Goal: Communication & Community: Answer question/provide support

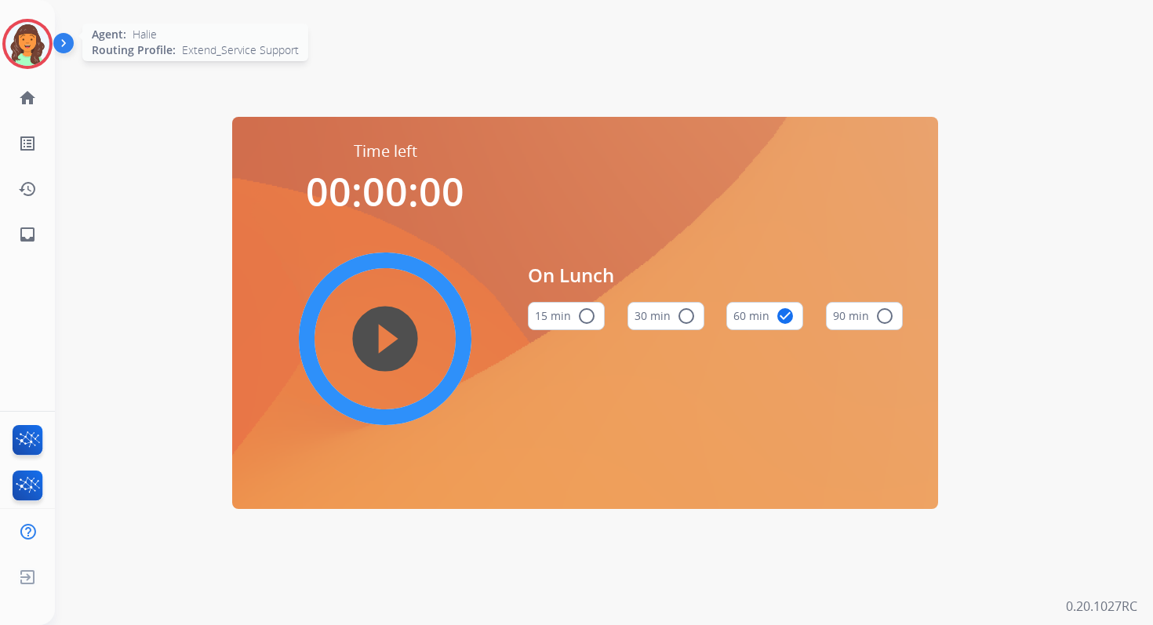
click at [38, 46] on img at bounding box center [27, 44] width 44 height 44
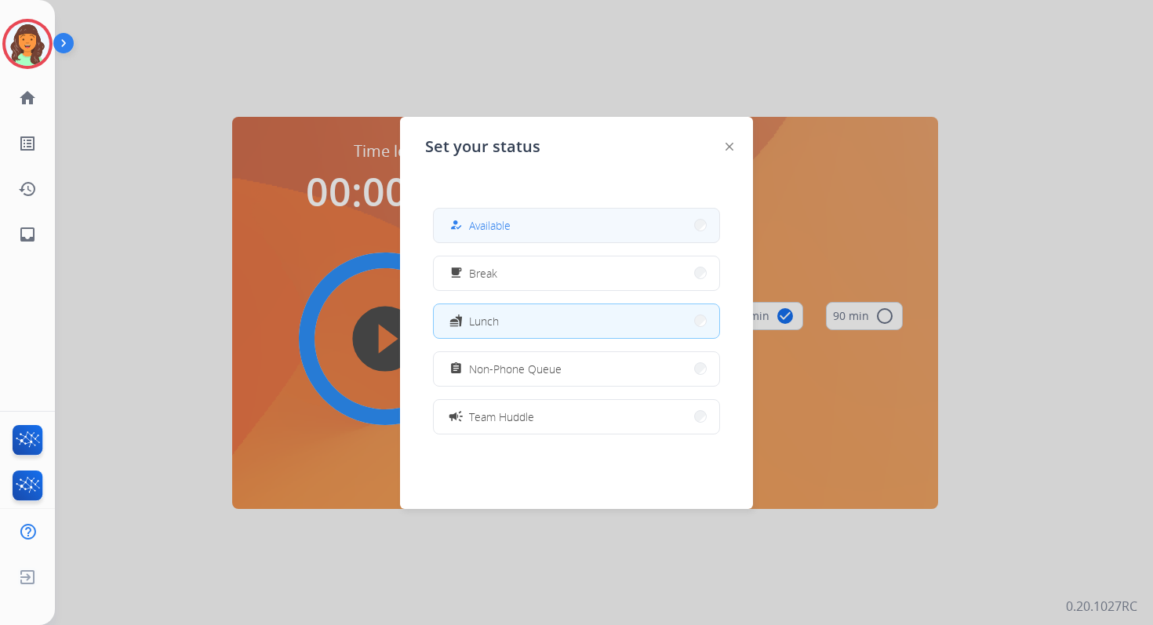
click at [512, 220] on button "how_to_reg Available" at bounding box center [576, 226] width 285 height 34
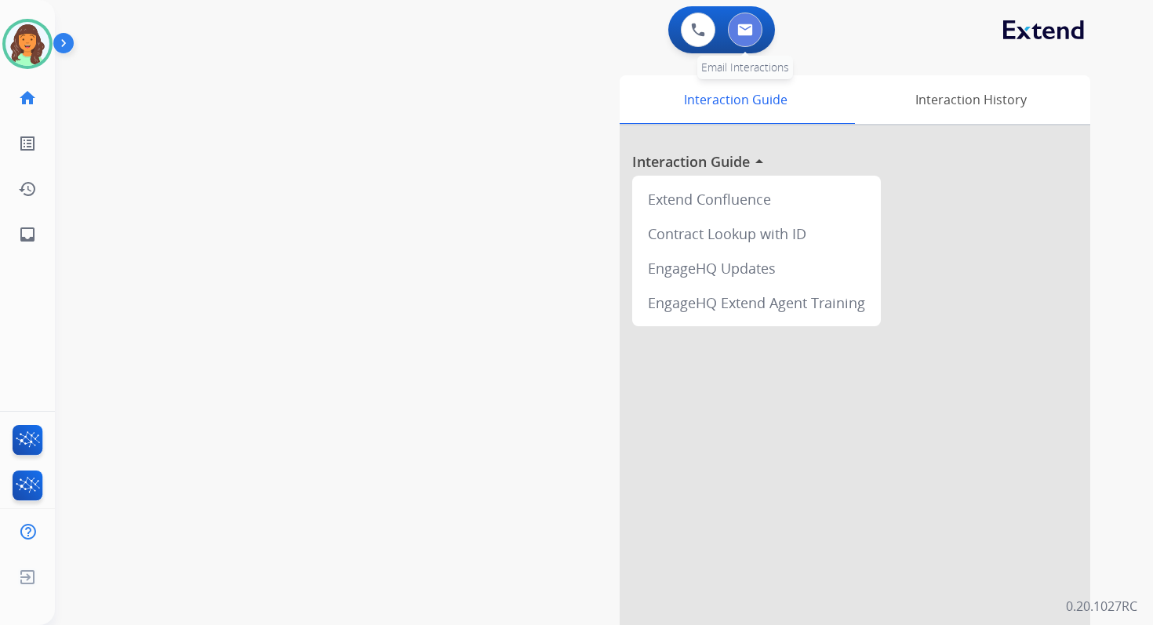
click at [748, 35] on img at bounding box center [745, 30] width 16 height 13
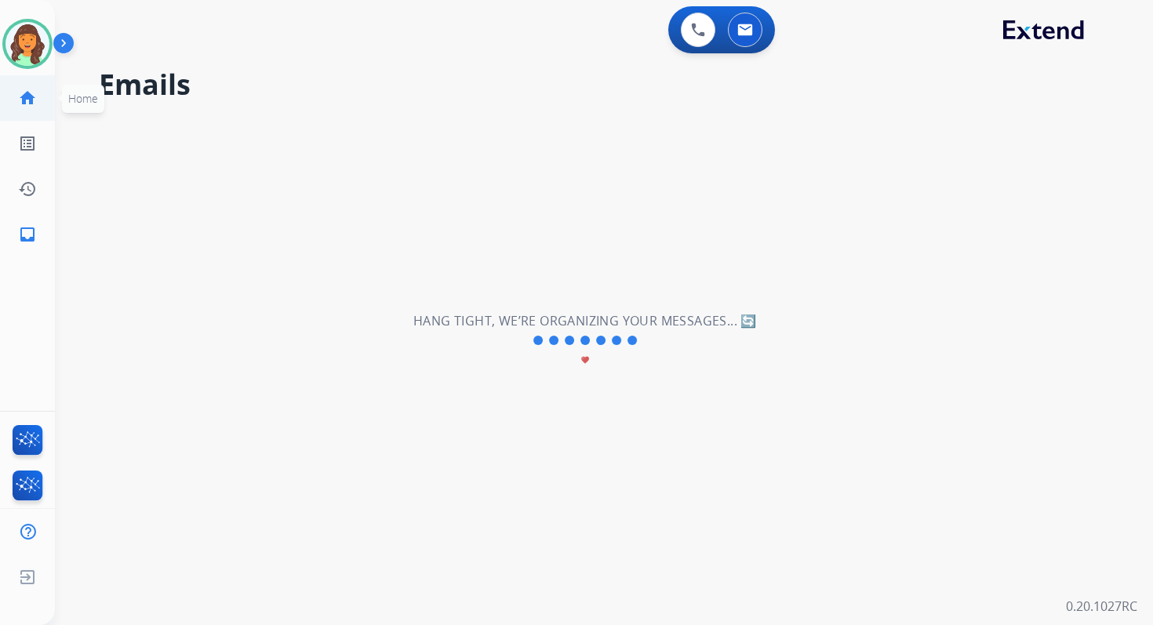
click at [24, 100] on mat-icon "home" at bounding box center [27, 98] width 19 height 19
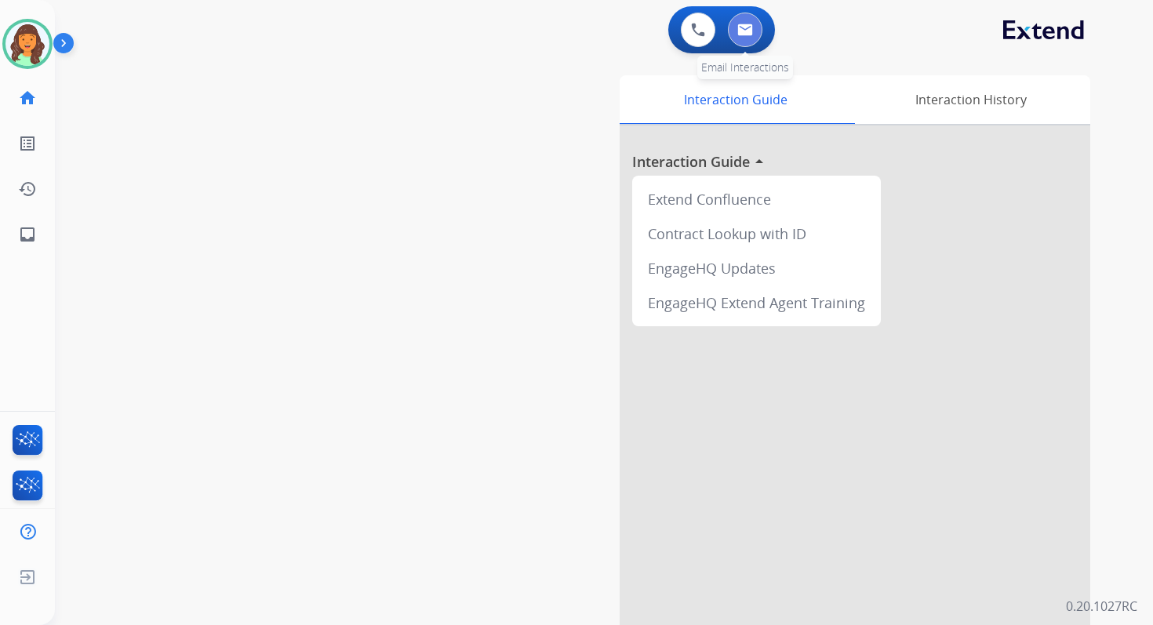
click at [754, 24] on button at bounding box center [745, 30] width 35 height 35
select select "**********"
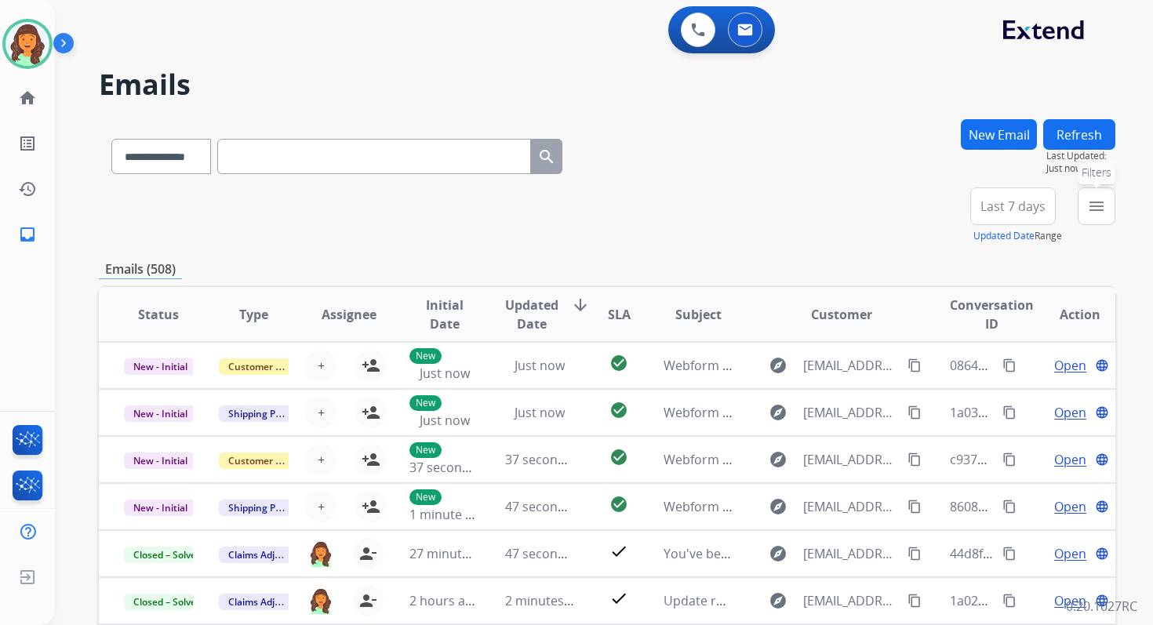
click at [1101, 205] on mat-icon "menu" at bounding box center [1096, 206] width 19 height 19
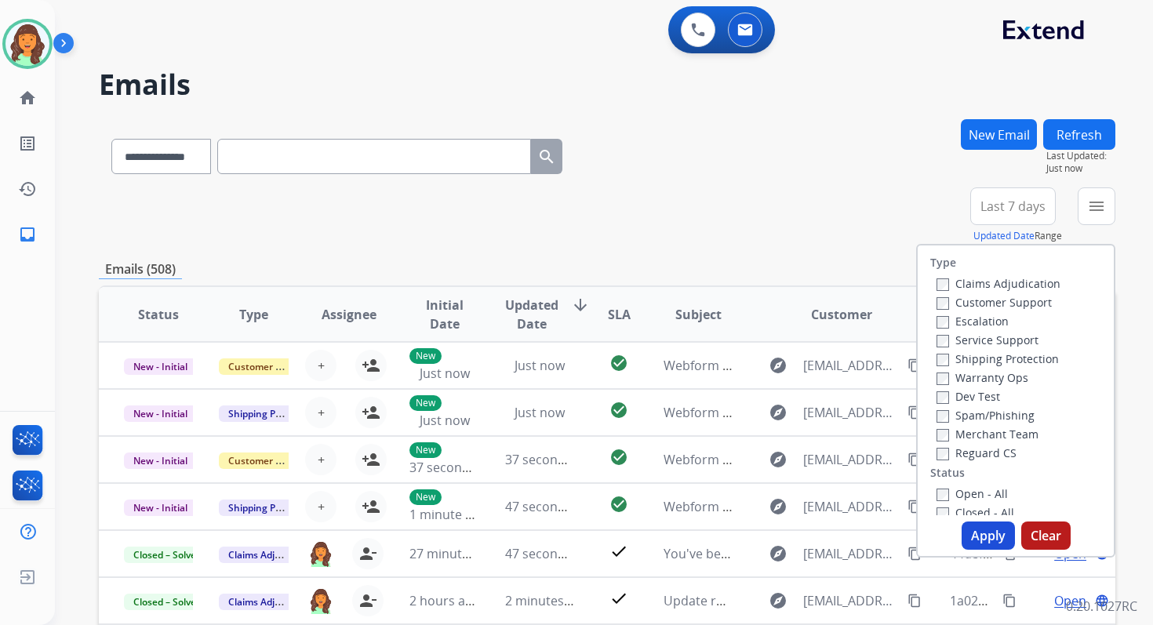
click at [939, 352] on label "Shipping Protection" at bounding box center [997, 358] width 122 height 15
click at [984, 538] on button "Apply" at bounding box center [987, 535] width 53 height 28
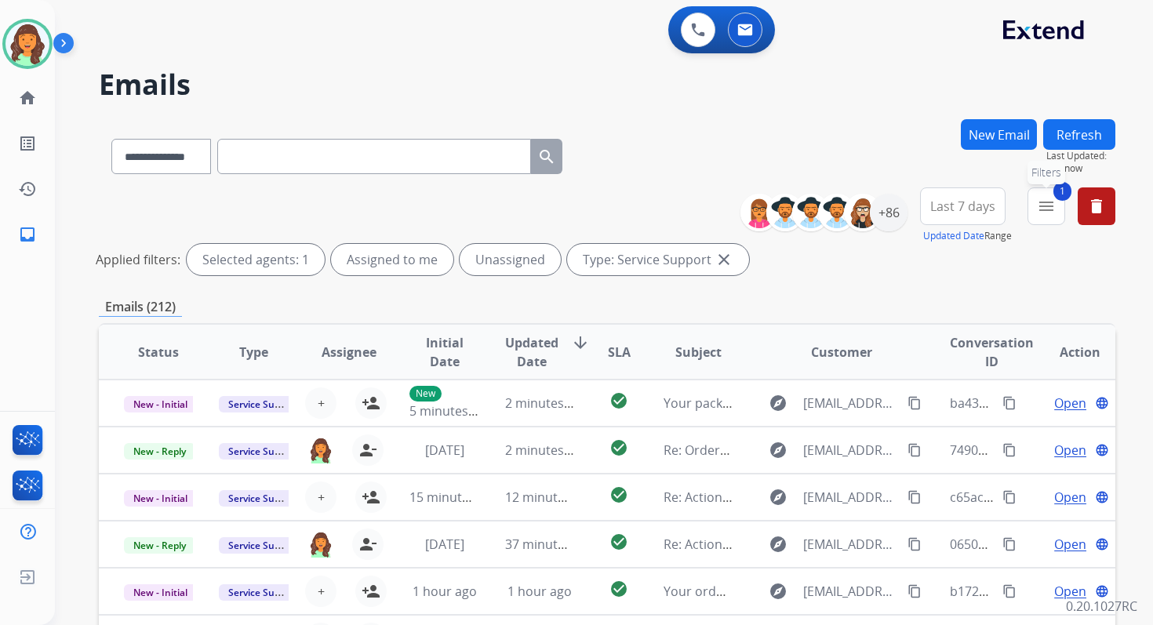
click at [1051, 202] on mat-icon "menu" at bounding box center [1046, 206] width 19 height 19
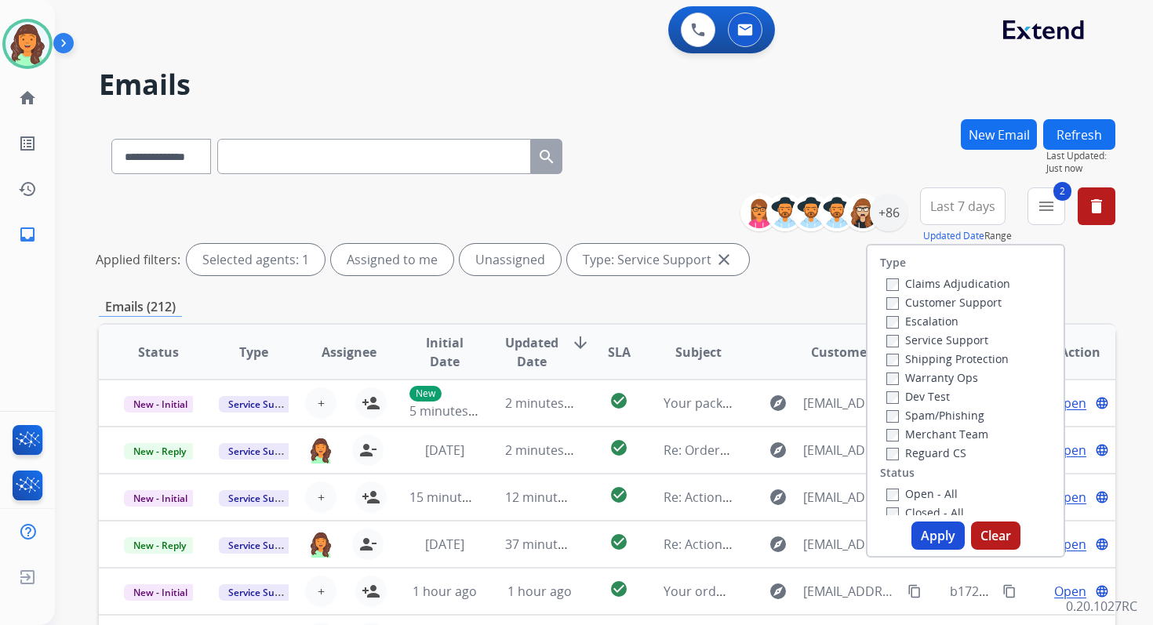
click at [936, 527] on button "Apply" at bounding box center [937, 535] width 53 height 28
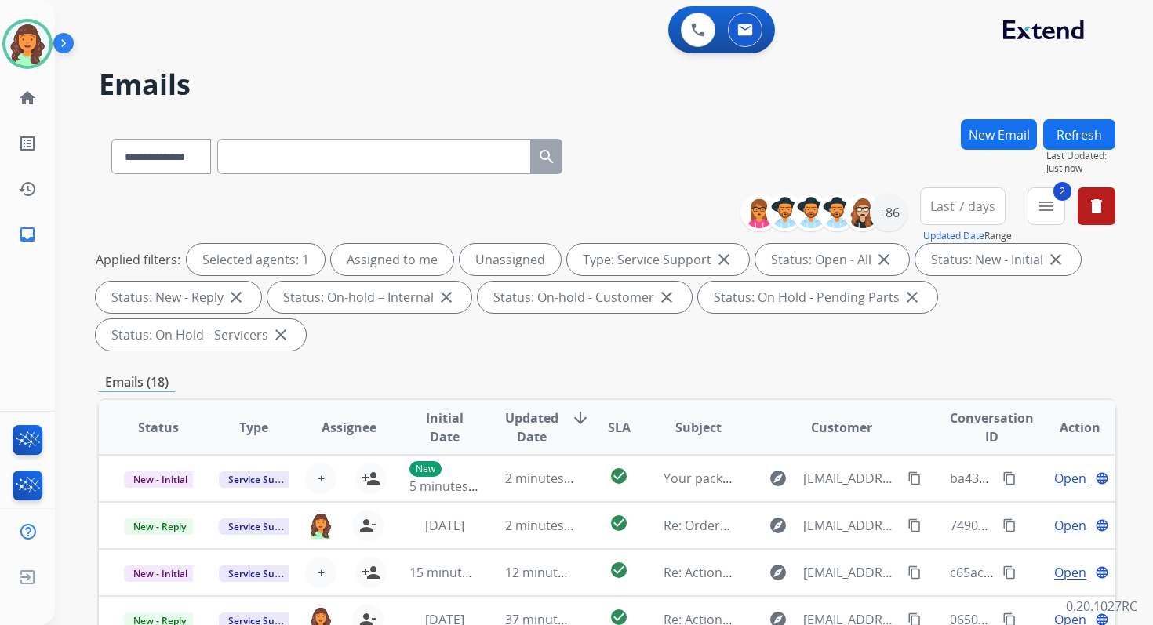
scroll to position [380, 0]
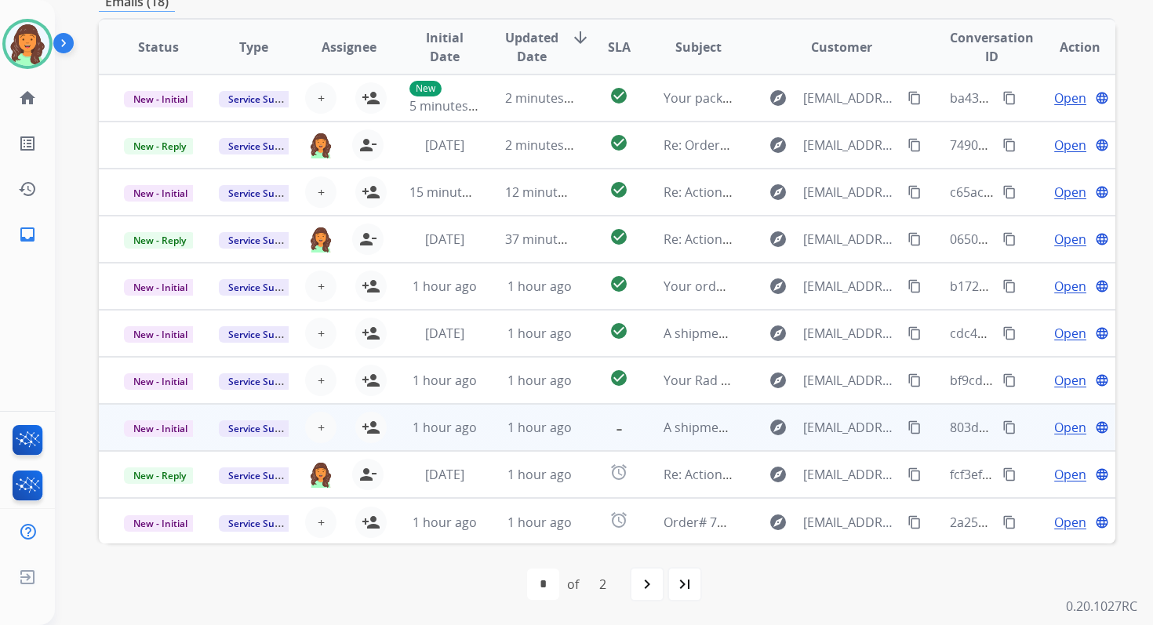
click at [538, 450] on td "1 hour ago" at bounding box center [527, 427] width 95 height 47
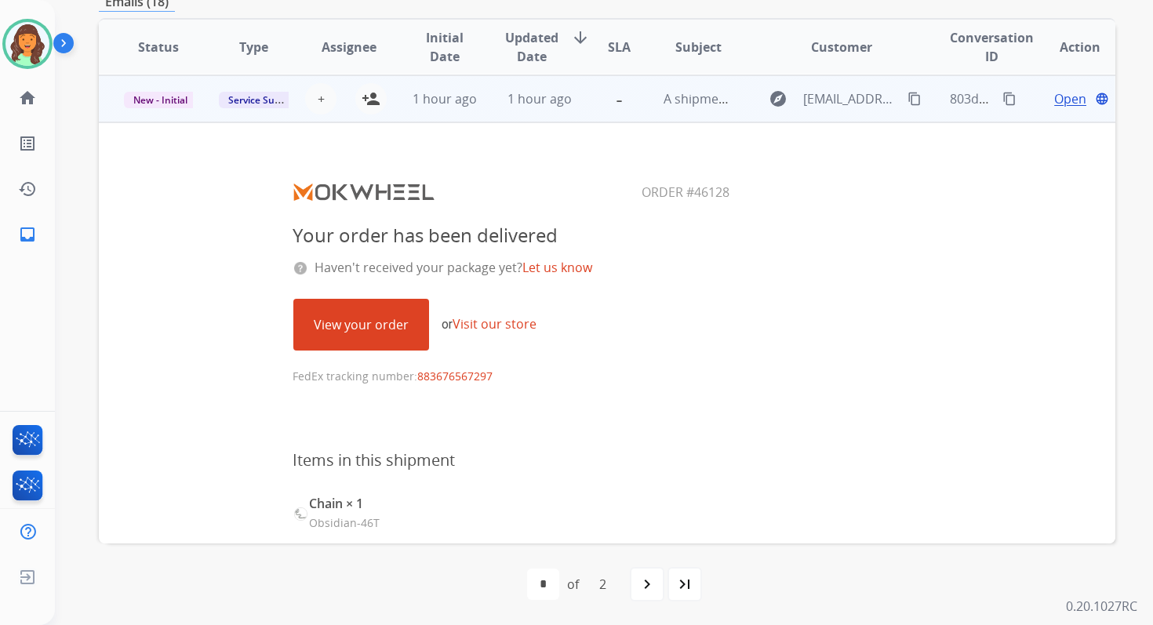
scroll to position [329, 0]
click at [523, 99] on span "1 hour ago" at bounding box center [539, 97] width 64 height 17
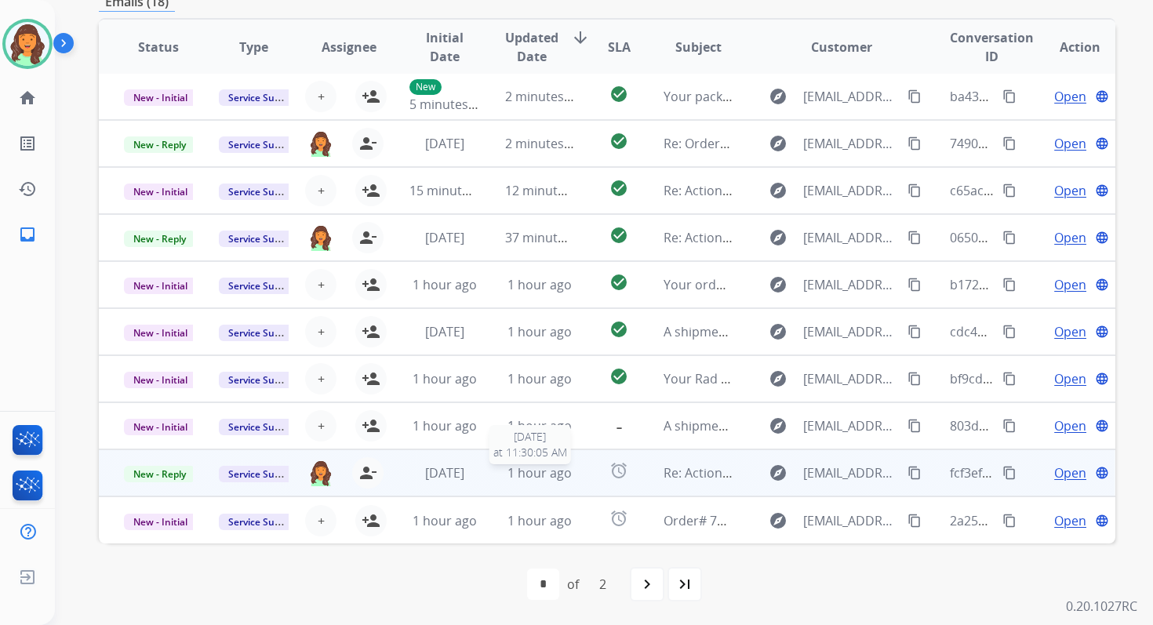
click at [528, 467] on span "1 hour ago" at bounding box center [539, 472] width 64 height 17
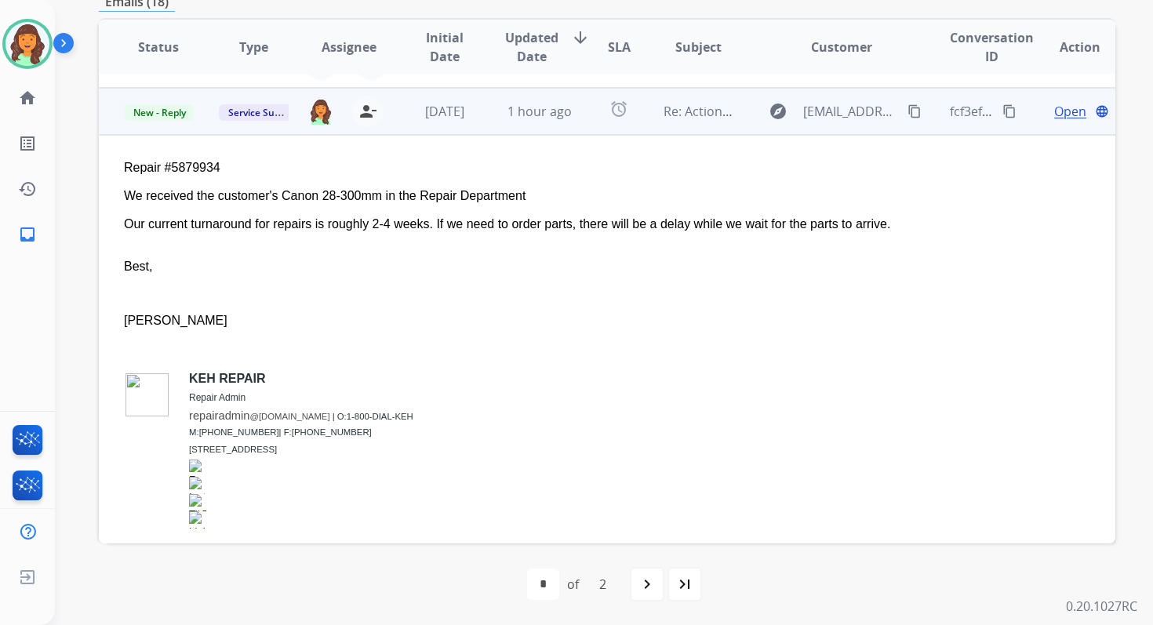
scroll to position [376, 0]
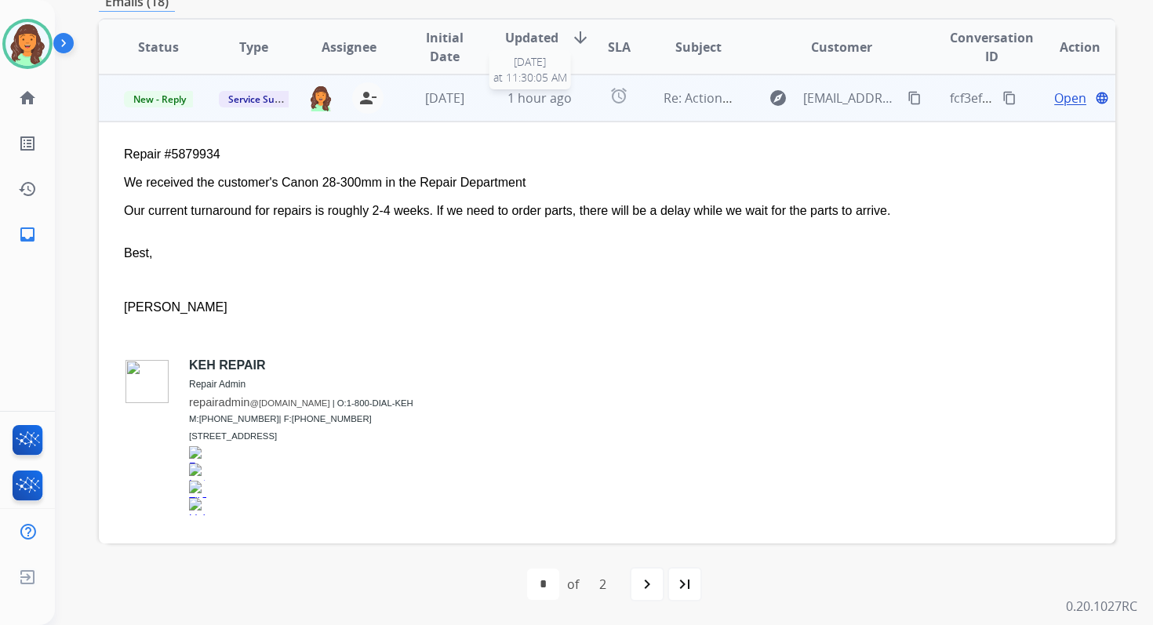
click at [510, 101] on span "1 hour ago" at bounding box center [539, 97] width 64 height 17
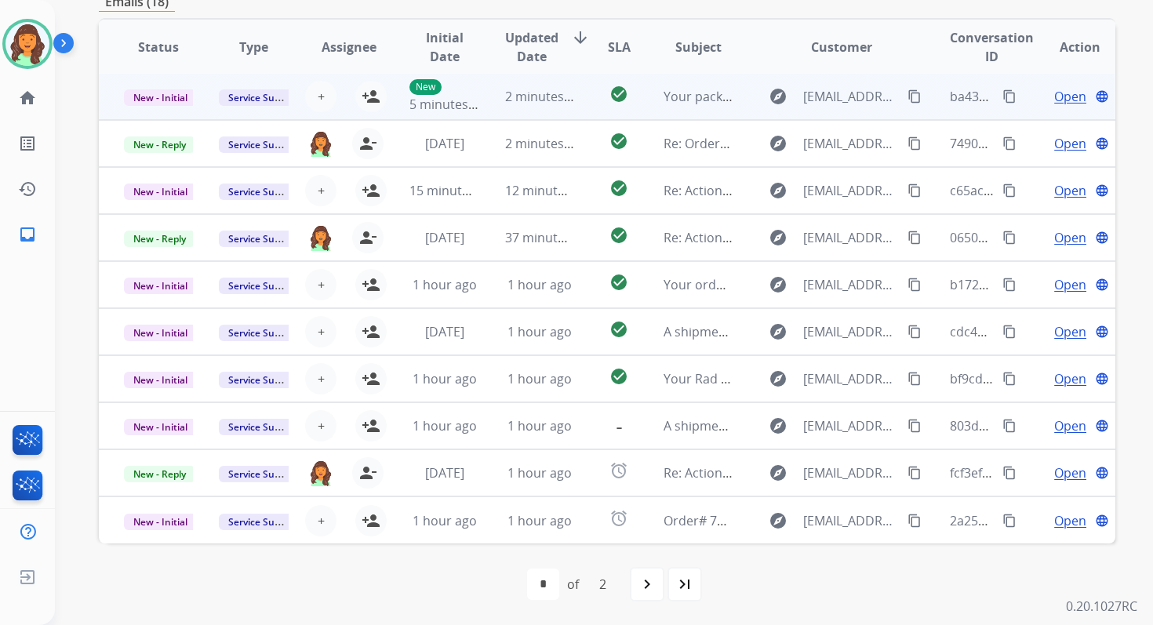
click at [541, 105] on div "2 minutes ago" at bounding box center [539, 96] width 69 height 19
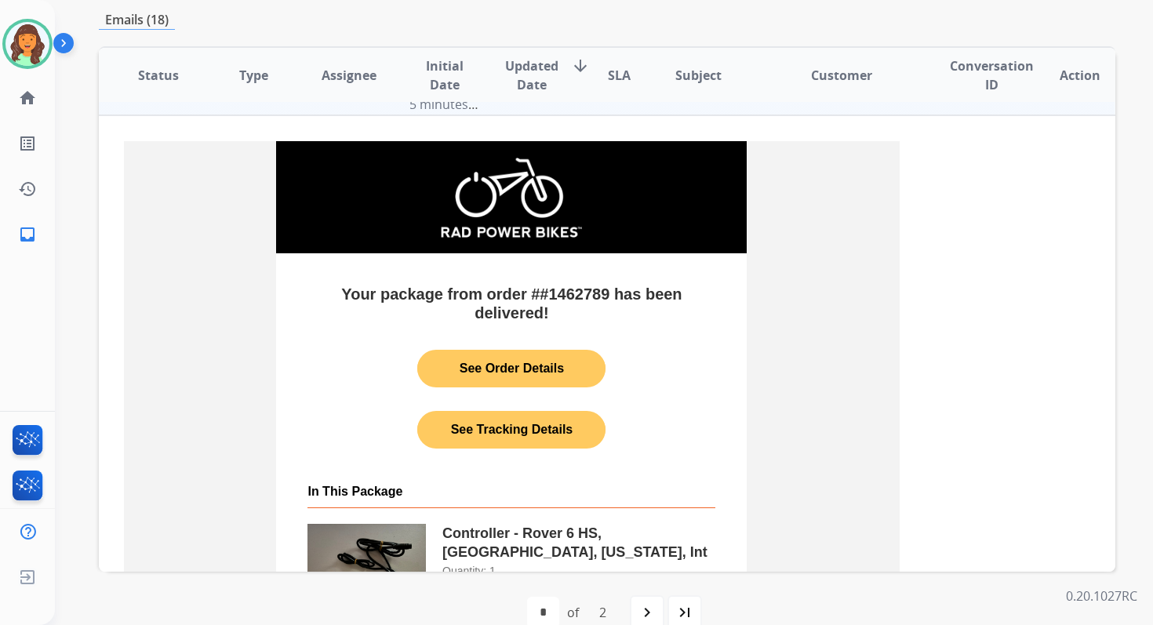
scroll to position [0, 0]
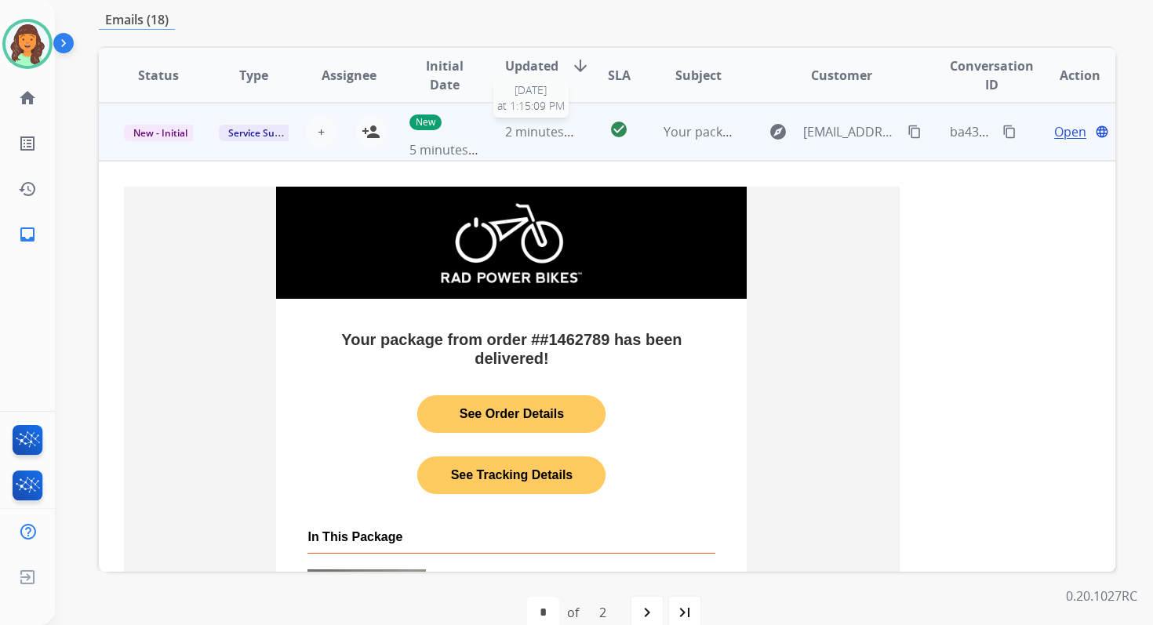
click at [532, 135] on span "2 minutes ago" at bounding box center [547, 131] width 84 height 17
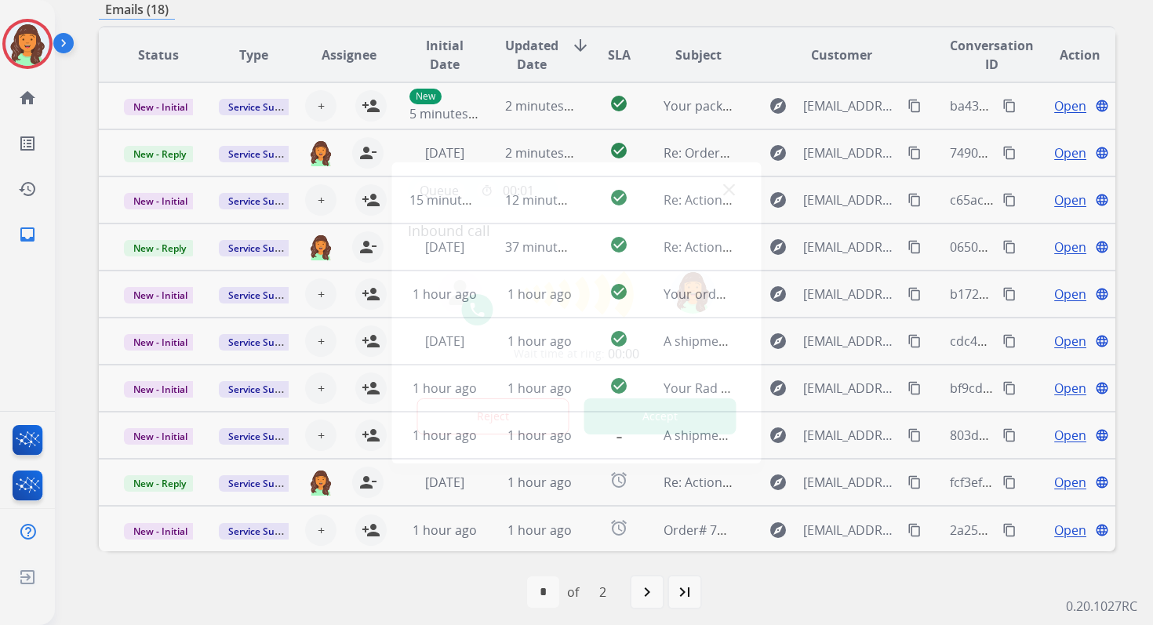
click at [660, 416] on button "Accept" at bounding box center [660, 416] width 152 height 36
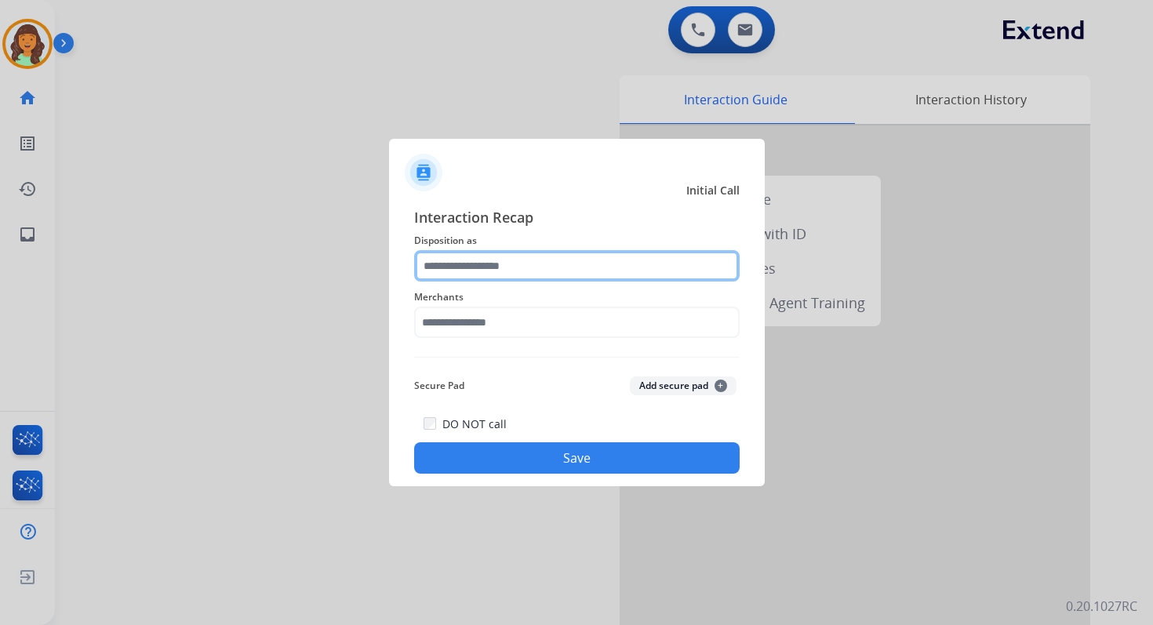
click at [512, 271] on input "text" at bounding box center [576, 265] width 325 height 31
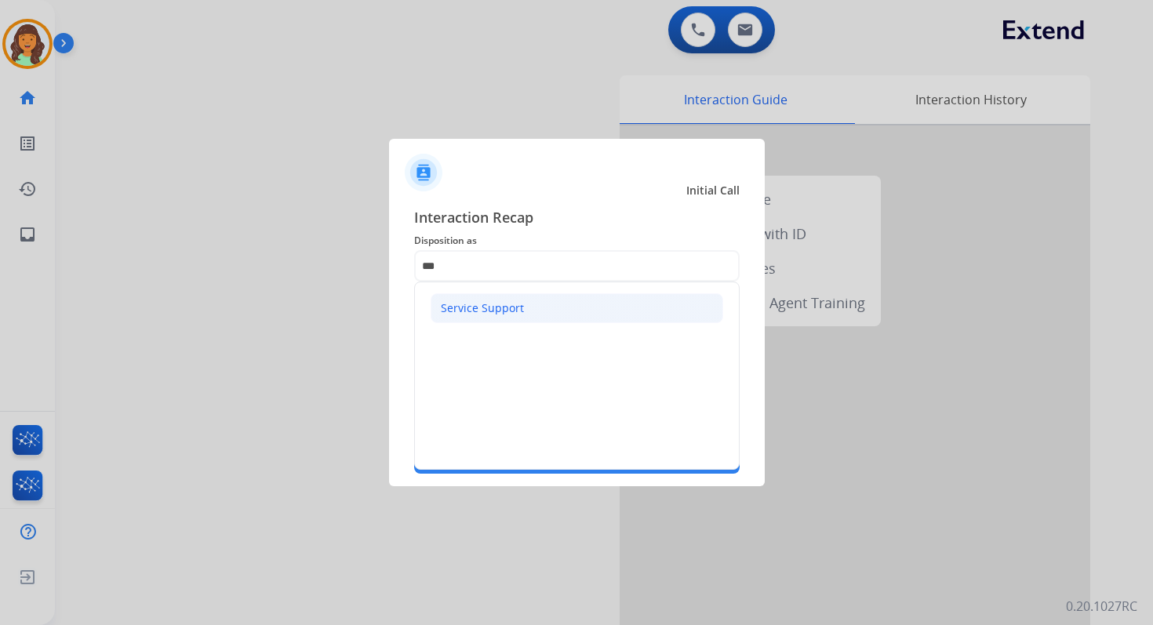
click at [499, 314] on div "Service Support" at bounding box center [482, 308] width 83 height 16
type input "**********"
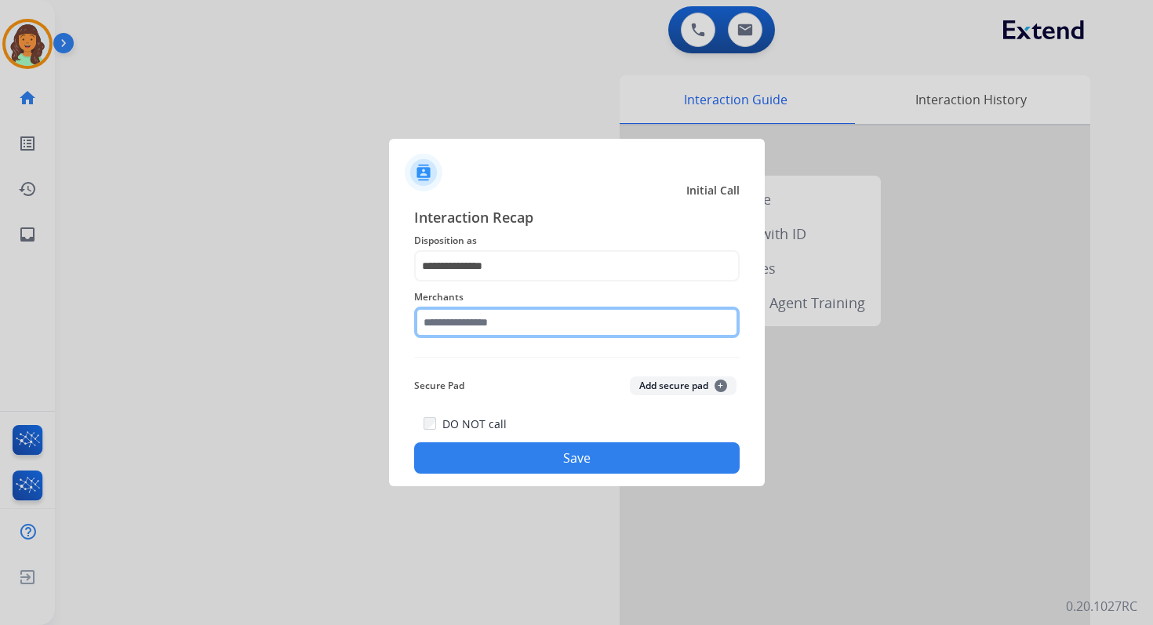
click at [503, 323] on input "text" at bounding box center [576, 322] width 325 height 31
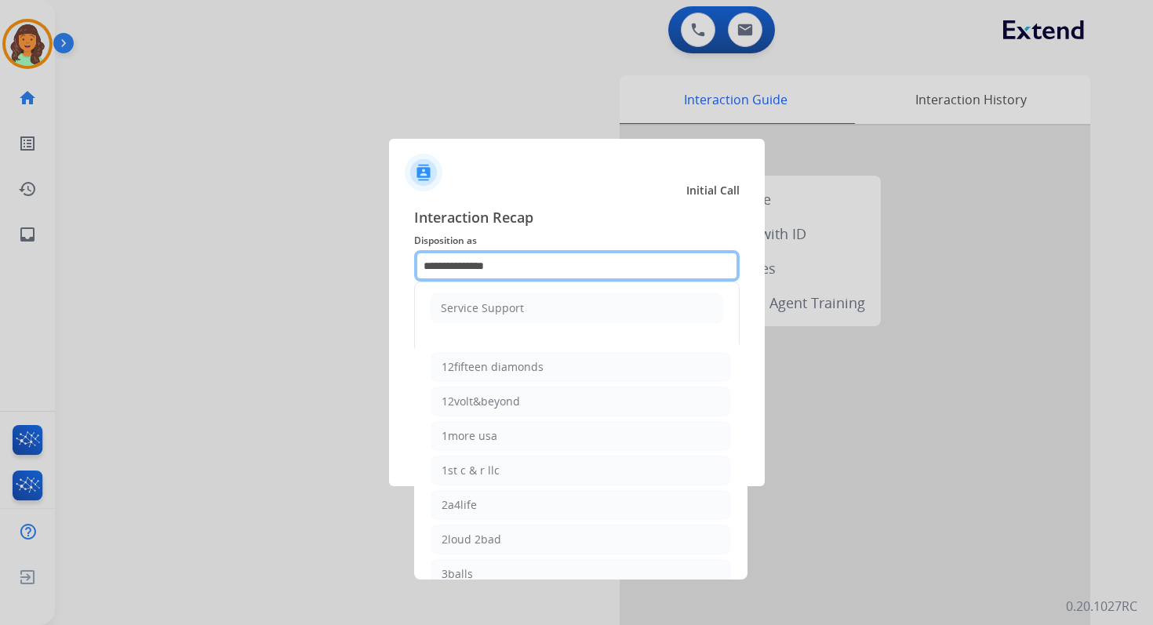
click at [489, 266] on input "**********" at bounding box center [576, 265] width 325 height 31
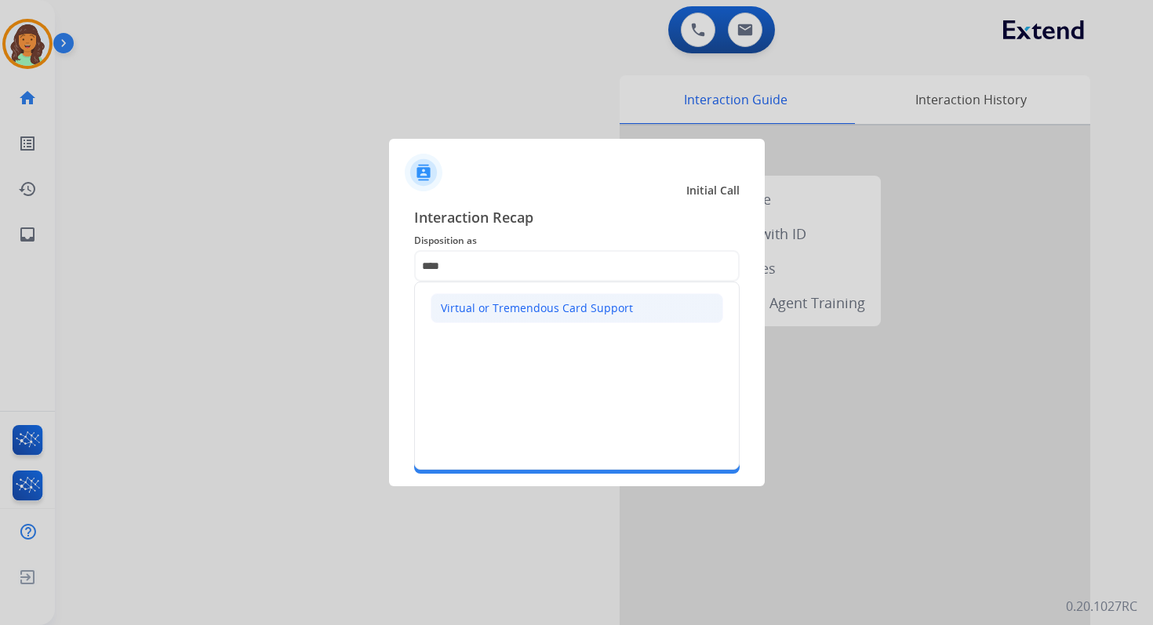
click at [501, 307] on div "Virtual or Tremendous Card Support" at bounding box center [537, 308] width 192 height 16
type input "**********"
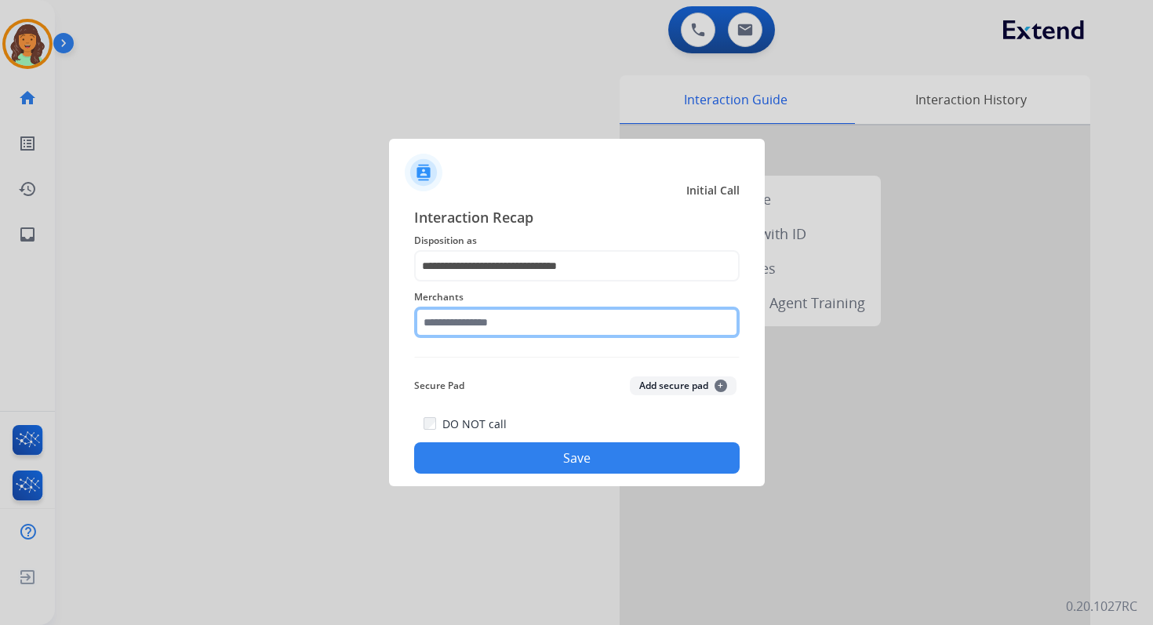
click at [487, 316] on input "text" at bounding box center [576, 322] width 325 height 31
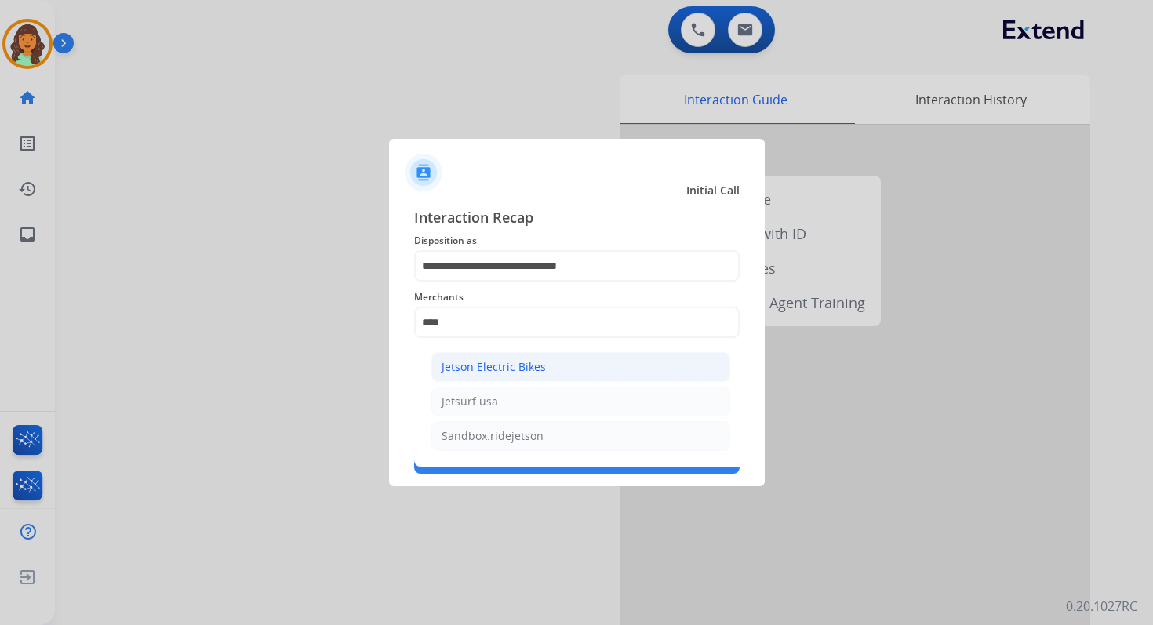
click at [491, 370] on div "Jetson Electric Bikes" at bounding box center [493, 367] width 104 height 16
type input "**********"
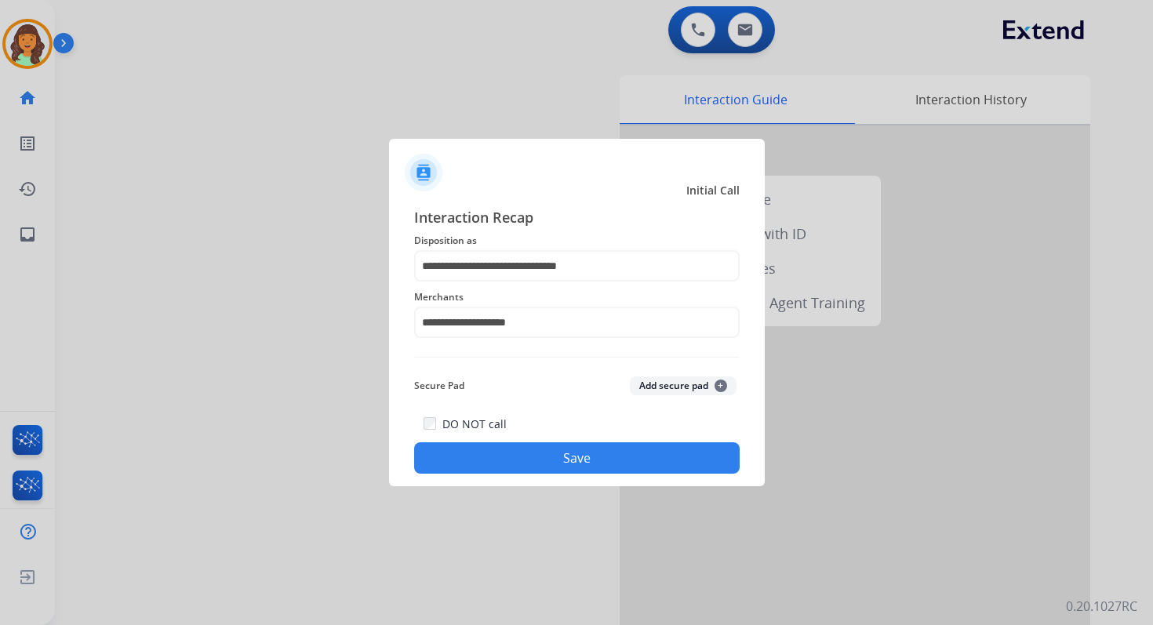
click at [530, 466] on button "Save" at bounding box center [576, 457] width 325 height 31
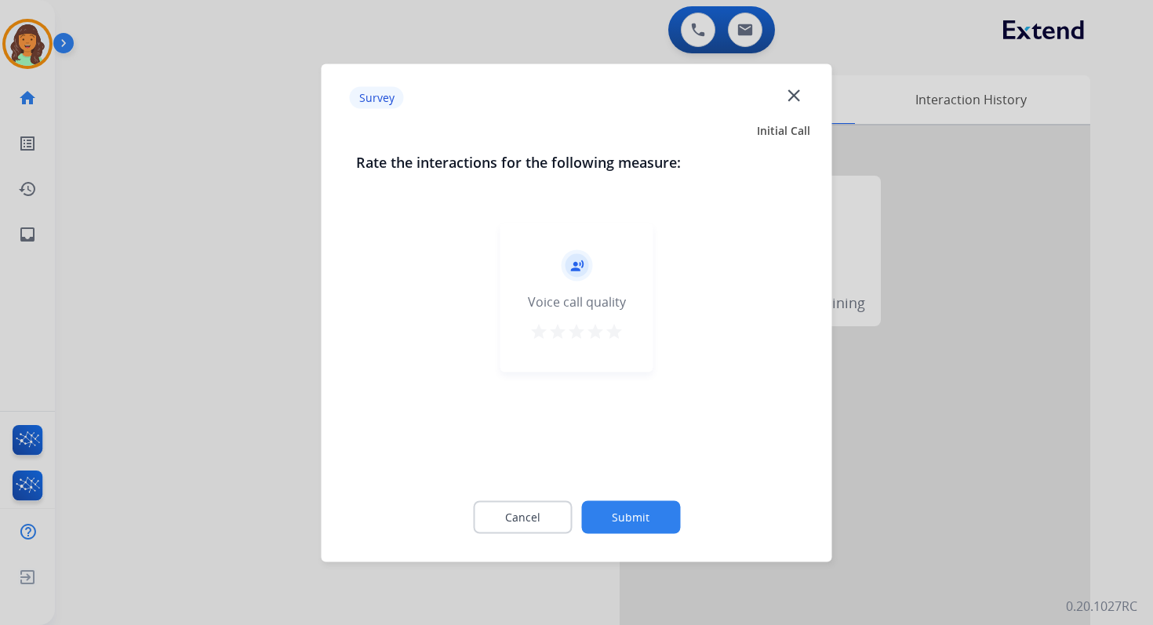
click at [641, 521] on button "Submit" at bounding box center [630, 516] width 99 height 33
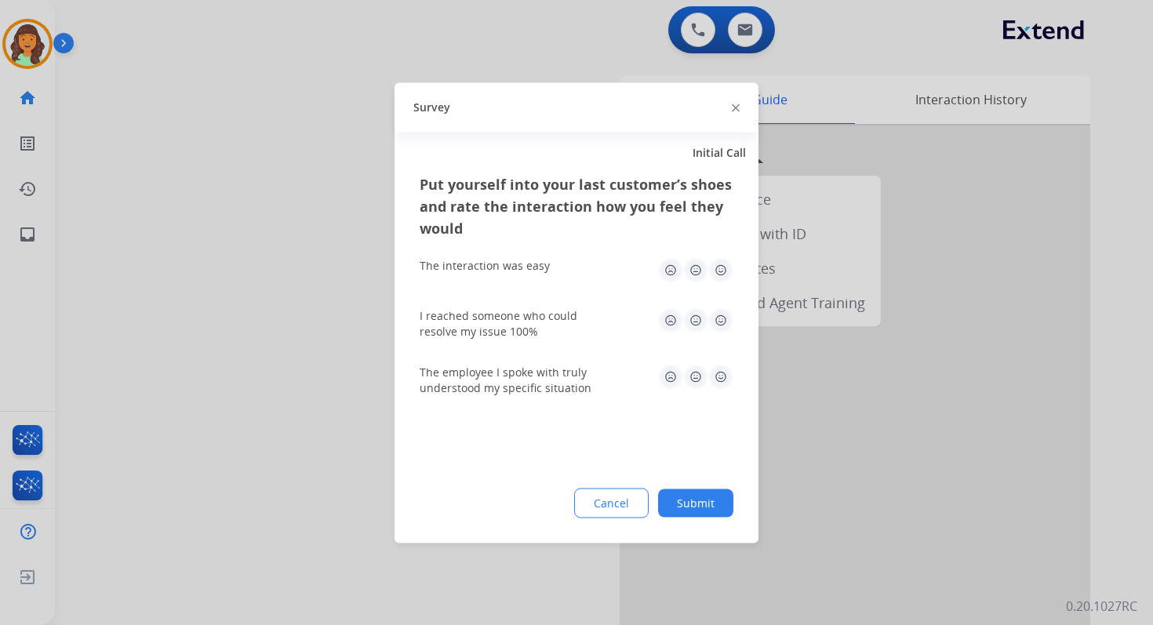
click at [711, 496] on button "Submit" at bounding box center [695, 503] width 75 height 28
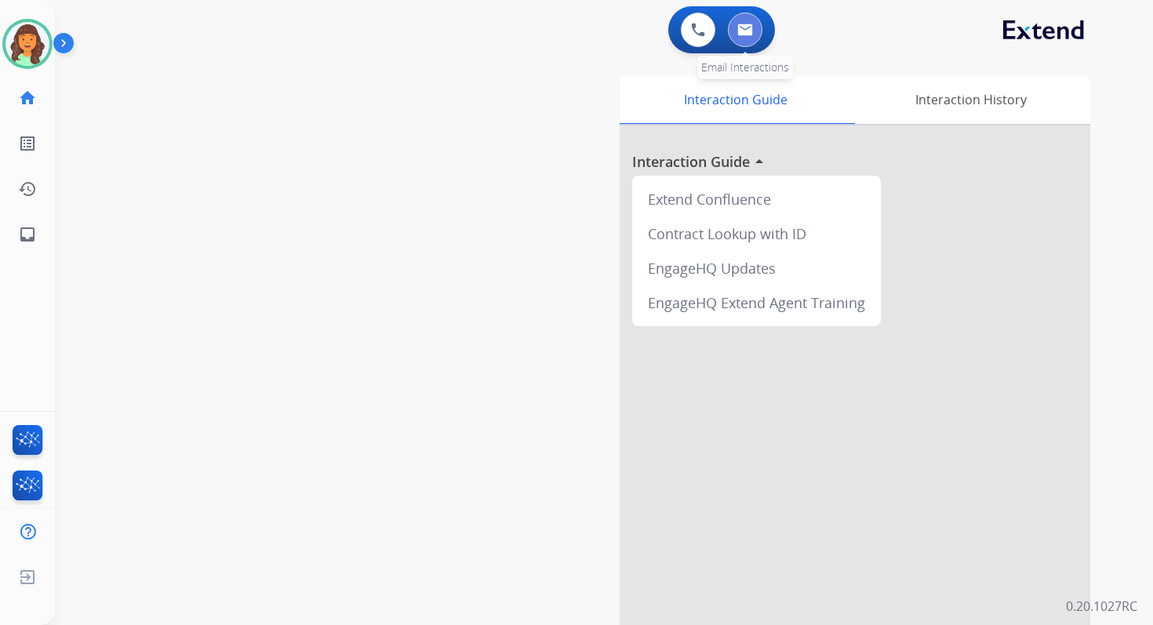
click at [747, 38] on button at bounding box center [745, 30] width 35 height 35
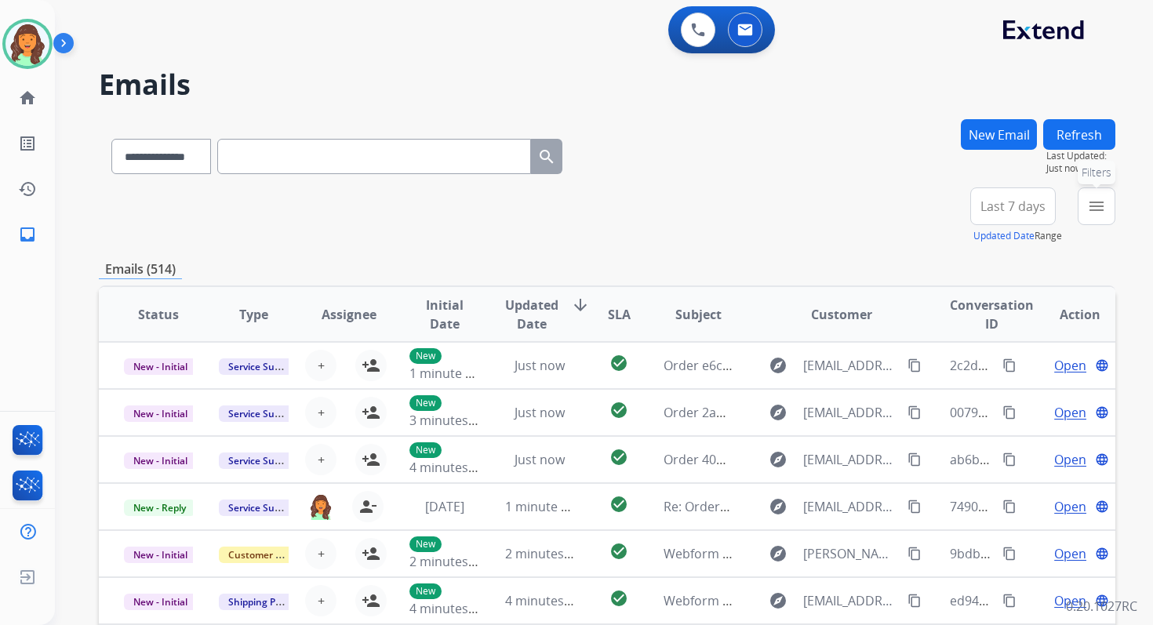
click at [1105, 198] on mat-icon "menu" at bounding box center [1096, 206] width 19 height 19
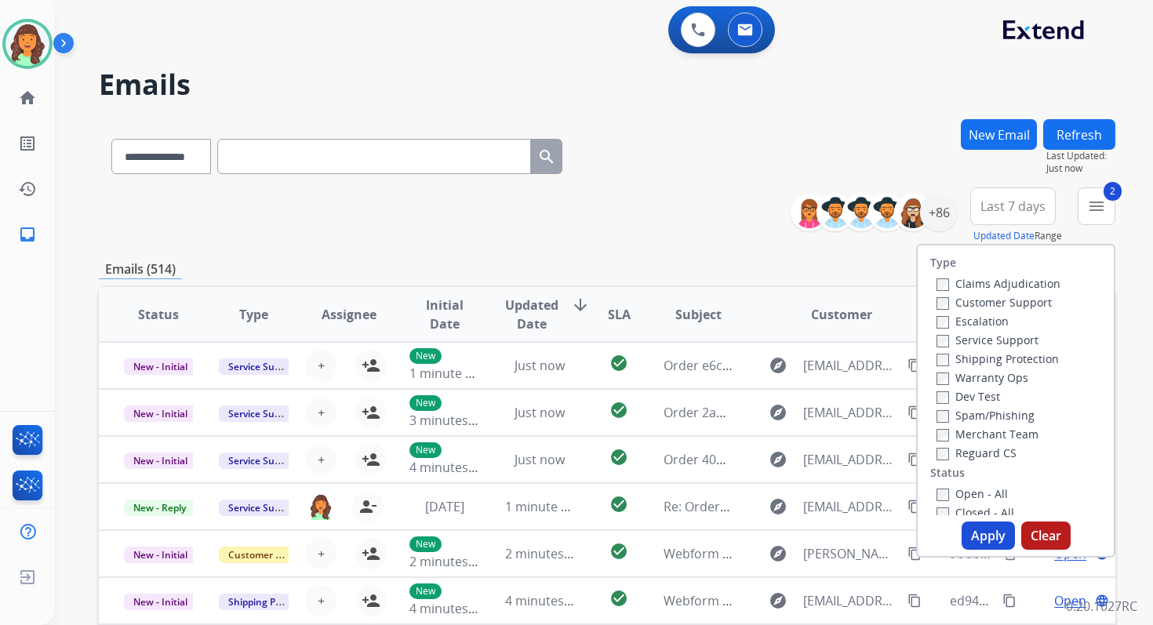
click at [983, 532] on button "Apply" at bounding box center [987, 535] width 53 height 28
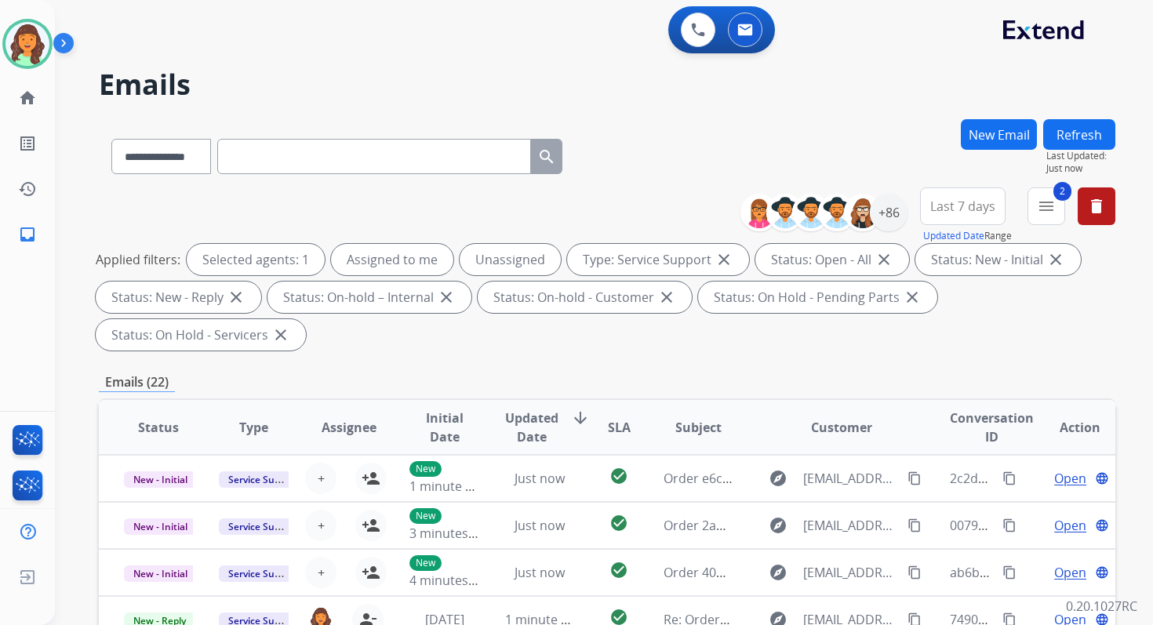
scroll to position [380, 0]
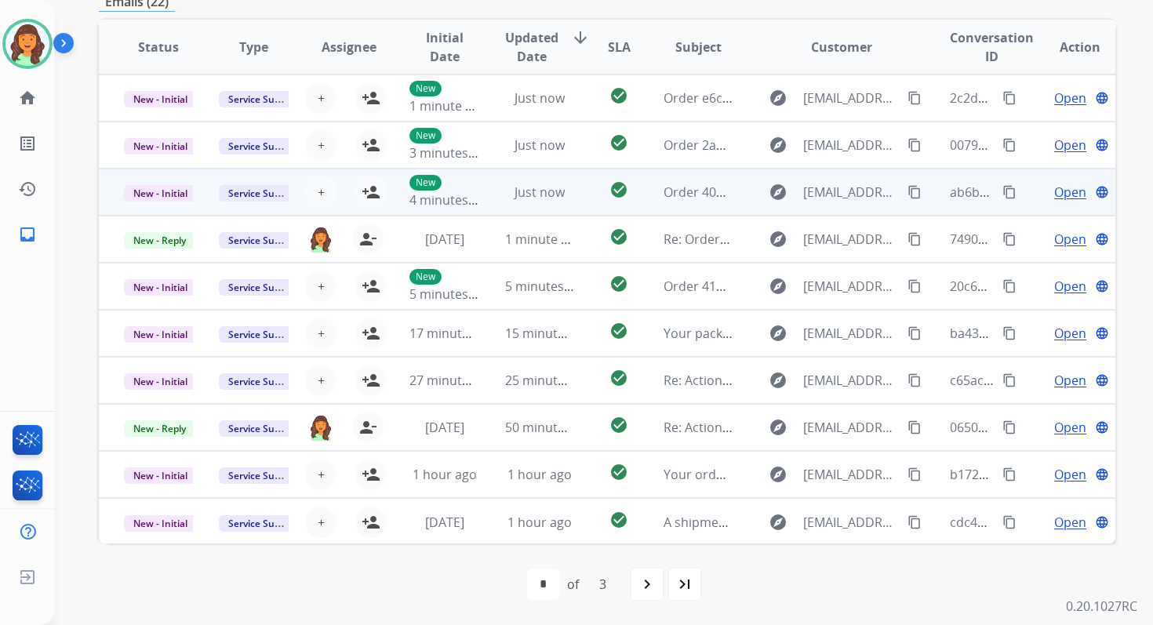
click at [578, 189] on td "check_circle" at bounding box center [607, 192] width 64 height 47
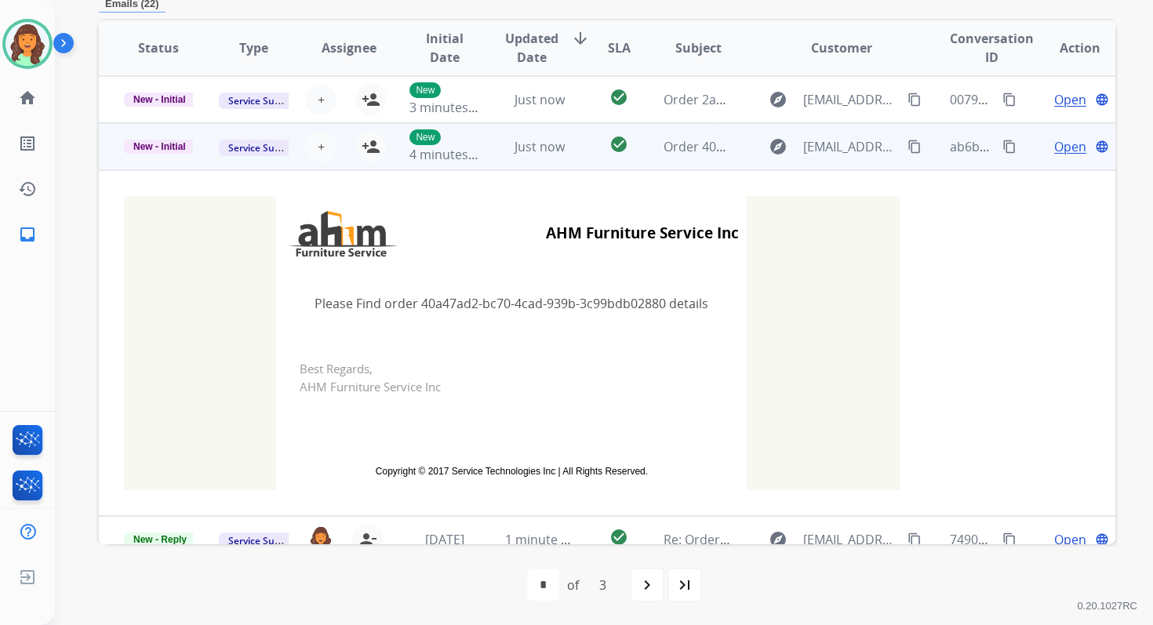
scroll to position [0, 0]
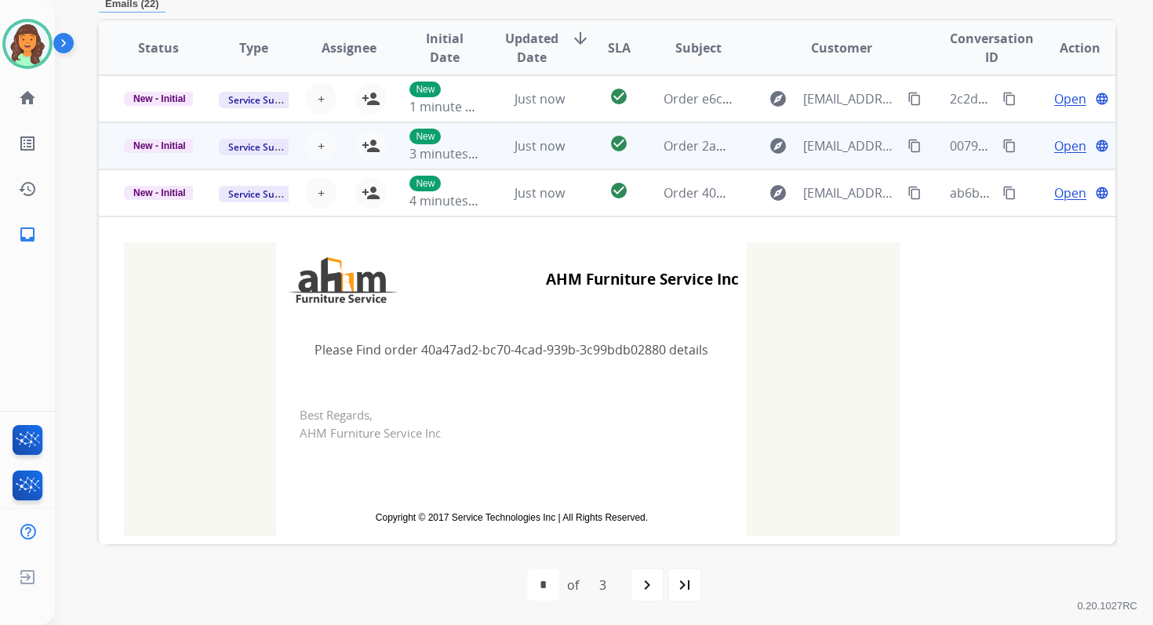
click at [565, 145] on div "Just now" at bounding box center [539, 145] width 69 height 19
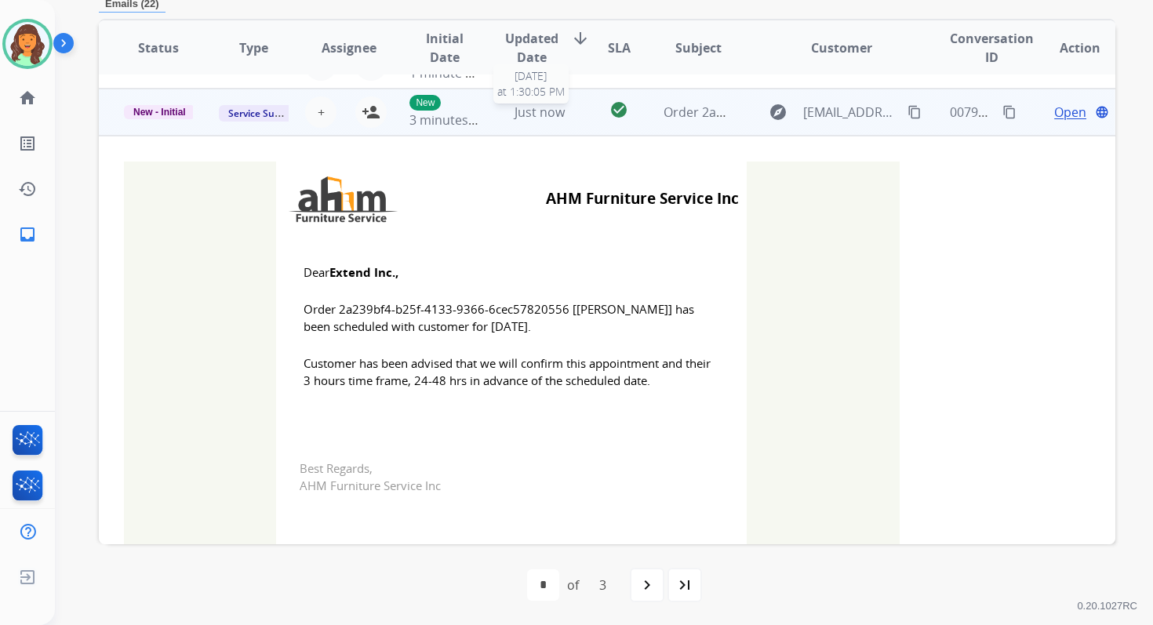
scroll to position [47, 0]
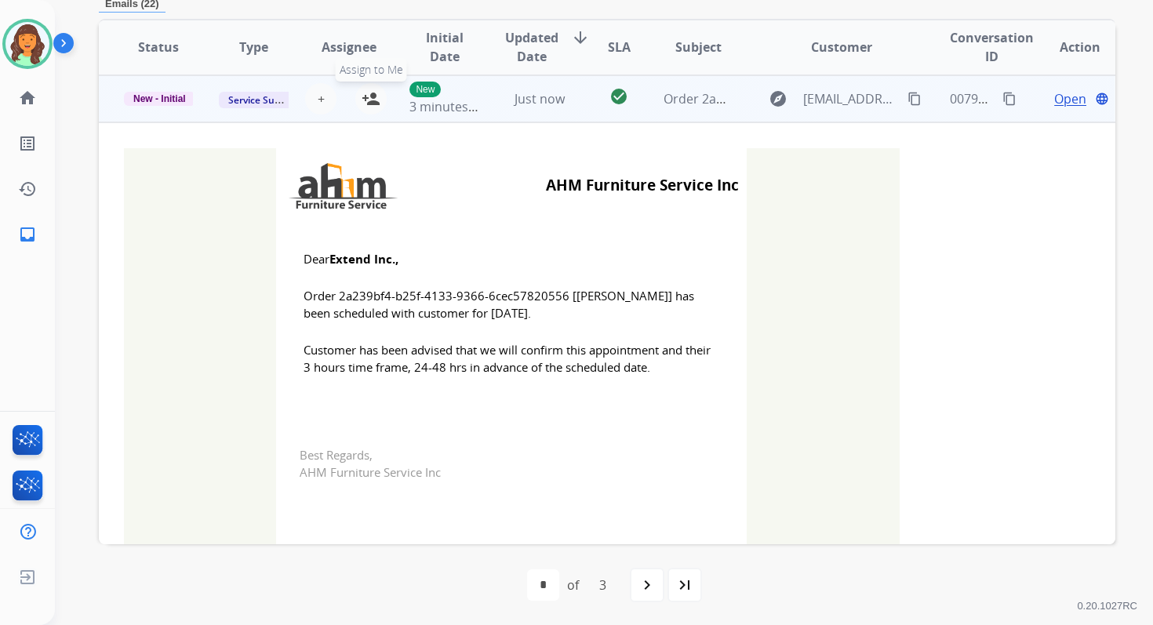
click at [372, 92] on mat-icon "person_add" at bounding box center [371, 98] width 19 height 19
click at [169, 98] on span "New - Initial" at bounding box center [159, 99] width 71 height 14
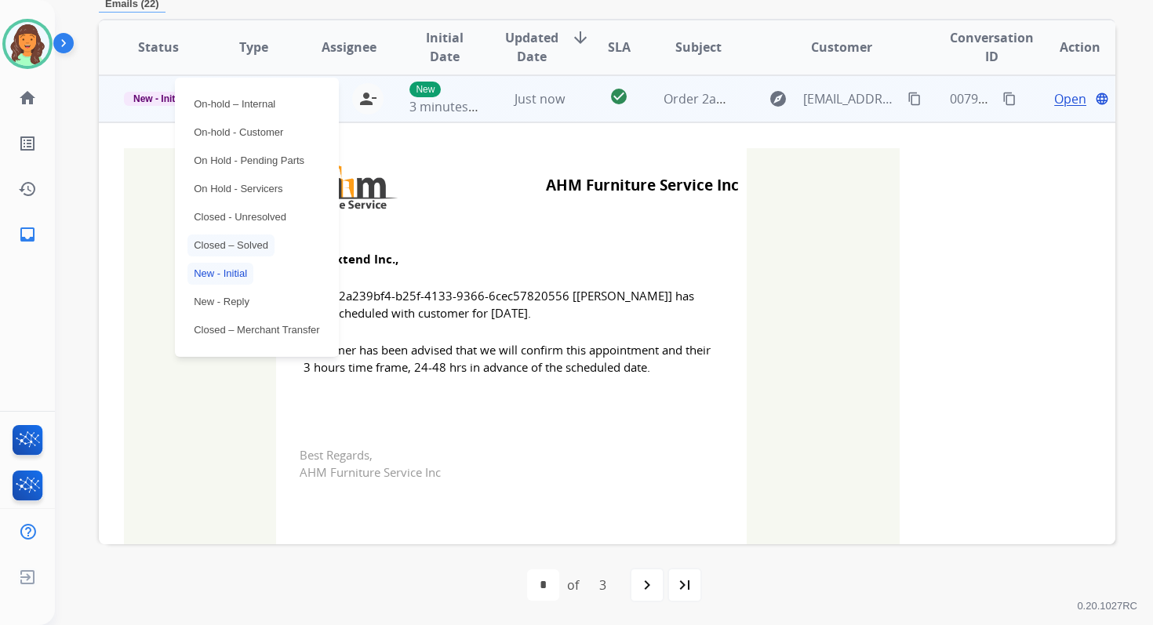
click at [235, 245] on p "Closed – Solved" at bounding box center [230, 245] width 87 height 22
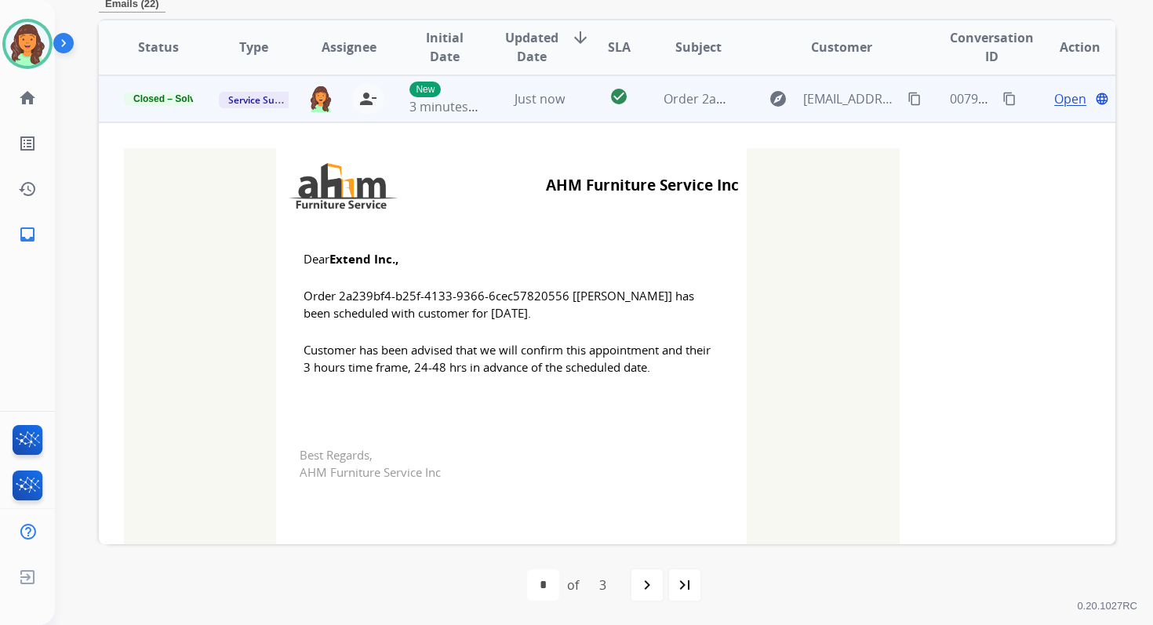
scroll to position [0, 0]
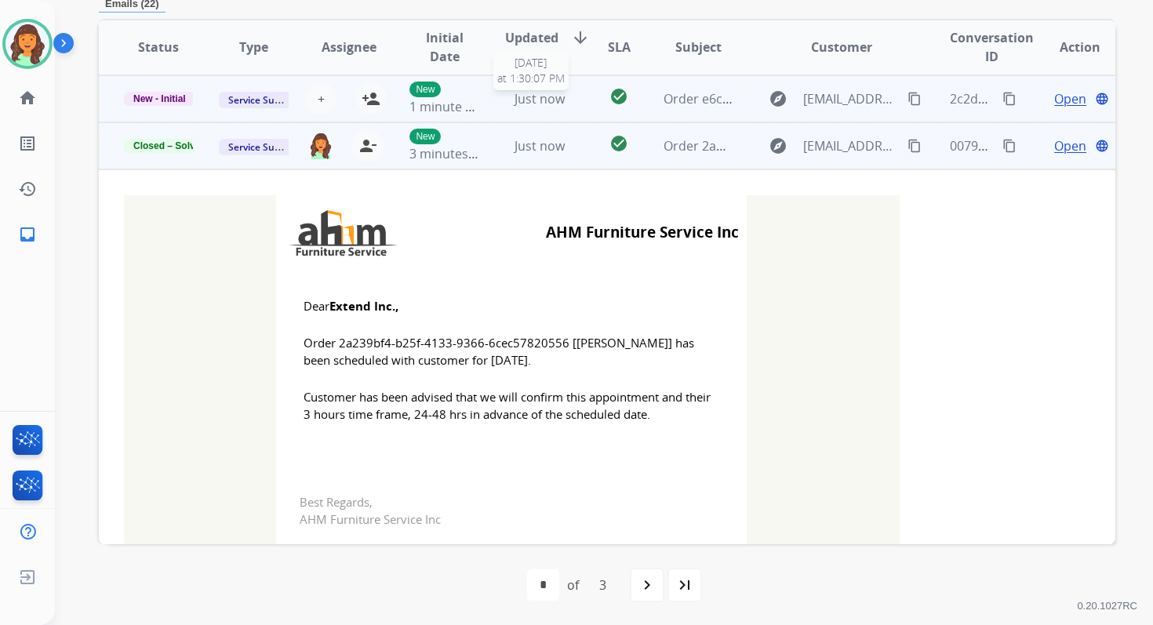
click at [560, 98] on div "Just now" at bounding box center [539, 98] width 69 height 19
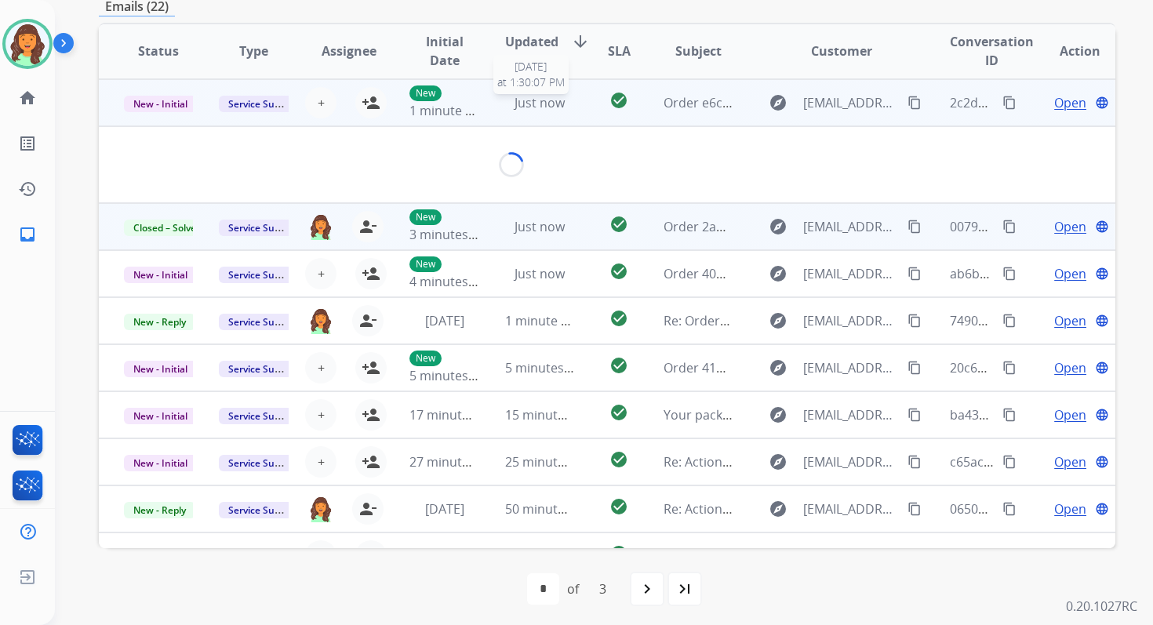
scroll to position [376, 0]
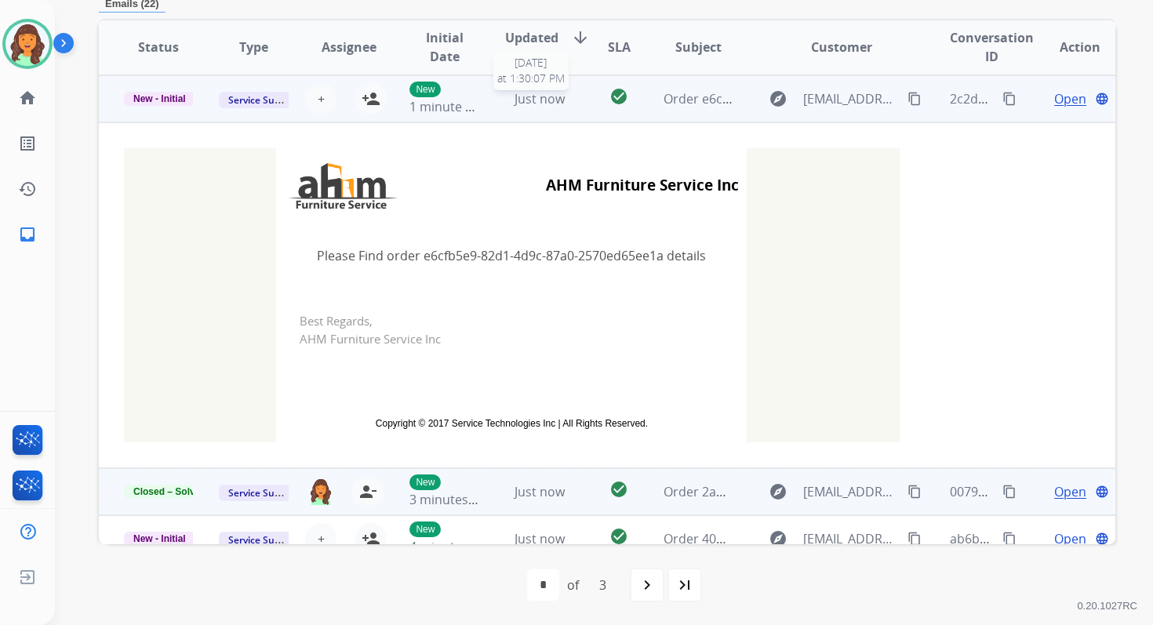
click at [560, 98] on div "Just now" at bounding box center [539, 98] width 69 height 19
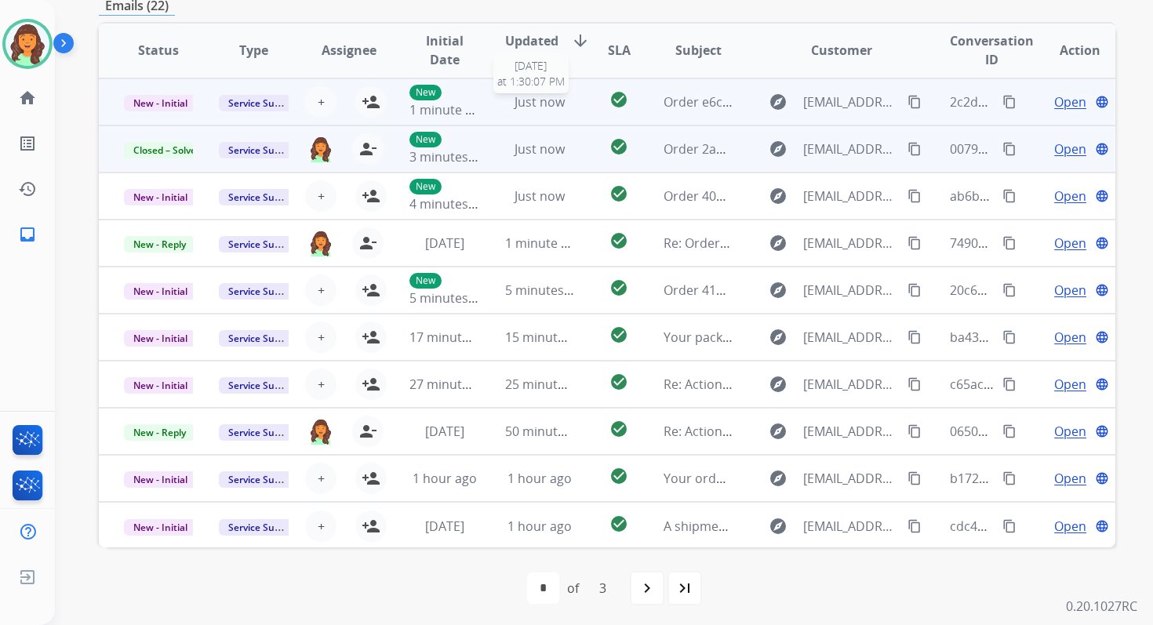
scroll to position [376, 0]
click at [318, 105] on span "+" at bounding box center [321, 102] width 7 height 19
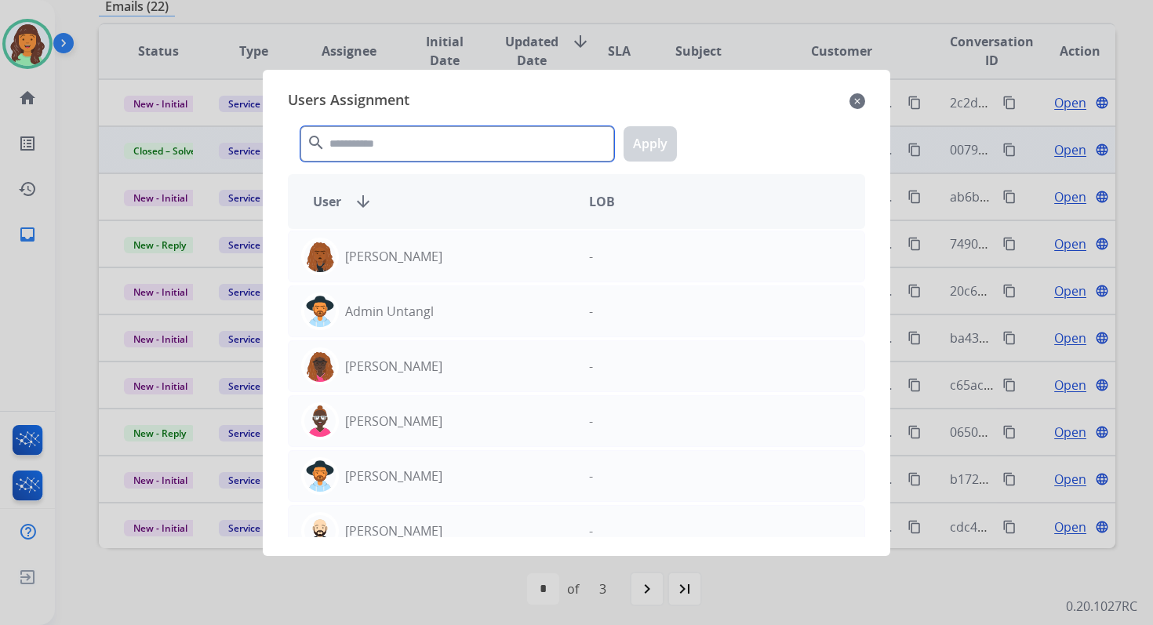
click at [415, 142] on input "text" at bounding box center [457, 143] width 314 height 35
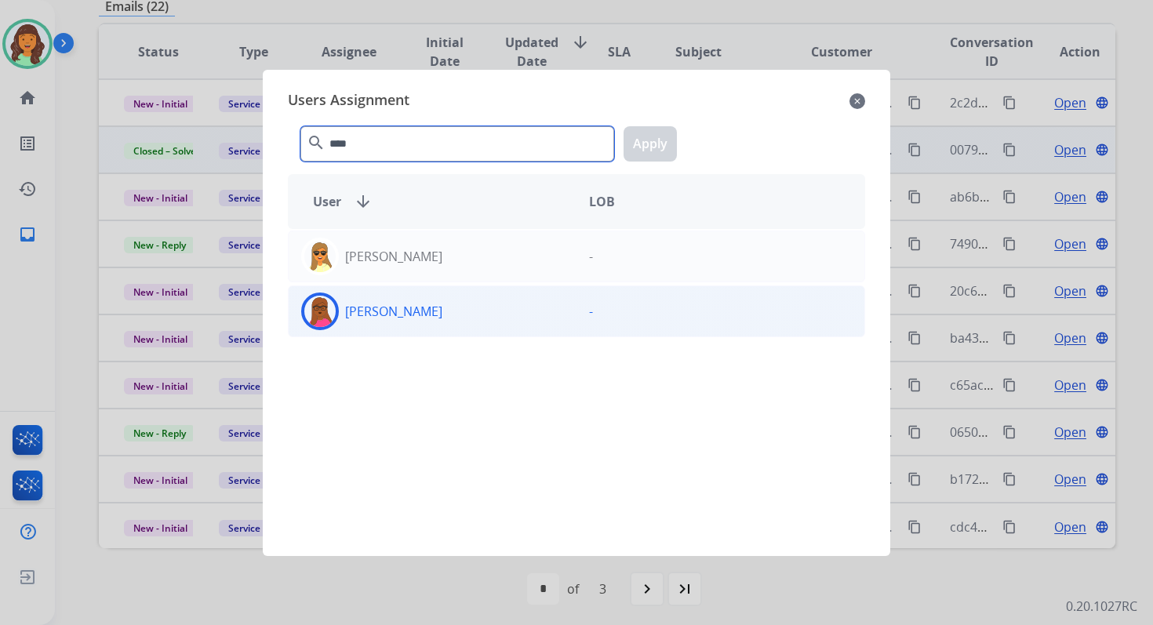
type input "****"
click at [453, 314] on div "[PERSON_NAME]" at bounding box center [433, 312] width 288 height 38
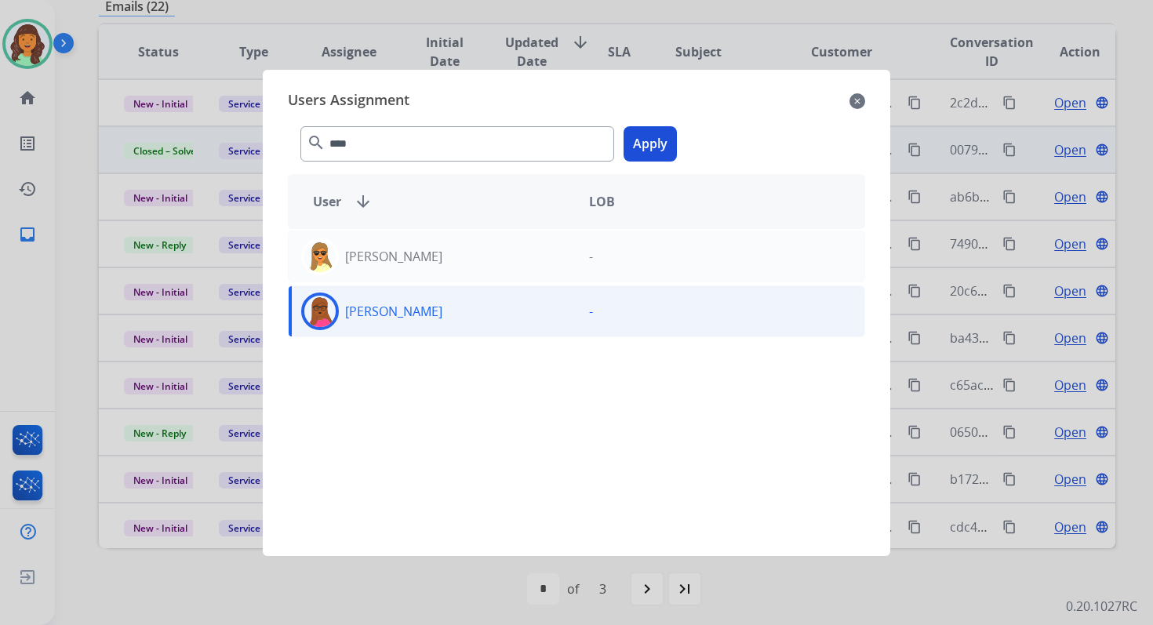
click at [653, 148] on button "Apply" at bounding box center [649, 143] width 53 height 35
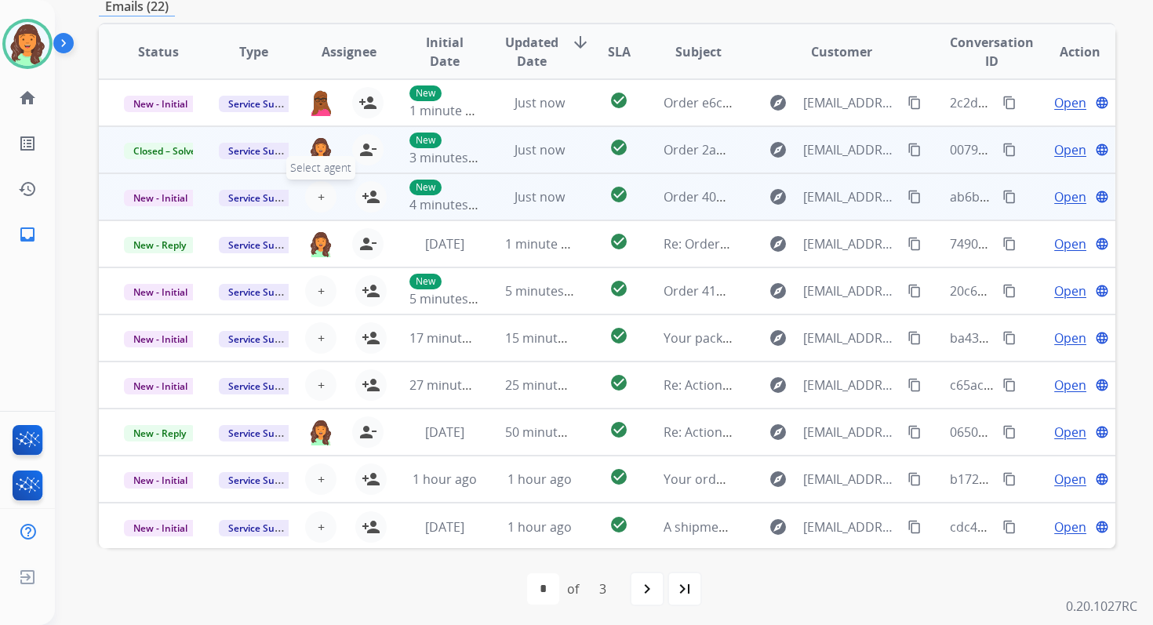
click at [320, 199] on span "+" at bounding box center [321, 196] width 7 height 19
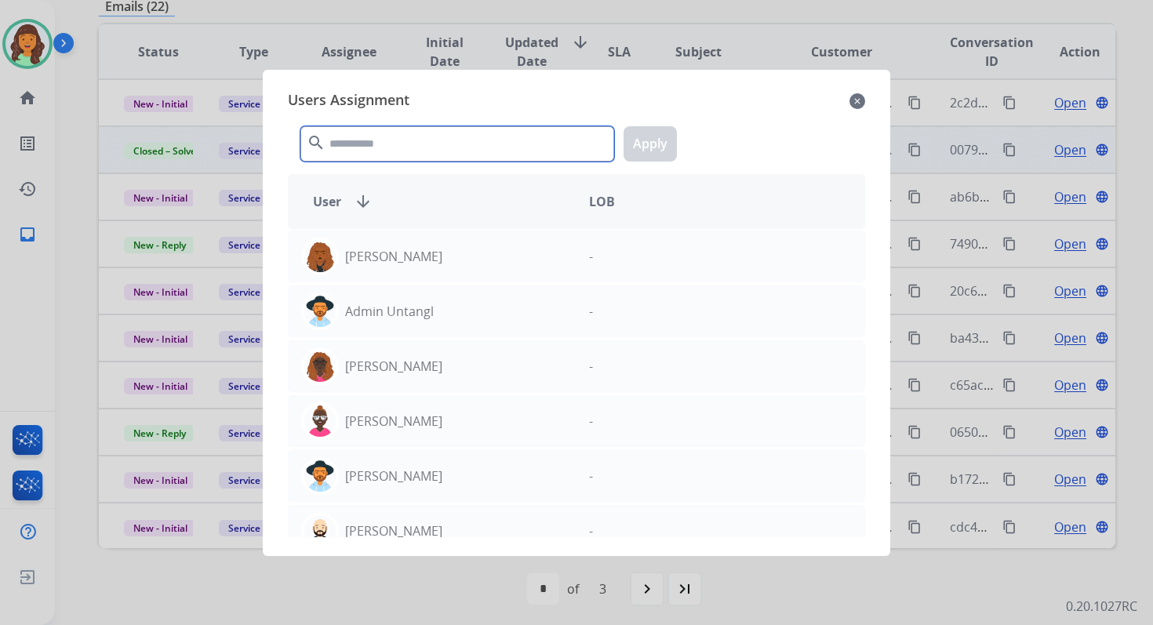
click at [379, 134] on input "text" at bounding box center [457, 143] width 314 height 35
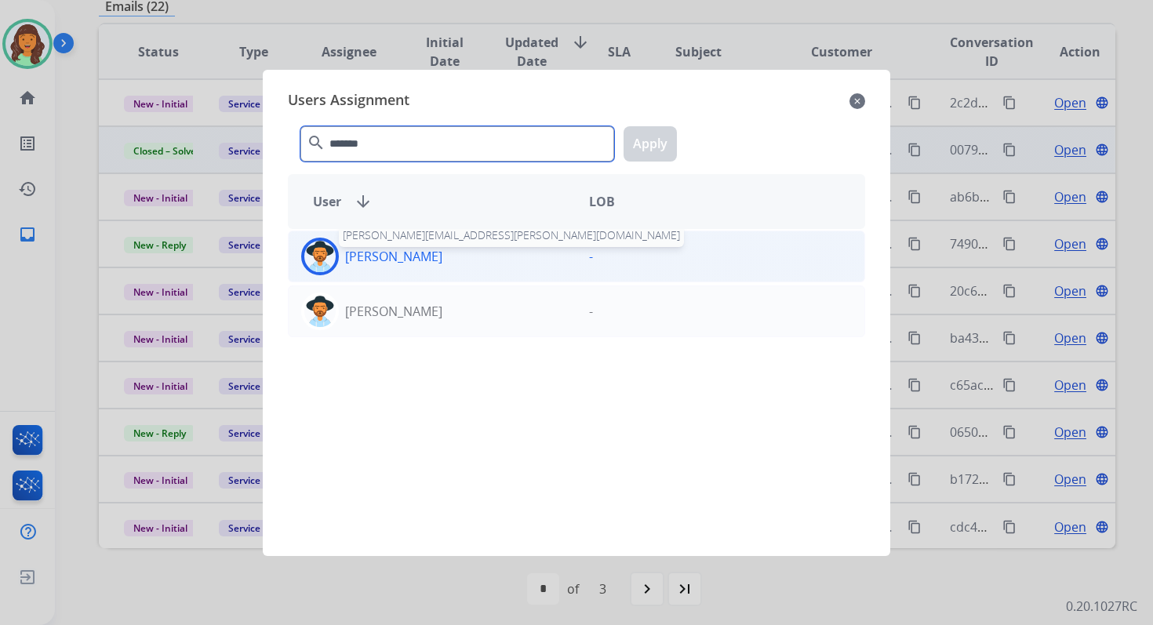
type input "*******"
click at [421, 253] on p "[PERSON_NAME]" at bounding box center [393, 256] width 97 height 19
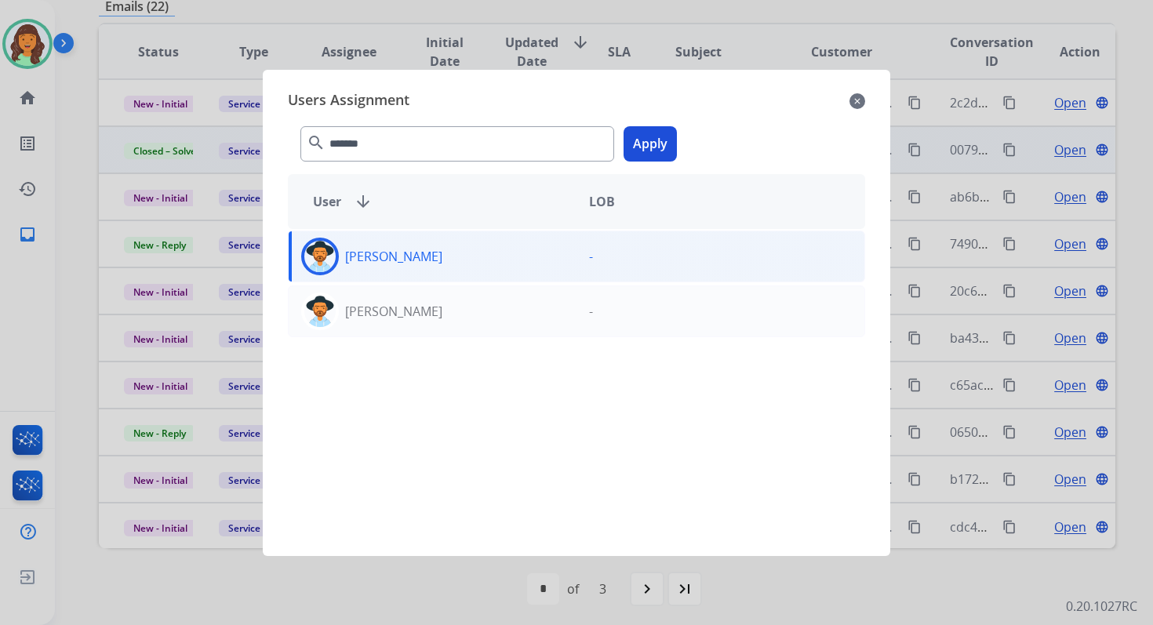
click at [645, 144] on button "Apply" at bounding box center [649, 143] width 53 height 35
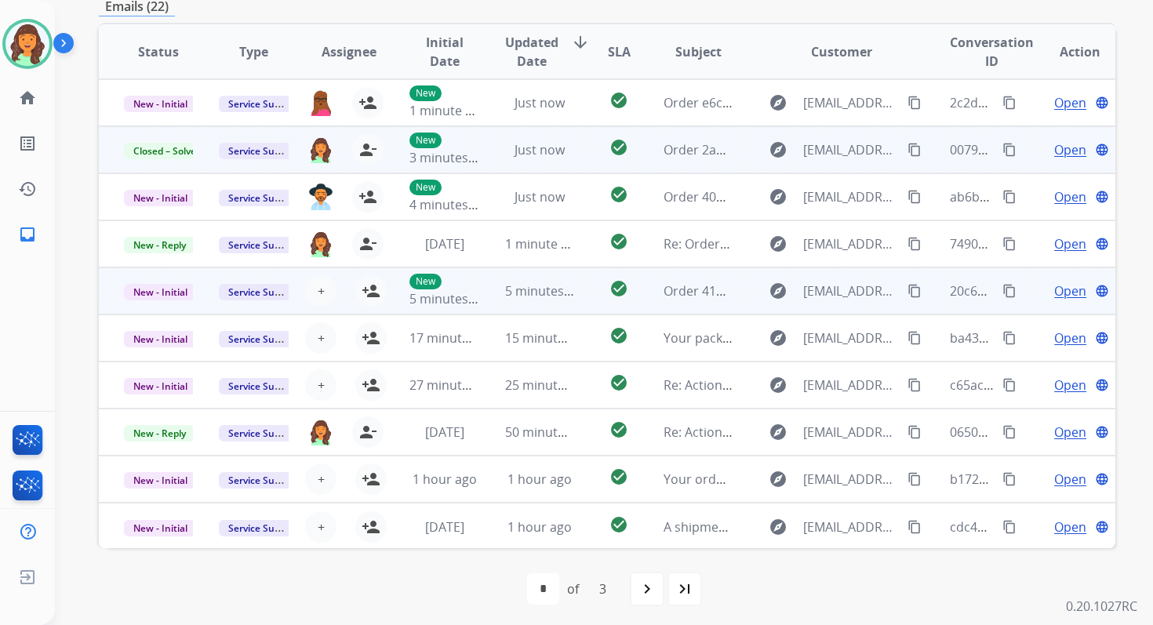
click at [490, 287] on td "5 minutes ago" at bounding box center [527, 290] width 95 height 47
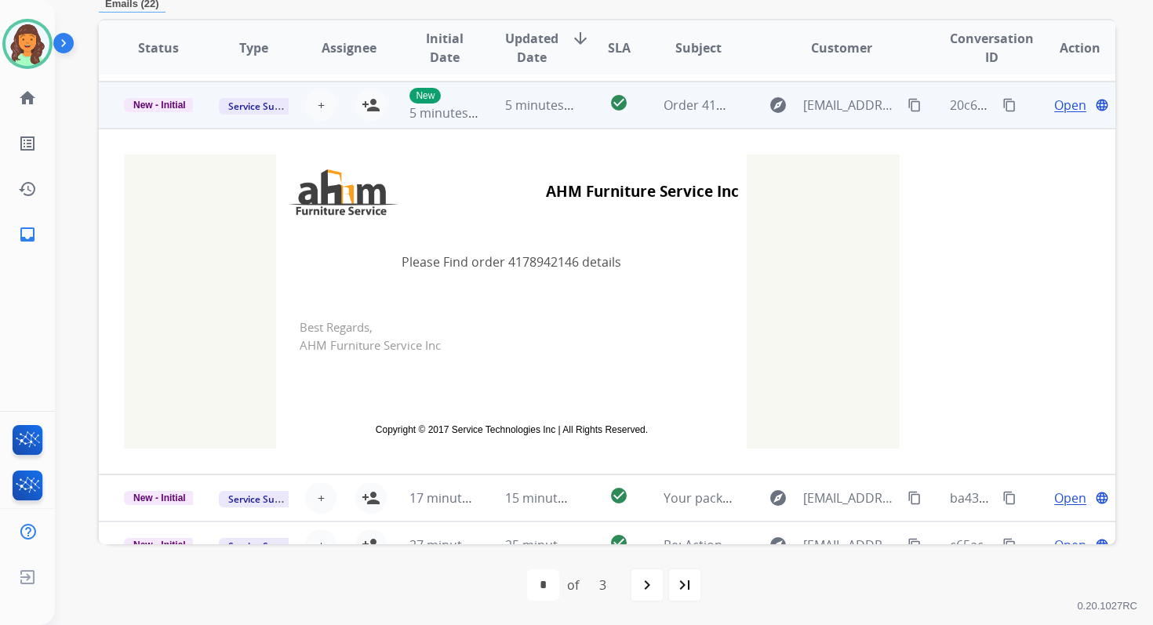
scroll to position [188, 0]
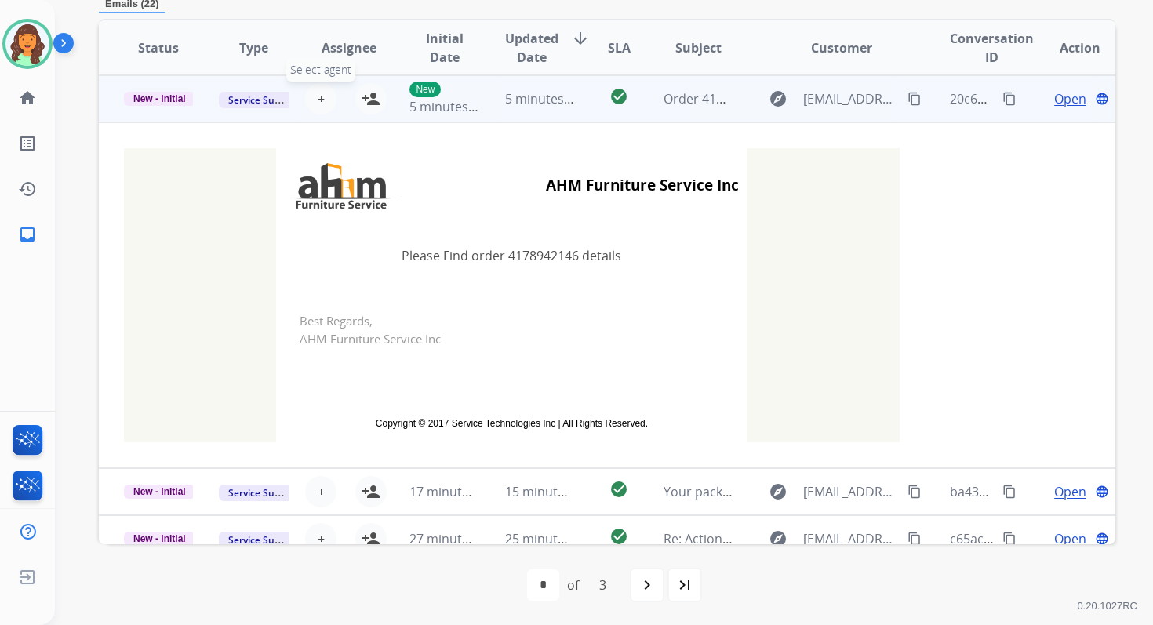
click at [310, 100] on button "+ Select agent" at bounding box center [320, 98] width 31 height 31
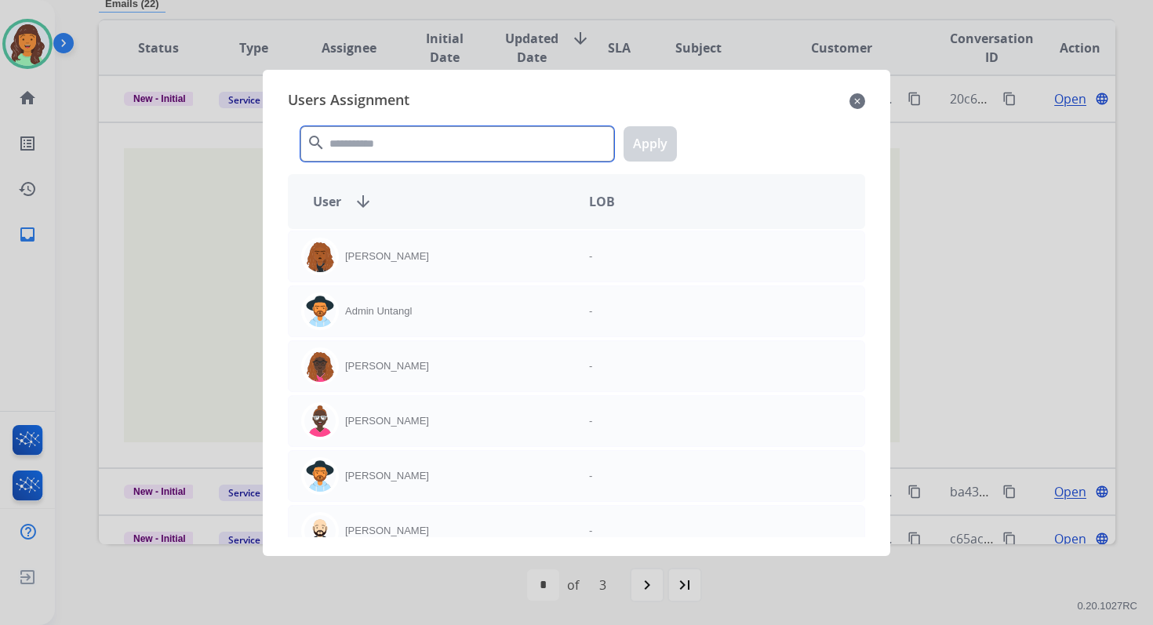
click at [386, 142] on input "text" at bounding box center [457, 143] width 314 height 35
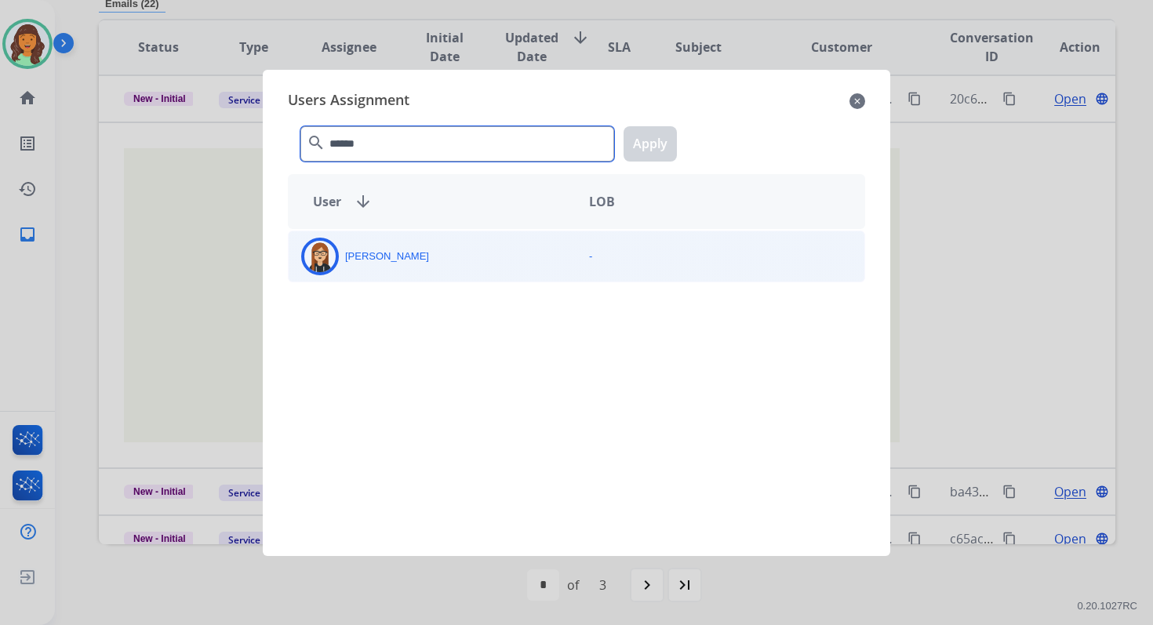
type input "******"
click at [422, 249] on div "[PERSON_NAME]" at bounding box center [433, 257] width 288 height 38
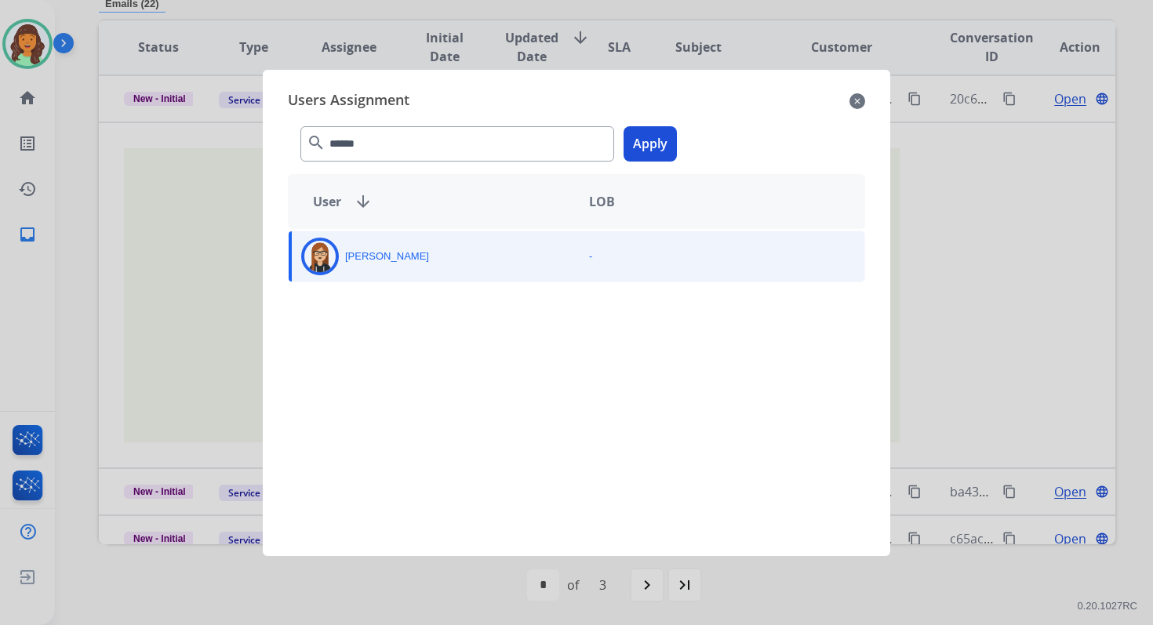
click at [652, 140] on button "Apply" at bounding box center [649, 143] width 53 height 35
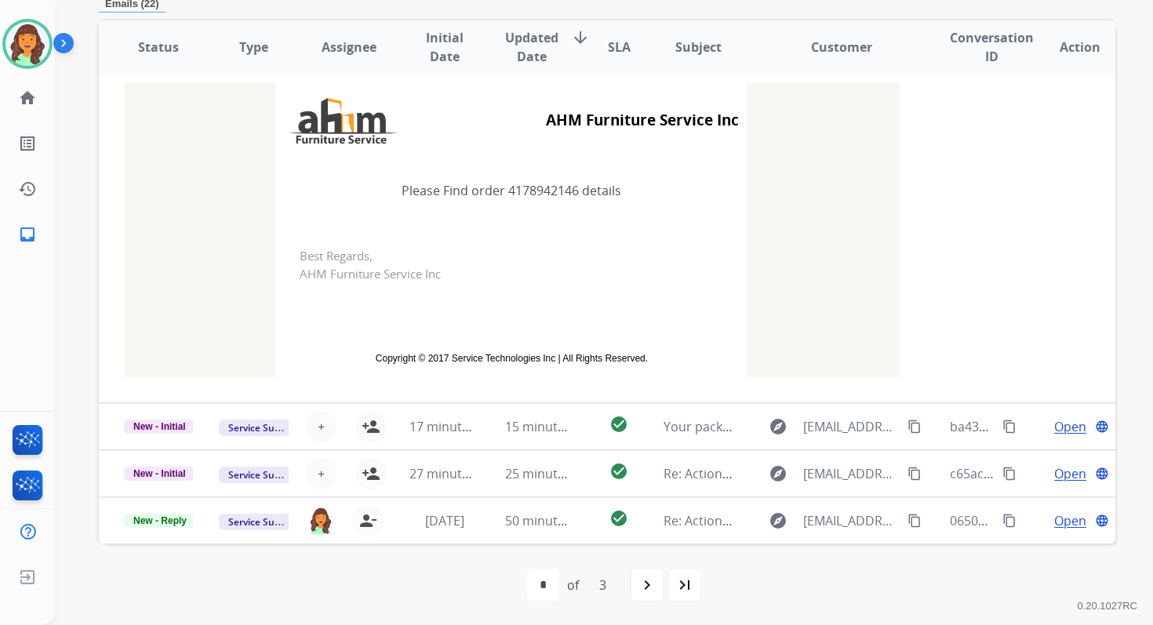
scroll to position [347, 0]
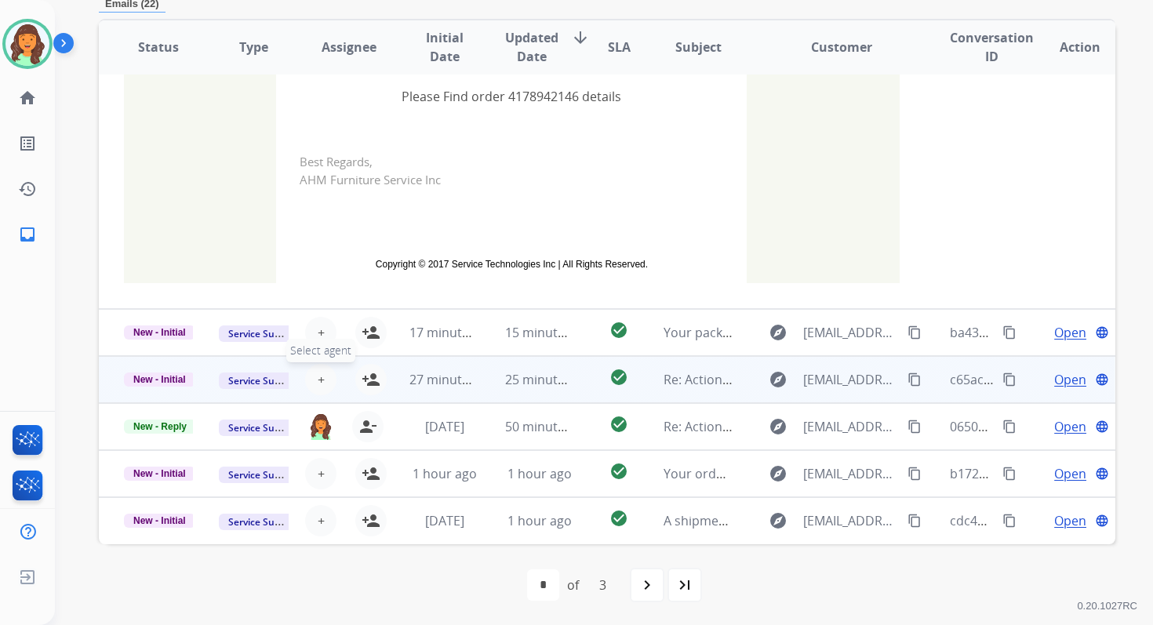
click at [318, 378] on span "+" at bounding box center [321, 379] width 7 height 19
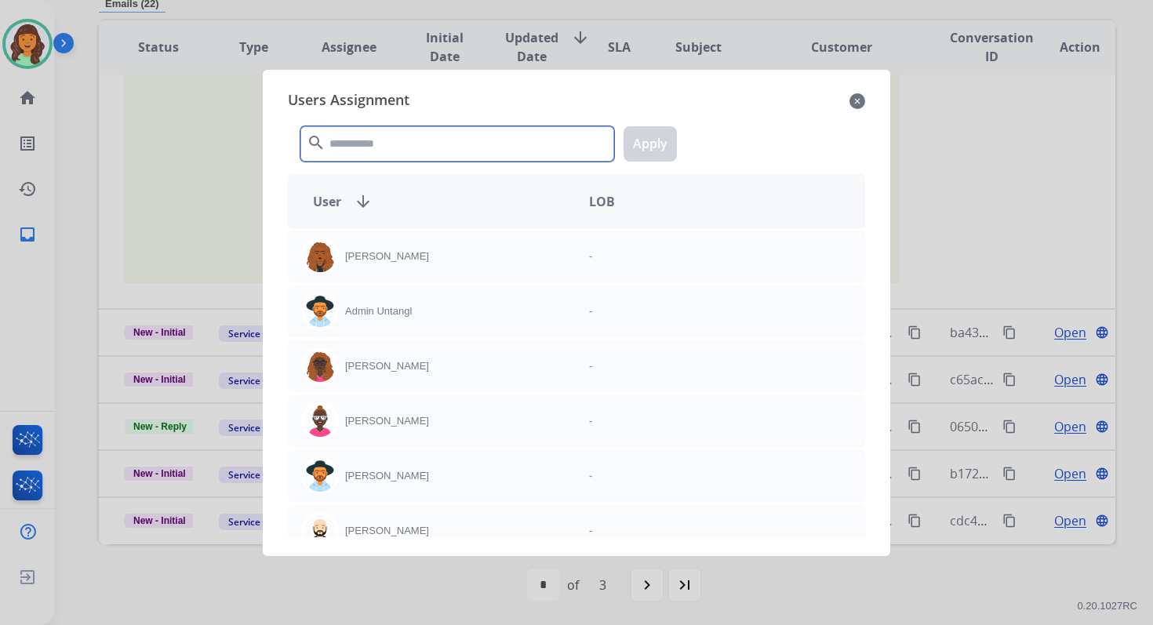
click at [383, 137] on input "text" at bounding box center [457, 143] width 314 height 35
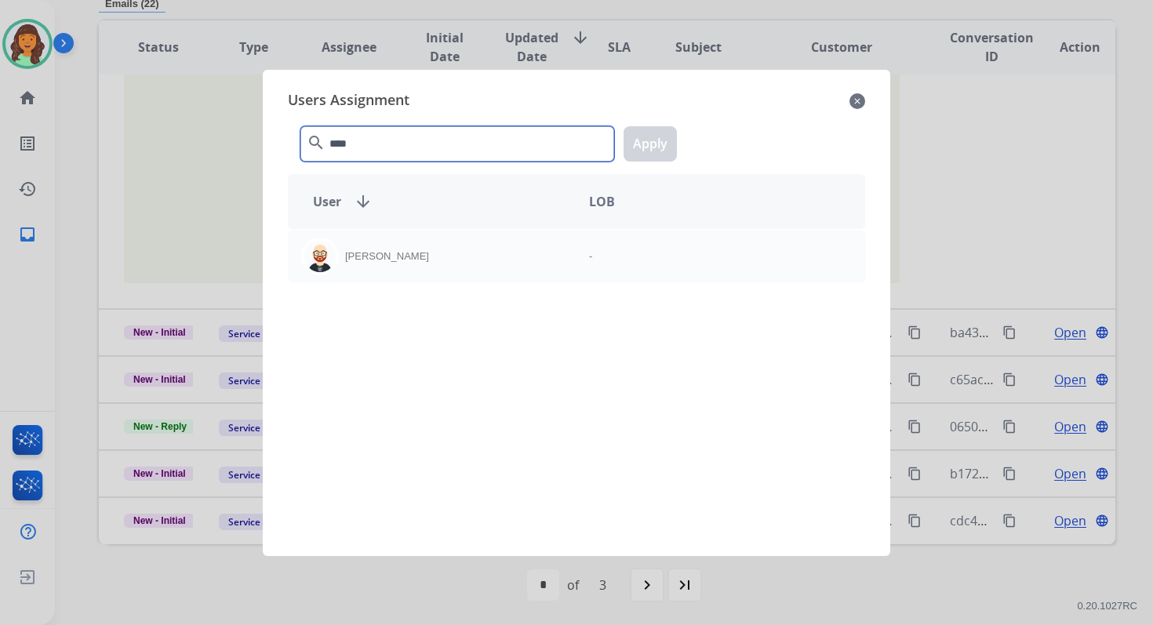
type input "****"
click at [442, 282] on div "[PERSON_NAME] -" at bounding box center [576, 383] width 577 height 308
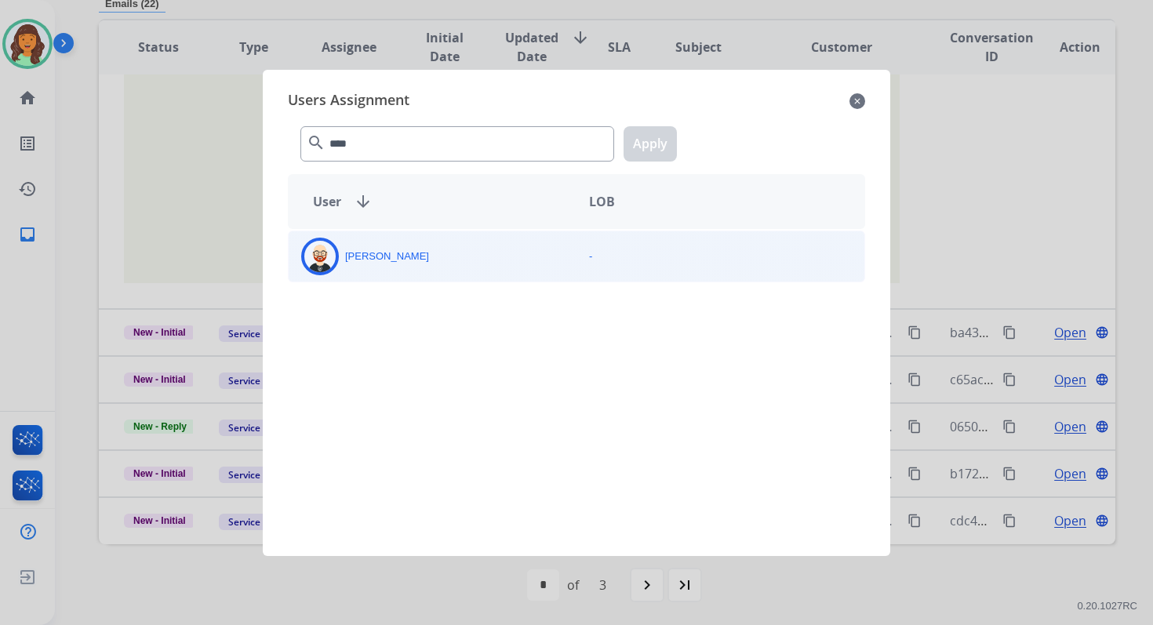
click at [437, 258] on div "[PERSON_NAME]" at bounding box center [433, 257] width 288 height 38
click at [646, 139] on button "Apply" at bounding box center [649, 143] width 53 height 35
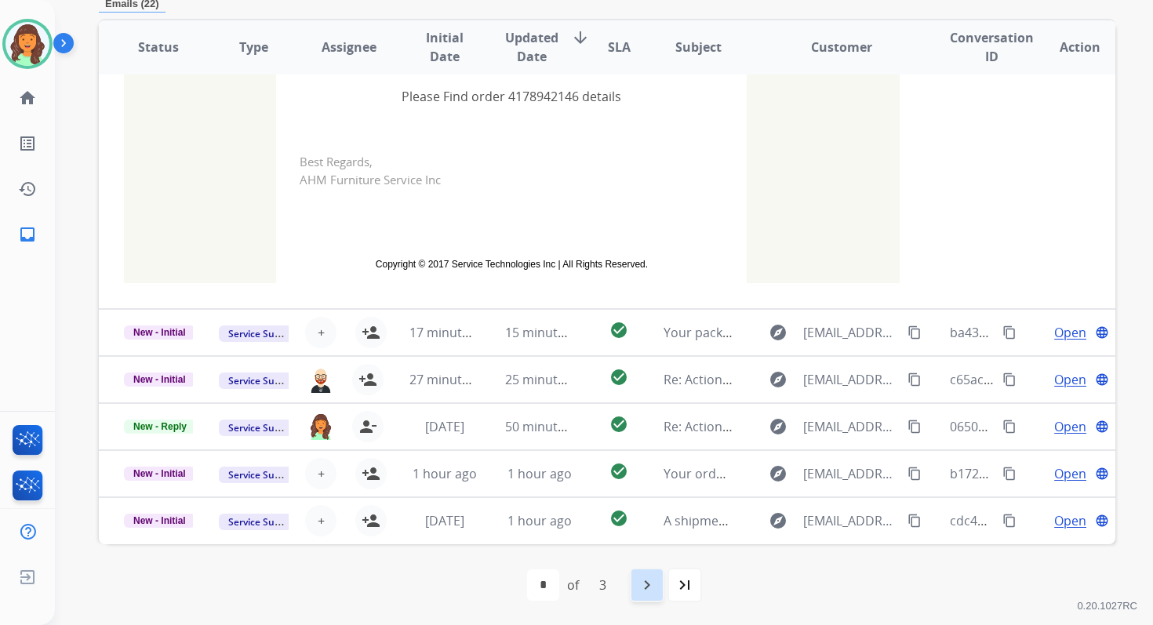
click at [652, 577] on mat-icon "navigate_next" at bounding box center [647, 585] width 19 height 19
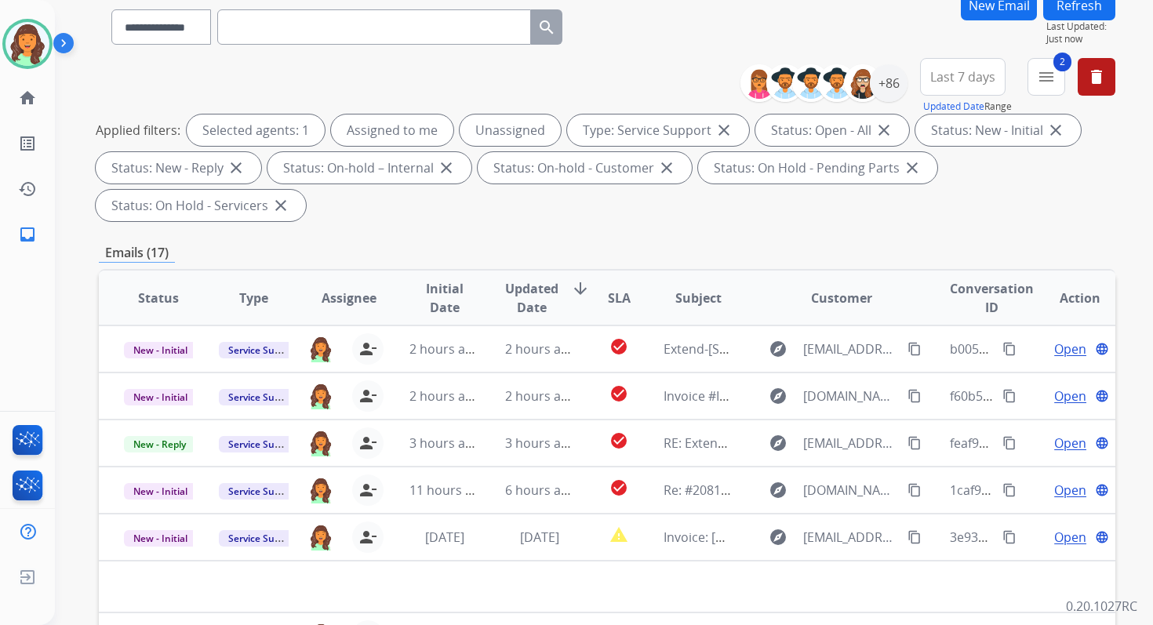
scroll to position [380, 0]
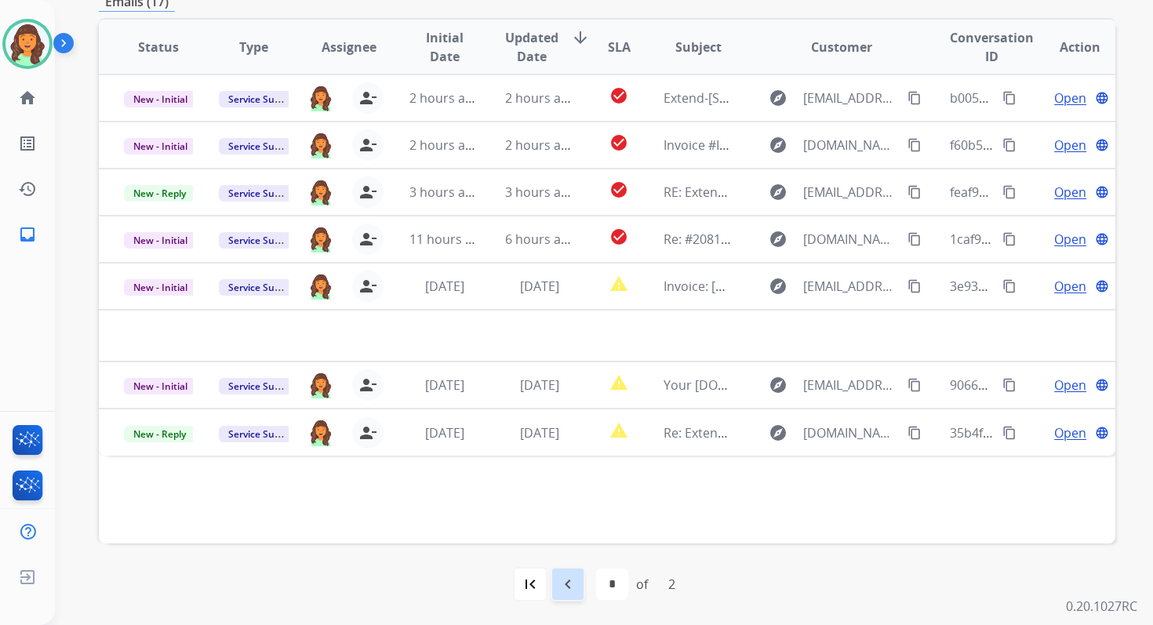
click at [576, 580] on mat-icon "navigate_before" at bounding box center [567, 584] width 19 height 19
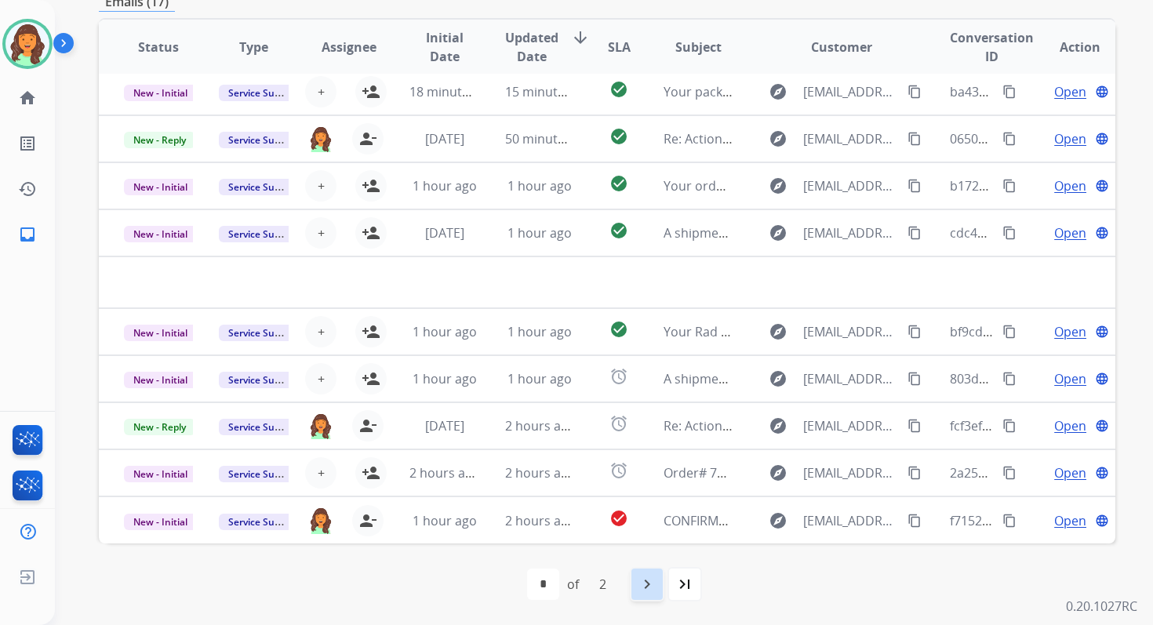
click at [652, 581] on mat-icon "navigate_next" at bounding box center [647, 584] width 19 height 19
select select "*"
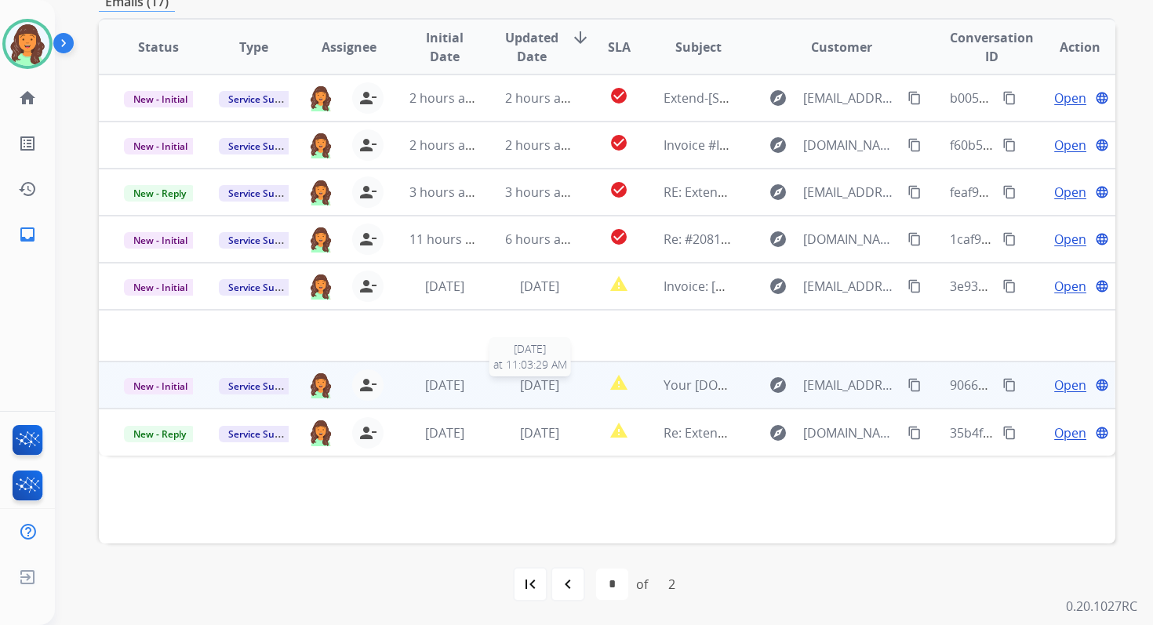
click at [559, 393] on span "[DATE]" at bounding box center [539, 384] width 39 height 17
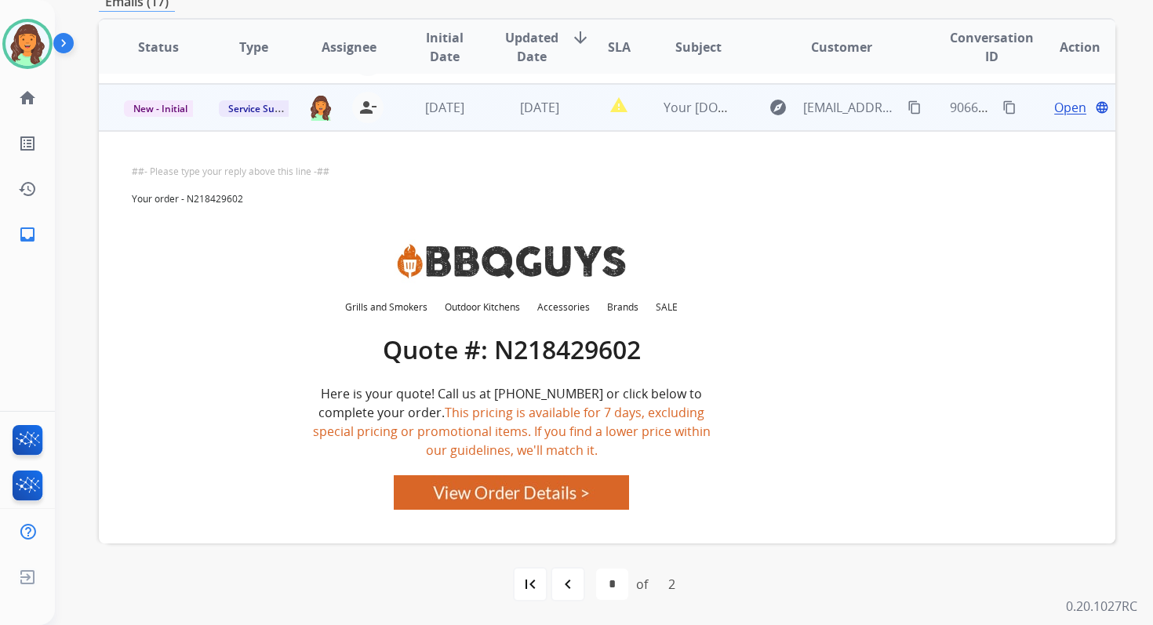
scroll to position [235, 0]
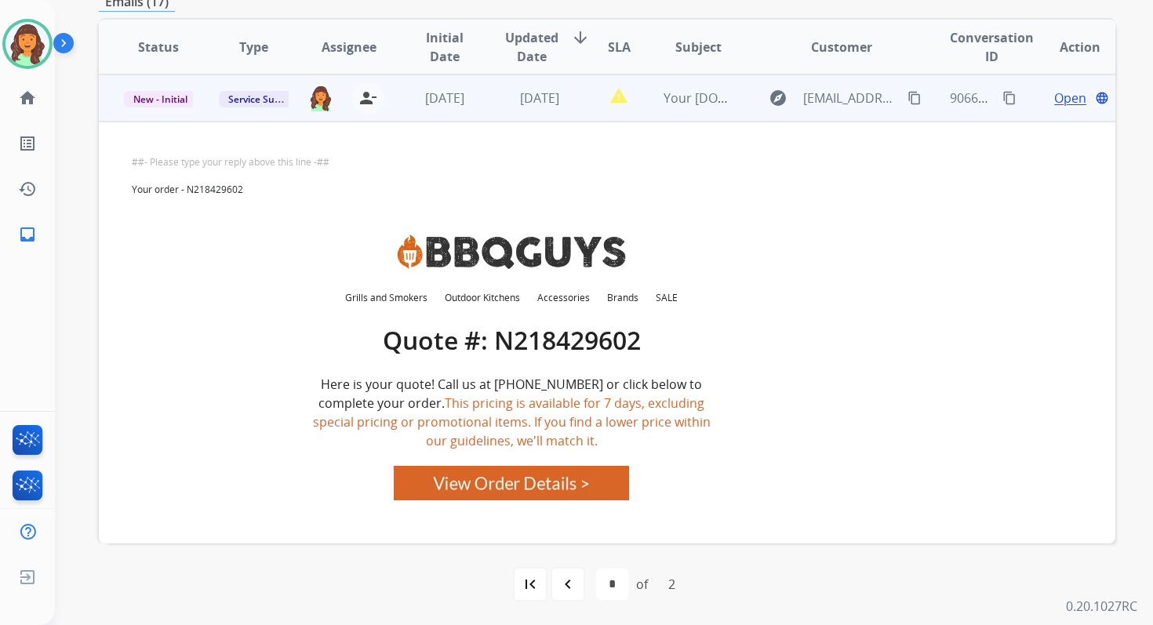
click at [540, 472] on img at bounding box center [511, 483] width 235 height 35
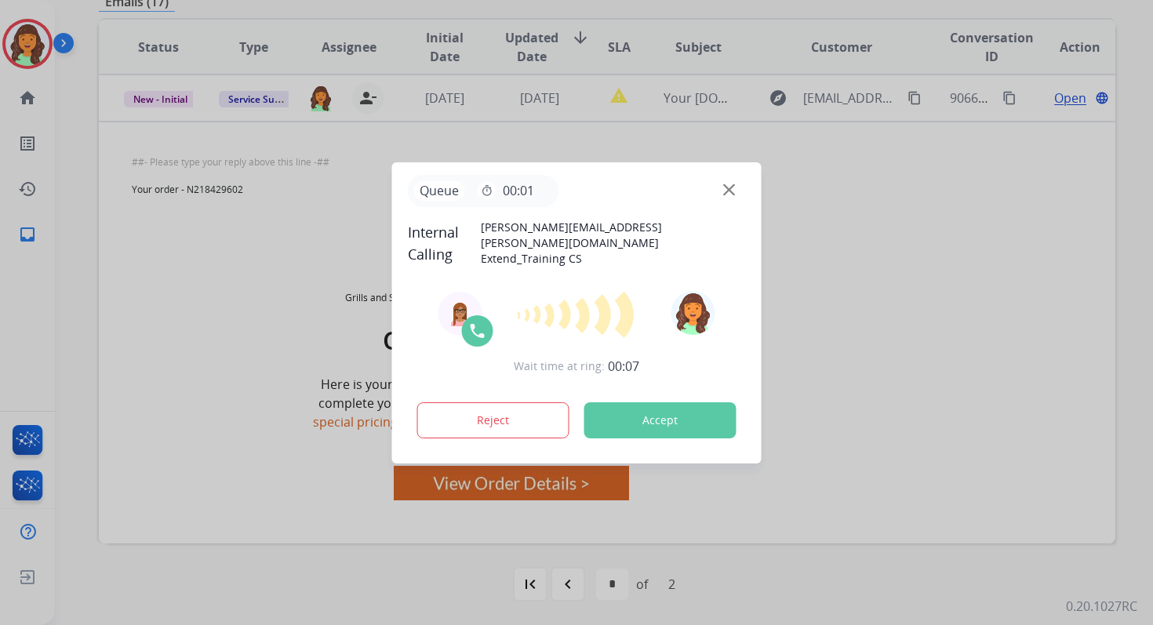
click at [652, 419] on button "Accept" at bounding box center [660, 420] width 152 height 36
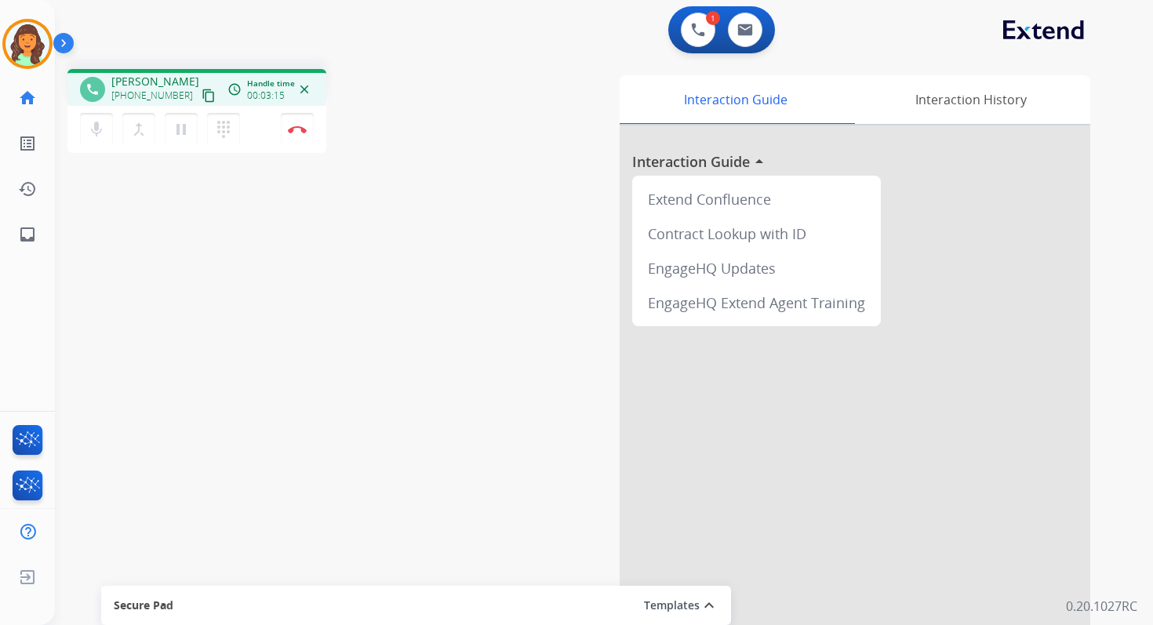
click at [545, 71] on div "Interaction Guide Interaction History Interaction Guide arrow_drop_up Extend Co…" at bounding box center [794, 389] width 641 height 641
click at [96, 120] on mat-icon "mic" at bounding box center [96, 129] width 19 height 19
click at [99, 129] on mat-icon "mic_off" at bounding box center [96, 129] width 19 height 19
click at [104, 129] on mat-icon "mic" at bounding box center [96, 129] width 19 height 19
click at [94, 129] on mat-icon "mic_off" at bounding box center [96, 129] width 19 height 19
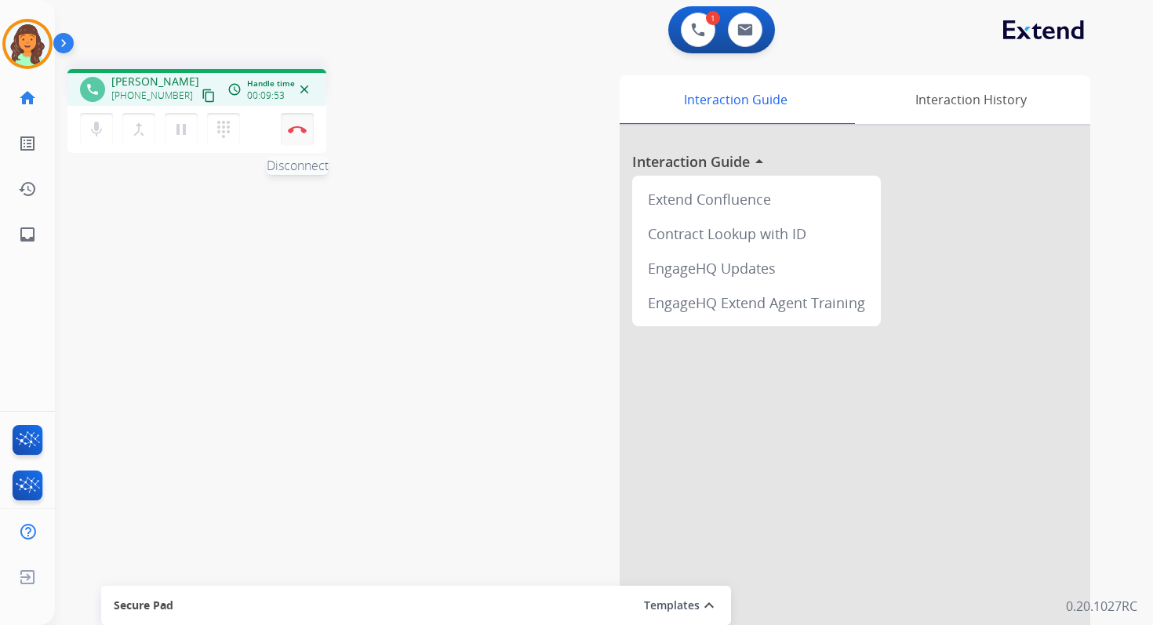
click at [299, 129] on img at bounding box center [297, 129] width 19 height 8
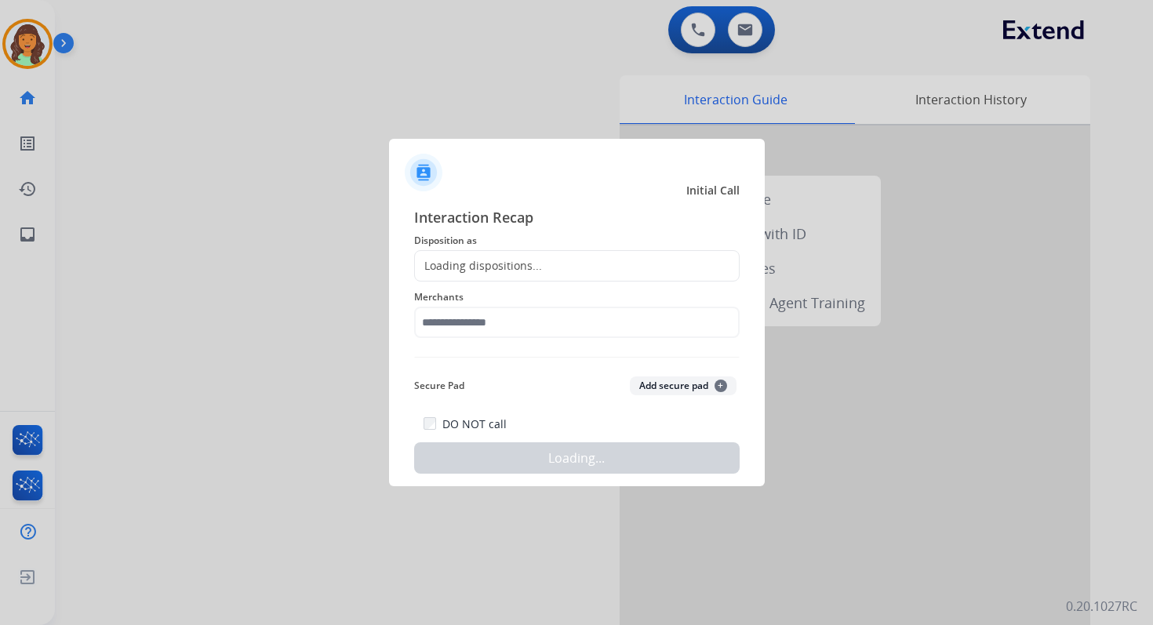
click at [487, 275] on div "Loading dispositions..." at bounding box center [576, 265] width 325 height 31
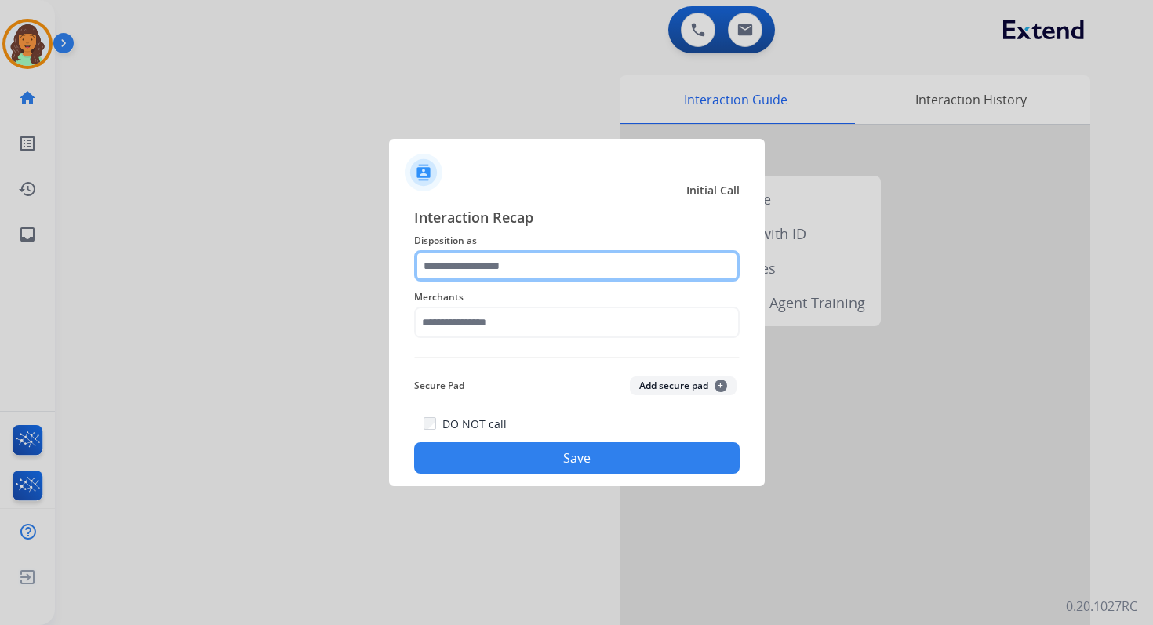
click at [484, 262] on input "text" at bounding box center [576, 265] width 325 height 31
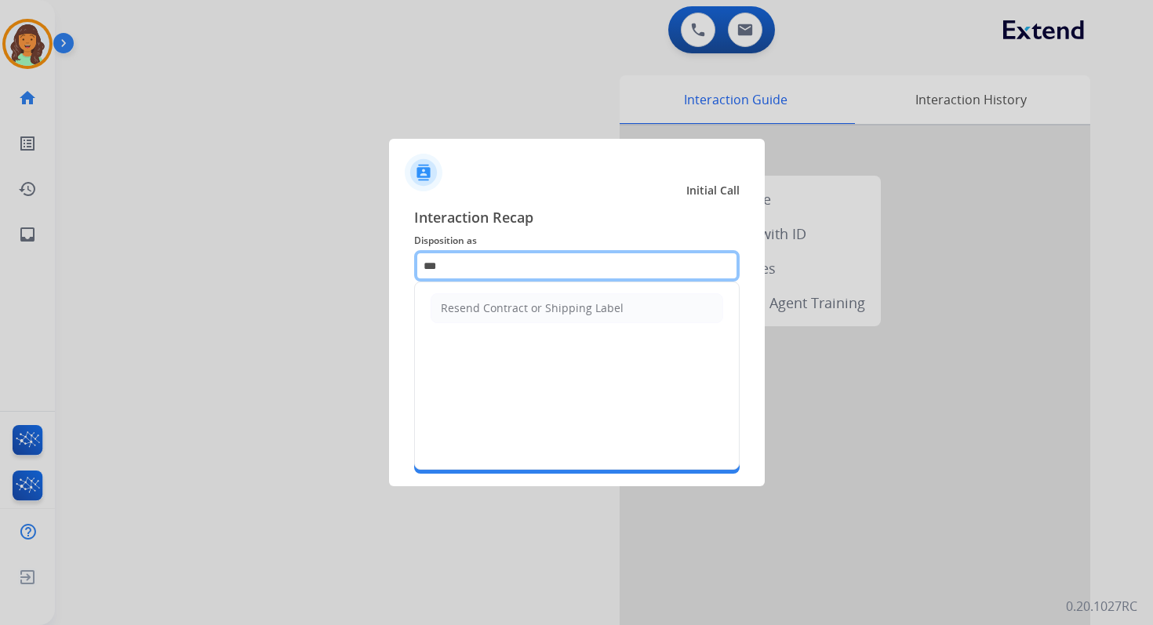
type input "****"
click at [479, 265] on input "****" at bounding box center [576, 265] width 325 height 31
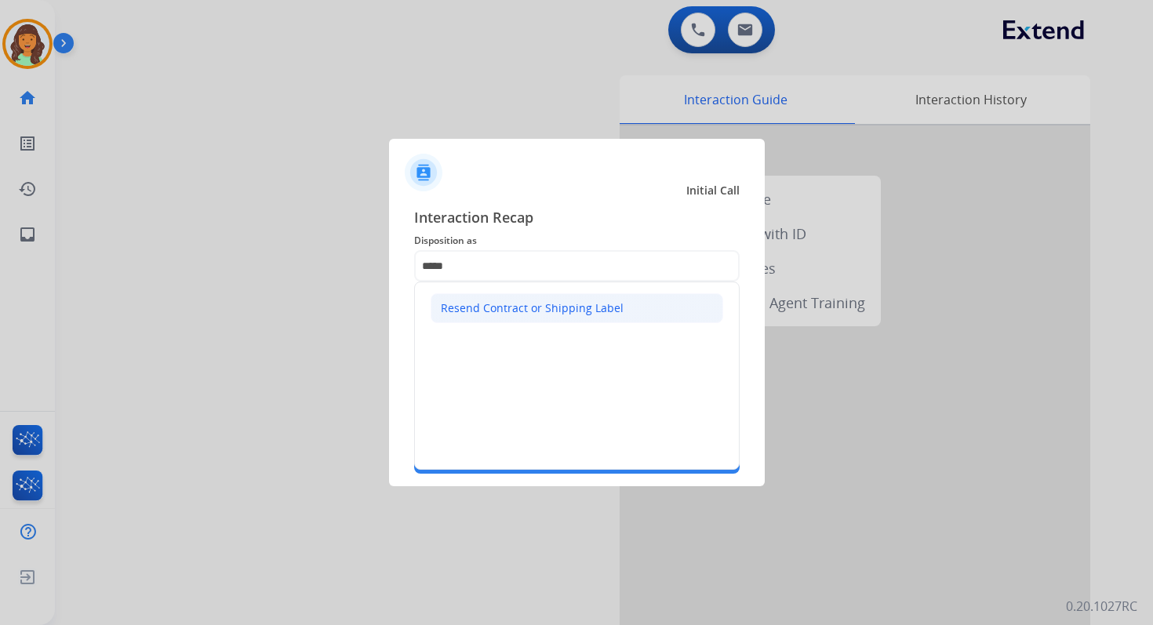
click at [502, 304] on div "Resend Contract or Shipping Label" at bounding box center [532, 308] width 183 height 16
type input "**********"
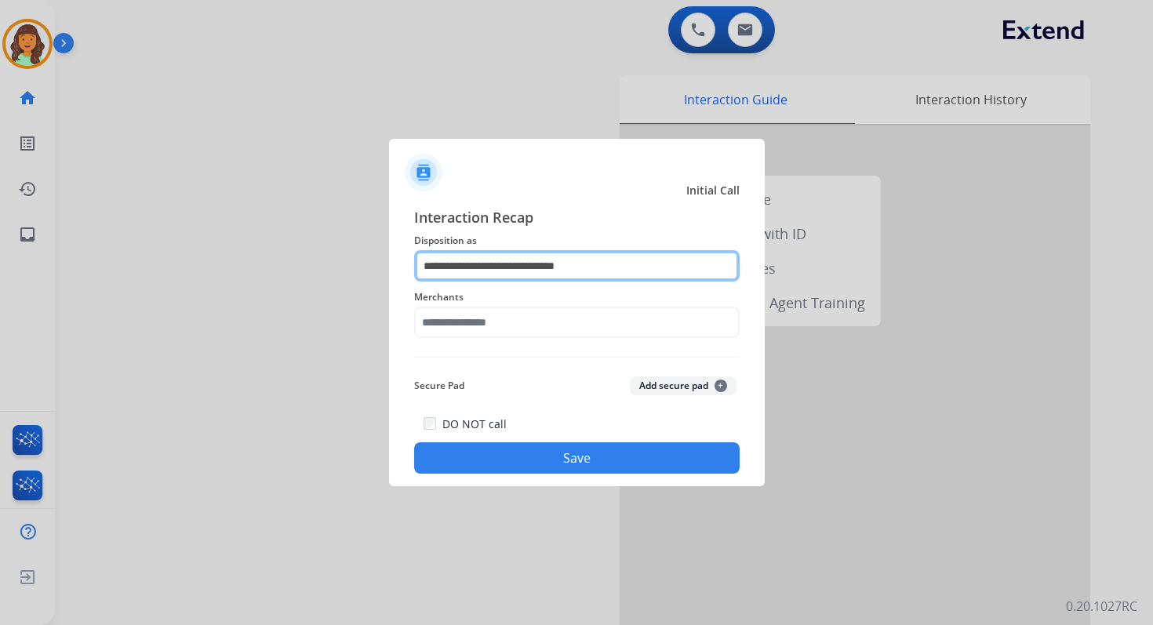
click at [489, 276] on input "**********" at bounding box center [576, 265] width 325 height 31
type input "*"
click at [492, 274] on input "text" at bounding box center [576, 265] width 325 height 31
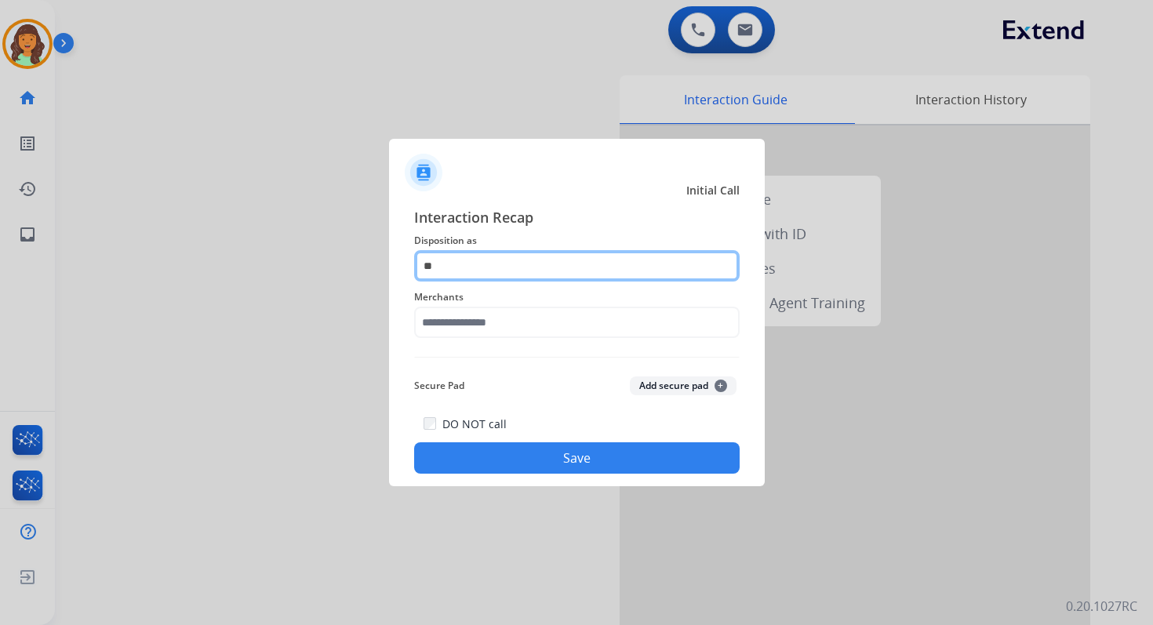
click at [467, 271] on input "**" at bounding box center [576, 265] width 325 height 31
type input "**"
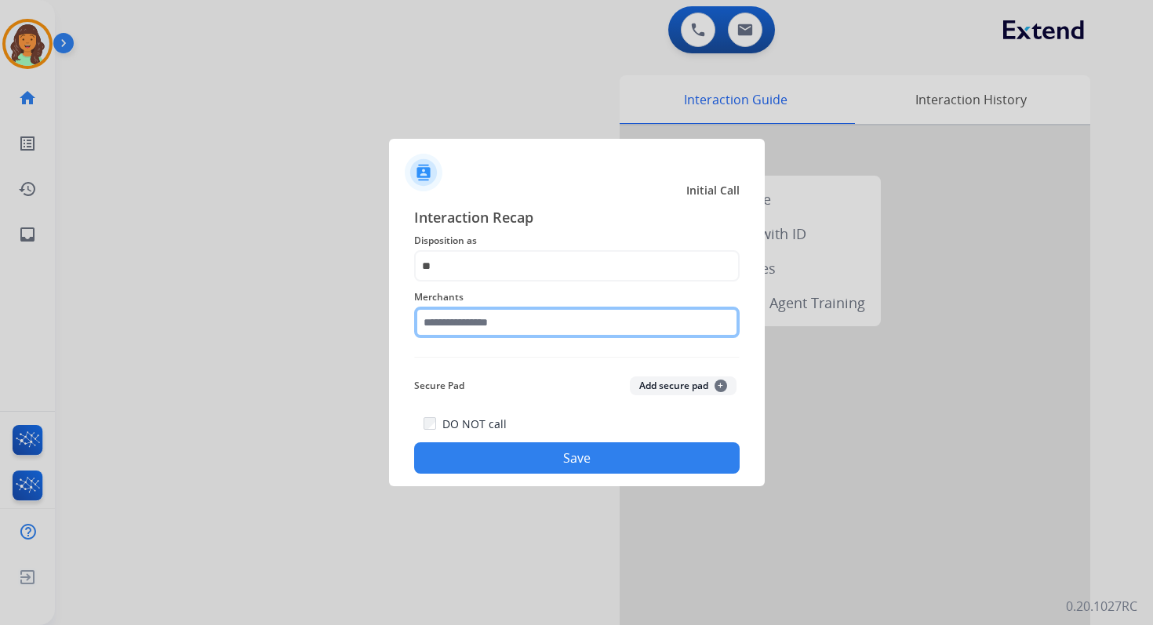
click at [476, 320] on input "text" at bounding box center [576, 322] width 325 height 31
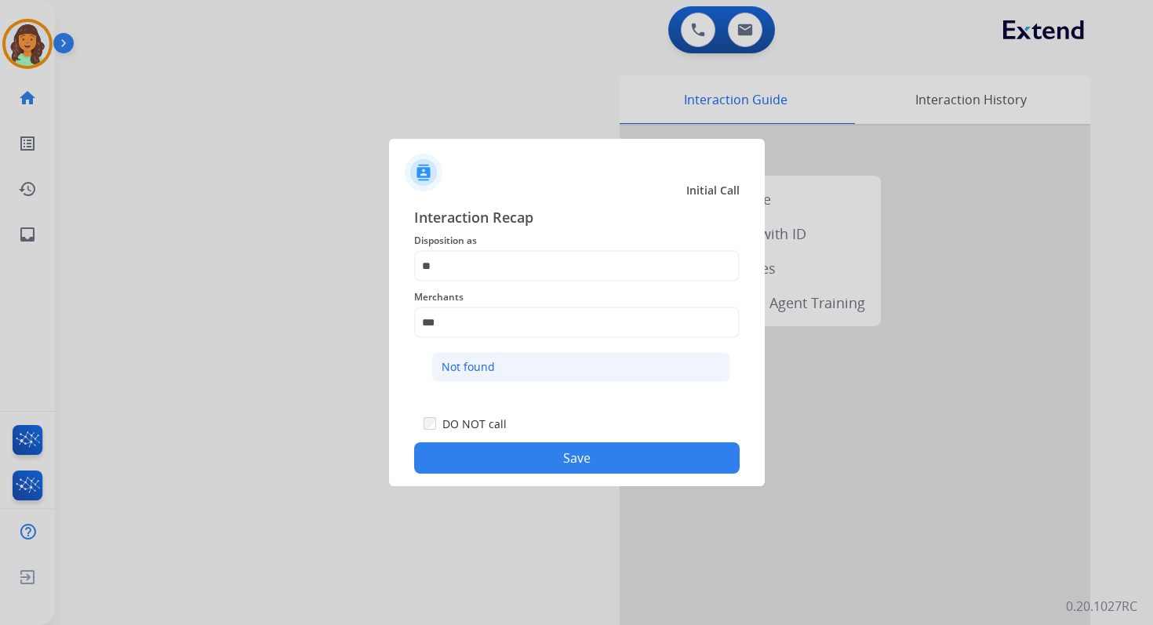
click at [507, 365] on li "Not found" at bounding box center [580, 367] width 299 height 30
type input "*********"
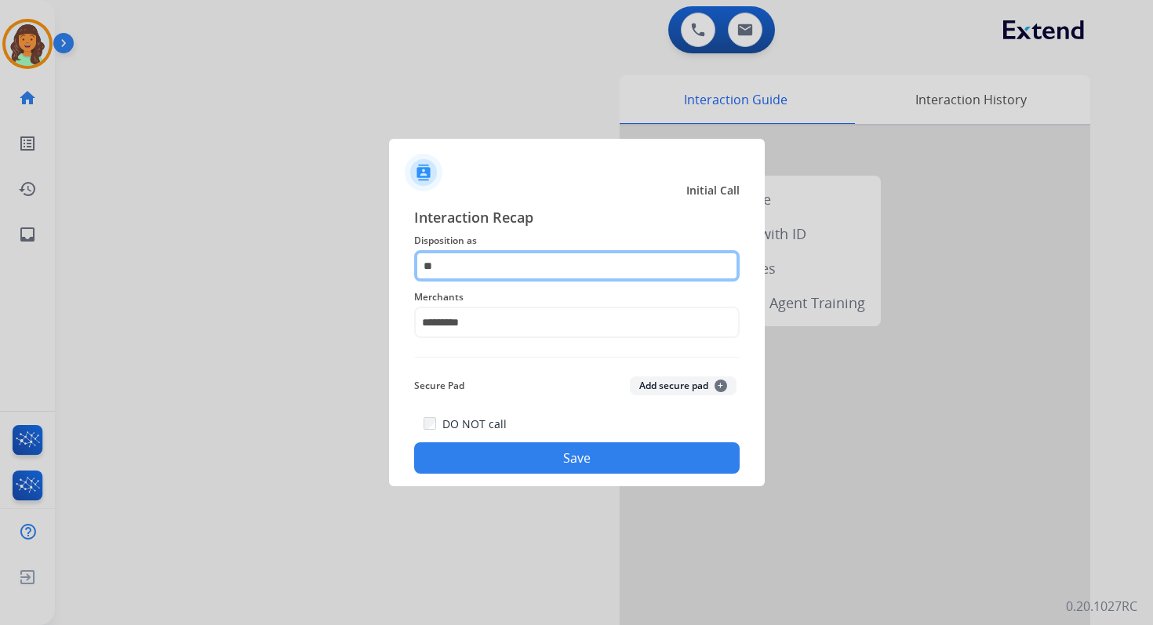
click at [478, 272] on input "**" at bounding box center [576, 265] width 325 height 31
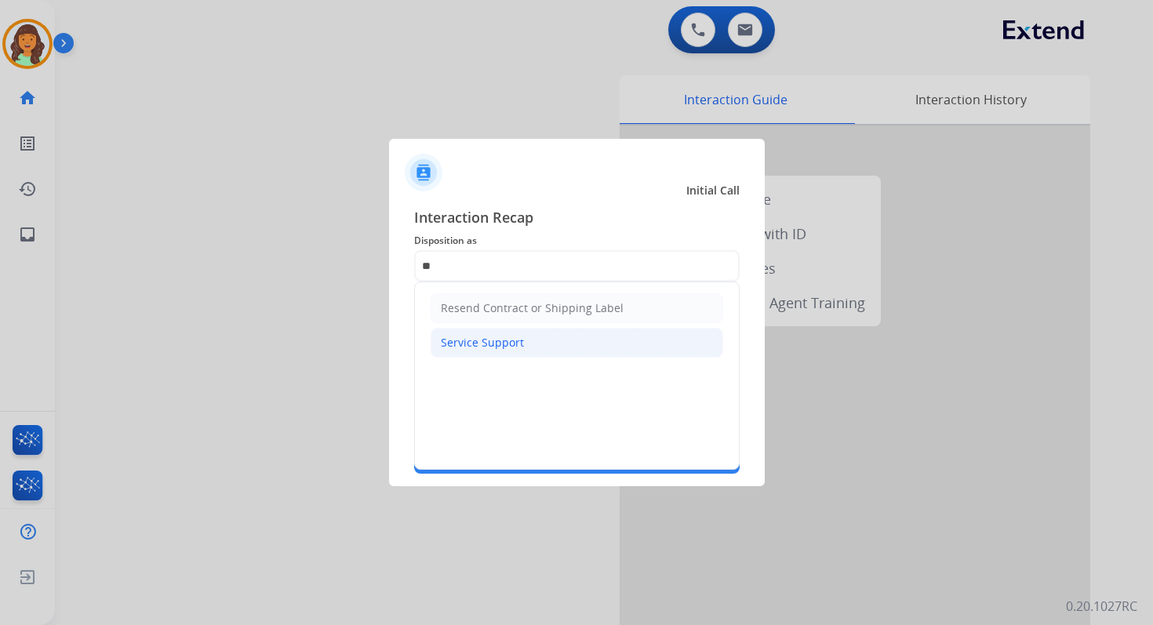
click at [500, 342] on div "Service Support" at bounding box center [482, 343] width 83 height 16
type input "**********"
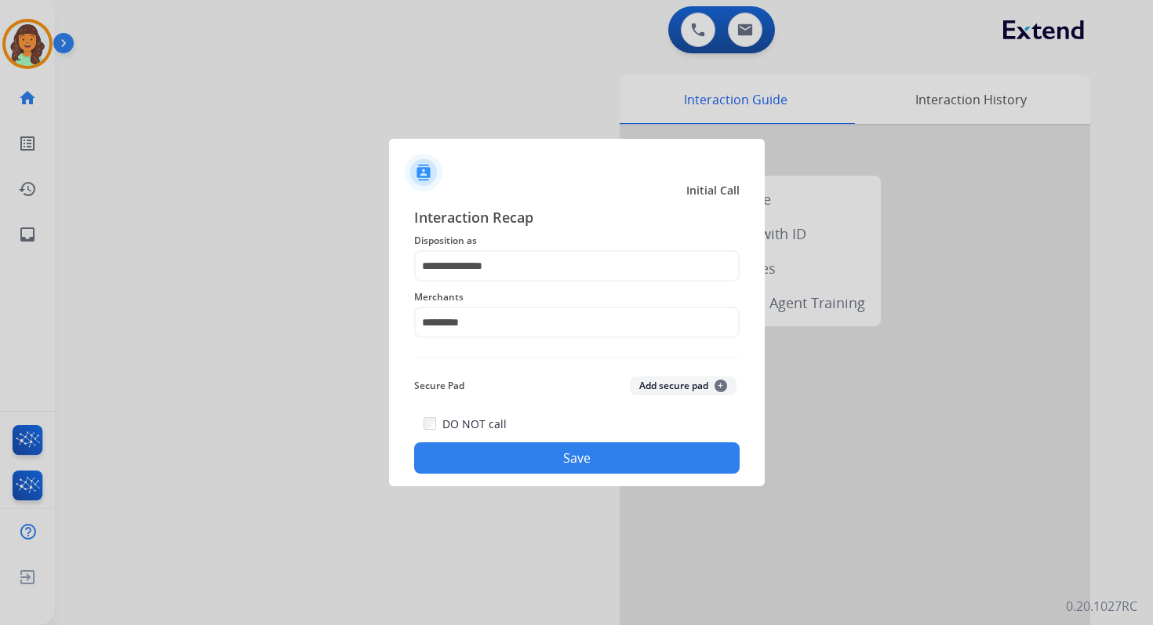
click at [593, 468] on button "Save" at bounding box center [576, 457] width 325 height 31
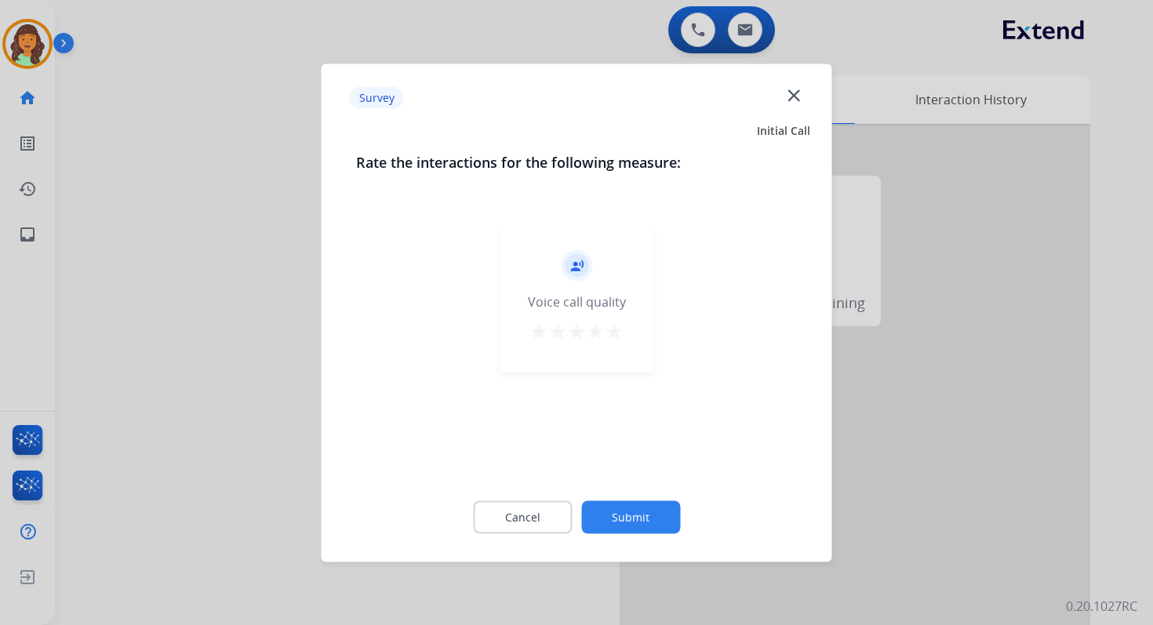
click at [635, 511] on button "Submit" at bounding box center [630, 516] width 99 height 33
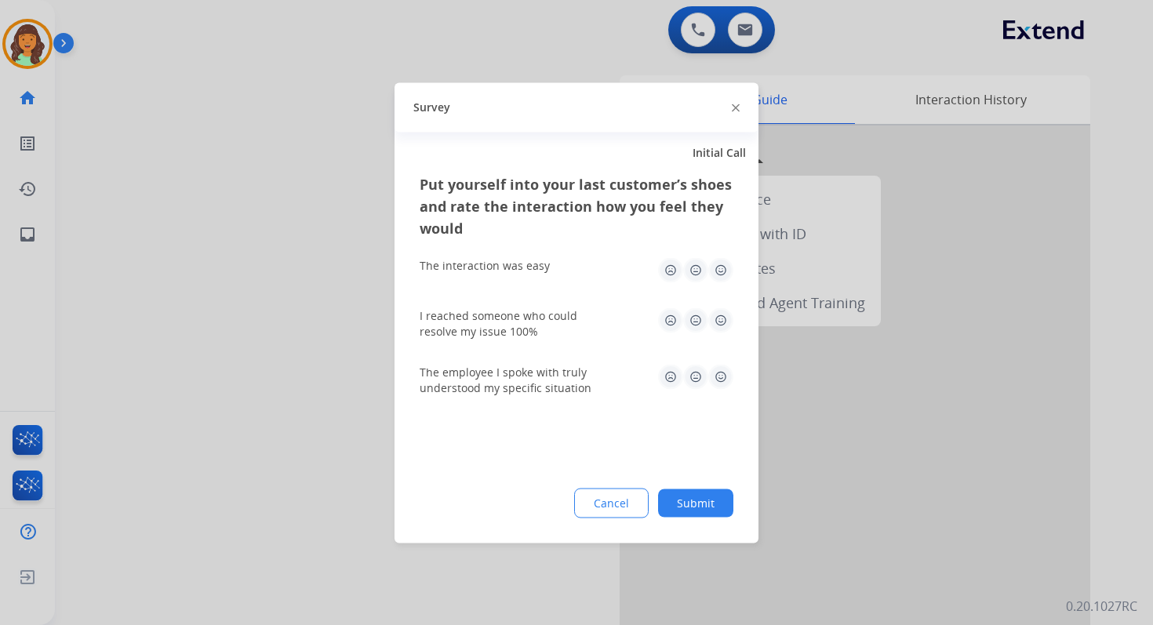
click at [689, 498] on button "Submit" at bounding box center [695, 503] width 75 height 28
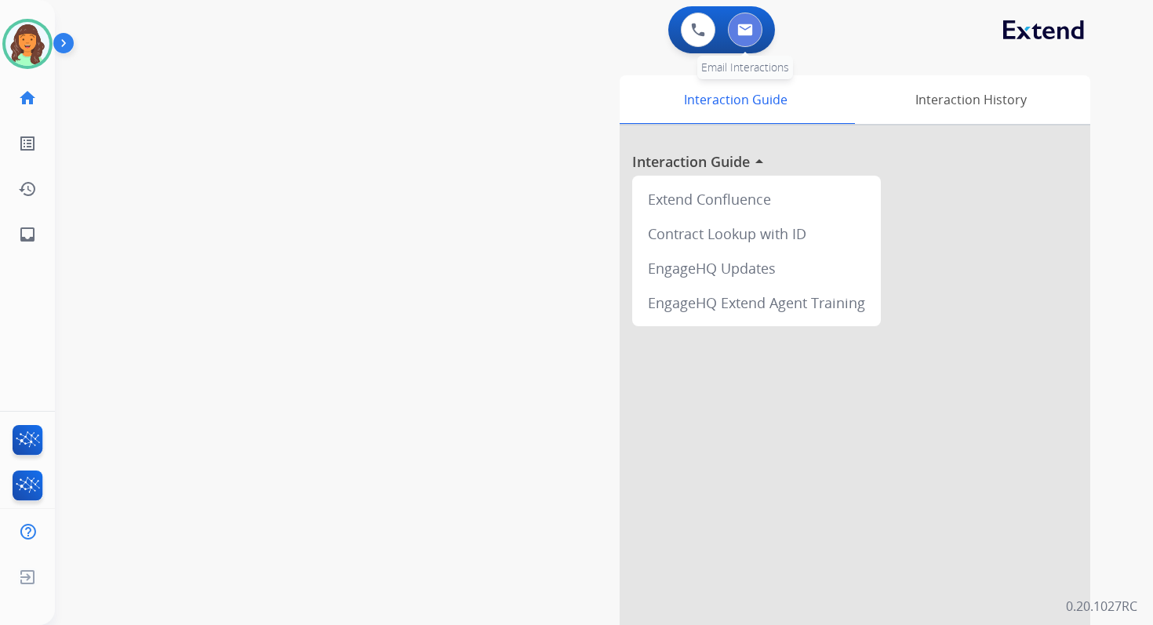
click at [747, 31] on img at bounding box center [745, 30] width 16 height 13
select select "**********"
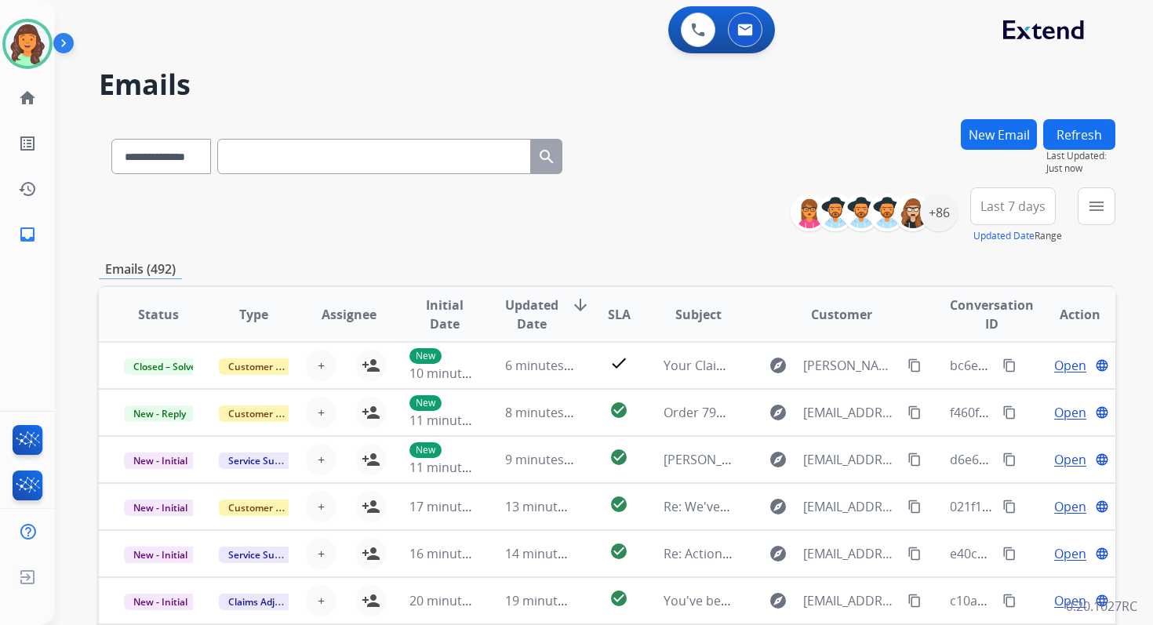
click at [639, 192] on div "**********" at bounding box center [607, 215] width 1016 height 56
click at [1090, 217] on button "menu Filters" at bounding box center [1096, 206] width 38 height 38
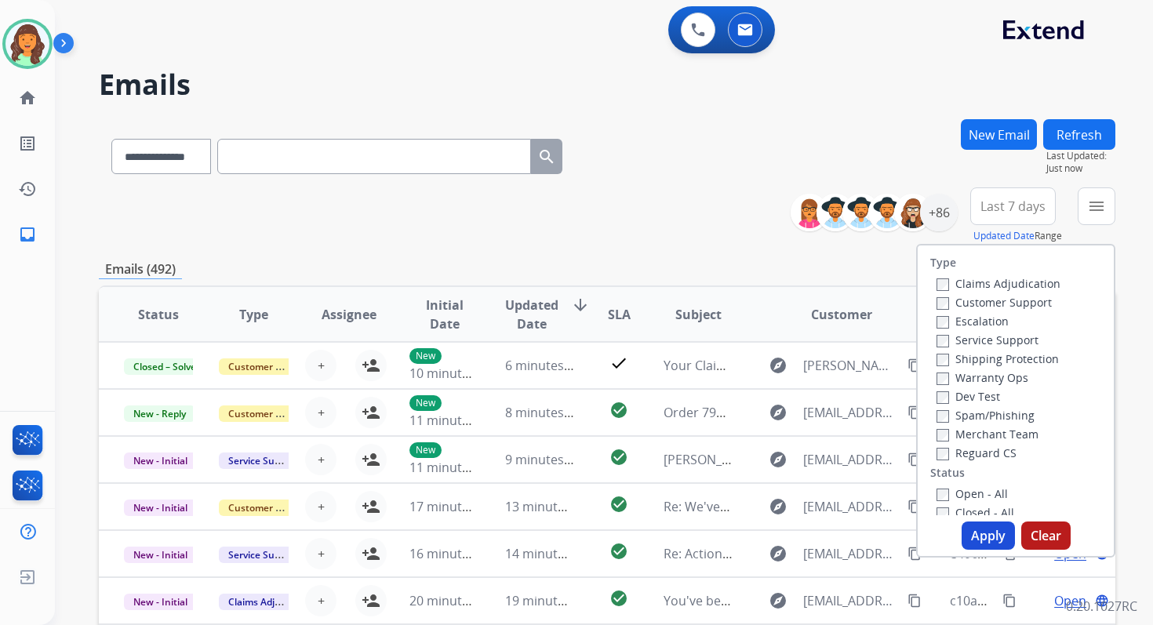
click at [936, 348] on div "Service Support" at bounding box center [998, 339] width 124 height 19
click at [978, 534] on button "Apply" at bounding box center [987, 535] width 53 height 28
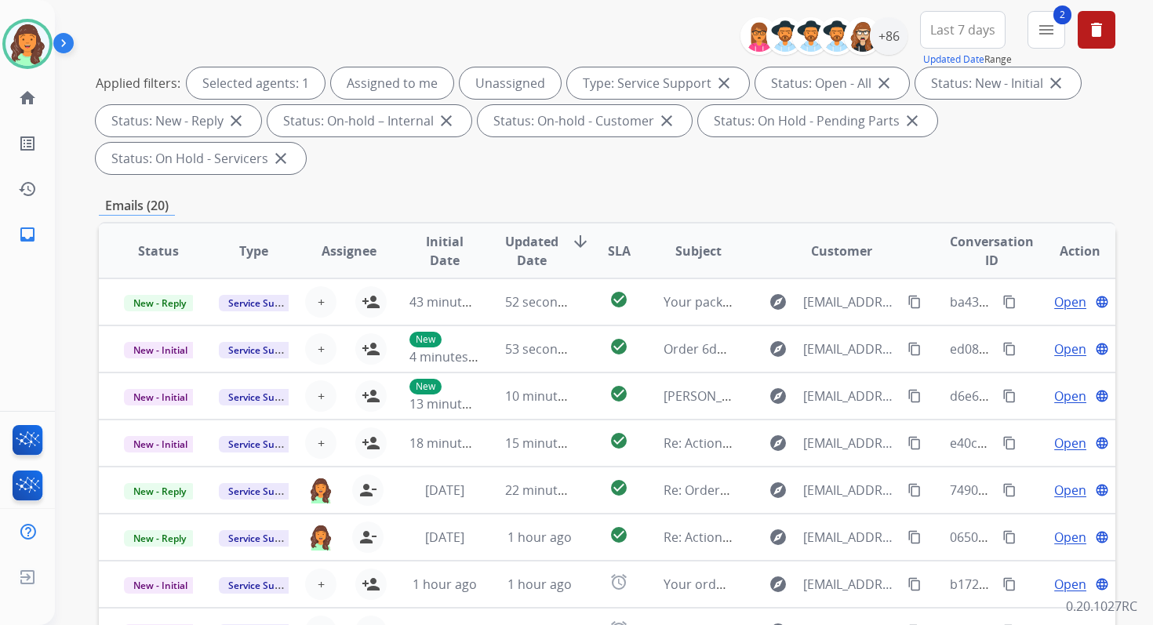
scroll to position [380, 0]
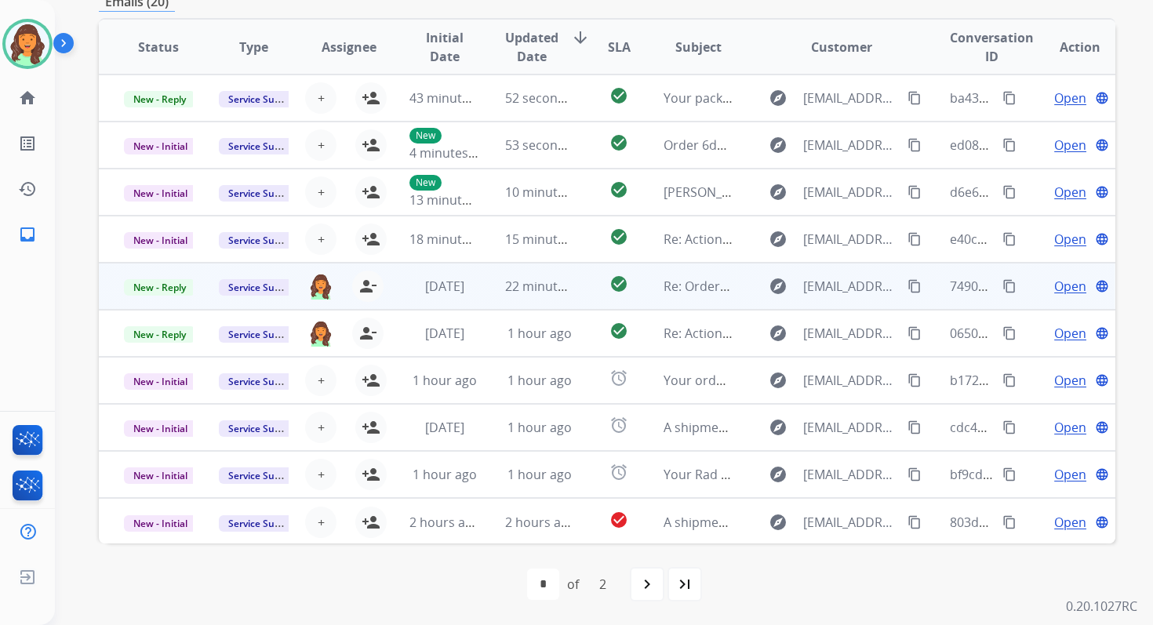
click at [575, 292] on td "check_circle" at bounding box center [607, 286] width 64 height 47
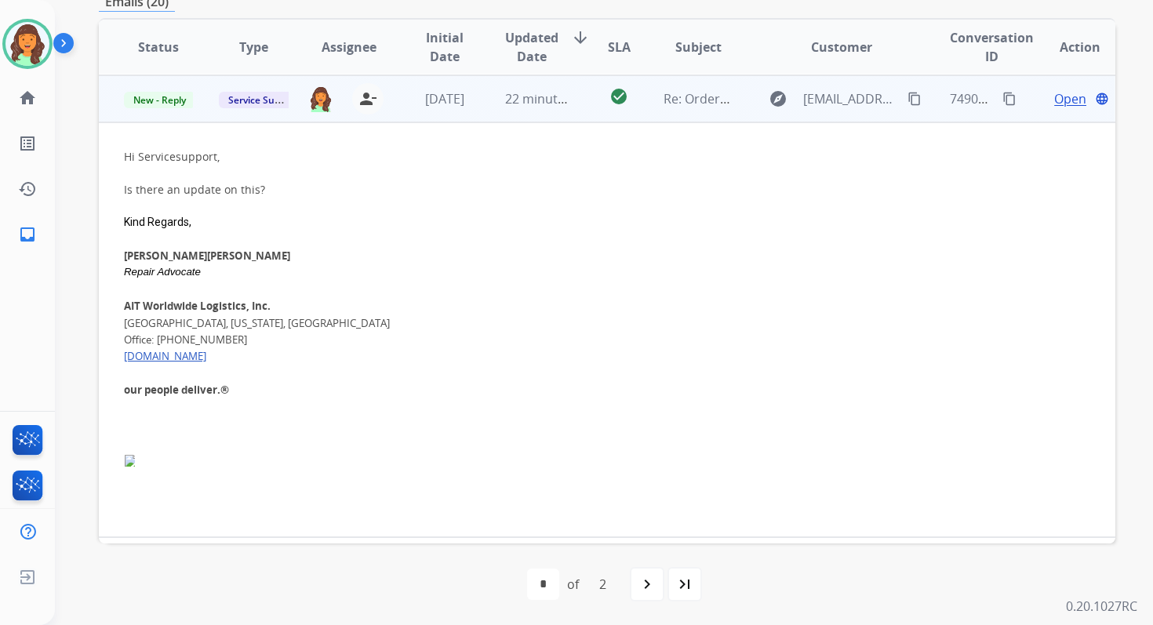
scroll to position [188, 0]
click at [319, 104] on img at bounding box center [320, 98] width 25 height 27
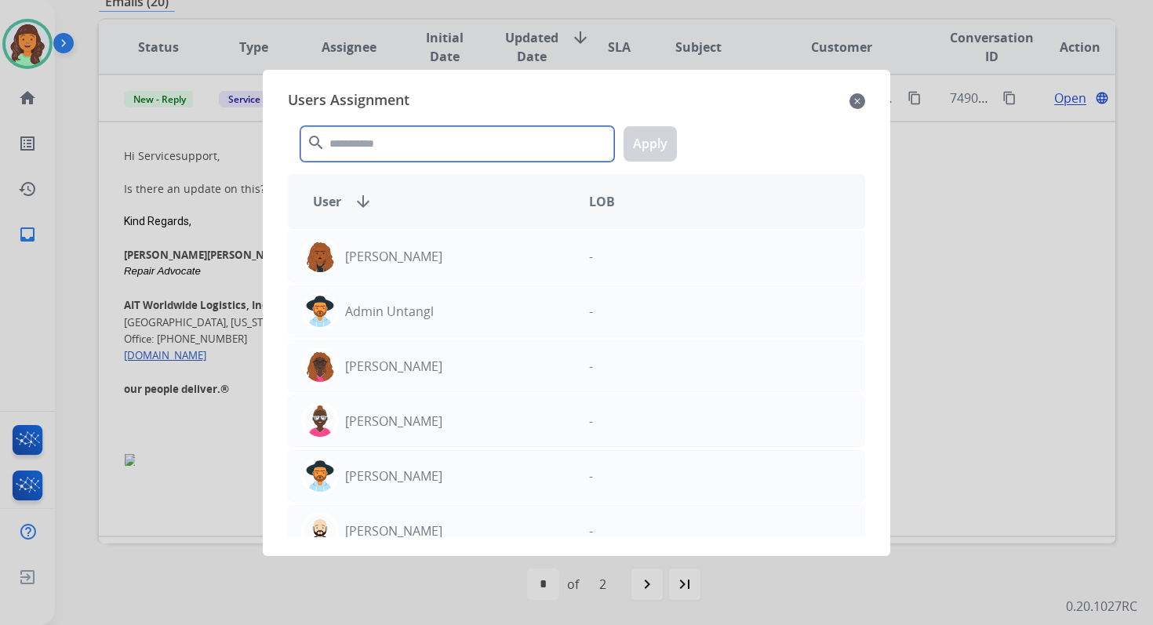
click at [381, 148] on input "text" at bounding box center [457, 143] width 314 height 35
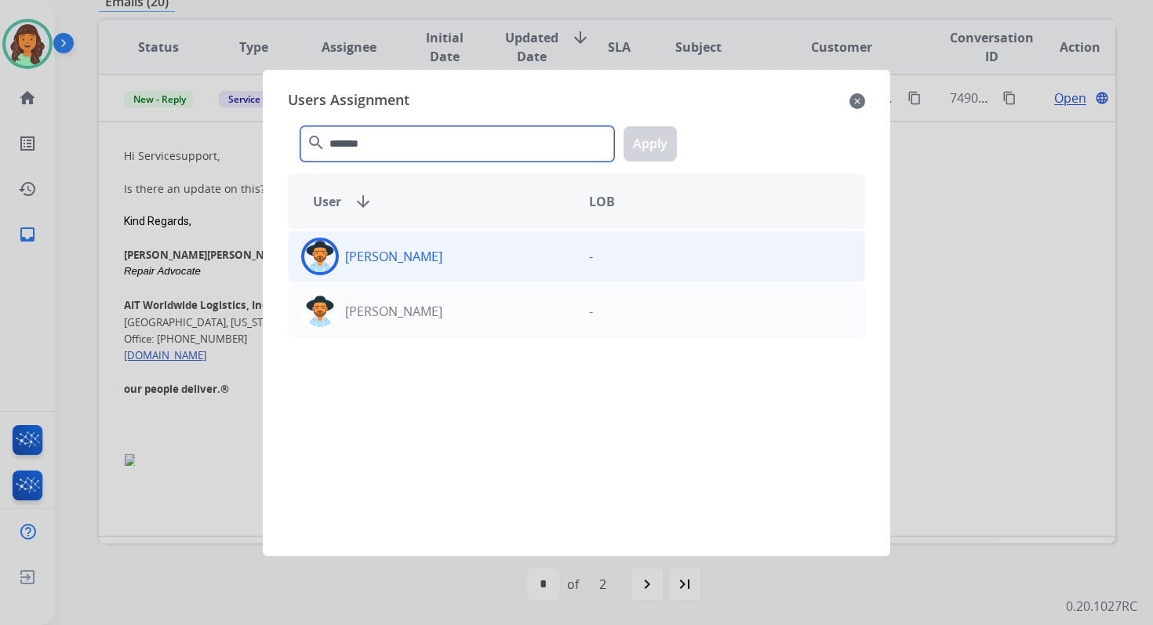
type input "*******"
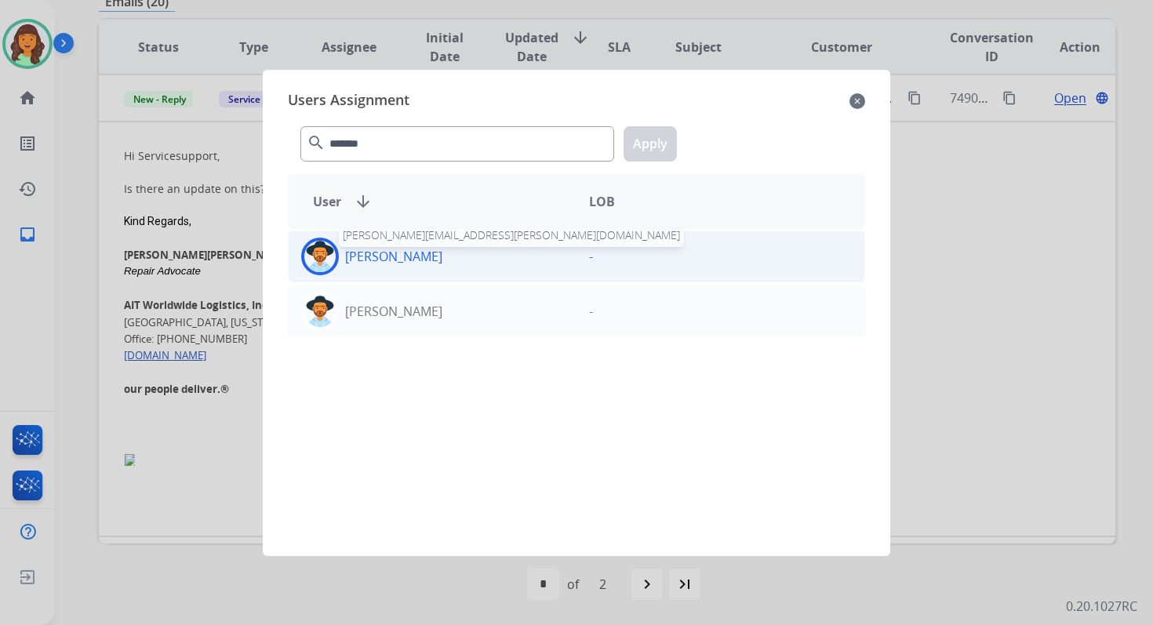
click at [414, 263] on p "[PERSON_NAME]" at bounding box center [393, 256] width 97 height 19
click at [665, 143] on button "Apply" at bounding box center [649, 143] width 53 height 35
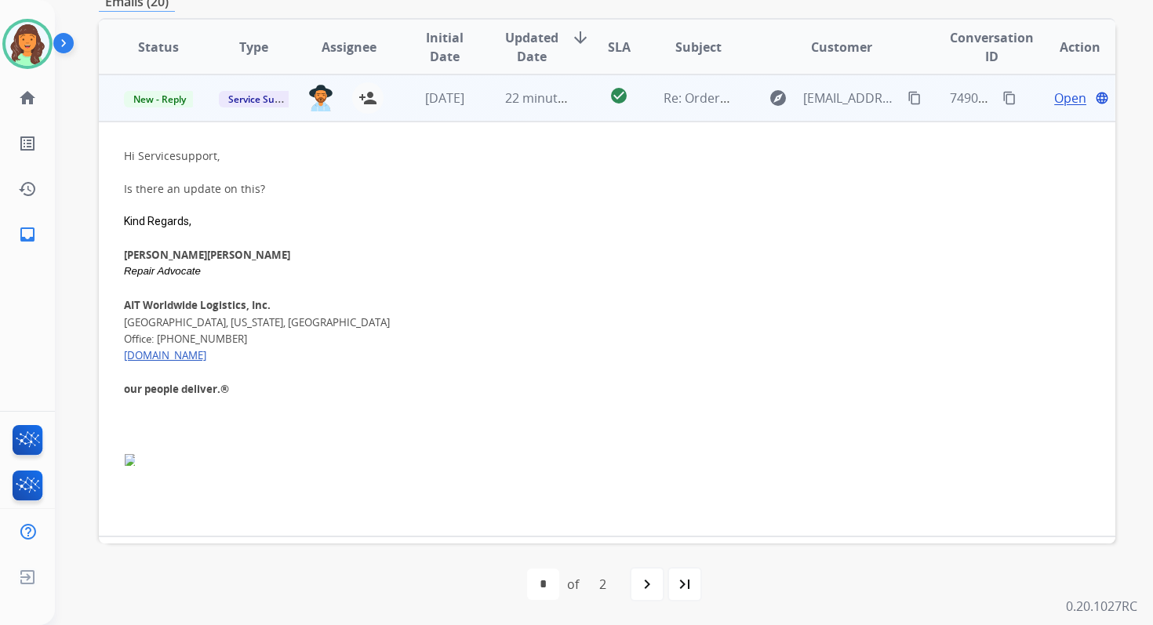
click at [1065, 97] on span "Open" at bounding box center [1070, 98] width 32 height 19
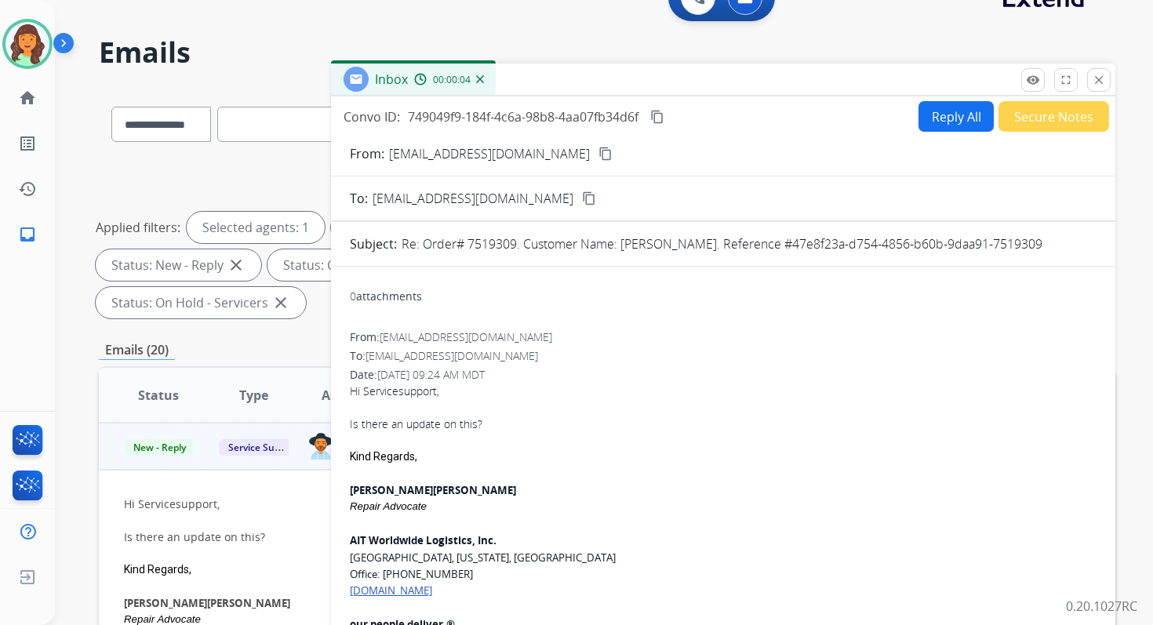
scroll to position [0, 0]
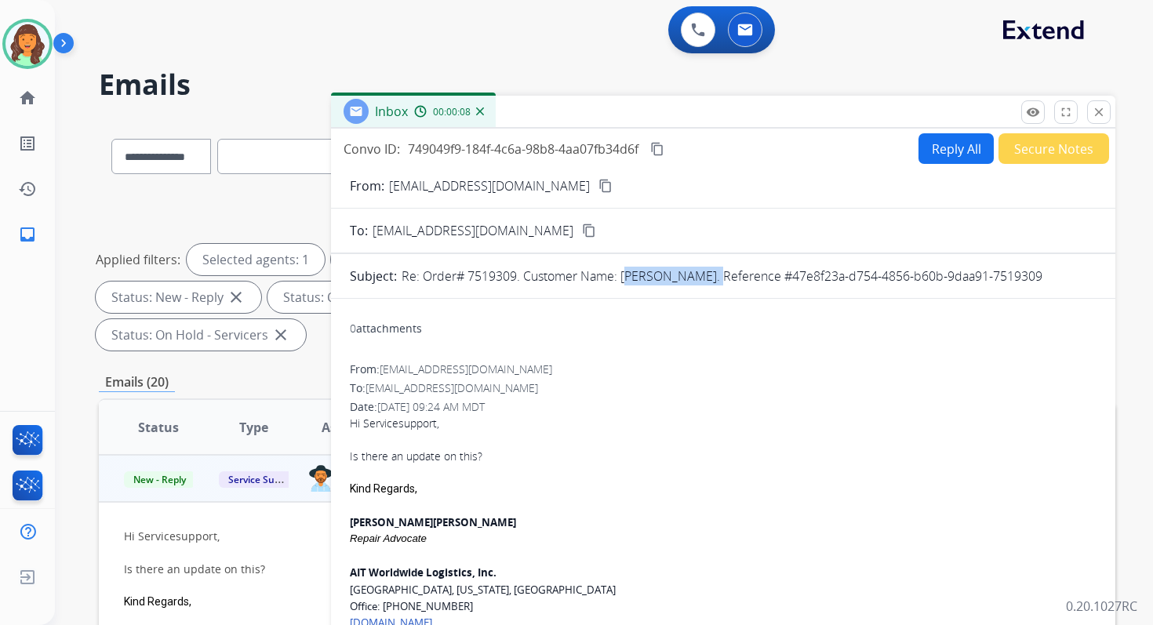
drag, startPoint x: 620, startPoint y: 275, endPoint x: 708, endPoint y: 272, distance: 87.9
click at [708, 272] on p "Re: Order# 7519309. Customer Name: [PERSON_NAME]. Reference #47e8f23a-d754-4856…" at bounding box center [722, 276] width 641 height 19
copy p "[PERSON_NAME]"
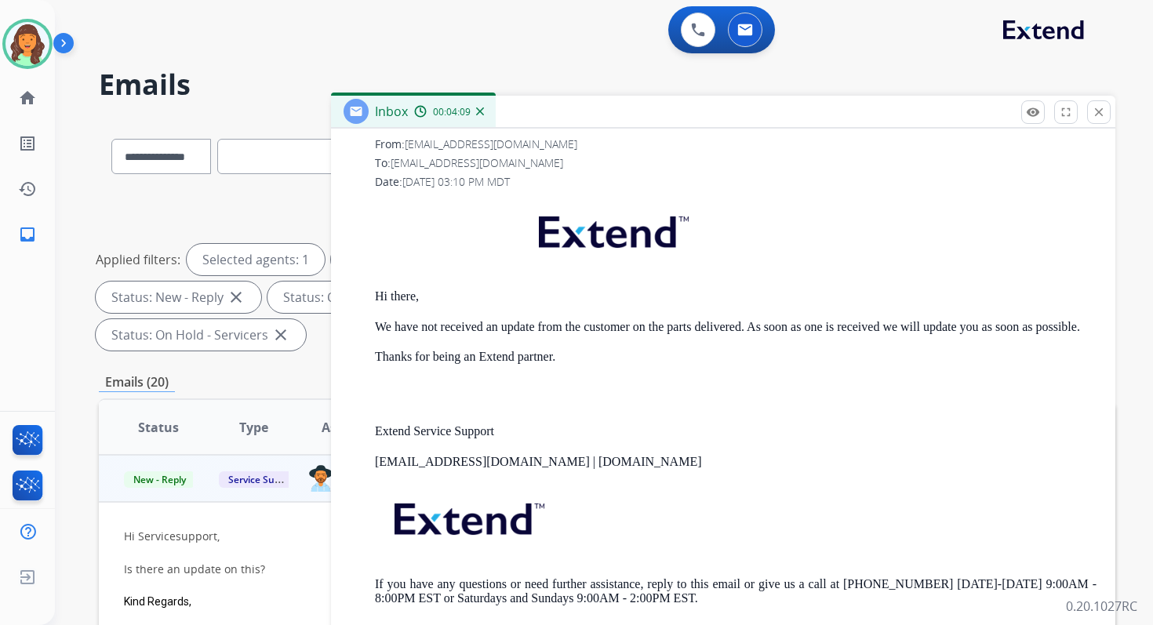
scroll to position [1094, 0]
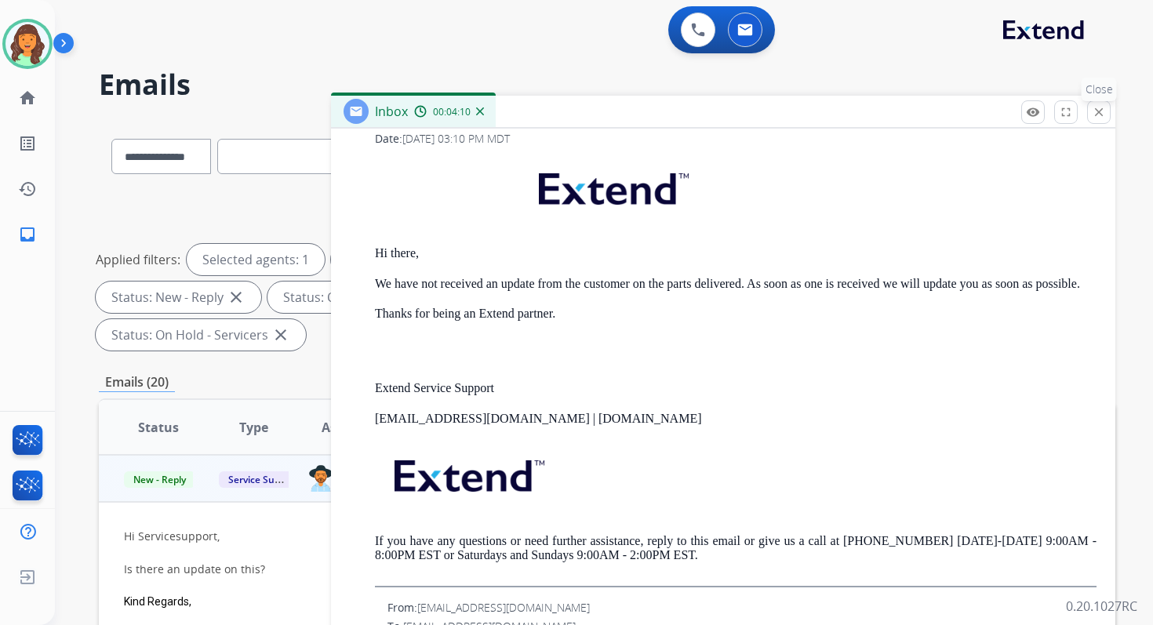
click at [1106, 111] on button "close Close" at bounding box center [1099, 112] width 24 height 24
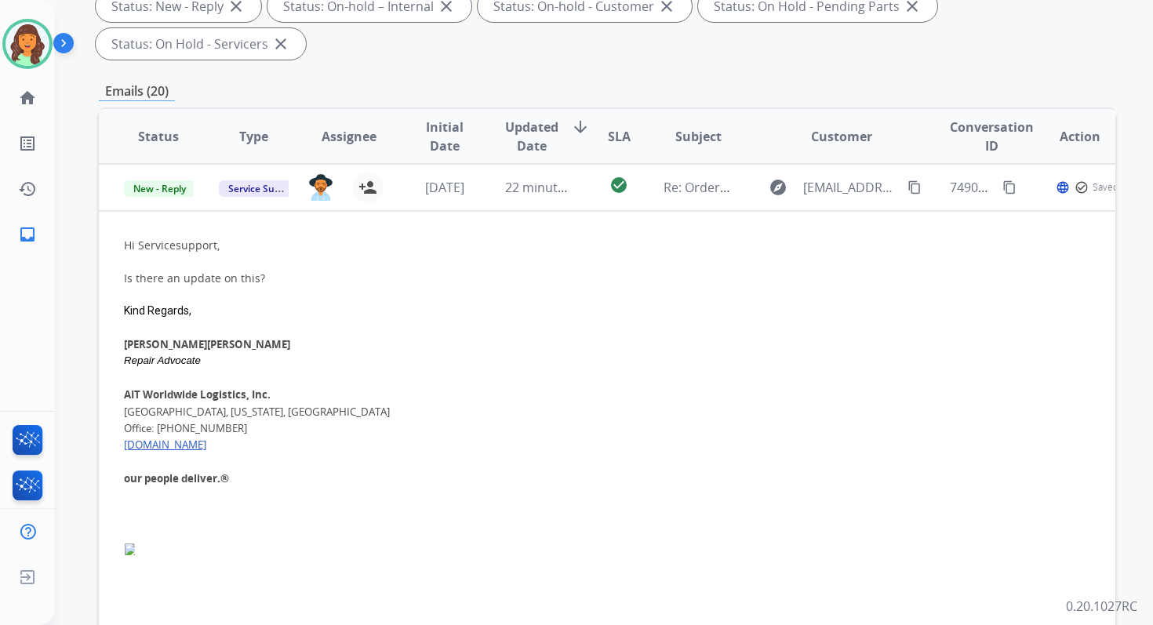
scroll to position [380, 0]
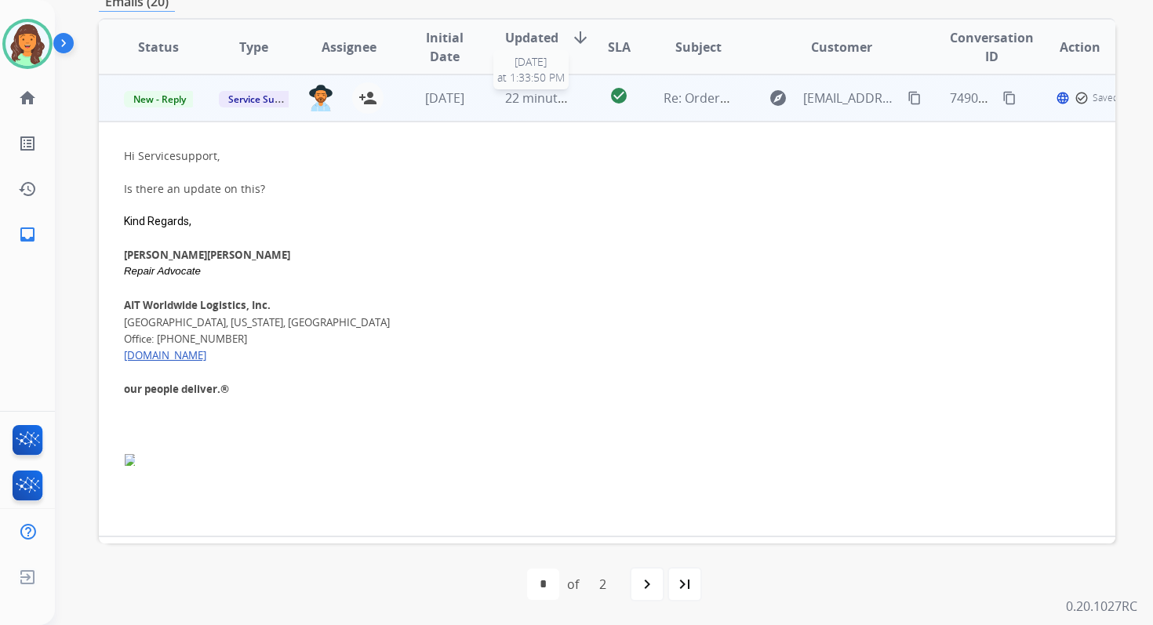
click at [550, 104] on span "22 minutes ago" at bounding box center [550, 97] width 91 height 17
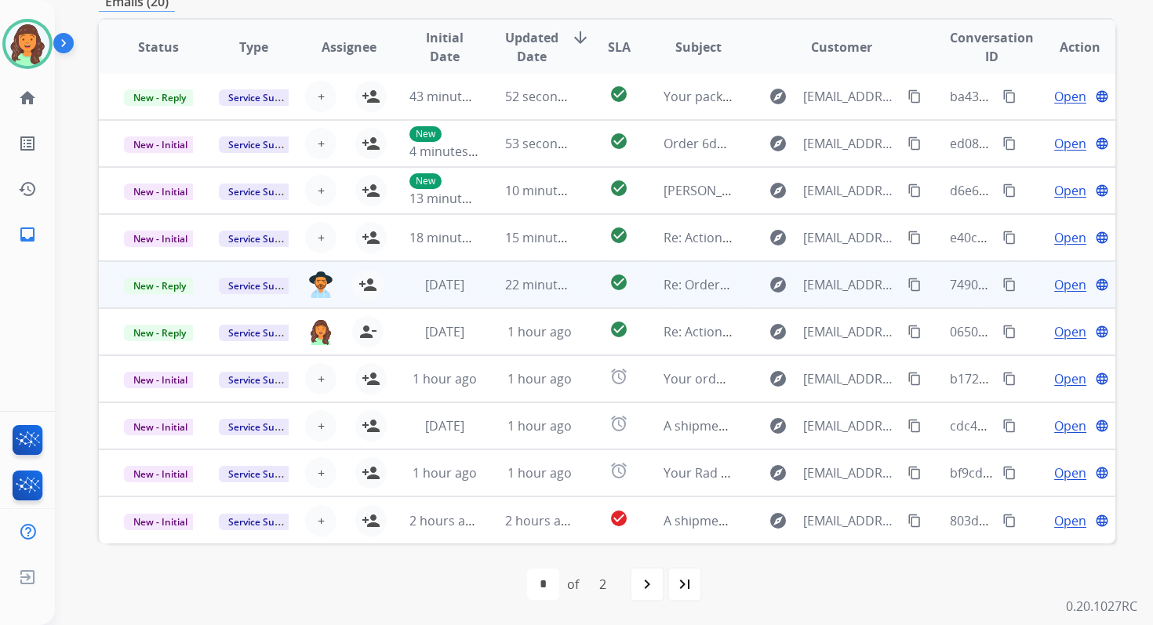
scroll to position [2, 0]
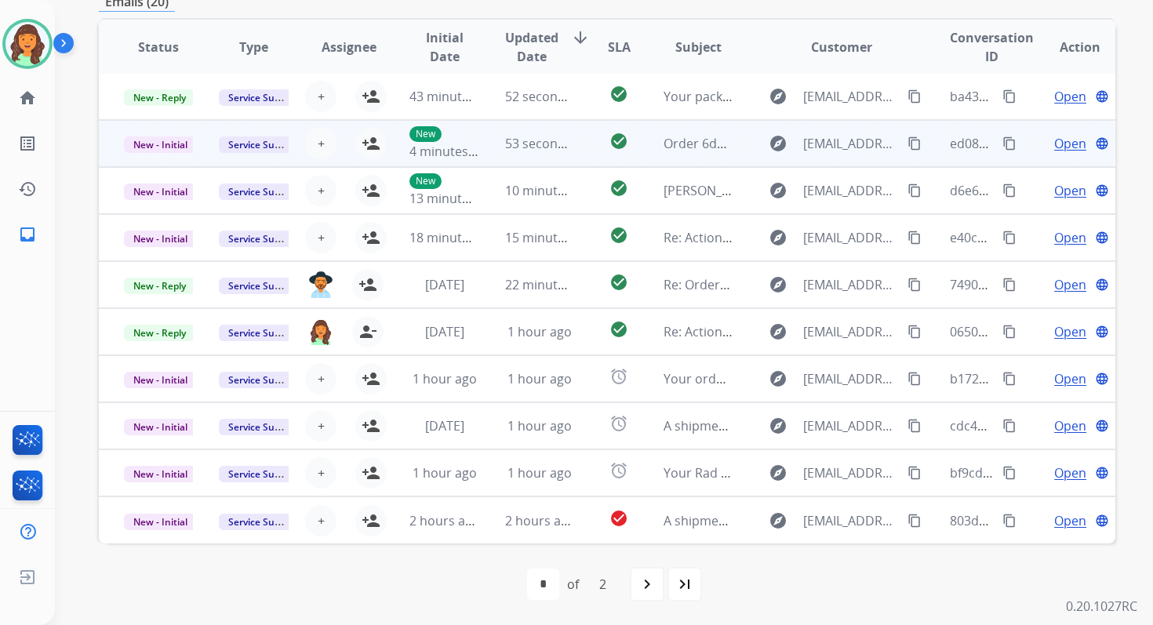
click at [519, 154] on td "53 seconds ago" at bounding box center [527, 143] width 95 height 47
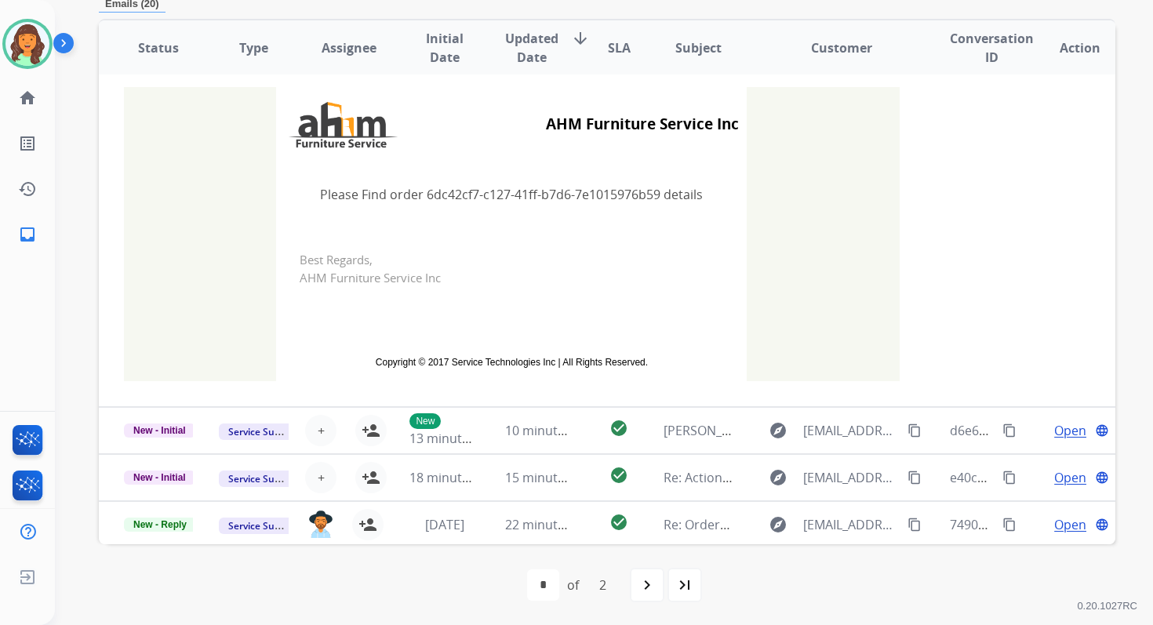
scroll to position [47, 0]
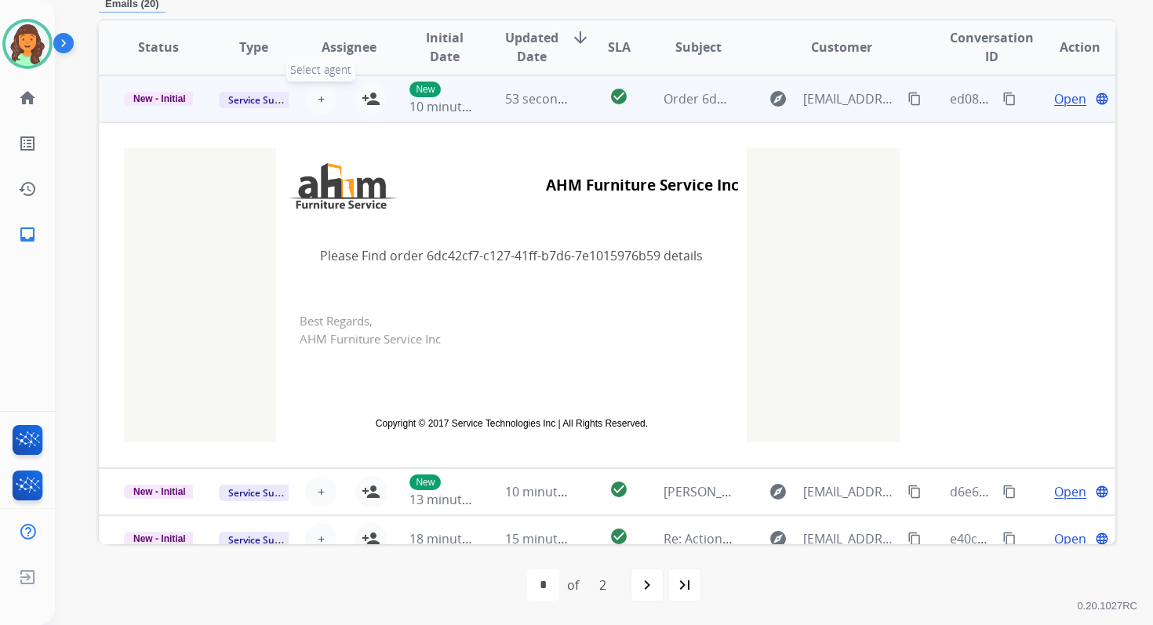
click at [318, 97] on span "+" at bounding box center [321, 98] width 7 height 19
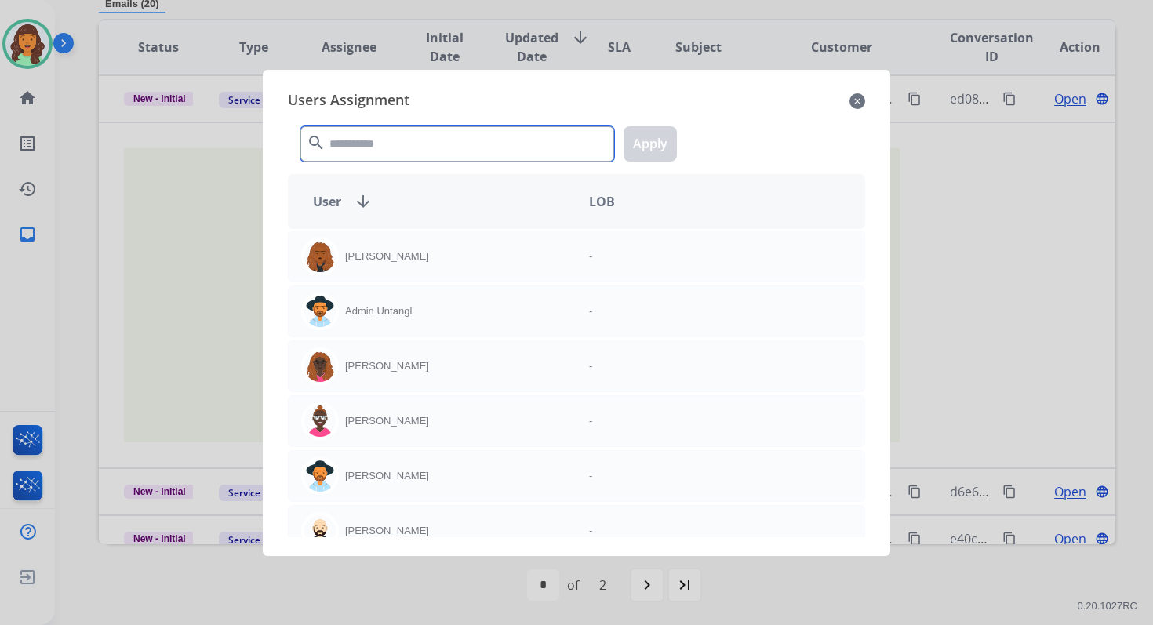
click at [382, 138] on input "text" at bounding box center [457, 143] width 314 height 35
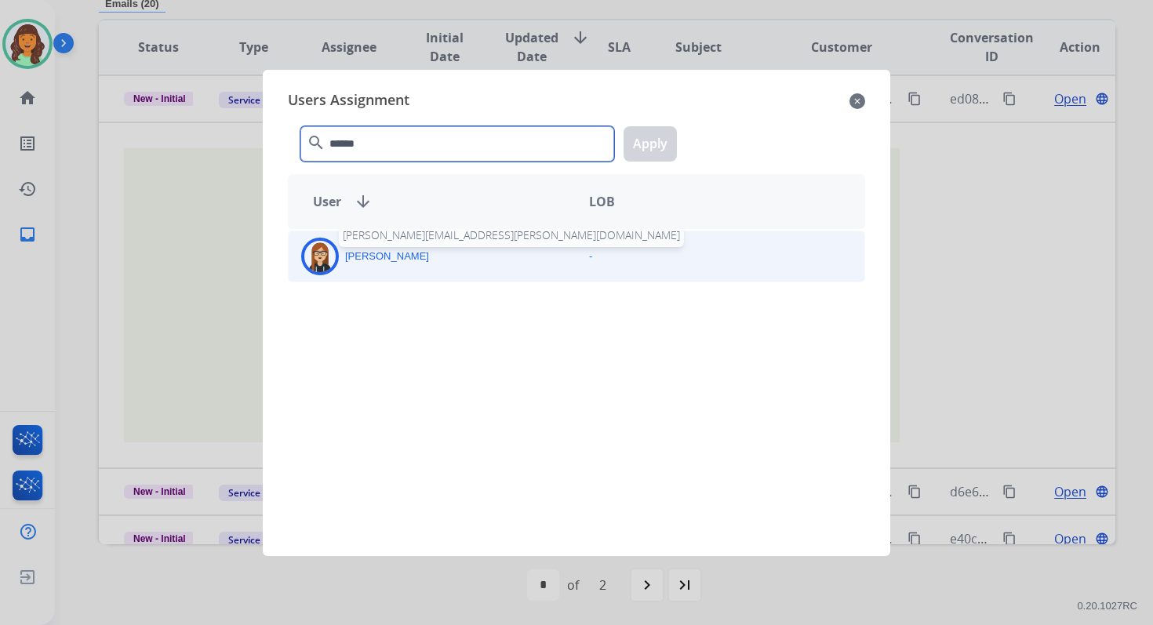
type input "******"
drag, startPoint x: 392, startPoint y: 256, endPoint x: 410, endPoint y: 254, distance: 18.1
click at [392, 256] on p "Trisha Higgins" at bounding box center [387, 257] width 84 height 16
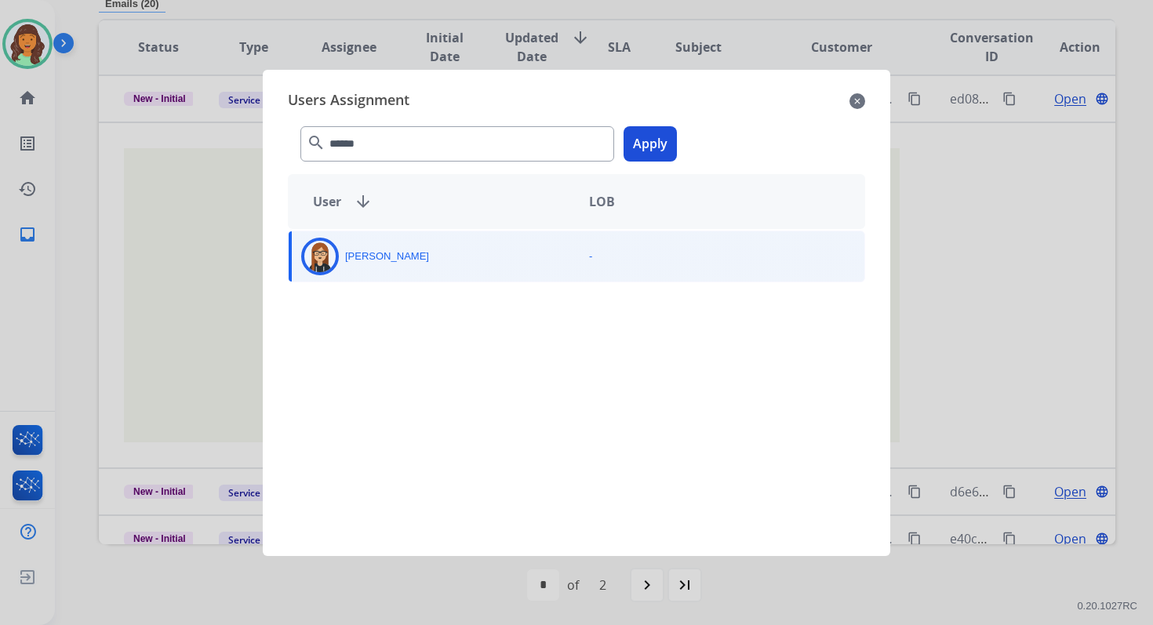
click at [655, 144] on button "Apply" at bounding box center [649, 143] width 53 height 35
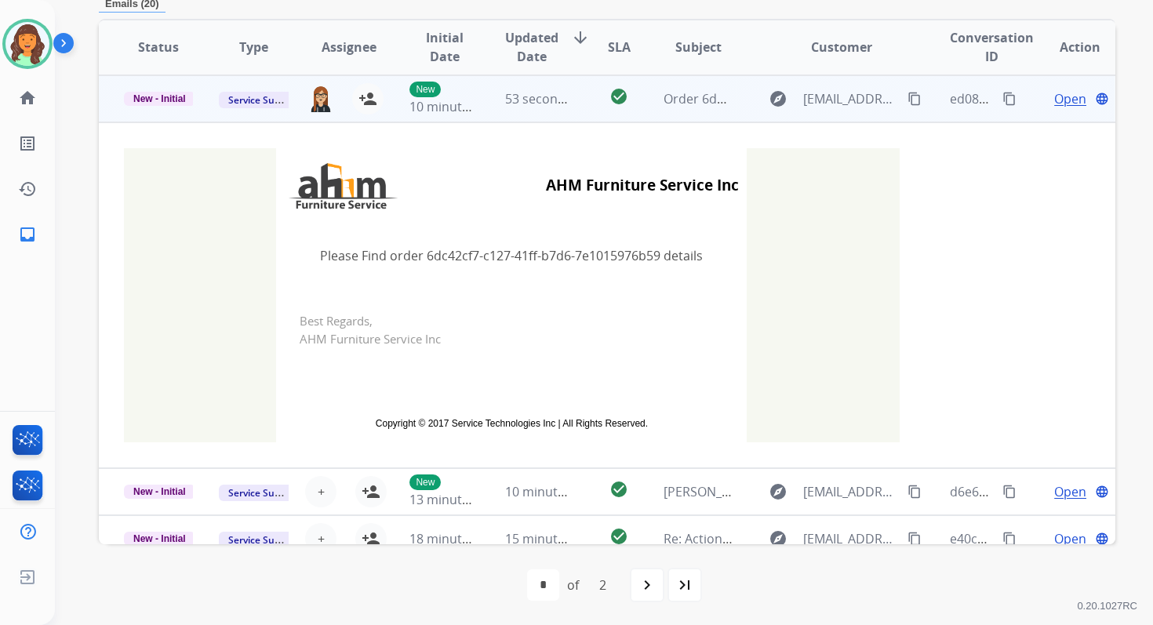
click at [580, 113] on td "check_circle" at bounding box center [607, 98] width 64 height 47
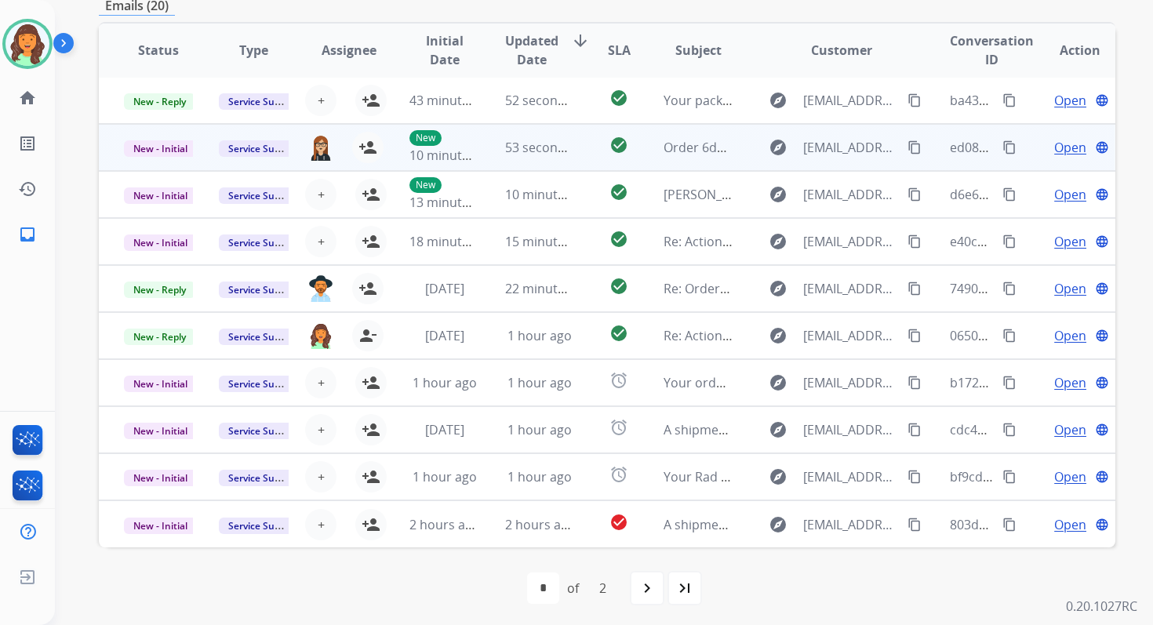
scroll to position [376, 0]
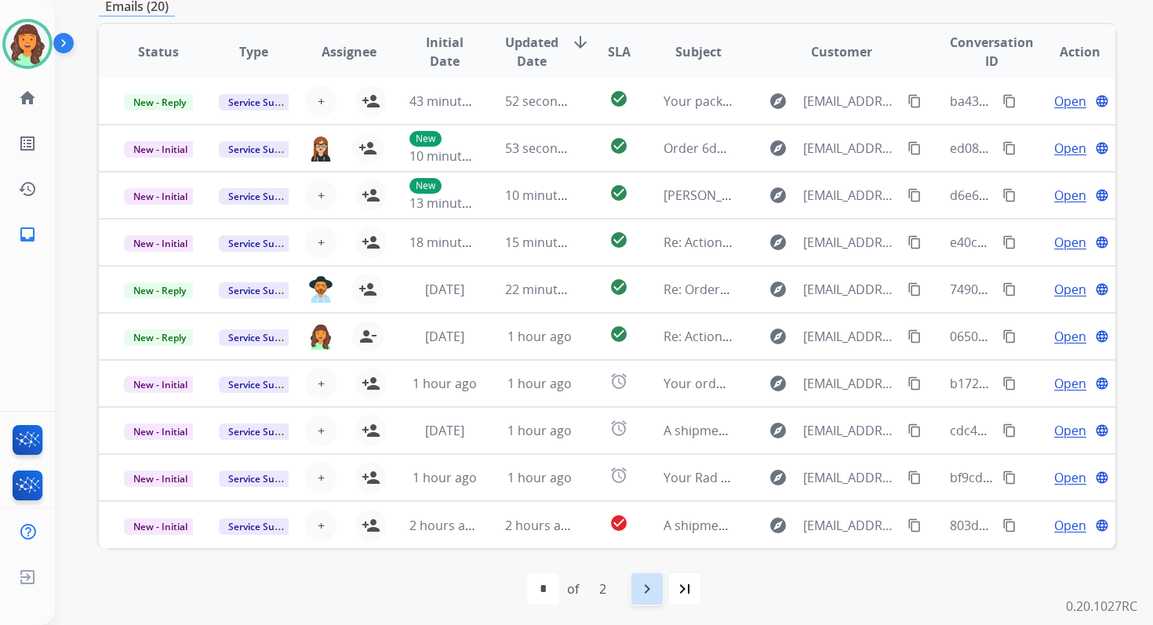
click at [645, 585] on mat-icon "navigate_next" at bounding box center [647, 589] width 19 height 19
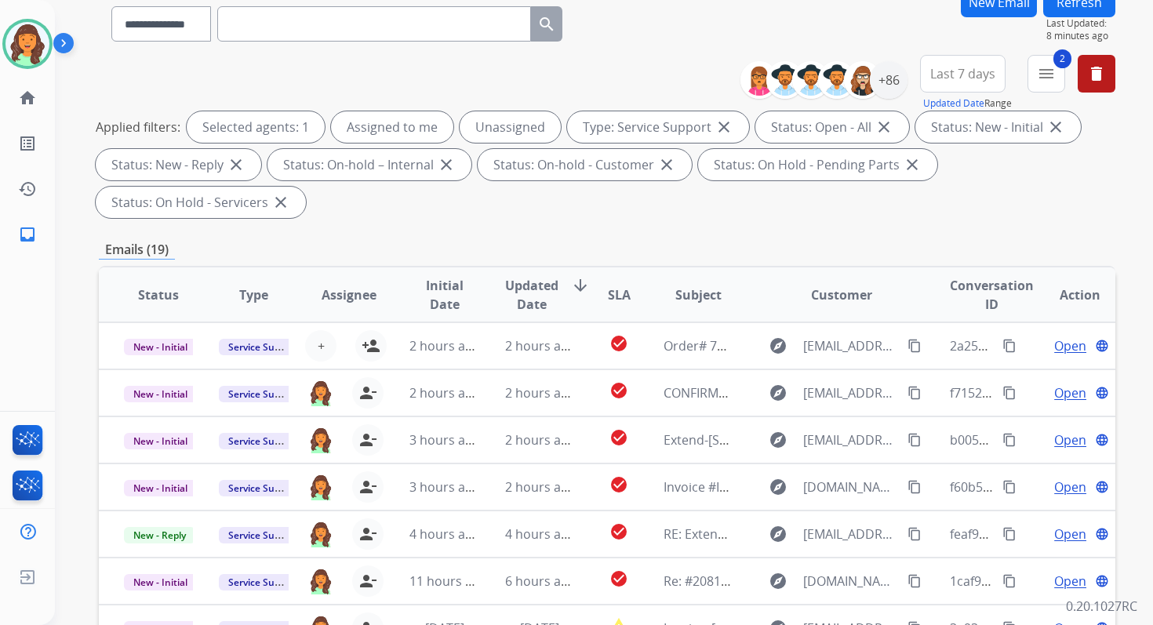
scroll to position [380, 0]
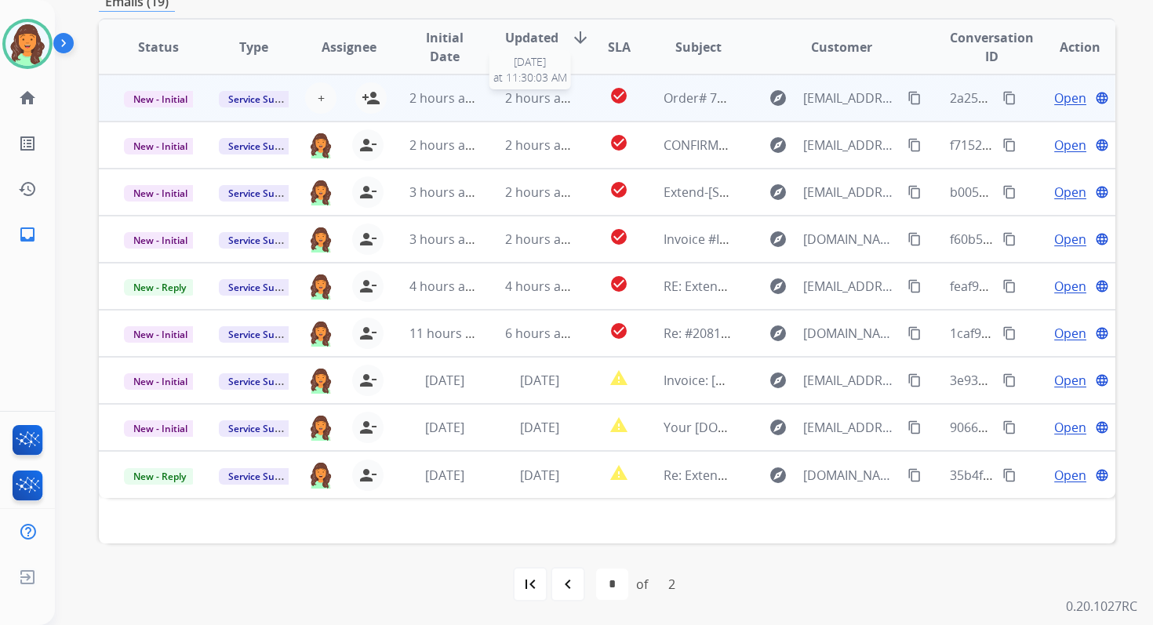
click at [547, 110] on td "2 hours ago 8/25/2025 at 11:30:03 AM" at bounding box center [527, 97] width 95 height 47
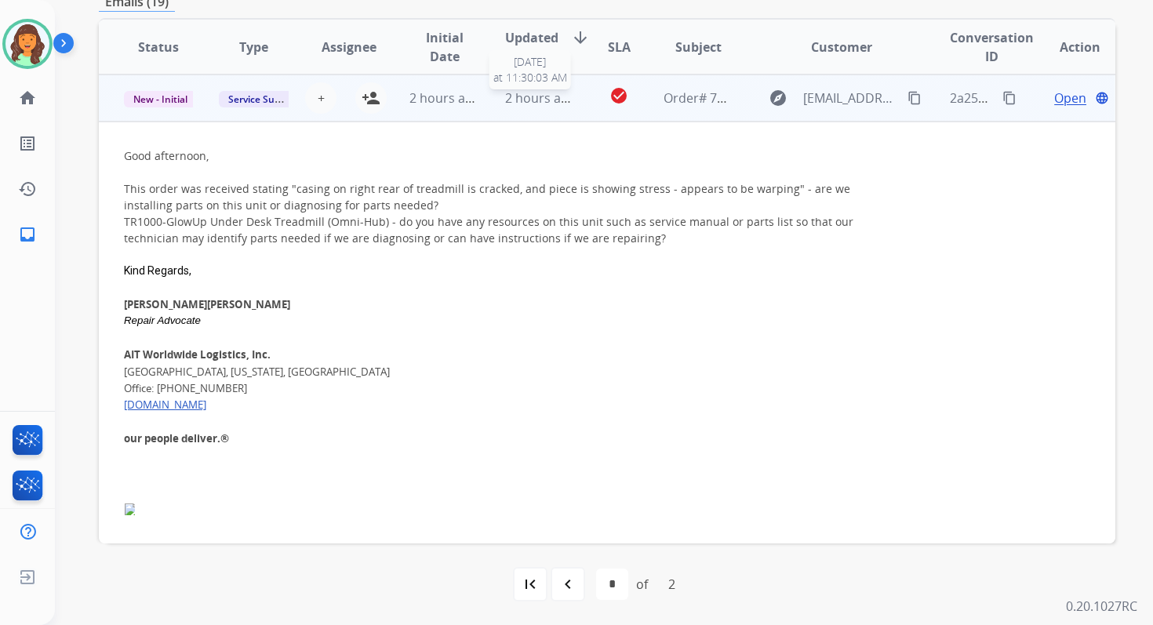
click at [522, 92] on span "2 hours ago" at bounding box center [540, 97] width 71 height 17
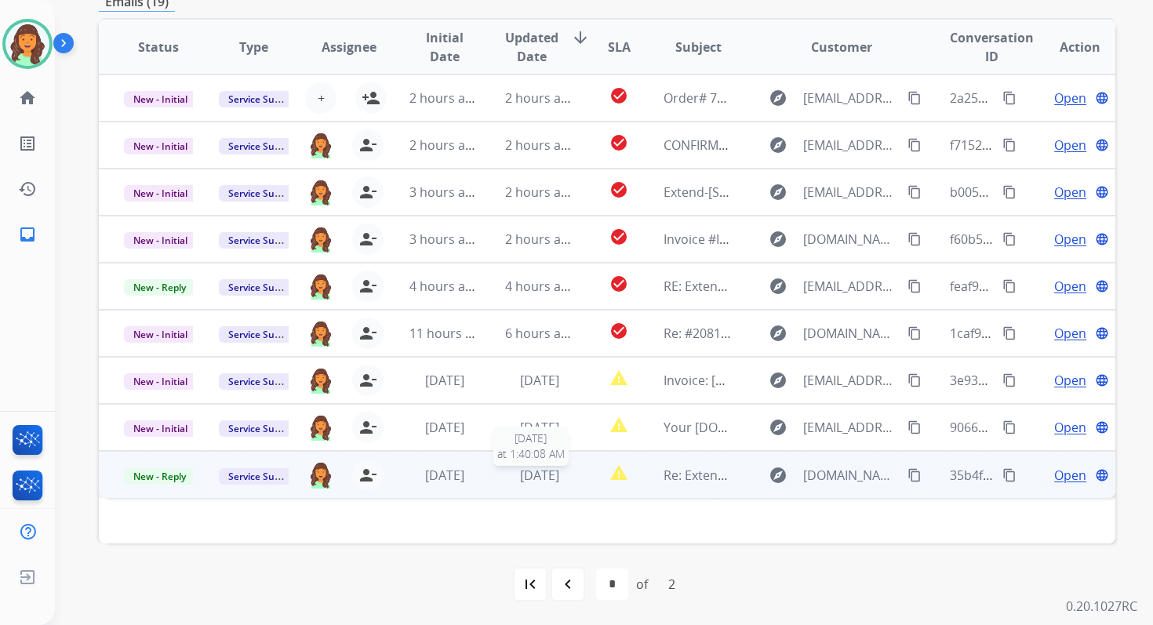
click at [550, 472] on span "3 days ago" at bounding box center [539, 475] width 39 height 17
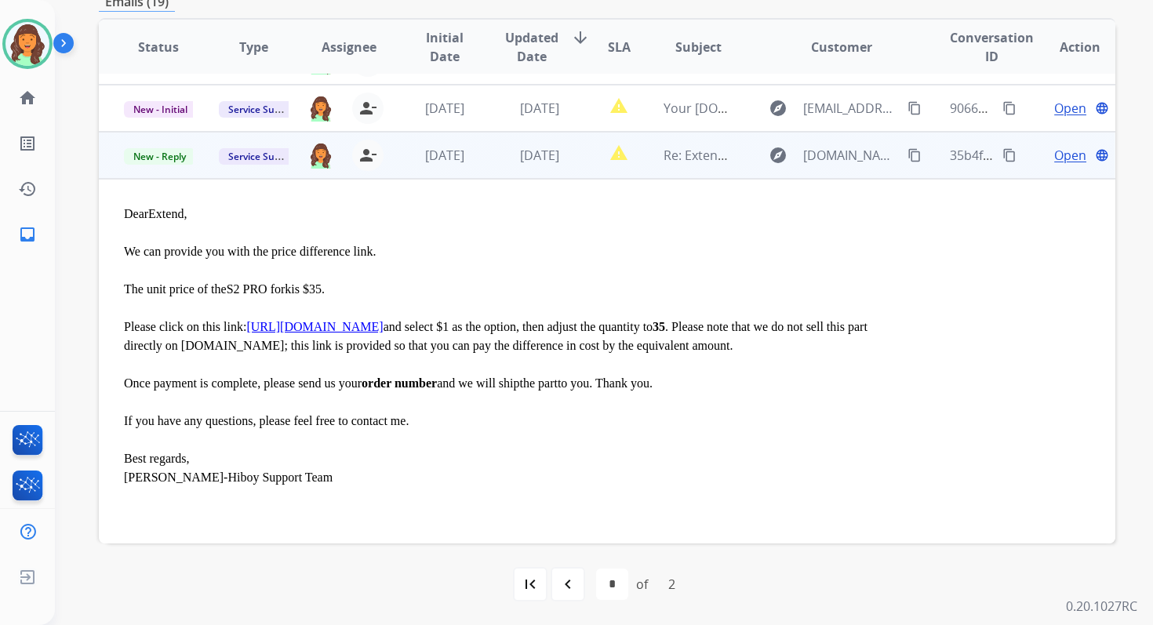
scroll to position [325, 0]
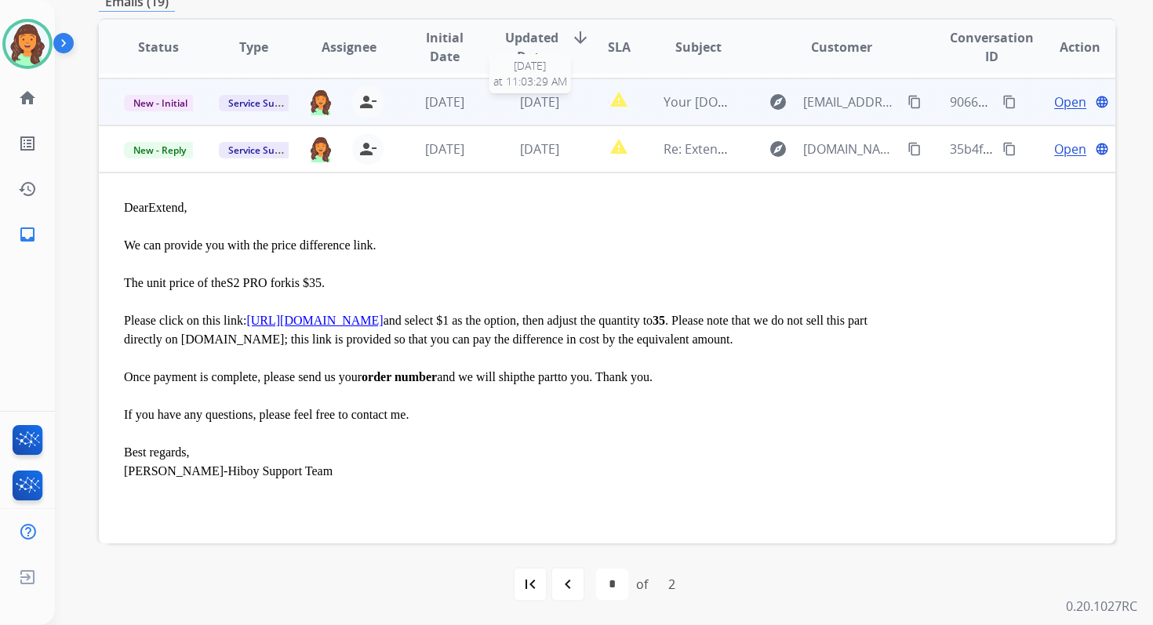
click at [525, 108] on span "3 days ago" at bounding box center [539, 101] width 39 height 17
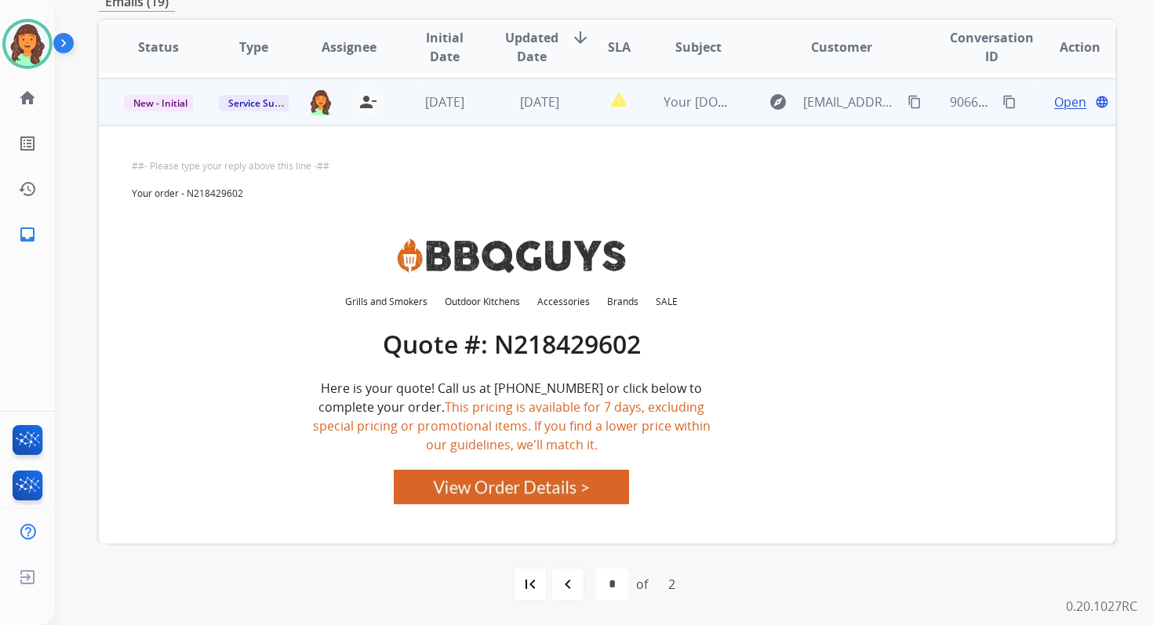
scroll to position [329, 0]
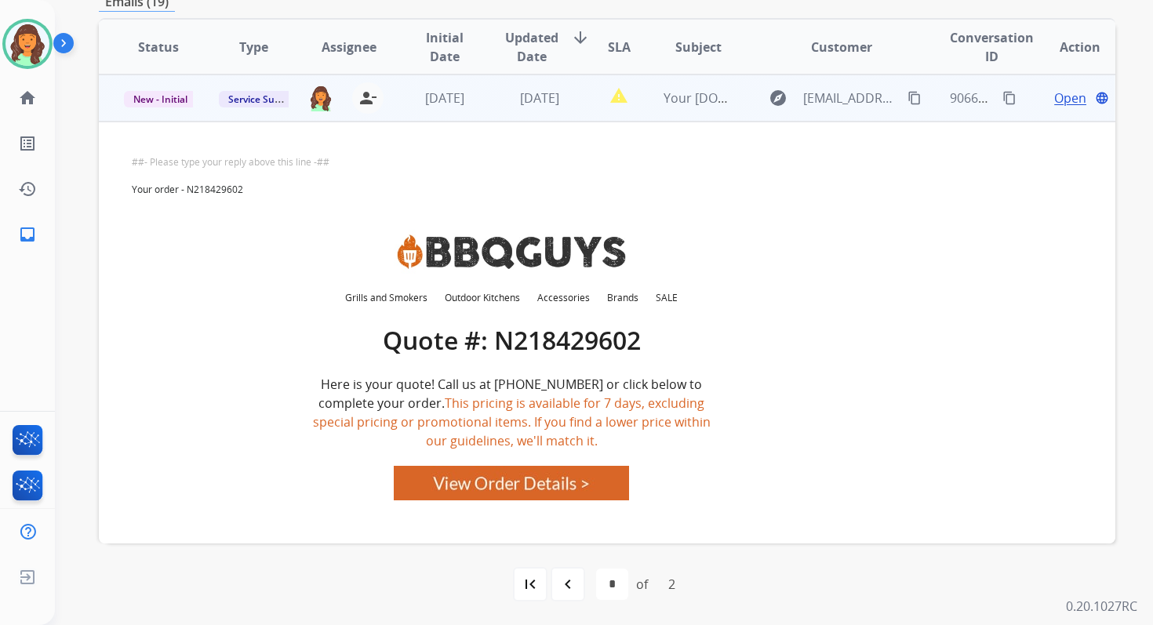
click at [1002, 96] on mat-icon "content_copy" at bounding box center [1009, 98] width 14 height 14
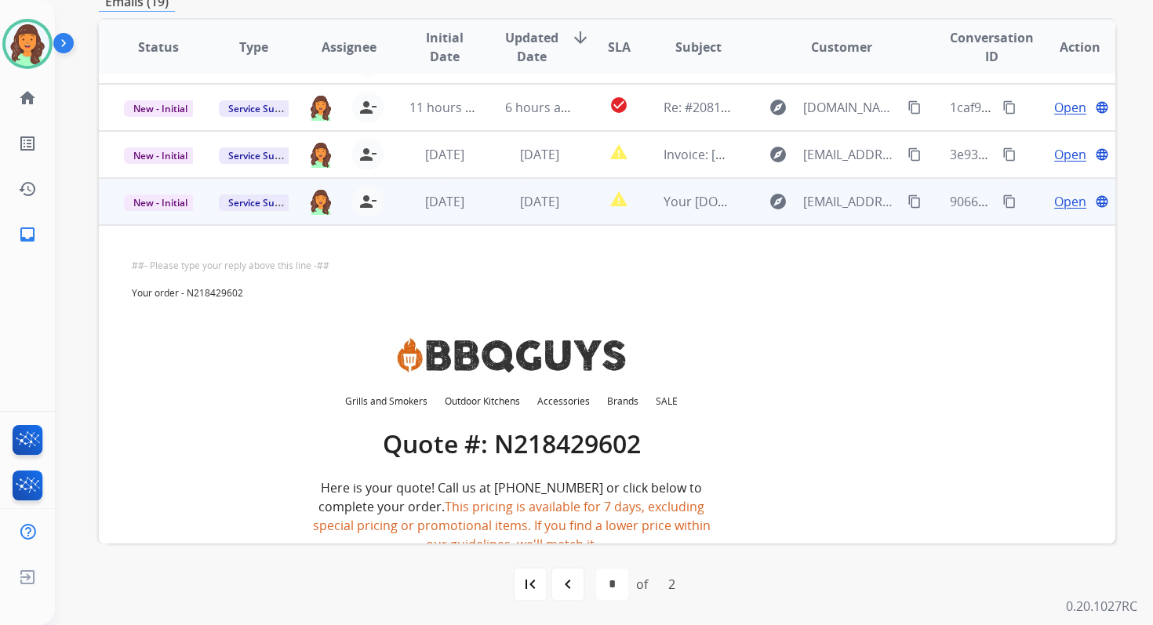
scroll to position [143, 0]
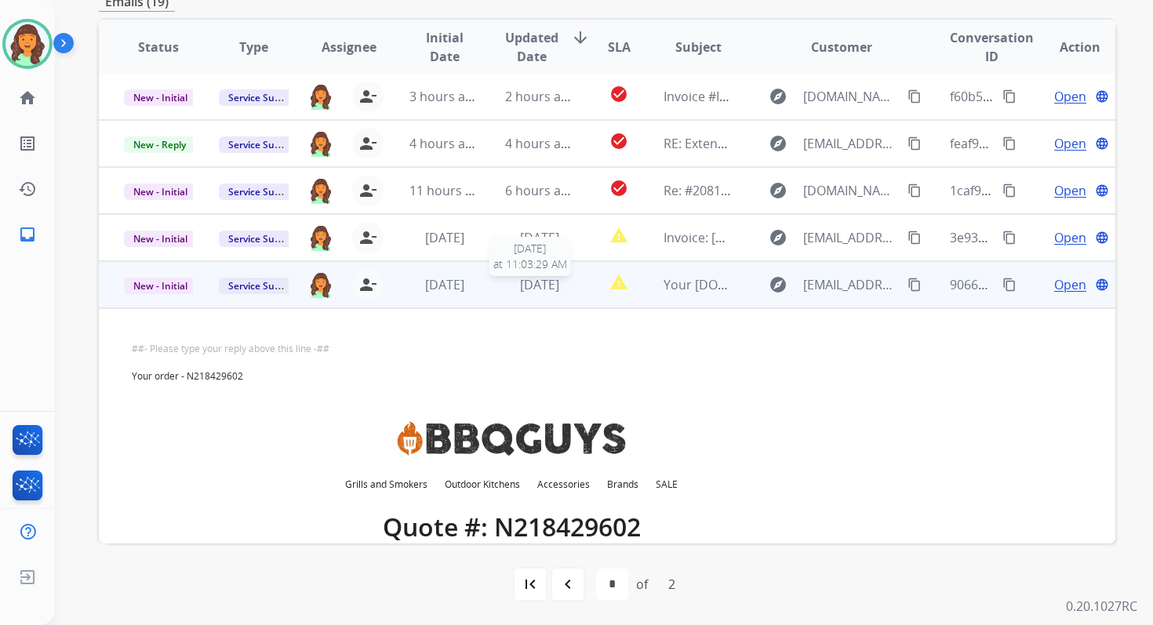
click at [550, 285] on span "3 days ago" at bounding box center [539, 284] width 39 height 17
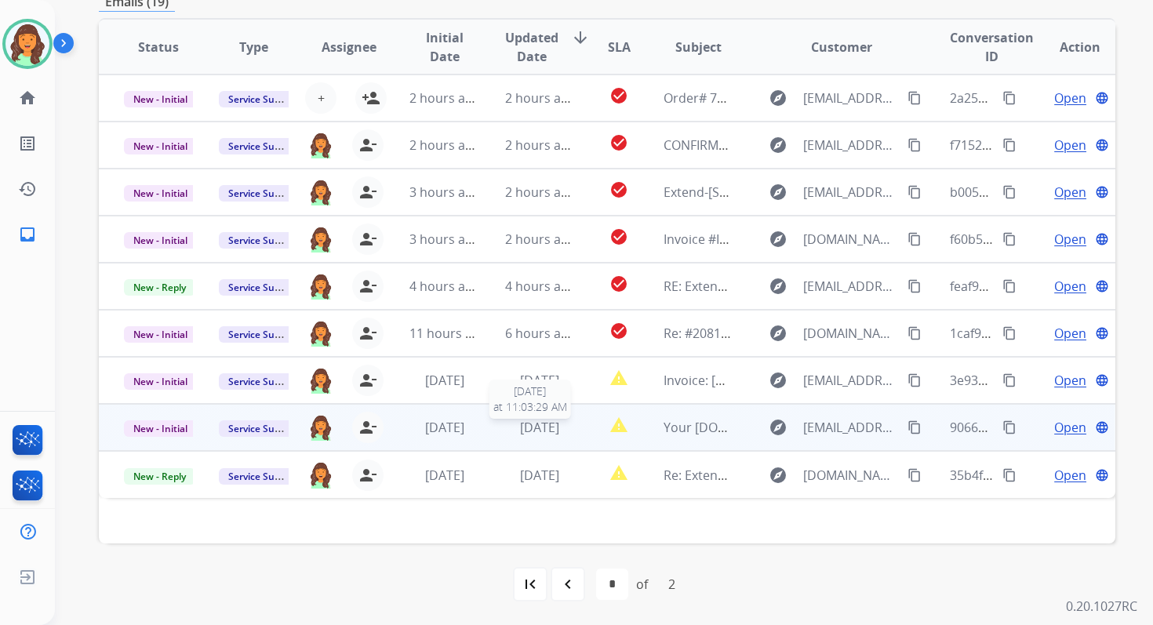
click at [547, 426] on span "3 days ago" at bounding box center [539, 427] width 39 height 17
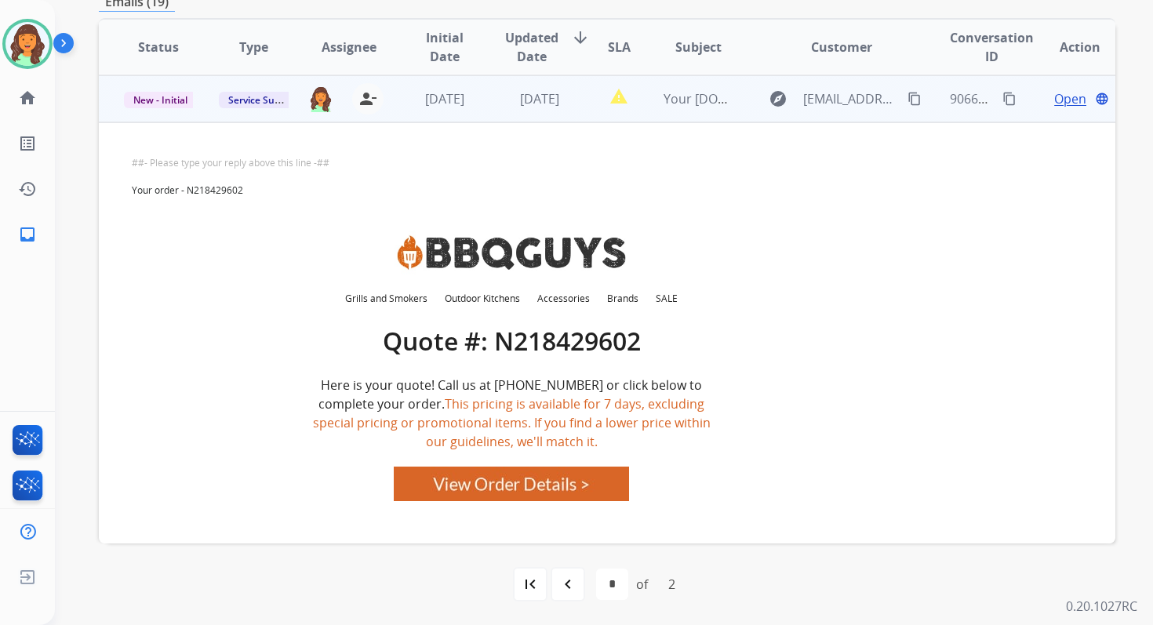
scroll to position [329, 0]
click at [170, 104] on span "New - Initial" at bounding box center [160, 99] width 73 height 16
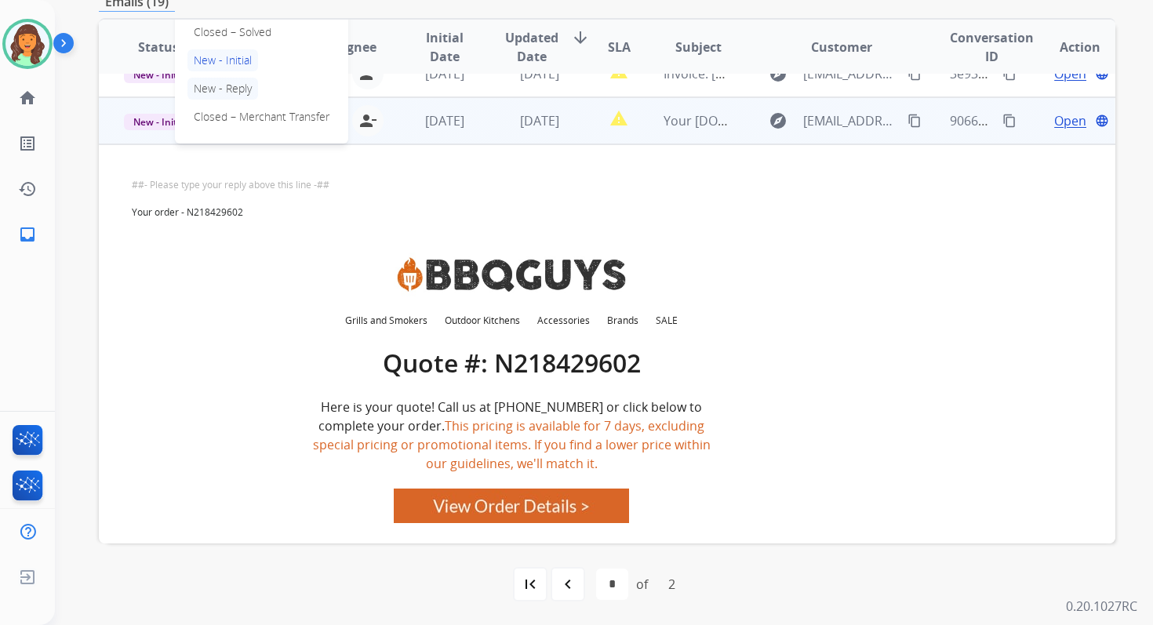
scroll to position [293, 0]
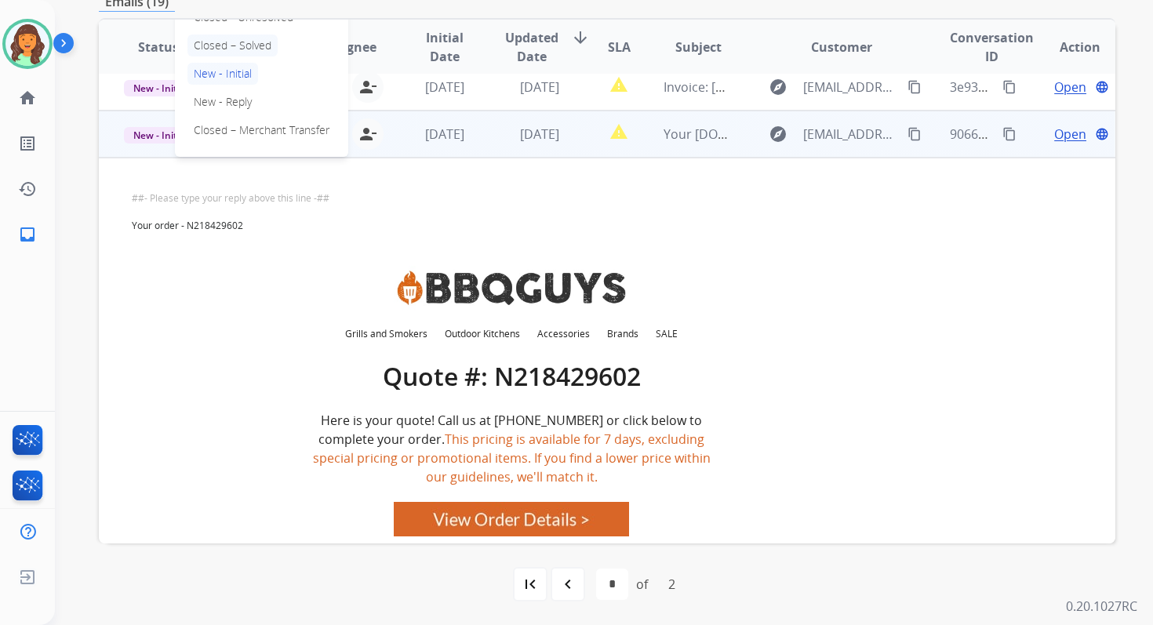
click at [220, 48] on p "Closed – Solved" at bounding box center [232, 46] width 90 height 22
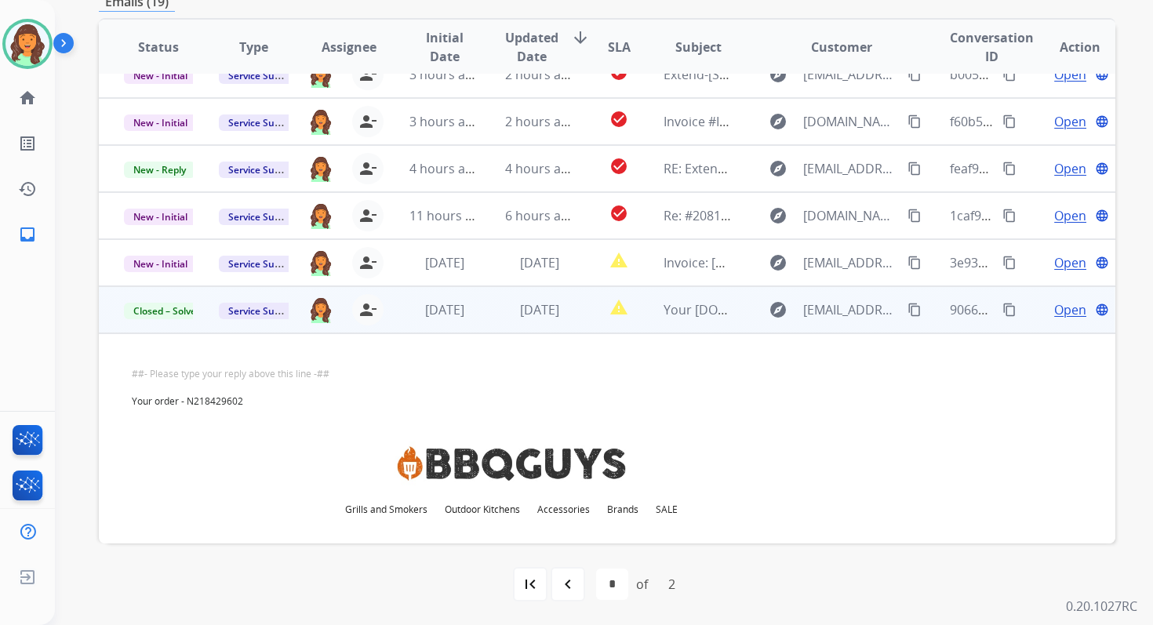
scroll to position [102, 0]
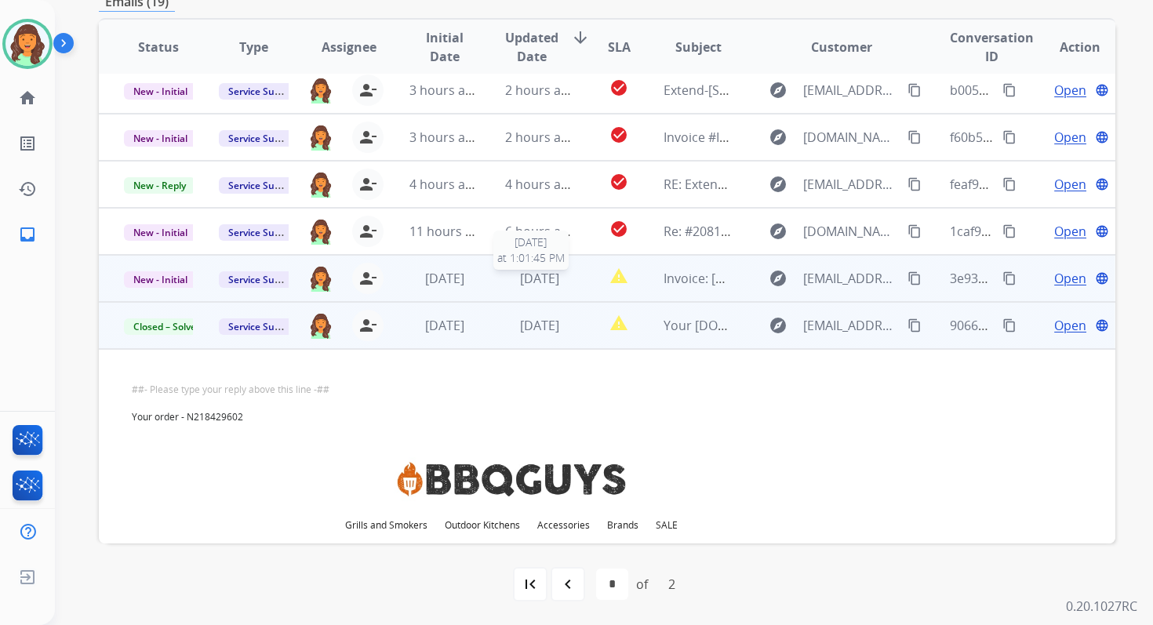
click at [559, 279] on span "3 days ago" at bounding box center [539, 278] width 39 height 17
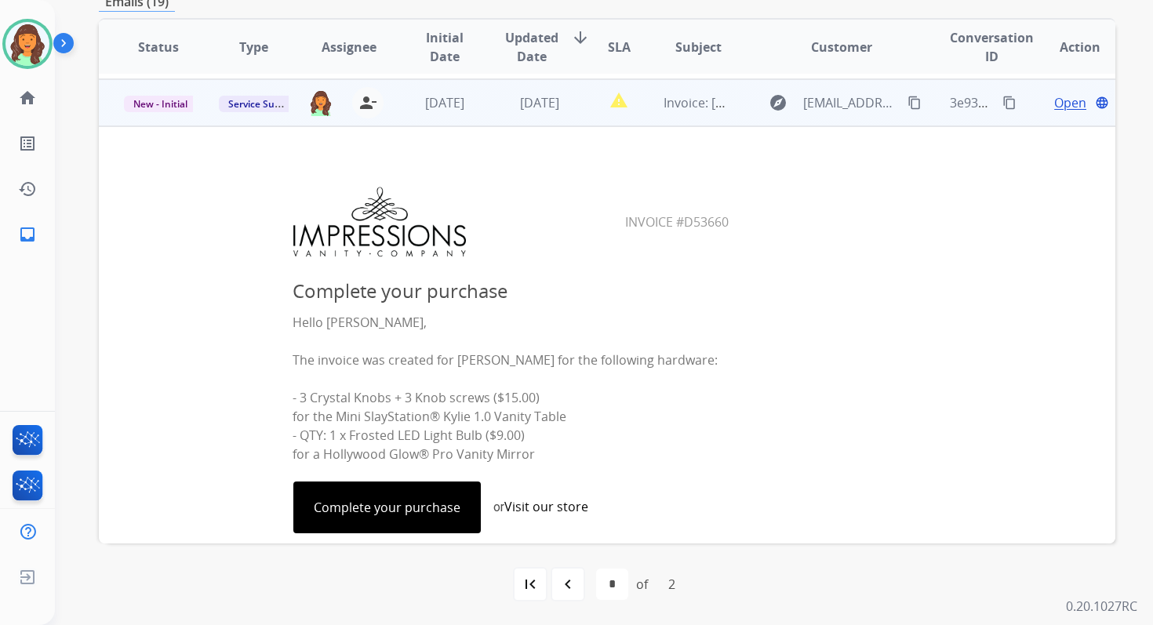
scroll to position [282, 0]
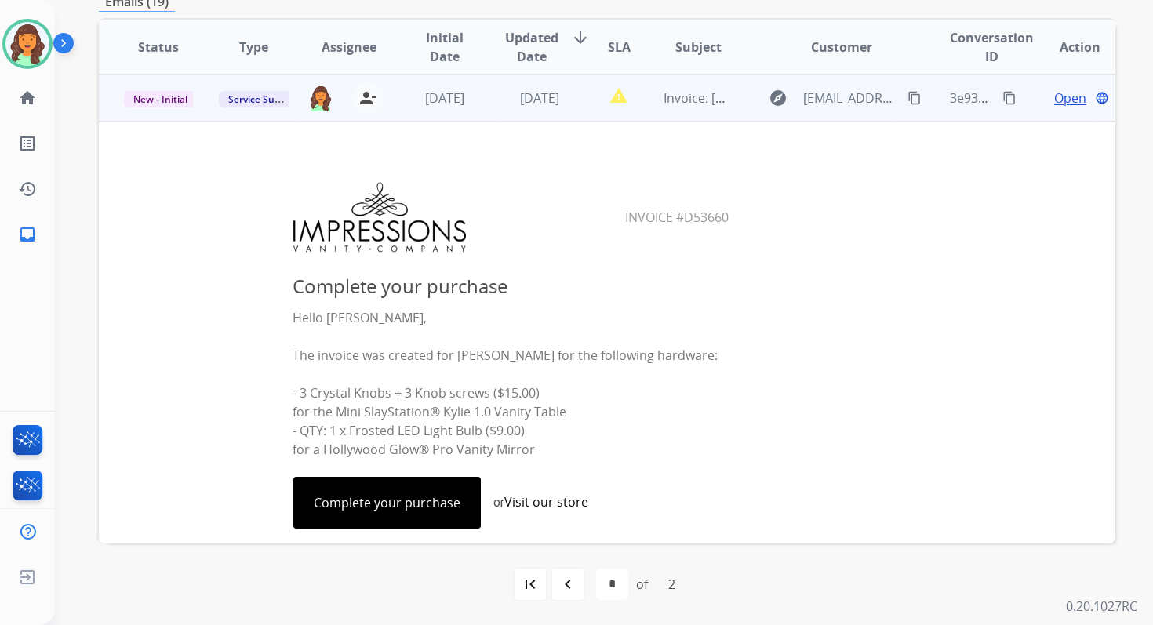
click at [408, 502] on link "Complete your purchase" at bounding box center [387, 503] width 186 height 50
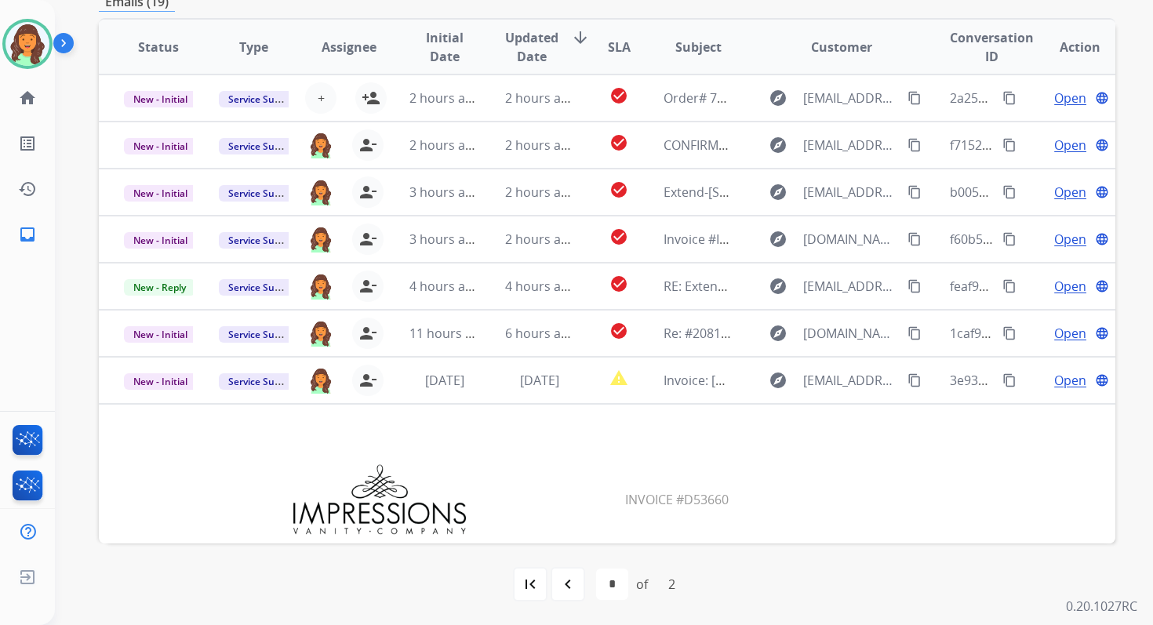
scroll to position [0, 0]
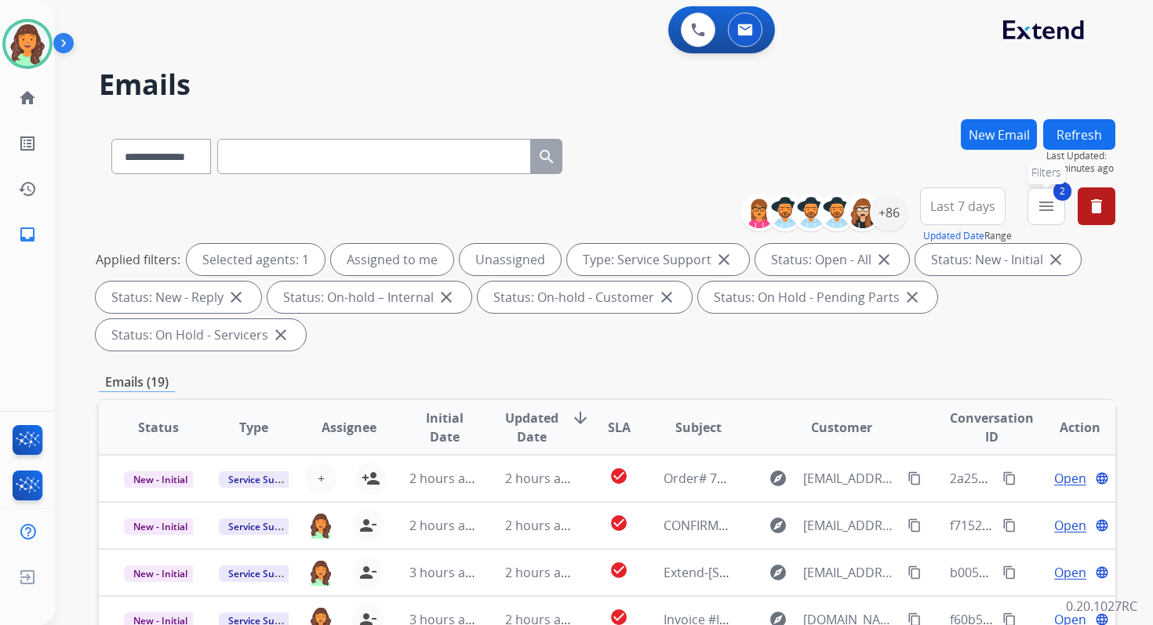
click at [1043, 214] on mat-icon "menu" at bounding box center [1046, 206] width 19 height 19
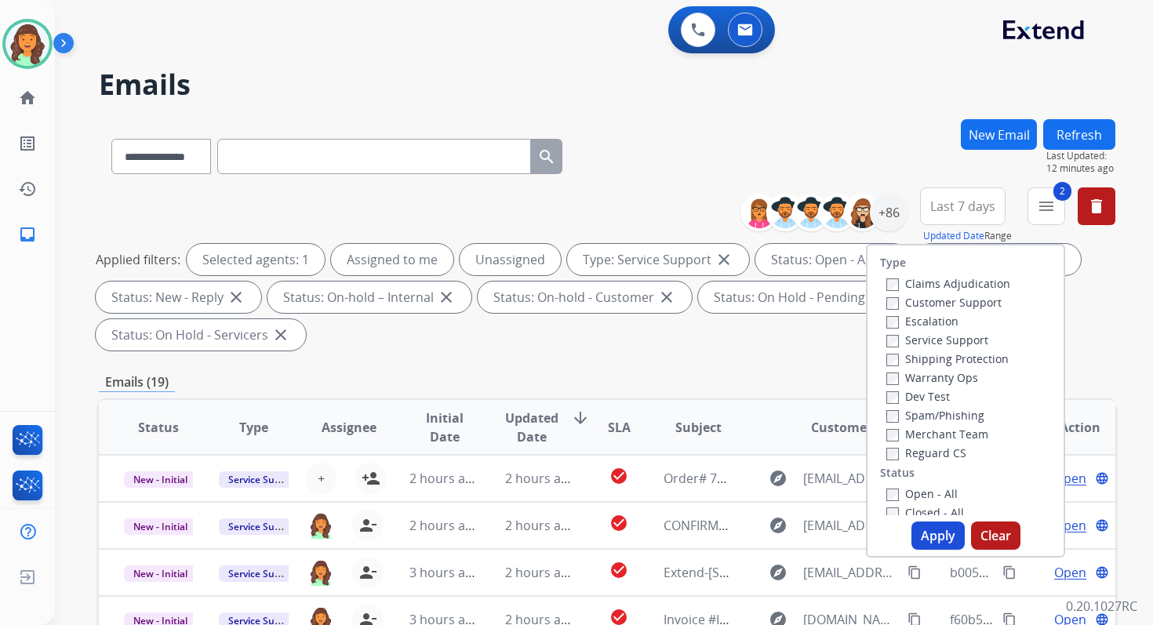
click at [934, 537] on button "Apply" at bounding box center [937, 535] width 53 height 28
select select "*"
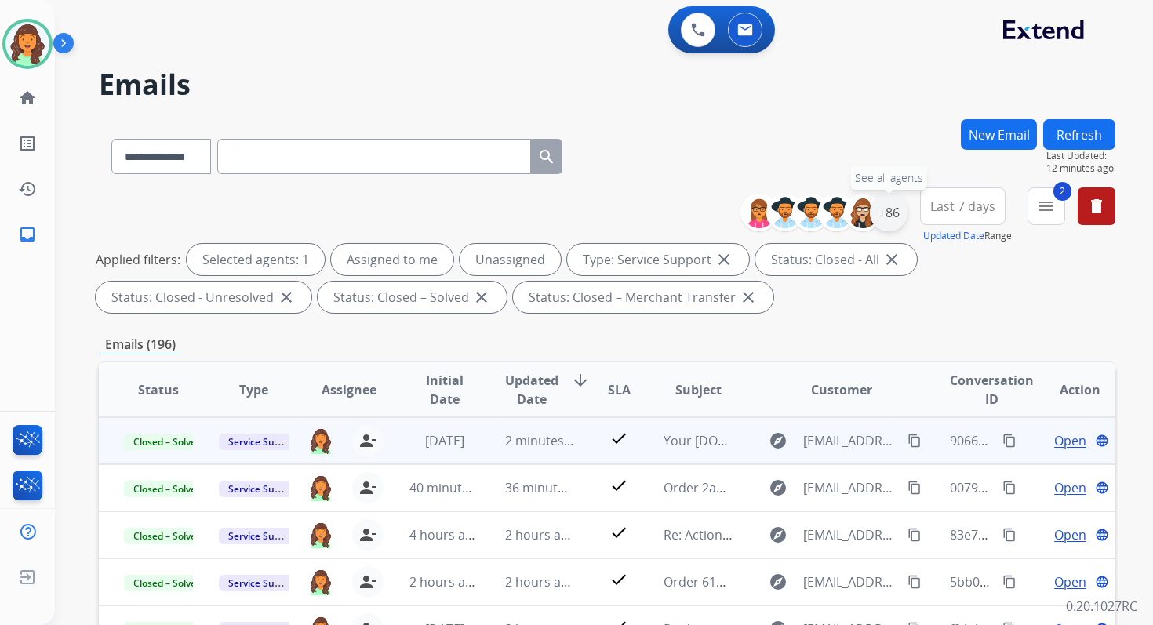
click at [896, 212] on div "+86" at bounding box center [889, 213] width 38 height 38
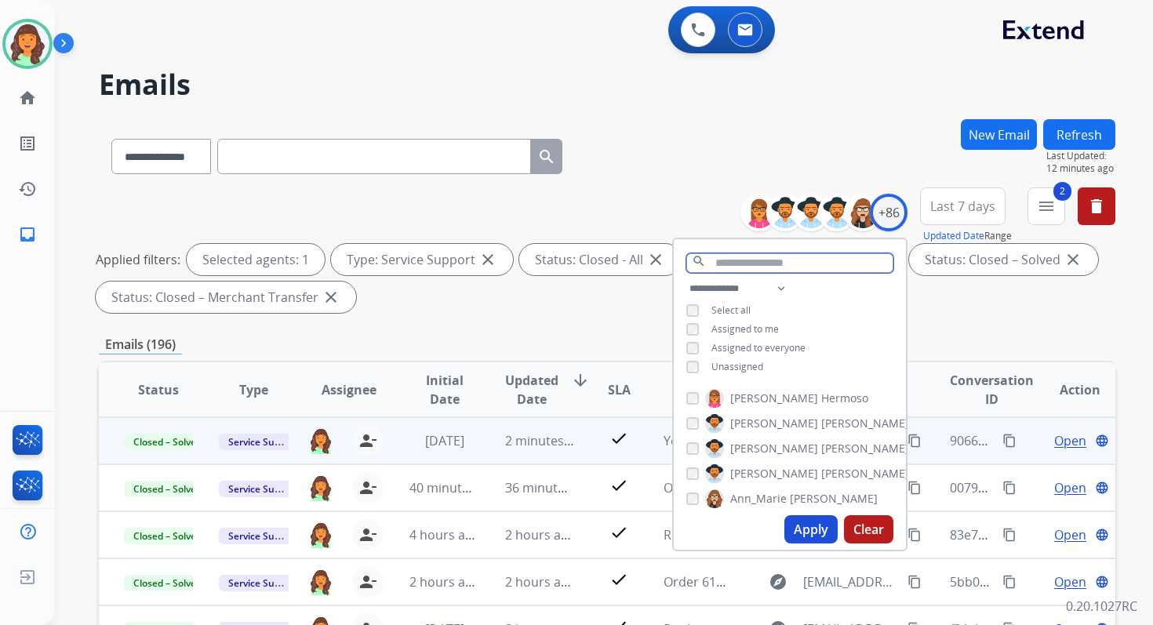
click at [718, 254] on input "text" at bounding box center [789, 263] width 207 height 20
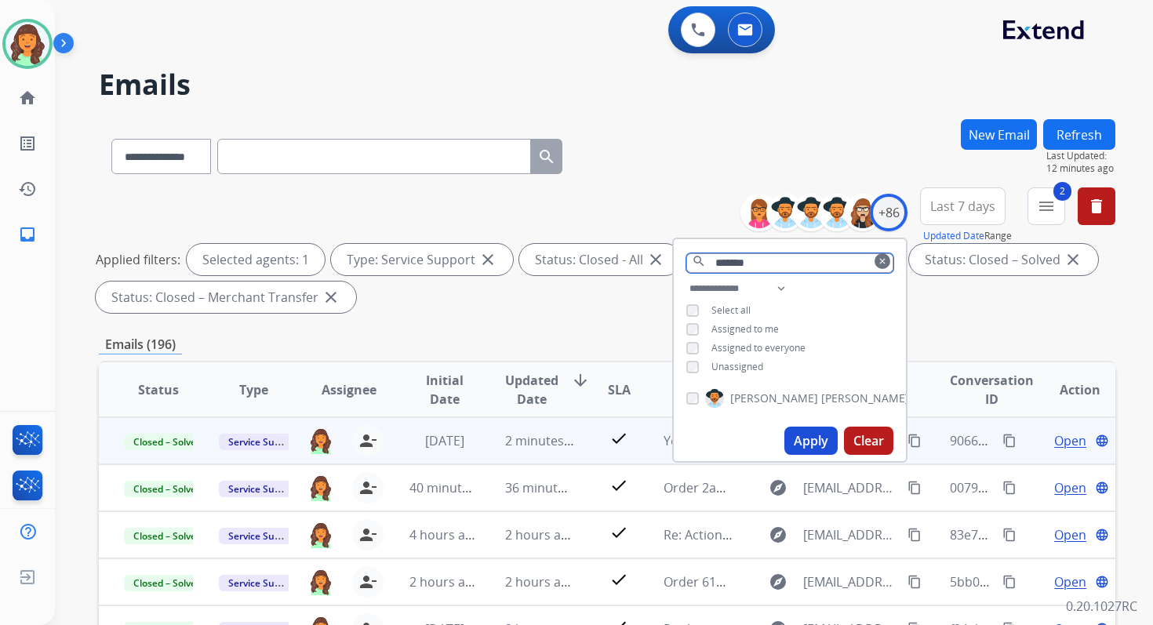
type input "*******"
click at [806, 428] on button "Apply" at bounding box center [810, 441] width 53 height 28
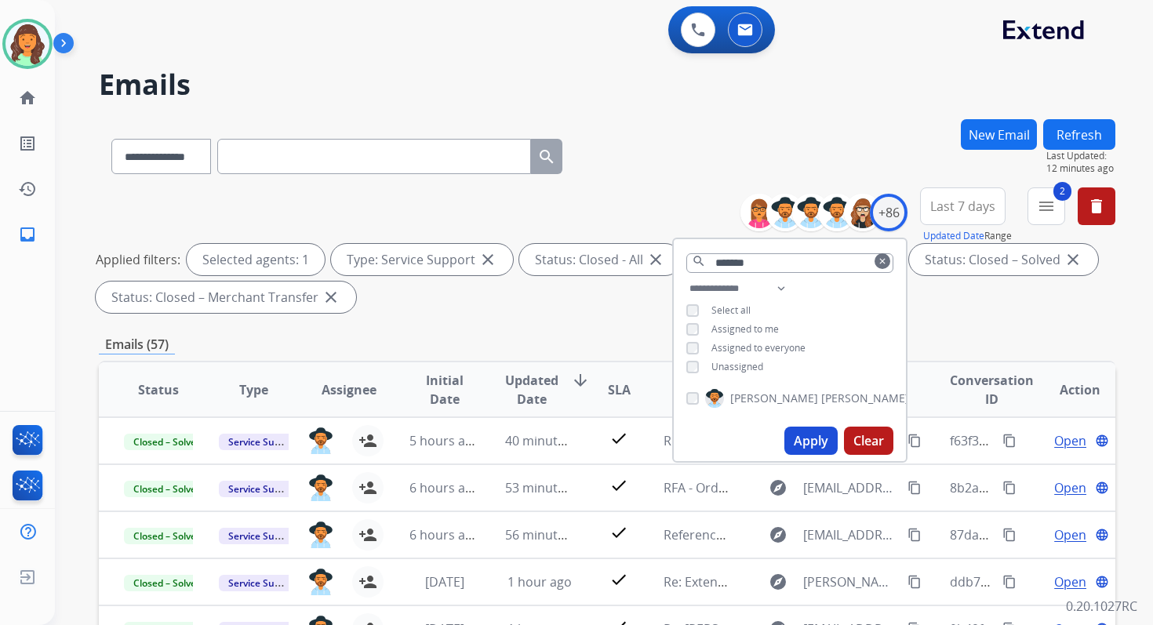
click at [601, 286] on div "Applied filters: Selected agents: 1 Type: Service Support close Status: Closed …" at bounding box center [604, 278] width 1016 height 69
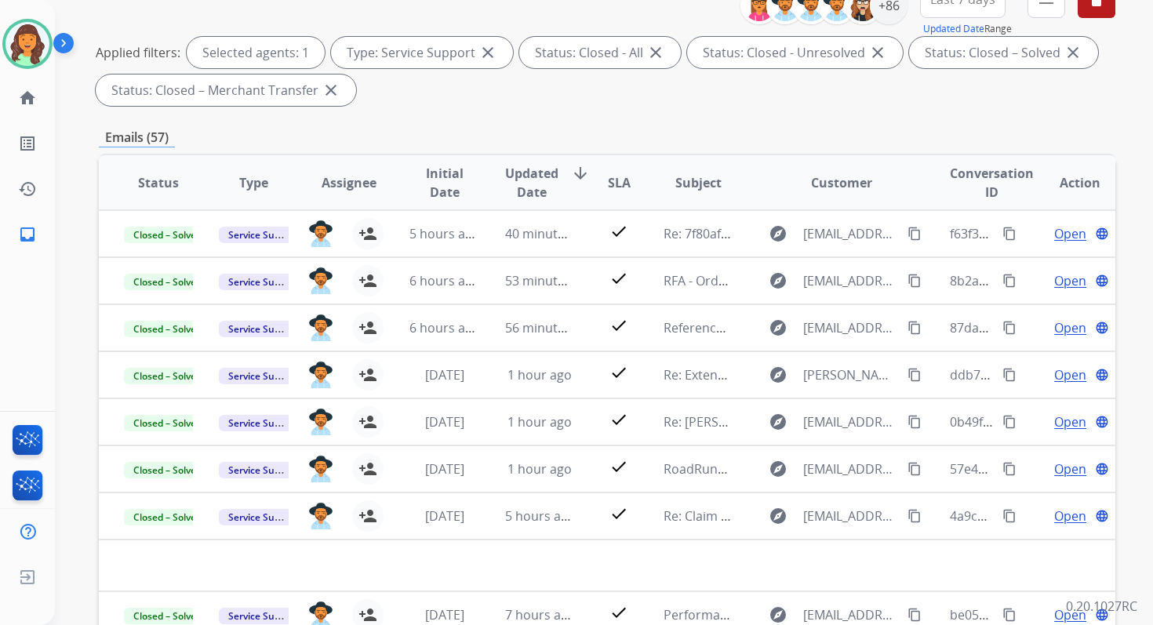
scroll to position [343, 0]
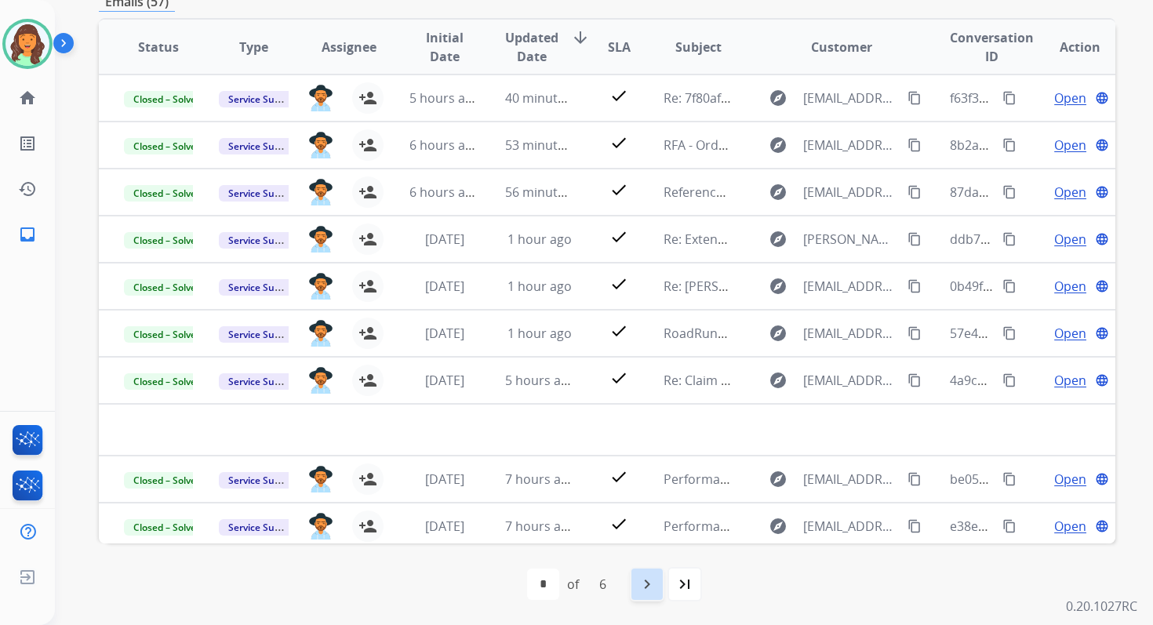
click at [641, 584] on mat-icon "navigate_next" at bounding box center [647, 584] width 19 height 19
select select "*"
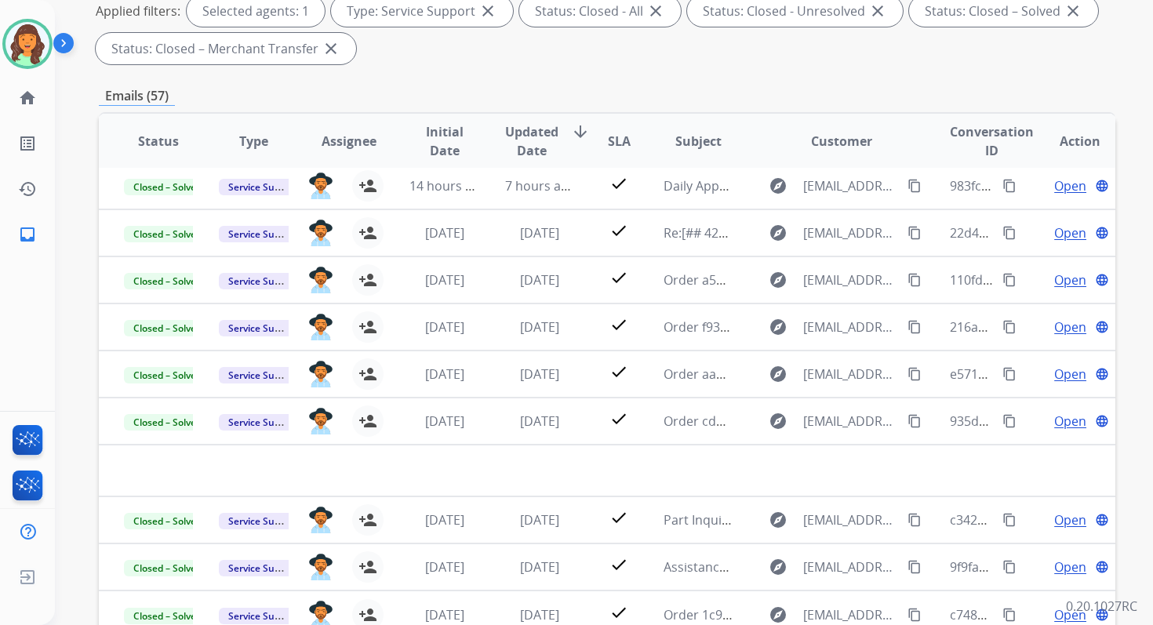
scroll to position [286, 0]
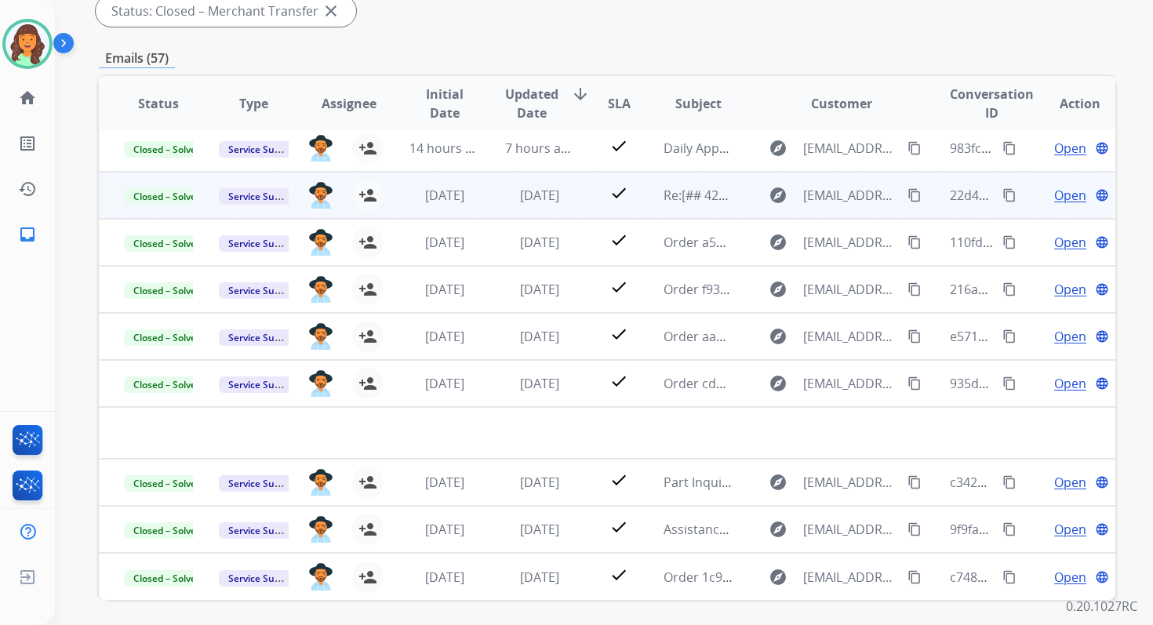
click at [502, 205] on td "2 days ago" at bounding box center [527, 195] width 95 height 47
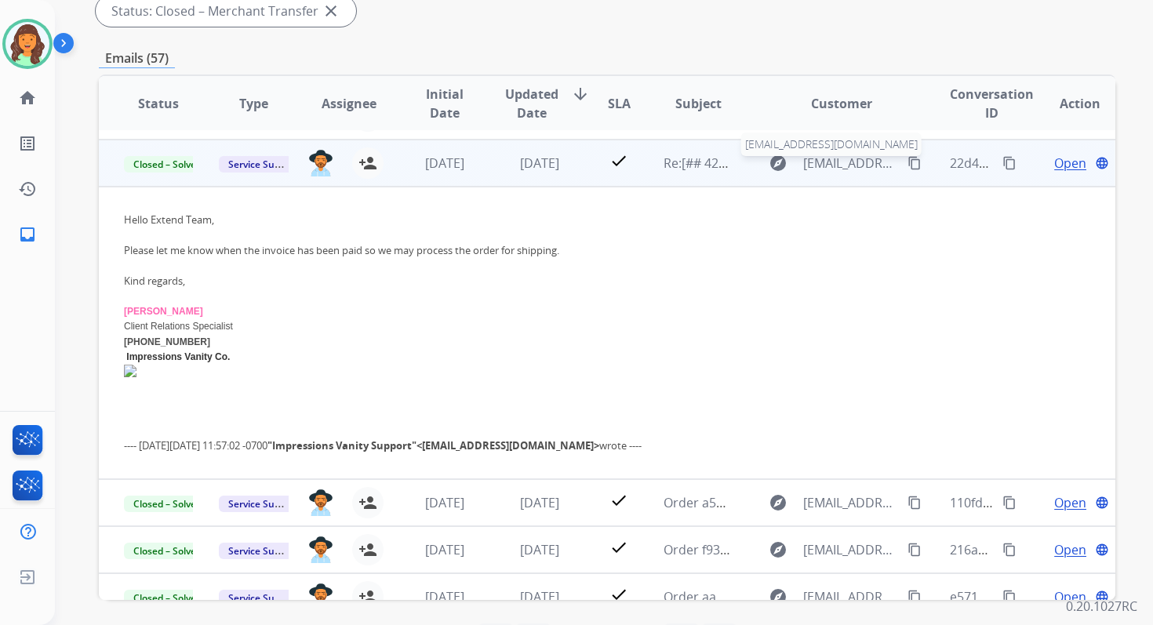
scroll to position [94, 0]
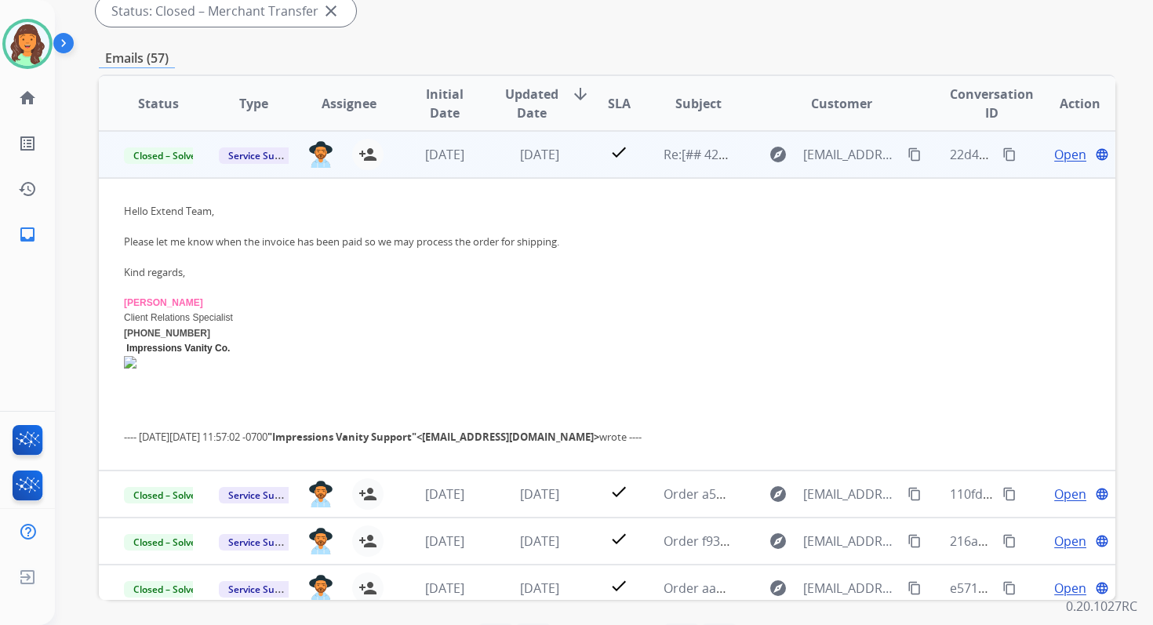
click at [1056, 160] on span "Open" at bounding box center [1070, 154] width 32 height 19
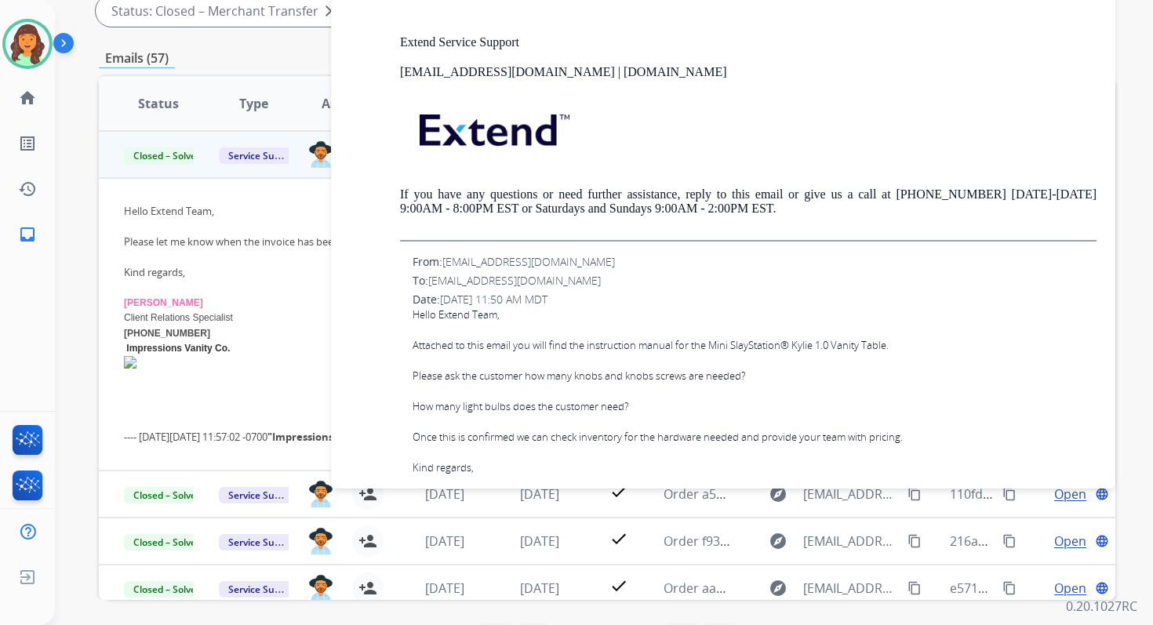
scroll to position [2818, 0]
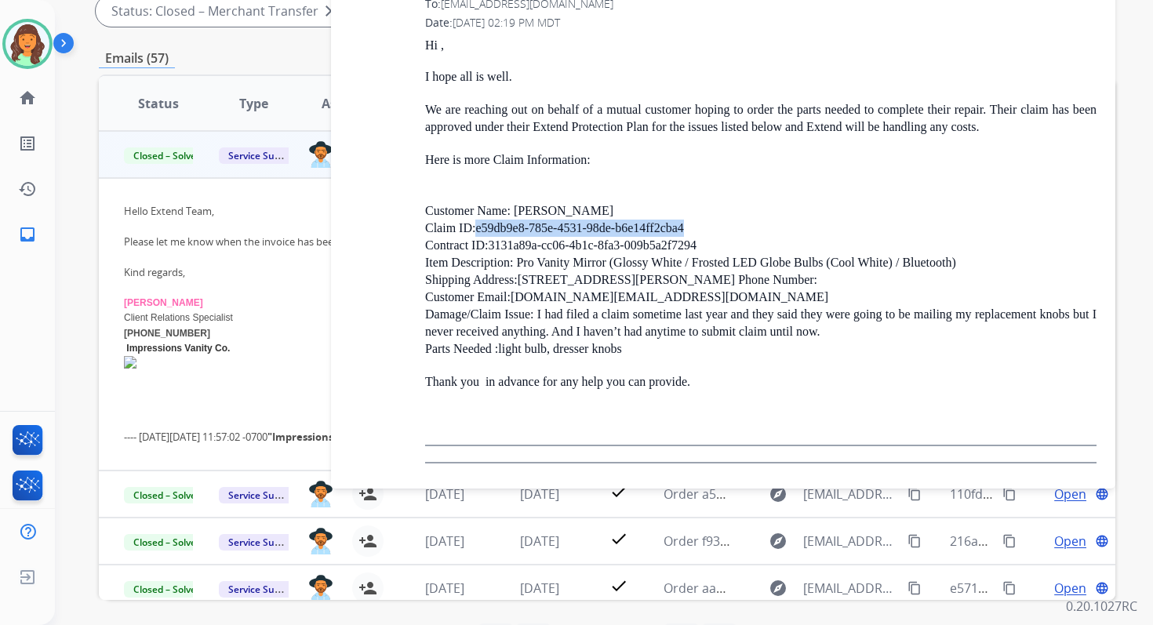
drag, startPoint x: 475, startPoint y: 227, endPoint x: 705, endPoint y: 227, distance: 229.8
click at [705, 227] on p "Customer Name: Claudia Carrillo Claim ID:e59db9e8-785e-4531-98de-b6e14ff2cba4 C…" at bounding box center [760, 271] width 671 height 173
copy p "e59db9e8-785e-4531-98de-b6e14ff2cba4"
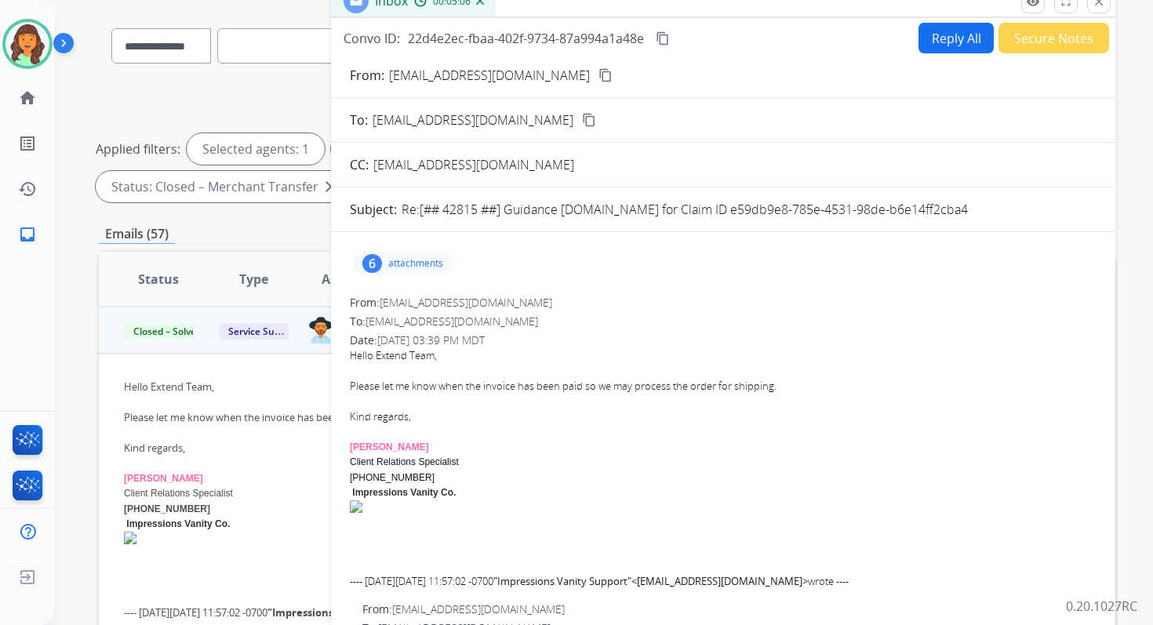
scroll to position [0, 0]
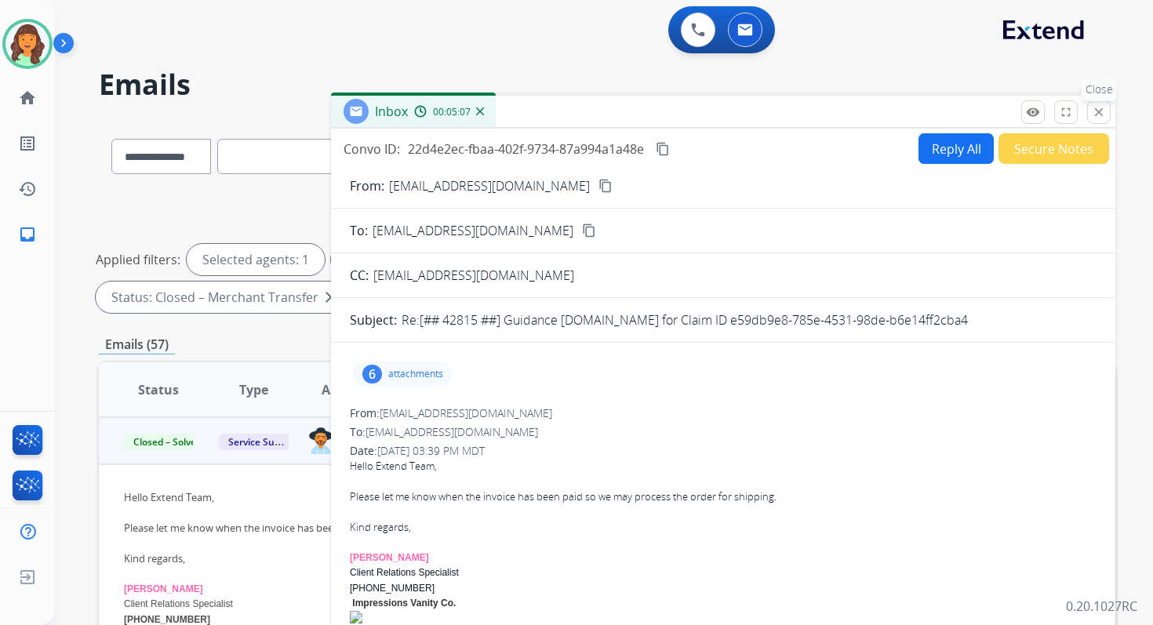
click at [1106, 114] on button "close Close" at bounding box center [1099, 112] width 24 height 24
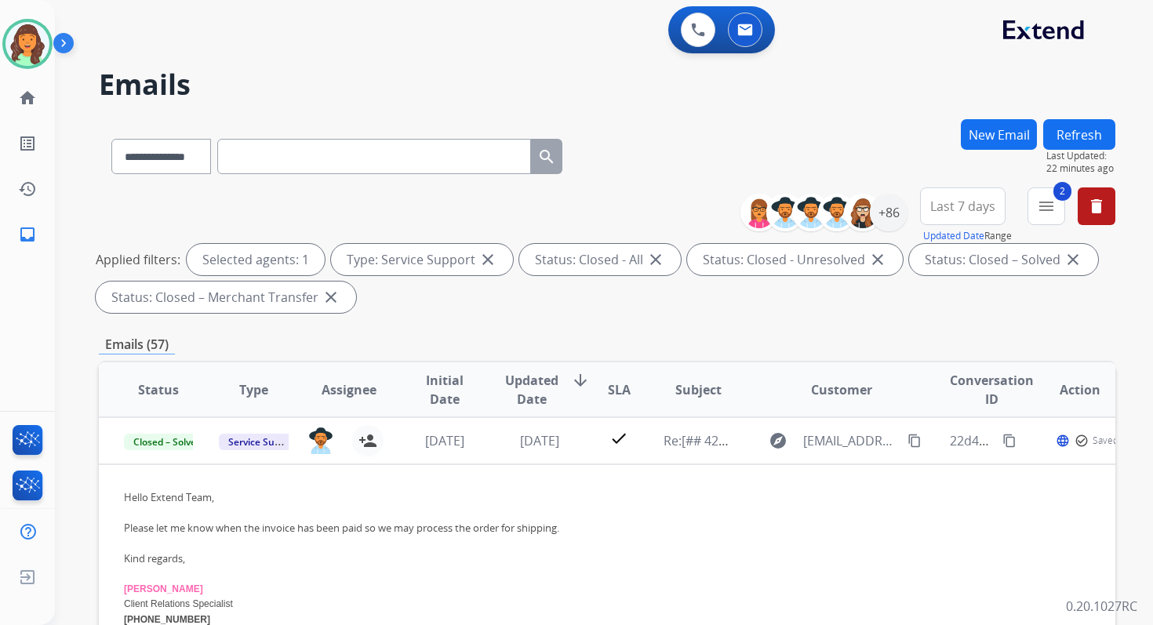
click at [1026, 210] on div "**********" at bounding box center [933, 215] width 363 height 56
click at [1039, 210] on mat-icon "menu" at bounding box center [1046, 206] width 19 height 19
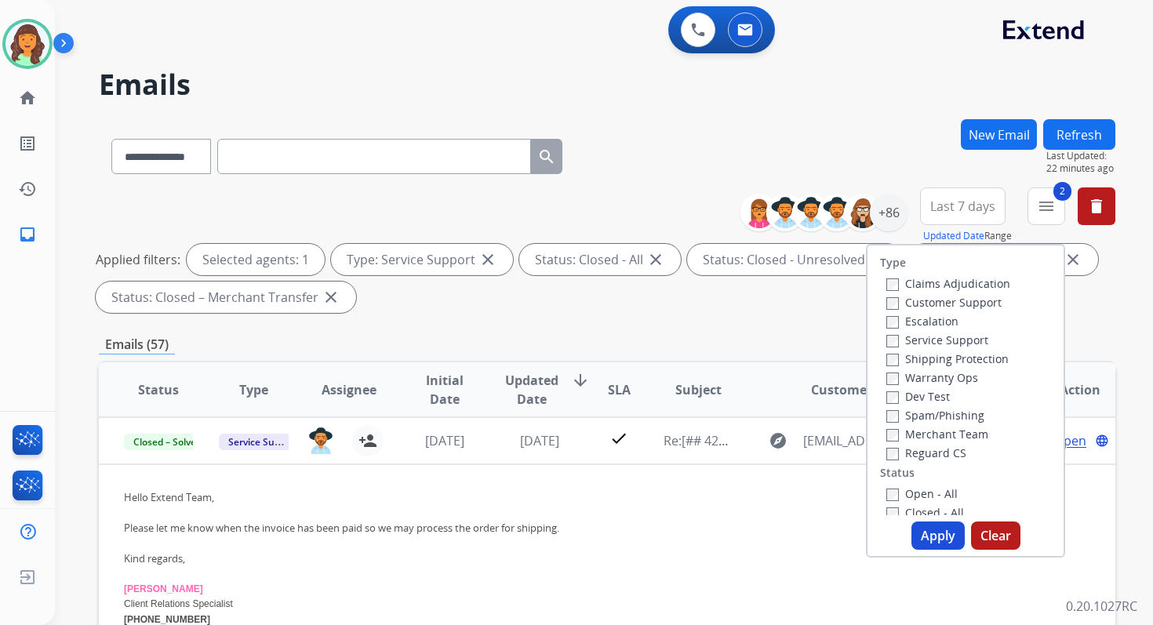
click at [925, 536] on button "Apply" at bounding box center [937, 535] width 53 height 28
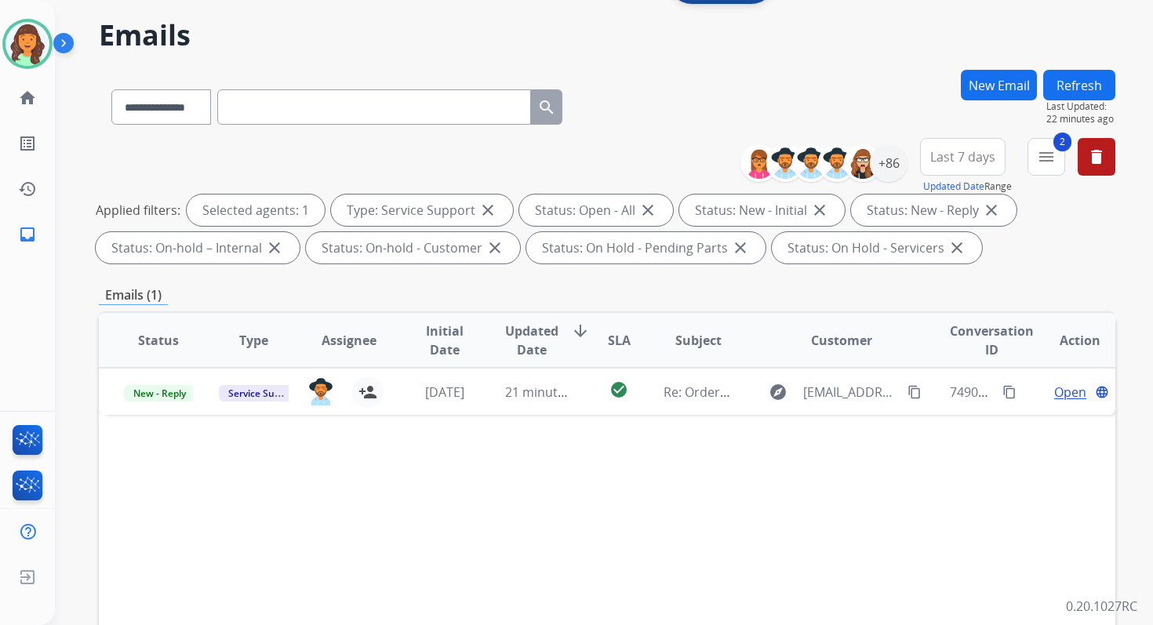
scroll to position [48, 0]
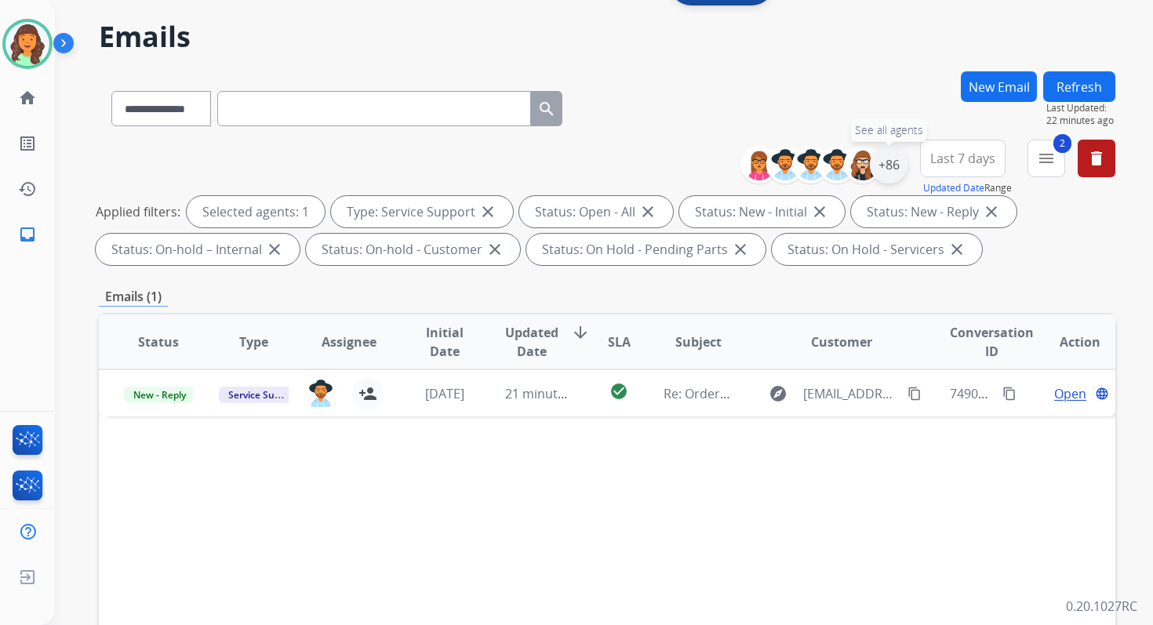
click at [888, 160] on div "+86" at bounding box center [889, 165] width 38 height 38
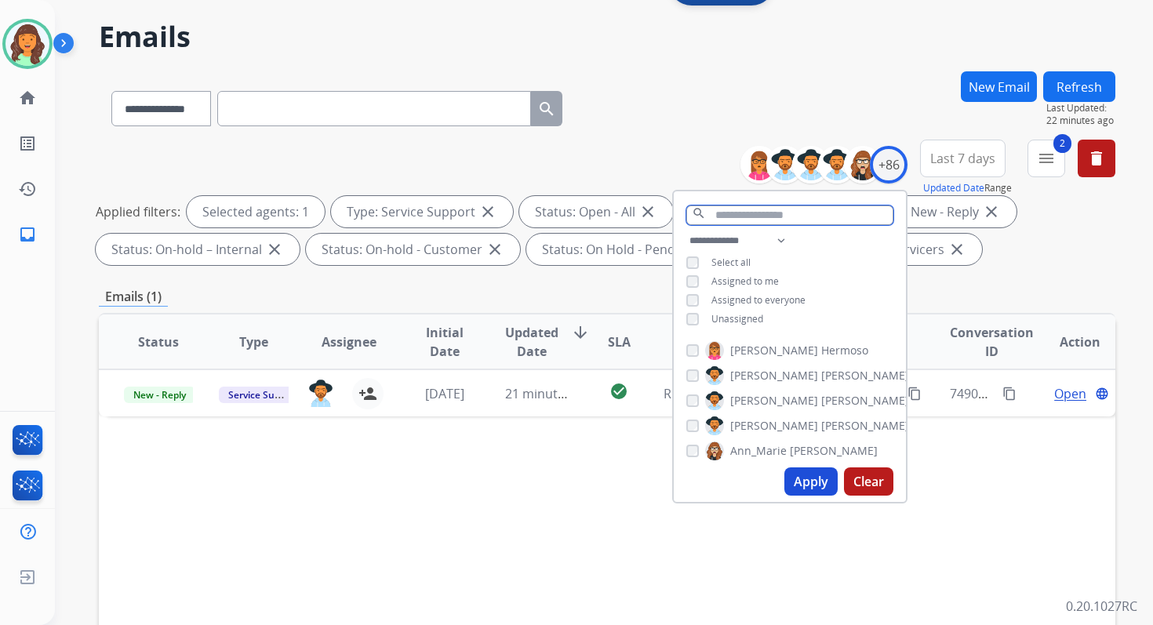
click at [727, 216] on input "text" at bounding box center [789, 215] width 207 height 20
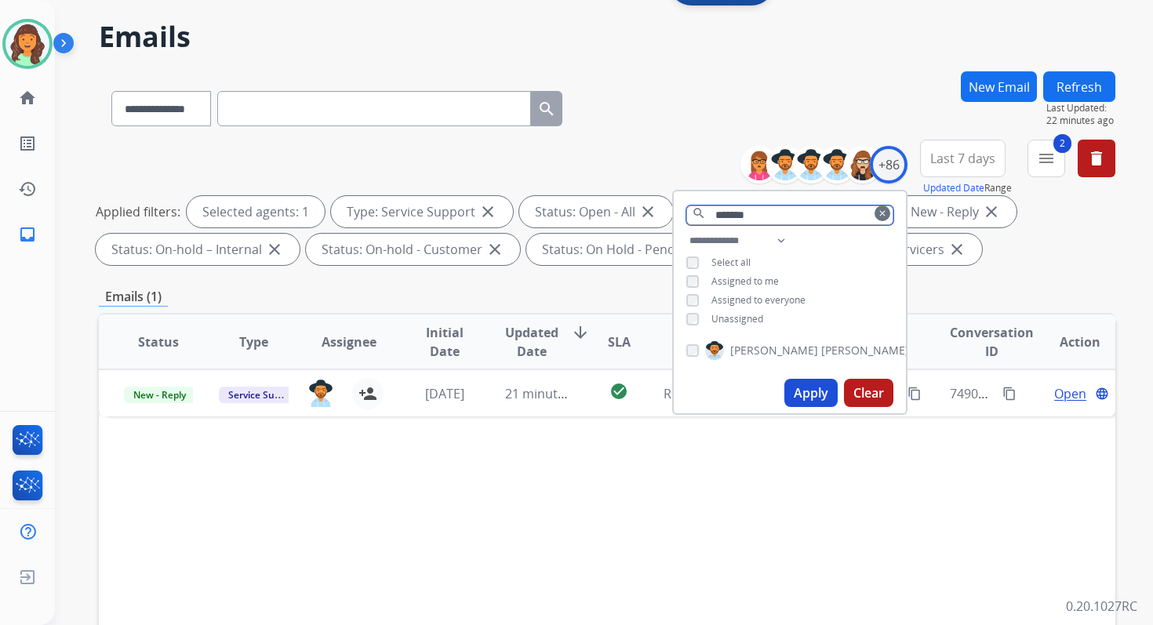
type input "*******"
click at [743, 216] on input "*******" at bounding box center [789, 215] width 207 height 20
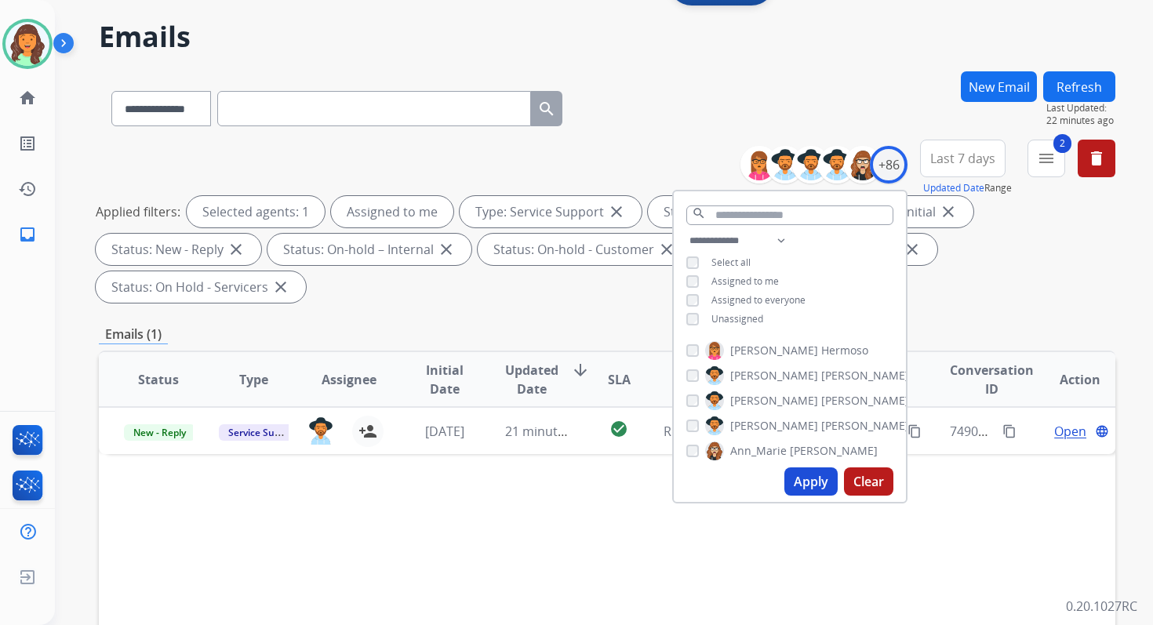
click at [812, 484] on button "Apply" at bounding box center [810, 481] width 53 height 28
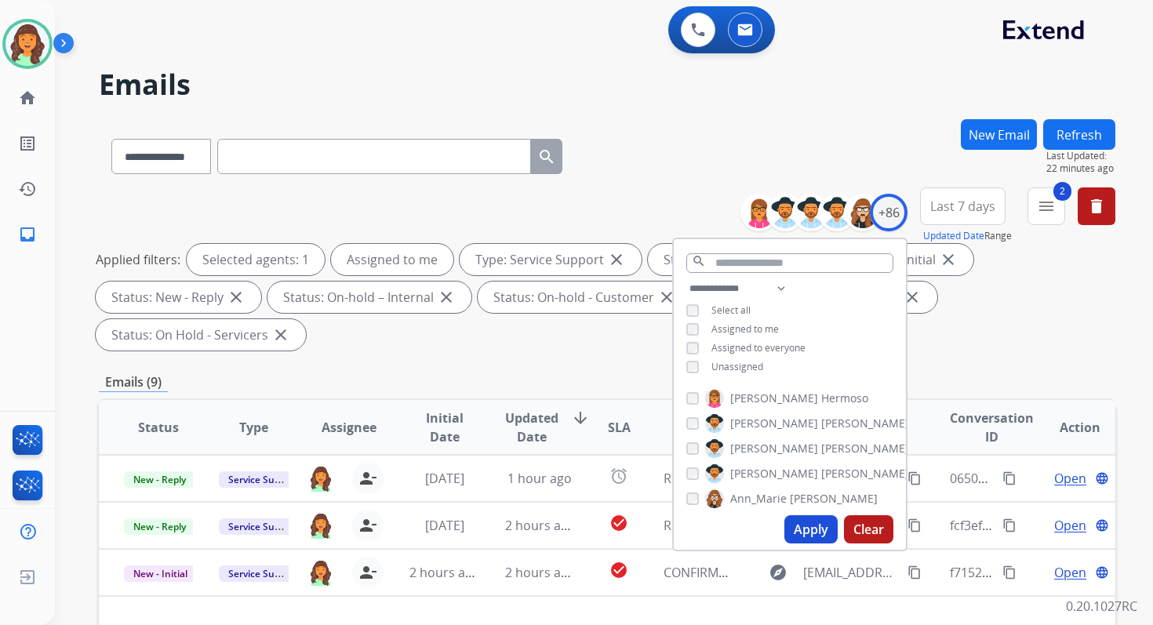
click at [611, 337] on div "Applied filters: Selected agents: 1 Assigned to me Type: Service Support close …" at bounding box center [604, 297] width 1016 height 107
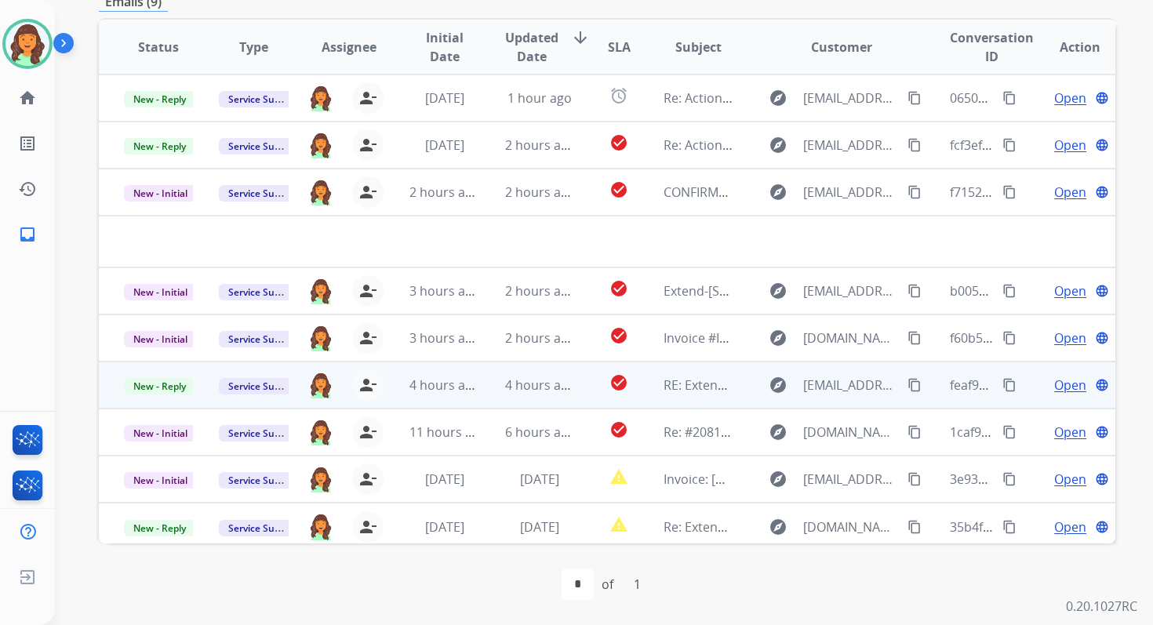
scroll to position [6, 0]
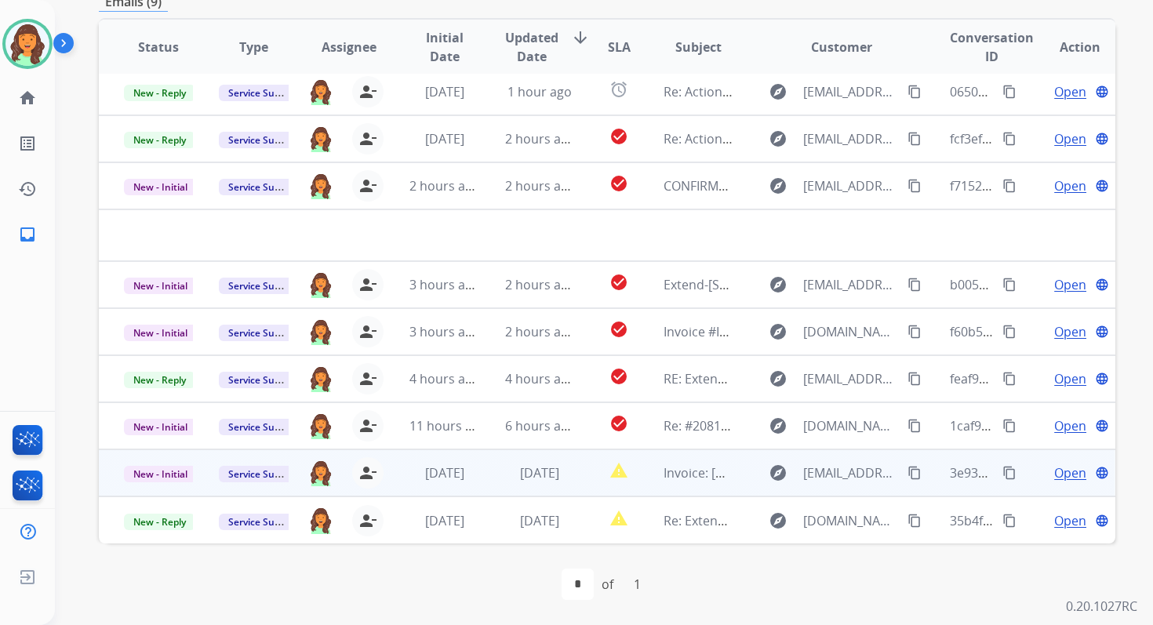
click at [575, 466] on td "report_problem" at bounding box center [607, 472] width 64 height 47
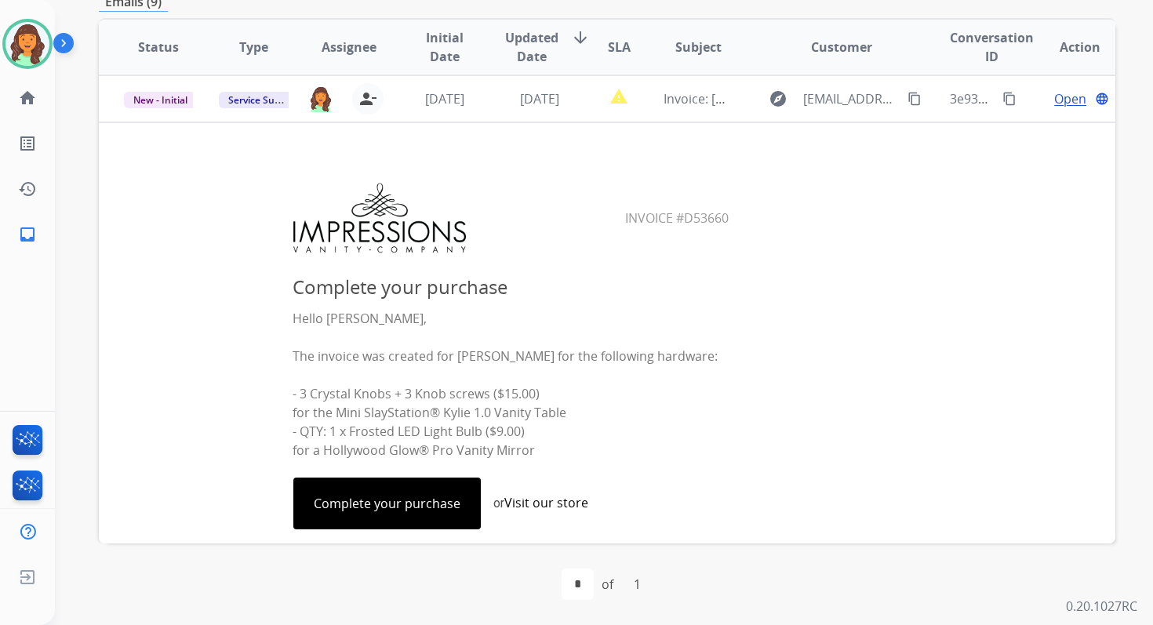
scroll to position [329, 0]
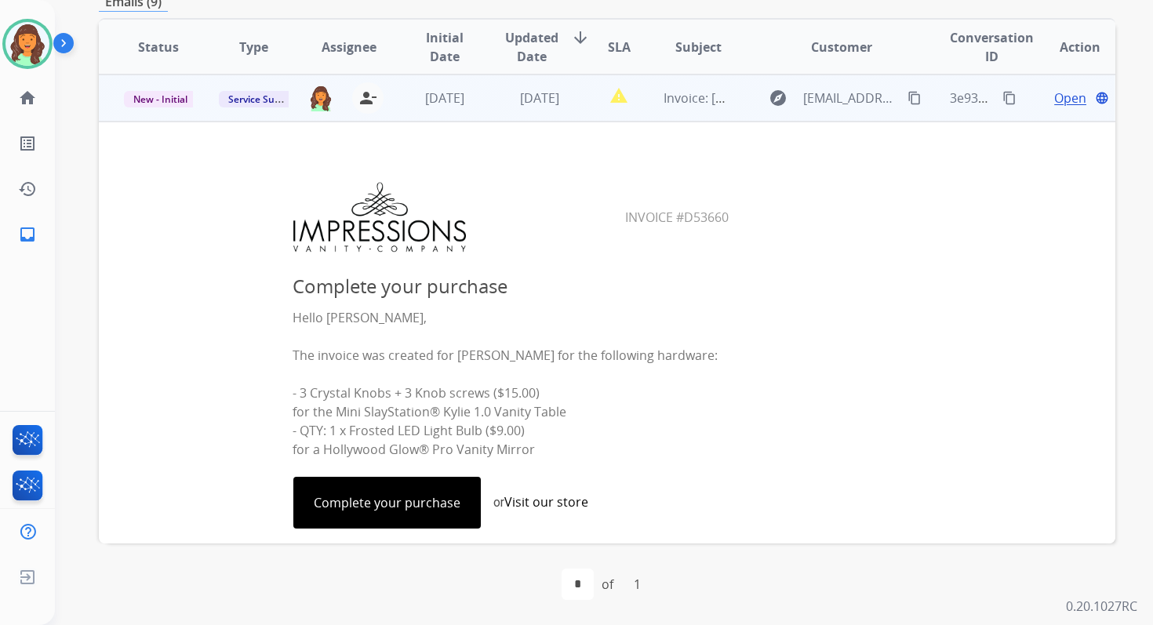
click at [1002, 104] on mat-icon "content_copy" at bounding box center [1009, 98] width 14 height 14
drag, startPoint x: 620, startPoint y: 215, endPoint x: 756, endPoint y: 215, distance: 135.7
click at [751, 215] on center "Invoice #D53660" at bounding box center [511, 217] width 772 height 74
click at [699, 215] on span "Invoice #D53660" at bounding box center [677, 217] width 104 height 17
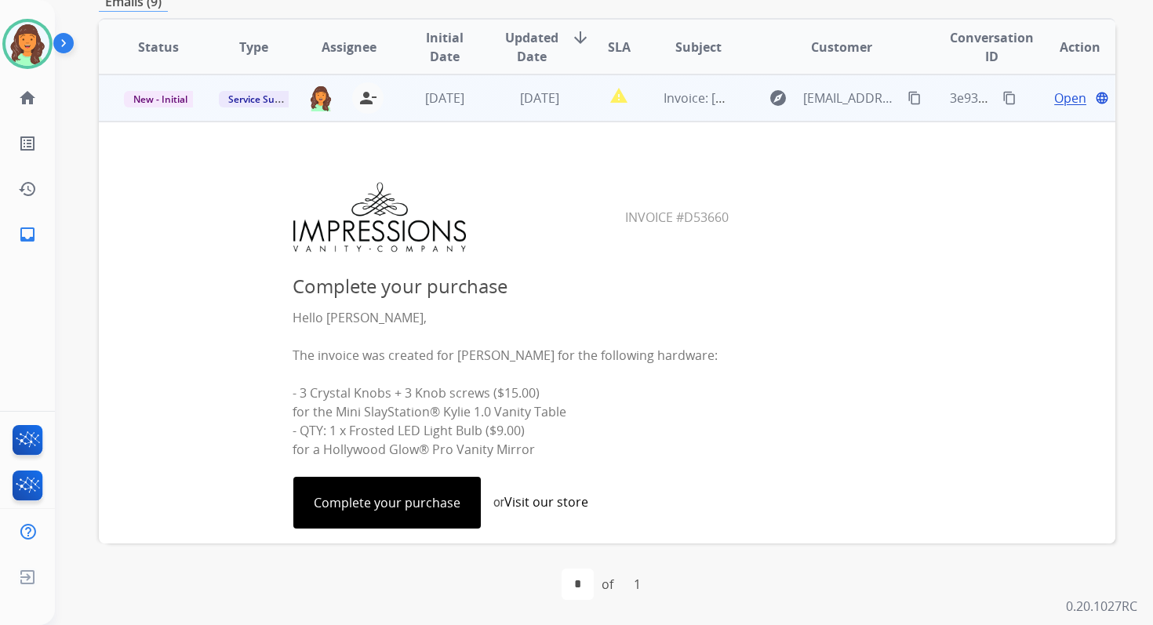
click at [699, 215] on span "Invoice #D53660" at bounding box center [677, 217] width 104 height 17
copy table
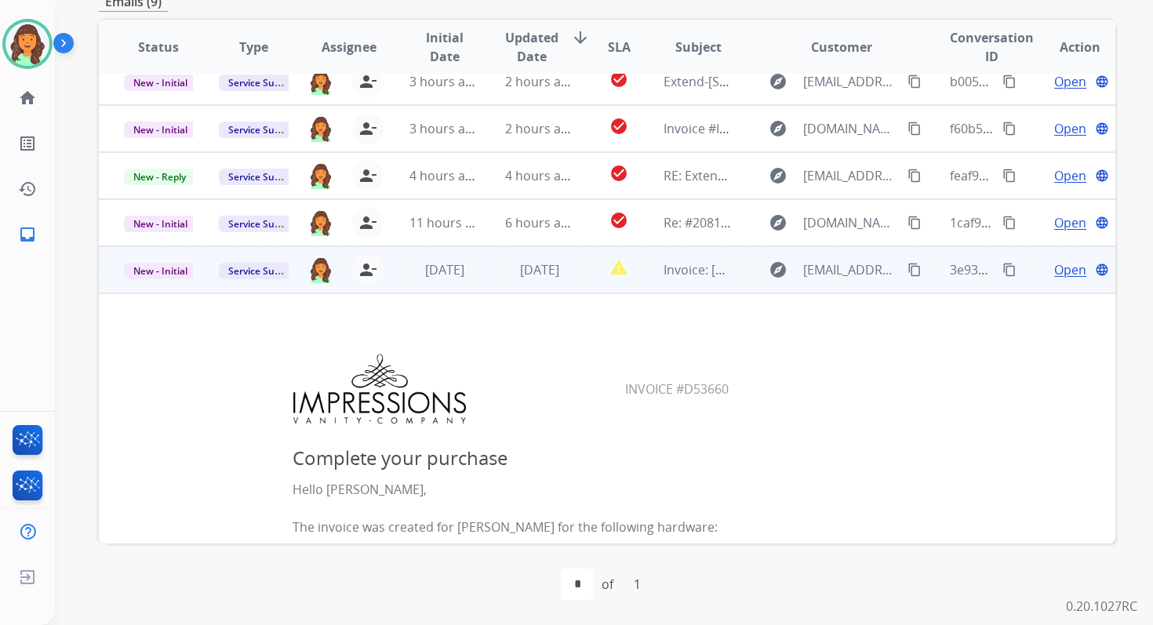
scroll to position [0, 0]
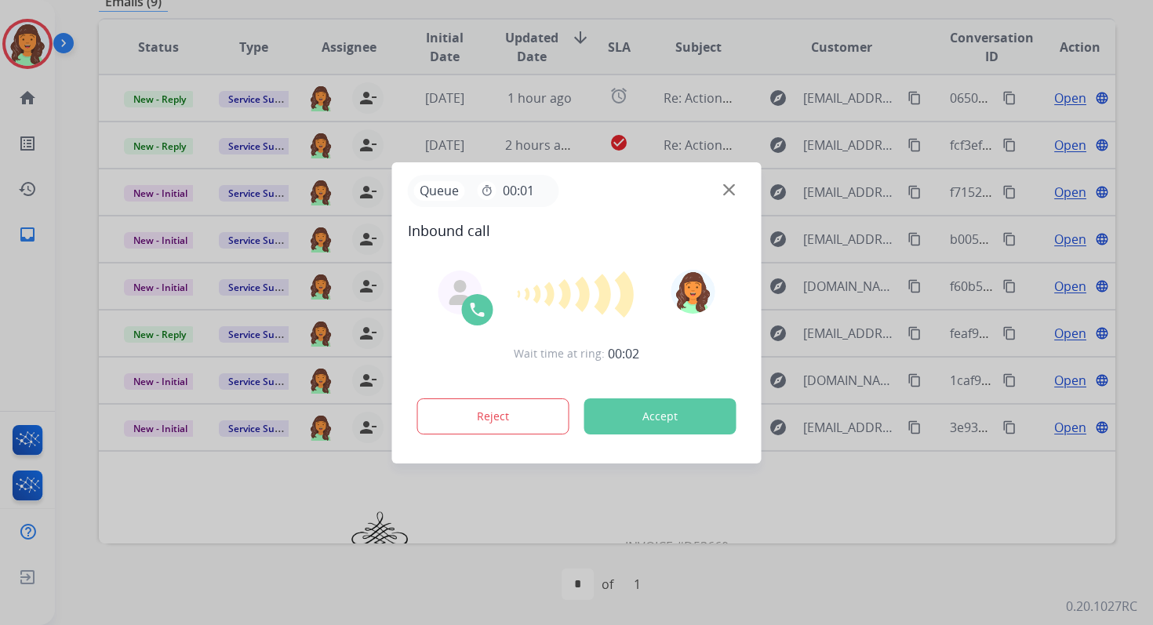
click at [660, 413] on button "Accept" at bounding box center [660, 416] width 152 height 36
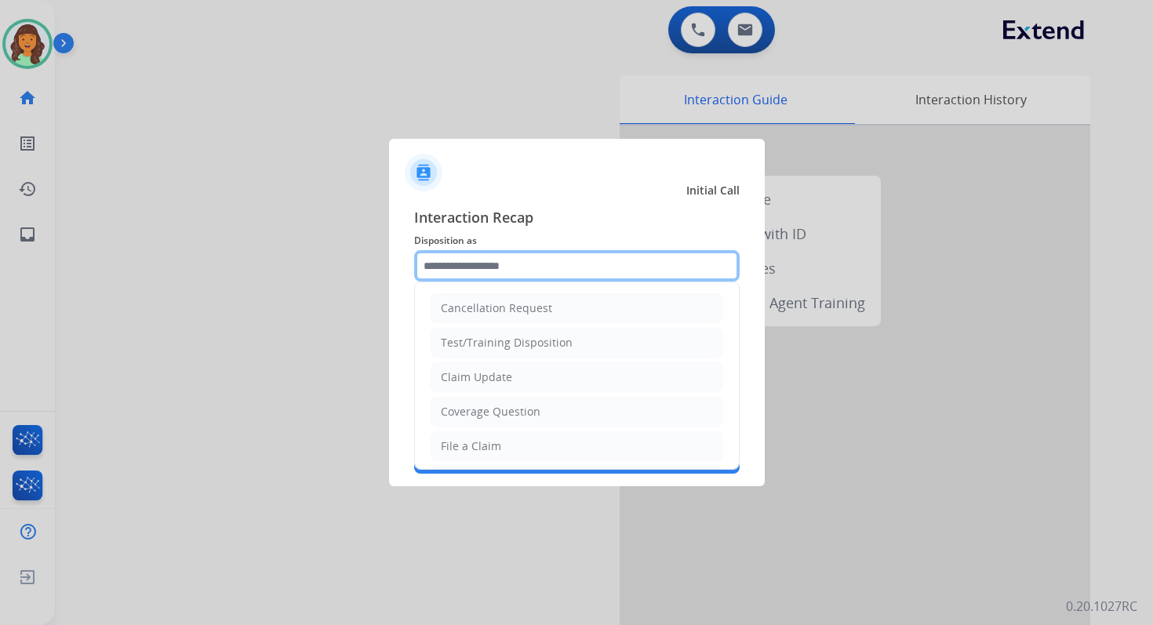
click at [480, 264] on input "text" at bounding box center [576, 265] width 325 height 31
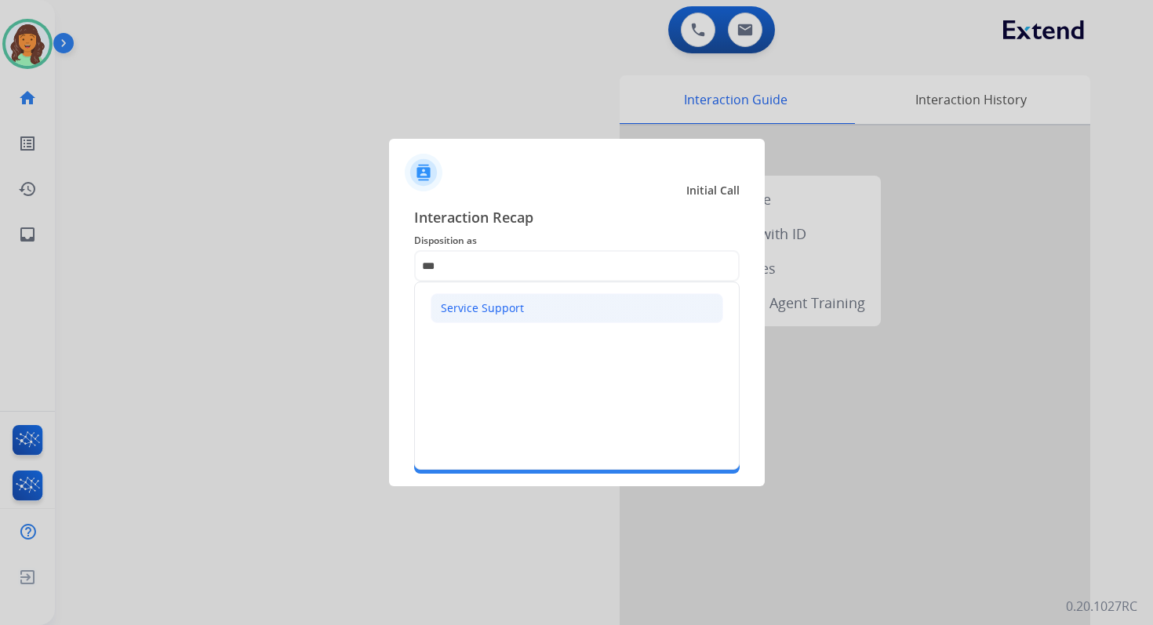
click at [466, 307] on div "Service Support" at bounding box center [482, 308] width 83 height 16
type input "**********"
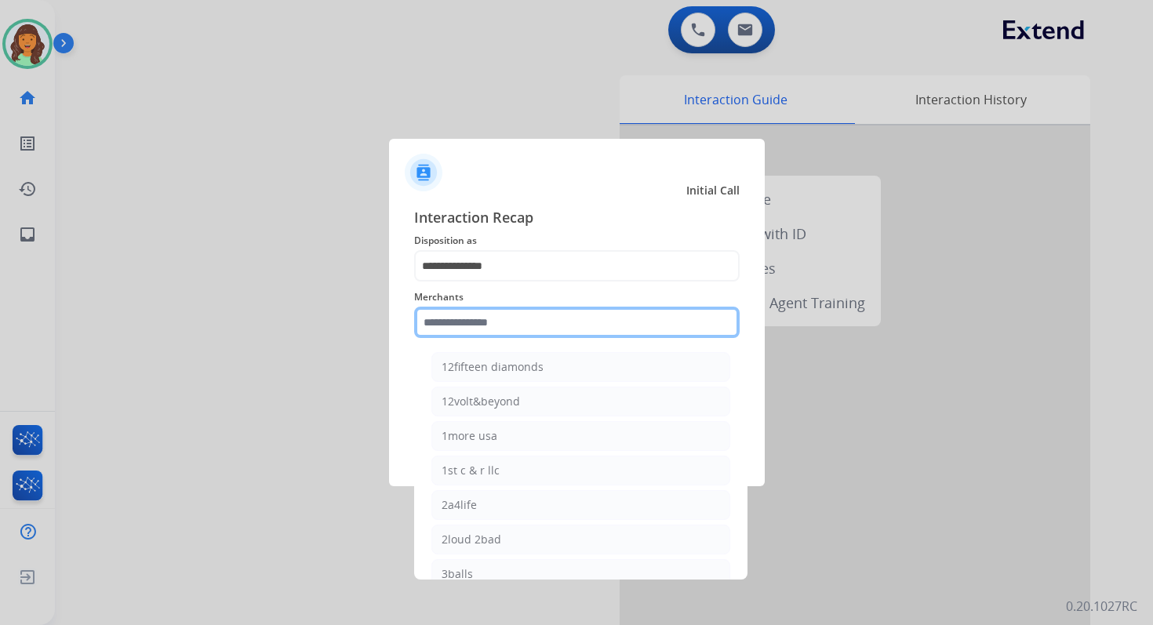
click at [470, 315] on input "text" at bounding box center [576, 322] width 325 height 31
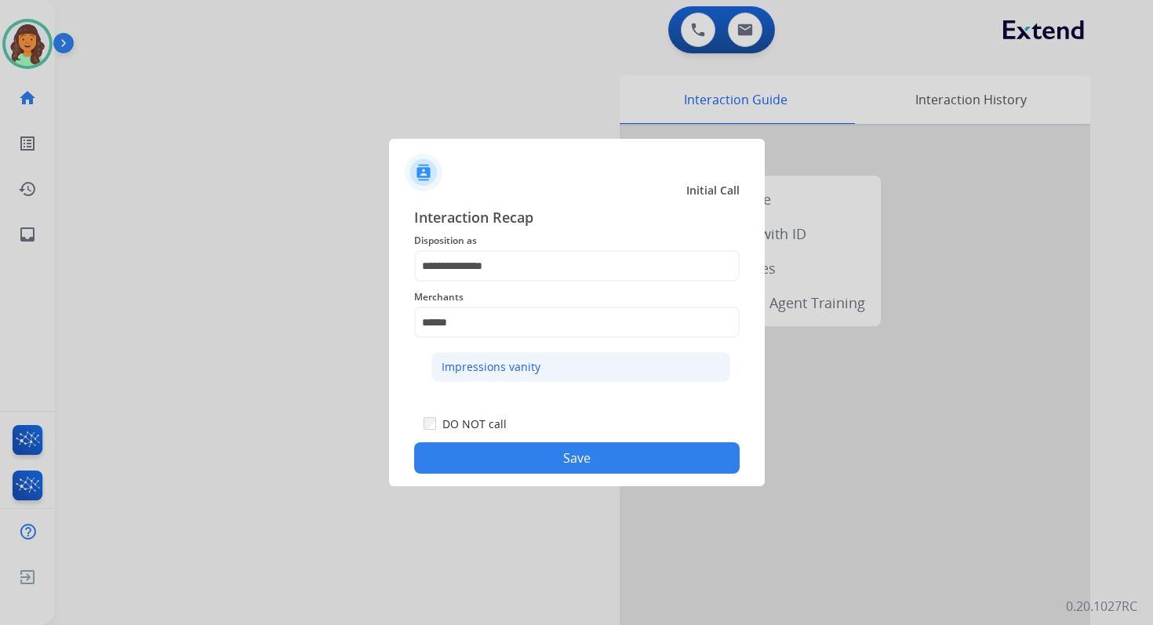
click at [485, 362] on div "Impressions vanity" at bounding box center [490, 367] width 99 height 16
type input "**********"
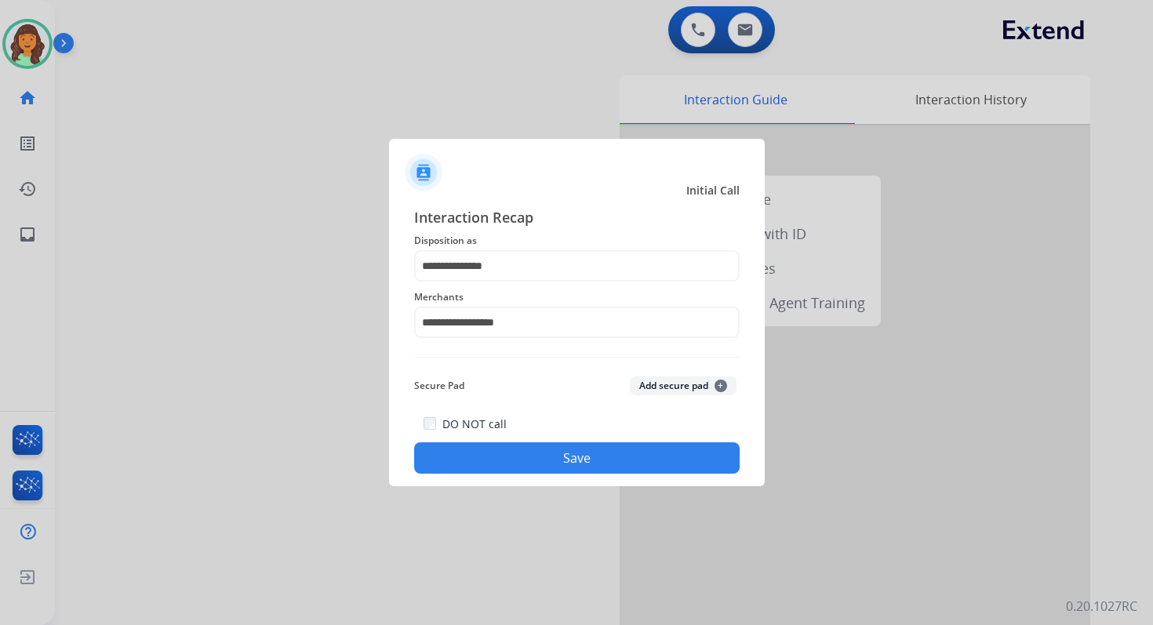
click at [542, 444] on button "Save" at bounding box center [576, 457] width 325 height 31
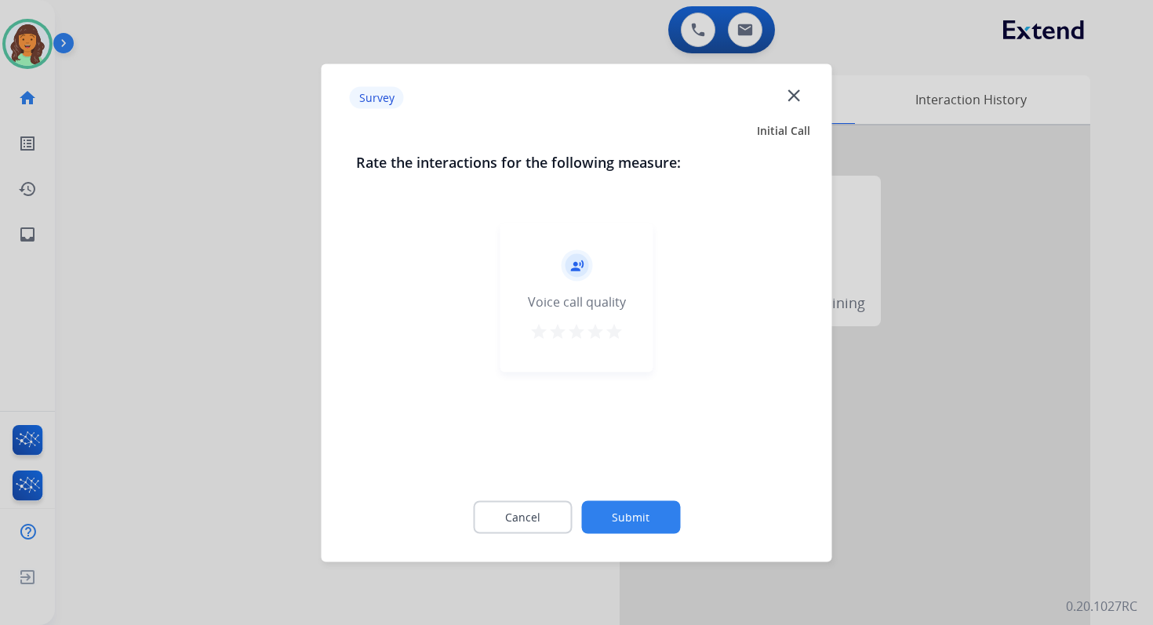
click at [620, 517] on button "Submit" at bounding box center [630, 516] width 99 height 33
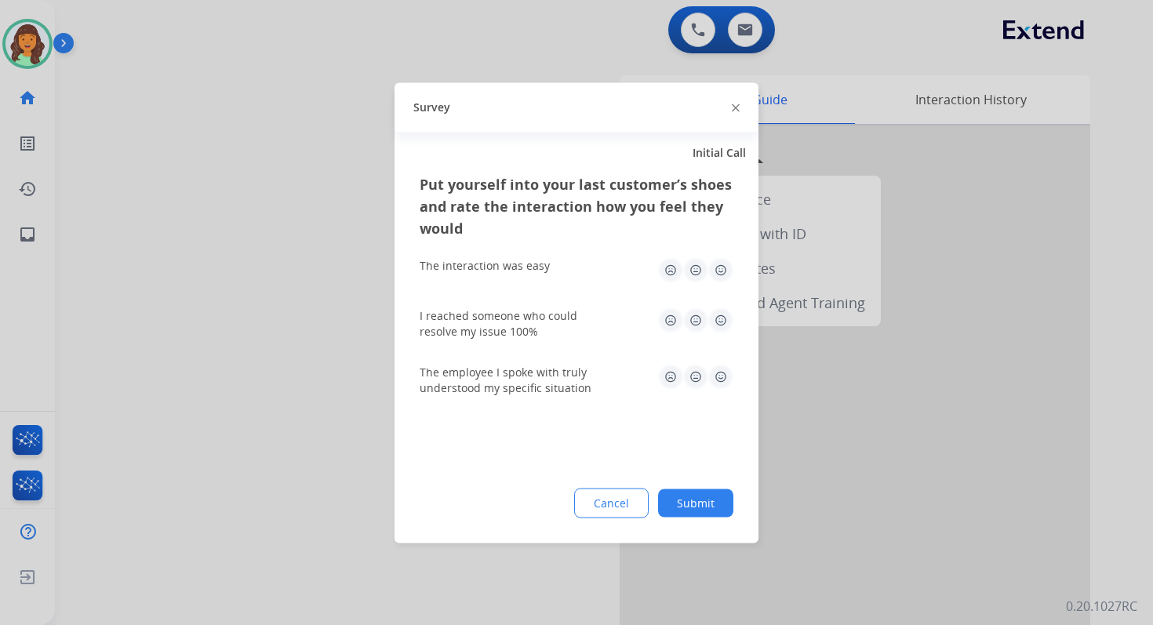
click at [703, 499] on button "Submit" at bounding box center [695, 503] width 75 height 28
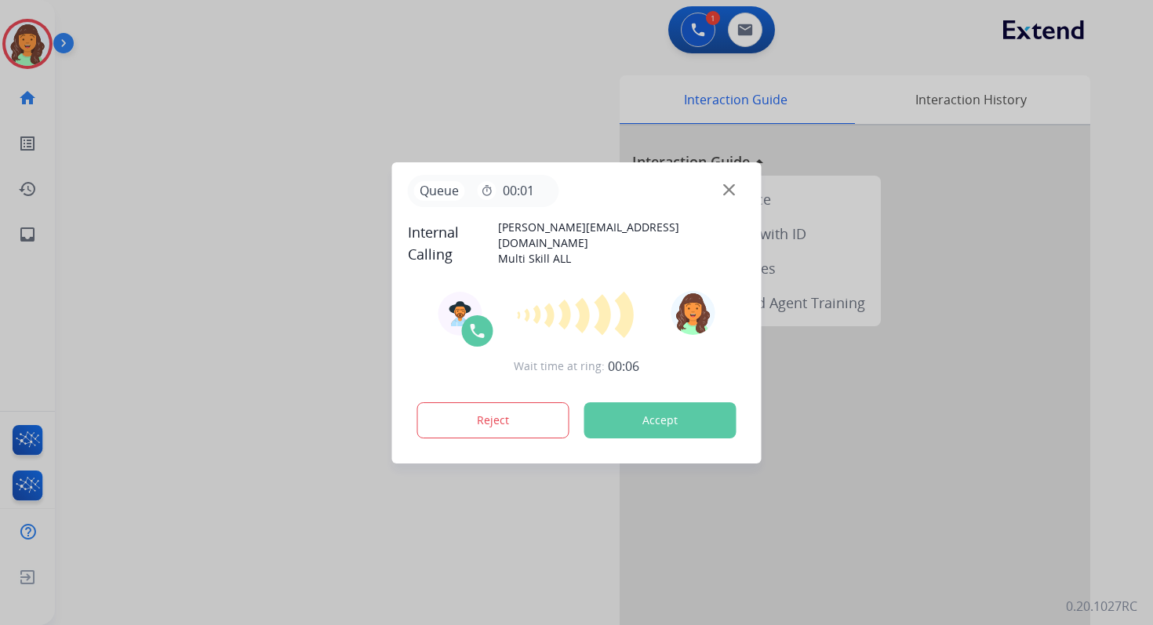
click at [681, 420] on button "Accept" at bounding box center [660, 420] width 152 height 36
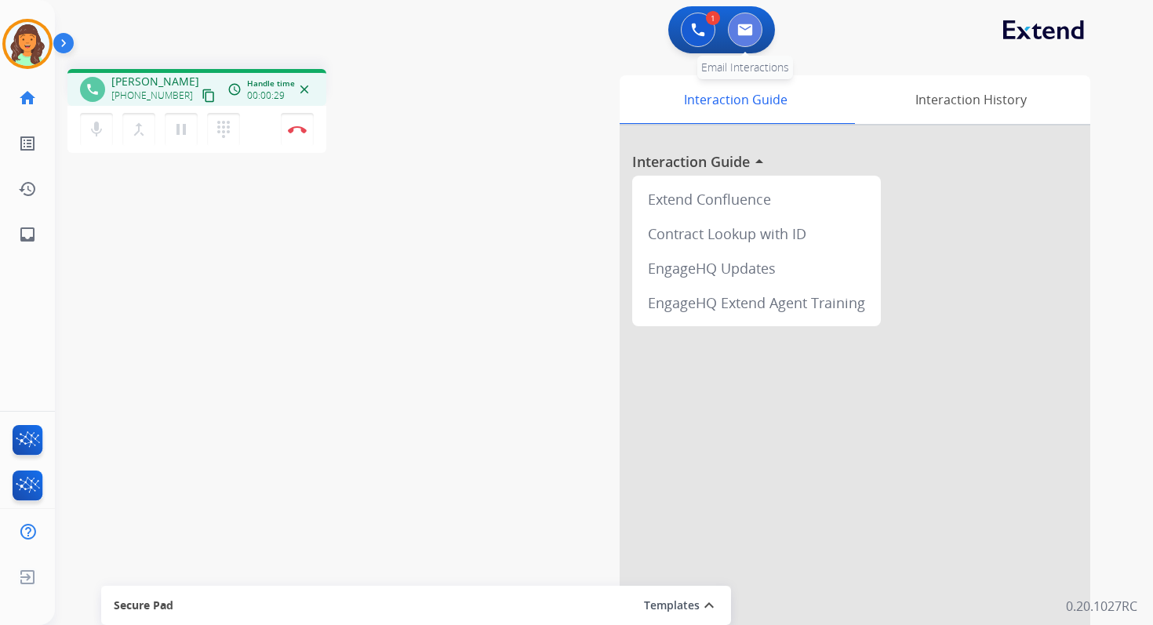
click at [747, 35] on img at bounding box center [745, 30] width 16 height 13
select select "**********"
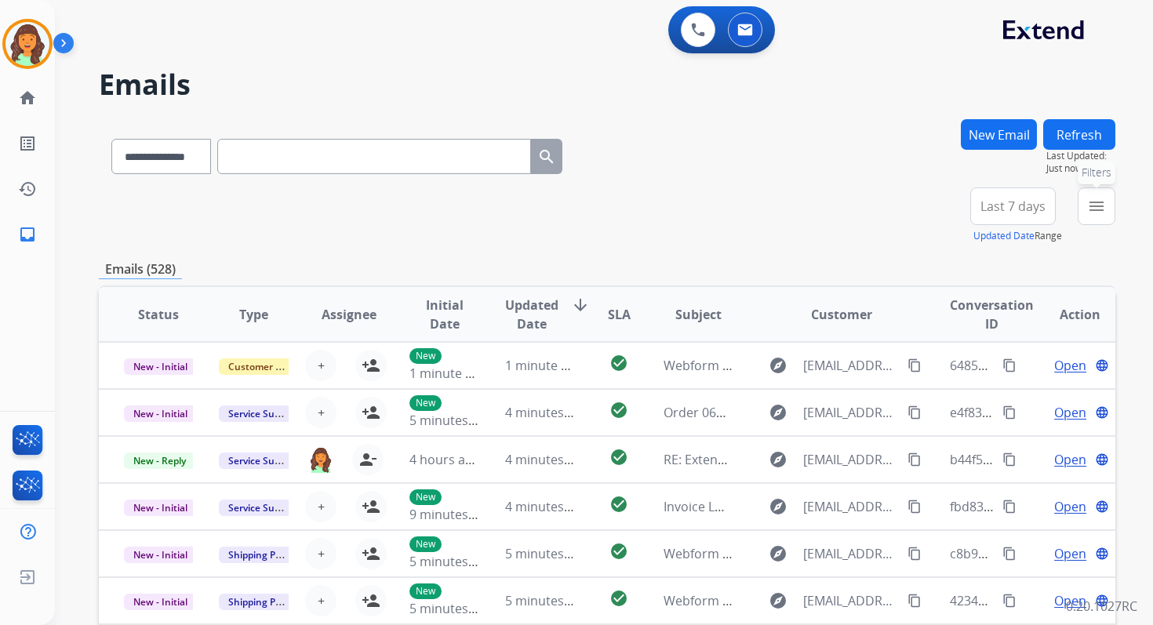
click at [1086, 208] on button "menu Filters" at bounding box center [1096, 206] width 38 height 38
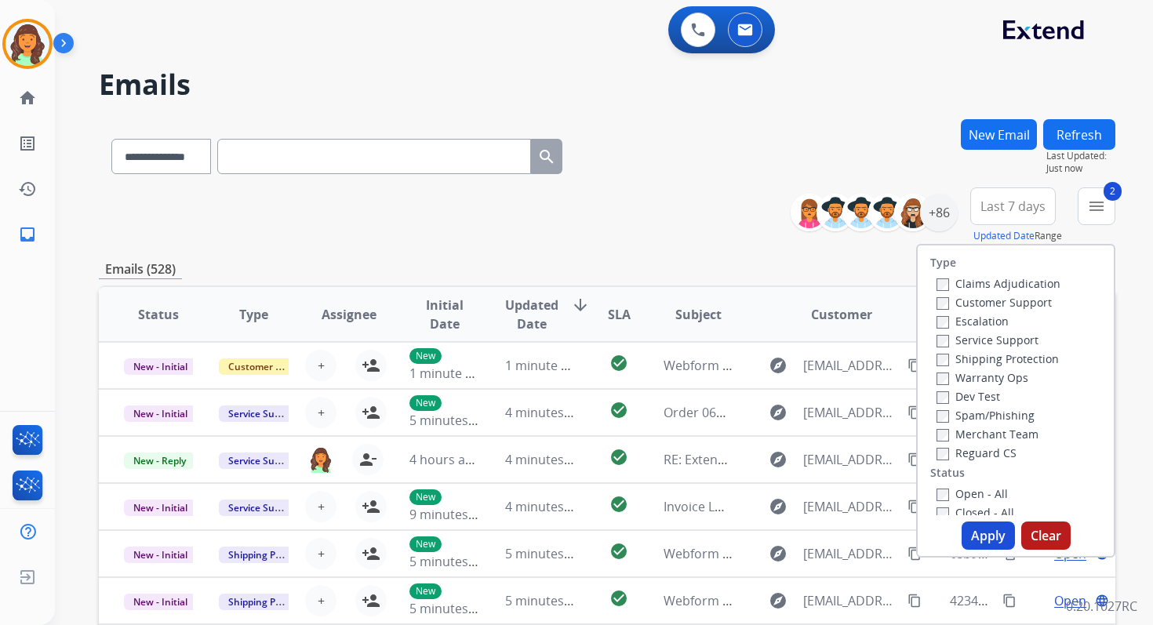
click at [976, 534] on button "Apply" at bounding box center [987, 535] width 53 height 28
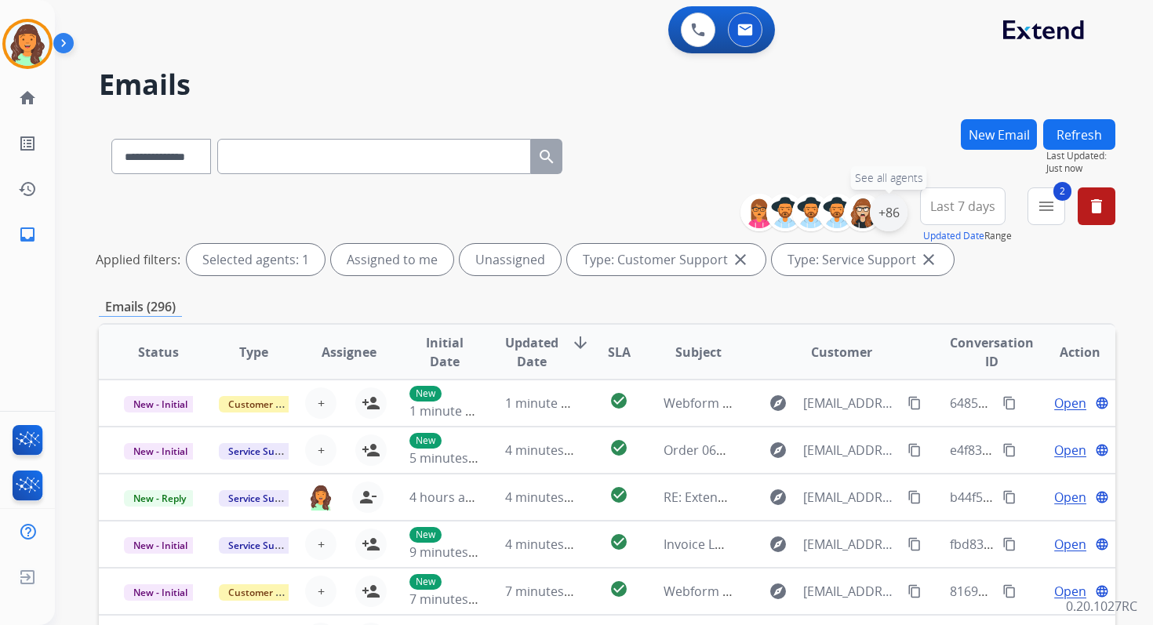
click at [888, 209] on div "+86" at bounding box center [889, 213] width 38 height 38
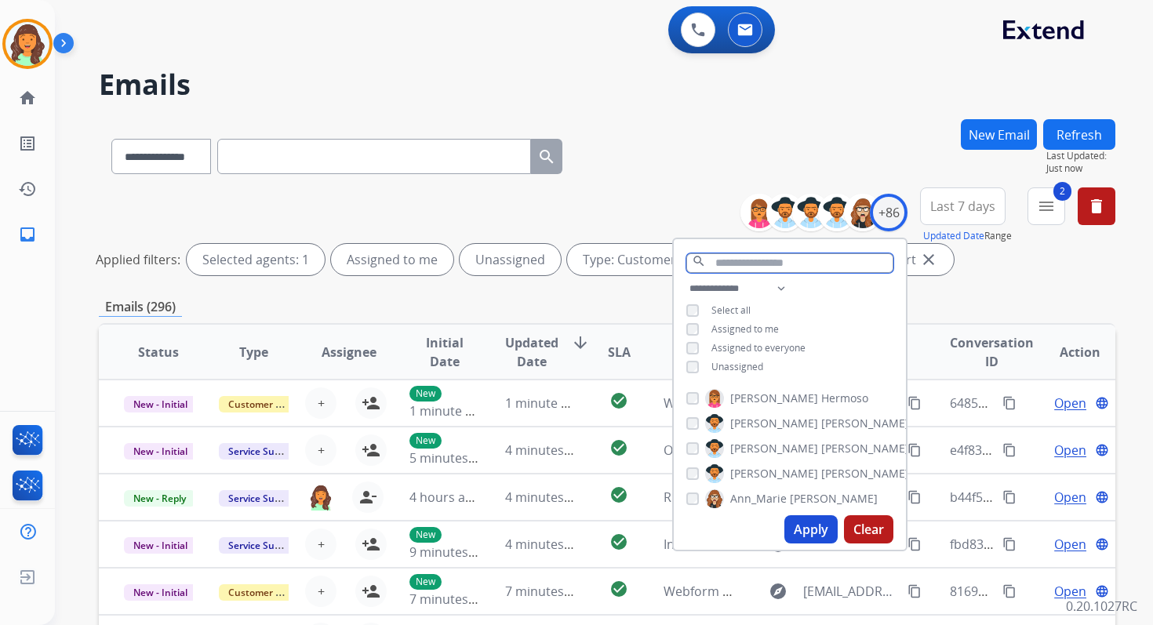
click at [738, 263] on input "text" at bounding box center [789, 263] width 207 height 20
click at [737, 263] on input "text" at bounding box center [789, 263] width 207 height 20
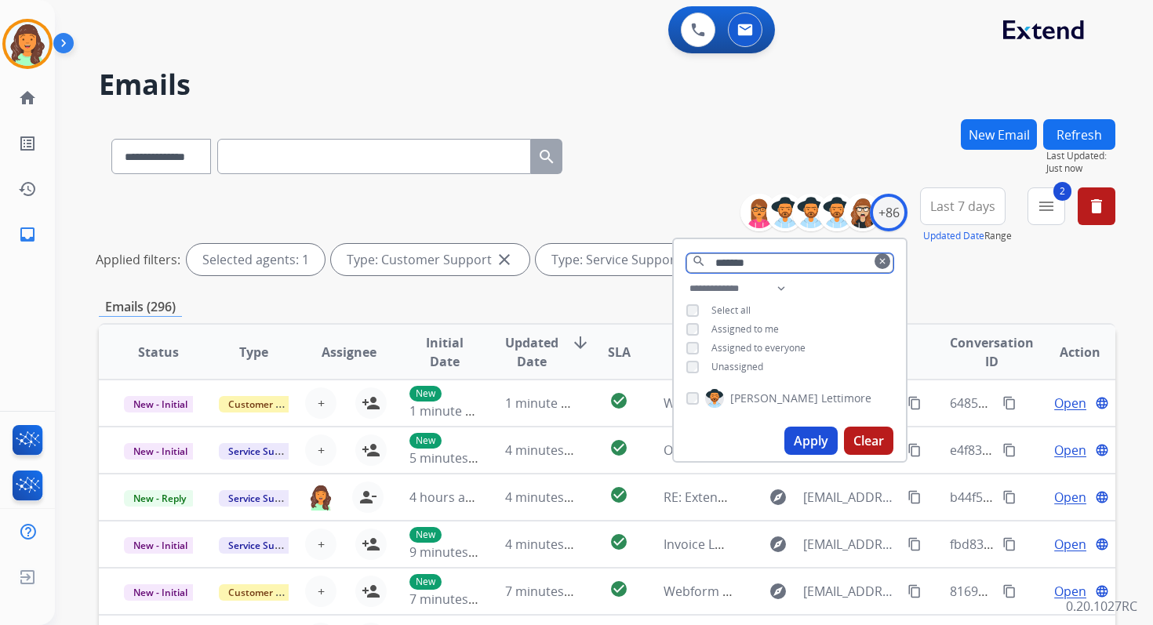
type input "*******"
click at [796, 432] on button "Apply" at bounding box center [810, 441] width 53 height 28
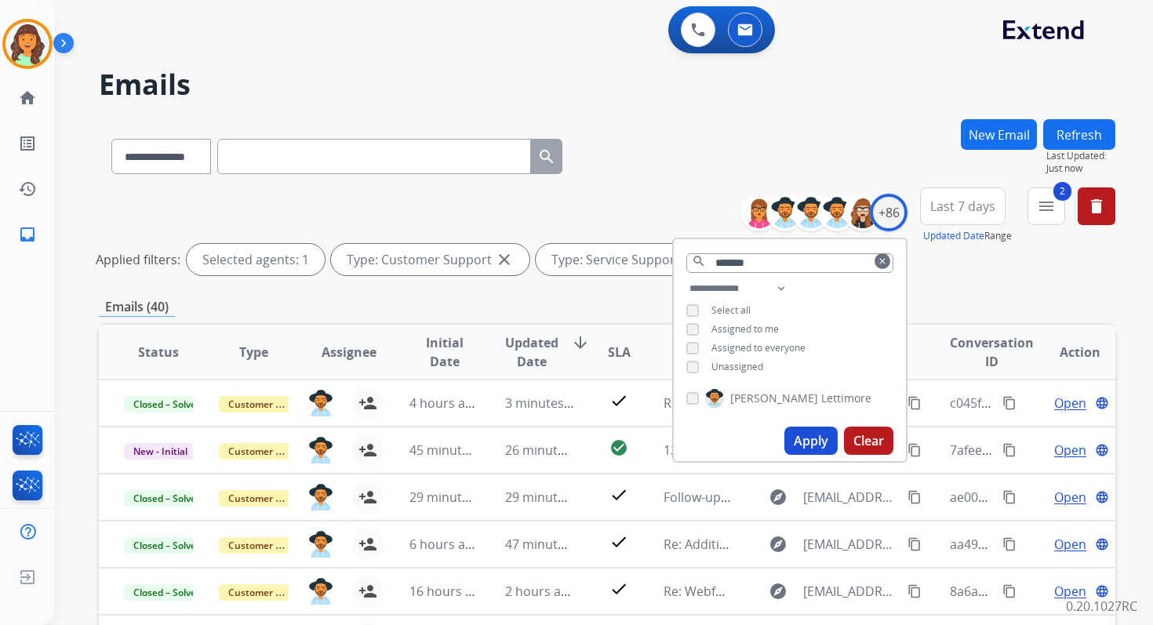
click at [684, 169] on div "**********" at bounding box center [607, 153] width 1016 height 68
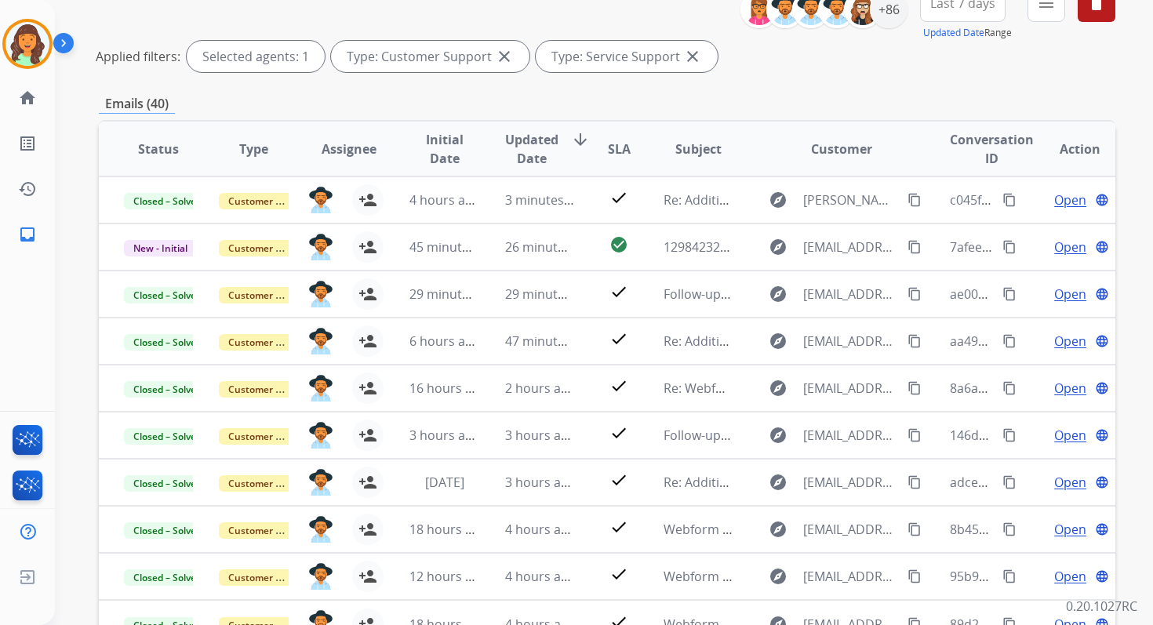
scroll to position [305, 0]
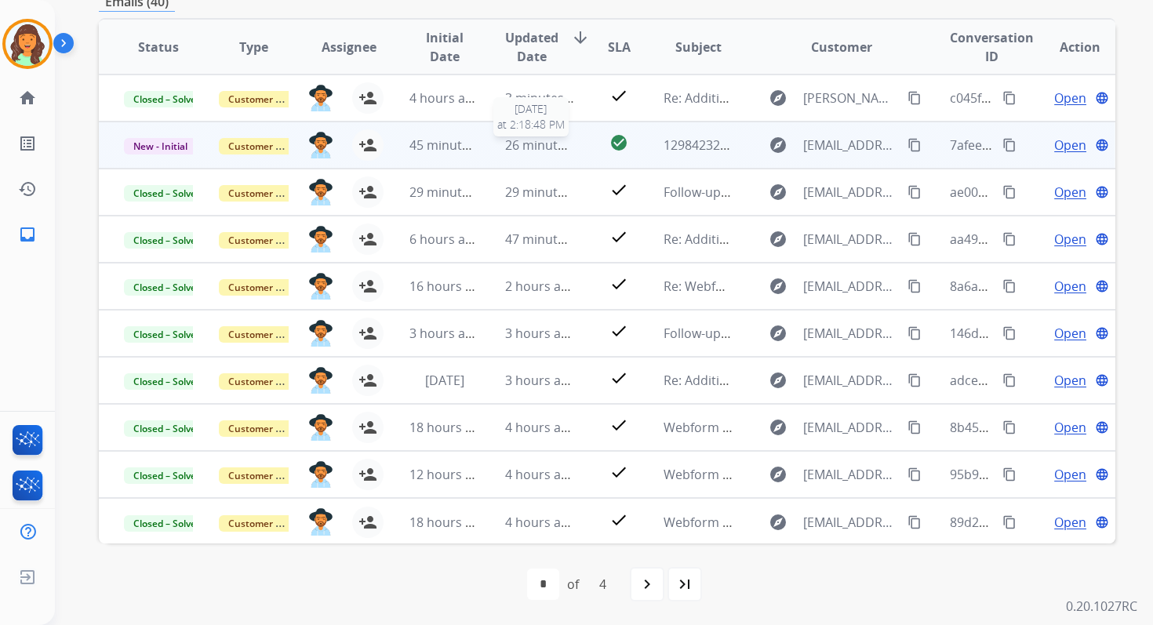
click at [505, 150] on span "26 minutes ago" at bounding box center [550, 144] width 91 height 17
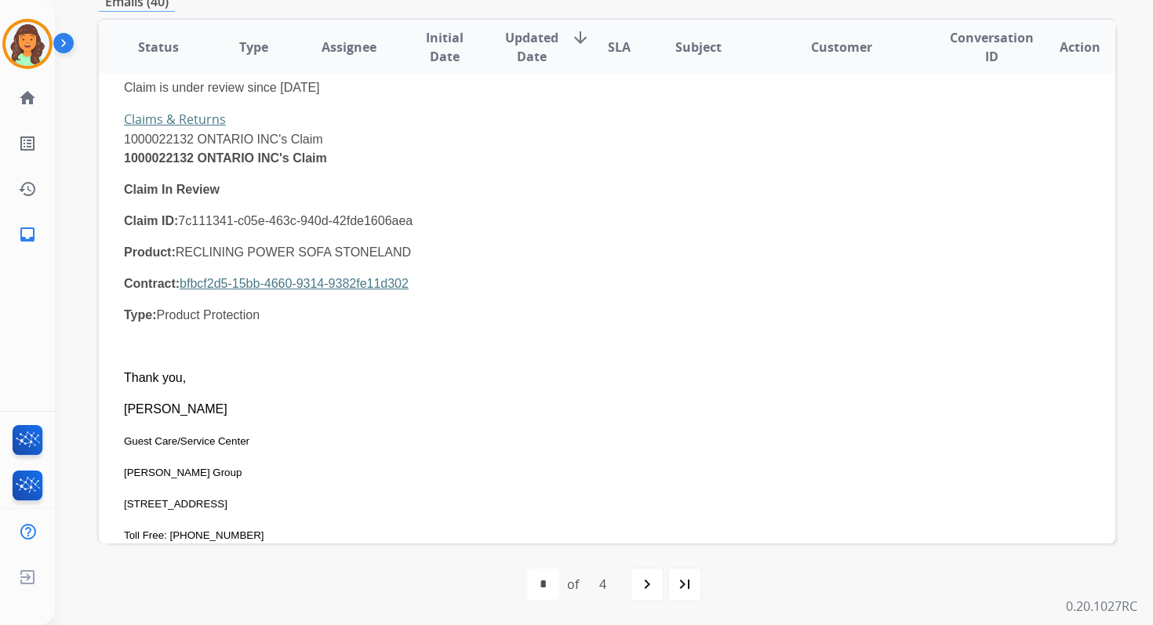
scroll to position [0, 0]
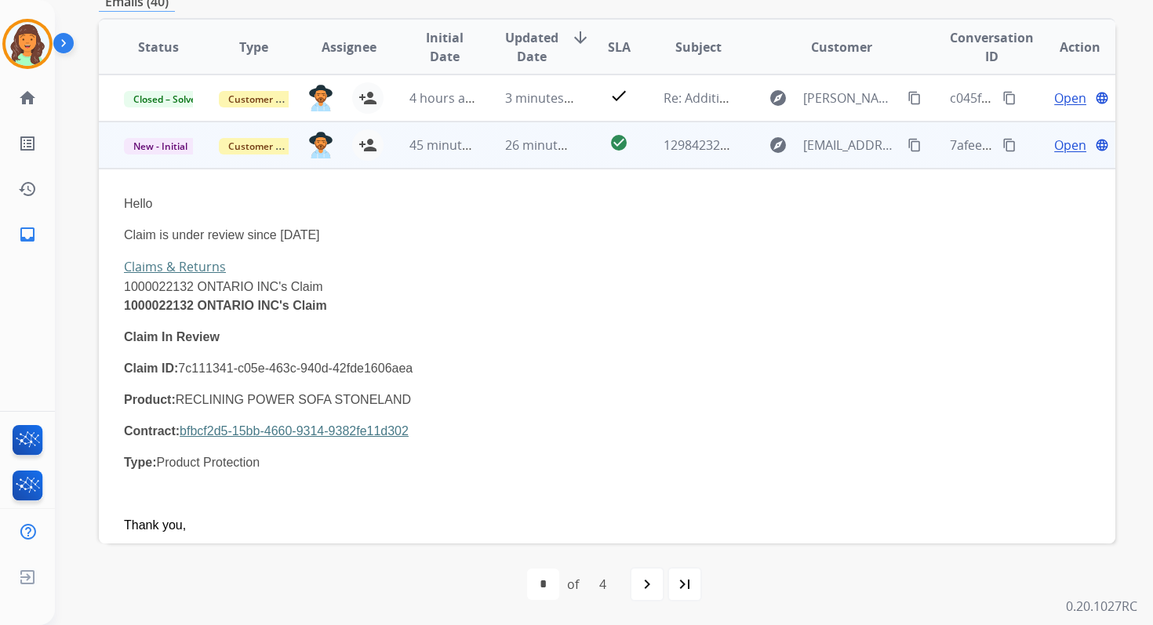
click at [1054, 145] on span "Open" at bounding box center [1070, 145] width 32 height 19
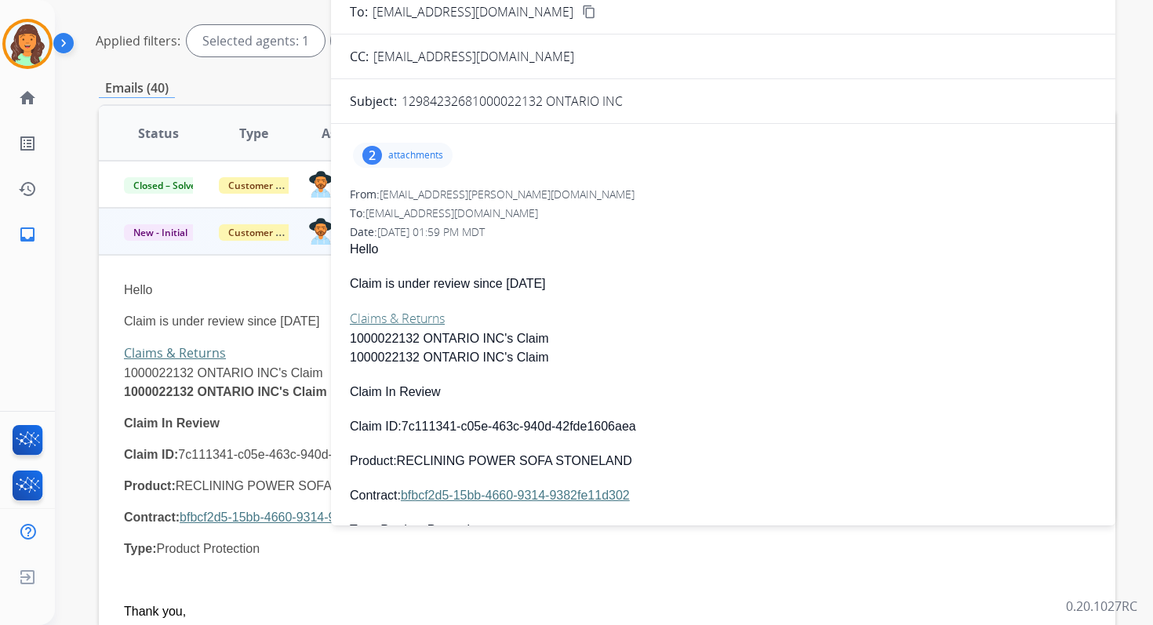
scroll to position [217, 0]
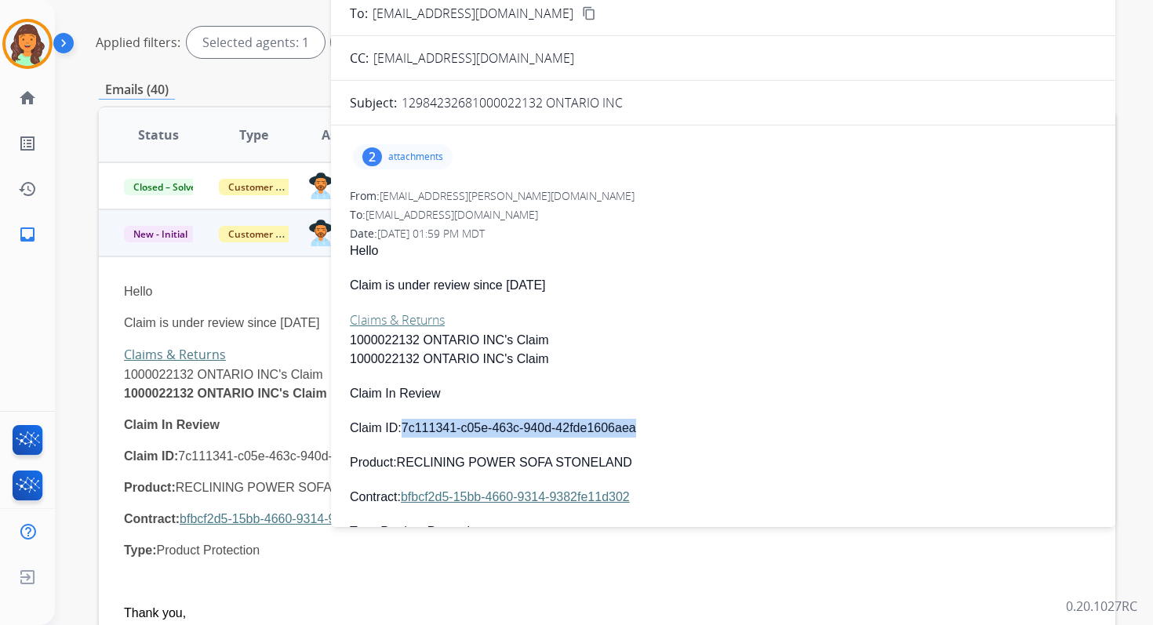
drag, startPoint x: 402, startPoint y: 424, endPoint x: 658, endPoint y: 427, distance: 255.7
click at [658, 427] on p "Claim ID: 7c111341-c05e-463c-940d-42fde1606aea" at bounding box center [723, 428] width 747 height 19
copy p "7c111341-c05e-463c-940d-42fde1606aea"
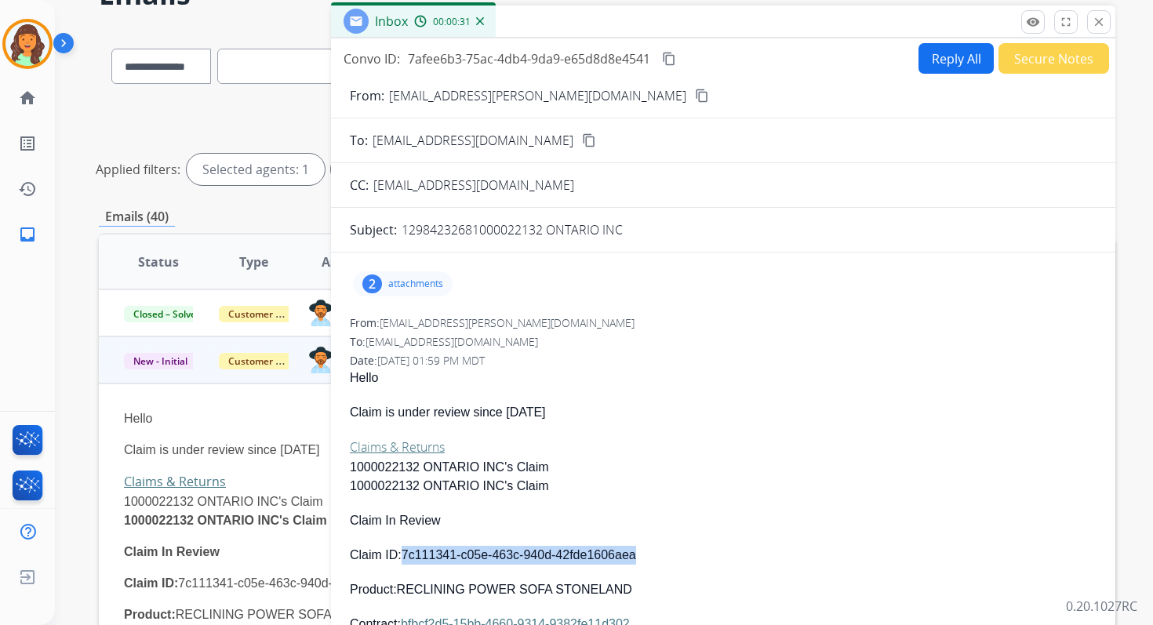
scroll to position [27, 0]
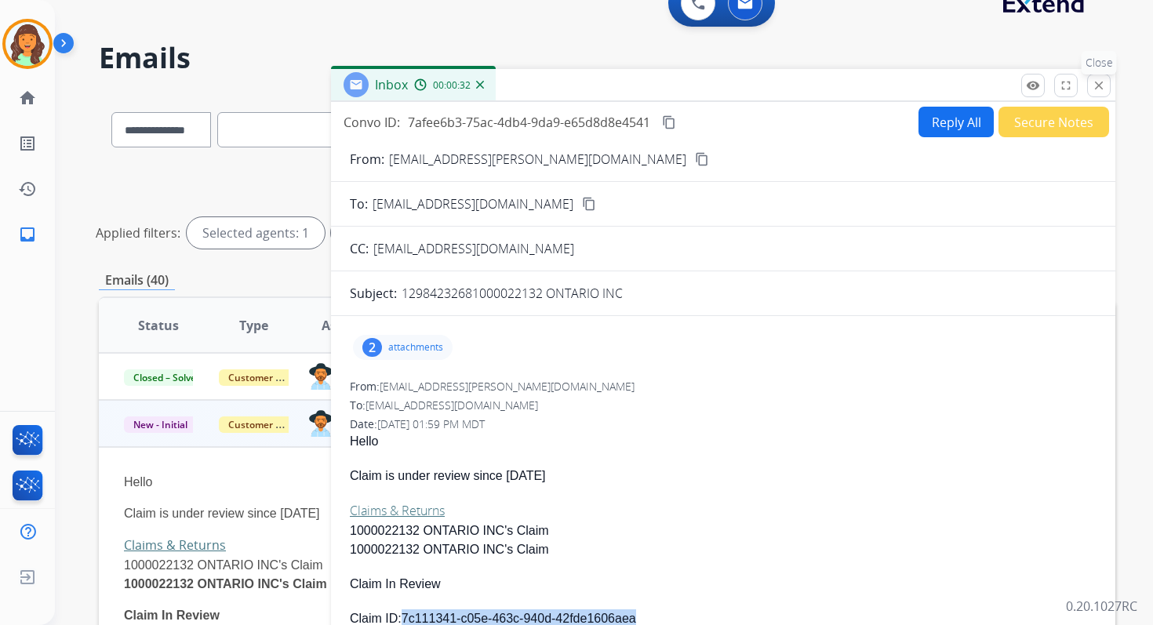
click at [1104, 83] on mat-icon "close" at bounding box center [1099, 85] width 14 height 14
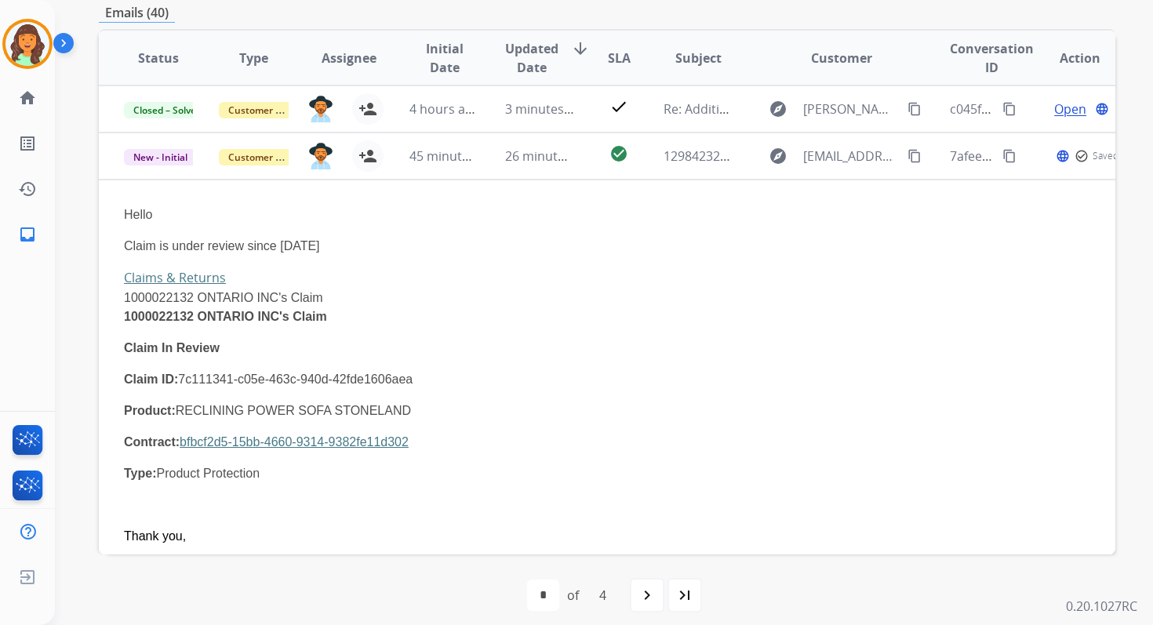
scroll to position [305, 0]
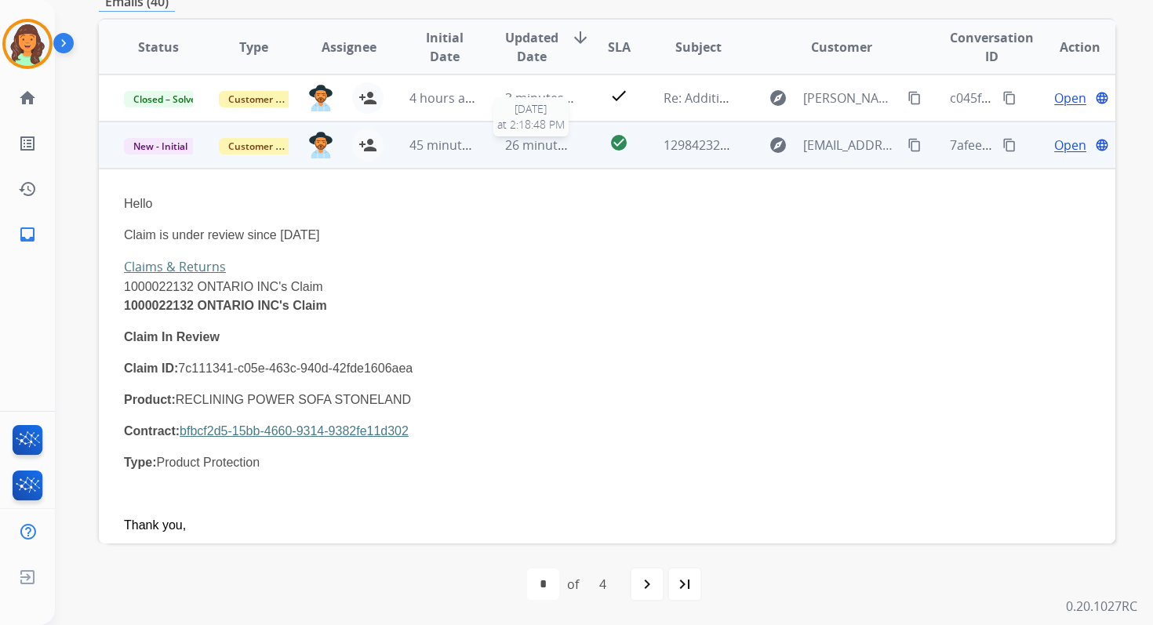
click at [521, 147] on span "26 minutes ago" at bounding box center [550, 144] width 91 height 17
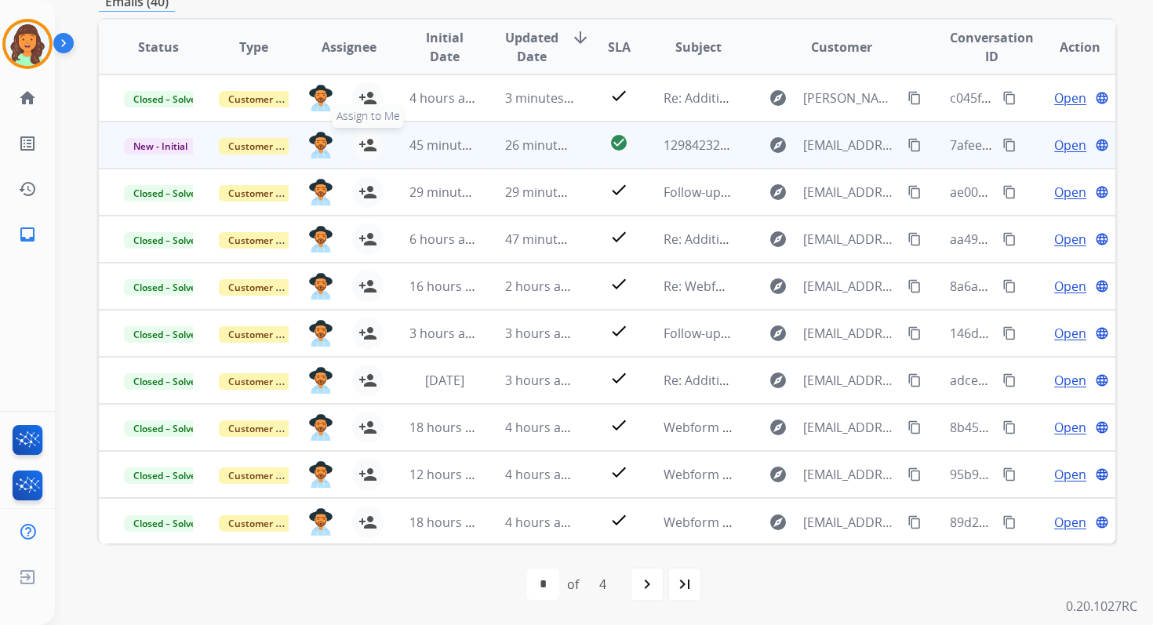
click at [366, 146] on mat-icon "person_add" at bounding box center [367, 145] width 19 height 19
click at [246, 150] on span "Customer Support" at bounding box center [270, 146] width 102 height 16
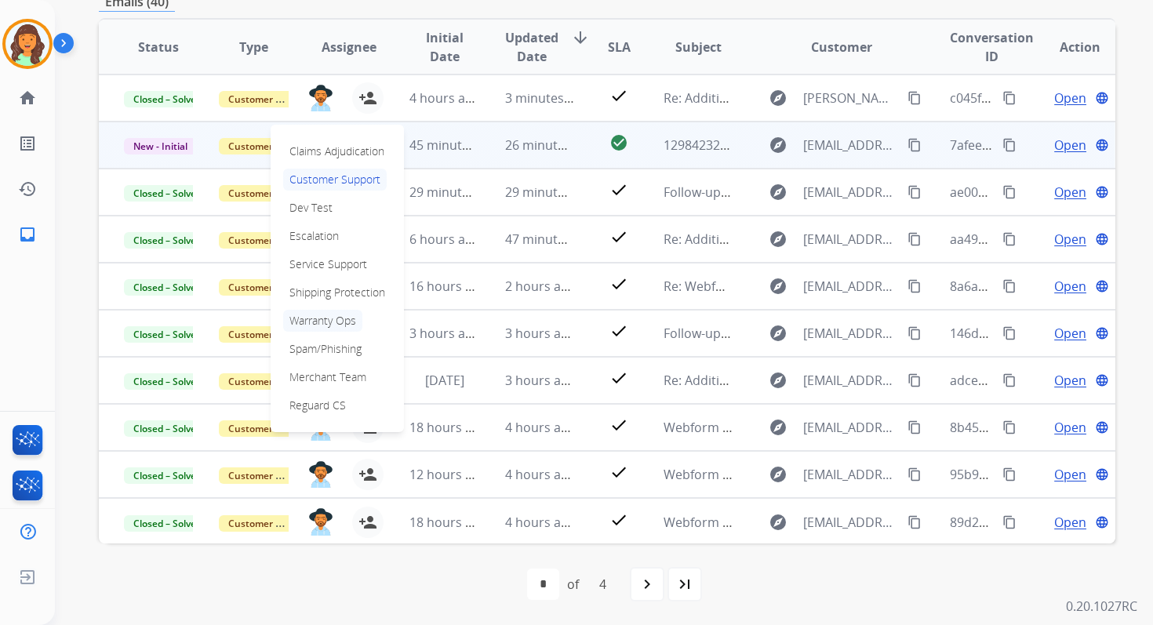
click at [316, 315] on p "Warranty Ops" at bounding box center [322, 321] width 79 height 22
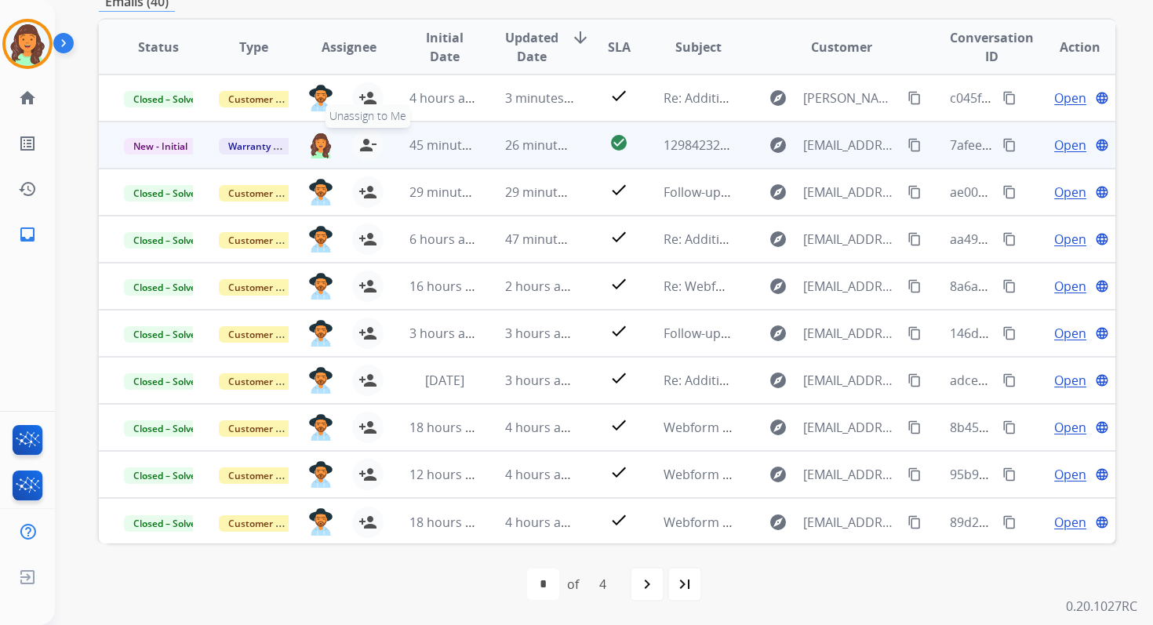
click at [362, 141] on mat-icon "person_remove" at bounding box center [367, 145] width 19 height 19
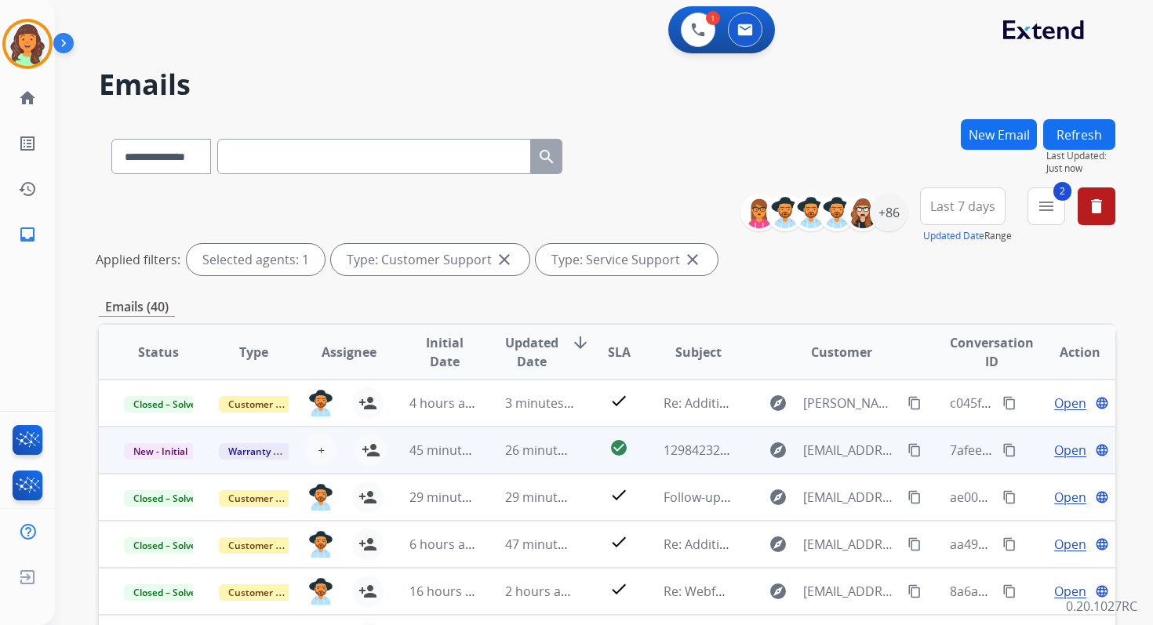
click at [1071, 132] on button "Refresh" at bounding box center [1079, 134] width 72 height 31
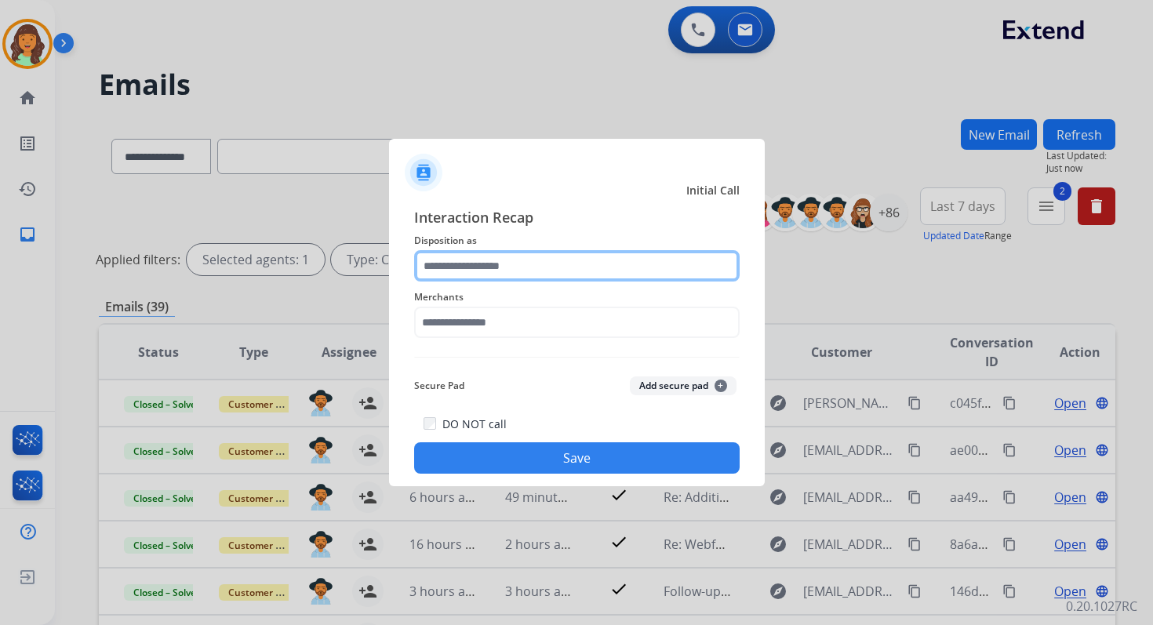
click at [523, 260] on input "text" at bounding box center [576, 265] width 325 height 31
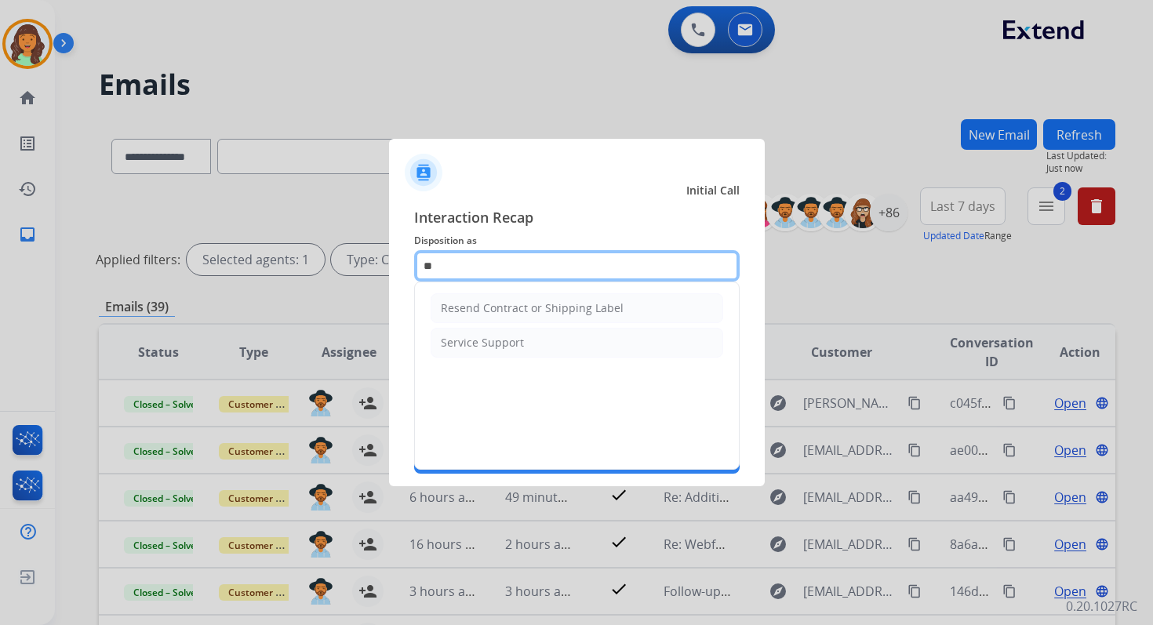
type input "***"
click at [466, 267] on input "***" at bounding box center [576, 265] width 325 height 31
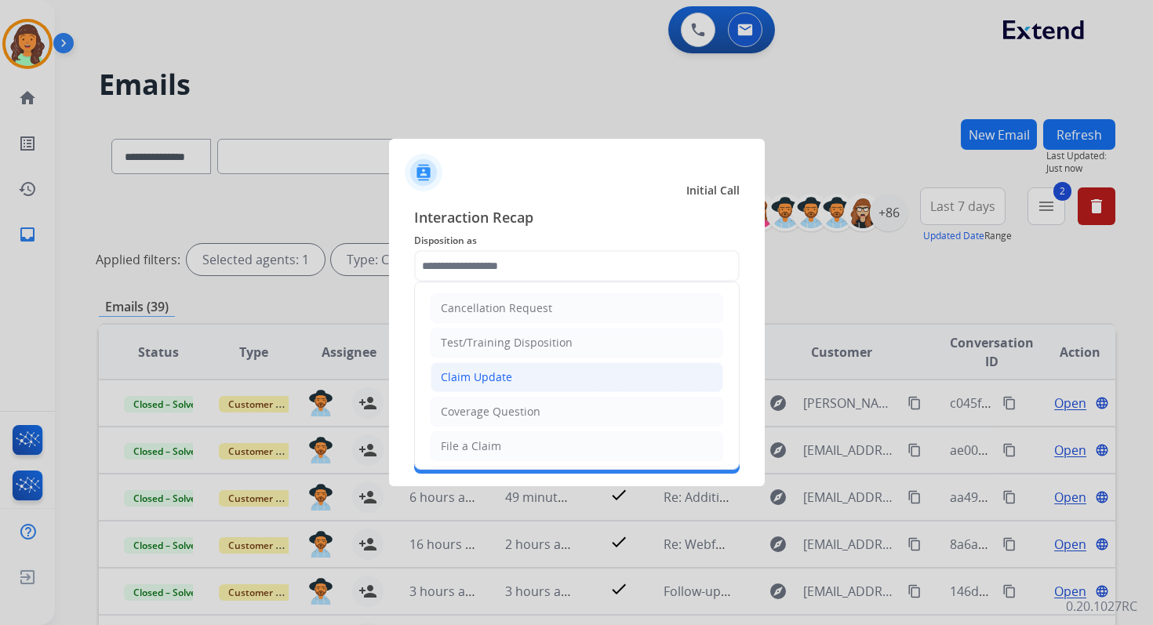
click at [484, 369] on div "Claim Update" at bounding box center [476, 377] width 71 height 16
type input "**********"
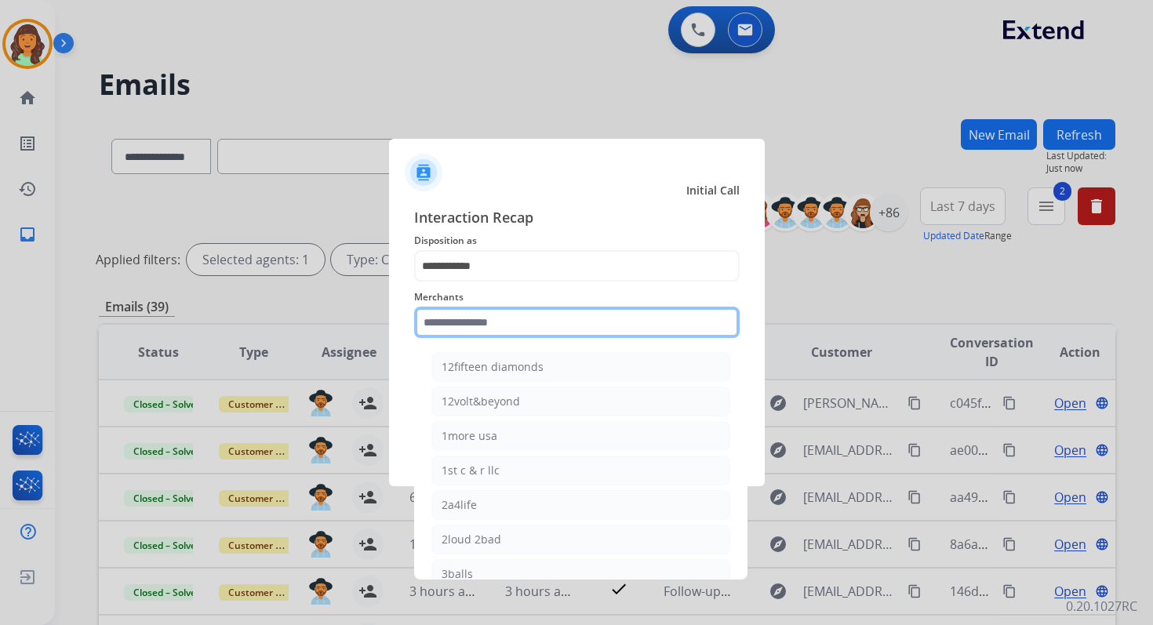
click at [481, 316] on input "text" at bounding box center [576, 322] width 325 height 31
type input "*"
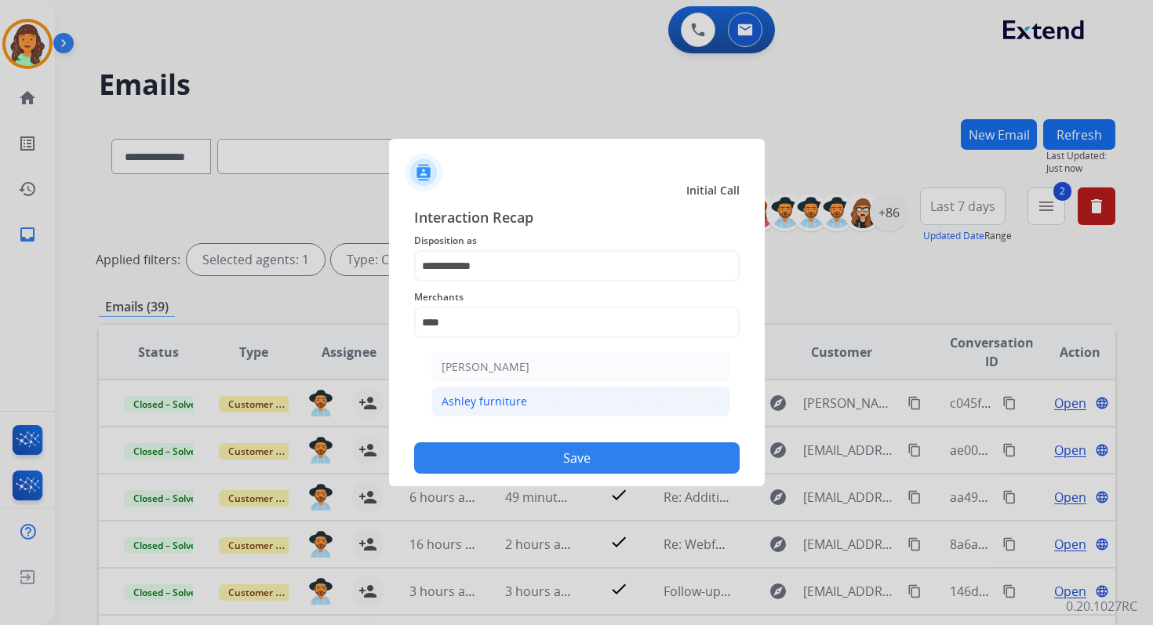
click at [498, 404] on div "Ashley furniture" at bounding box center [483, 402] width 85 height 16
type input "**********"
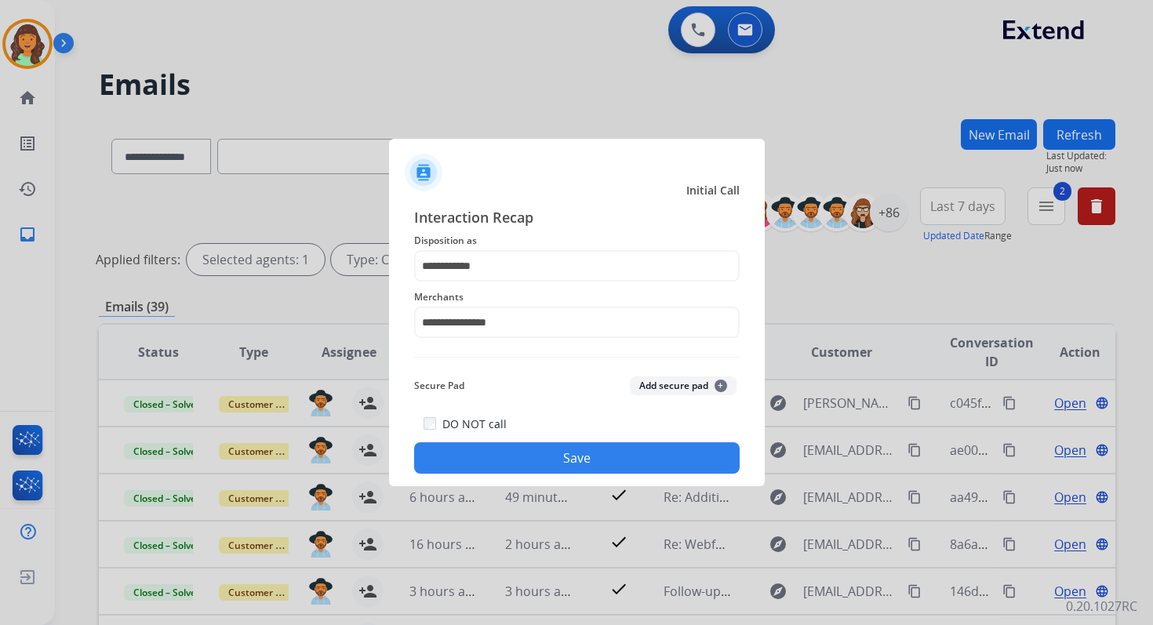
click at [560, 455] on button "Save" at bounding box center [576, 457] width 325 height 31
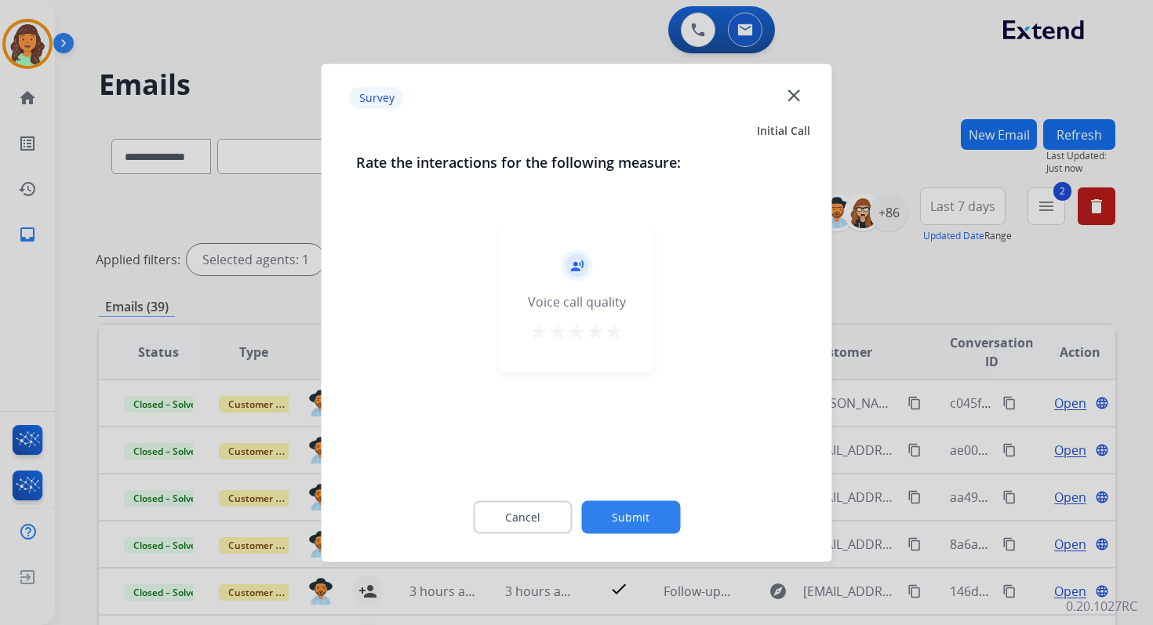
click at [620, 518] on button "Submit" at bounding box center [630, 516] width 99 height 33
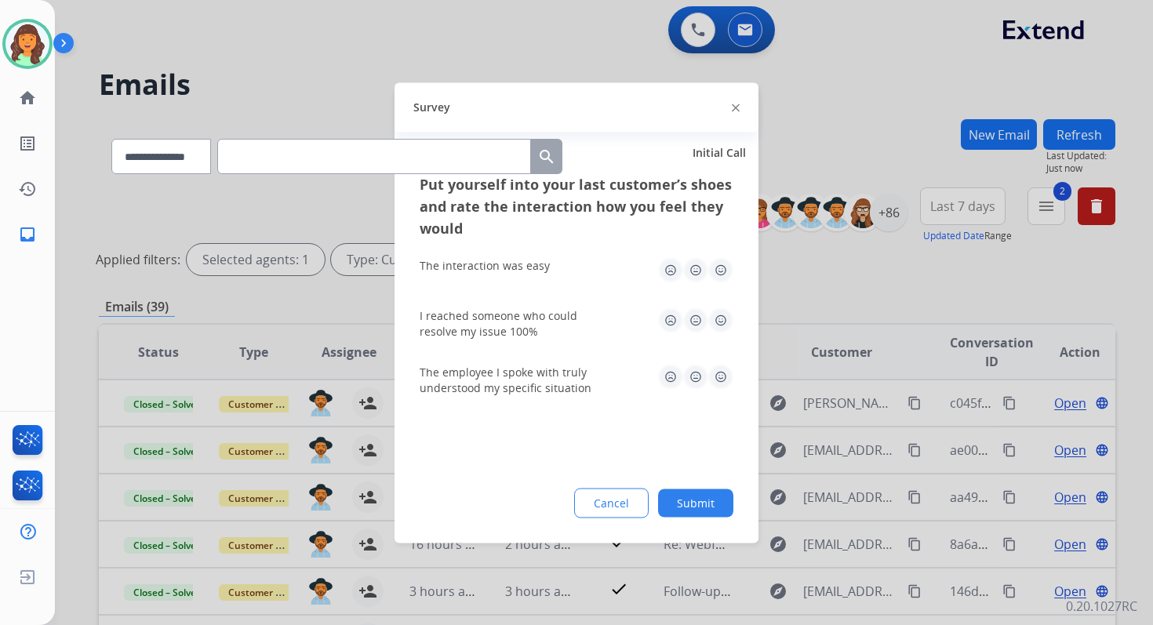
click at [691, 501] on button "Submit" at bounding box center [695, 503] width 75 height 28
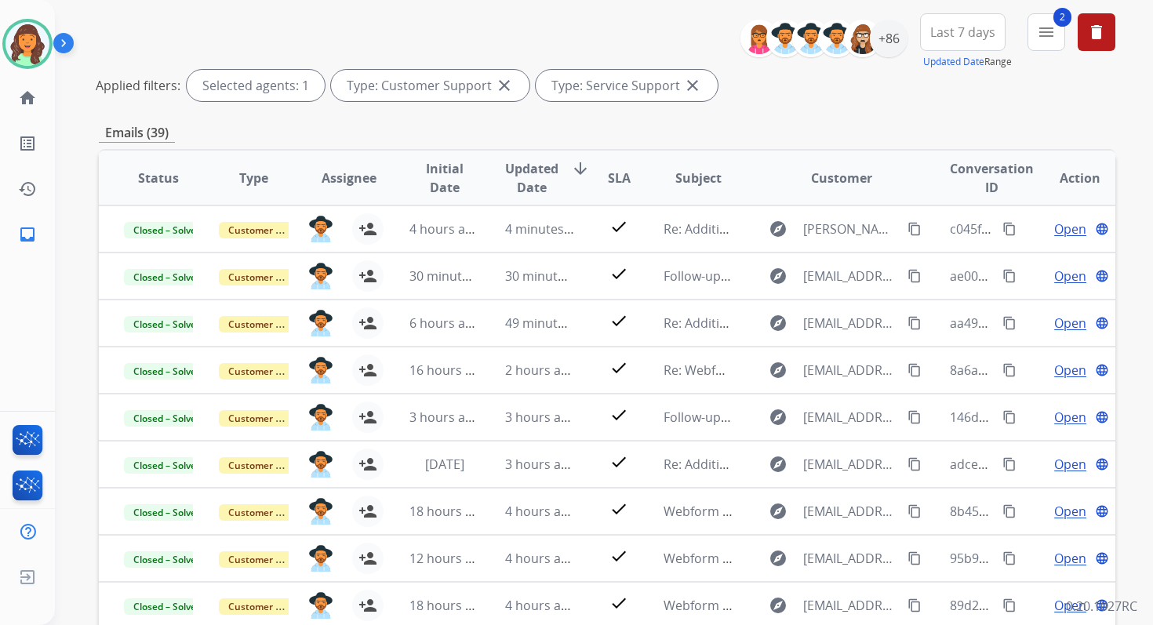
scroll to position [305, 0]
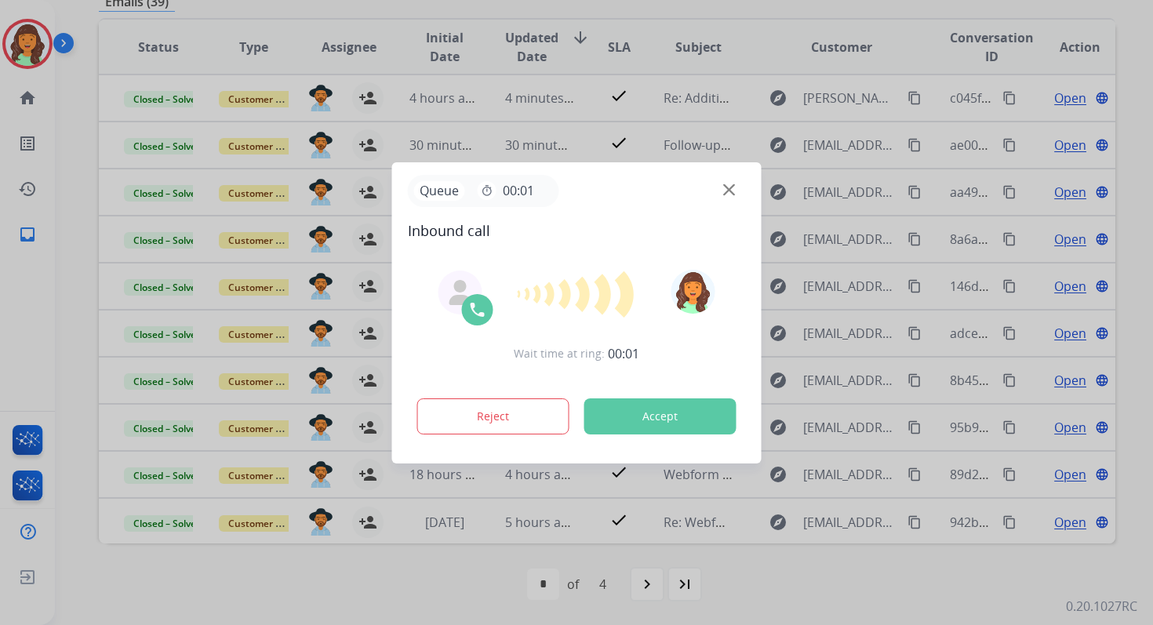
click at [645, 423] on button "Accept" at bounding box center [660, 416] width 152 height 36
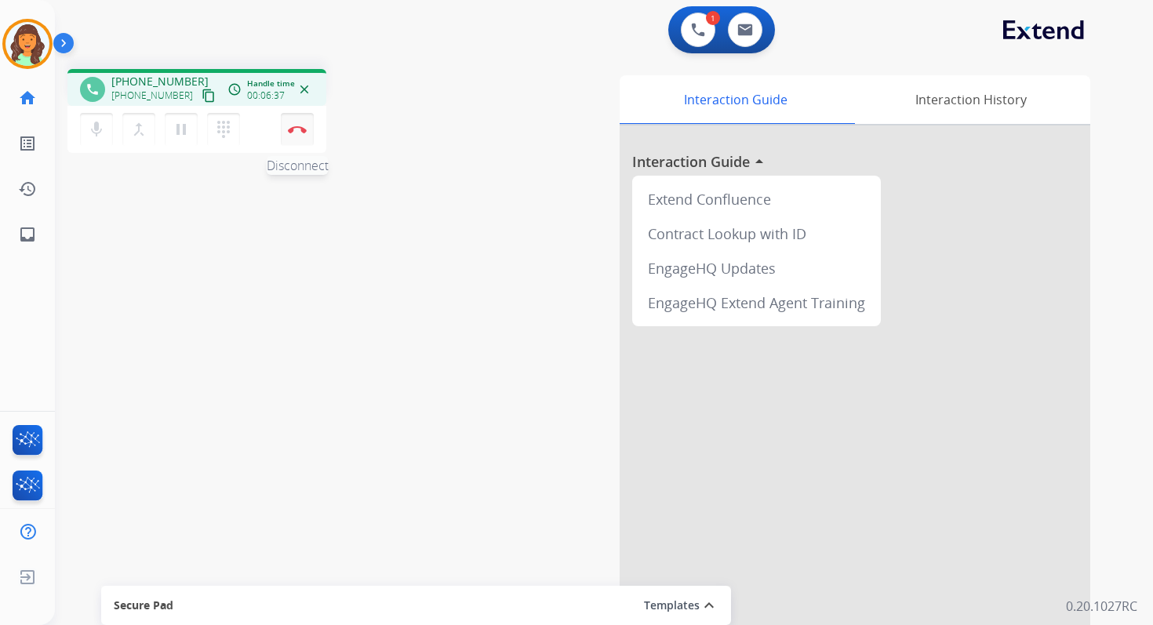
click at [306, 121] on button "Disconnect" at bounding box center [297, 129] width 33 height 33
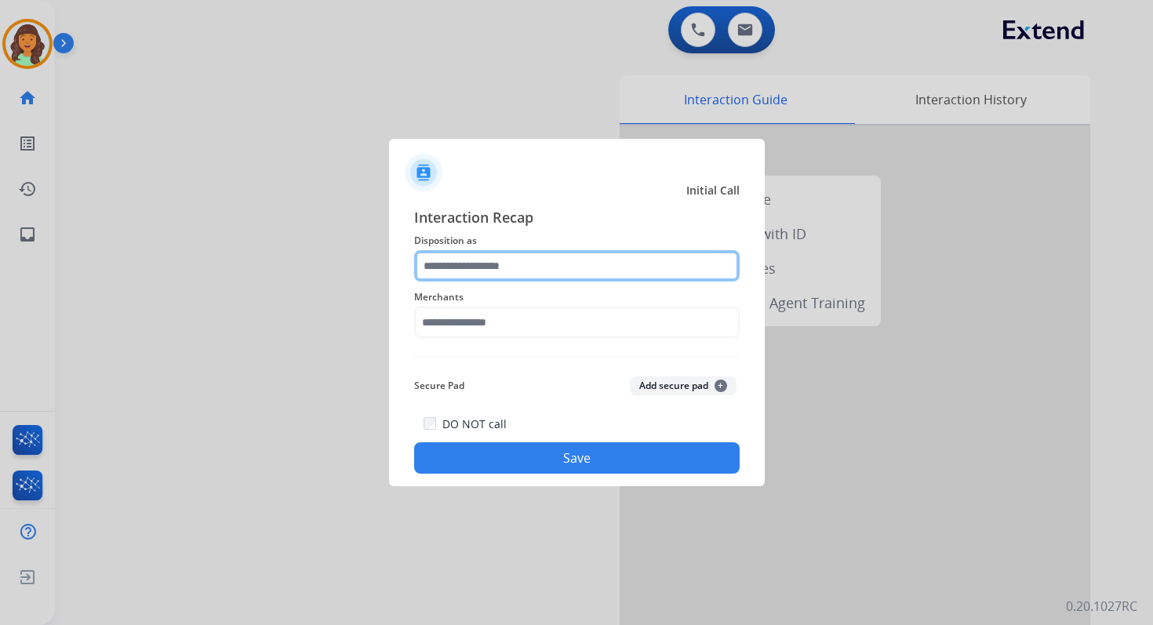
click at [522, 263] on input "text" at bounding box center [576, 265] width 325 height 31
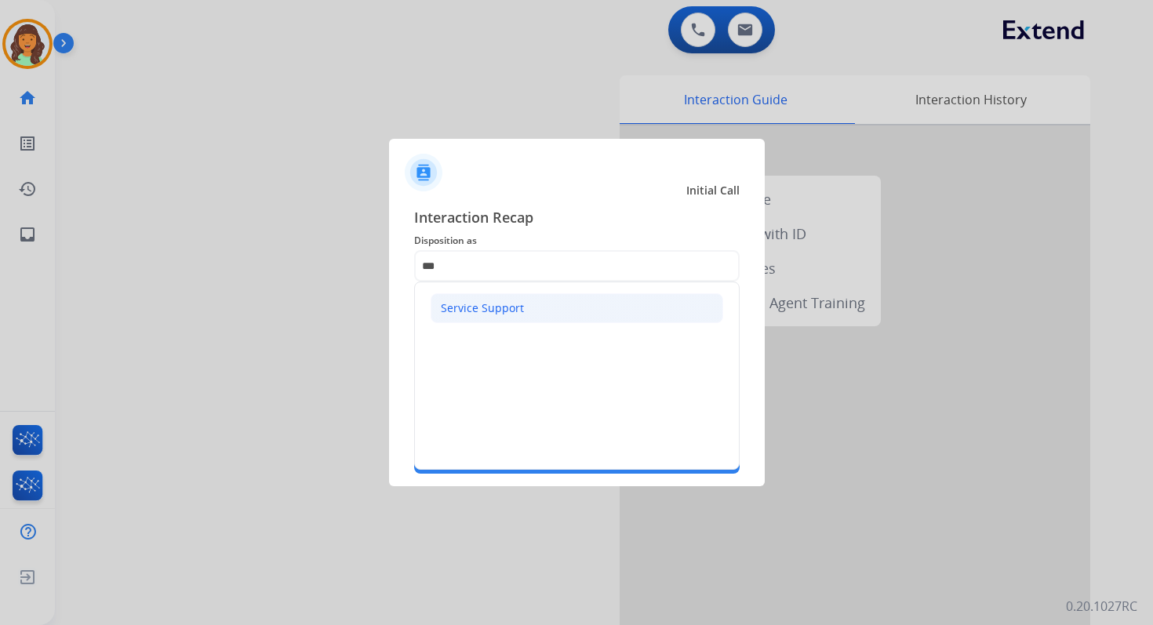
click at [508, 303] on div "Service Support" at bounding box center [482, 308] width 83 height 16
type input "**********"
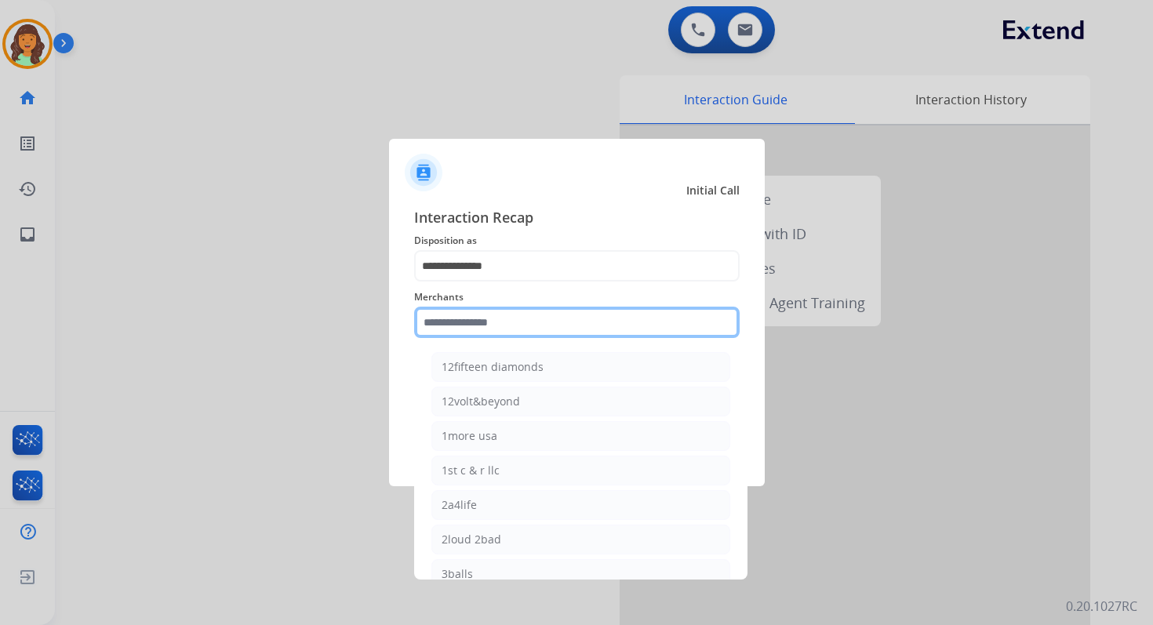
click at [506, 327] on input "text" at bounding box center [576, 322] width 325 height 31
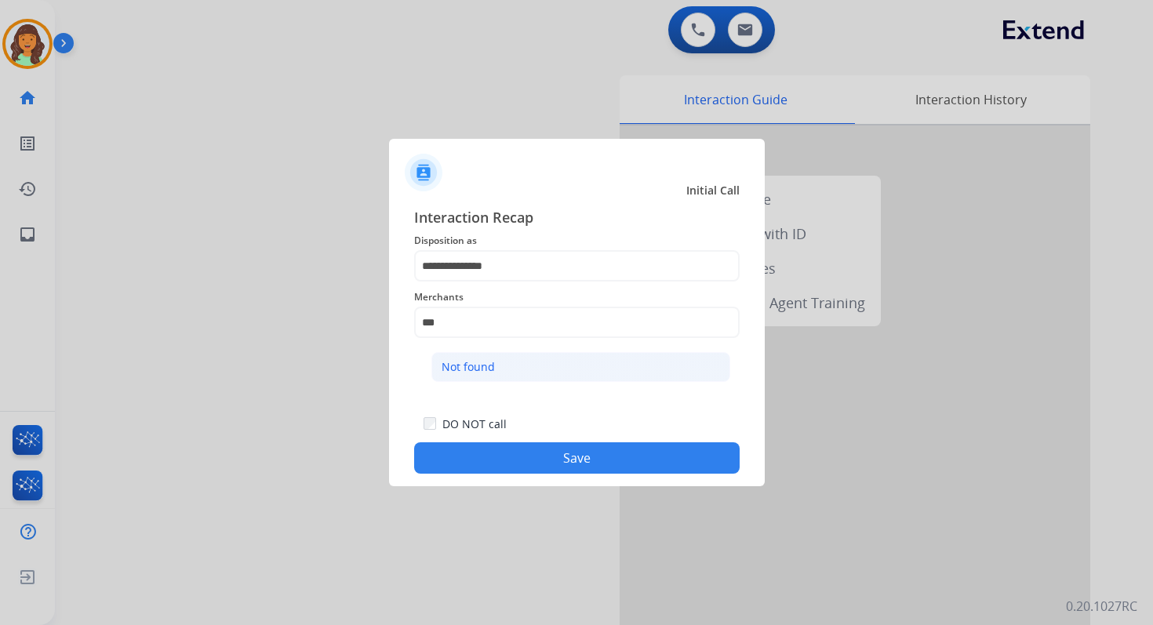
click at [522, 365] on li "Not found" at bounding box center [580, 367] width 299 height 30
type input "*********"
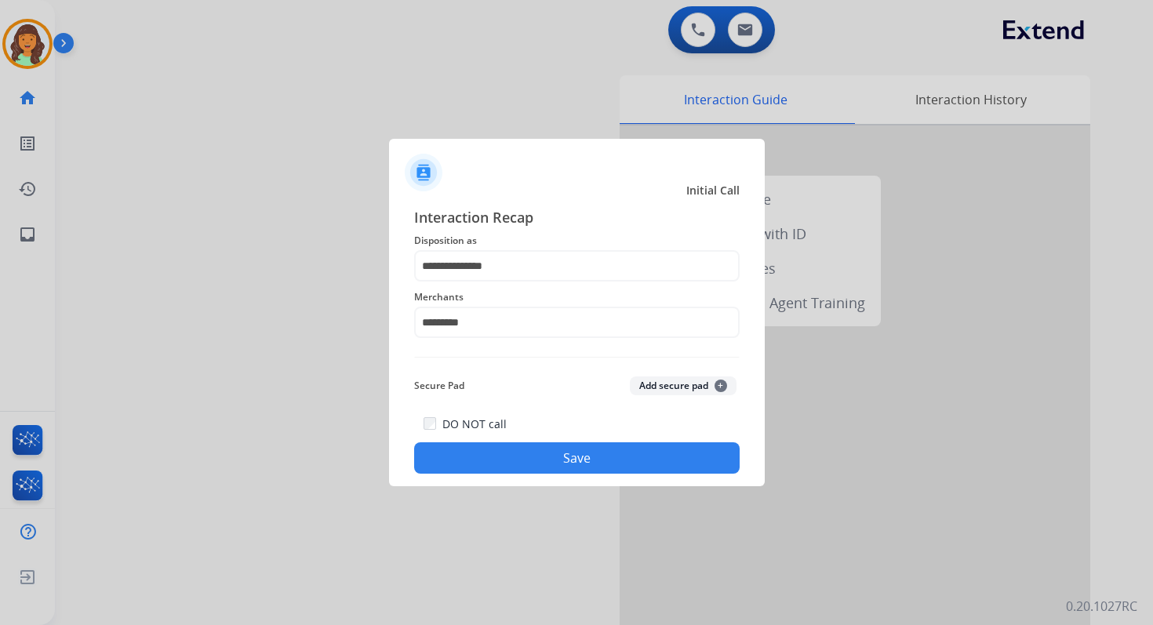
click at [547, 447] on button "Save" at bounding box center [576, 457] width 325 height 31
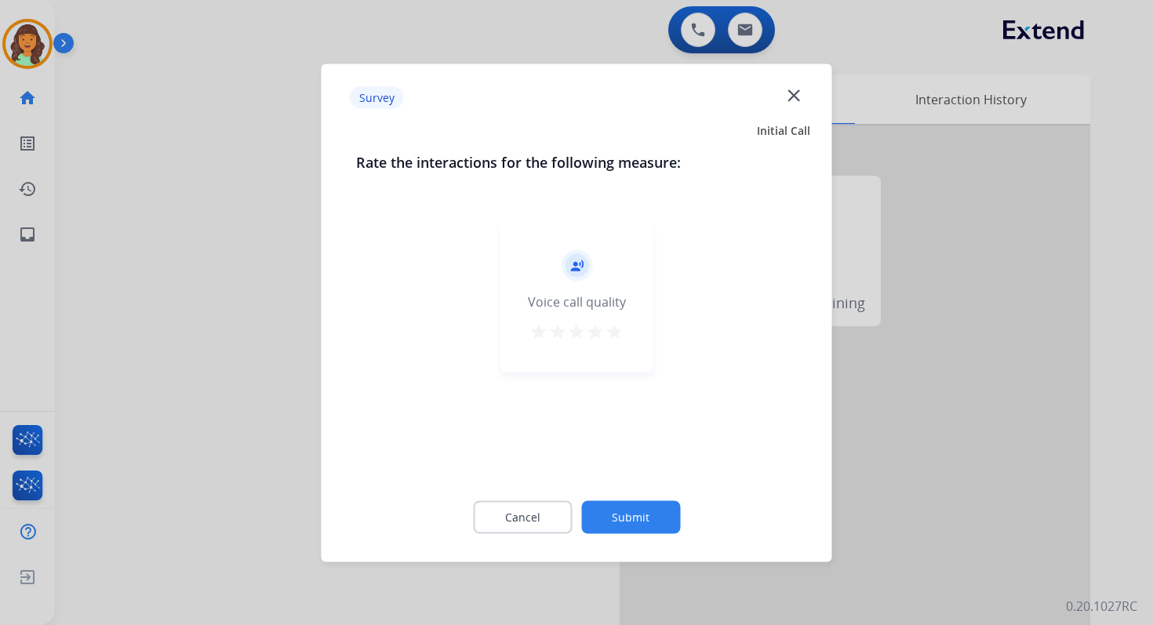
click at [594, 508] on button "Submit" at bounding box center [630, 516] width 99 height 33
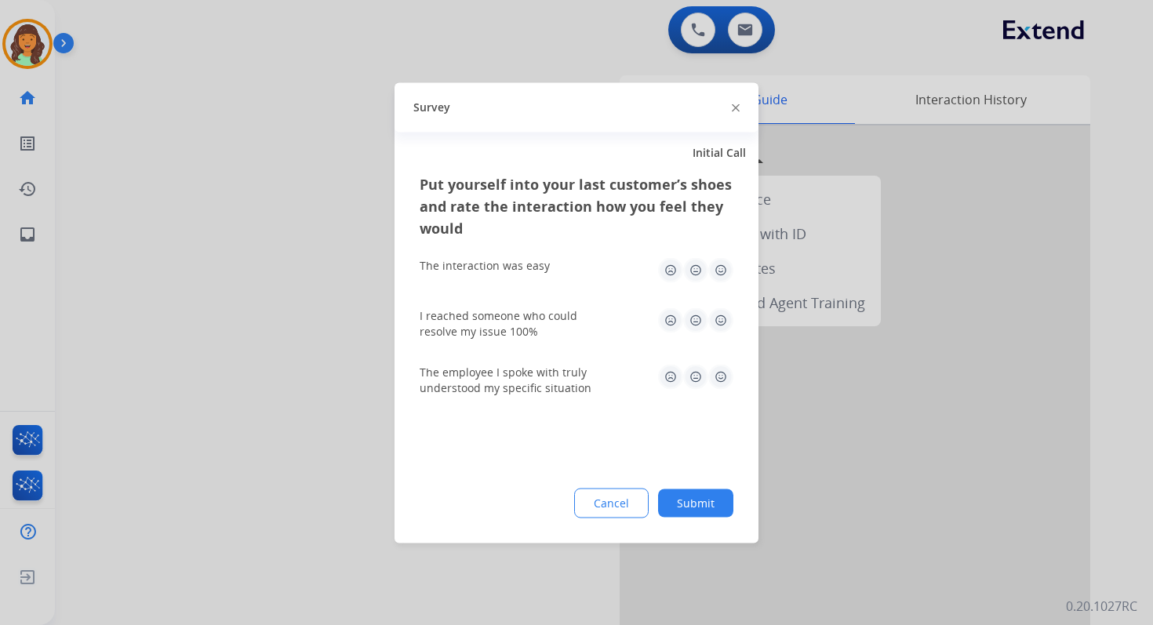
click at [696, 501] on button "Submit" at bounding box center [695, 503] width 75 height 28
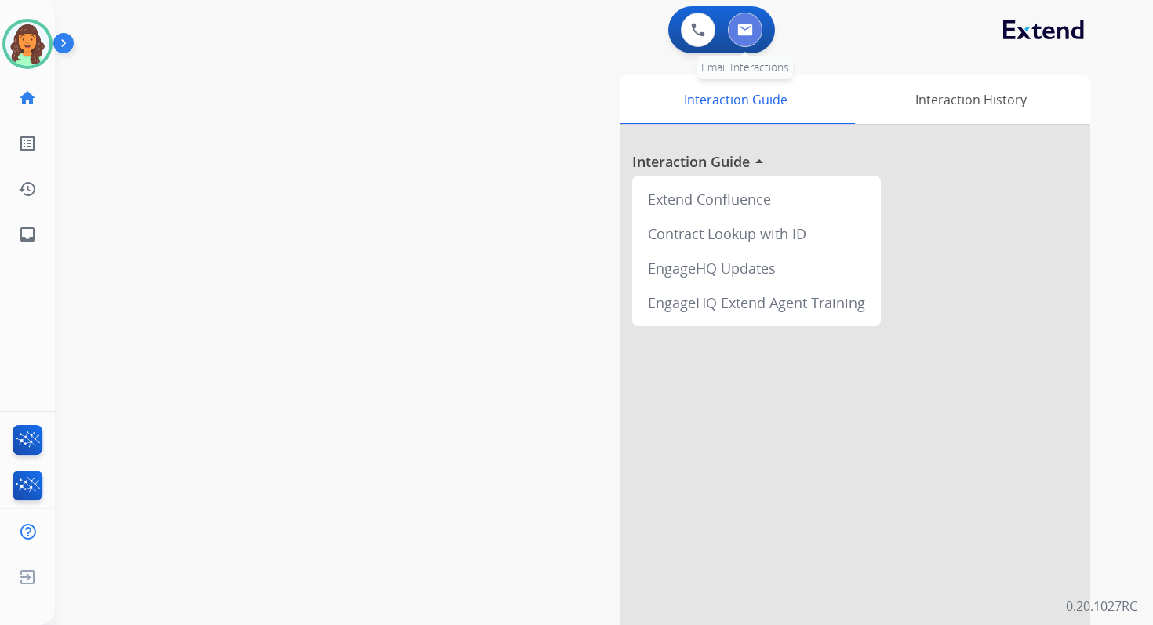
click at [742, 25] on img at bounding box center [745, 30] width 16 height 13
select select "**********"
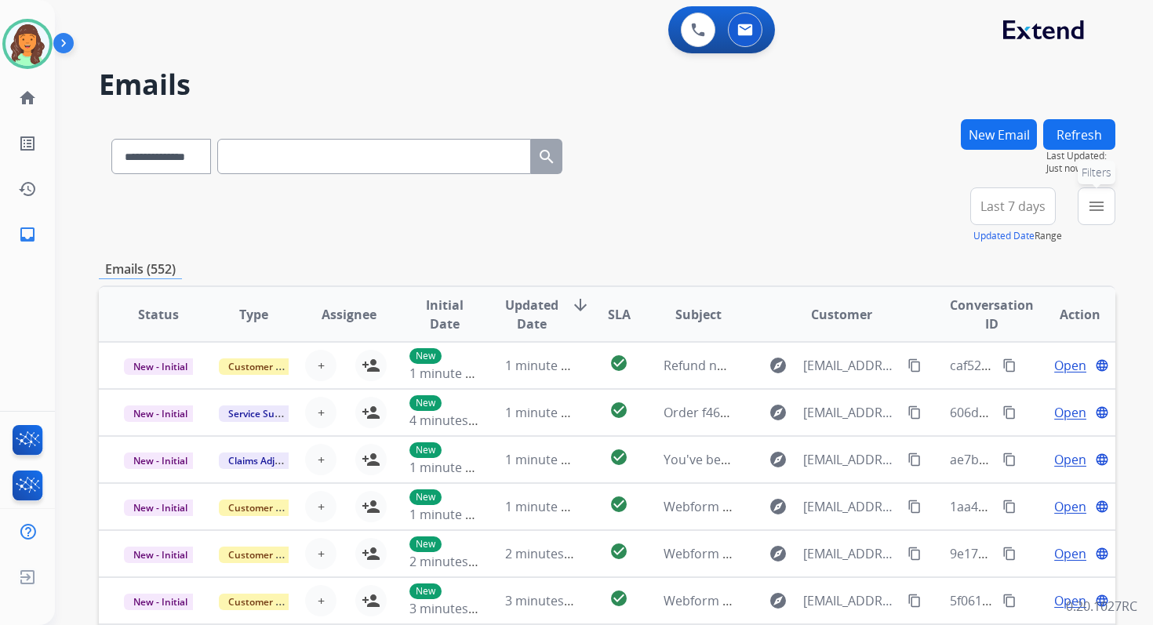
click at [1096, 213] on mat-icon "menu" at bounding box center [1096, 206] width 19 height 19
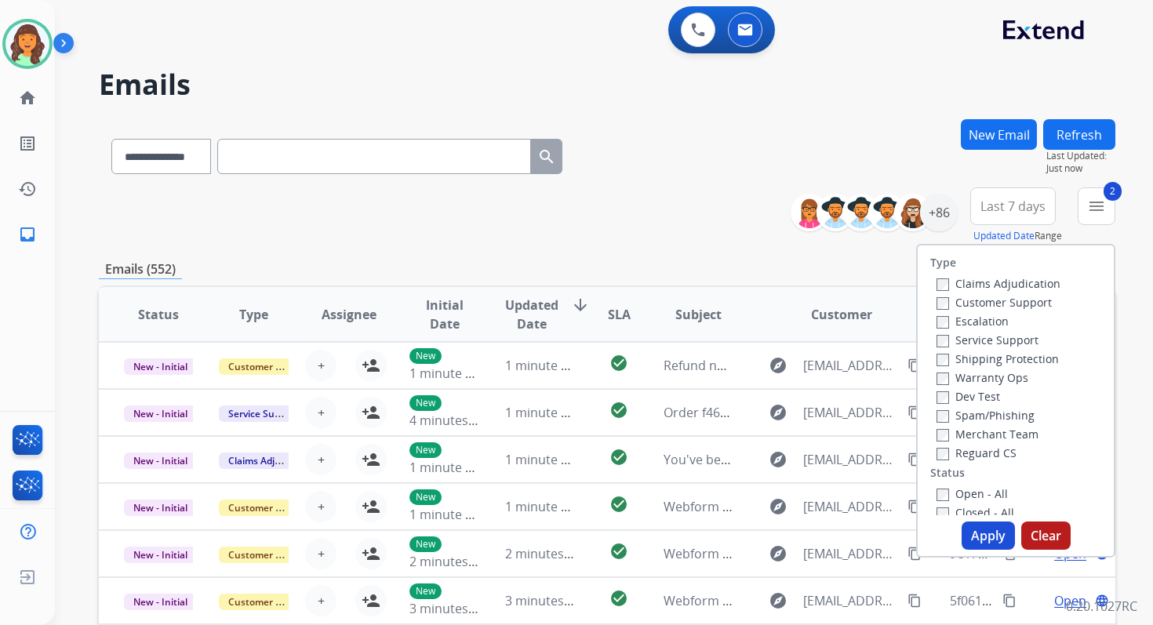
click at [979, 534] on button "Apply" at bounding box center [987, 535] width 53 height 28
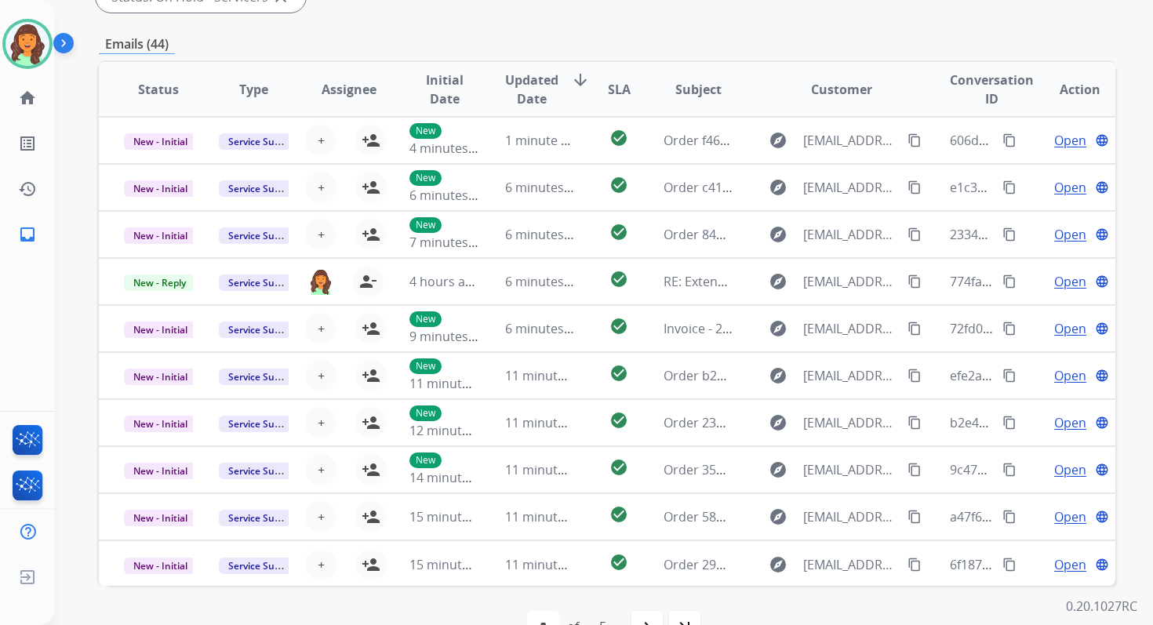
scroll to position [380, 0]
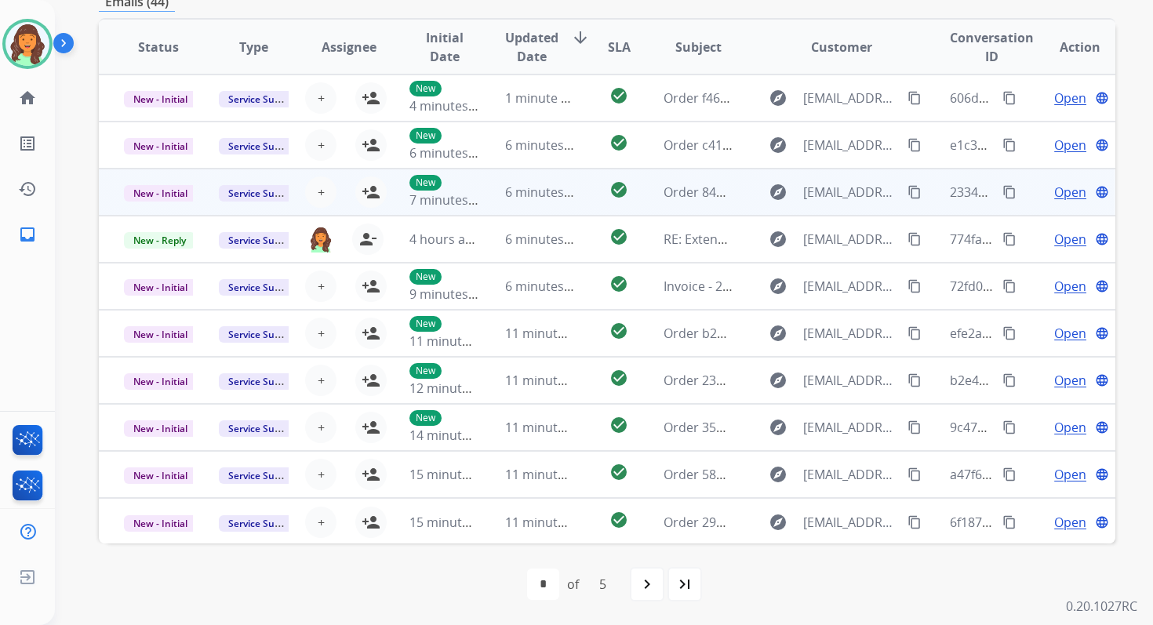
click at [512, 177] on td "6 minutes ago" at bounding box center [527, 192] width 95 height 47
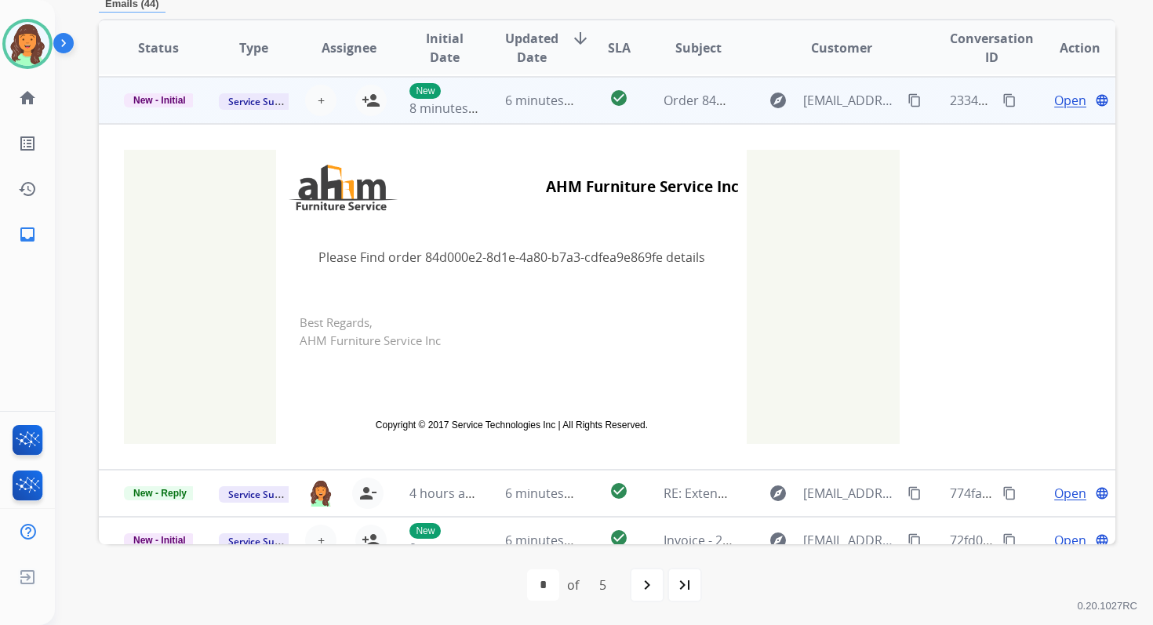
scroll to position [94, 0]
click at [319, 98] on span "+" at bounding box center [321, 98] width 7 height 19
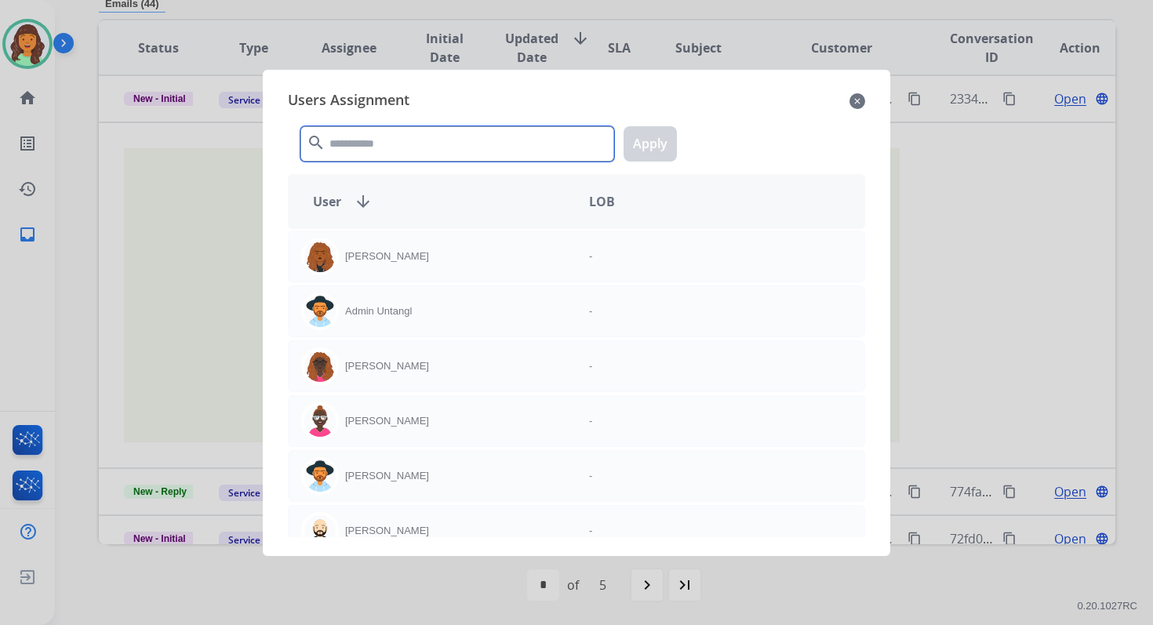
click at [358, 134] on input "text" at bounding box center [457, 143] width 314 height 35
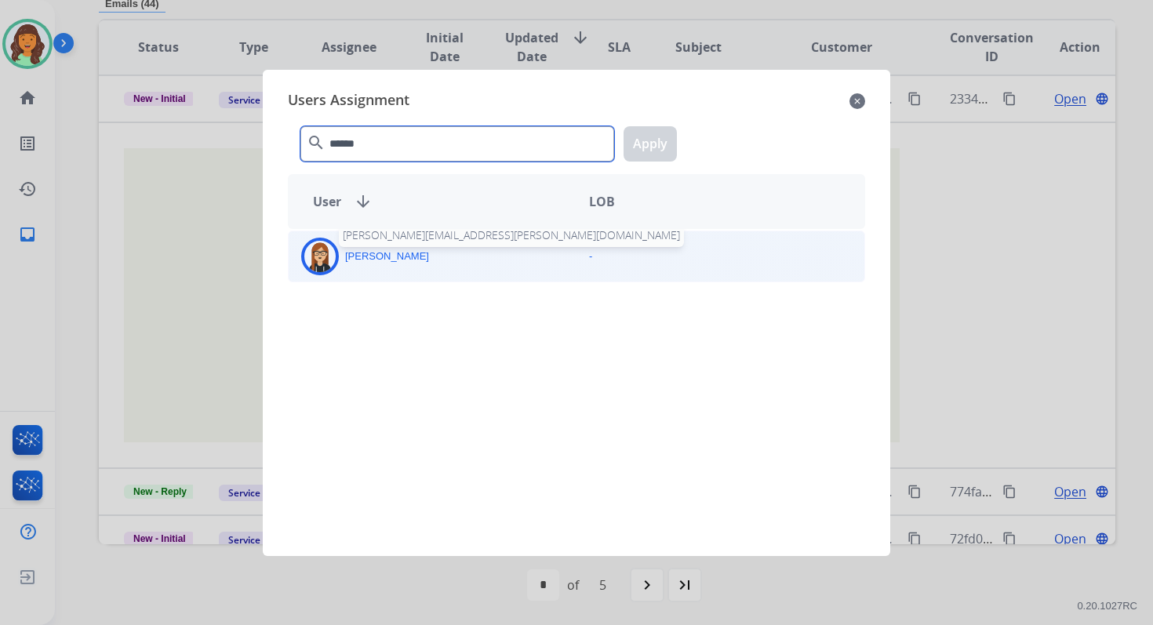
type input "******"
click at [374, 257] on p "Trisha Higgins" at bounding box center [387, 257] width 84 height 16
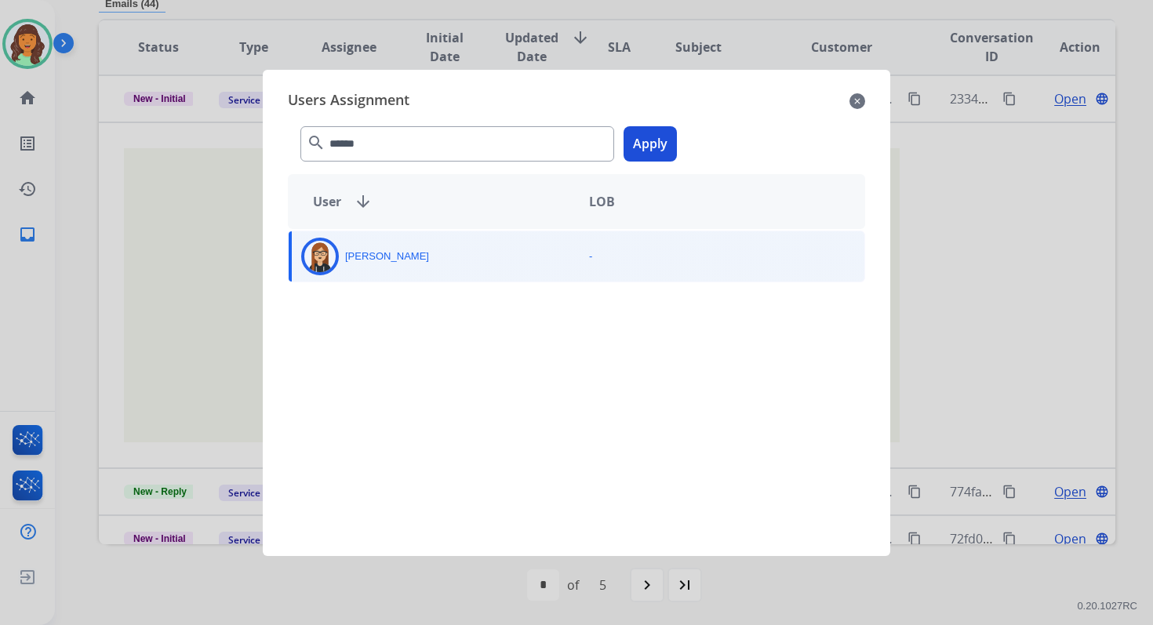
click at [649, 146] on button "Apply" at bounding box center [649, 143] width 53 height 35
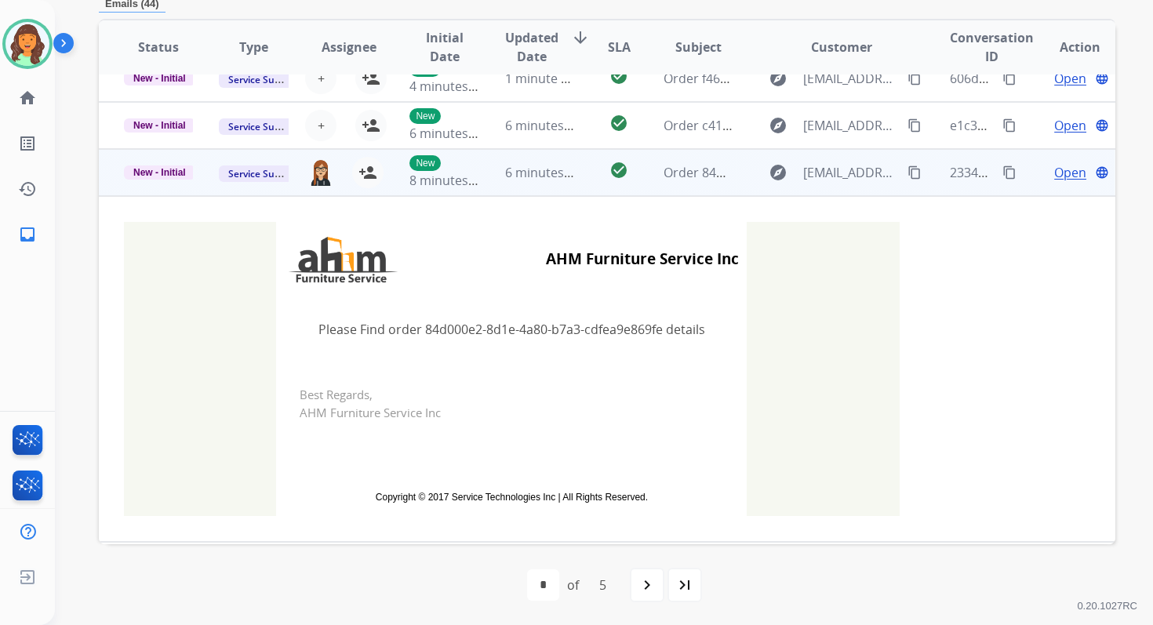
scroll to position [0, 0]
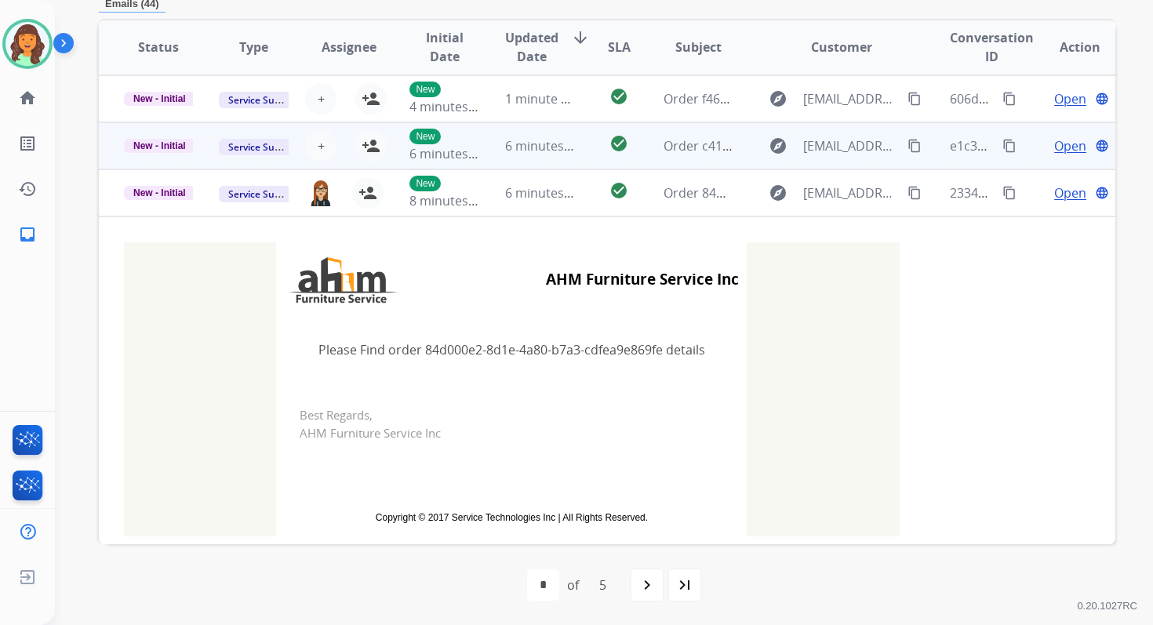
click at [522, 155] on td "6 minutes ago" at bounding box center [527, 145] width 95 height 47
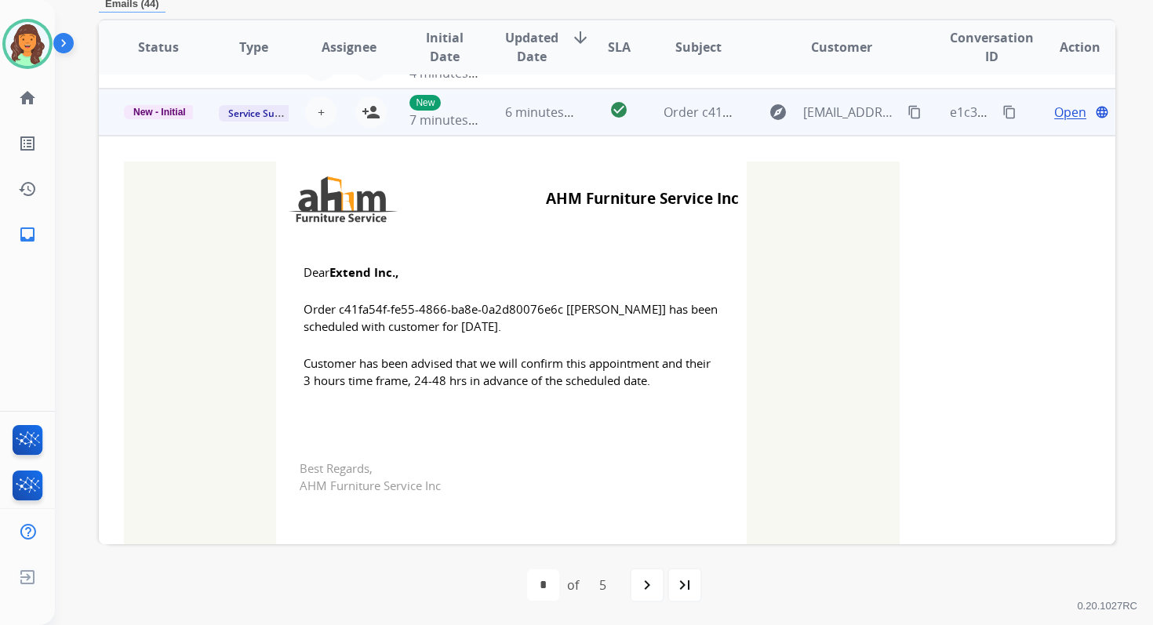
scroll to position [47, 0]
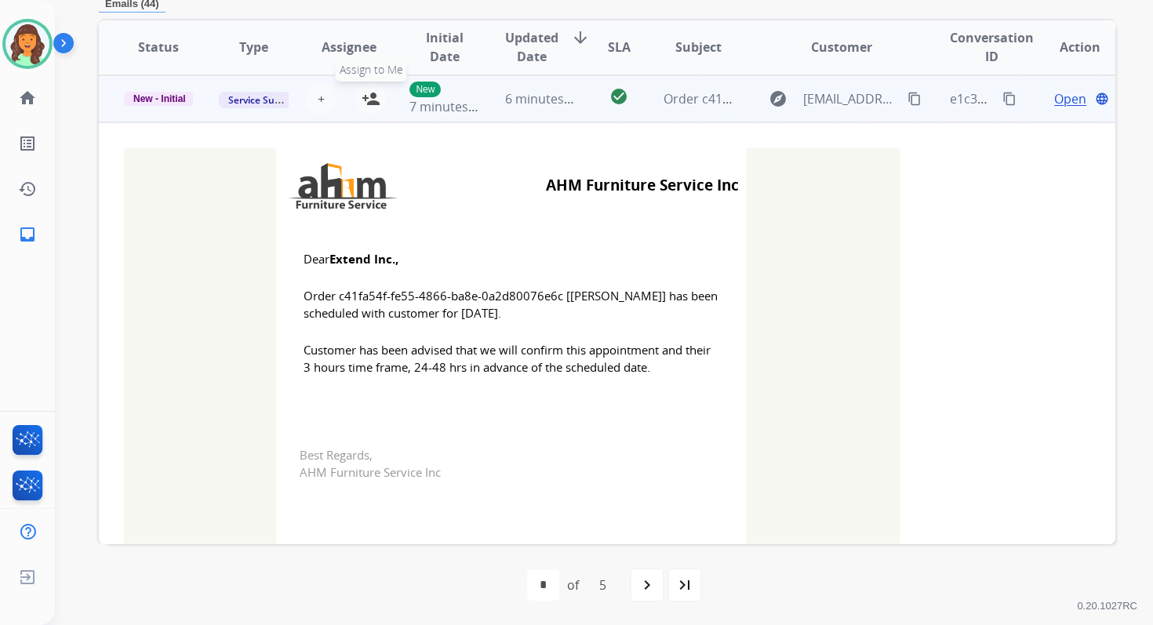
click at [365, 96] on mat-icon "person_add" at bounding box center [371, 98] width 19 height 19
click at [140, 92] on span "New - Initial" at bounding box center [159, 99] width 71 height 14
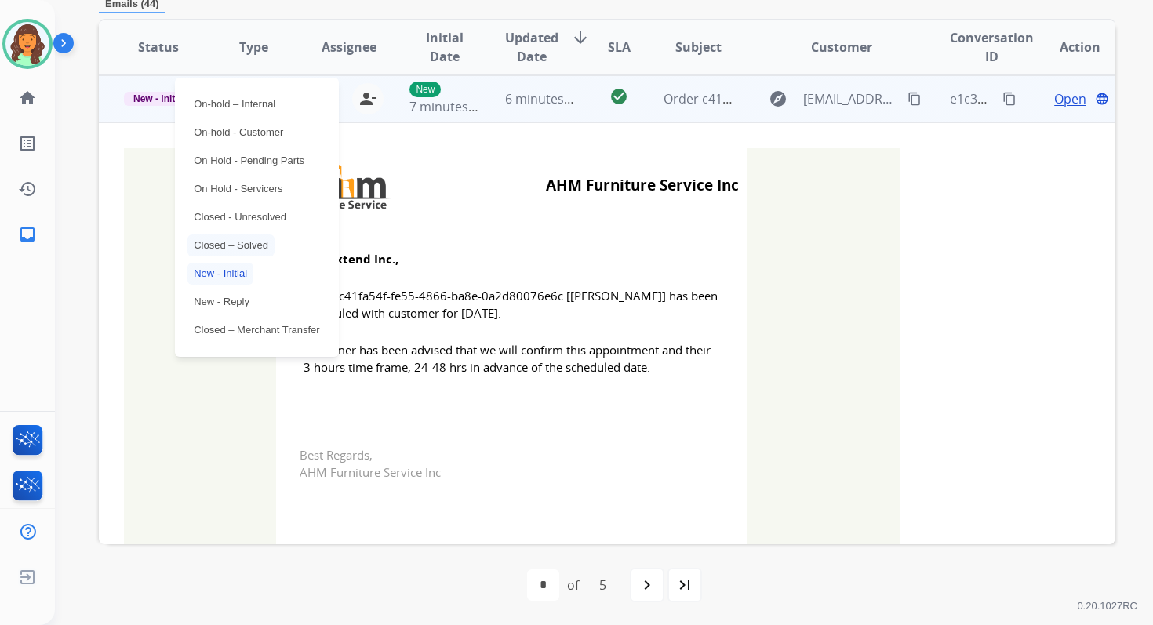
click at [224, 243] on p "Closed – Solved" at bounding box center [230, 245] width 87 height 22
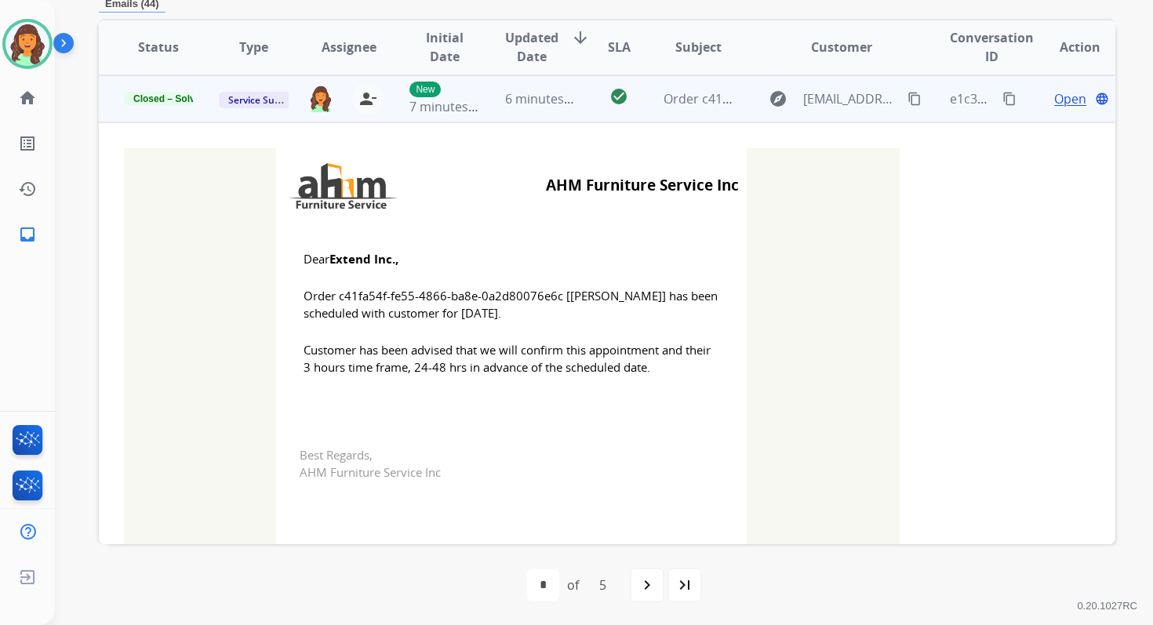
scroll to position [0, 0]
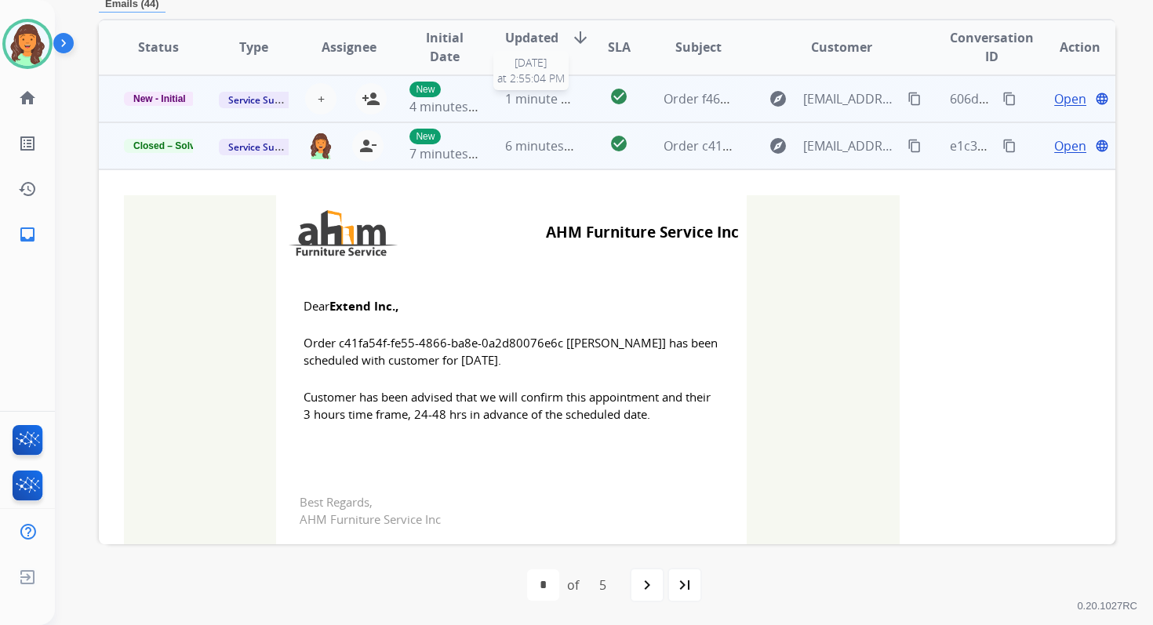
click at [562, 101] on span "1 minute ago" at bounding box center [544, 98] width 78 height 17
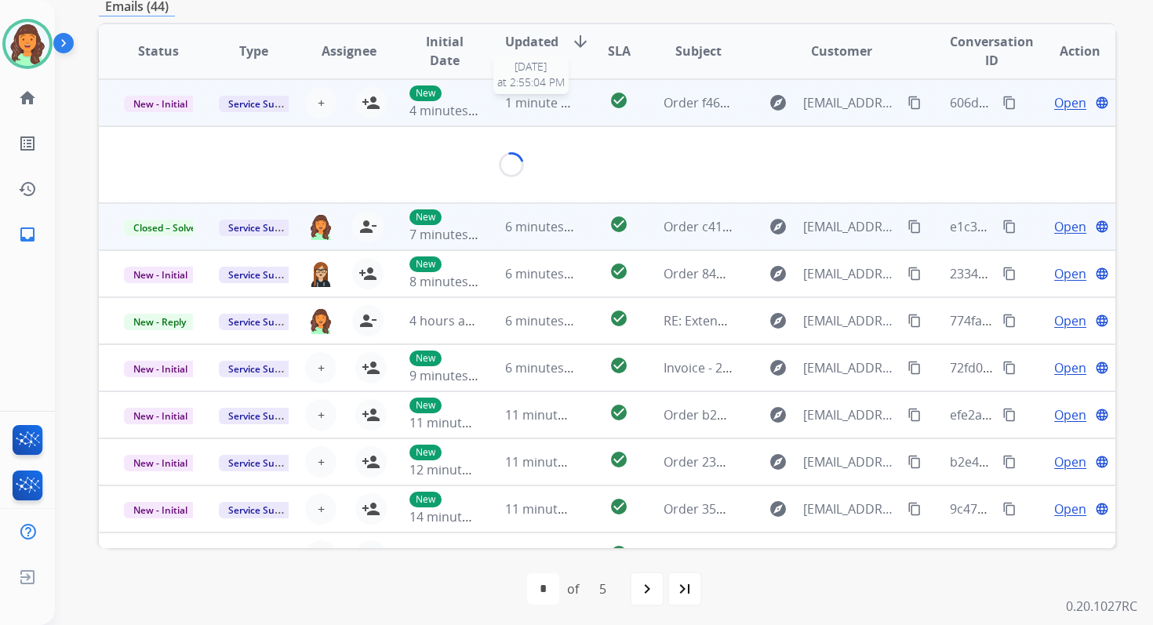
scroll to position [376, 0]
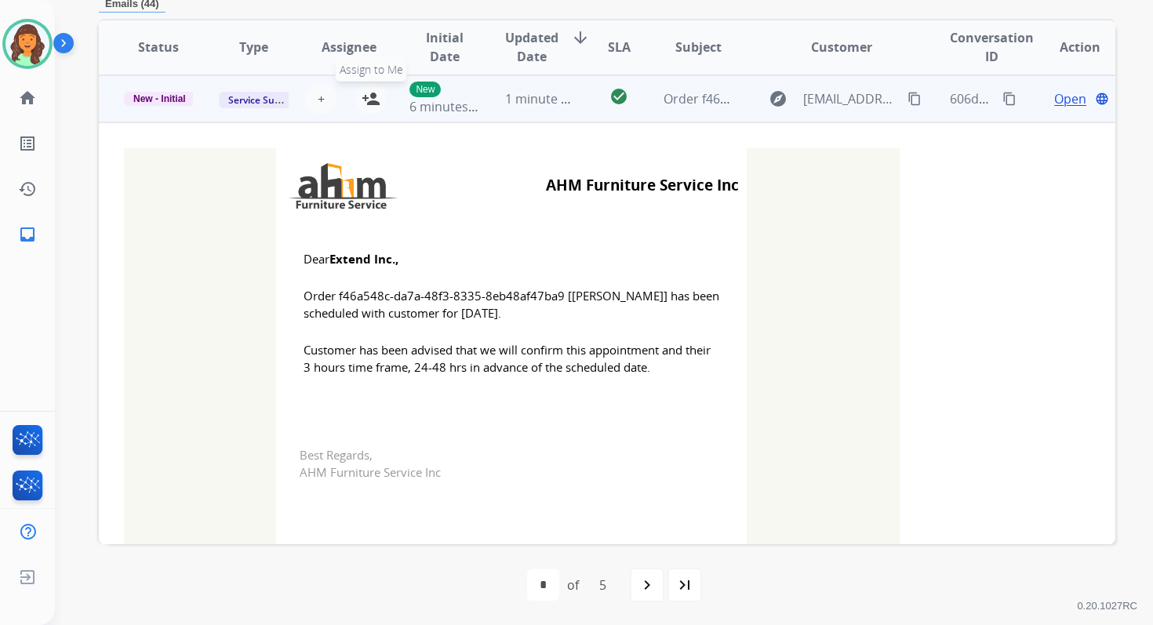
click at [368, 98] on mat-icon "person_add" at bounding box center [371, 98] width 19 height 19
click at [158, 99] on span "New - Initial" at bounding box center [159, 99] width 71 height 14
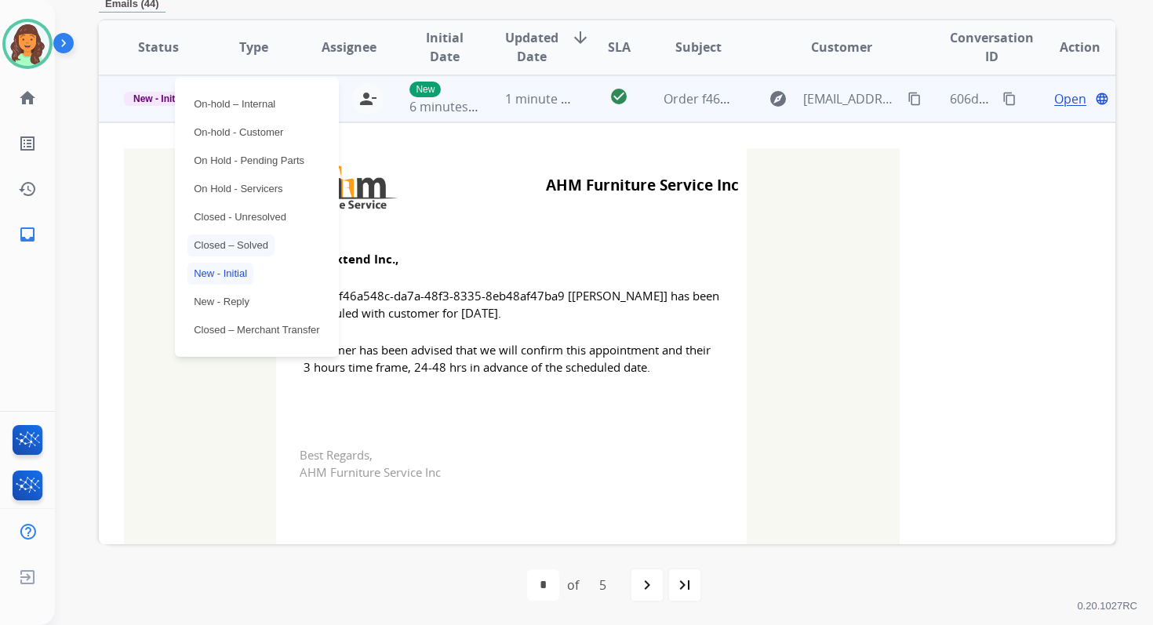
click at [229, 245] on p "Closed – Solved" at bounding box center [230, 245] width 87 height 22
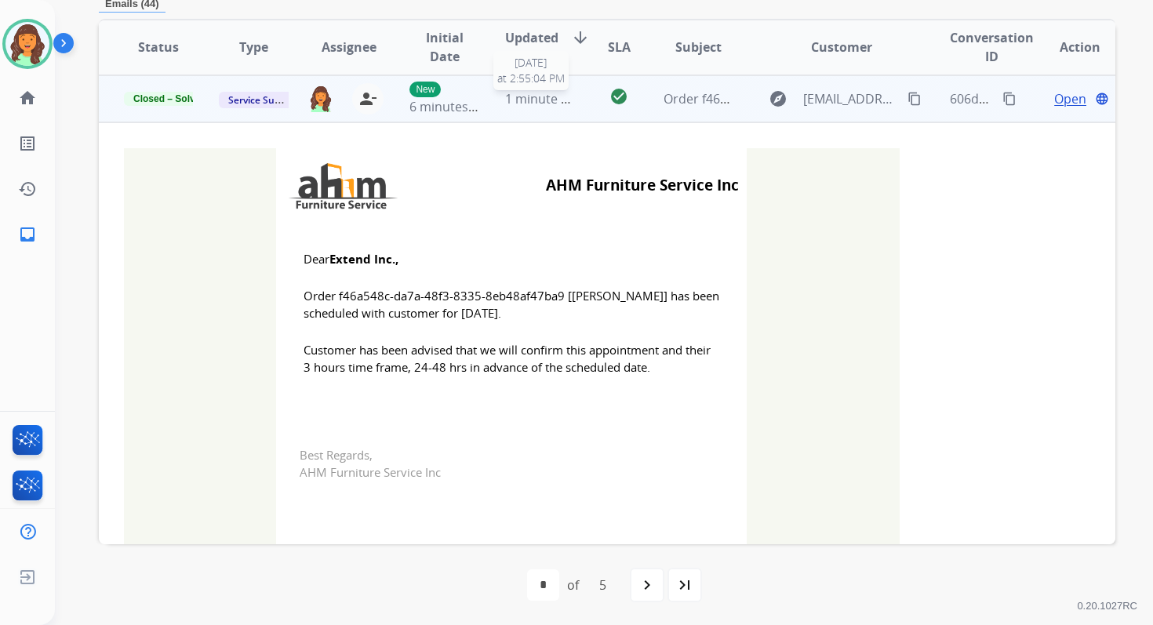
click at [518, 103] on span "1 minute ago" at bounding box center [544, 98] width 78 height 17
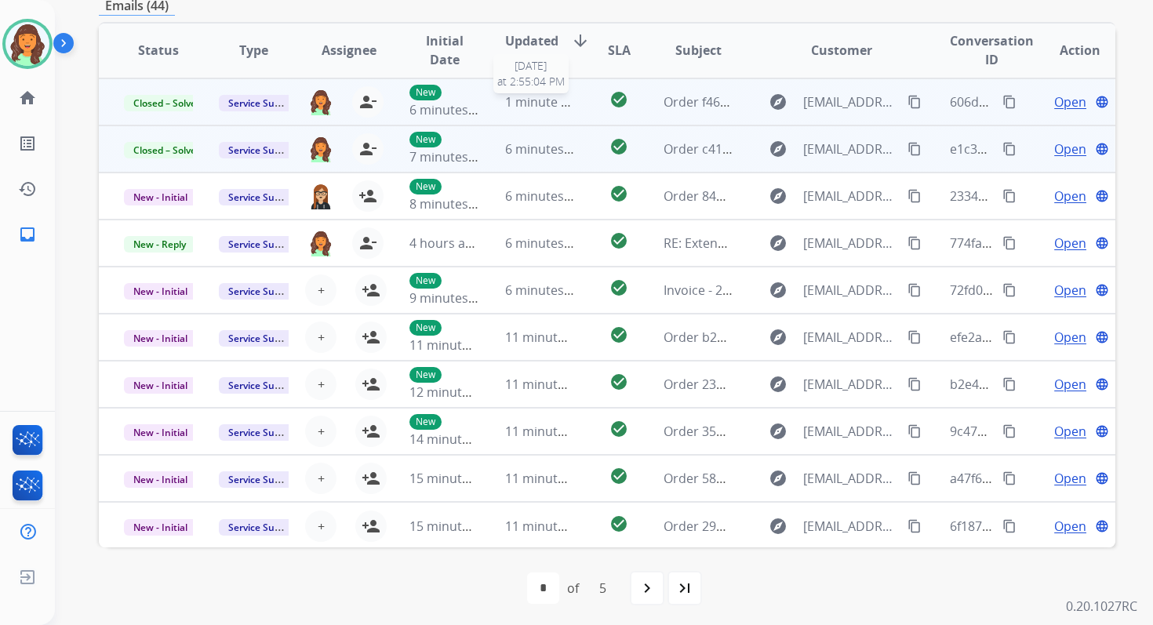
scroll to position [376, 0]
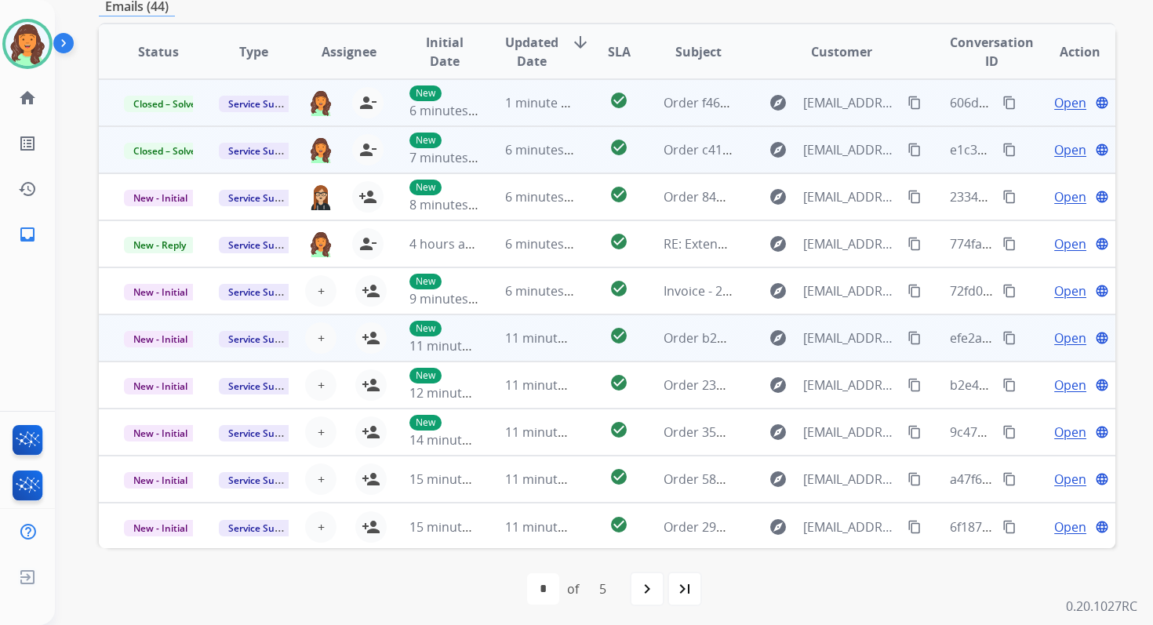
click at [556, 326] on td "11 minutes ago" at bounding box center [527, 337] width 95 height 47
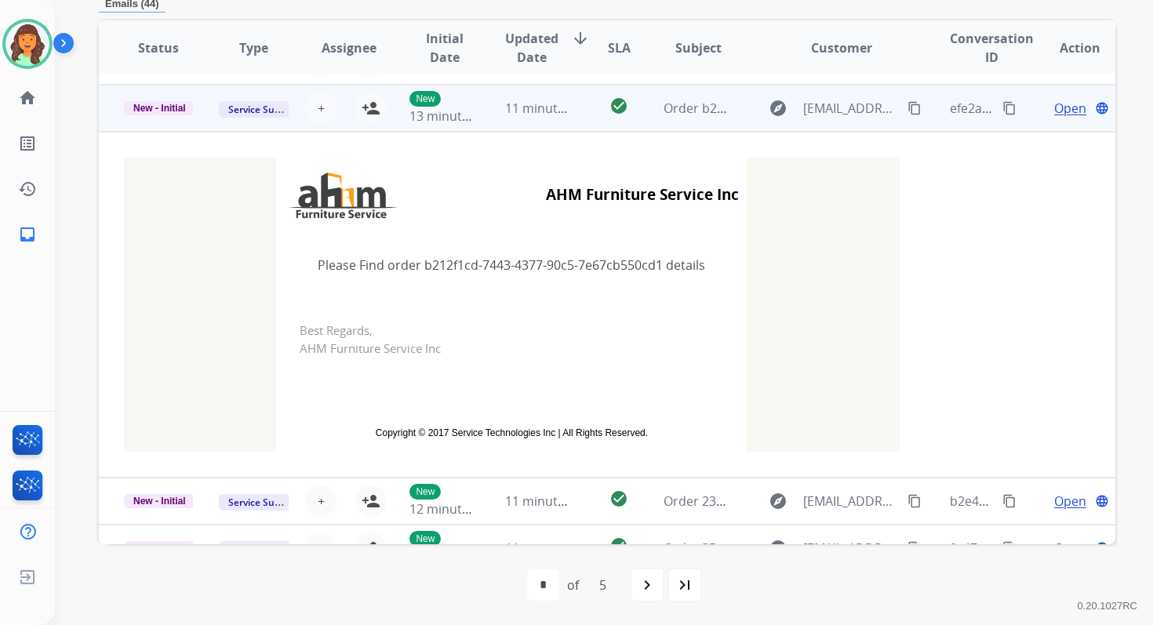
scroll to position [235, 0]
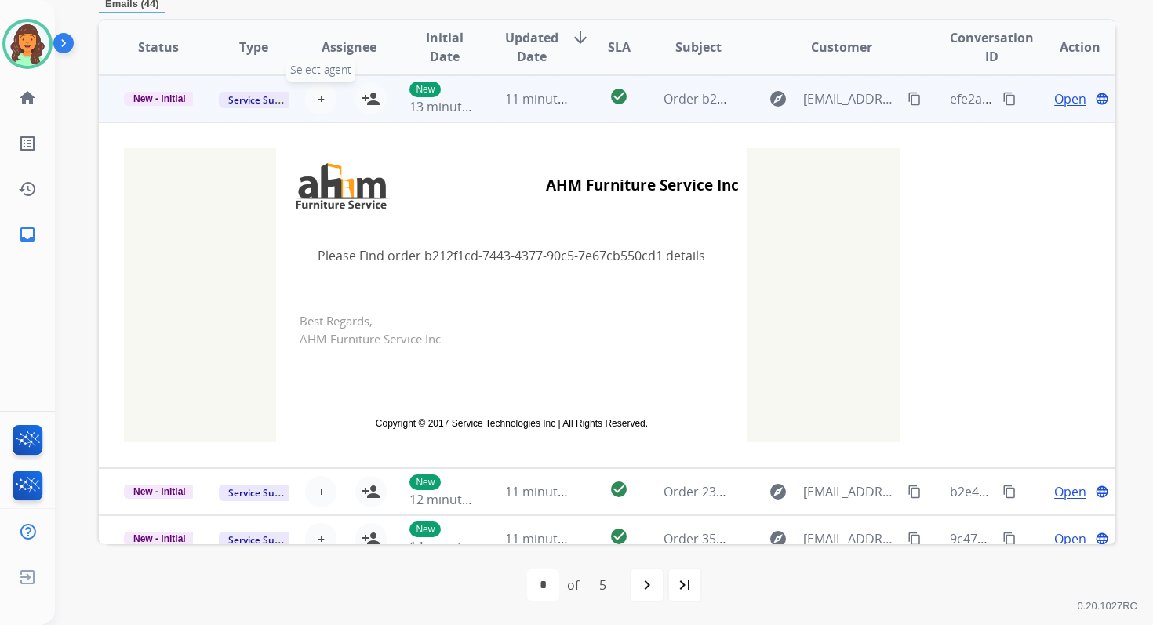
click at [318, 98] on span "+" at bounding box center [321, 98] width 7 height 19
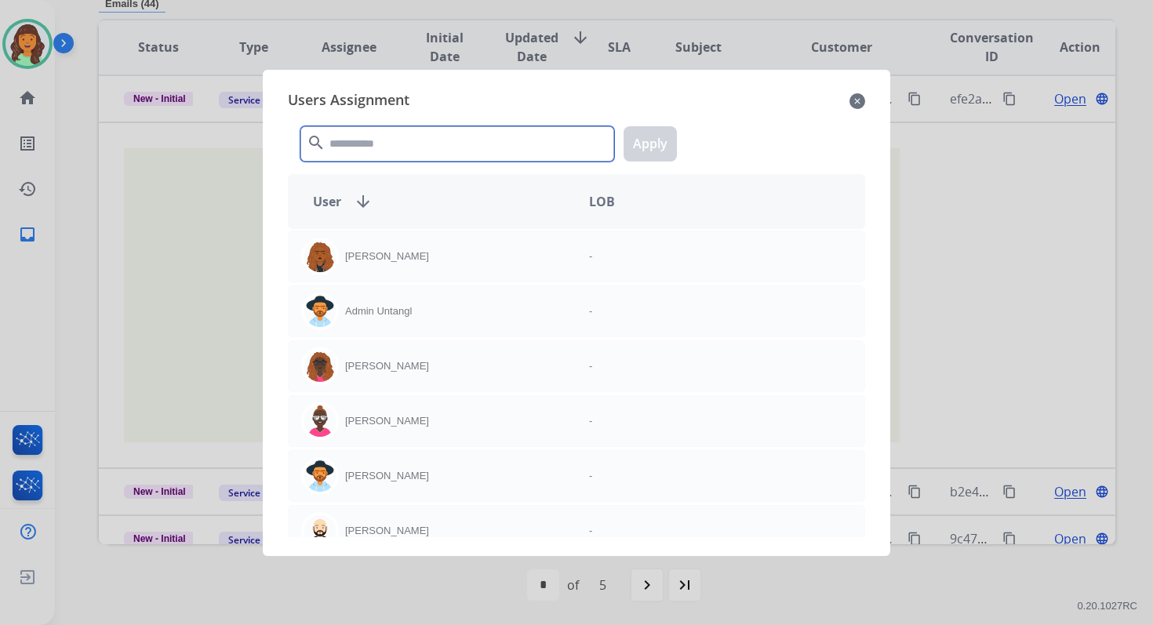
click at [362, 143] on input "text" at bounding box center [457, 143] width 314 height 35
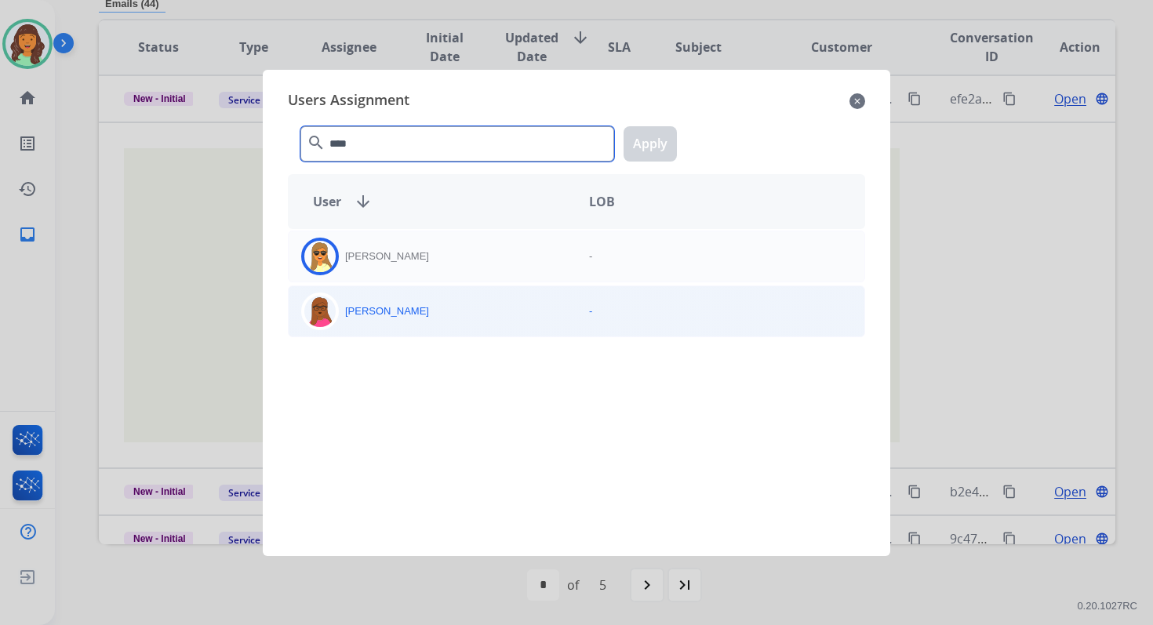
type input "****"
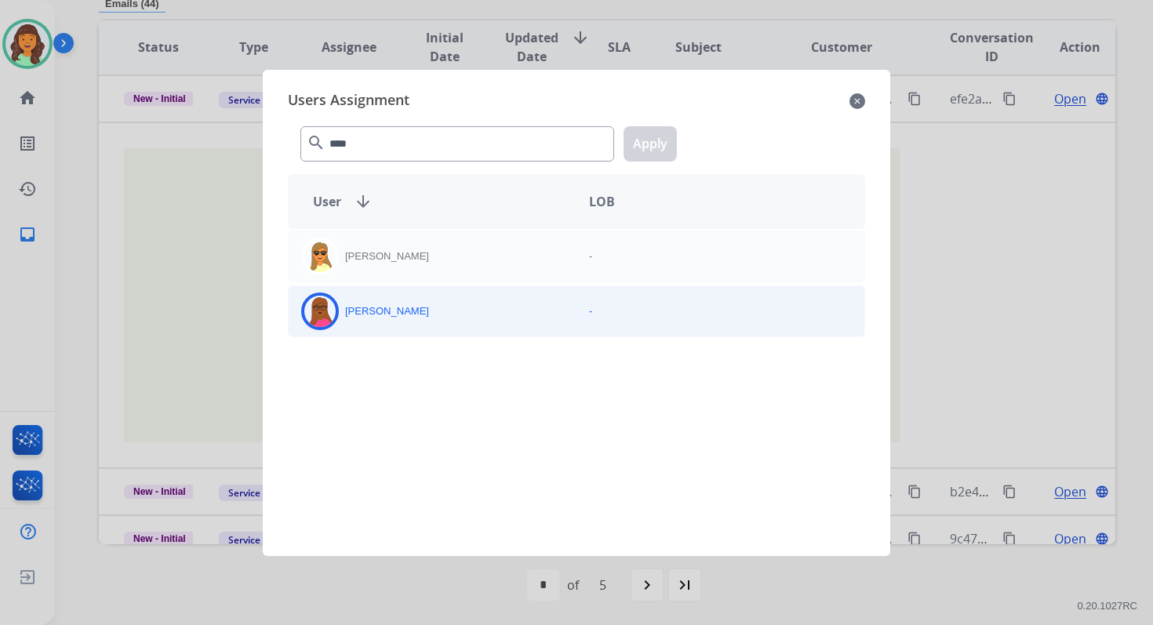
click at [414, 322] on div "Emily Thurman" at bounding box center [433, 312] width 288 height 38
click at [663, 147] on button "Apply" at bounding box center [649, 143] width 53 height 35
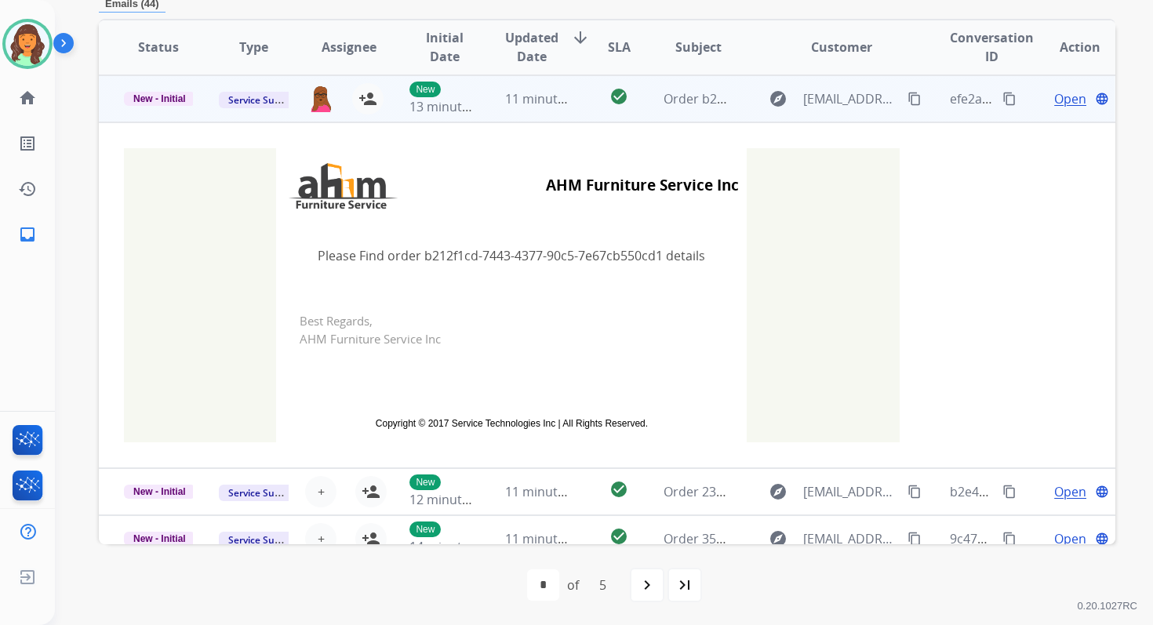
click at [583, 107] on td "check_circle" at bounding box center [607, 98] width 64 height 47
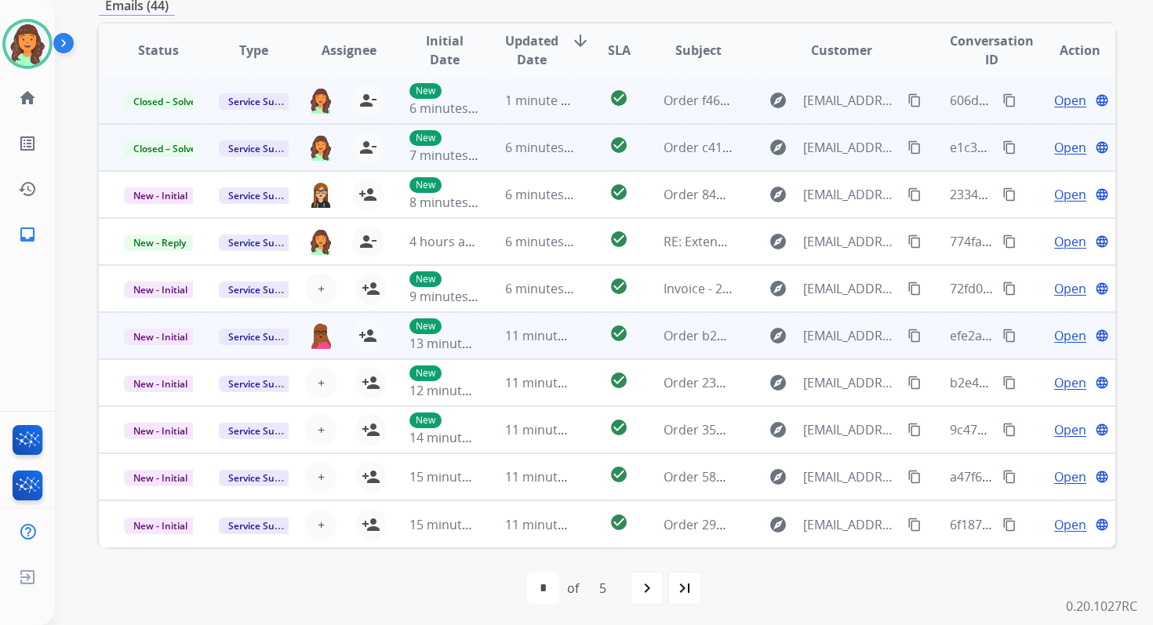
scroll to position [376, 0]
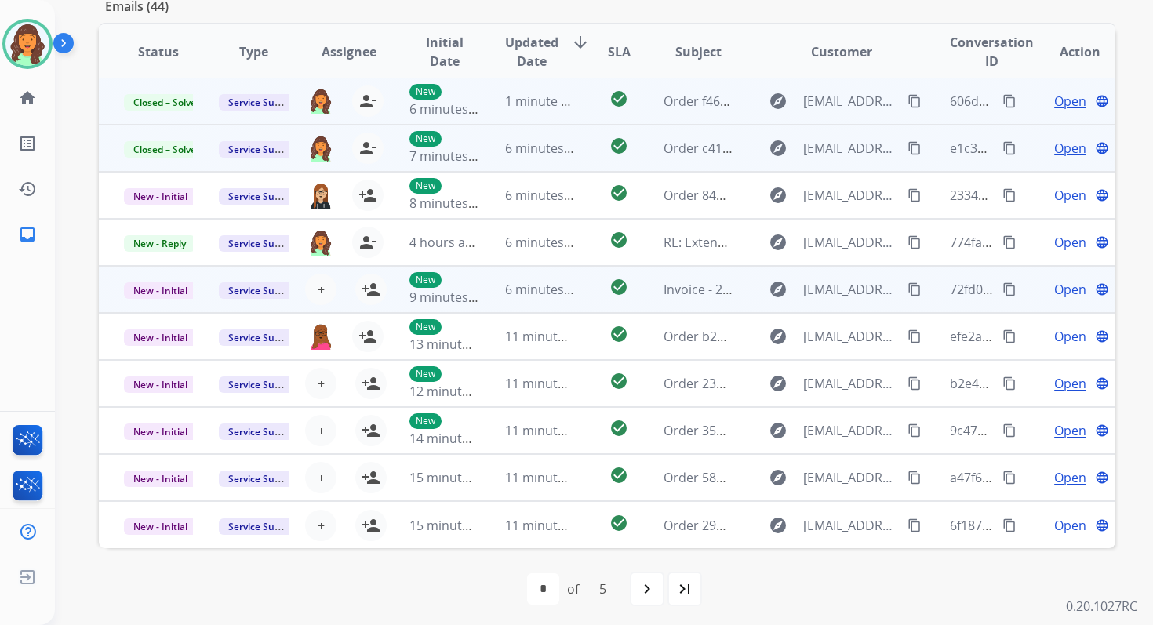
click at [484, 300] on td "6 minutes ago" at bounding box center [527, 289] width 95 height 47
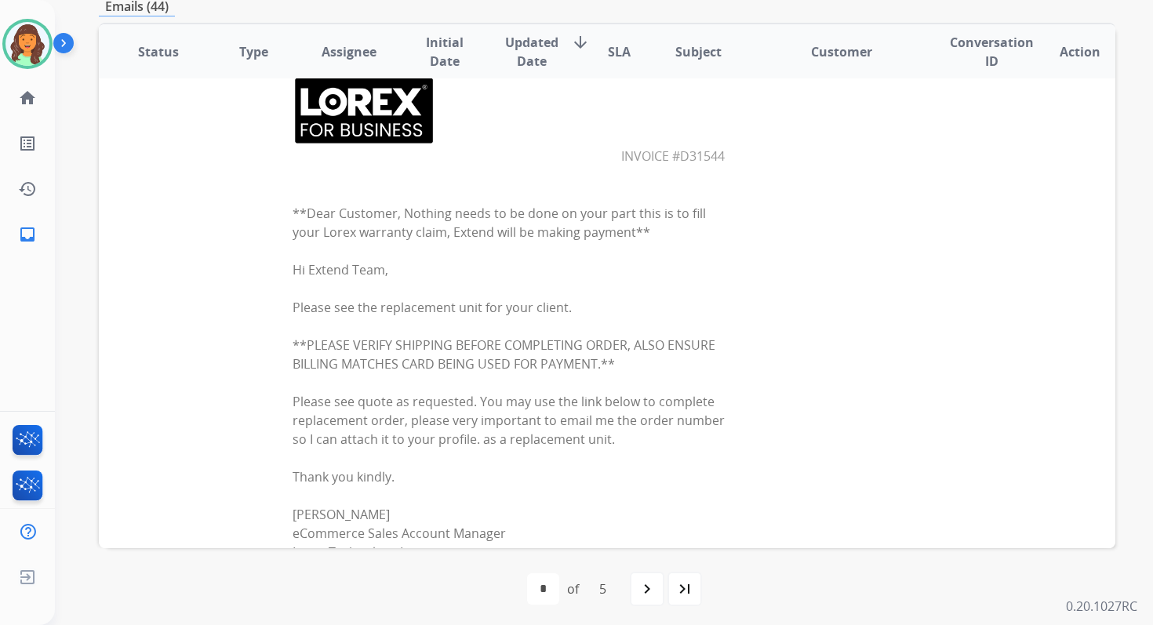
scroll to position [0, 0]
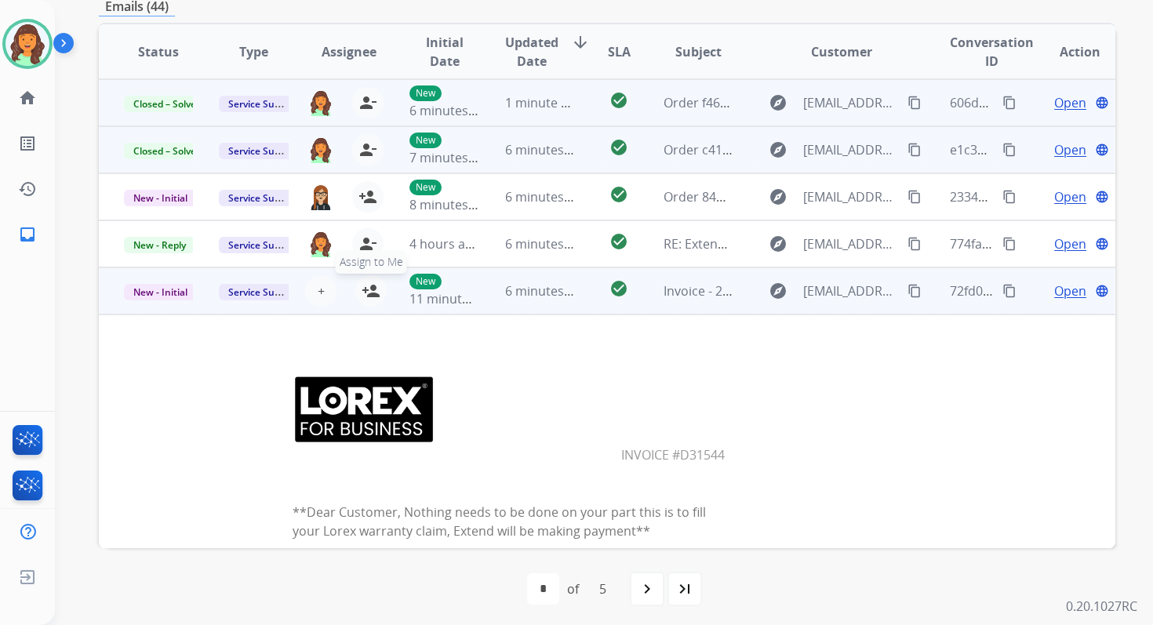
click at [376, 295] on mat-icon "person_add" at bounding box center [371, 291] width 19 height 19
click at [474, 286] on div "New 11 minutes ago" at bounding box center [443, 291] width 69 height 35
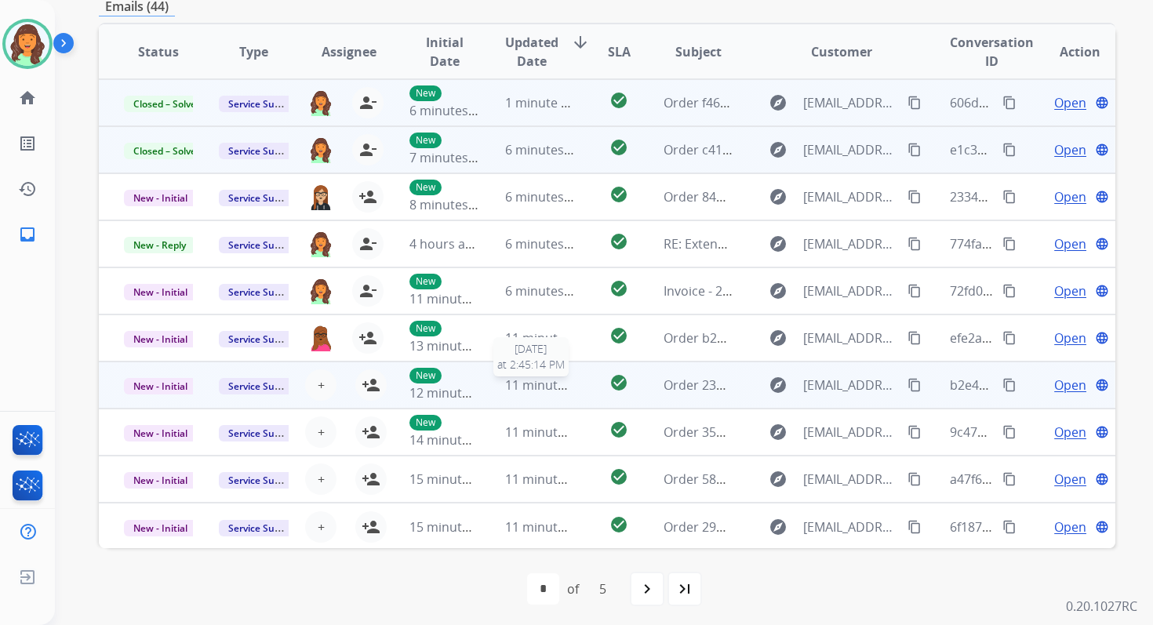
click at [509, 384] on span "11 minutes ago" at bounding box center [550, 384] width 91 height 17
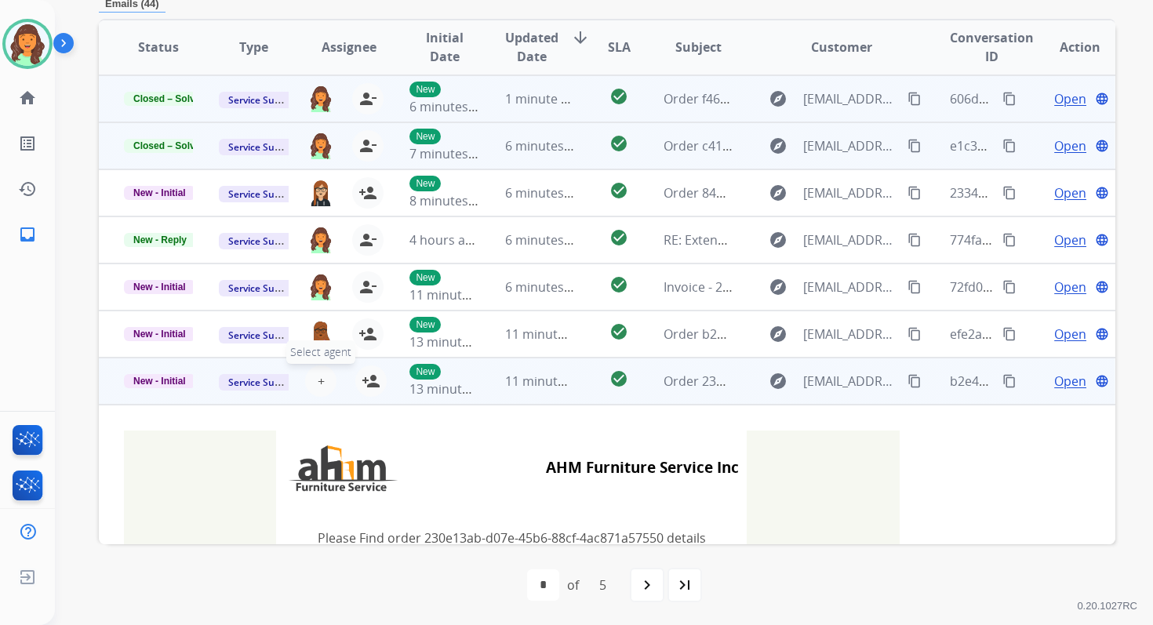
click at [319, 382] on span "+" at bounding box center [321, 381] width 7 height 19
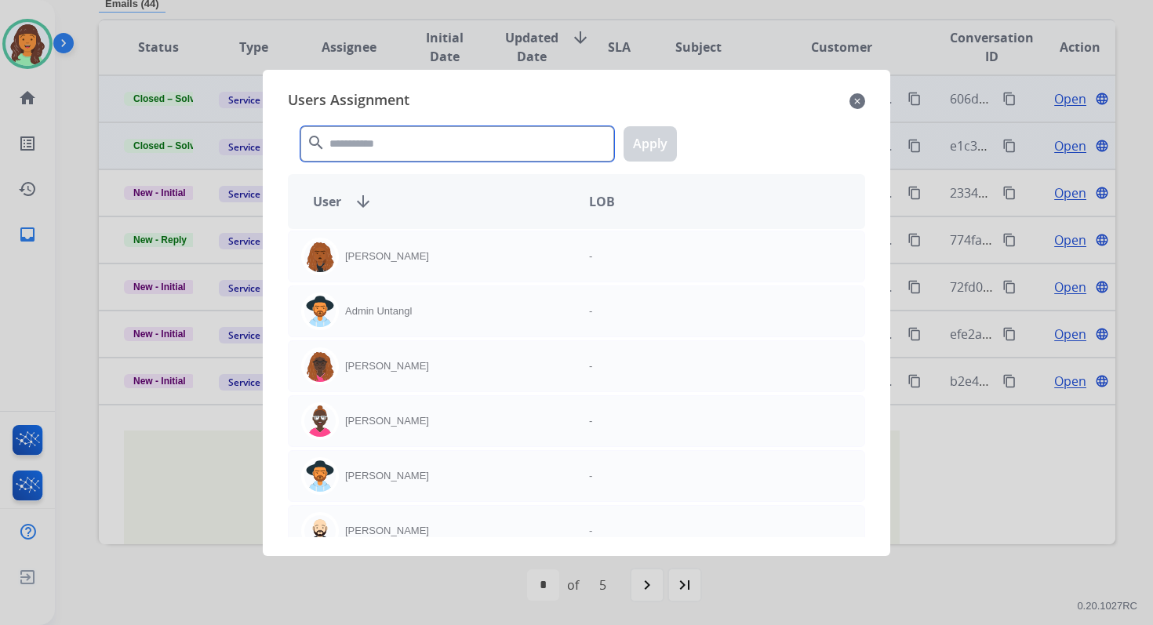
click at [370, 151] on input "text" at bounding box center [457, 143] width 314 height 35
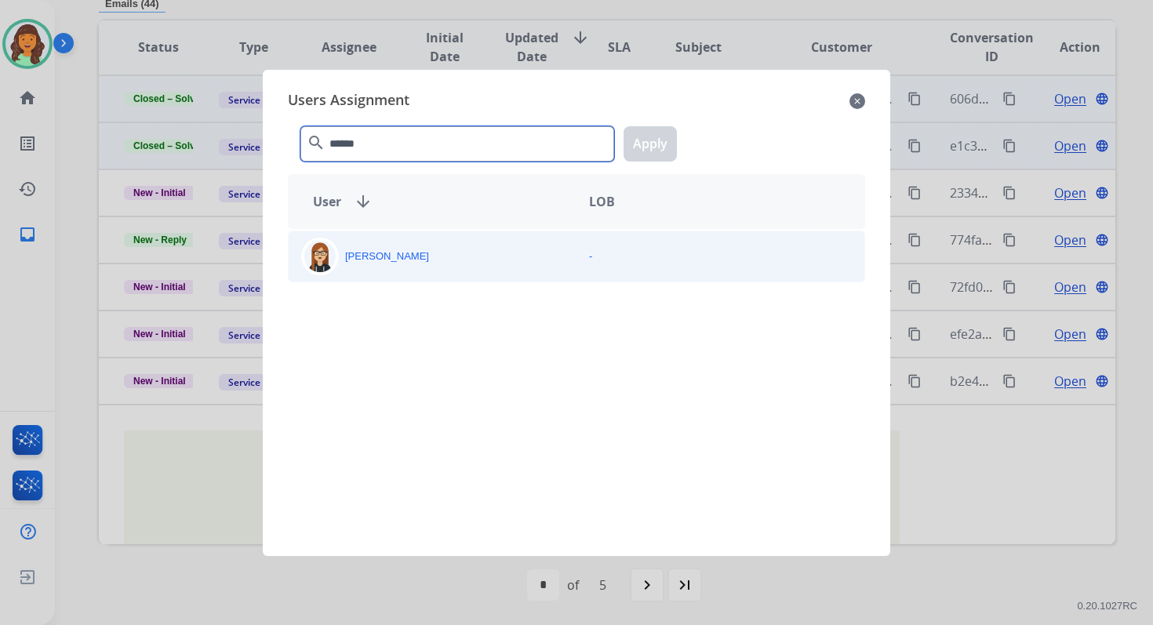
type input "******"
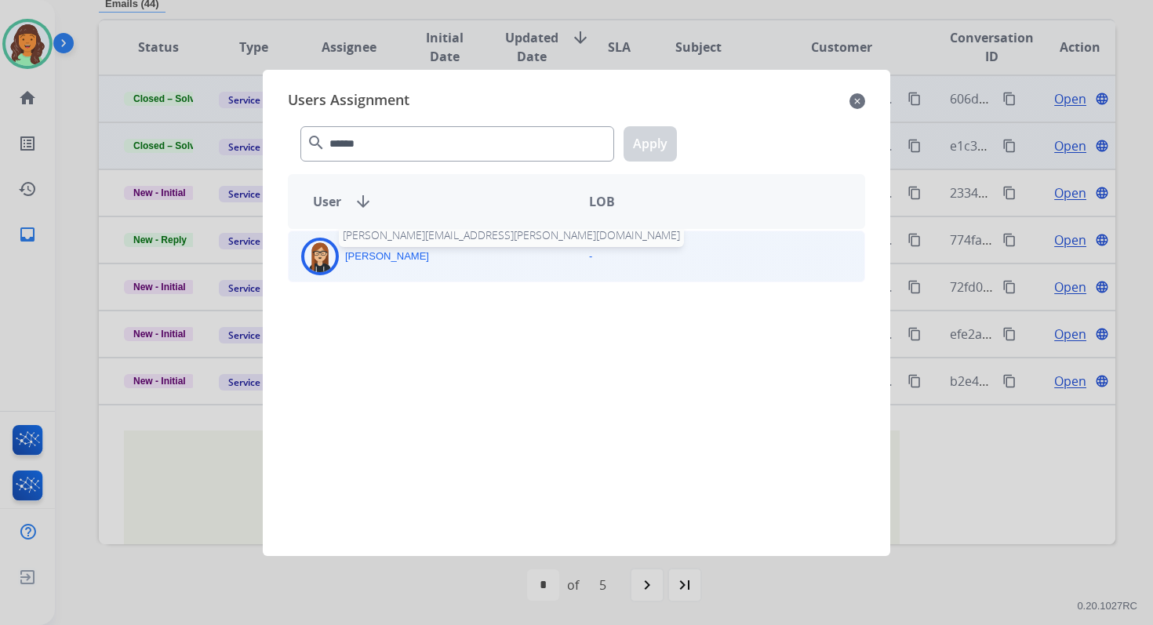
click at [400, 260] on p "Trisha Higgins" at bounding box center [387, 257] width 84 height 16
click at [652, 147] on button "Apply" at bounding box center [649, 143] width 53 height 35
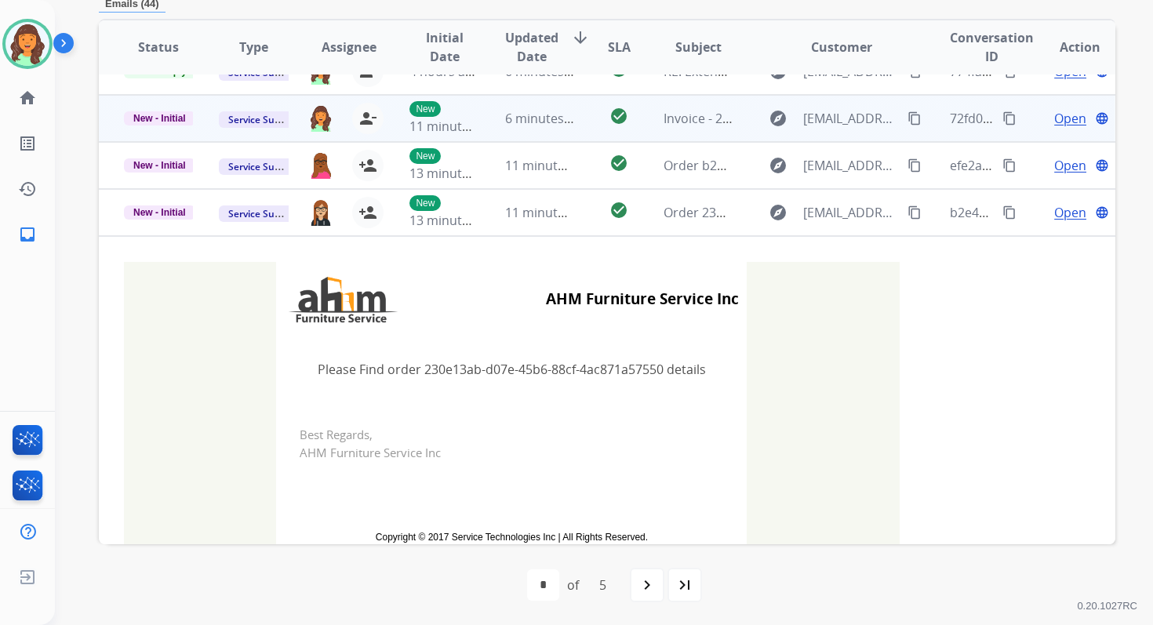
scroll to position [347, 0]
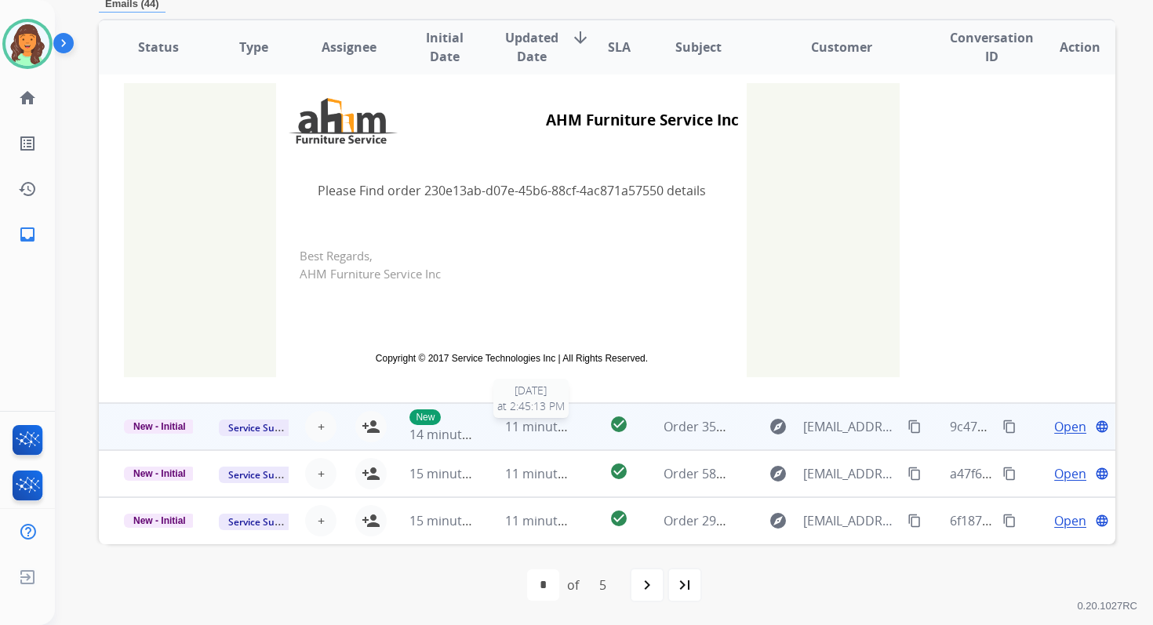
click at [538, 421] on span "11 minutes ago" at bounding box center [550, 426] width 91 height 17
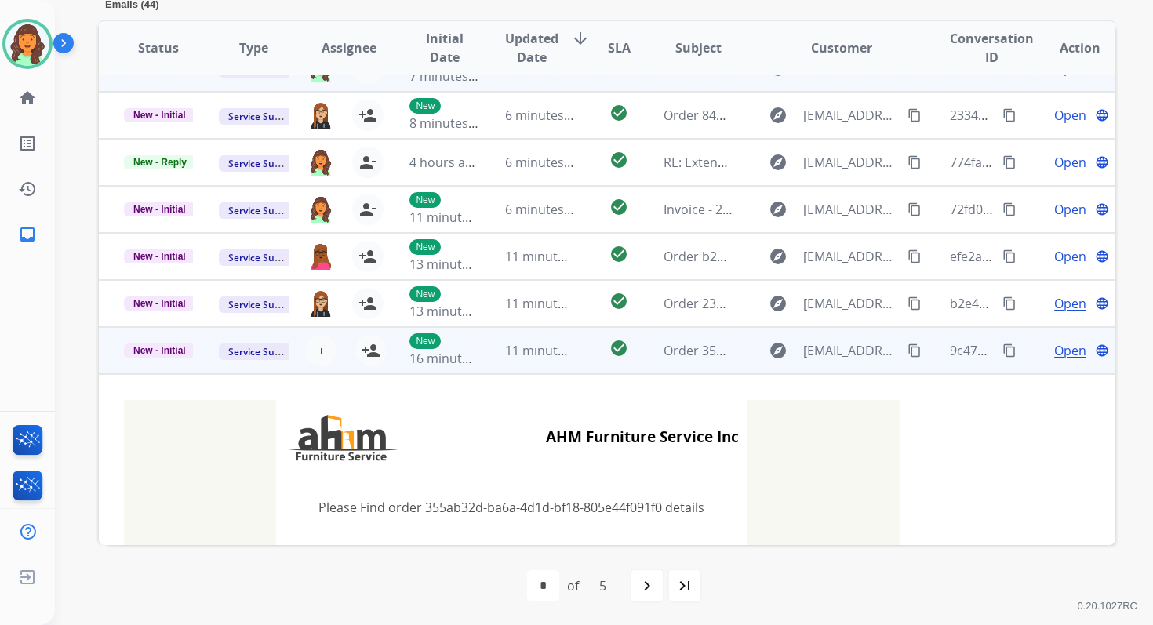
scroll to position [329, 0]
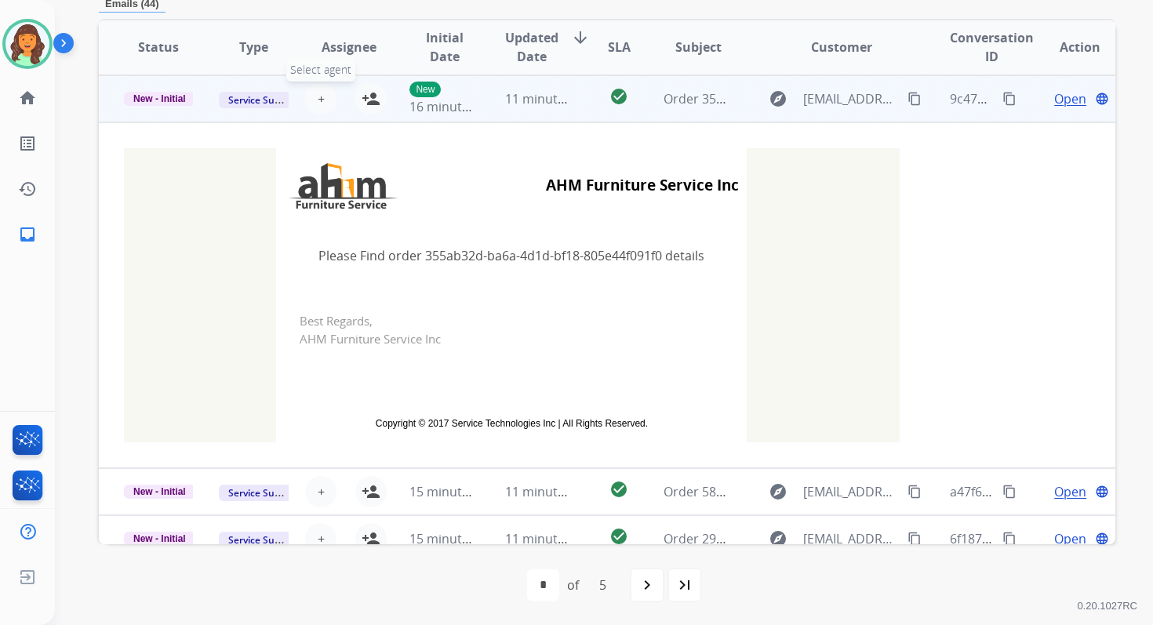
click at [318, 100] on span "+" at bounding box center [321, 98] width 7 height 19
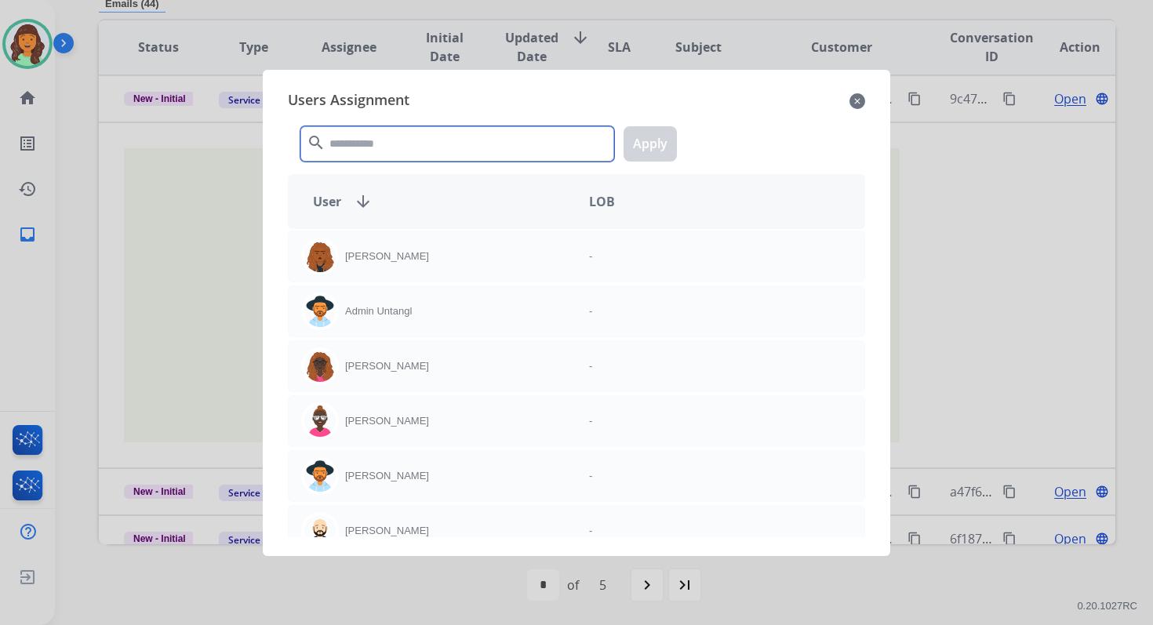
click at [365, 143] on input "text" at bounding box center [457, 143] width 314 height 35
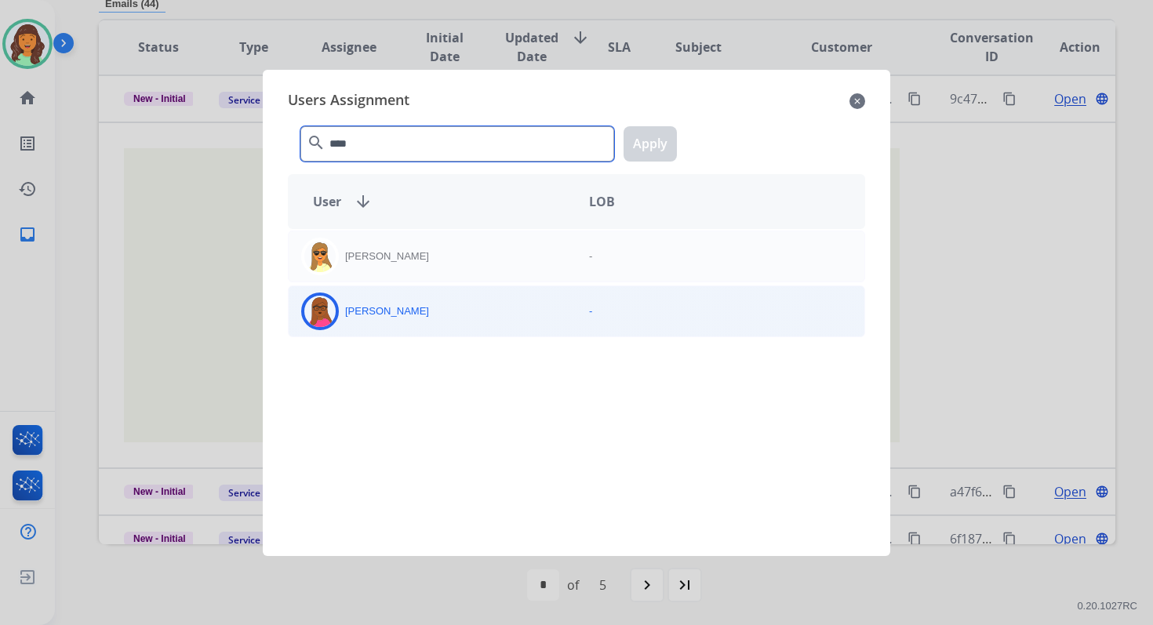
type input "****"
click at [393, 320] on div "Emily Thurman" at bounding box center [433, 312] width 288 height 38
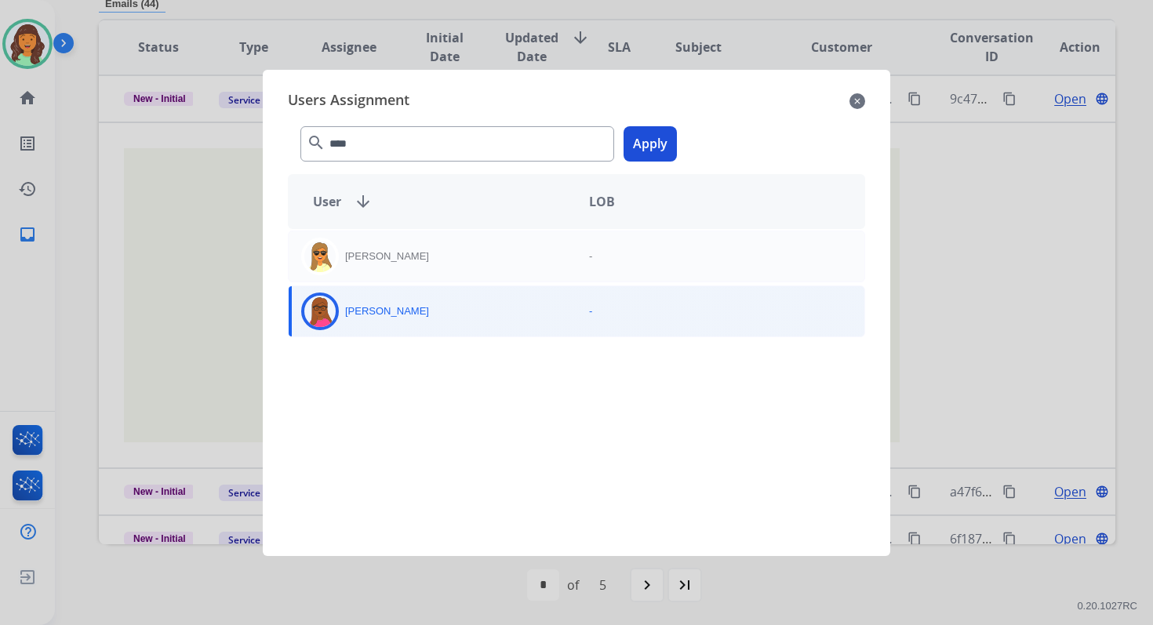
click at [649, 144] on button "Apply" at bounding box center [649, 143] width 53 height 35
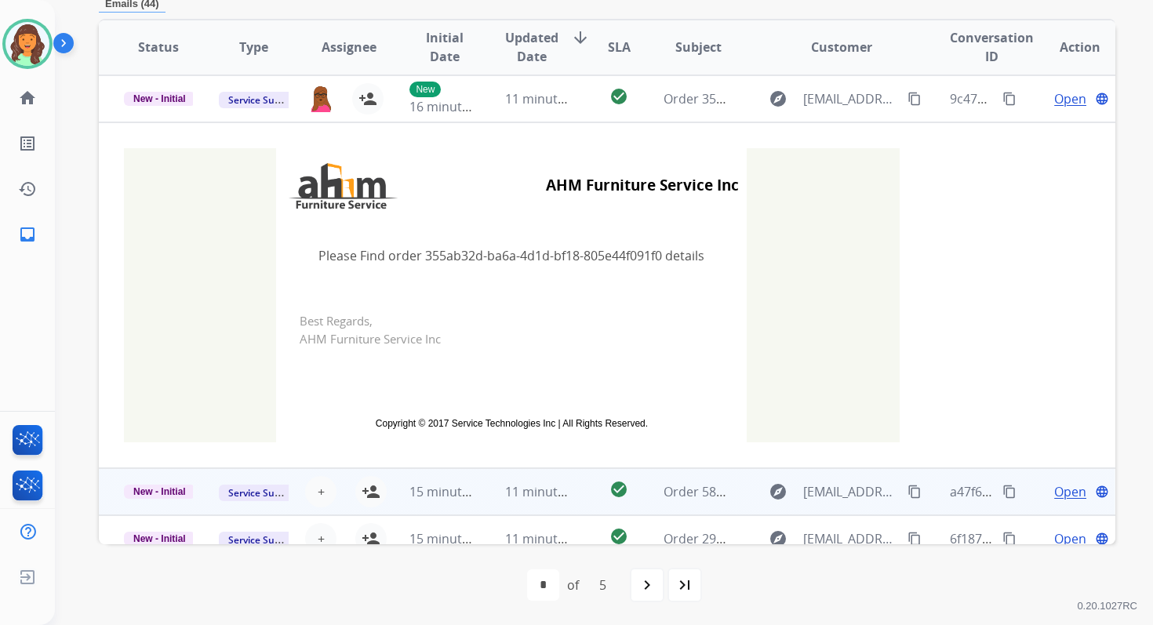
click at [480, 489] on td "11 minutes ago" at bounding box center [527, 491] width 95 height 47
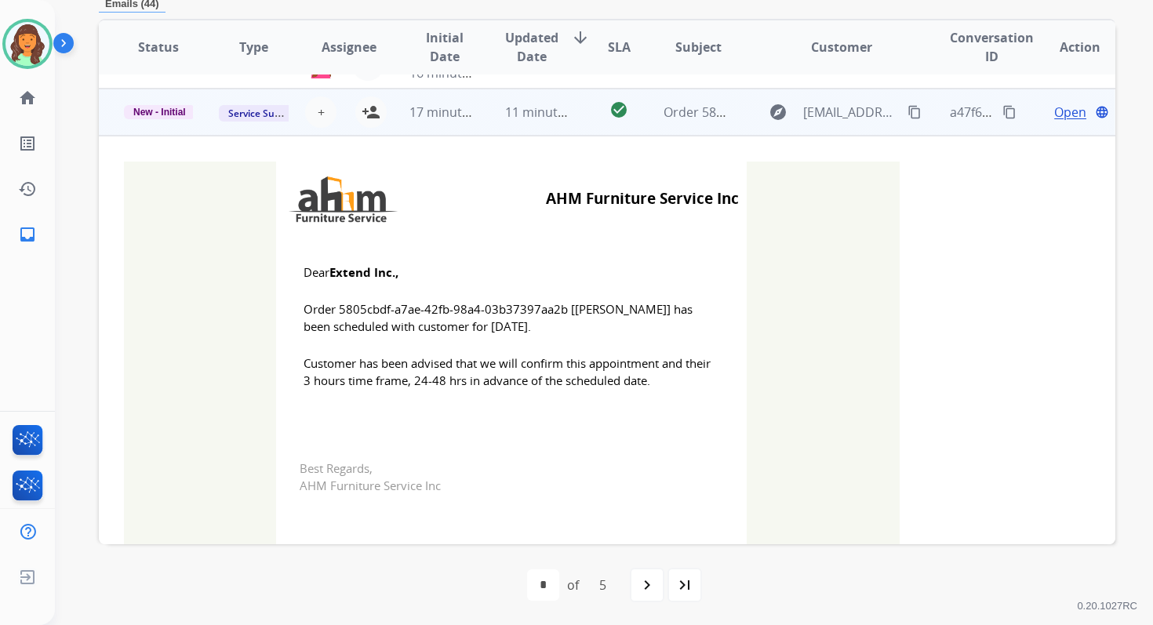
scroll to position [376, 0]
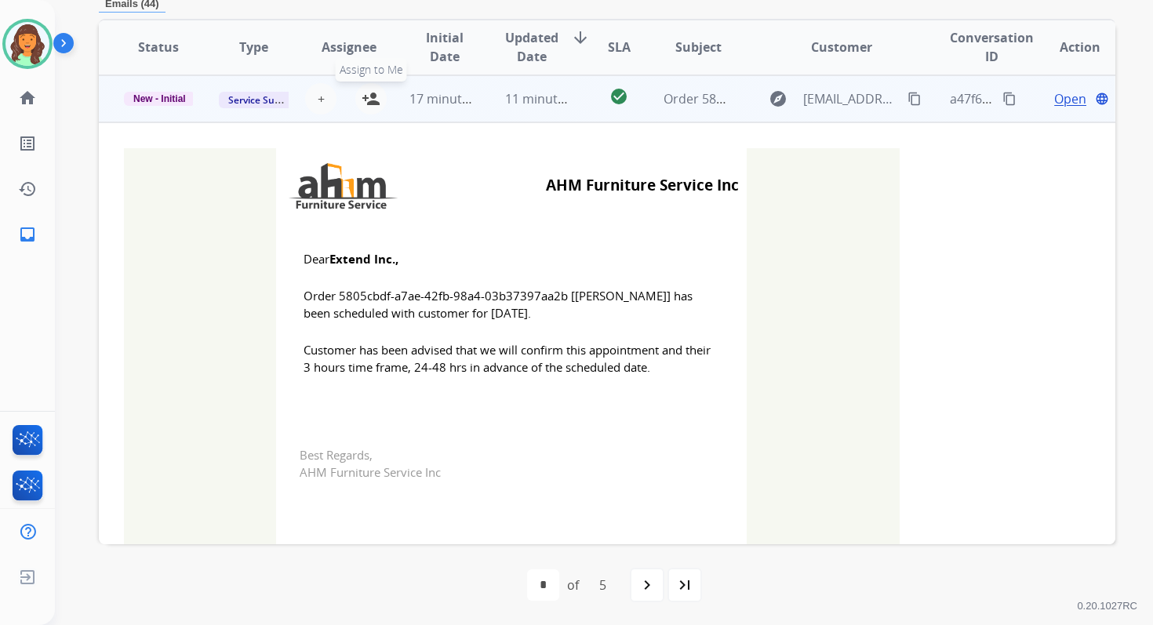
click at [373, 99] on mat-icon "person_add" at bounding box center [371, 98] width 19 height 19
click at [163, 100] on span "New - Initial" at bounding box center [159, 99] width 71 height 14
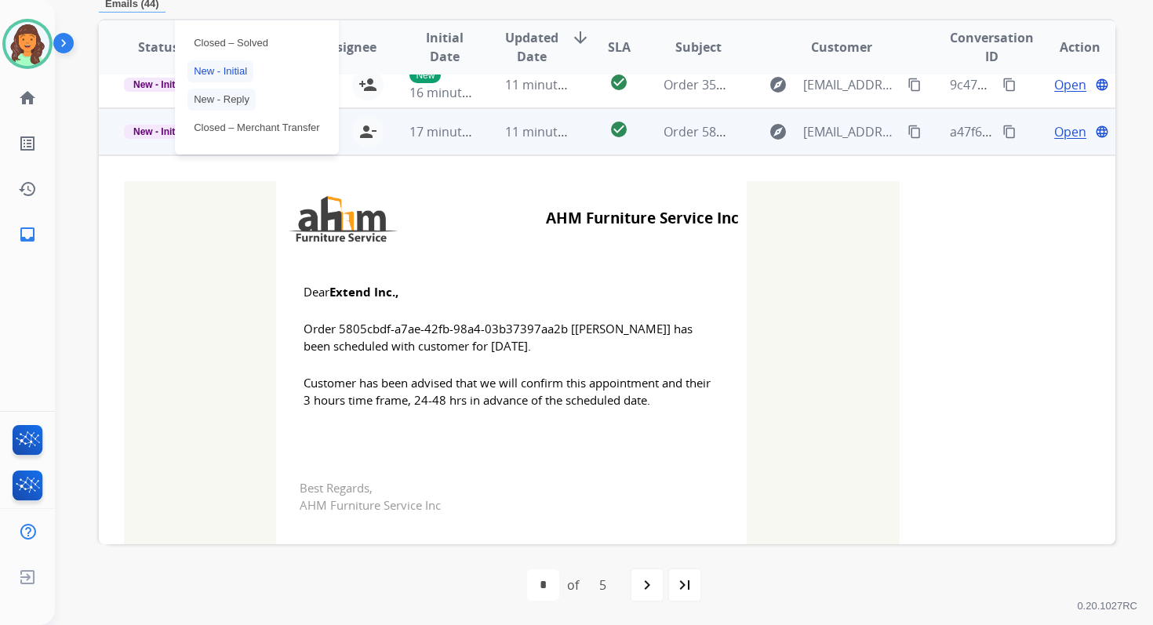
scroll to position [321, 0]
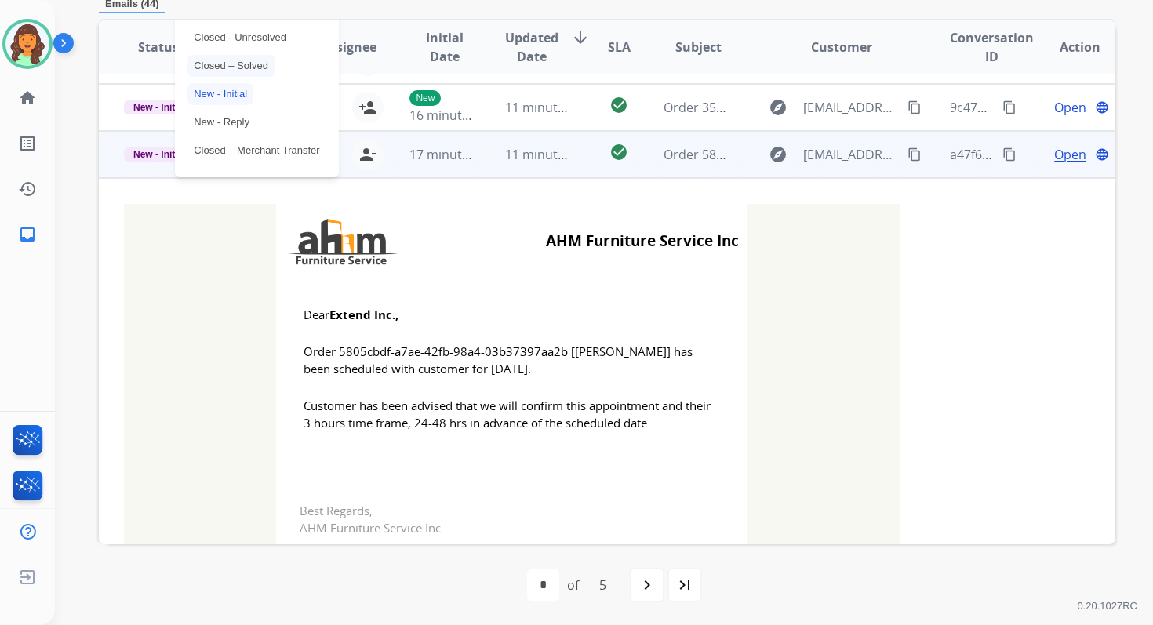
click at [227, 69] on p "Closed – Solved" at bounding box center [230, 66] width 87 height 22
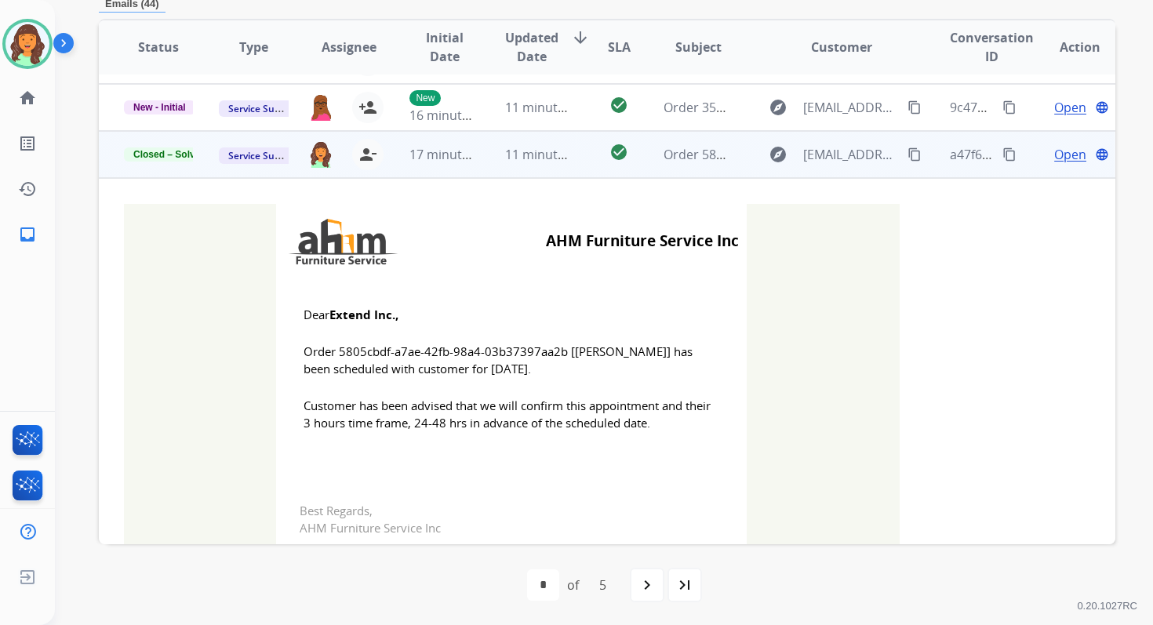
scroll to position [481, 0]
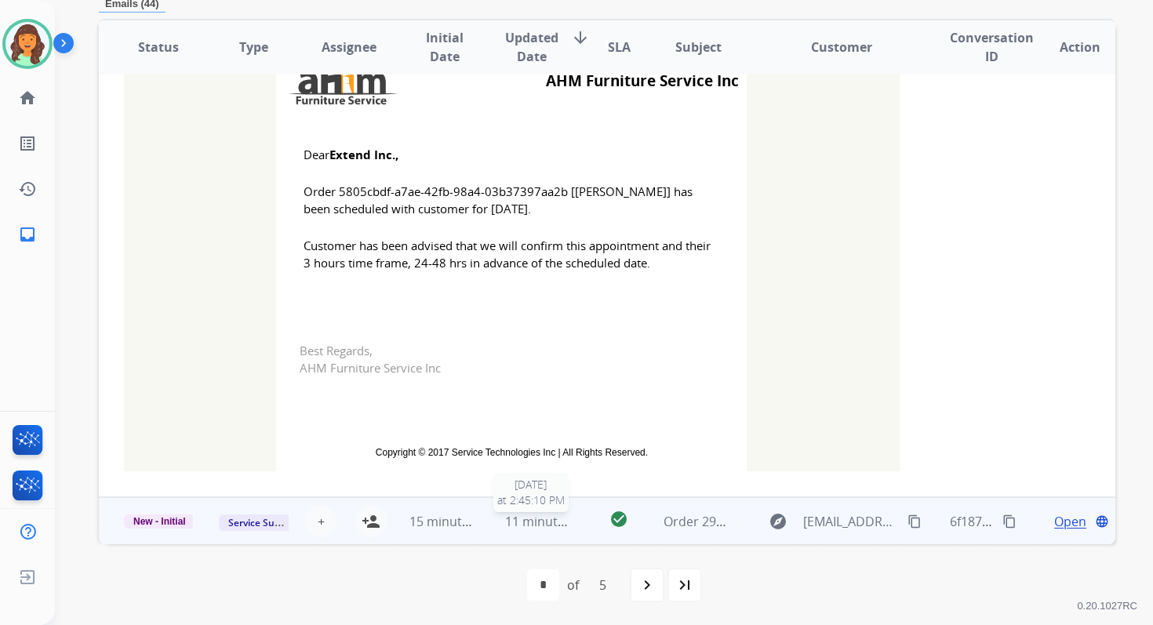
click at [511, 523] on span "11 minutes ago" at bounding box center [550, 521] width 91 height 17
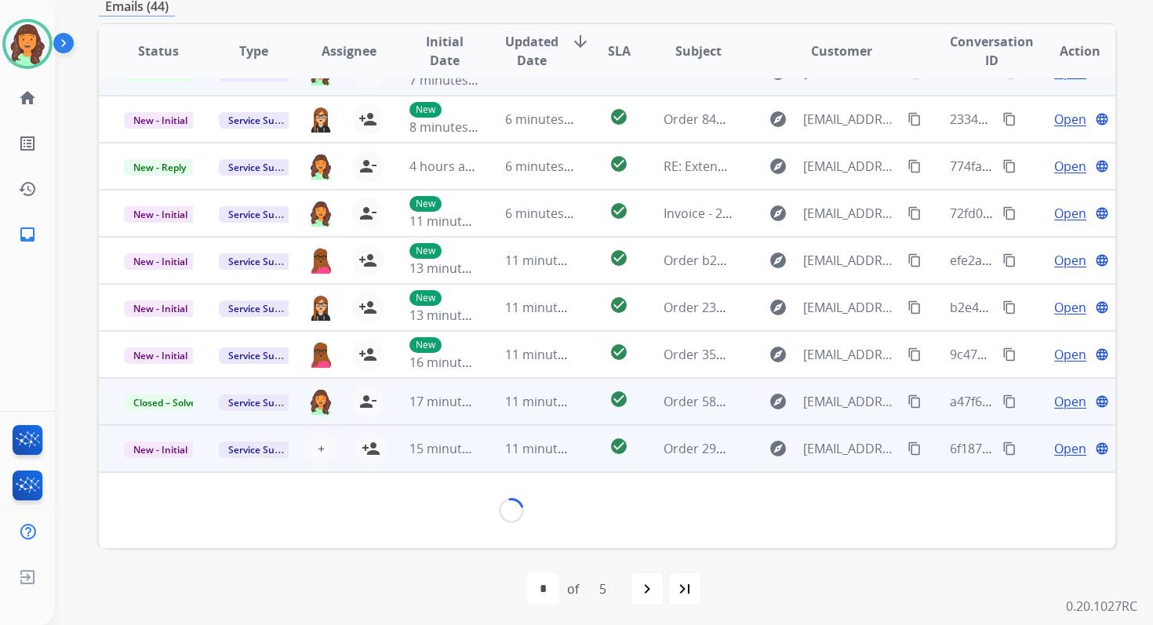
scroll to position [347, 0]
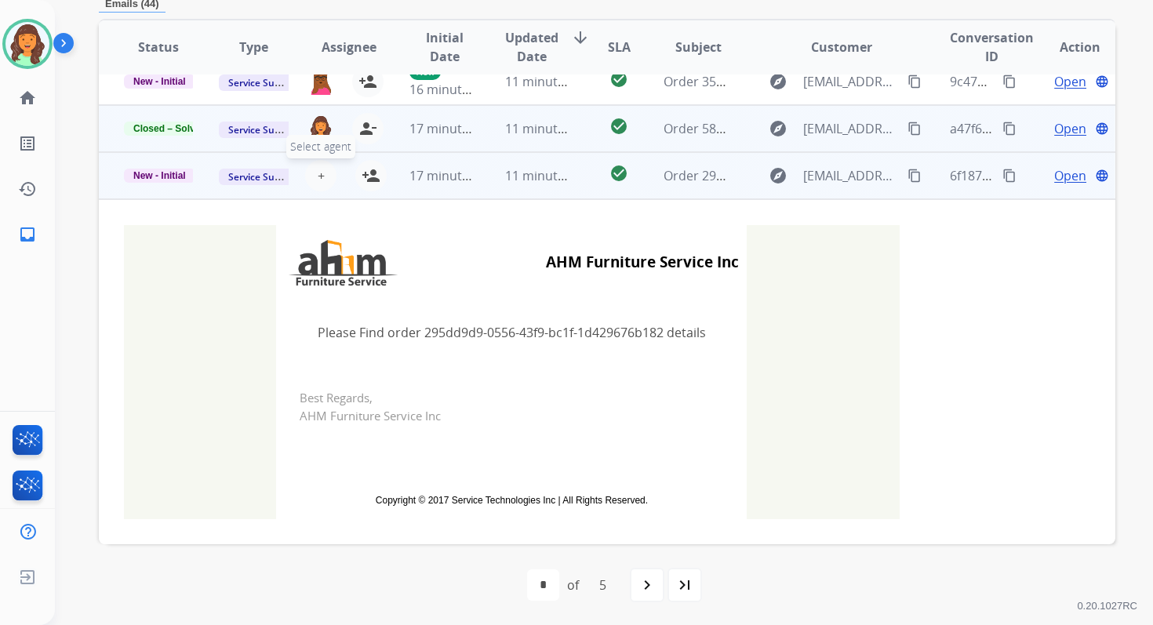
click at [318, 172] on span "+" at bounding box center [321, 175] width 7 height 19
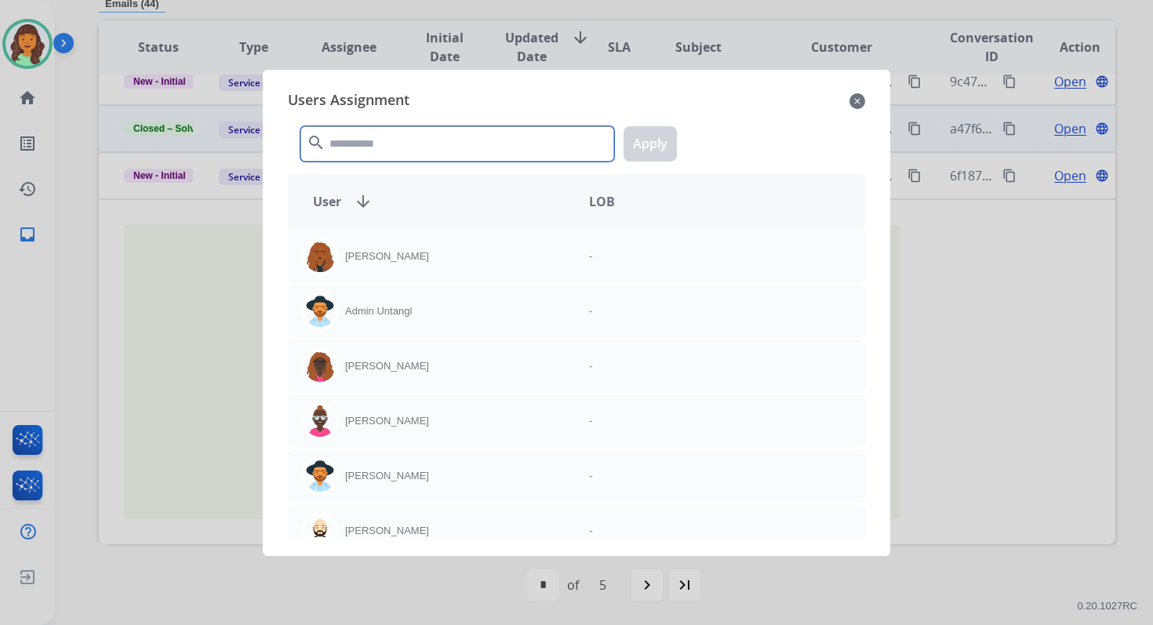
click at [381, 148] on input "text" at bounding box center [457, 143] width 314 height 35
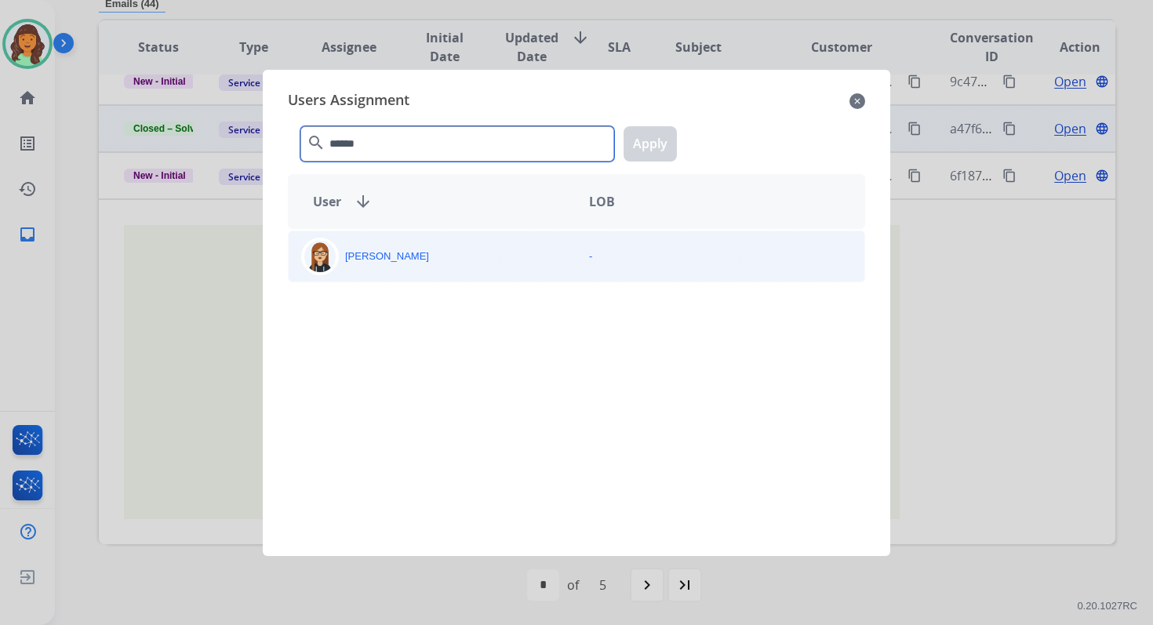
type input "******"
click at [417, 262] on div "Trisha Higgins" at bounding box center [433, 257] width 288 height 38
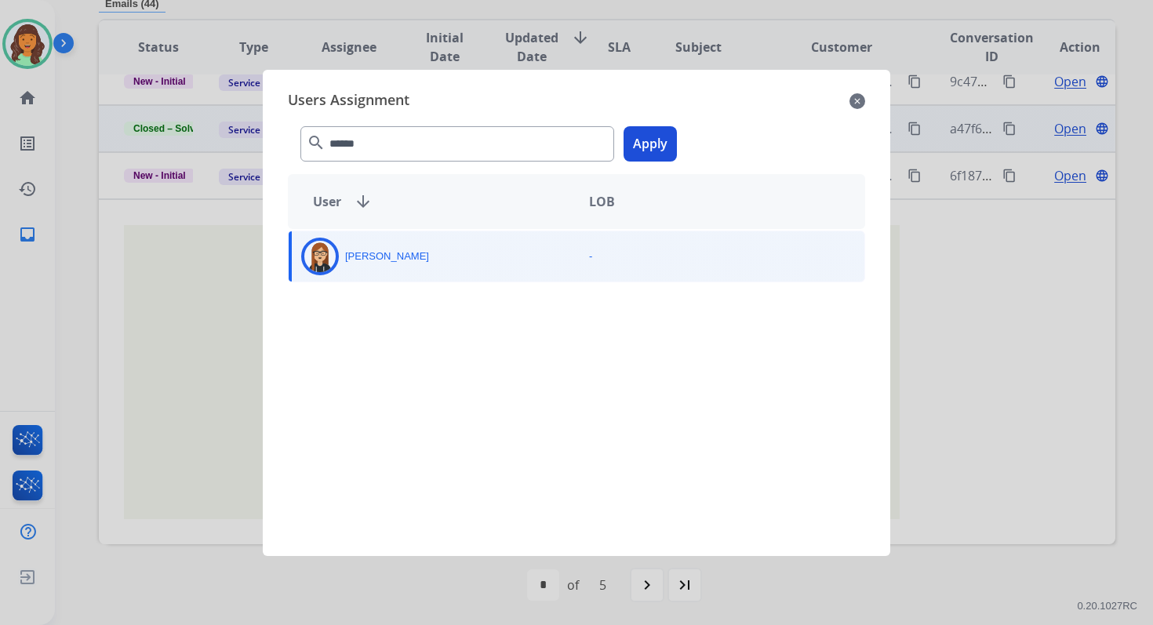
click at [654, 136] on button "Apply" at bounding box center [649, 143] width 53 height 35
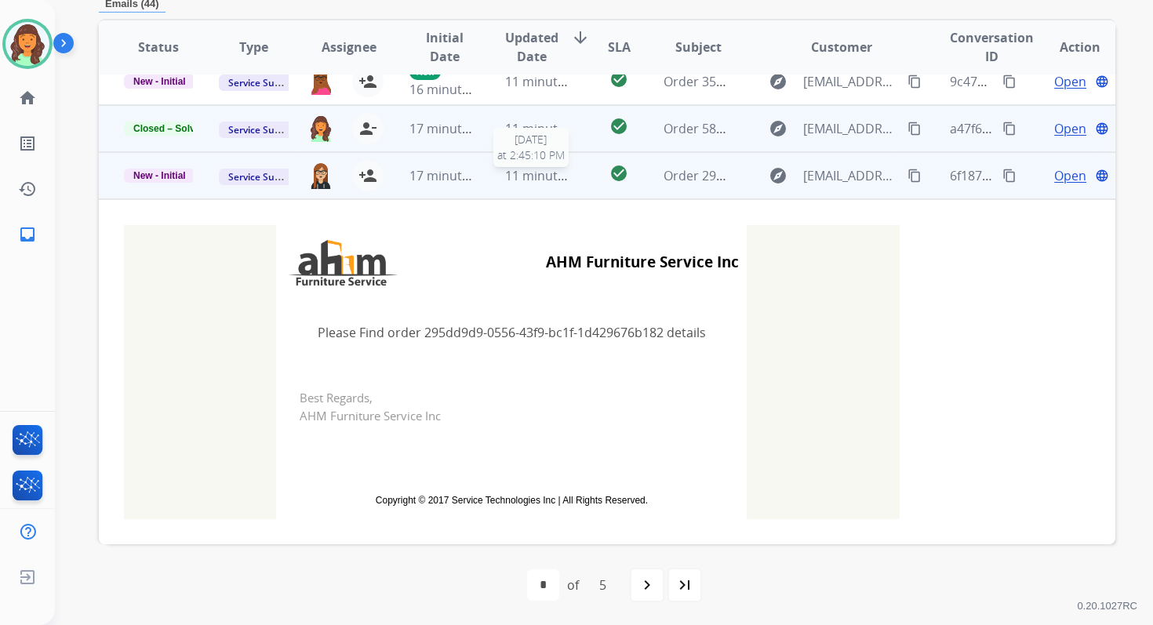
click at [532, 183] on span "11 minutes ago" at bounding box center [550, 175] width 91 height 17
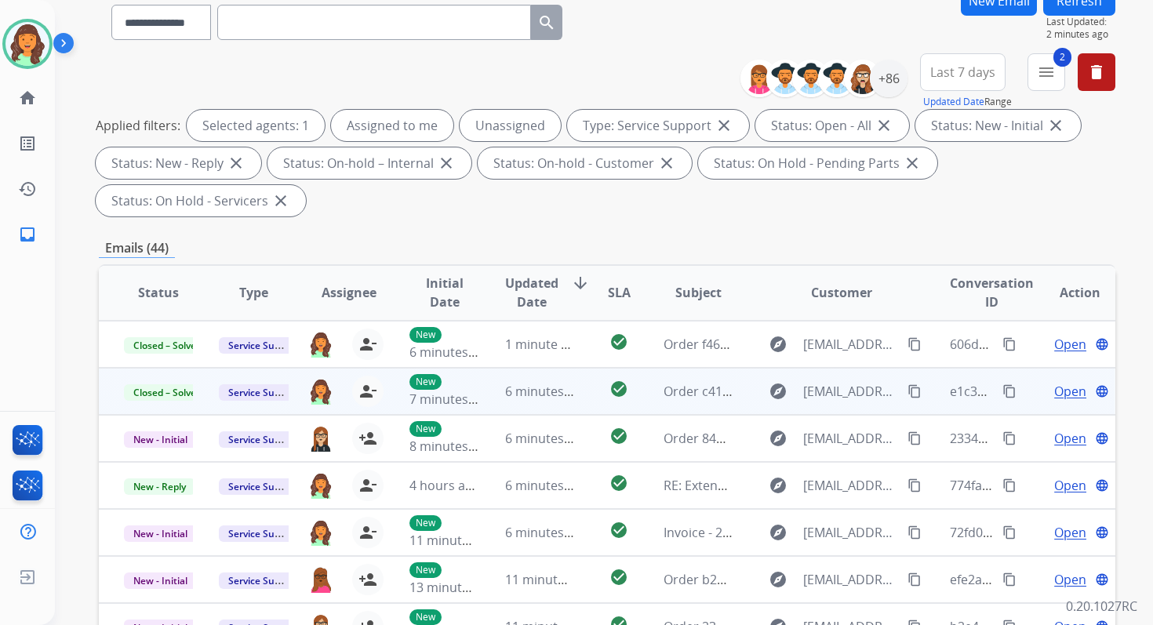
scroll to position [82, 0]
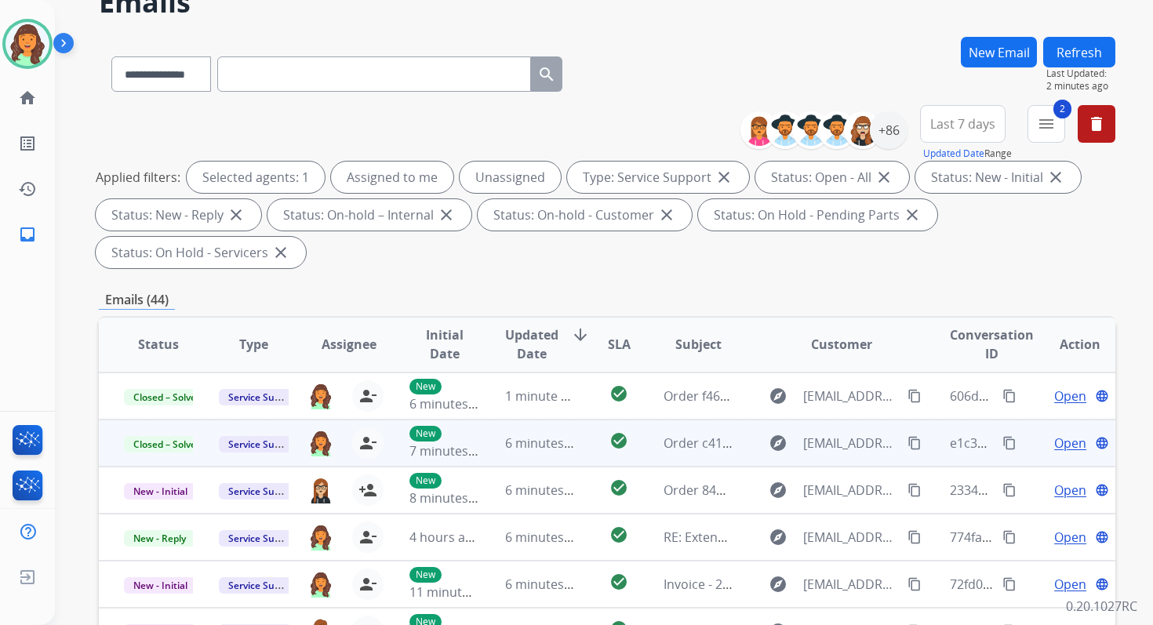
click at [1066, 55] on button "Refresh" at bounding box center [1079, 52] width 72 height 31
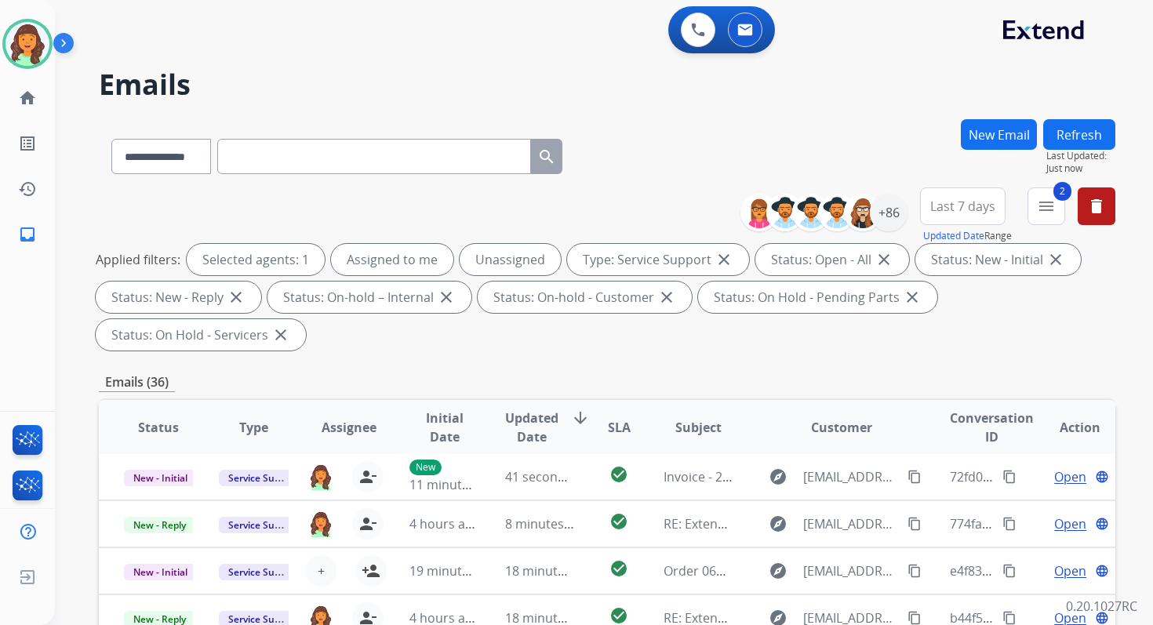
scroll to position [380, 0]
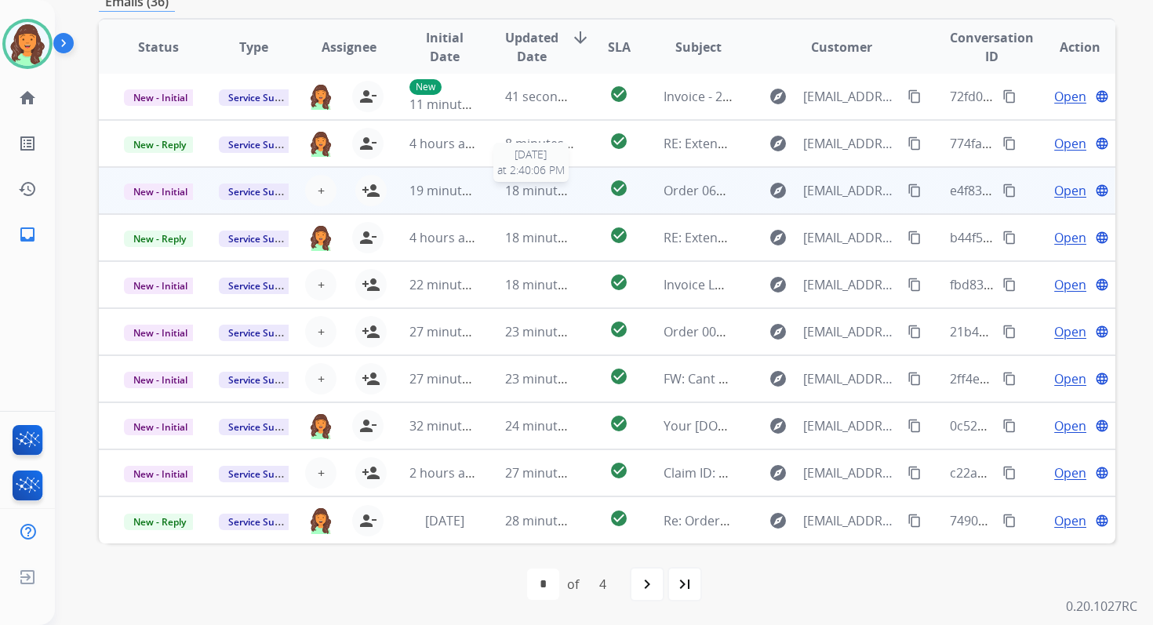
click at [511, 185] on span "18 minutes ago" at bounding box center [550, 190] width 91 height 17
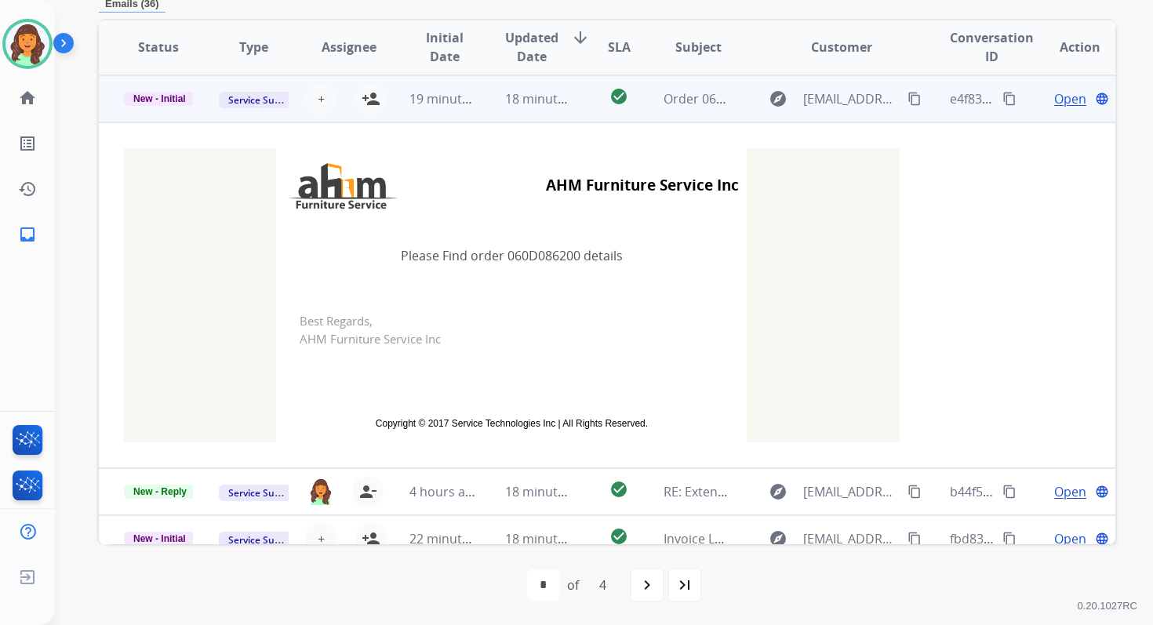
scroll to position [0, 0]
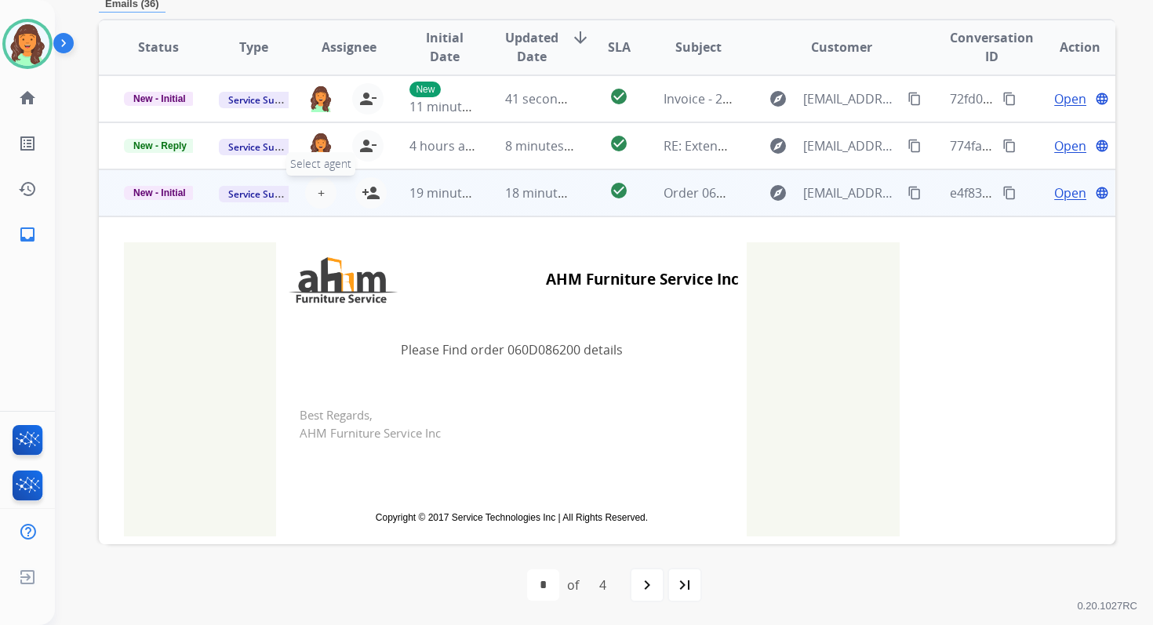
click at [318, 197] on span "+" at bounding box center [321, 193] width 7 height 19
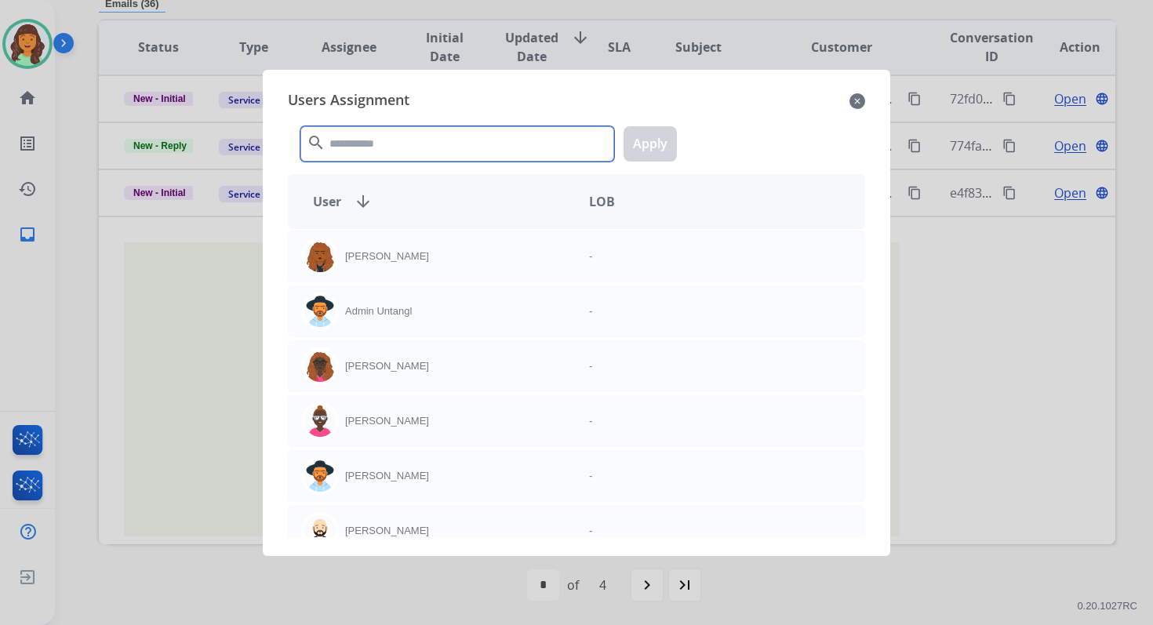
click at [366, 146] on input "text" at bounding box center [457, 143] width 314 height 35
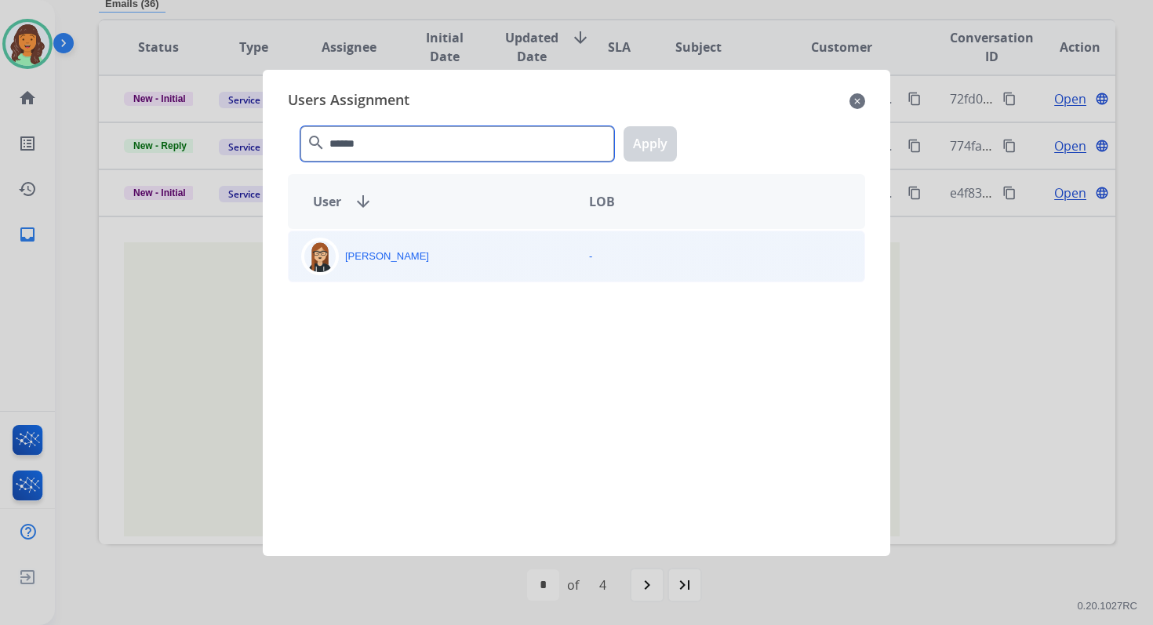
type input "******"
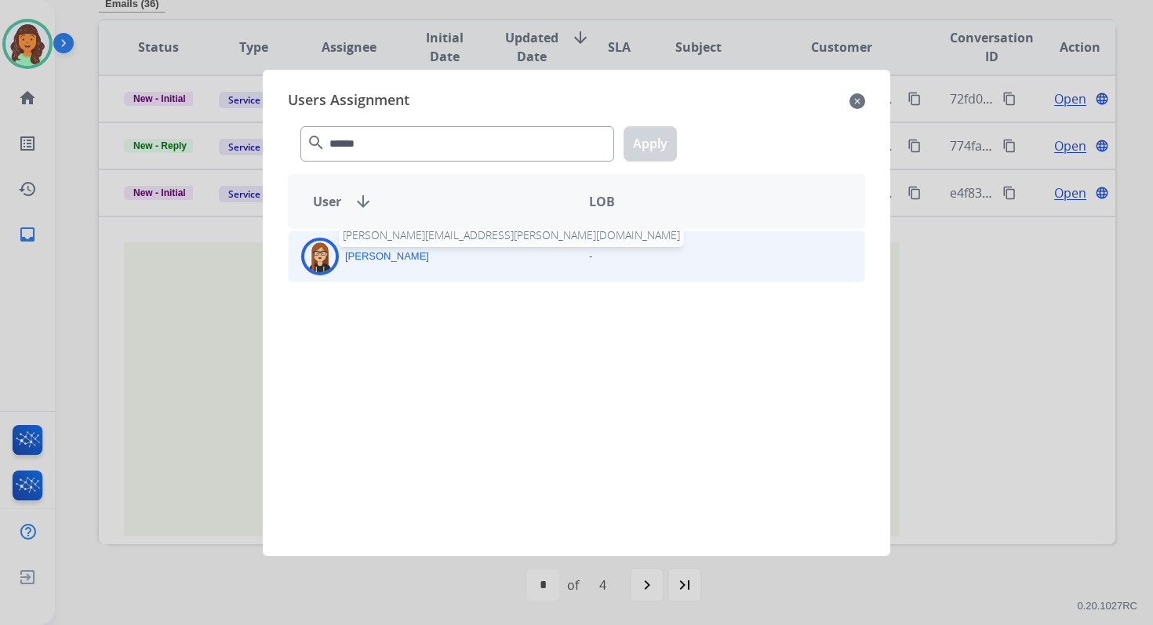
click at [388, 252] on p "Trisha Higgins" at bounding box center [387, 257] width 84 height 16
click at [654, 136] on button "Apply" at bounding box center [649, 143] width 53 height 35
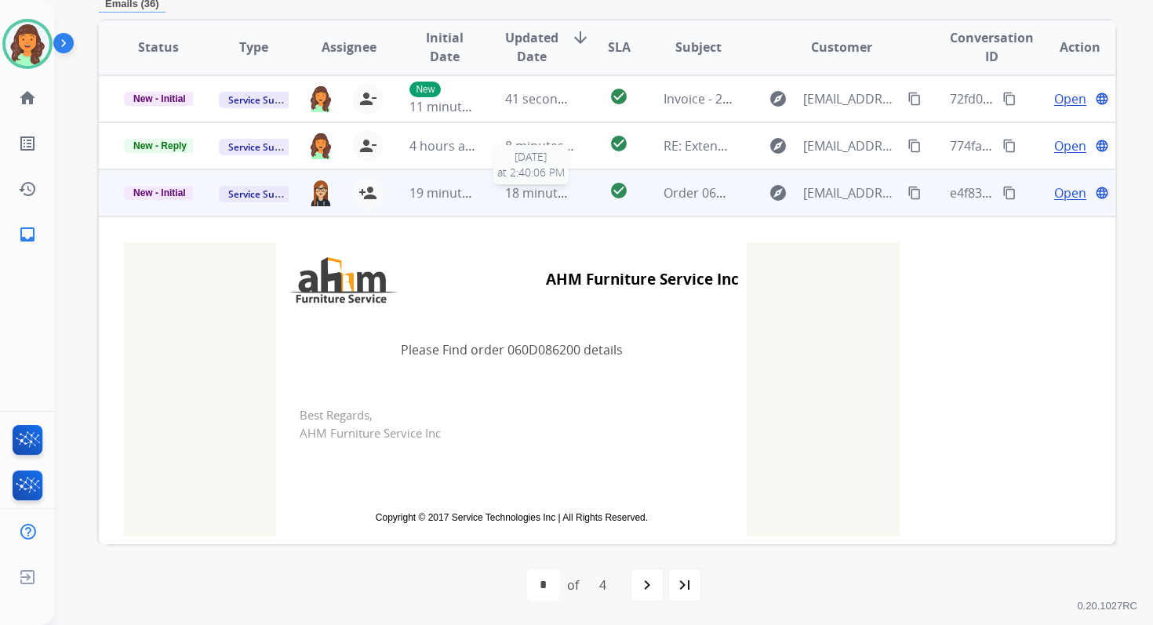
click at [531, 192] on span "18 minutes ago" at bounding box center [550, 192] width 91 height 17
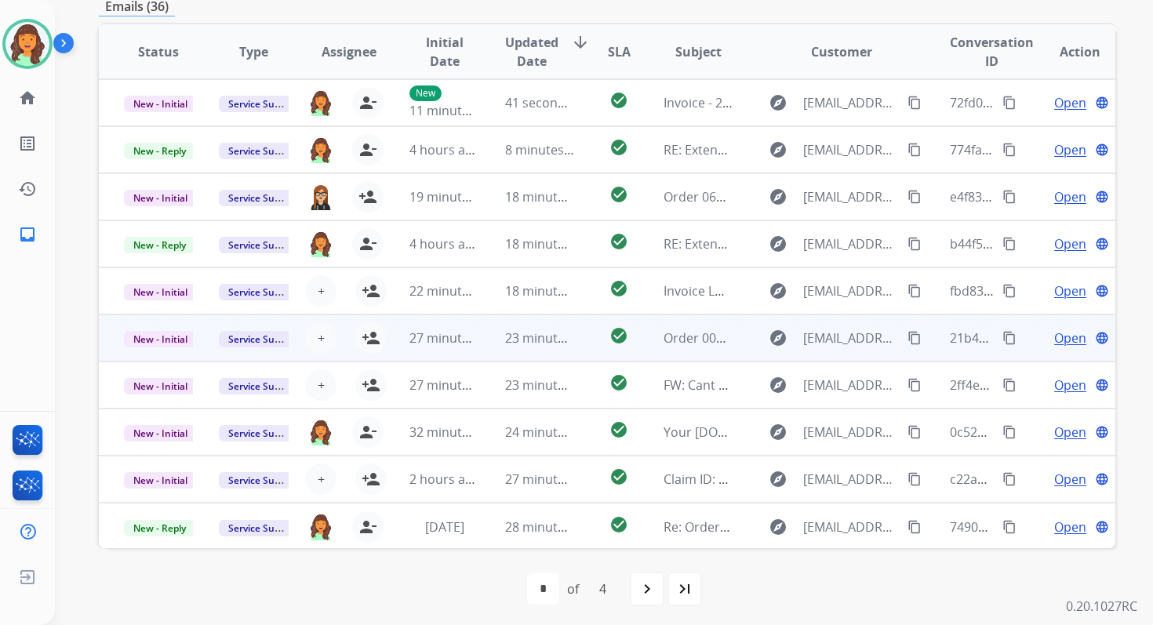
click at [508, 332] on span "23 minutes ago" at bounding box center [550, 337] width 91 height 17
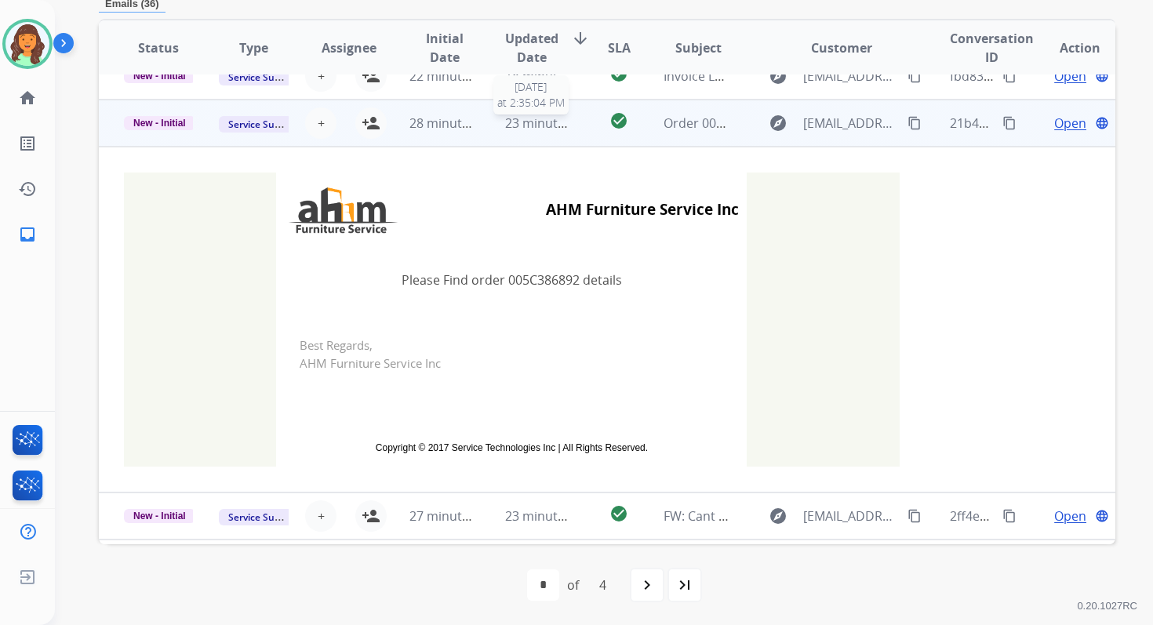
scroll to position [235, 0]
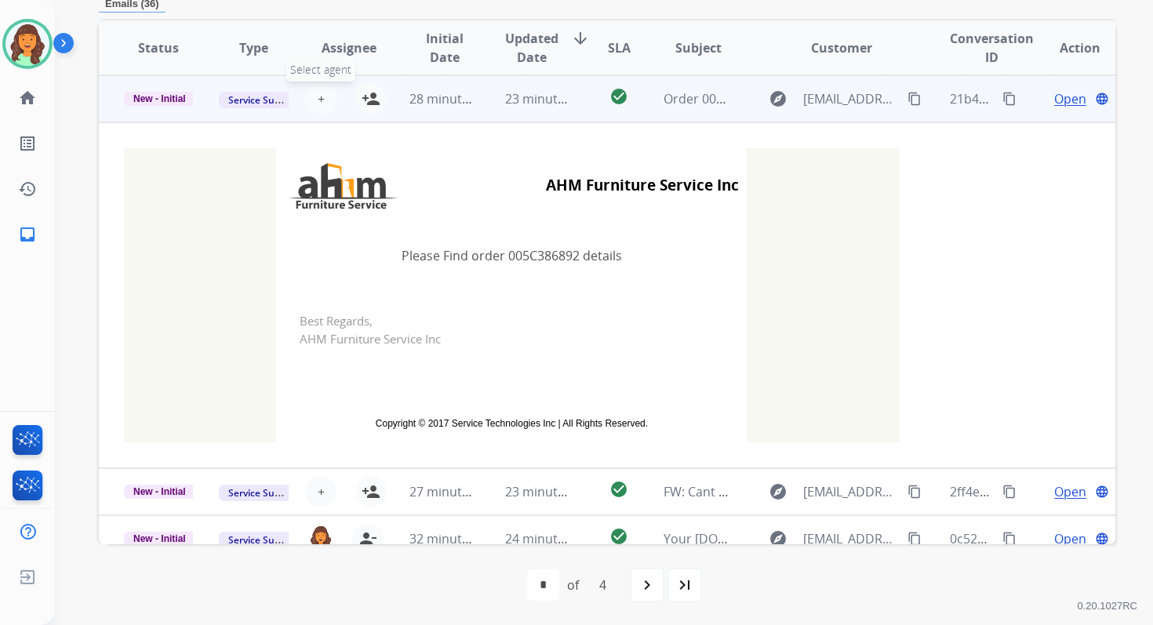
click at [318, 96] on span "+" at bounding box center [321, 98] width 7 height 19
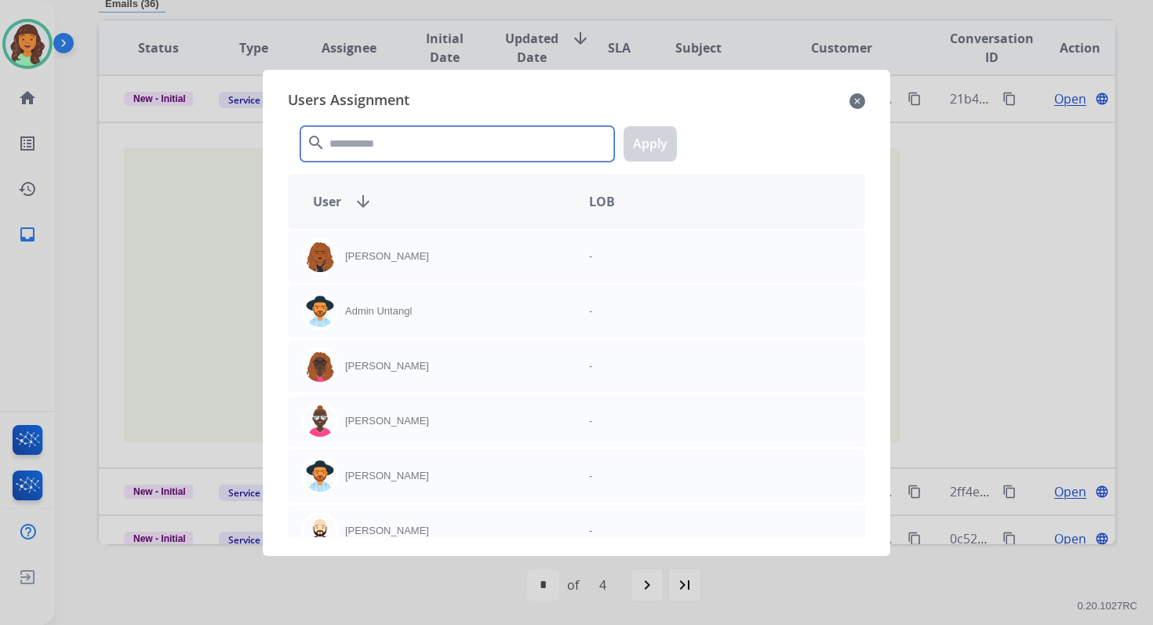
click at [363, 148] on input "text" at bounding box center [457, 143] width 314 height 35
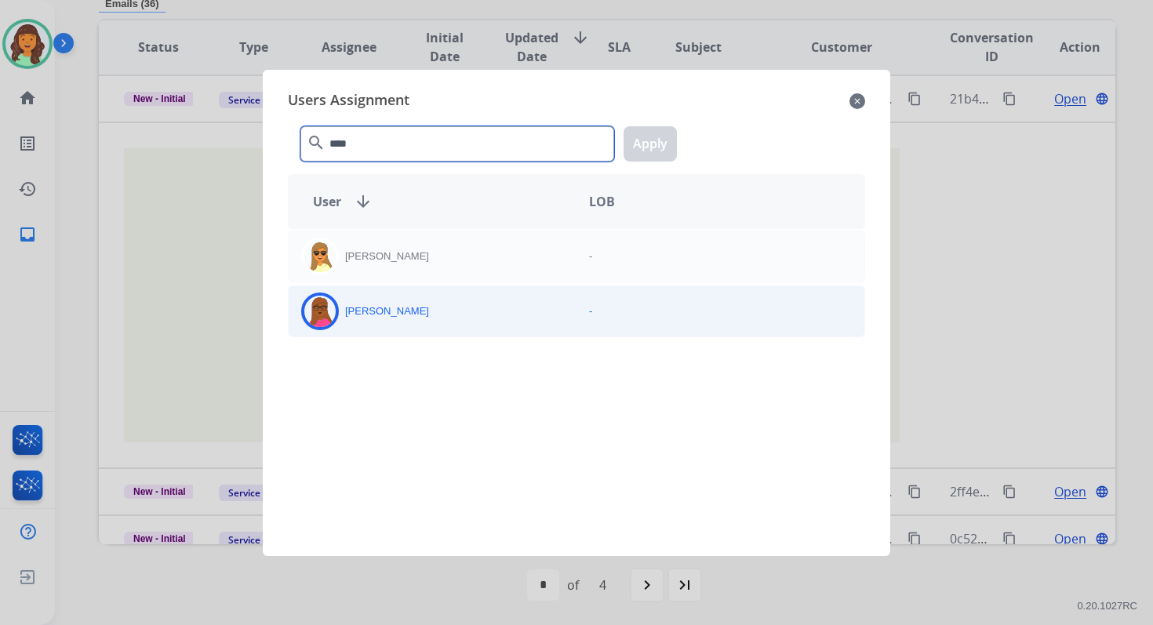
type input "****"
click at [419, 327] on div "Emily Thurman" at bounding box center [433, 312] width 288 height 38
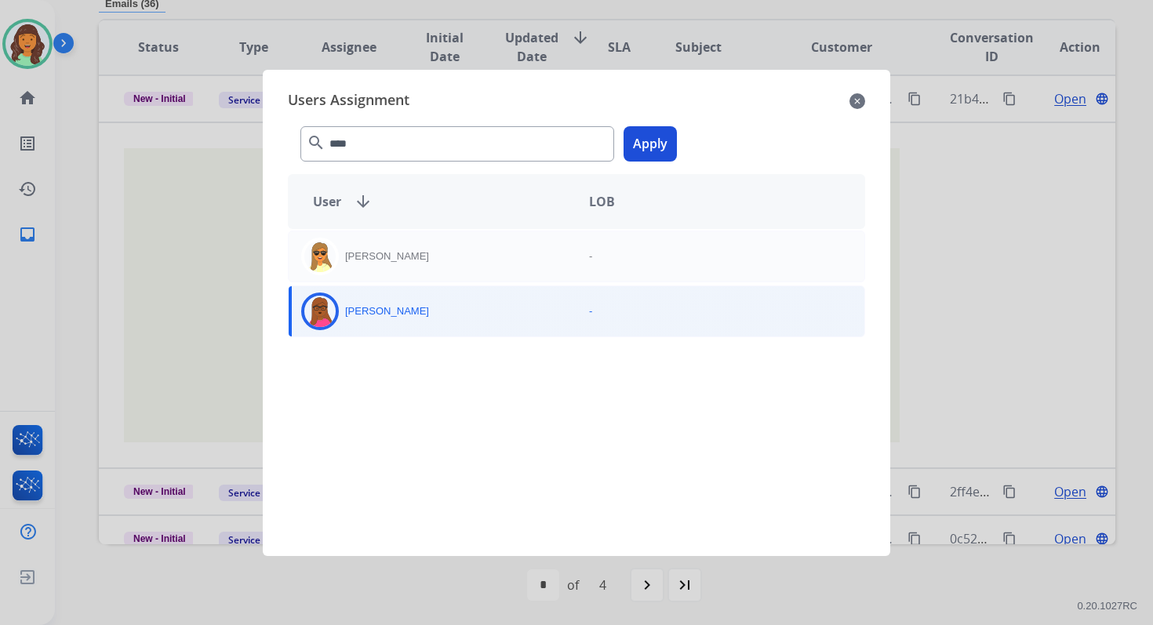
click at [647, 143] on button "Apply" at bounding box center [649, 143] width 53 height 35
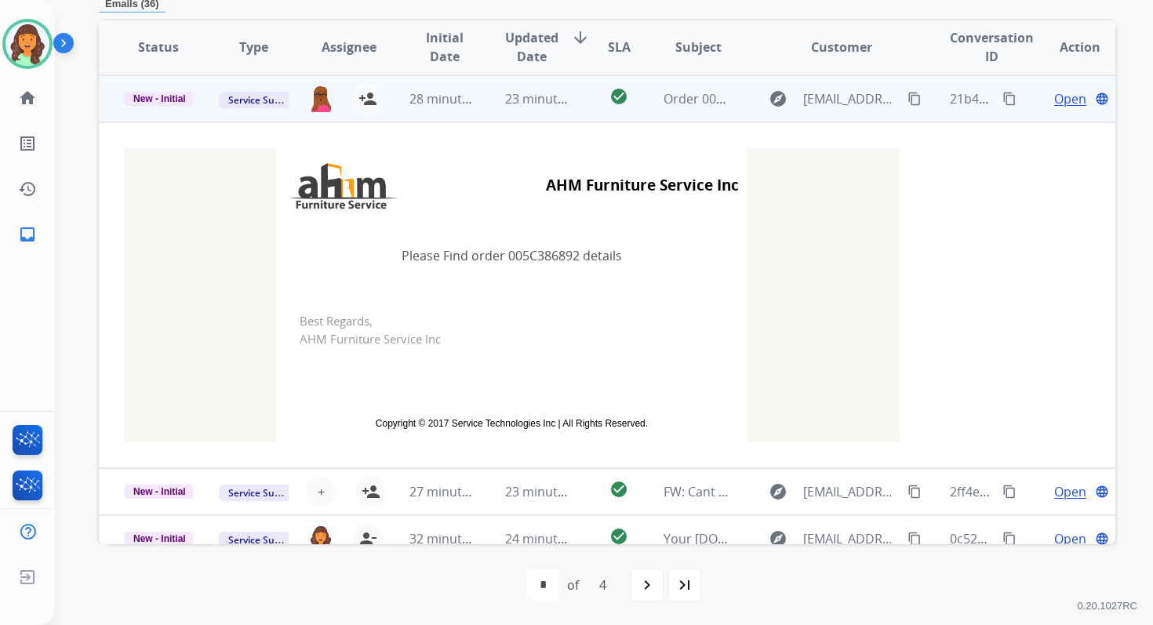
click at [556, 97] on span "23 minutes ago" at bounding box center [550, 98] width 91 height 17
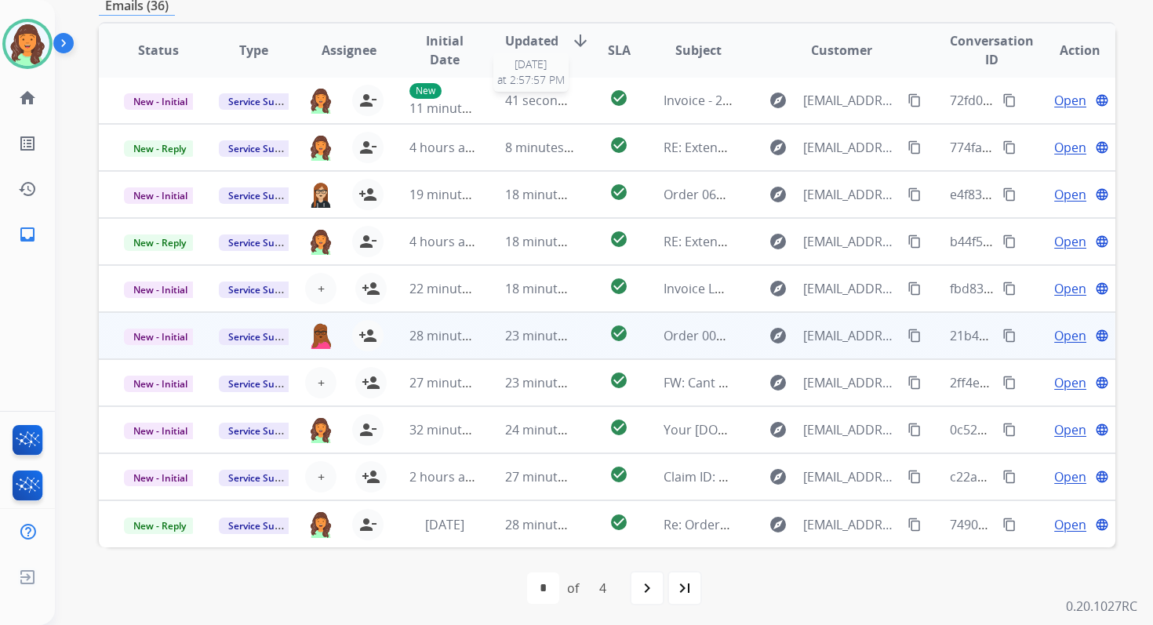
scroll to position [376, 0]
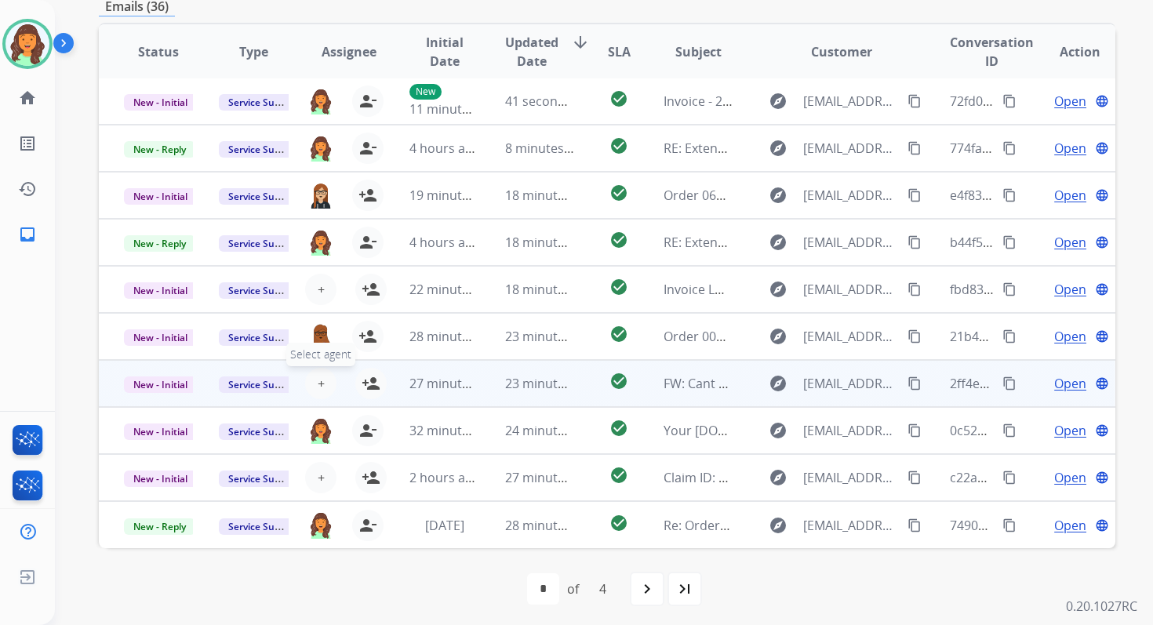
click at [318, 385] on span "+" at bounding box center [321, 383] width 7 height 19
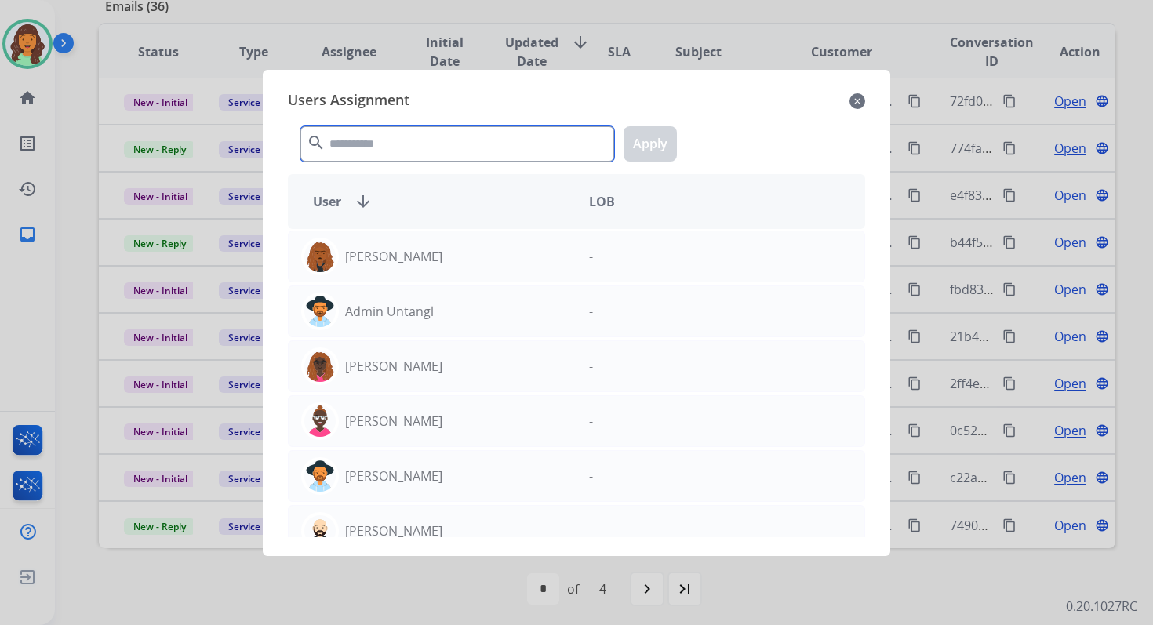
click at [404, 146] on input "text" at bounding box center [457, 143] width 314 height 35
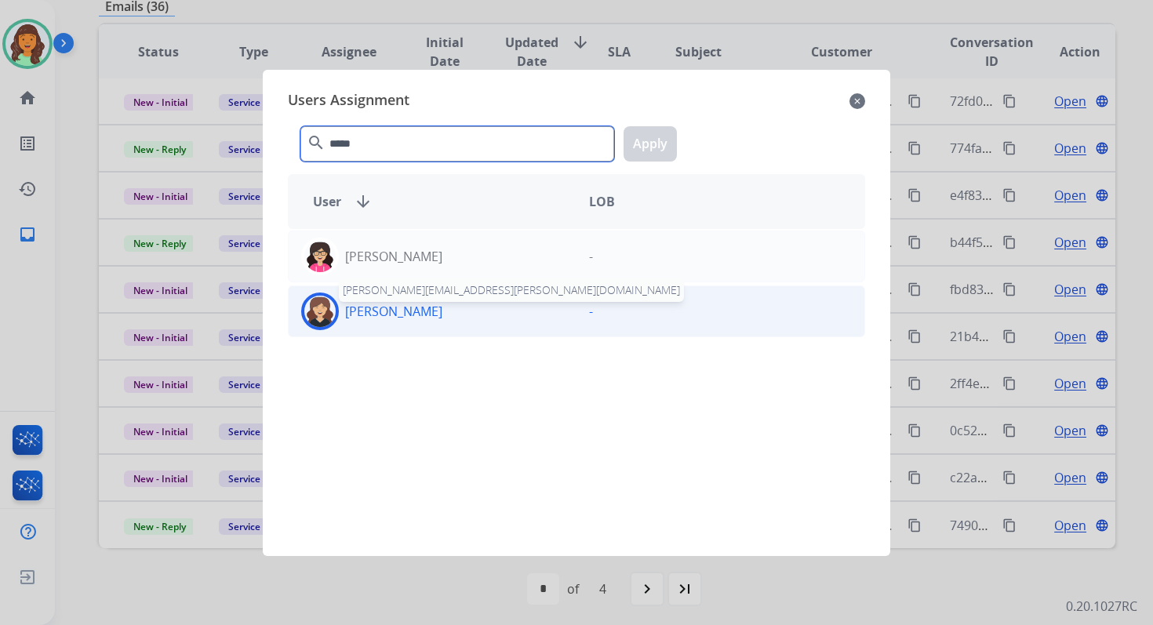
type input "*****"
click at [429, 306] on p "Whittney Boothe" at bounding box center [393, 311] width 97 height 19
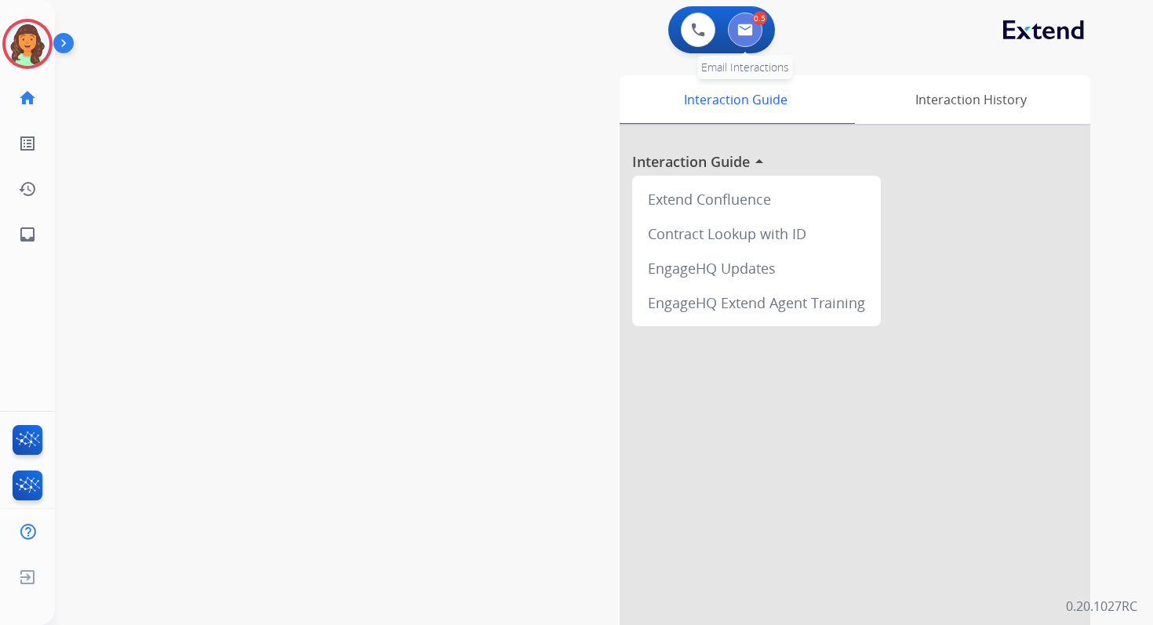
click at [743, 23] on button at bounding box center [745, 30] width 35 height 35
select select "**********"
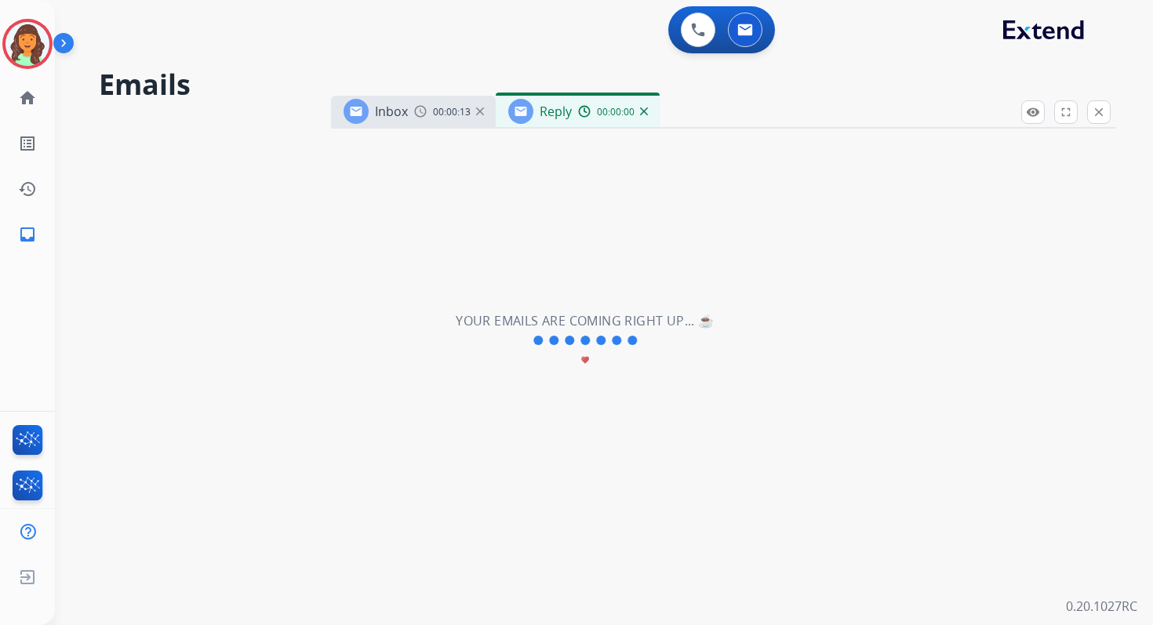
select select "**********"
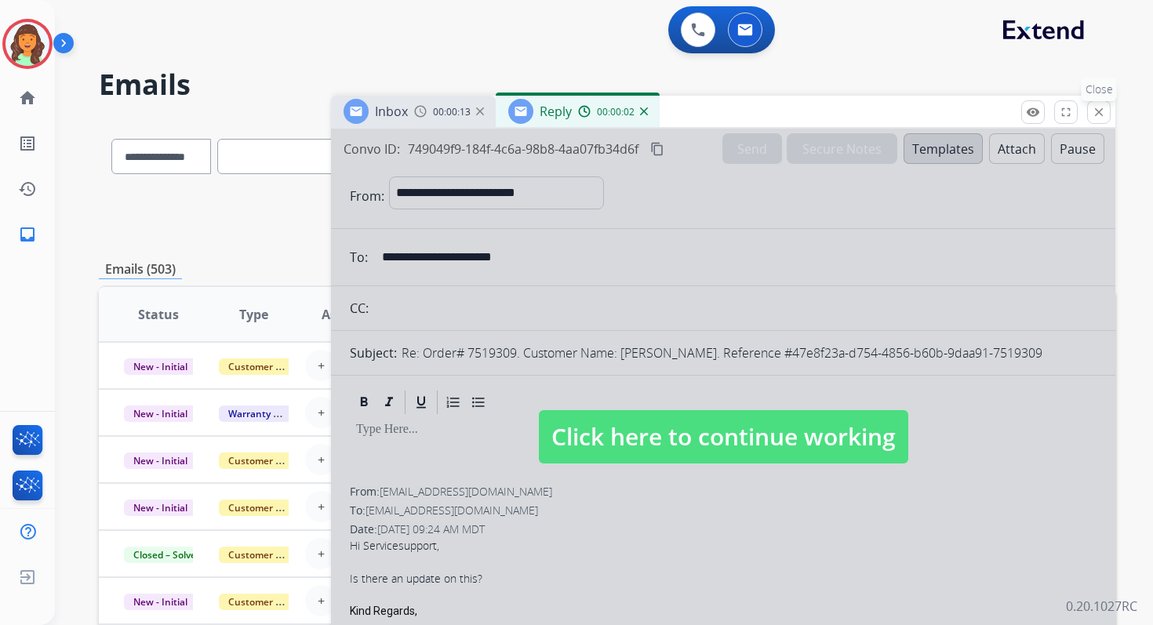
click at [1099, 107] on mat-icon "close" at bounding box center [1099, 112] width 14 height 14
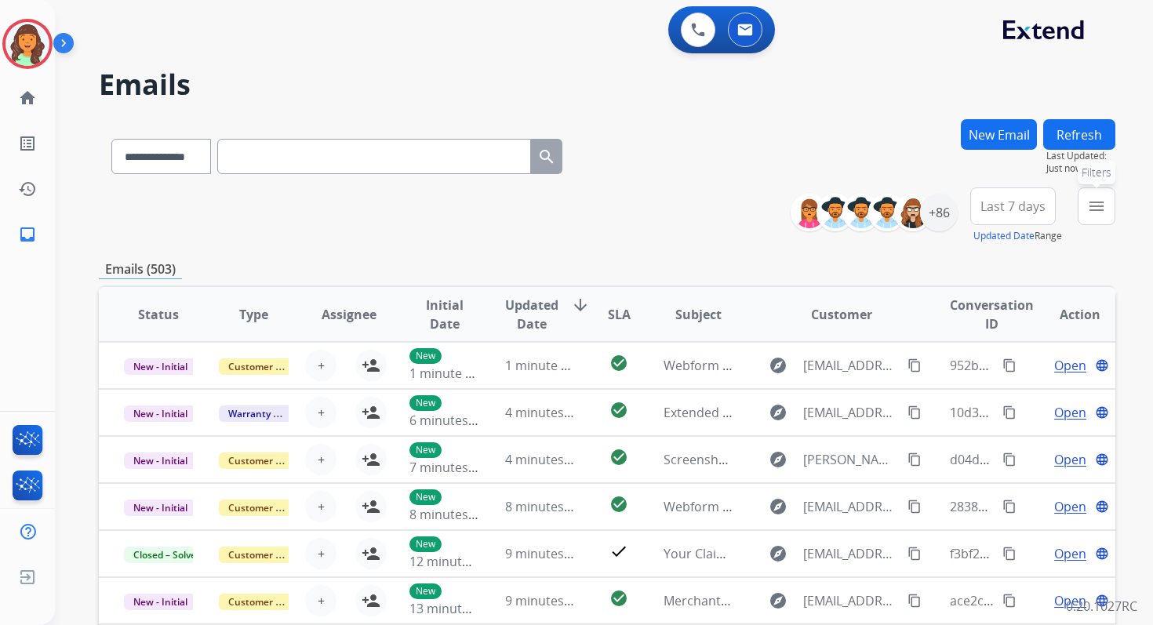
click at [1096, 200] on mat-icon "menu" at bounding box center [1096, 206] width 19 height 19
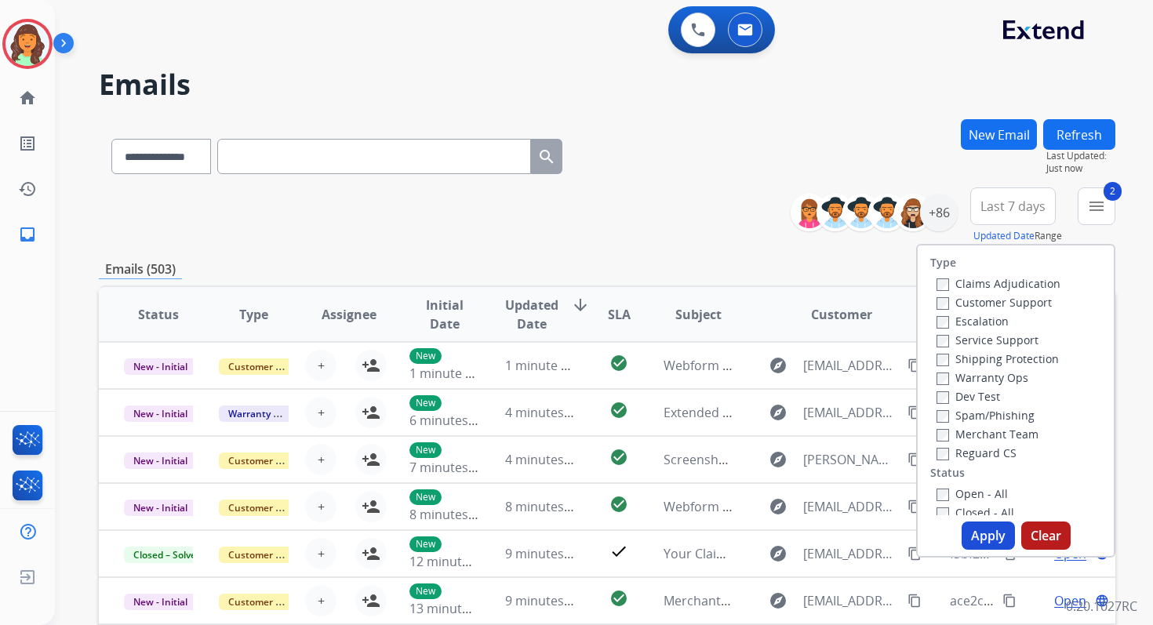
click at [986, 526] on button "Apply" at bounding box center [987, 535] width 53 height 28
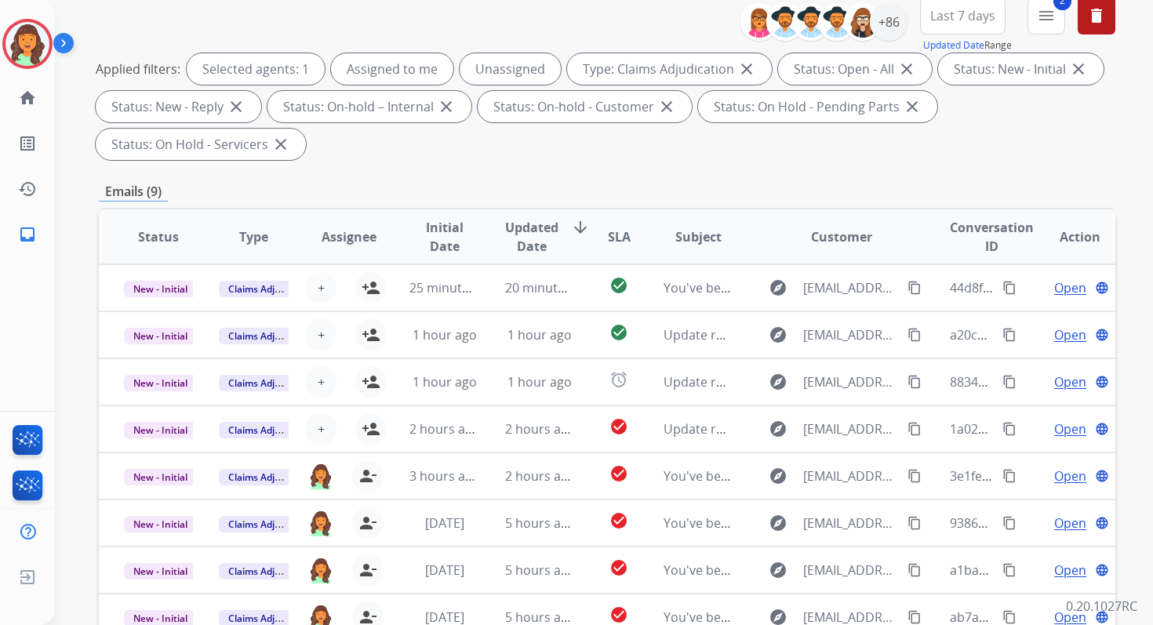
scroll to position [380, 0]
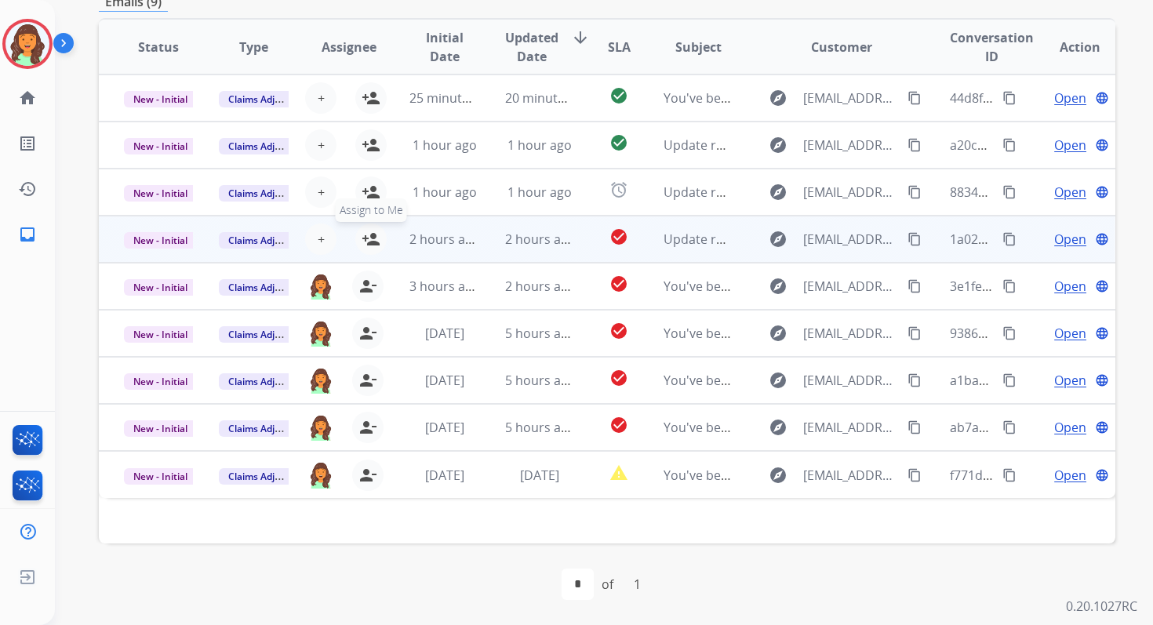
click at [370, 234] on mat-icon "person_add" at bounding box center [371, 239] width 19 height 19
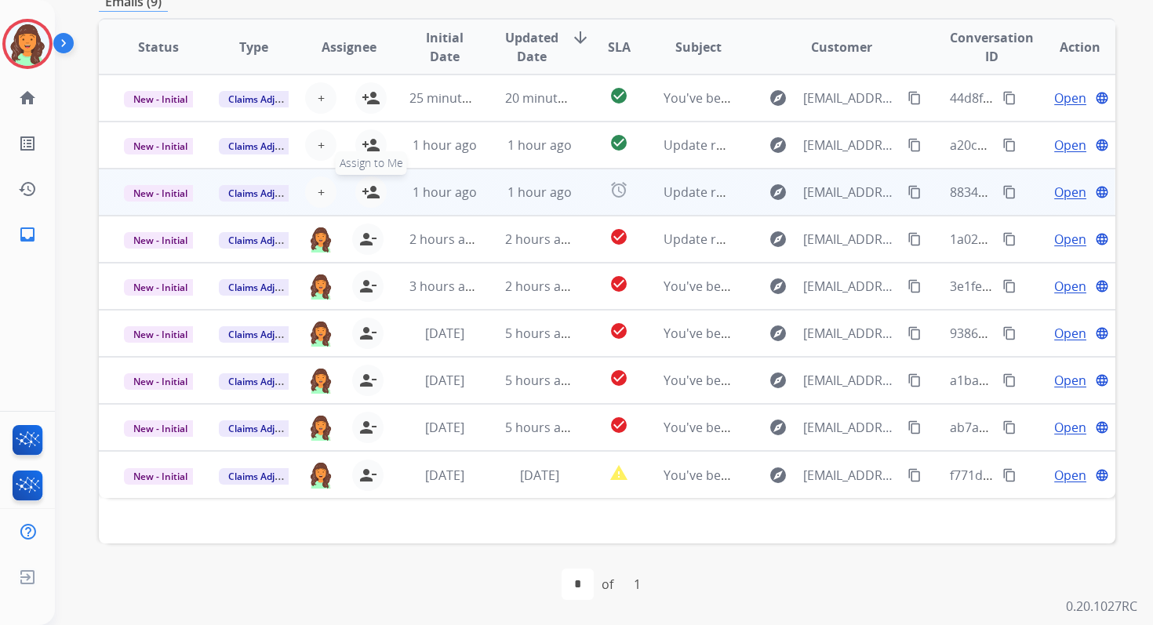
click at [369, 190] on mat-icon "person_add" at bounding box center [371, 192] width 19 height 19
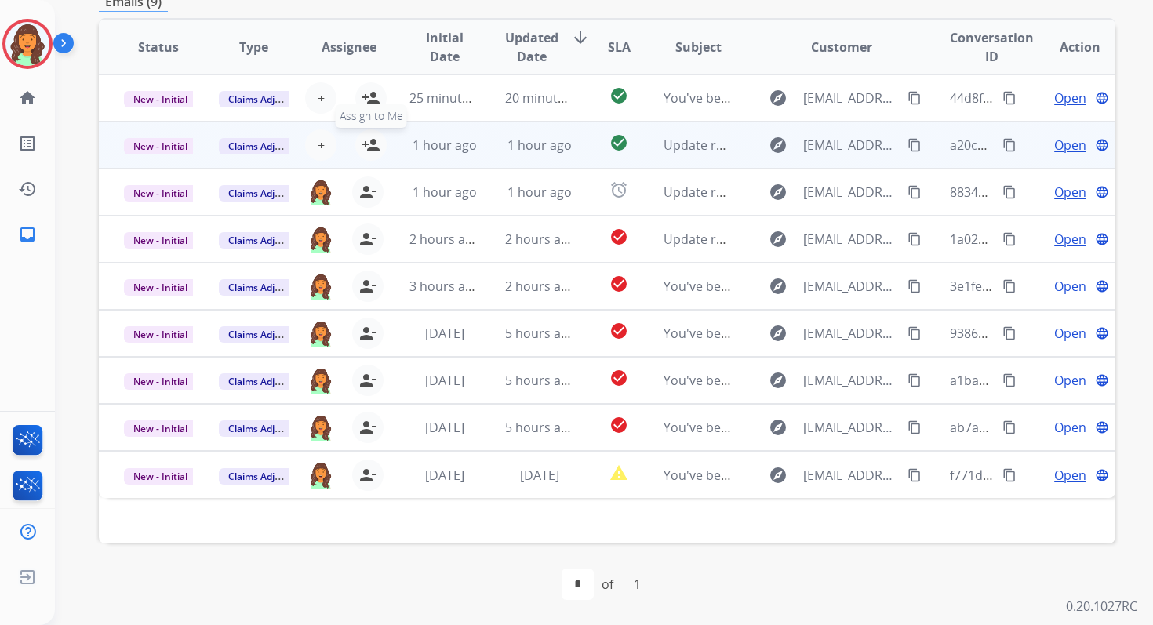
click at [365, 145] on mat-icon "person_add" at bounding box center [371, 145] width 19 height 19
click at [162, 145] on span "New - Initial" at bounding box center [160, 146] width 73 height 16
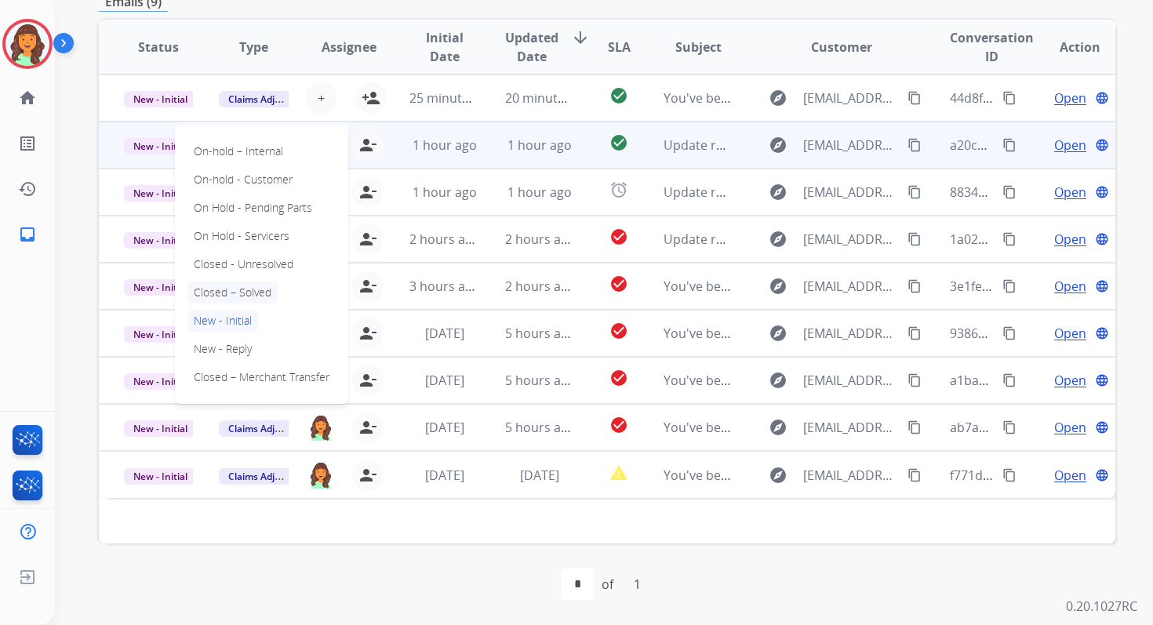
click at [227, 284] on p "Closed – Solved" at bounding box center [232, 293] width 90 height 22
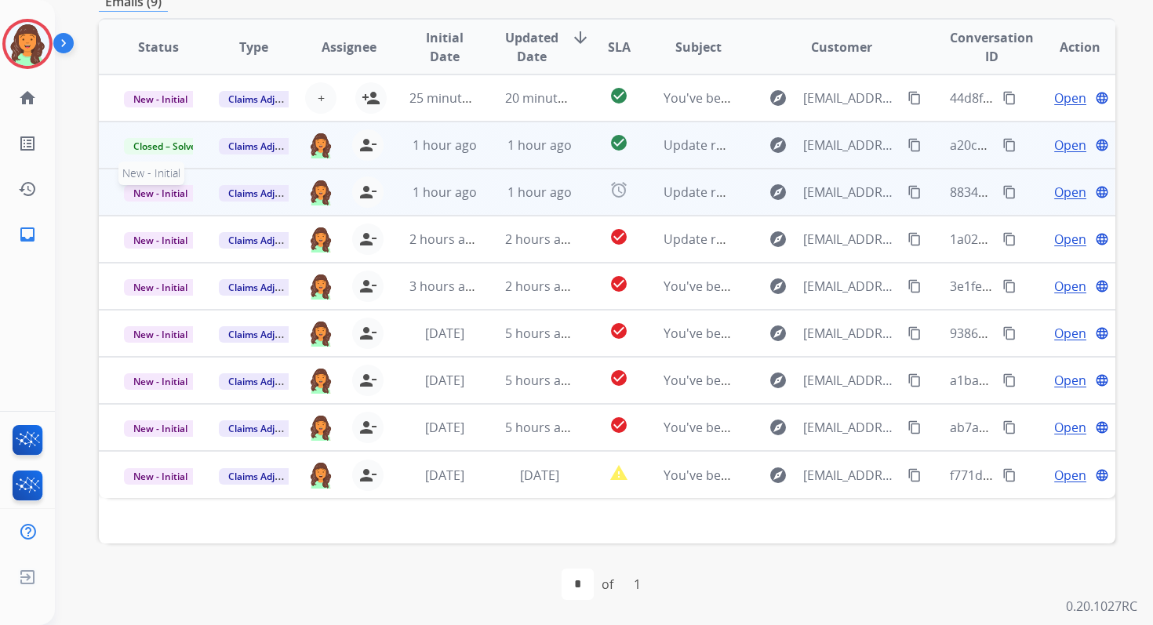
click at [181, 193] on span "New - Initial" at bounding box center [160, 193] width 73 height 16
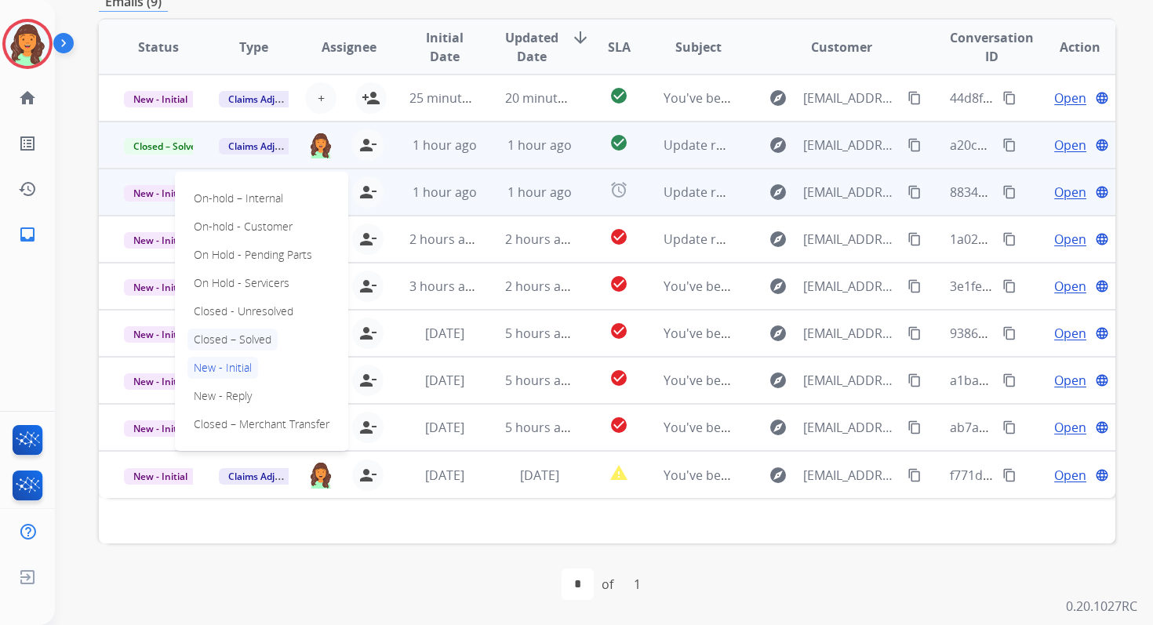
click at [239, 342] on p "Closed – Solved" at bounding box center [232, 340] width 90 height 22
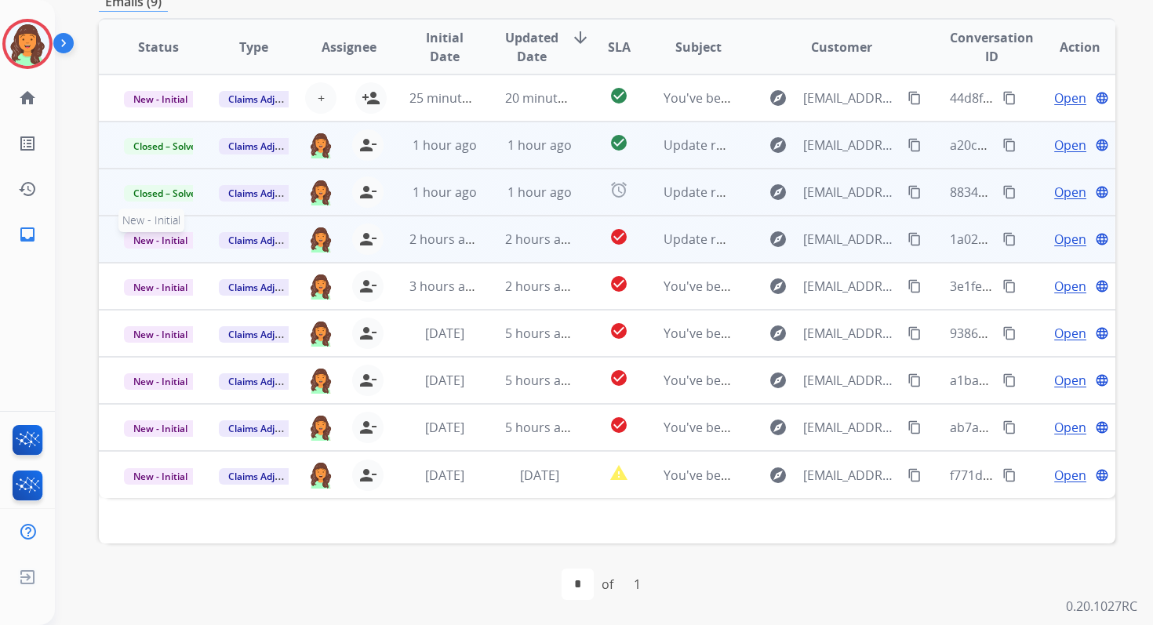
click at [183, 234] on span "New - Initial" at bounding box center [160, 240] width 73 height 16
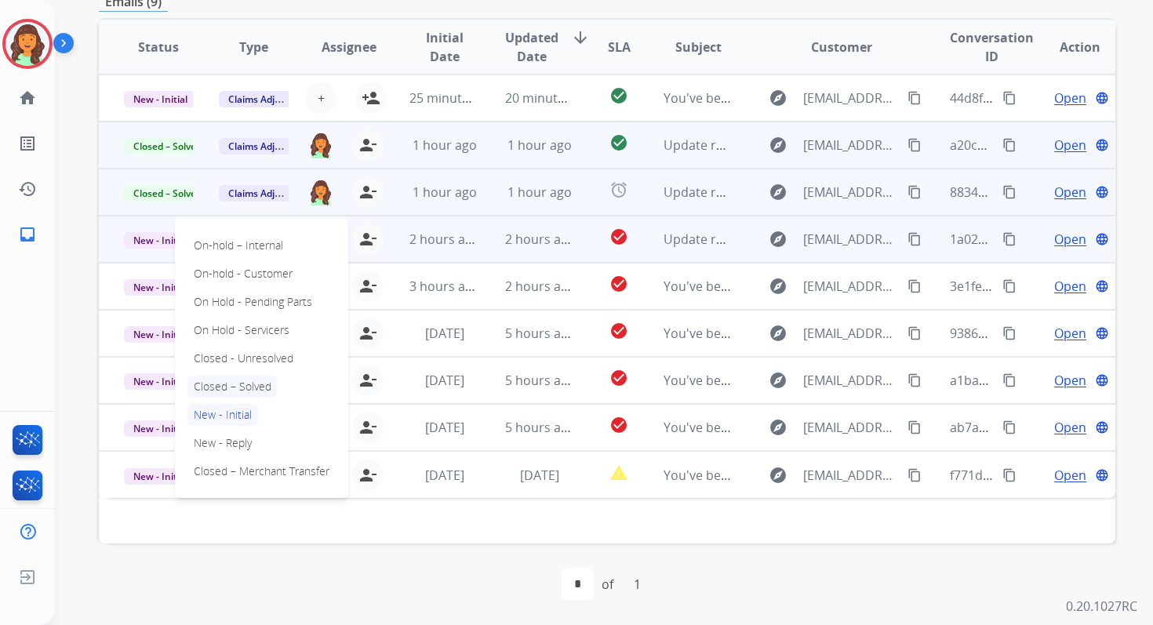
click at [253, 380] on p "Closed – Solved" at bounding box center [232, 387] width 90 height 22
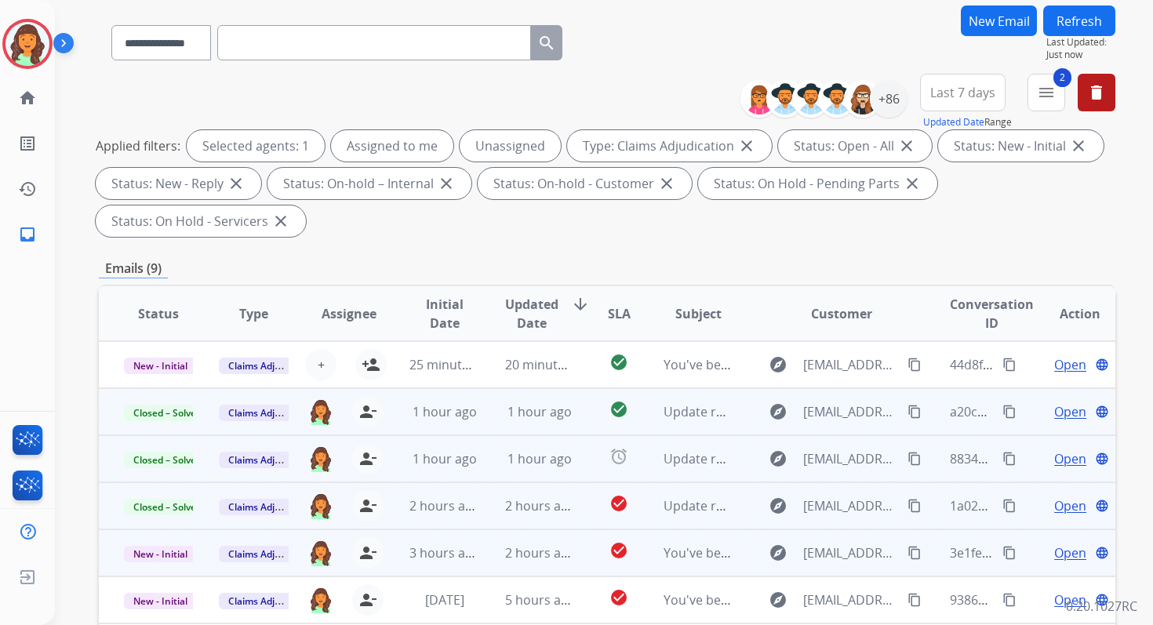
scroll to position [0, 0]
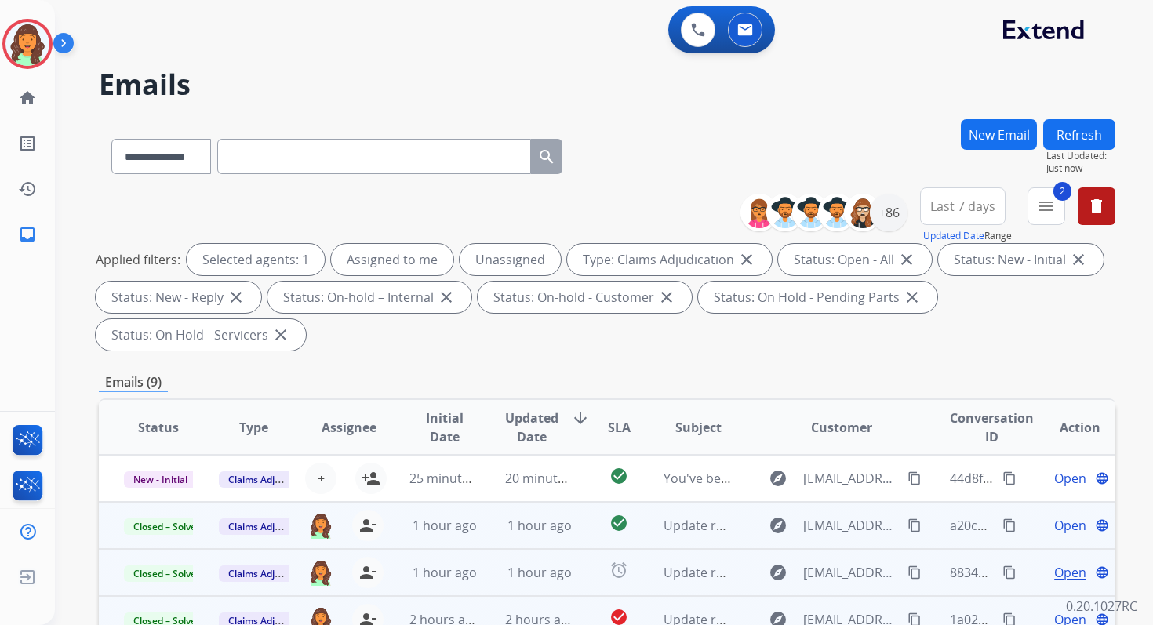
click at [1063, 130] on button "Refresh" at bounding box center [1079, 134] width 72 height 31
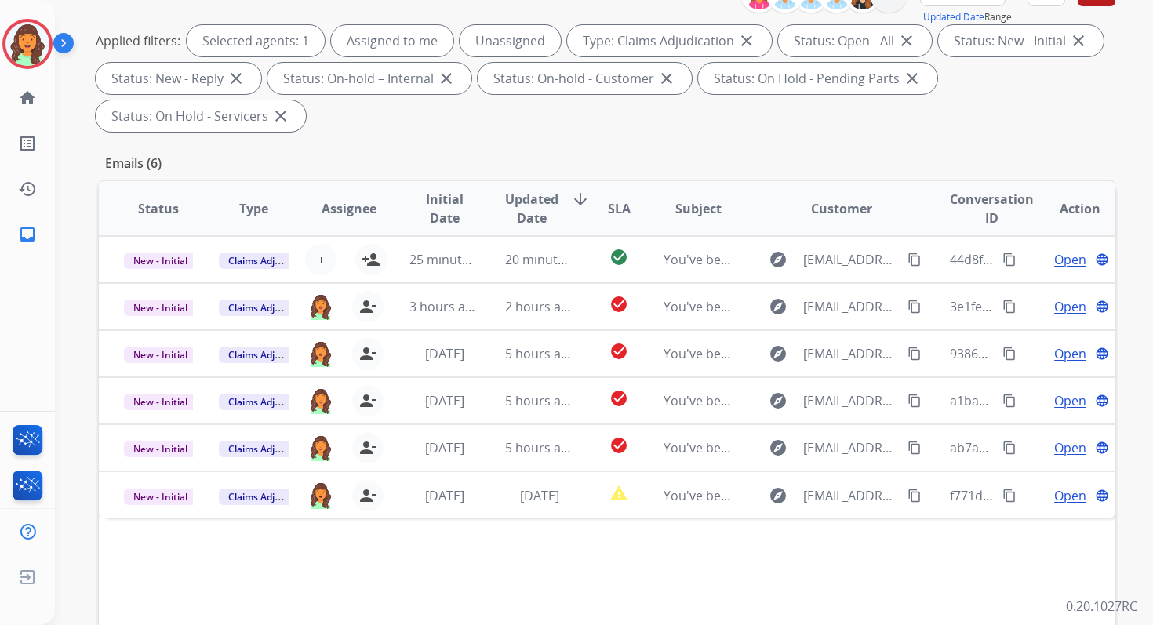
scroll to position [380, 0]
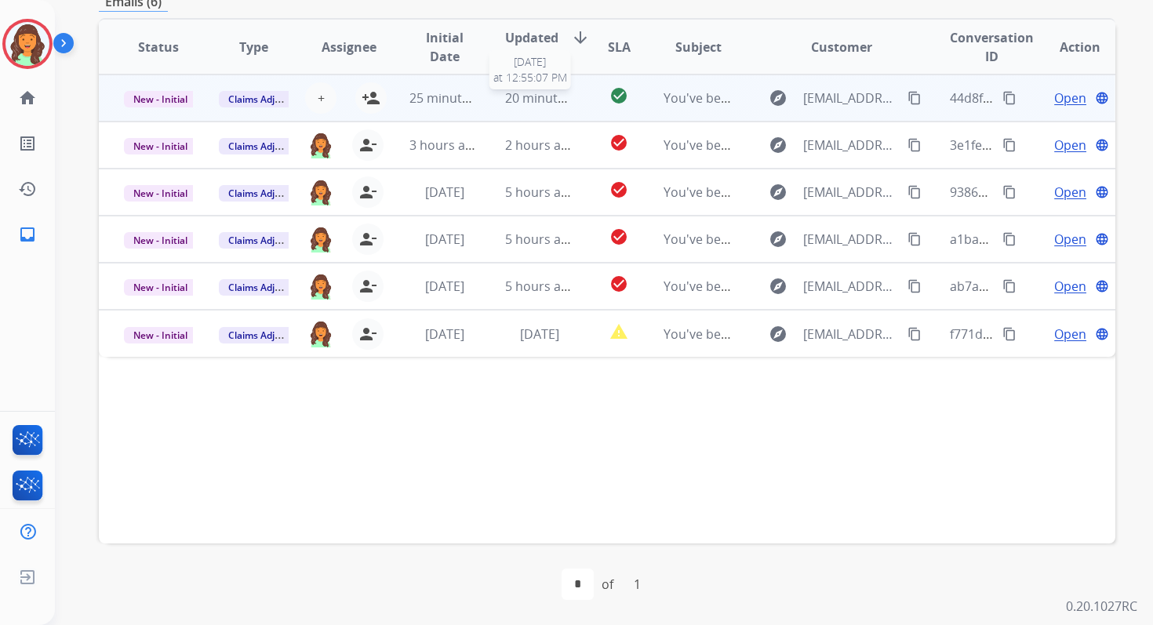
click at [552, 102] on span "20 minutes ago" at bounding box center [550, 97] width 91 height 17
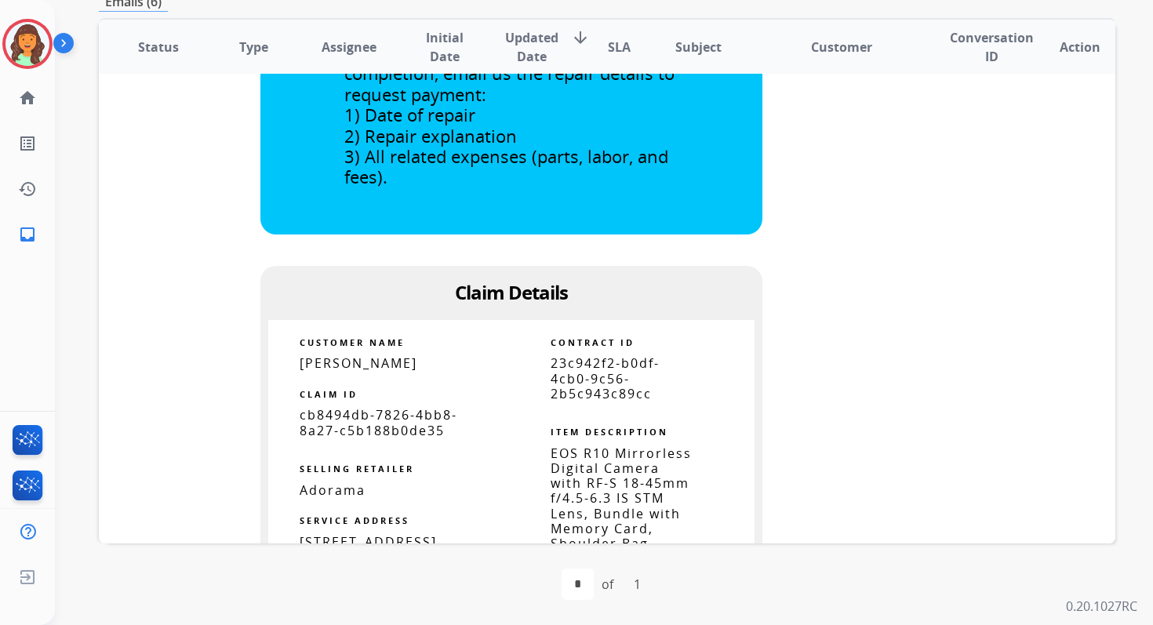
scroll to position [0, 0]
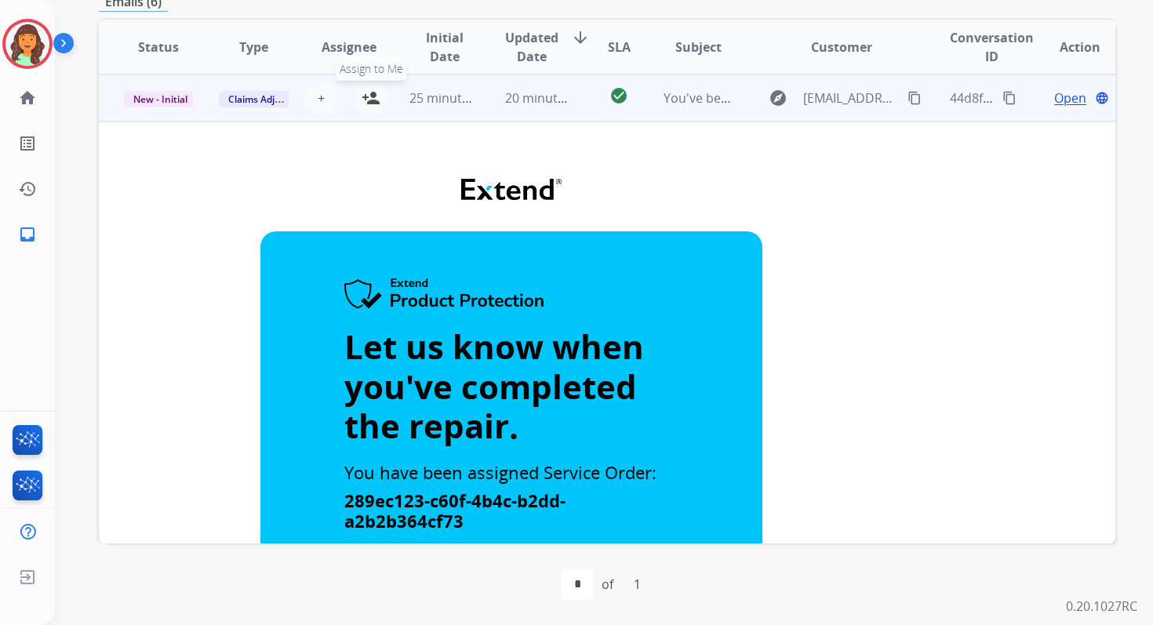
click at [372, 102] on mat-icon "person_add" at bounding box center [371, 98] width 19 height 19
click at [456, 102] on span "25 minutes ago" at bounding box center [454, 97] width 91 height 17
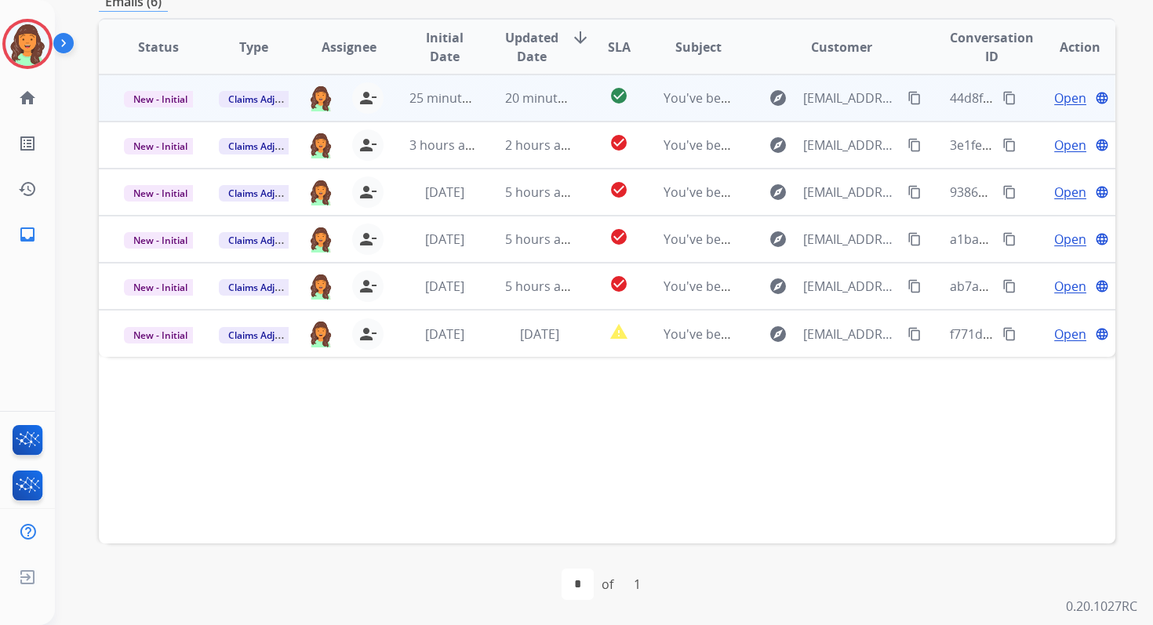
click at [529, 85] on td "20 minutes ago" at bounding box center [527, 97] width 95 height 47
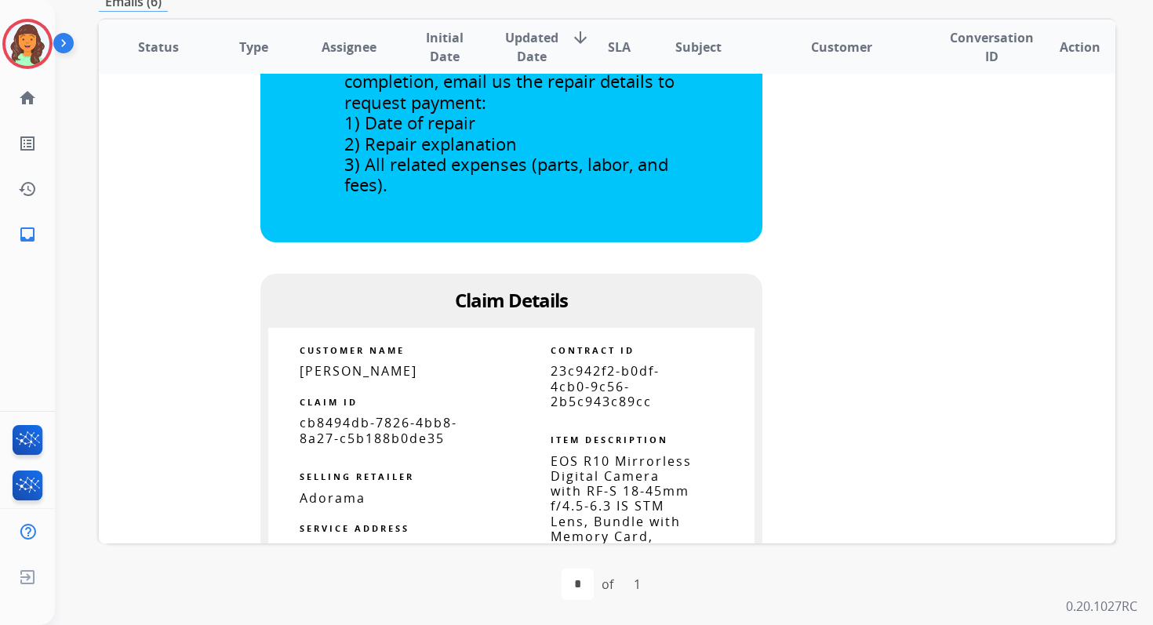
scroll to position [584, 0]
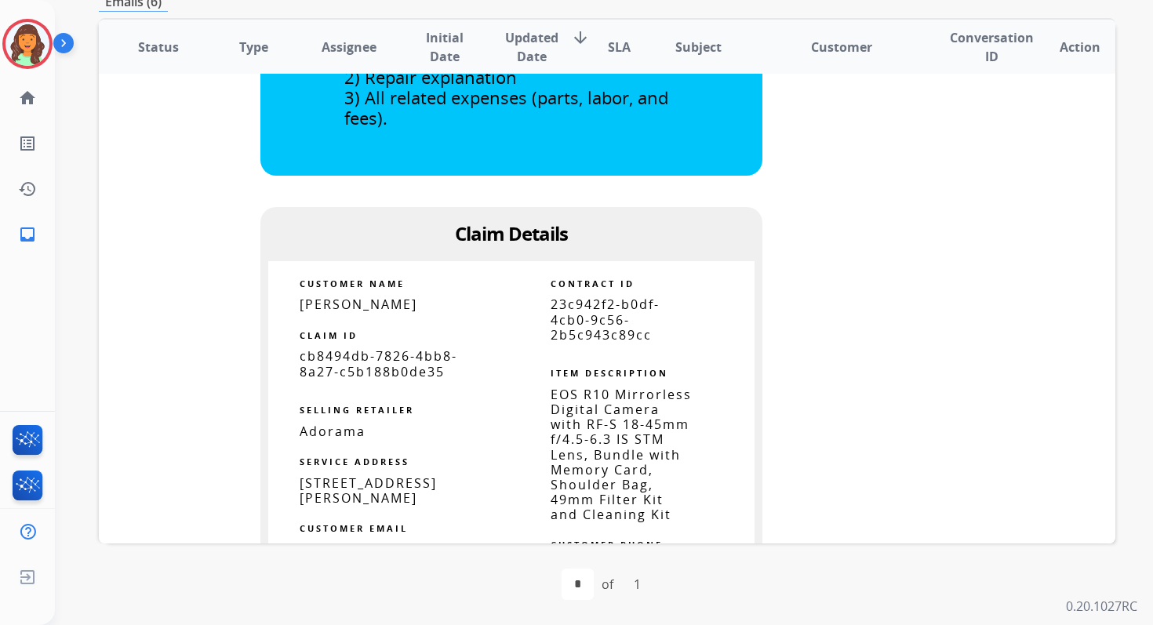
click at [593, 312] on span "23c942f2-b0df-4cb0-9c56-2b5c943c89cc" at bounding box center [605, 319] width 109 height 47
copy tbody
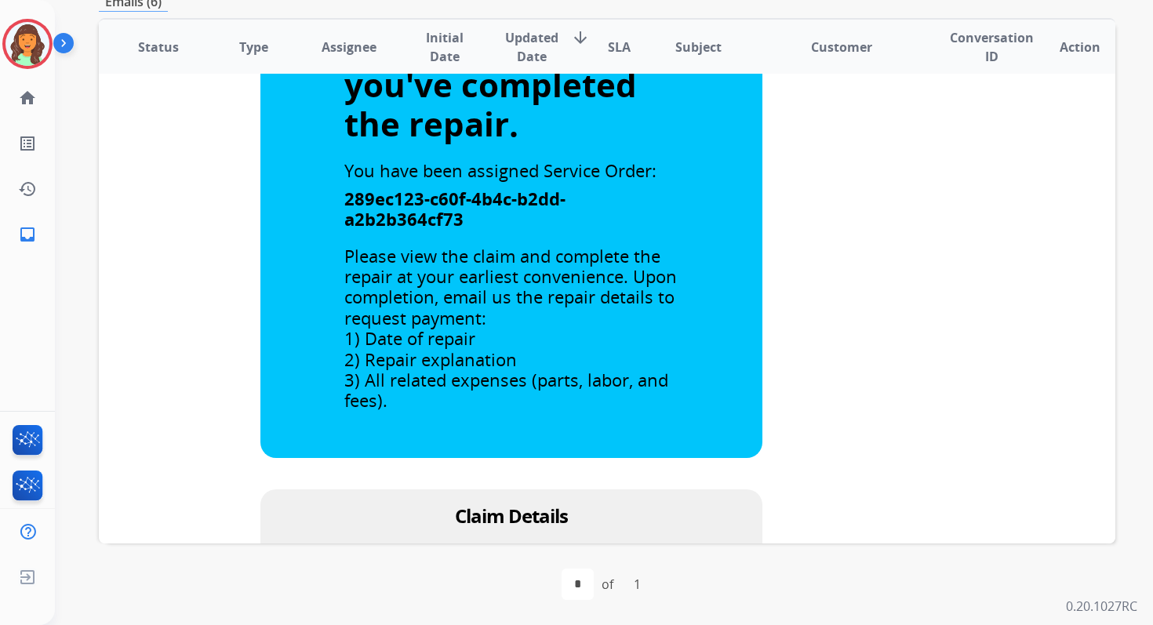
scroll to position [0, 0]
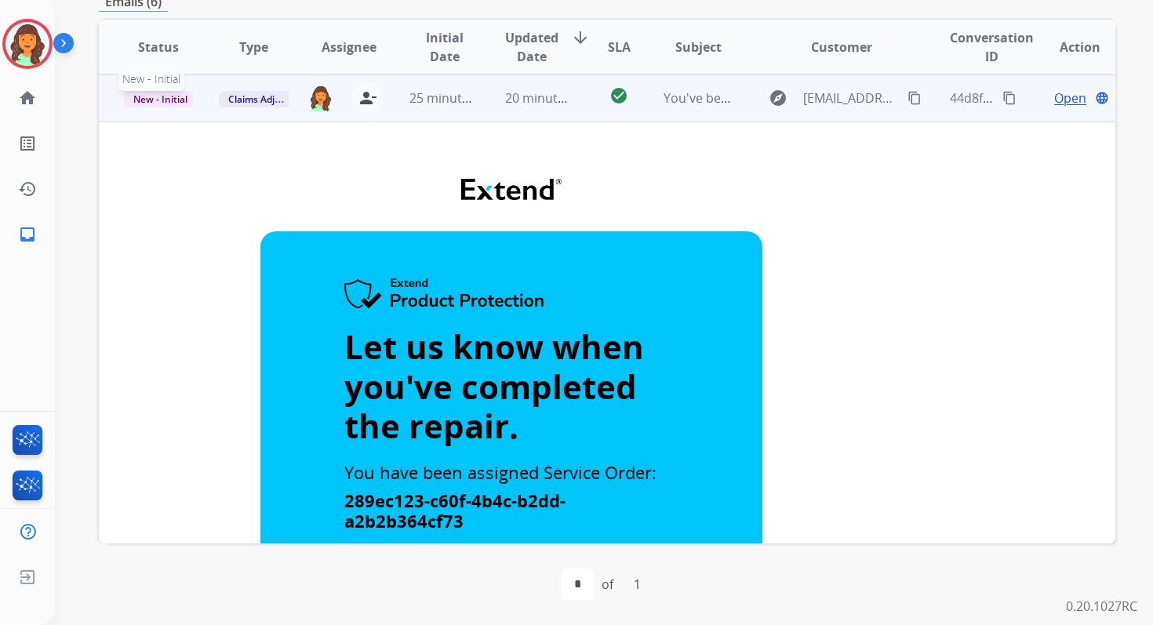
click at [174, 97] on span "New - Initial" at bounding box center [160, 99] width 73 height 16
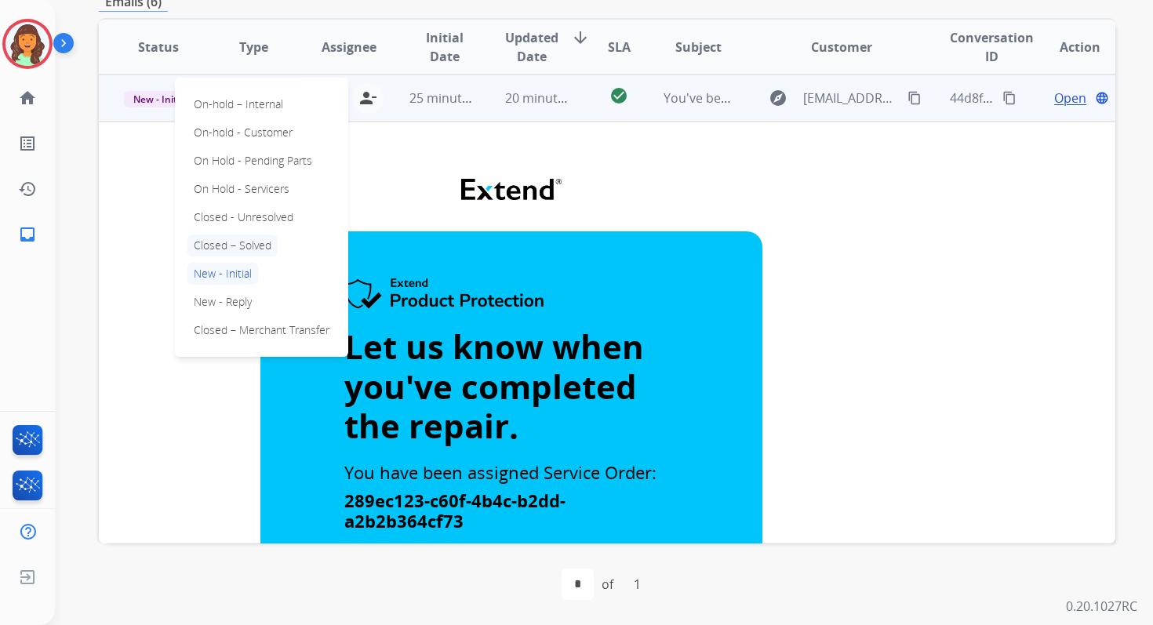
click at [238, 246] on p "Closed – Solved" at bounding box center [232, 245] width 90 height 22
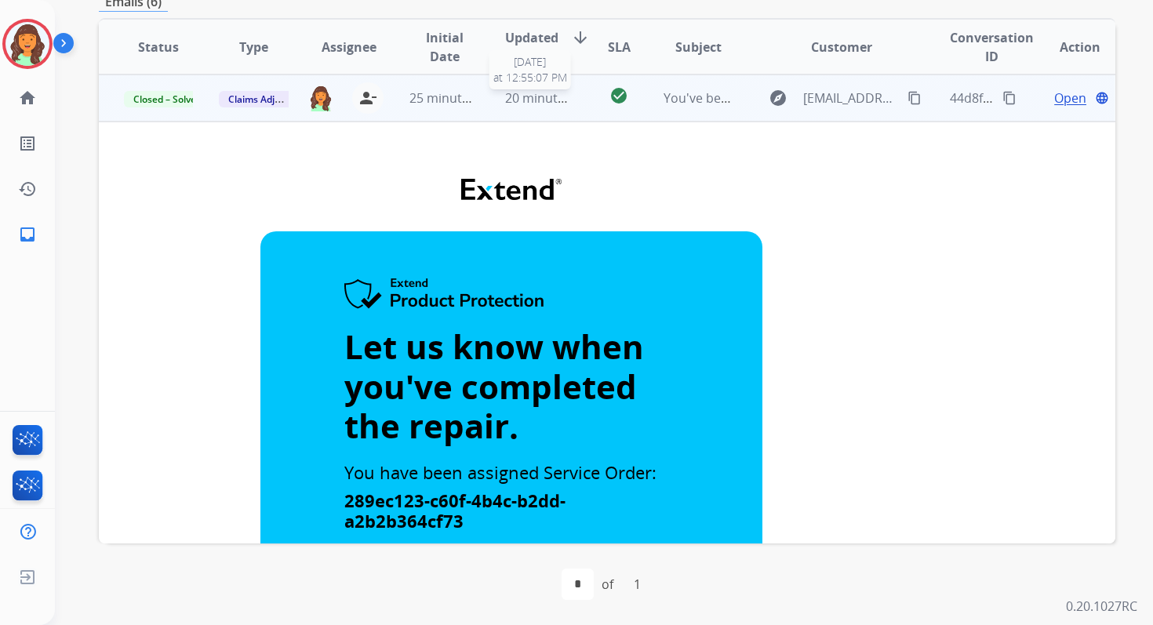
click at [554, 100] on span "20 minutes ago" at bounding box center [550, 97] width 91 height 17
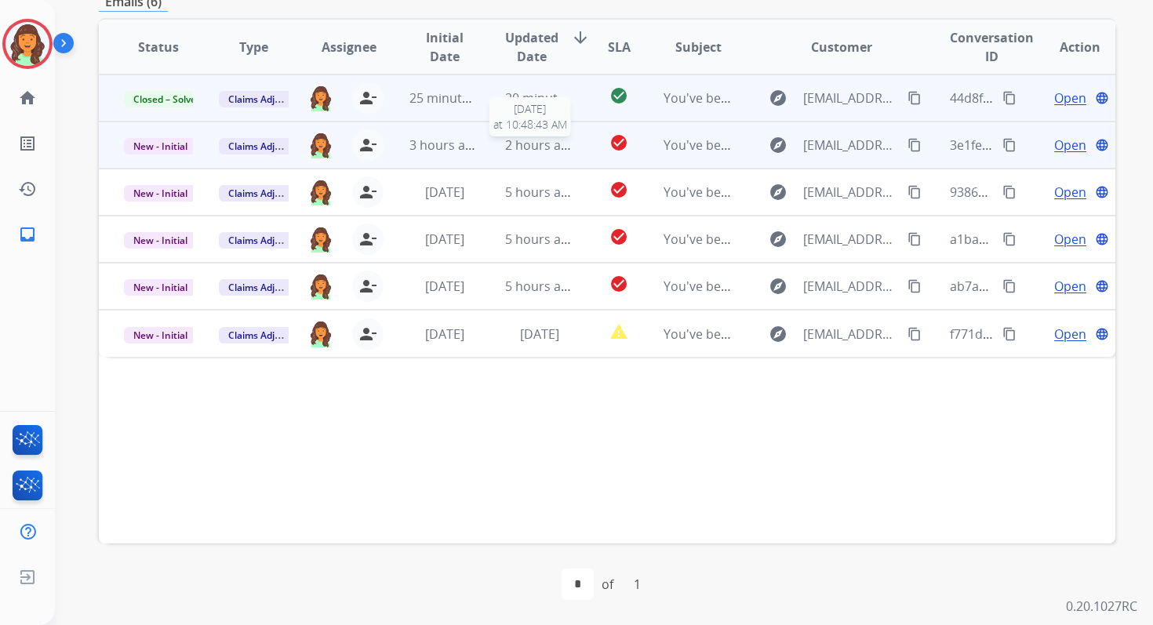
click at [558, 154] on td "2 hours ago [DATE] 10:48:43 AM" at bounding box center [527, 145] width 95 height 47
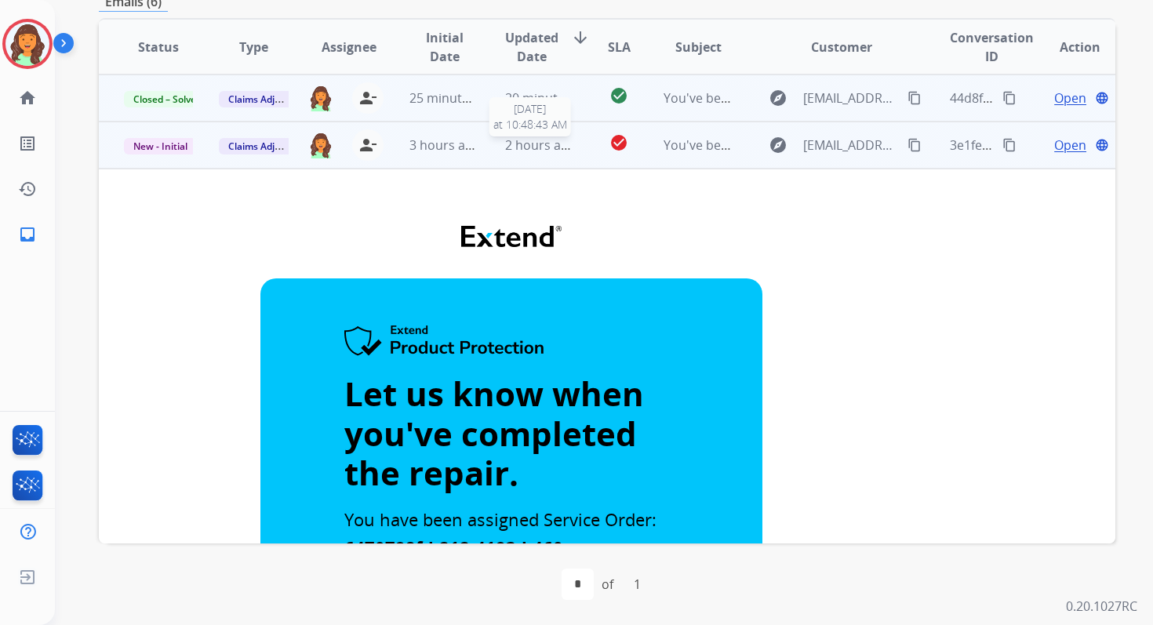
click at [543, 144] on span "2 hours ago" at bounding box center [540, 144] width 71 height 17
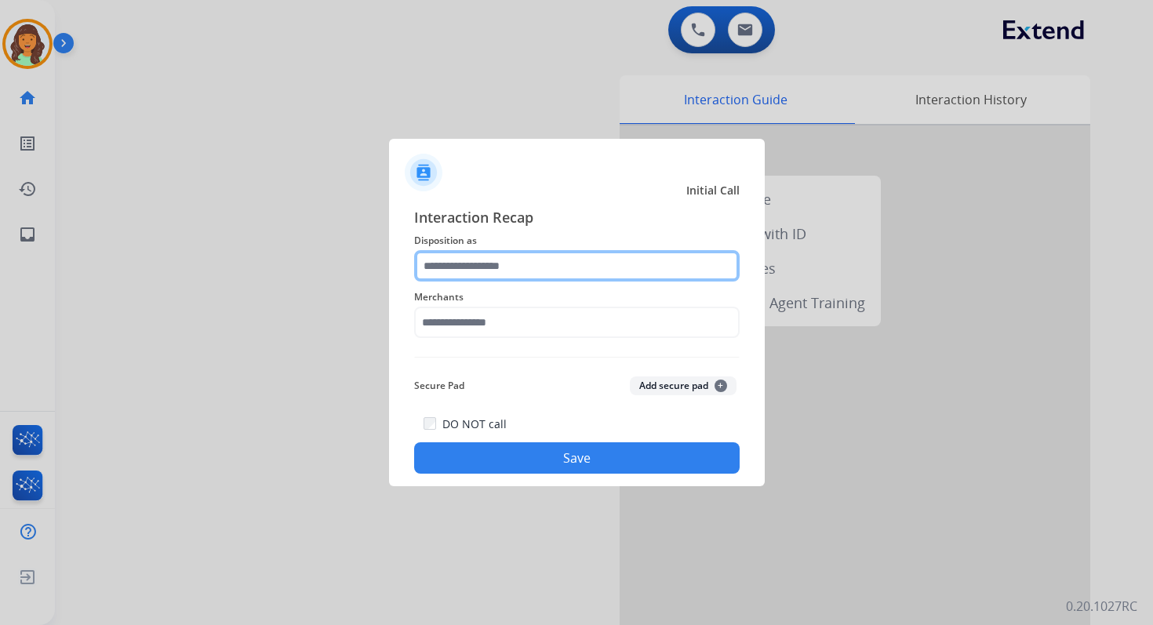
click at [532, 268] on input "text" at bounding box center [576, 265] width 325 height 31
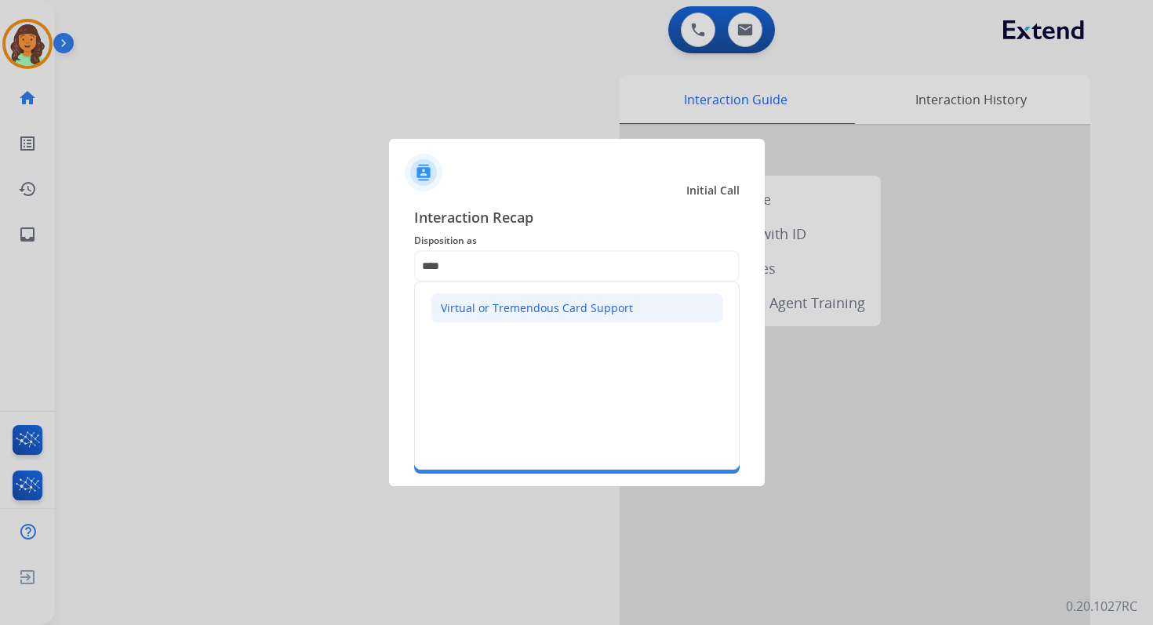
click at [515, 313] on div "Virtual or Tremendous Card Support" at bounding box center [537, 308] width 192 height 16
type input "**********"
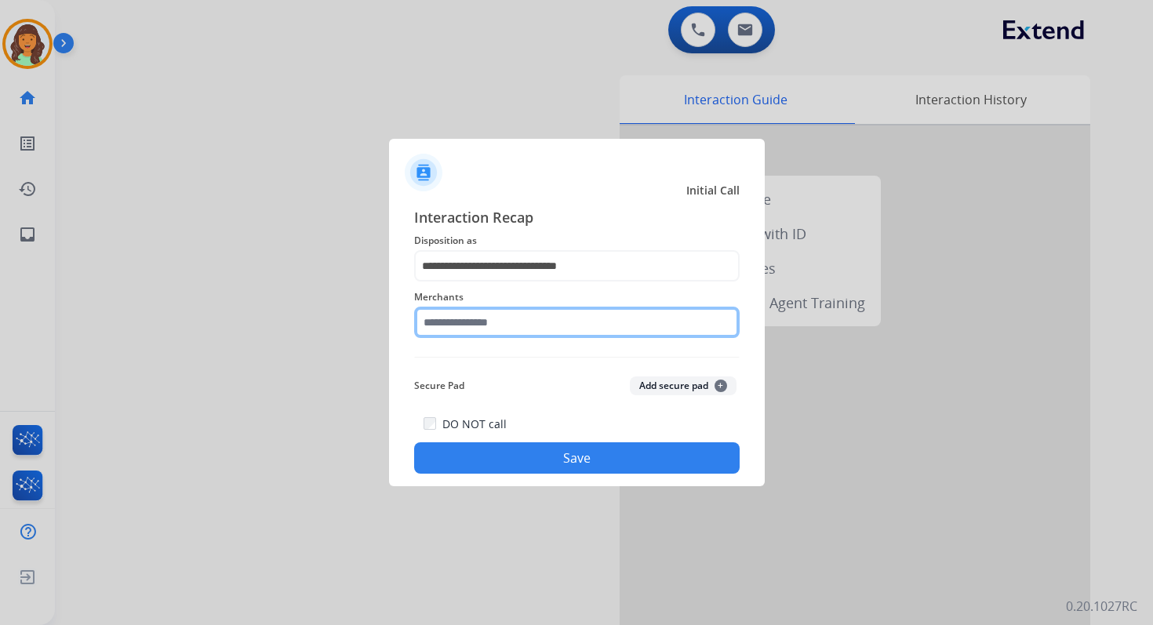
click at [508, 322] on input "text" at bounding box center [576, 322] width 325 height 31
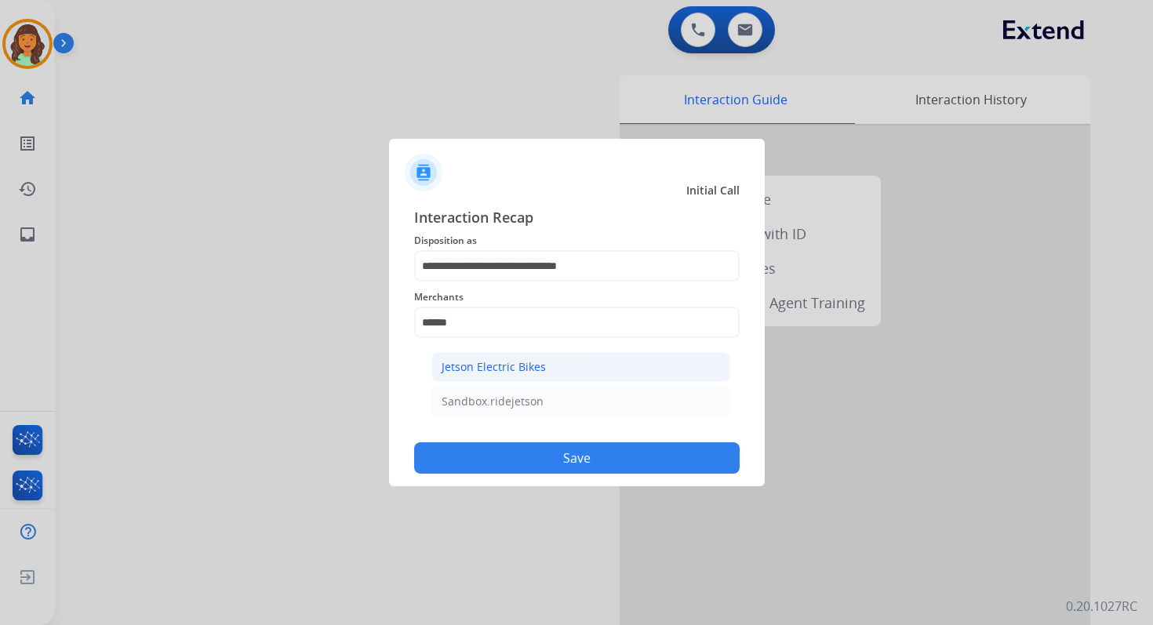
click at [523, 364] on div "Jetson Electric Bikes" at bounding box center [493, 367] width 104 height 16
type input "**********"
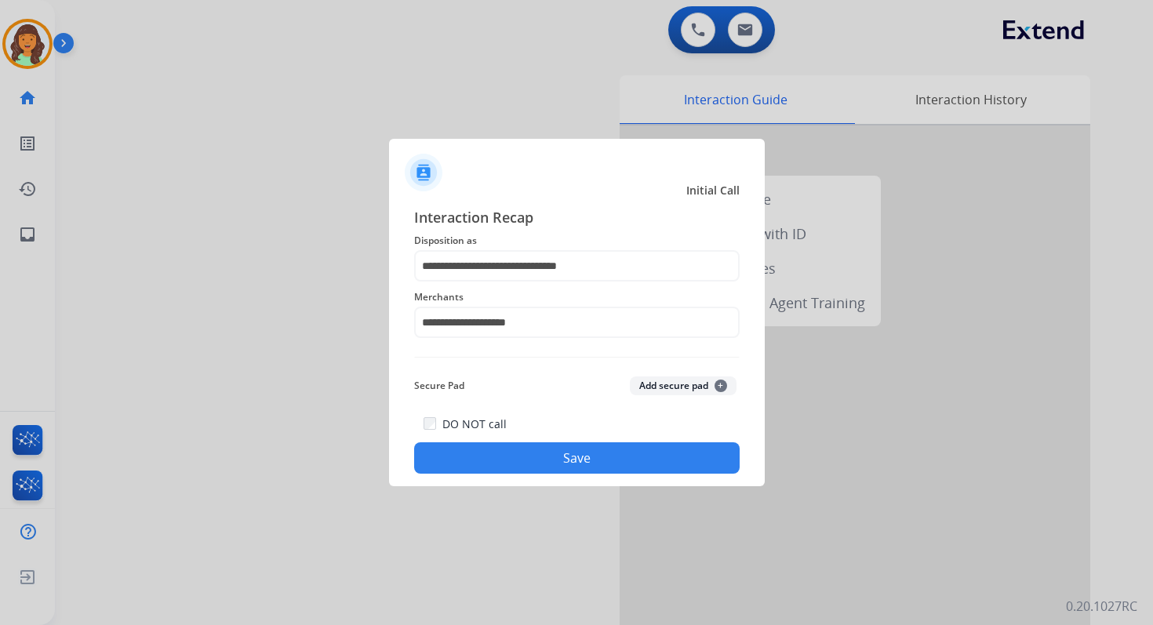
click at [576, 464] on button "Save" at bounding box center [576, 457] width 325 height 31
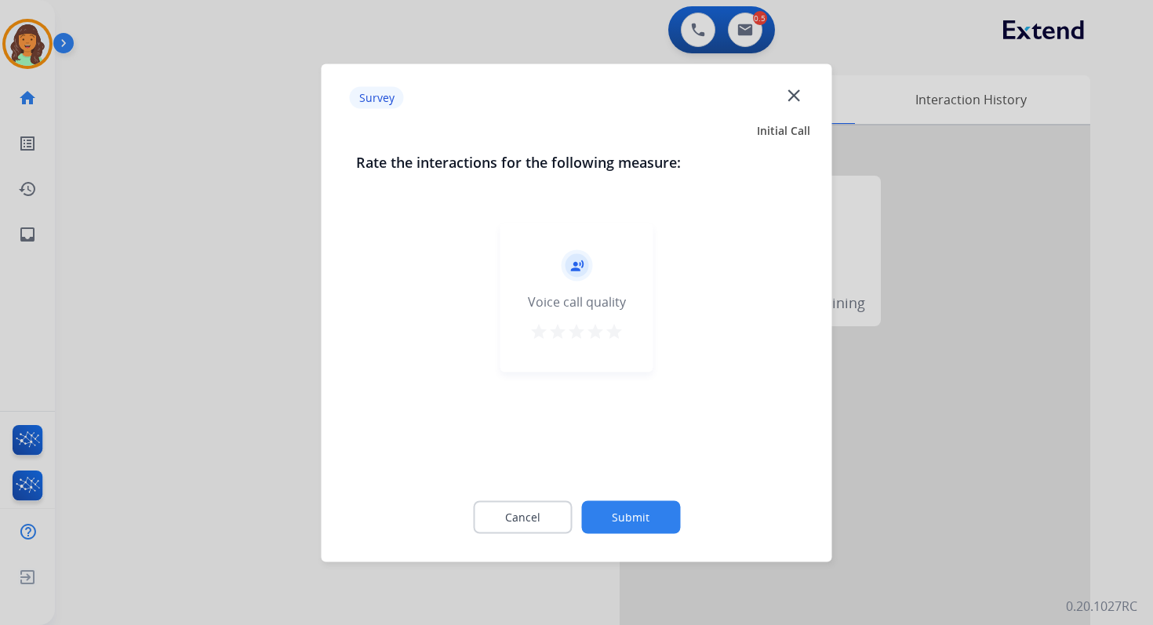
click at [627, 515] on button "Submit" at bounding box center [630, 516] width 99 height 33
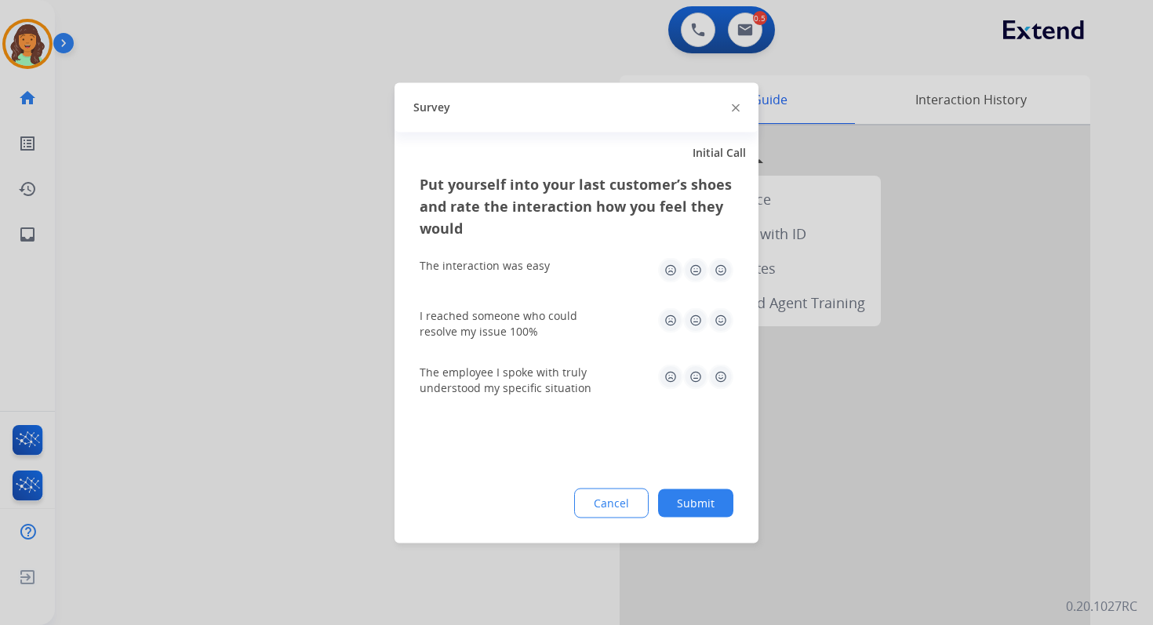
click at [702, 507] on button "Submit" at bounding box center [695, 503] width 75 height 28
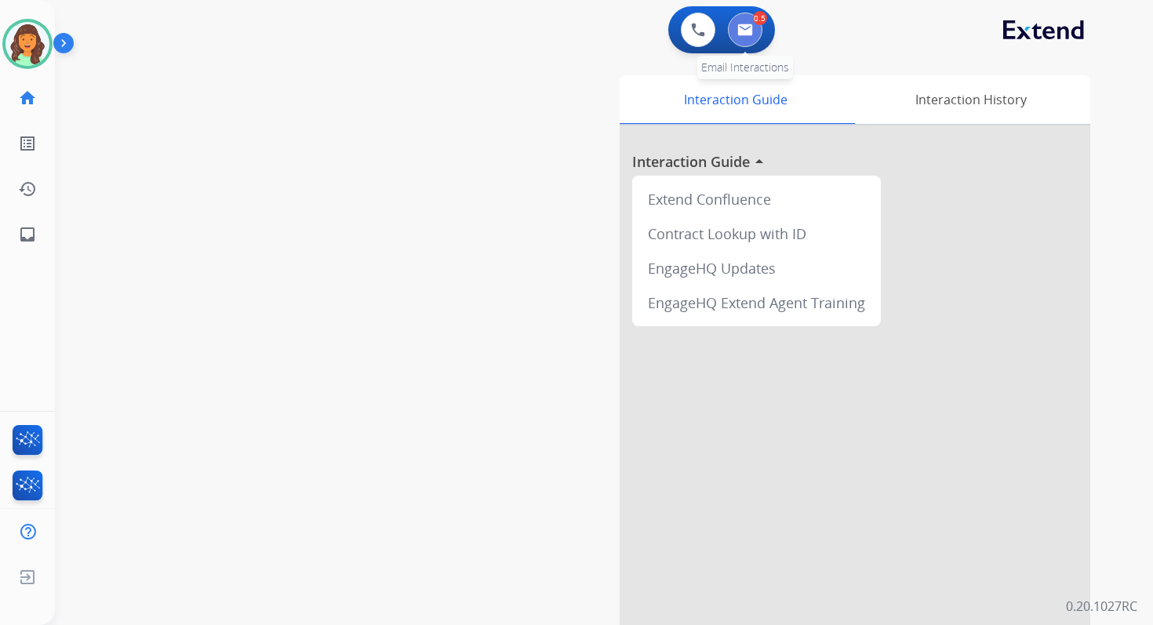
click at [732, 38] on button at bounding box center [745, 30] width 35 height 35
select select "**********"
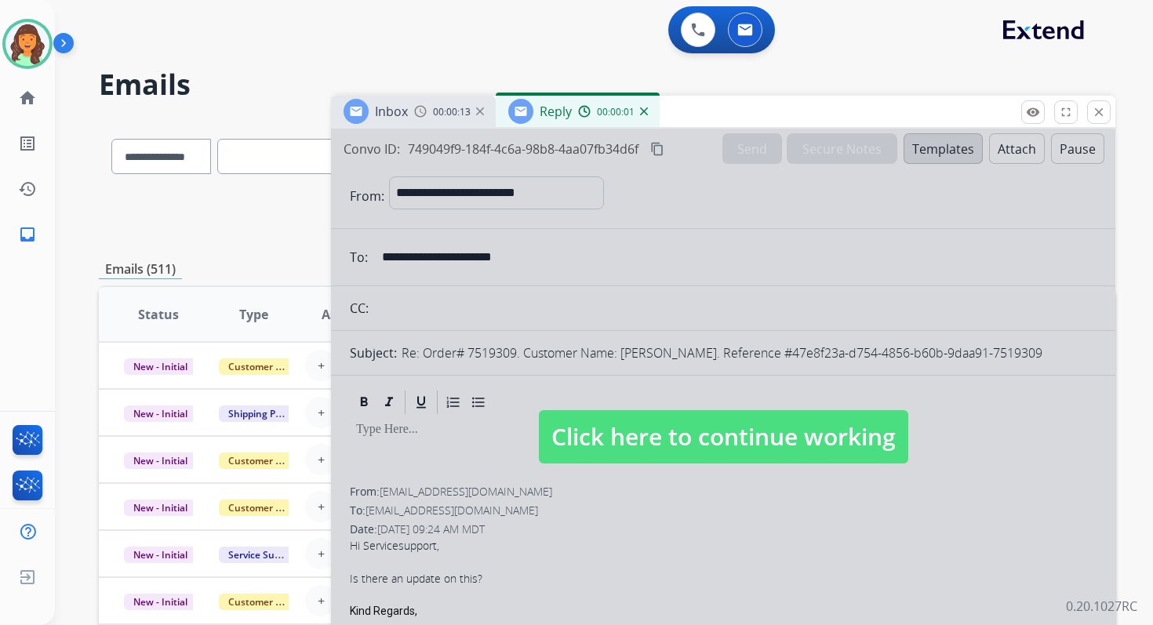
click at [729, 402] on div at bounding box center [723, 422] width 784 height 586
select select
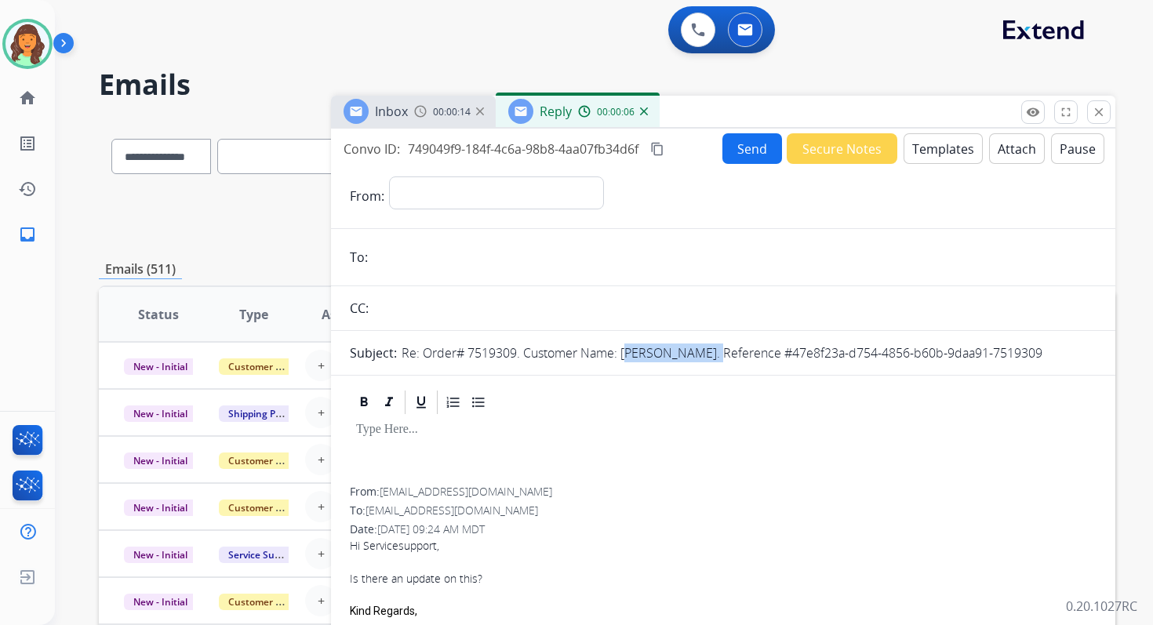
drag, startPoint x: 621, startPoint y: 354, endPoint x: 707, endPoint y: 354, distance: 85.5
click at [707, 354] on p "Re: Order# 7519309. Customer Name: [PERSON_NAME]. Reference #47e8f23a-d754-4856…" at bounding box center [722, 352] width 641 height 19
copy p "[PERSON_NAME]"
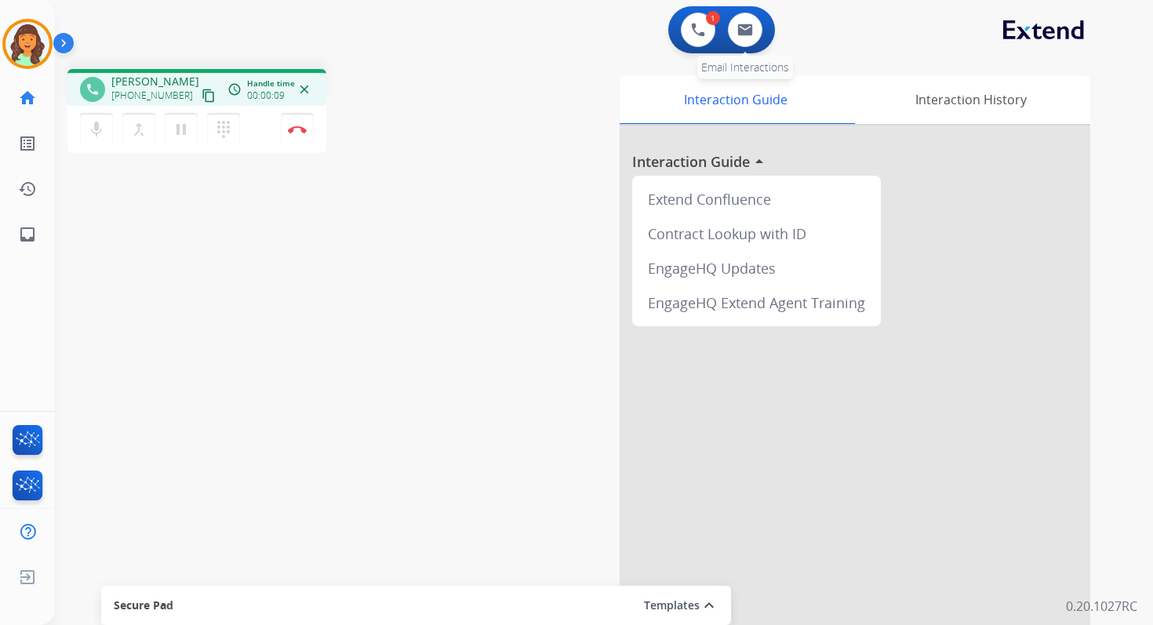
click at [761, 17] on div "0 Email Interactions" at bounding box center [744, 30] width 47 height 35
click at [743, 27] on img at bounding box center [745, 30] width 16 height 13
select select "**********"
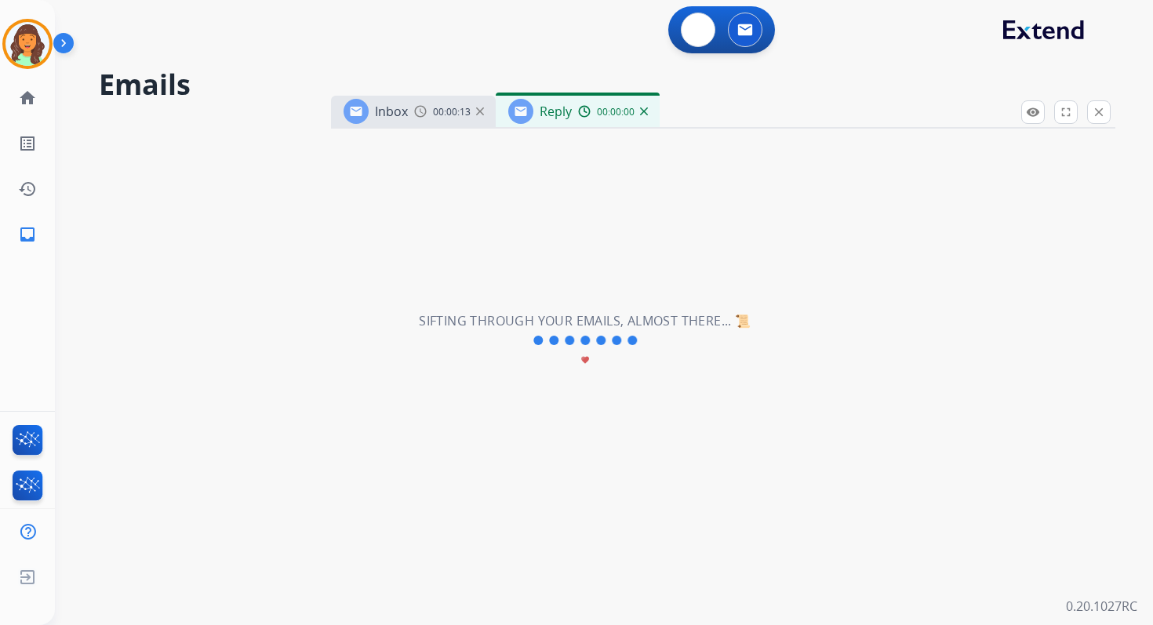
select select "**********"
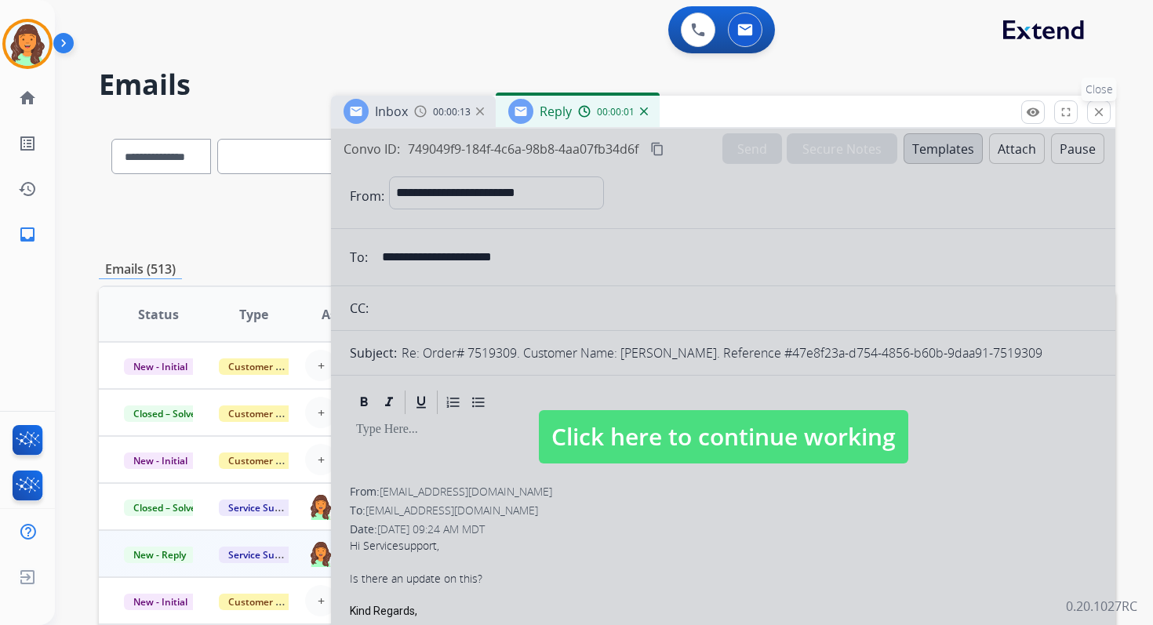
click at [1103, 109] on mat-icon "close" at bounding box center [1099, 112] width 14 height 14
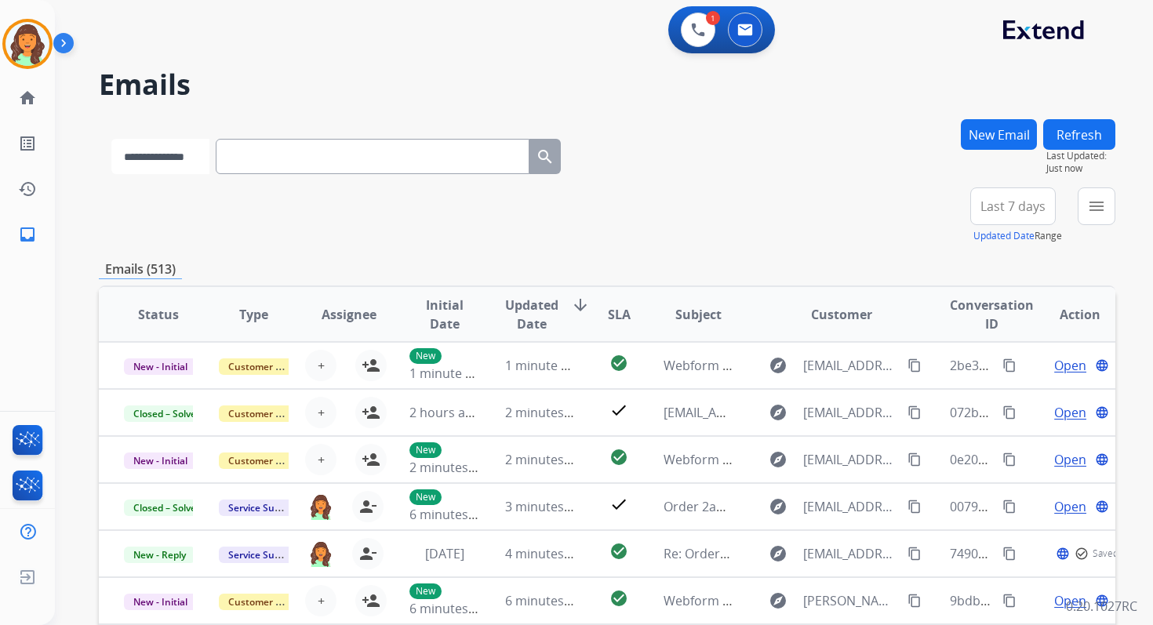
click at [198, 152] on select "**********" at bounding box center [160, 156] width 98 height 35
select select "**********"
click at [111, 139] on select "**********" at bounding box center [160, 156] width 98 height 35
click at [277, 155] on input "text" at bounding box center [374, 156] width 314 height 35
paste input "**********"
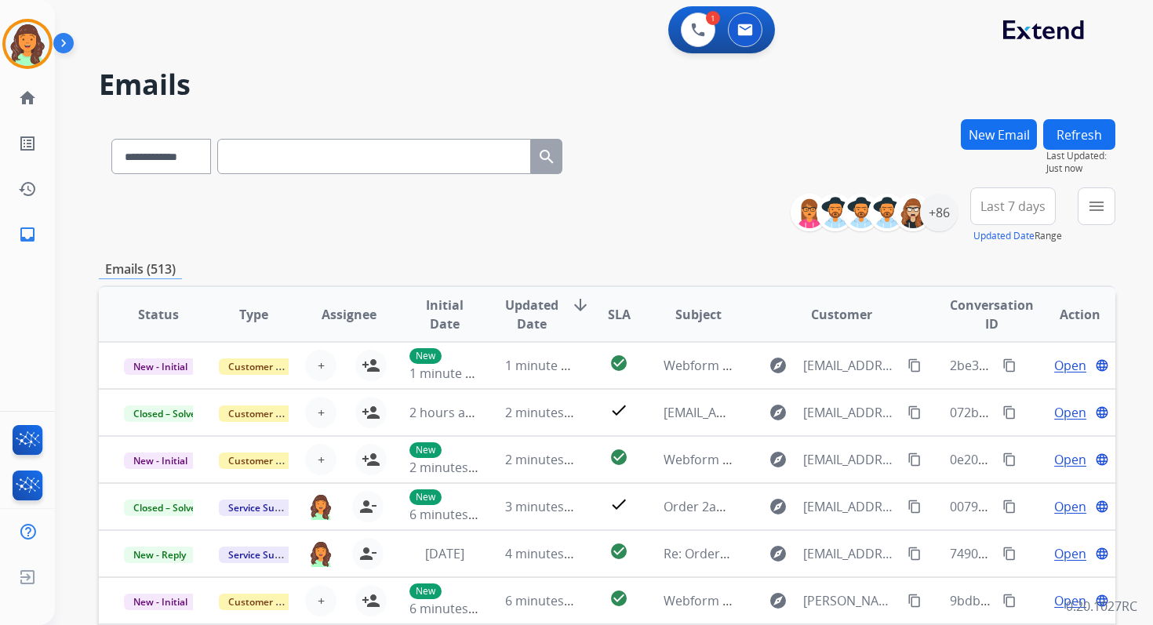
type input "**********"
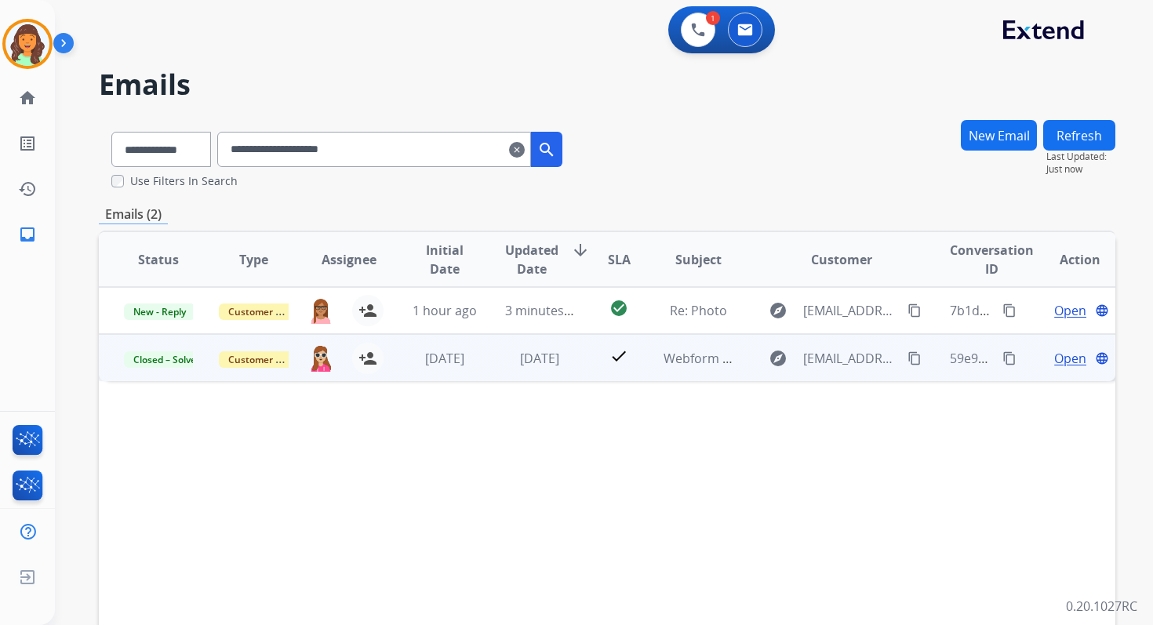
click at [1059, 358] on span "Open" at bounding box center [1070, 358] width 32 height 19
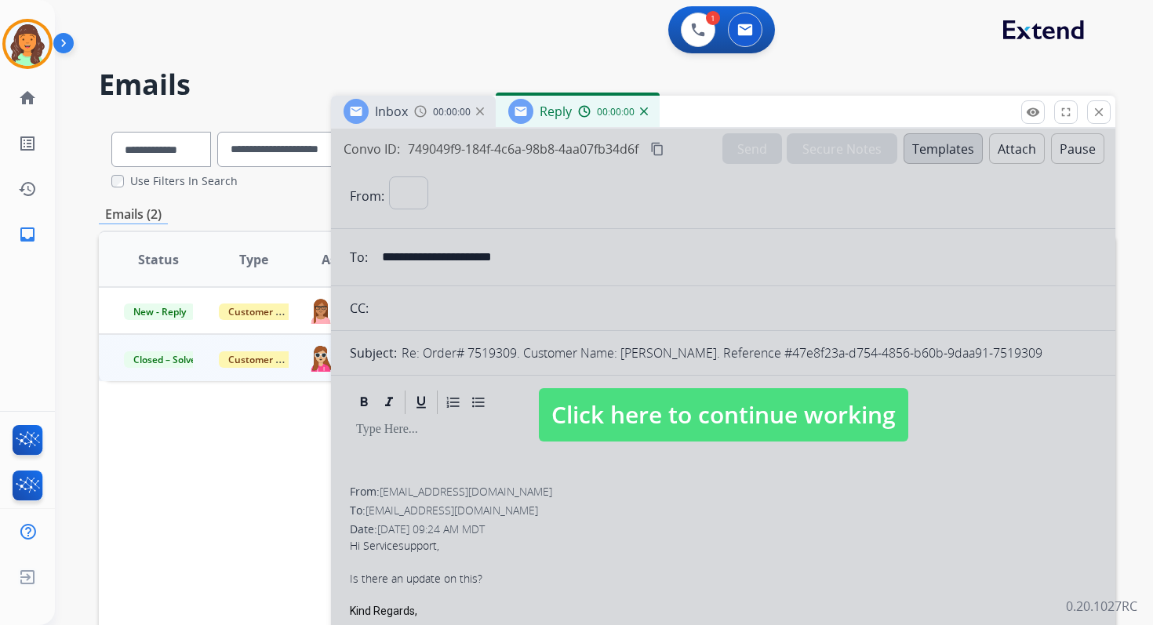
select select "**********"
click at [692, 420] on span "Click here to continue working" at bounding box center [723, 414] width 369 height 53
select select
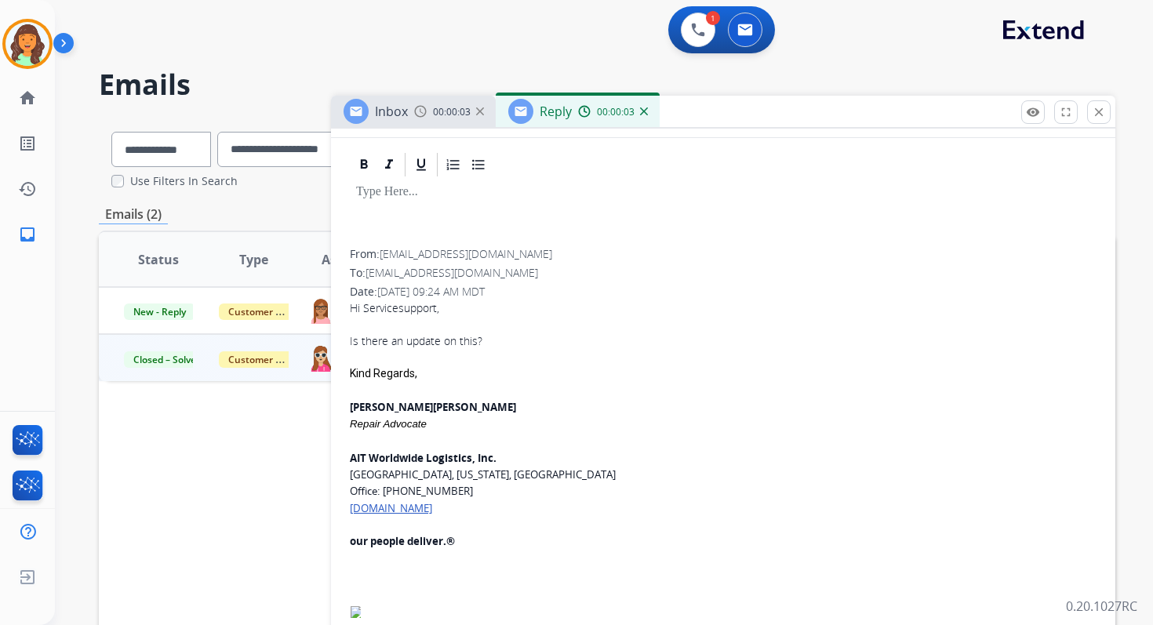
scroll to position [243, 0]
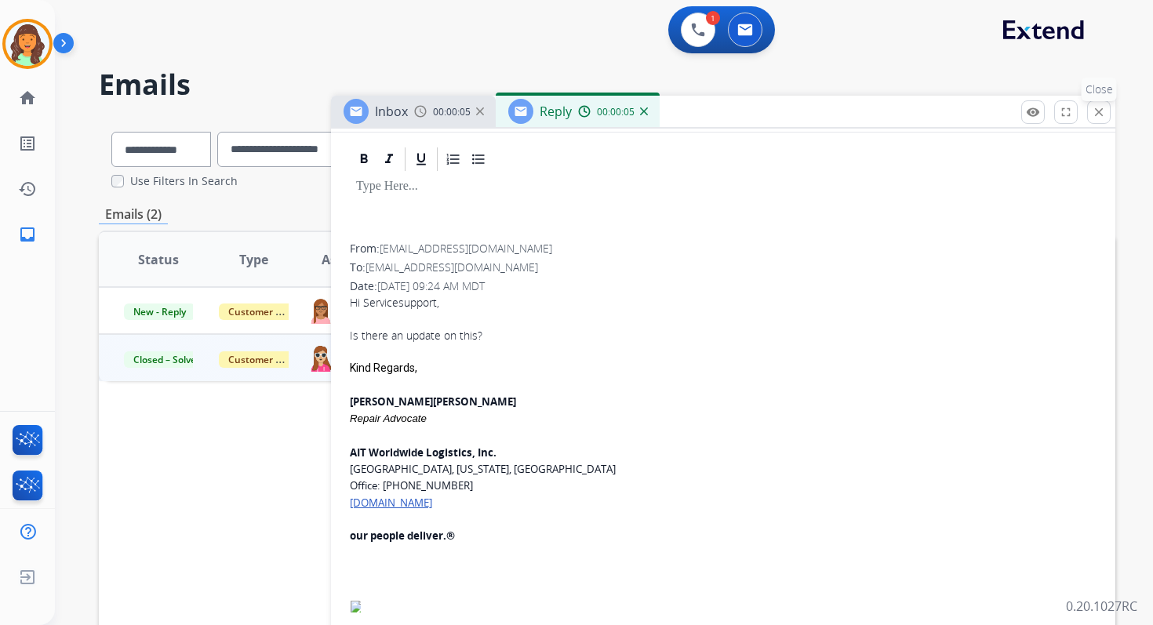
click at [1093, 112] on mat-icon "close" at bounding box center [1099, 112] width 14 height 14
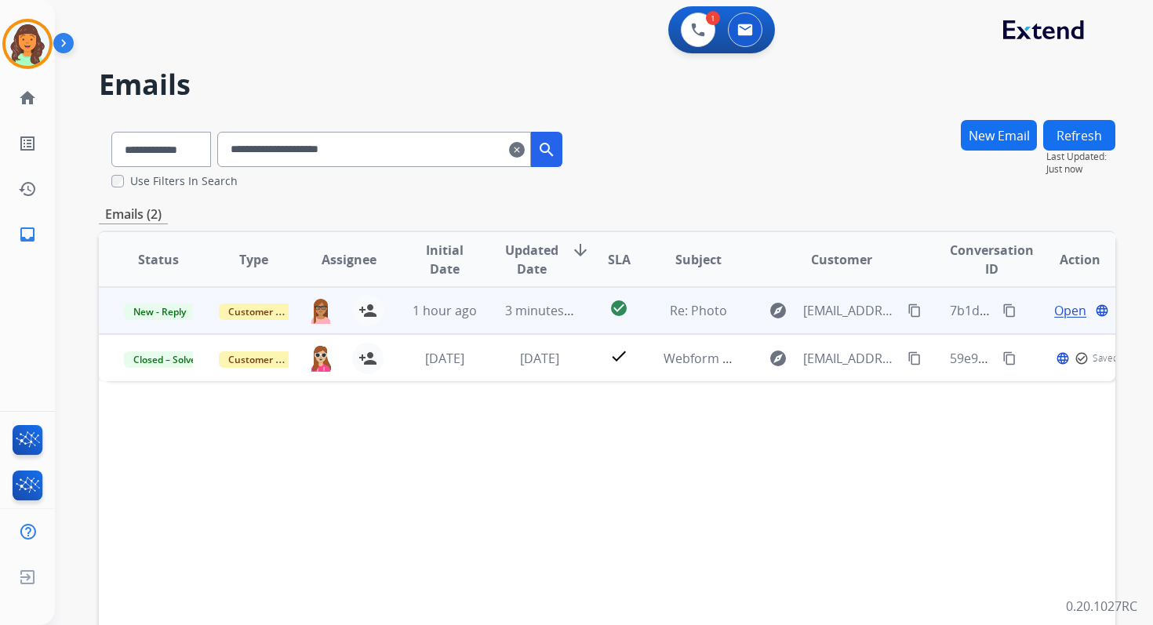
click at [1059, 308] on span "Open" at bounding box center [1070, 310] width 32 height 19
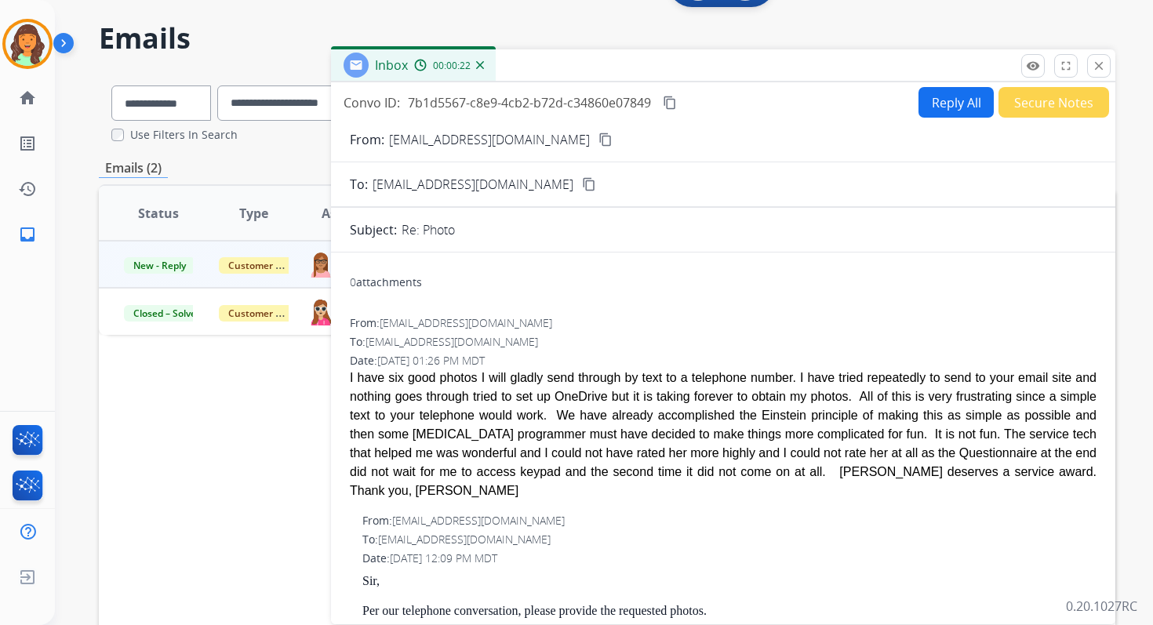
scroll to position [24, 0]
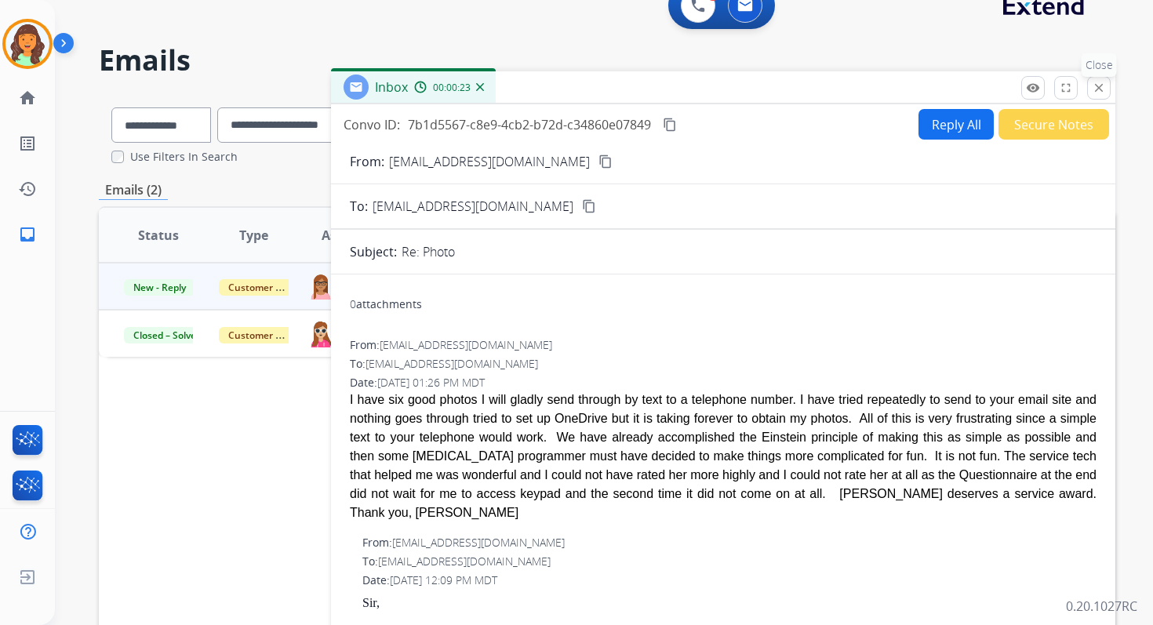
click at [1096, 85] on mat-icon "close" at bounding box center [1099, 88] width 14 height 14
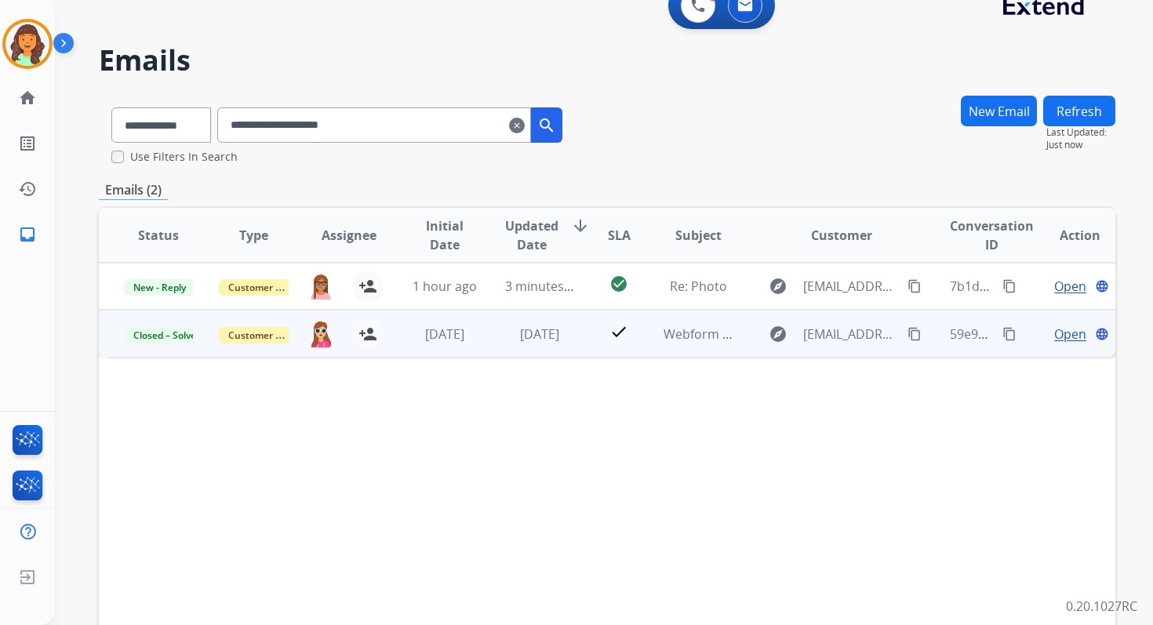
click at [1057, 332] on span "Open" at bounding box center [1070, 334] width 32 height 19
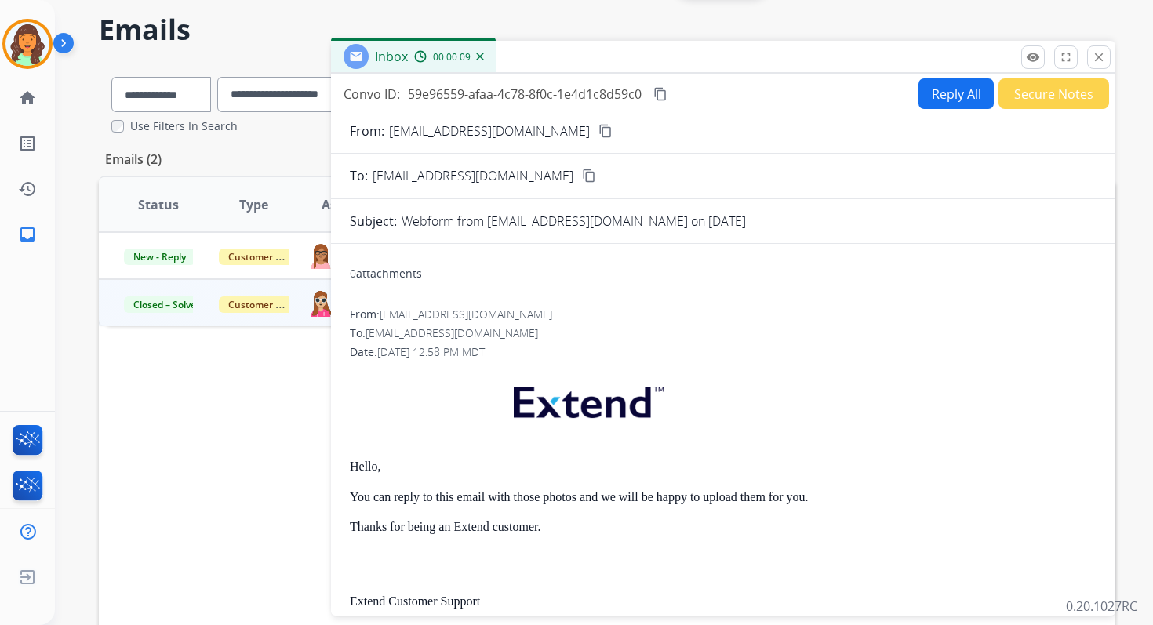
scroll to position [47, 0]
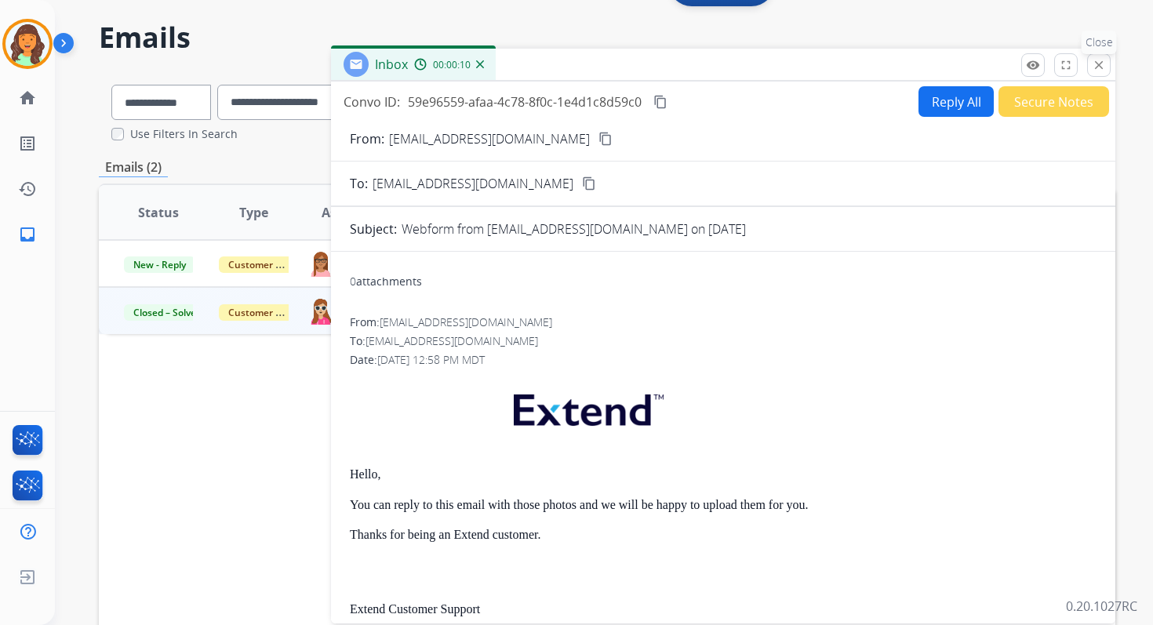
click at [1097, 55] on button "close Close" at bounding box center [1099, 65] width 24 height 24
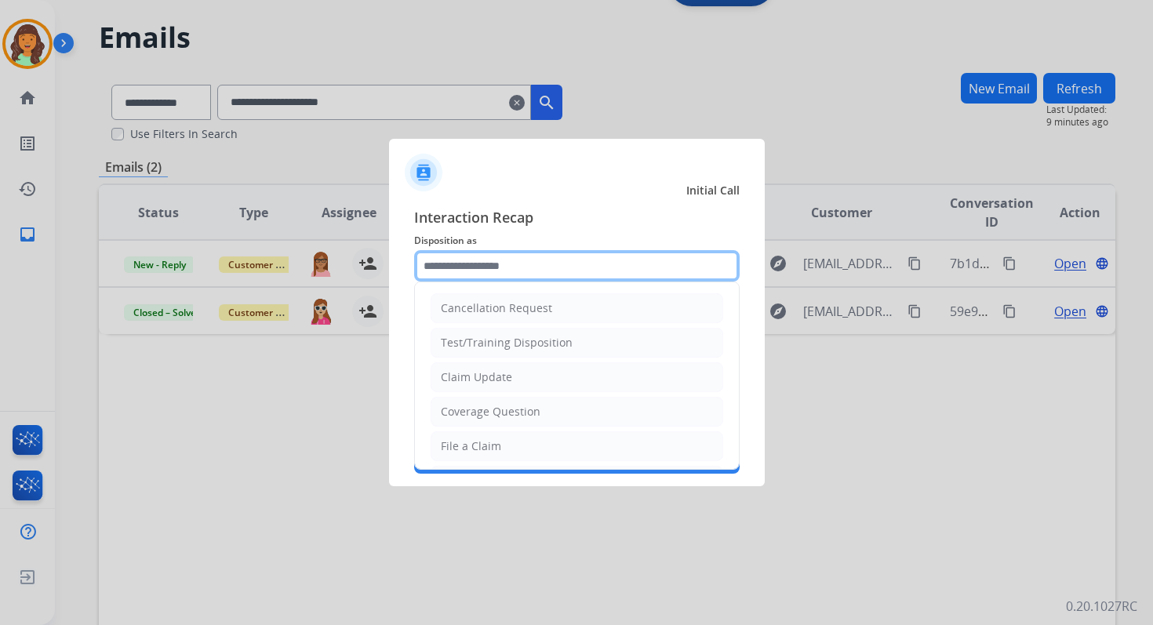
click at [490, 268] on input "text" at bounding box center [576, 265] width 325 height 31
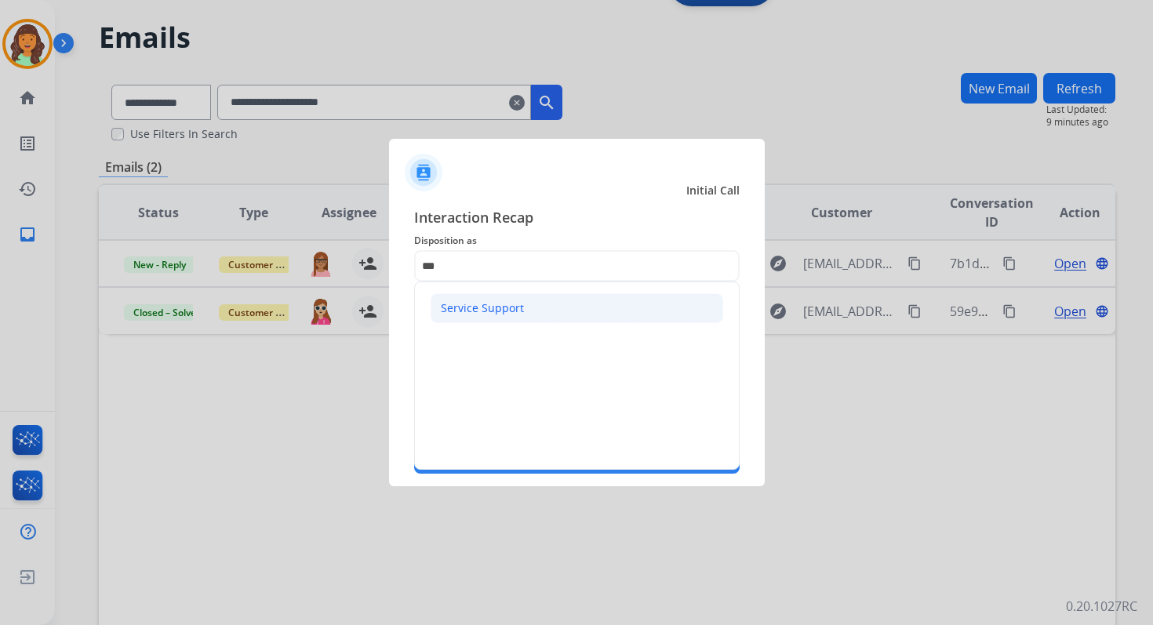
click at [484, 315] on div "Service Support" at bounding box center [482, 308] width 83 height 16
type input "**********"
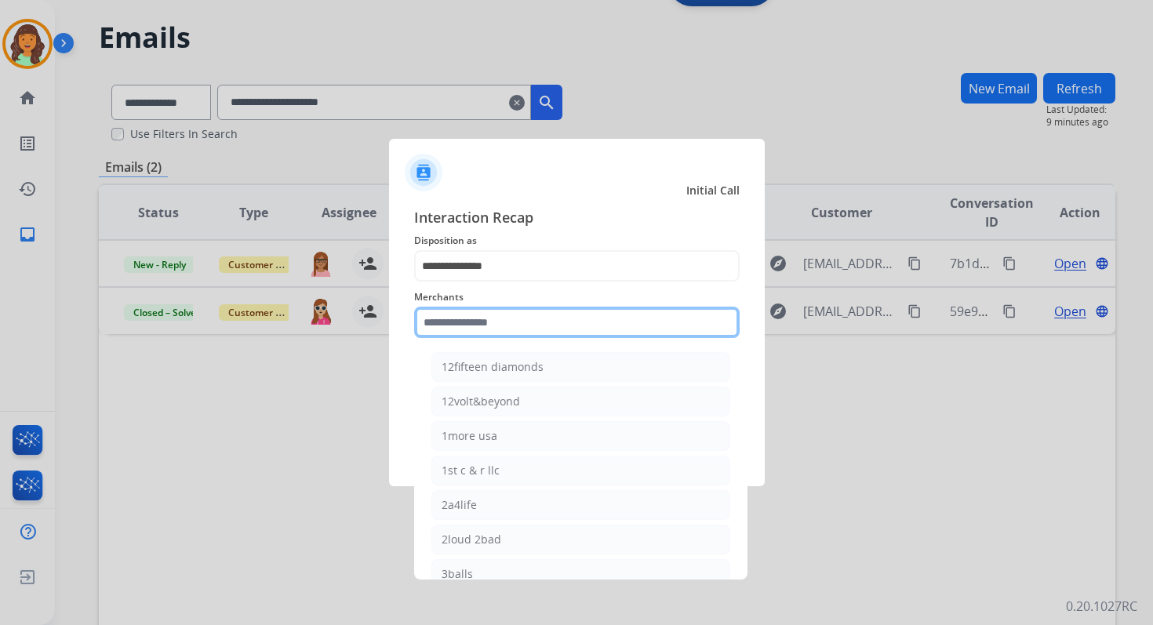
click at [492, 336] on input "text" at bounding box center [576, 322] width 325 height 31
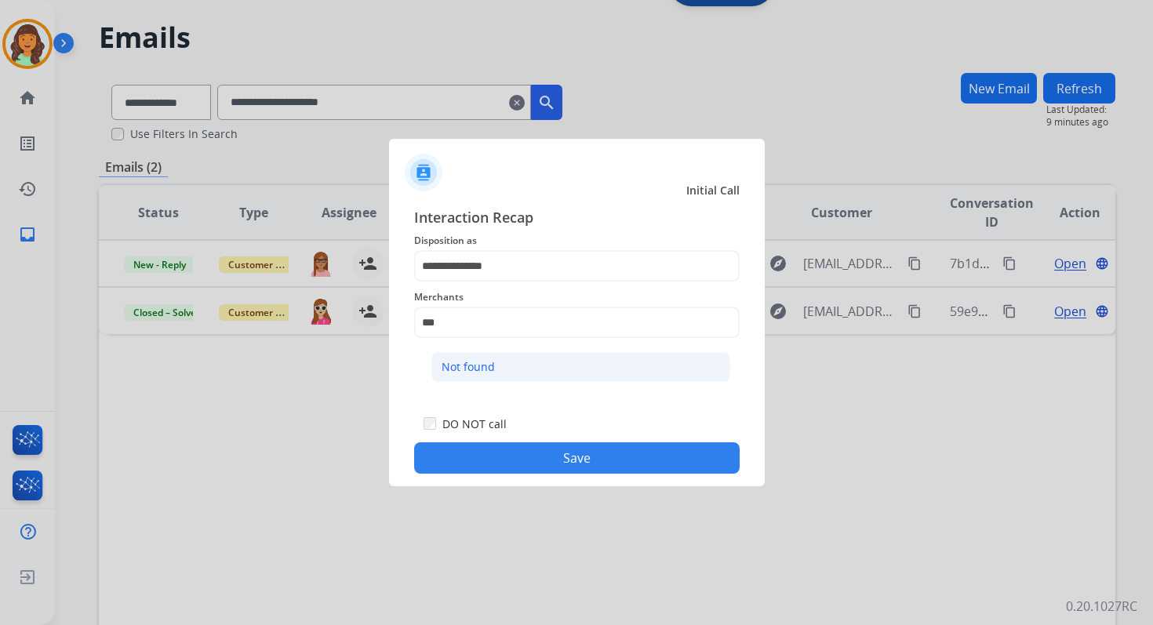
click at [504, 367] on li "Not found" at bounding box center [580, 367] width 299 height 30
type input "*********"
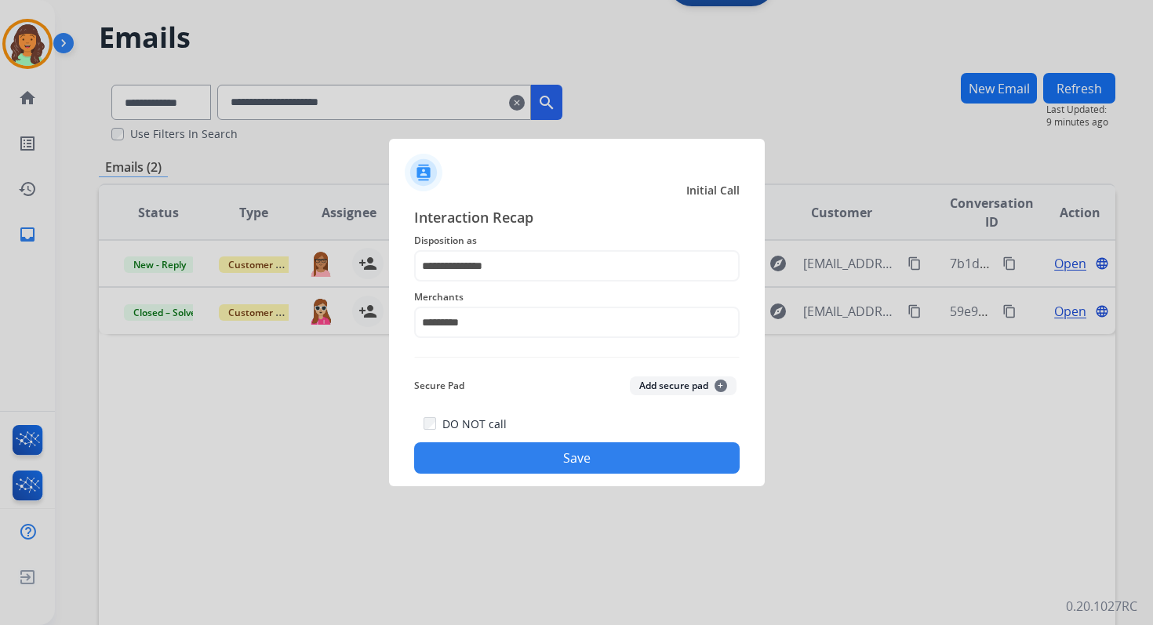
click at [547, 455] on button "Save" at bounding box center [576, 457] width 325 height 31
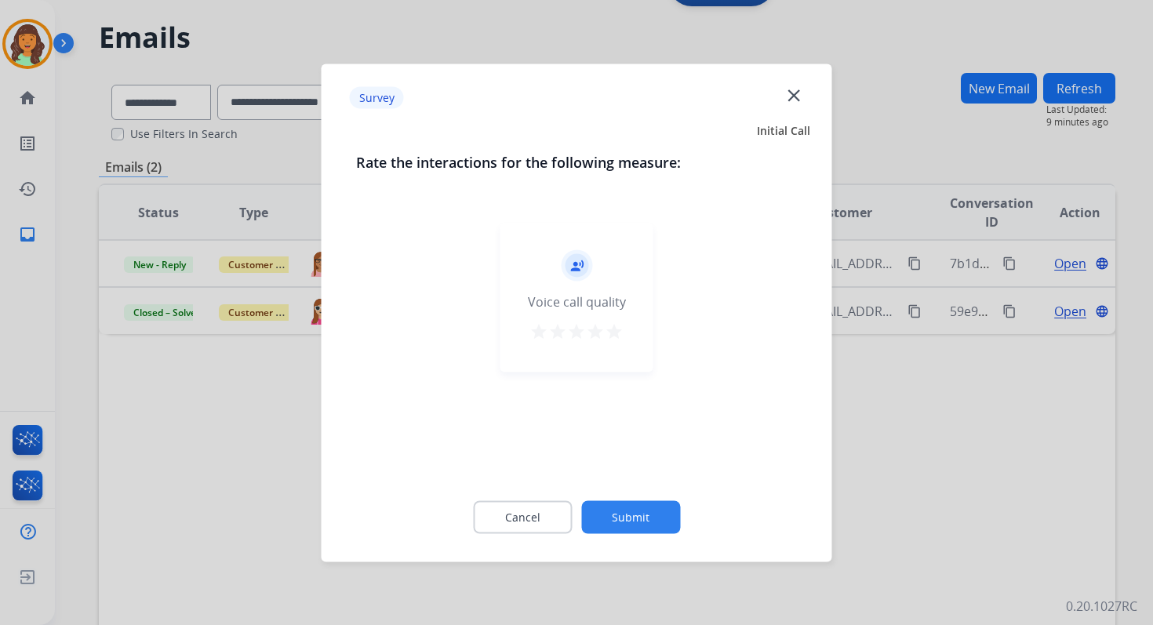
click at [623, 521] on button "Submit" at bounding box center [630, 516] width 99 height 33
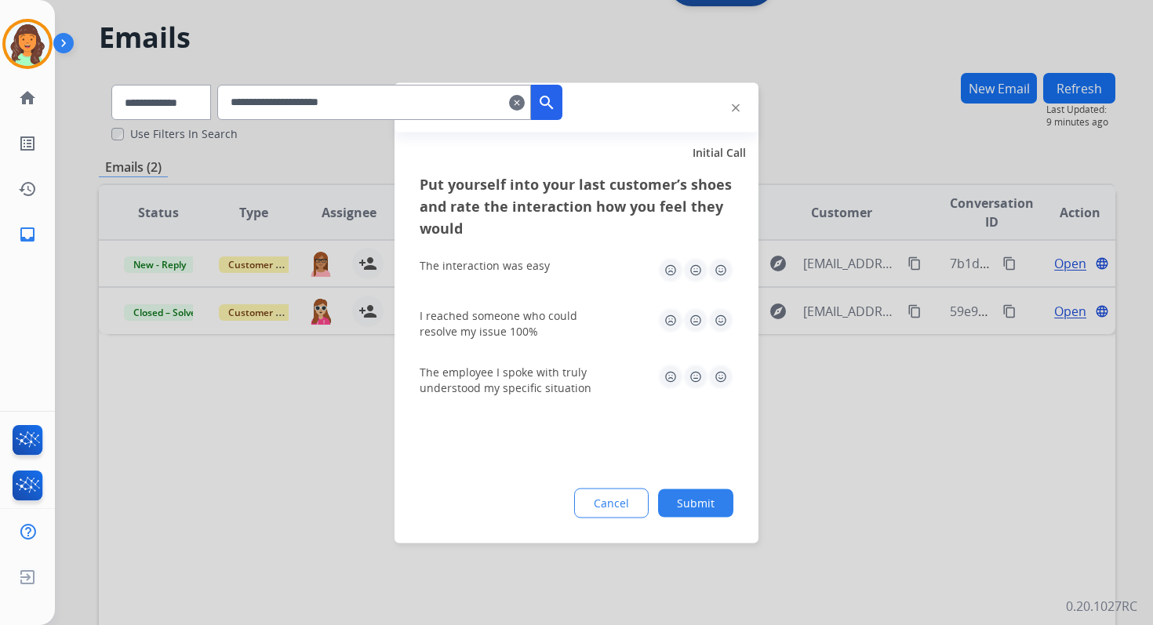
click at [687, 500] on button "Submit" at bounding box center [695, 503] width 75 height 28
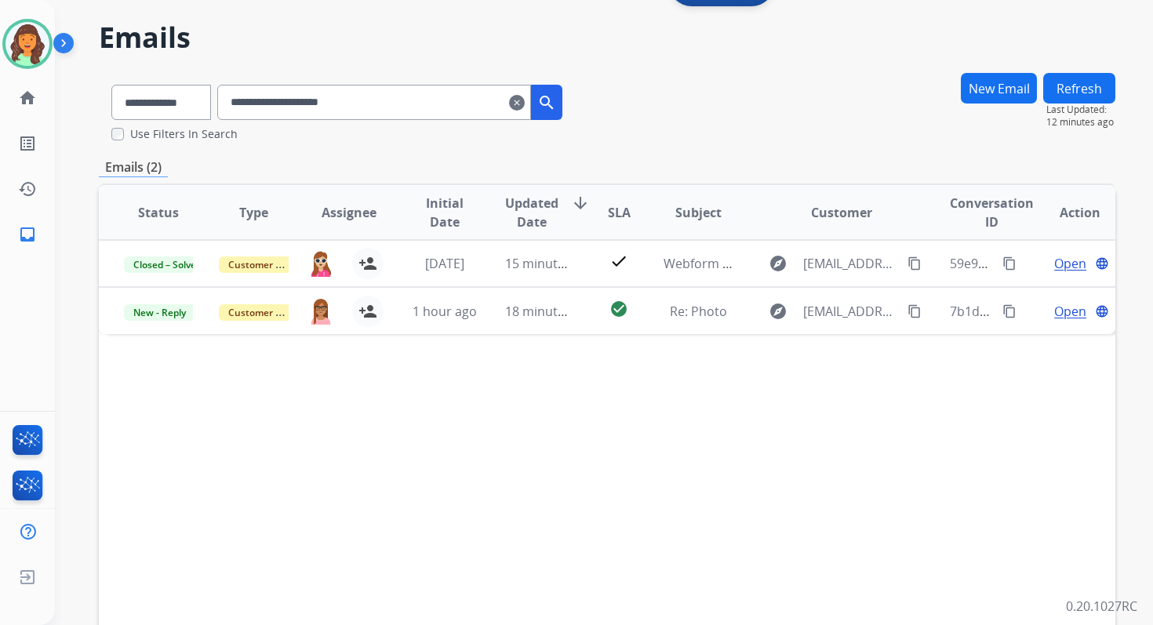
click at [525, 102] on mat-icon "clear" at bounding box center [517, 102] width 16 height 19
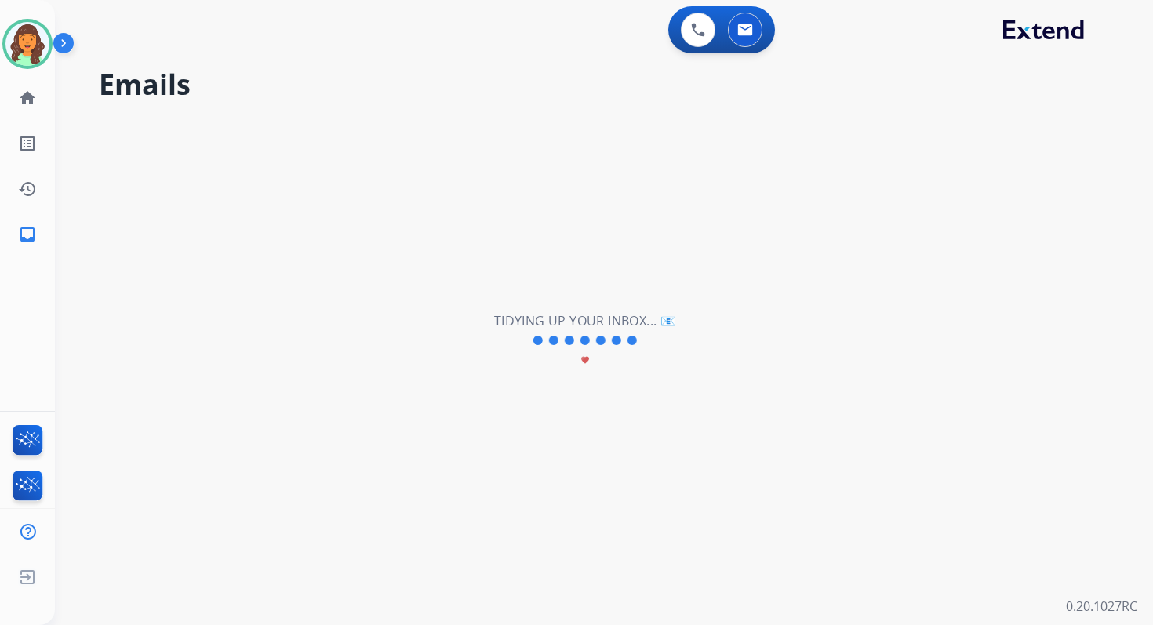
select select "**********"
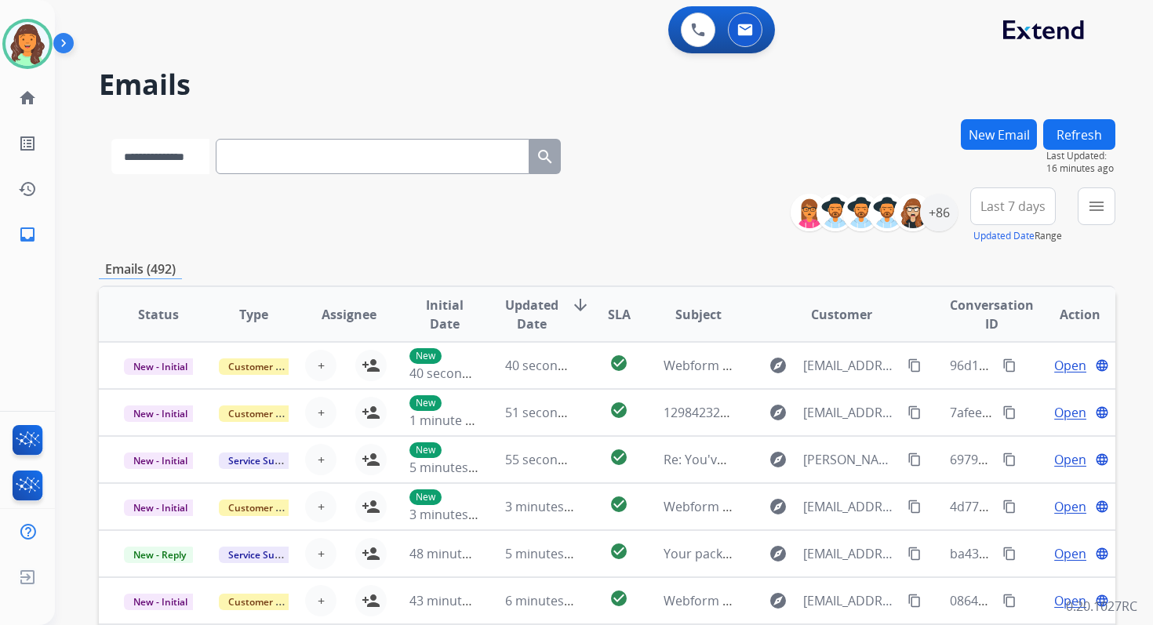
click at [184, 160] on select "**********" at bounding box center [160, 156] width 98 height 35
click at [111, 139] on select "**********" at bounding box center [160, 156] width 98 height 35
click at [177, 157] on select "**********" at bounding box center [160, 156] width 98 height 35
select select "*******"
click at [111, 139] on select "**********" at bounding box center [160, 156] width 98 height 35
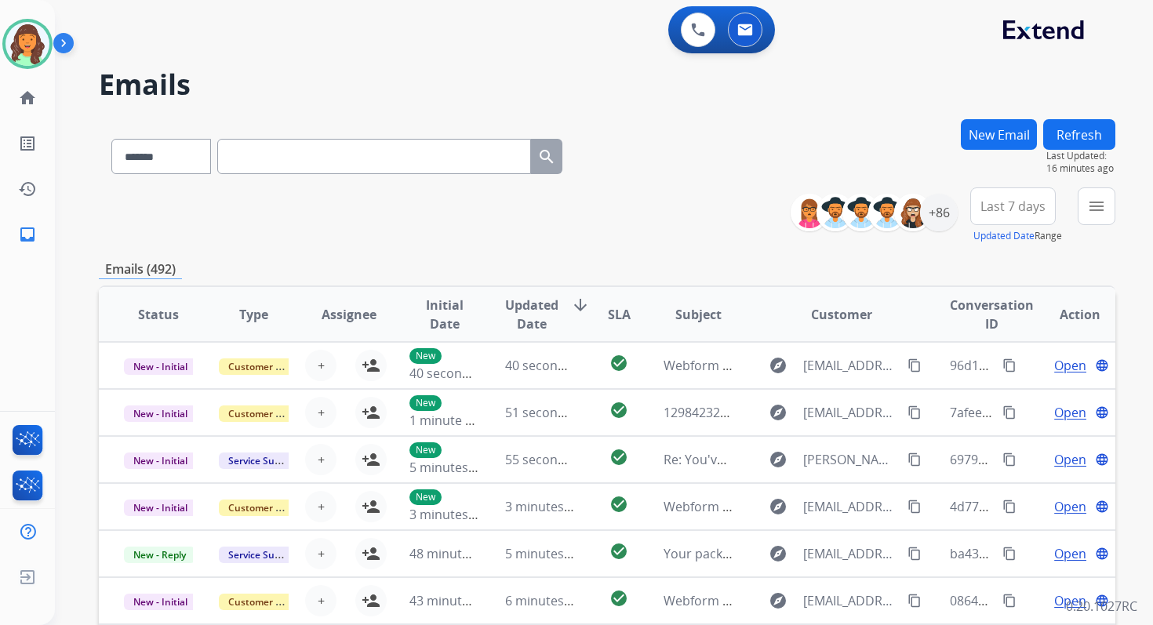
click at [274, 154] on input "text" at bounding box center [374, 156] width 314 height 35
paste input "********"
type input "********"
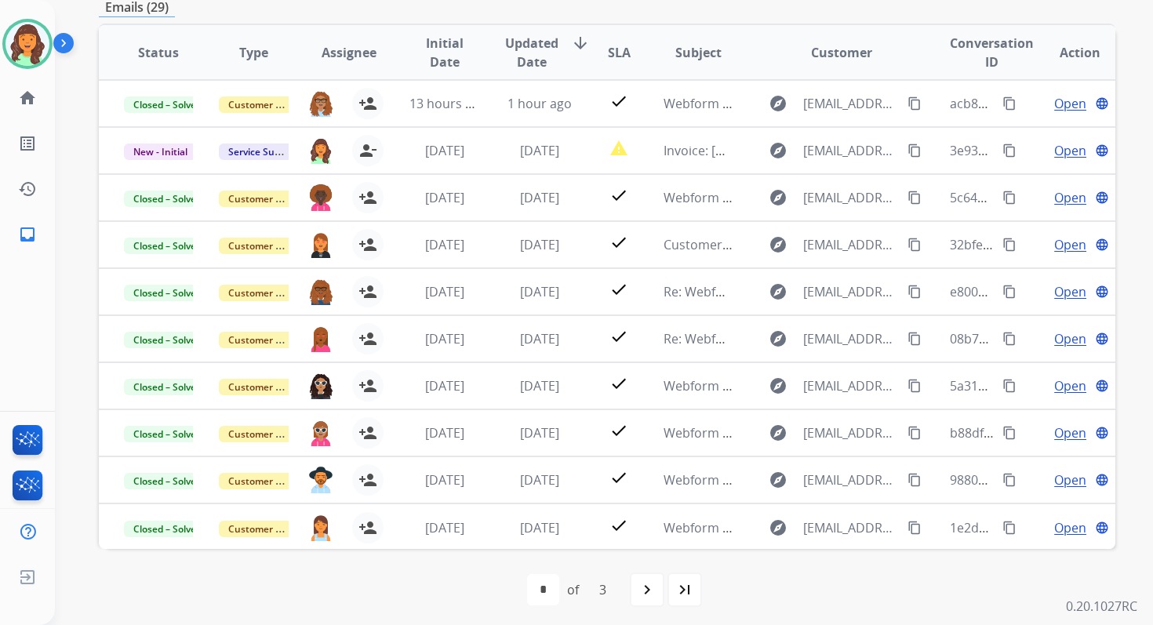
scroll to position [213, 0]
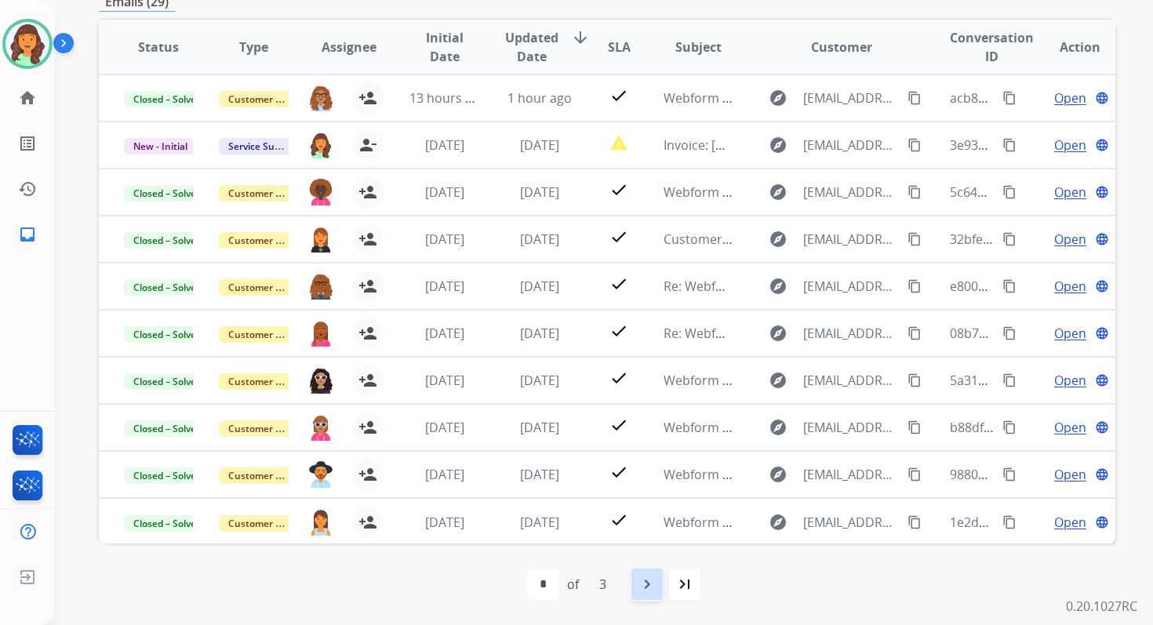
click at [646, 587] on mat-icon "navigate_next" at bounding box center [647, 584] width 19 height 19
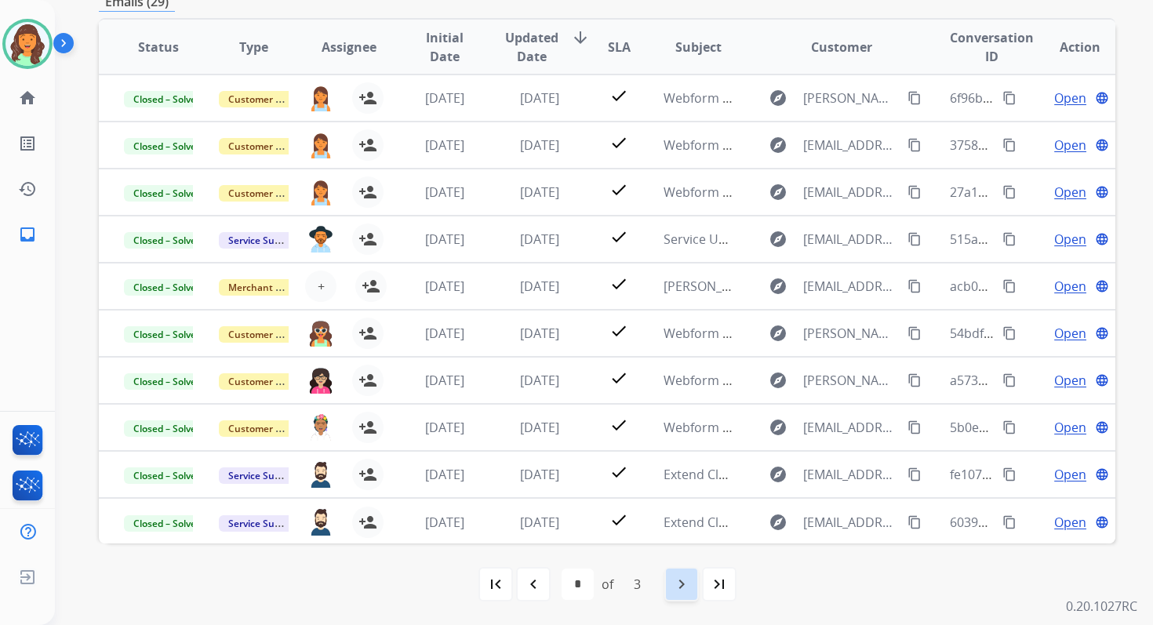
click at [681, 586] on mat-icon "navigate_next" at bounding box center [681, 584] width 19 height 19
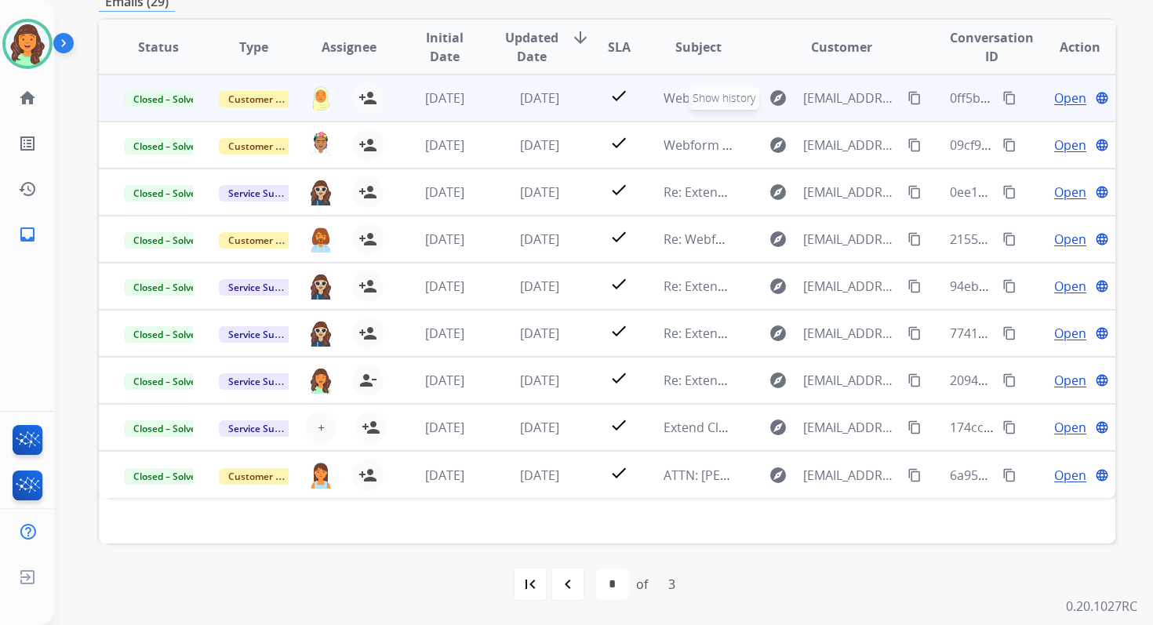
scroll to position [0, 0]
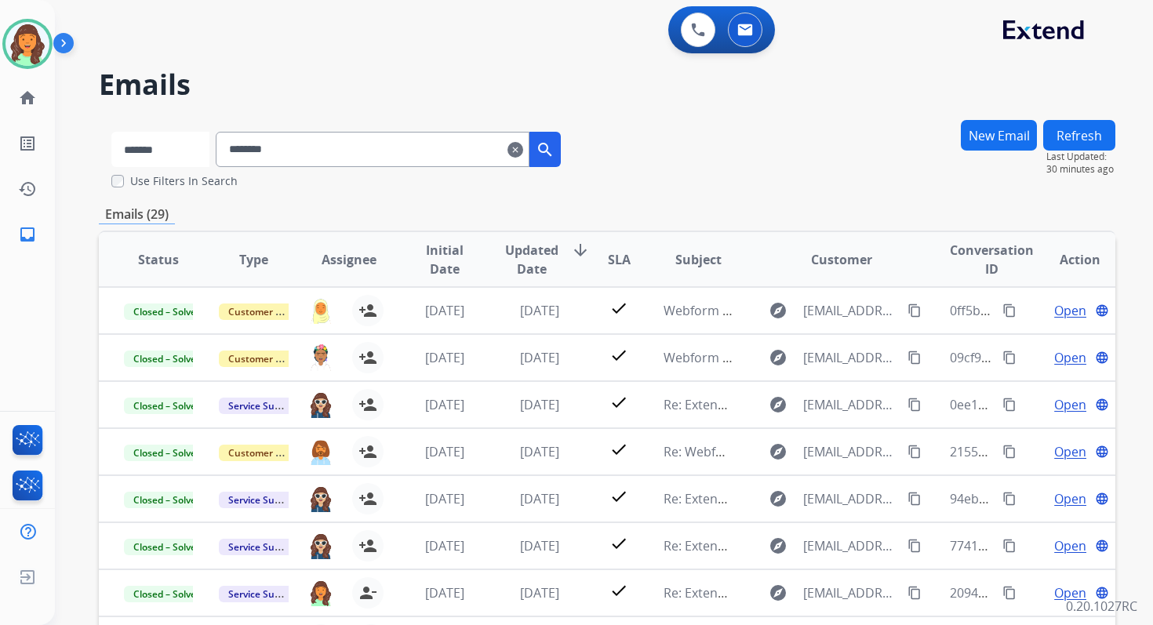
click at [142, 151] on select "**********" at bounding box center [160, 149] width 98 height 35
select select "**********"
click at [111, 132] on select "**********" at bounding box center [160, 149] width 98 height 35
click at [274, 140] on input "********" at bounding box center [374, 149] width 314 height 35
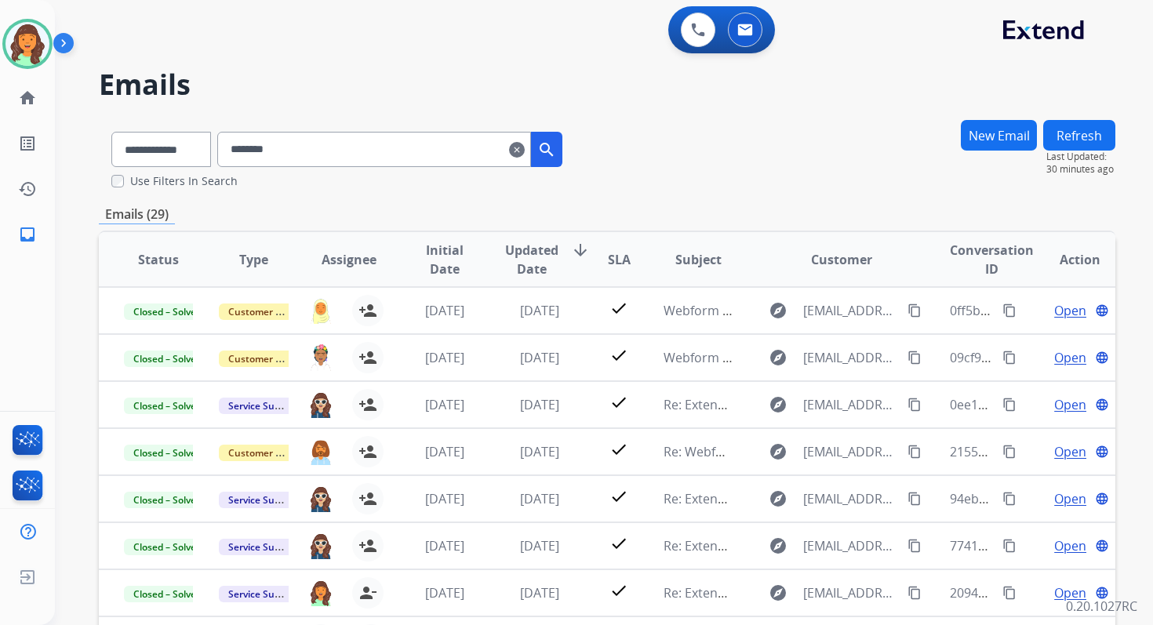
click at [274, 140] on input "********" at bounding box center [374, 149] width 314 height 35
paste input "**********"
type input "**********"
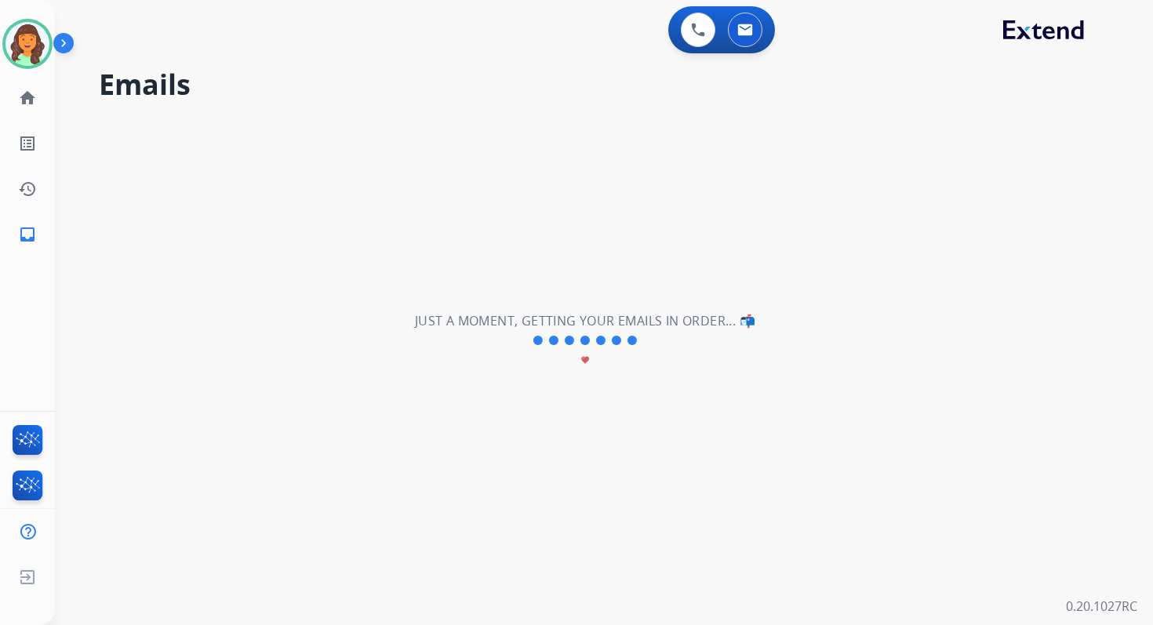
select select "*"
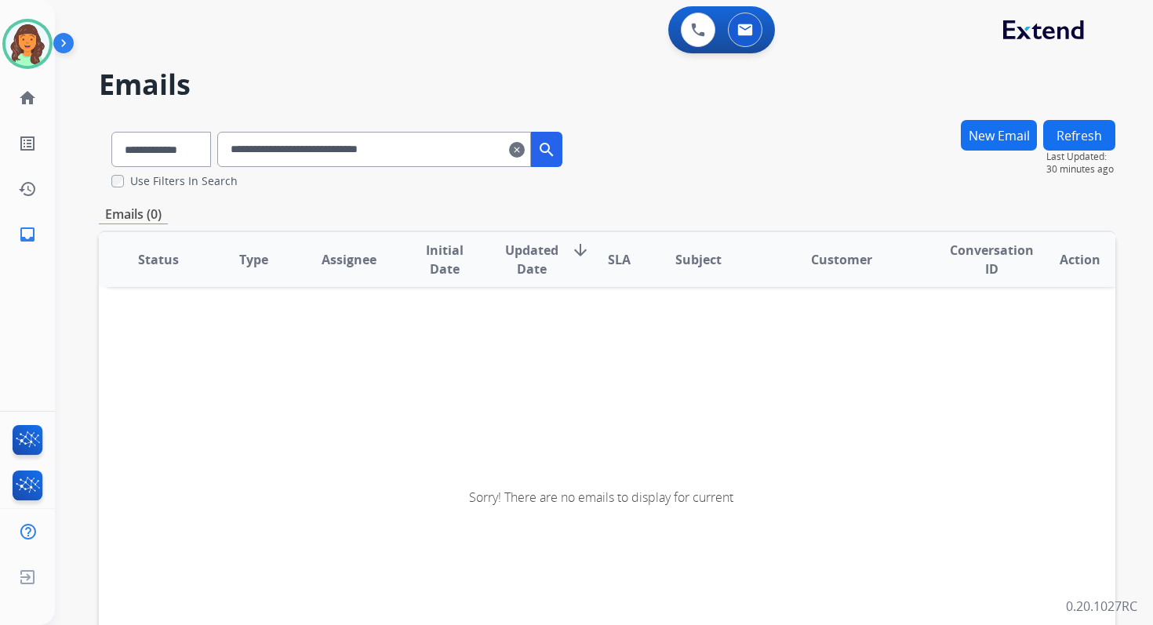
click at [433, 146] on input "**********" at bounding box center [374, 149] width 314 height 35
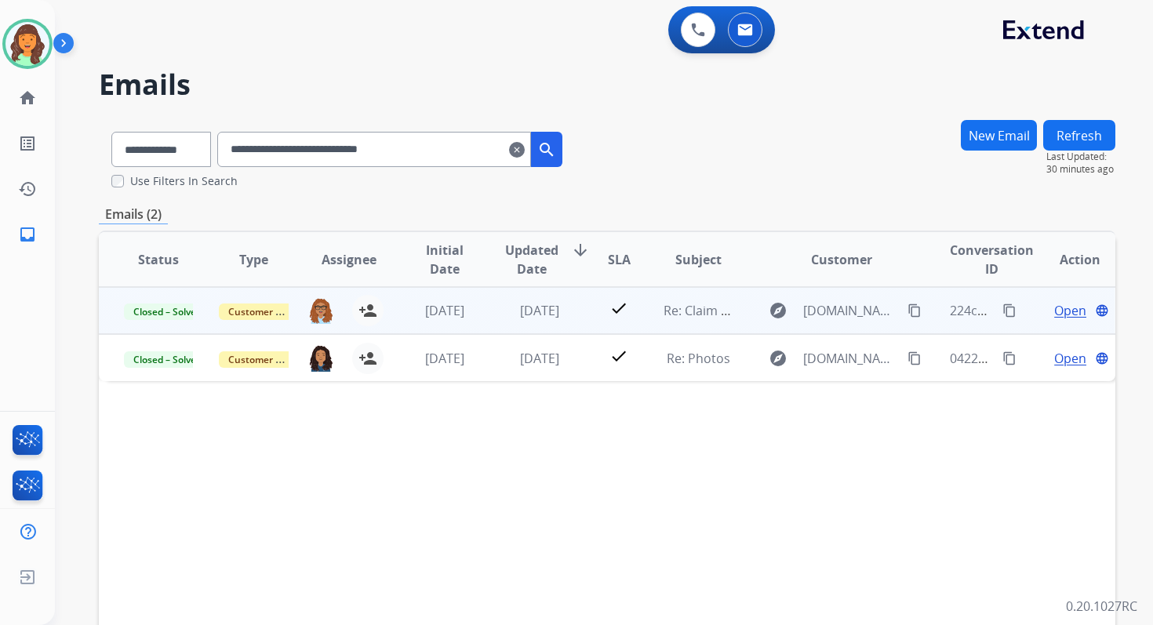
click at [1054, 307] on span "Open" at bounding box center [1070, 310] width 32 height 19
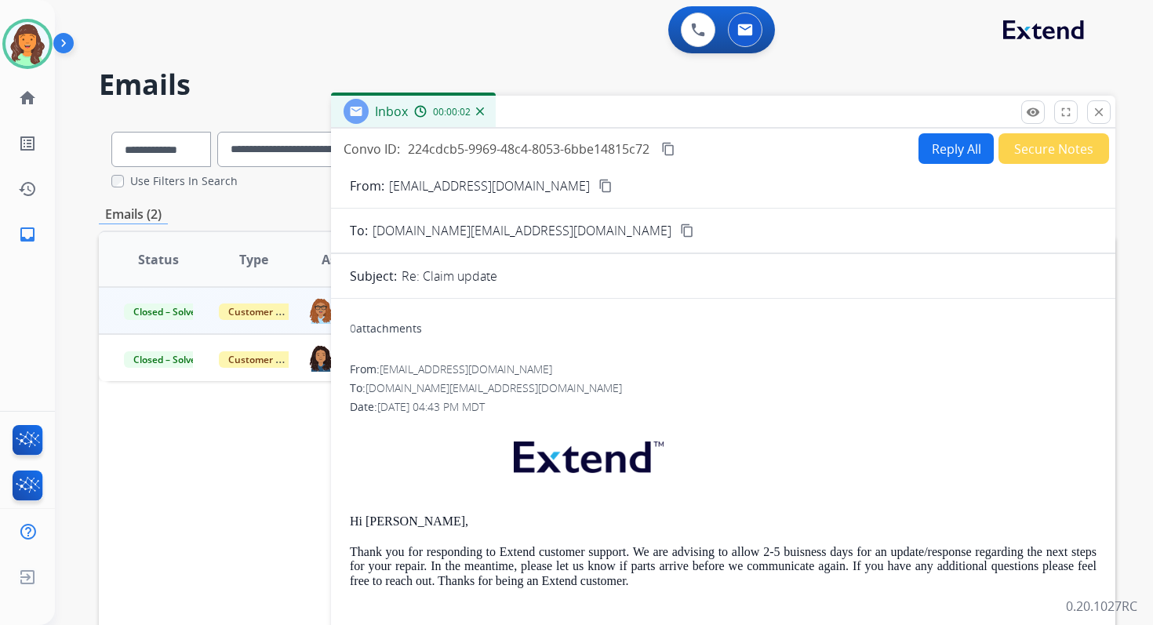
click at [937, 147] on button "Reply All" at bounding box center [955, 148] width 75 height 31
select select "**********"
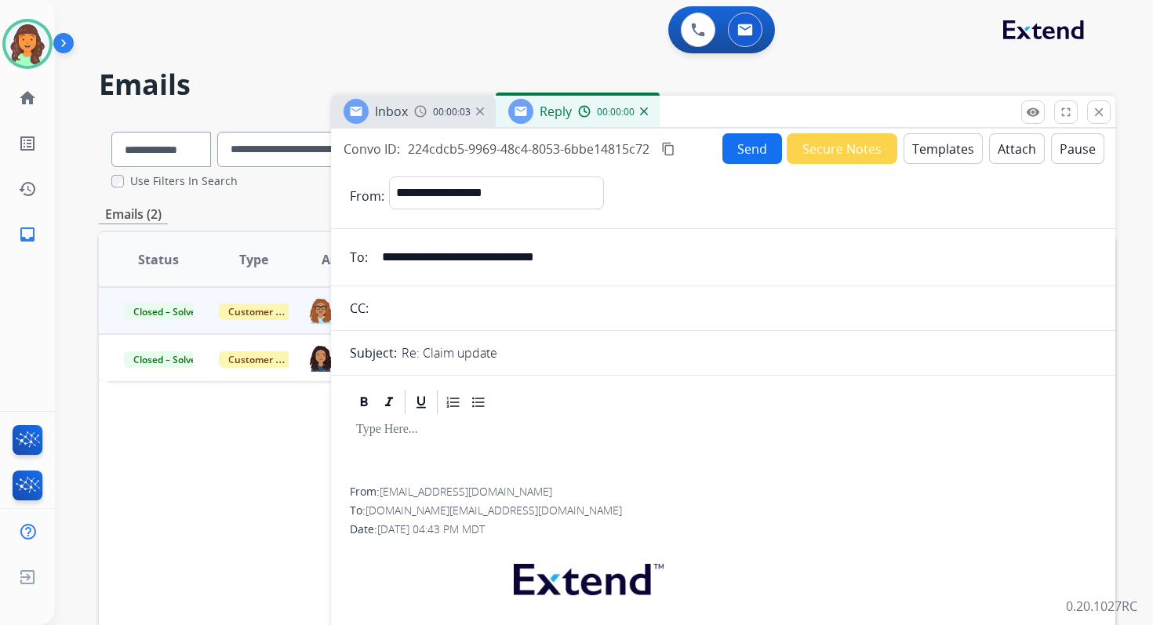
click at [937, 147] on button "Templates" at bounding box center [942, 148] width 79 height 31
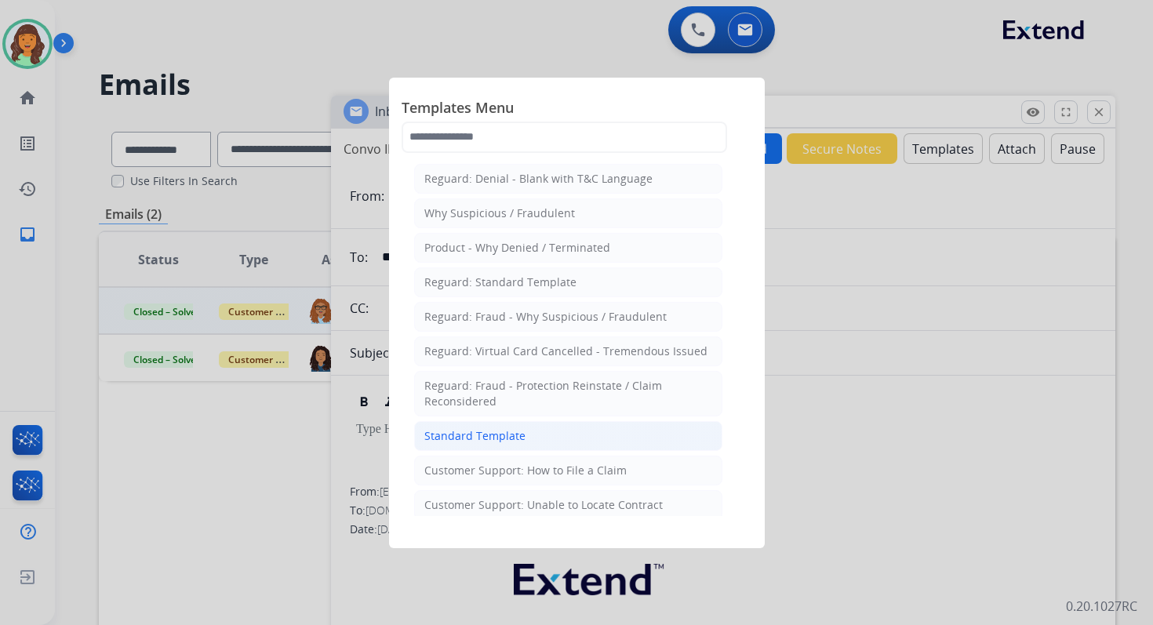
click at [532, 426] on li "Standard Template" at bounding box center [568, 436] width 308 height 30
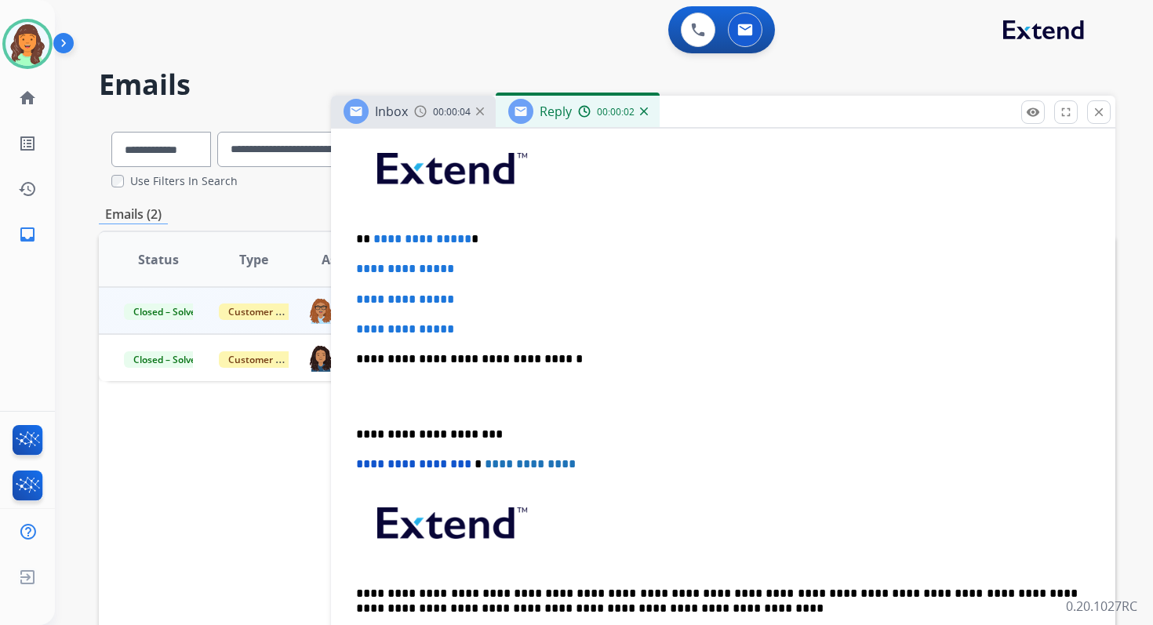
scroll to position [405, 0]
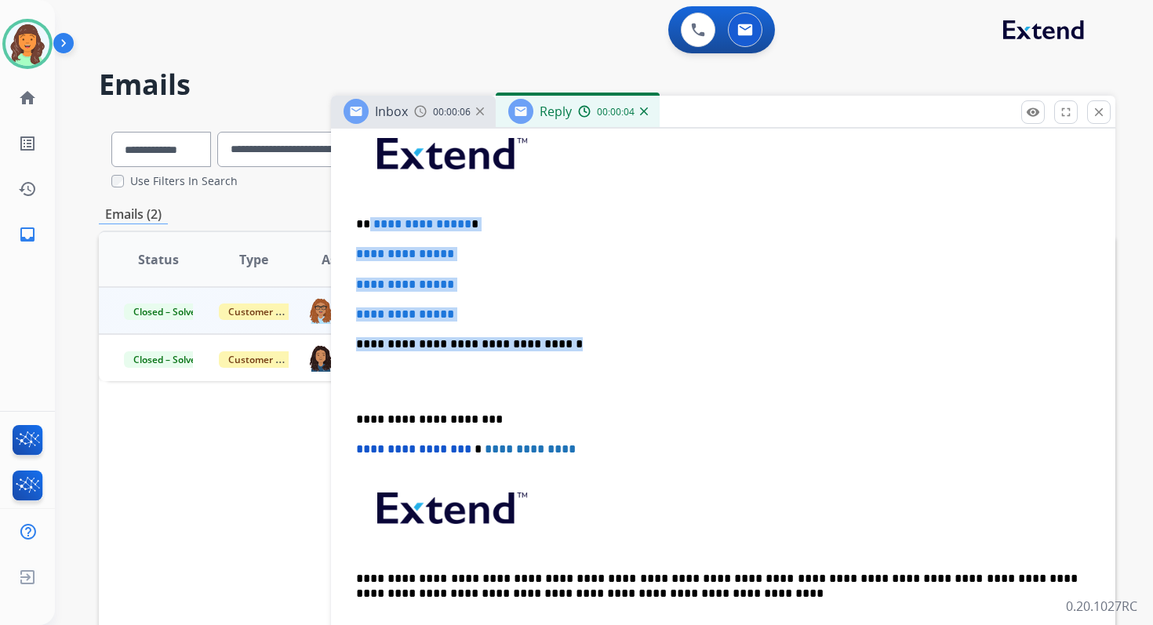
drag, startPoint x: 369, startPoint y: 223, endPoint x: 587, endPoint y: 348, distance: 251.1
click at [587, 348] on div "**********" at bounding box center [723, 381] width 747 height 540
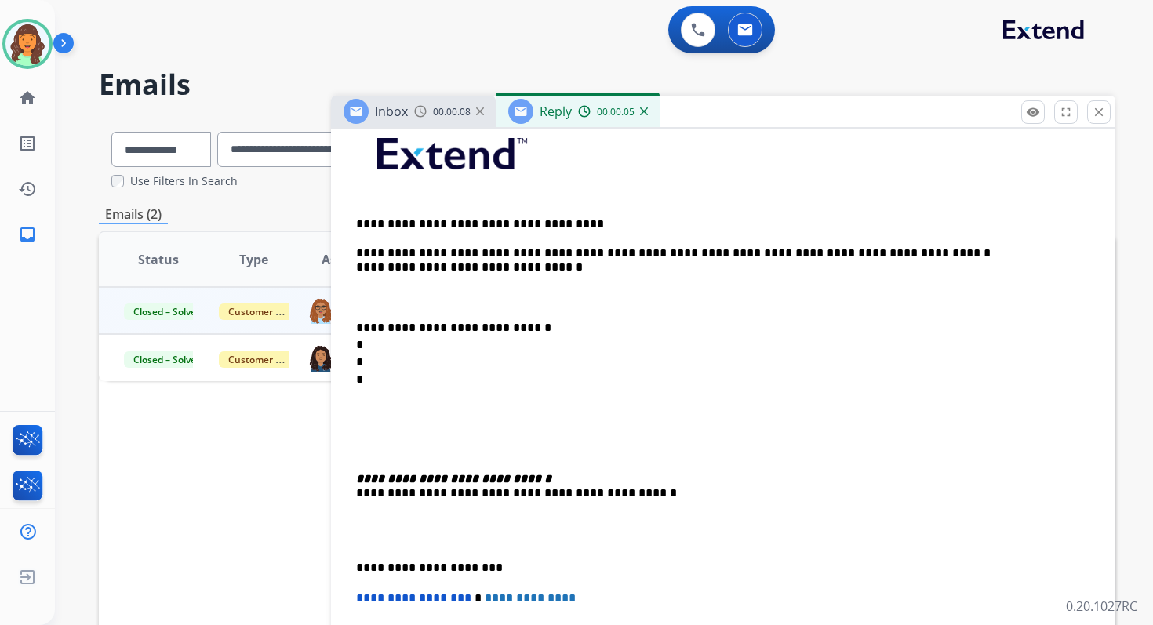
click at [372, 220] on p "**********" at bounding box center [716, 260] width 721 height 86
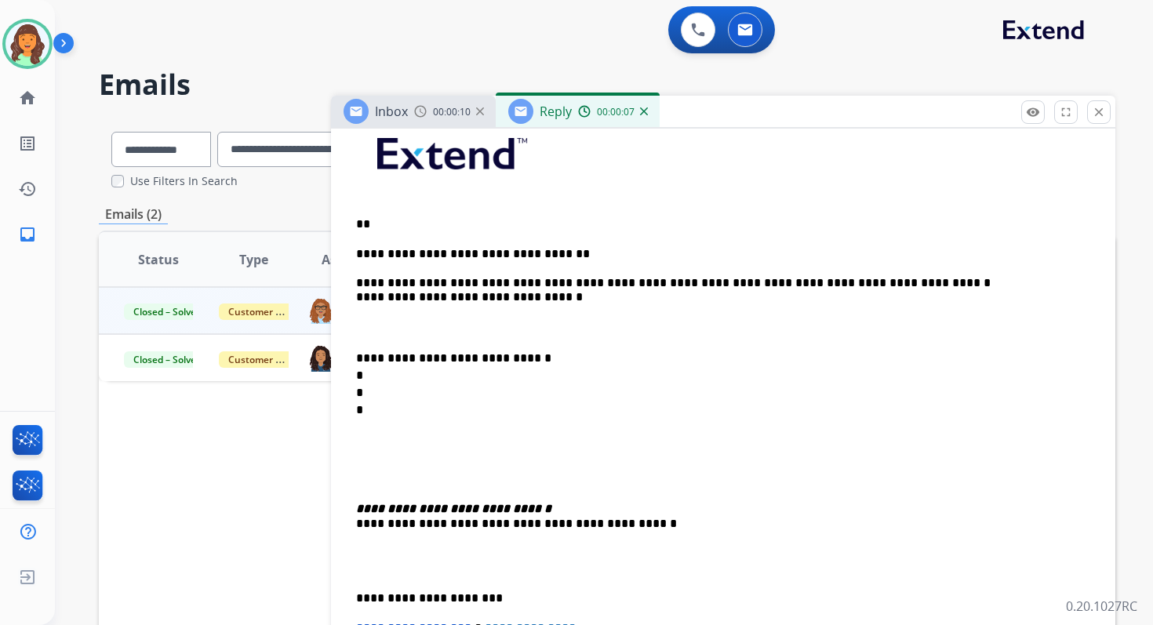
click at [389, 223] on p "**" at bounding box center [716, 224] width 721 height 14
click at [354, 354] on div "**********" at bounding box center [723, 470] width 747 height 718
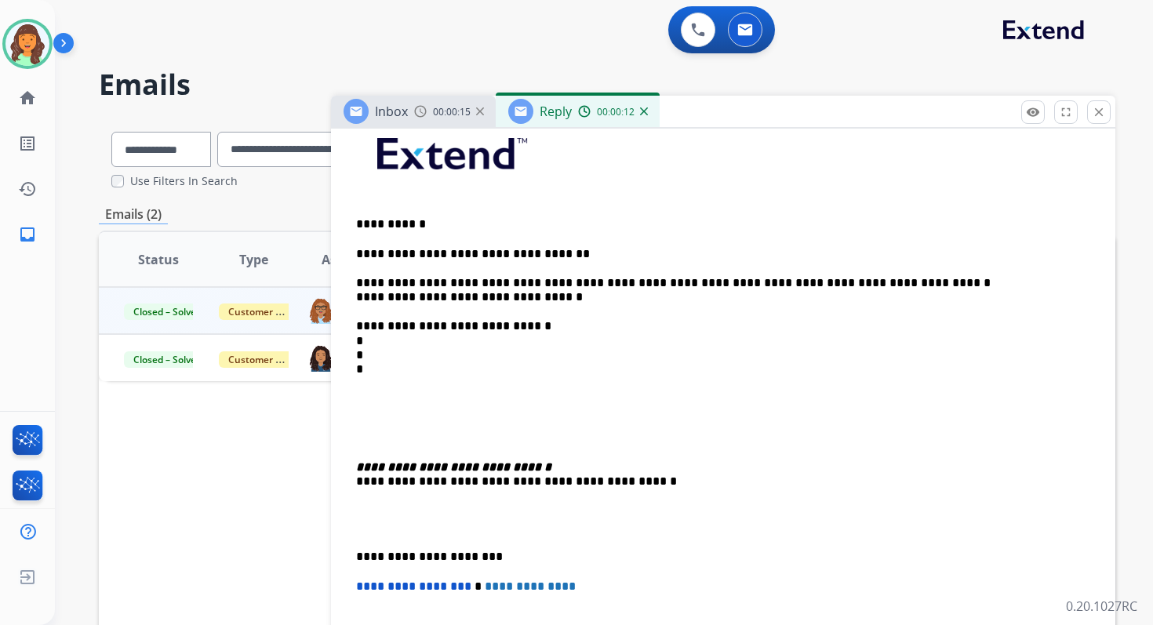
click at [381, 339] on p "**********" at bounding box center [716, 312] width 721 height 130
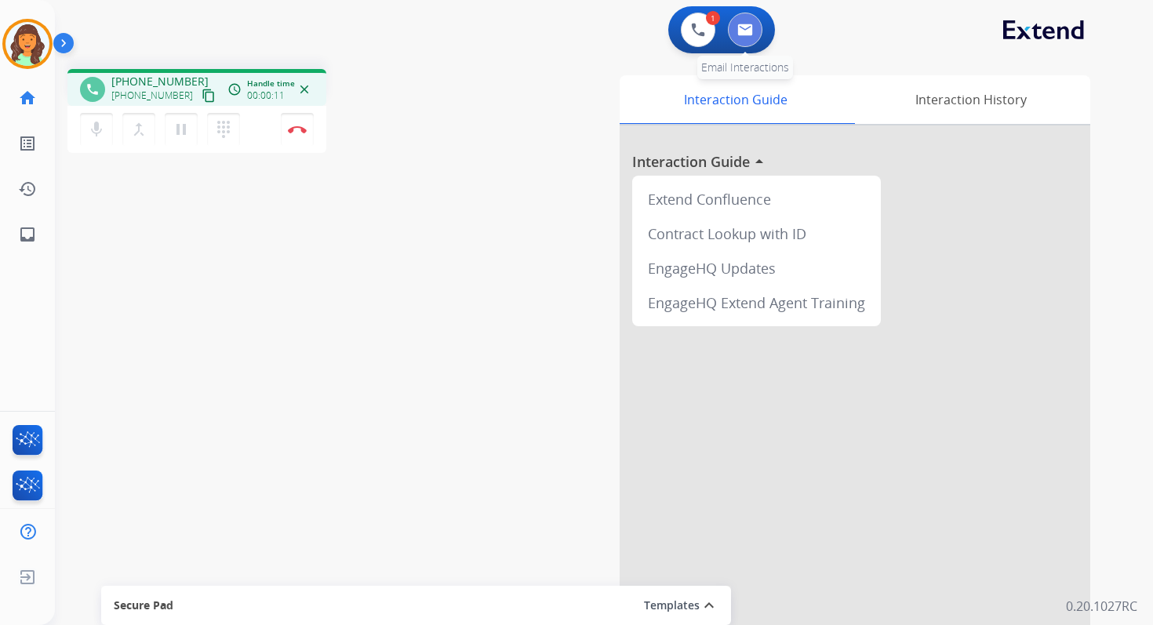
click at [738, 16] on button at bounding box center [745, 30] width 35 height 35
select select "**********"
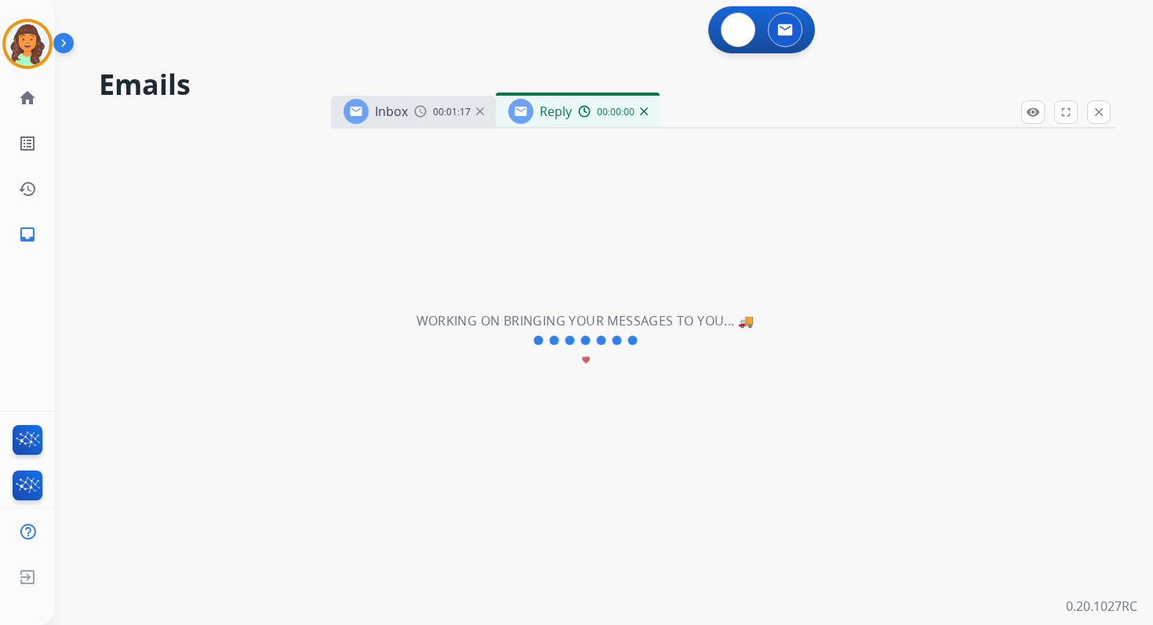
select select "**********"
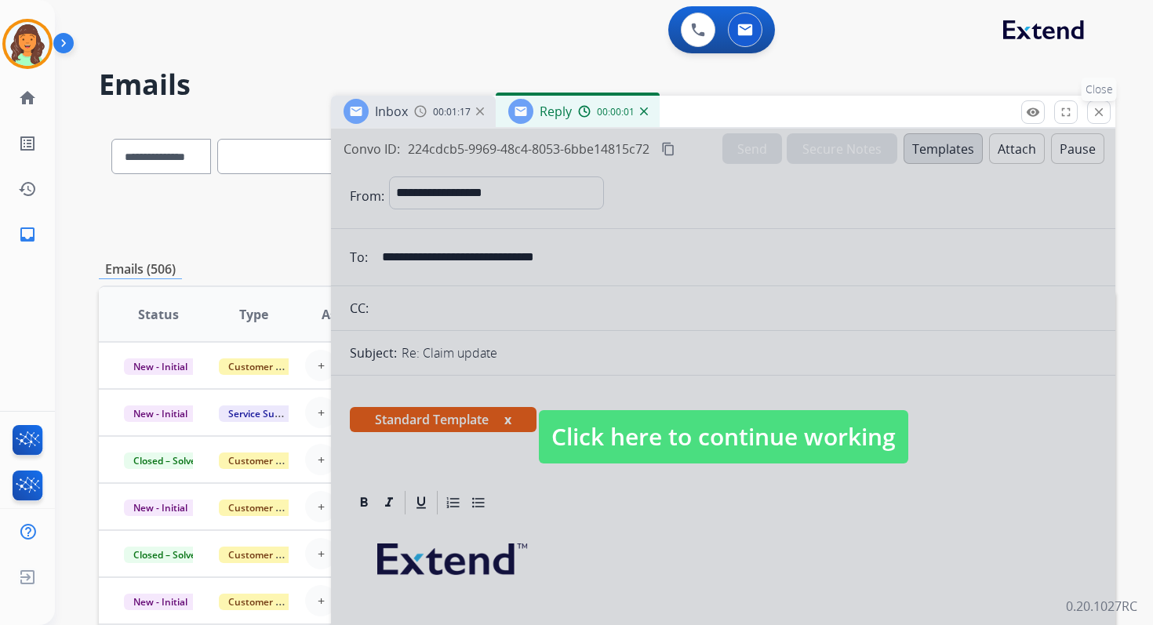
click at [1104, 107] on mat-icon "close" at bounding box center [1099, 112] width 14 height 14
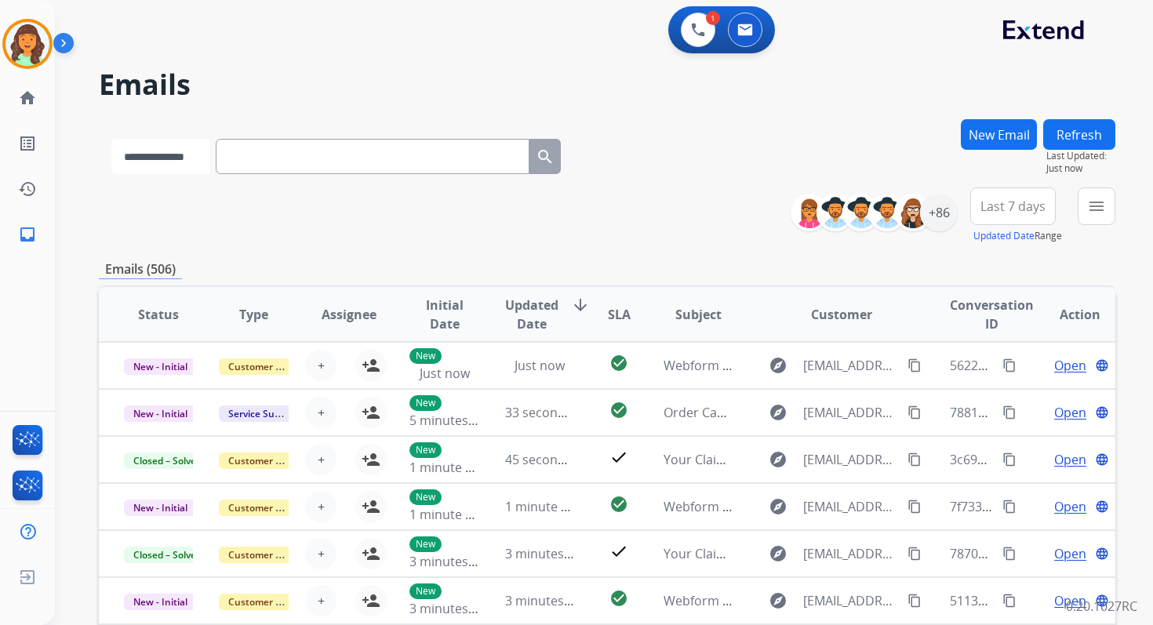
click at [166, 153] on select "**********" at bounding box center [160, 156] width 98 height 35
select select "**********"
click at [111, 139] on select "**********" at bounding box center [160, 156] width 98 height 35
click at [270, 159] on input "text" at bounding box center [374, 156] width 314 height 35
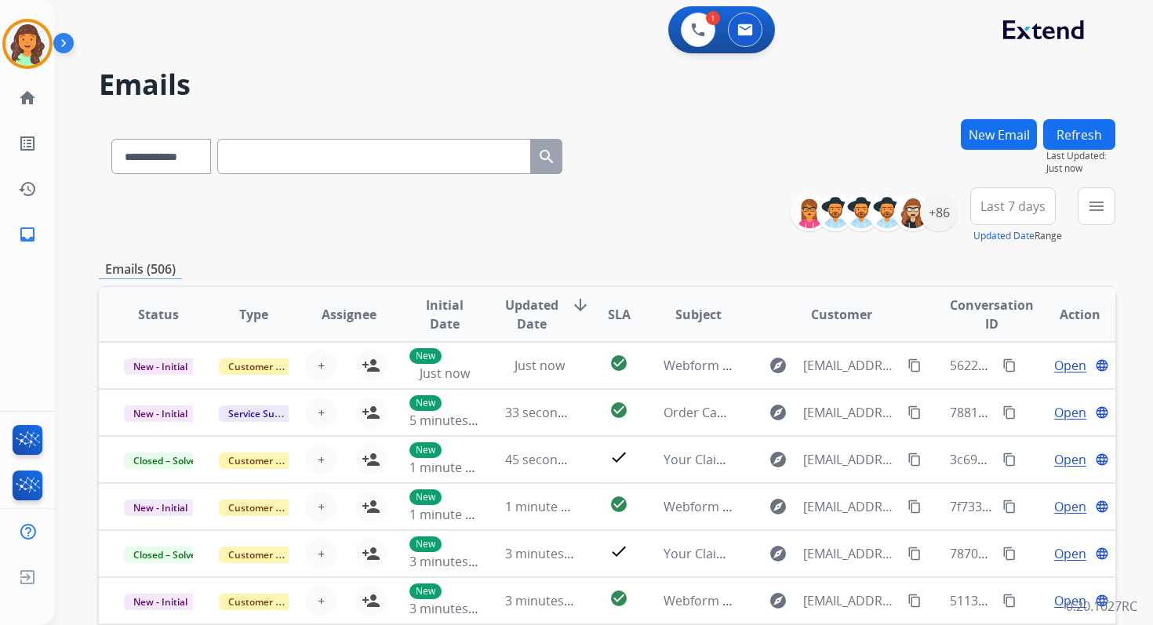
paste input "**********"
type input "**********"
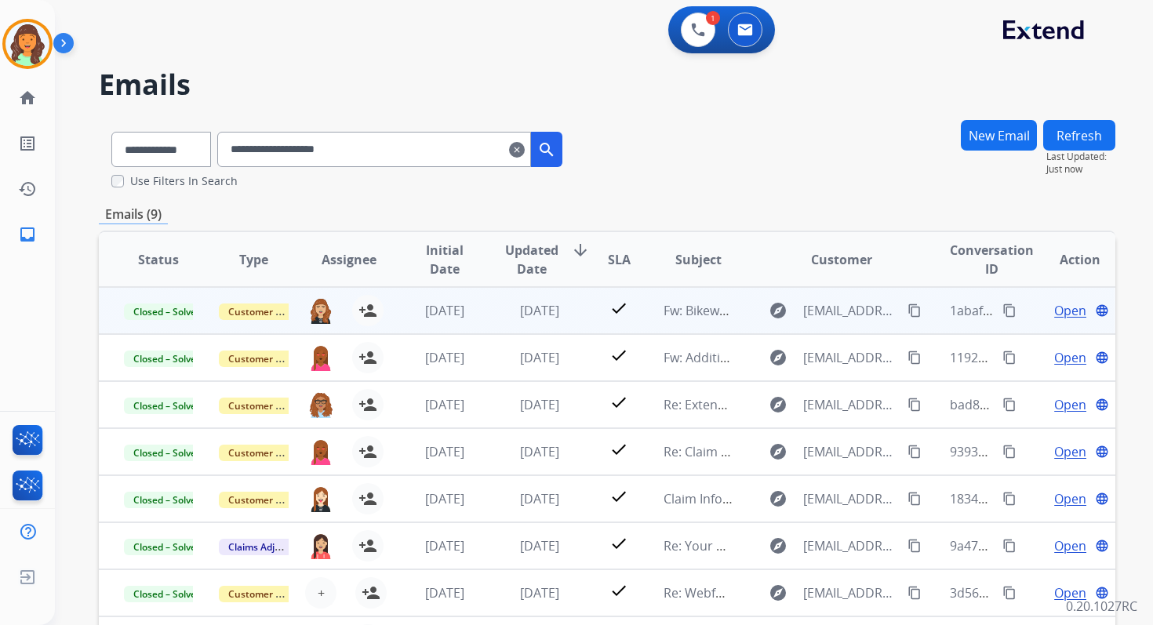
scroll to position [213, 0]
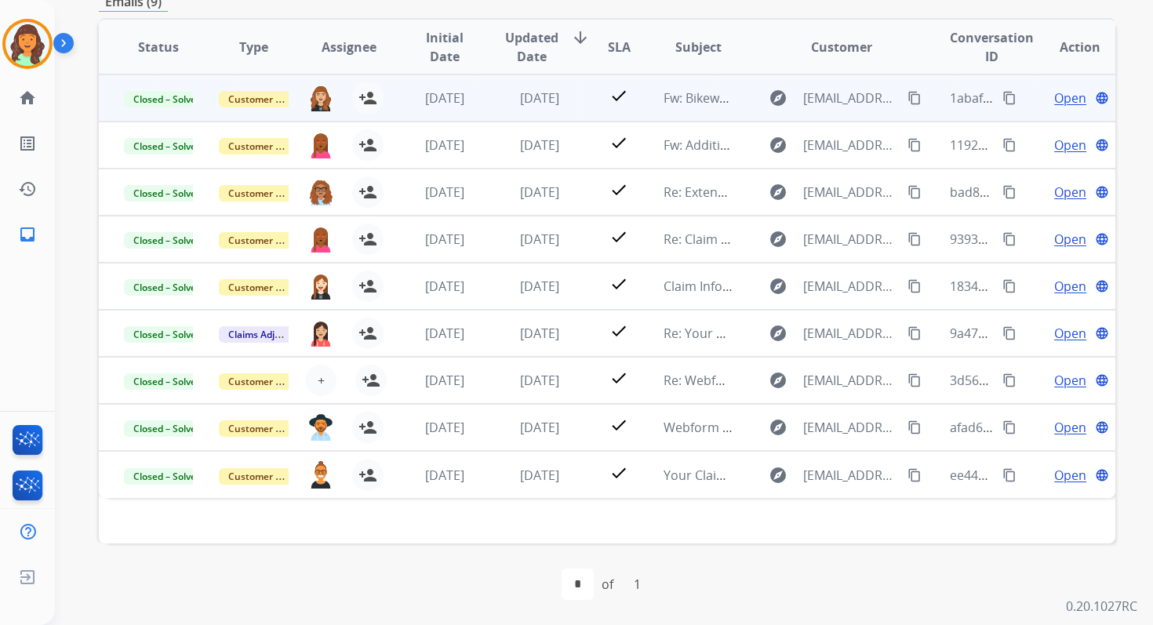
click at [1060, 100] on span "Open" at bounding box center [1070, 98] width 32 height 19
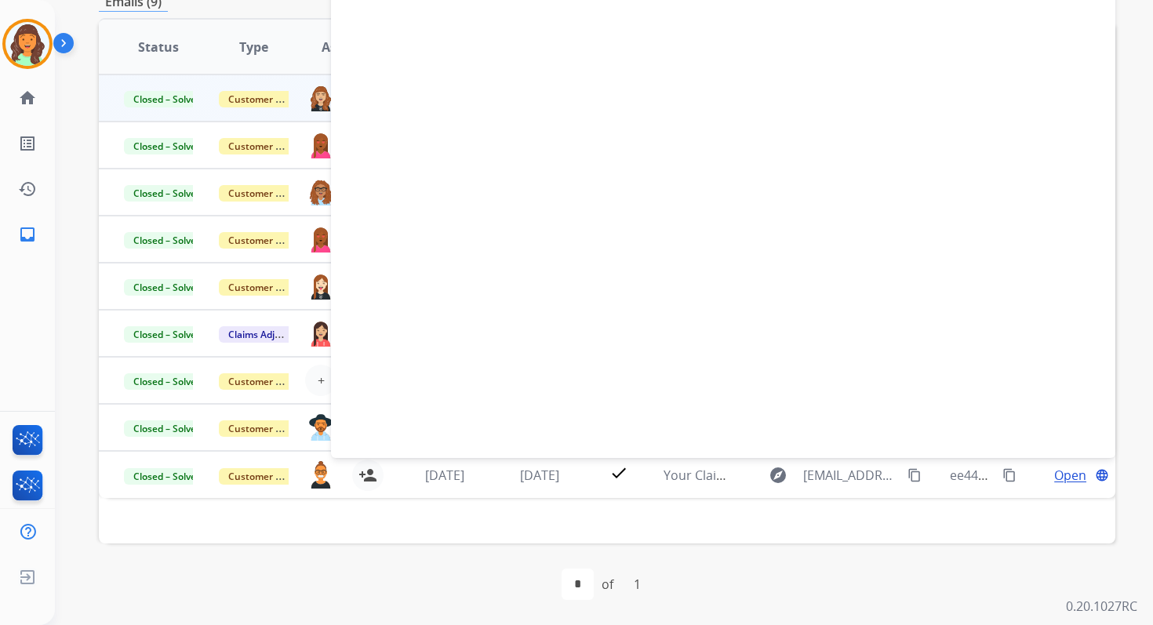
select select "**********"
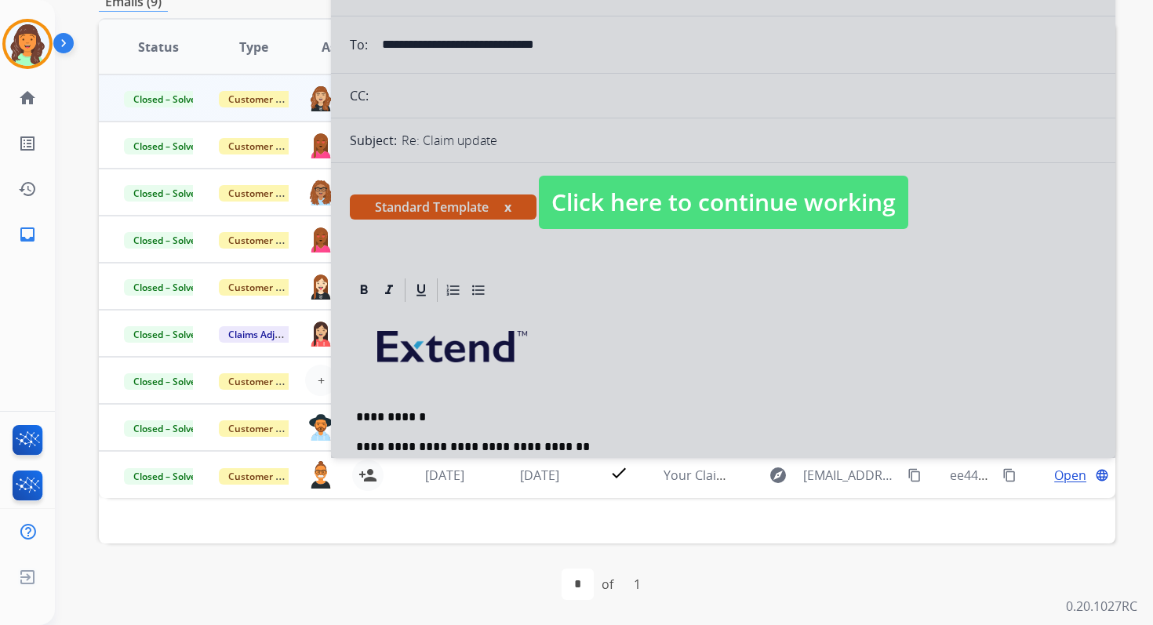
click at [679, 200] on span "Click here to continue working" at bounding box center [723, 202] width 369 height 53
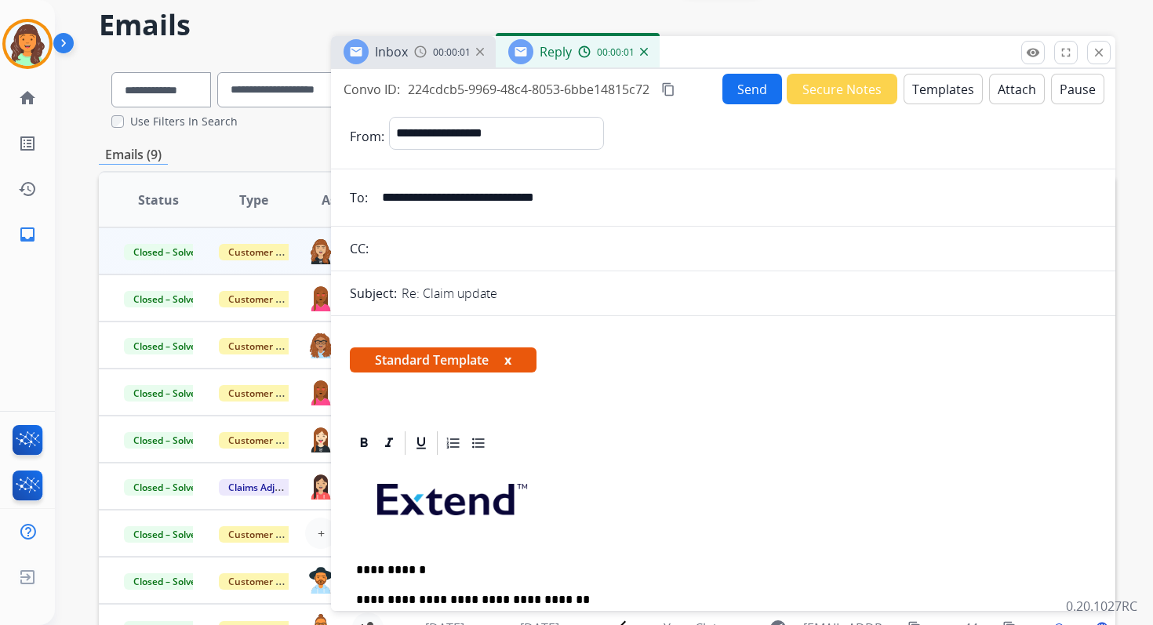
scroll to position [38, 0]
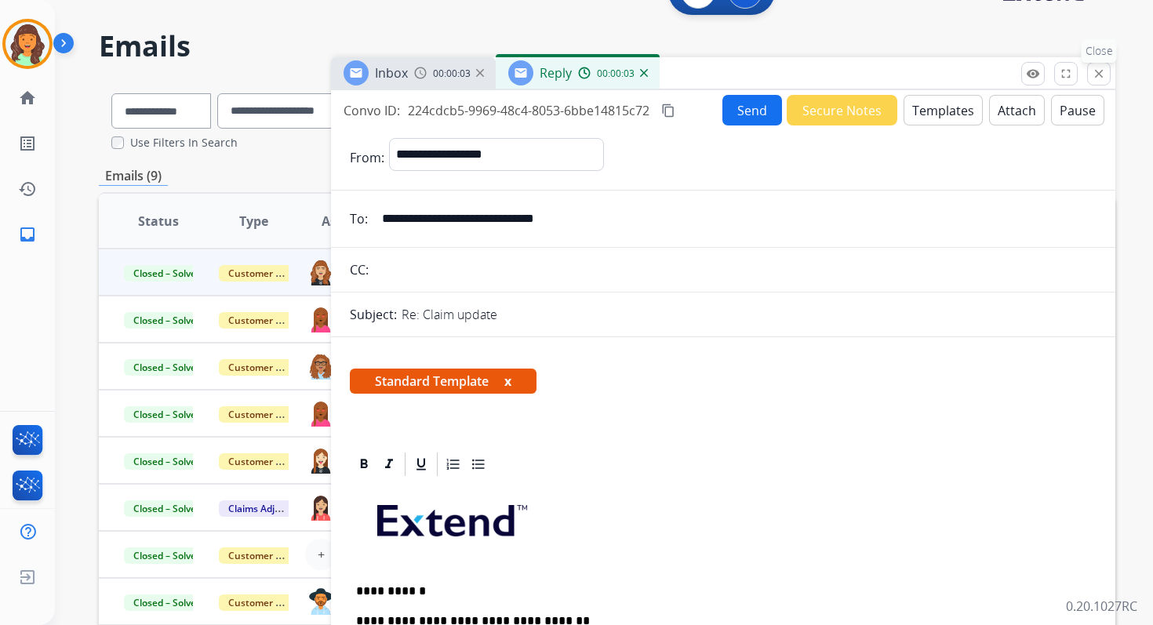
click at [1088, 72] on button "close Close" at bounding box center [1099, 74] width 24 height 24
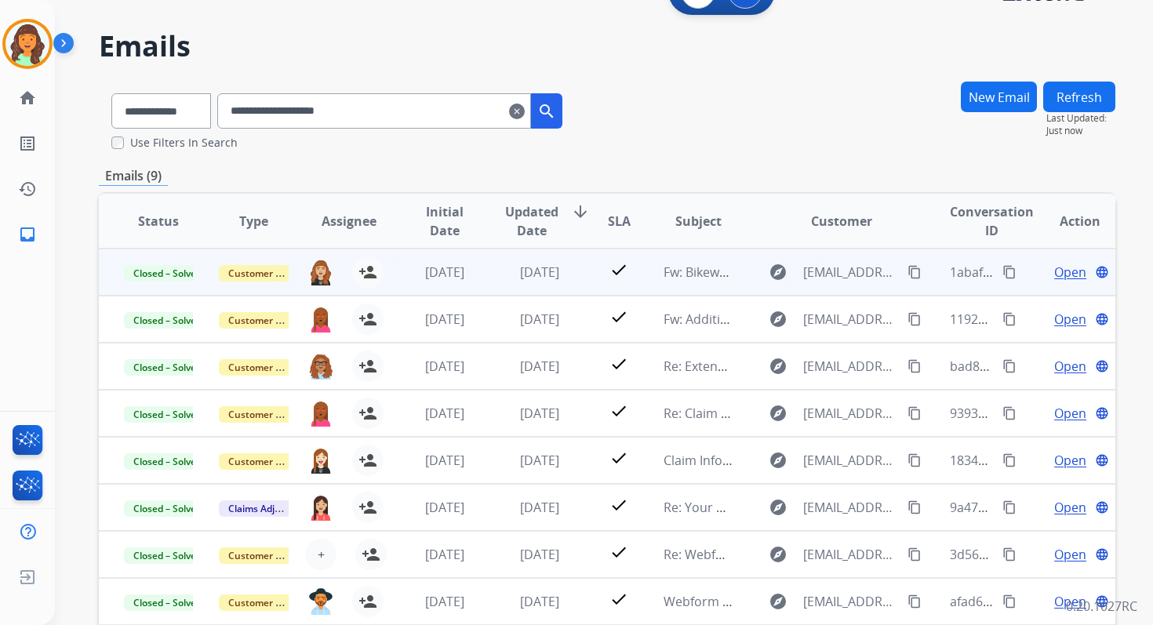
click at [1054, 273] on span "Open" at bounding box center [1070, 272] width 32 height 19
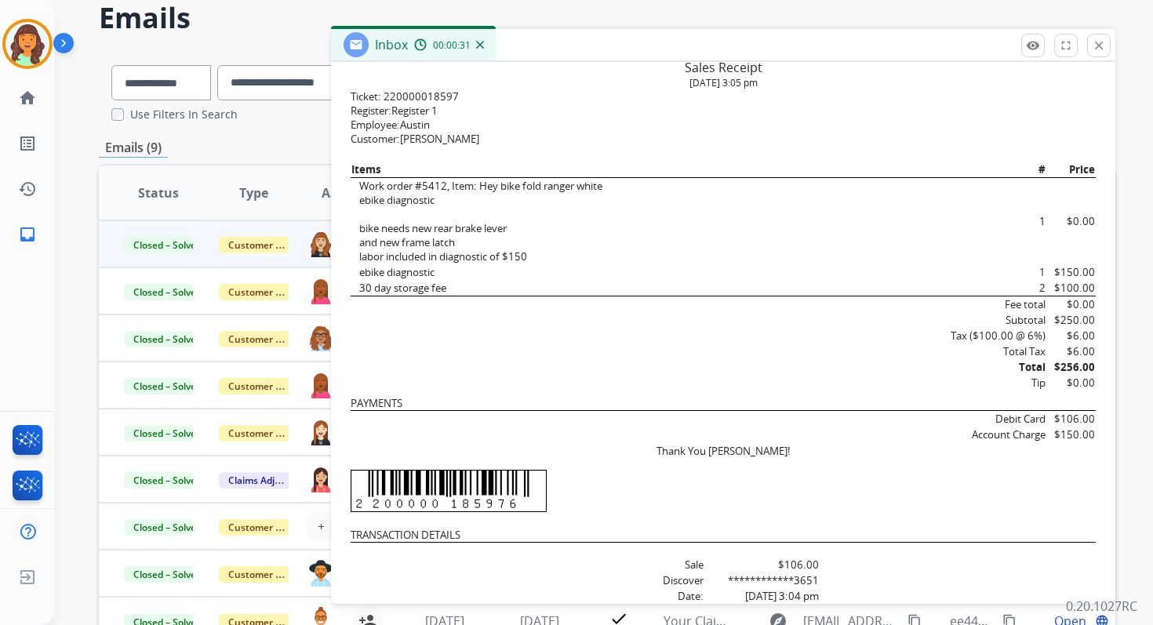
scroll to position [510, 0]
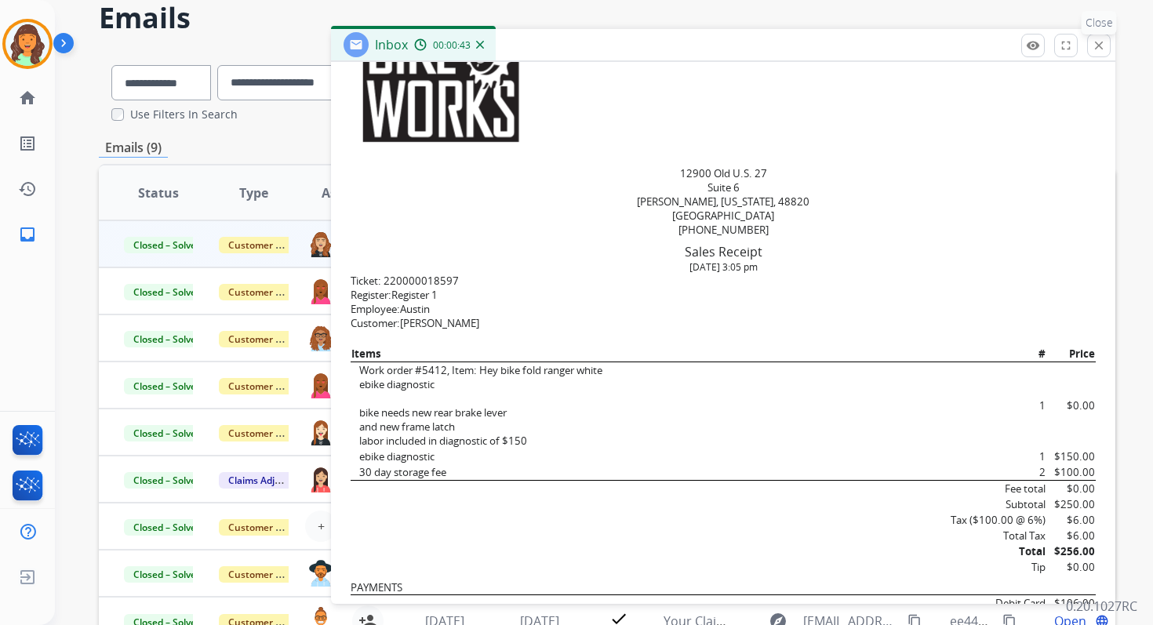
click at [1096, 46] on mat-icon "close" at bounding box center [1099, 45] width 14 height 14
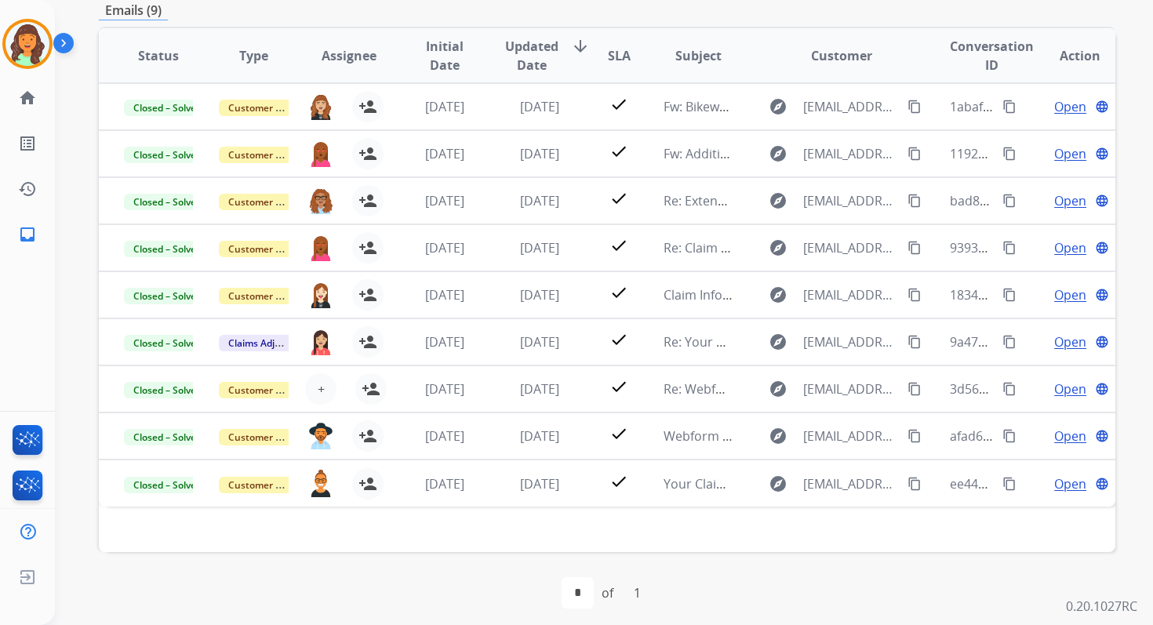
scroll to position [206, 0]
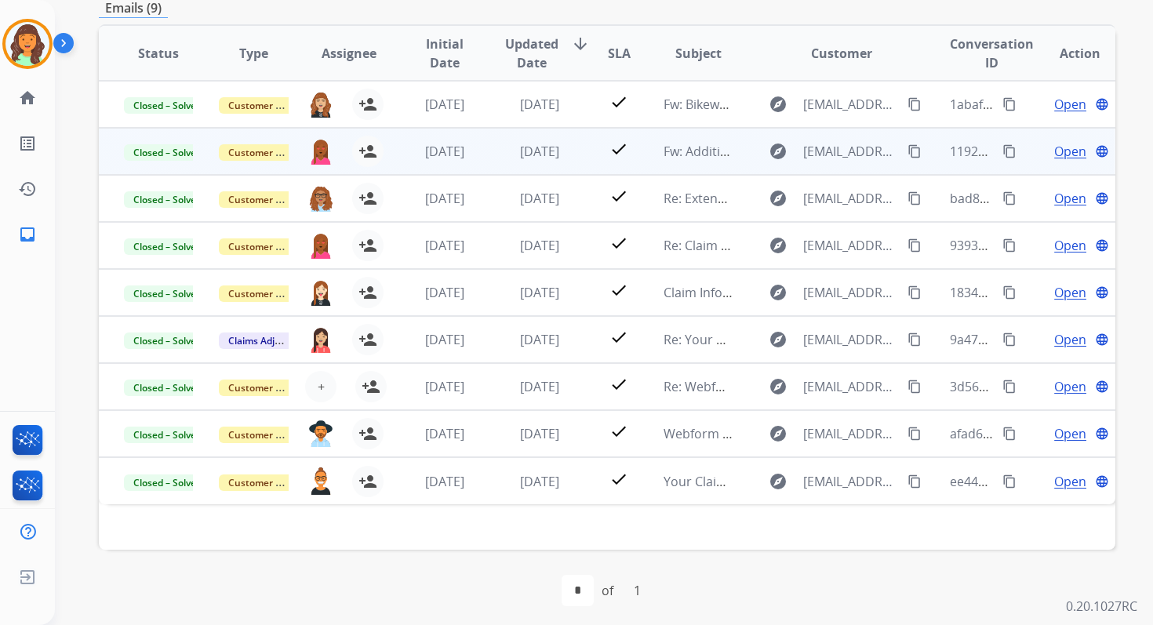
click at [1056, 155] on span "Open" at bounding box center [1070, 151] width 32 height 19
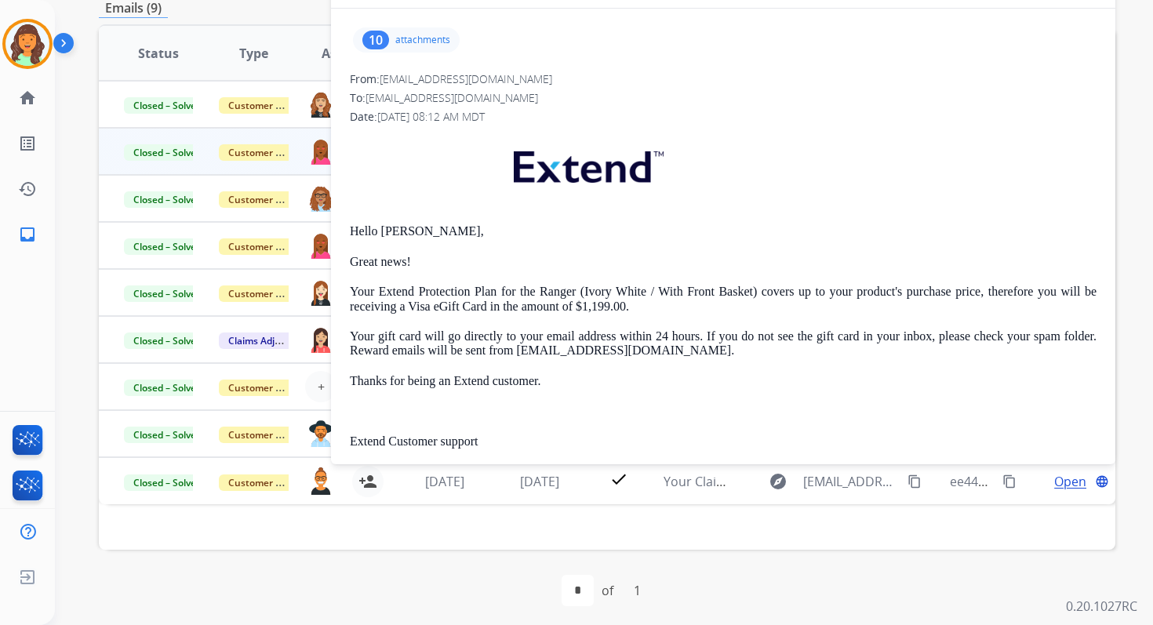
scroll to position [0, 0]
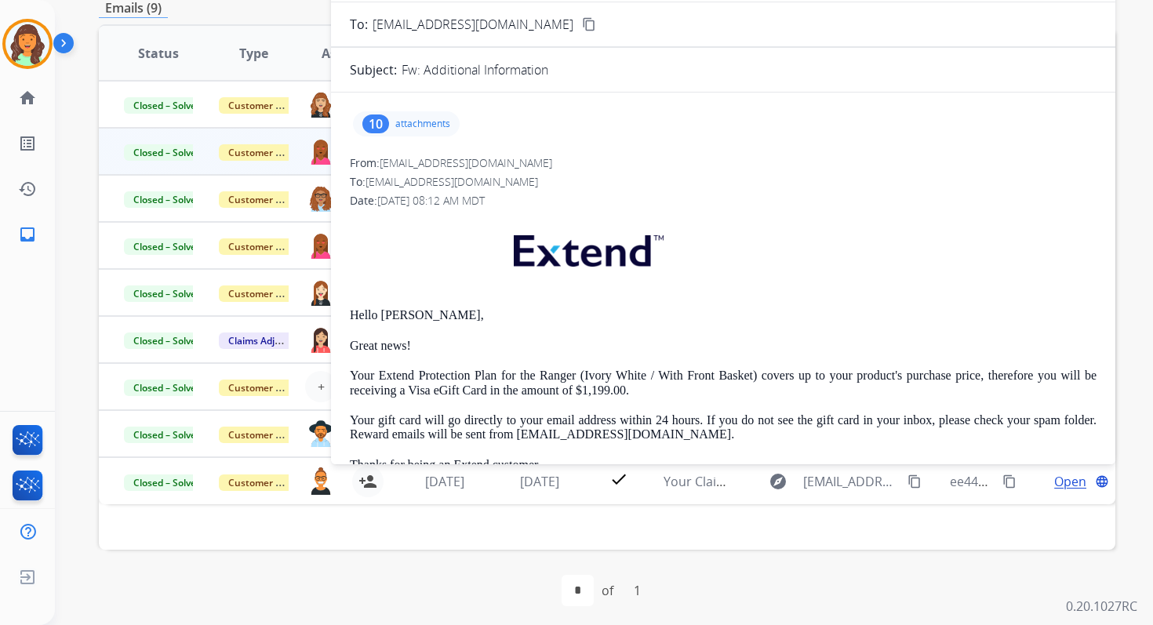
click at [409, 122] on p "attachments" at bounding box center [422, 124] width 55 height 13
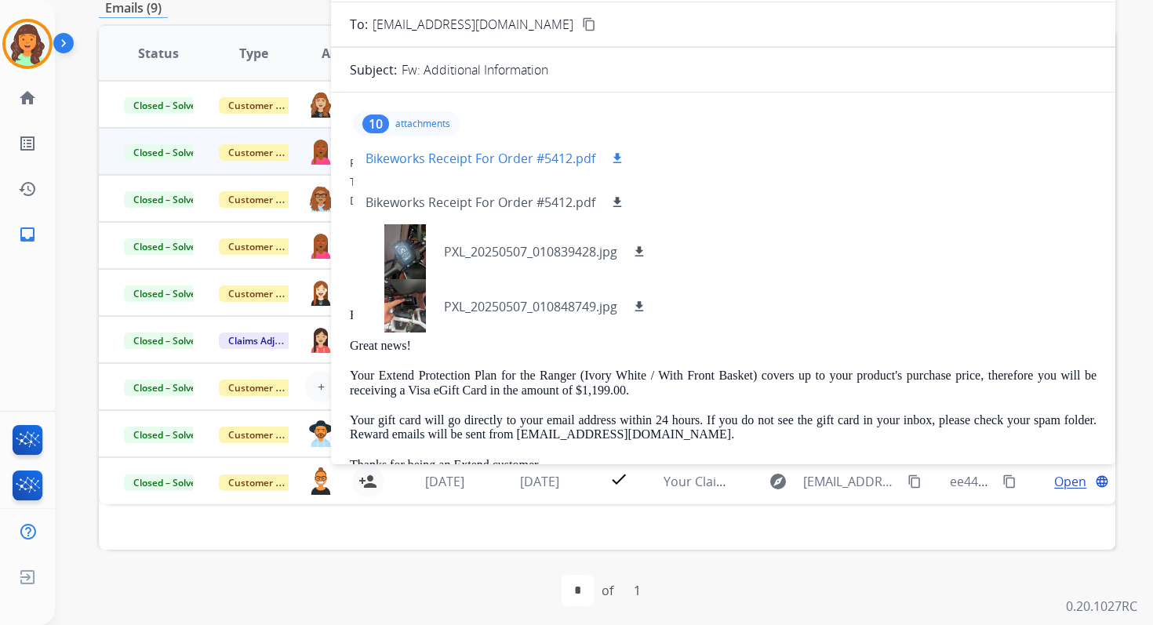
click at [616, 154] on mat-icon "download" at bounding box center [617, 158] width 14 height 14
click at [409, 130] on div "10 attachments Bikeworks Receipt For Order #5412.pdf download Bikeworks Receipt…" at bounding box center [406, 123] width 107 height 25
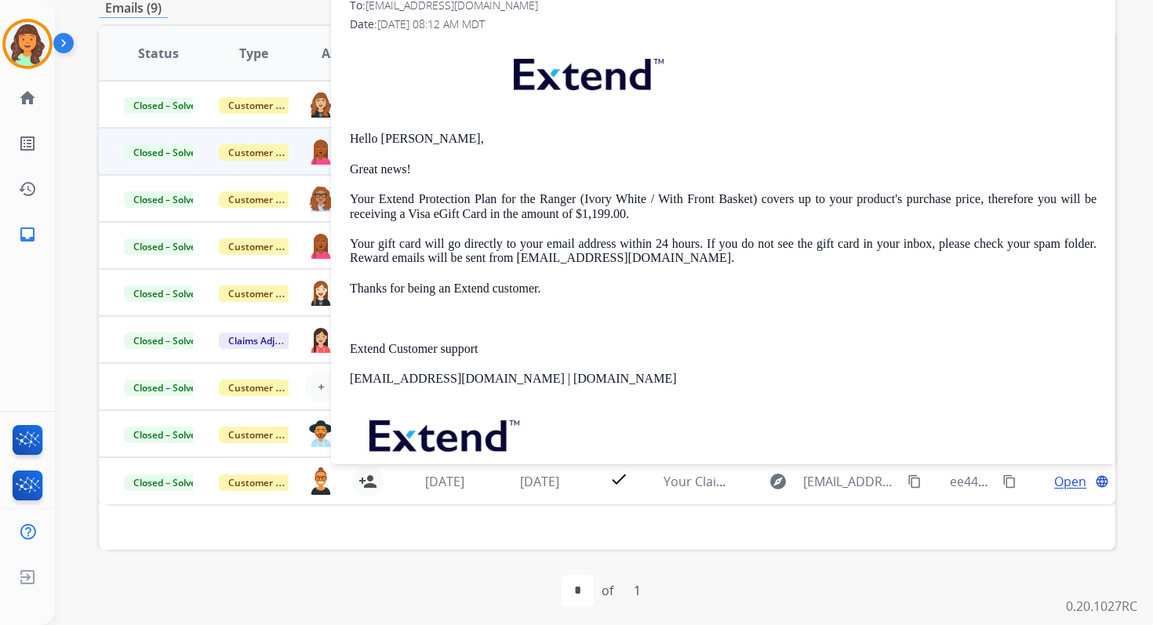
scroll to position [198, 0]
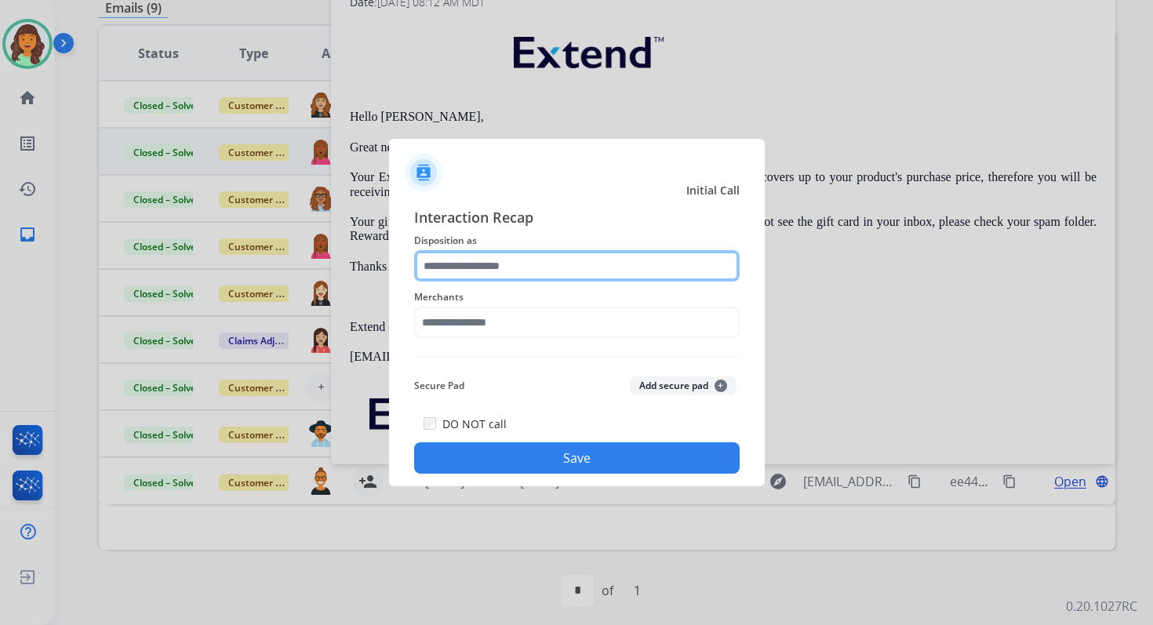
click at [531, 266] on input "text" at bounding box center [576, 265] width 325 height 31
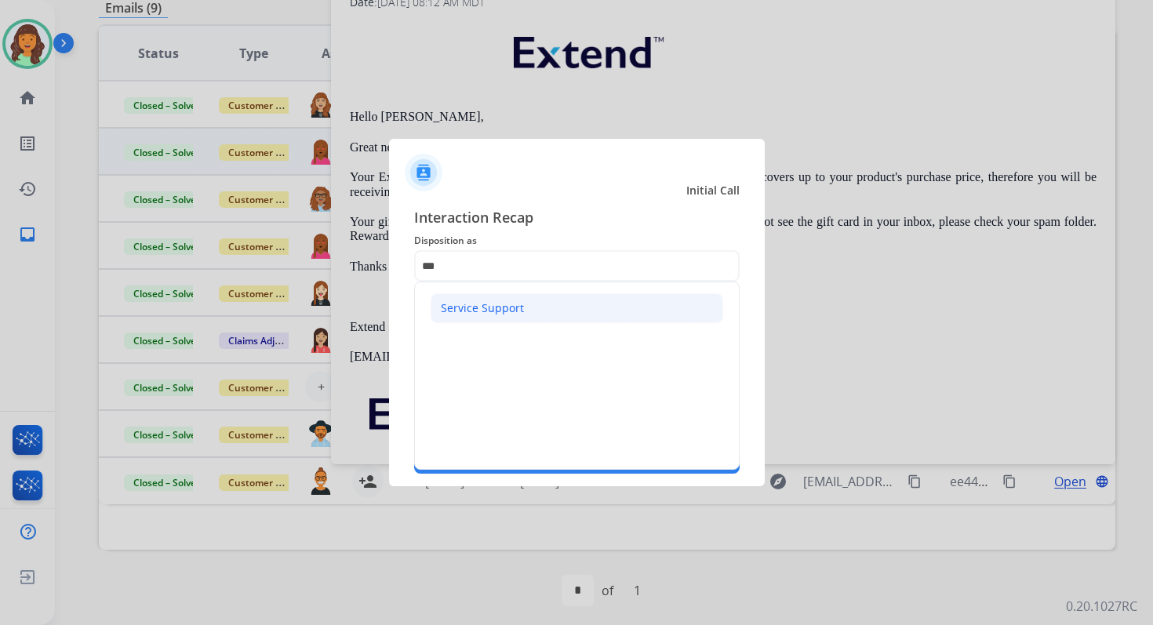
click at [477, 317] on li "Service Support" at bounding box center [577, 308] width 293 height 30
type input "**********"
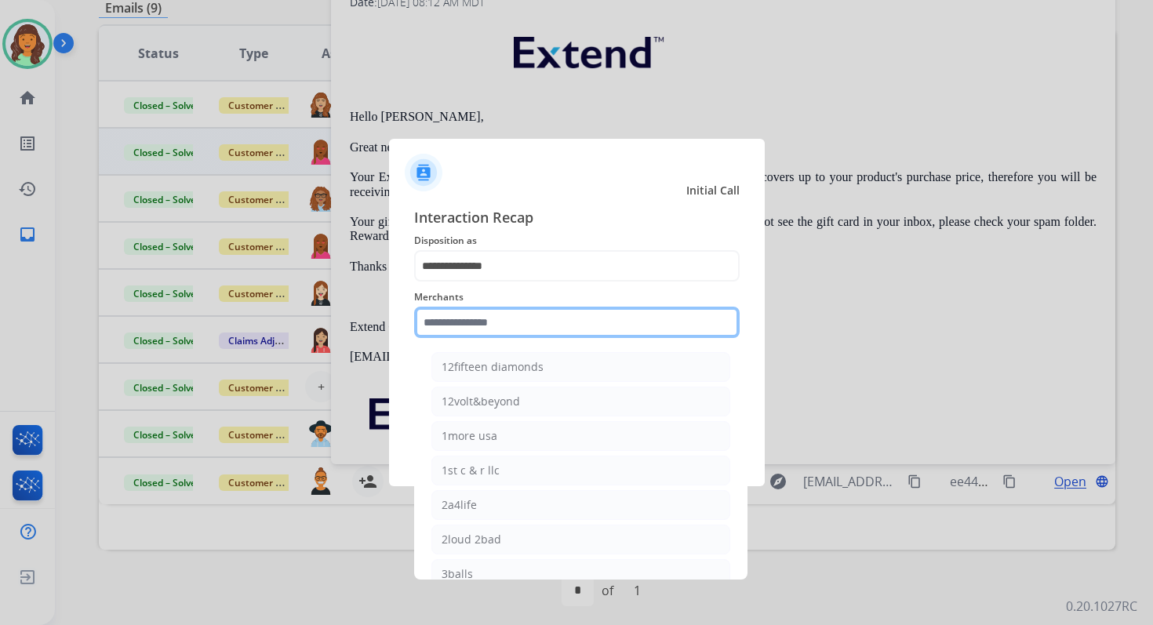
click at [474, 322] on input "text" at bounding box center [576, 322] width 325 height 31
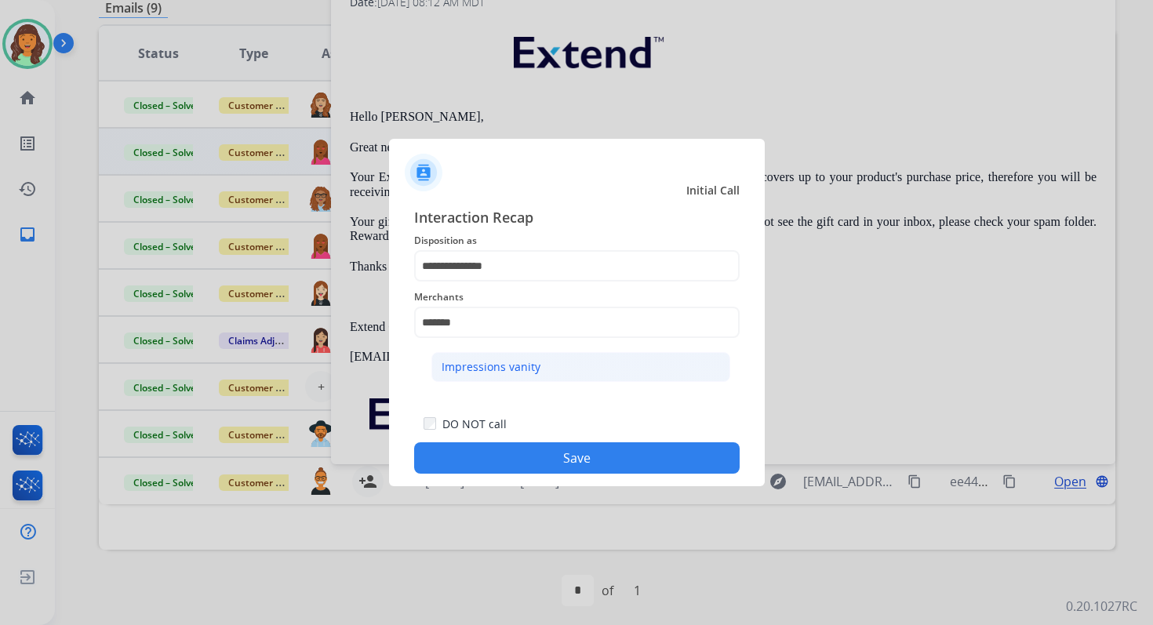
click at [482, 365] on div "Impressions vanity" at bounding box center [490, 367] width 99 height 16
type input "**********"
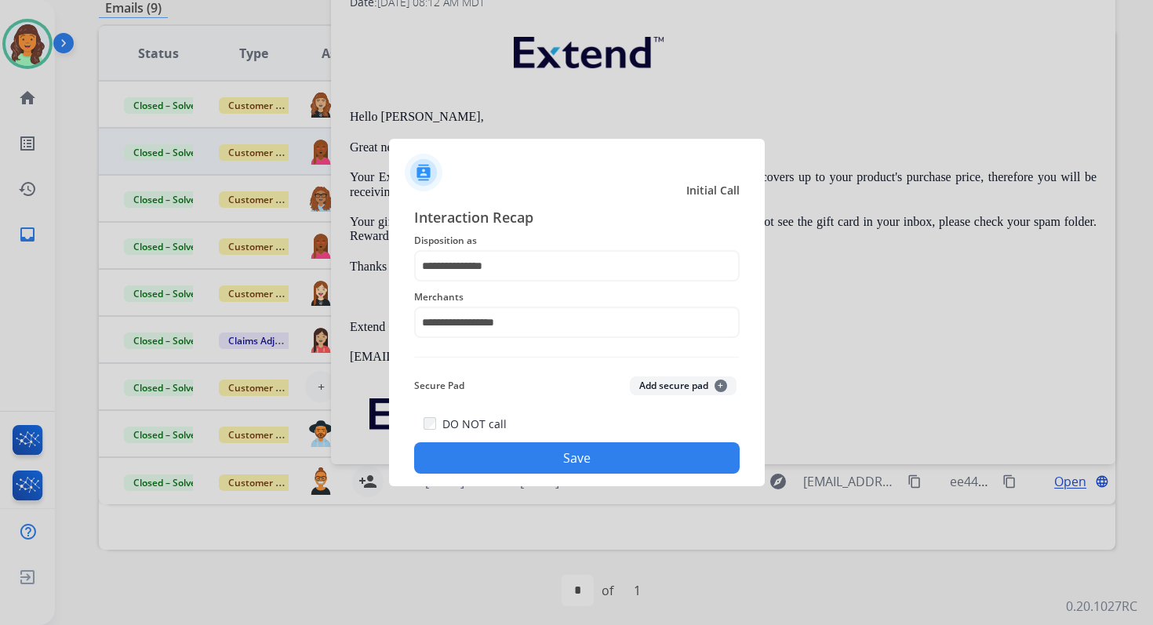
click at [531, 449] on button "Save" at bounding box center [576, 457] width 325 height 31
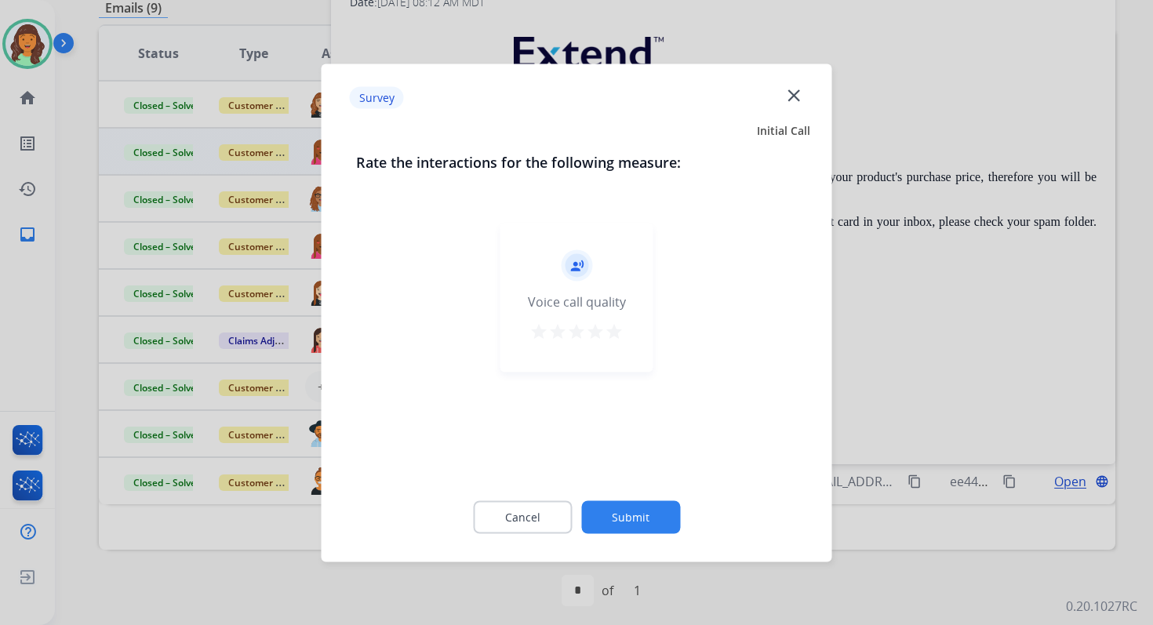
click at [622, 521] on button "Submit" at bounding box center [630, 516] width 99 height 33
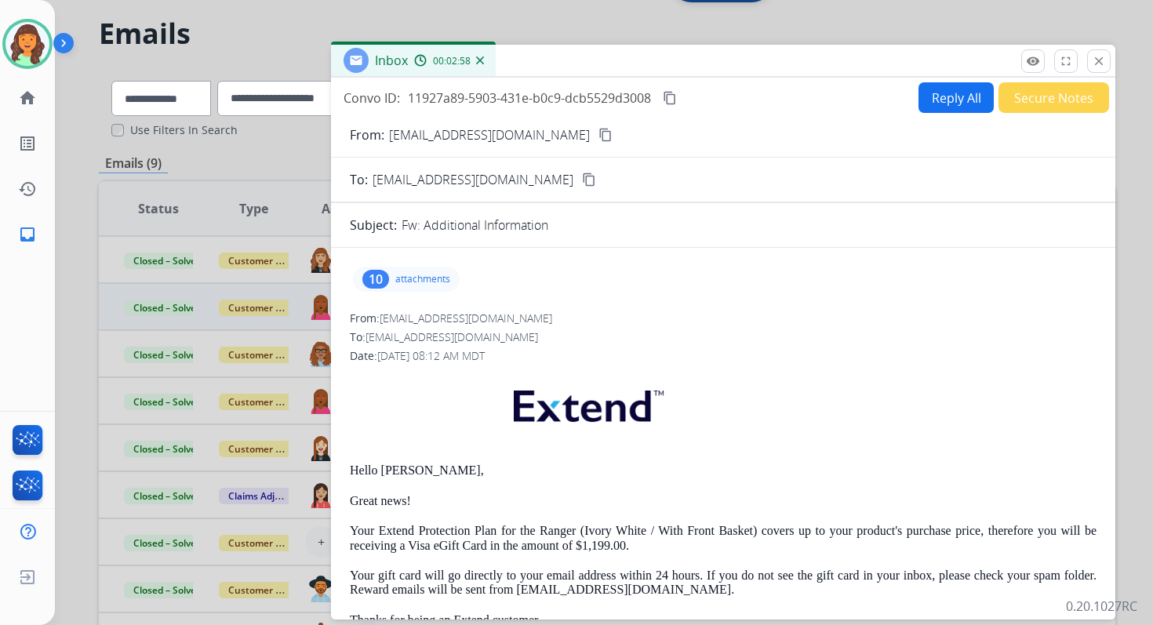
scroll to position [0, 0]
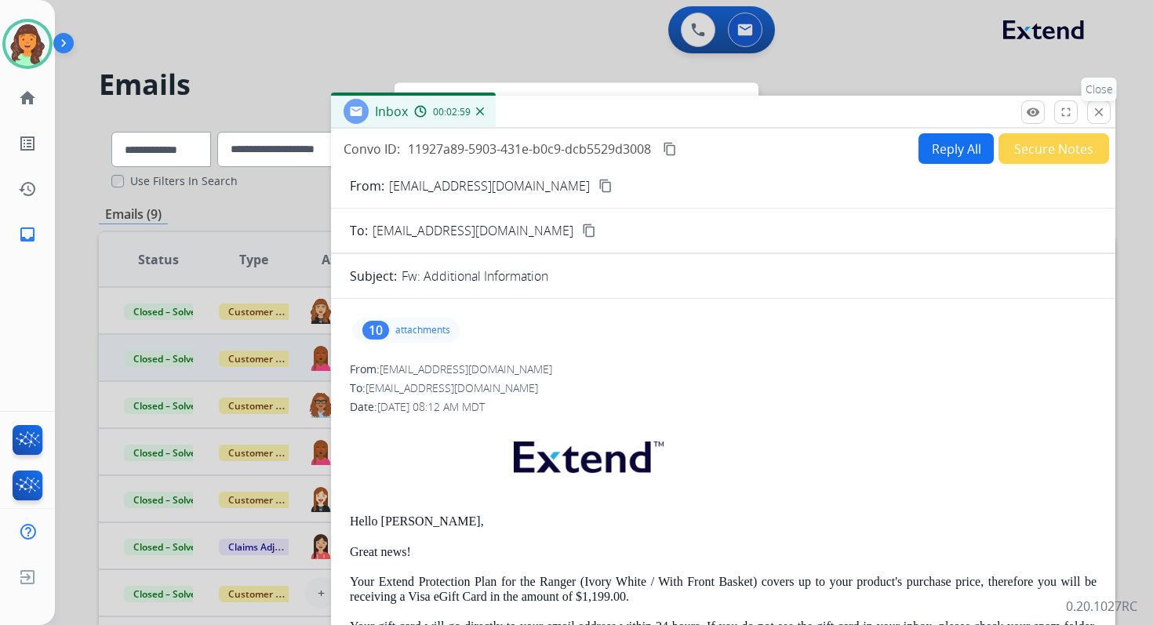
click at [1100, 115] on mat-icon "close" at bounding box center [1099, 112] width 14 height 14
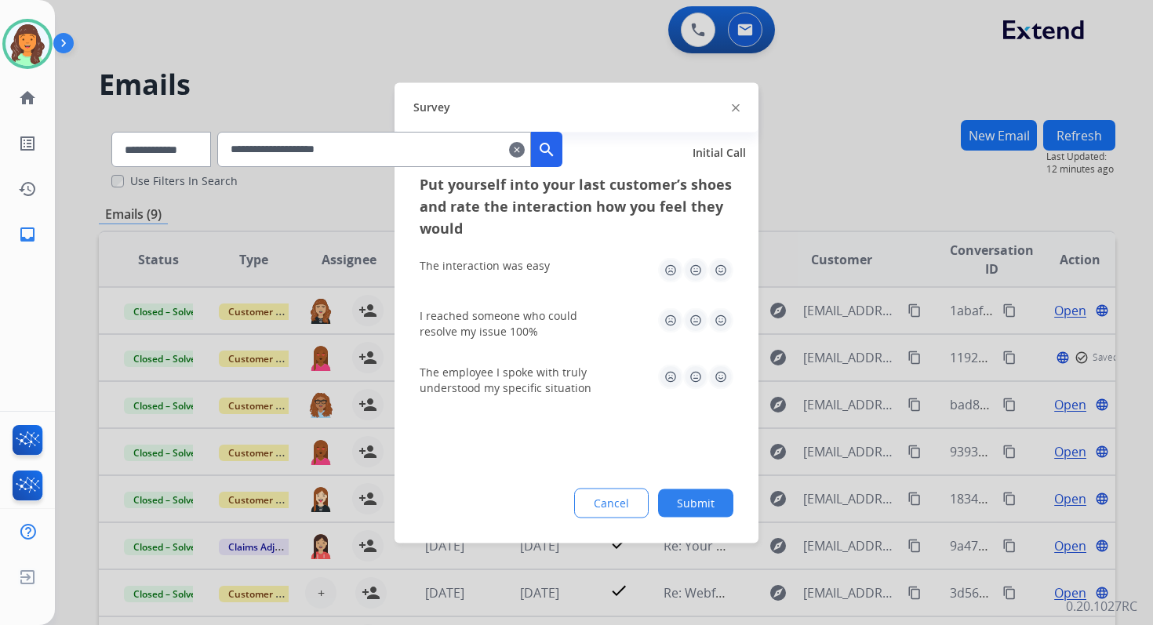
click at [736, 104] on img at bounding box center [736, 108] width 8 height 8
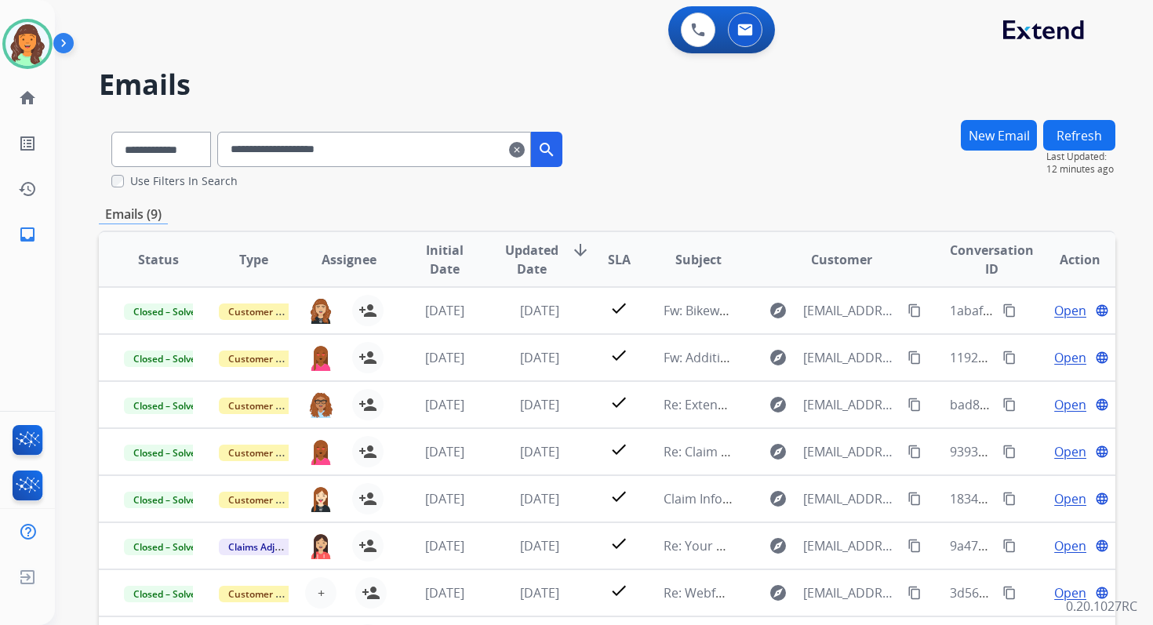
click at [525, 149] on mat-icon "clear" at bounding box center [517, 149] width 16 height 19
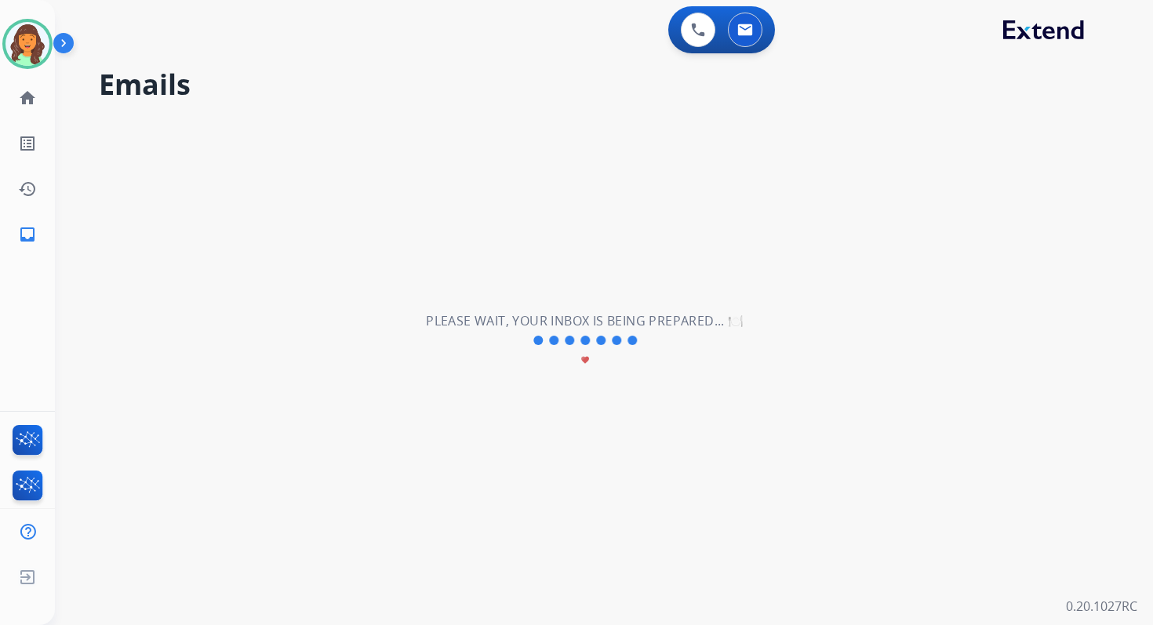
select select "**********"
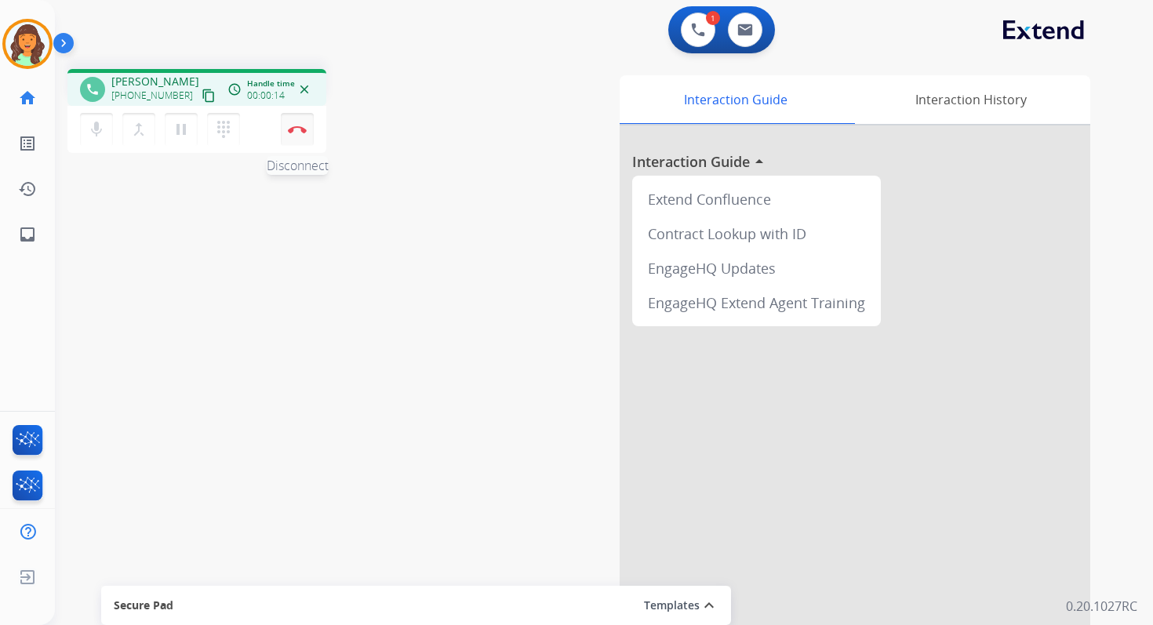
click at [301, 123] on button "Disconnect" at bounding box center [297, 129] width 33 height 33
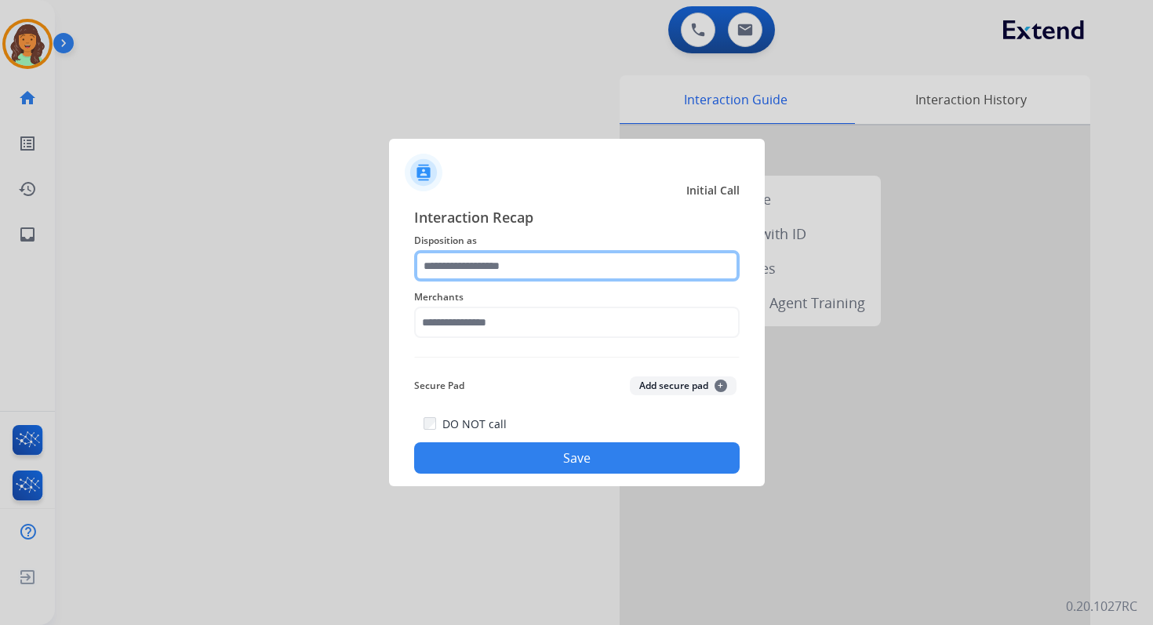
click at [487, 260] on input "text" at bounding box center [576, 265] width 325 height 31
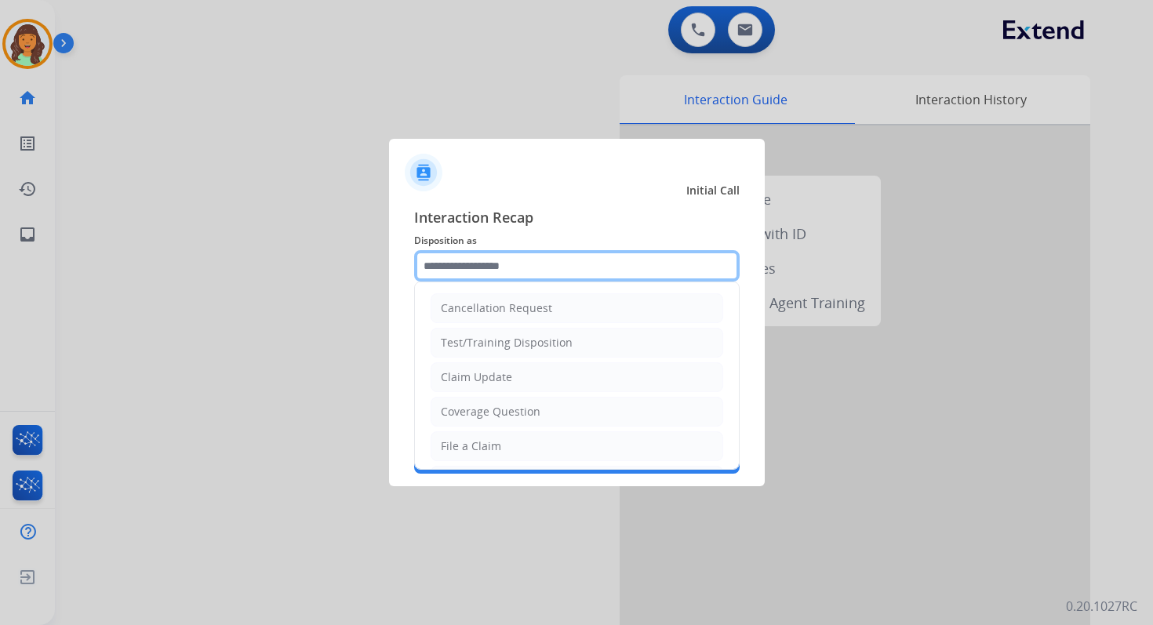
type input "*"
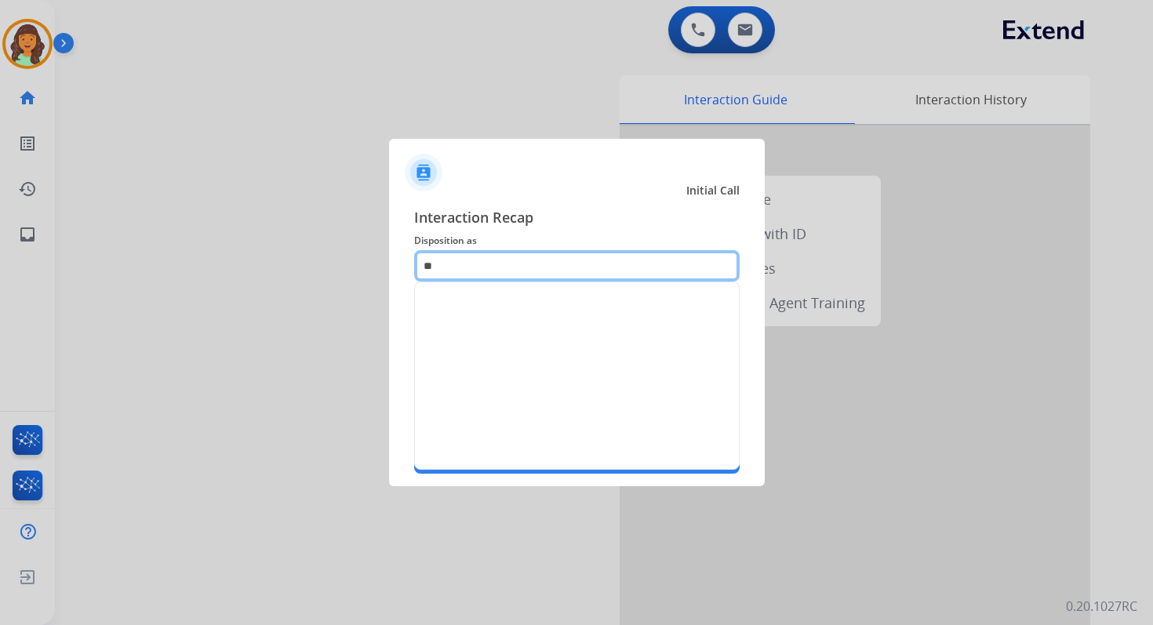
type input "***"
click at [467, 262] on input "***" at bounding box center [576, 265] width 325 height 31
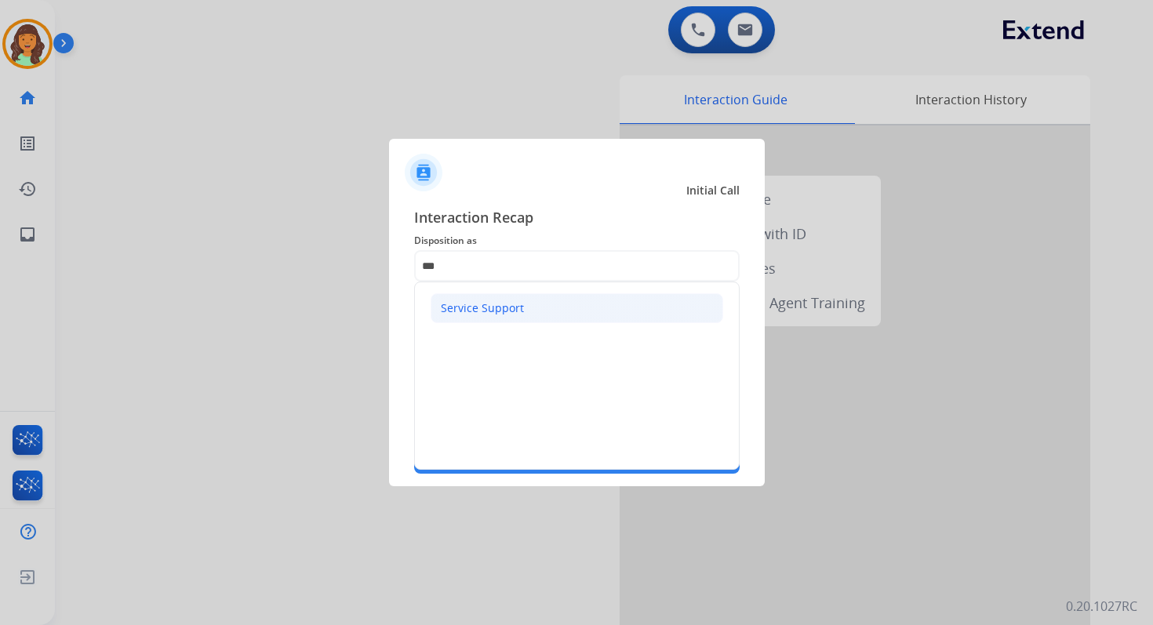
click at [474, 309] on div "Service Support" at bounding box center [482, 308] width 83 height 16
type input "**********"
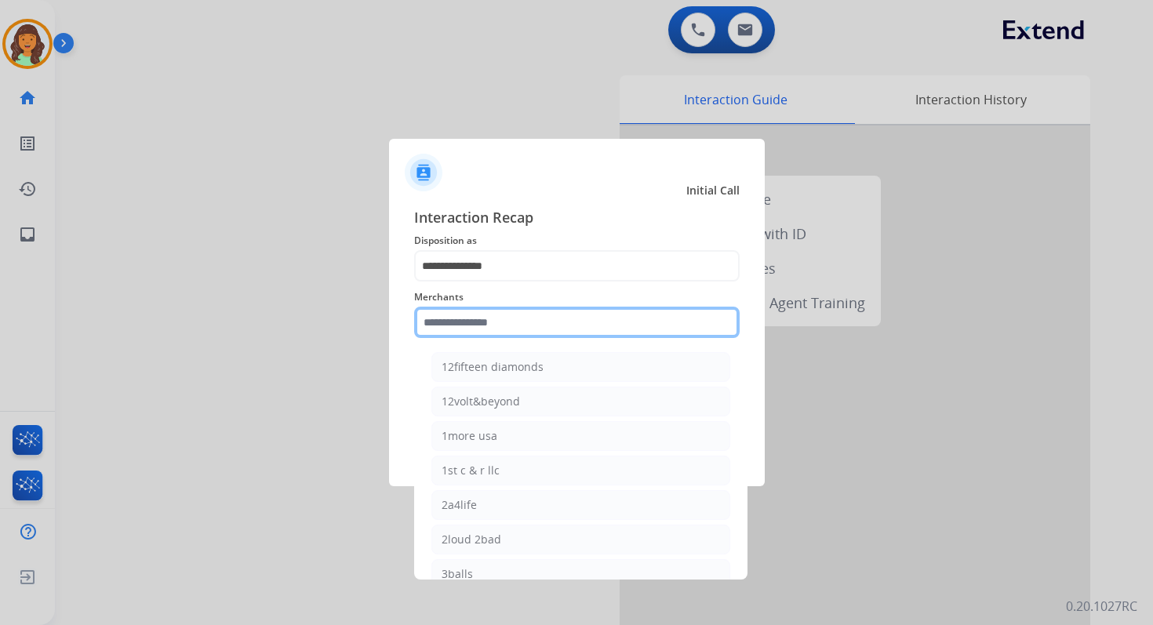
click at [495, 327] on input "text" at bounding box center [576, 322] width 325 height 31
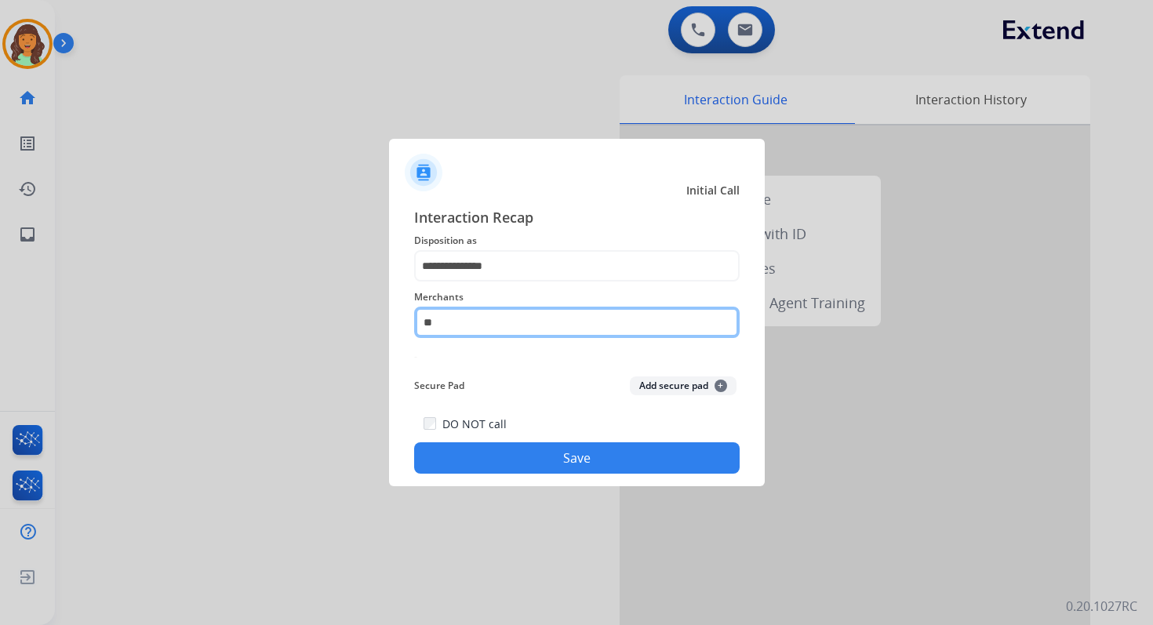
type input "*"
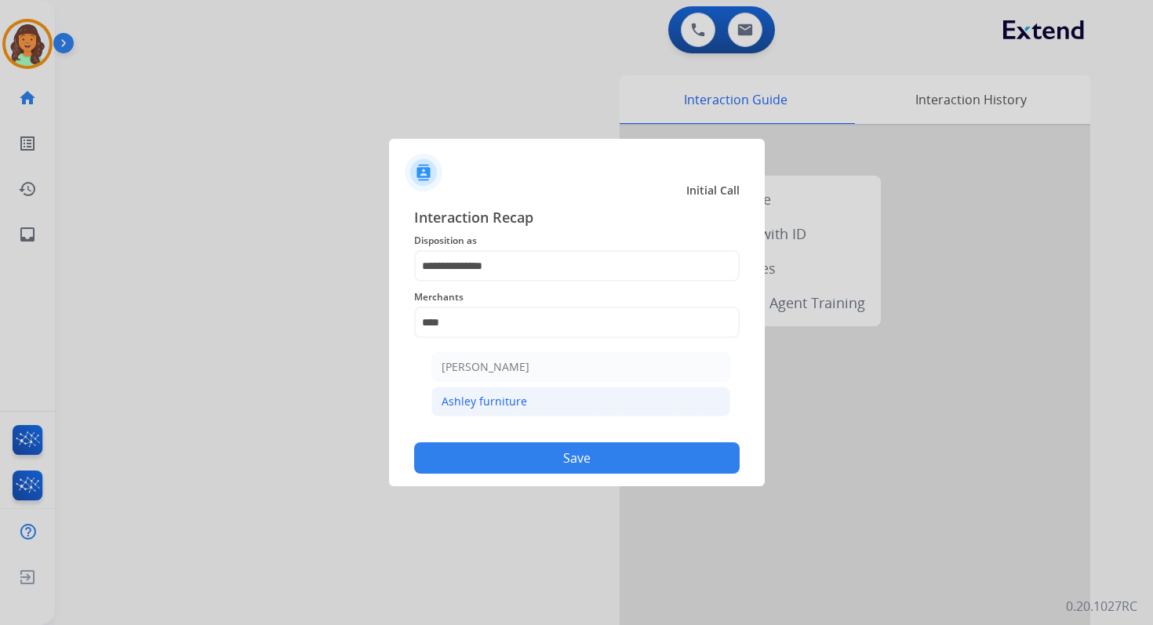
click at [494, 408] on li "Ashley furniture" at bounding box center [580, 402] width 299 height 30
type input "**********"
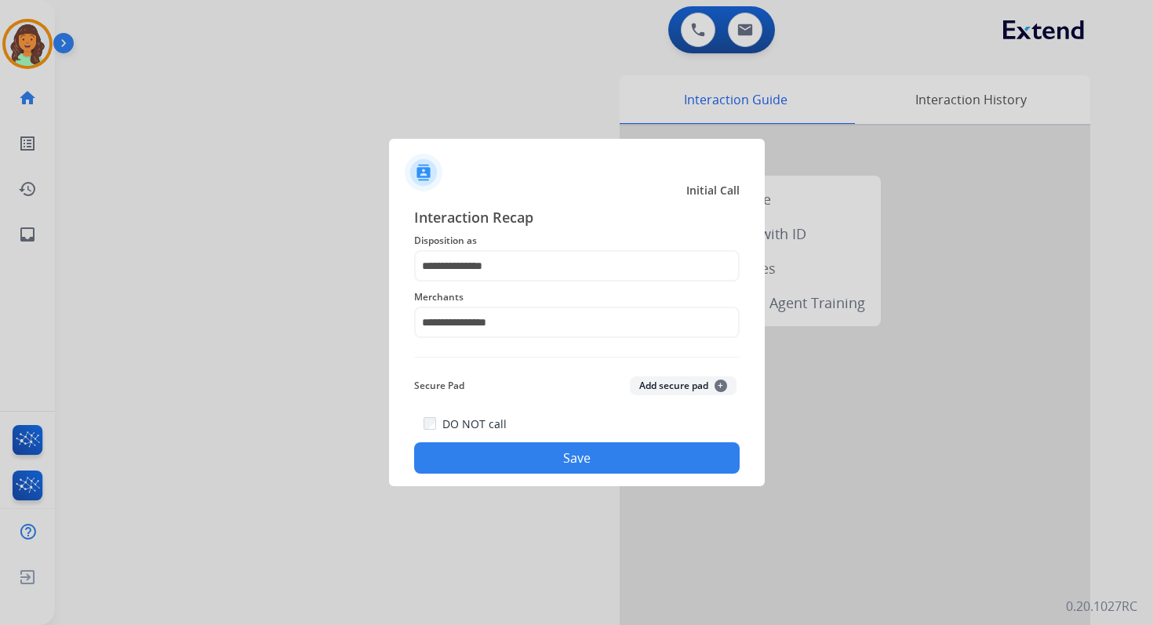
click at [587, 466] on button "Save" at bounding box center [576, 457] width 325 height 31
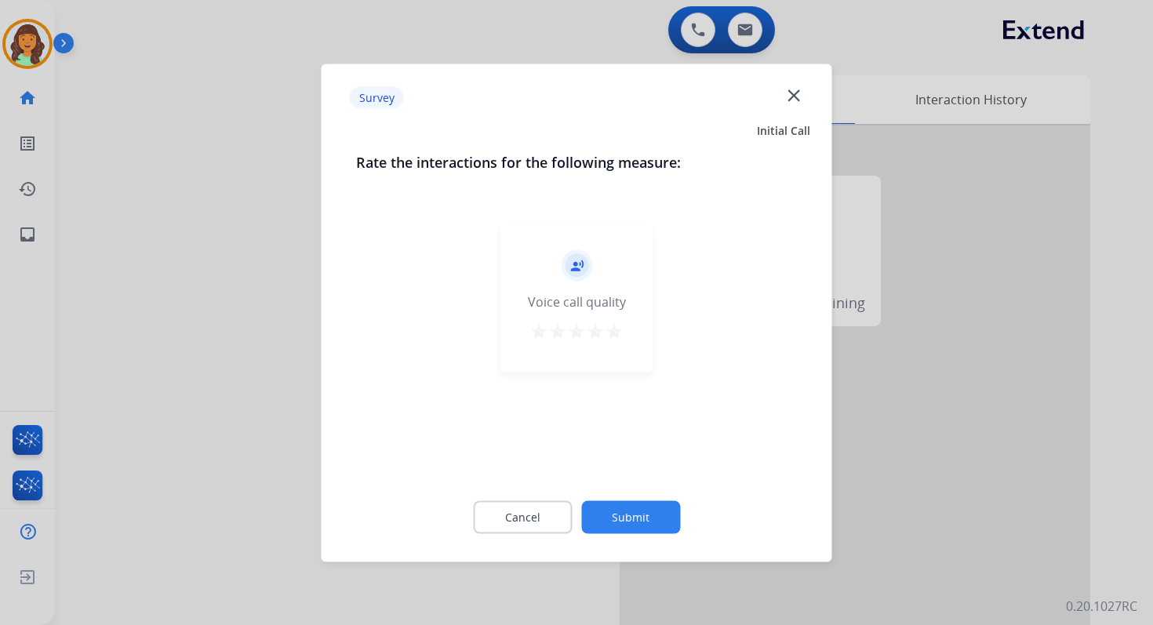
click at [613, 510] on button "Submit" at bounding box center [630, 516] width 99 height 33
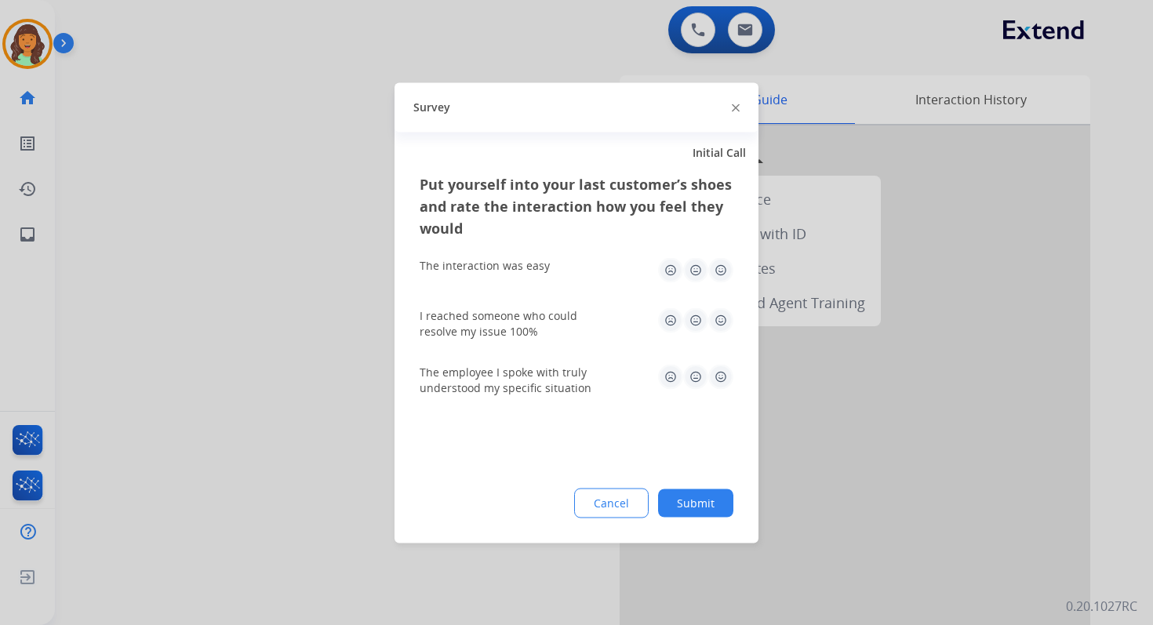
click at [689, 511] on button "Submit" at bounding box center [695, 503] width 75 height 28
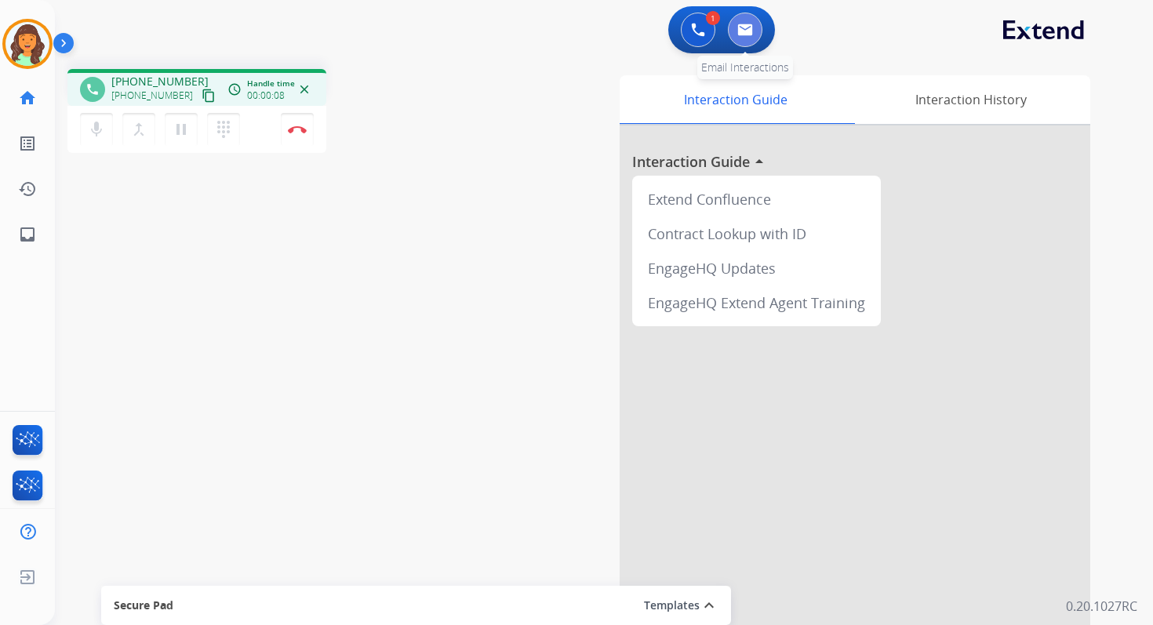
click at [737, 30] on img at bounding box center [745, 30] width 16 height 13
select select "**********"
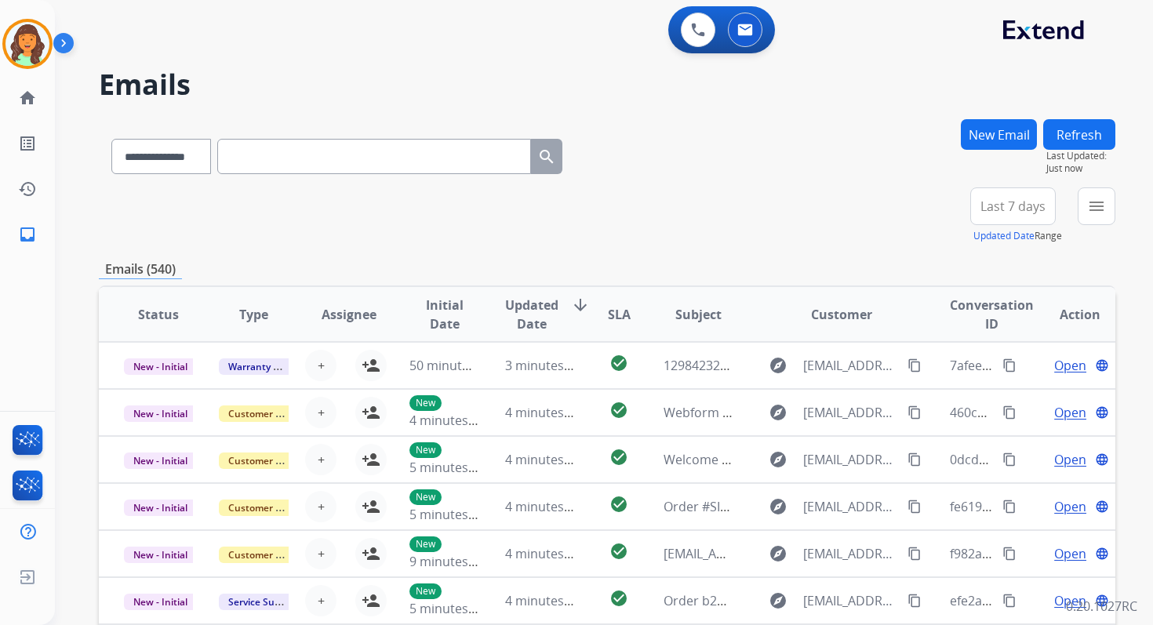
click at [351, 166] on input "text" at bounding box center [374, 156] width 314 height 35
click at [184, 153] on select "**********" at bounding box center [160, 156] width 98 height 35
click at [282, 155] on input "text" at bounding box center [374, 156] width 314 height 35
paste input "**********"
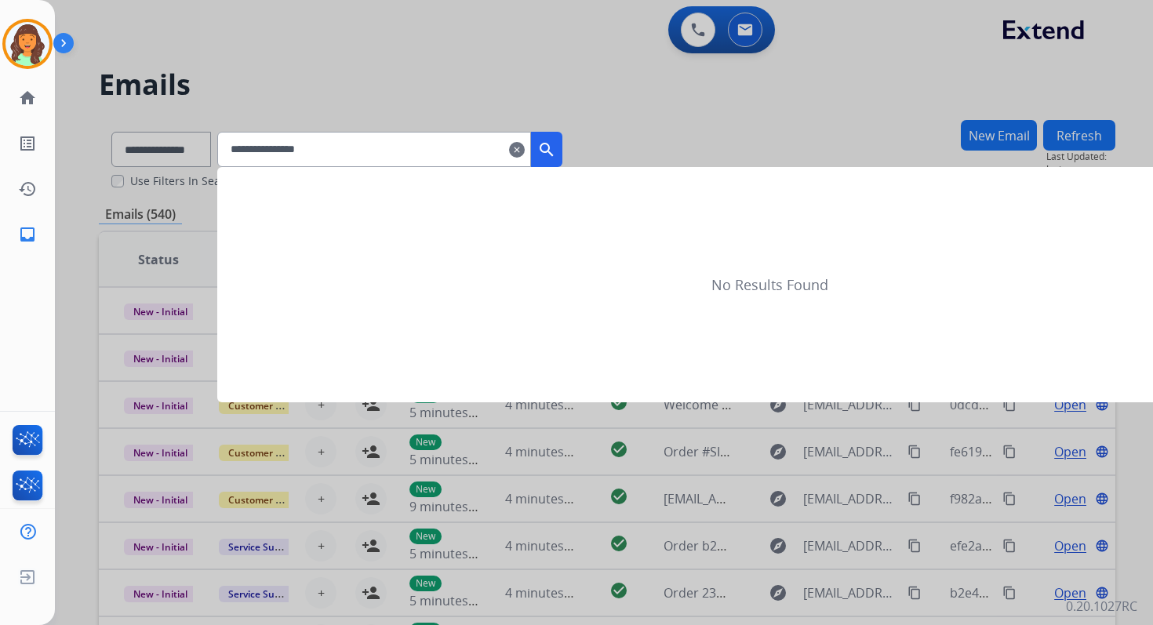
type input "**********"
click at [195, 153] on div at bounding box center [576, 312] width 1153 height 625
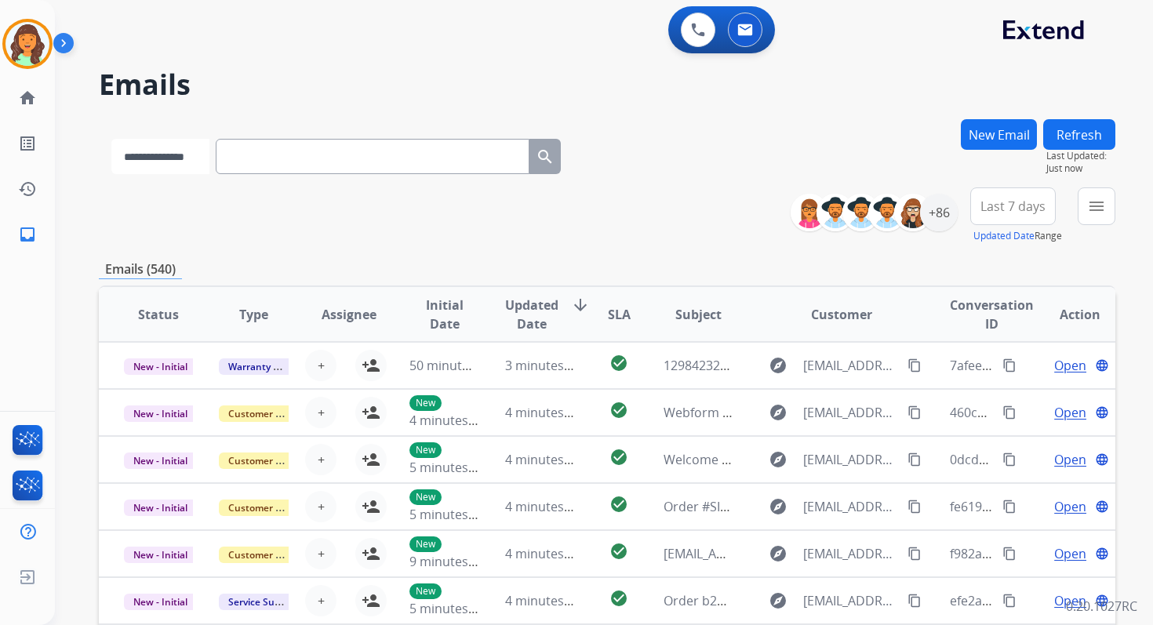
click at [195, 153] on select "**********" at bounding box center [160, 156] width 98 height 35
select select "**********"
click at [111, 139] on select "**********" at bounding box center [160, 156] width 98 height 35
click at [281, 150] on input "text" at bounding box center [374, 156] width 314 height 35
paste input "**********"
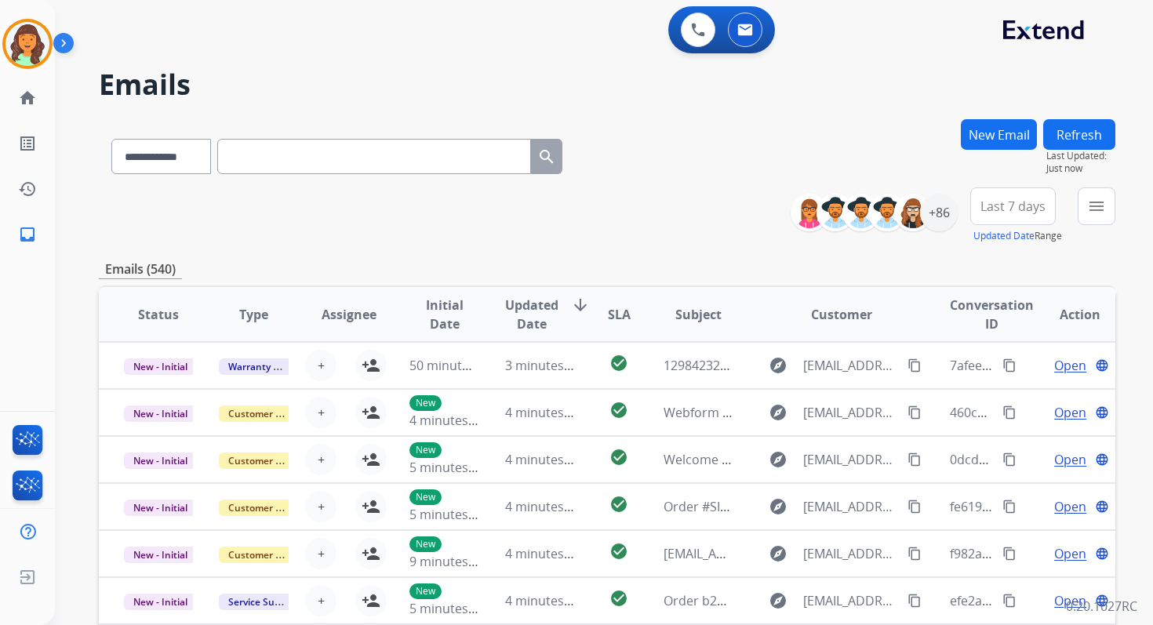
type input "**********"
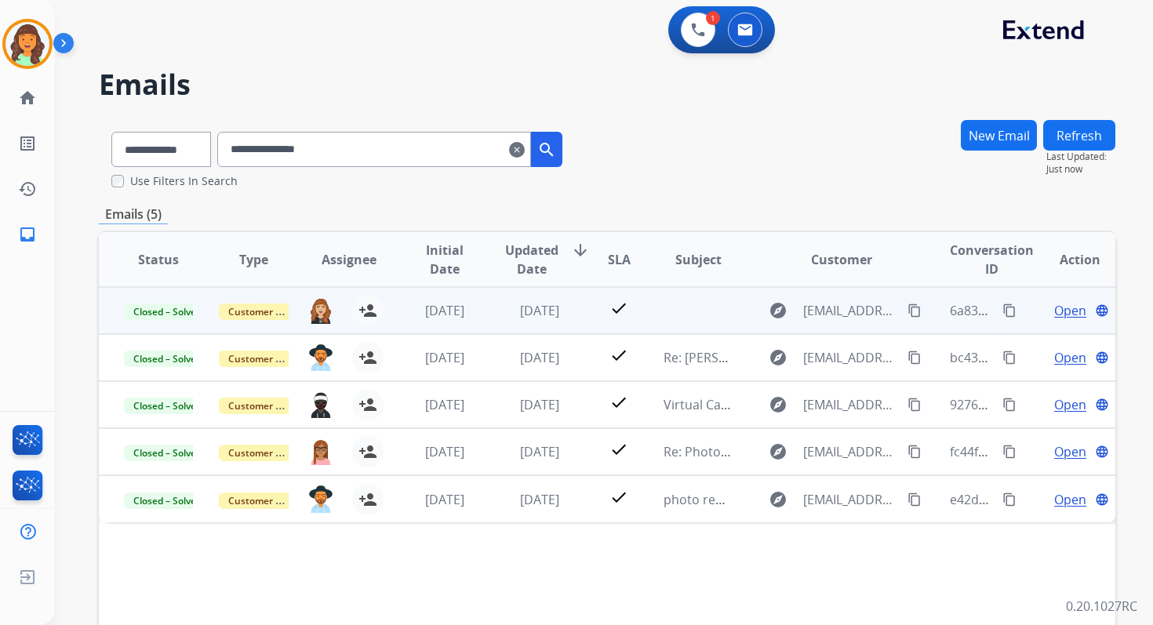
click at [1064, 318] on span "Open" at bounding box center [1070, 310] width 32 height 19
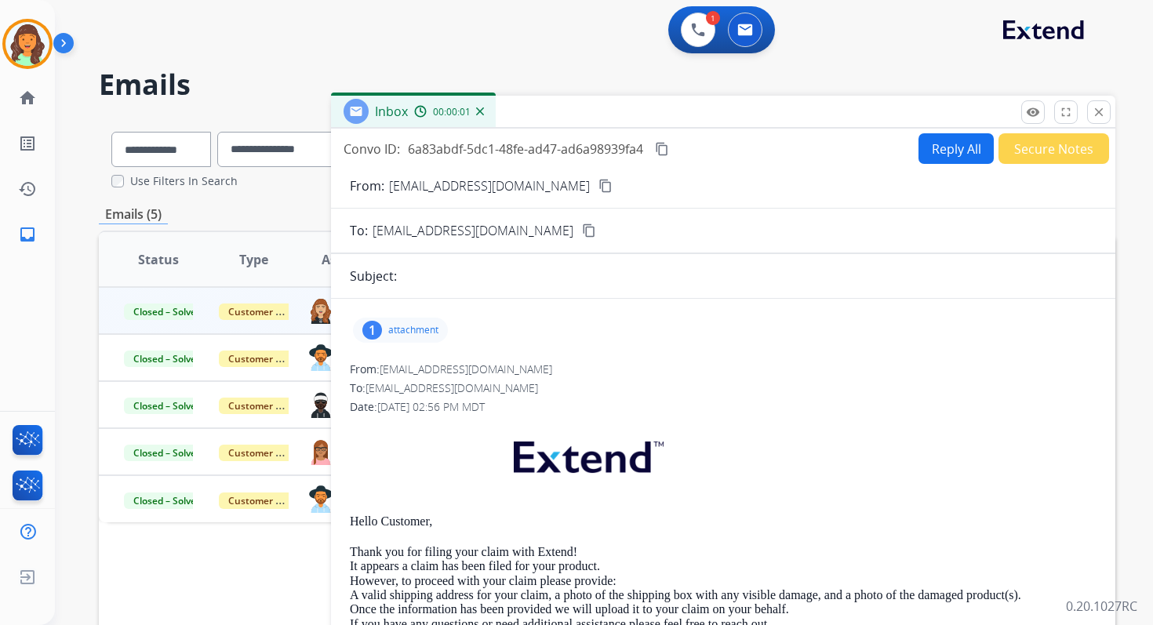
click at [425, 322] on div "1 attachment" at bounding box center [400, 330] width 95 height 25
click at [1103, 107] on mat-icon "close" at bounding box center [1099, 112] width 14 height 14
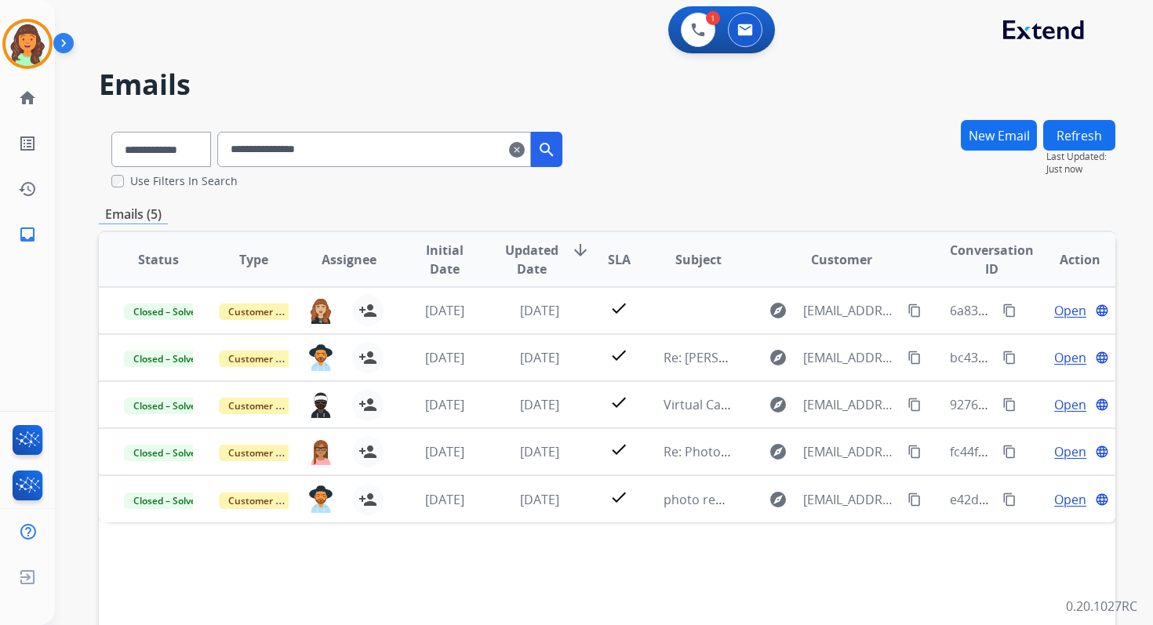
click at [379, 146] on input "**********" at bounding box center [374, 149] width 314 height 35
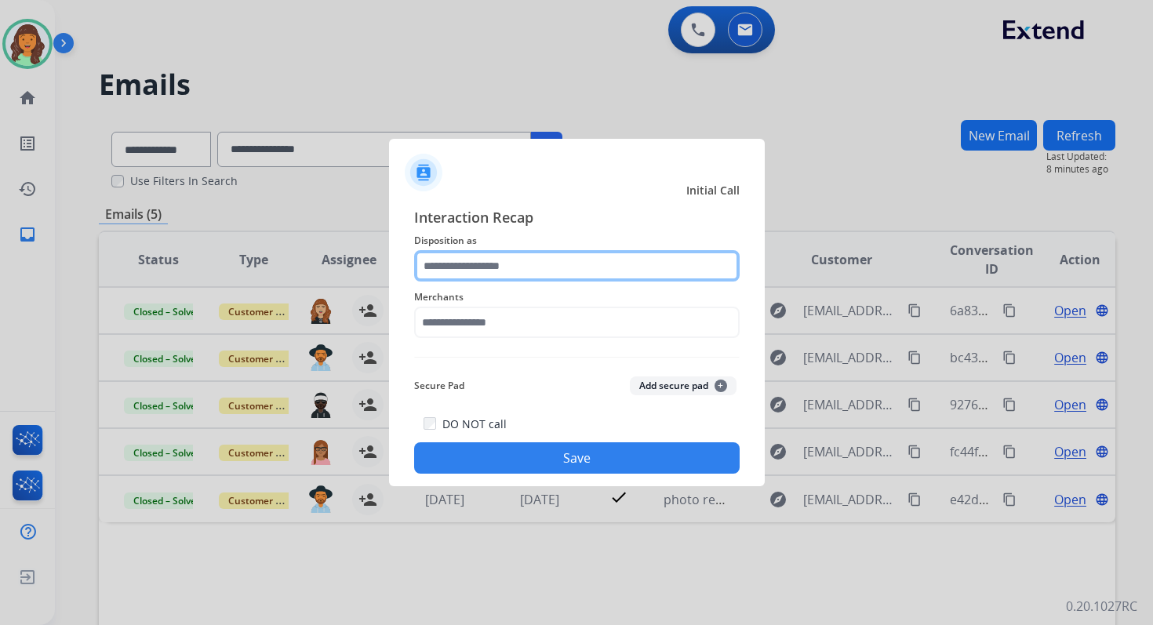
click at [553, 254] on input "text" at bounding box center [576, 265] width 325 height 31
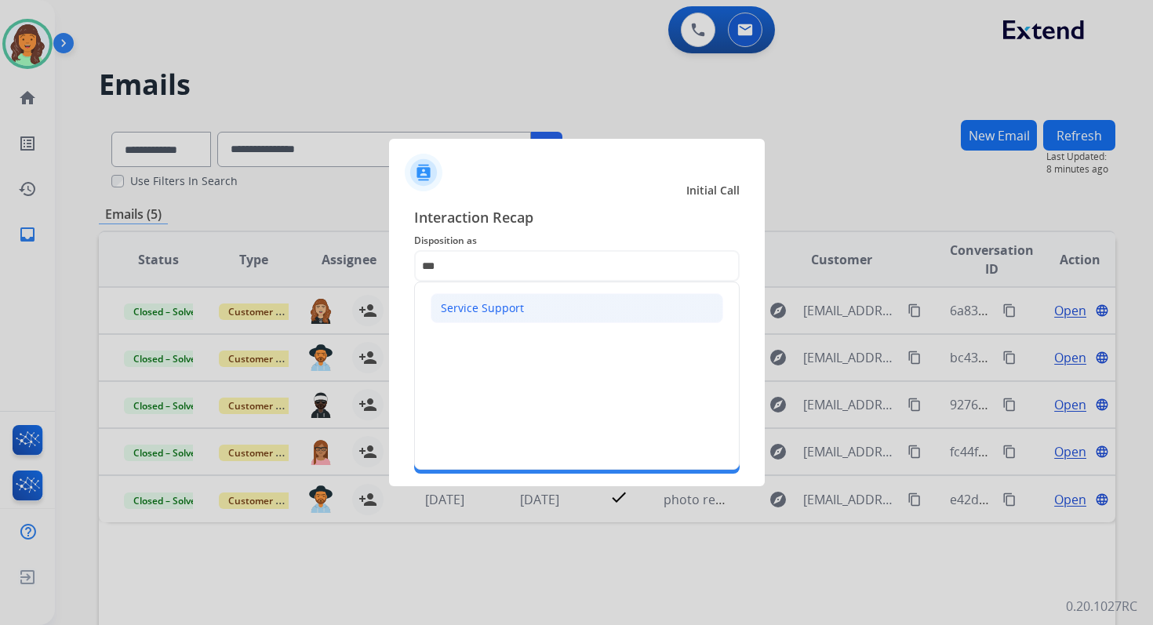
click at [518, 302] on div "Service Support" at bounding box center [482, 308] width 83 height 16
type input "**********"
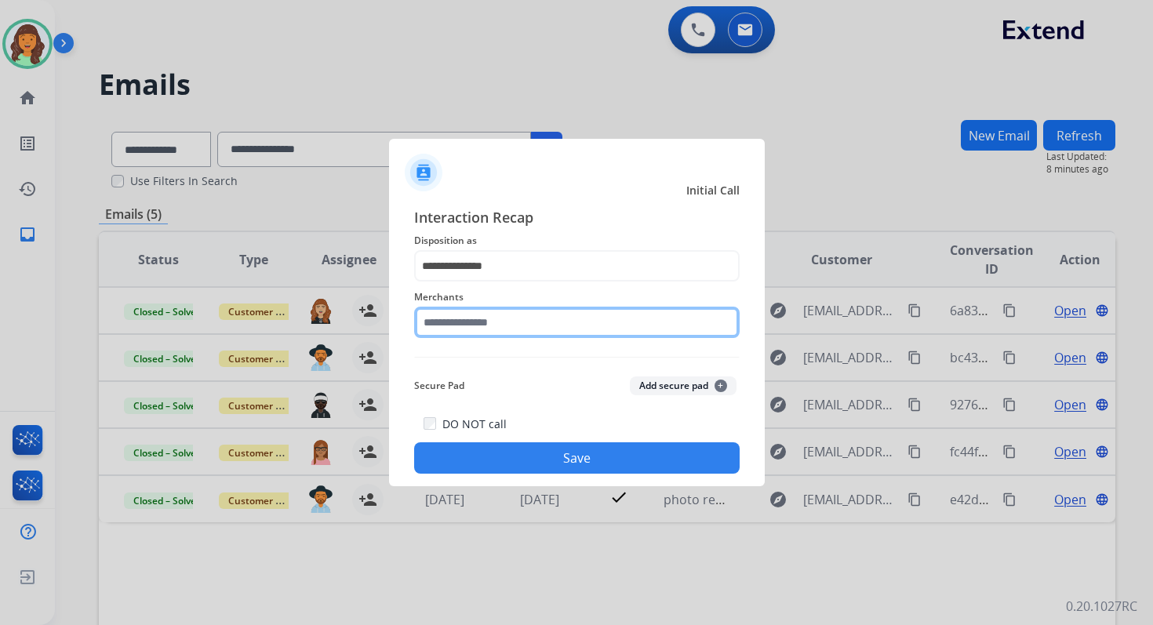
click at [506, 325] on input "text" at bounding box center [576, 322] width 325 height 31
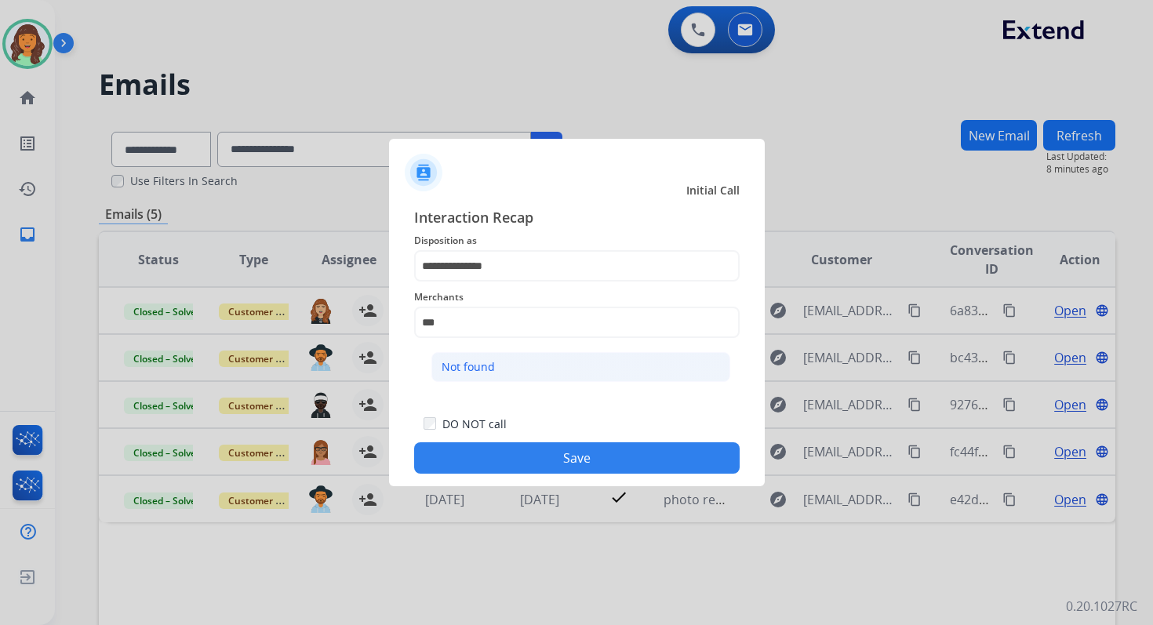
click at [534, 372] on li "Not found" at bounding box center [580, 367] width 299 height 30
type input "*********"
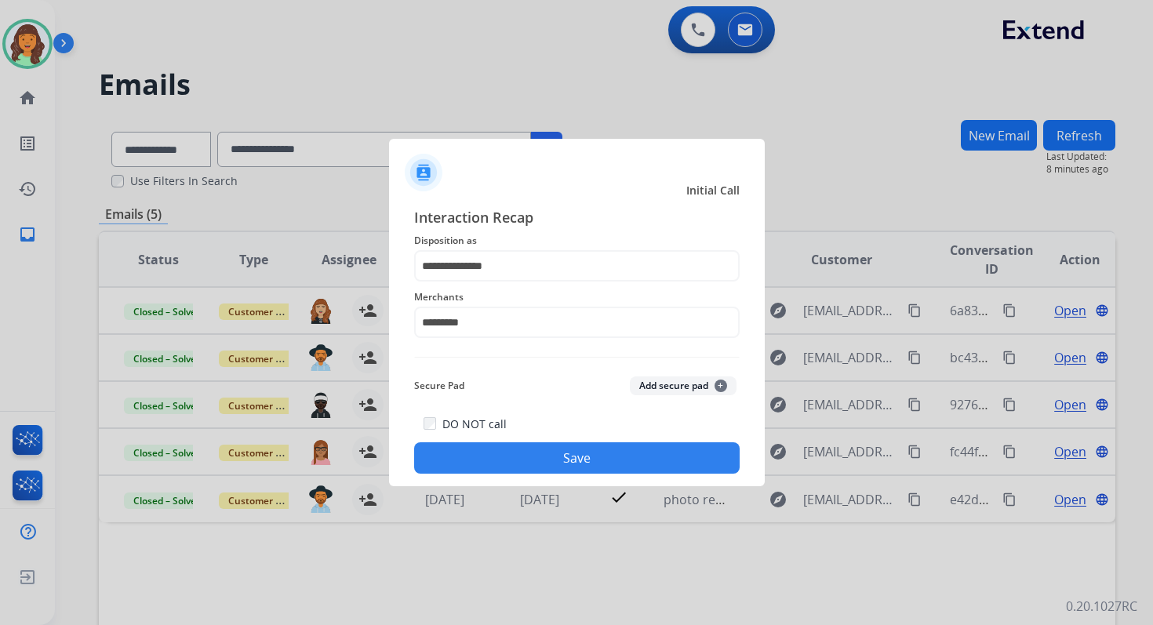
click at [577, 463] on button "Save" at bounding box center [576, 457] width 325 height 31
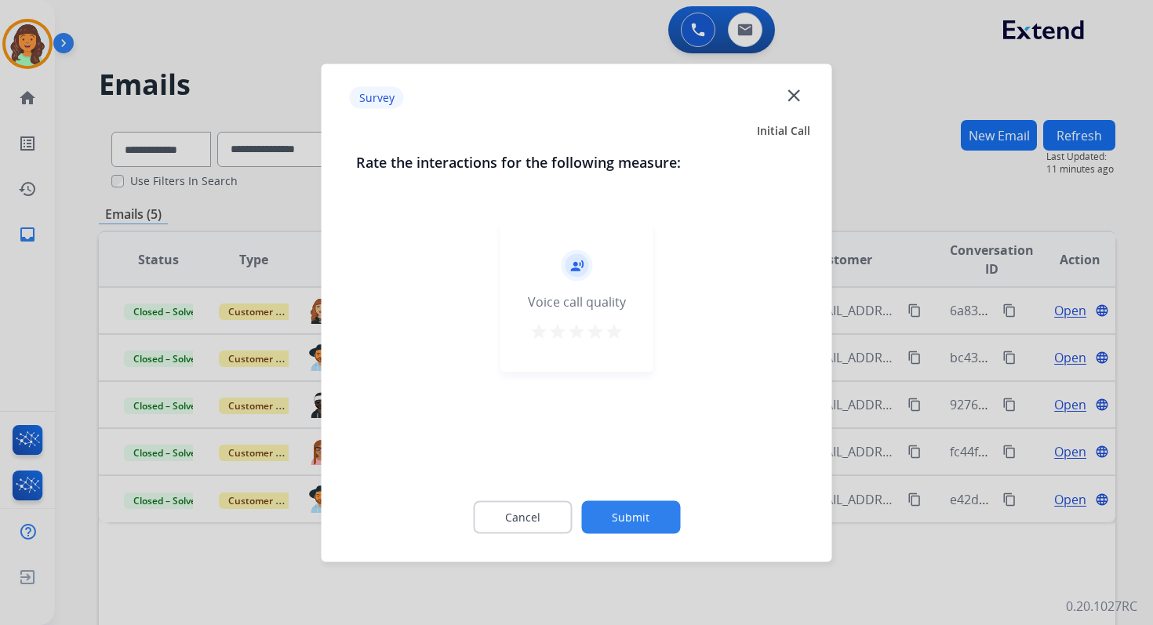
click at [796, 93] on mat-icon "close" at bounding box center [793, 95] width 20 height 20
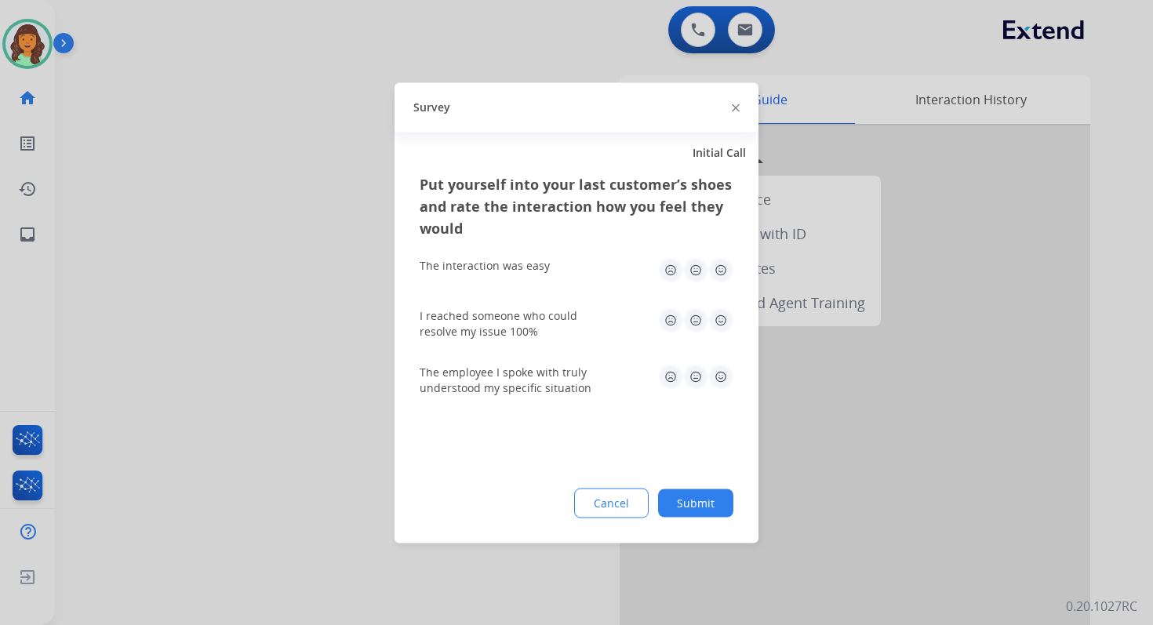
click at [735, 107] on img at bounding box center [736, 108] width 8 height 8
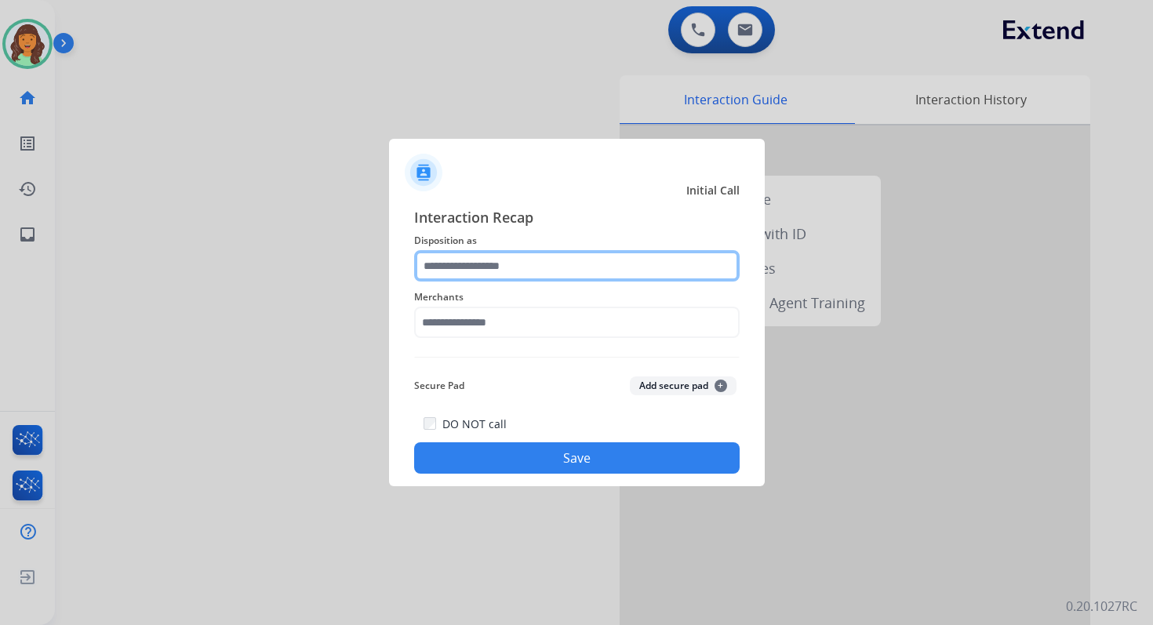
click at [492, 281] on div at bounding box center [576, 265] width 325 height 31
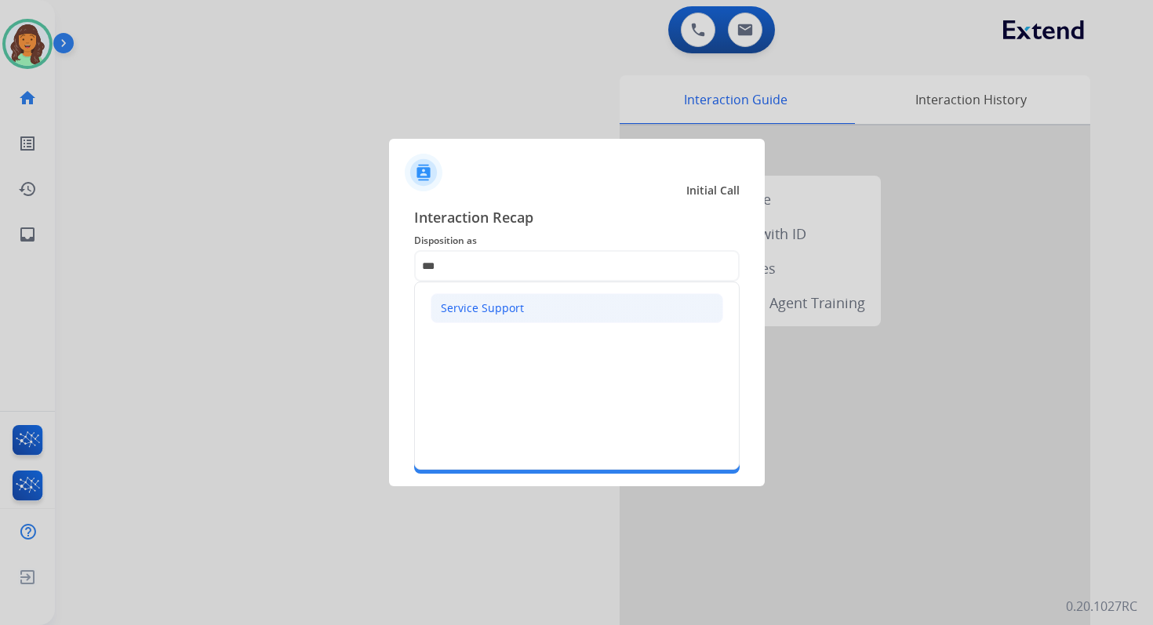
click at [485, 306] on div "Service Support" at bounding box center [482, 308] width 83 height 16
type input "**********"
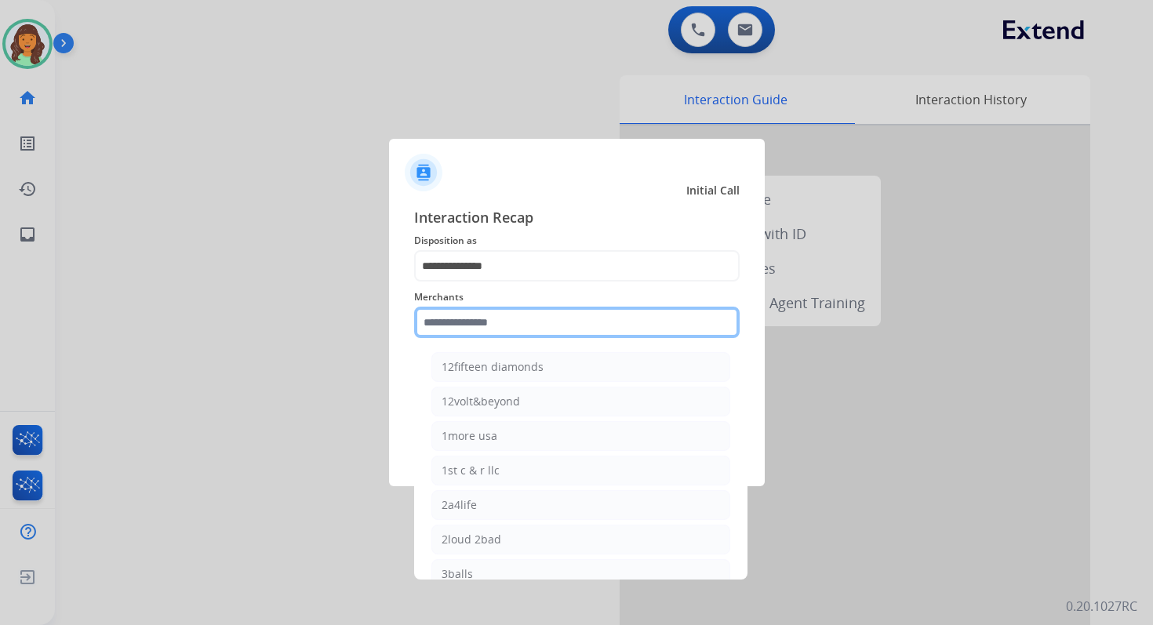
click at [491, 311] on input "text" at bounding box center [576, 322] width 325 height 31
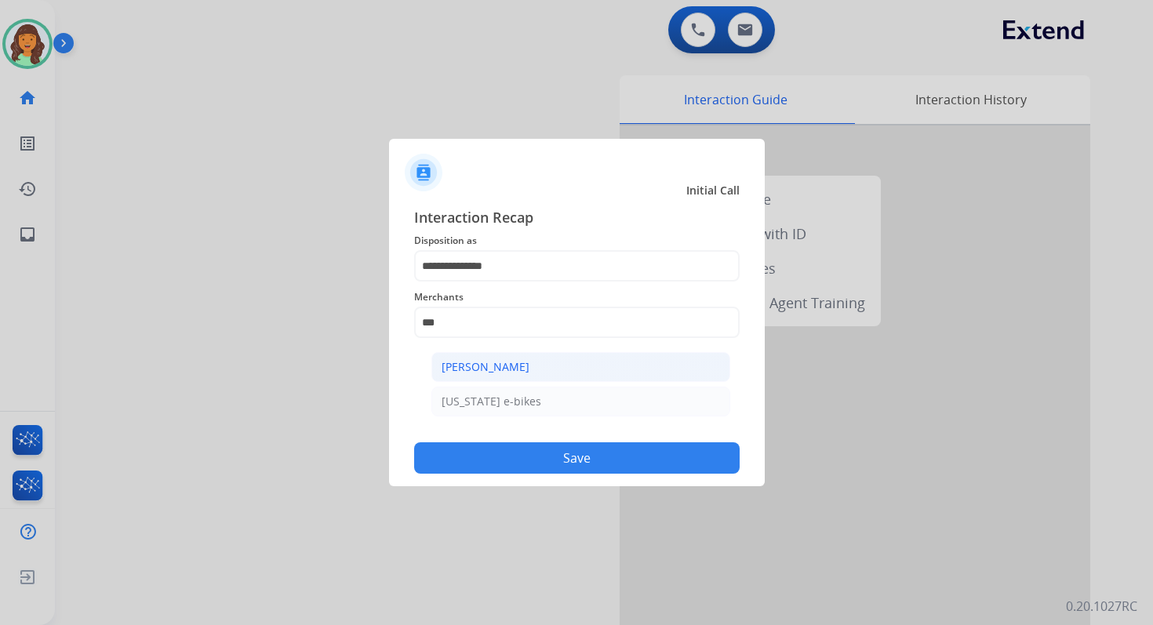
click at [502, 353] on li "Ashley - Reguard" at bounding box center [580, 367] width 299 height 30
type input "**********"
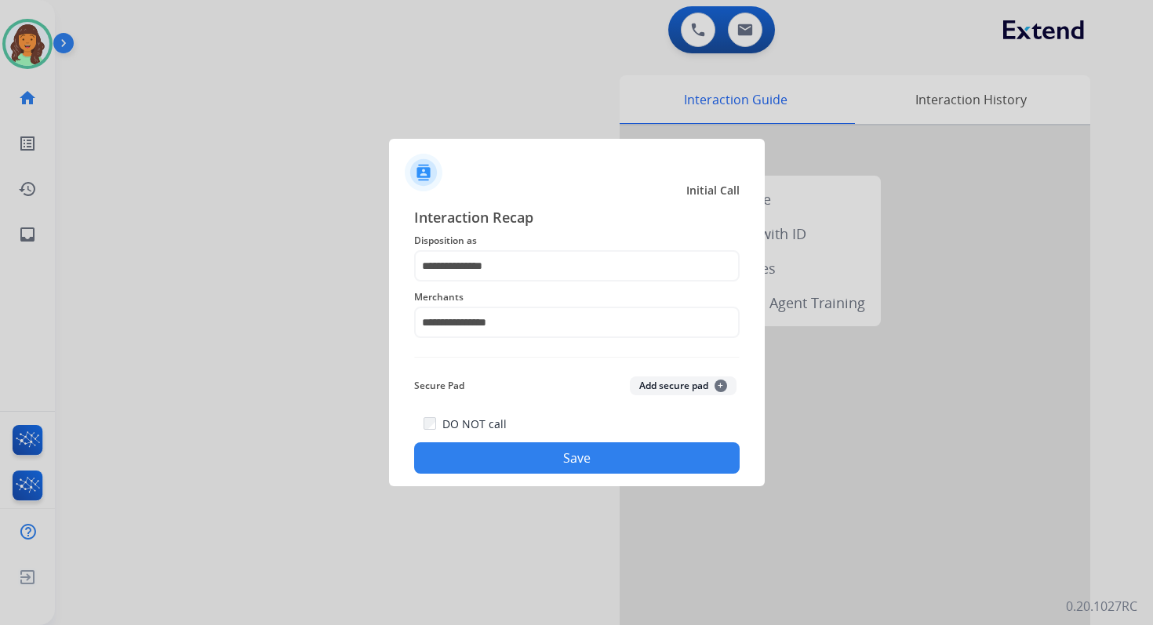
click at [561, 456] on button "Save" at bounding box center [576, 457] width 325 height 31
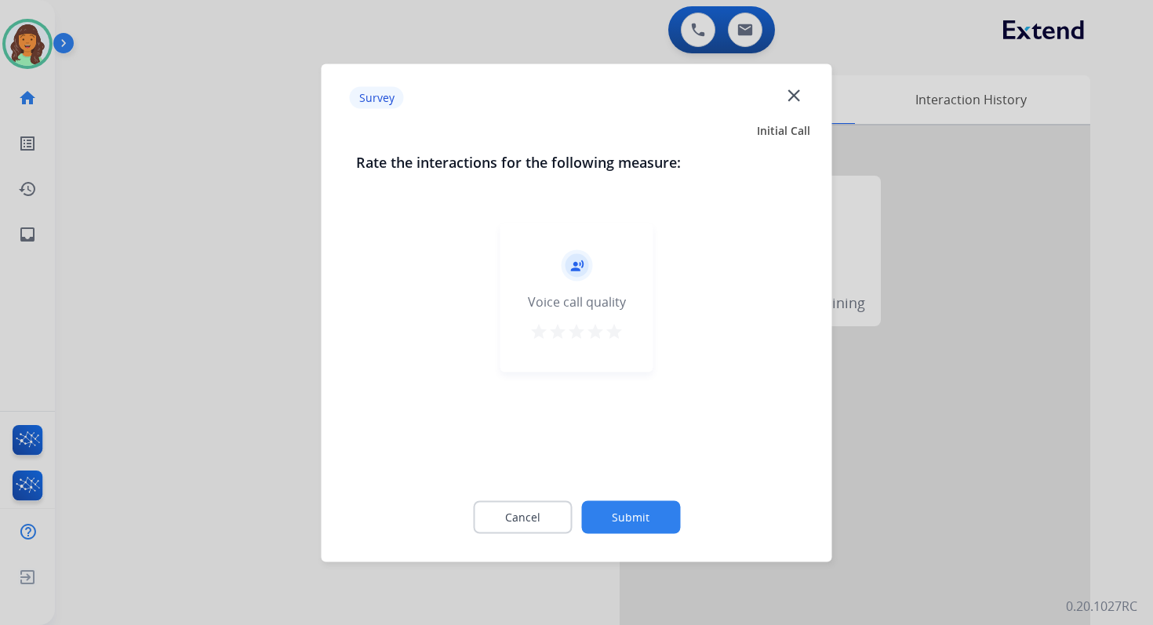
click at [633, 510] on button "Submit" at bounding box center [630, 516] width 99 height 33
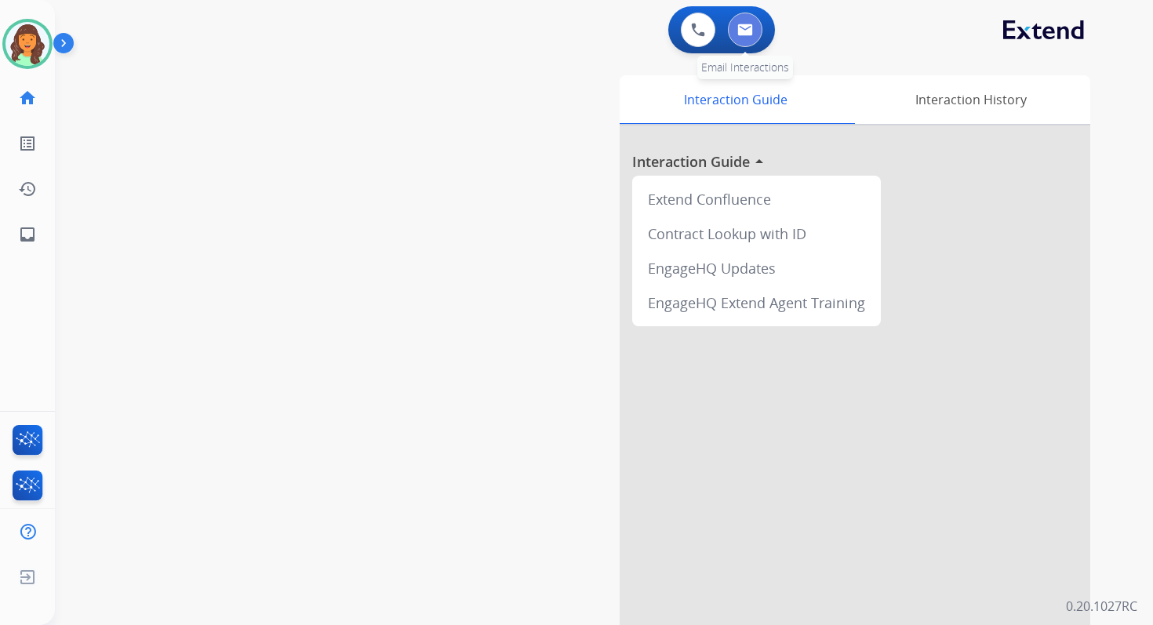
click at [750, 31] on img at bounding box center [745, 30] width 16 height 13
select select "**********"
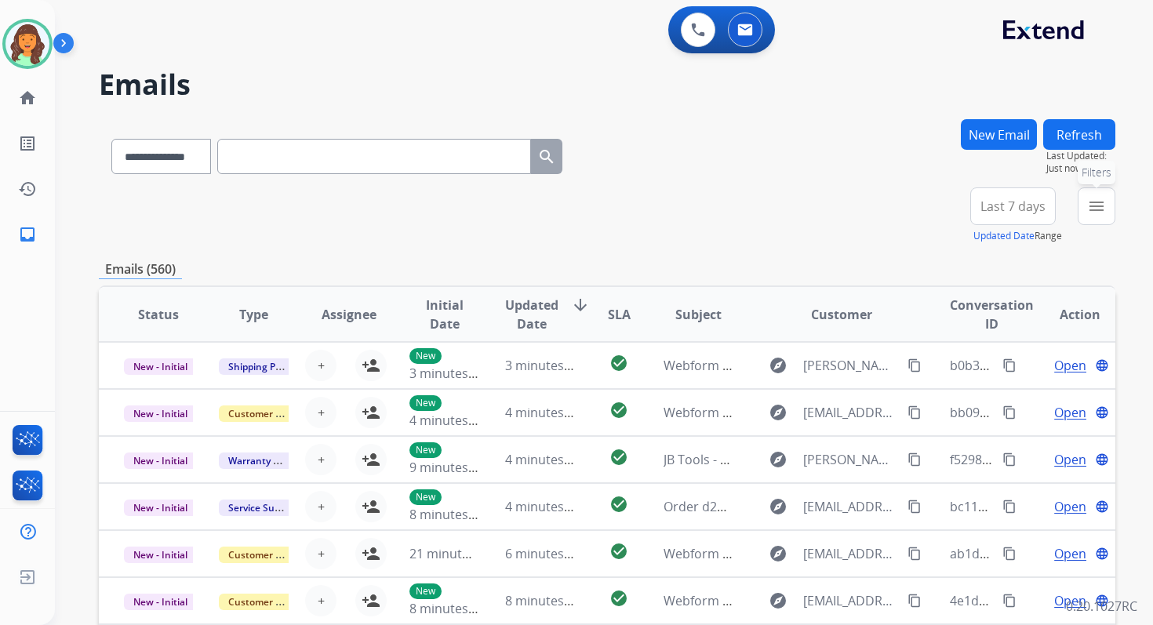
click at [1106, 205] on button "menu Filters" at bounding box center [1096, 206] width 38 height 38
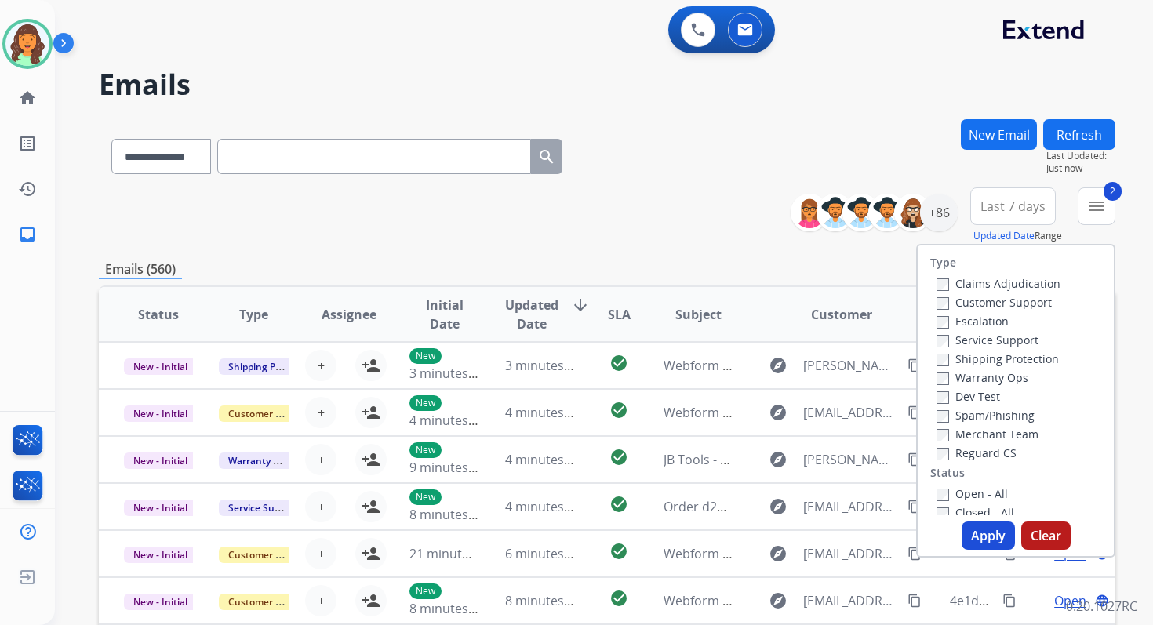
click at [973, 537] on button "Apply" at bounding box center [987, 535] width 53 height 28
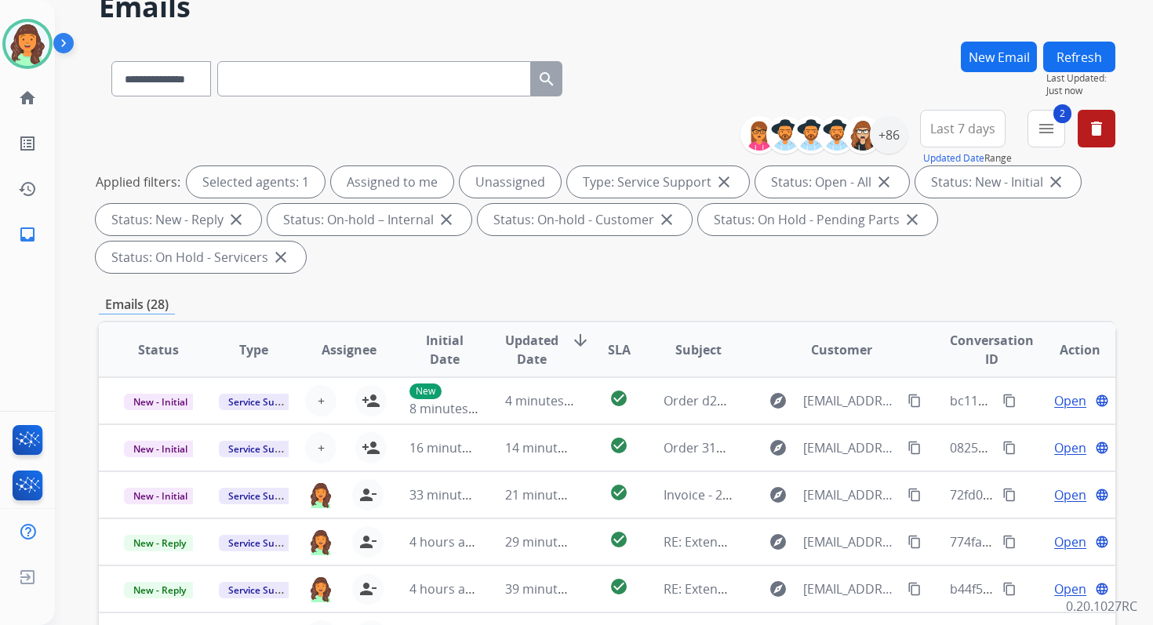
scroll to position [380, 0]
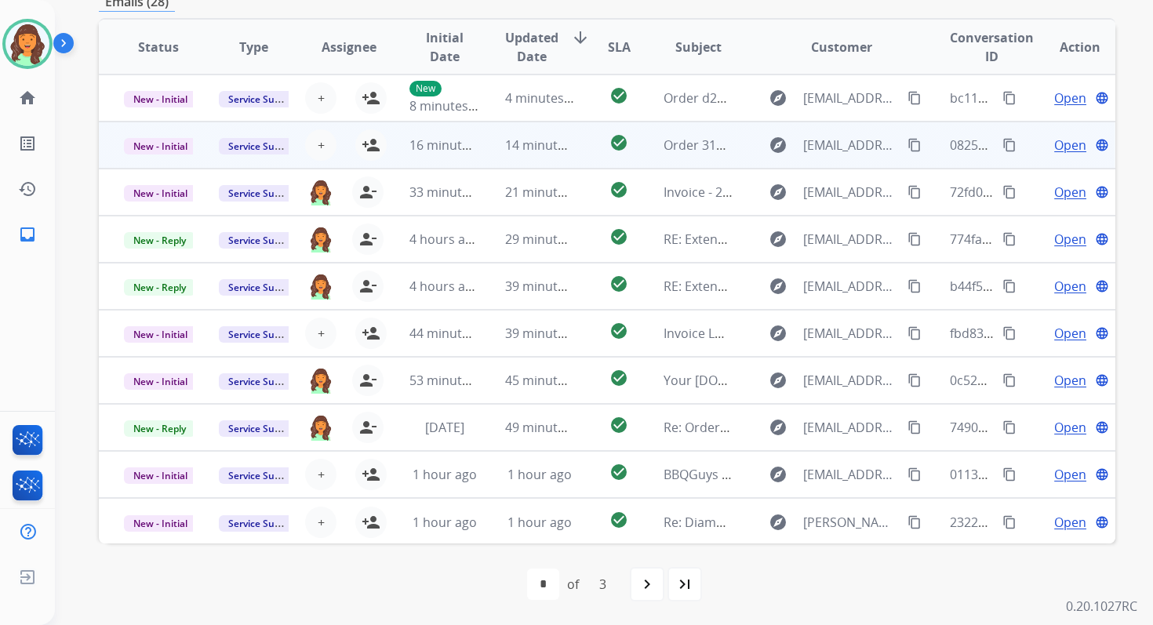
click at [487, 138] on td "14 minutes ago" at bounding box center [527, 145] width 95 height 47
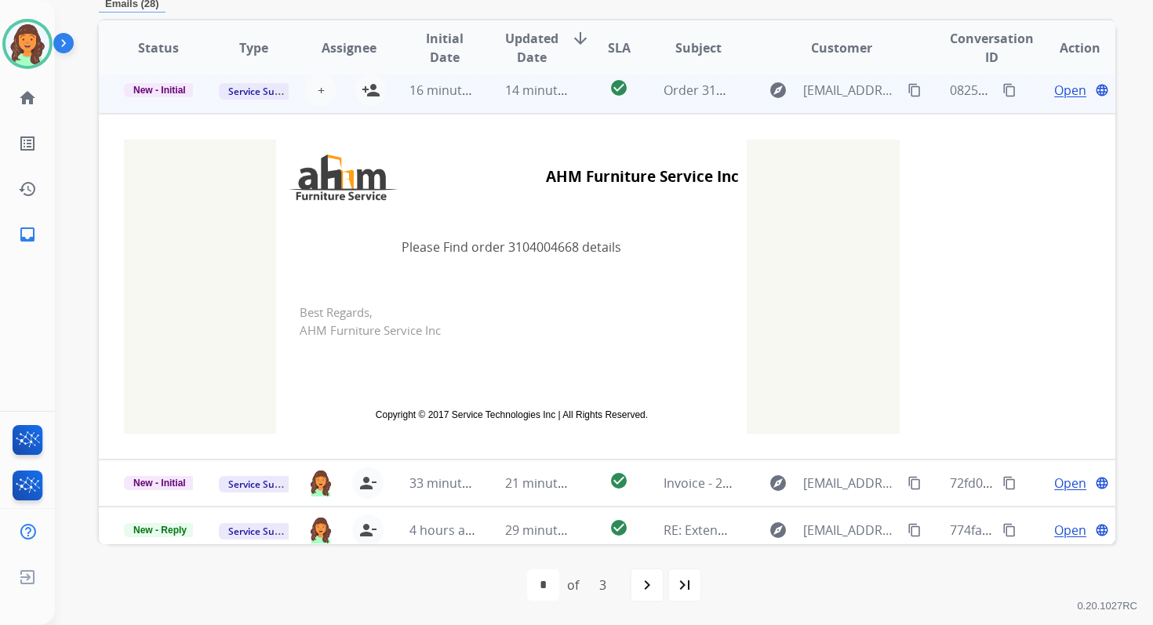
scroll to position [54, 0]
click at [318, 87] on span "+" at bounding box center [321, 91] width 7 height 19
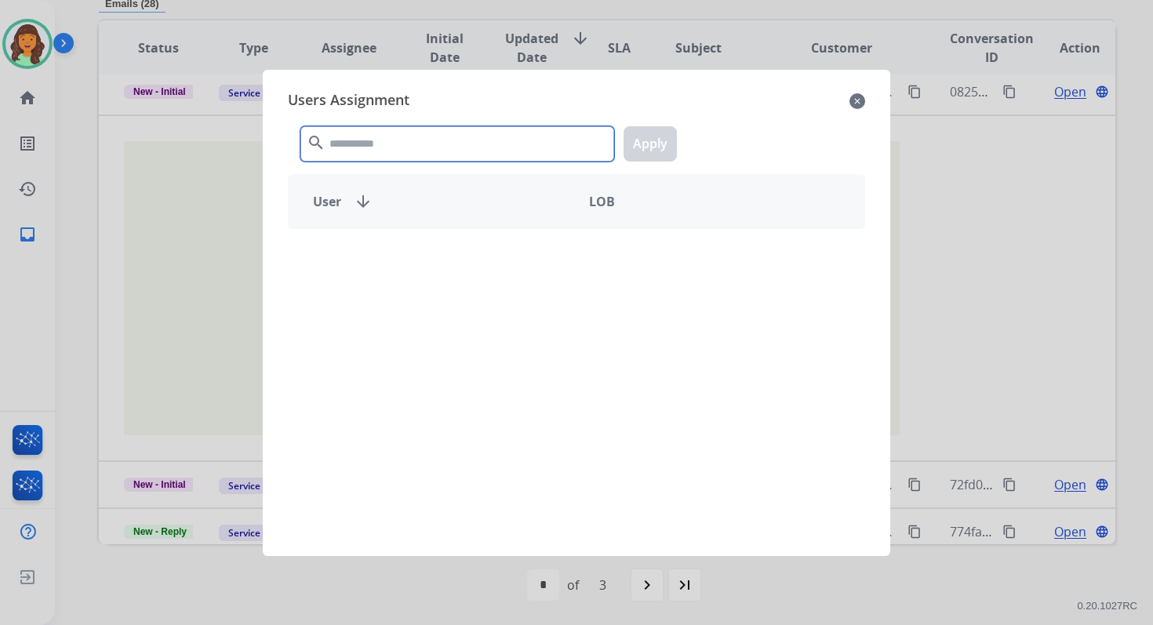
click at [343, 151] on input "text" at bounding box center [457, 143] width 314 height 35
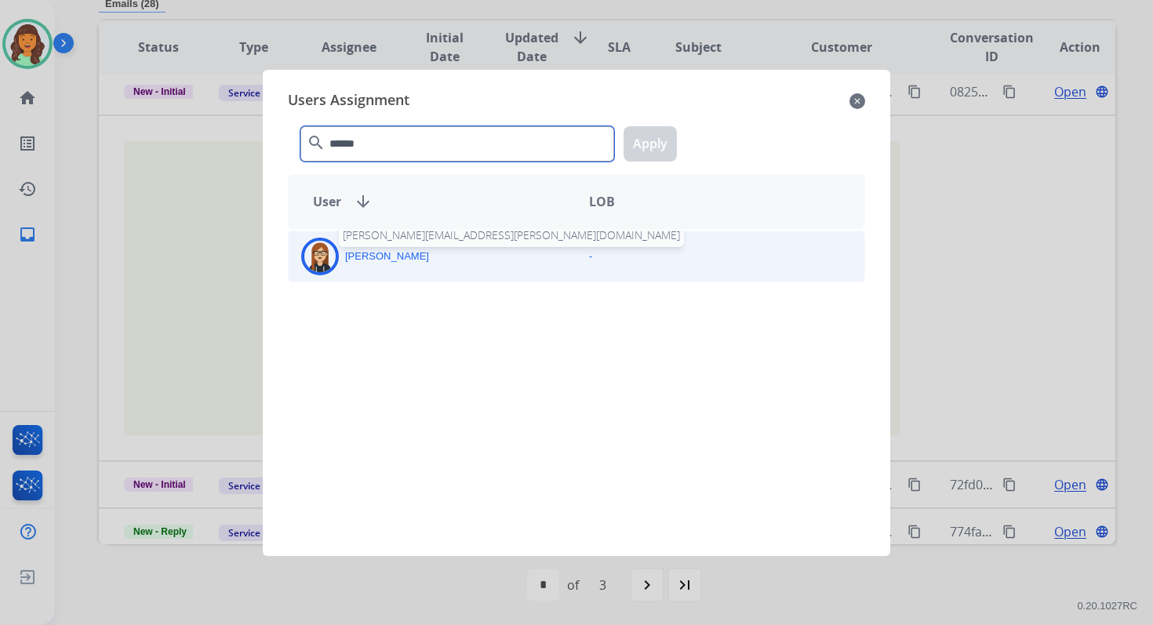
type input "******"
click at [402, 255] on p "Trisha Higgins" at bounding box center [387, 257] width 84 height 16
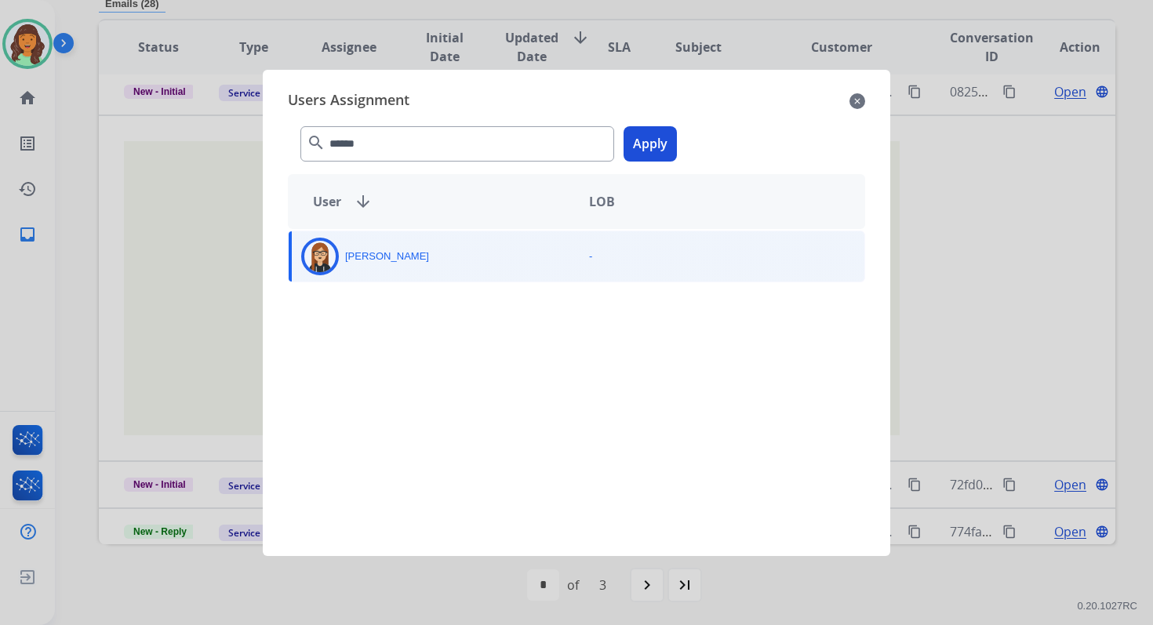
click at [656, 135] on button "Apply" at bounding box center [649, 143] width 53 height 35
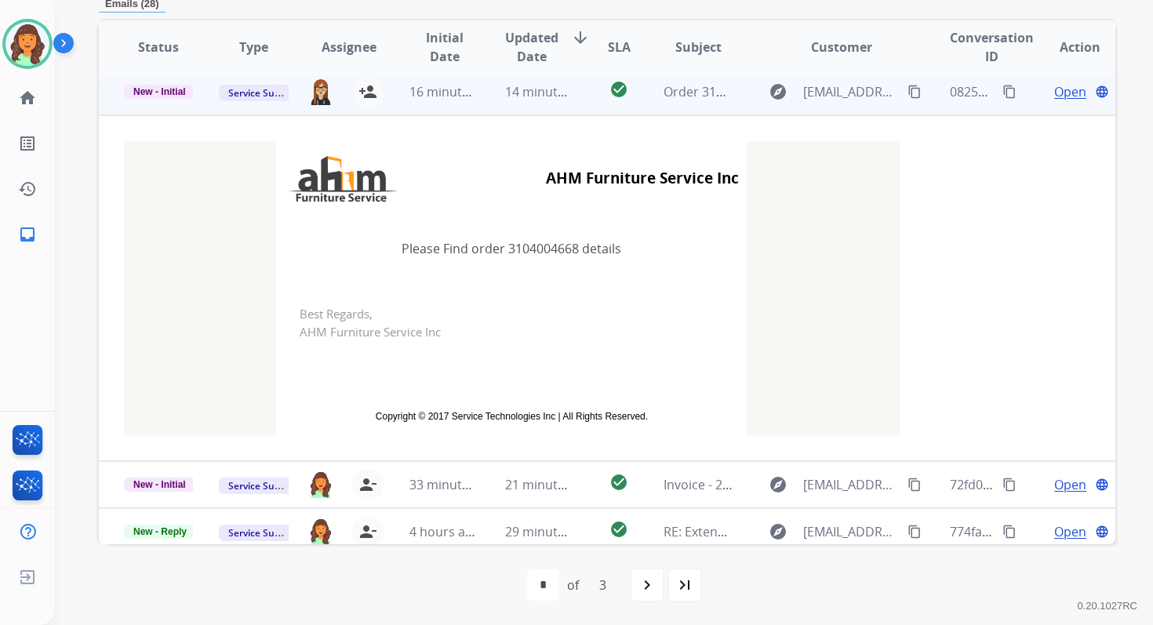
scroll to position [0, 0]
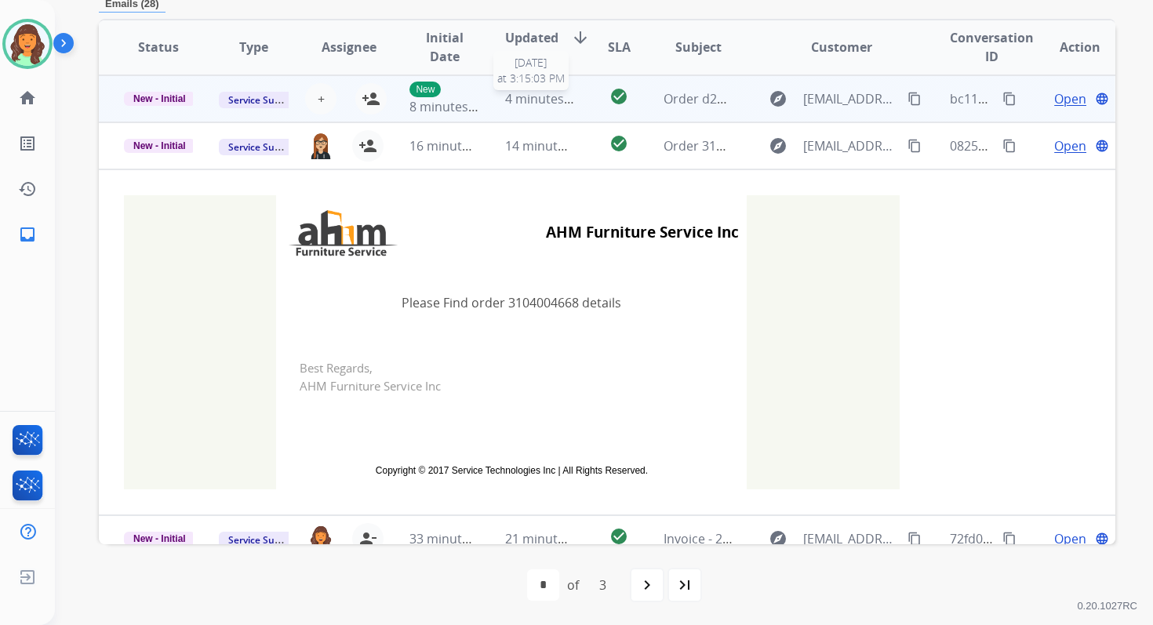
click at [543, 104] on span "4 minutes ago" at bounding box center [547, 98] width 84 height 17
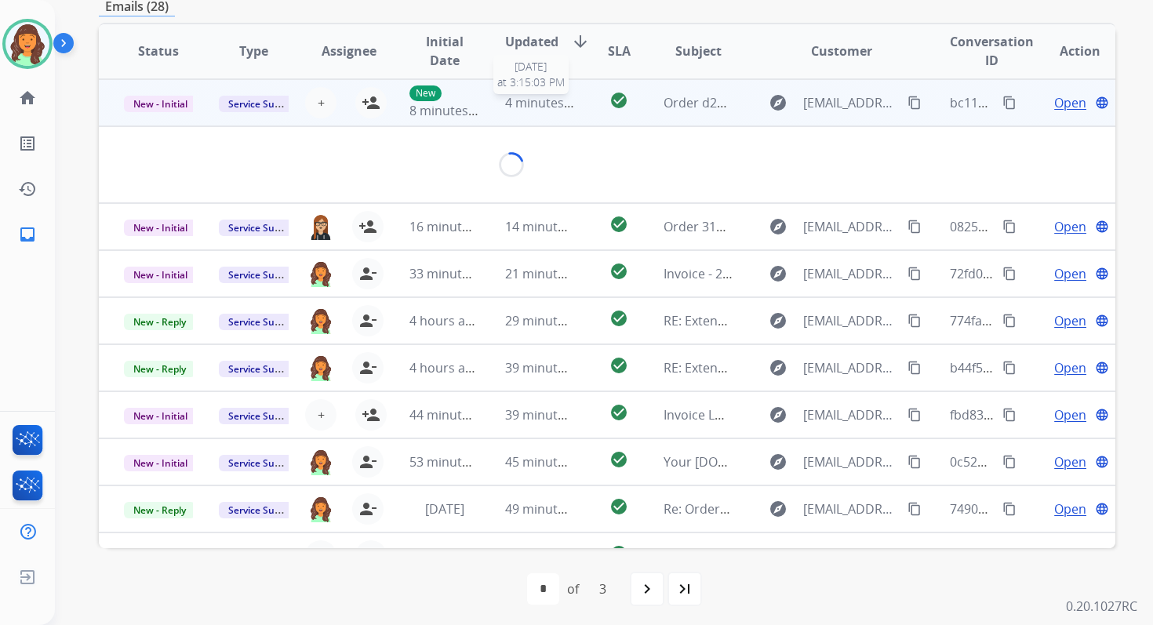
scroll to position [376, 0]
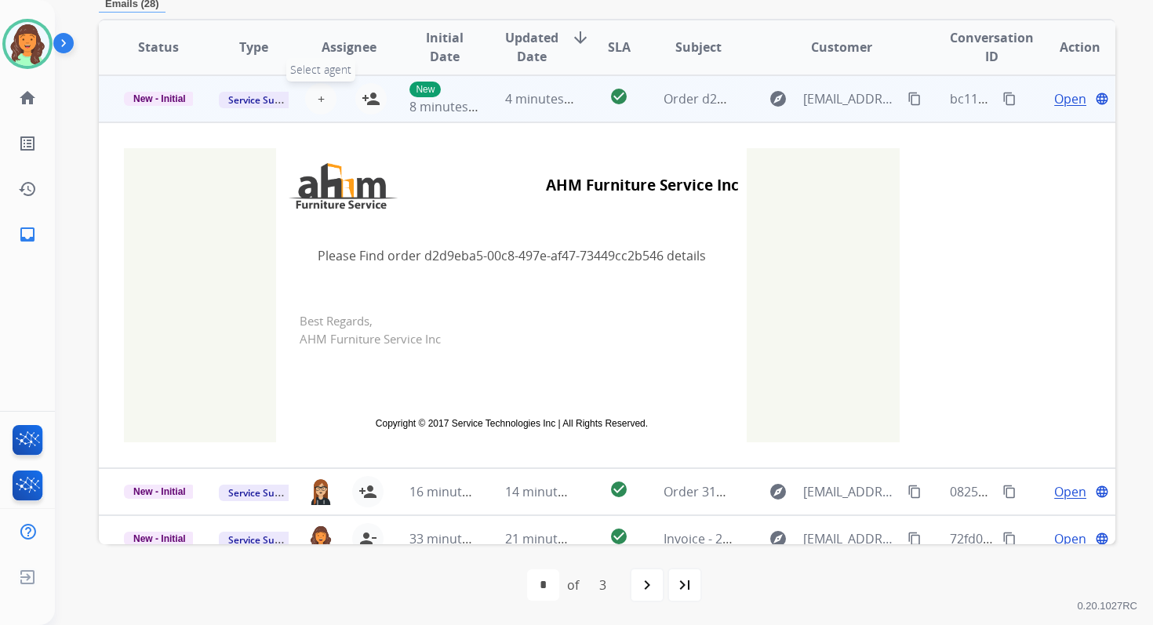
click at [322, 99] on button "+ Select agent" at bounding box center [320, 98] width 31 height 31
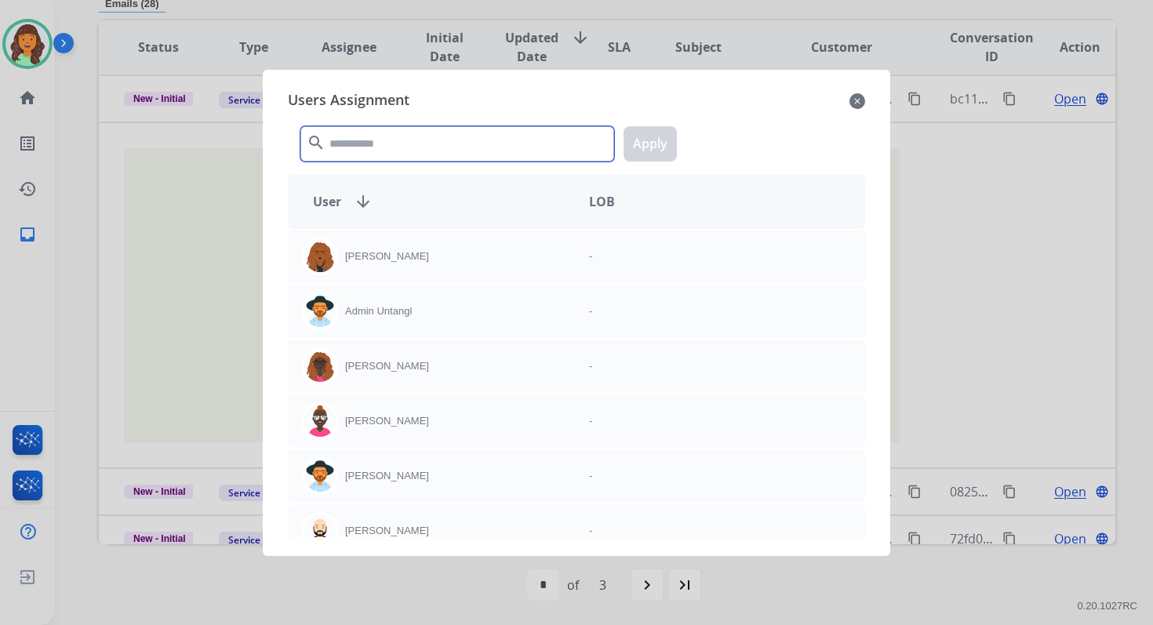
click at [372, 151] on input "text" at bounding box center [457, 143] width 314 height 35
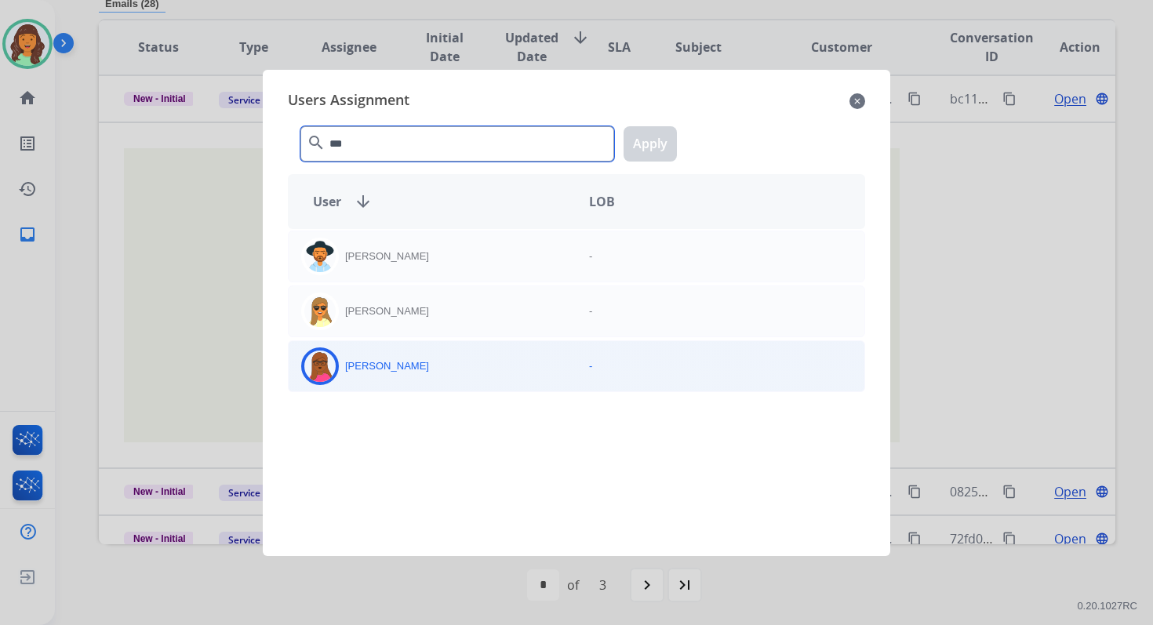
type input "***"
click at [425, 362] on div "Emily Thurman" at bounding box center [433, 366] width 288 height 38
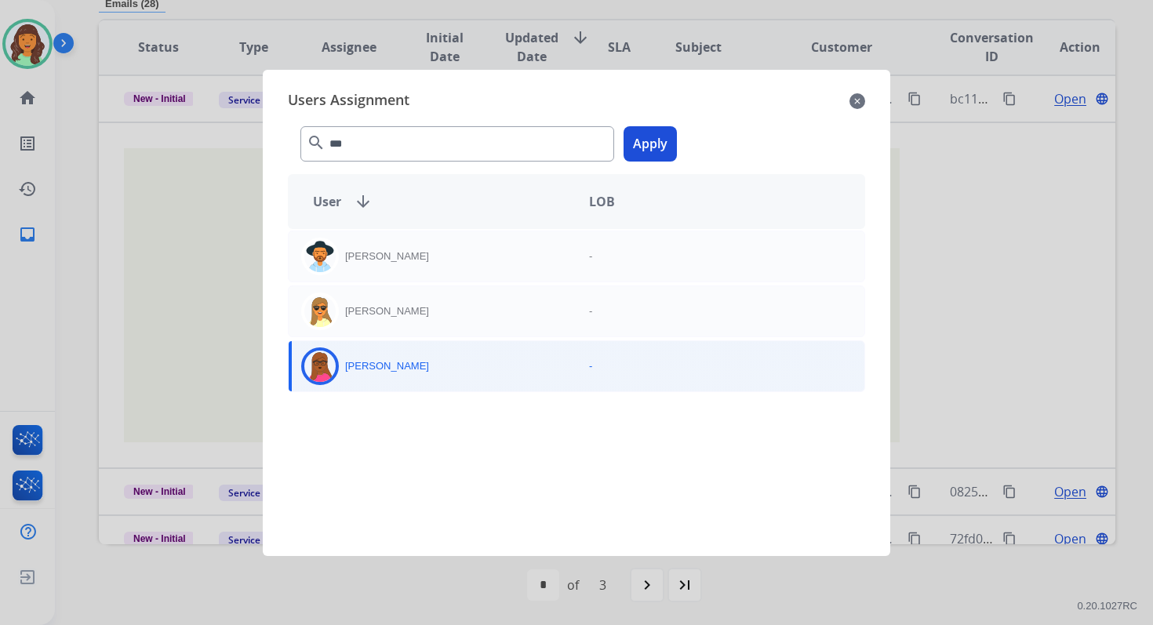
click at [645, 140] on button "Apply" at bounding box center [649, 143] width 53 height 35
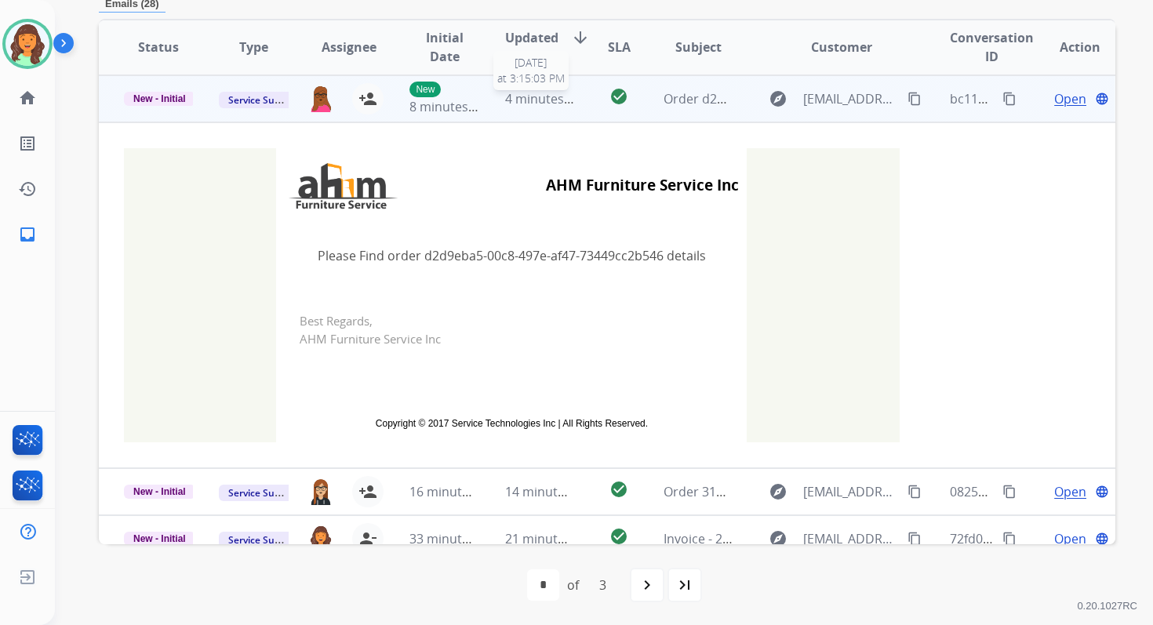
click at [522, 97] on span "4 minutes ago" at bounding box center [547, 98] width 84 height 17
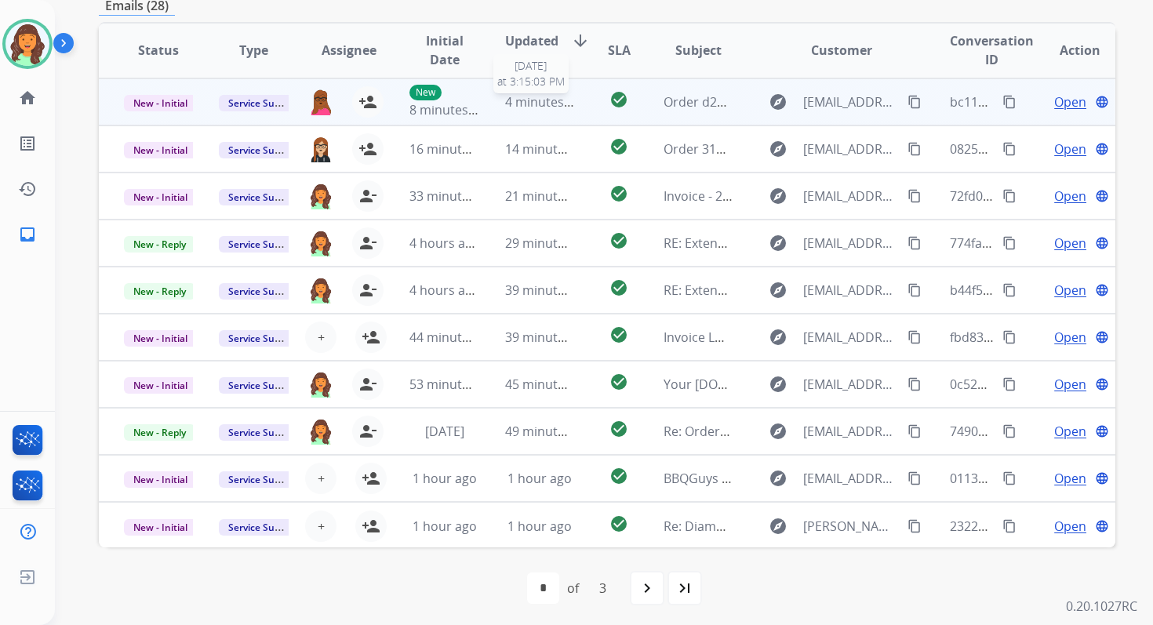
scroll to position [376, 0]
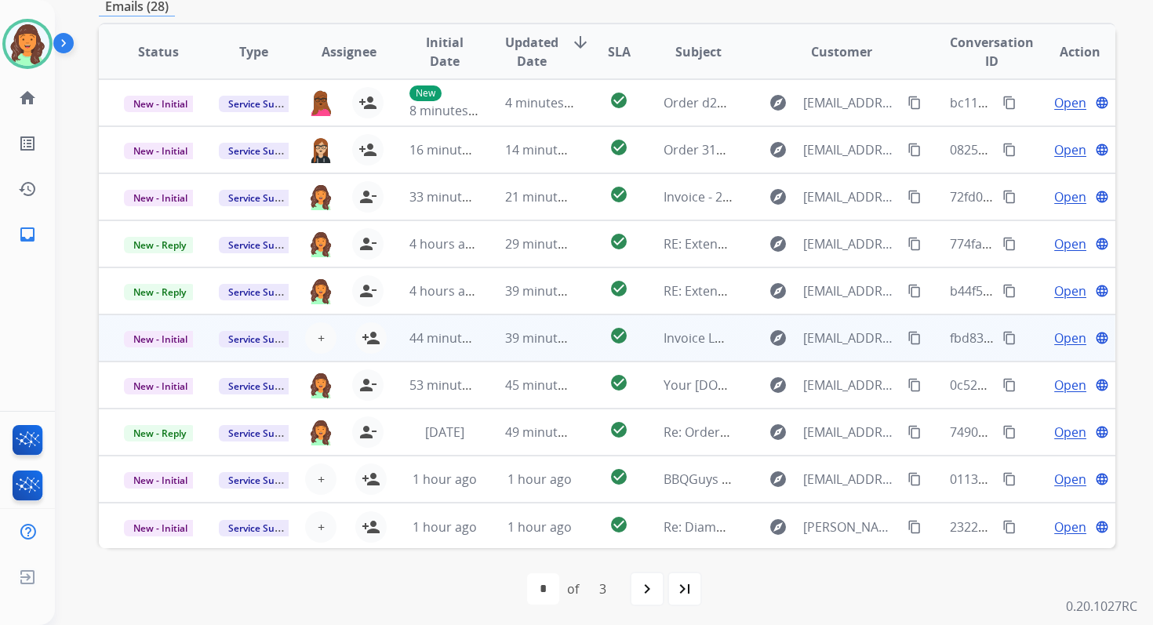
click at [488, 343] on td "39 minutes ago" at bounding box center [527, 337] width 95 height 47
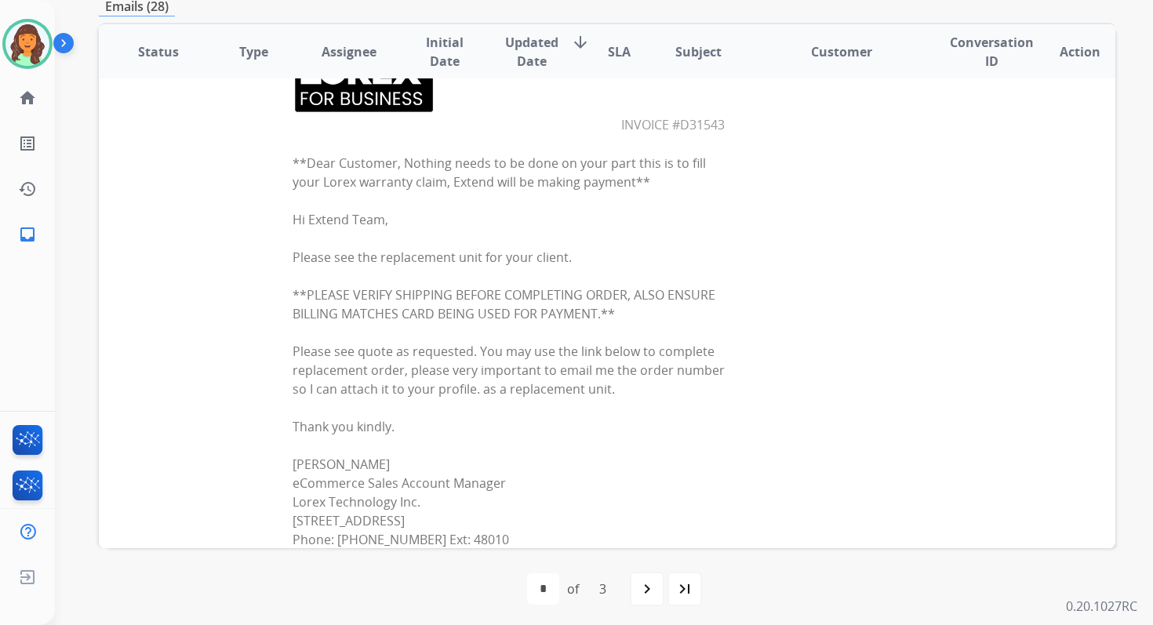
scroll to position [173, 0]
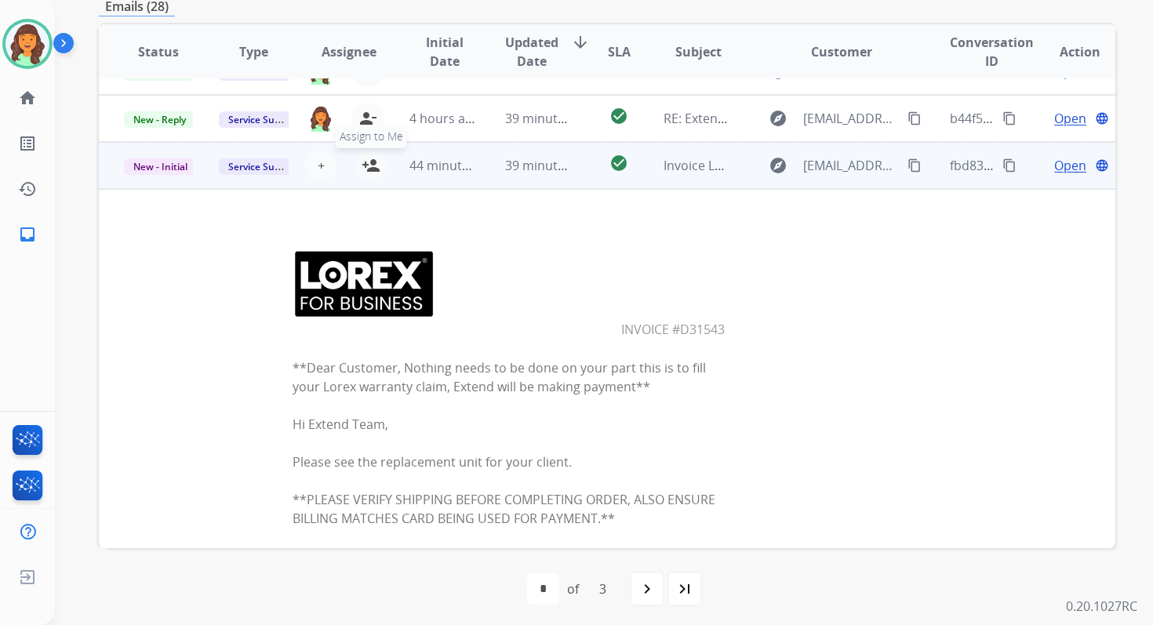
click at [375, 164] on mat-icon "person_add" at bounding box center [371, 165] width 19 height 19
click at [452, 163] on span "44 minutes ago" at bounding box center [454, 165] width 91 height 17
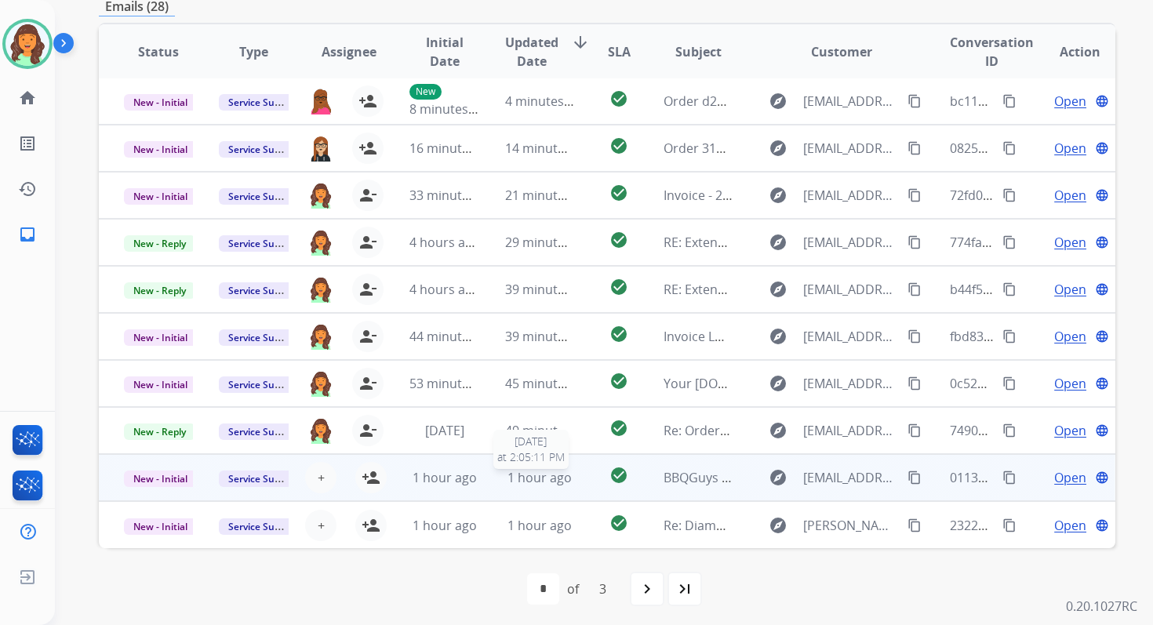
click at [514, 474] on span "1 hour ago" at bounding box center [539, 477] width 64 height 17
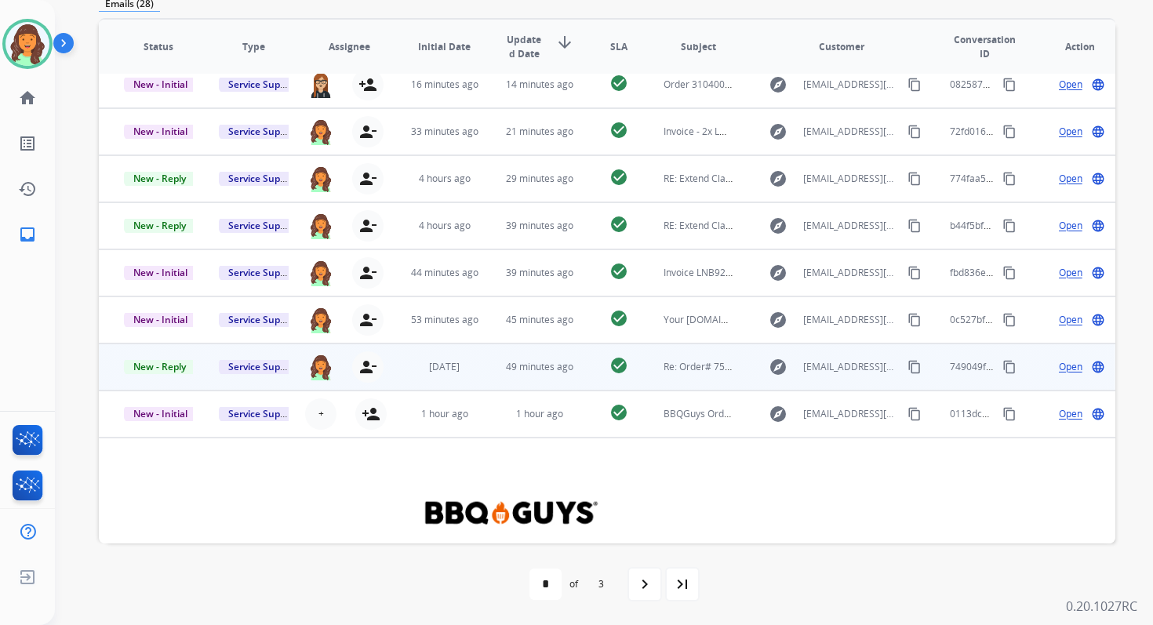
scroll to position [0, 0]
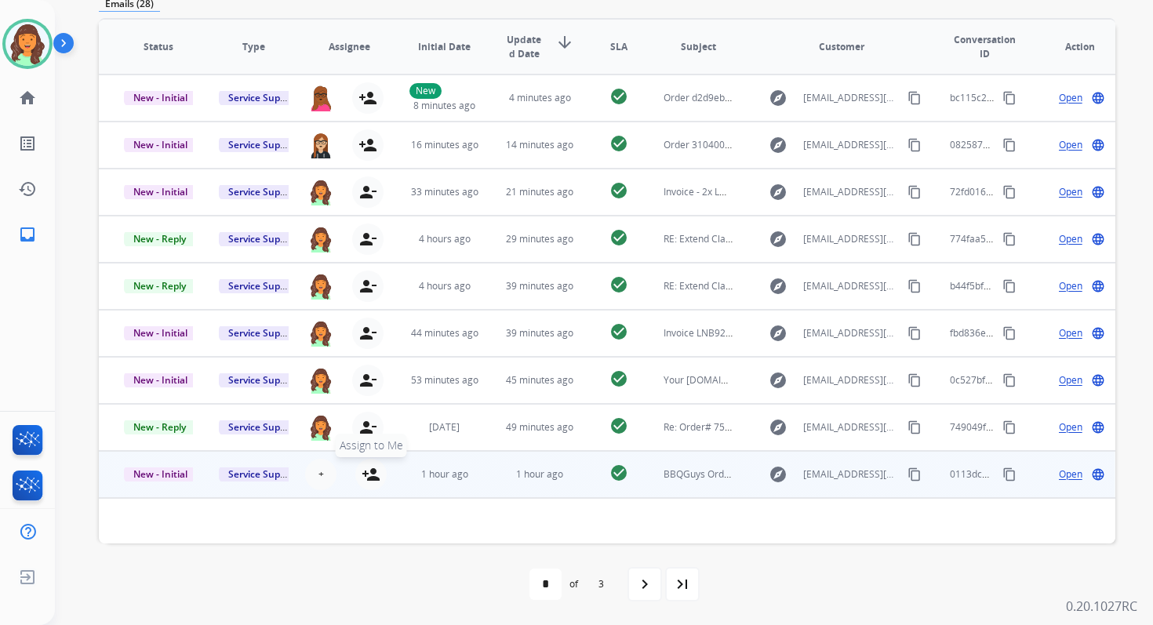
click at [369, 471] on mat-icon "person_add" at bounding box center [371, 474] width 19 height 19
click at [167, 473] on span "New - Initial" at bounding box center [160, 474] width 73 height 16
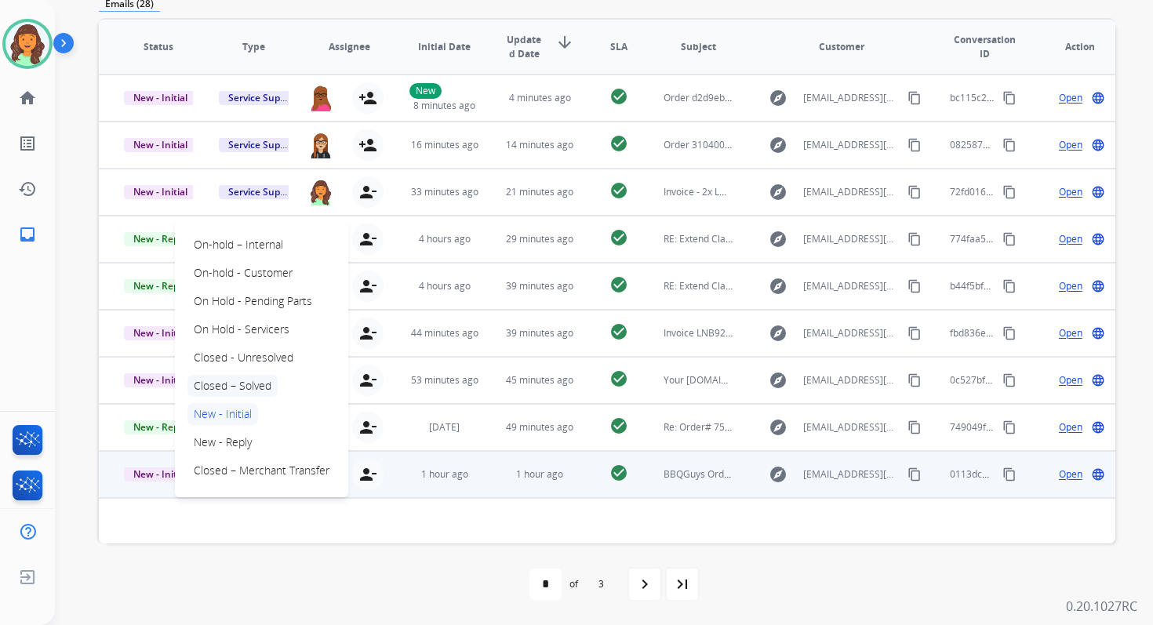
click at [234, 387] on p "Closed – Solved" at bounding box center [232, 386] width 90 height 22
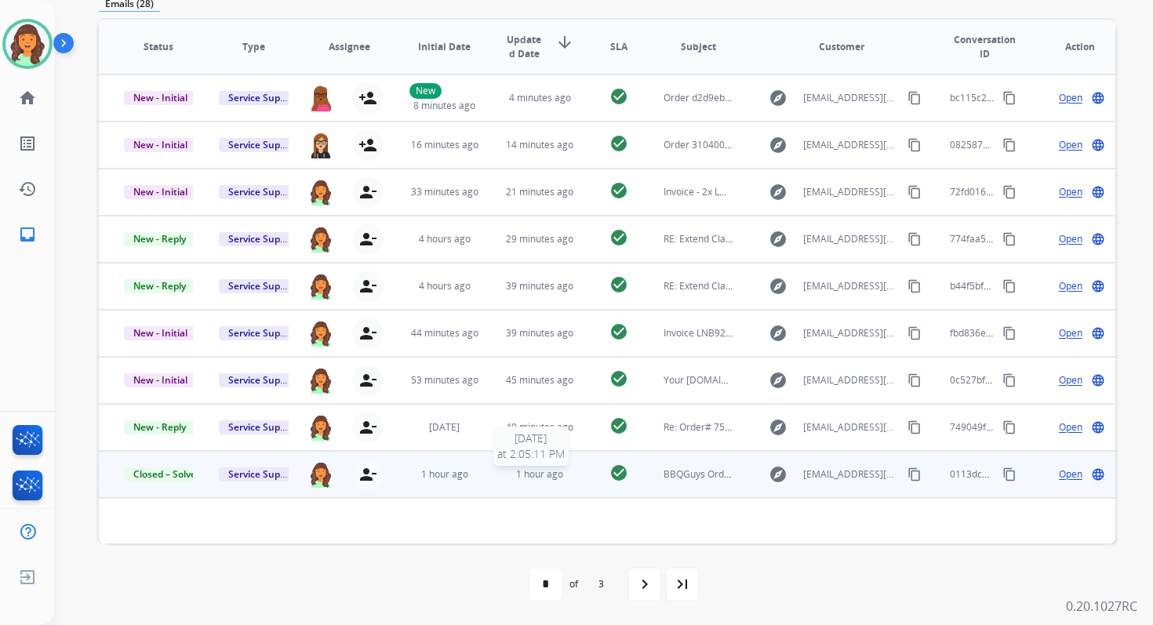
click at [526, 469] on span "1 hour ago" at bounding box center [539, 473] width 47 height 13
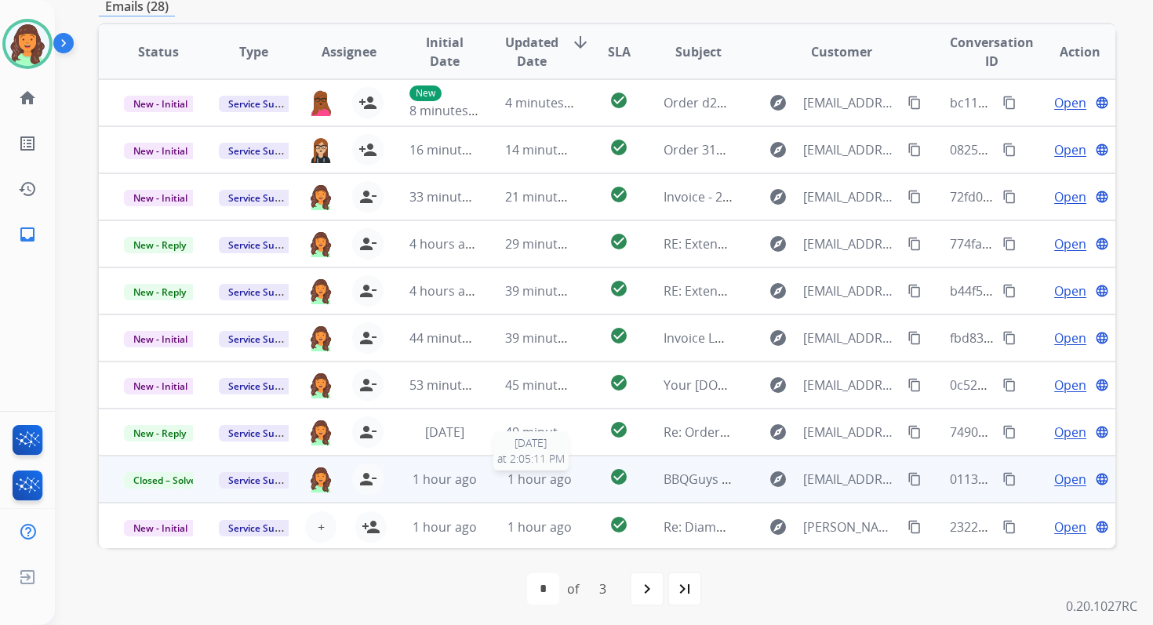
scroll to position [2, 0]
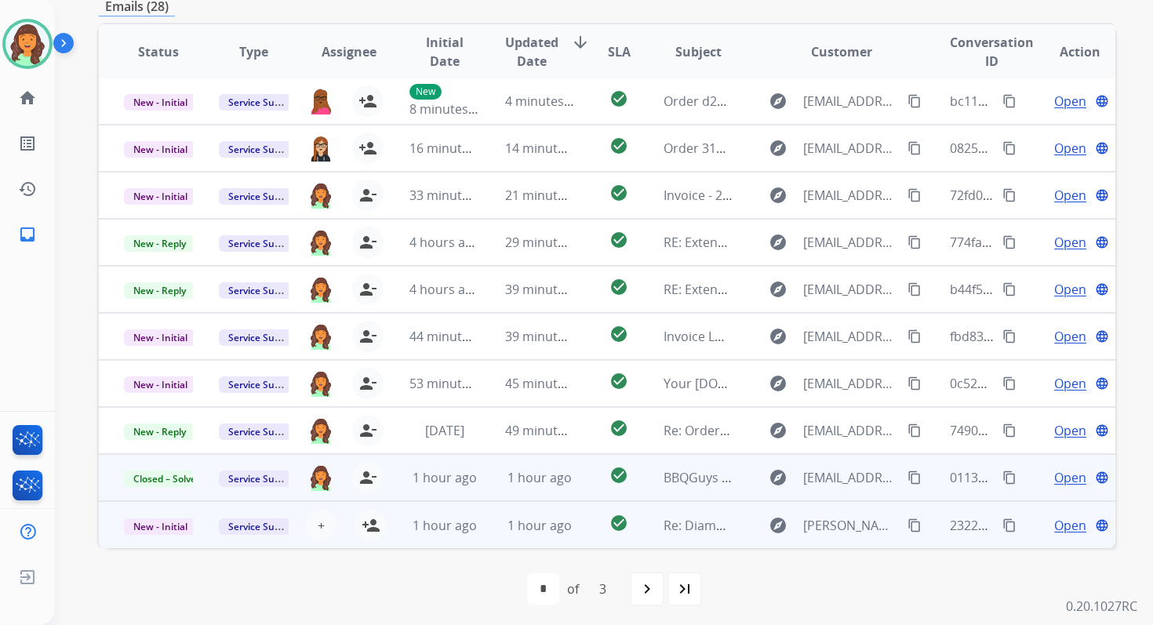
click at [541, 513] on td "1 hour ago" at bounding box center [527, 524] width 95 height 47
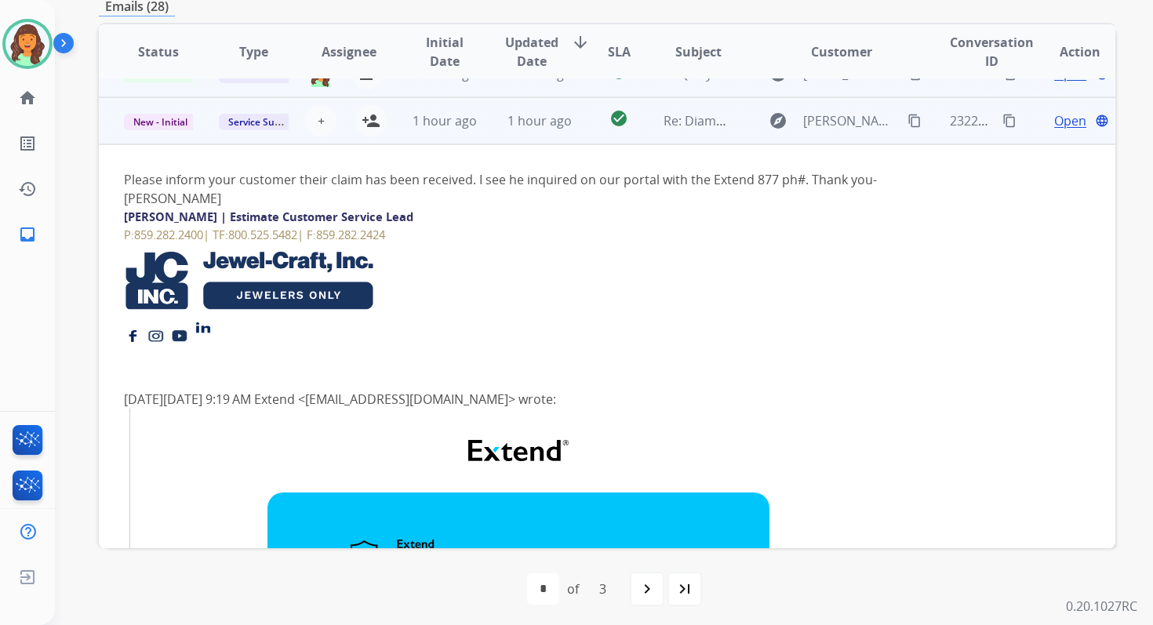
scroll to position [423, 0]
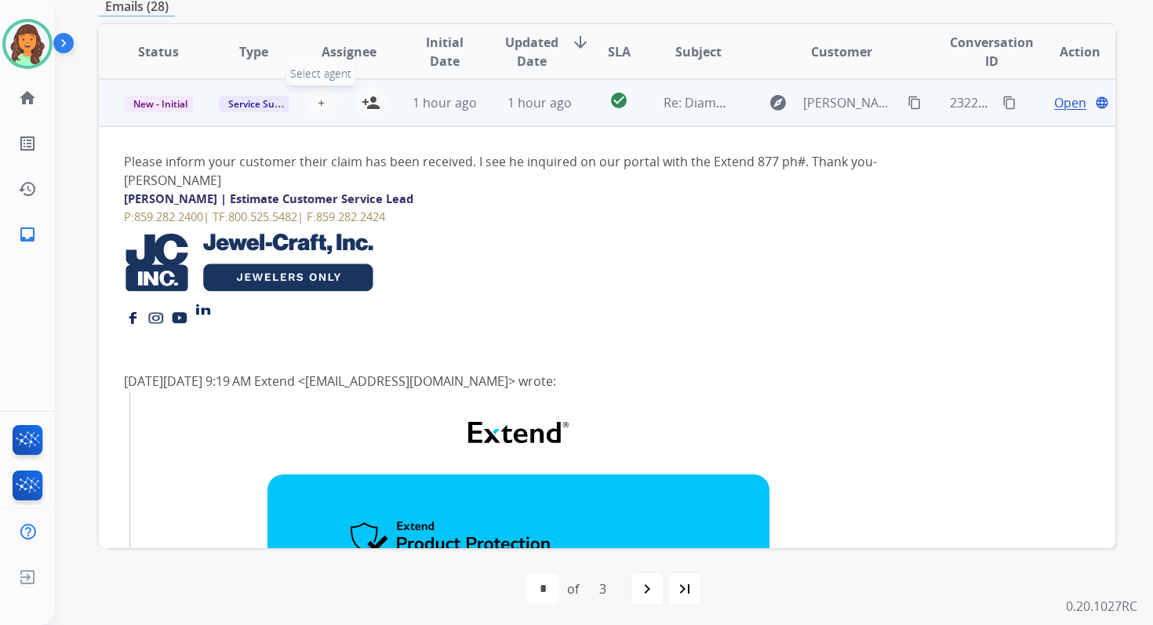
click at [320, 102] on span "+" at bounding box center [321, 102] width 7 height 19
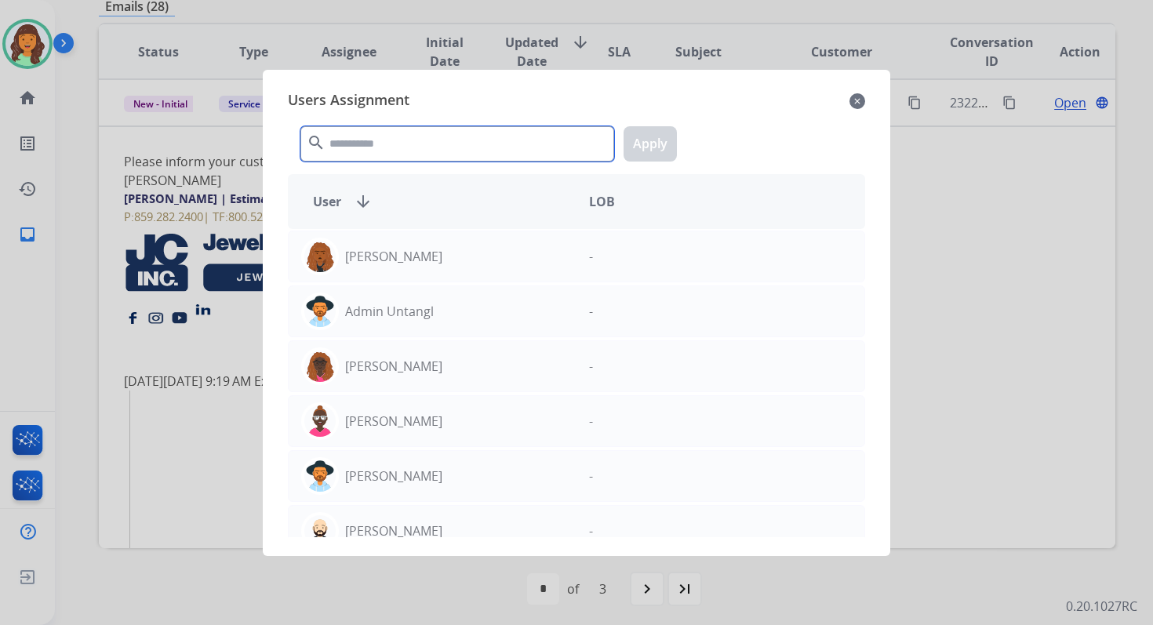
click at [360, 152] on input "text" at bounding box center [457, 143] width 314 height 35
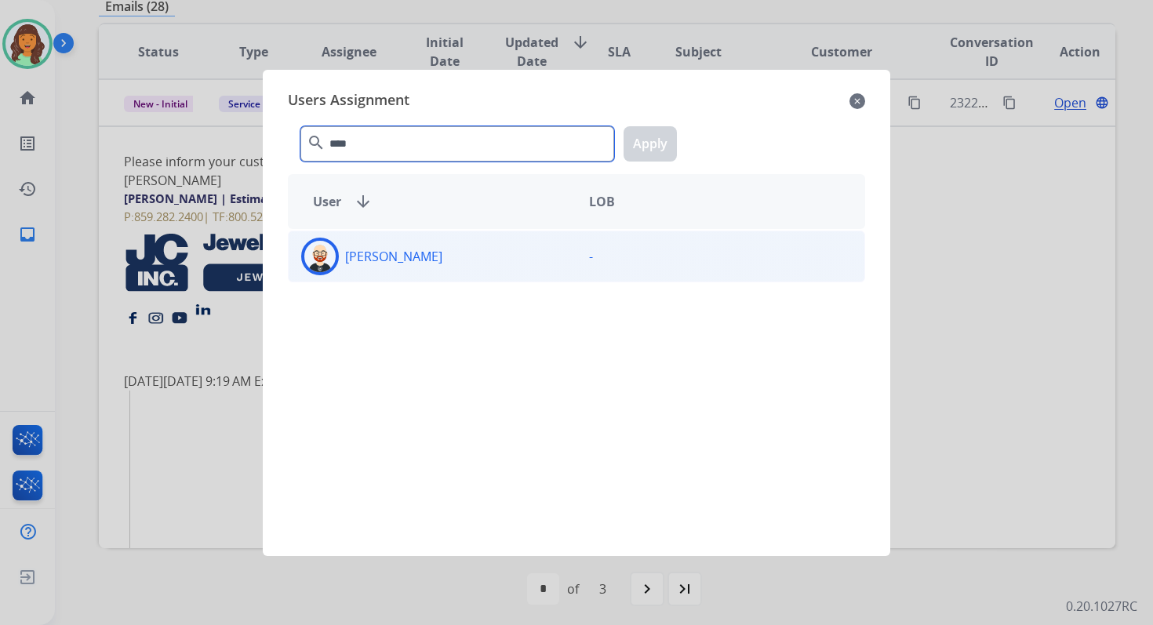
type input "****"
click at [430, 267] on div "Ezra Barnes" at bounding box center [433, 257] width 288 height 38
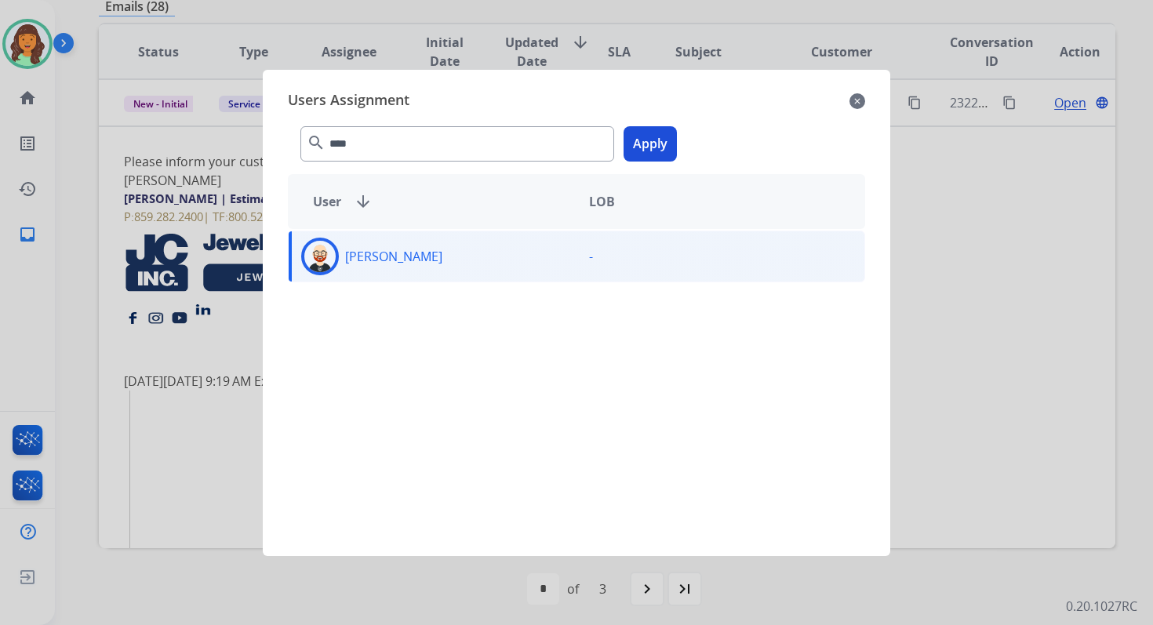
click at [651, 140] on button "Apply" at bounding box center [649, 143] width 53 height 35
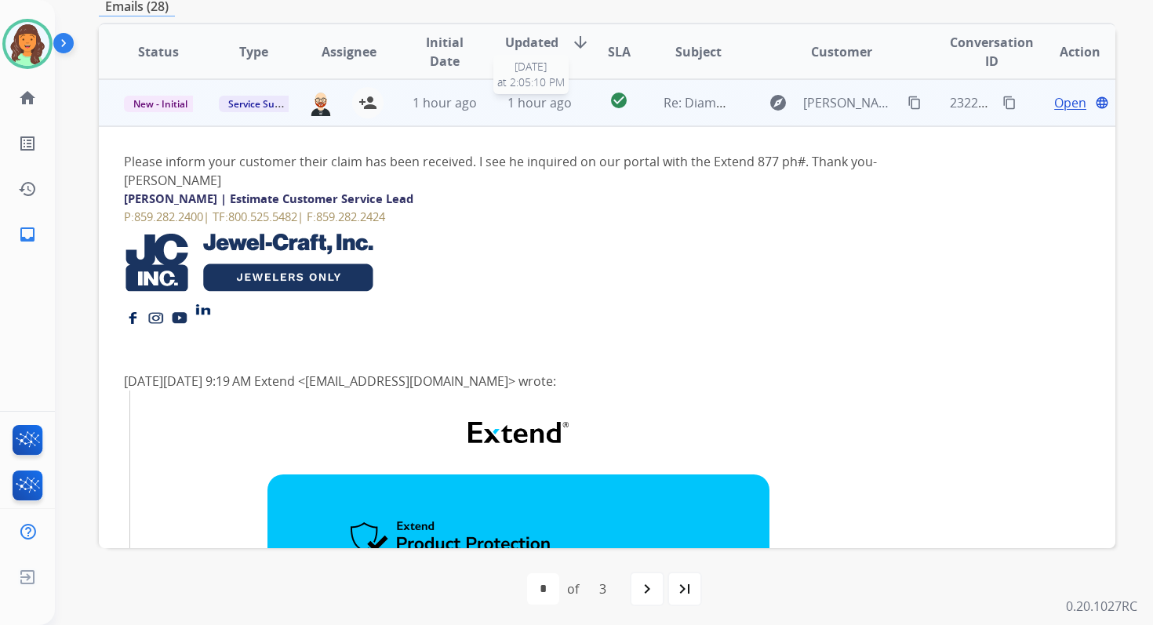
click at [543, 107] on span "1 hour ago" at bounding box center [539, 102] width 64 height 17
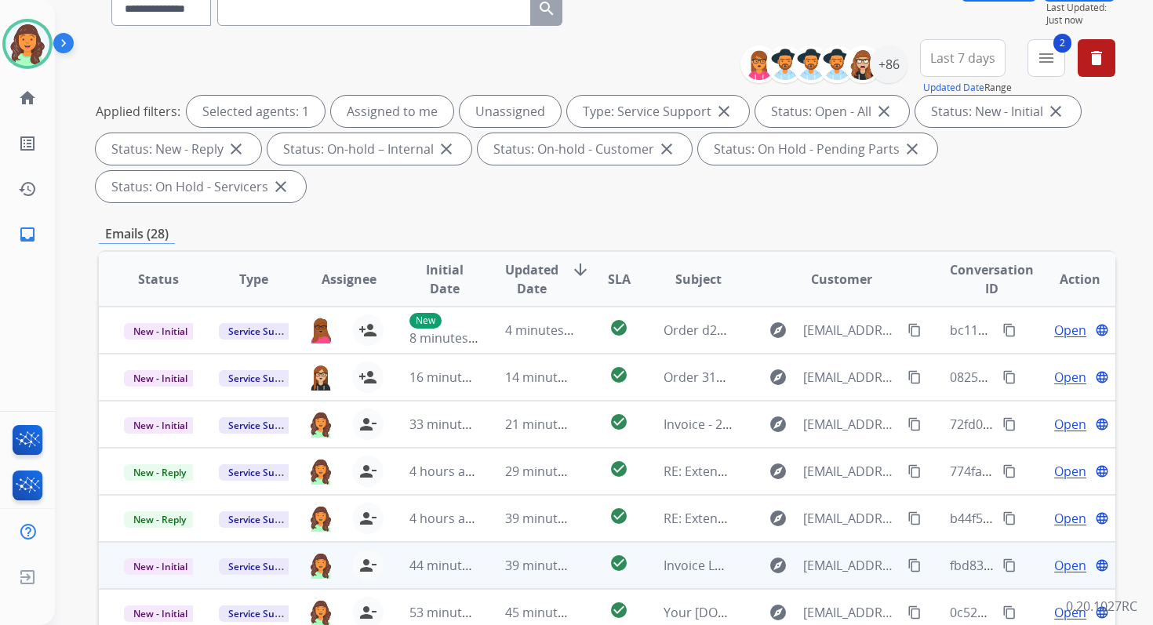
scroll to position [53, 0]
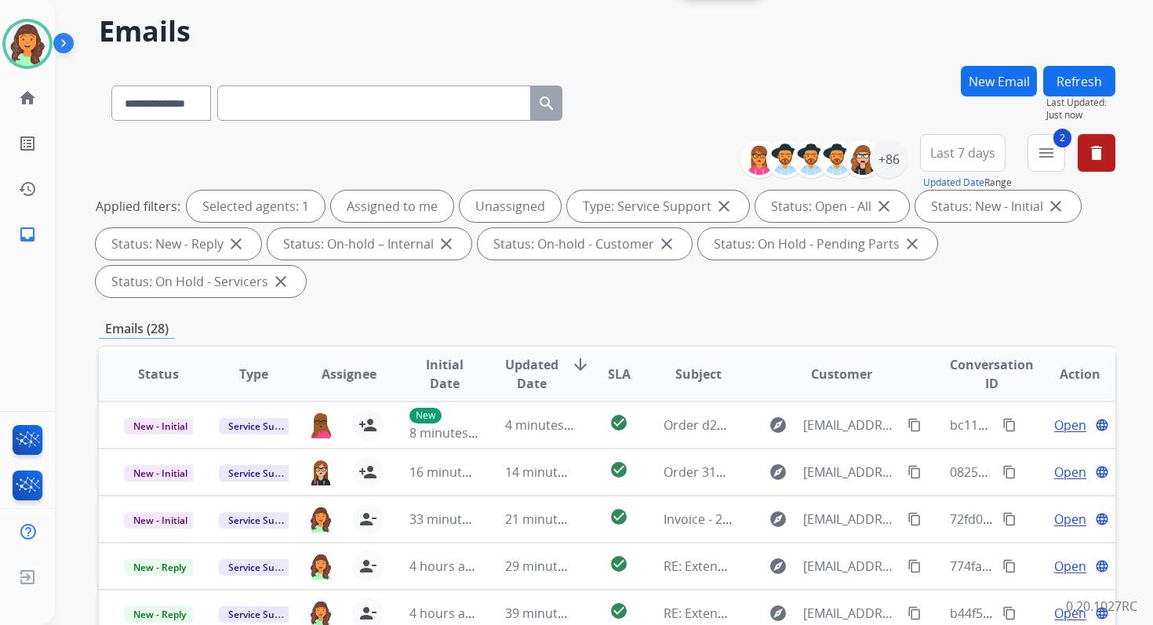
click at [1086, 71] on button "Refresh" at bounding box center [1079, 81] width 72 height 31
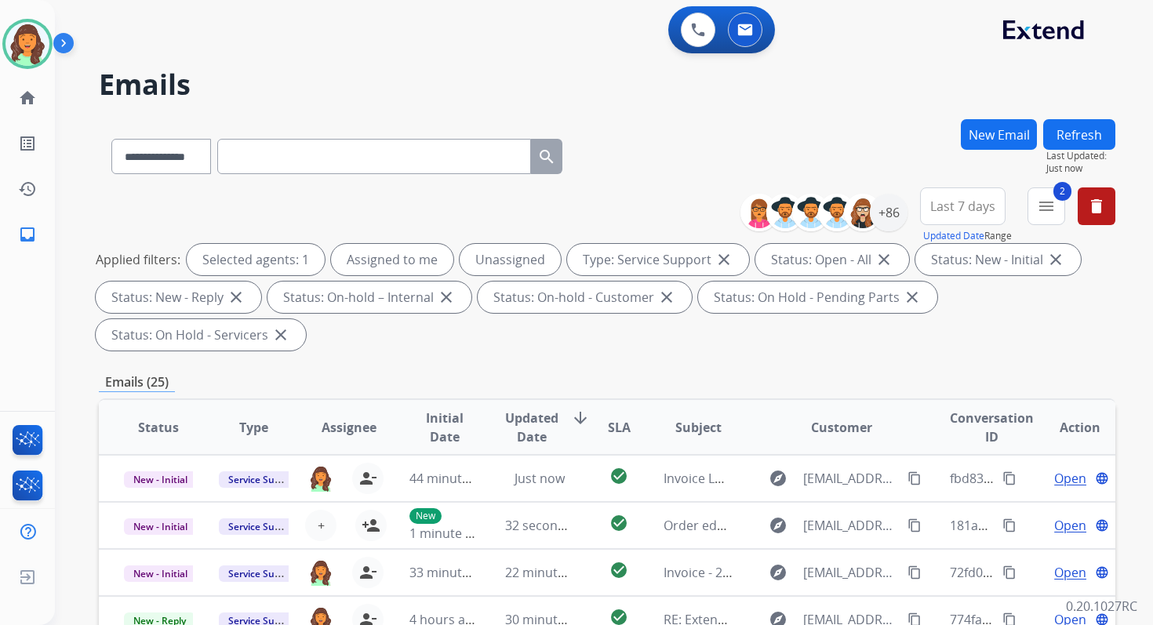
scroll to position [380, 0]
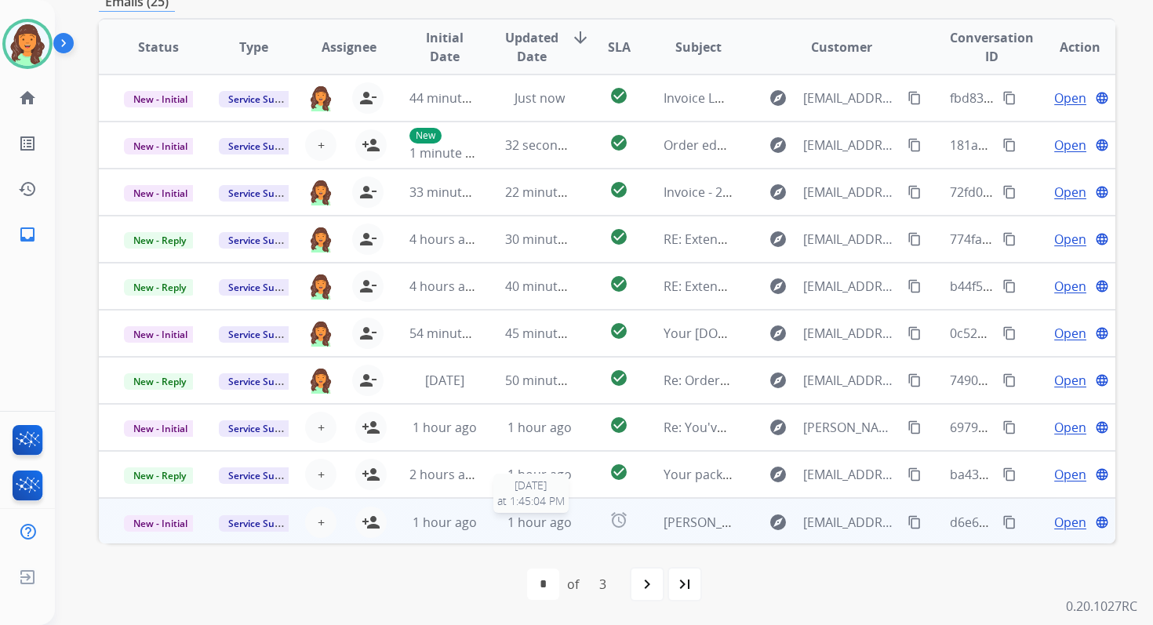
click at [507, 520] on span "1 hour ago" at bounding box center [539, 522] width 64 height 17
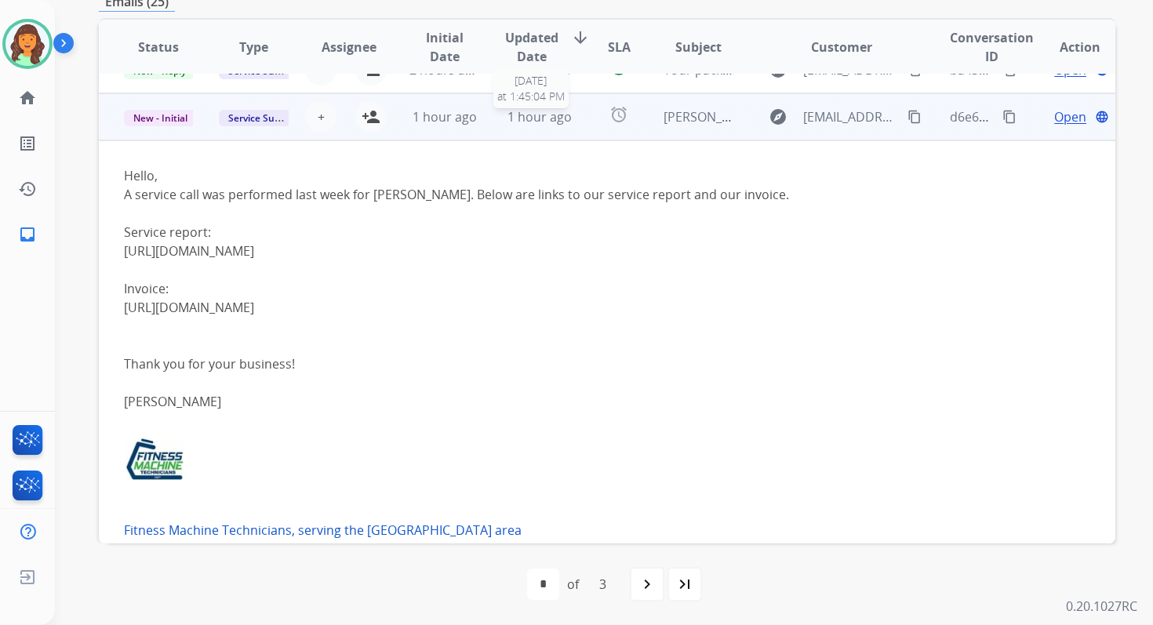
scroll to position [423, 0]
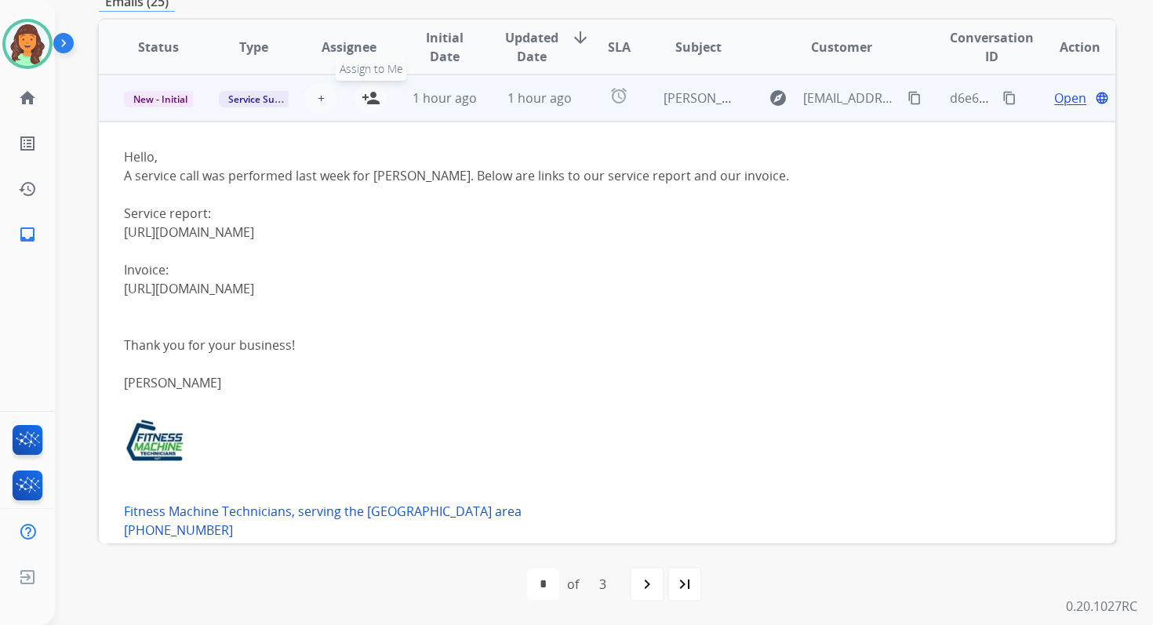
click at [369, 94] on mat-icon "person_add" at bounding box center [371, 98] width 19 height 19
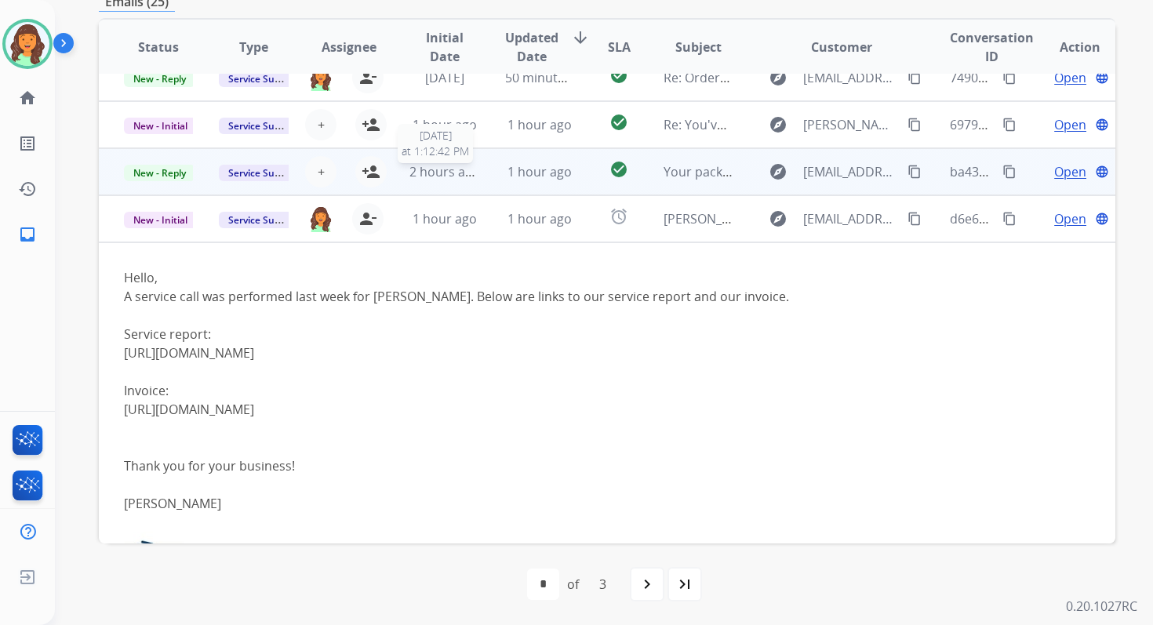
click at [431, 172] on span "2 hours ago" at bounding box center [444, 171] width 71 height 17
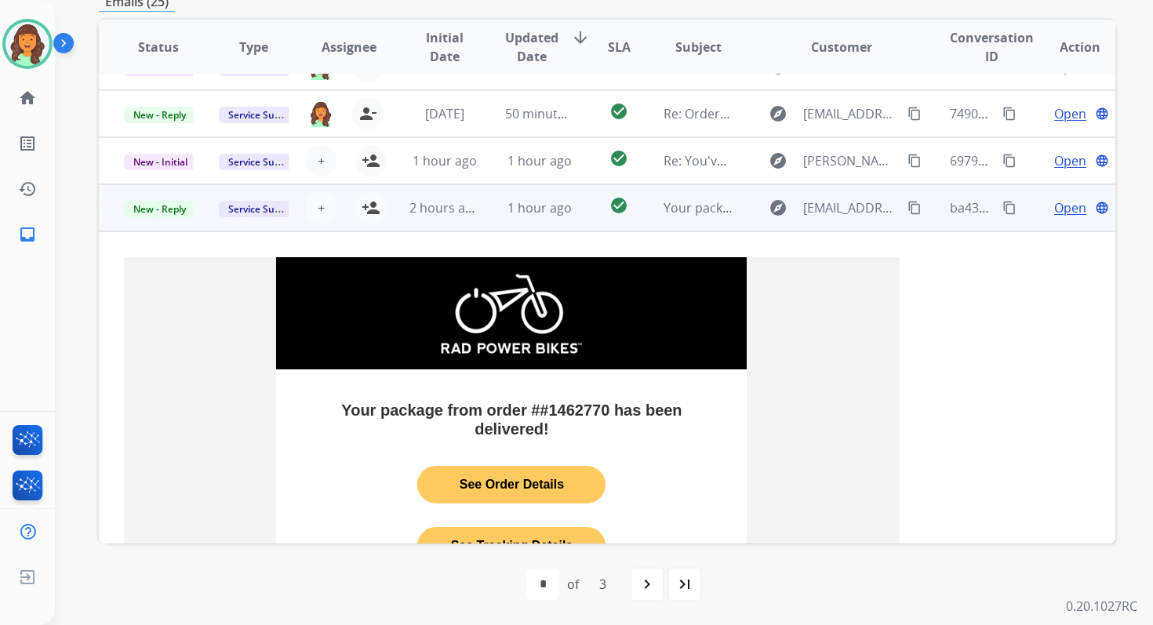
scroll to position [245, 0]
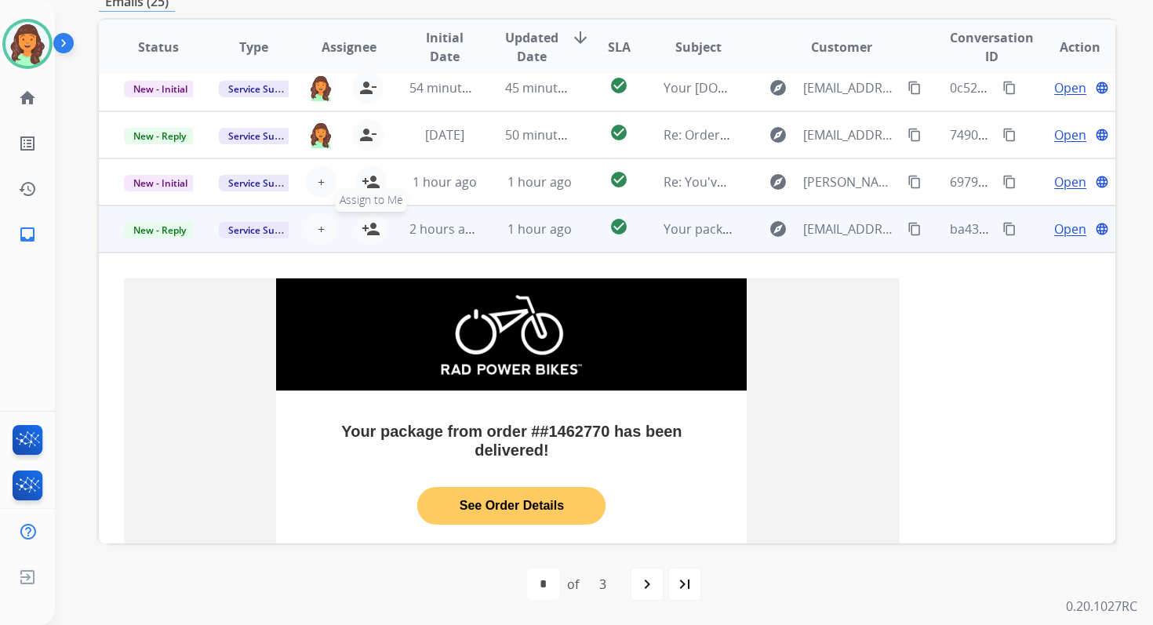
click at [370, 227] on mat-icon "person_add" at bounding box center [371, 229] width 19 height 19
click at [176, 233] on span "New - Reply" at bounding box center [159, 230] width 71 height 16
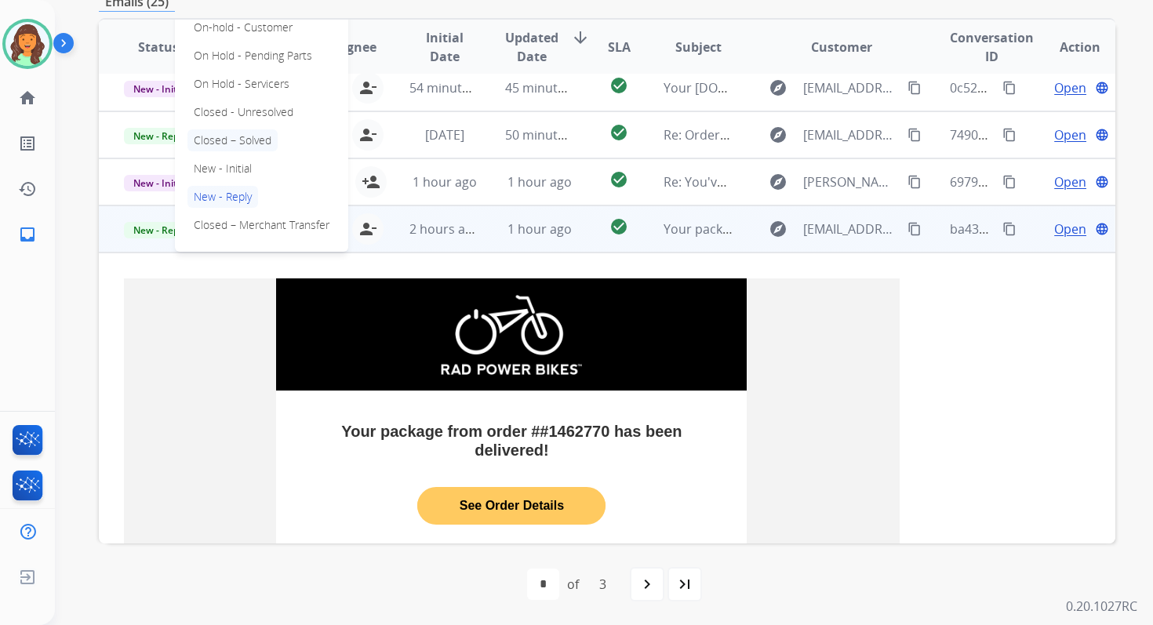
click at [230, 144] on p "Closed – Solved" at bounding box center [232, 140] width 90 height 22
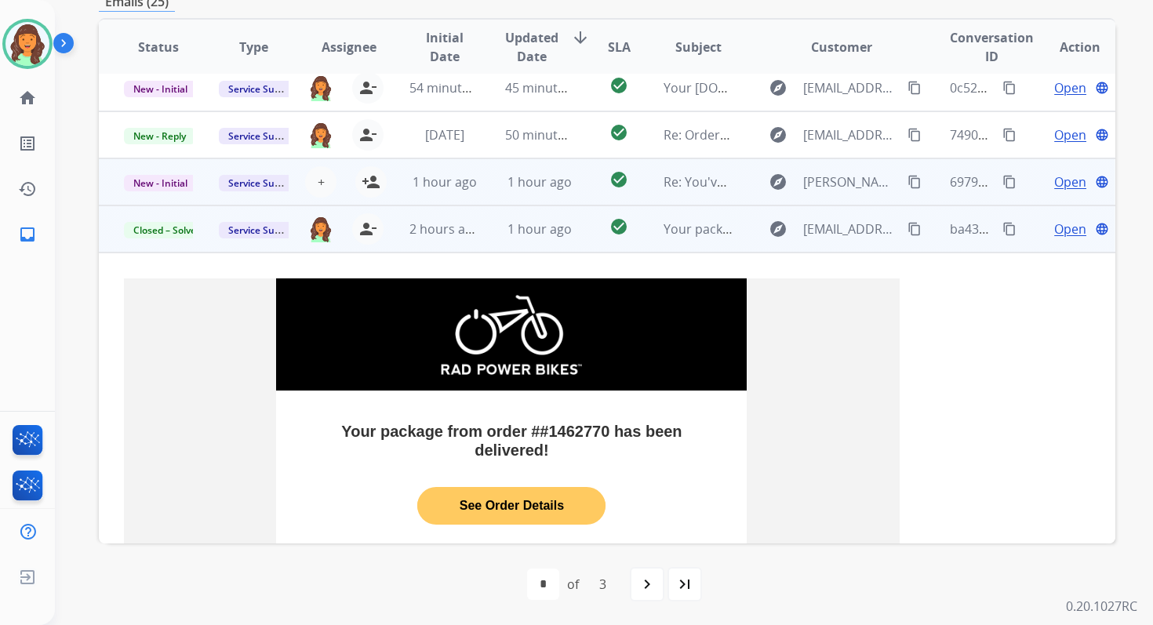
click at [483, 190] on td "1 hour ago" at bounding box center [527, 181] width 95 height 47
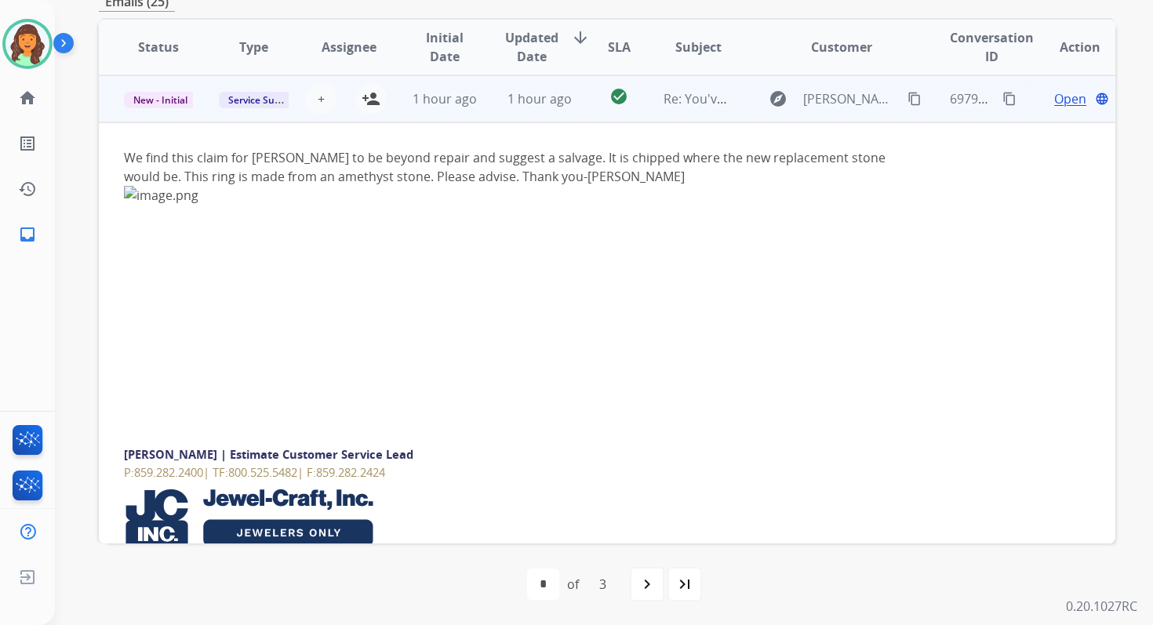
scroll to position [329, 0]
click at [318, 100] on span "+" at bounding box center [321, 98] width 7 height 19
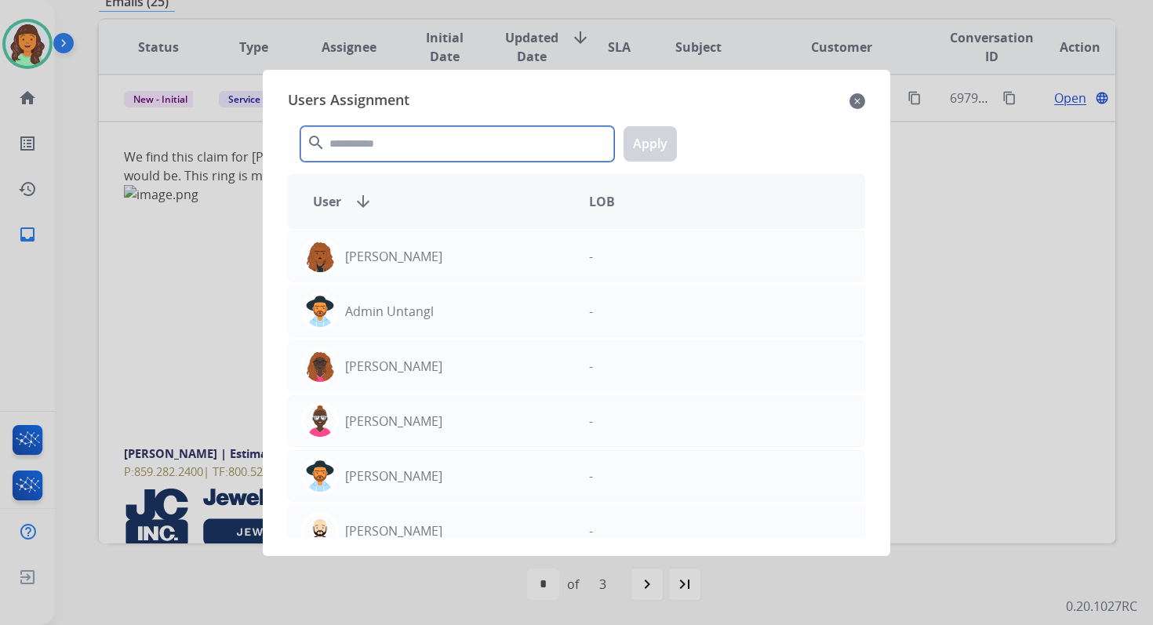
click at [351, 144] on input "text" at bounding box center [457, 143] width 314 height 35
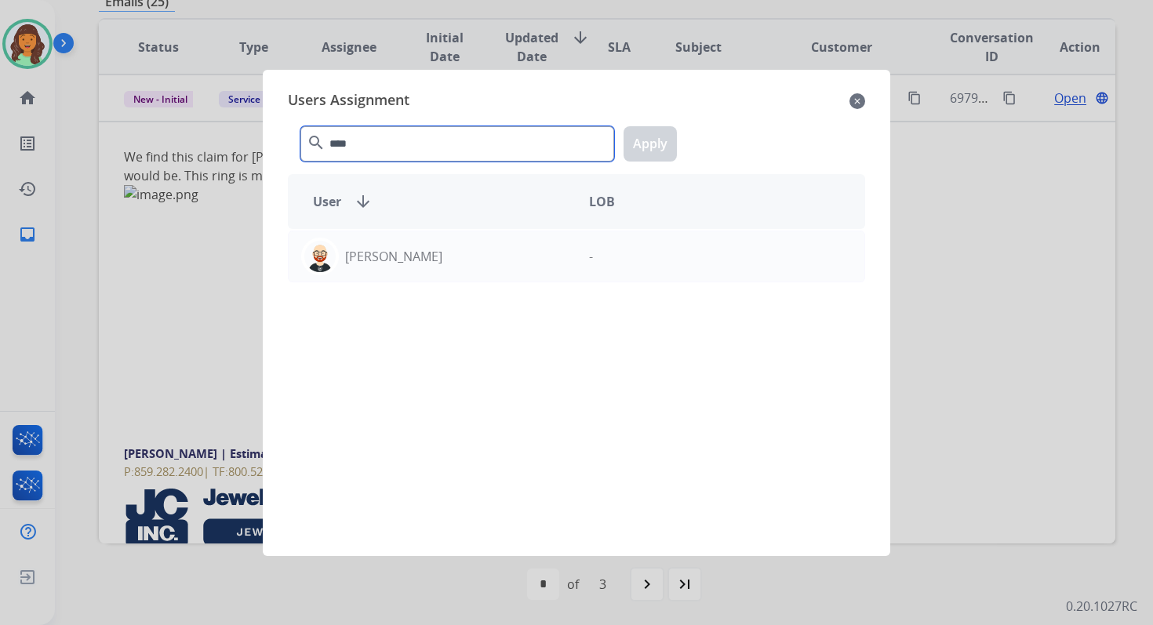
type input "****"
click at [455, 287] on div "Ezra Barnes -" at bounding box center [576, 383] width 577 height 308
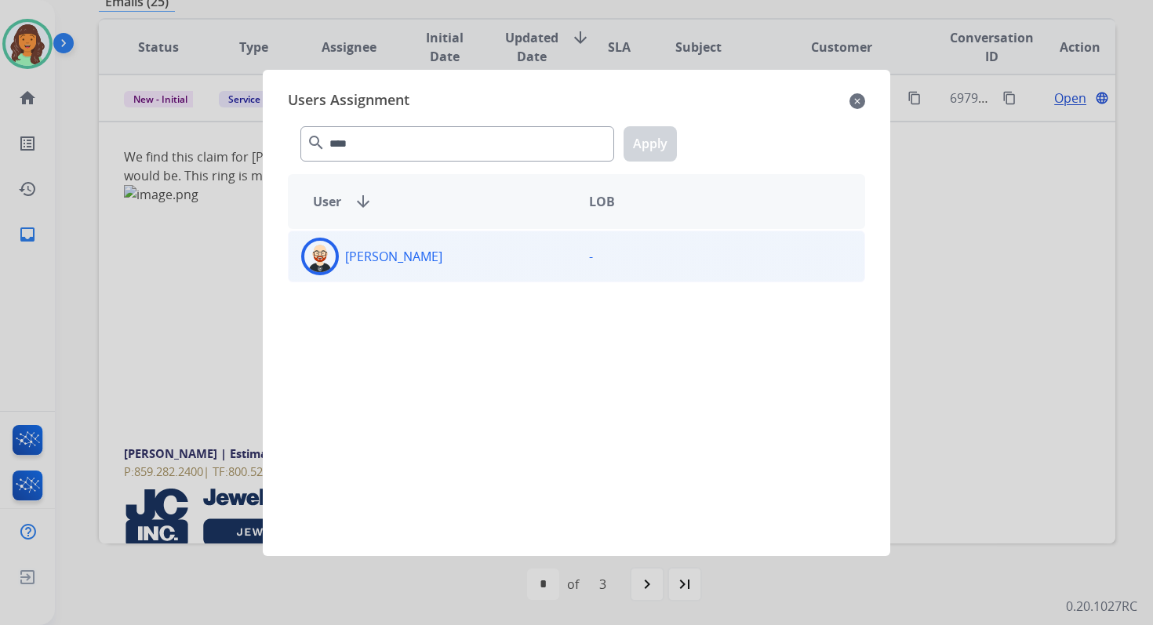
click at [456, 259] on div "Ezra Barnes" at bounding box center [433, 257] width 288 height 38
click at [652, 138] on button "Apply" at bounding box center [649, 143] width 53 height 35
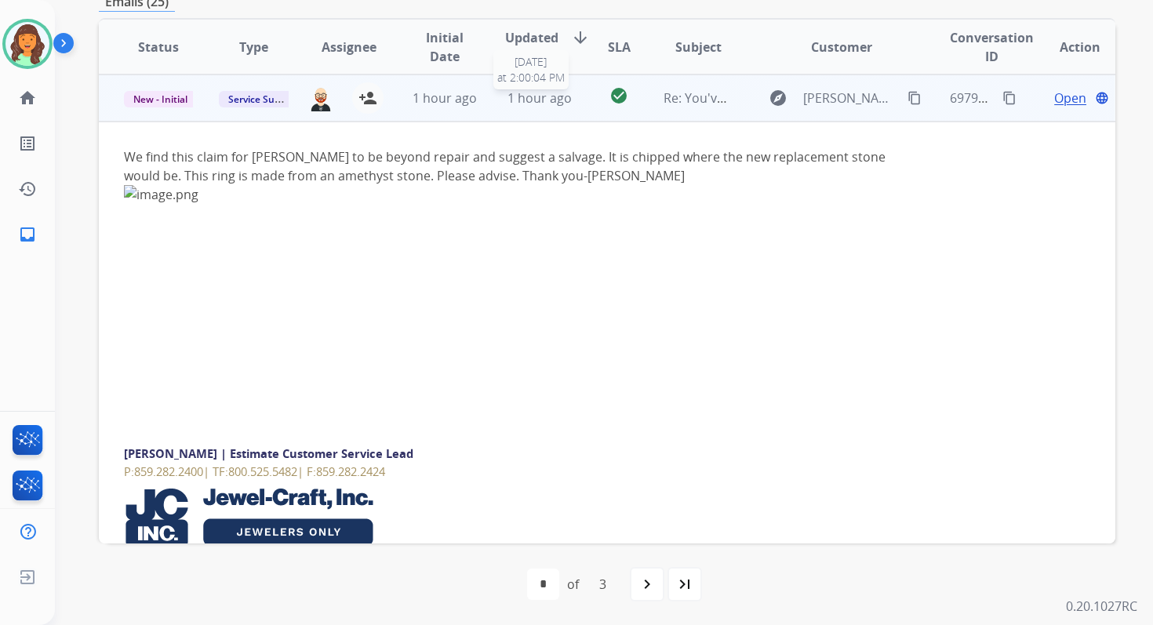
click at [568, 100] on div "1 hour ago" at bounding box center [539, 98] width 69 height 19
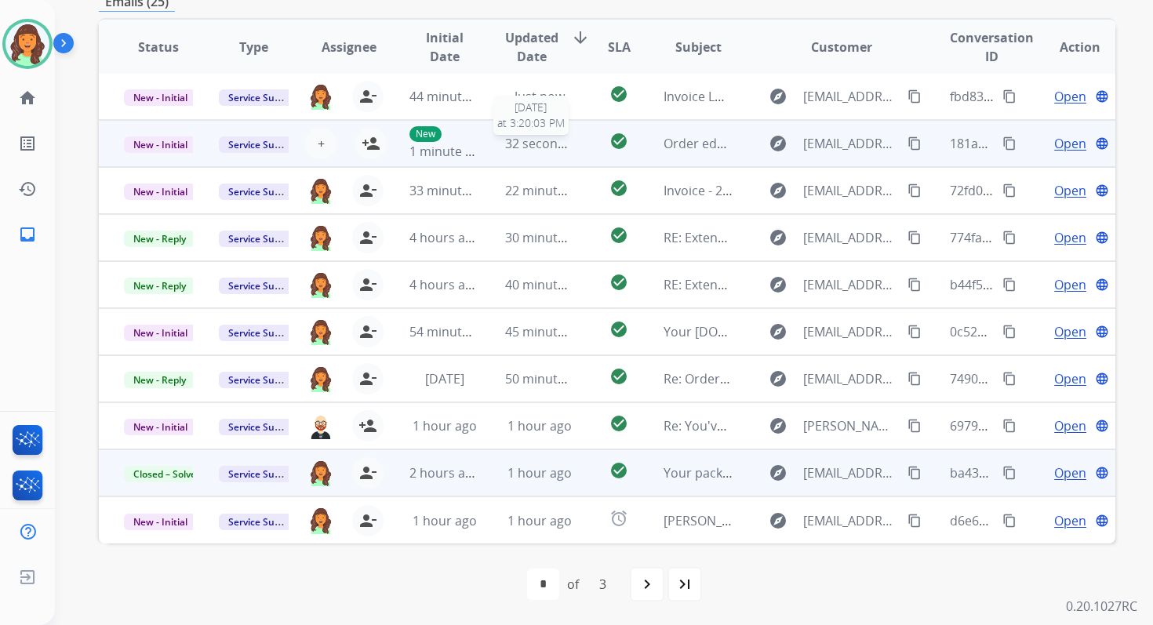
click at [562, 147] on span "32 seconds ago" at bounding box center [551, 143] width 92 height 17
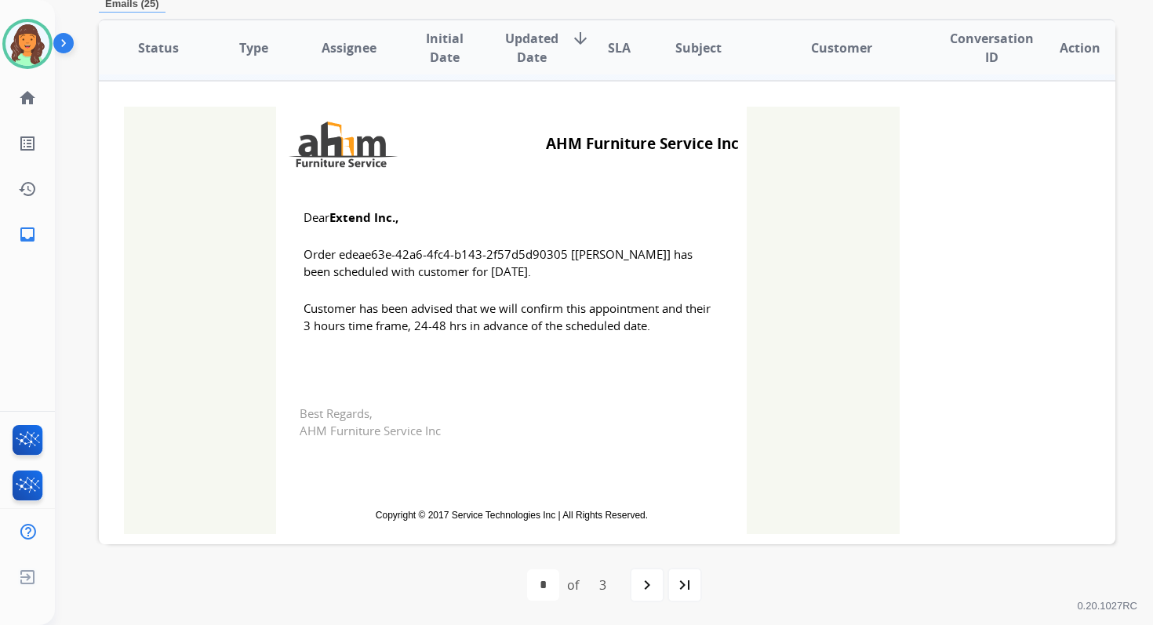
scroll to position [47, 0]
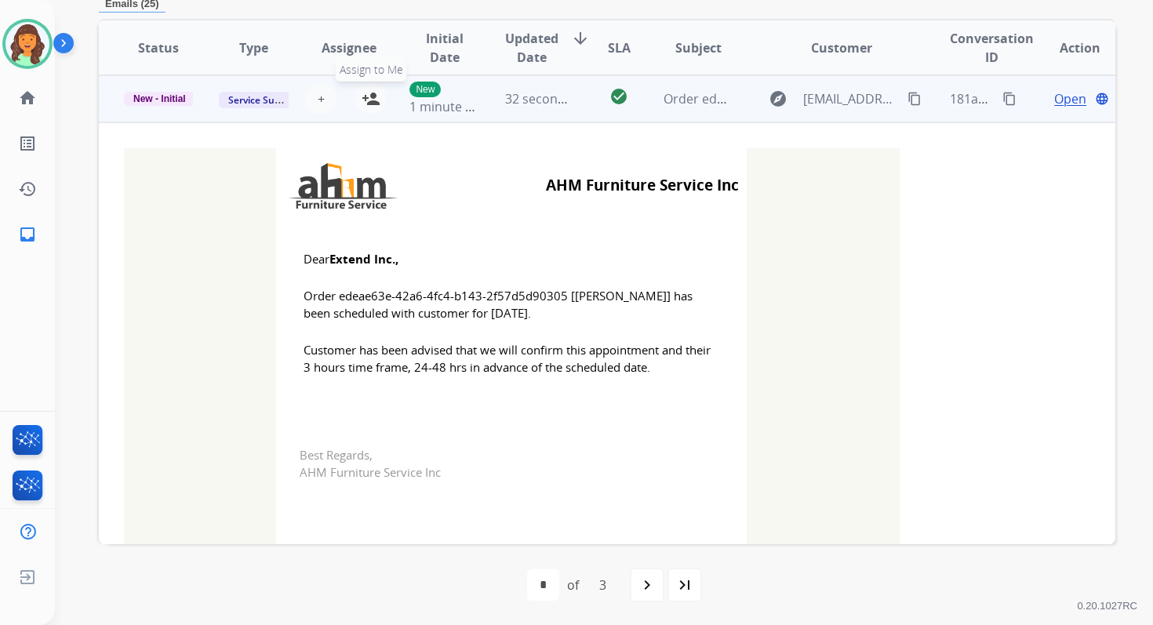
click at [362, 101] on mat-icon "person_add" at bounding box center [371, 98] width 19 height 19
click at [180, 95] on span "New - Initial" at bounding box center [159, 99] width 71 height 14
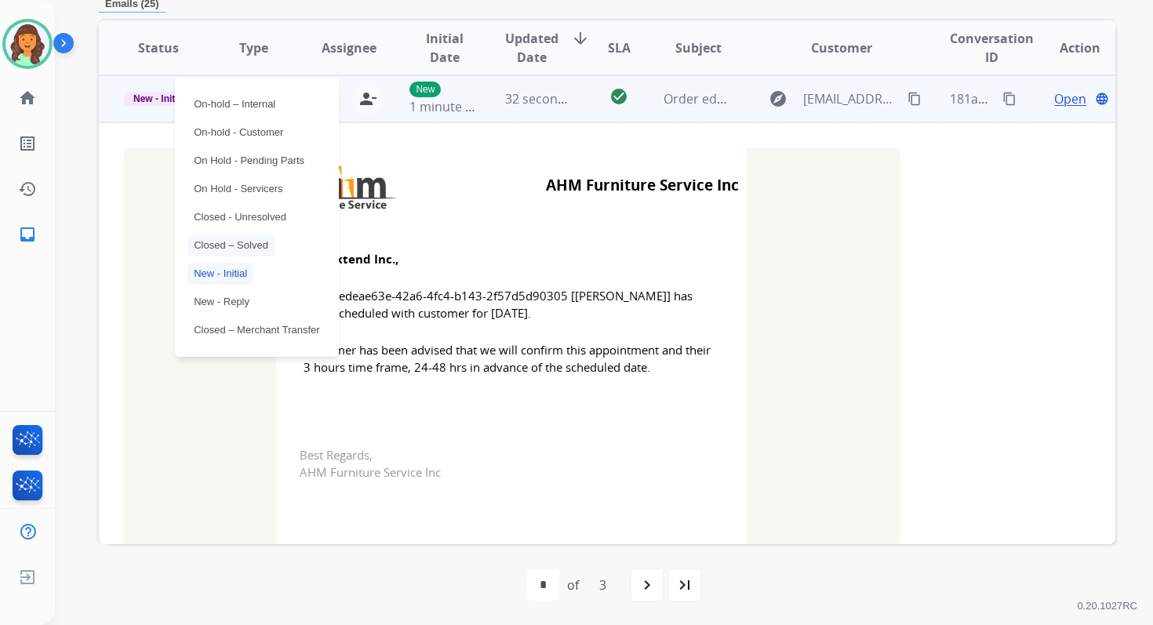
click at [231, 241] on p "Closed – Solved" at bounding box center [230, 245] width 87 height 22
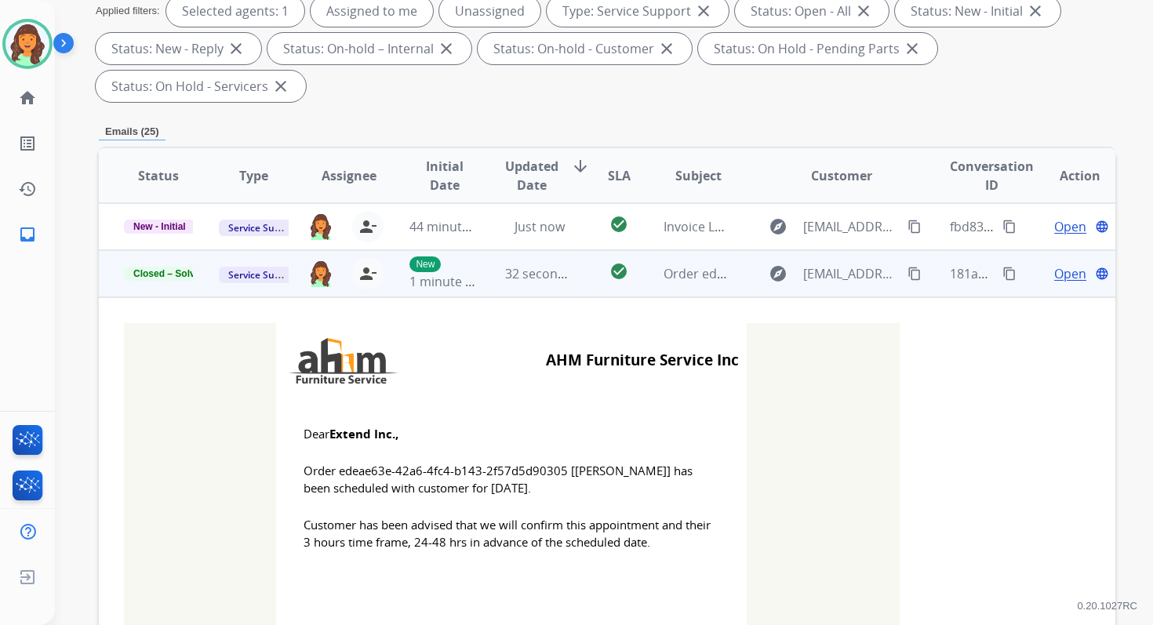
scroll to position [0, 0]
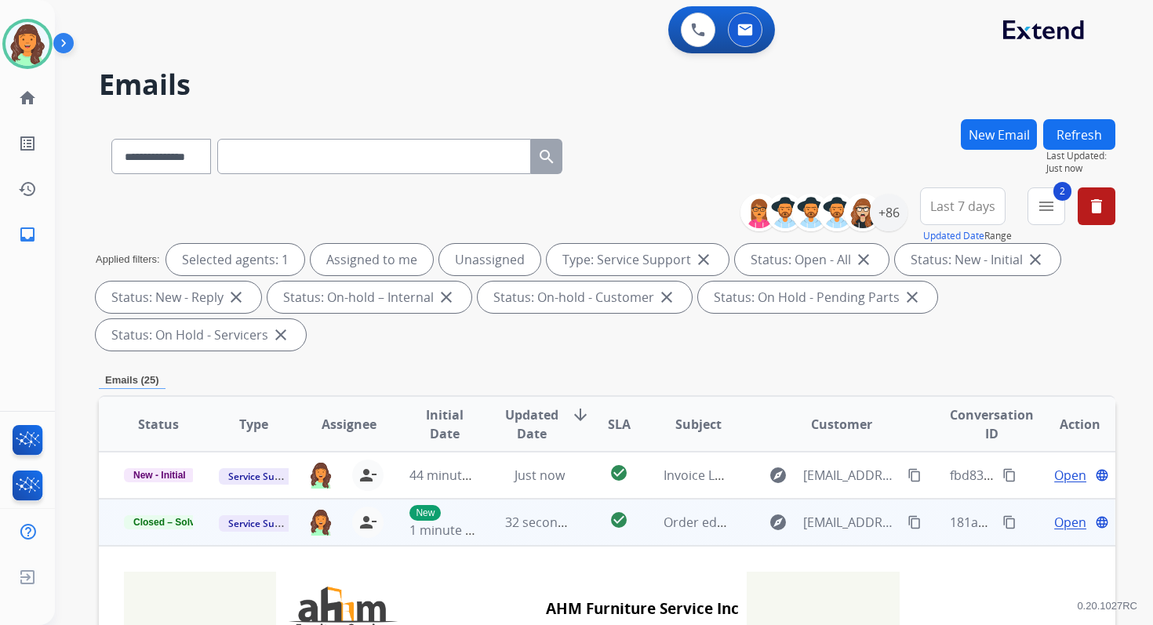
click at [1091, 120] on button "Refresh" at bounding box center [1079, 134] width 72 height 31
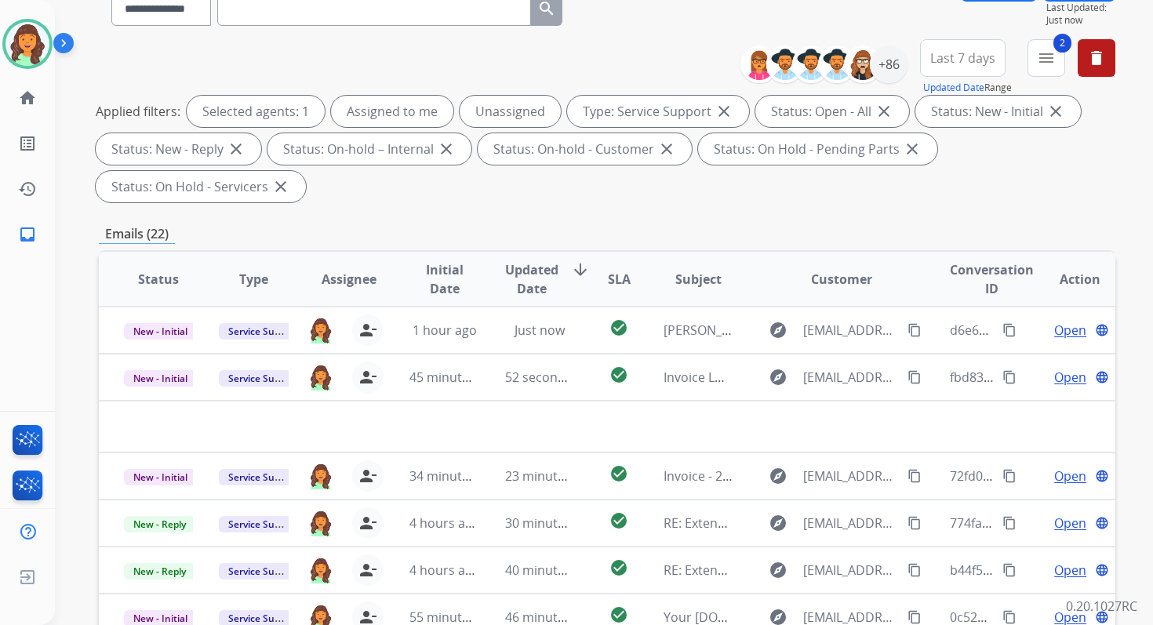
scroll to position [380, 0]
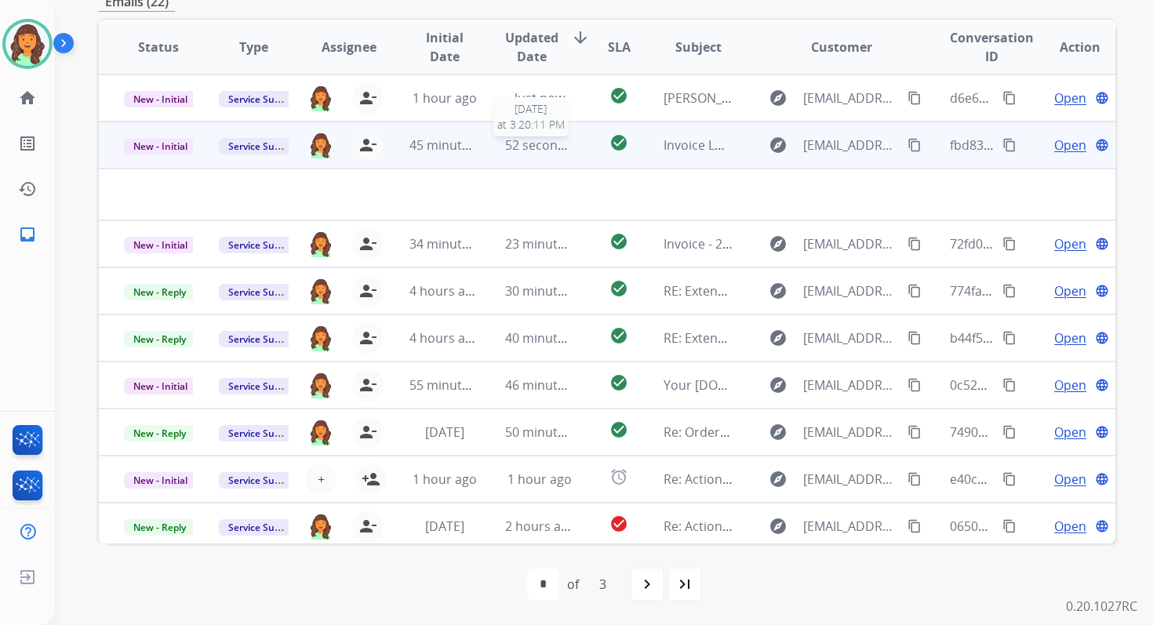
click at [546, 151] on span "52 seconds ago" at bounding box center [551, 144] width 92 height 17
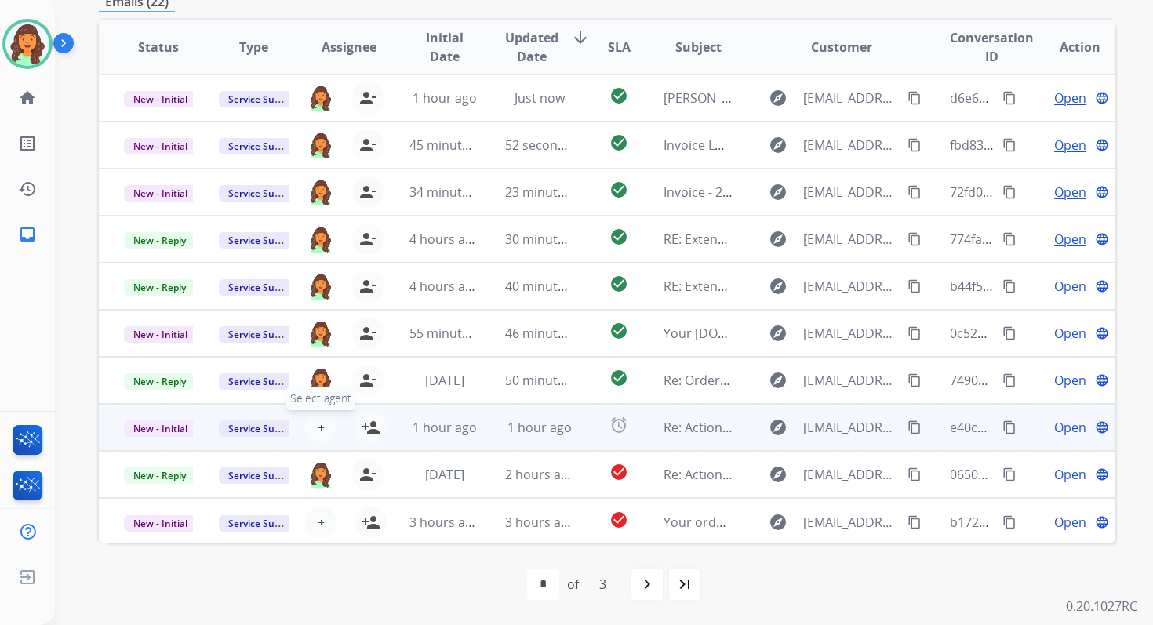
click at [318, 427] on span "+" at bounding box center [321, 427] width 7 height 19
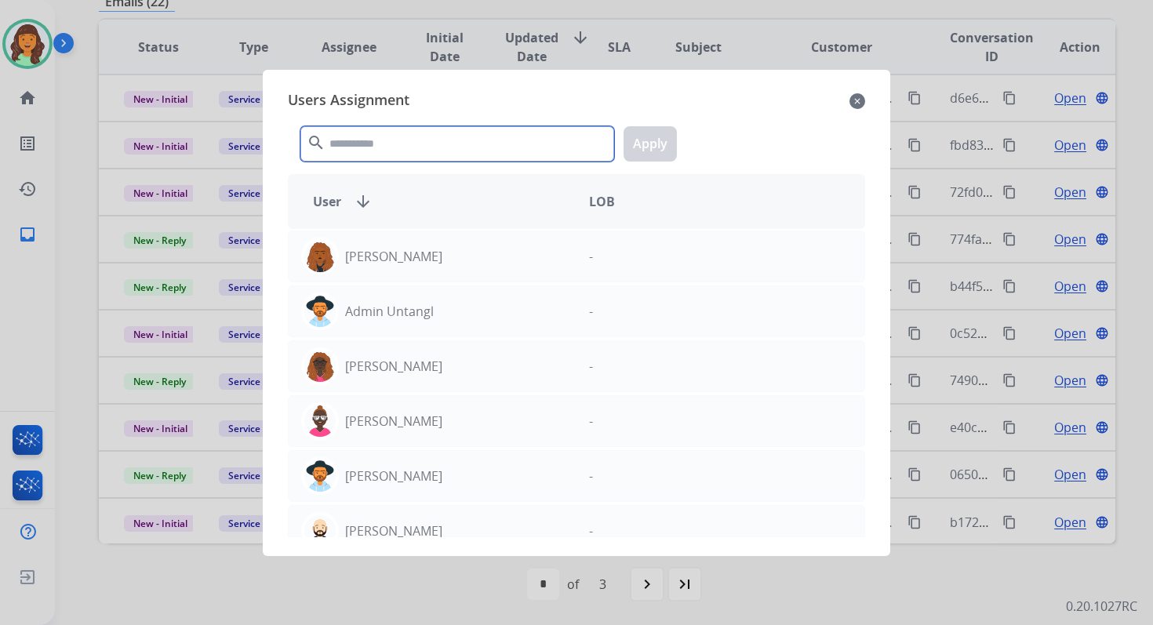
click at [399, 143] on input "text" at bounding box center [457, 143] width 314 height 35
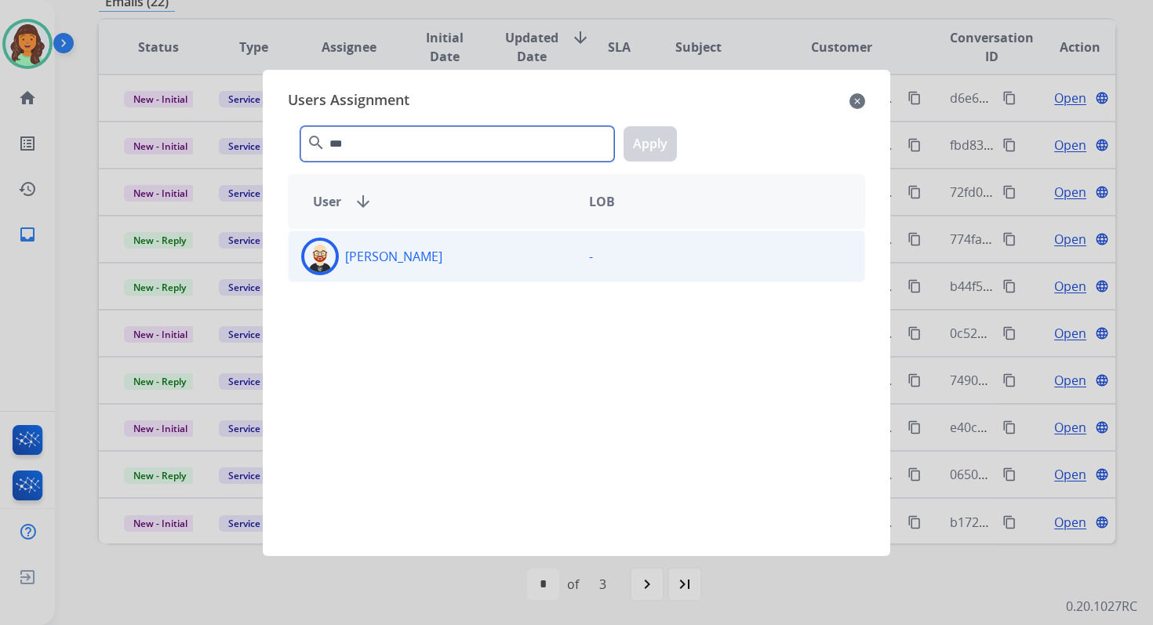
type input "***"
click at [449, 260] on div "Ezra Barnes" at bounding box center [433, 257] width 288 height 38
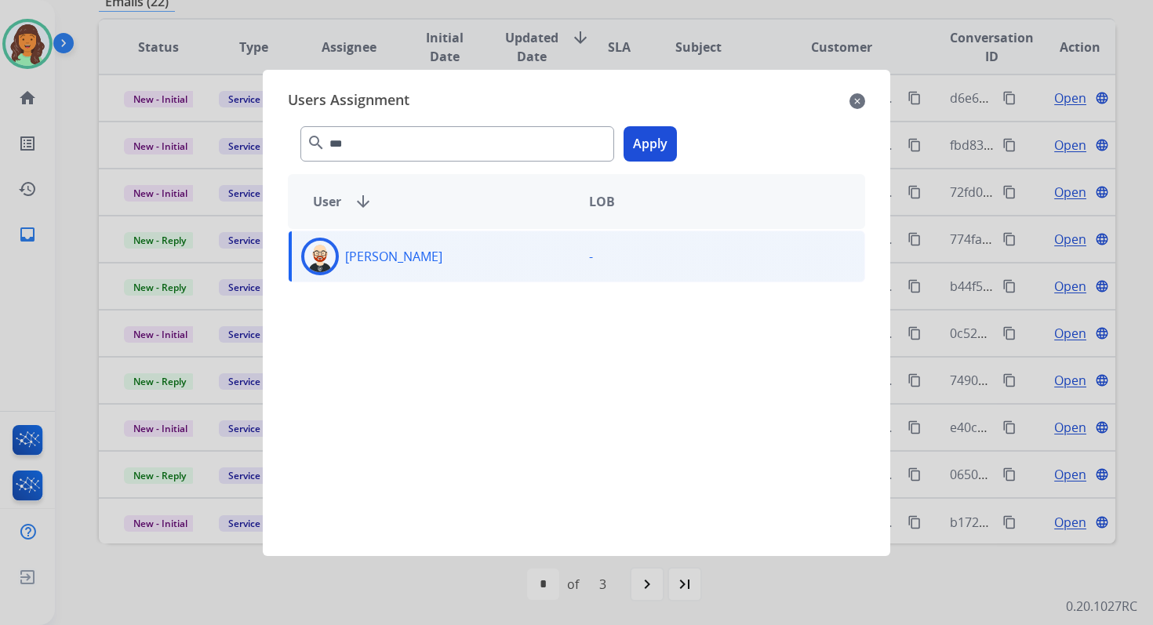
click at [652, 136] on button "Apply" at bounding box center [649, 143] width 53 height 35
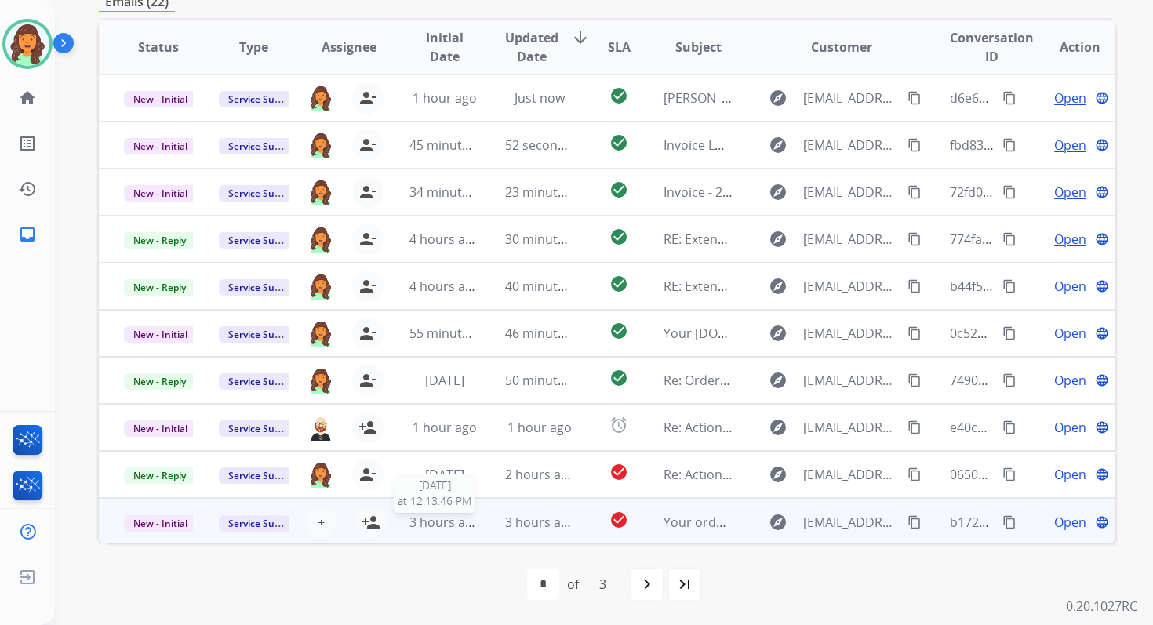
click at [456, 514] on span "3 hours ago" at bounding box center [444, 522] width 71 height 17
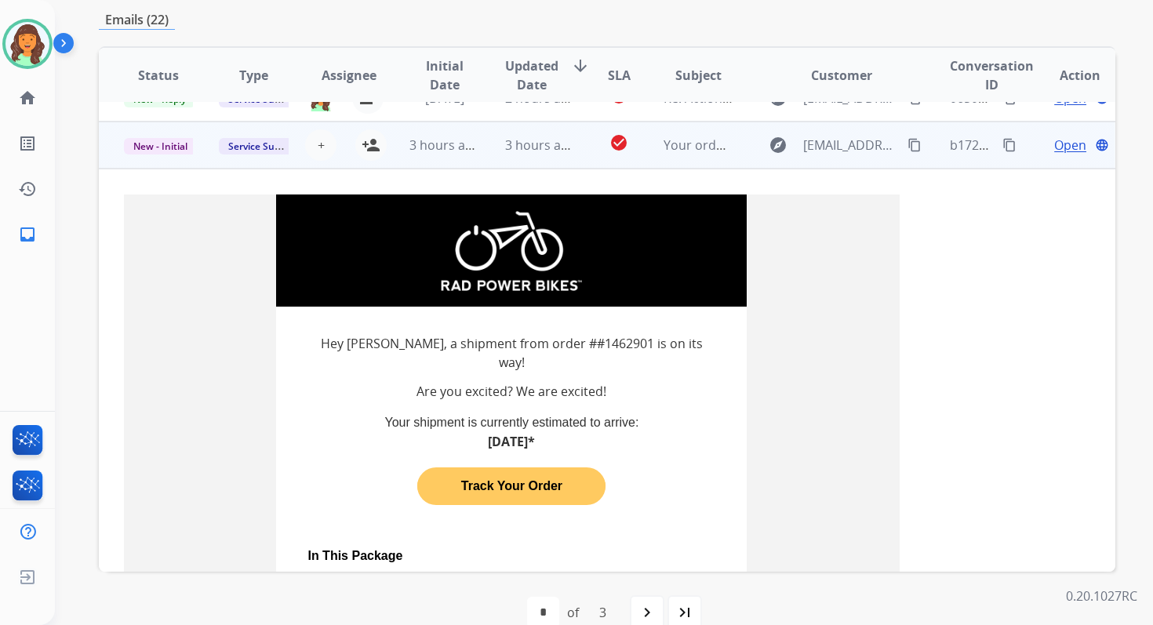
scroll to position [423, 0]
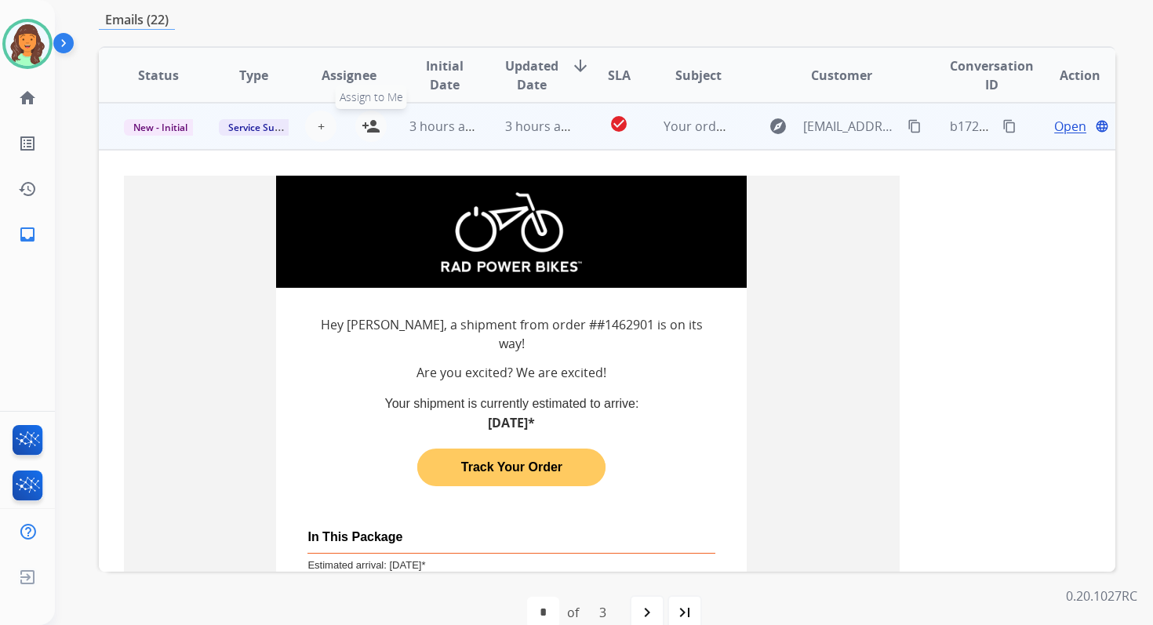
click at [375, 120] on mat-icon "person_add" at bounding box center [371, 126] width 19 height 19
click at [176, 125] on span "New - Initial" at bounding box center [160, 127] width 73 height 16
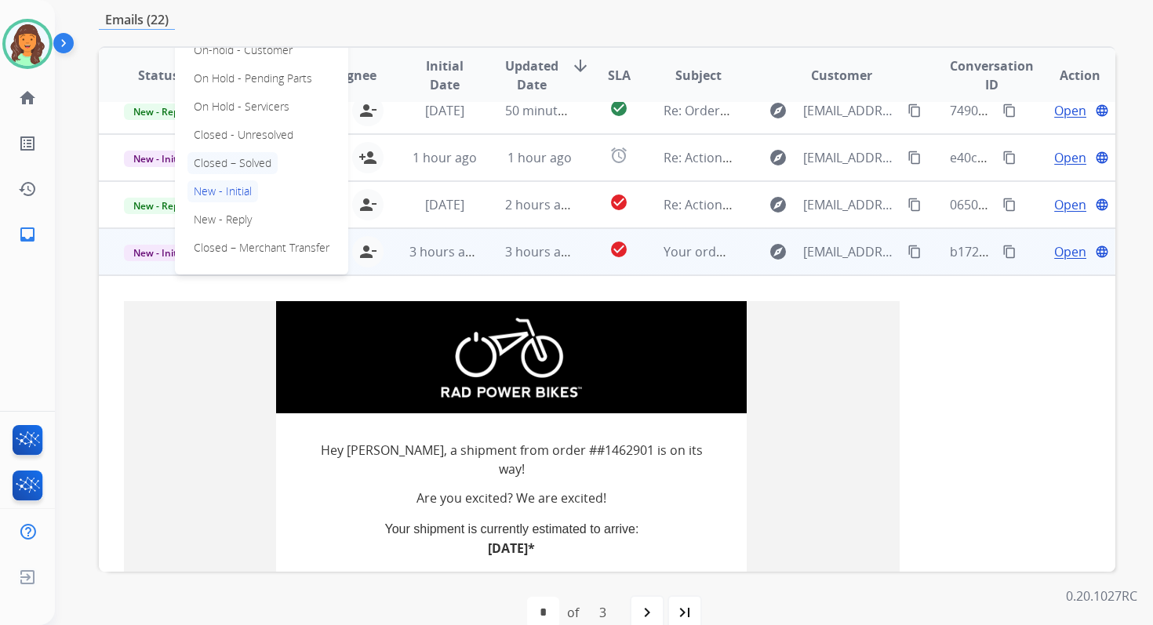
scroll to position [297, 0]
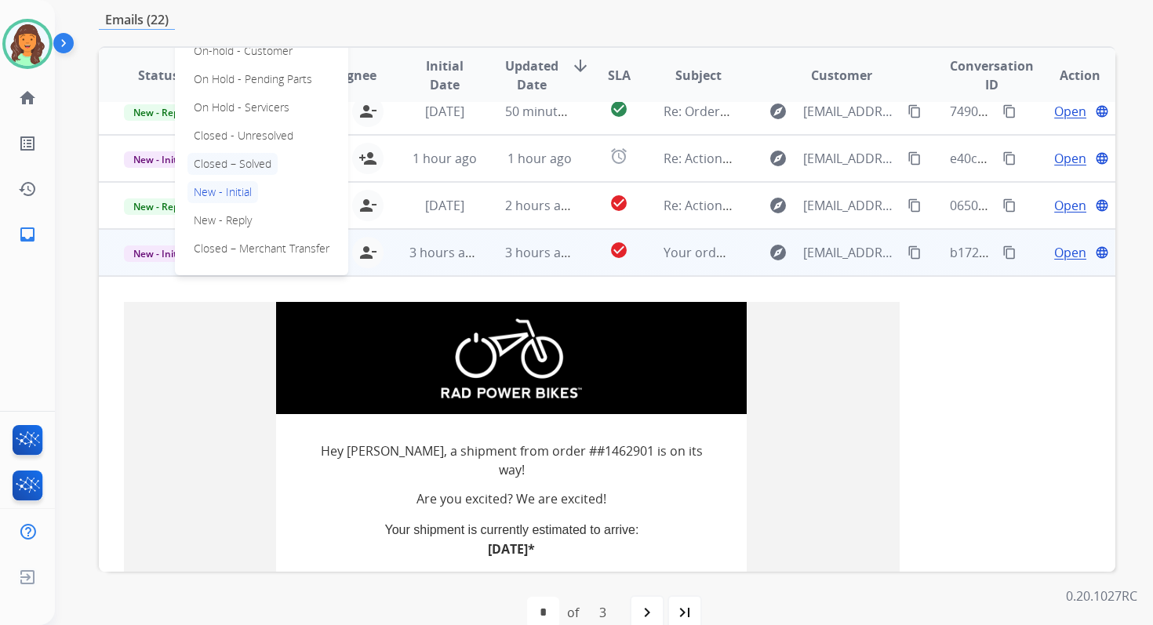
click at [249, 165] on p "Closed – Solved" at bounding box center [232, 164] width 90 height 22
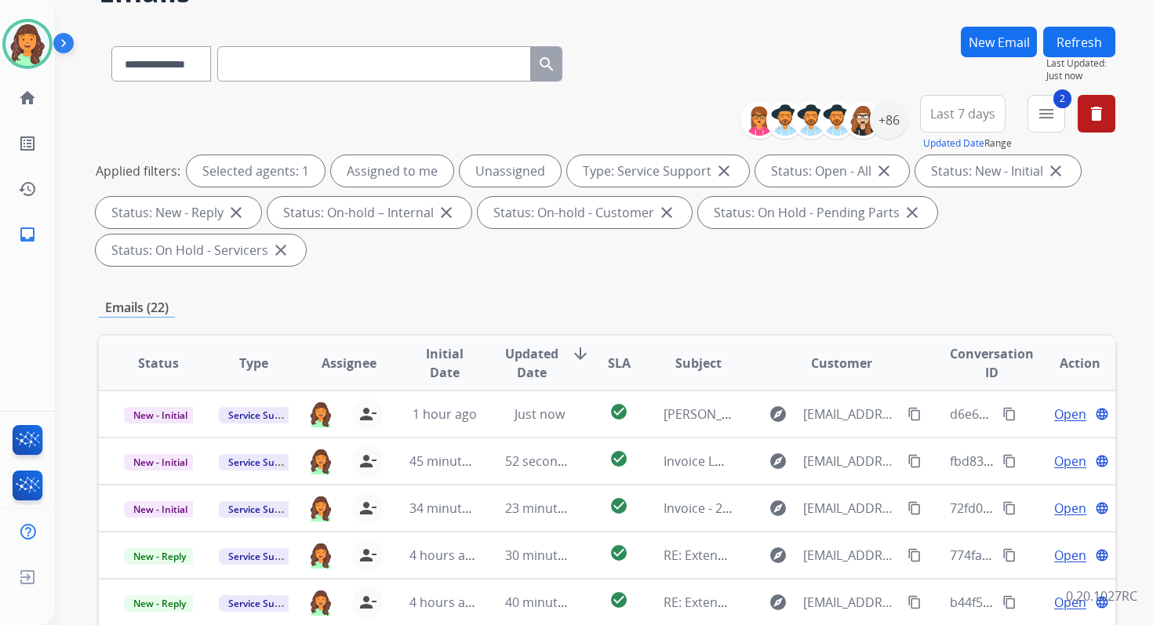
scroll to position [0, 0]
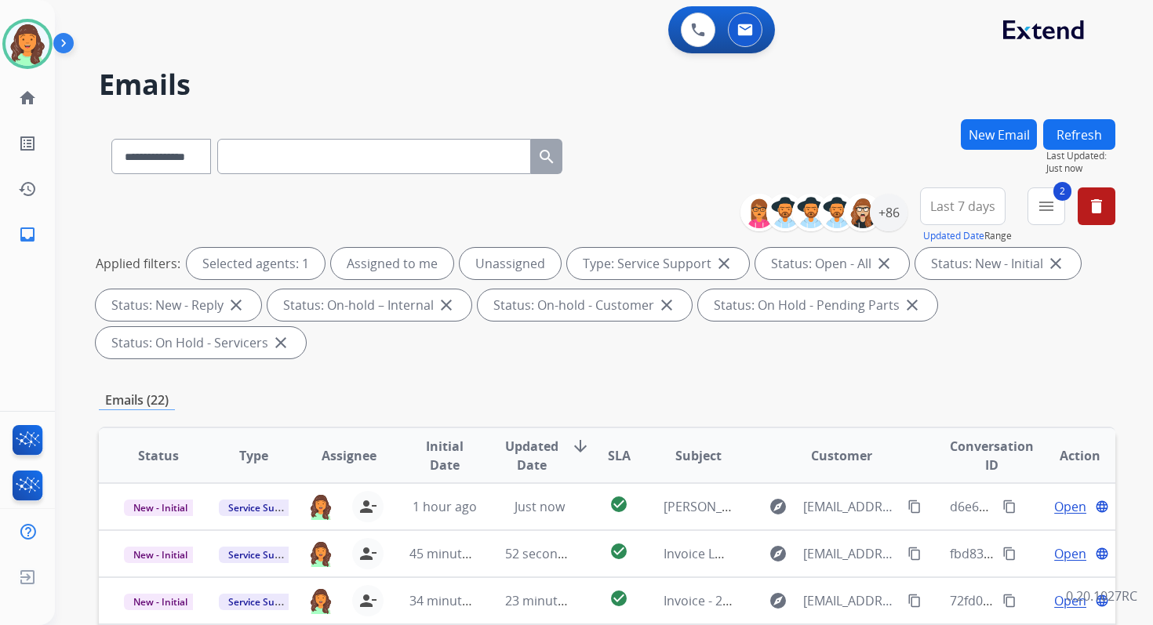
click at [1091, 137] on button "Refresh" at bounding box center [1079, 134] width 72 height 31
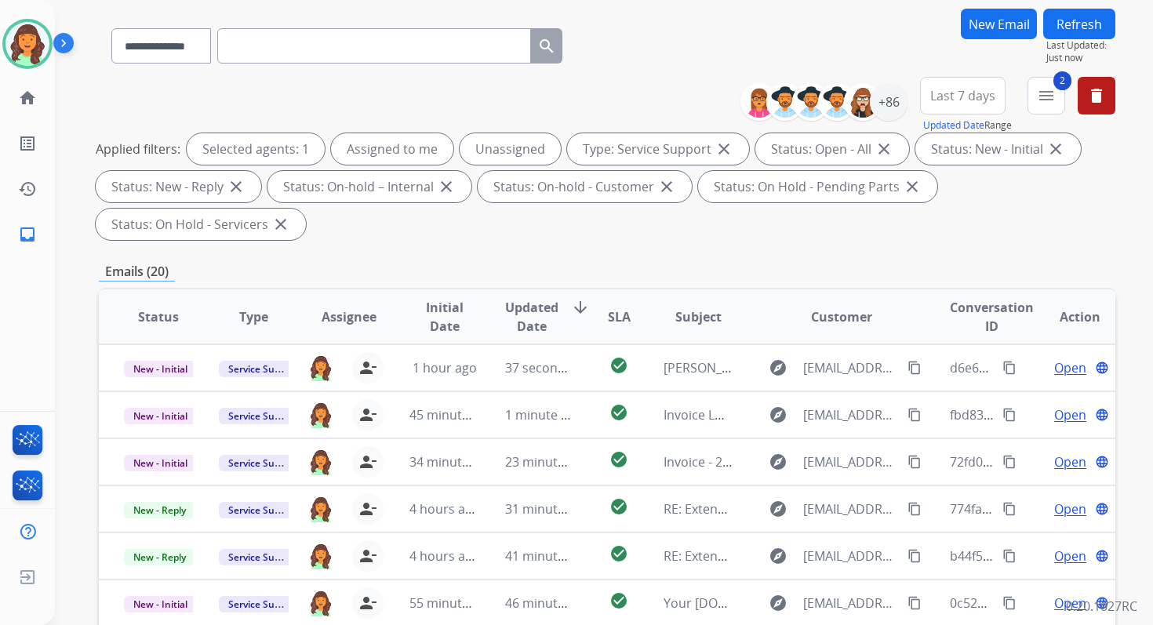
scroll to position [380, 0]
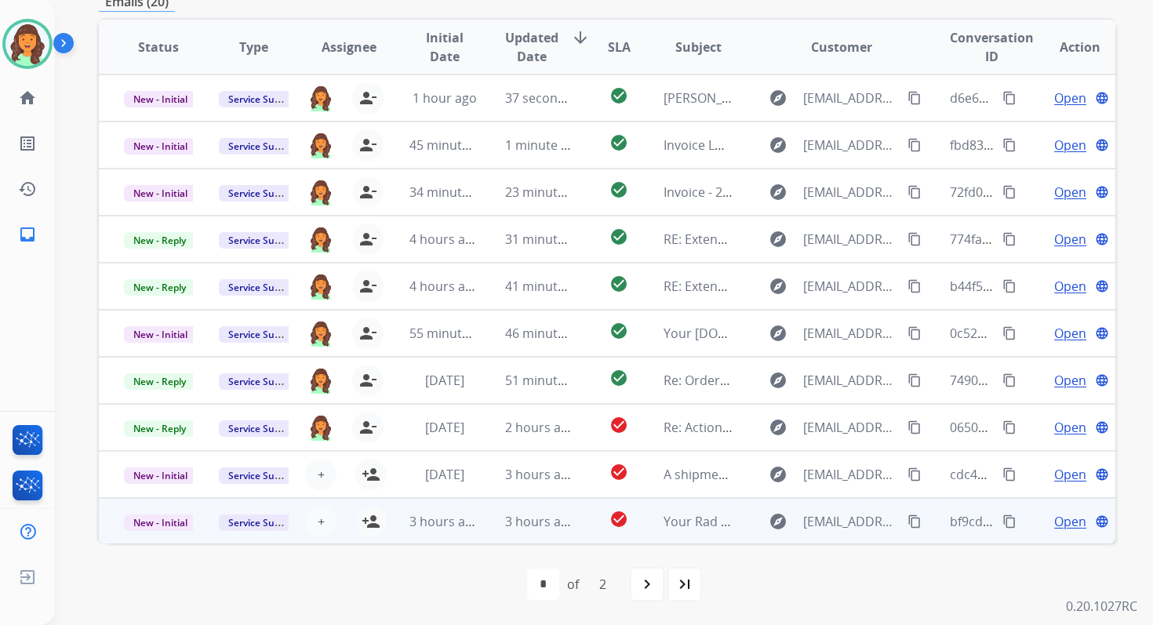
click at [535, 509] on td "3 hours ago" at bounding box center [527, 521] width 95 height 47
click at [536, 516] on span "3 hours ago" at bounding box center [540, 522] width 71 height 17
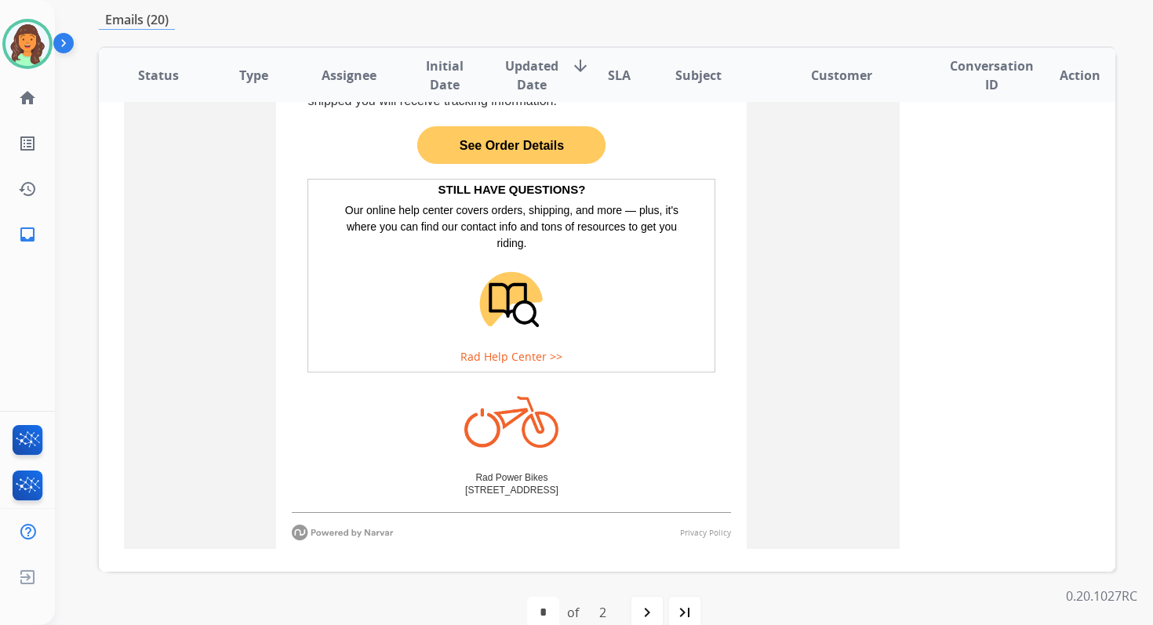
scroll to position [1063, 0]
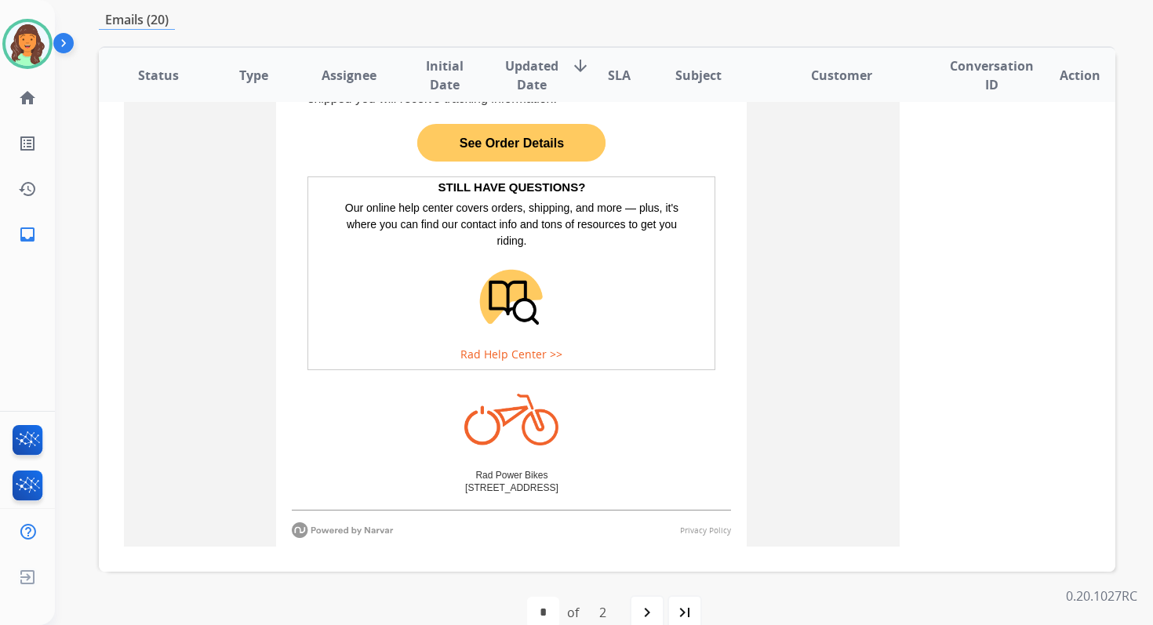
click at [516, 142] on link "See Order Details" at bounding box center [511, 143] width 188 height 31
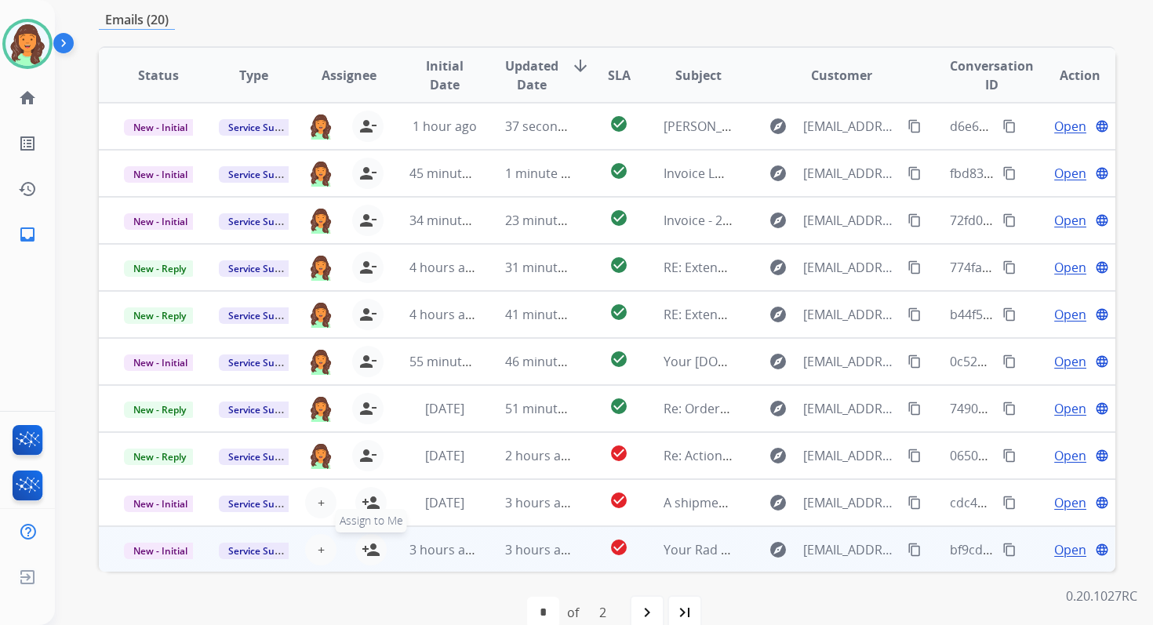
scroll to position [1, 0]
click at [369, 547] on mat-icon "person_add" at bounding box center [371, 549] width 19 height 19
click at [153, 547] on span "New - Initial" at bounding box center [160, 550] width 73 height 16
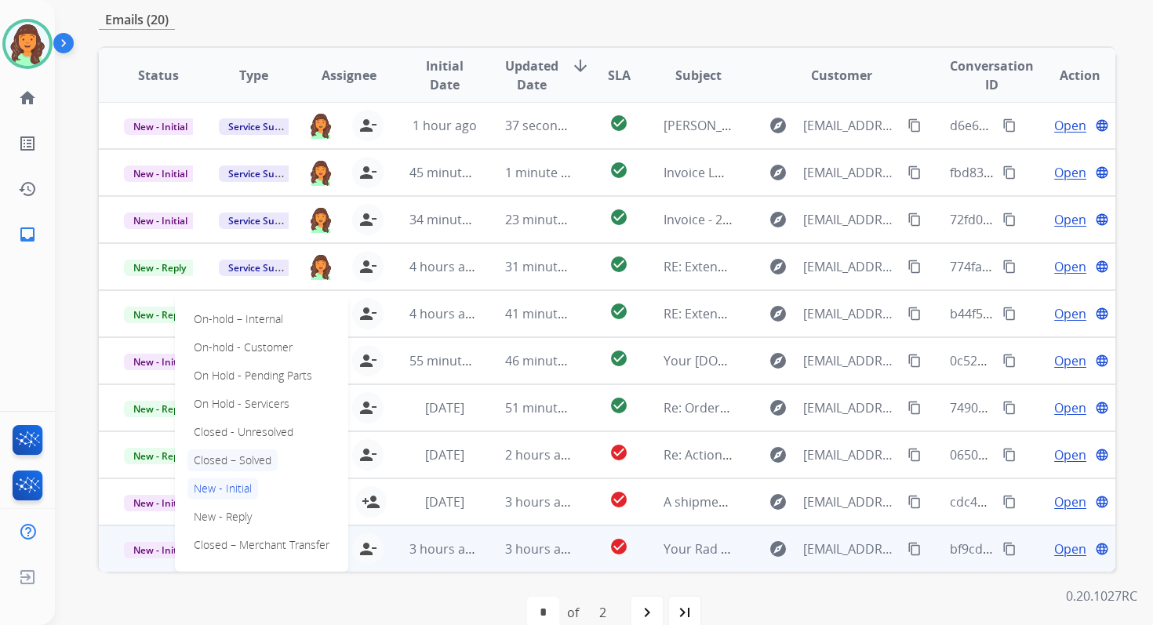
click at [221, 453] on p "Closed – Solved" at bounding box center [232, 460] width 90 height 22
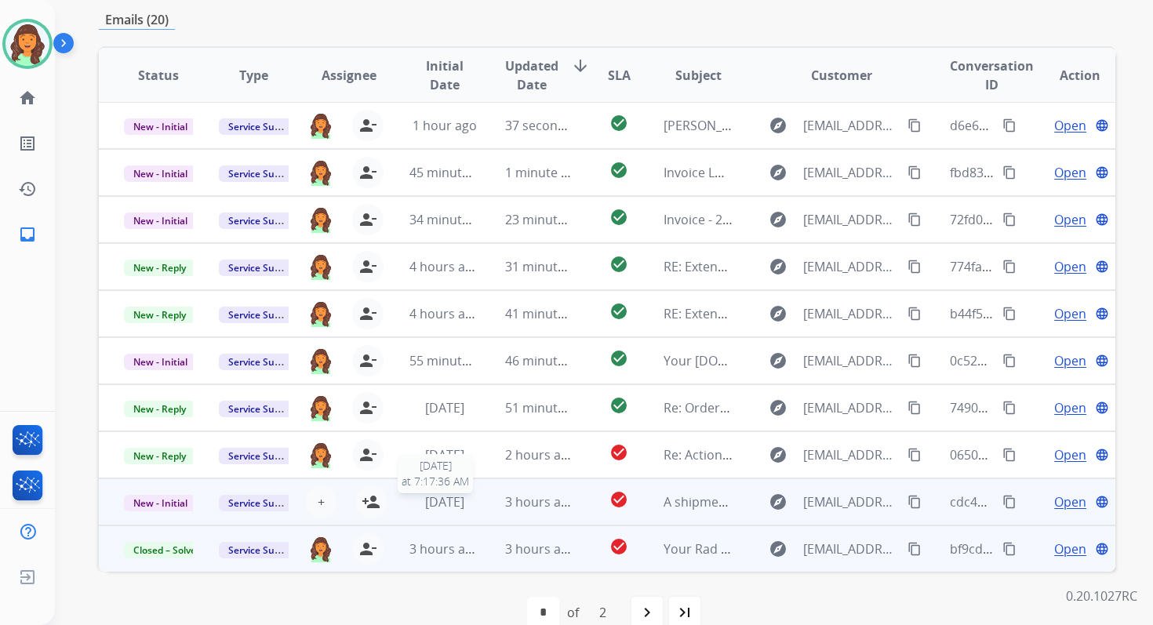
click at [463, 496] on span "2 days ago" at bounding box center [444, 501] width 39 height 17
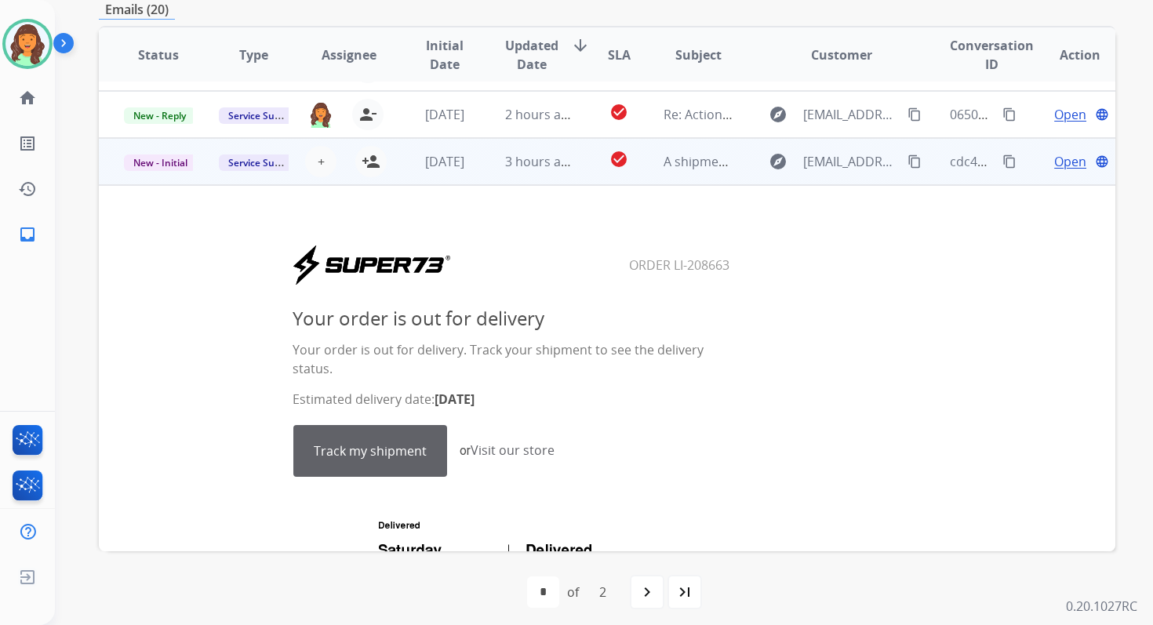
scroll to position [261, 0]
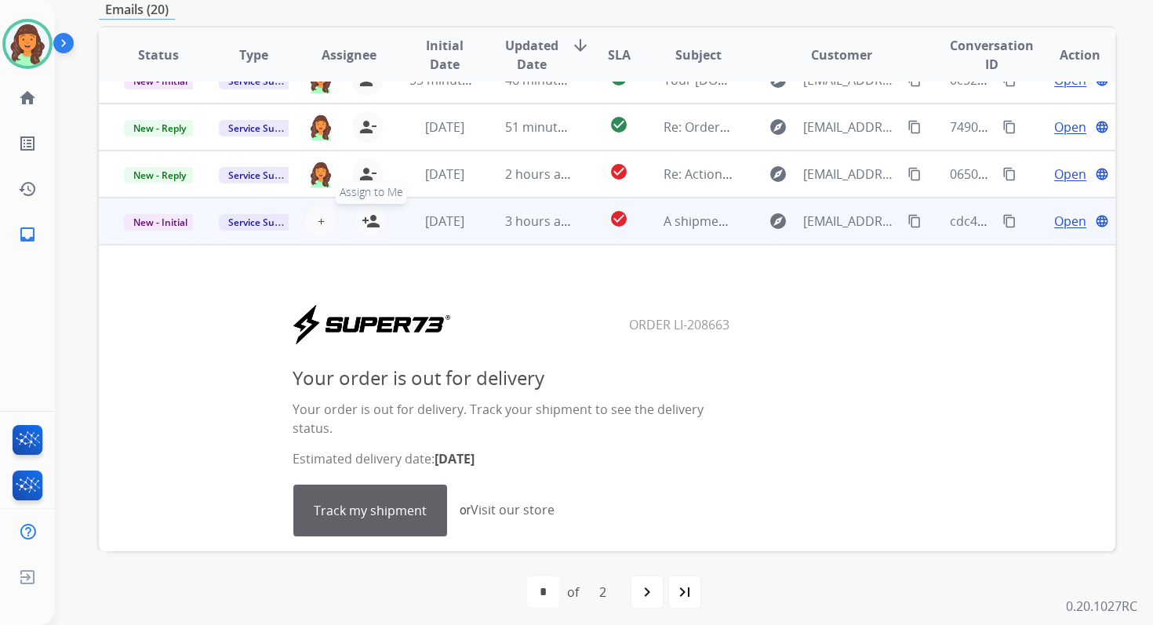
click at [370, 222] on mat-icon "person_add" at bounding box center [371, 221] width 19 height 19
click at [163, 222] on span "New - Initial" at bounding box center [160, 222] width 73 height 16
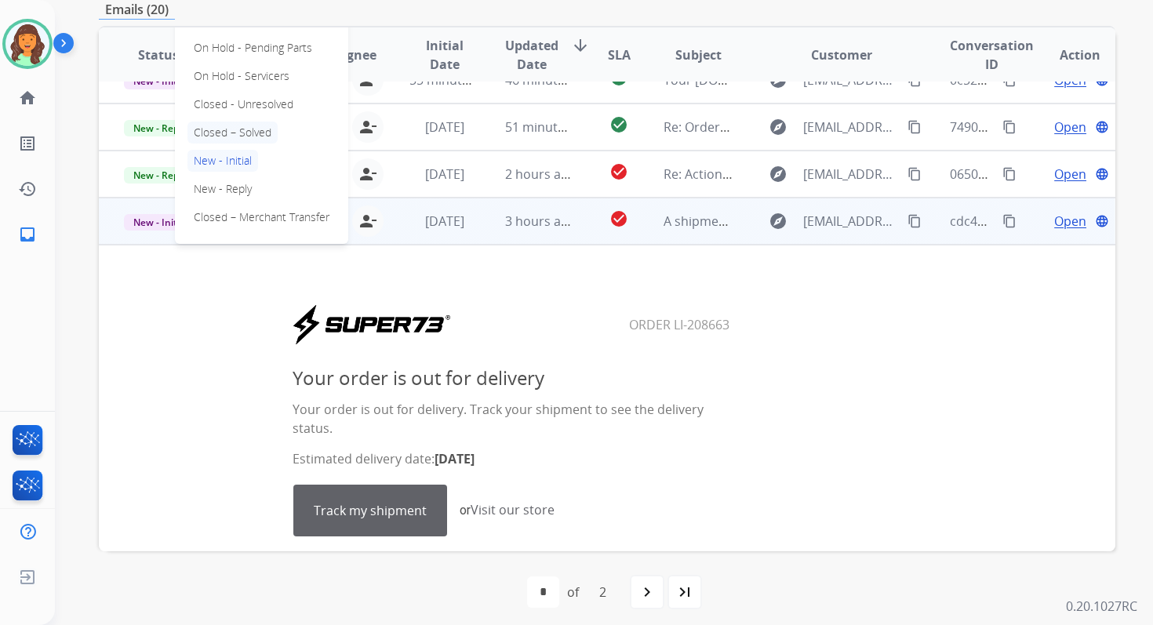
click at [235, 132] on p "Closed – Solved" at bounding box center [232, 133] width 90 height 22
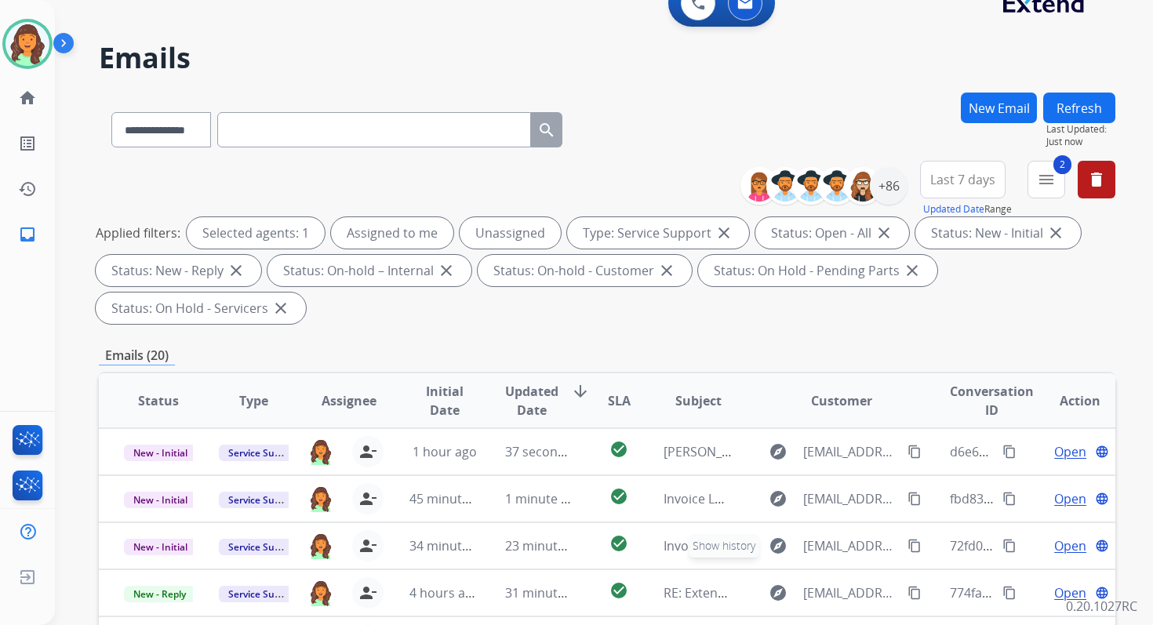
scroll to position [0, 0]
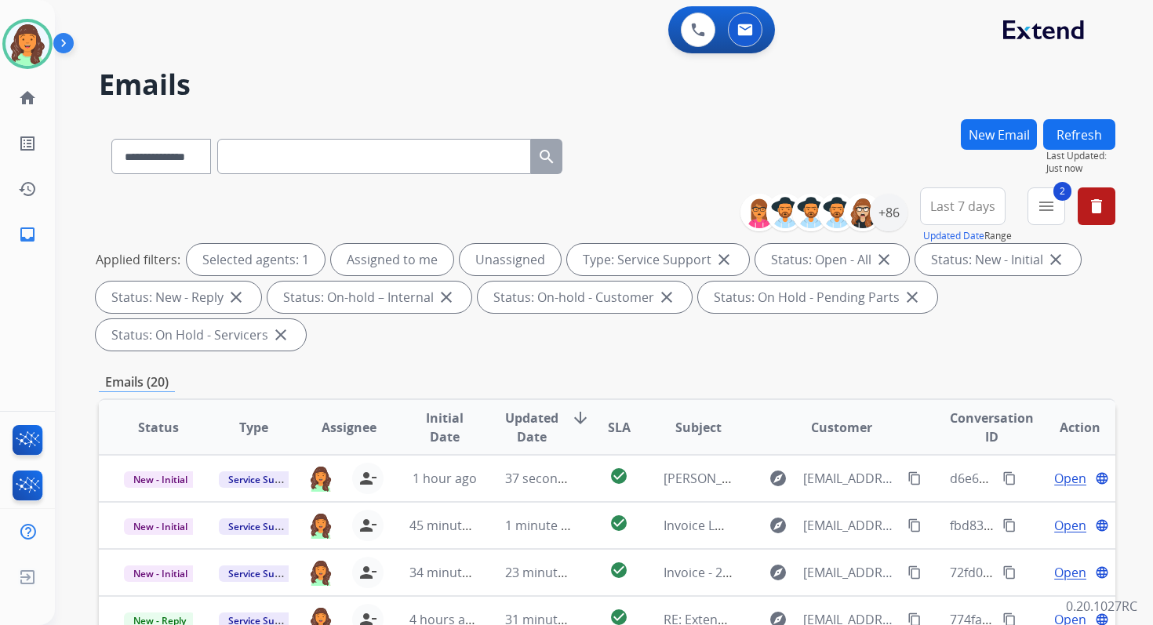
click at [1096, 128] on button "Refresh" at bounding box center [1079, 134] width 72 height 31
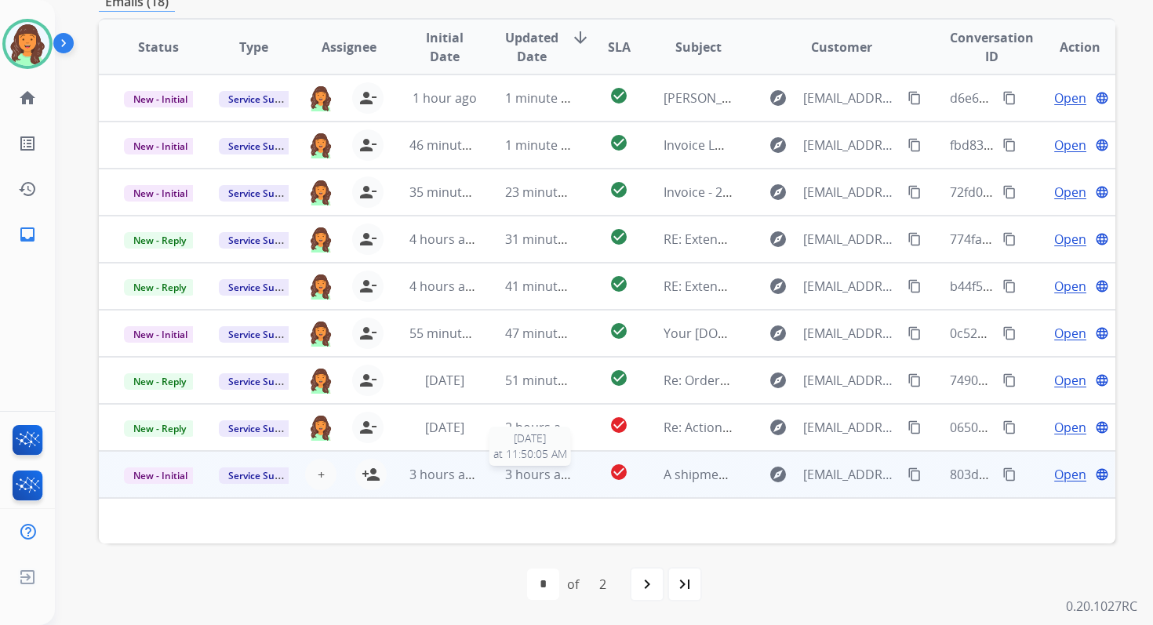
click at [558, 474] on span "3 hours ago" at bounding box center [540, 474] width 71 height 17
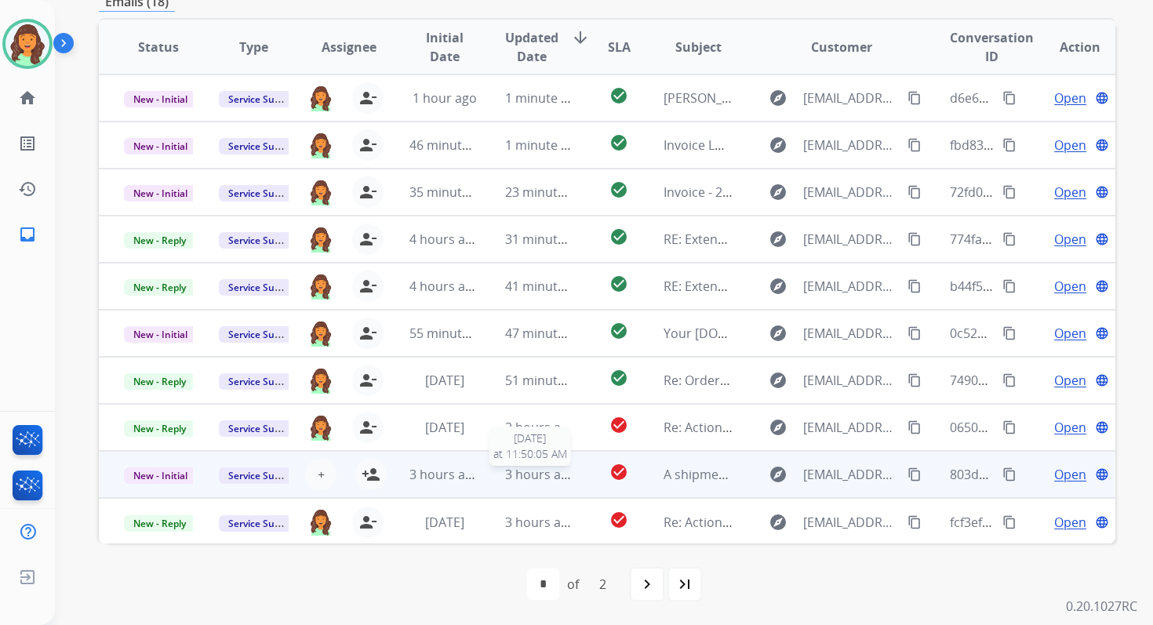
click at [558, 471] on span "3 hours ago" at bounding box center [540, 474] width 71 height 17
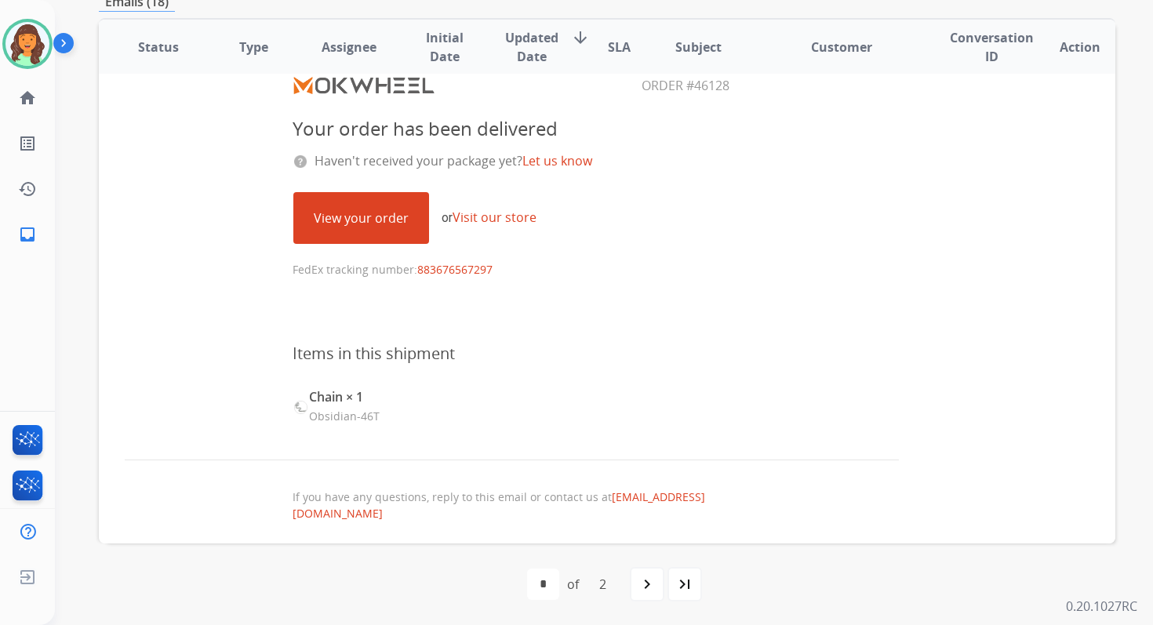
scroll to position [562, 0]
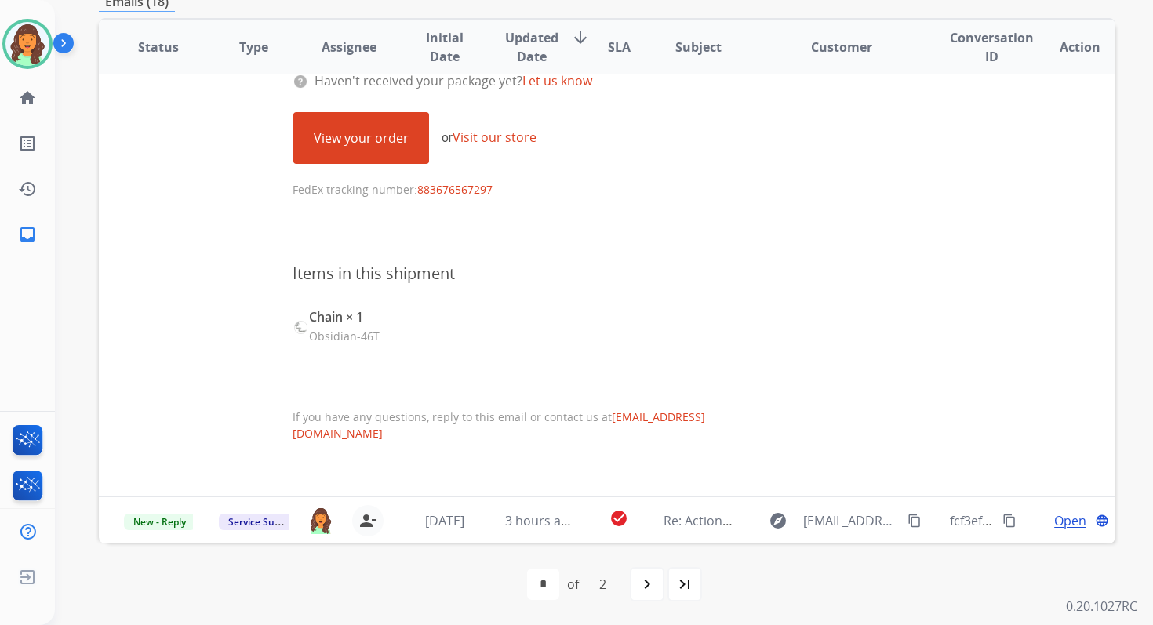
click at [384, 144] on link "View your order" at bounding box center [361, 138] width 134 height 50
click at [343, 190] on p "FedEx tracking number: 883676567297" at bounding box center [512, 181] width 438 height 33
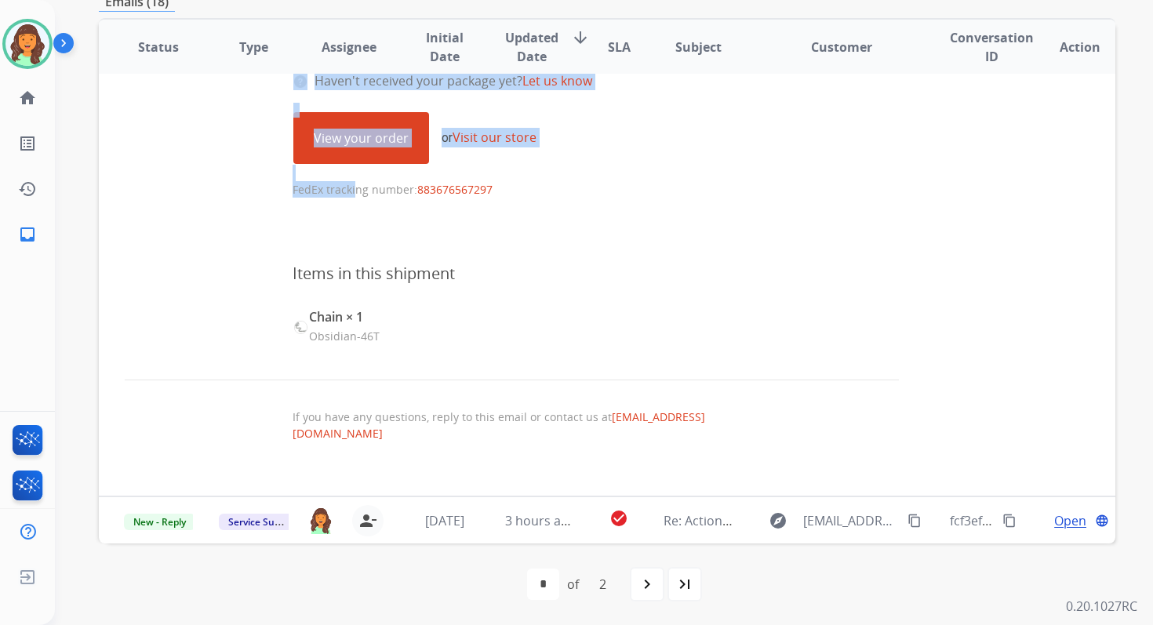
click at [343, 190] on p "FedEx tracking number: 883676567297" at bounding box center [512, 181] width 438 height 33
copy table "Your order has been delivered Haven't received your package yet? Let us know Vi…"
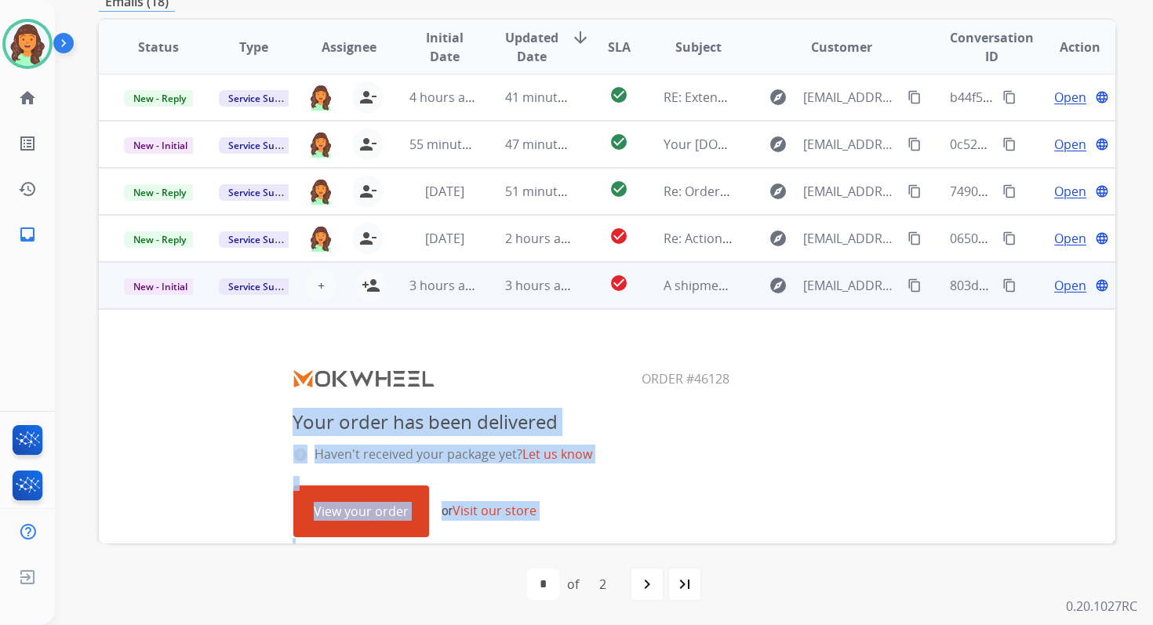
scroll to position [0, 0]
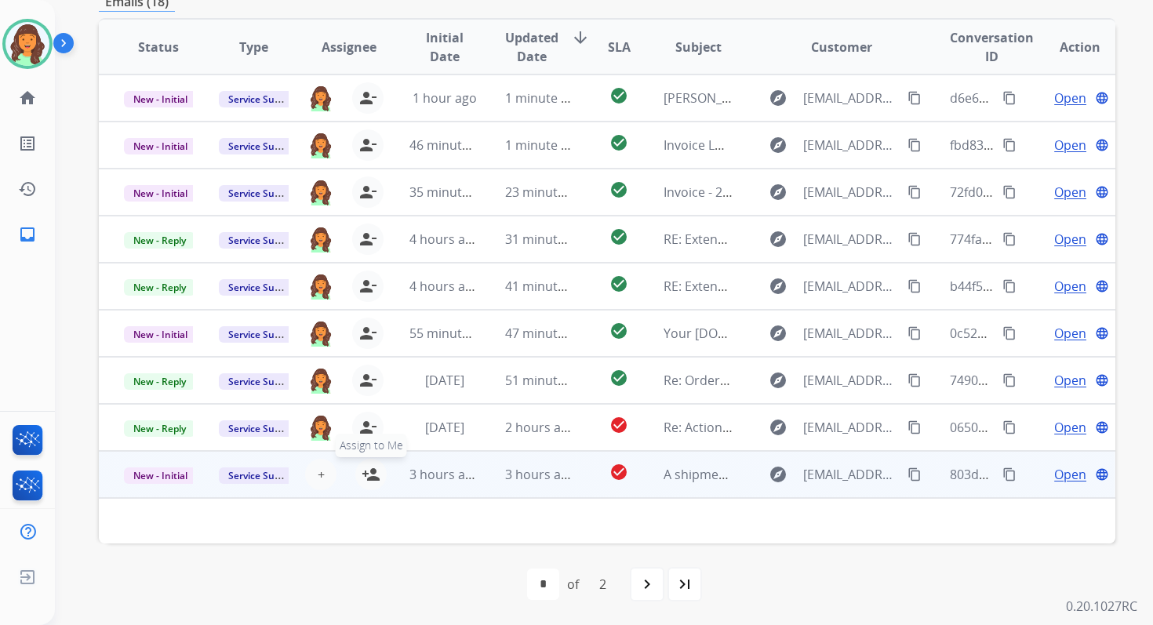
click at [369, 472] on mat-icon "person_add" at bounding box center [371, 474] width 19 height 19
click at [179, 472] on span "New - Initial" at bounding box center [160, 475] width 73 height 16
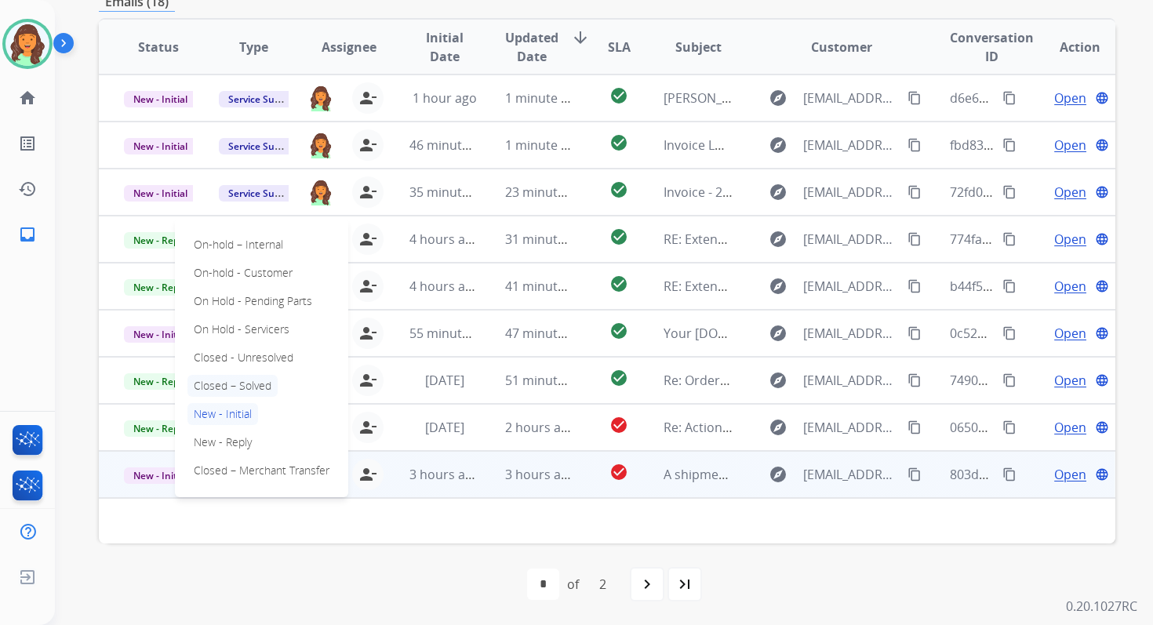
click at [243, 385] on p "Closed – Solved" at bounding box center [232, 386] width 90 height 22
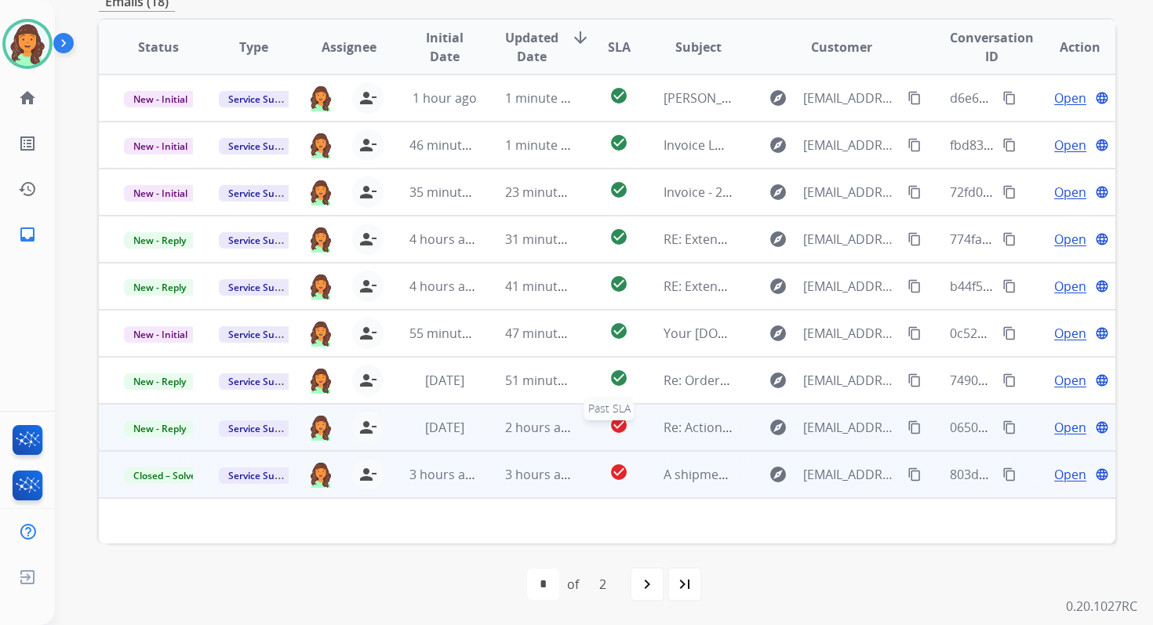
click at [622, 434] on div "check_circle" at bounding box center [619, 428] width 38 height 24
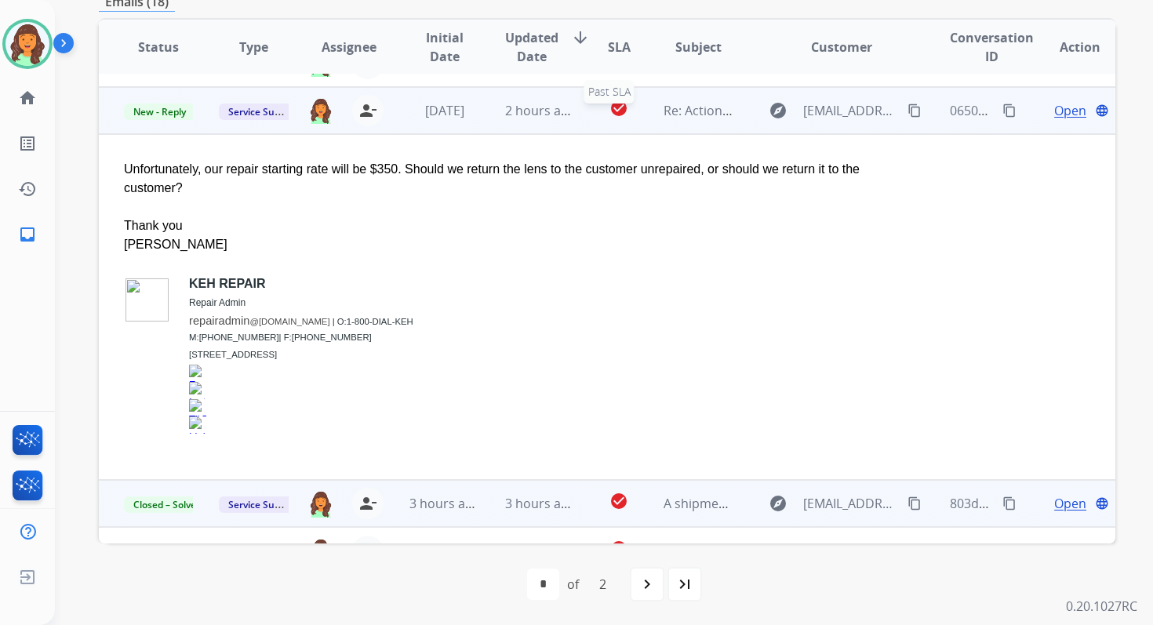
scroll to position [329, 0]
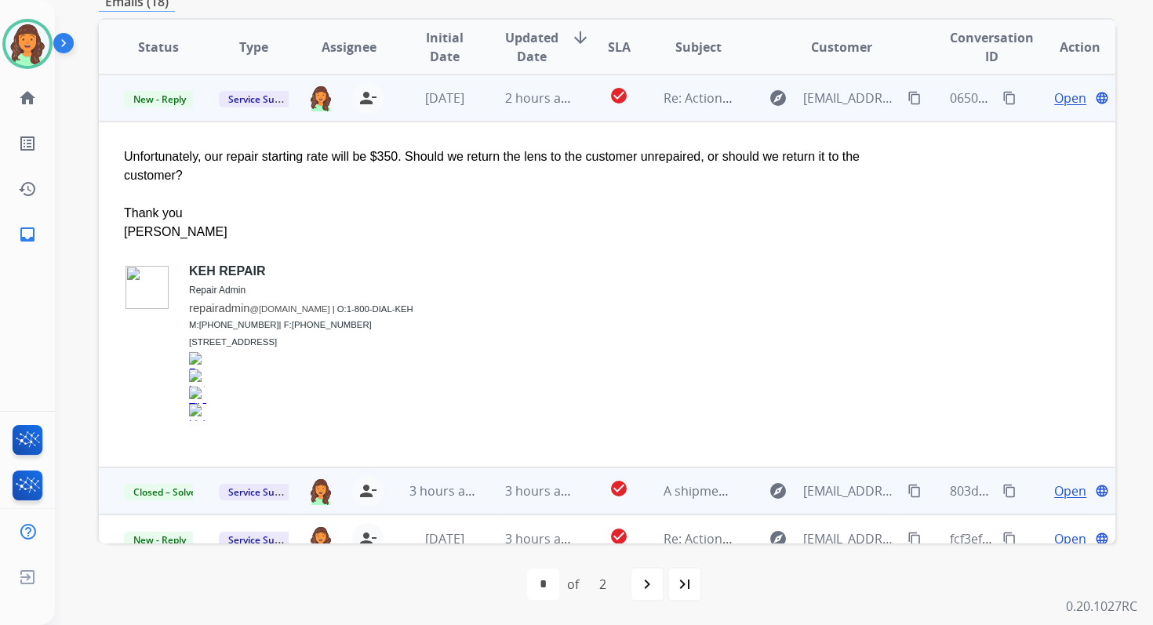
click at [1054, 97] on span "Open" at bounding box center [1070, 98] width 32 height 19
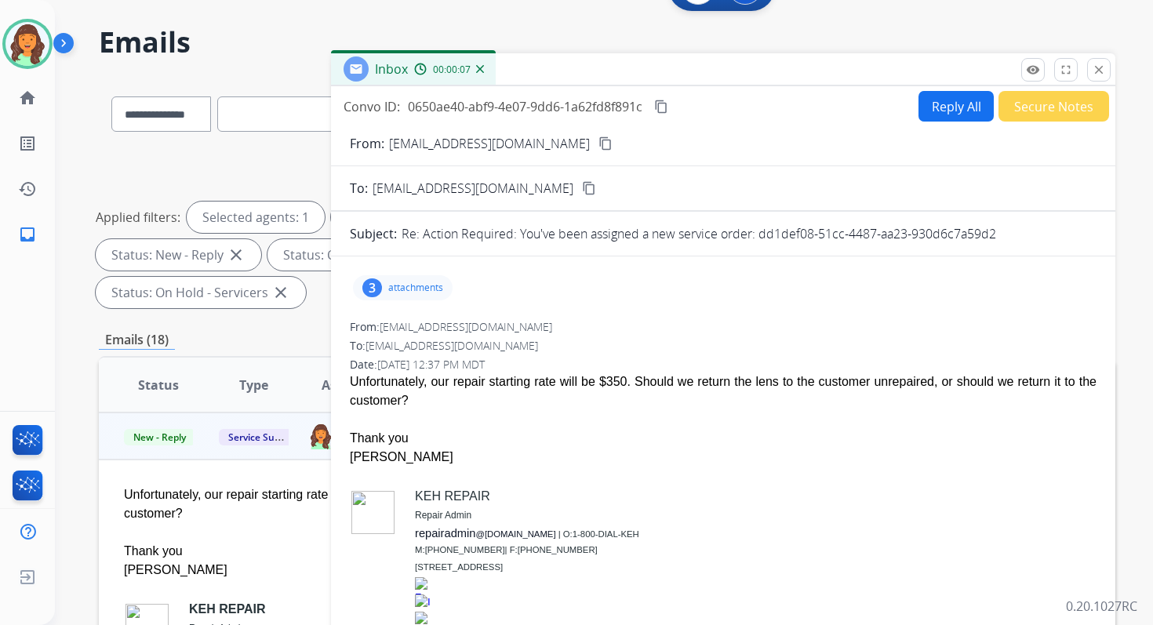
scroll to position [38, 0]
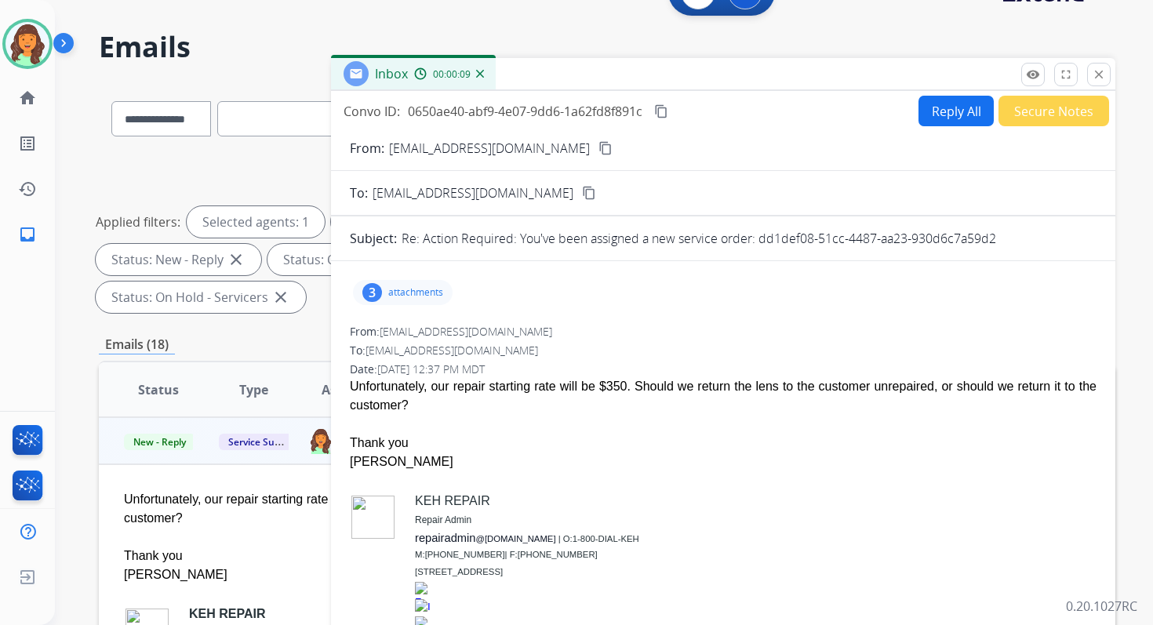
click at [945, 107] on button "Reply All" at bounding box center [955, 111] width 75 height 31
select select "**********"
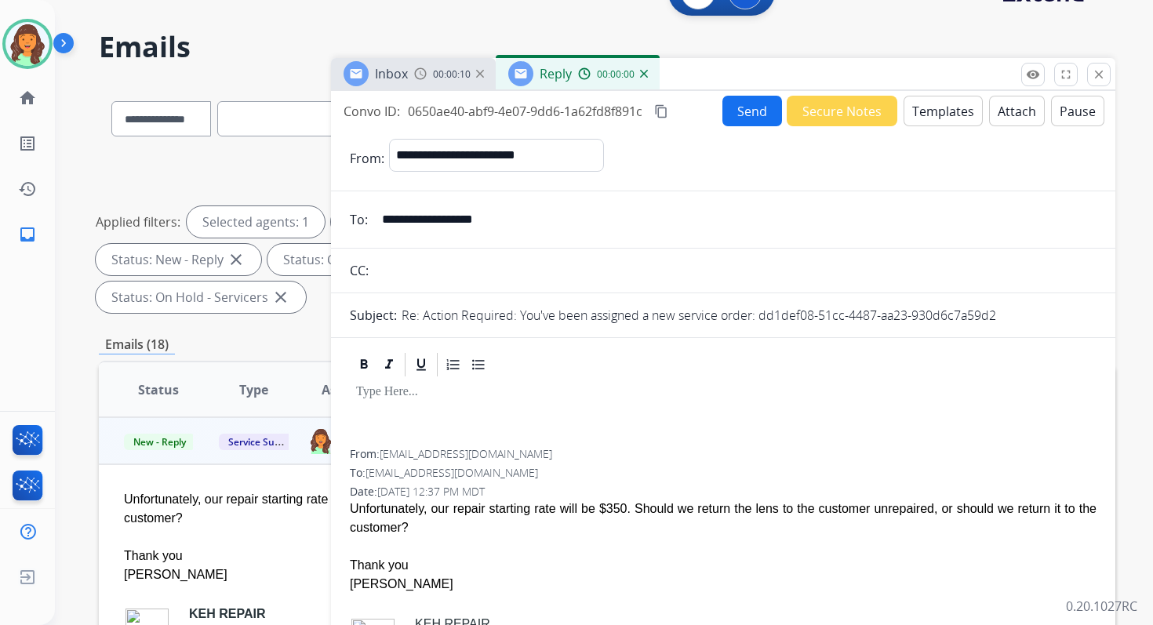
click at [945, 107] on button "Templates" at bounding box center [942, 111] width 79 height 31
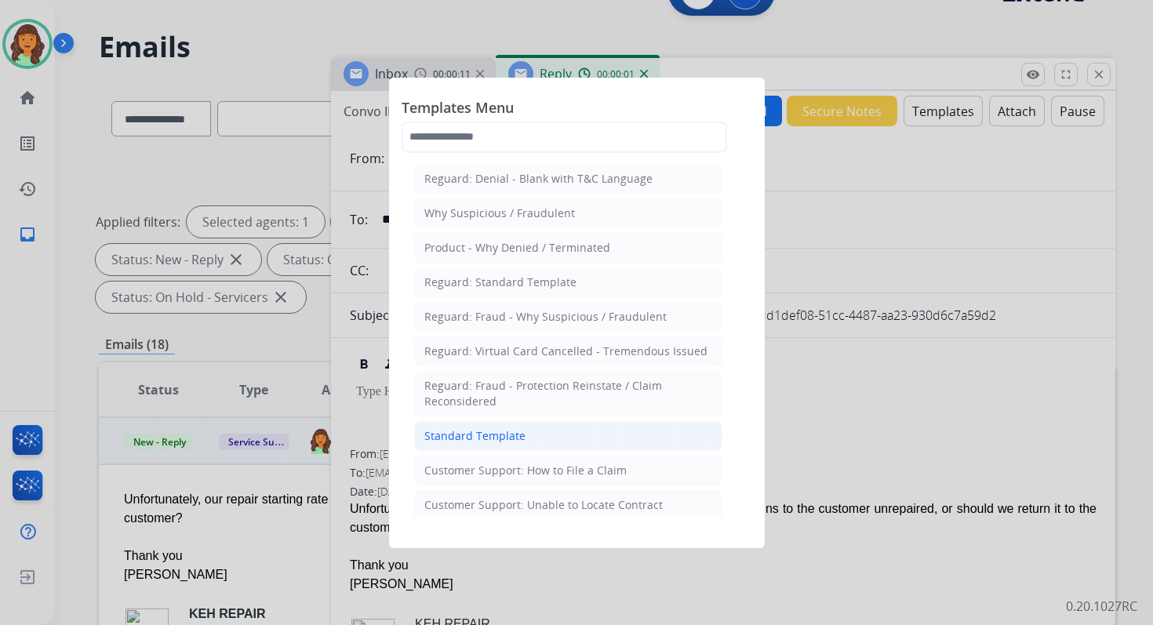
click at [438, 434] on div "Standard Template" at bounding box center [474, 436] width 101 height 16
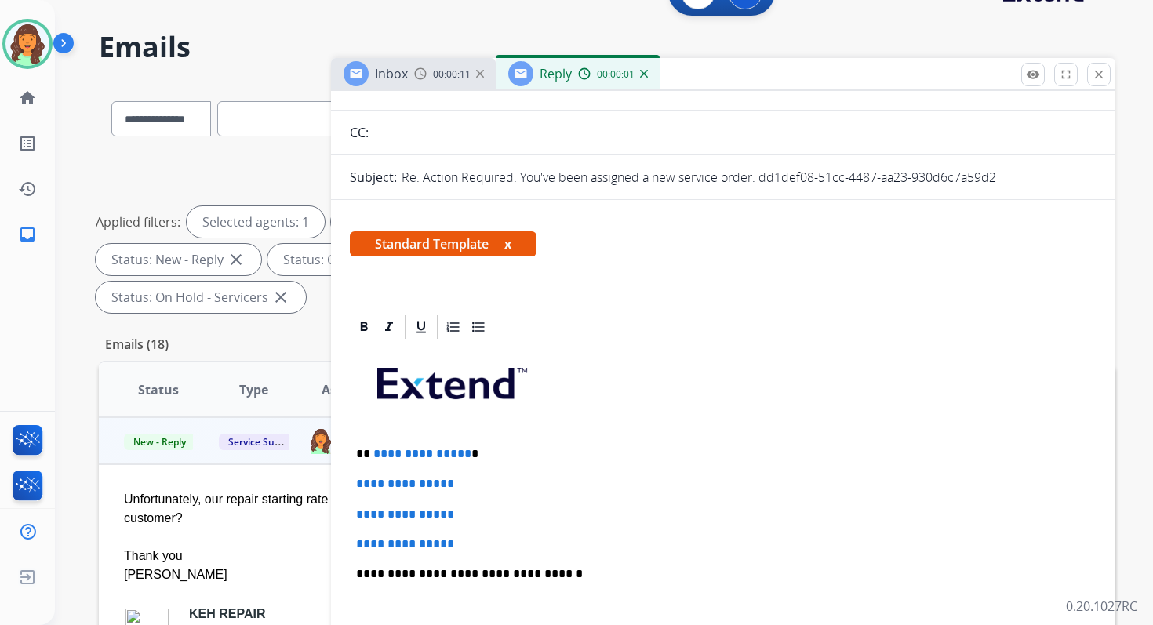
scroll to position [207, 0]
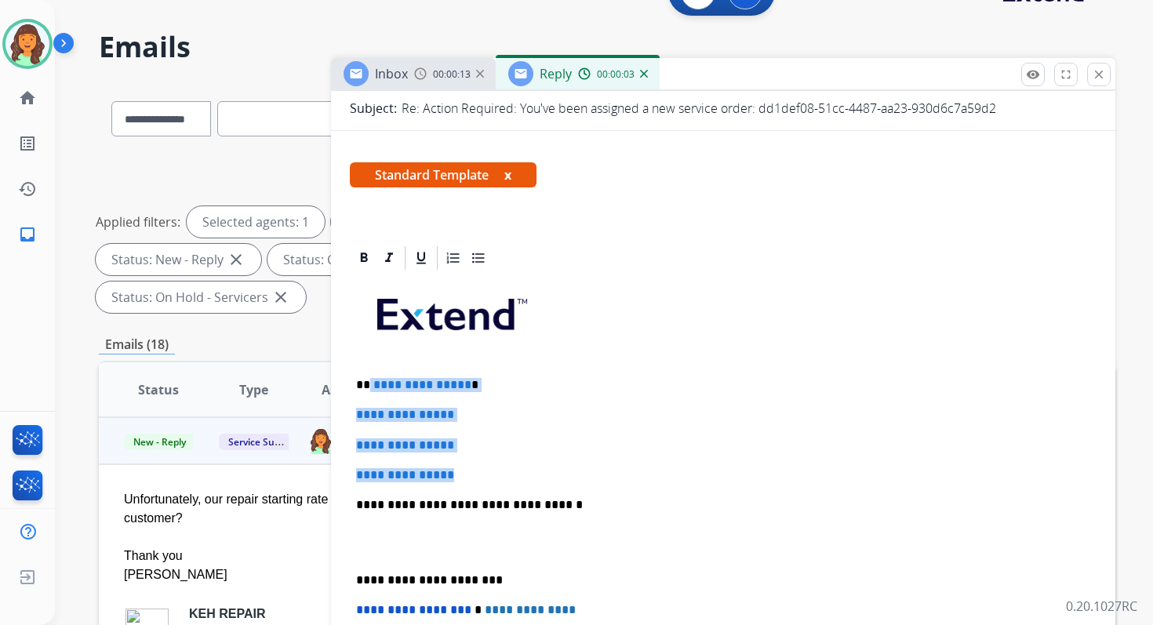
drag, startPoint x: 368, startPoint y: 386, endPoint x: 489, endPoint y: 476, distance: 150.7
click at [489, 476] on div "**********" at bounding box center [723, 542] width 747 height 540
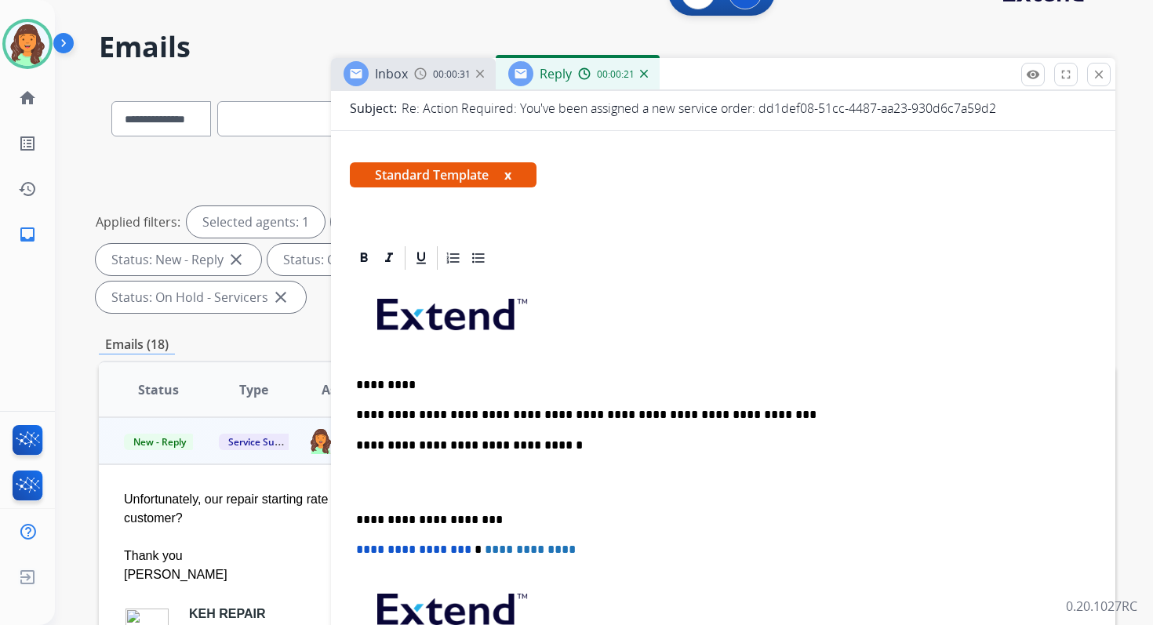
click at [602, 416] on p "**********" at bounding box center [716, 415] width 721 height 14
click at [527, 447] on p "**********" at bounding box center [716, 445] width 721 height 14
click at [424, 522] on p "**********" at bounding box center [716, 520] width 721 height 14
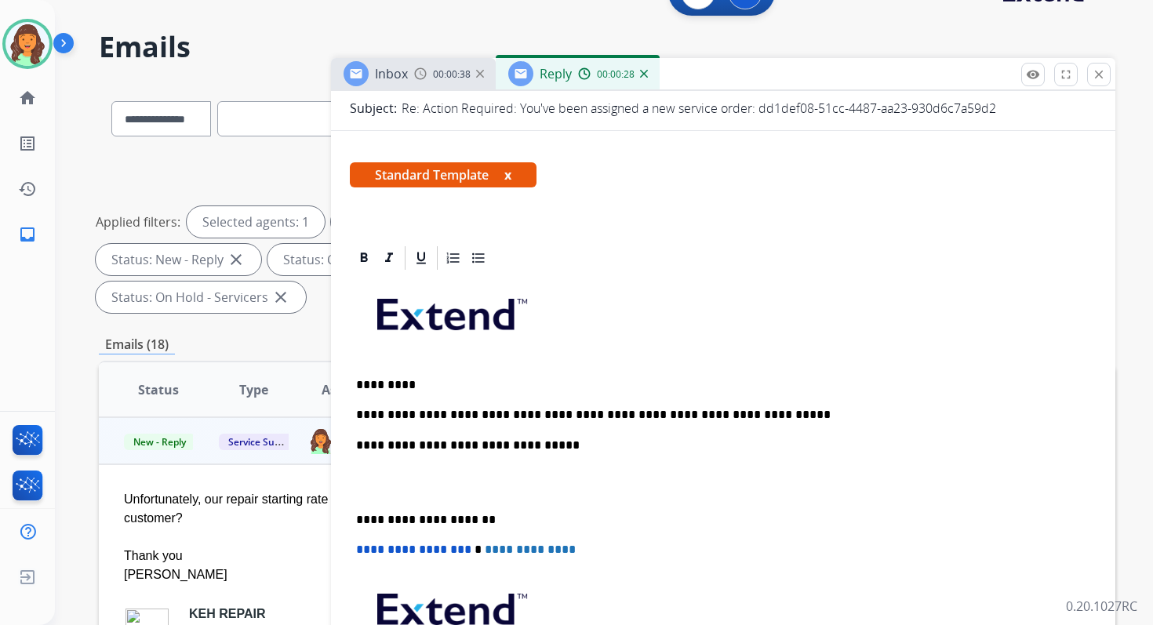
click at [362, 549] on span "**********" at bounding box center [413, 549] width 115 height 12
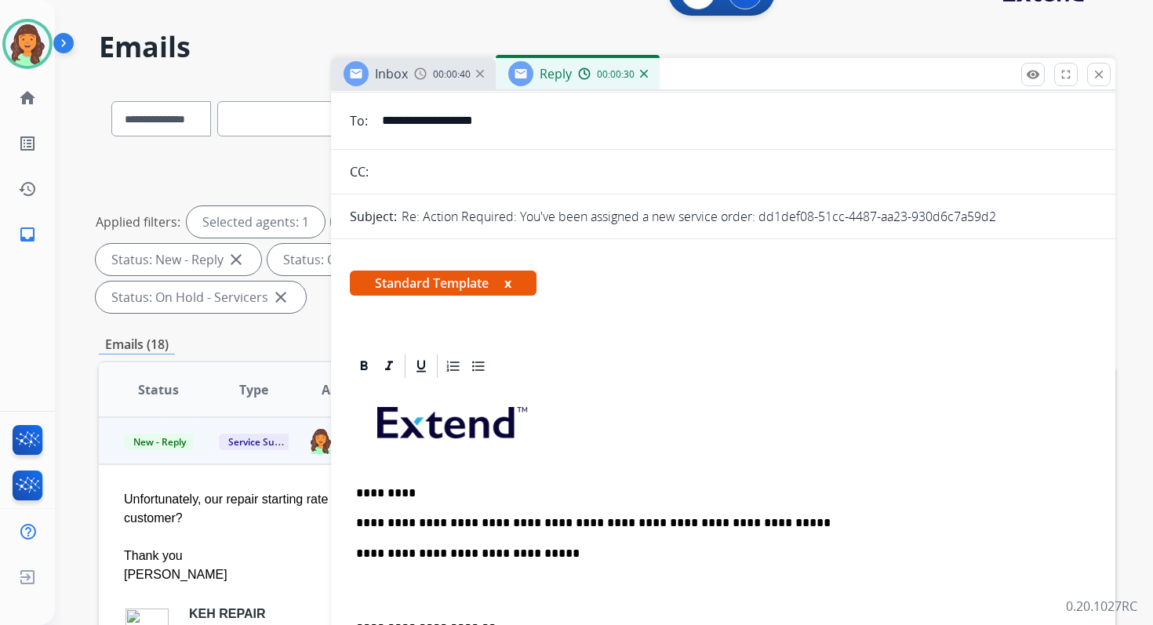
scroll to position [9, 0]
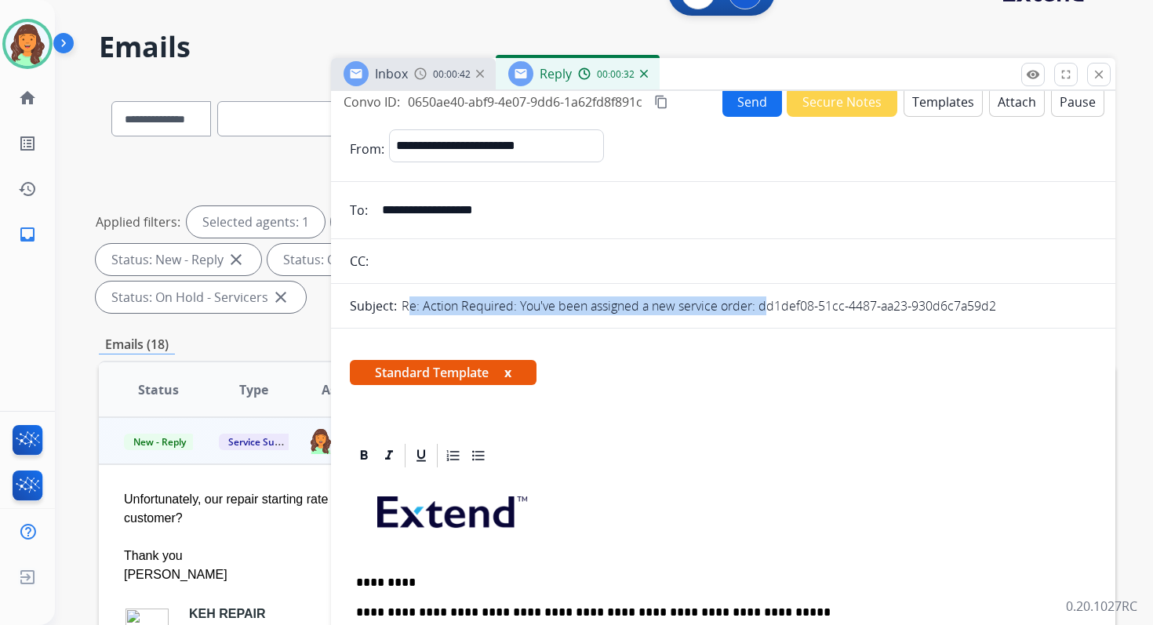
drag, startPoint x: 759, startPoint y: 308, endPoint x: 1052, endPoint y: 292, distance: 293.7
drag, startPoint x: 760, startPoint y: 308, endPoint x: 999, endPoint y: 307, distance: 239.2
click at [999, 307] on div "Re: Action Required: You've been assigned a new service order: dd1def08-51cc-44…" at bounding box center [749, 305] width 695 height 19
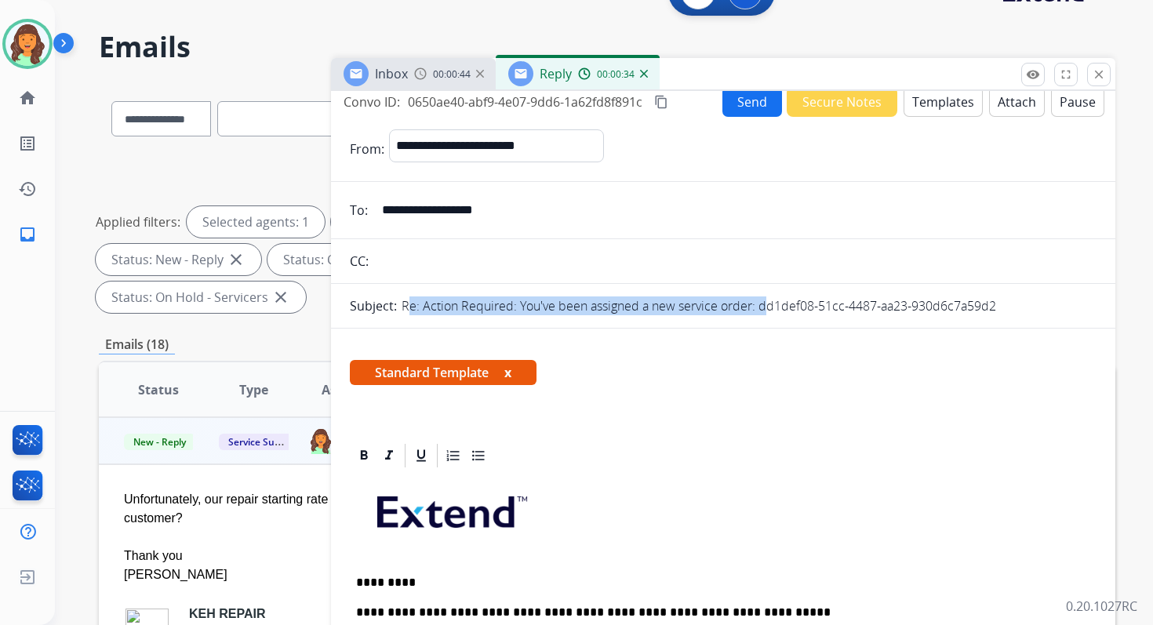
copy p "dd1def08-51cc-4487-aa23-930d6c7a59d2"
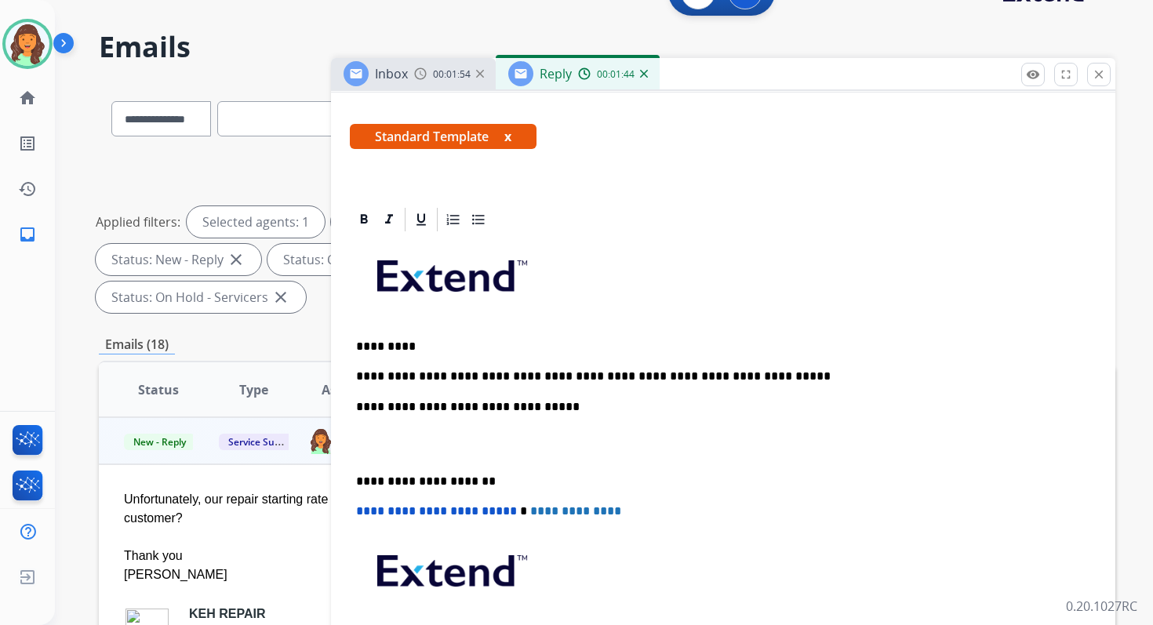
scroll to position [0, 0]
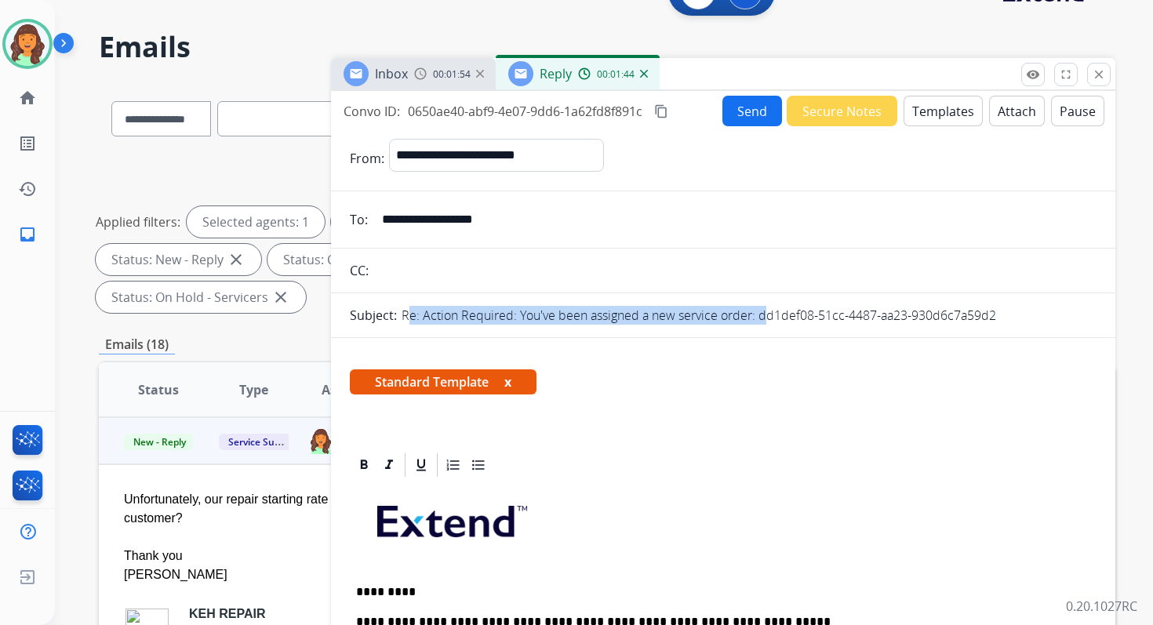
click at [746, 93] on div "**********" at bounding box center [723, 426] width 784 height 670
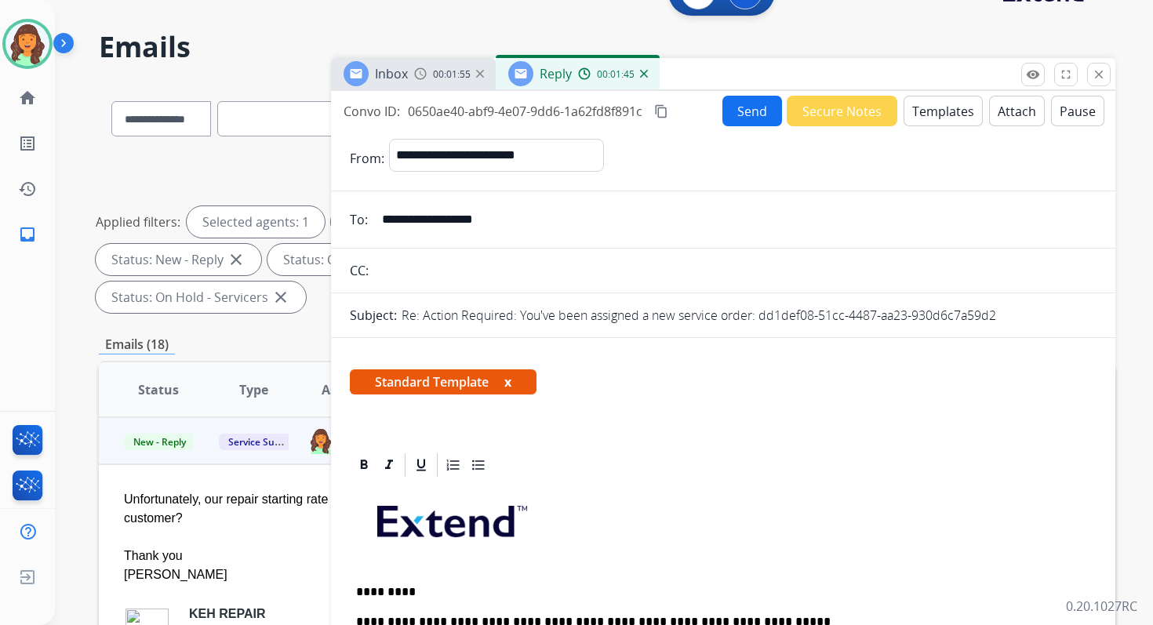
click at [749, 107] on button "Send" at bounding box center [752, 111] width 60 height 31
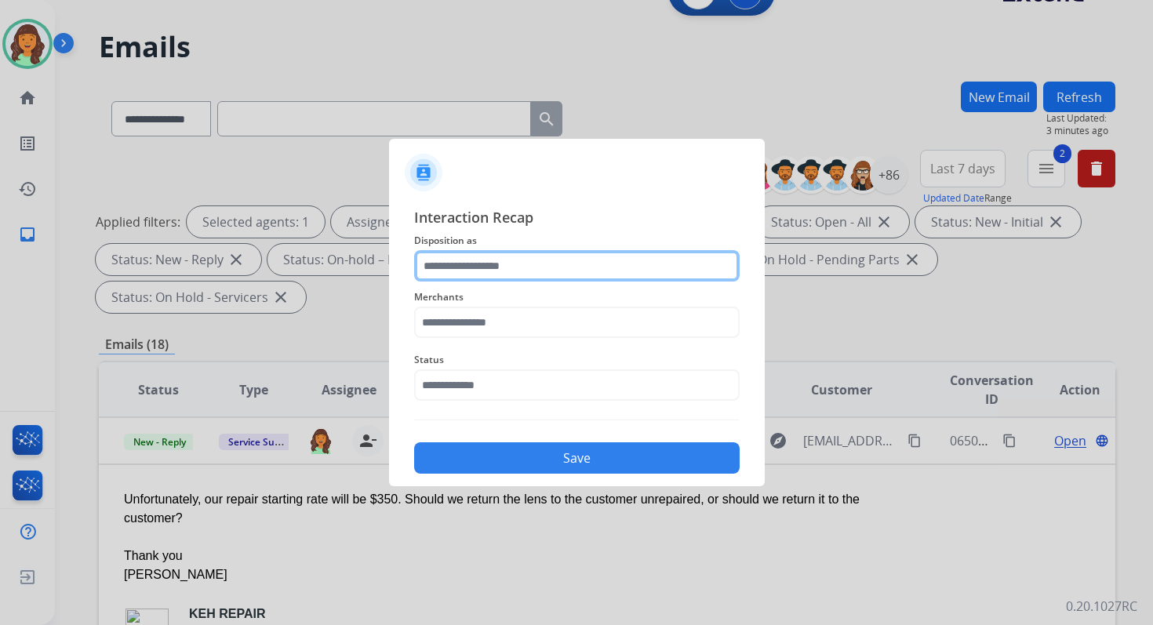
click at [473, 260] on input "text" at bounding box center [576, 265] width 325 height 31
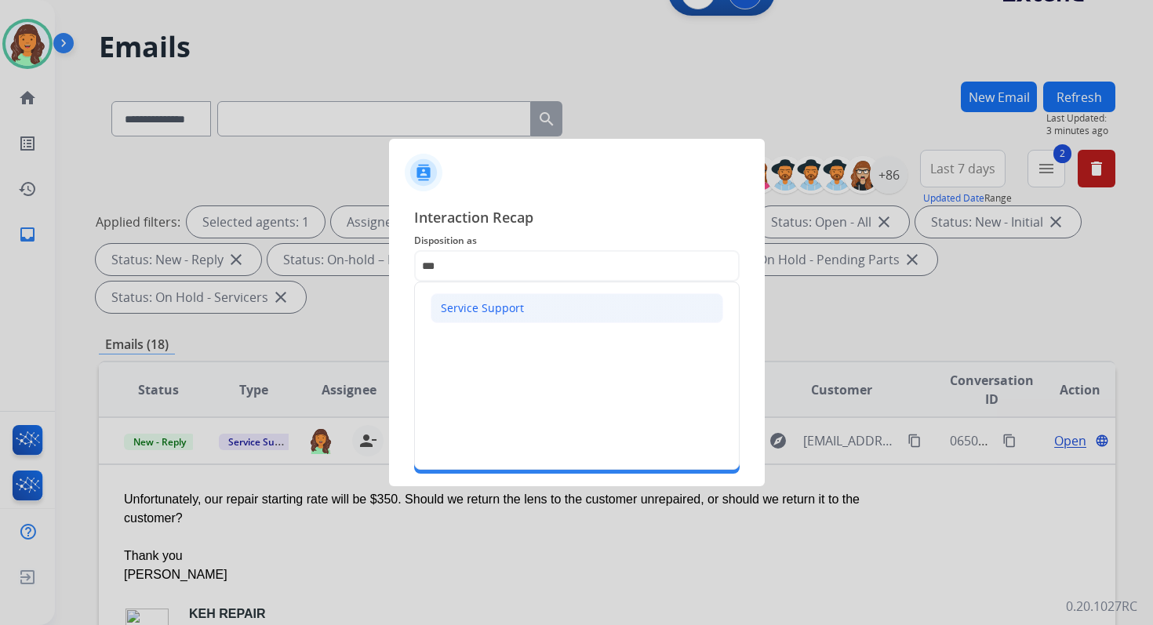
click at [467, 311] on div "Service Support" at bounding box center [482, 308] width 83 height 16
type input "**********"
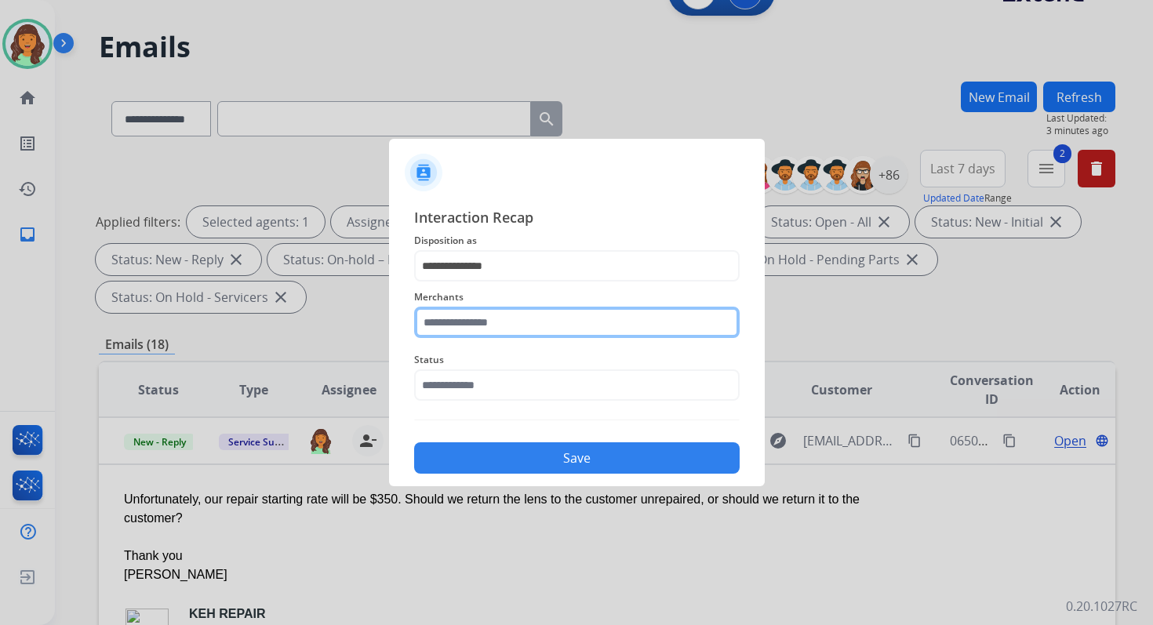
click at [474, 318] on input "text" at bounding box center [576, 322] width 325 height 31
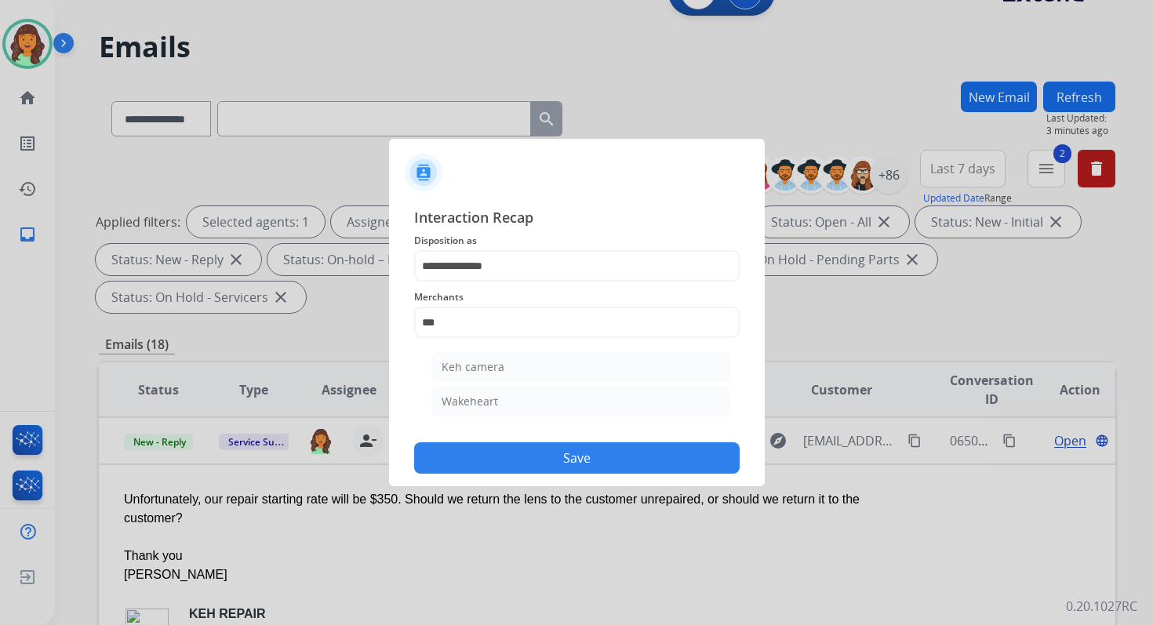
click at [496, 366] on div "Keh camera" at bounding box center [472, 367] width 63 height 16
type input "**********"
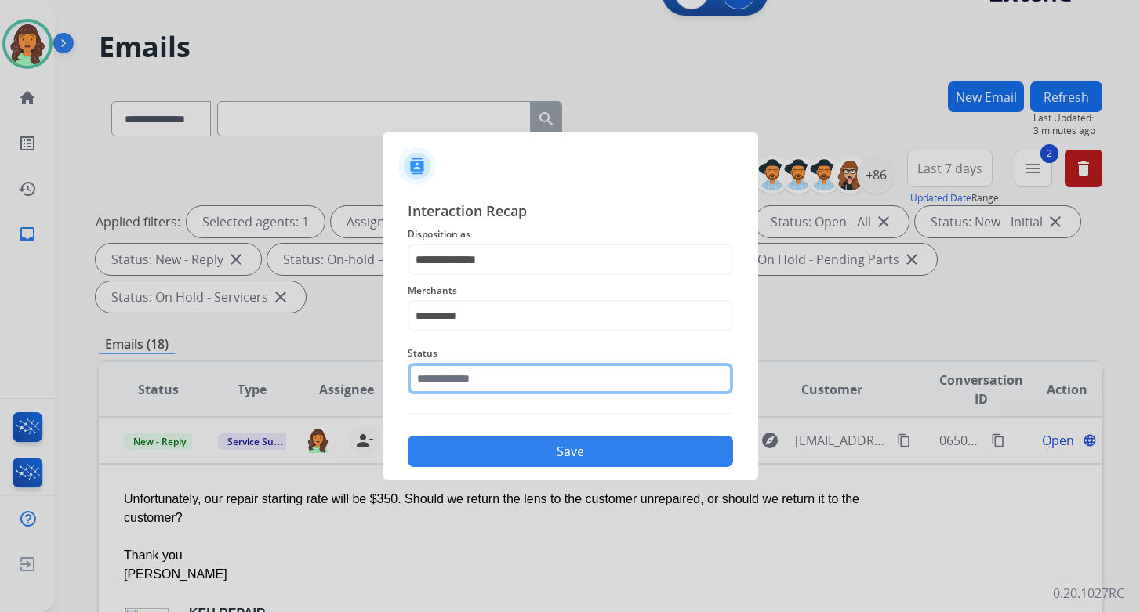
click at [498, 379] on input "text" at bounding box center [570, 378] width 325 height 31
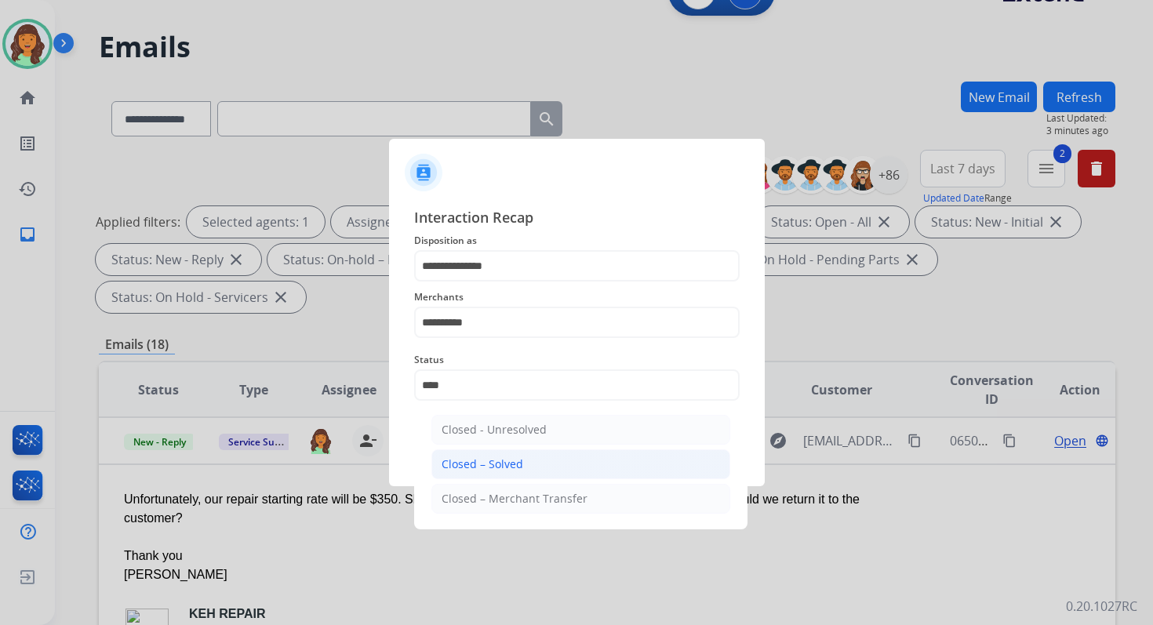
click at [541, 460] on li "Closed – Solved" at bounding box center [580, 464] width 299 height 30
type input "**********"
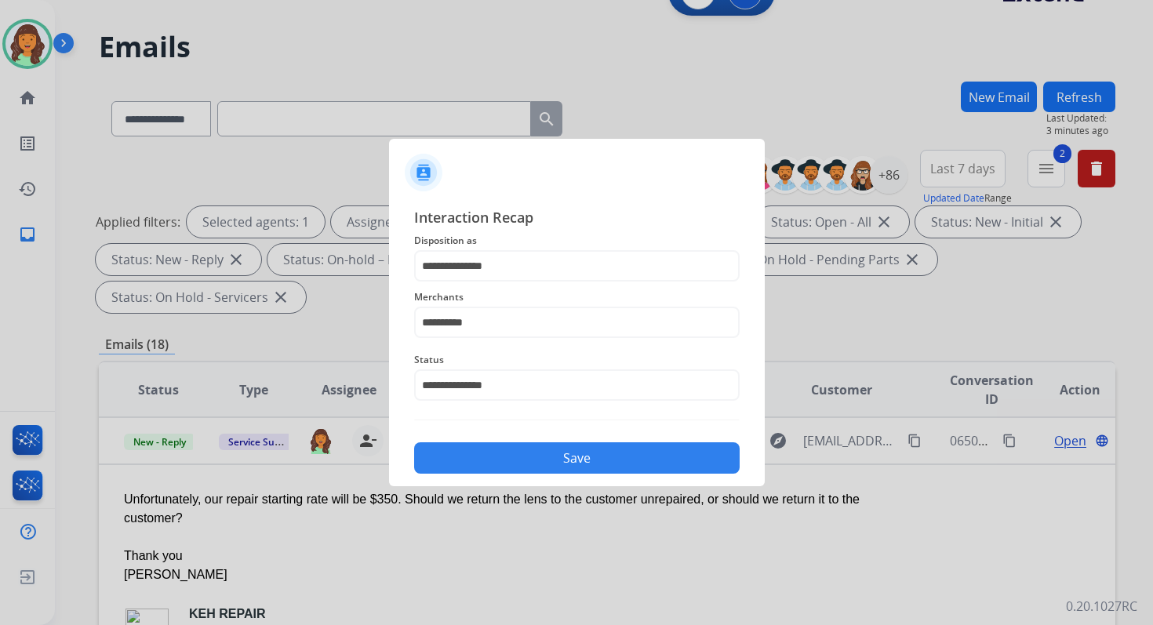
click at [541, 460] on button "Save" at bounding box center [576, 457] width 325 height 31
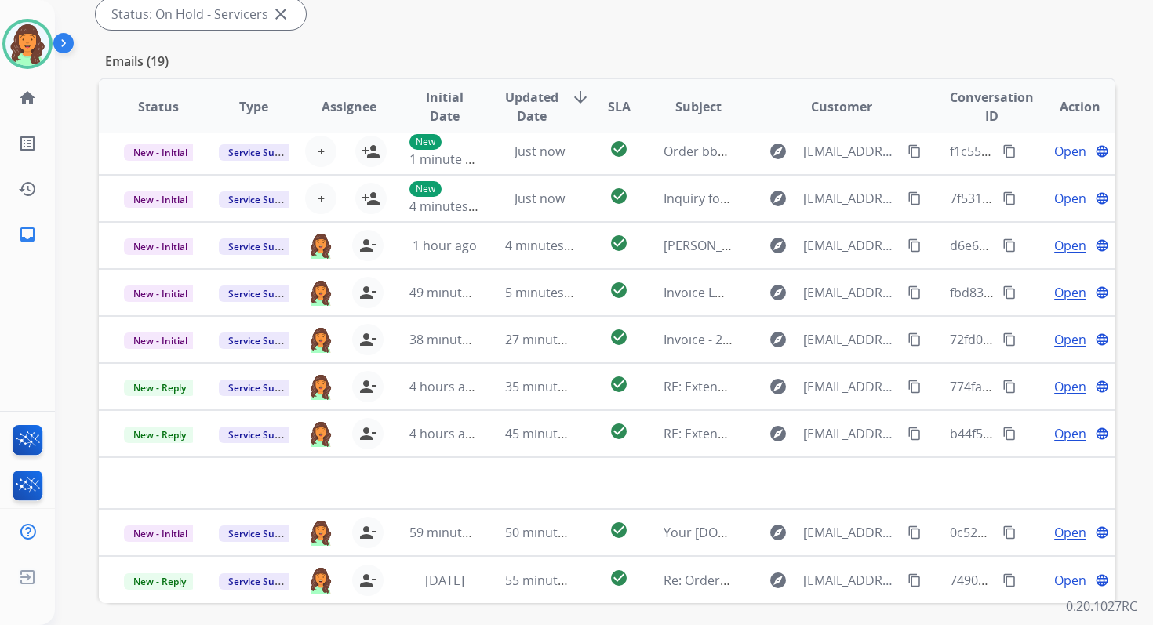
scroll to position [380, 0]
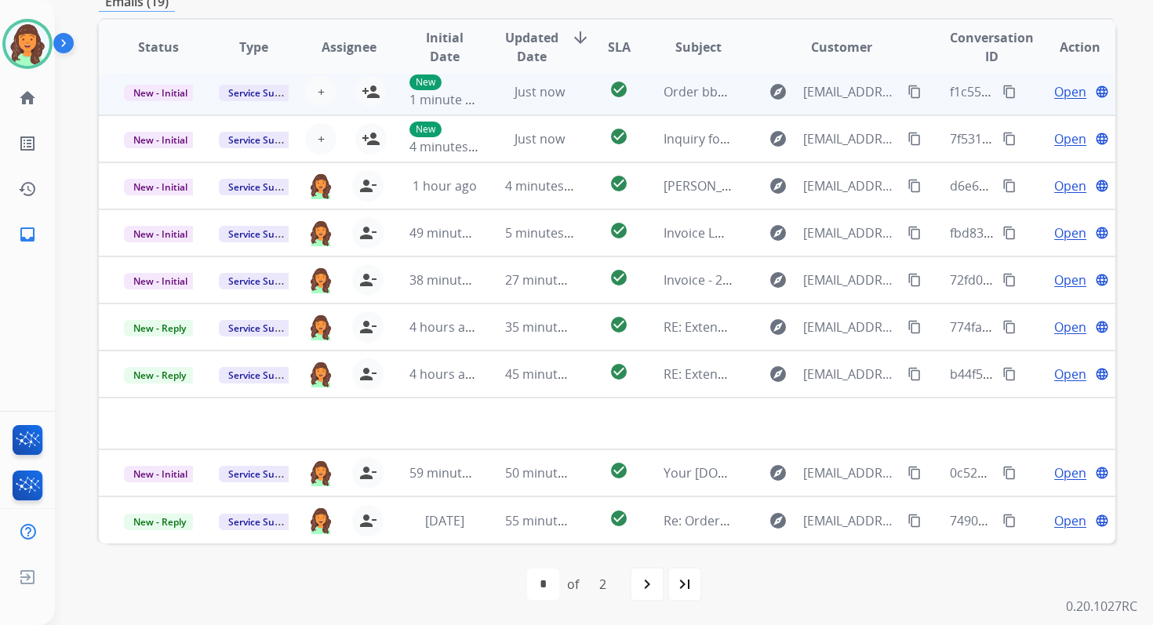
click at [526, 104] on td "Just now" at bounding box center [527, 91] width 95 height 47
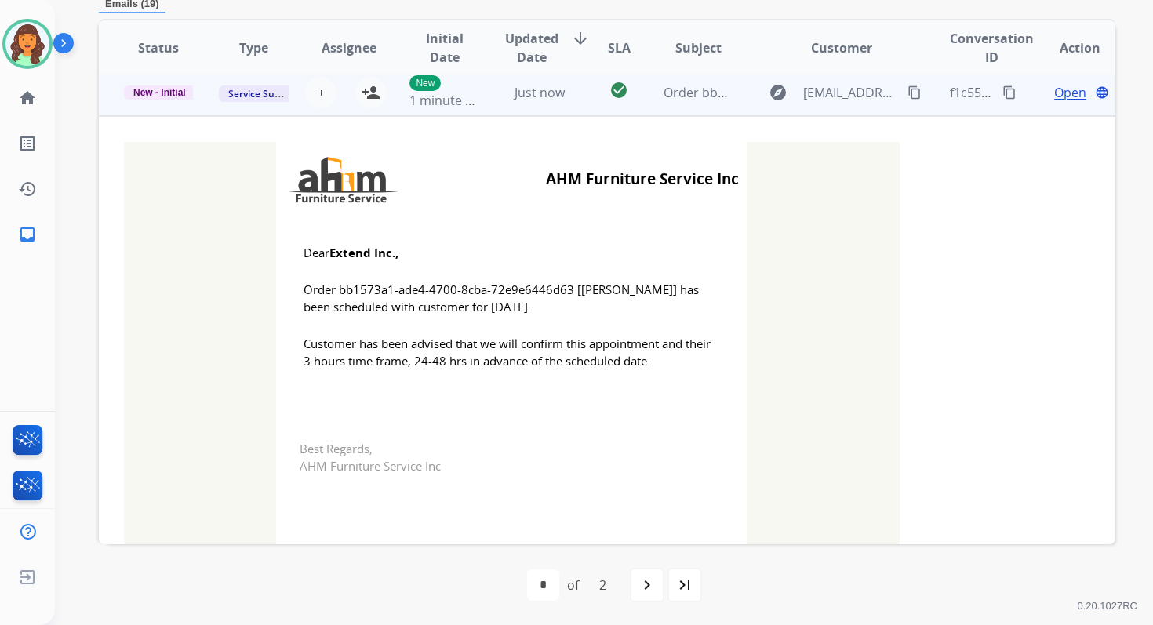
scroll to position [47, 0]
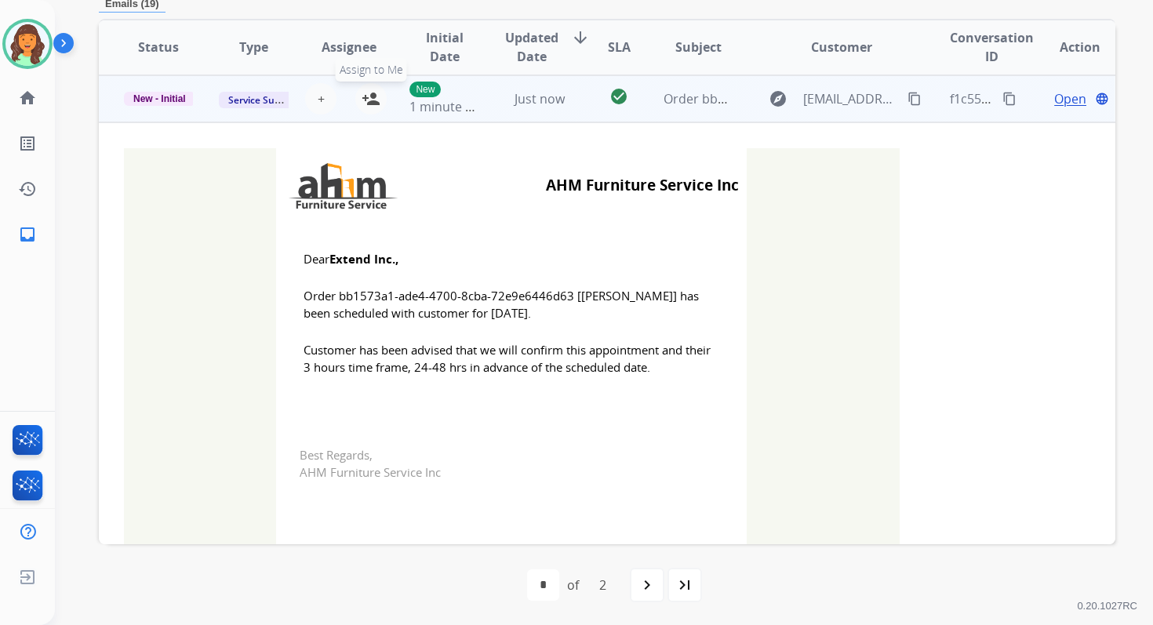
click at [369, 100] on mat-icon "person_add" at bounding box center [371, 98] width 19 height 19
click at [144, 100] on span "New - Initial" at bounding box center [159, 99] width 71 height 14
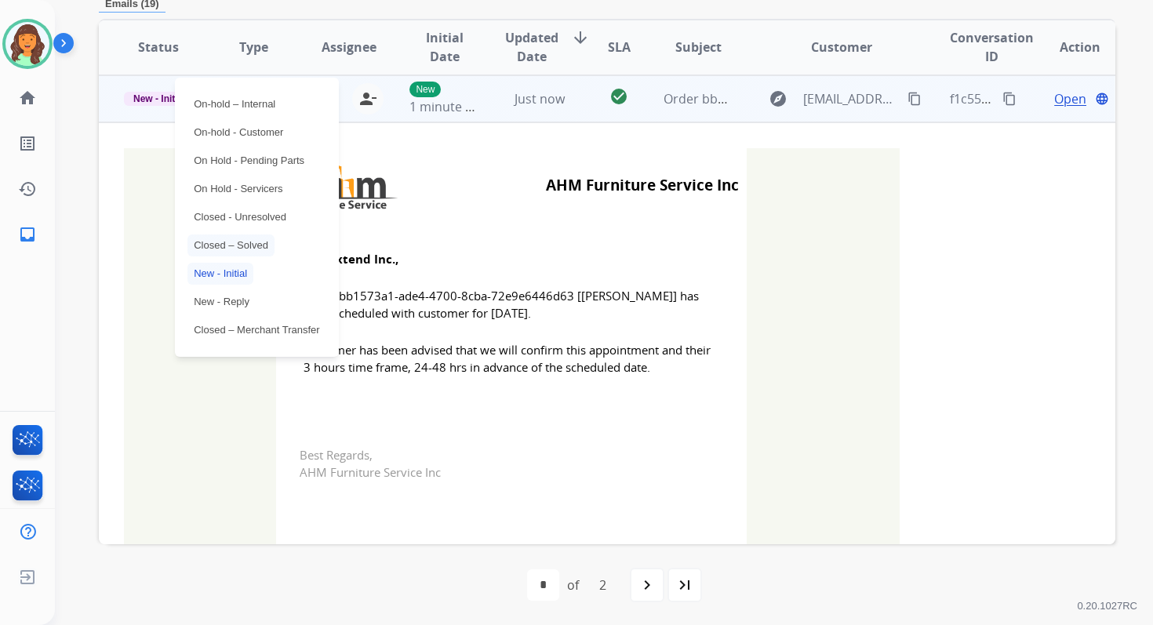
click at [237, 242] on p "Closed – Solved" at bounding box center [230, 245] width 87 height 22
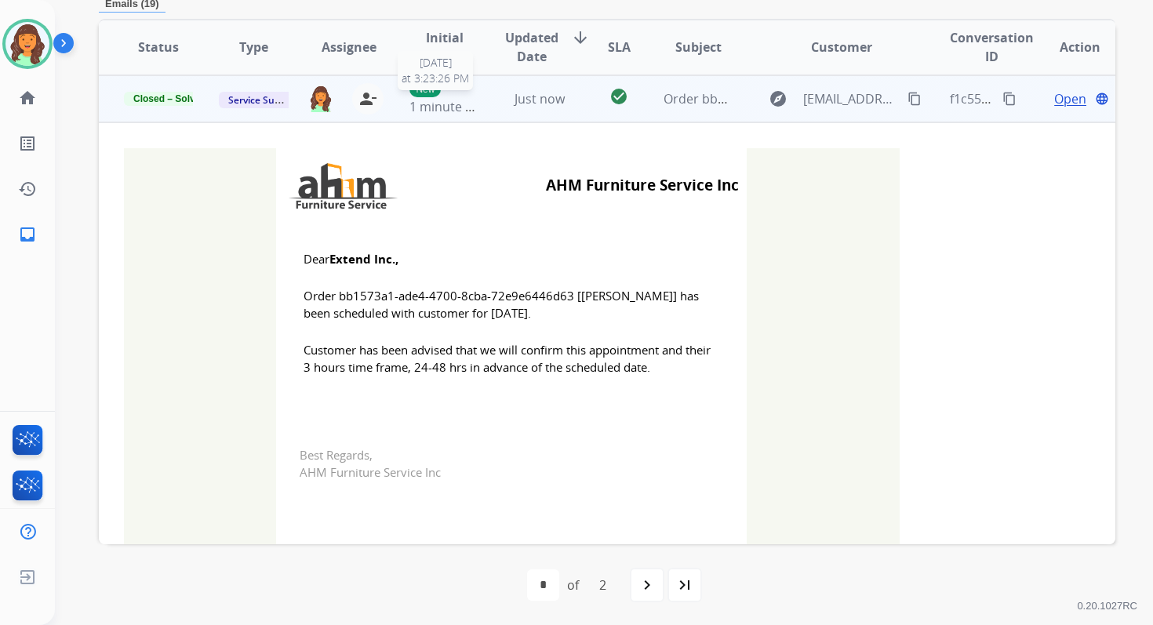
click at [452, 104] on span "1 minute ago" at bounding box center [448, 106] width 78 height 17
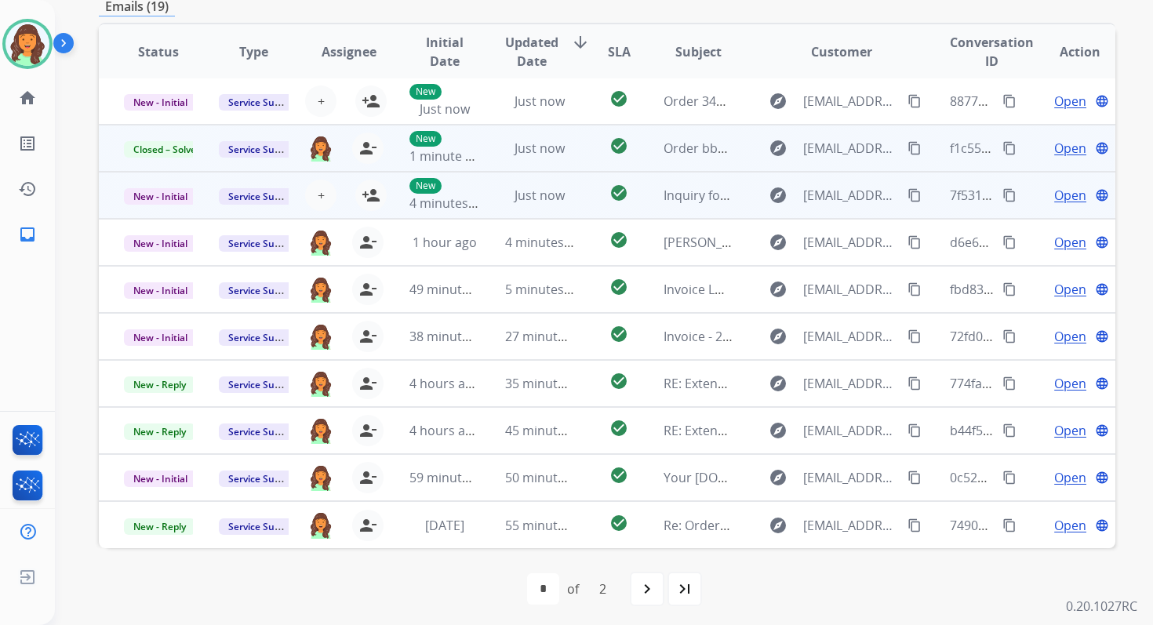
click at [575, 202] on td "check_circle" at bounding box center [607, 195] width 64 height 47
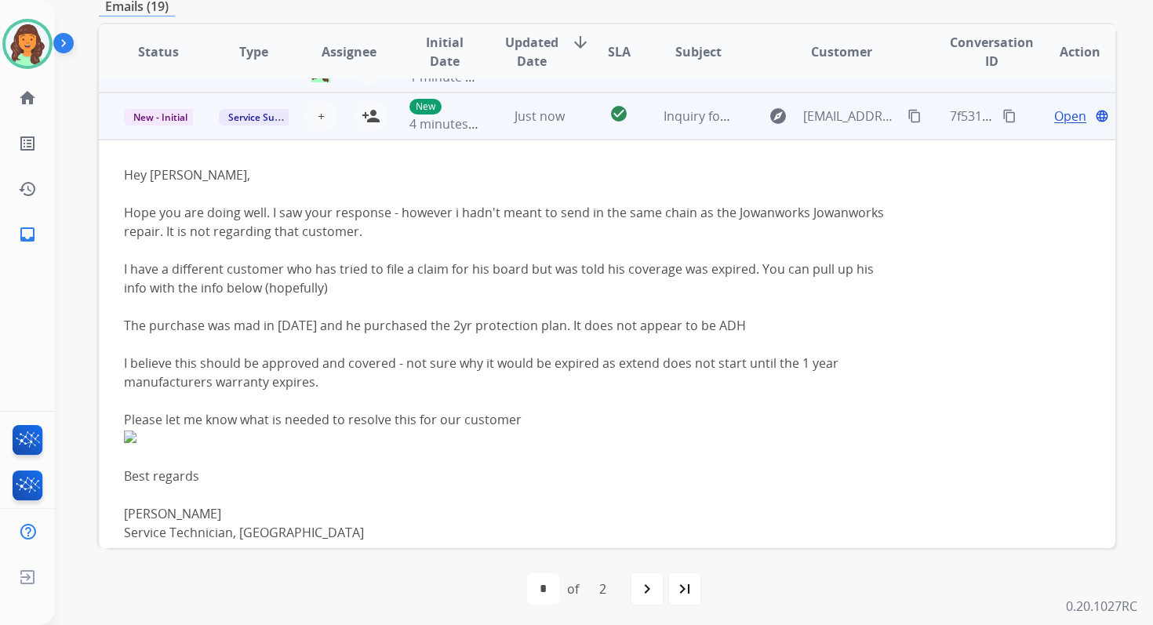
scroll to position [94, 0]
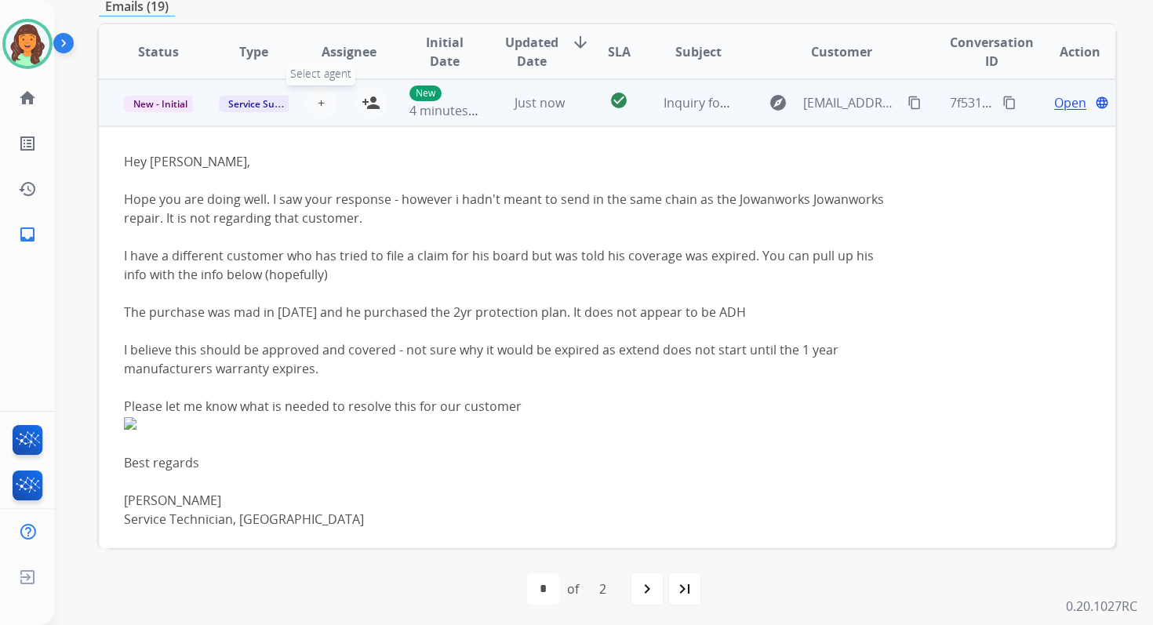
click at [319, 102] on span "+" at bounding box center [321, 102] width 7 height 19
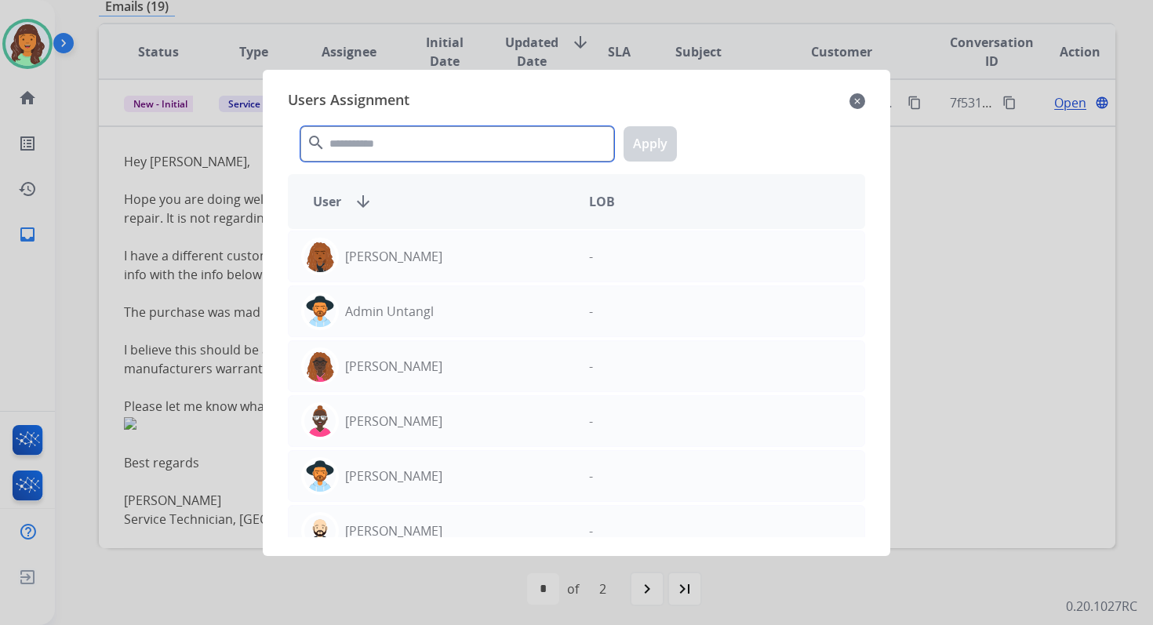
click at [398, 143] on input "text" at bounding box center [457, 143] width 314 height 35
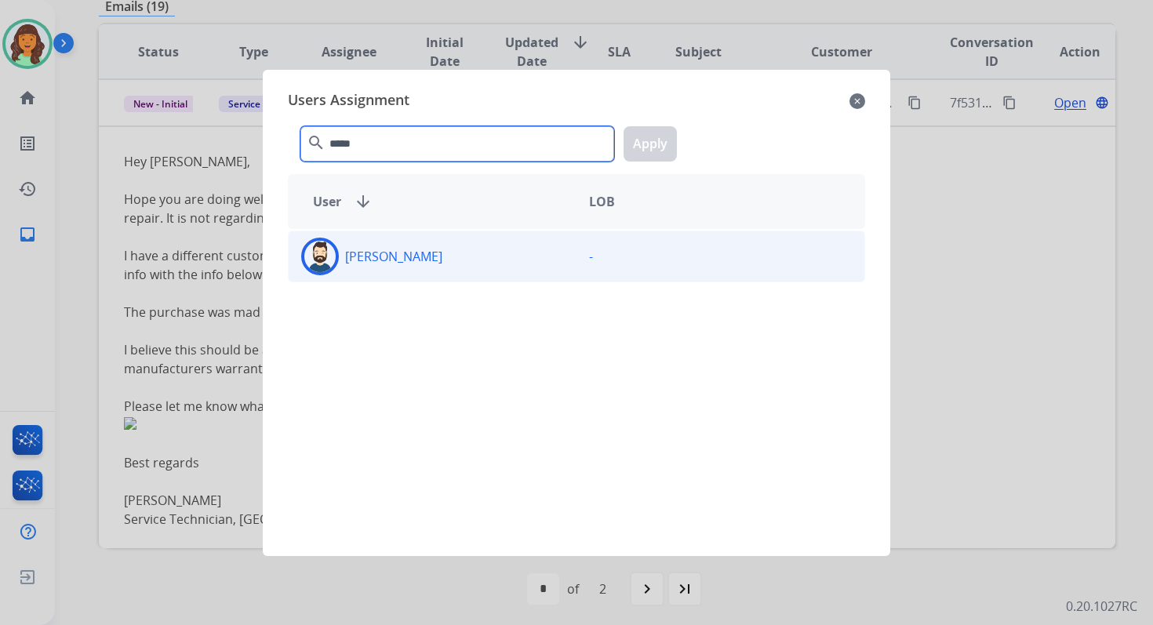
type input "*****"
click at [431, 257] on div "Jared Holt" at bounding box center [433, 257] width 288 height 38
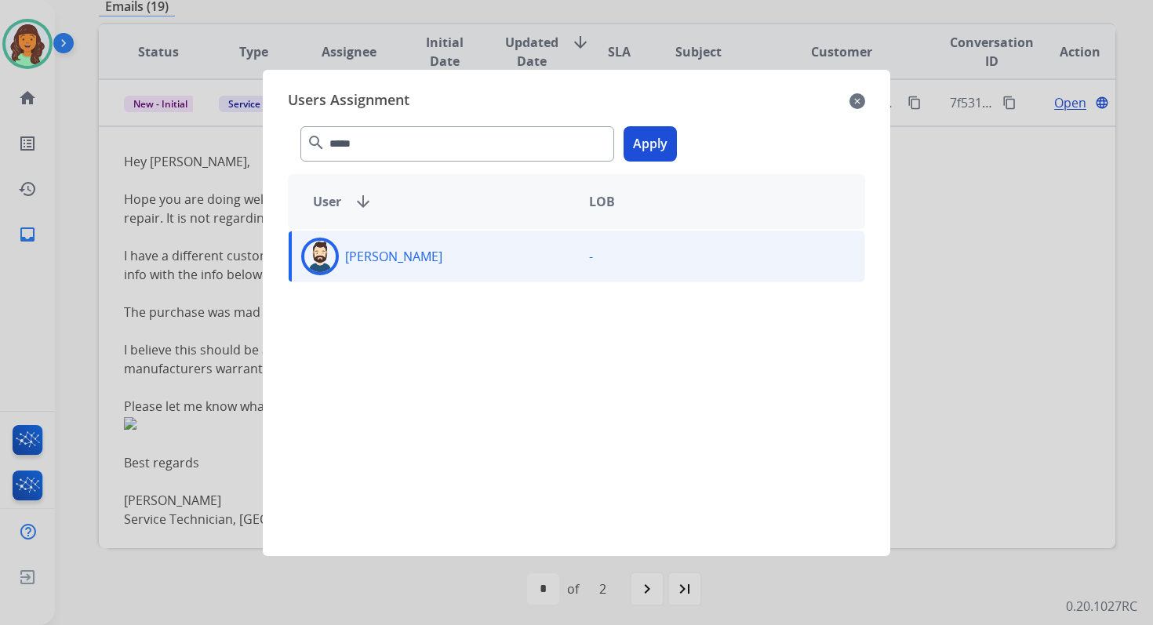
click at [655, 137] on button "Apply" at bounding box center [649, 143] width 53 height 35
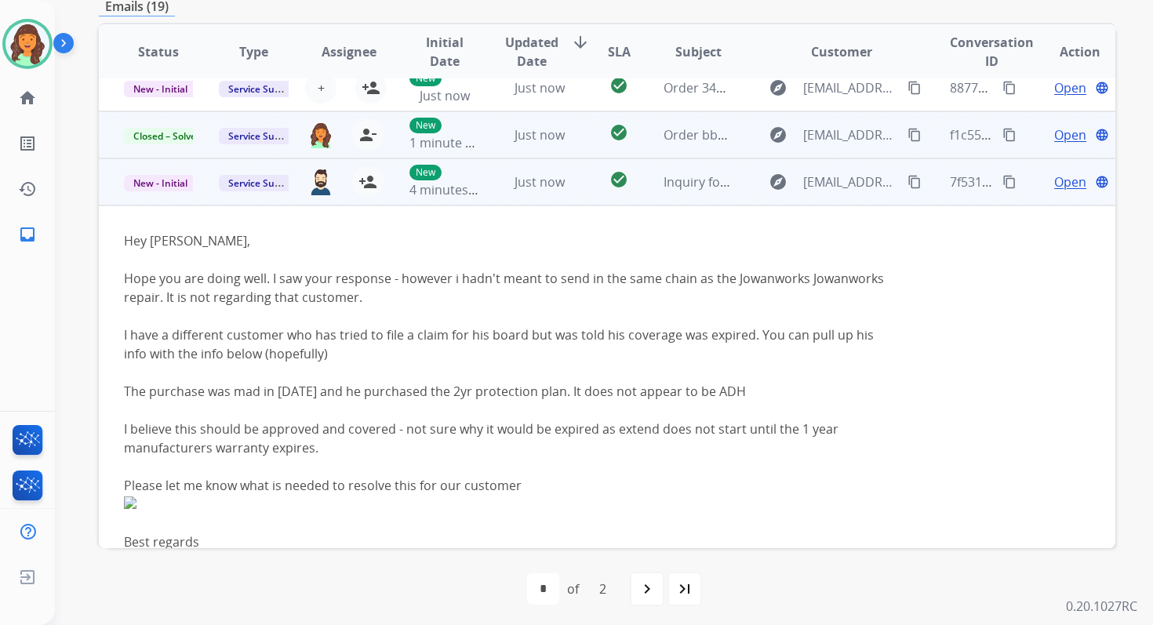
scroll to position [0, 0]
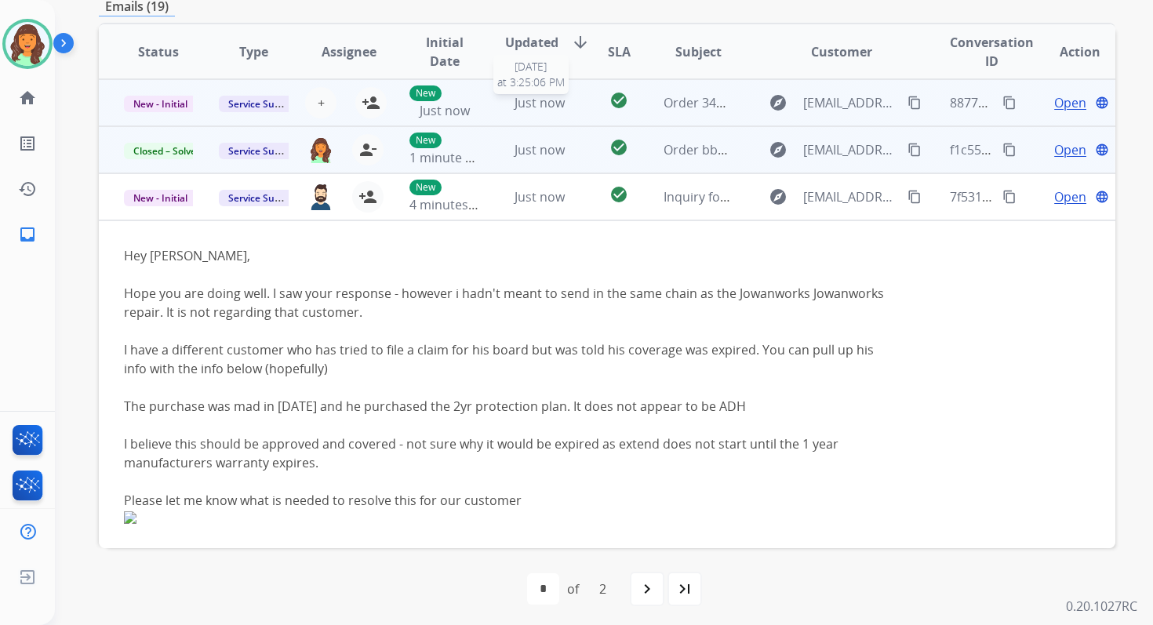
click at [540, 105] on span "Just now" at bounding box center [539, 102] width 50 height 17
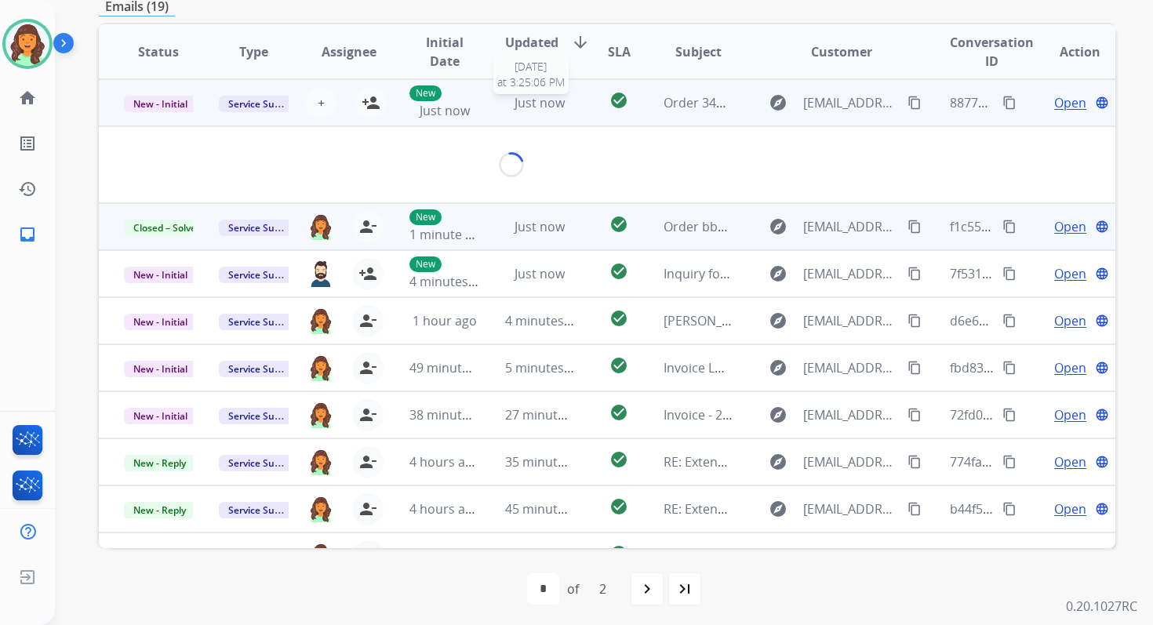
scroll to position [376, 0]
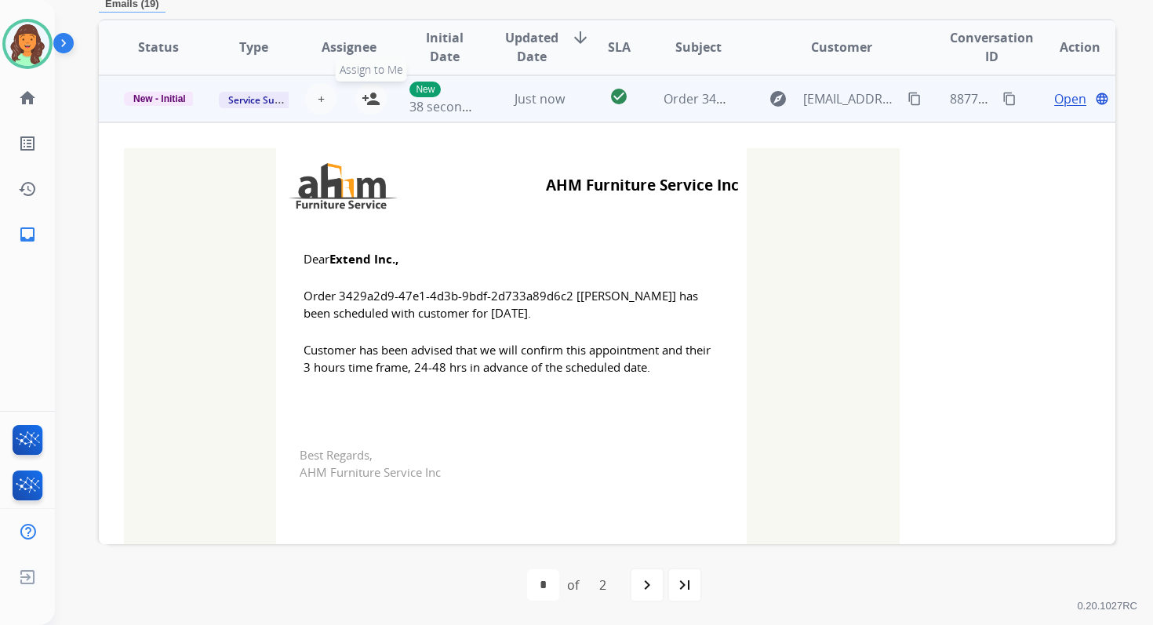
click at [365, 98] on mat-icon "person_add" at bounding box center [371, 98] width 19 height 19
click at [176, 96] on span "New - Initial" at bounding box center [159, 99] width 71 height 14
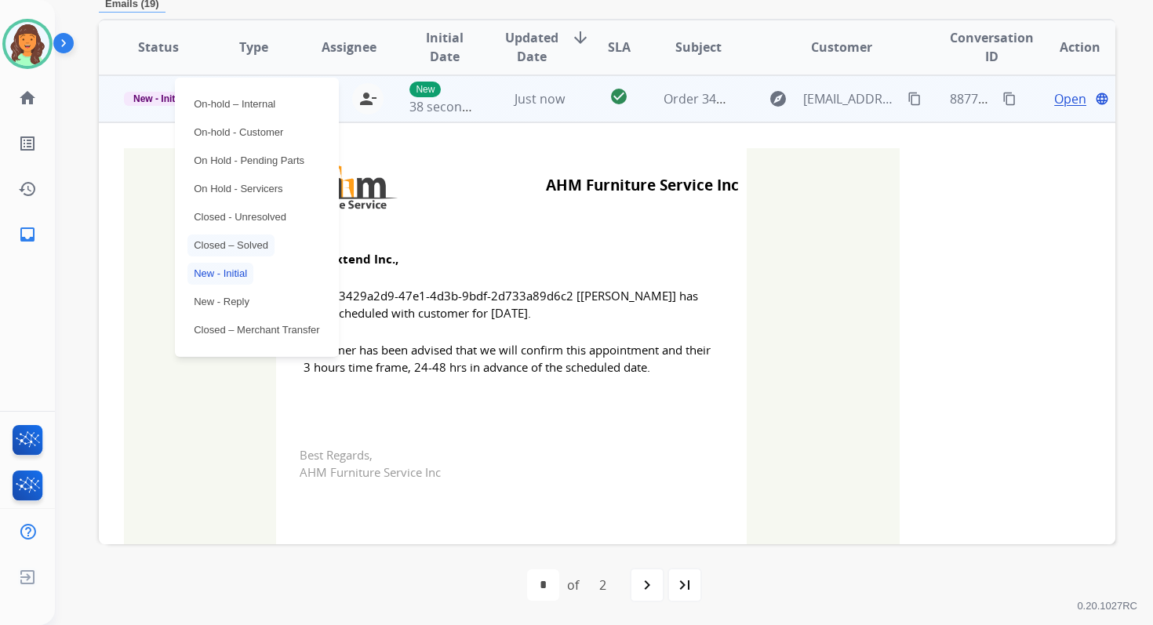
click at [238, 243] on p "Closed – Solved" at bounding box center [230, 245] width 87 height 22
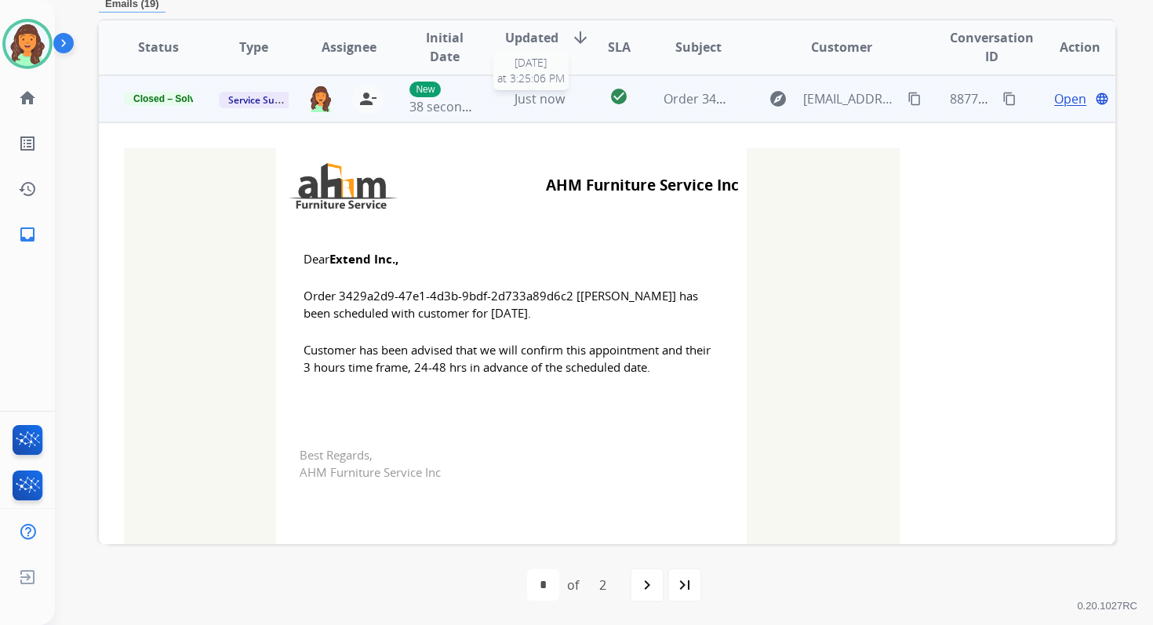
click at [520, 105] on span "Just now" at bounding box center [539, 98] width 50 height 17
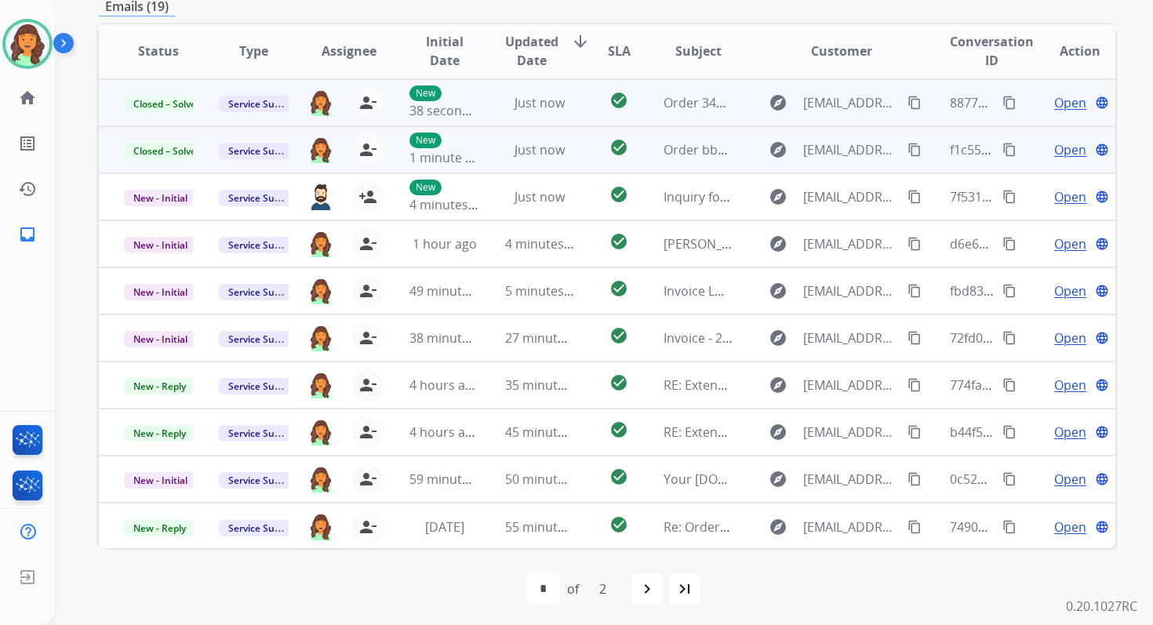
click at [528, 161] on td "Just now" at bounding box center [527, 149] width 95 height 47
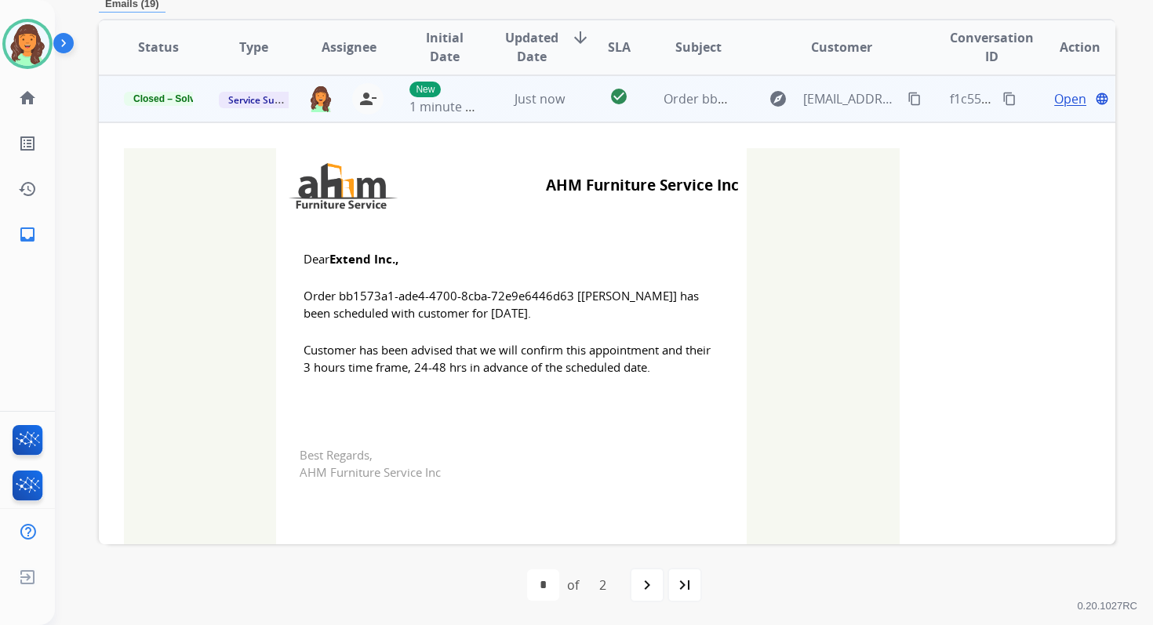
click at [535, 113] on td "Just now" at bounding box center [527, 98] width 95 height 47
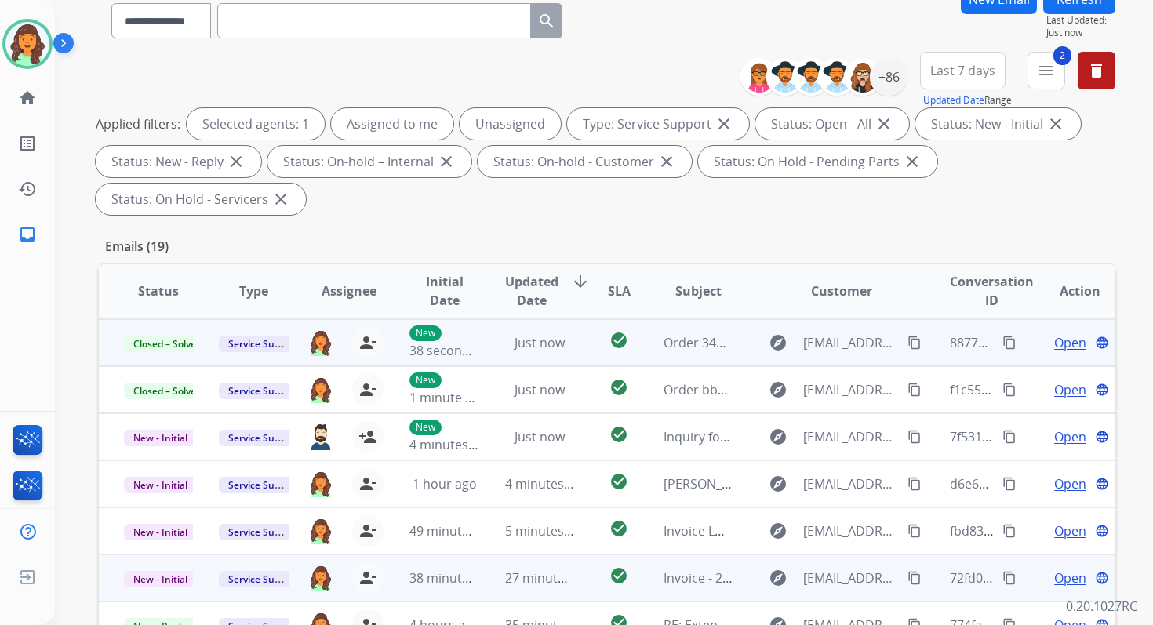
scroll to position [0, 0]
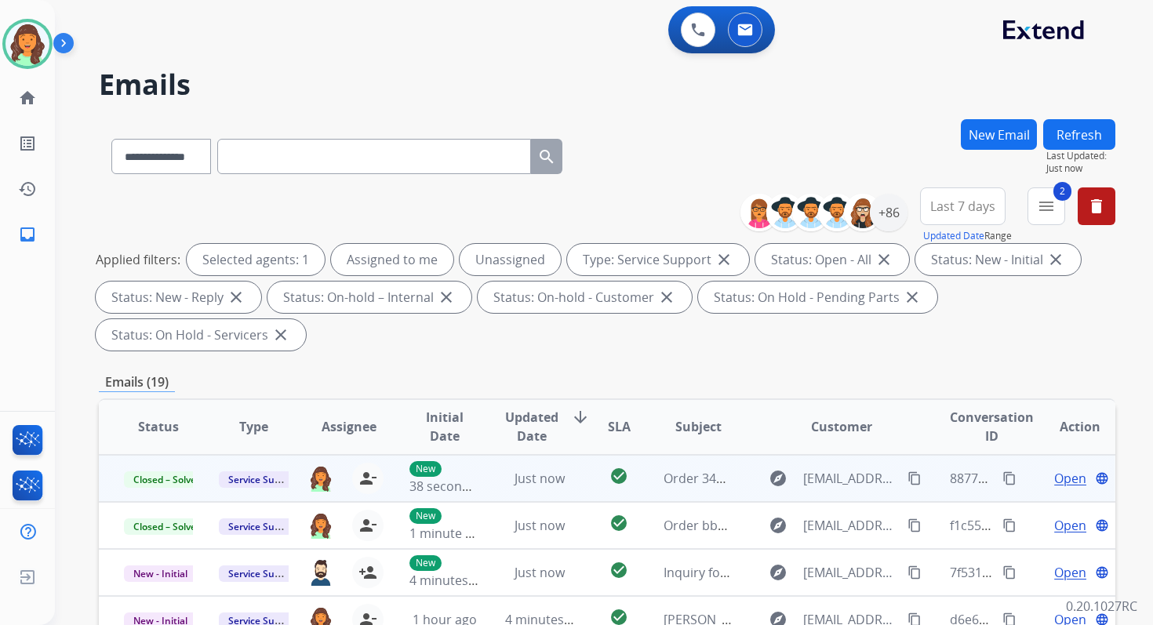
click at [1081, 131] on button "Refresh" at bounding box center [1079, 134] width 72 height 31
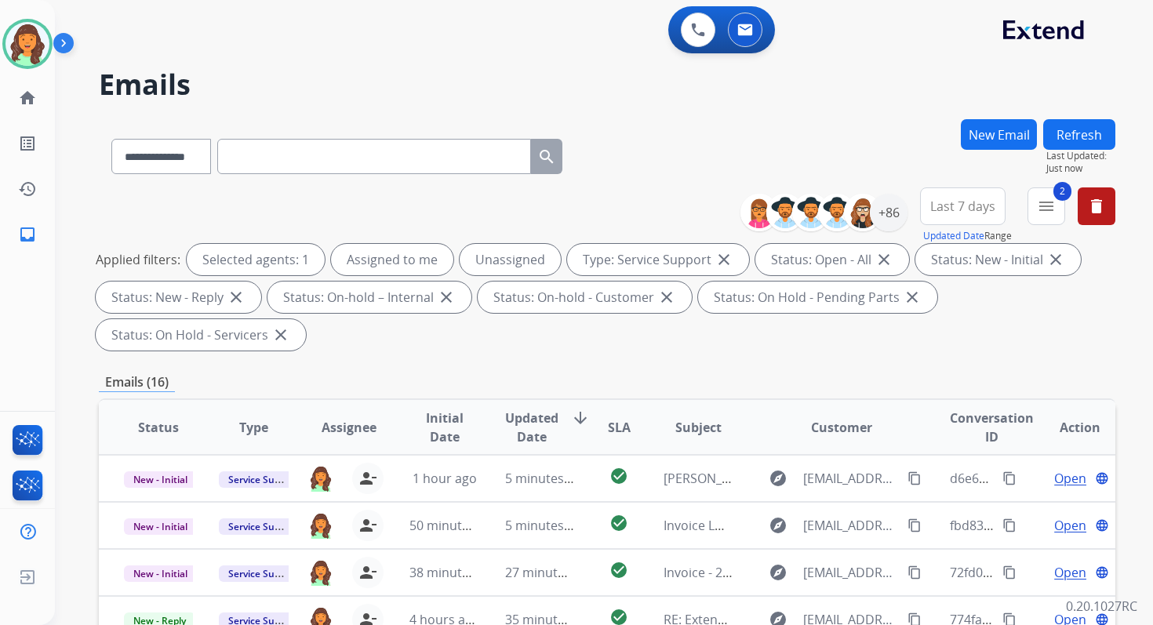
scroll to position [380, 0]
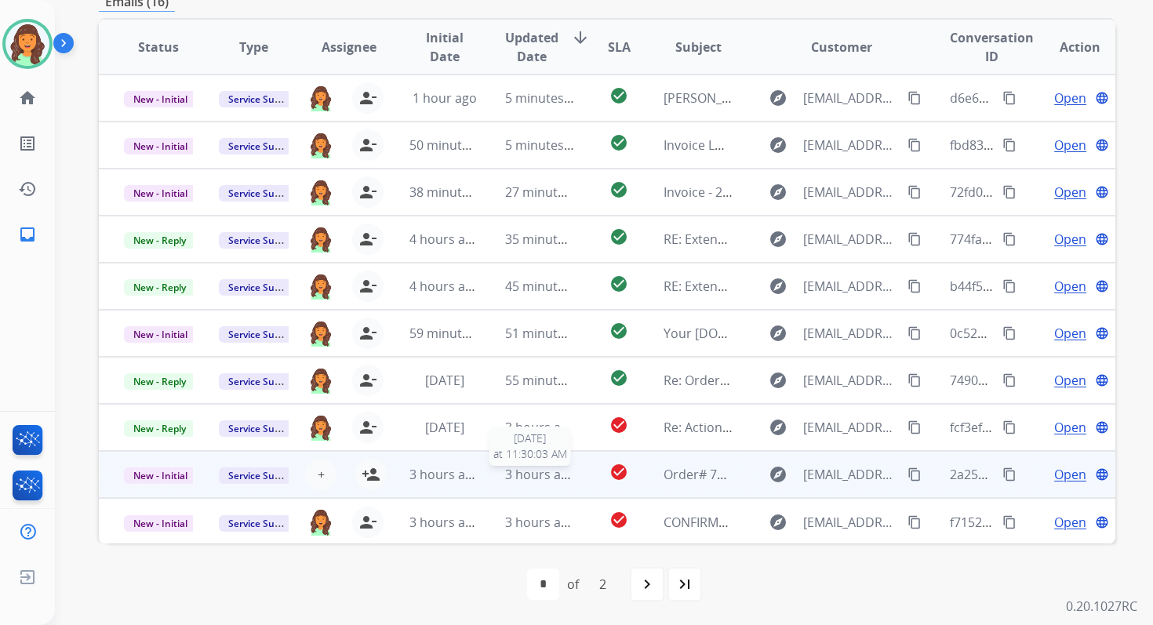
click at [505, 483] on div "3 hours ago" at bounding box center [539, 474] width 69 height 19
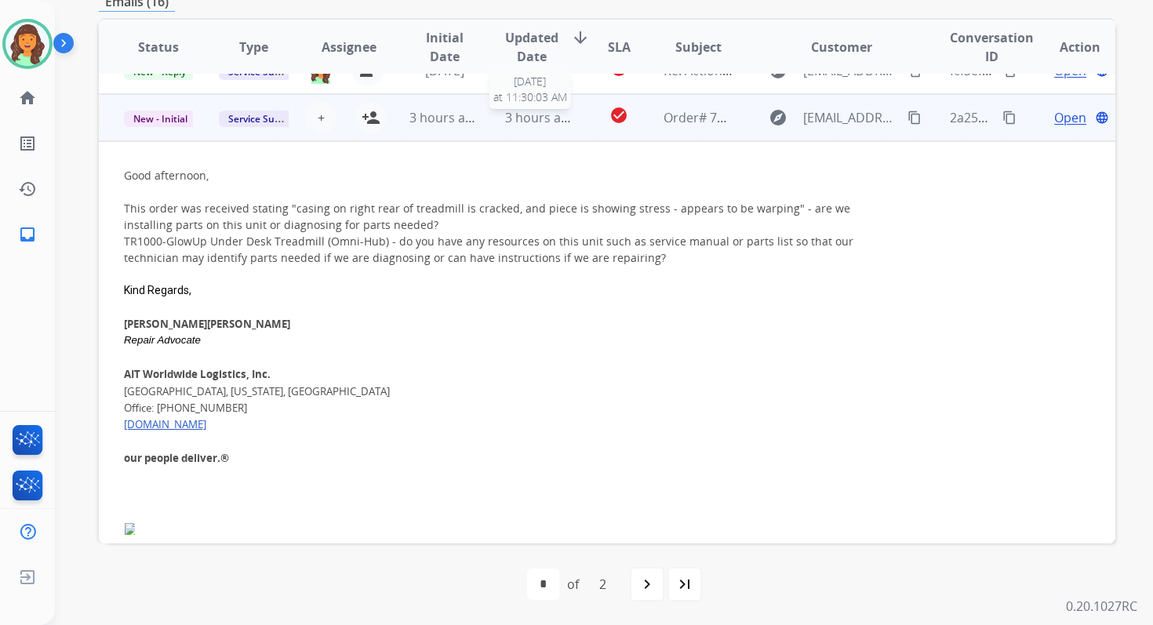
scroll to position [376, 0]
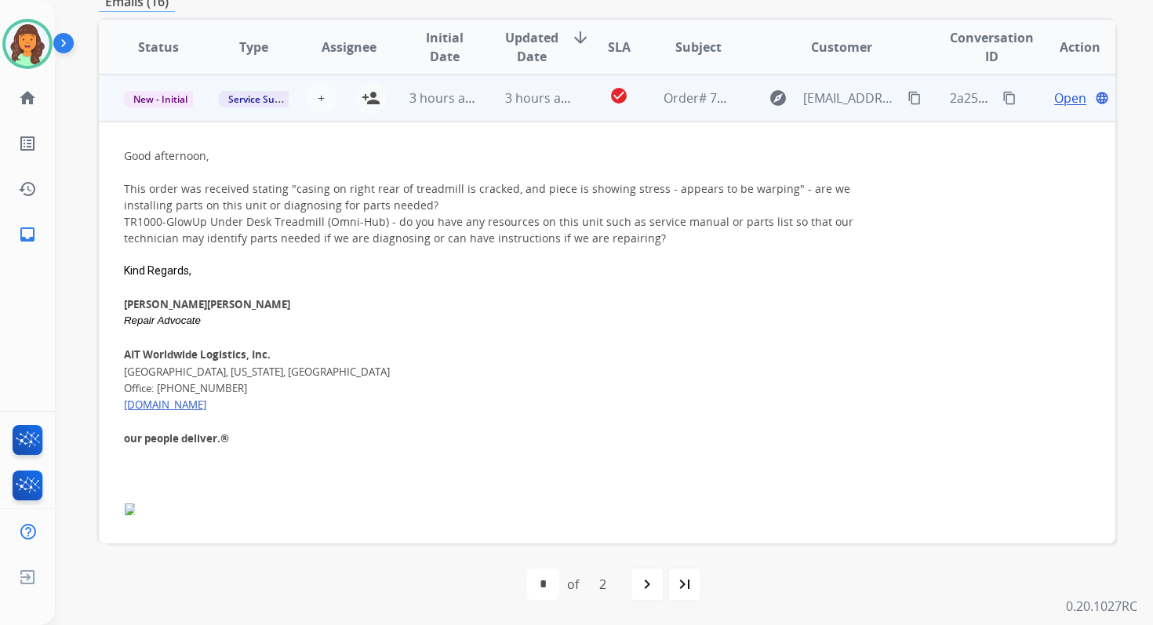
click at [543, 107] on td "3 hours ago" at bounding box center [527, 97] width 95 height 47
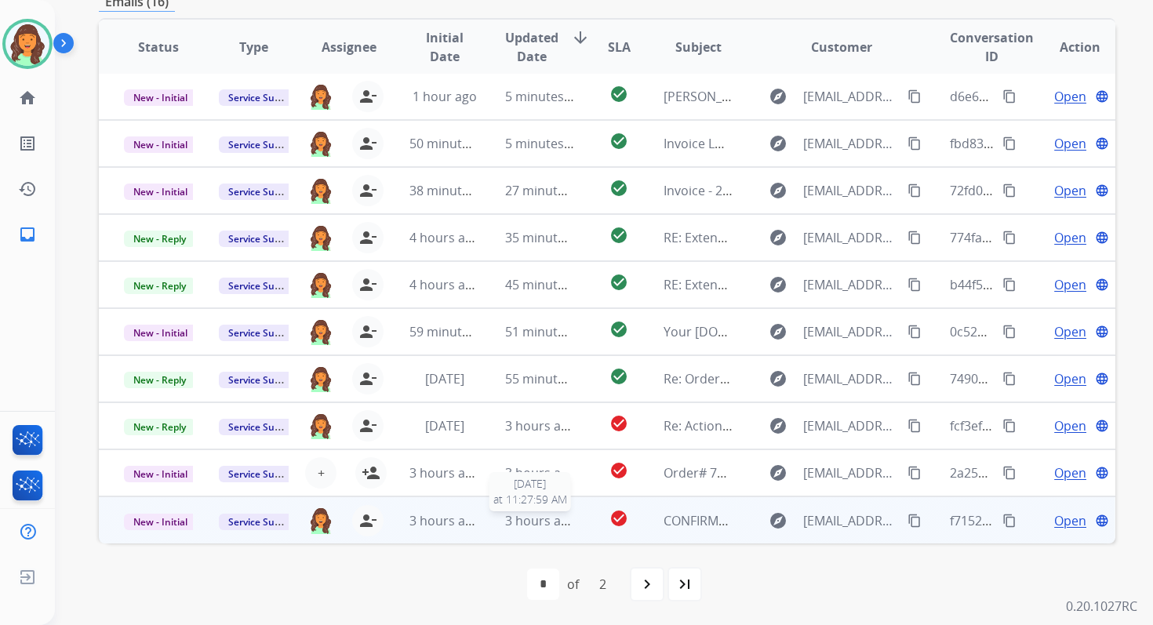
click at [550, 518] on span "3 hours ago" at bounding box center [540, 520] width 71 height 17
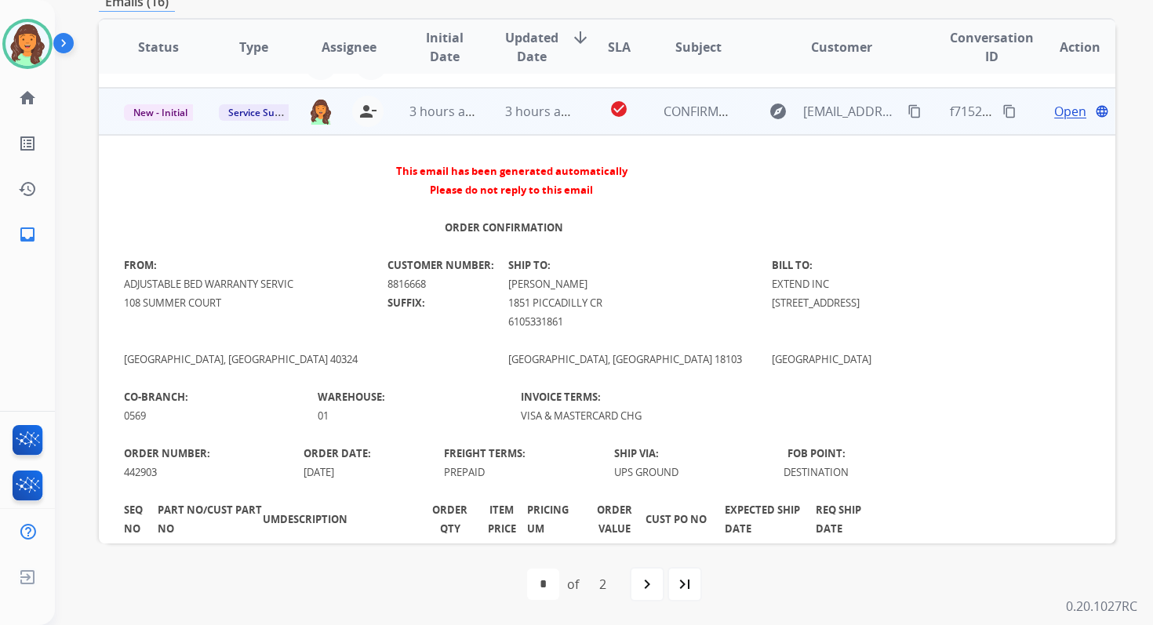
scroll to position [423, 0]
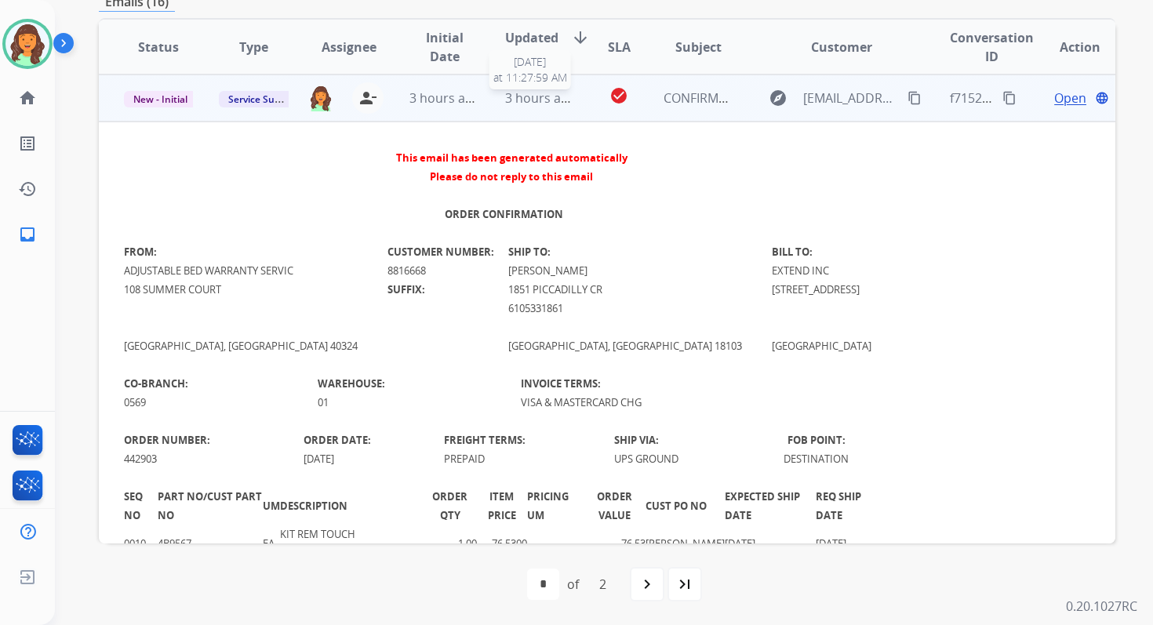
click at [541, 103] on span "3 hours ago" at bounding box center [540, 97] width 71 height 17
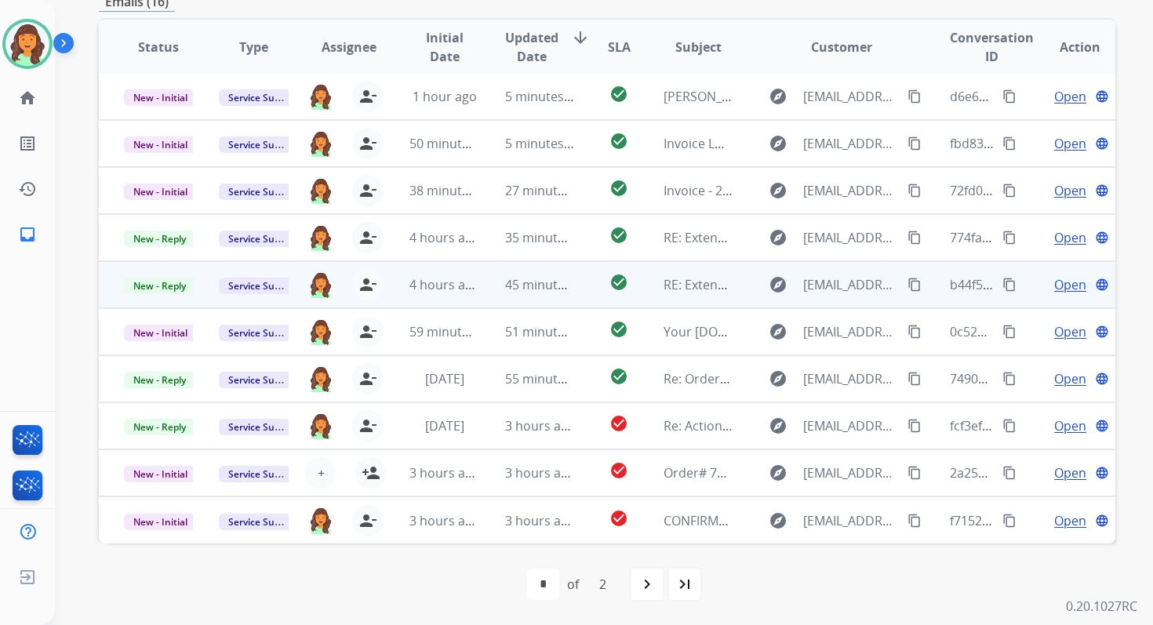
scroll to position [0, 0]
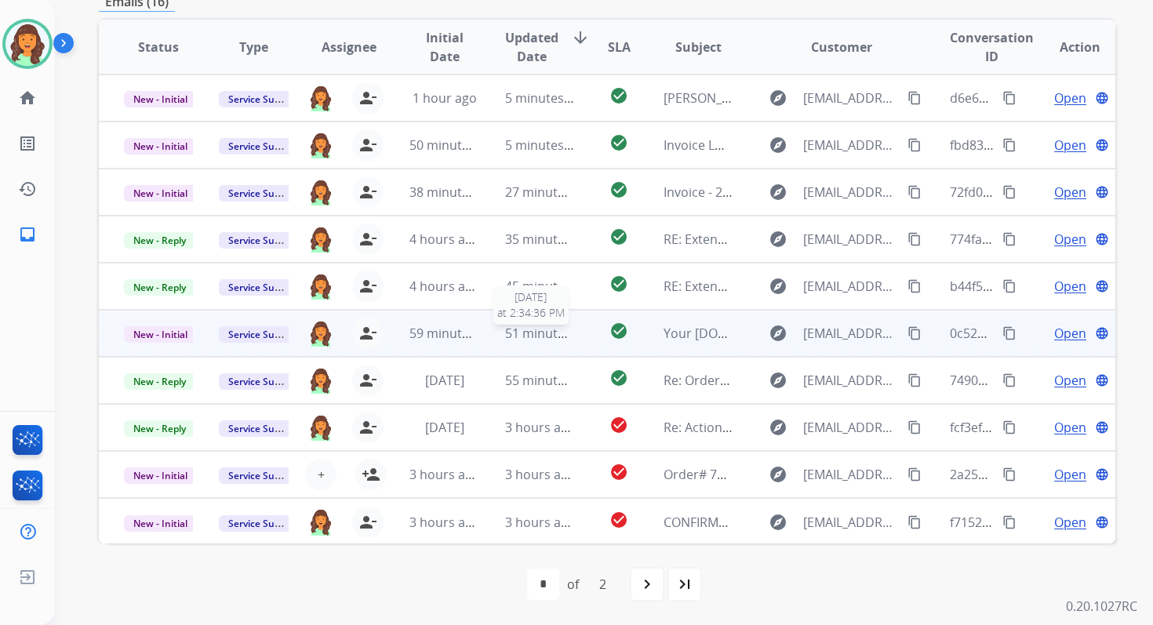
click at [536, 333] on span "51 minutes ago" at bounding box center [550, 333] width 91 height 17
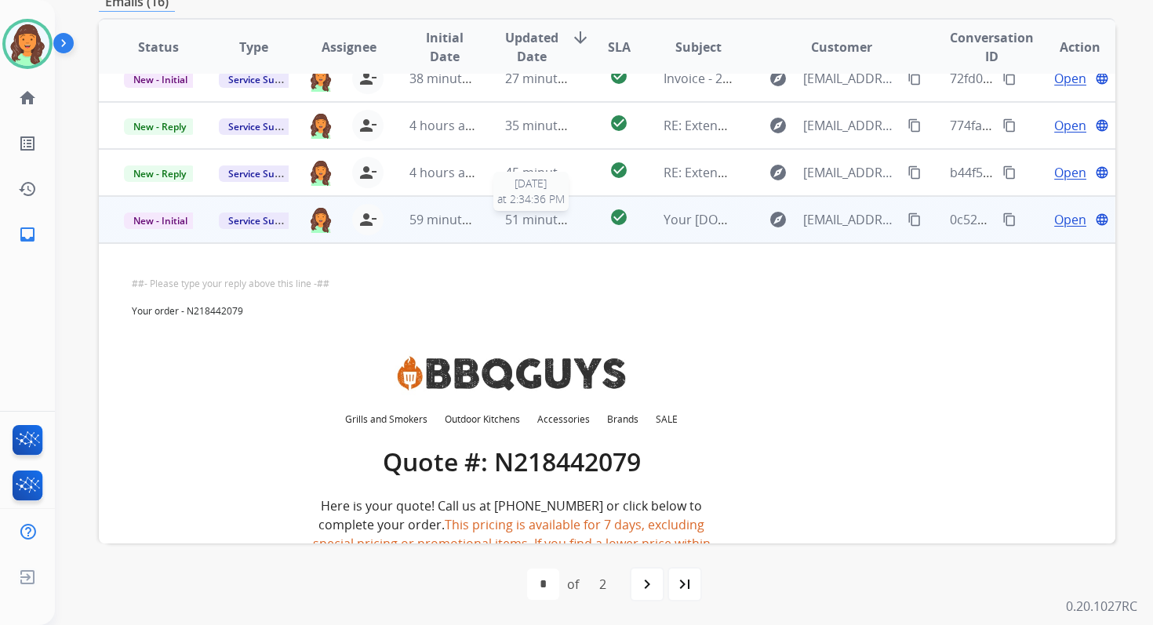
scroll to position [235, 0]
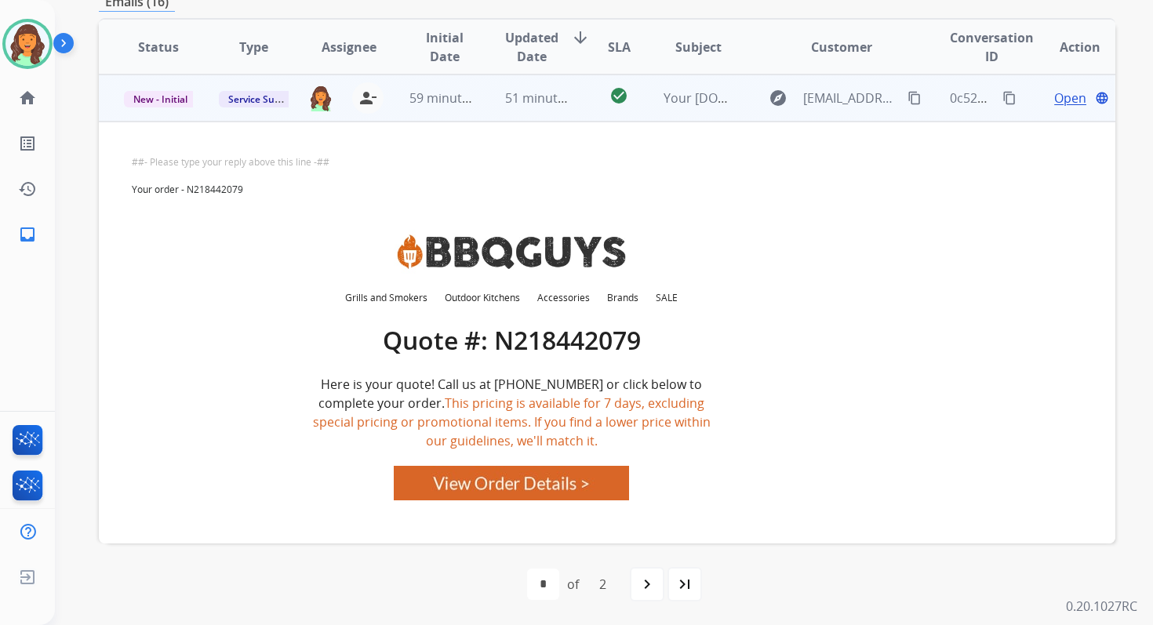
click at [553, 107] on div "51 minutes ago" at bounding box center [539, 98] width 69 height 19
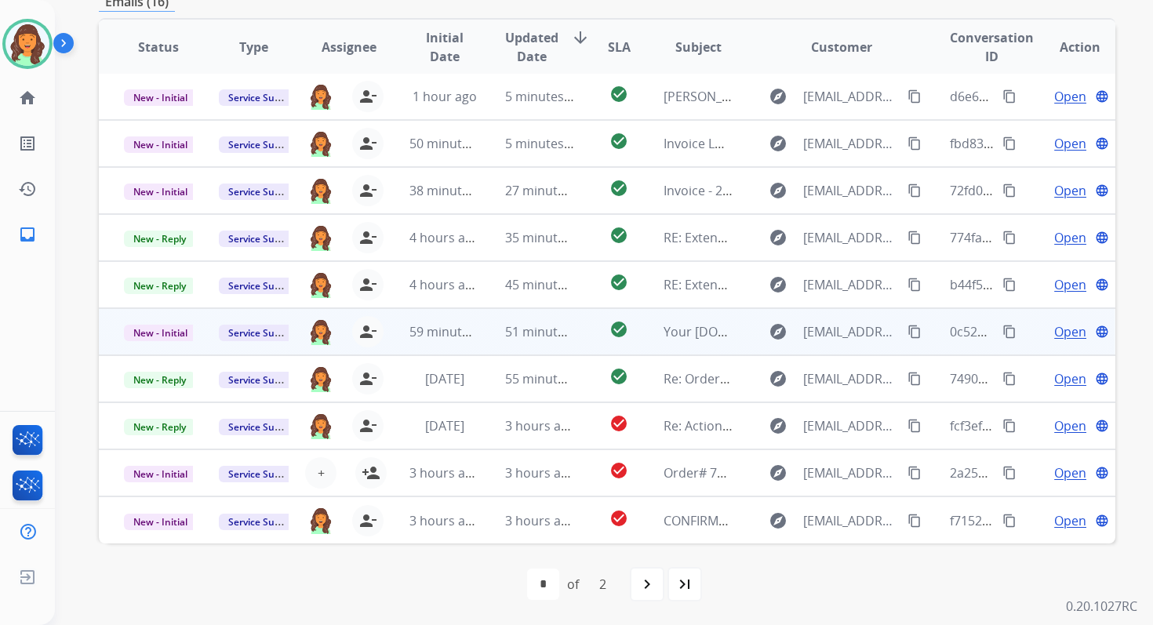
scroll to position [2, 0]
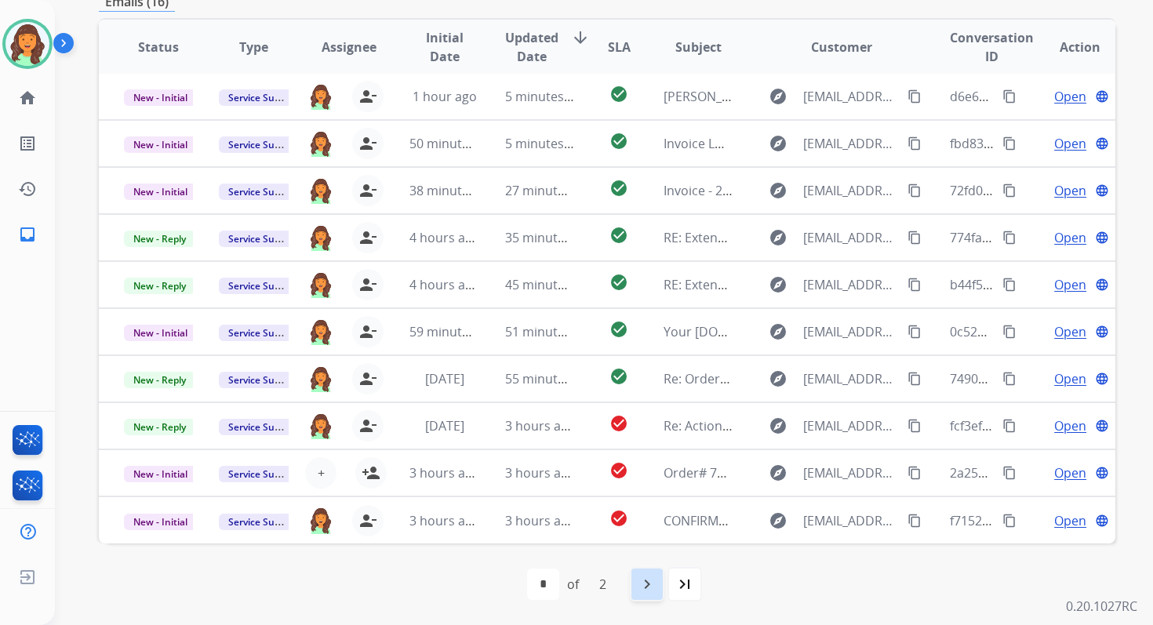
click at [649, 584] on mat-icon "navigate_next" at bounding box center [647, 584] width 19 height 19
select select "*"
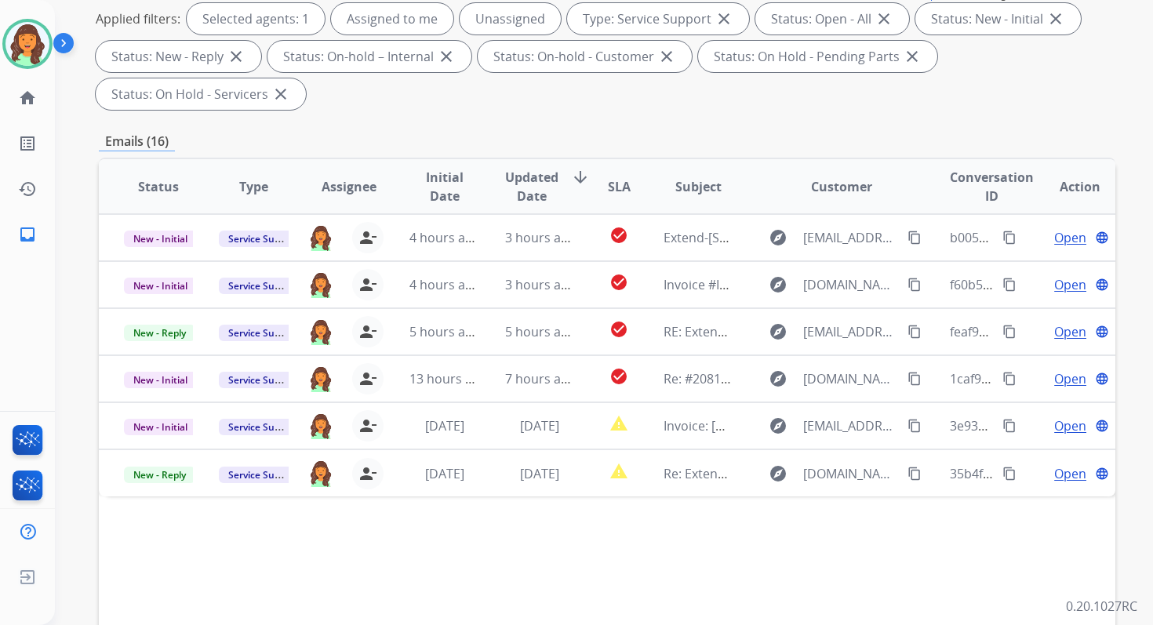
scroll to position [380, 0]
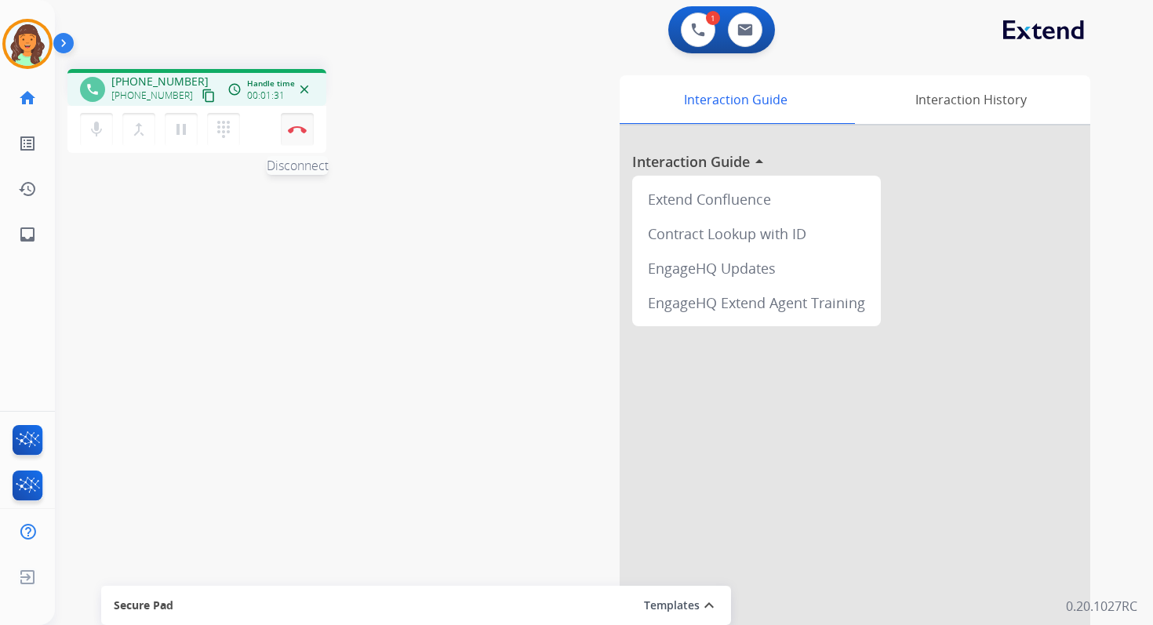
click at [298, 128] on img at bounding box center [297, 129] width 19 height 8
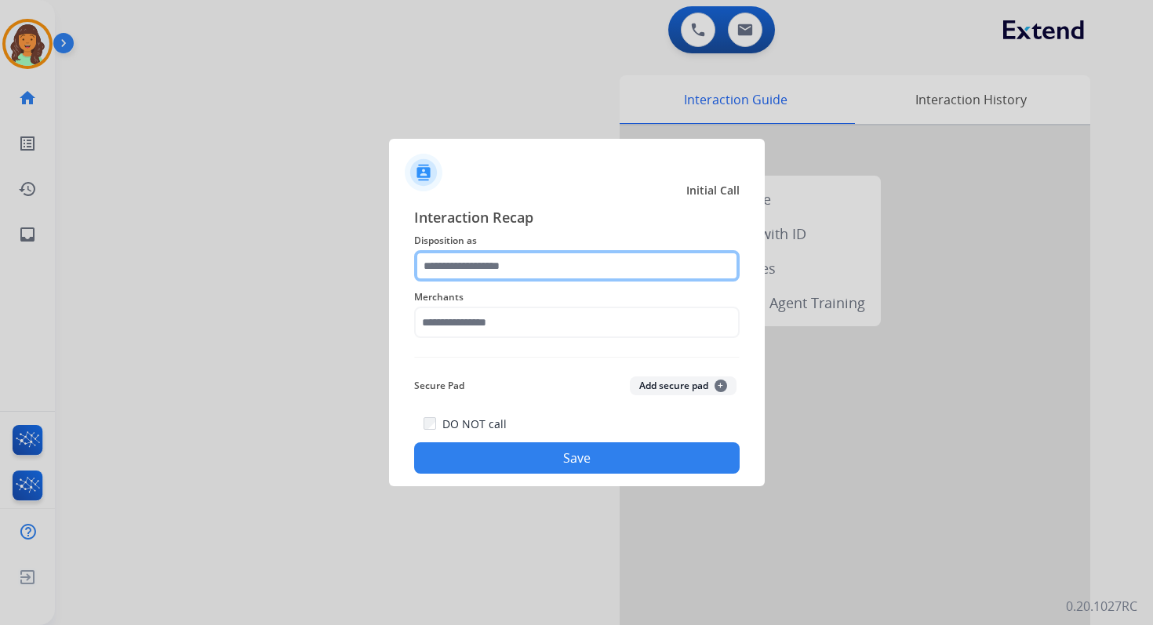
click at [482, 277] on input "text" at bounding box center [576, 265] width 325 height 31
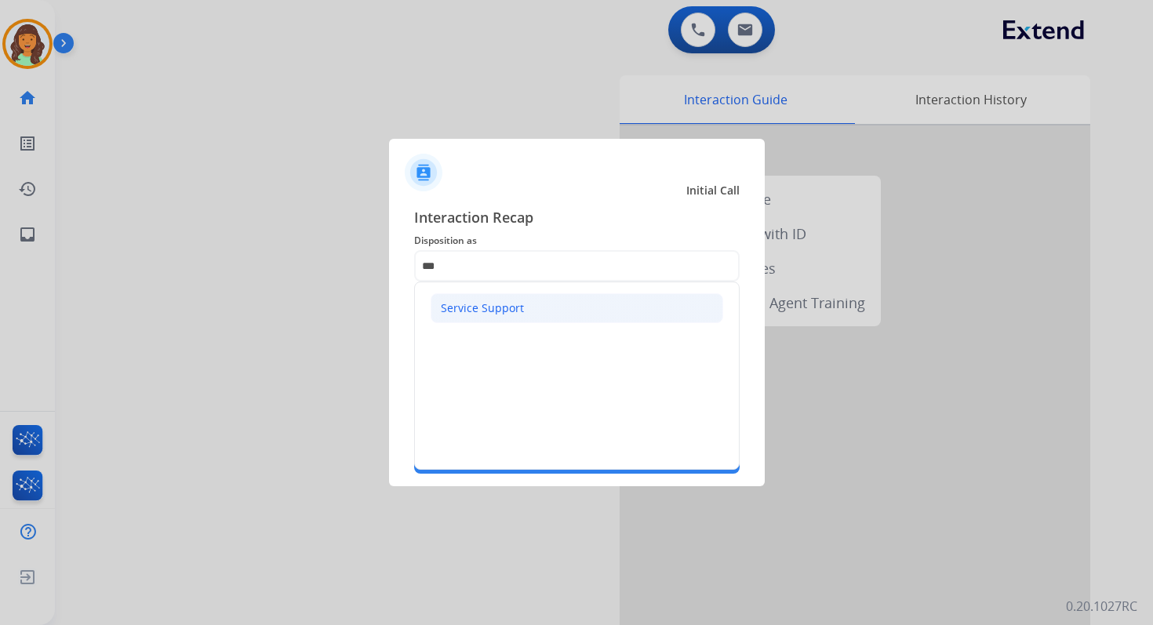
click at [497, 313] on div "Service Support" at bounding box center [482, 308] width 83 height 16
type input "**********"
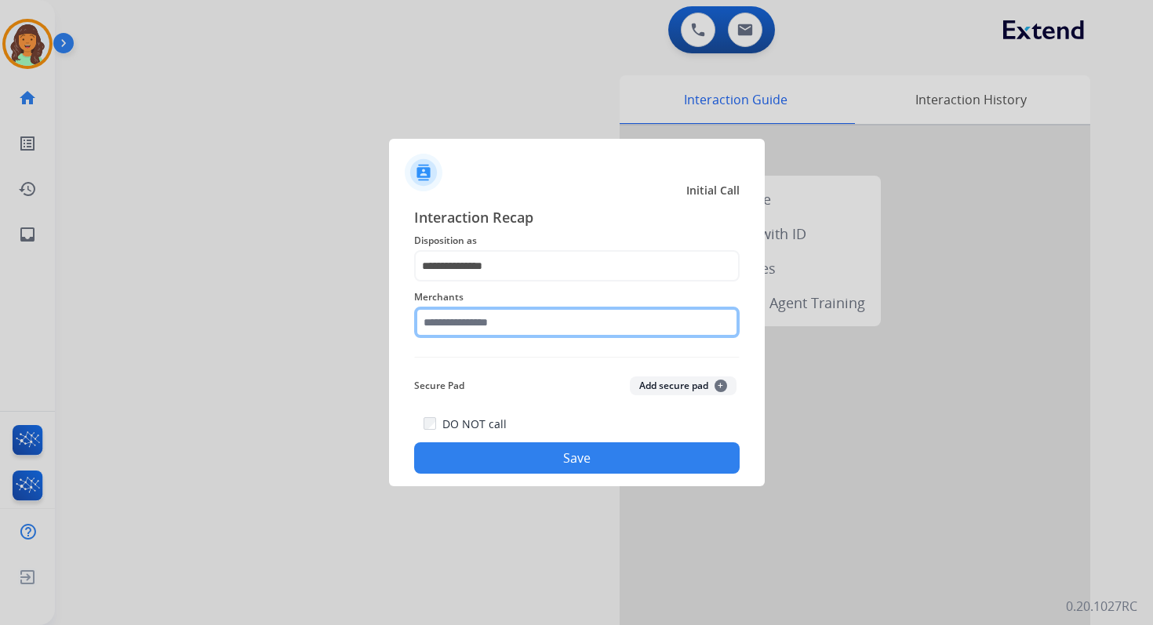
click at [500, 325] on input "text" at bounding box center [576, 322] width 325 height 31
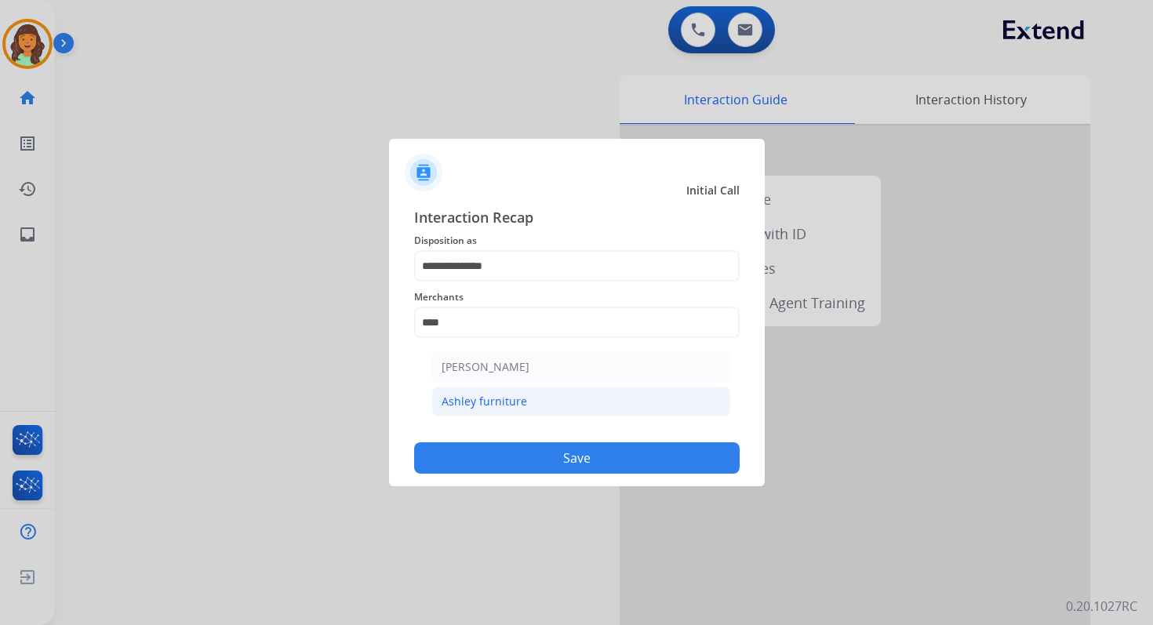
click at [524, 391] on li "Ashley furniture" at bounding box center [580, 402] width 299 height 30
type input "**********"
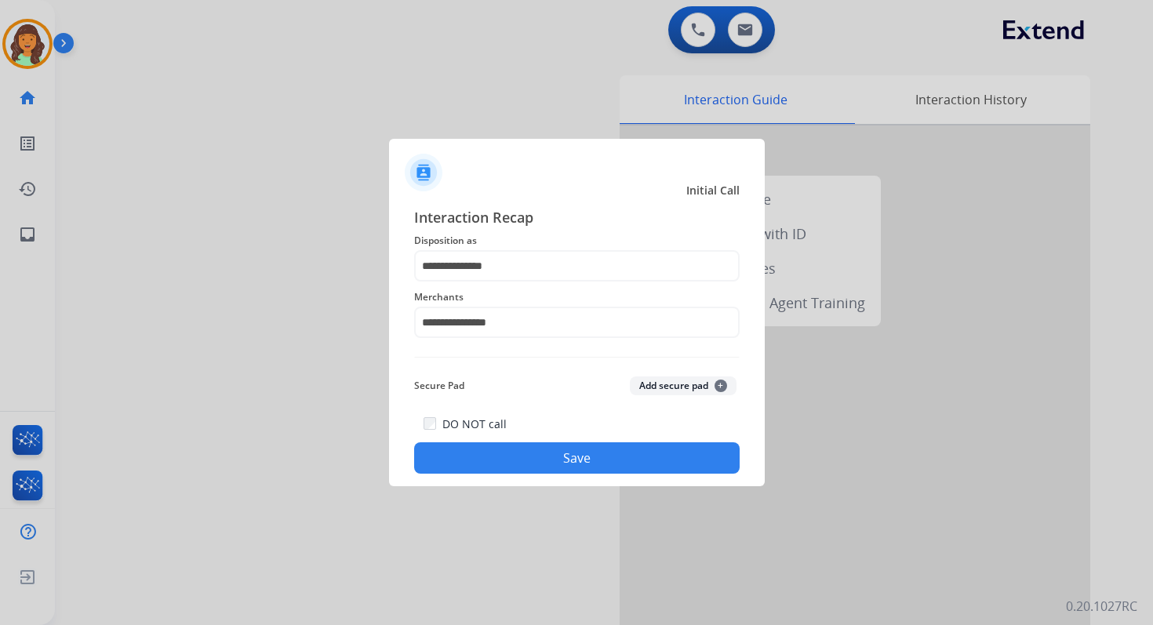
click at [548, 454] on button "Save" at bounding box center [576, 457] width 325 height 31
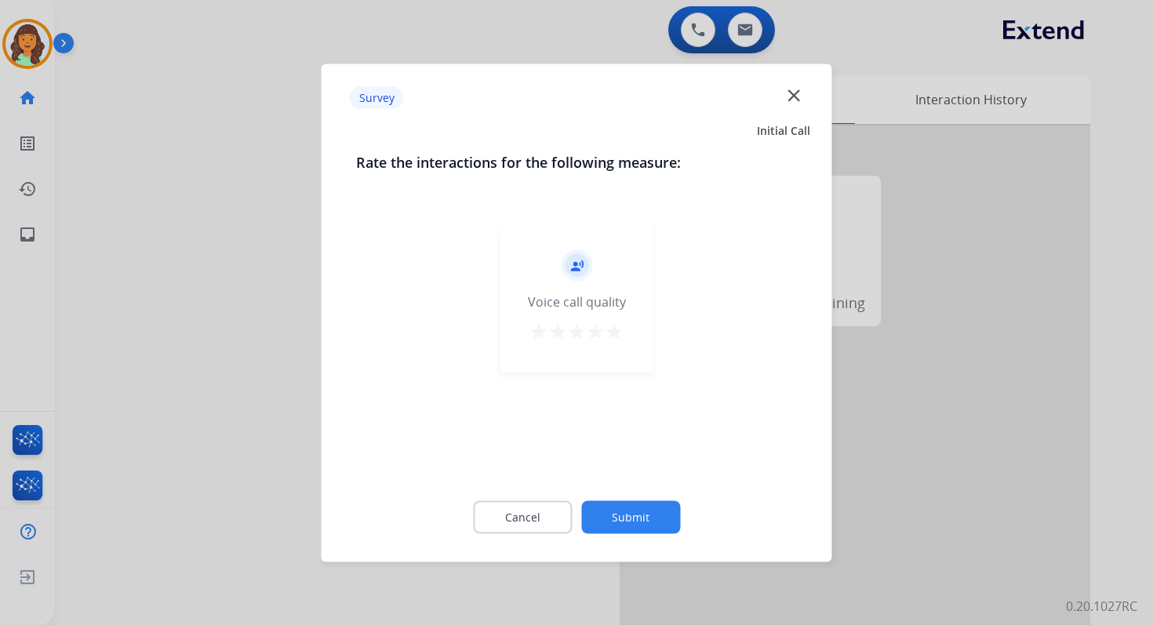
click at [630, 521] on button "Submit" at bounding box center [630, 516] width 99 height 33
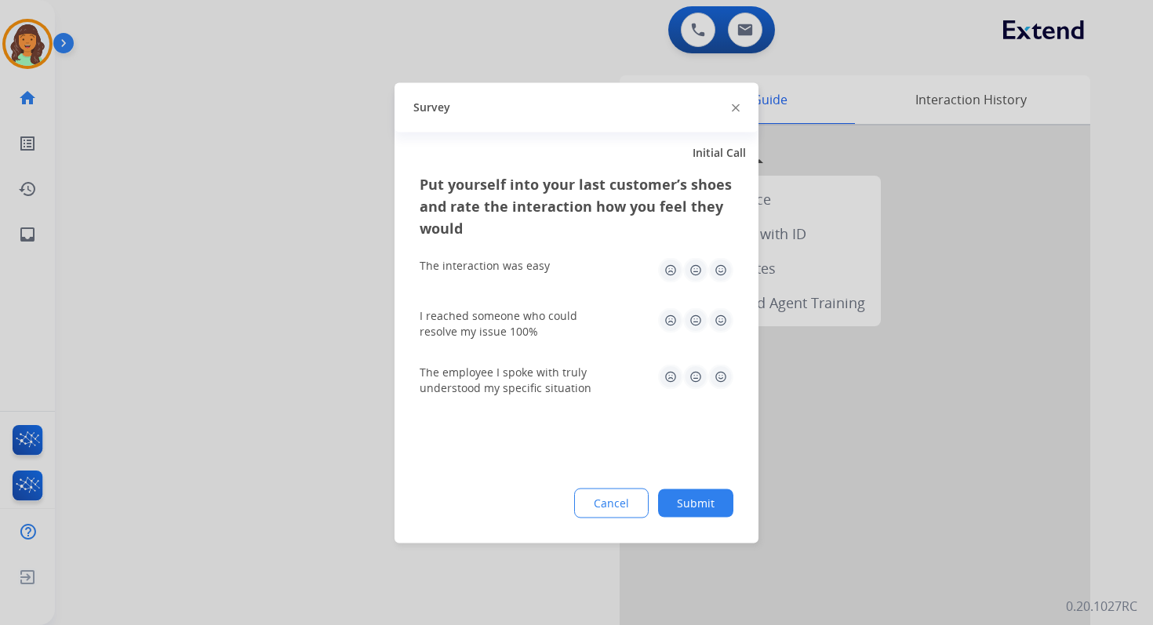
click at [699, 478] on div "Put yourself into your last customer’s shoes and rate the interaction how you f…" at bounding box center [576, 358] width 364 height 370
click at [697, 500] on button "Submit" at bounding box center [695, 503] width 75 height 28
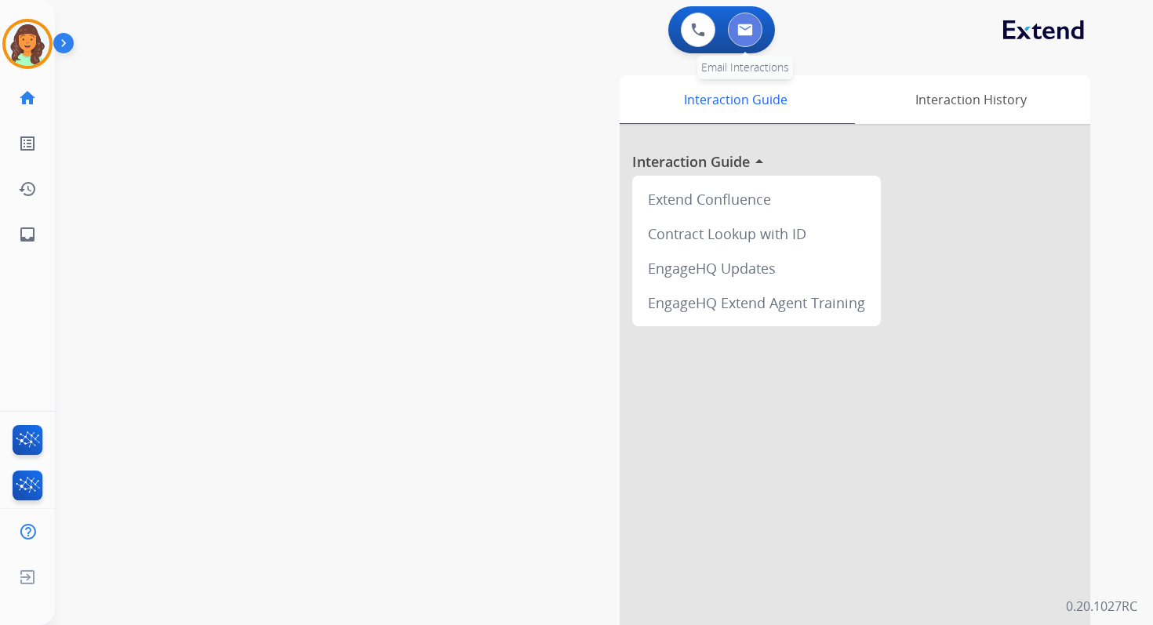
click at [747, 30] on img at bounding box center [745, 30] width 16 height 13
select select "**********"
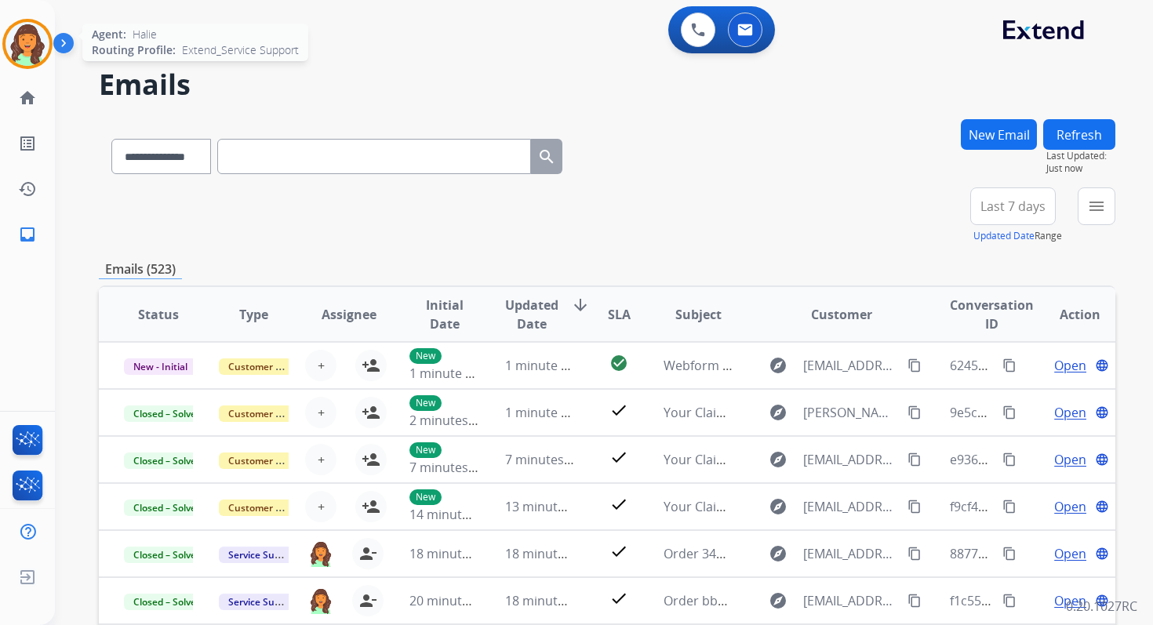
click at [47, 40] on img at bounding box center [27, 44] width 44 height 44
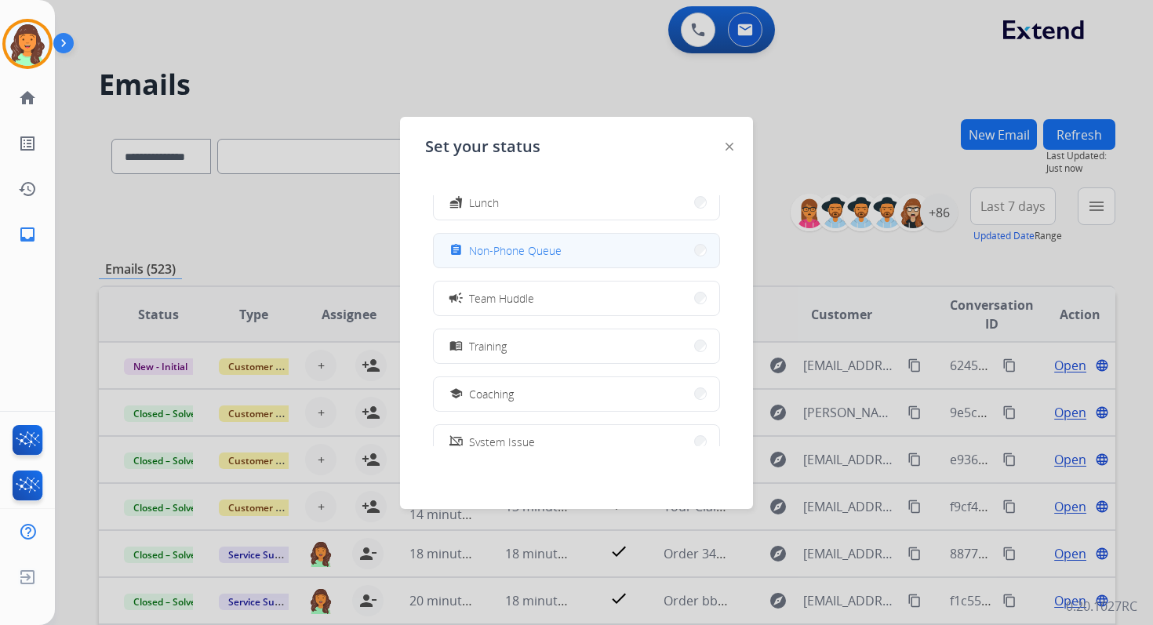
scroll to position [140, 0]
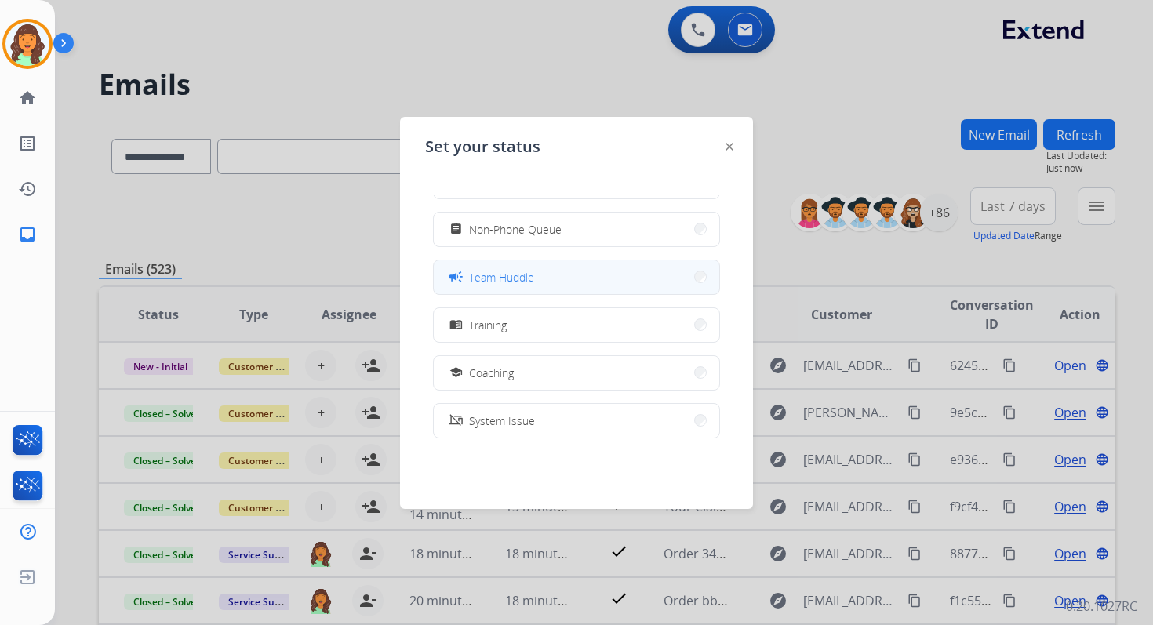
click at [530, 282] on span "Team Huddle" at bounding box center [501, 277] width 65 height 16
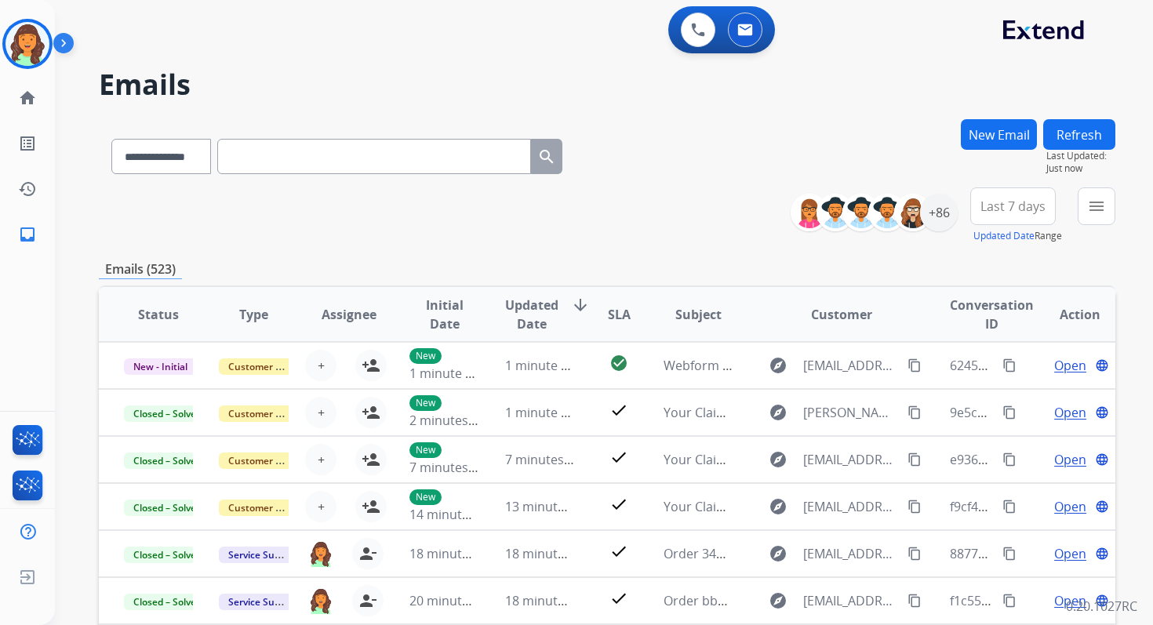
click at [555, 234] on div "**********" at bounding box center [607, 215] width 1016 height 56
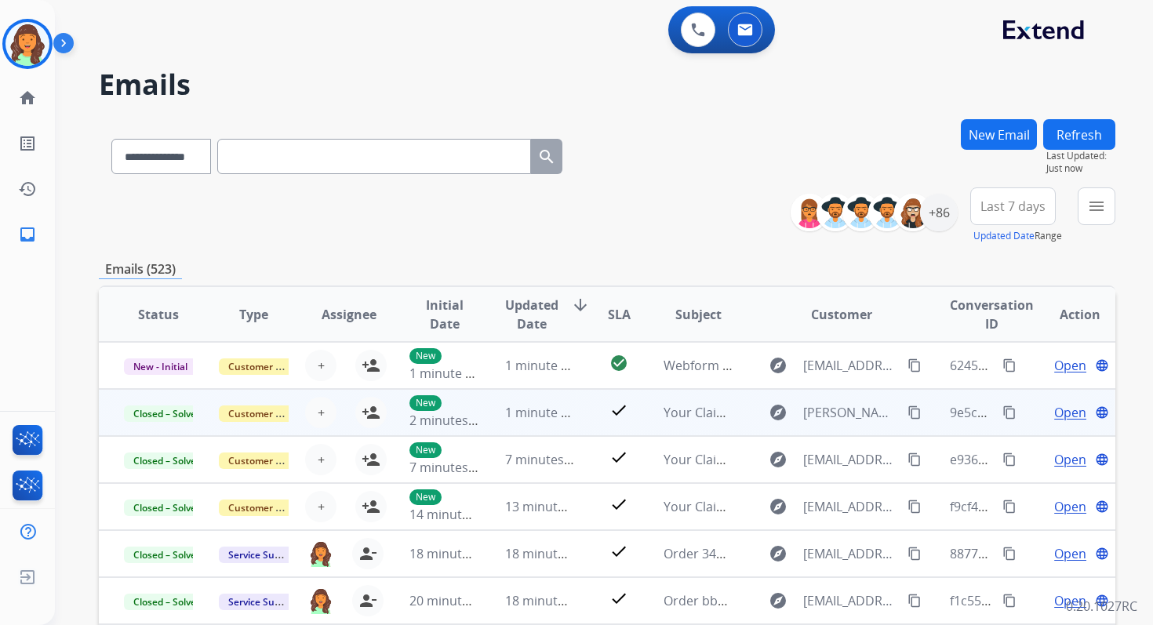
scroll to position [1, 0]
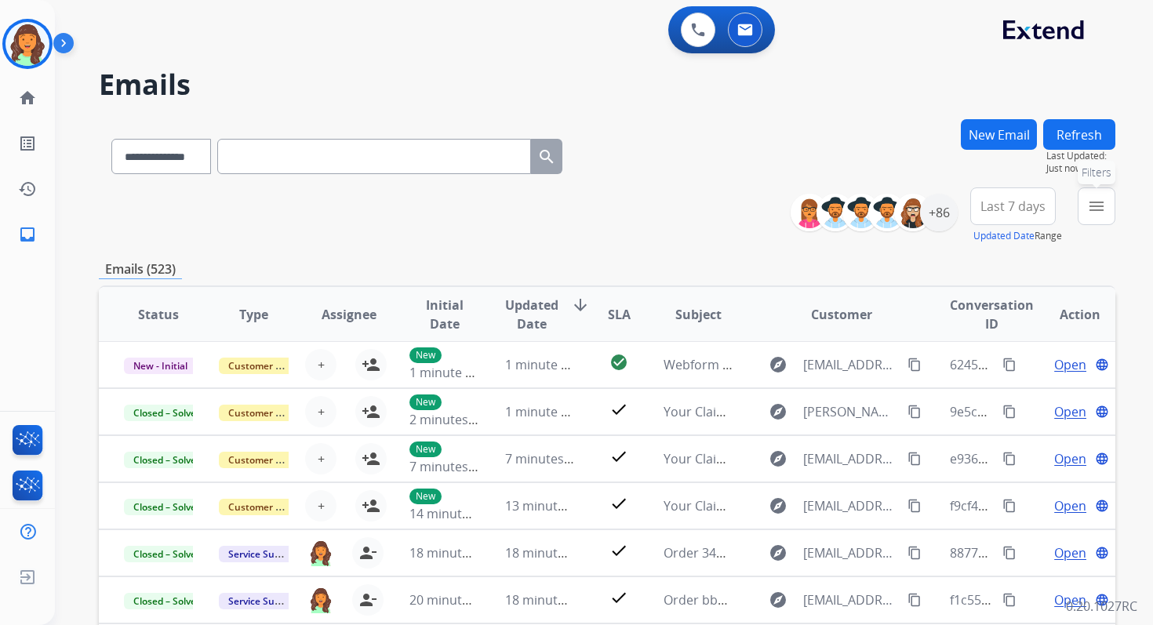
click at [1106, 205] on button "menu Filters" at bounding box center [1096, 206] width 38 height 38
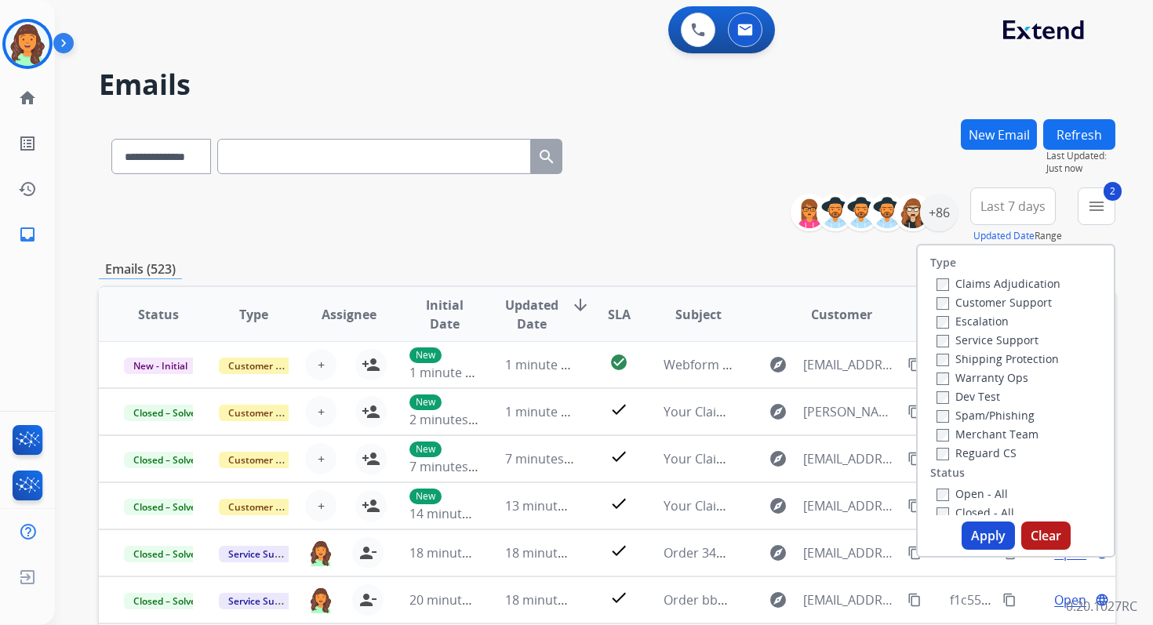
click at [979, 540] on button "Apply" at bounding box center [987, 535] width 53 height 28
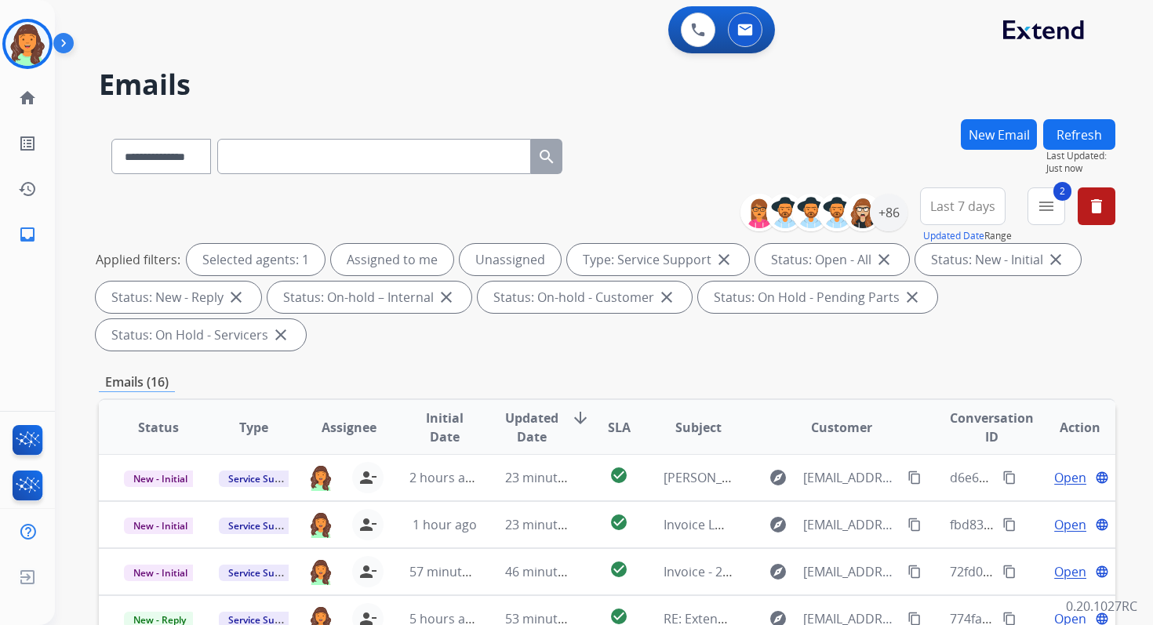
scroll to position [380, 0]
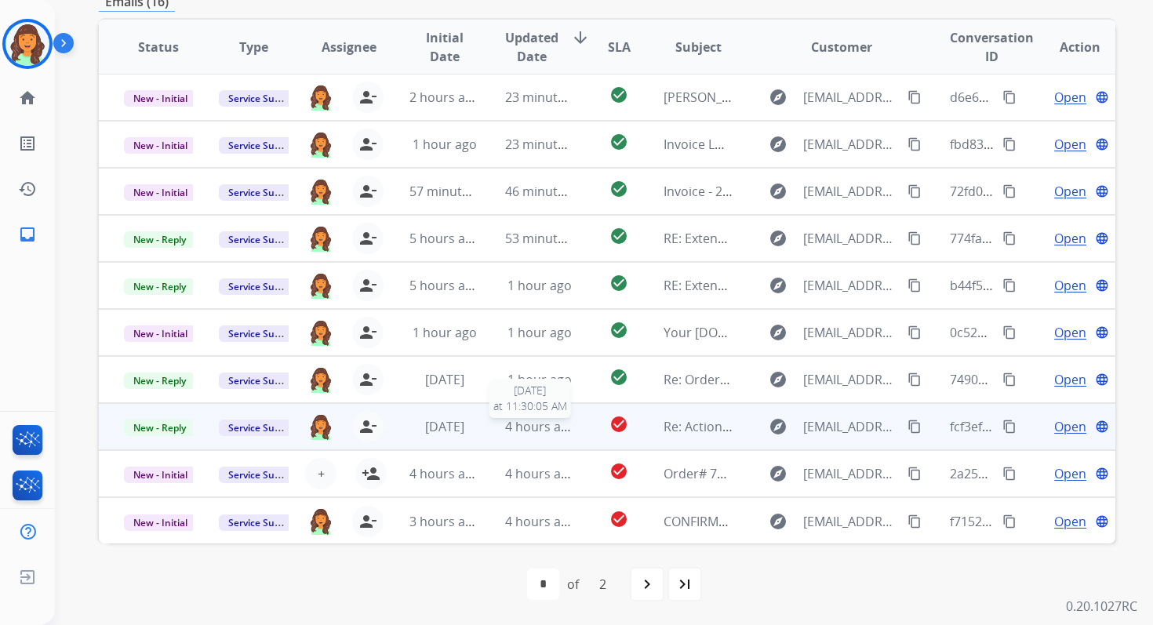
click at [545, 425] on span "4 hours ago" at bounding box center [540, 426] width 71 height 17
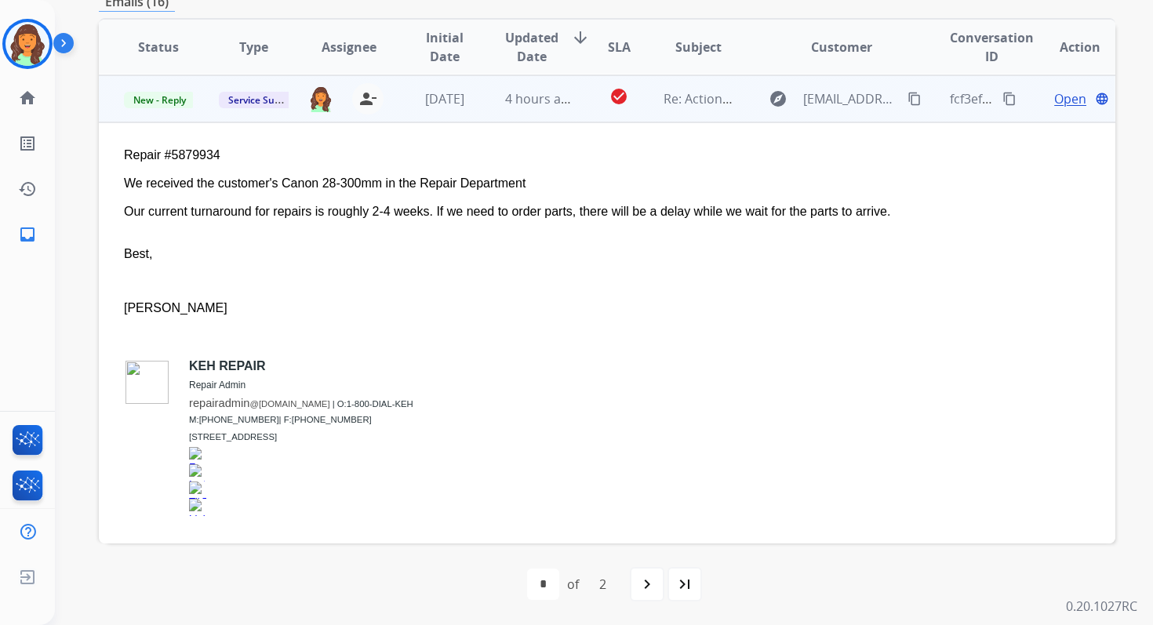
scroll to position [329, 0]
click at [1056, 96] on span "Open" at bounding box center [1070, 98] width 32 height 19
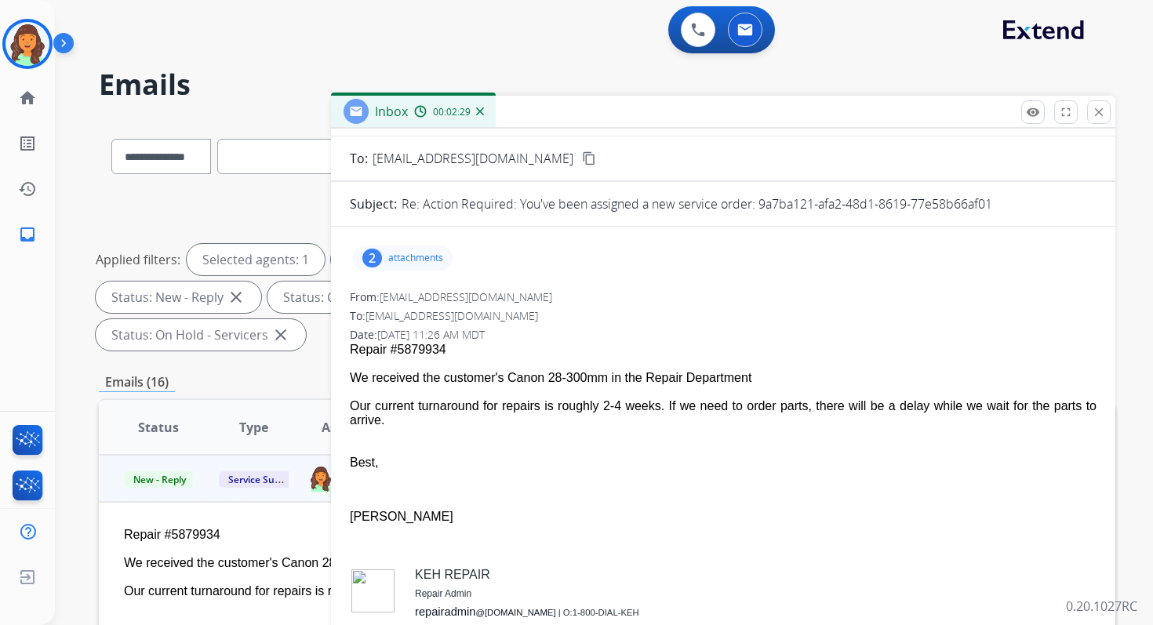
scroll to position [0, 0]
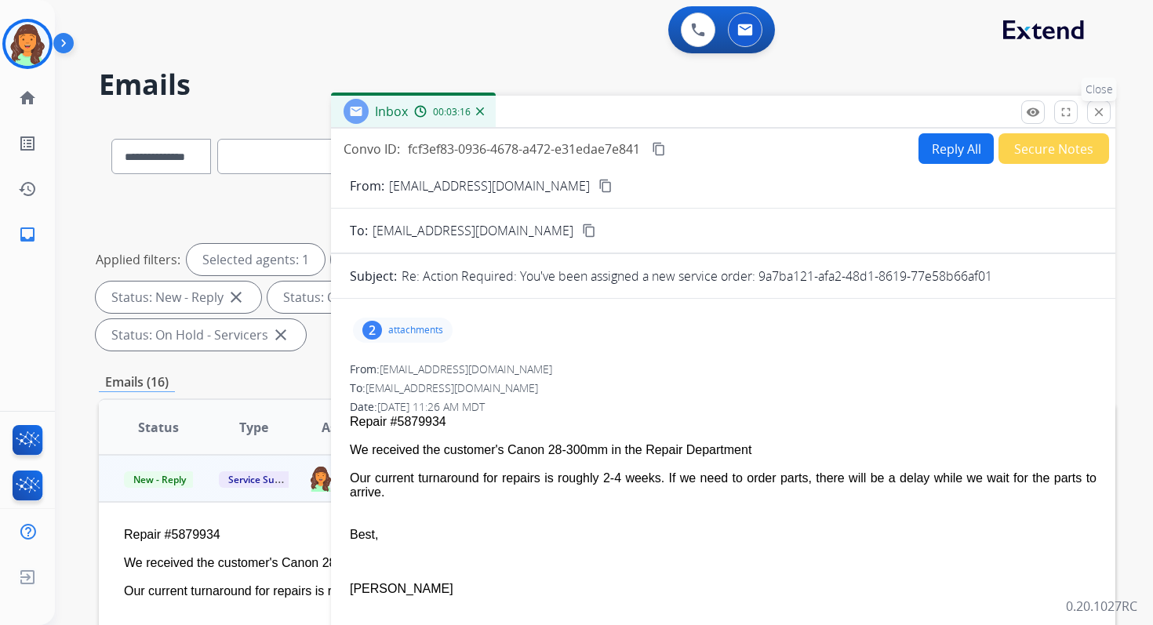
click at [1100, 113] on mat-icon "close" at bounding box center [1099, 112] width 14 height 14
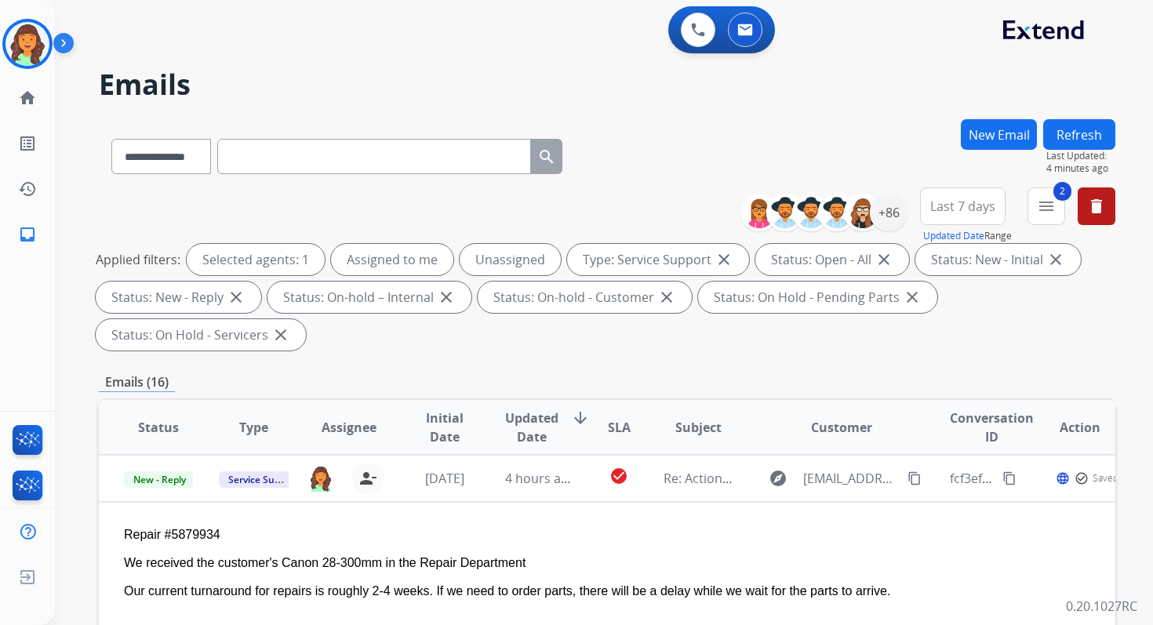
scroll to position [380, 0]
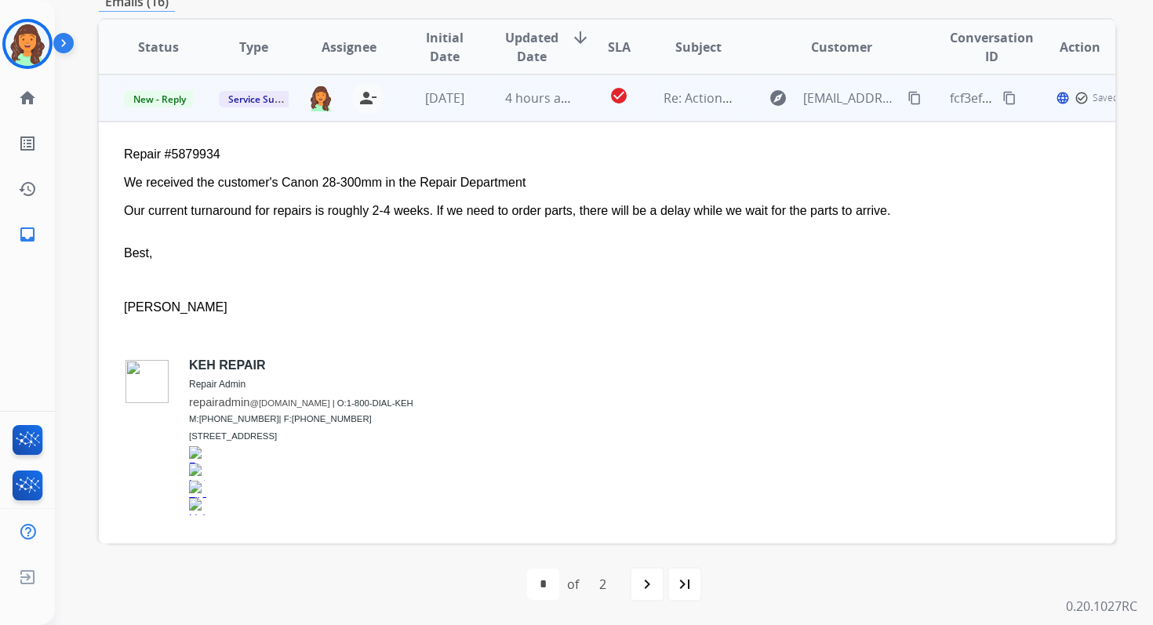
click at [508, 108] on td "4 hours ago" at bounding box center [527, 97] width 95 height 47
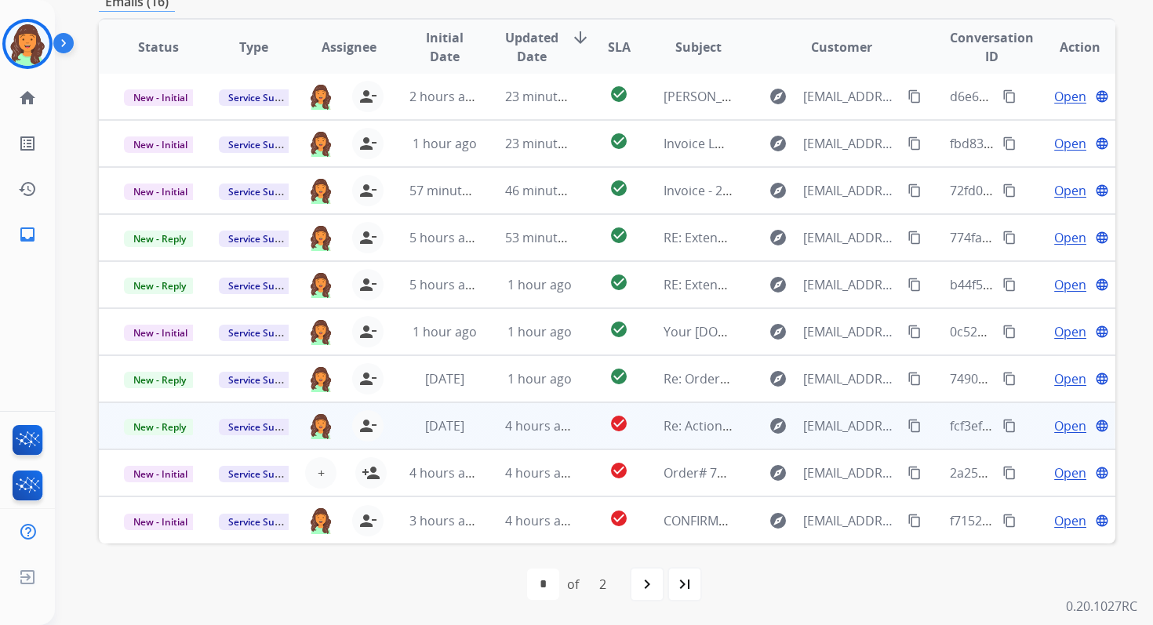
scroll to position [2, 0]
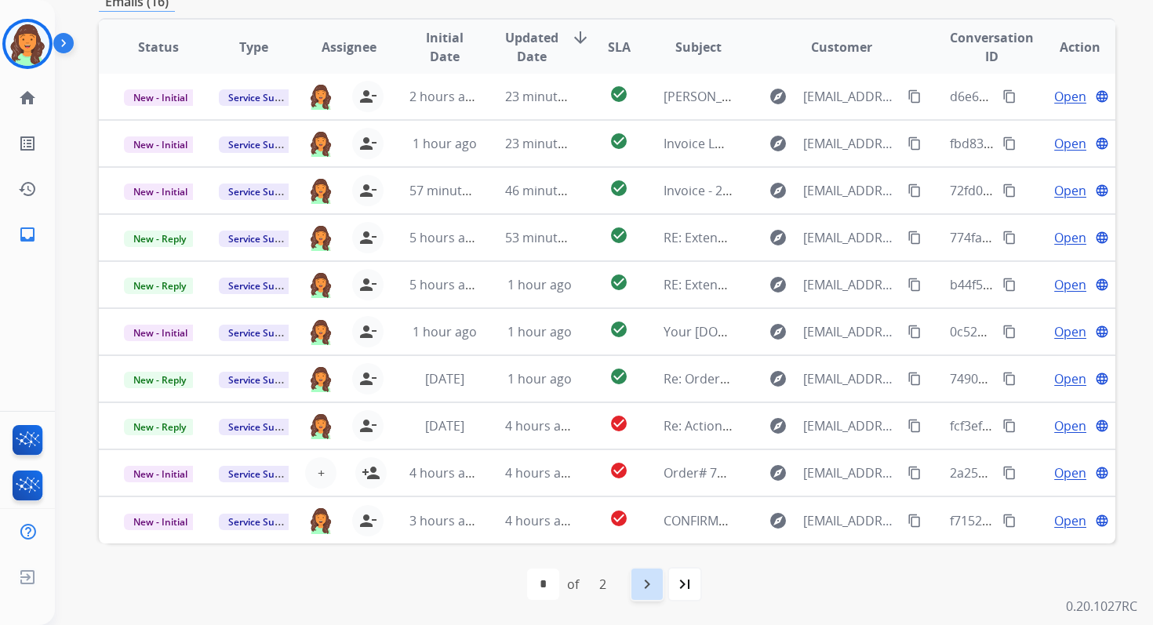
click at [648, 572] on div "navigate_next" at bounding box center [647, 584] width 35 height 35
select select "*"
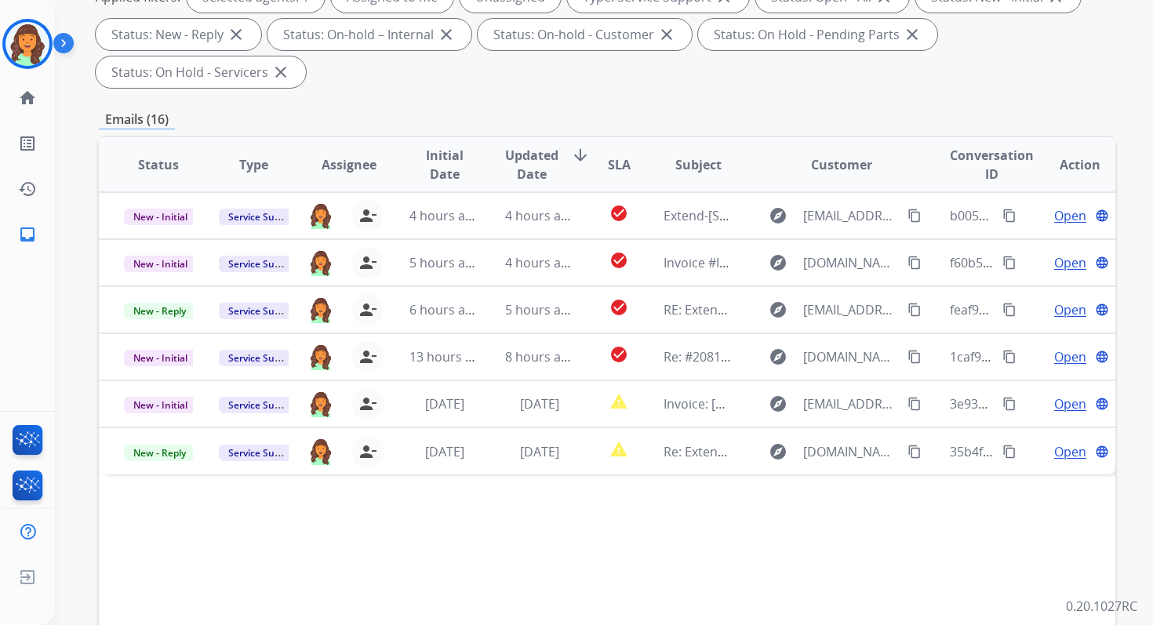
scroll to position [380, 0]
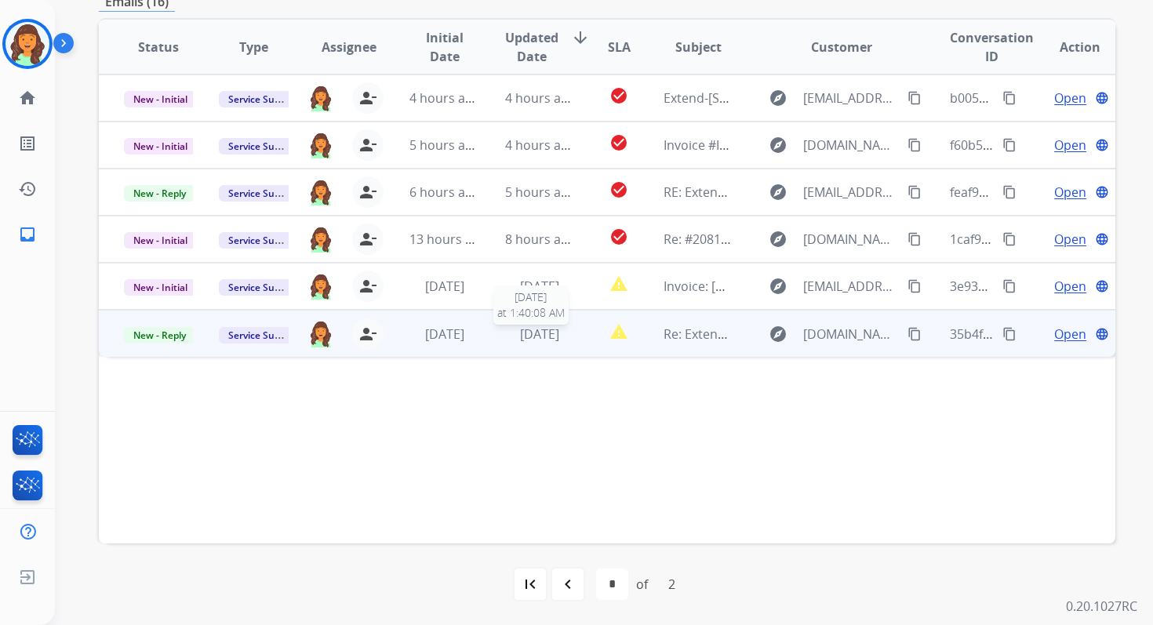
click at [565, 335] on div "3 days ago" at bounding box center [539, 334] width 69 height 19
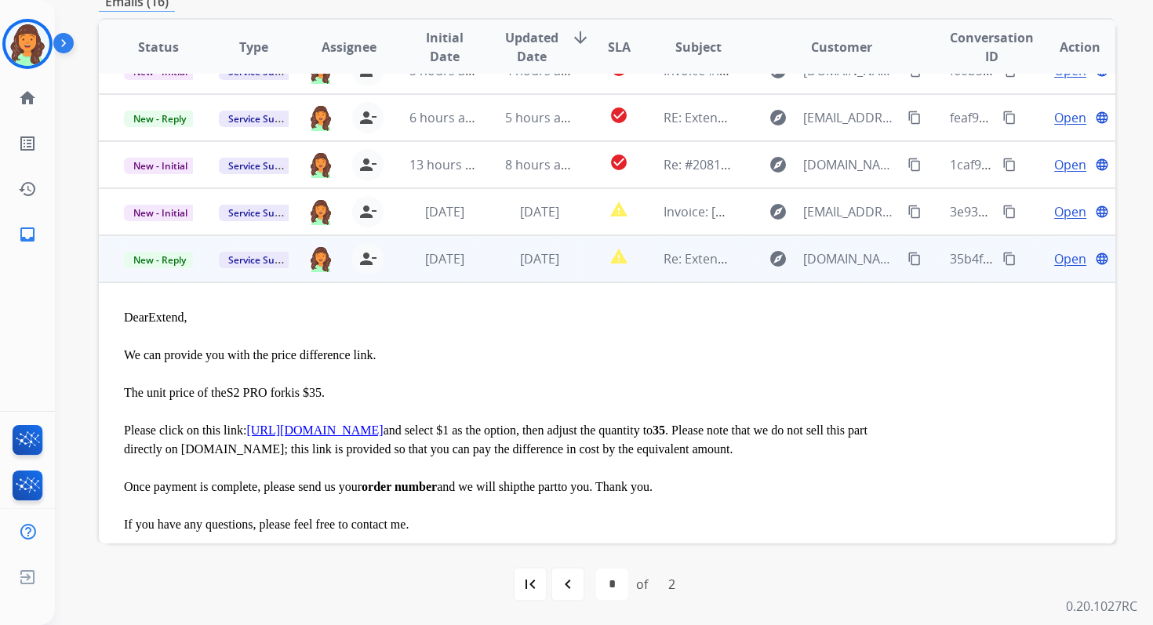
scroll to position [19, 0]
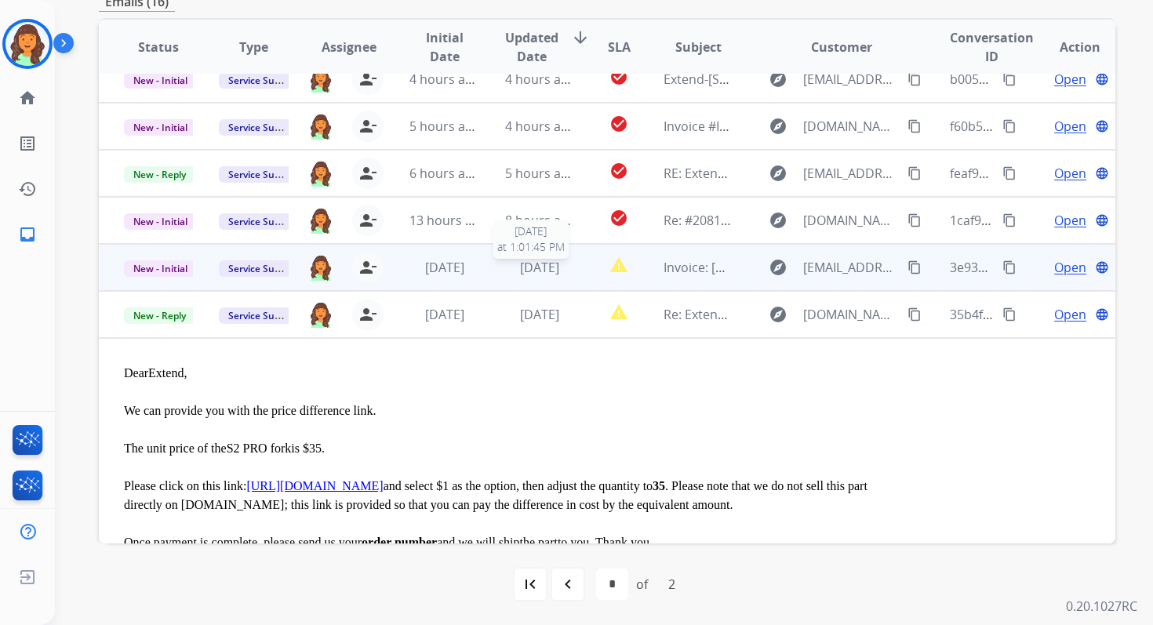
click at [520, 271] on span "3 days ago" at bounding box center [539, 267] width 39 height 17
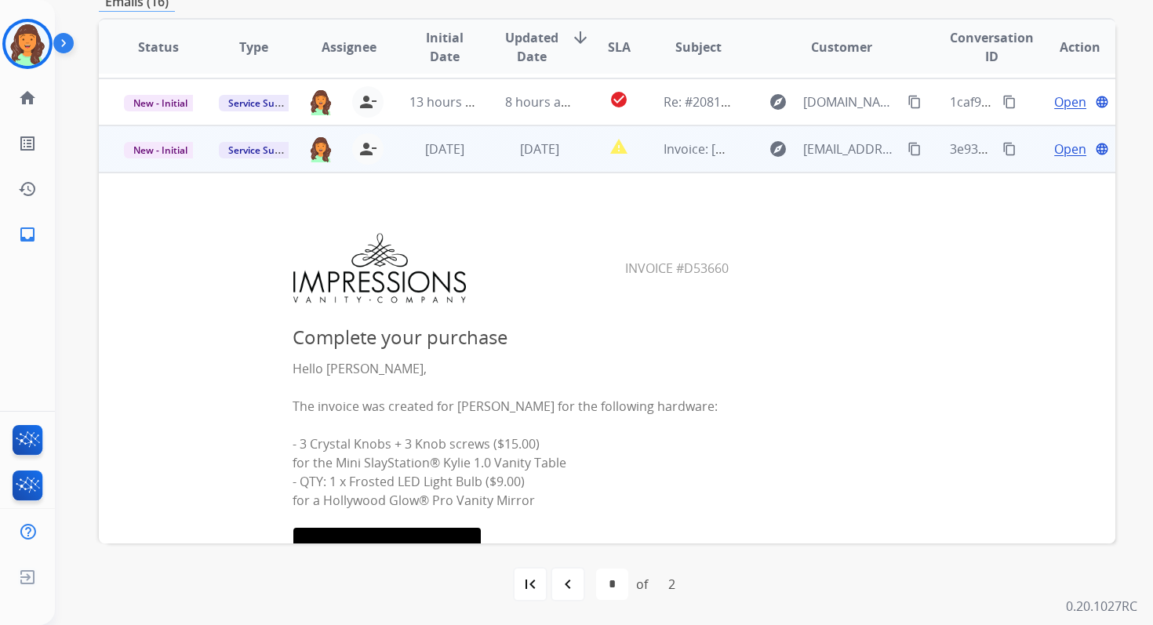
scroll to position [188, 0]
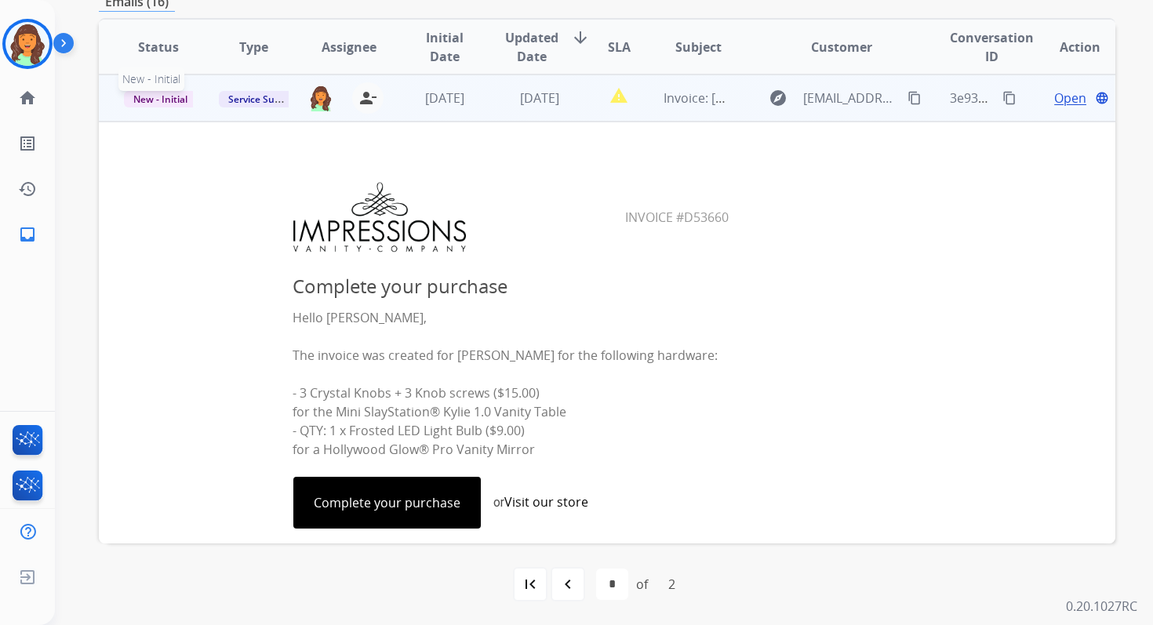
click at [173, 102] on span "New - Initial" at bounding box center [160, 99] width 73 height 16
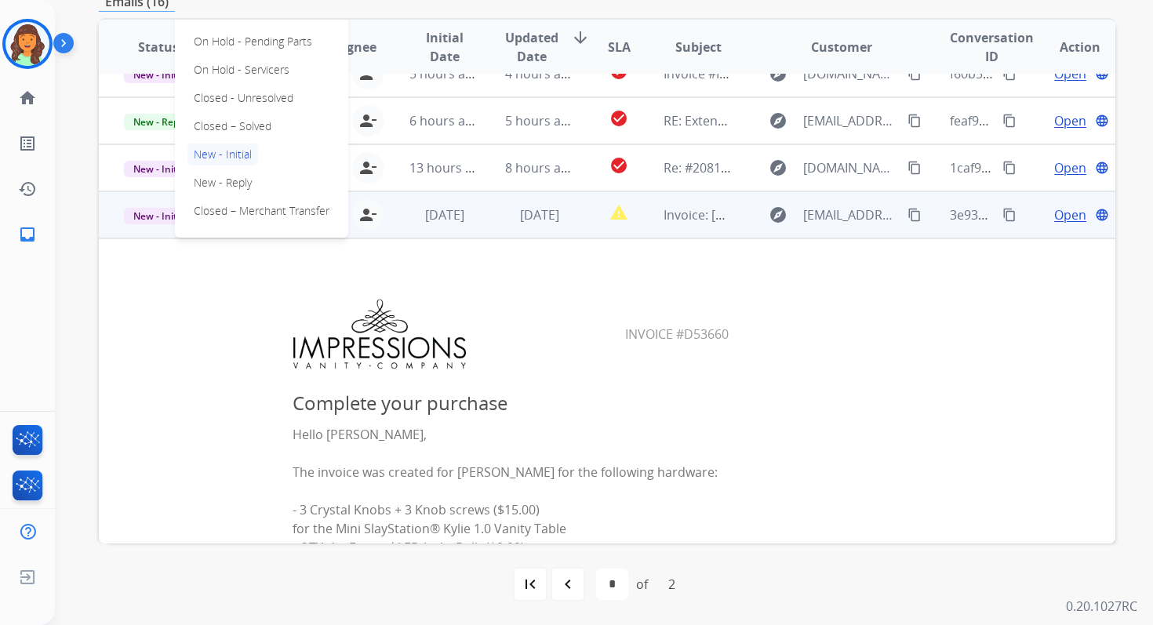
scroll to position [0, 0]
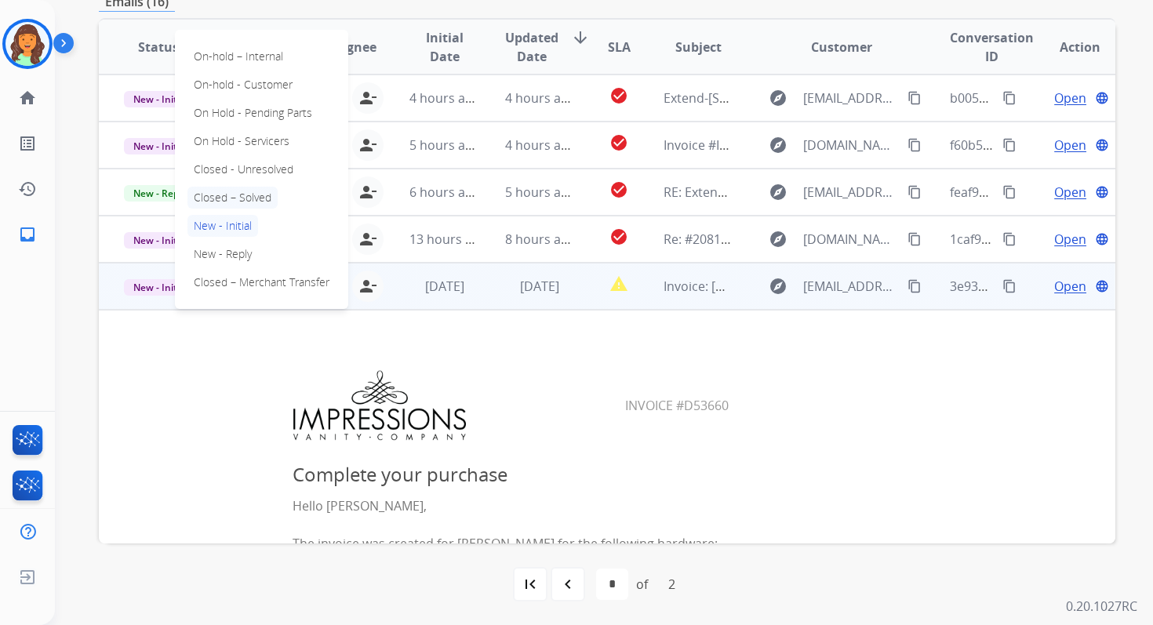
click at [255, 198] on p "Closed – Solved" at bounding box center [232, 198] width 90 height 22
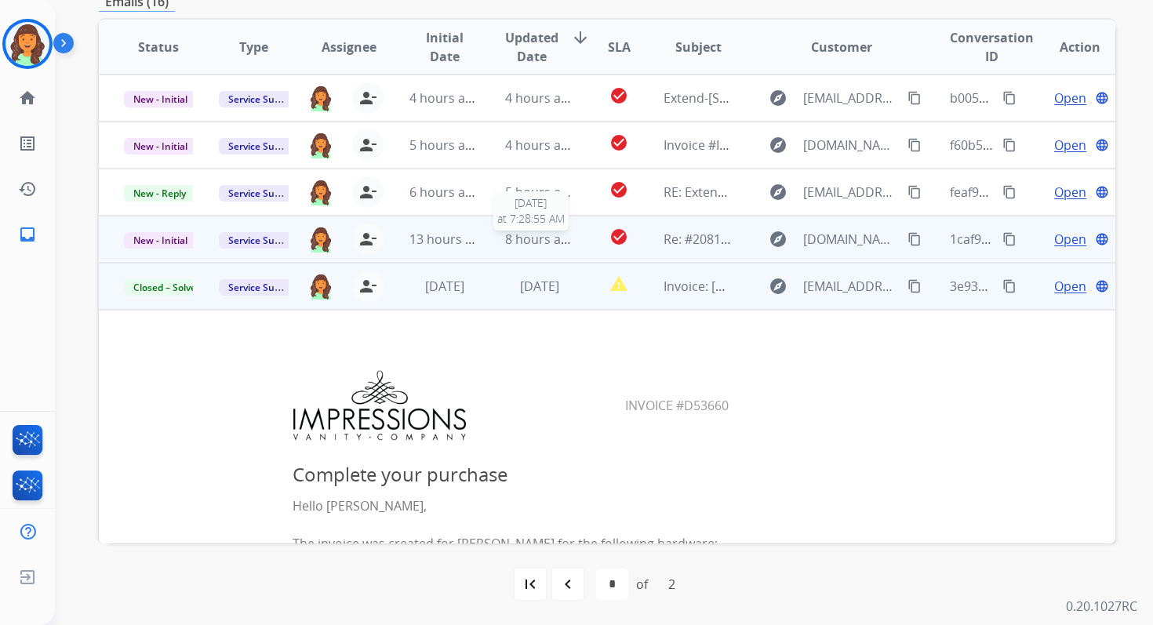
click at [518, 239] on span "8 hours ago" at bounding box center [540, 239] width 71 height 17
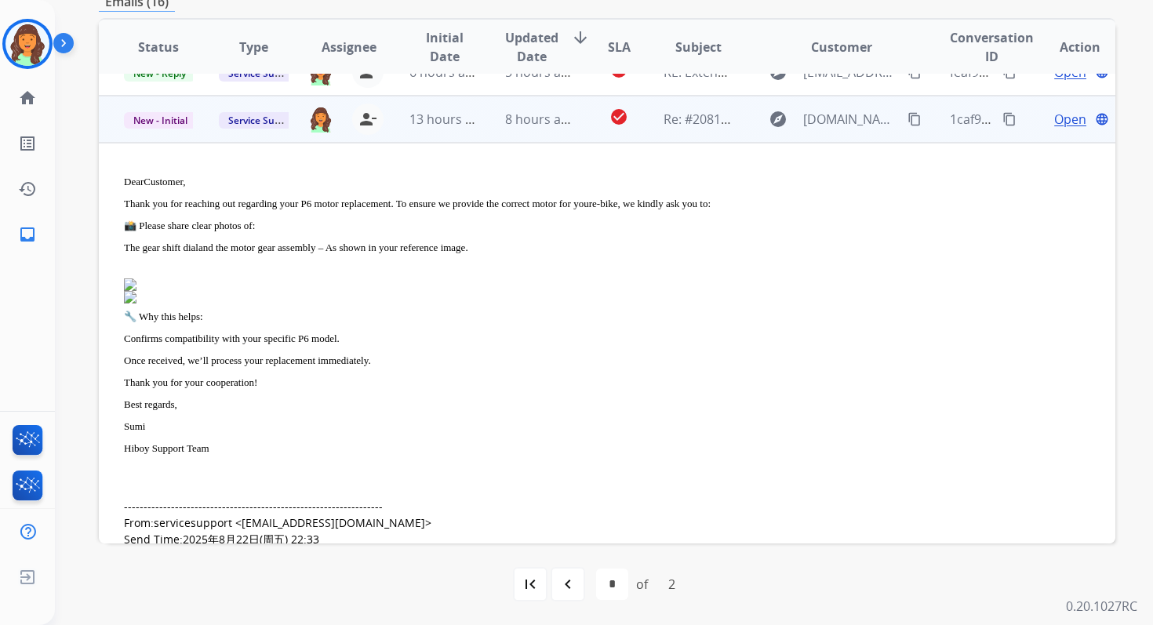
scroll to position [118, 0]
click at [1054, 122] on span "Open" at bounding box center [1070, 121] width 32 height 19
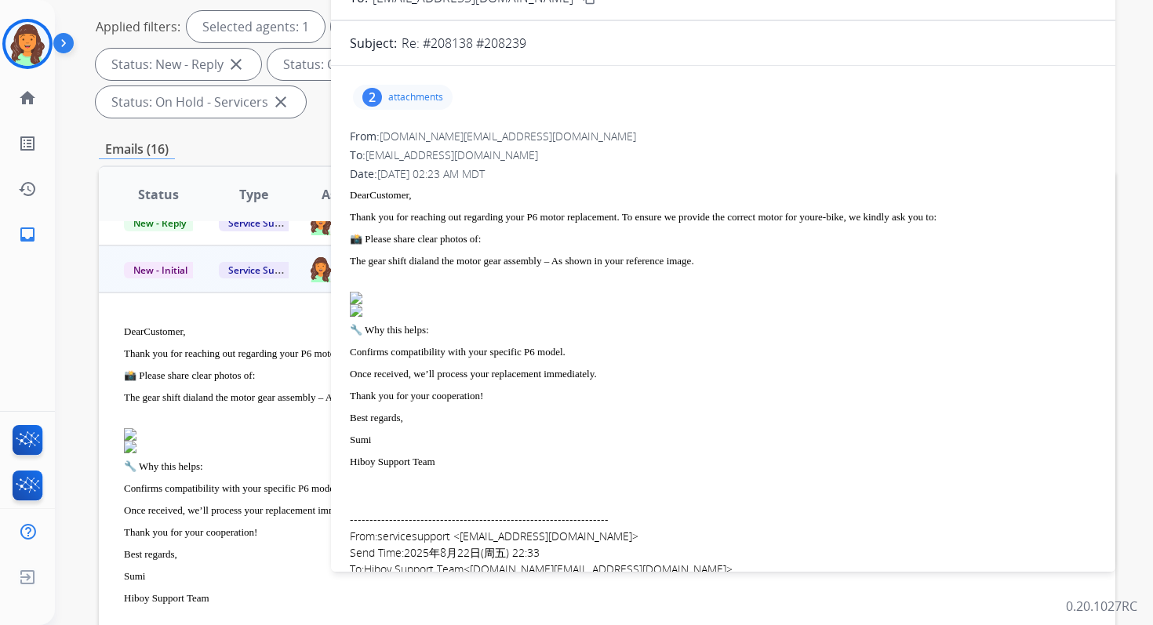
scroll to position [173, 0]
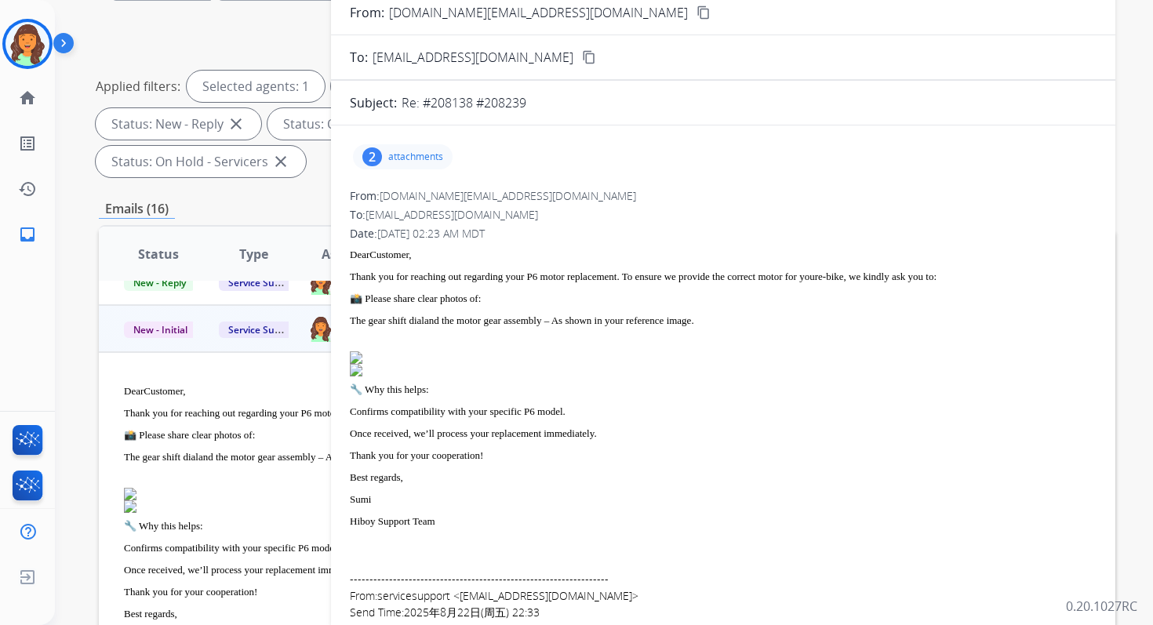
click at [396, 154] on p "attachments" at bounding box center [415, 157] width 55 height 13
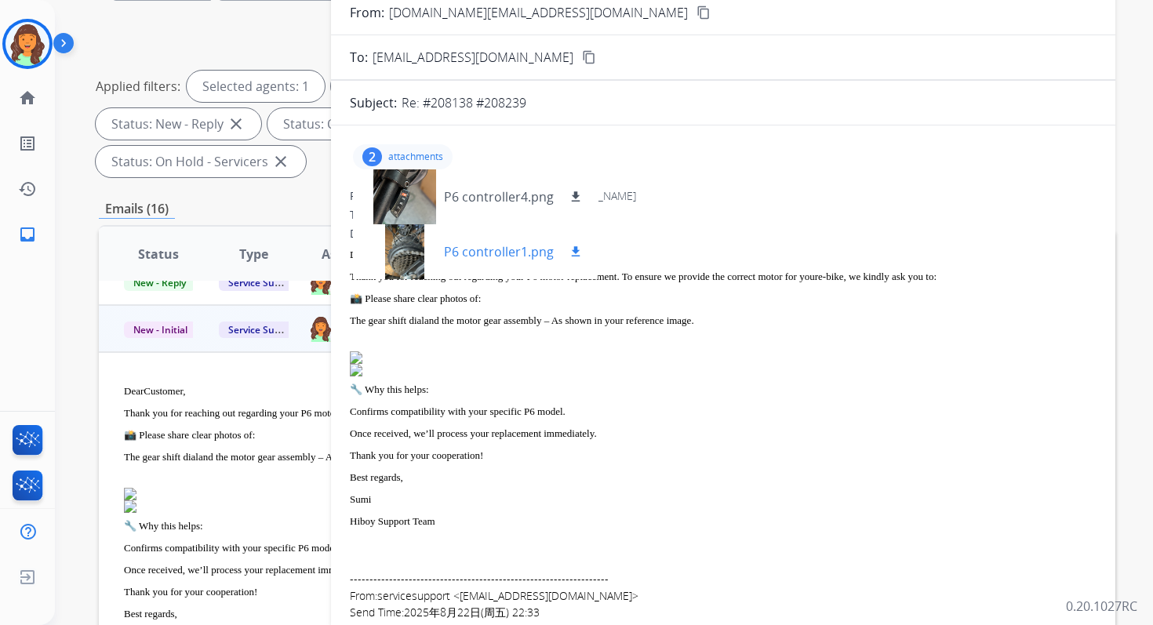
click at [411, 253] on div at bounding box center [404, 251] width 78 height 55
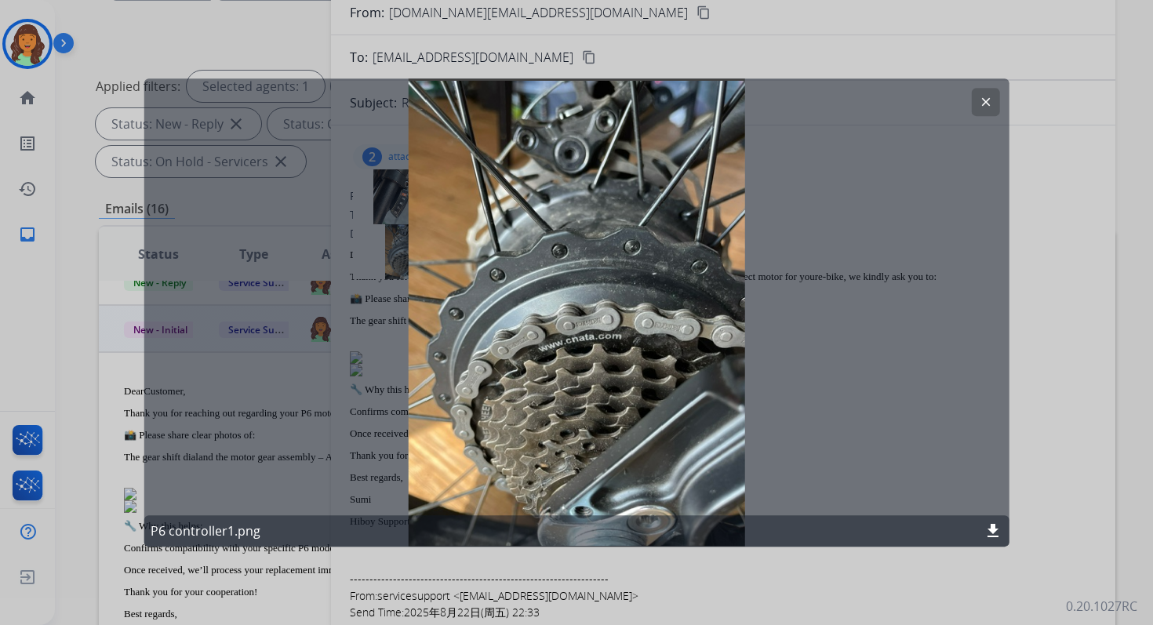
click at [976, 100] on button "clear" at bounding box center [985, 102] width 28 height 28
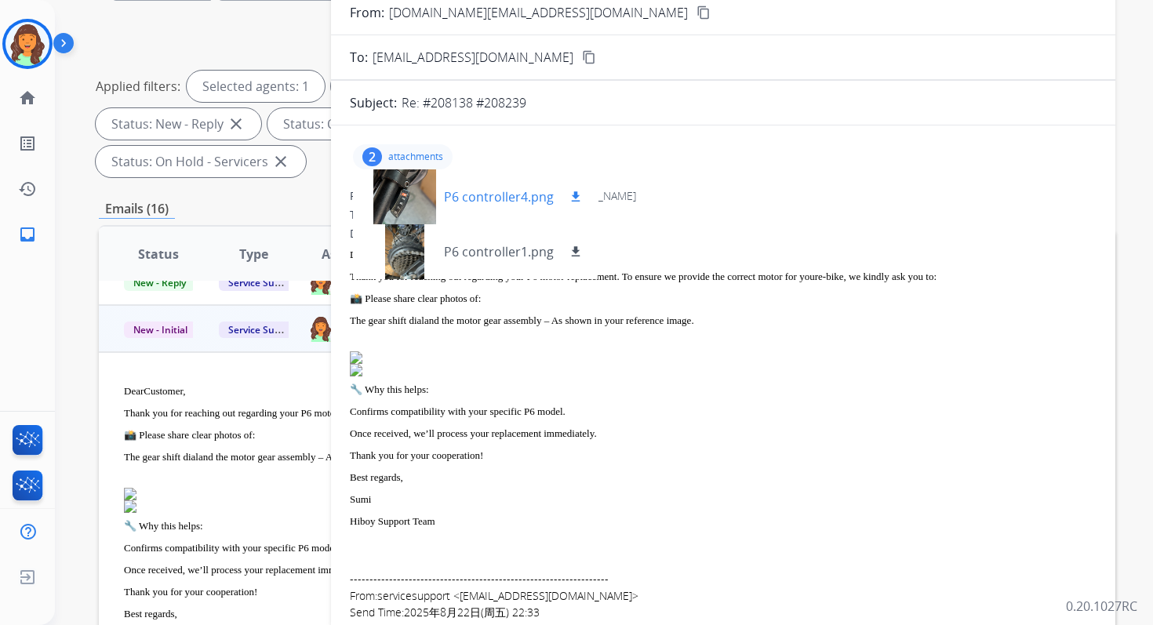
click at [412, 185] on div at bounding box center [404, 196] width 78 height 55
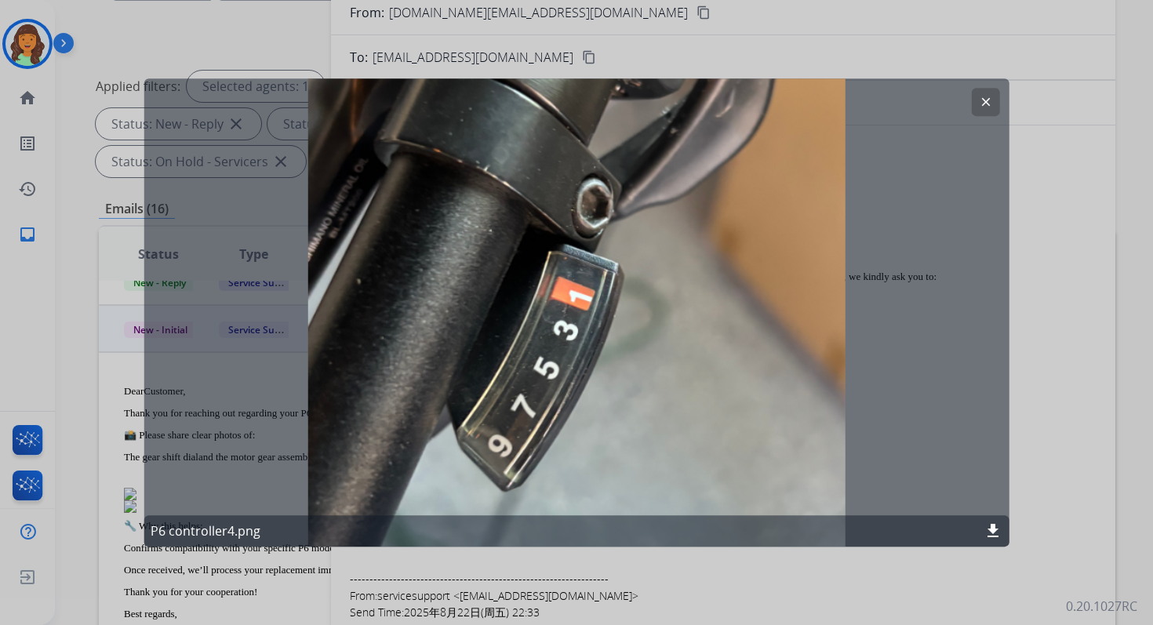
click at [988, 100] on mat-icon "clear" at bounding box center [985, 102] width 14 height 14
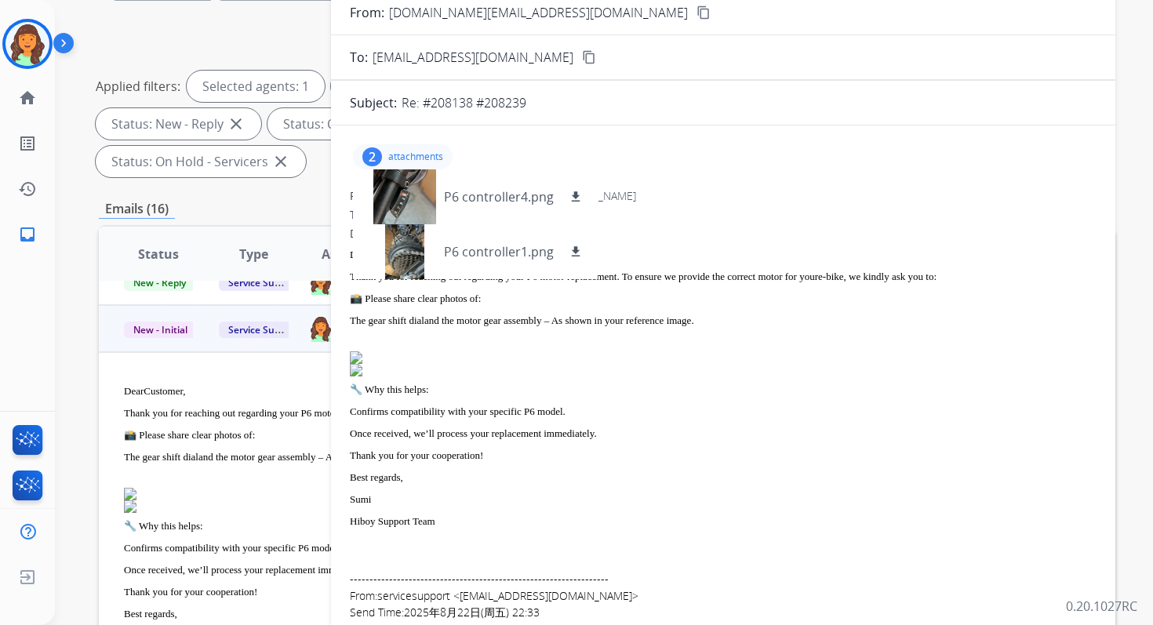
click at [434, 153] on p "attachments" at bounding box center [415, 157] width 55 height 13
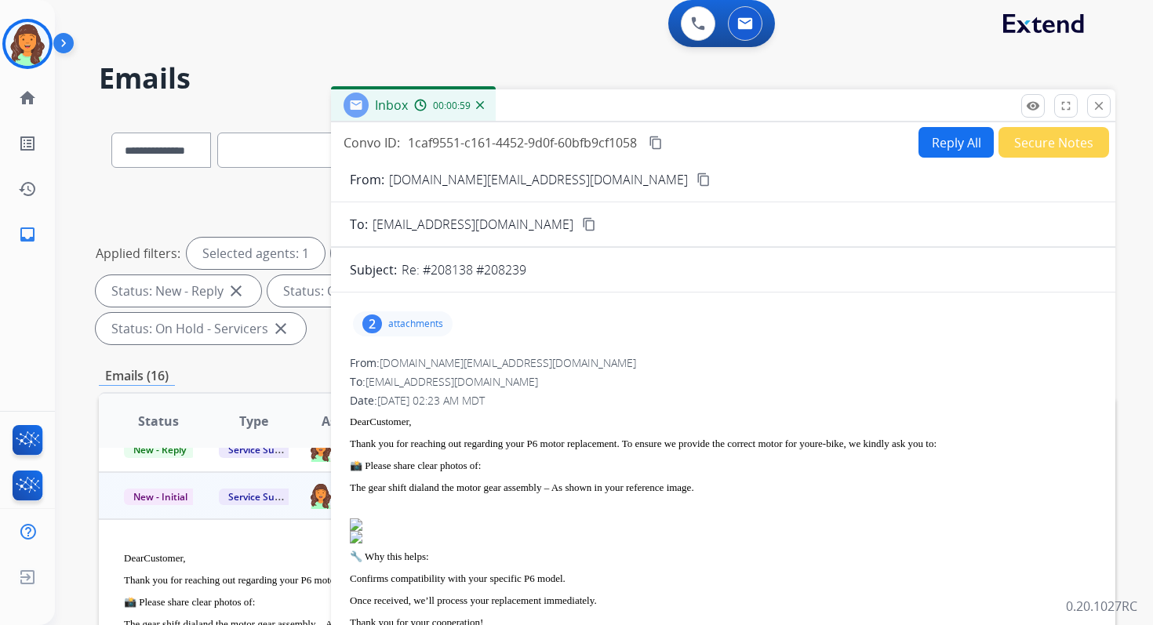
scroll to position [0, 0]
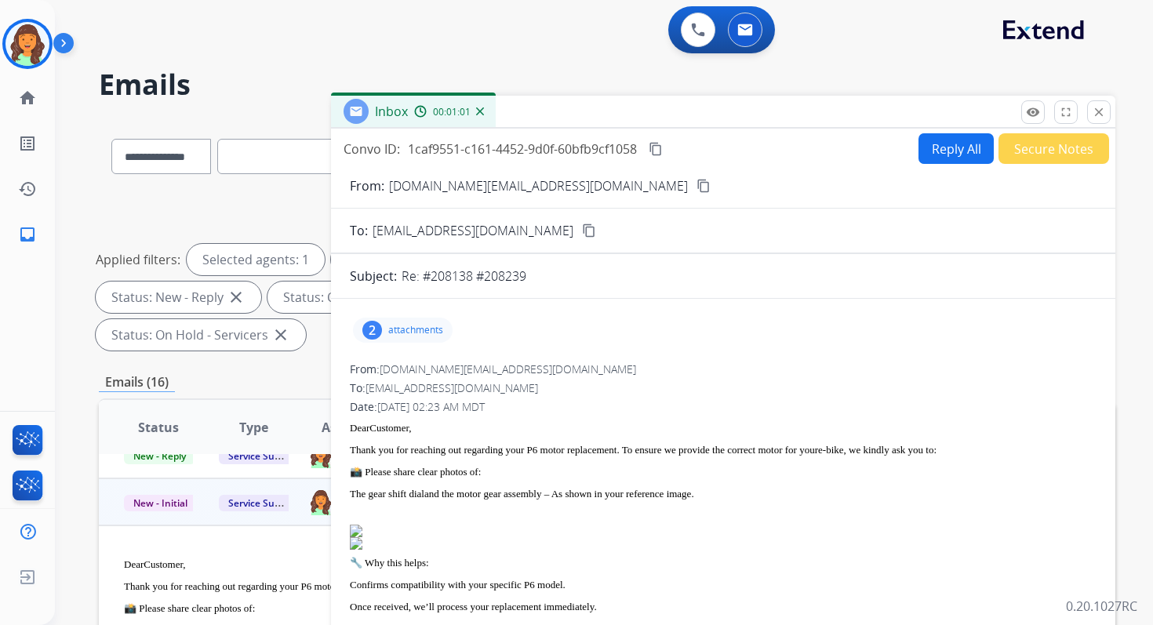
click at [412, 334] on p "attachments" at bounding box center [415, 330] width 55 height 13
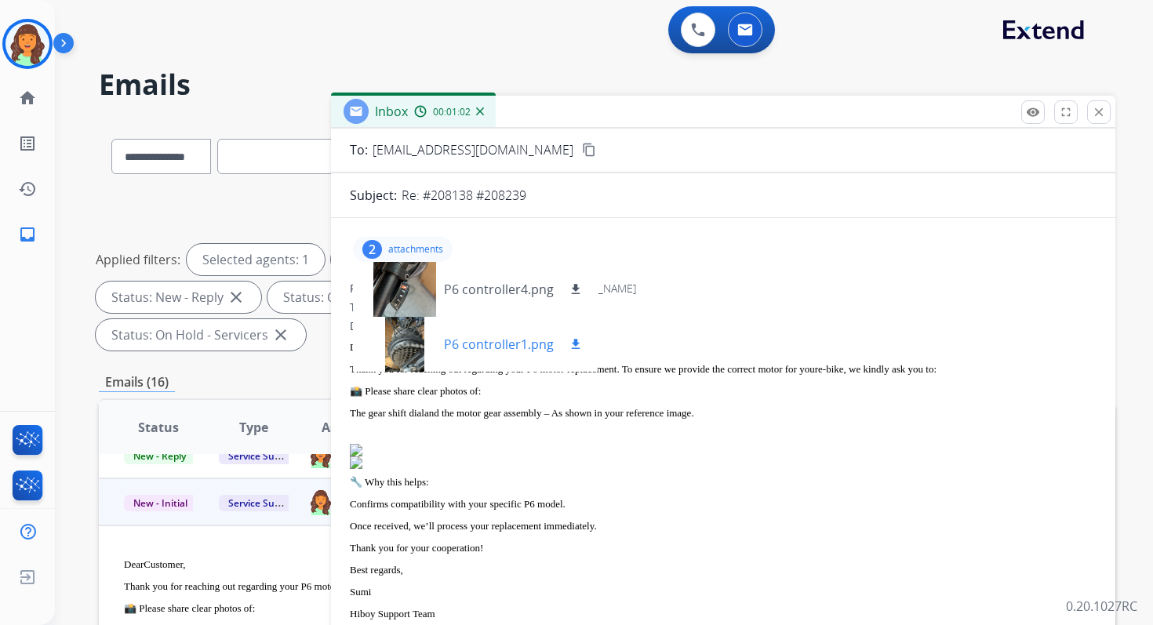
scroll to position [115, 0]
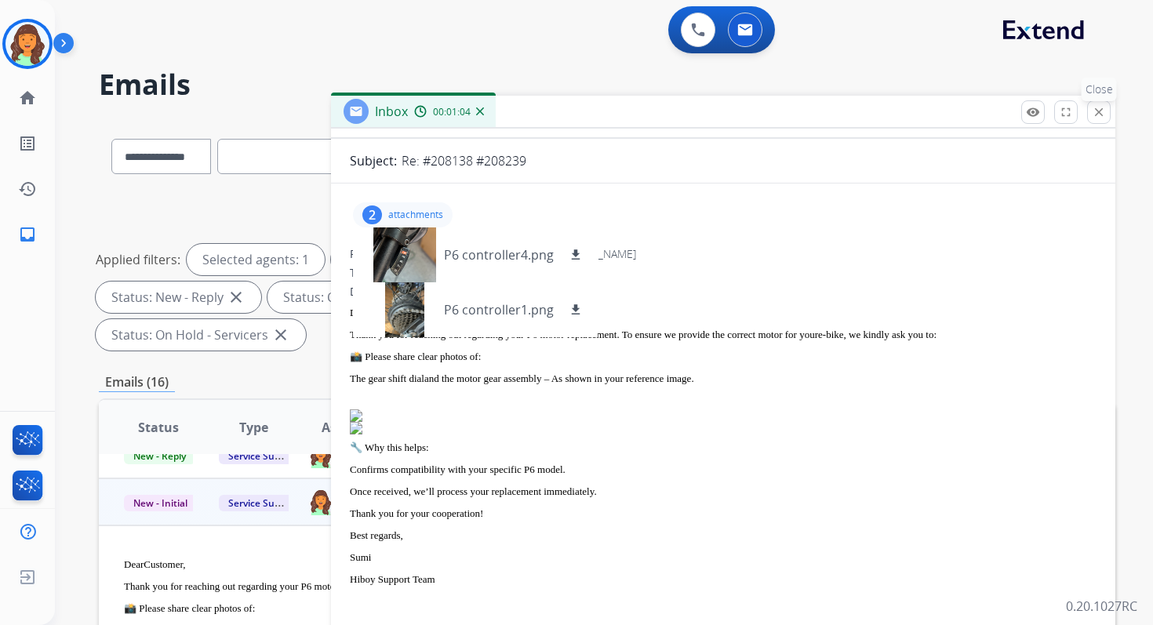
click at [1096, 108] on mat-icon "close" at bounding box center [1099, 112] width 14 height 14
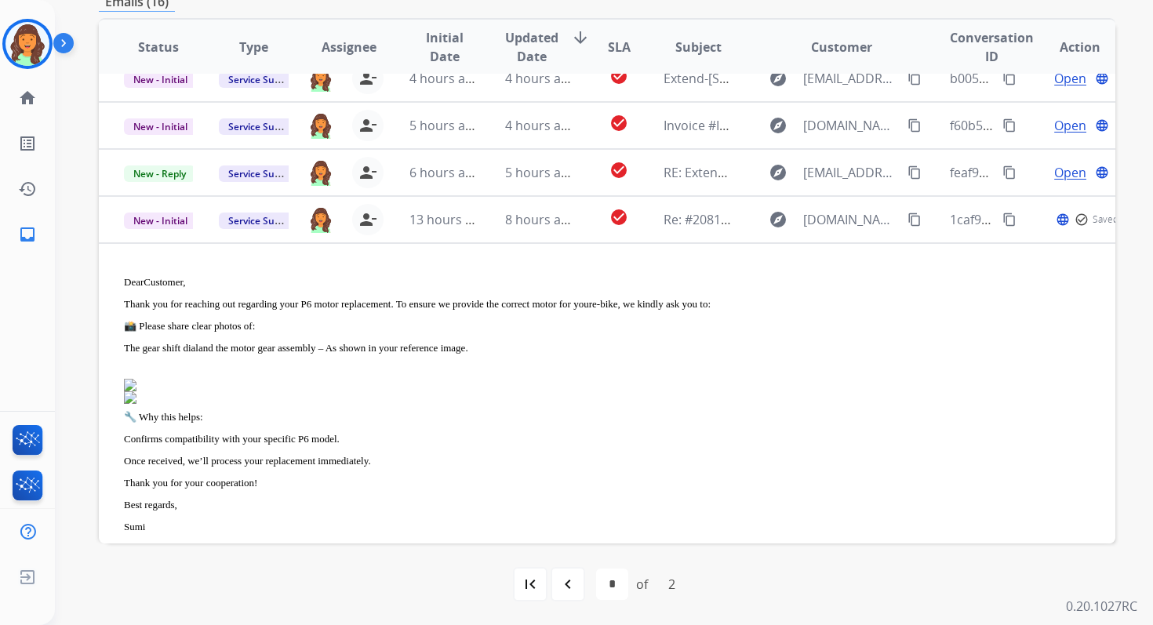
scroll to position [0, 0]
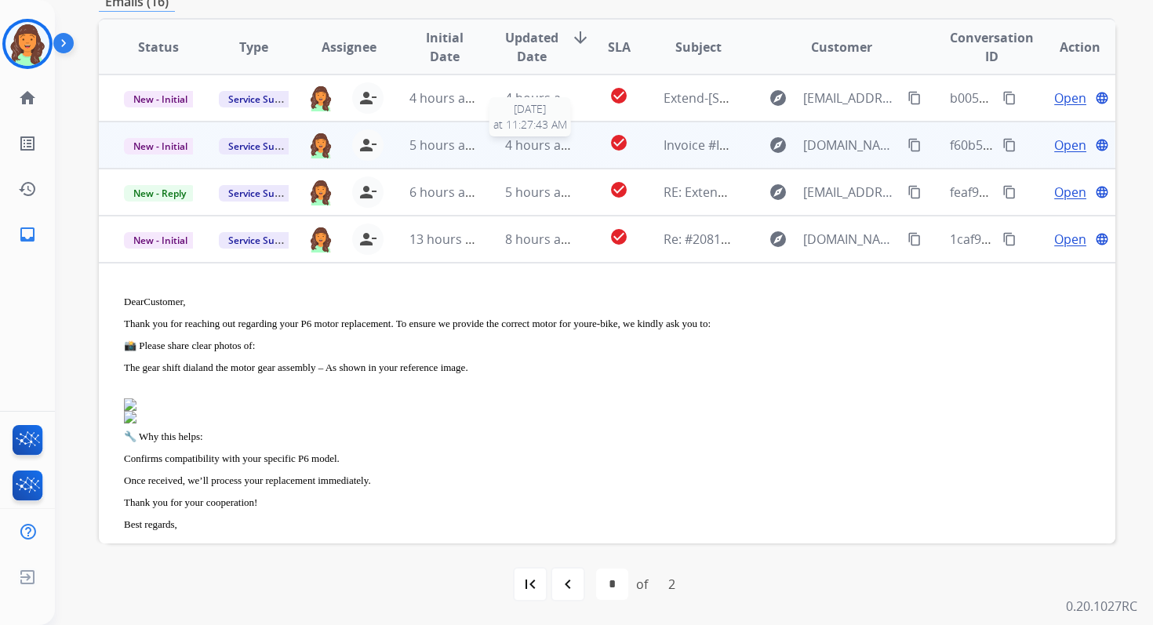
click at [531, 147] on span "4 hours ago" at bounding box center [540, 144] width 71 height 17
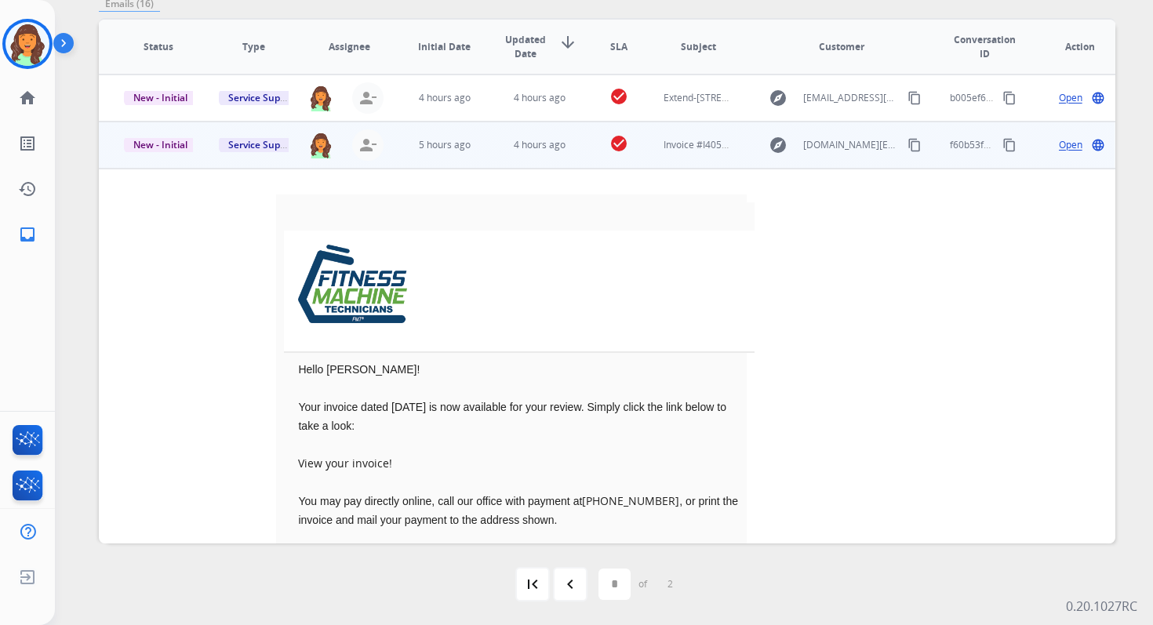
click at [1060, 144] on span "Open" at bounding box center [1071, 145] width 24 height 14
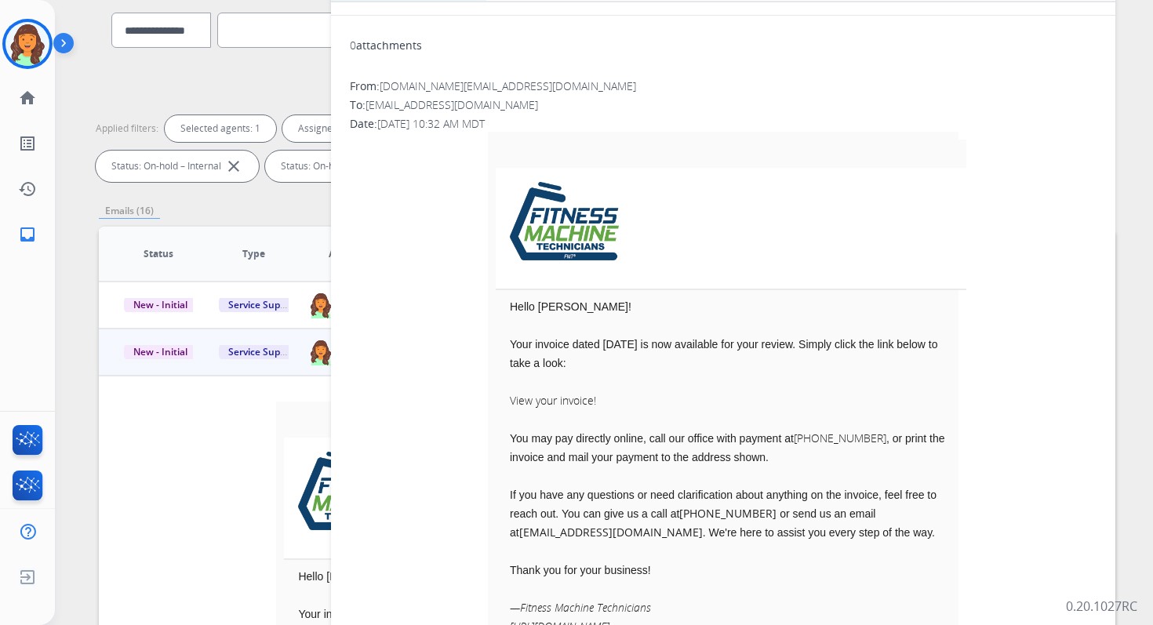
scroll to position [299, 0]
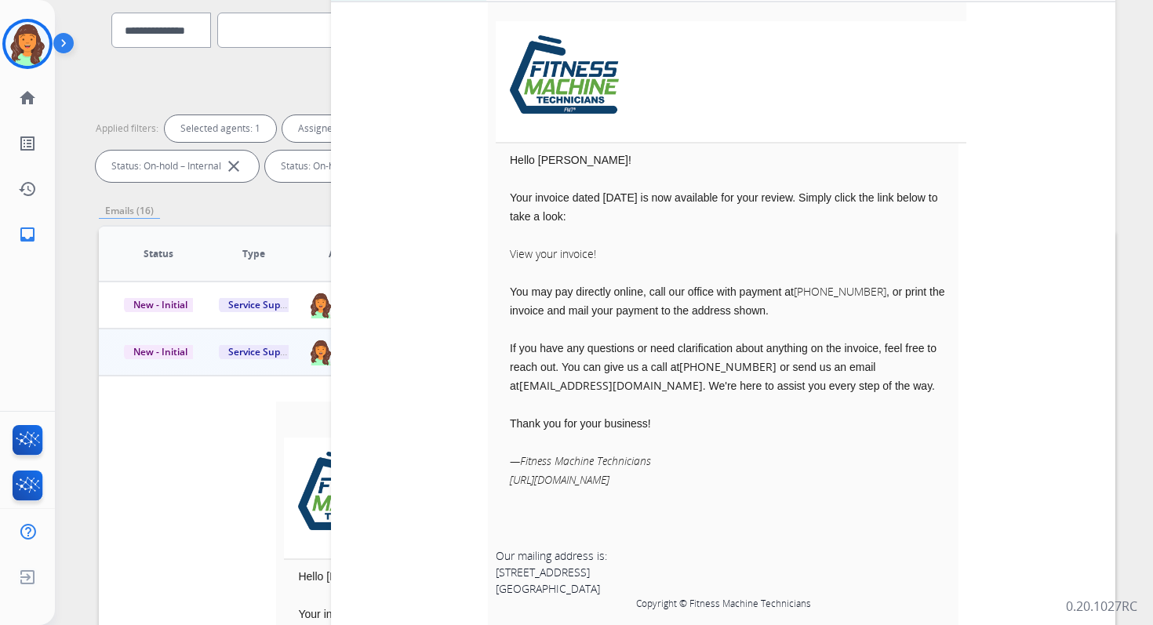
click at [549, 253] on link "View your invoice!" at bounding box center [553, 253] width 86 height 15
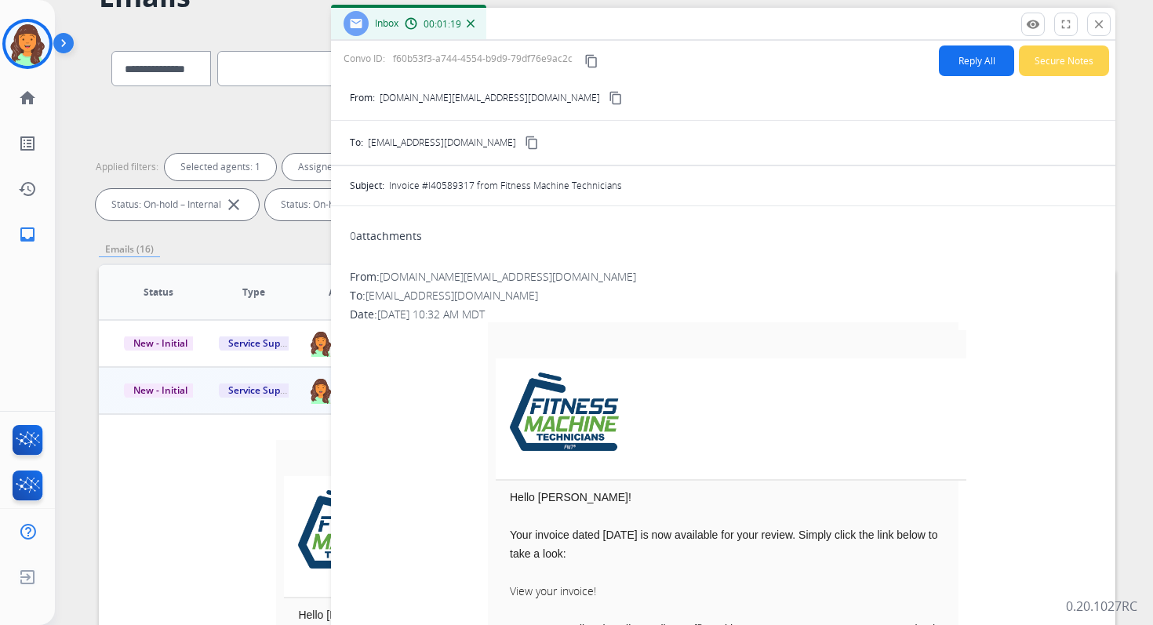
scroll to position [32, 0]
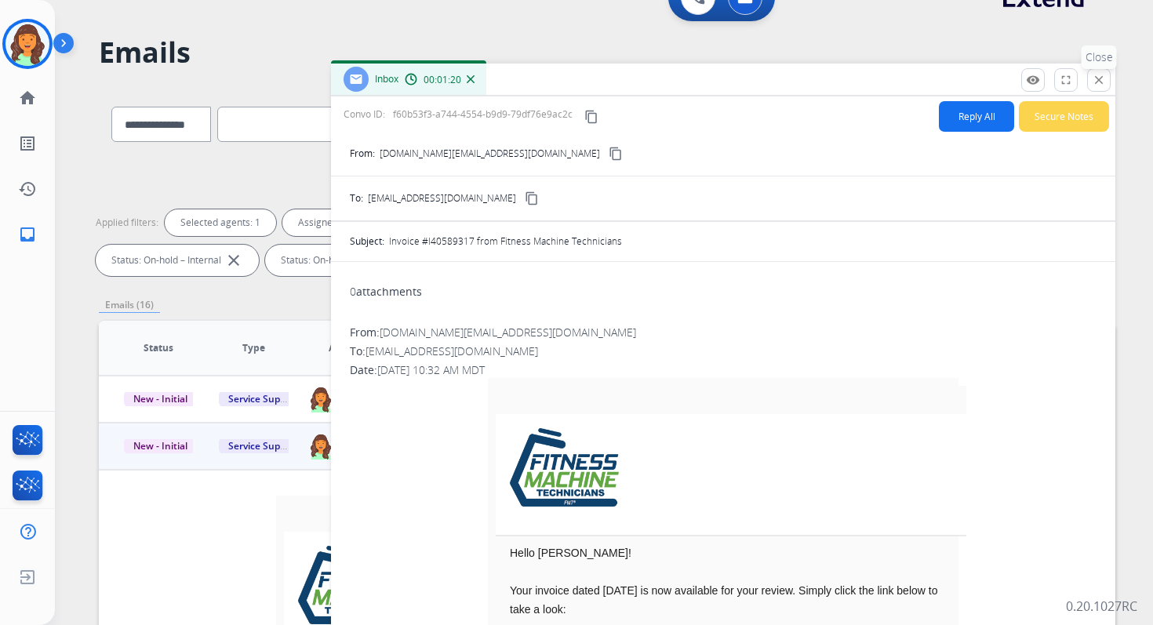
click at [1096, 74] on mat-icon "close" at bounding box center [1099, 80] width 14 height 14
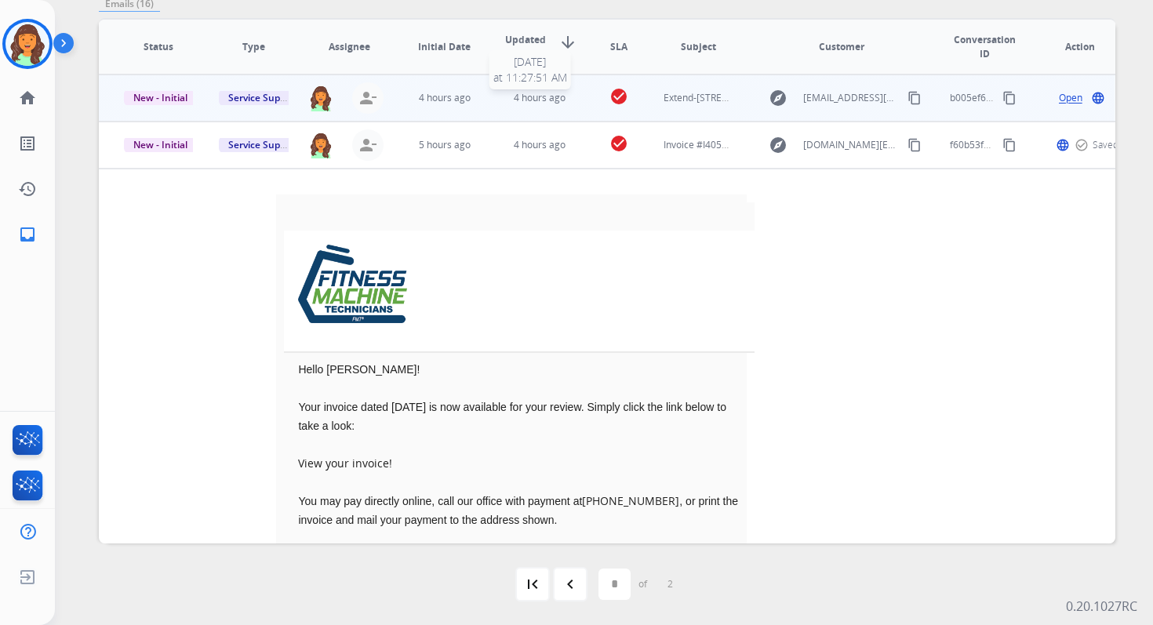
click at [561, 98] on div "4 hours ago" at bounding box center [539, 98] width 69 height 14
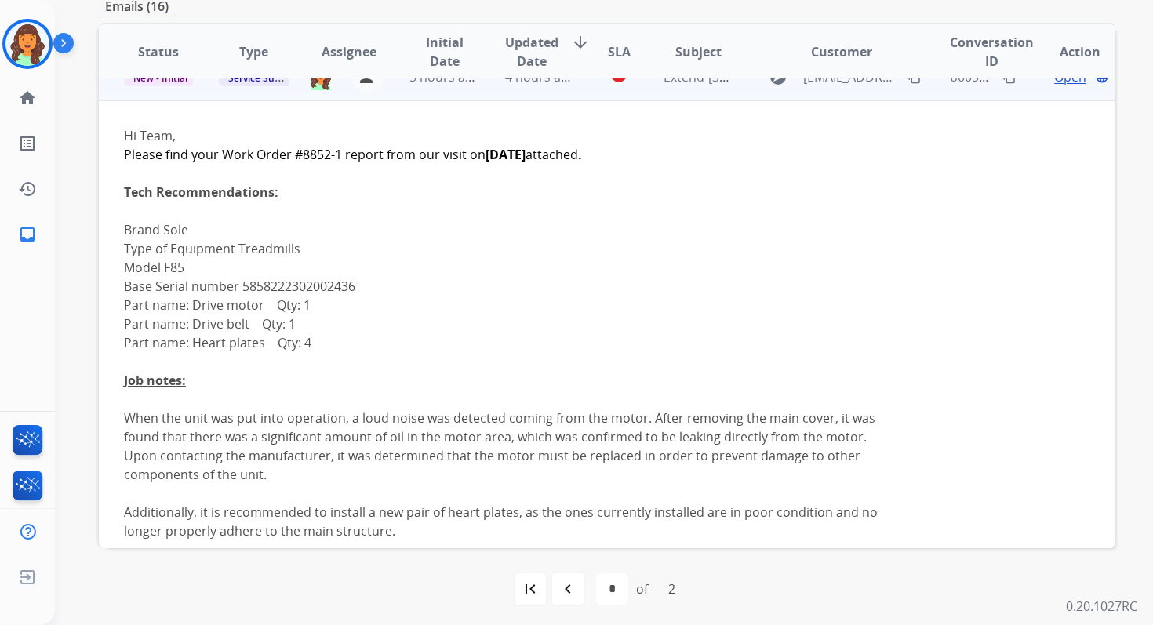
scroll to position [0, 0]
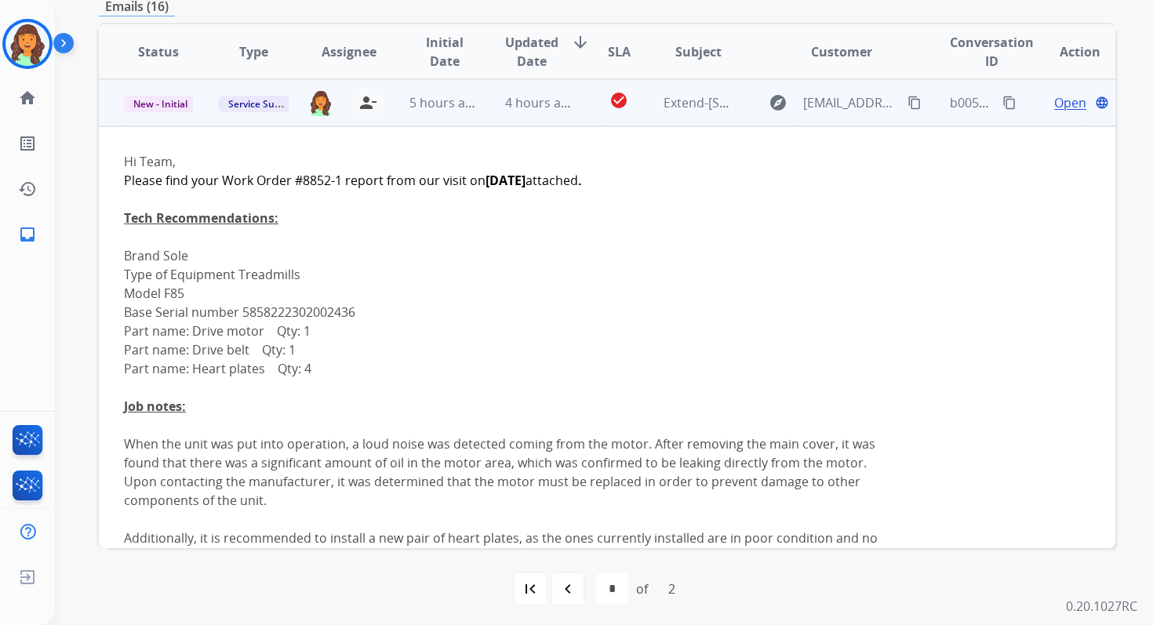
click at [1065, 98] on span "Open" at bounding box center [1070, 102] width 32 height 19
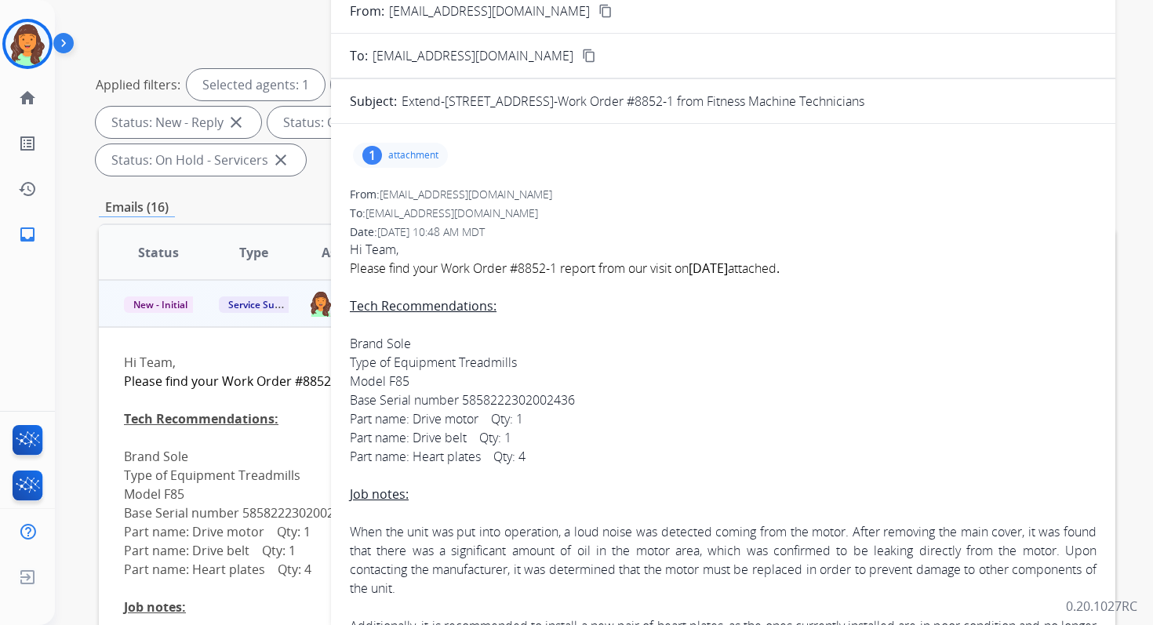
scroll to position [40, 0]
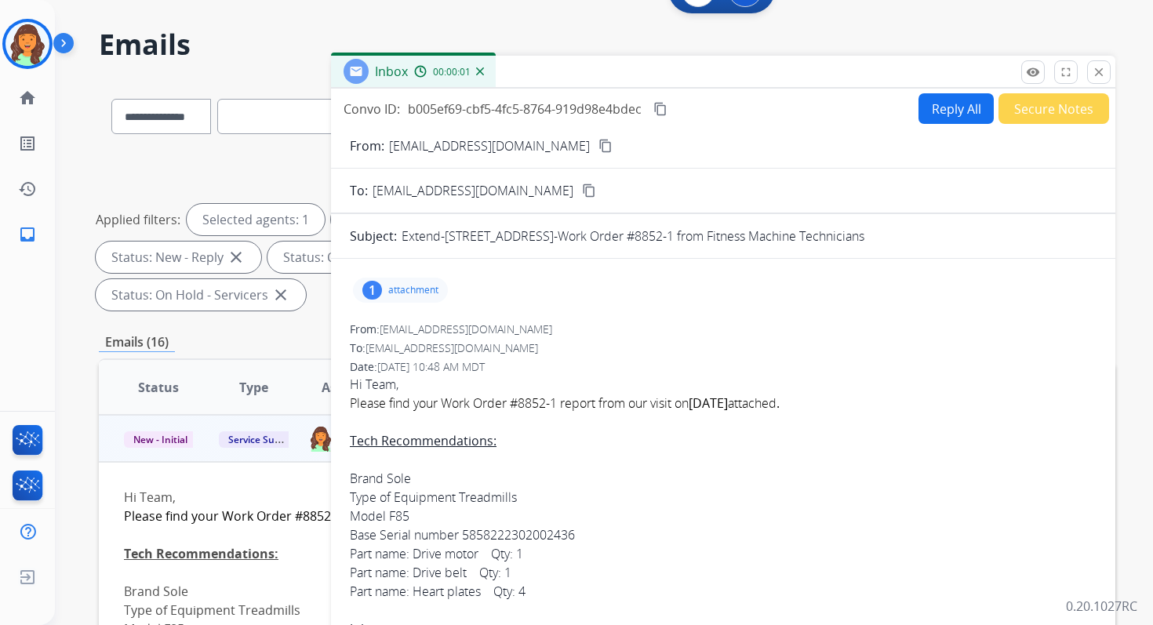
click at [395, 287] on p "attachment" at bounding box center [413, 290] width 50 height 13
click at [575, 326] on mat-icon "download" at bounding box center [574, 330] width 14 height 14
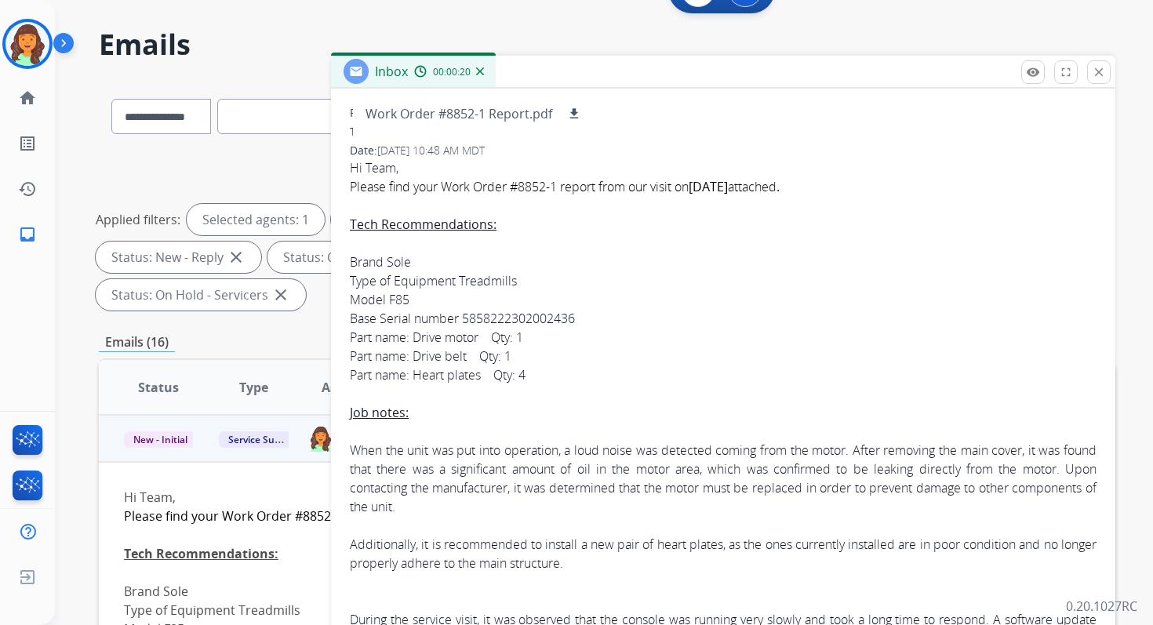
scroll to position [253, 0]
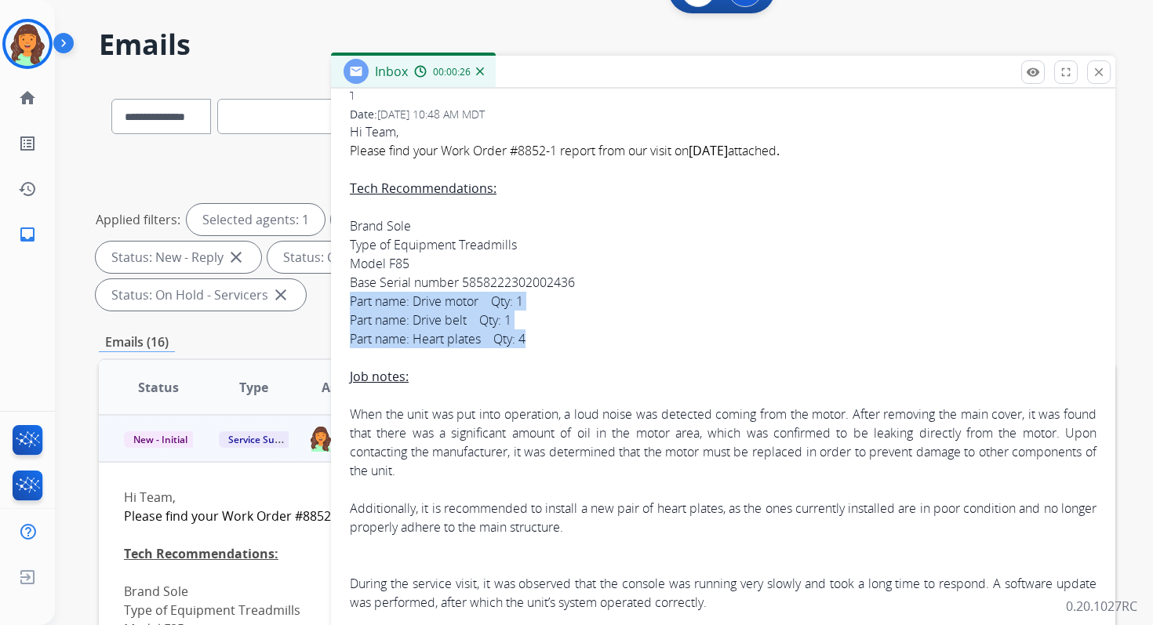
drag, startPoint x: 350, startPoint y: 300, endPoint x: 554, endPoint y: 342, distance: 208.9
click at [554, 342] on div "Part name: Drive motor Qty: 1 Part name: Drive belt Qty: 1 Part name: Heart pla…" at bounding box center [723, 499] width 747 height 414
copy div "Part name: Drive motor Qty: 1 Part name: Drive belt Qty: 1 Part name: Heart pla…"
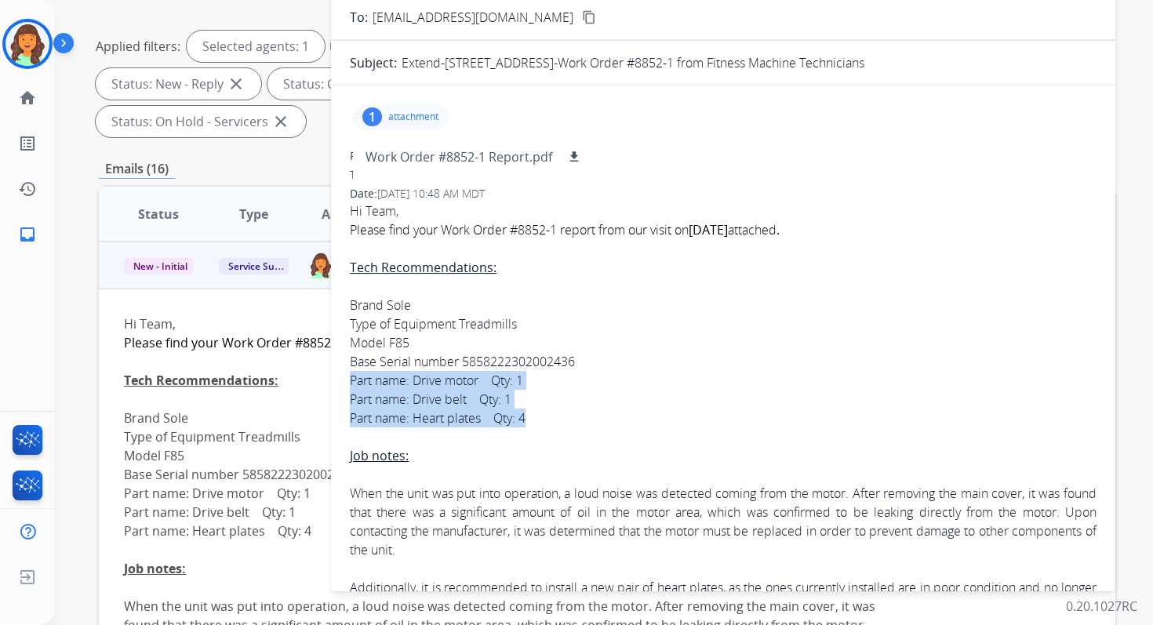
scroll to position [0, 0]
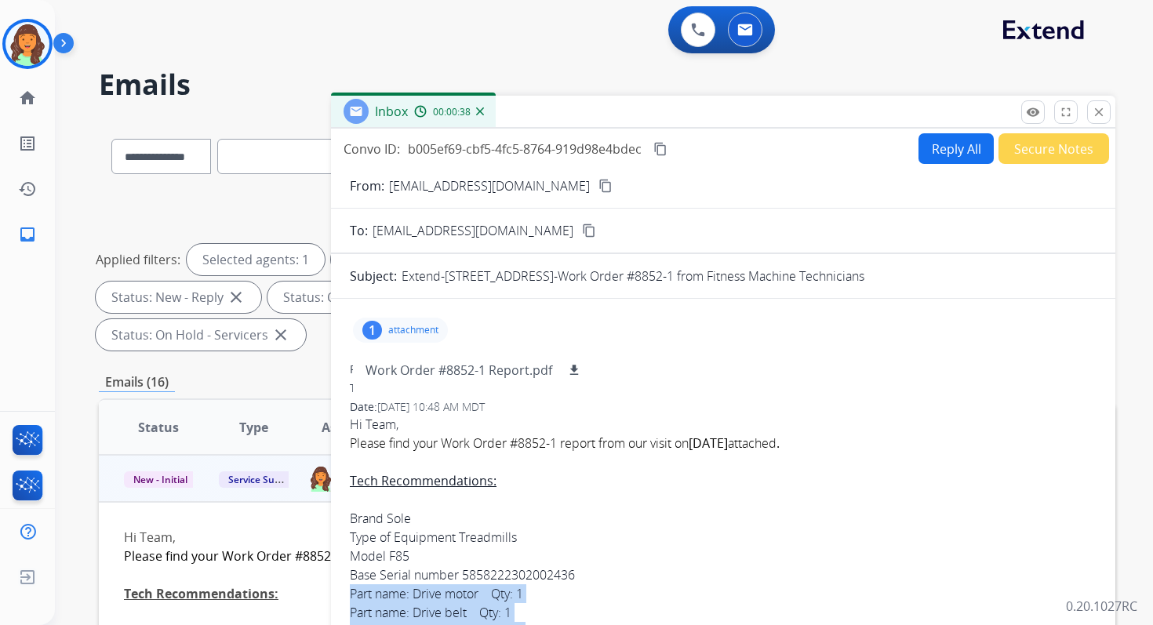
click at [956, 151] on button "Reply All" at bounding box center [955, 148] width 75 height 31
select select "**********"
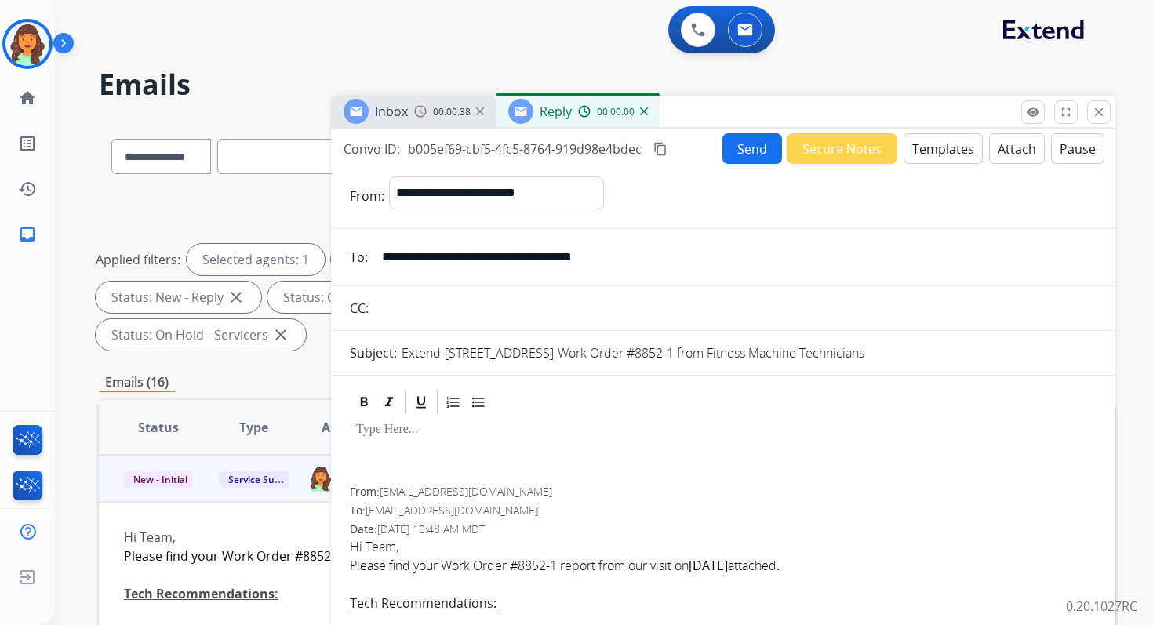
click at [946, 151] on button "Templates" at bounding box center [942, 148] width 79 height 31
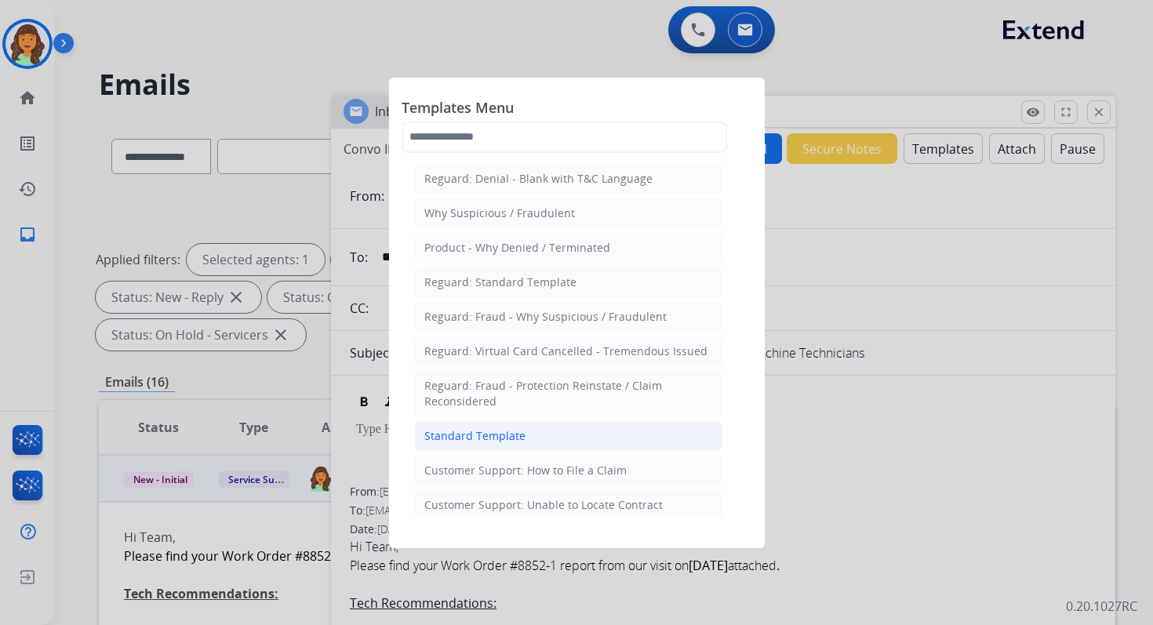
click at [543, 423] on li "Standard Template" at bounding box center [568, 436] width 308 height 30
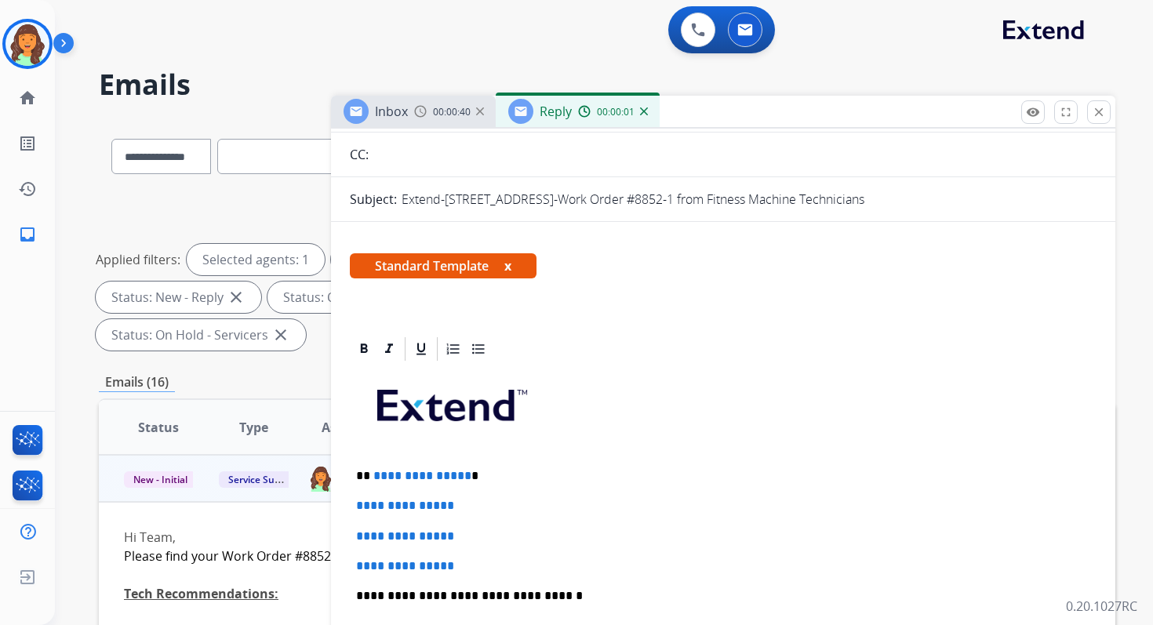
scroll to position [300, 0]
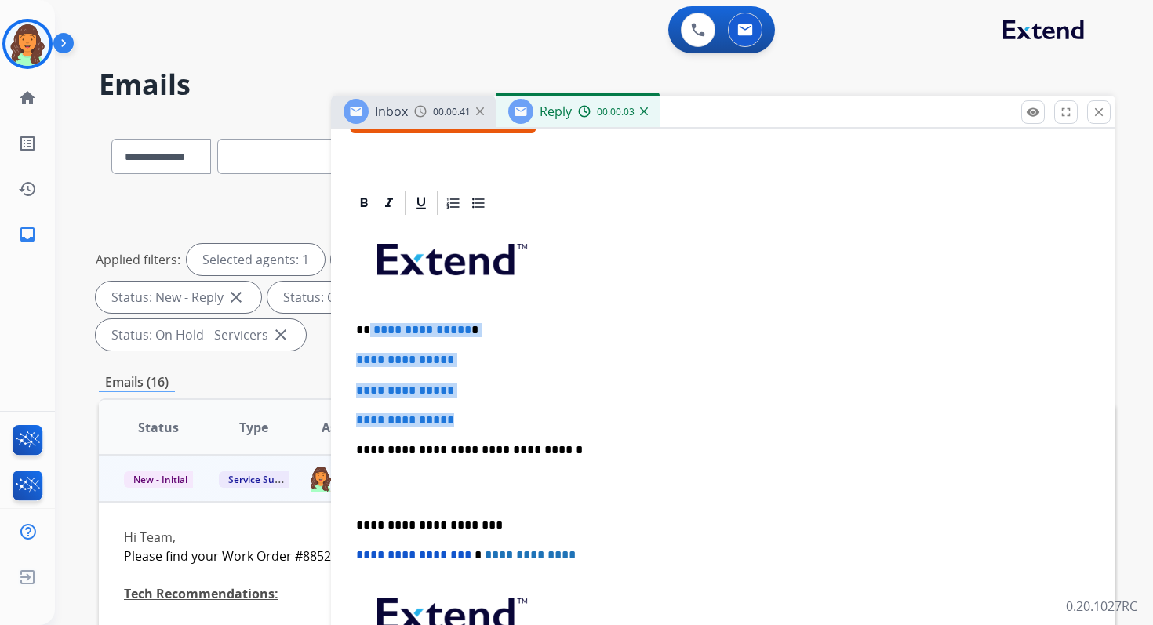
drag, startPoint x: 369, startPoint y: 328, endPoint x: 483, endPoint y: 415, distance: 143.2
click at [483, 415] on div "**********" at bounding box center [723, 487] width 747 height 540
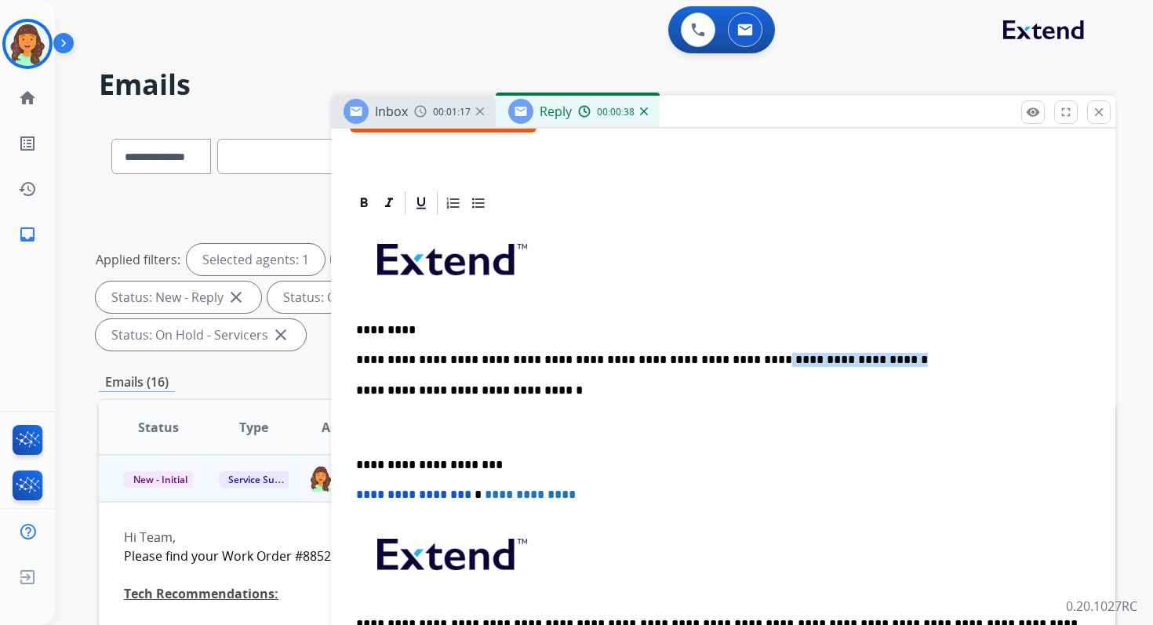
drag, startPoint x: 700, startPoint y: 359, endPoint x: 892, endPoint y: 359, distance: 191.3
click at [892, 359] on p "**********" at bounding box center [716, 360] width 721 height 14
click at [692, 358] on p "**********" at bounding box center [716, 360] width 721 height 14
click at [413, 467] on p "**********" at bounding box center [716, 465] width 721 height 14
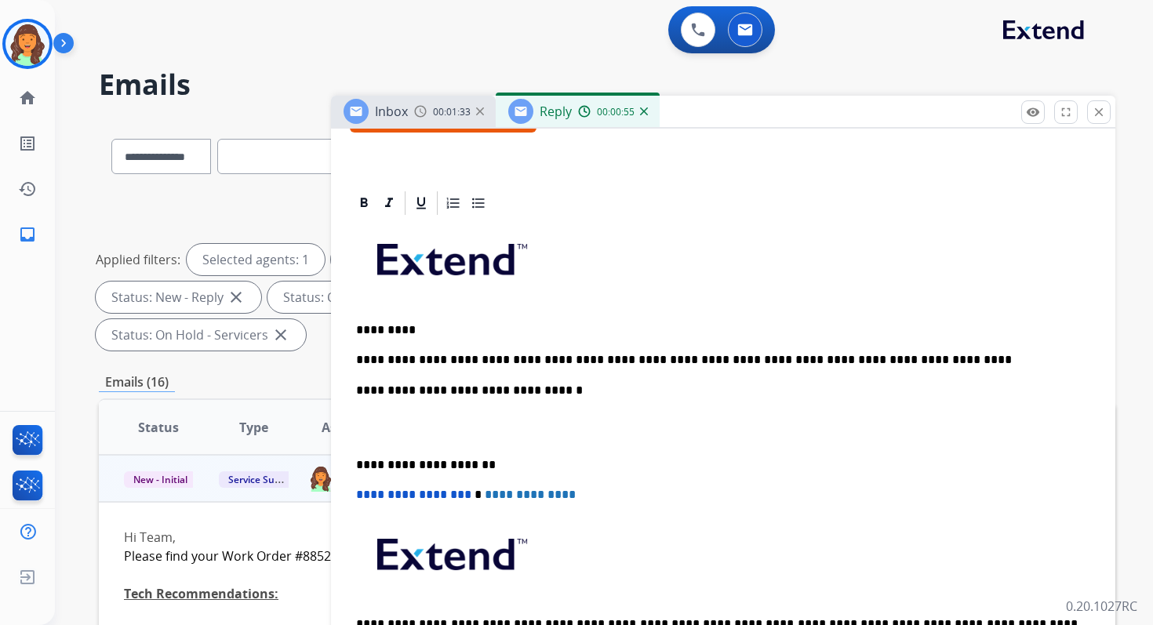
click at [363, 496] on span "**********" at bounding box center [413, 495] width 115 height 12
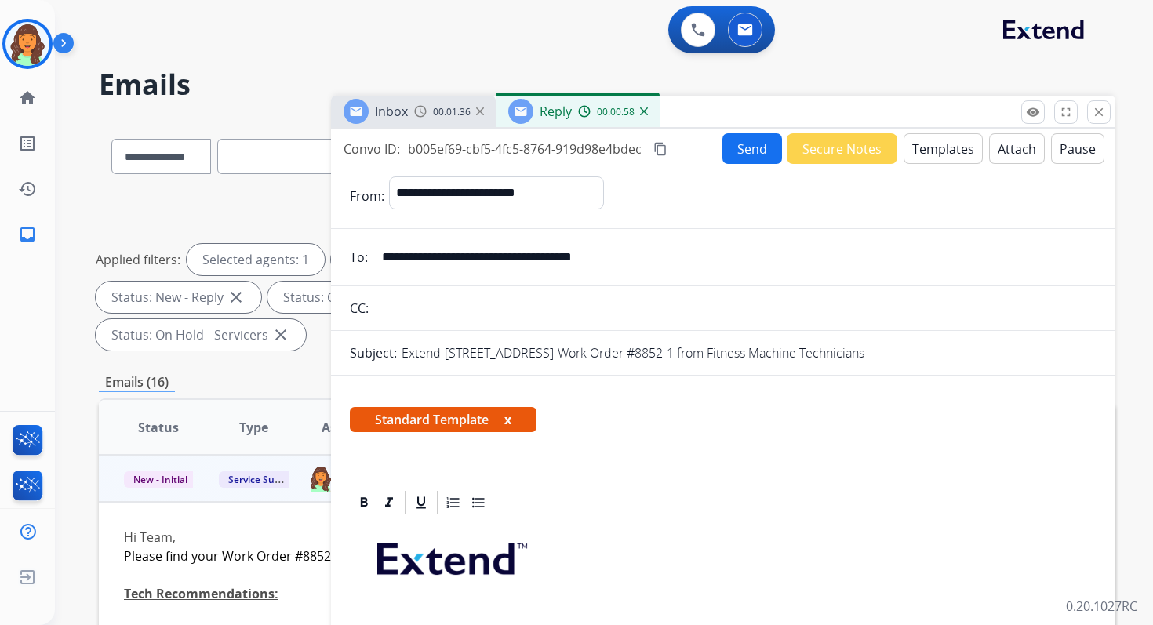
click at [660, 140] on button "content_copy" at bounding box center [660, 149] width 19 height 19
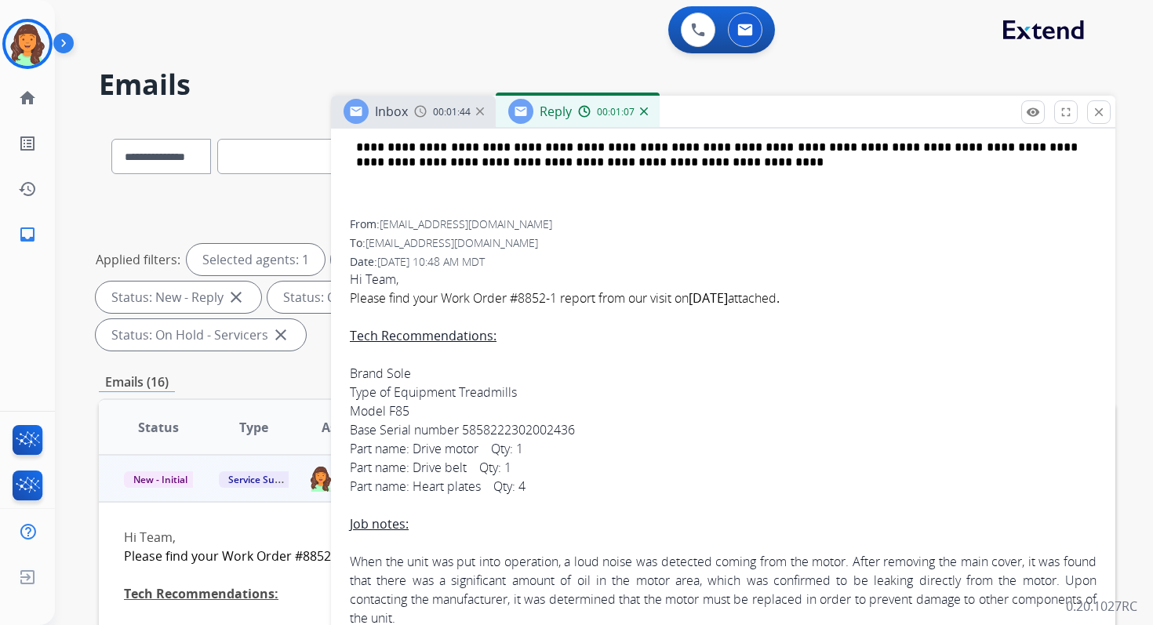
scroll to position [778, 0]
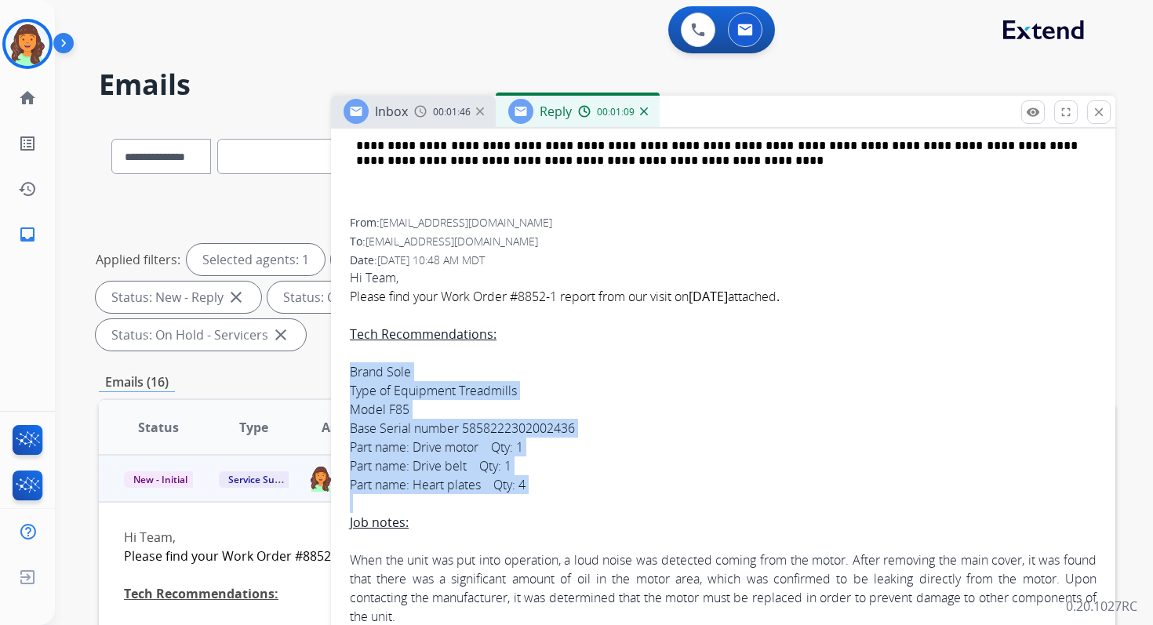
drag, startPoint x: 351, startPoint y: 369, endPoint x: 569, endPoint y: 503, distance: 255.9
click at [569, 503] on div "Hi Team, Please find your Work Order #8852-1 report from our visit on 08/21/202…" at bounding box center [723, 635] width 747 height 734
copy div "Brand Sole Type of Equipment Treadmills Model F85 Base Serial number 5858222302…"
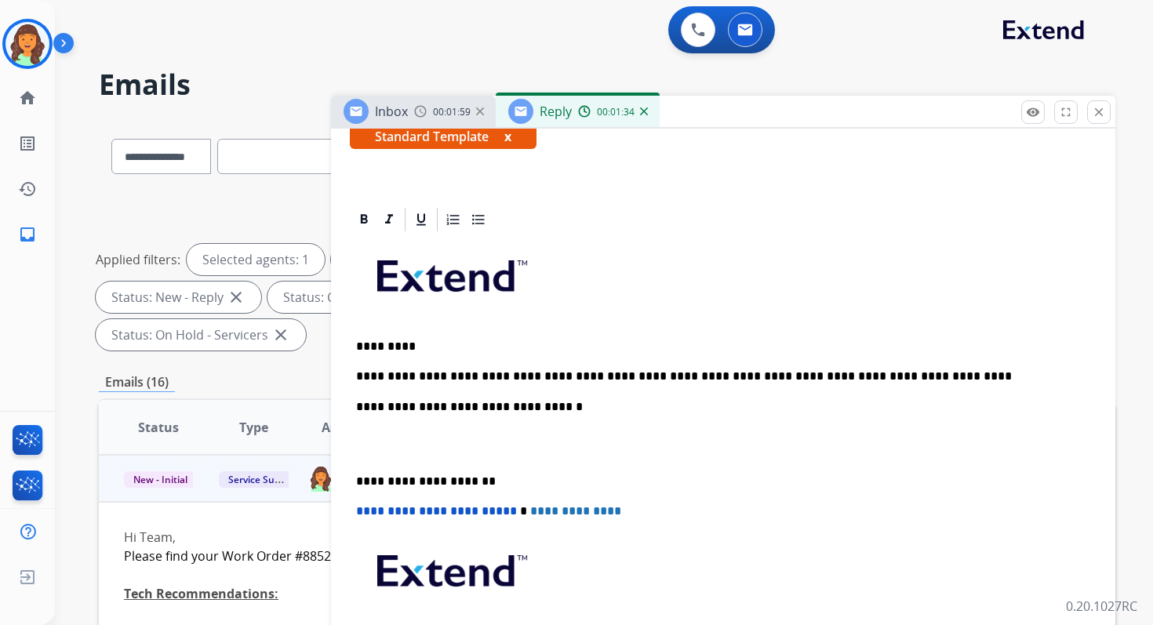
scroll to position [194, 0]
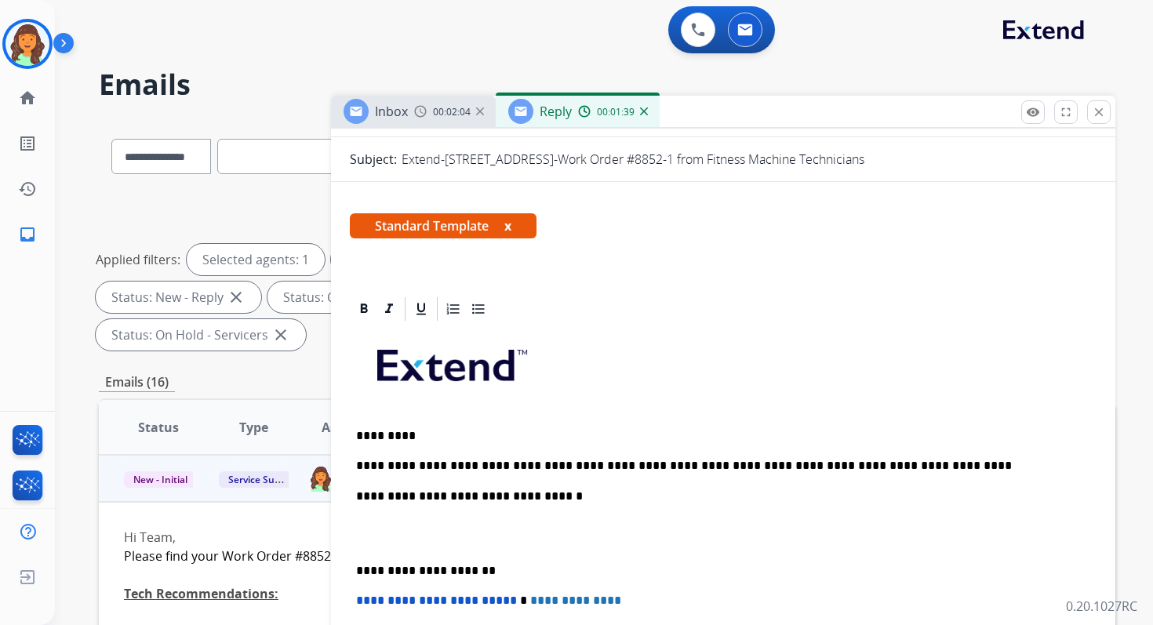
click at [526, 500] on p "**********" at bounding box center [716, 496] width 721 height 14
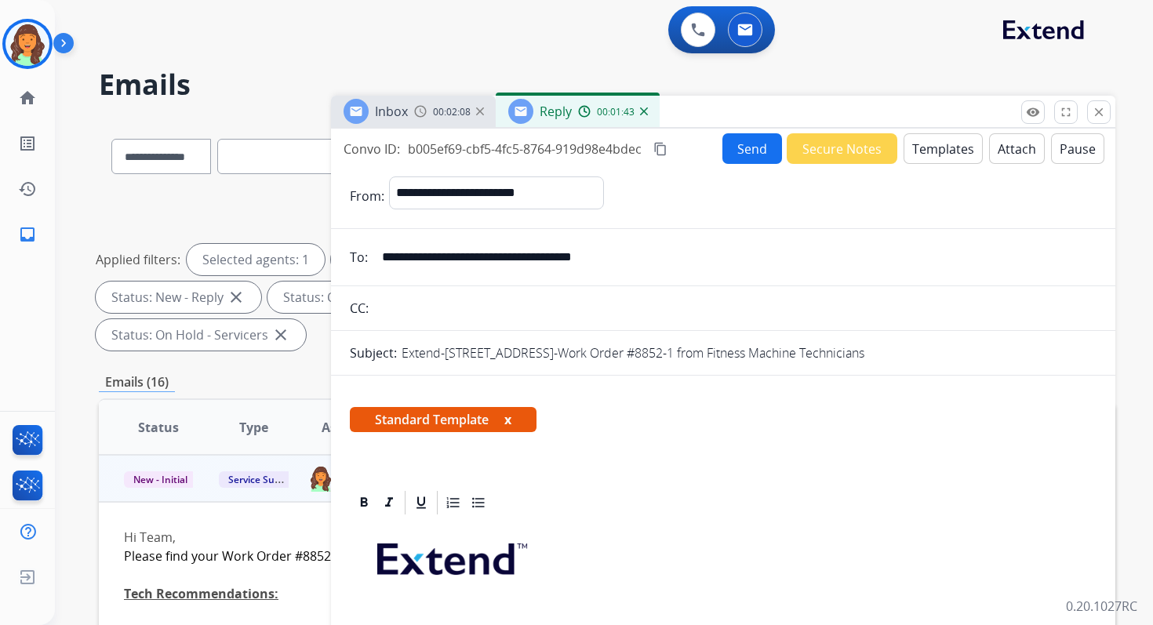
click at [746, 148] on button "Send" at bounding box center [752, 148] width 60 height 31
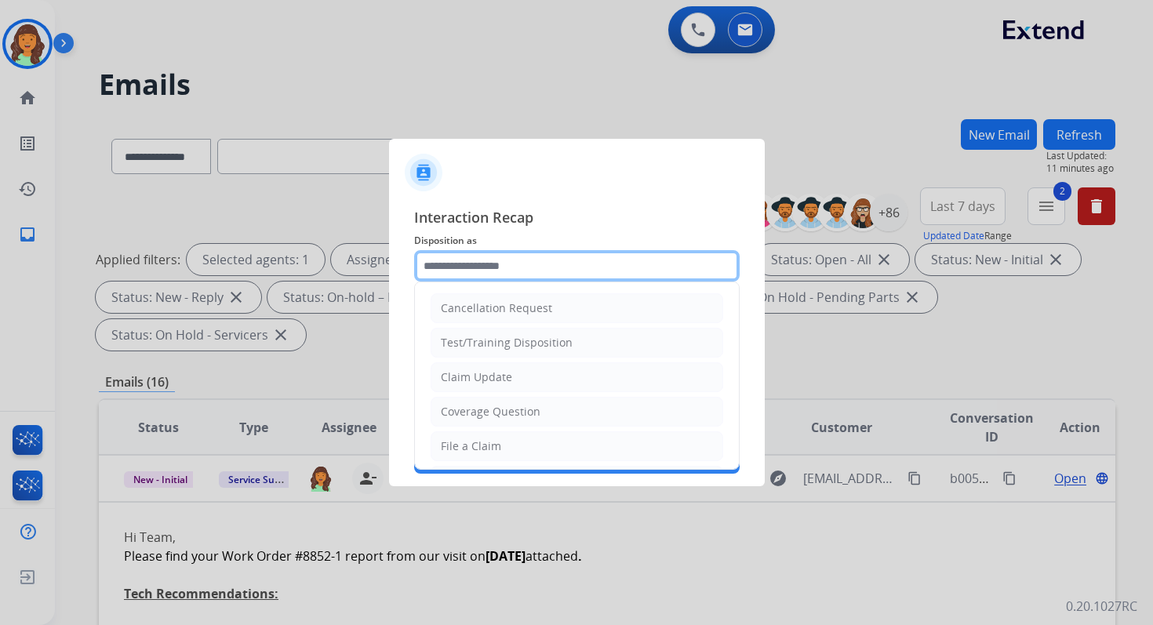
click at [485, 251] on input "text" at bounding box center [576, 265] width 325 height 31
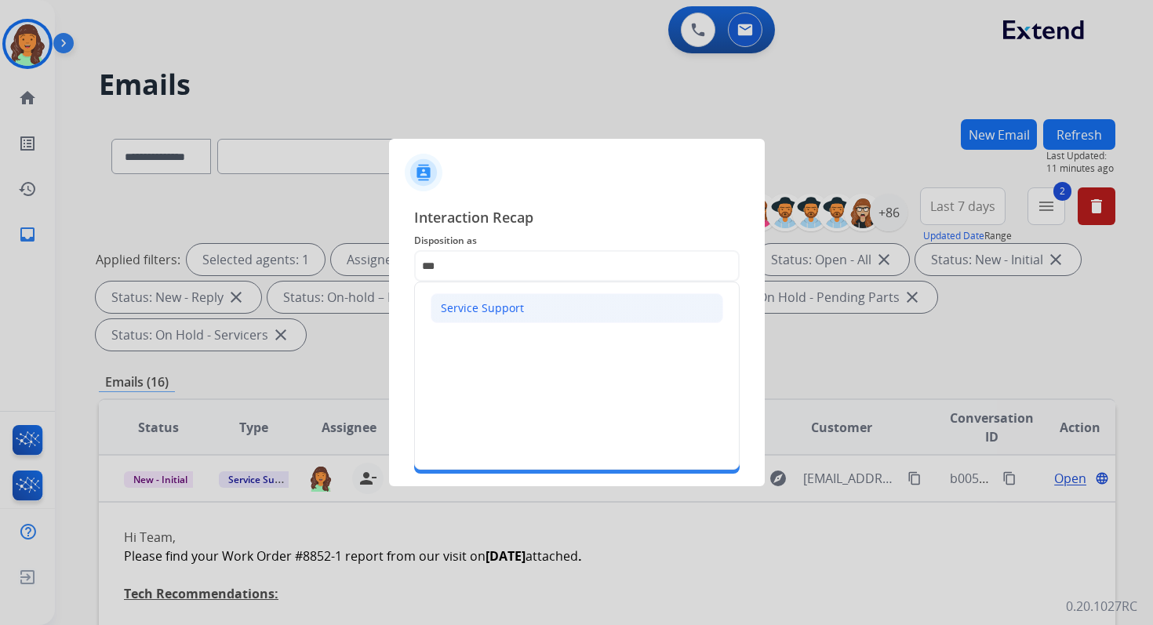
click at [499, 302] on div "Service Support" at bounding box center [482, 308] width 83 height 16
type input "**********"
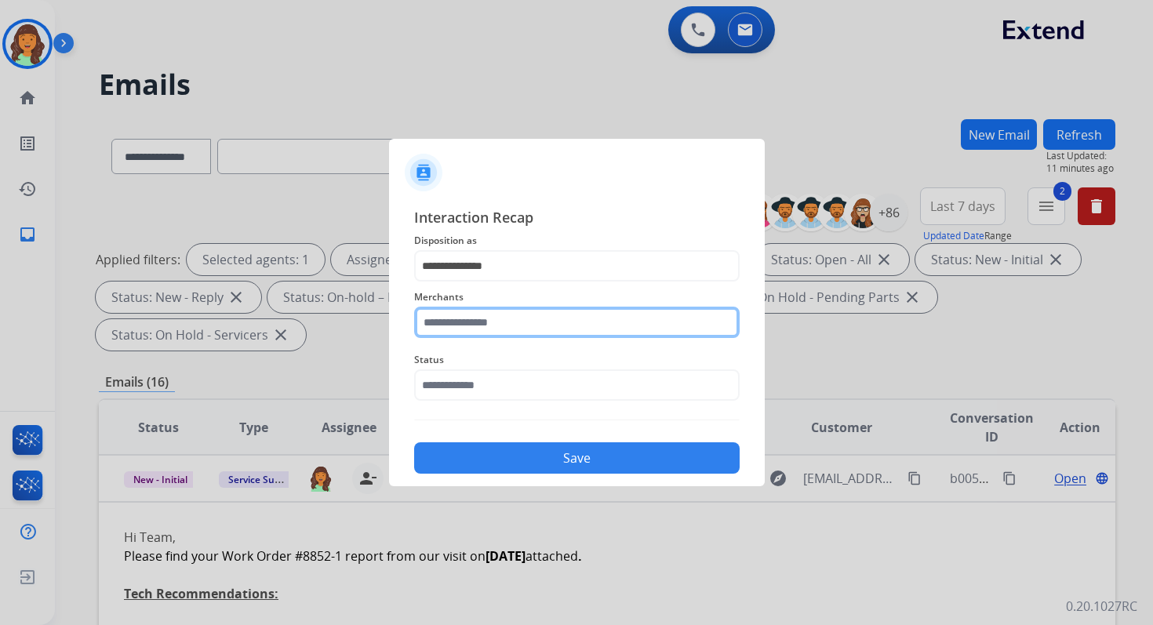
click at [499, 322] on input "text" at bounding box center [576, 322] width 325 height 31
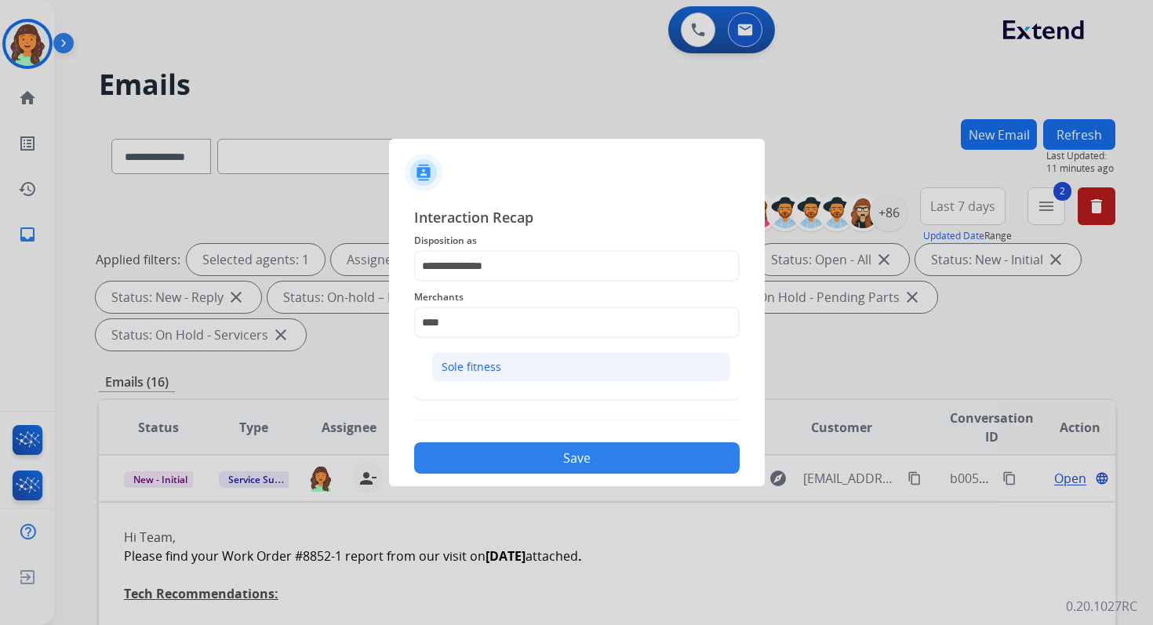
click at [510, 365] on li "Sole fitness" at bounding box center [580, 367] width 299 height 30
type input "**********"
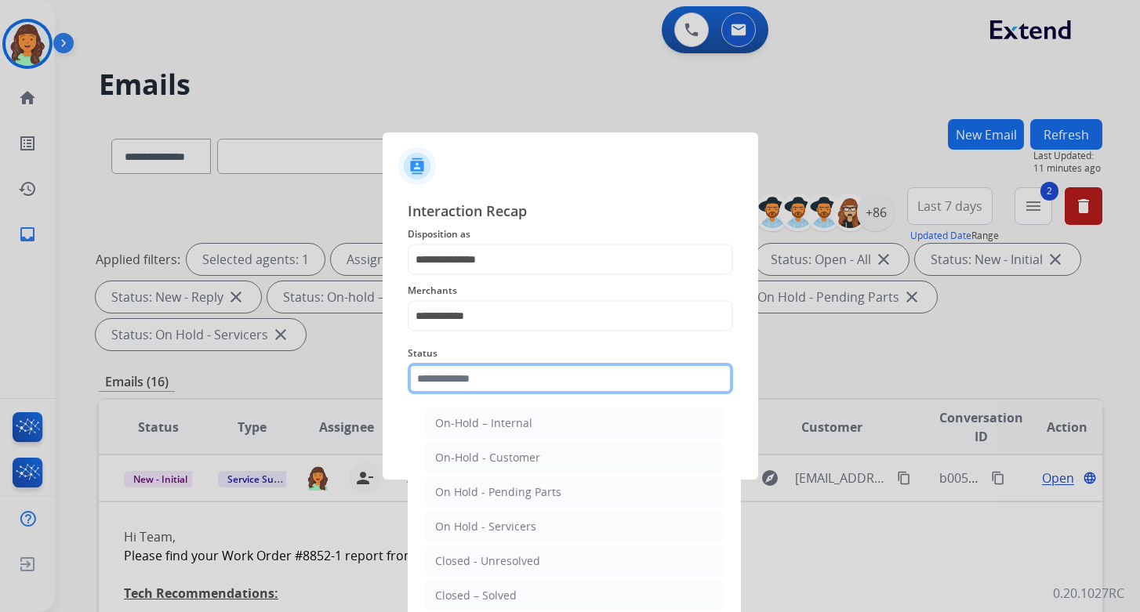
click at [513, 379] on input "text" at bounding box center [570, 378] width 325 height 31
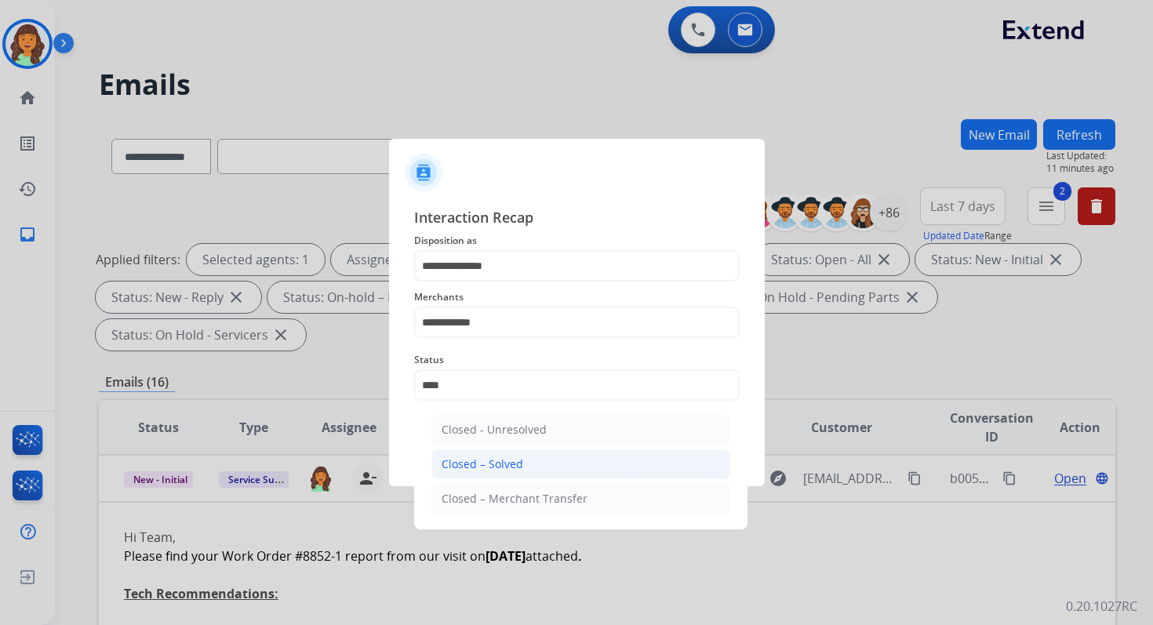
click at [532, 474] on li "Closed – Solved" at bounding box center [580, 464] width 299 height 30
type input "**********"
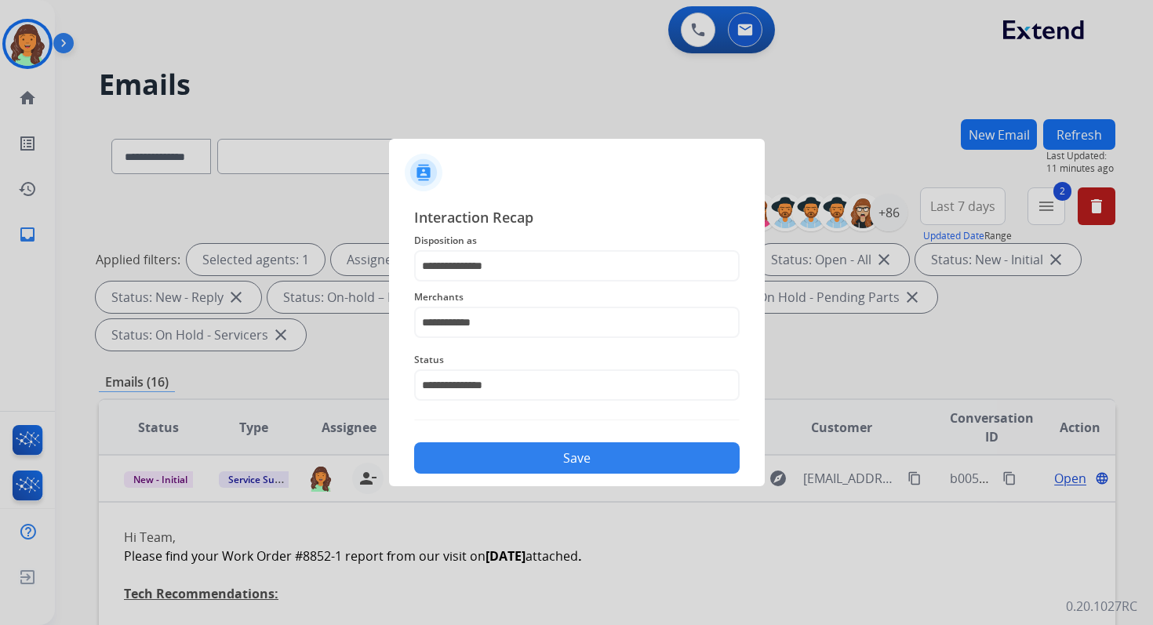
click at [554, 470] on button "Save" at bounding box center [576, 457] width 325 height 31
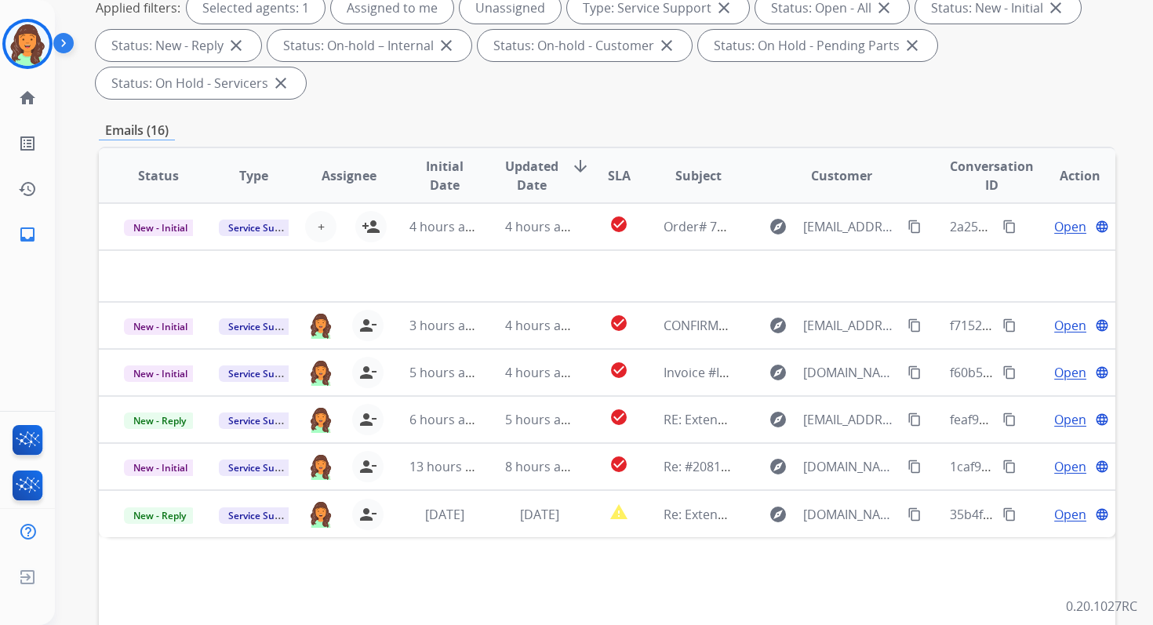
scroll to position [380, 0]
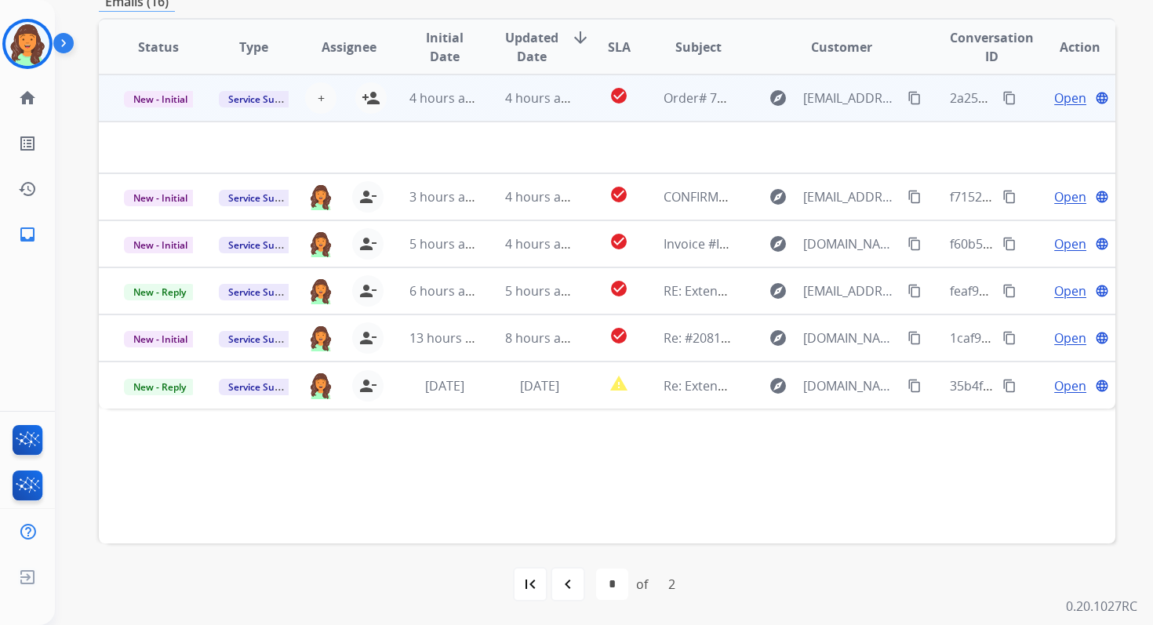
click at [544, 112] on td "4 hours ago" at bounding box center [527, 97] width 95 height 47
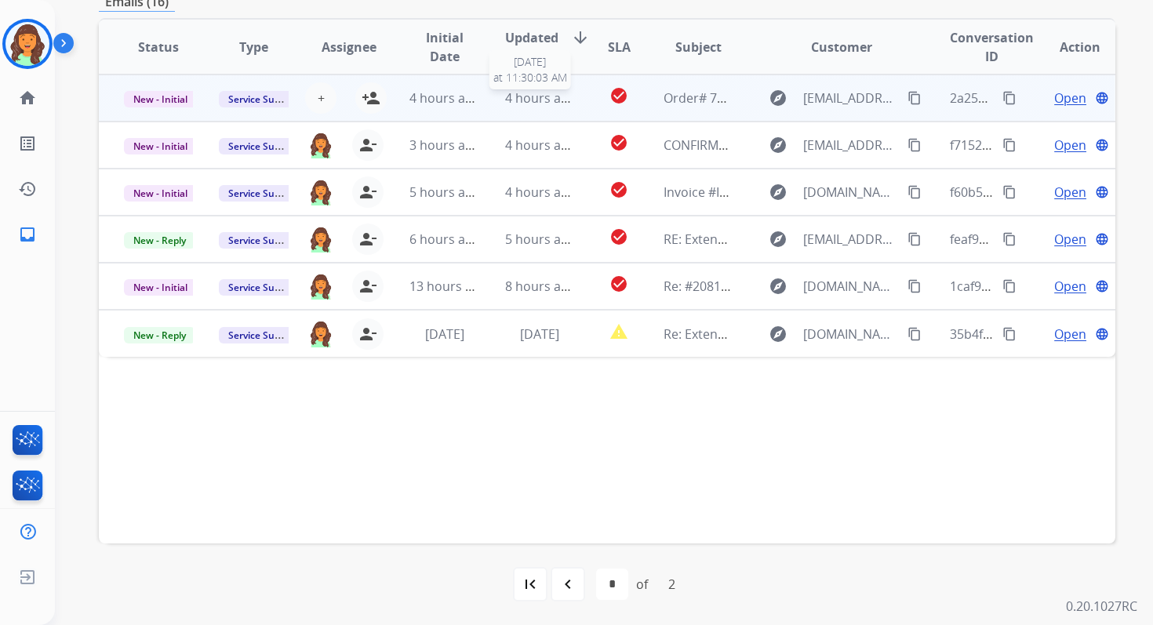
click at [545, 102] on span "4 hours ago" at bounding box center [540, 97] width 71 height 17
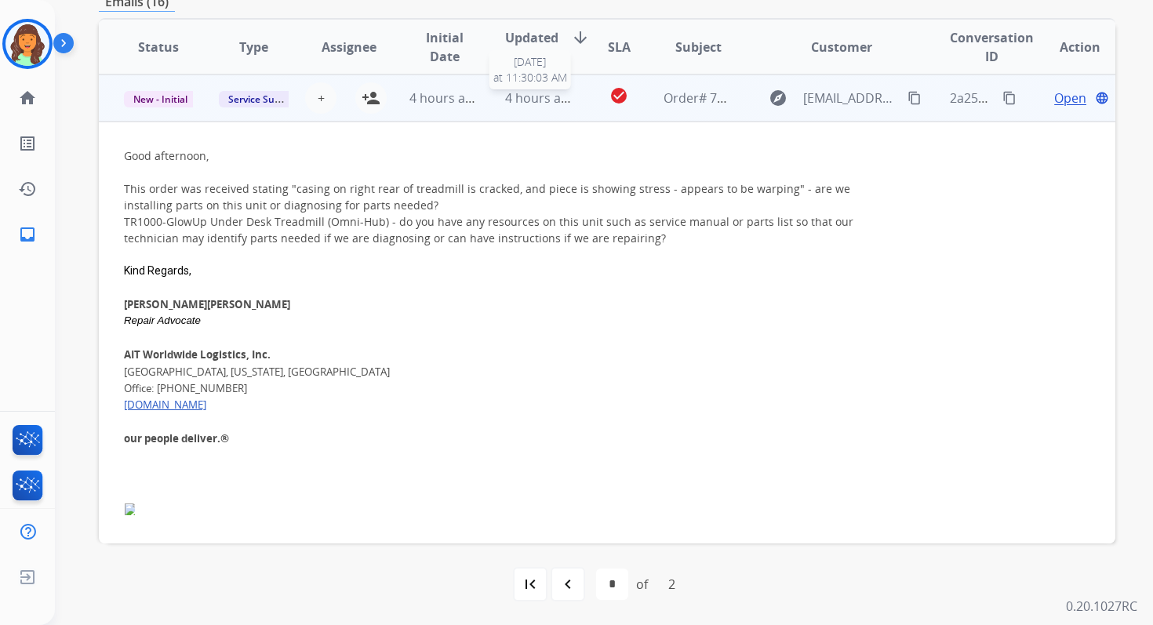
click at [546, 104] on span "4 hours ago" at bounding box center [540, 97] width 71 height 17
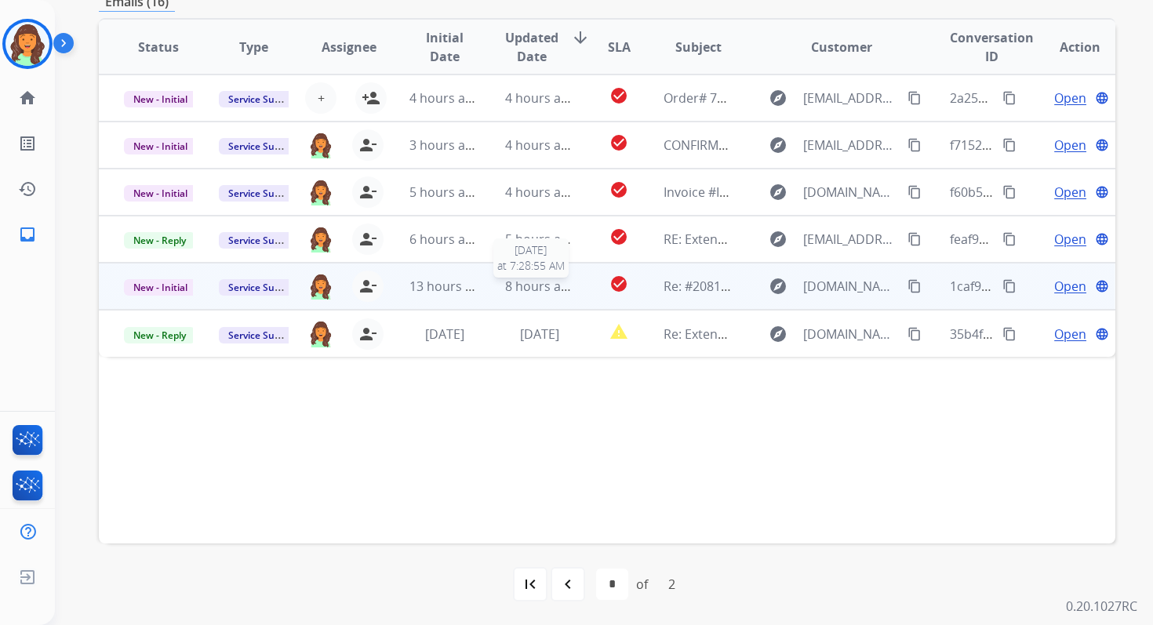
click at [537, 282] on span "8 hours ago" at bounding box center [540, 286] width 71 height 17
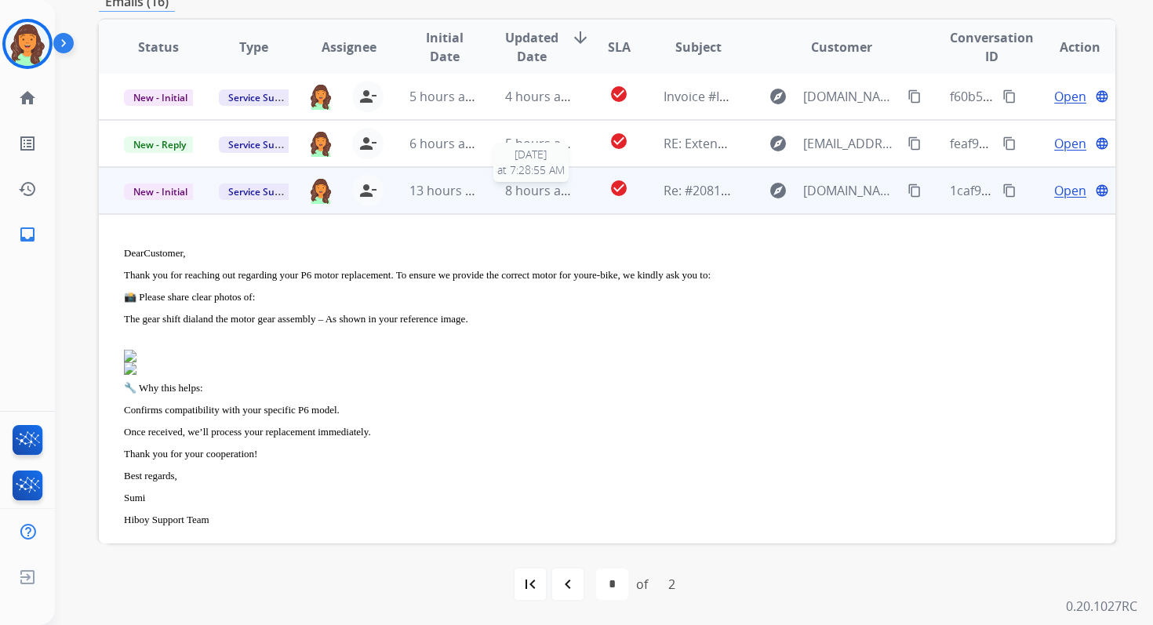
scroll to position [188, 0]
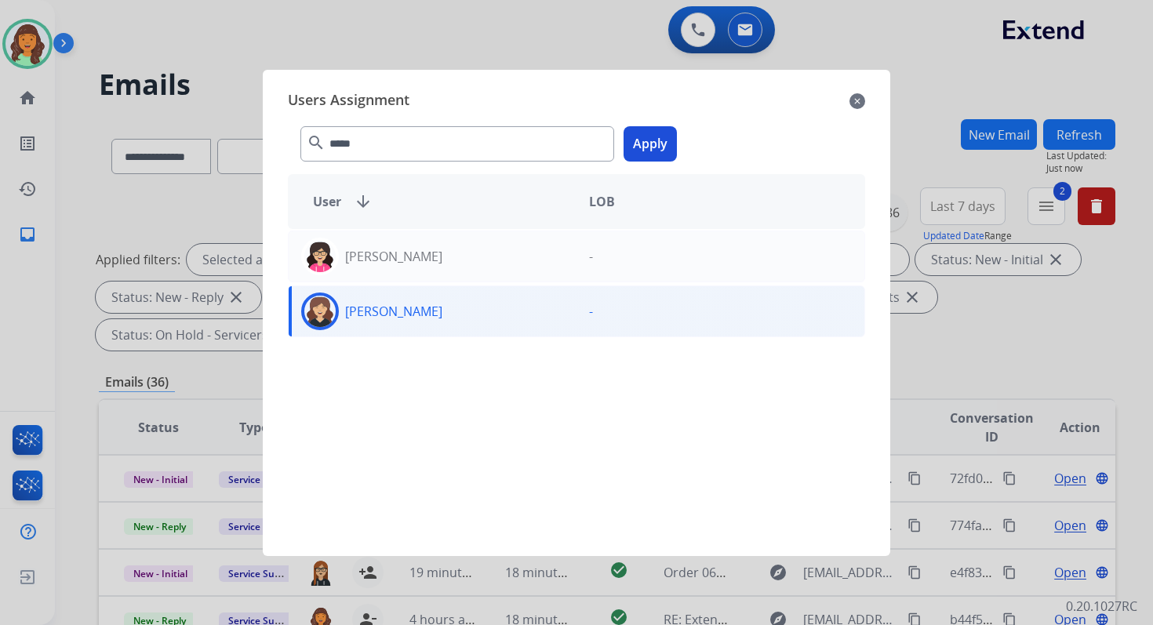
select select "**********"
click at [654, 129] on button "Apply" at bounding box center [649, 143] width 53 height 35
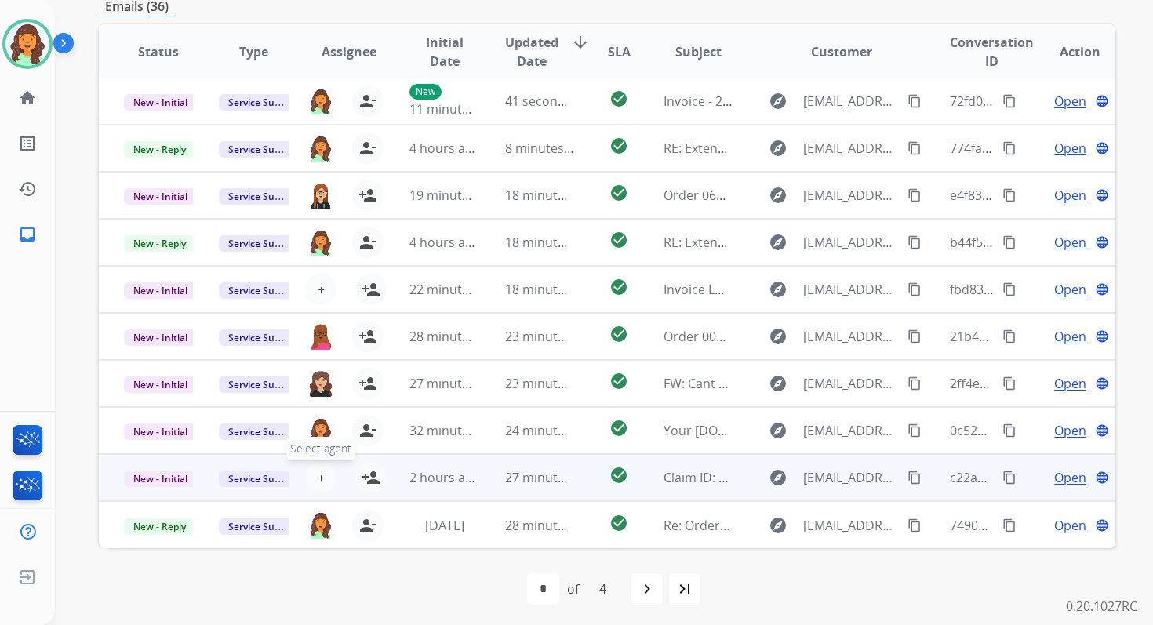
click at [318, 474] on span "+" at bounding box center [321, 477] width 7 height 19
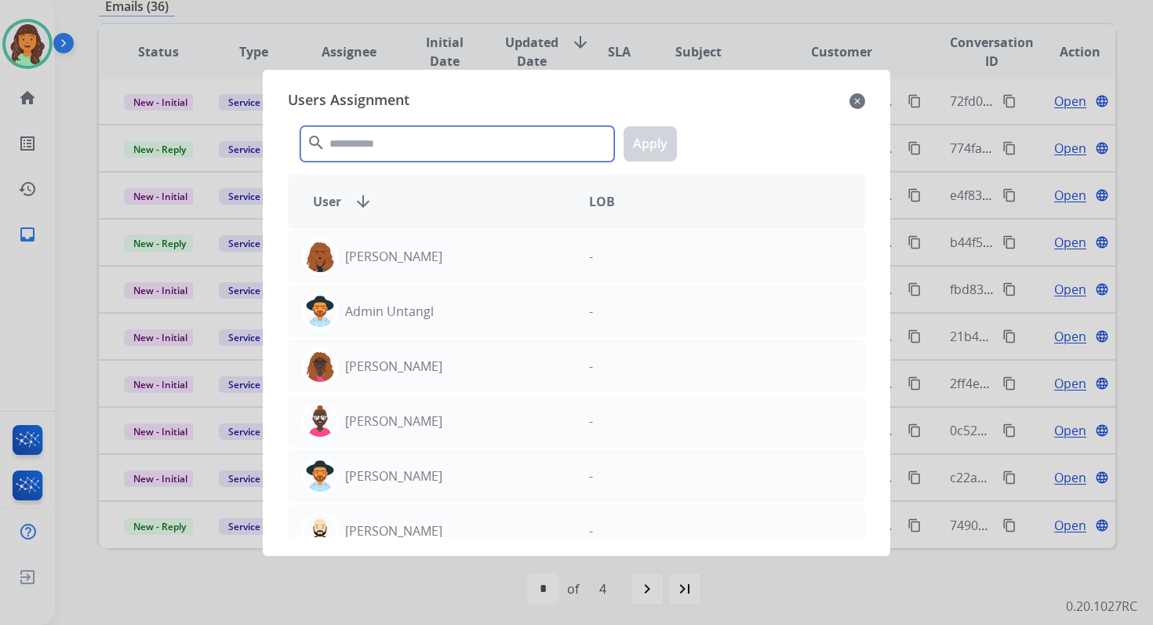
click at [421, 145] on input "text" at bounding box center [457, 143] width 314 height 35
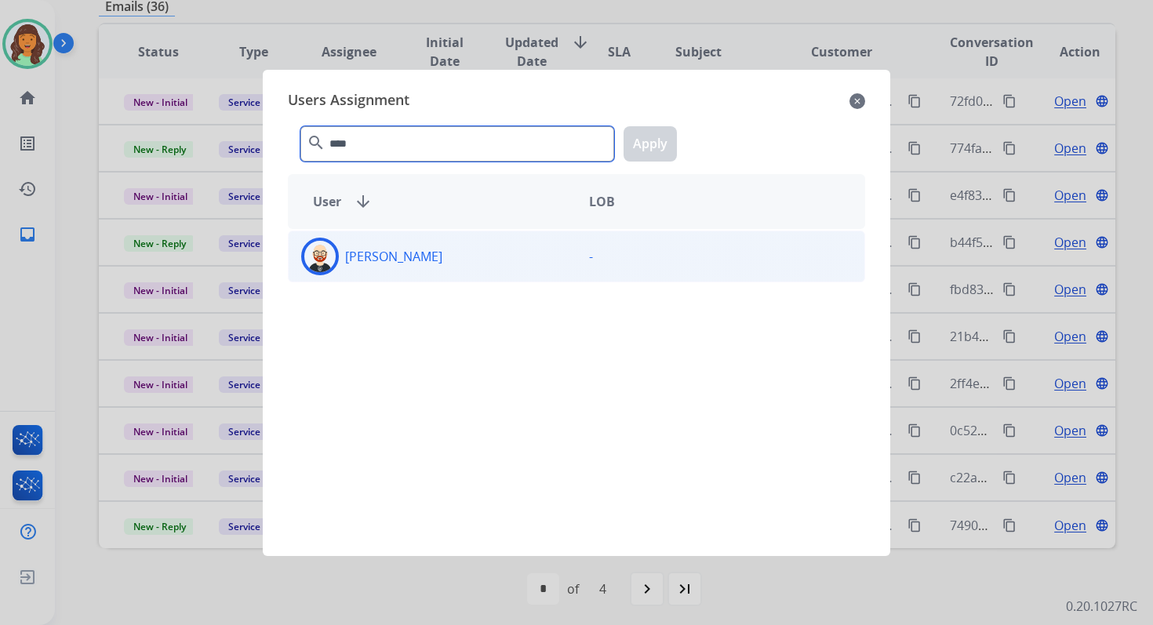
type input "****"
click at [516, 270] on div "[PERSON_NAME]" at bounding box center [433, 257] width 288 height 38
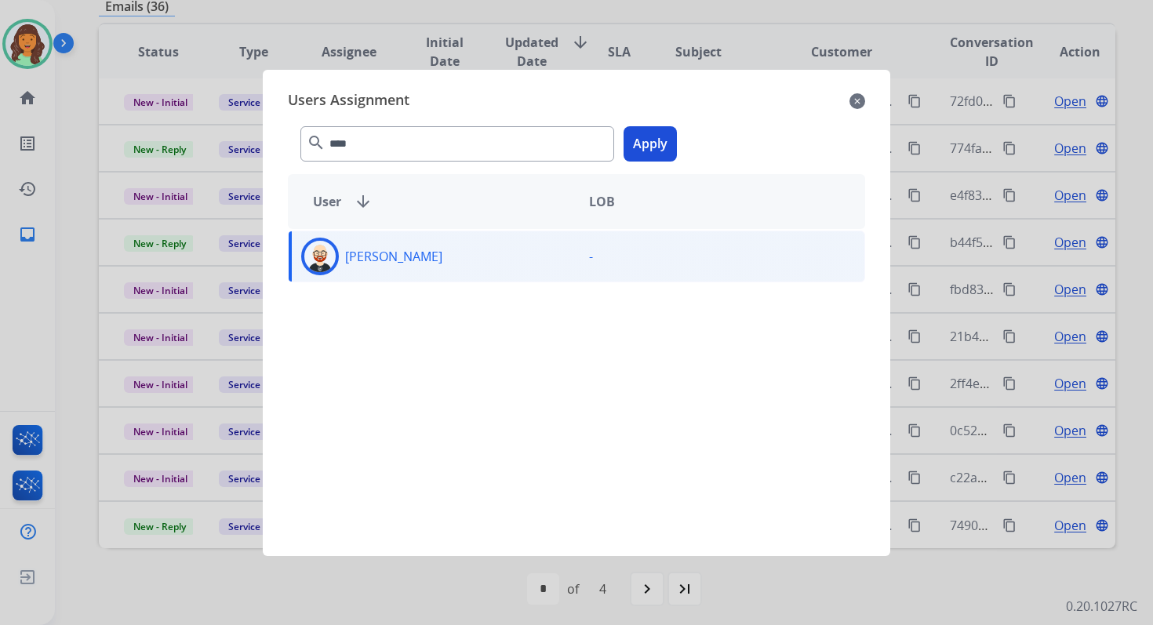
click at [651, 128] on button "Apply" at bounding box center [649, 143] width 53 height 35
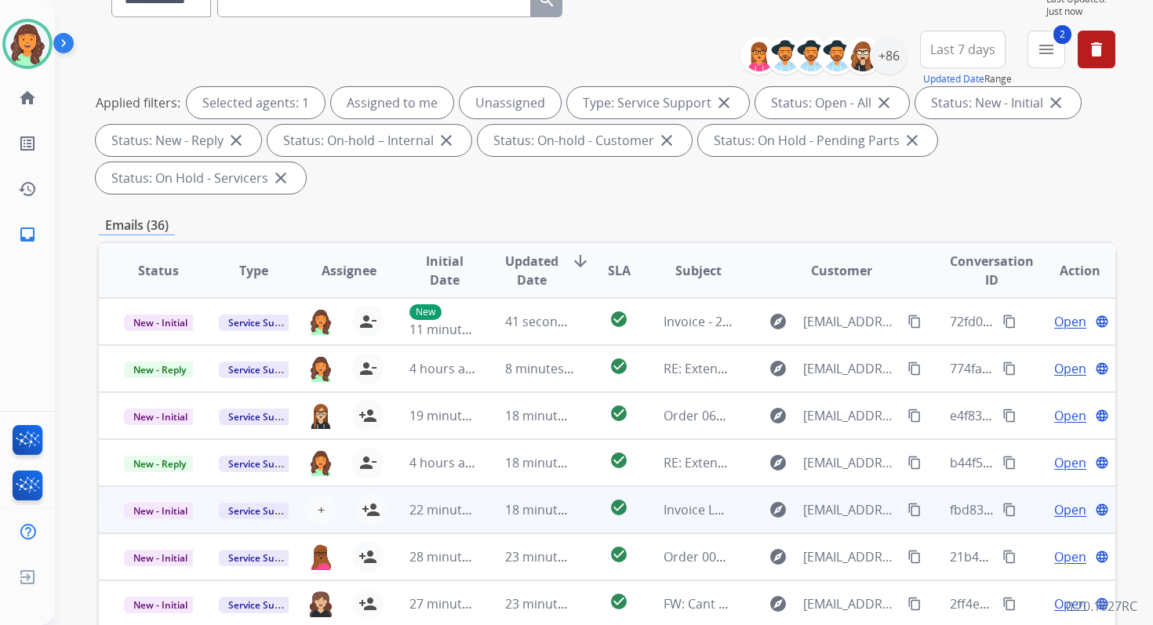
scroll to position [22, 0]
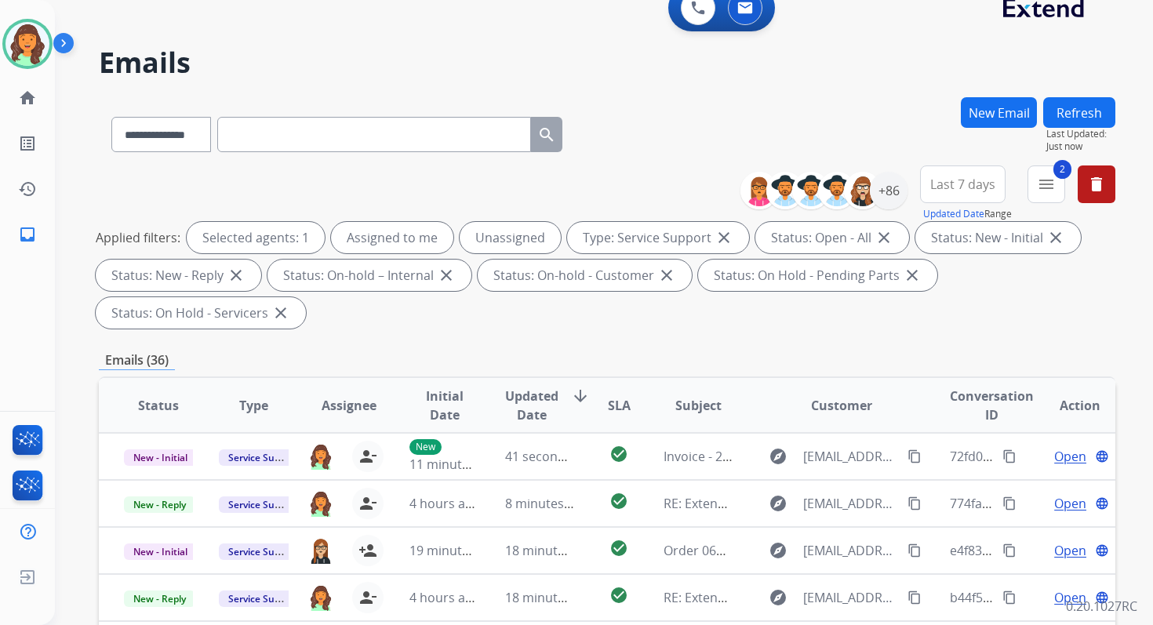
click at [1090, 95] on div "**********" at bounding box center [585, 347] width 1060 height 625
click at [1089, 118] on button "Refresh" at bounding box center [1079, 112] width 72 height 31
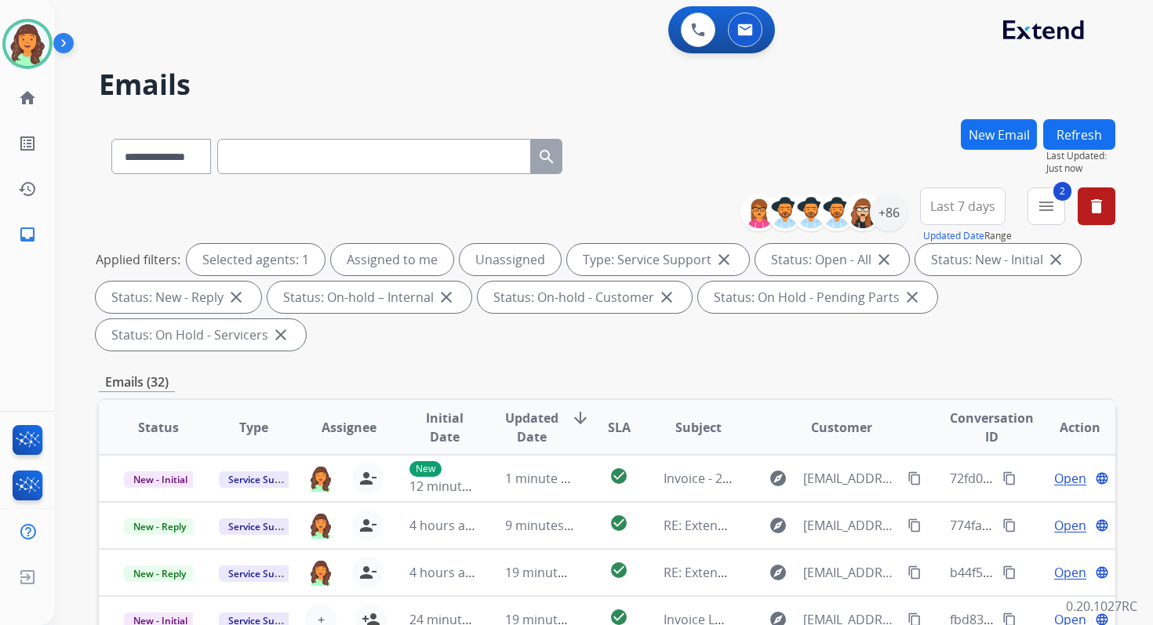
scroll to position [380, 0]
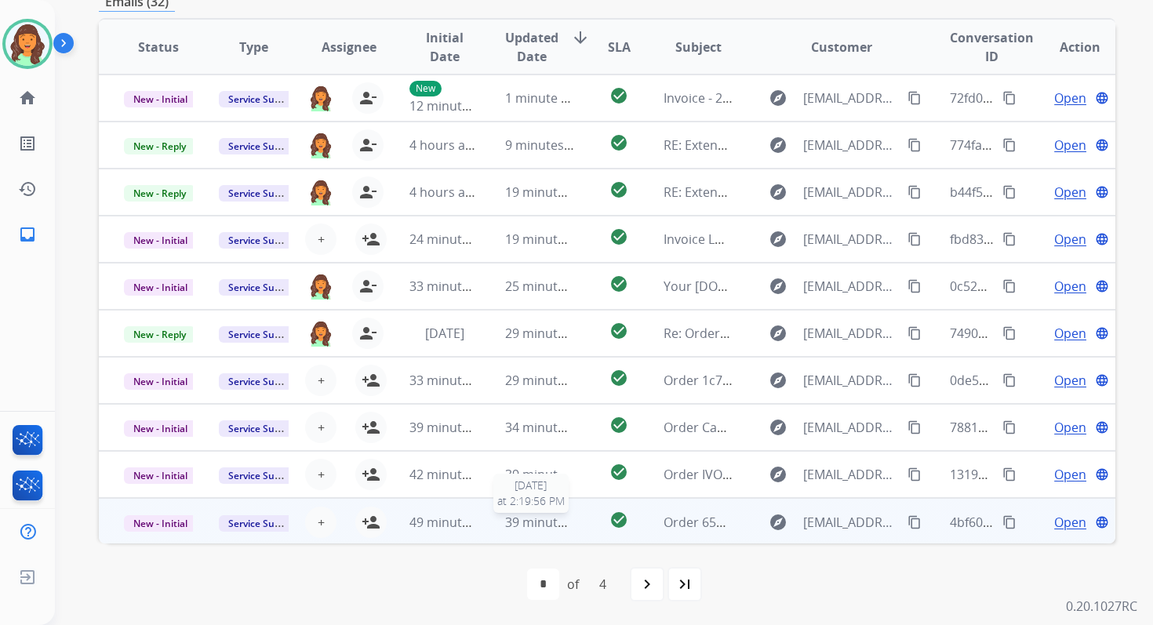
click at [507, 525] on span "39 minutes ago" at bounding box center [550, 522] width 91 height 17
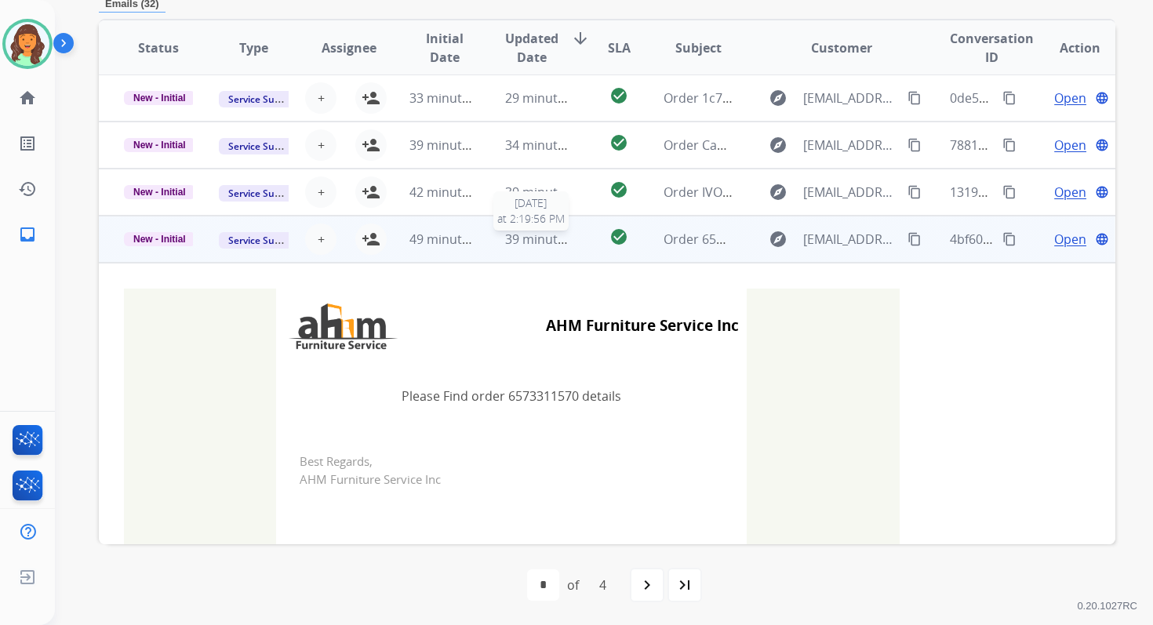
scroll to position [347, 0]
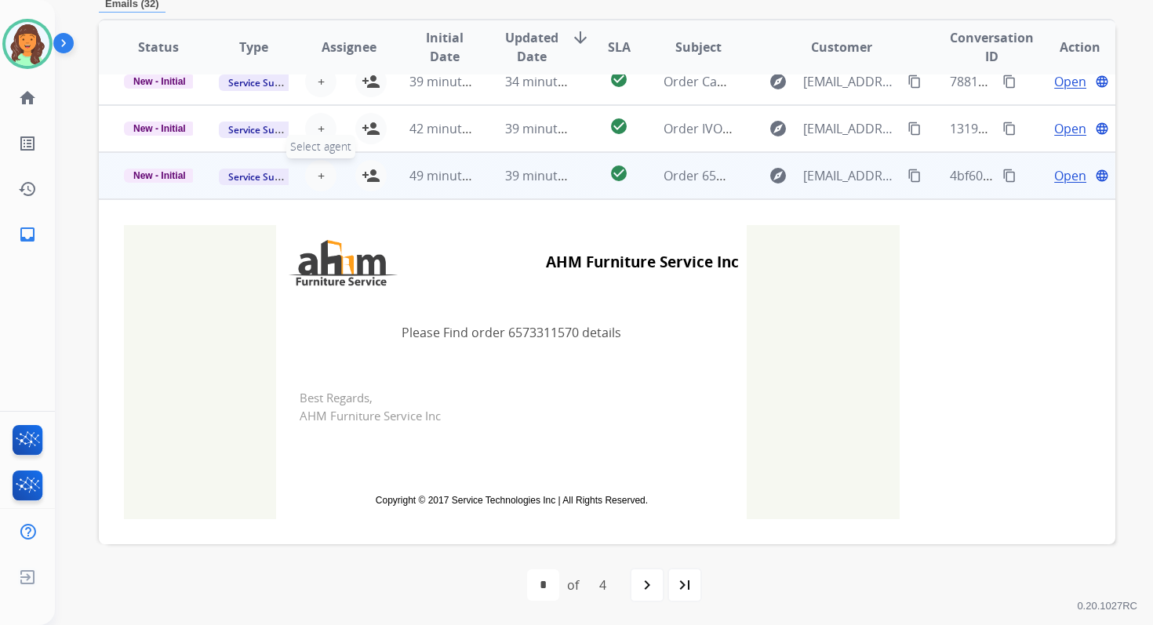
click at [321, 176] on span "+" at bounding box center [321, 175] width 7 height 19
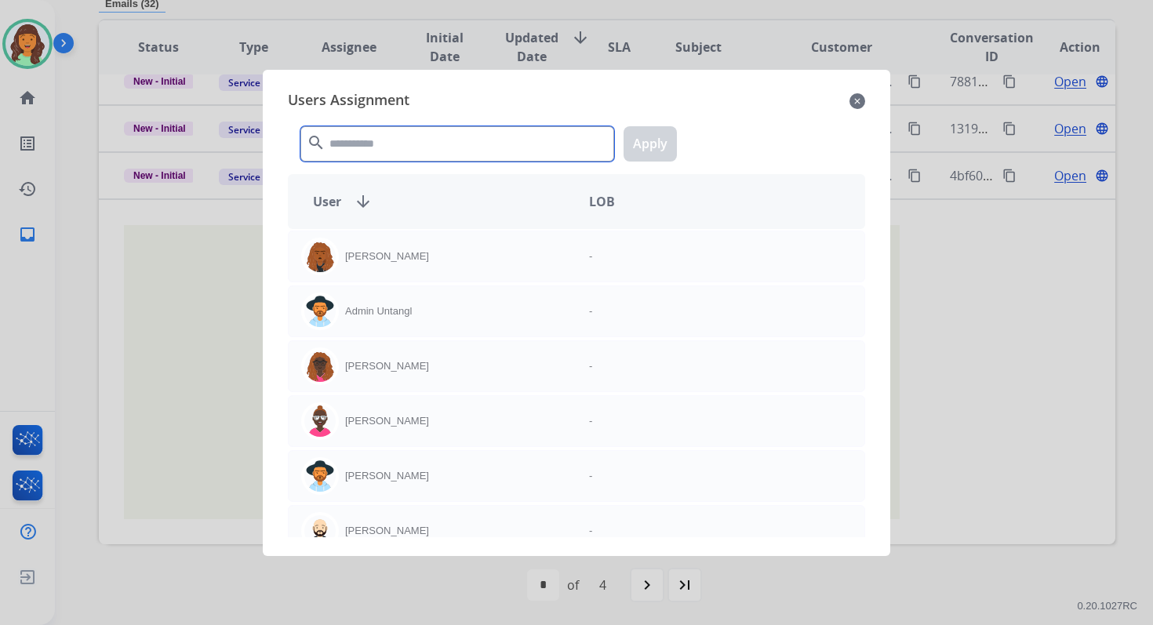
click at [372, 146] on input "text" at bounding box center [457, 143] width 314 height 35
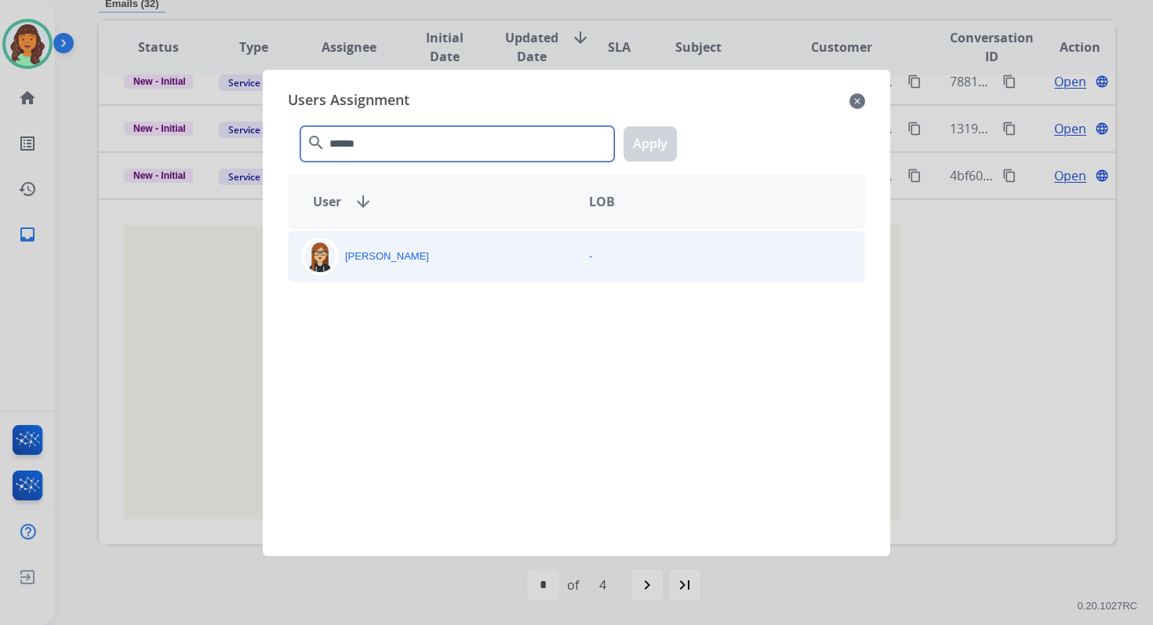
type input "******"
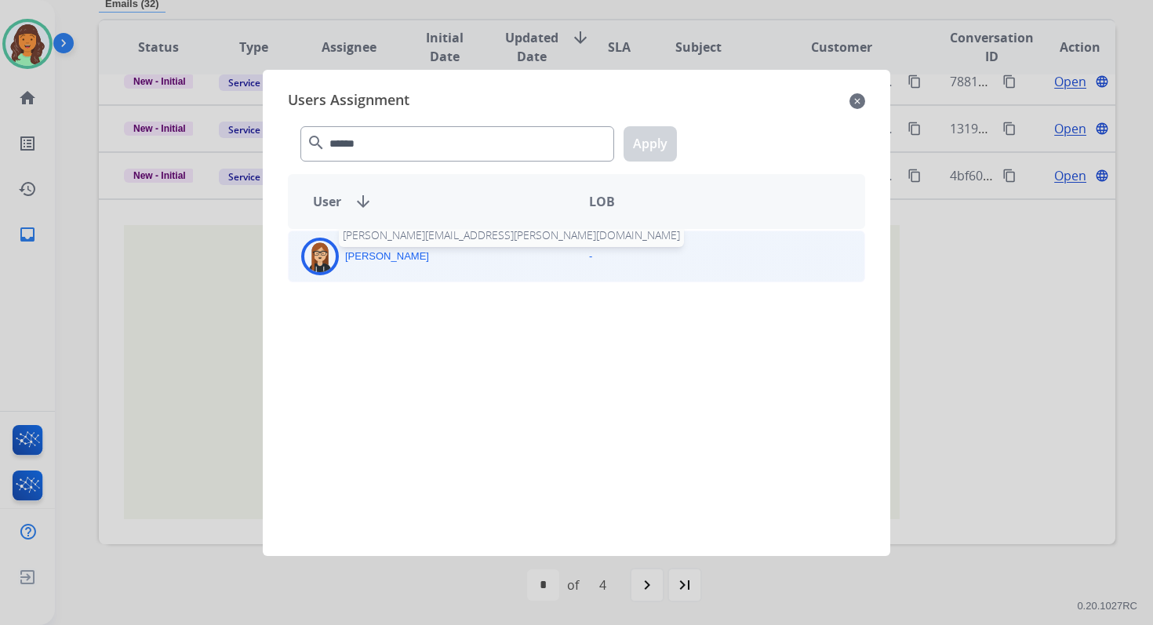
click at [408, 249] on p "[PERSON_NAME]" at bounding box center [387, 257] width 84 height 16
click at [646, 155] on button "Apply" at bounding box center [649, 143] width 53 height 35
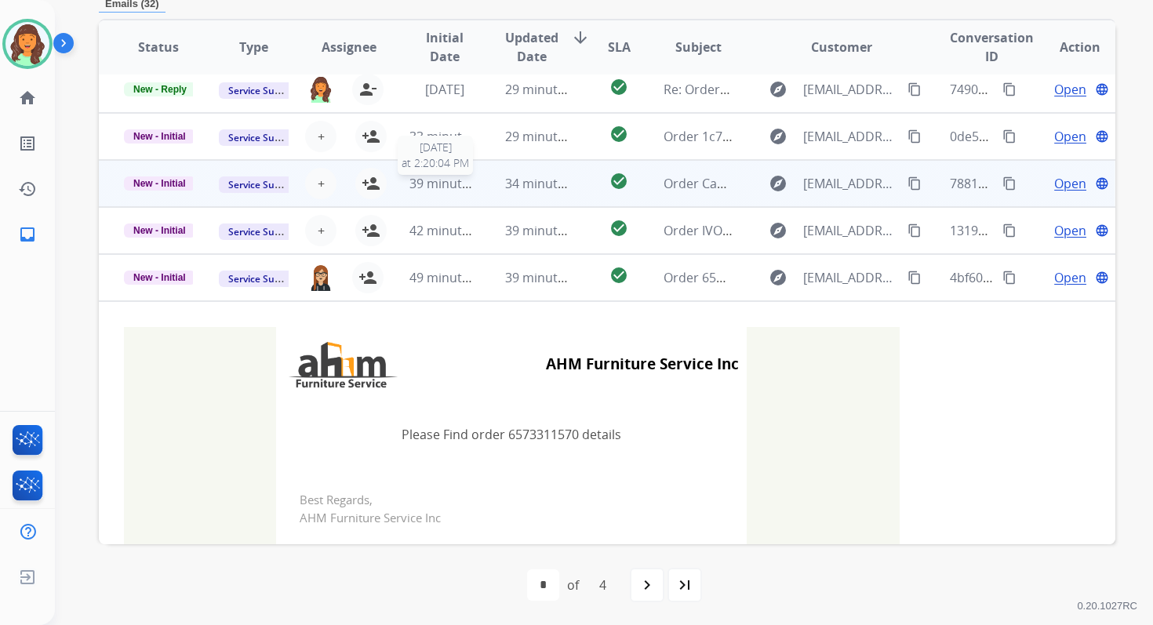
click at [459, 180] on span "39 minutes ago" at bounding box center [454, 183] width 91 height 17
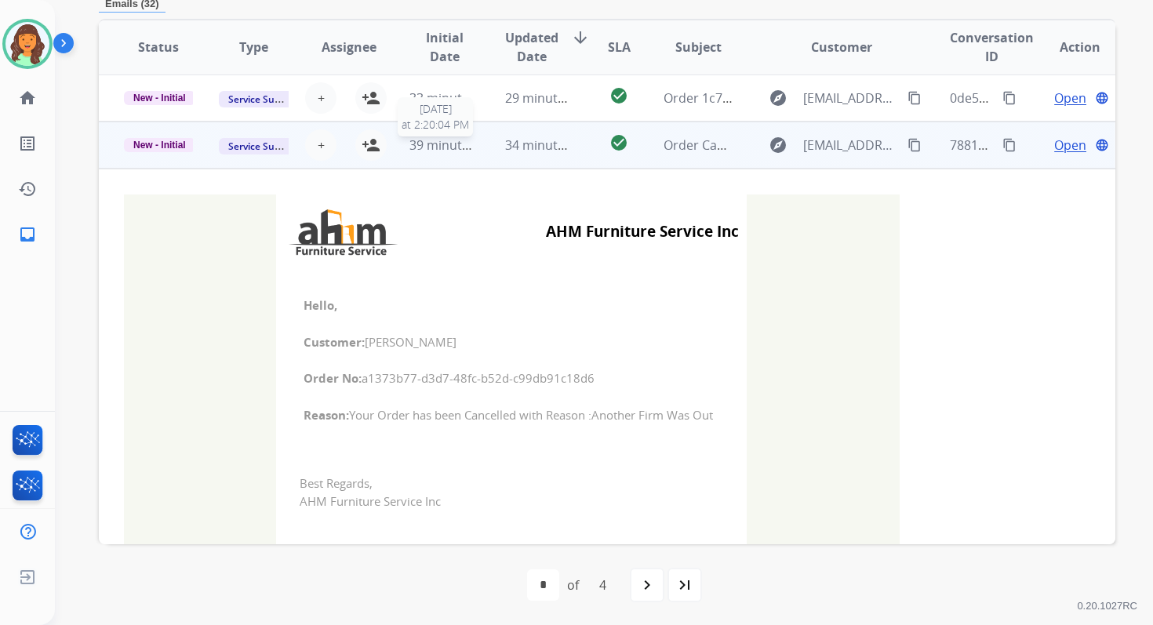
scroll to position [329, 0]
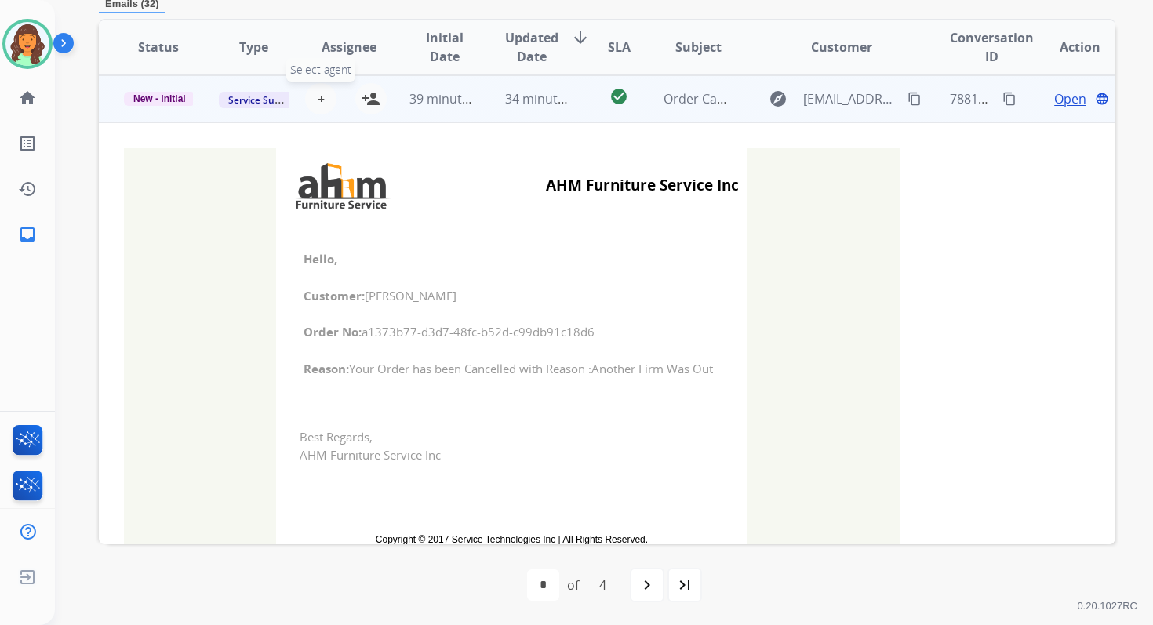
click at [319, 93] on span "+" at bounding box center [321, 98] width 7 height 19
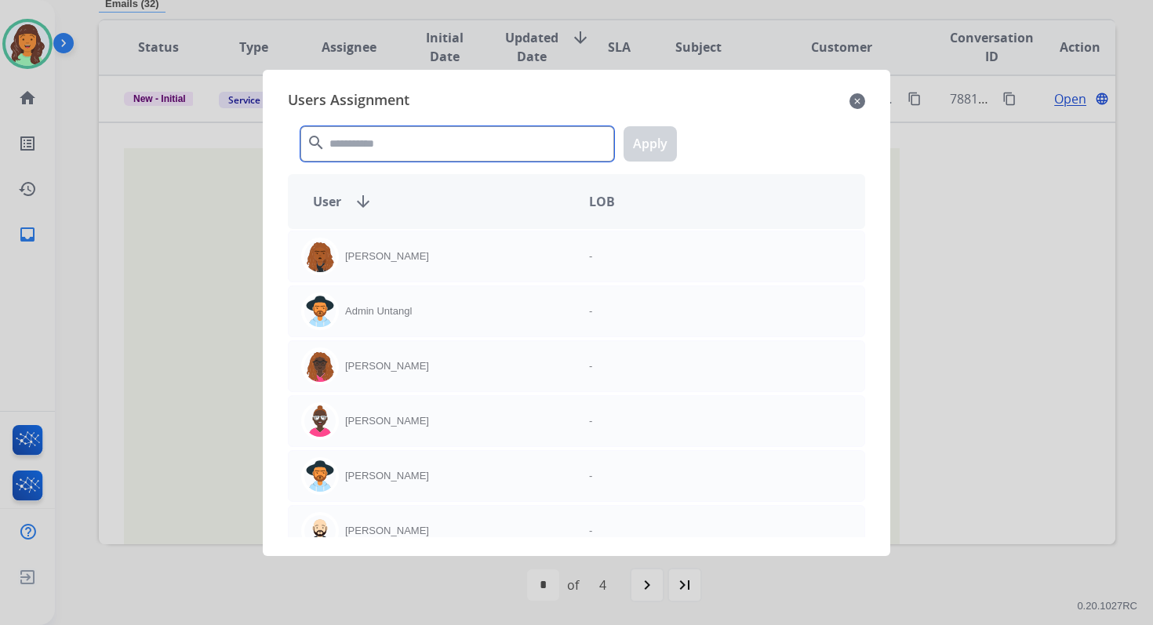
click at [357, 158] on input "text" at bounding box center [457, 143] width 314 height 35
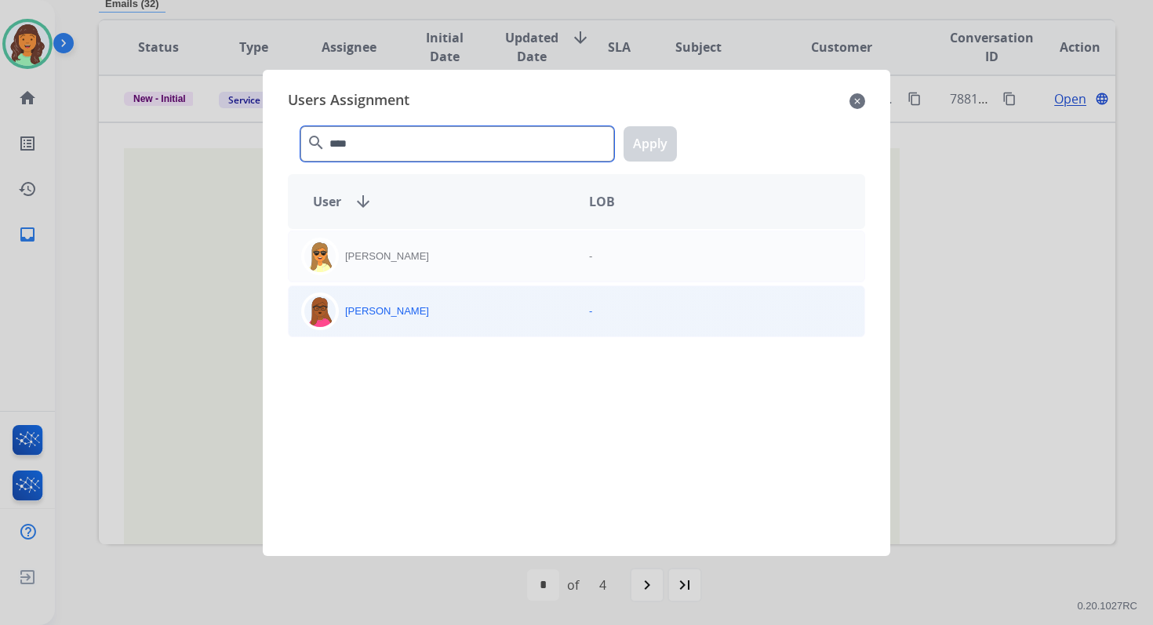
type input "****"
click at [441, 305] on div "[PERSON_NAME]" at bounding box center [433, 312] width 288 height 38
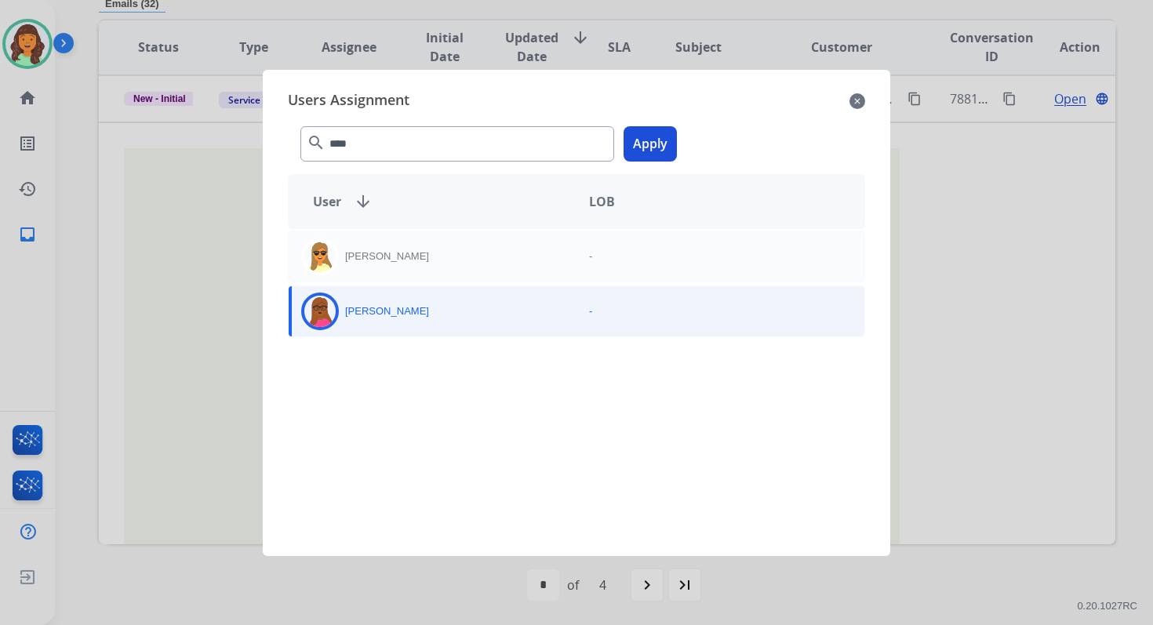
click at [645, 144] on button "Apply" at bounding box center [649, 143] width 53 height 35
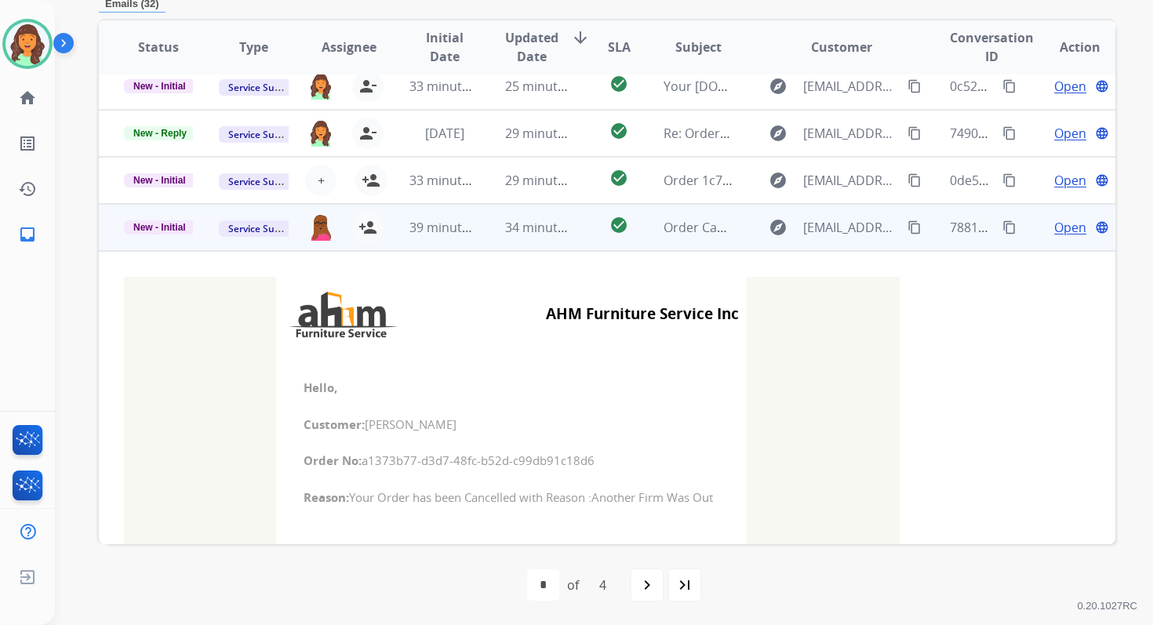
scroll to position [173, 0]
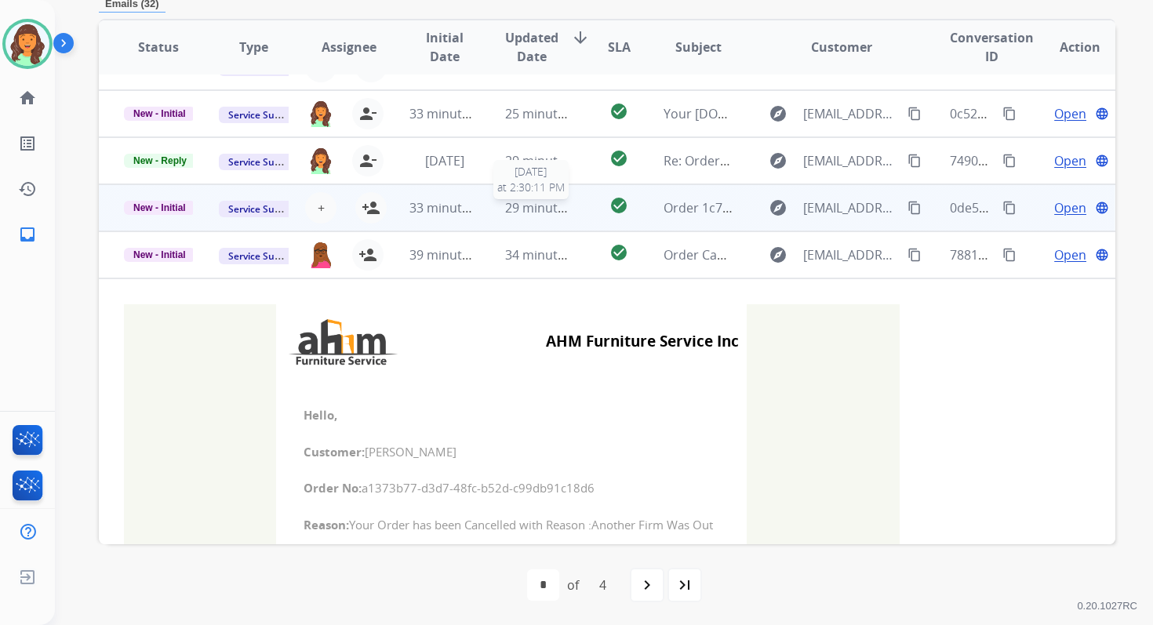
click at [505, 204] on span "29 minutes ago" at bounding box center [550, 207] width 91 height 17
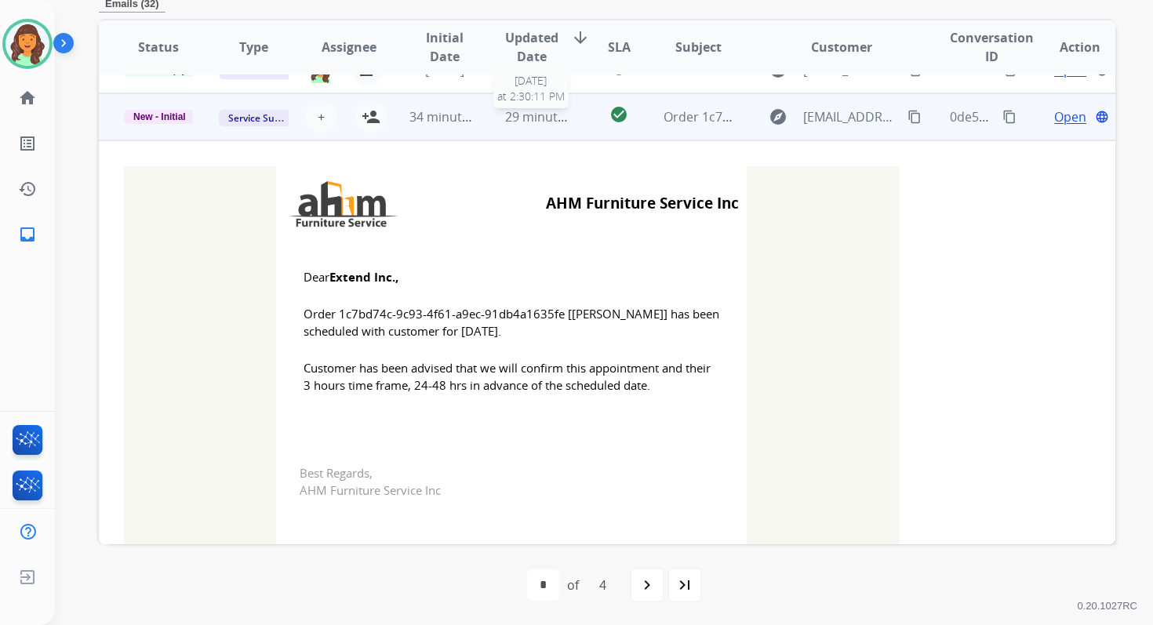
scroll to position [282, 0]
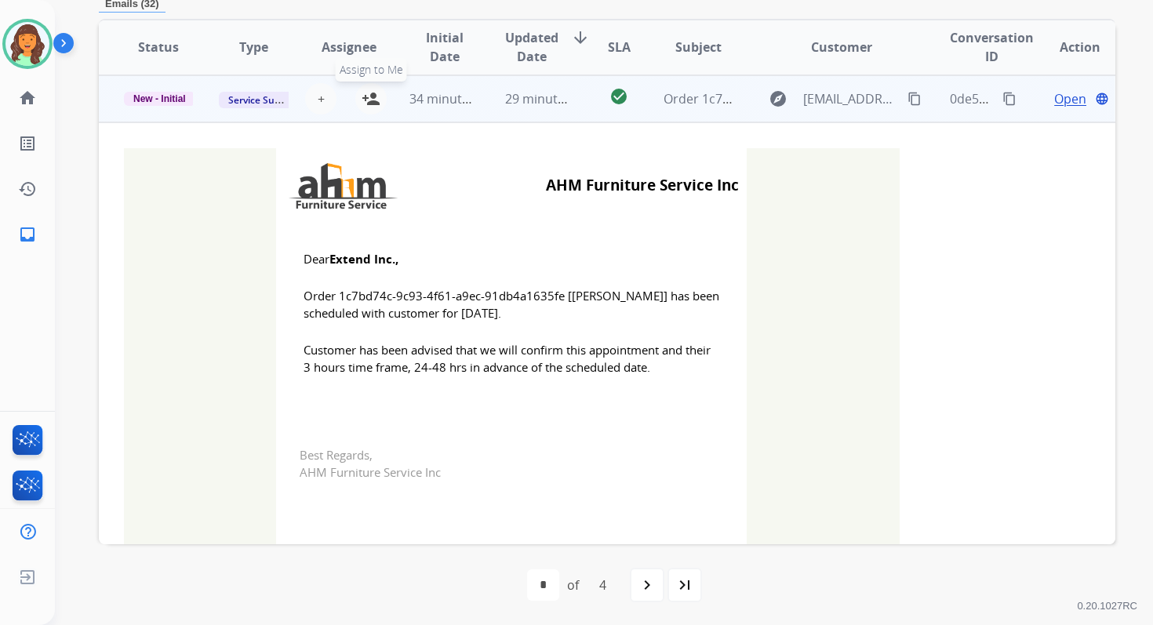
click at [365, 93] on mat-icon "person_add" at bounding box center [371, 98] width 19 height 19
click at [158, 95] on span "New - Initial" at bounding box center [159, 99] width 71 height 14
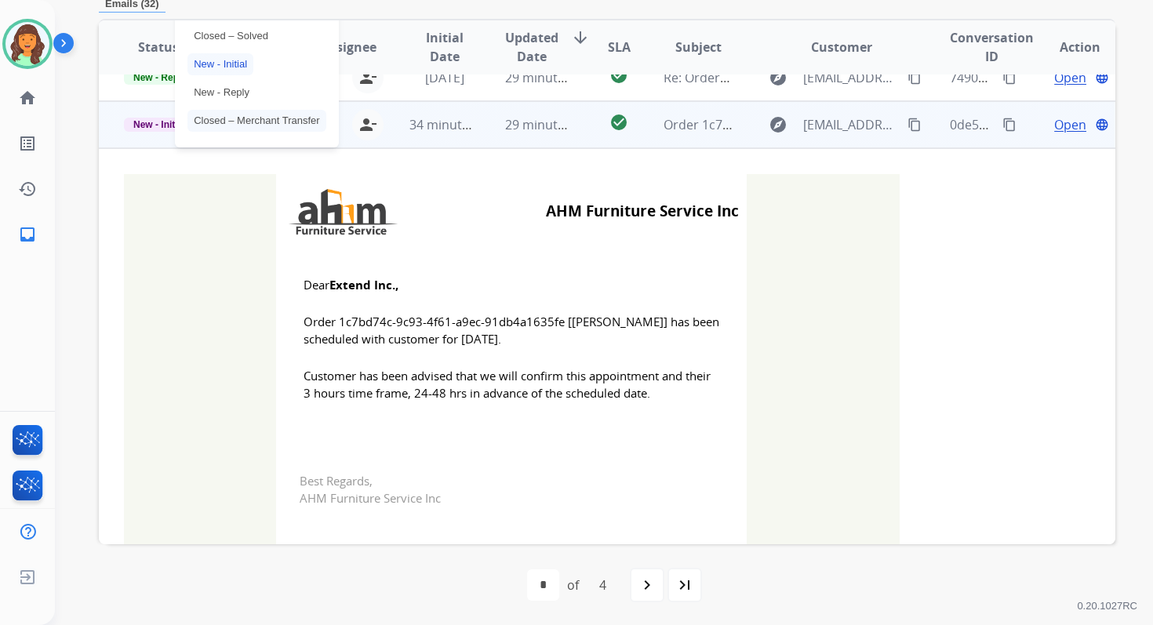
scroll to position [240, 0]
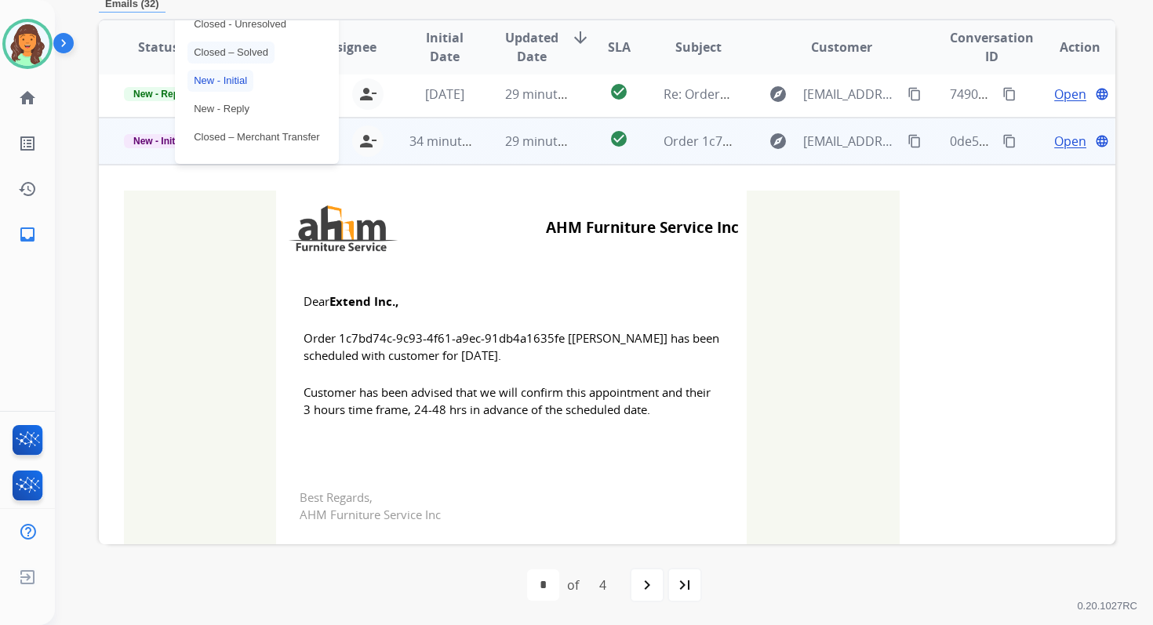
click at [231, 47] on p "Closed – Solved" at bounding box center [230, 53] width 87 height 22
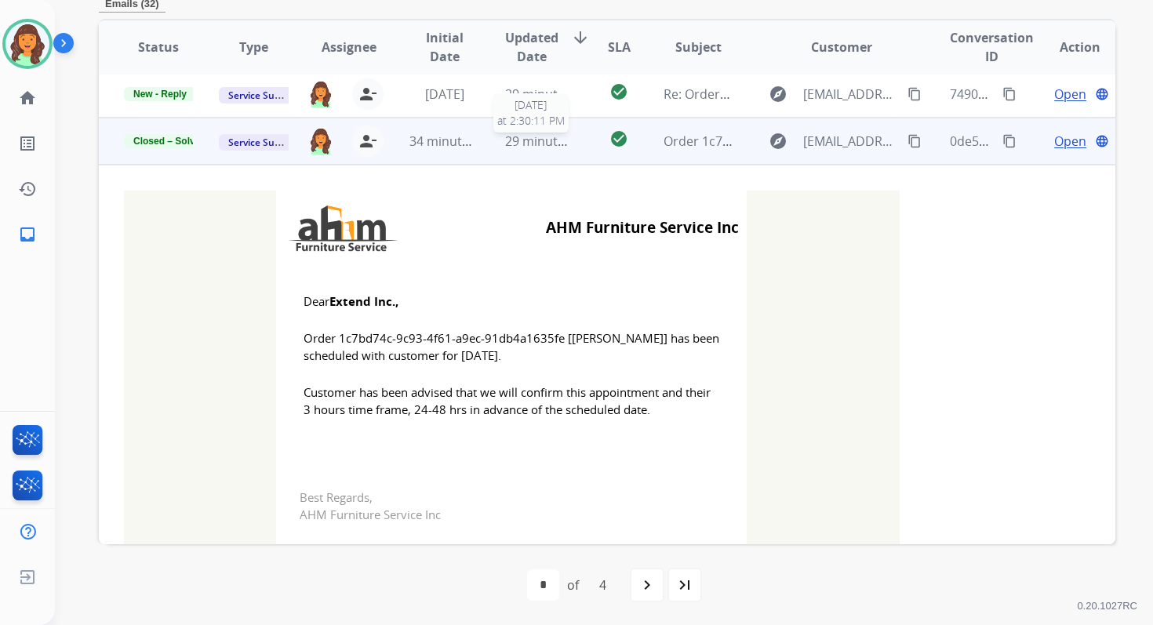
click at [540, 135] on span "29 minutes ago" at bounding box center [550, 141] width 91 height 17
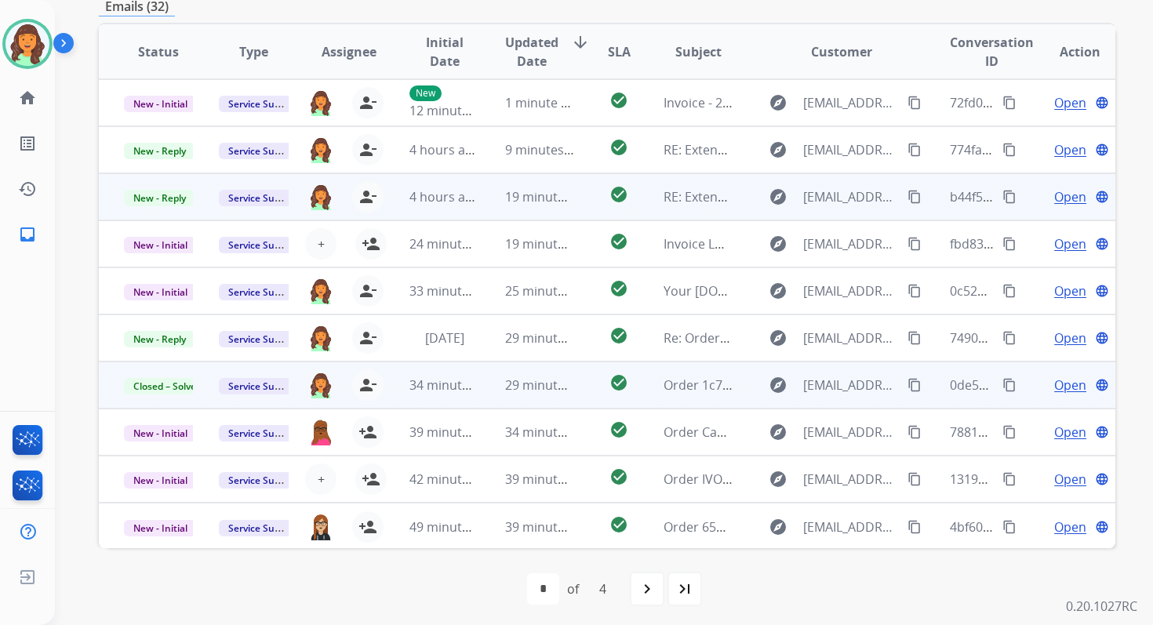
scroll to position [0, 0]
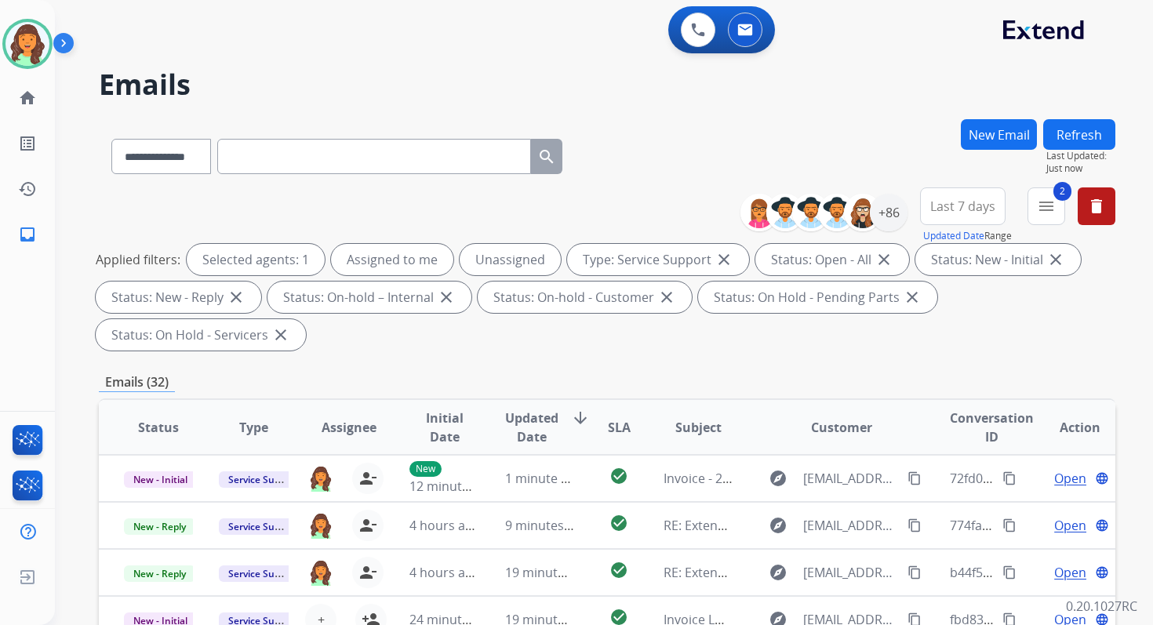
click at [1084, 129] on button "Refresh" at bounding box center [1079, 134] width 72 height 31
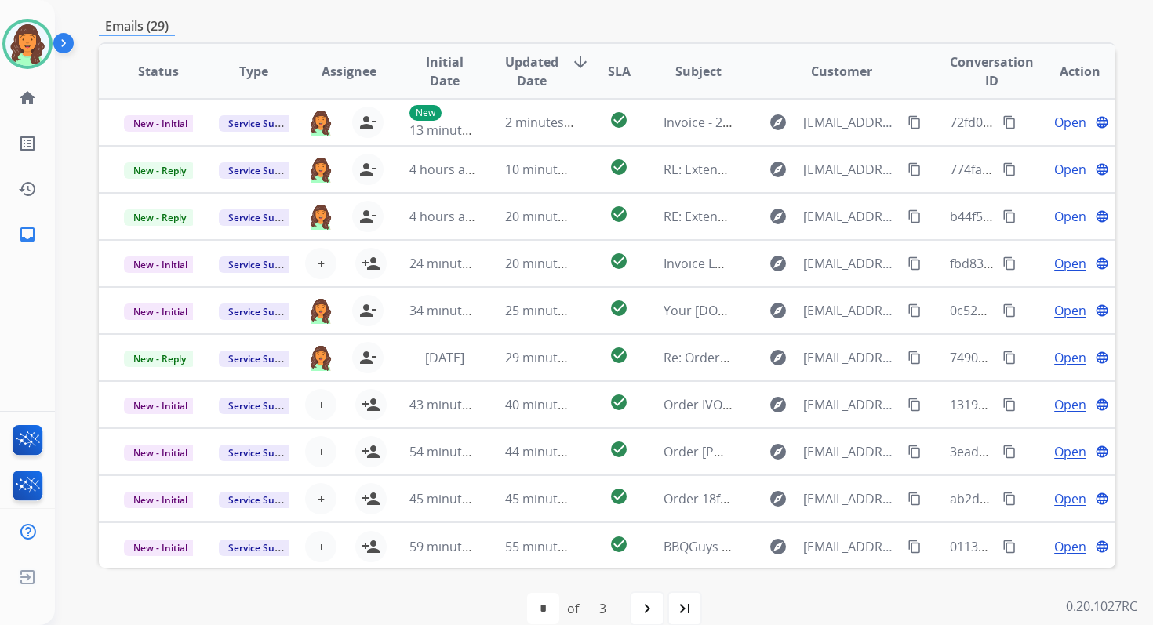
scroll to position [380, 0]
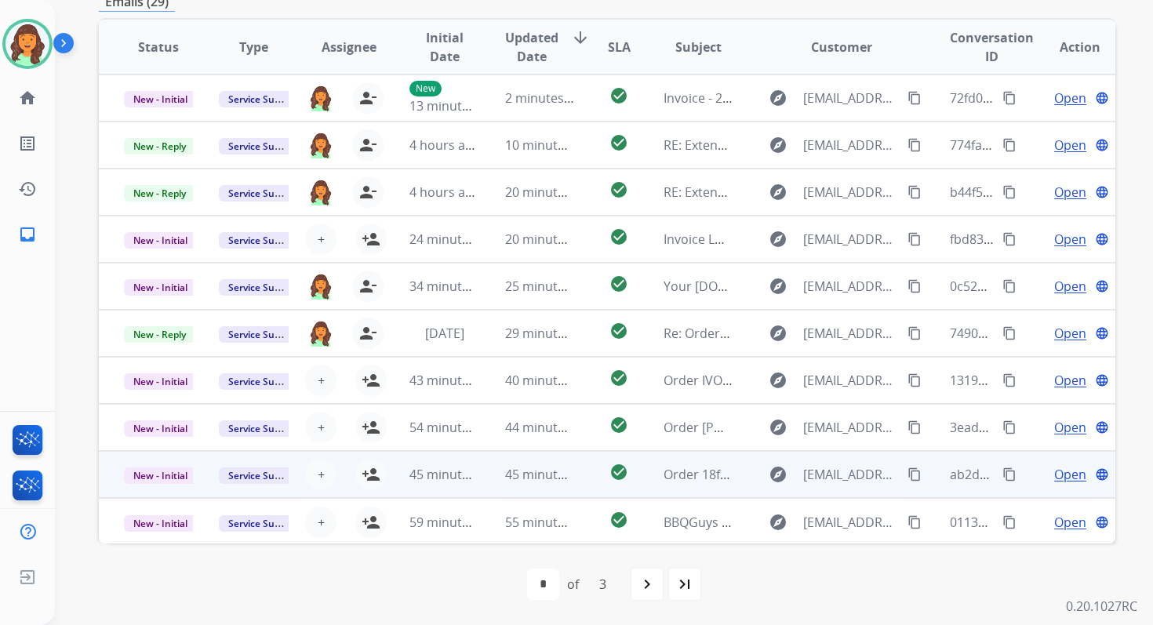
click at [496, 475] on td "45 minutes ago" at bounding box center [527, 474] width 95 height 47
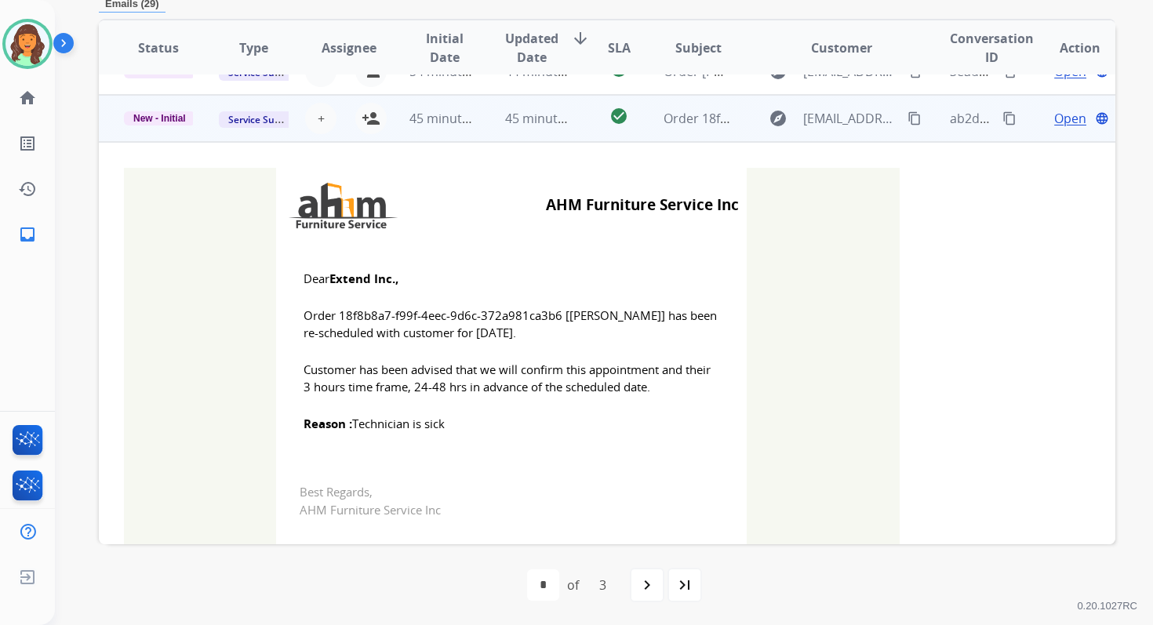
scroll to position [376, 0]
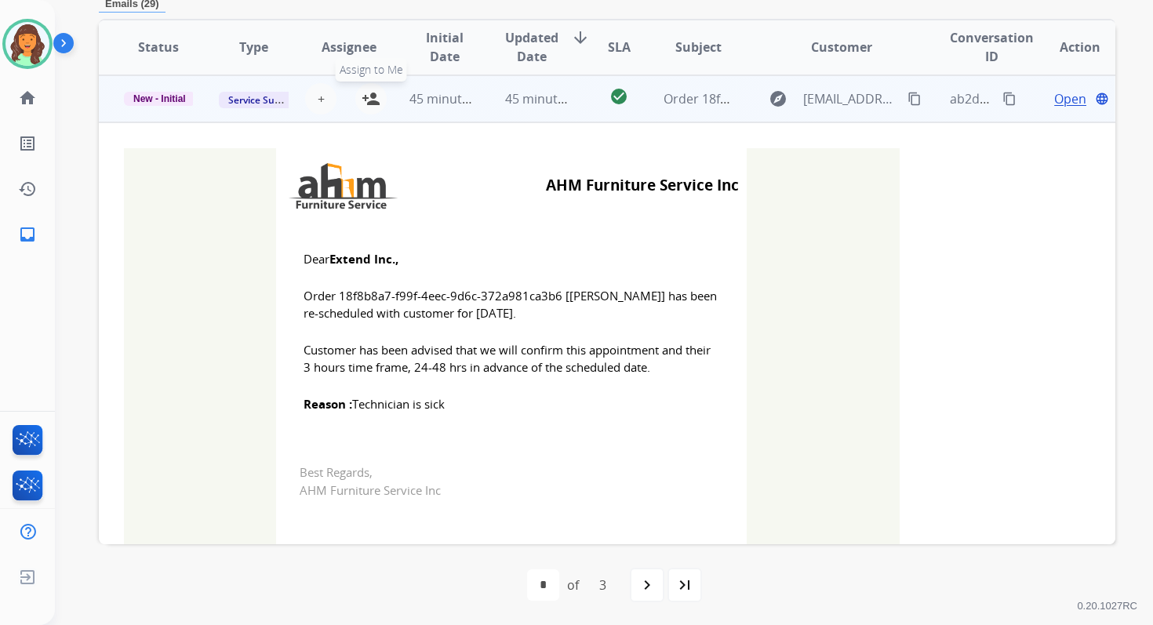
click at [371, 92] on mat-icon "person_add" at bounding box center [371, 98] width 19 height 19
click at [149, 93] on span "New - Initial" at bounding box center [159, 99] width 71 height 14
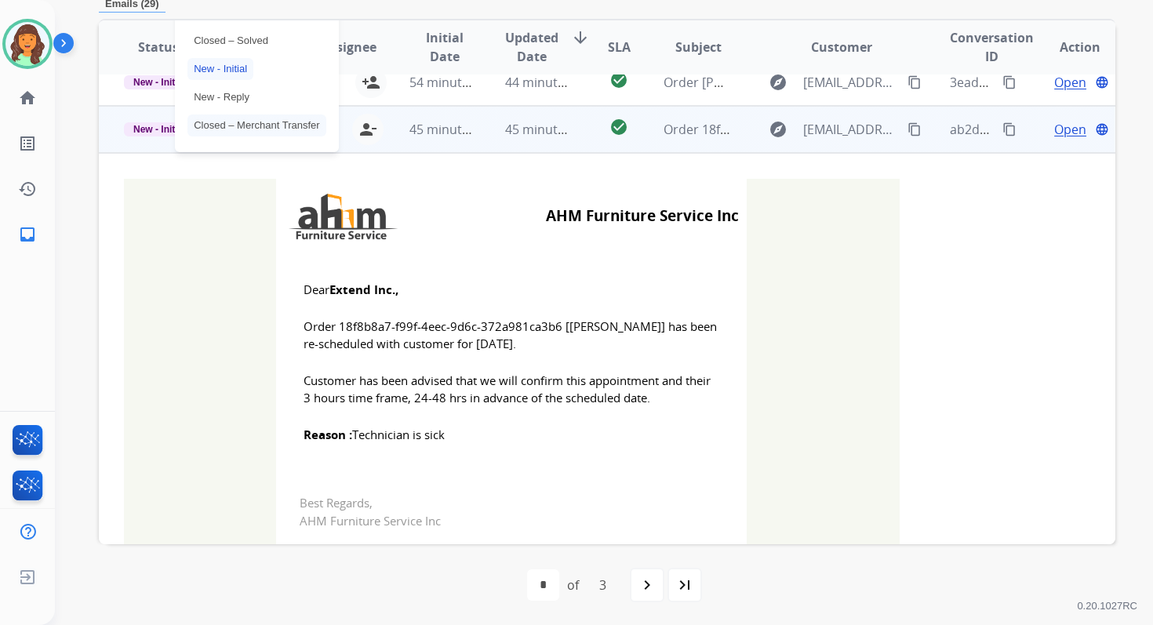
scroll to position [323, 0]
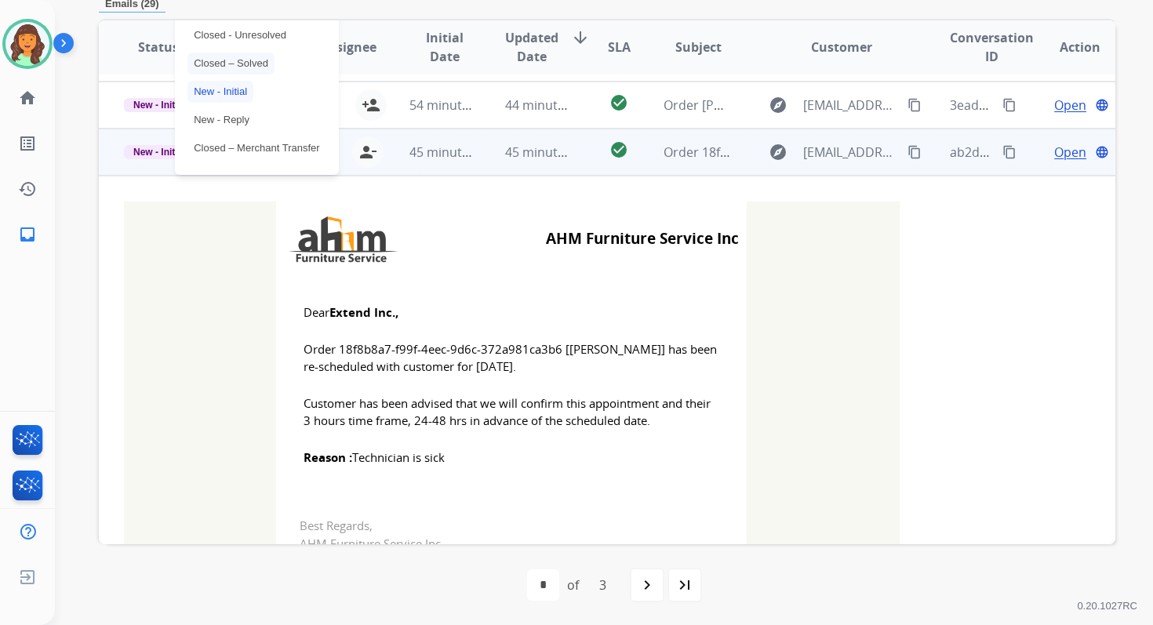
click at [229, 56] on p "Closed – Solved" at bounding box center [230, 64] width 87 height 22
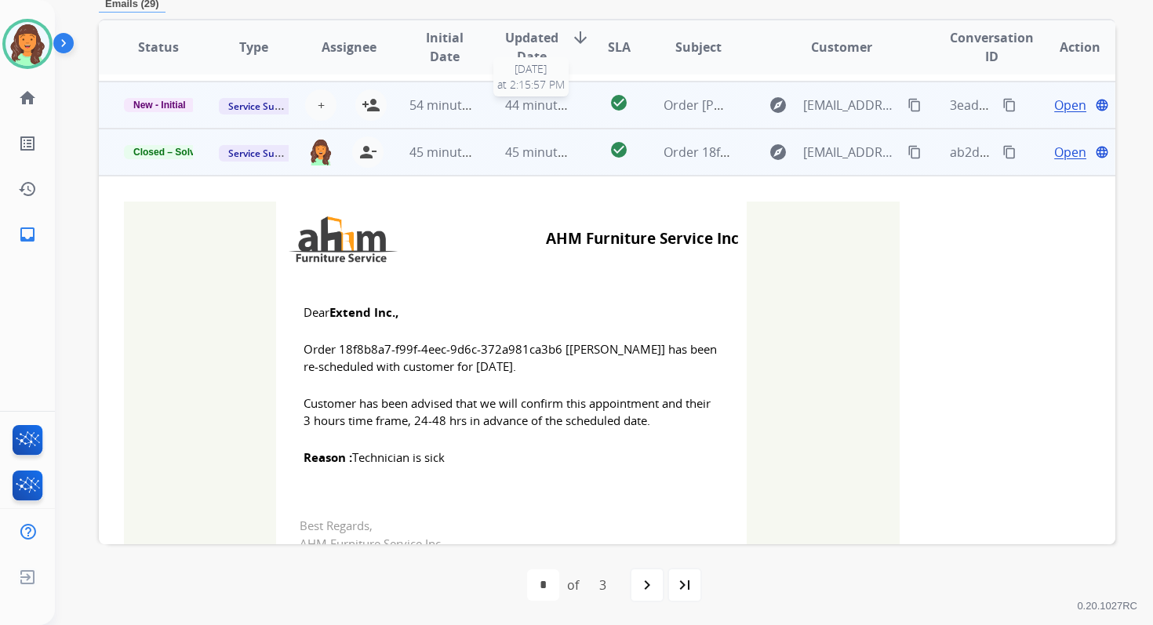
click at [565, 98] on span "44 minutes ago" at bounding box center [550, 104] width 91 height 17
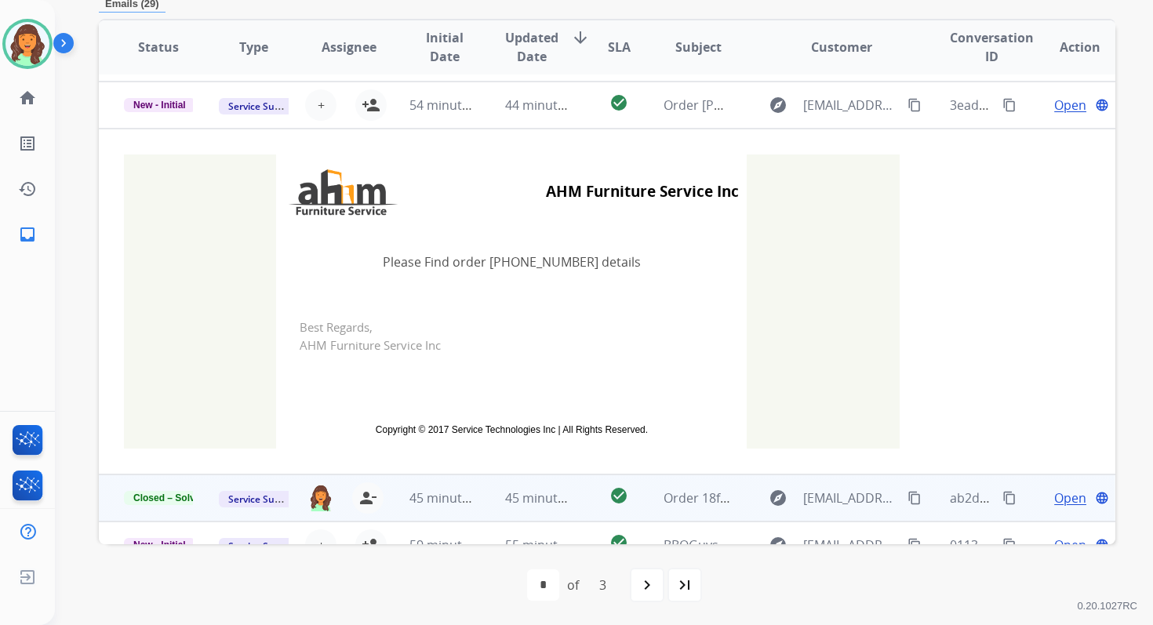
scroll to position [329, 0]
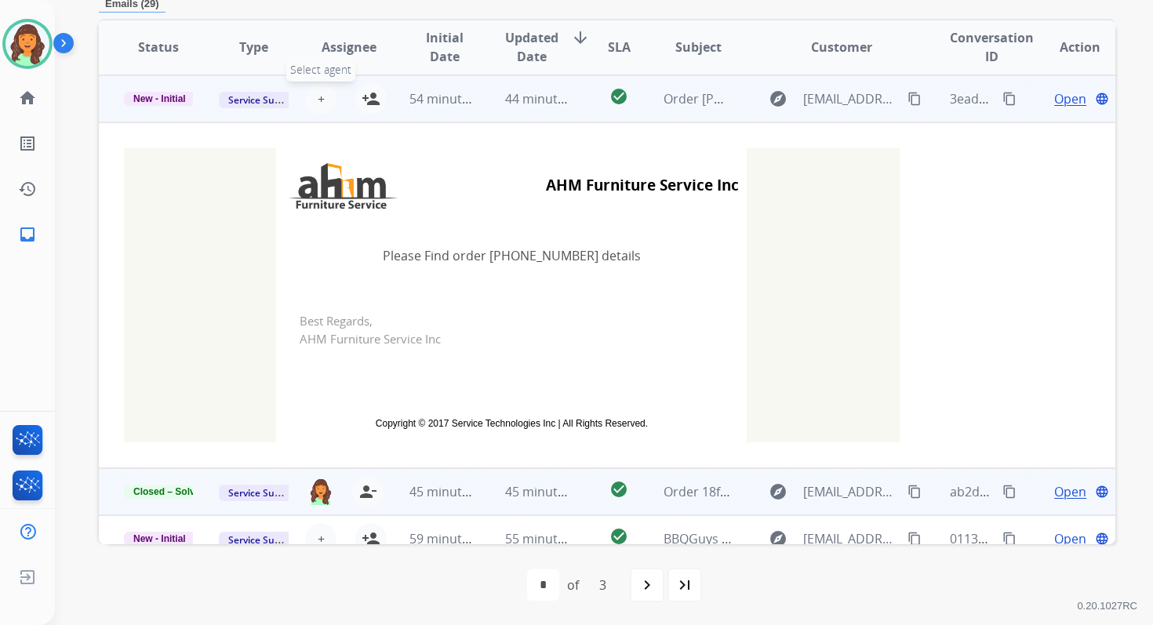
click at [318, 101] on span "+" at bounding box center [321, 98] width 7 height 19
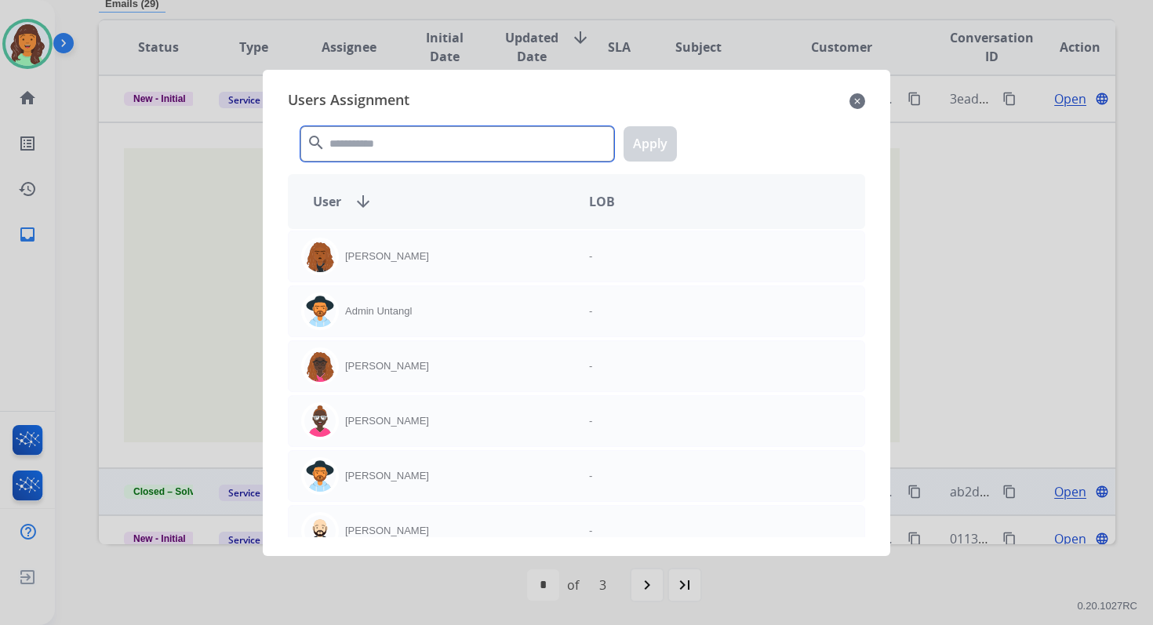
click at [361, 139] on input "text" at bounding box center [457, 143] width 314 height 35
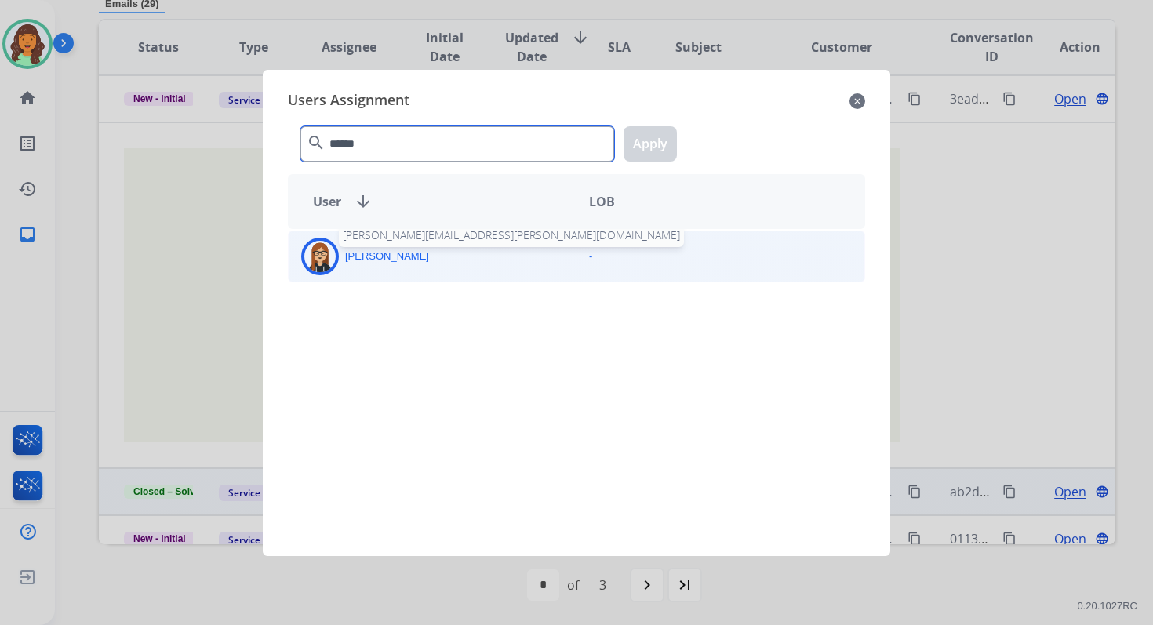
type input "******"
click at [405, 263] on div "Trisha Higgins trisha.higgins@extend.com" at bounding box center [433, 257] width 288 height 38
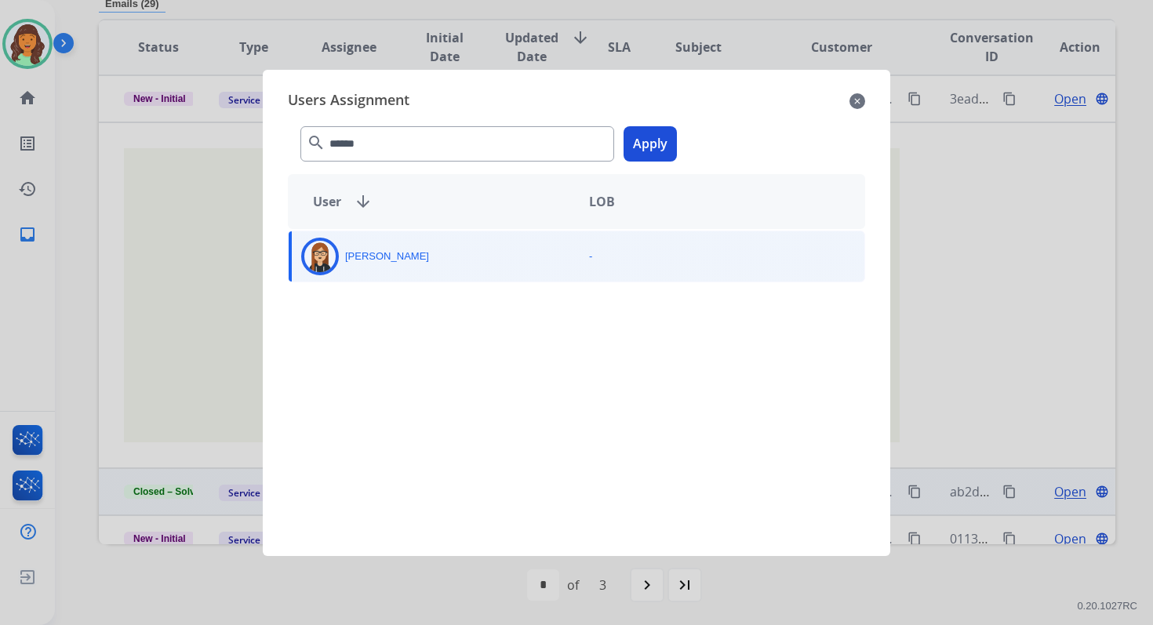
click at [652, 134] on button "Apply" at bounding box center [649, 143] width 53 height 35
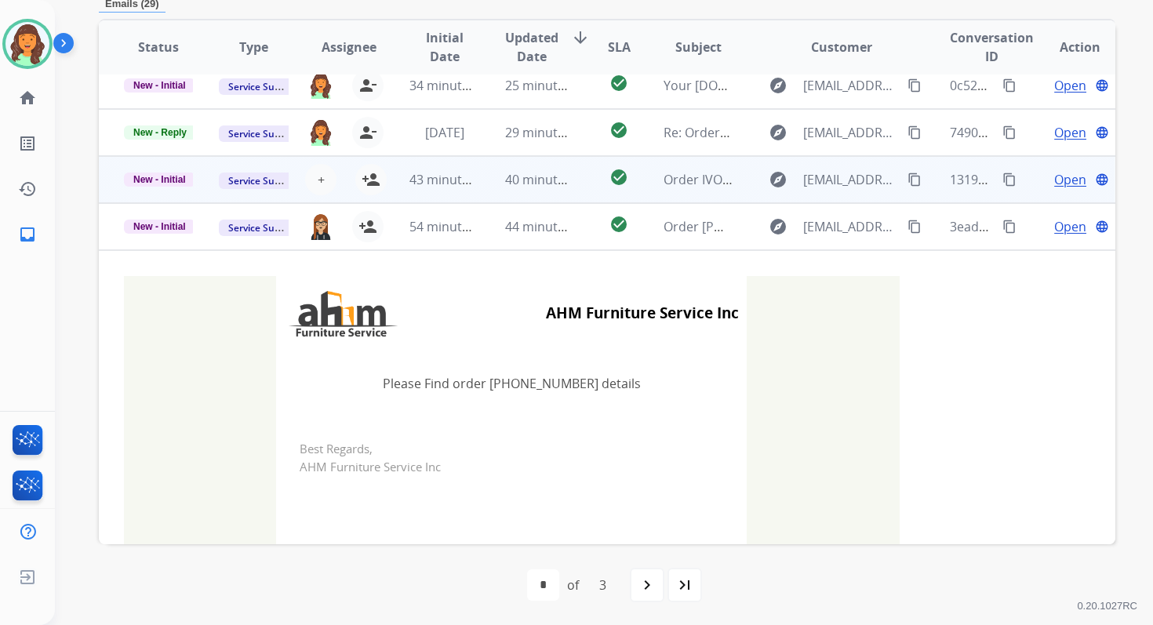
click at [518, 184] on span "40 minutes ago" at bounding box center [550, 179] width 91 height 17
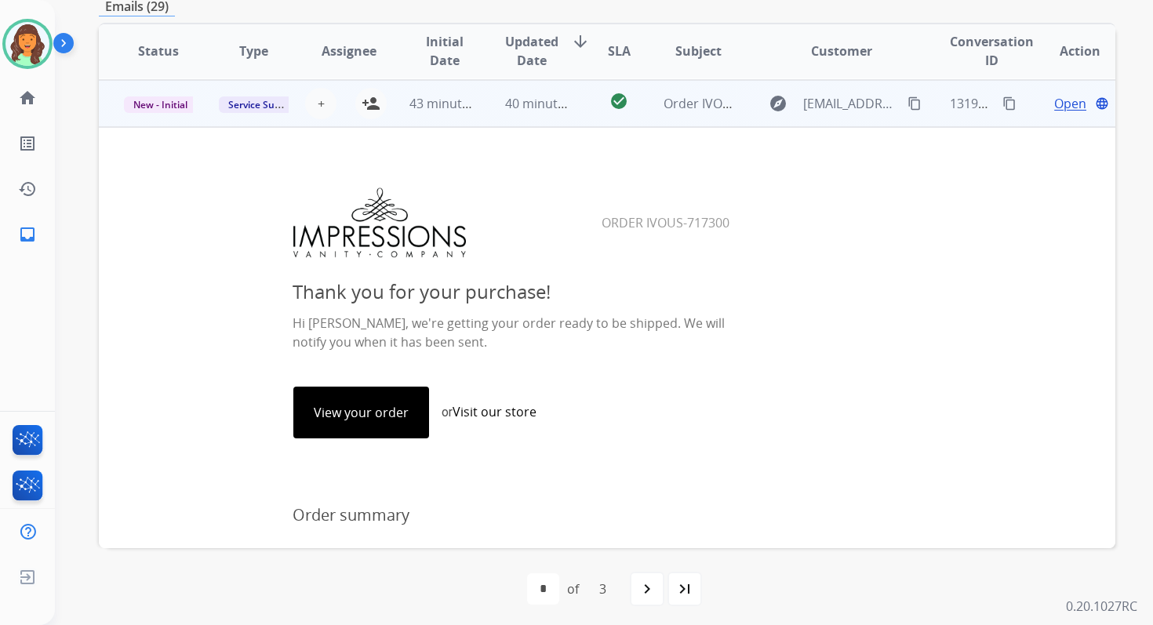
scroll to position [0, 0]
click at [371, 99] on mat-icon "person_add" at bounding box center [371, 102] width 19 height 19
click at [1002, 98] on mat-icon "content_copy" at bounding box center [1009, 103] width 14 height 14
click at [145, 106] on span "New - Initial" at bounding box center [160, 104] width 73 height 16
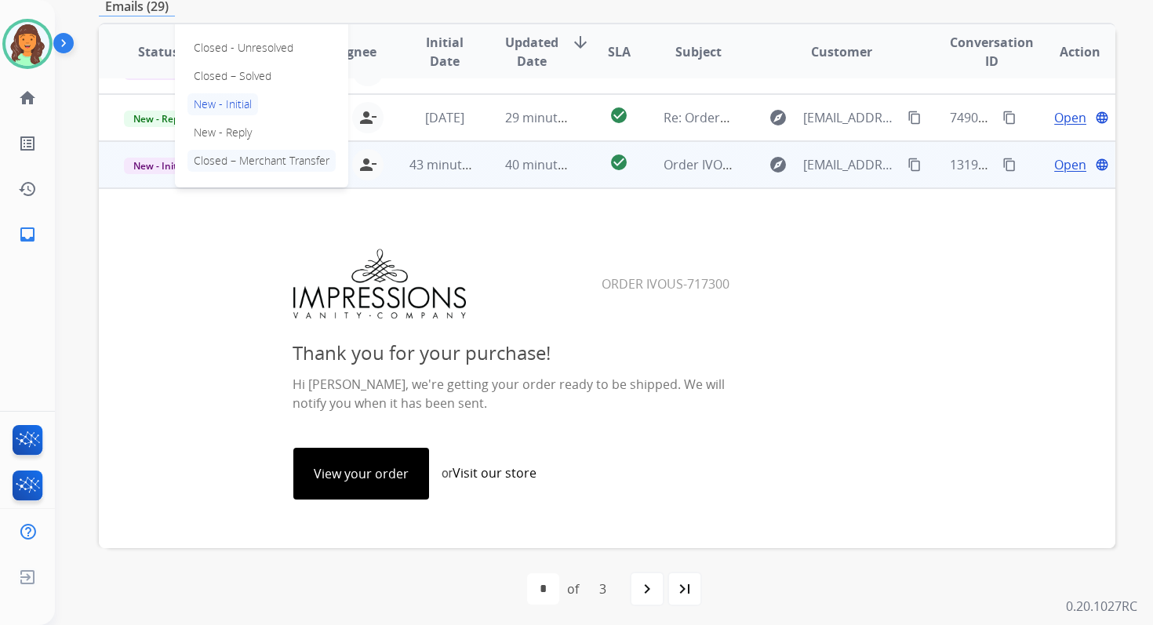
scroll to position [192, 0]
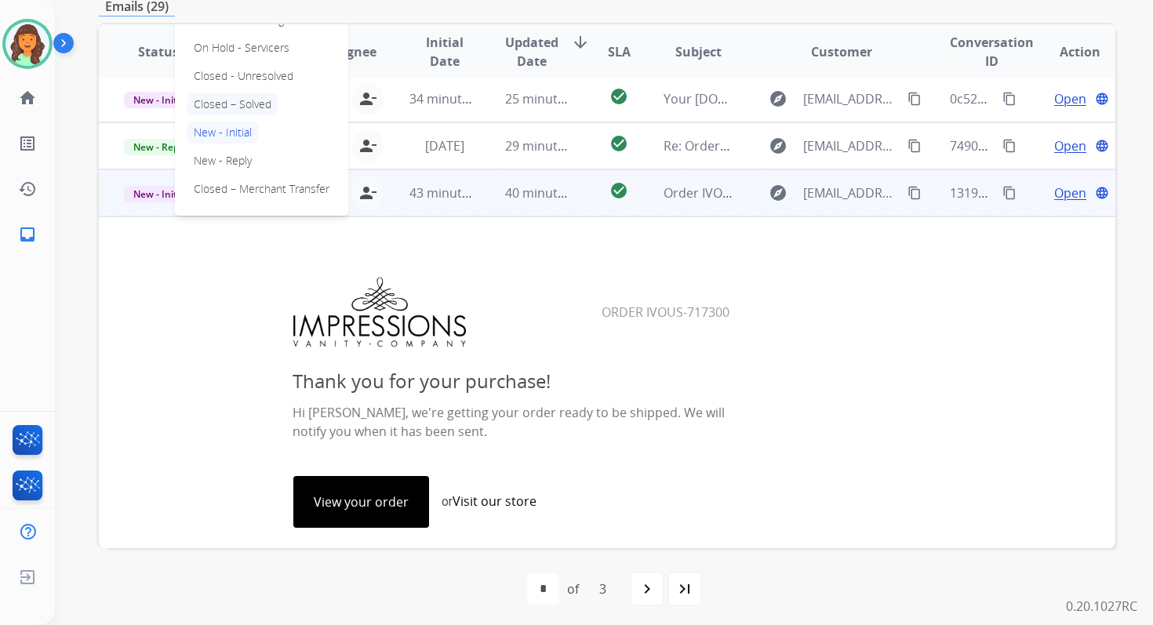
click at [232, 100] on p "Closed – Solved" at bounding box center [232, 104] width 90 height 22
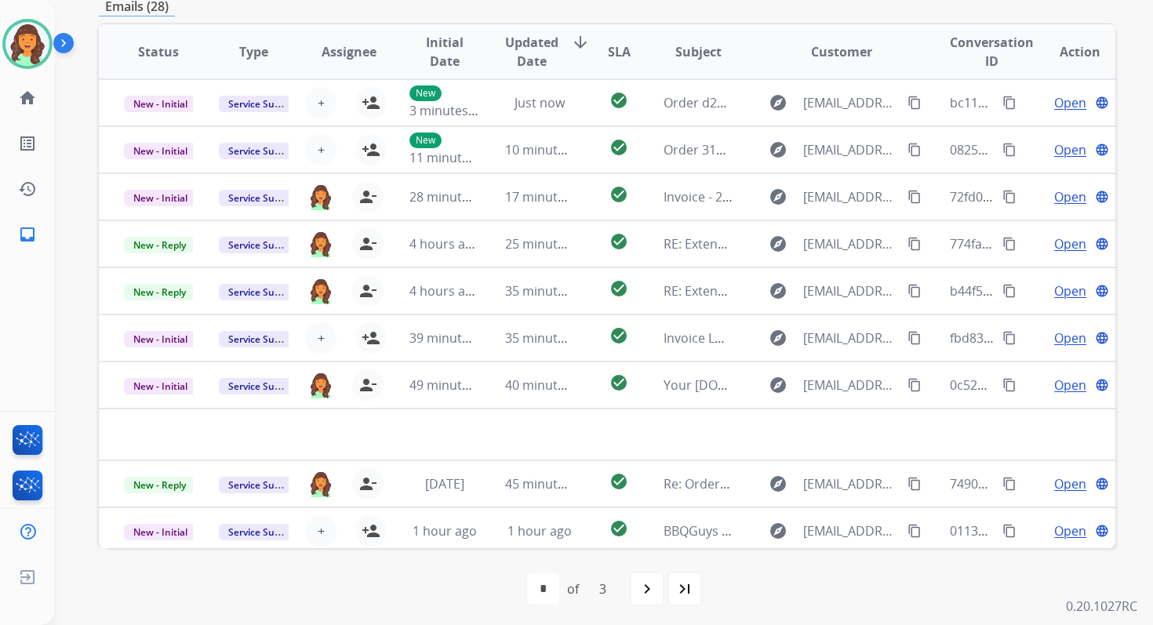
scroll to position [0, 0]
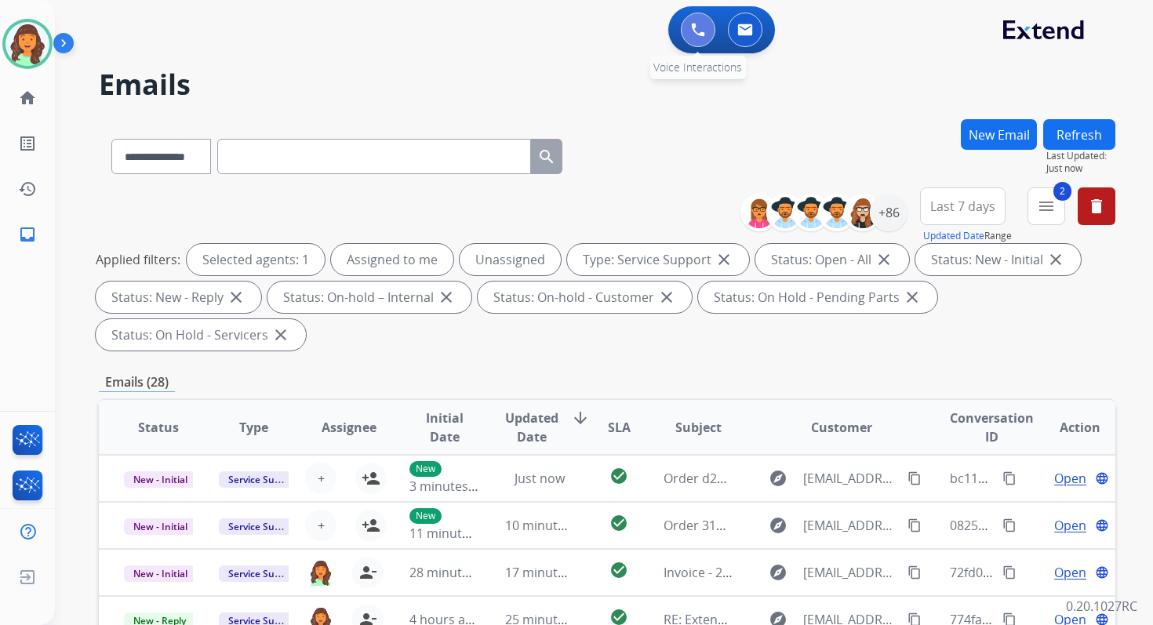
click at [704, 21] on button at bounding box center [698, 30] width 35 height 35
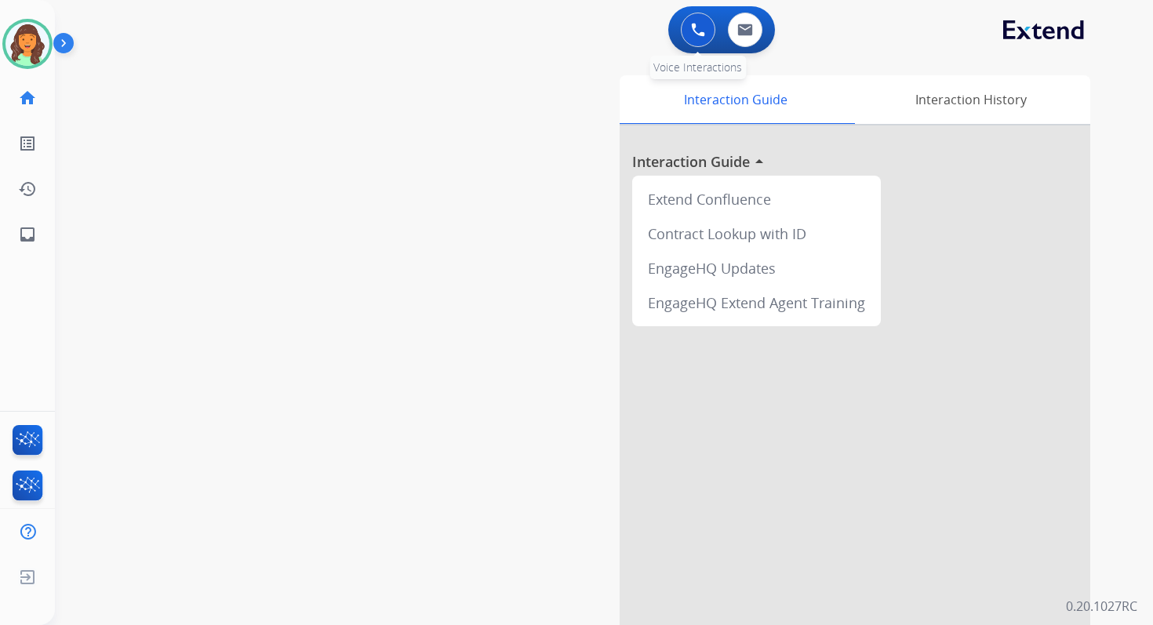
click at [709, 23] on button at bounding box center [698, 30] width 35 height 35
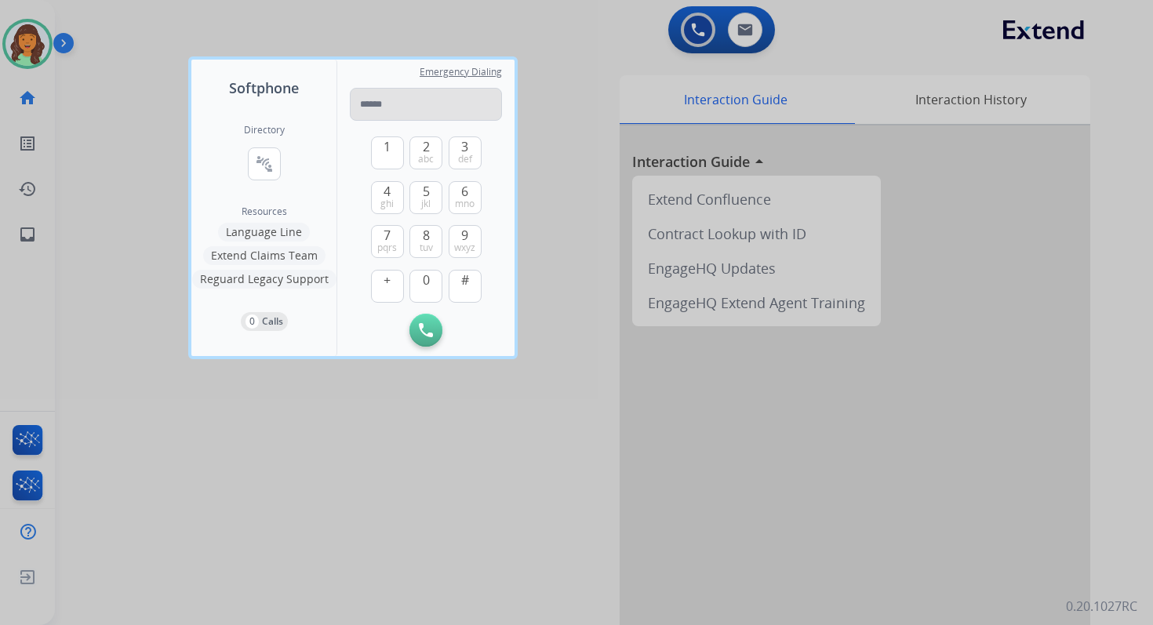
click at [400, 100] on input "tel" at bounding box center [426, 104] width 152 height 33
type input "**********"
click at [426, 323] on img at bounding box center [426, 330] width 14 height 14
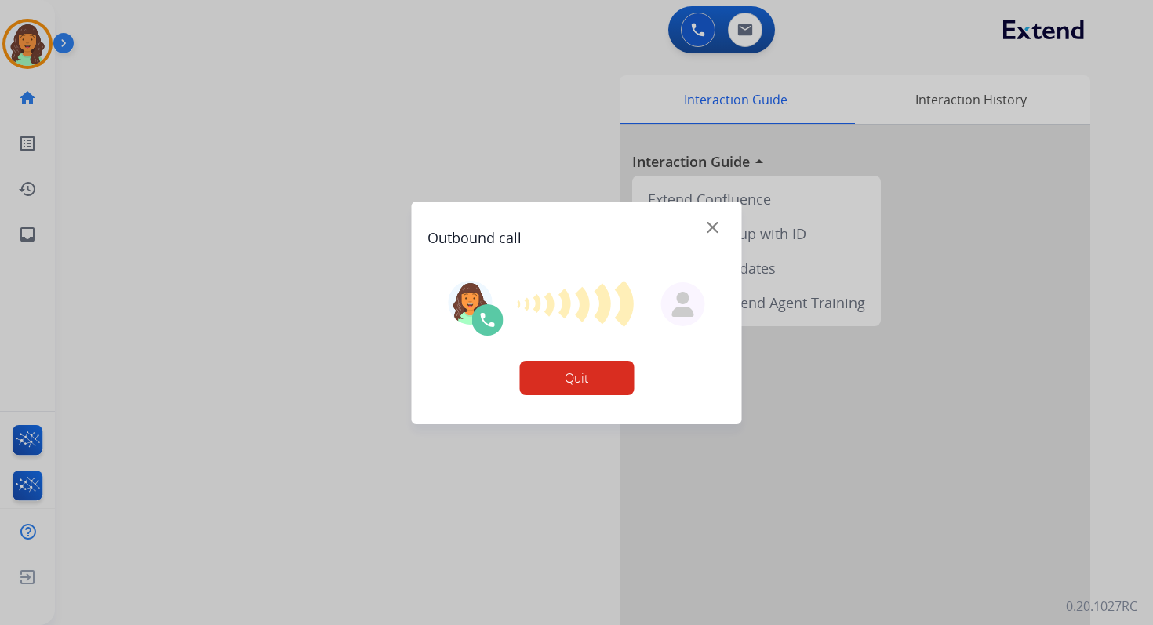
click at [742, 27] on div at bounding box center [576, 312] width 1153 height 625
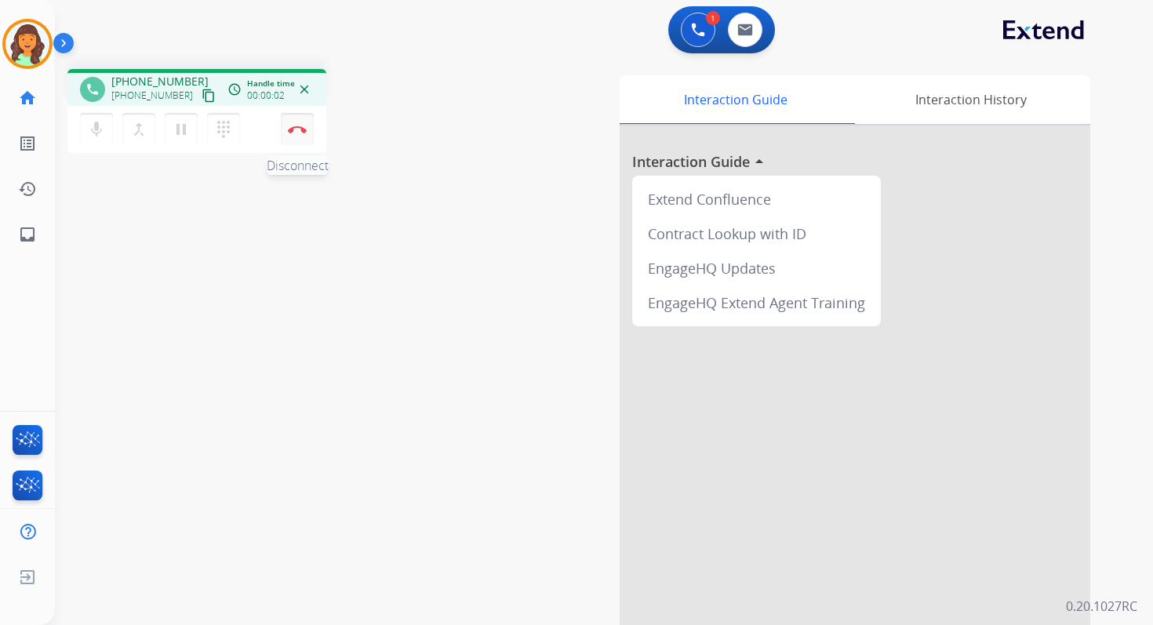
click at [303, 122] on button "Disconnect" at bounding box center [297, 129] width 33 height 33
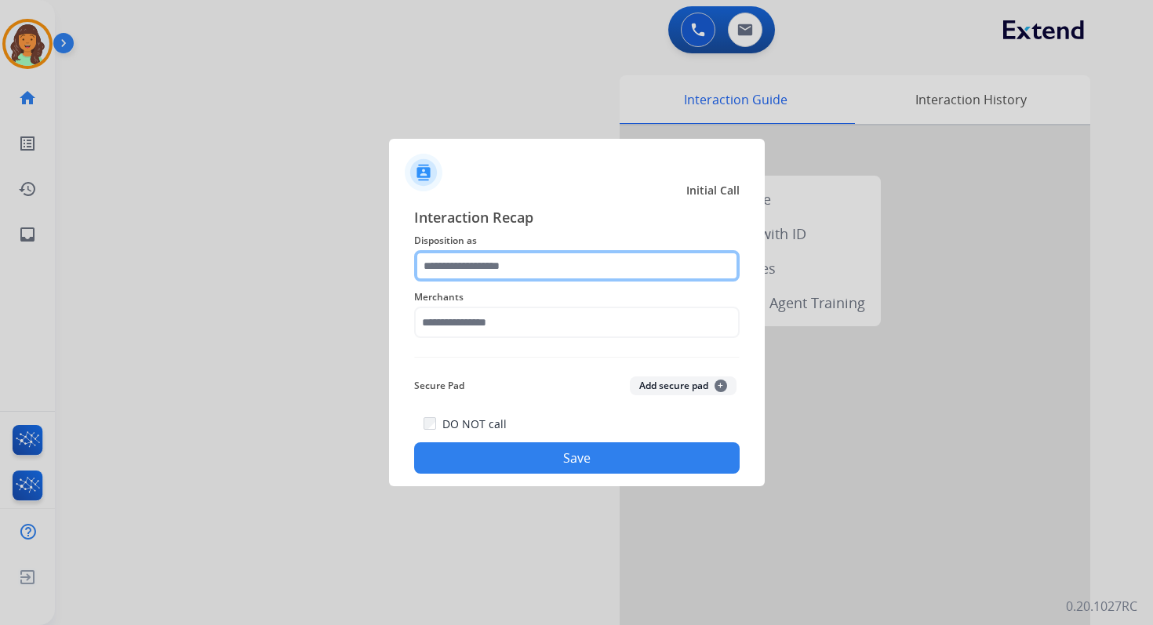
click at [463, 254] on input "text" at bounding box center [576, 265] width 325 height 31
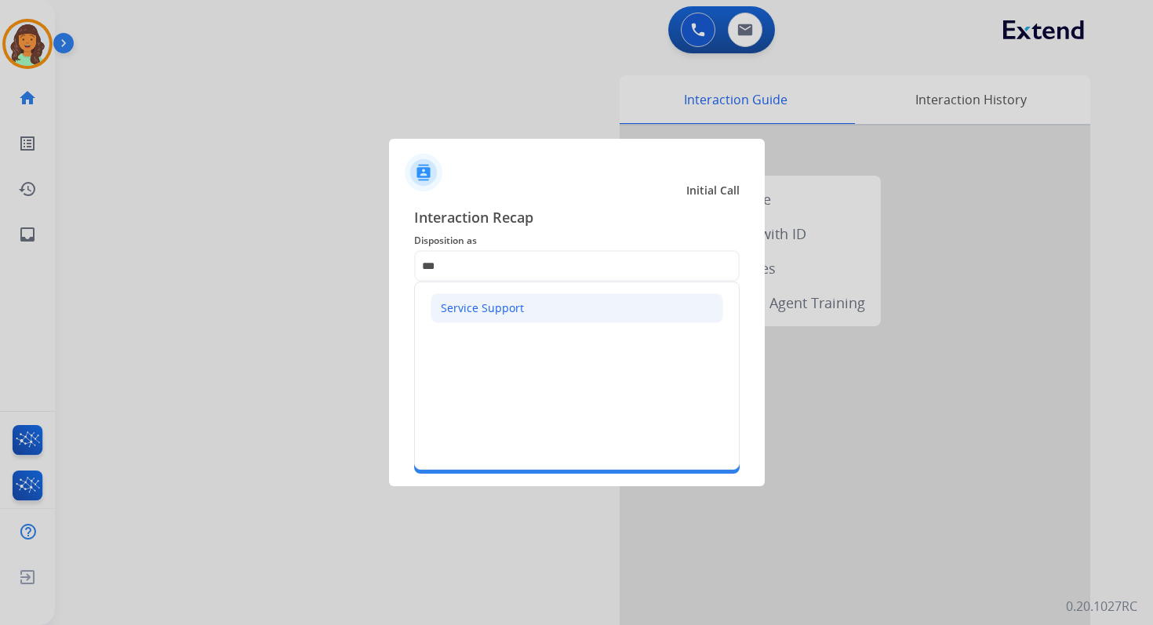
click at [506, 313] on div "Service Support" at bounding box center [482, 308] width 83 height 16
type input "**********"
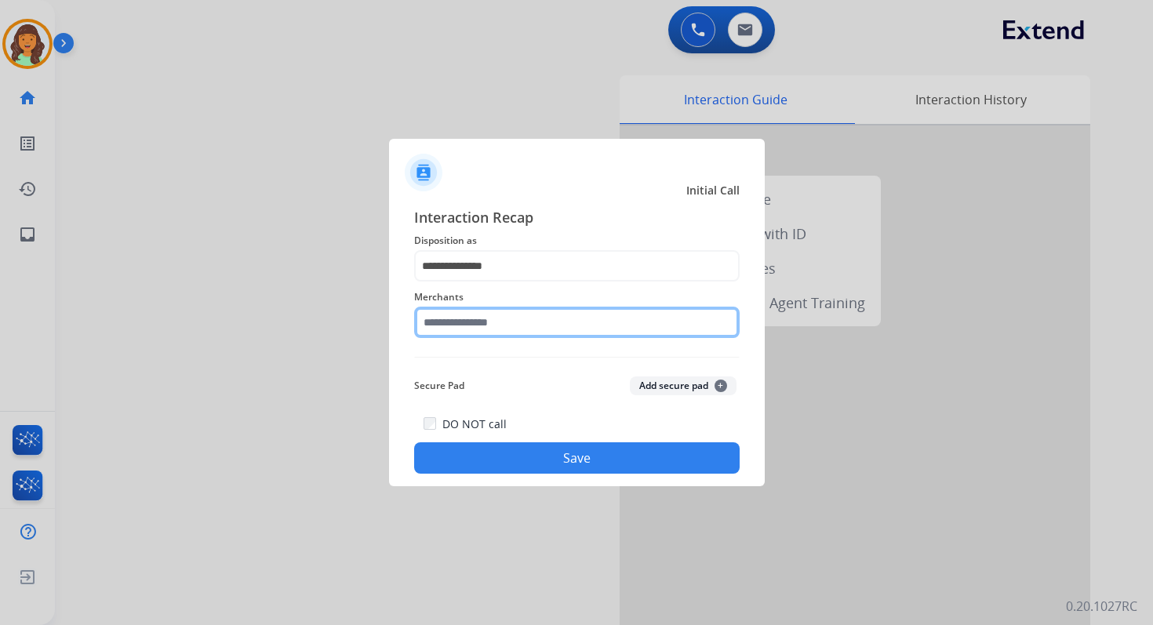
click at [506, 319] on input "text" at bounding box center [576, 322] width 325 height 31
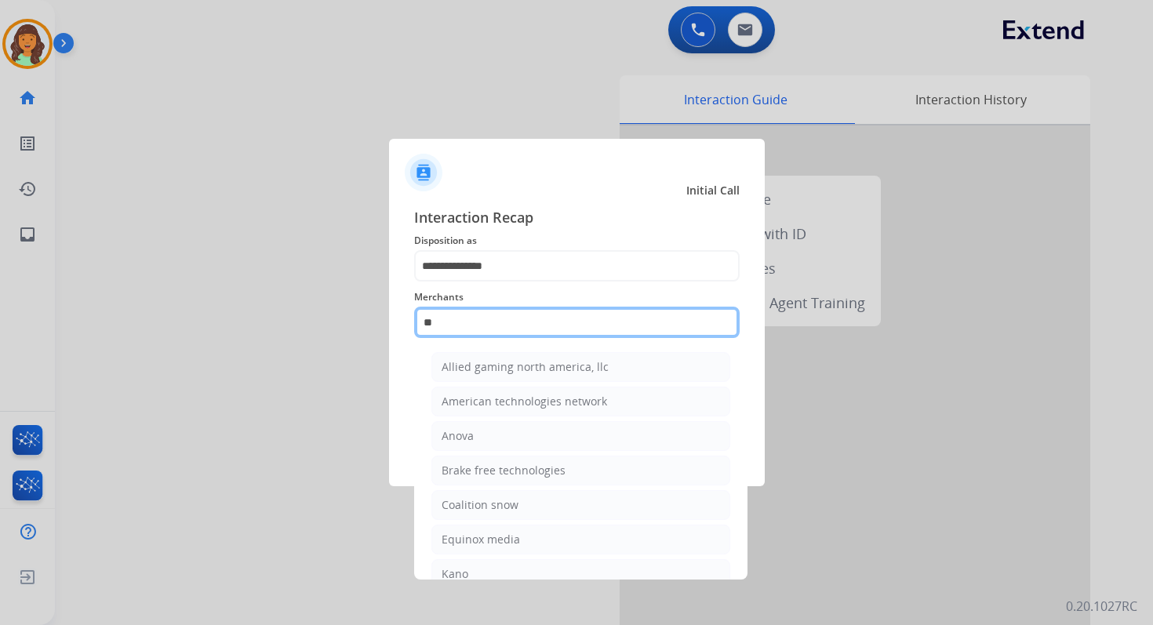
click at [504, 317] on input "**" at bounding box center [576, 322] width 325 height 31
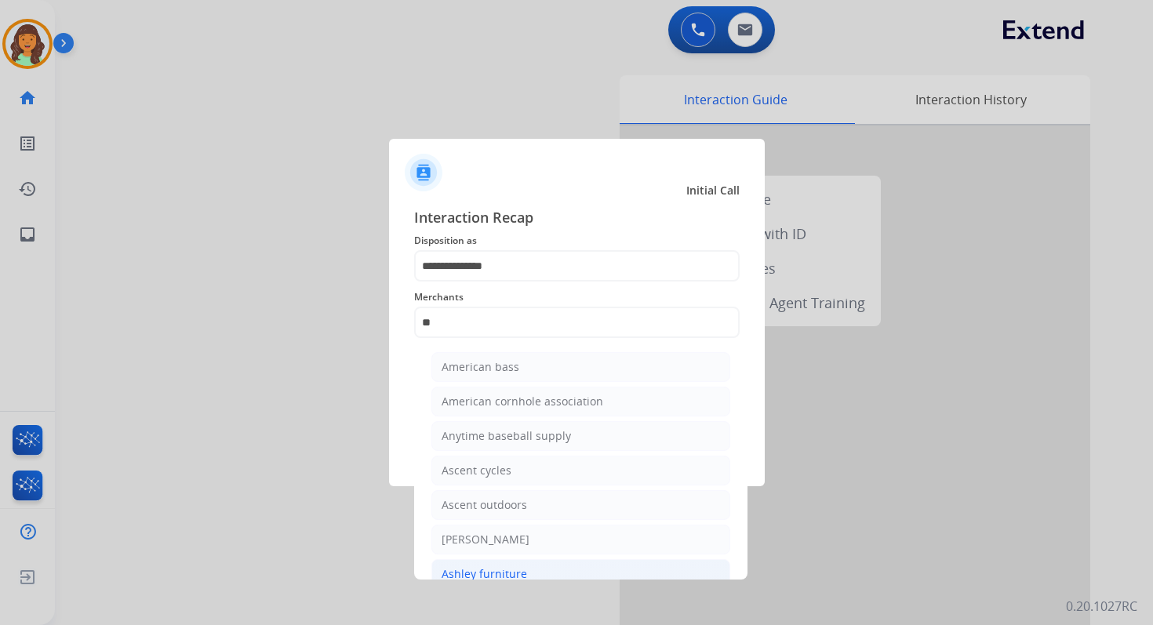
click at [513, 566] on div "Ashley furniture" at bounding box center [483, 574] width 85 height 16
type input "**********"
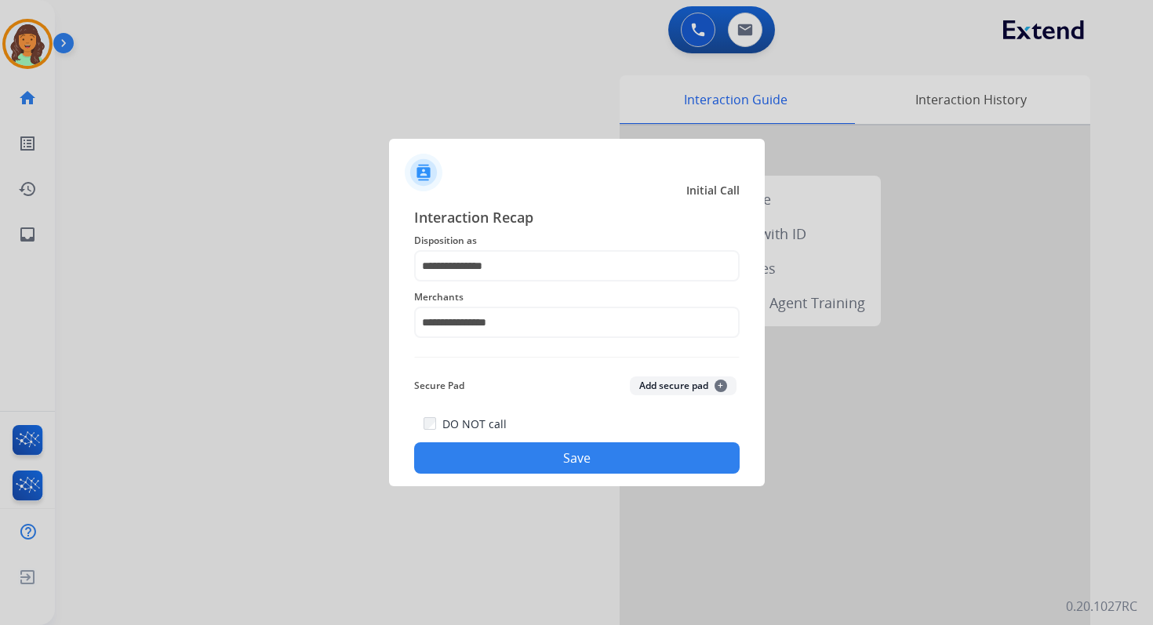
click at [553, 451] on button "Save" at bounding box center [576, 457] width 325 height 31
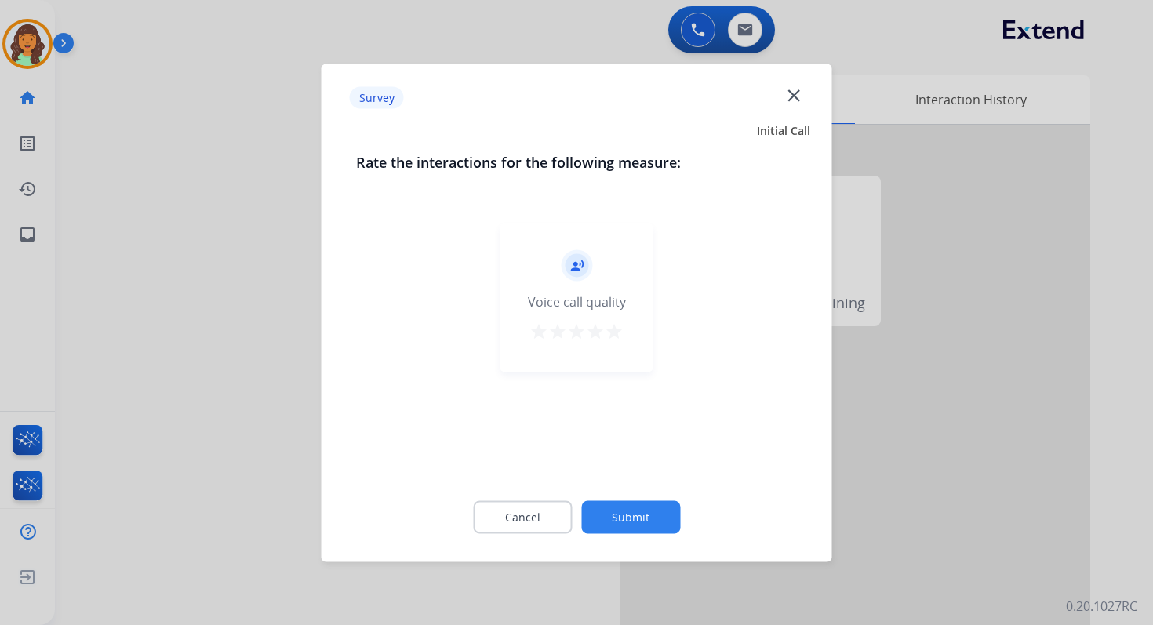
click at [612, 524] on button "Submit" at bounding box center [630, 516] width 99 height 33
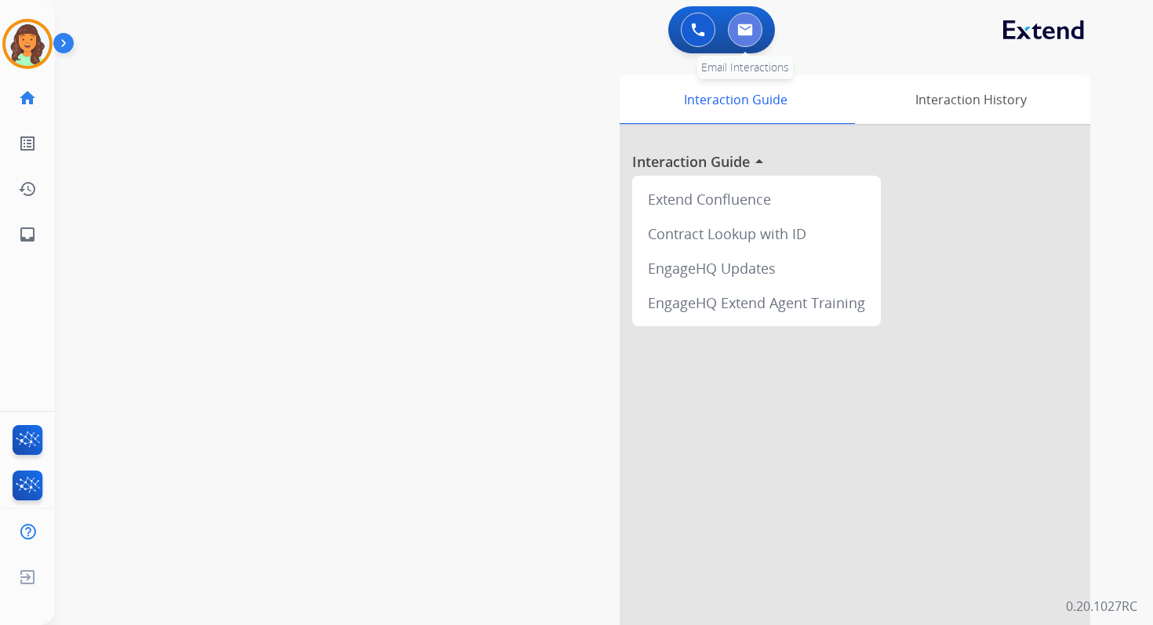
click at [743, 41] on button at bounding box center [745, 30] width 35 height 35
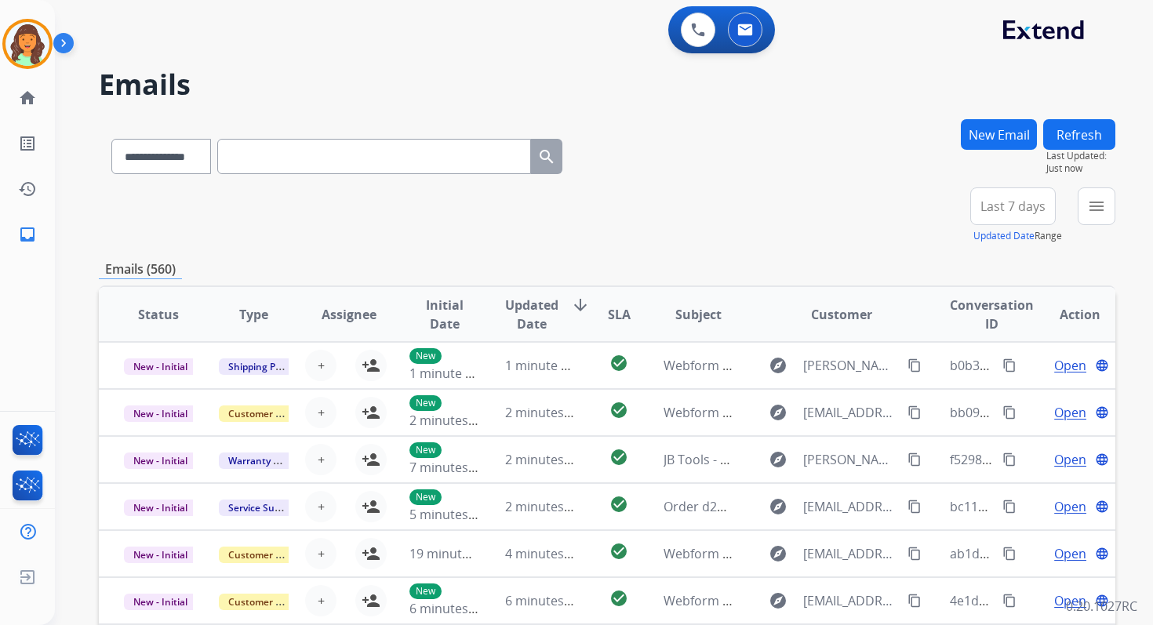
click at [300, 167] on input "text" at bounding box center [374, 156] width 314 height 35
click at [169, 154] on select "**********" at bounding box center [160, 156] width 98 height 35
select select "**********"
click at [111, 139] on select "**********" at bounding box center [160, 156] width 98 height 35
click at [279, 154] on input "text" at bounding box center [374, 156] width 314 height 35
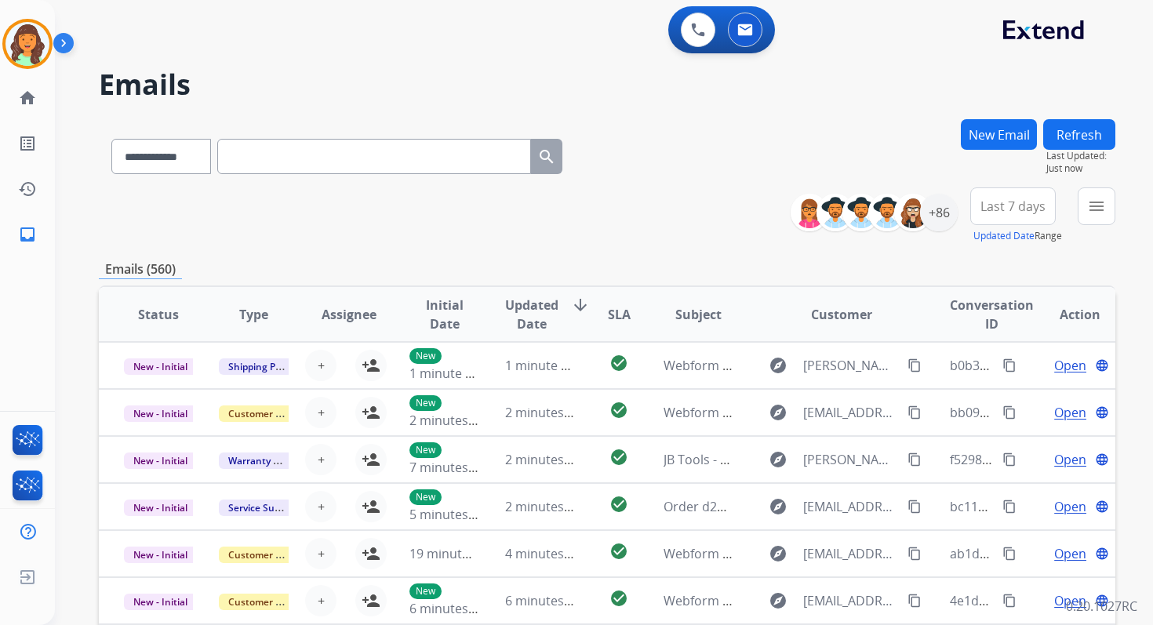
click at [992, 136] on button "New Email" at bounding box center [999, 134] width 76 height 31
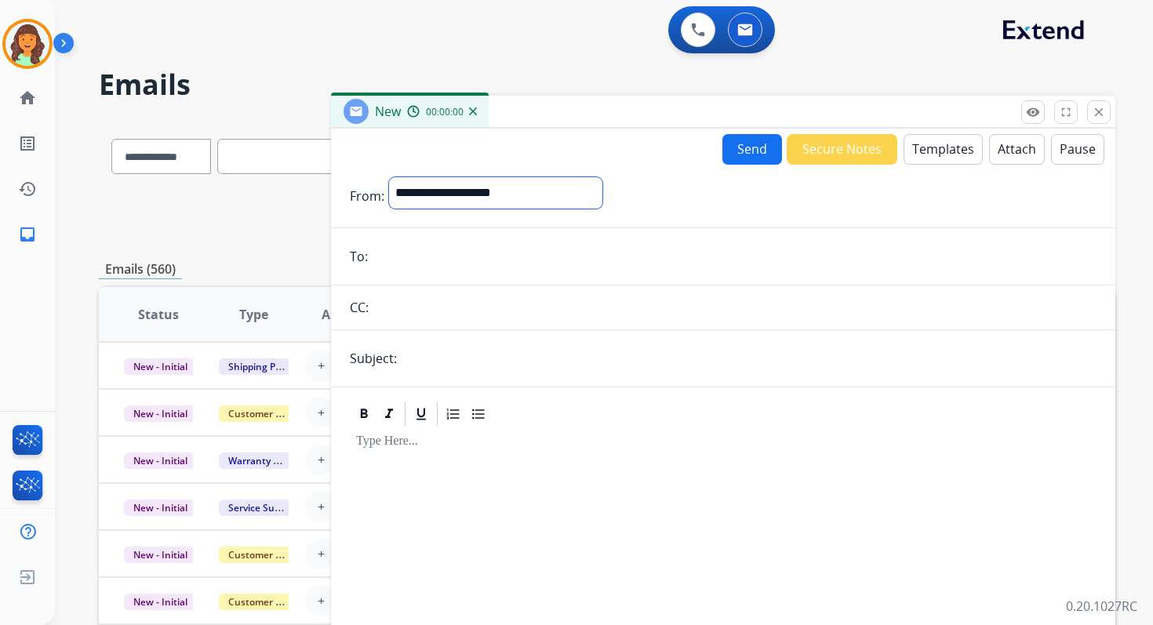
click at [472, 195] on select "**********" at bounding box center [495, 192] width 213 height 31
select select "**********"
click at [389, 177] on select "**********" at bounding box center [495, 192] width 213 height 31
click at [427, 264] on input "email" at bounding box center [734, 257] width 724 height 31
paste input "**********"
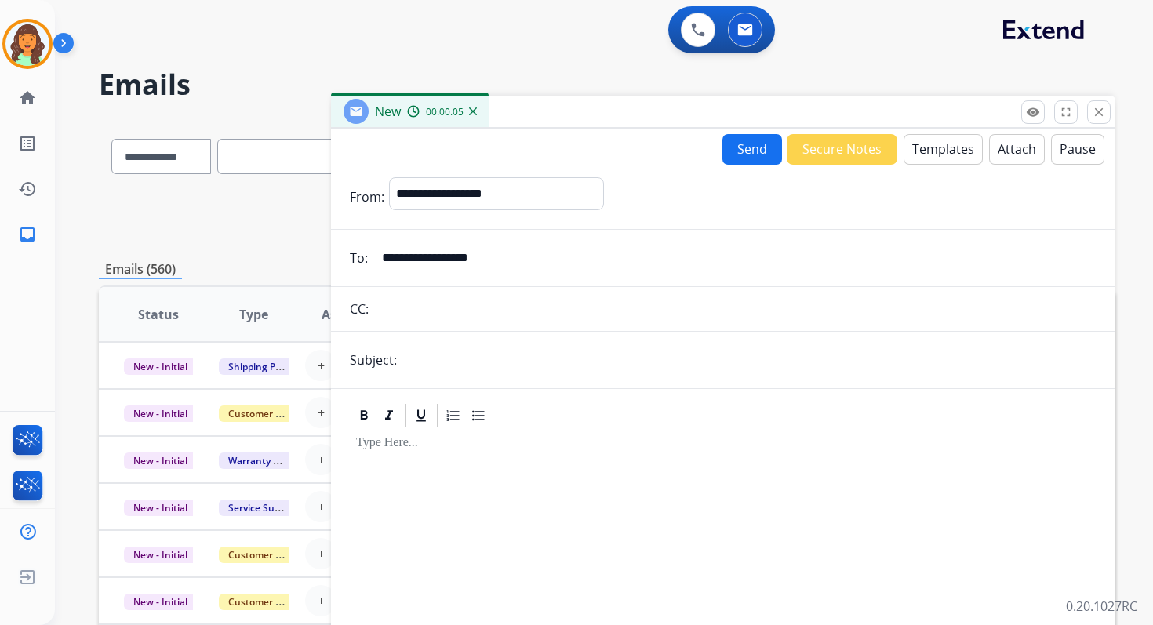
type input "**********"
click at [472, 362] on input "text" at bounding box center [749, 359] width 695 height 31
type input "**********"
click at [934, 145] on button "Templates" at bounding box center [942, 149] width 79 height 31
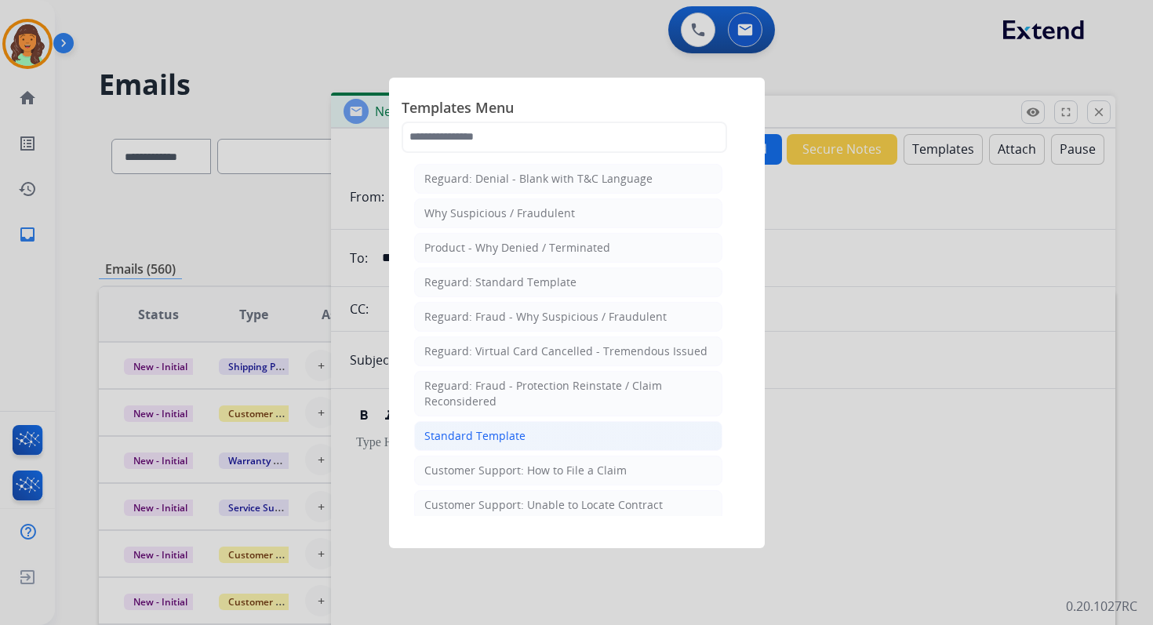
click at [460, 437] on div "Standard Template" at bounding box center [474, 436] width 101 height 16
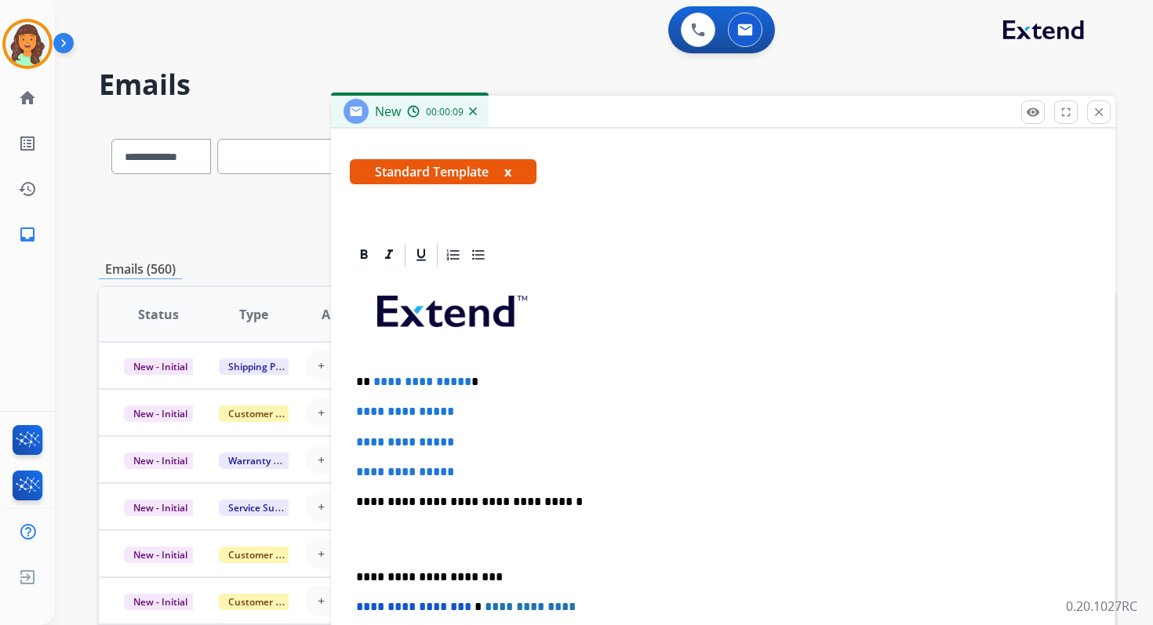
scroll to position [320, 0]
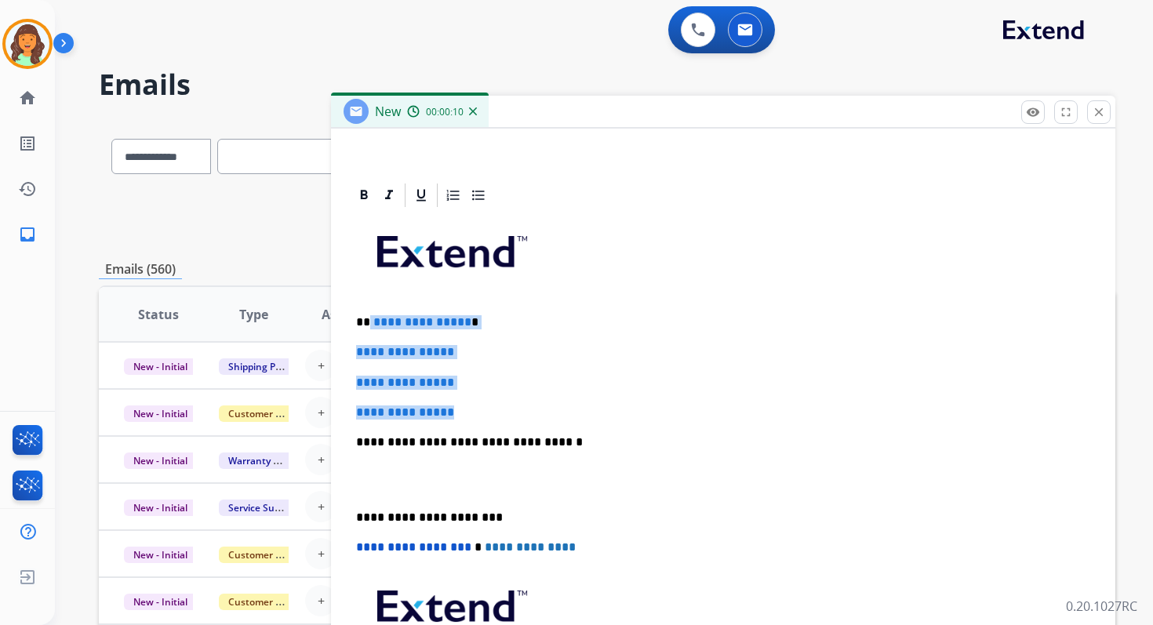
drag, startPoint x: 368, startPoint y: 319, endPoint x: 478, endPoint y: 414, distance: 145.1
click at [478, 414] on div "**********" at bounding box center [723, 479] width 747 height 540
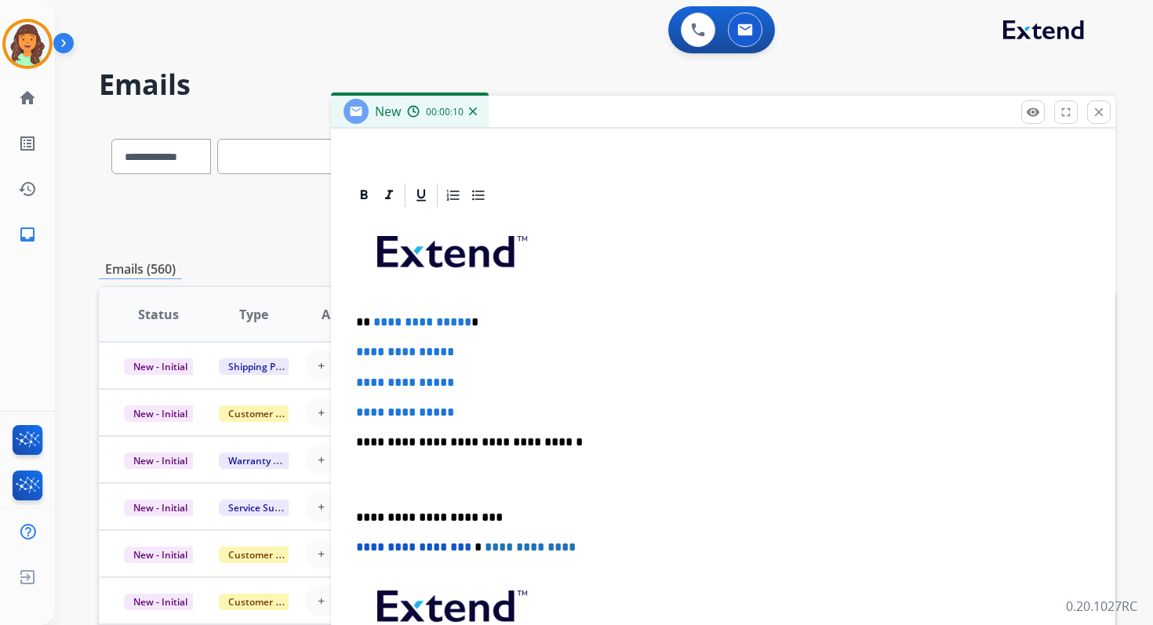
scroll to position [272, 0]
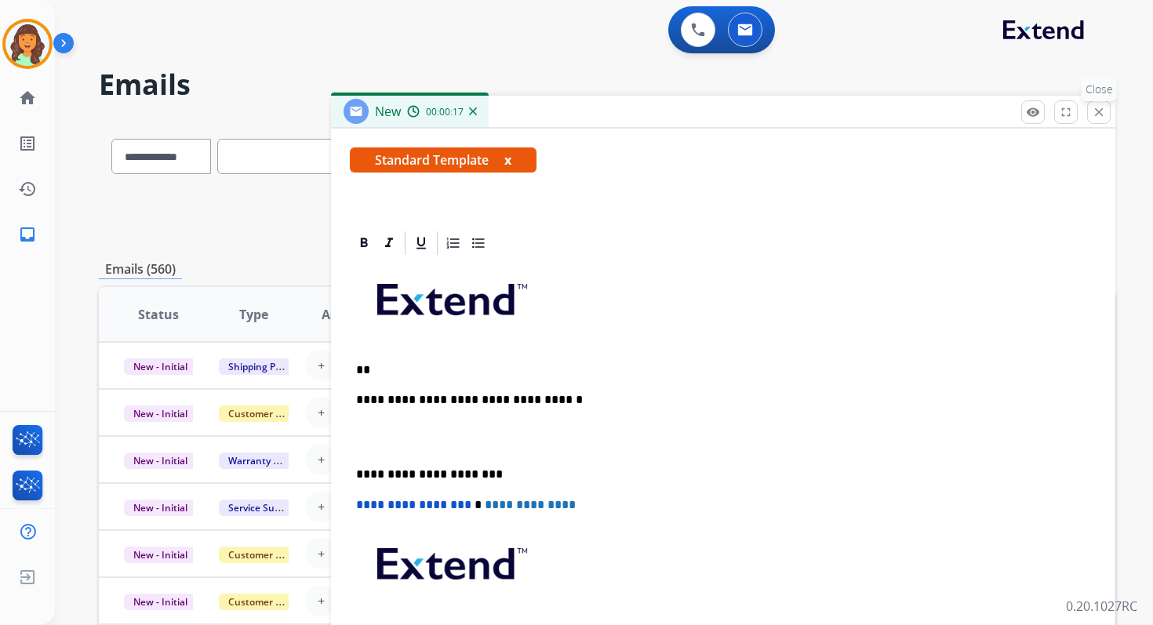
click at [1099, 114] on mat-icon "close" at bounding box center [1099, 112] width 14 height 14
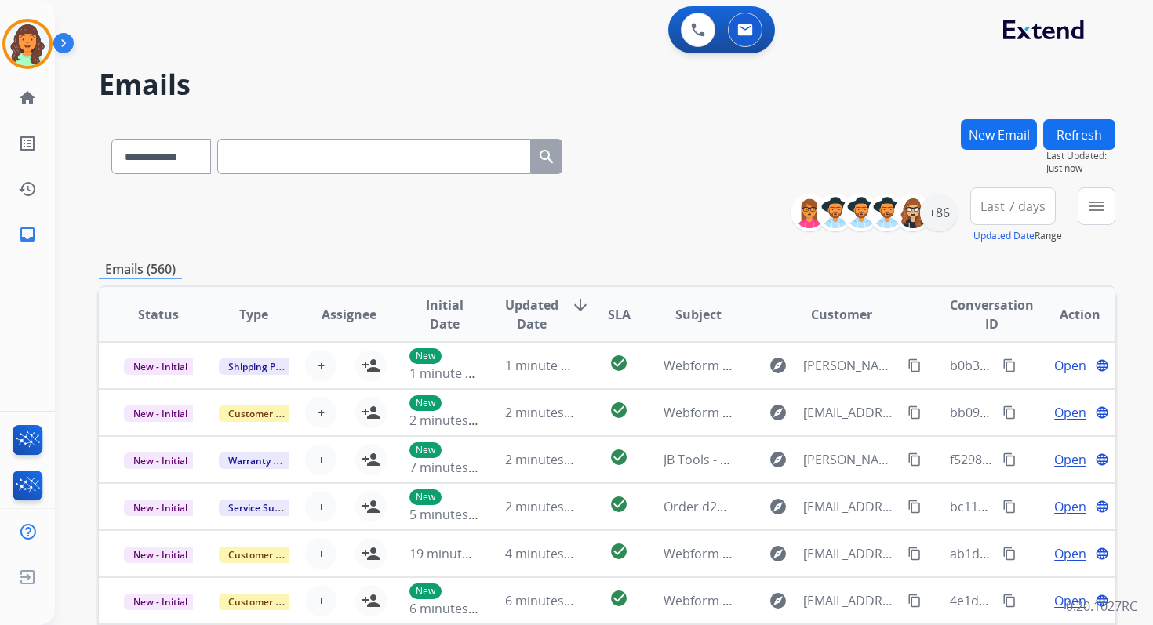
click at [994, 134] on button "New Email" at bounding box center [999, 134] width 76 height 31
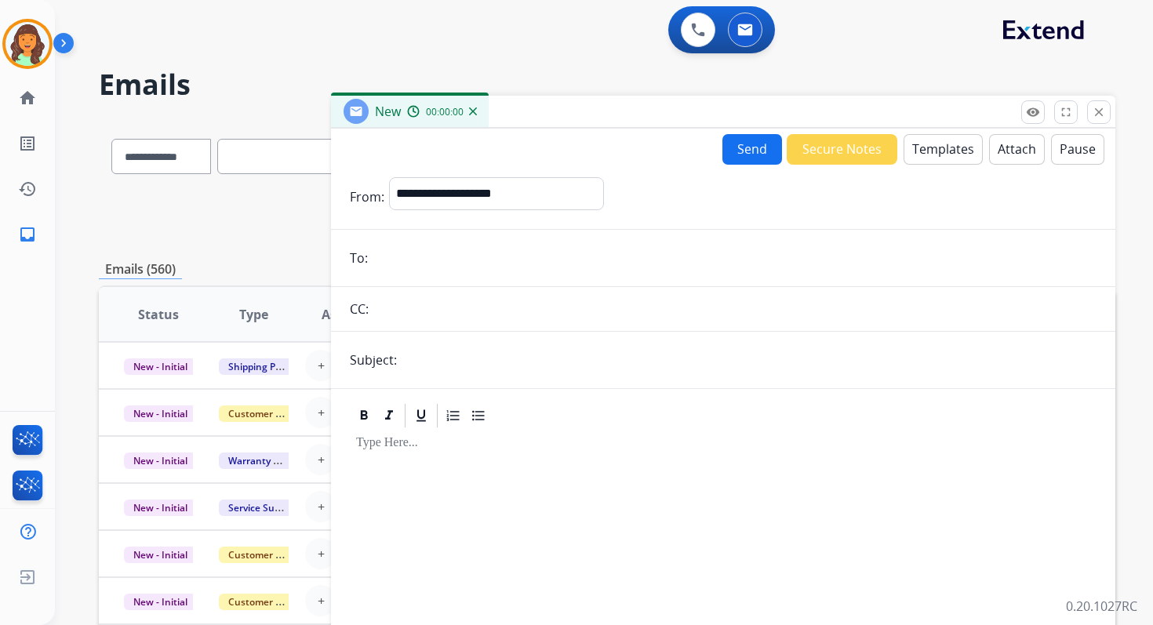
click at [925, 154] on button "Templates" at bounding box center [942, 149] width 79 height 31
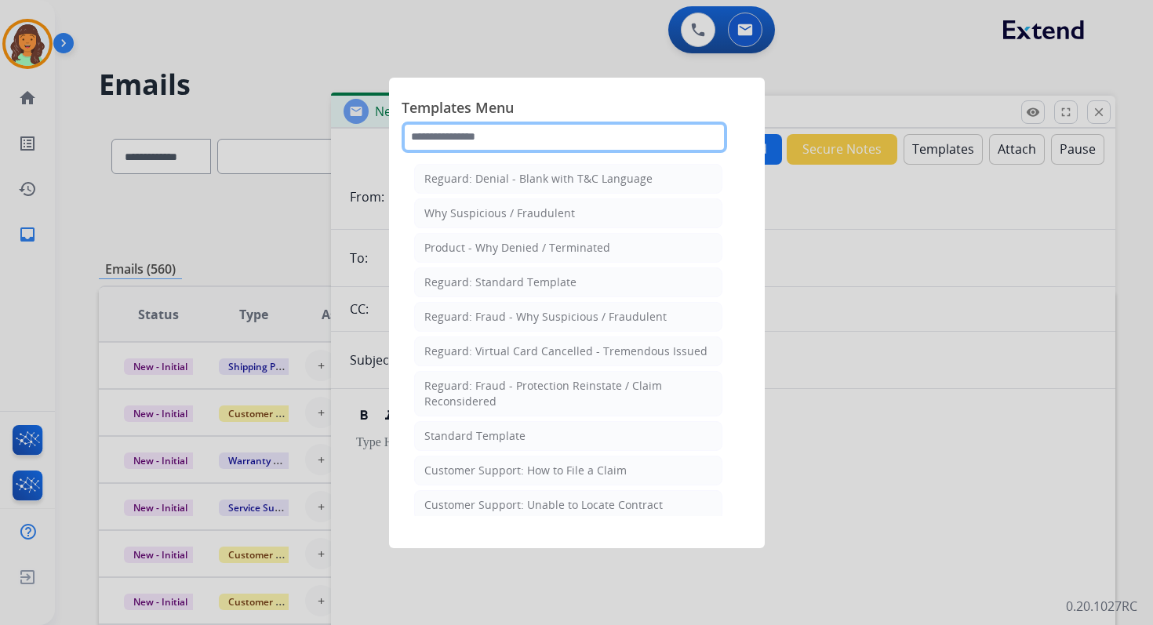
click at [532, 131] on input "text" at bounding box center [564, 137] width 325 height 31
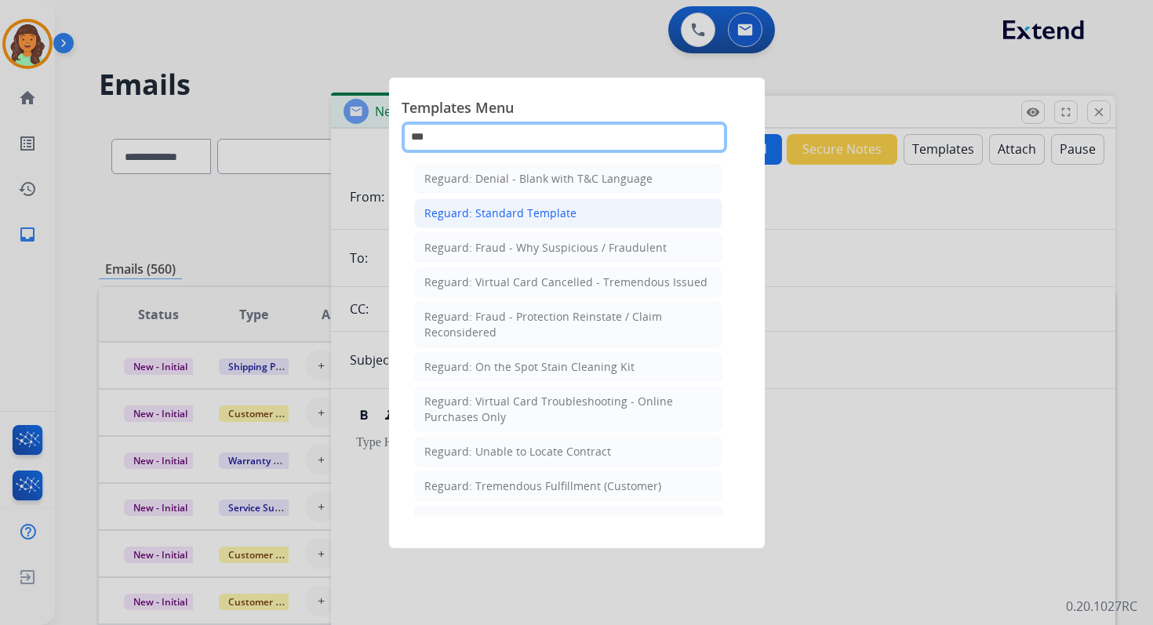
type input "***"
click at [518, 215] on div "Reguard: Standard Template" at bounding box center [500, 213] width 152 height 16
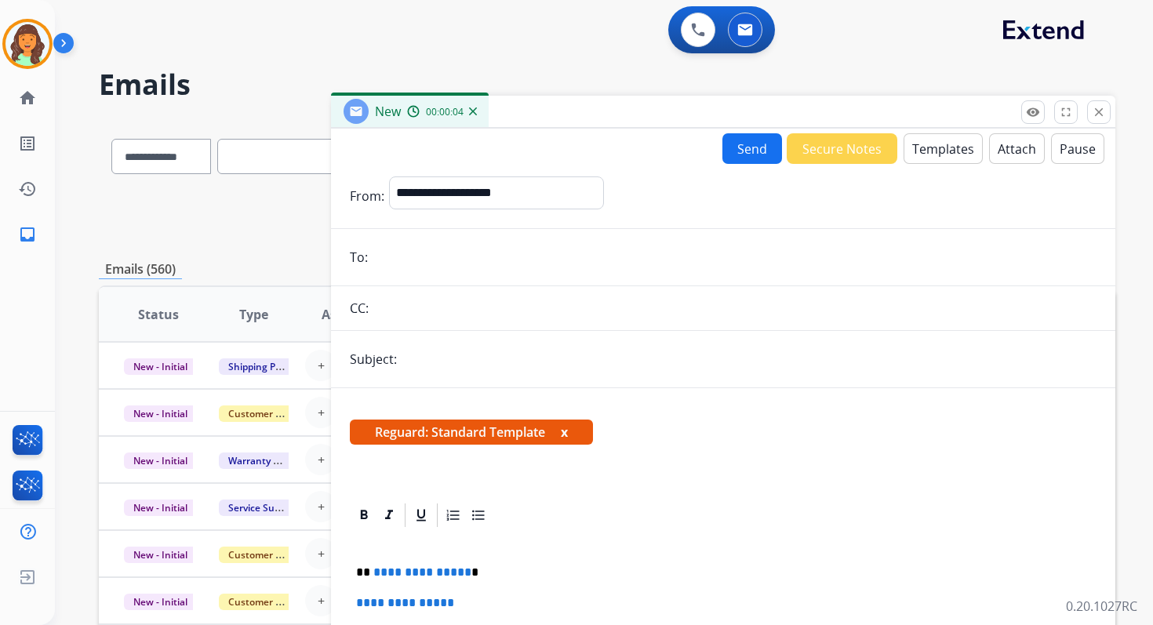
click at [453, 273] on form "**********" at bounding box center [723, 506] width 784 height 685
click at [451, 259] on input "email" at bounding box center [734, 257] width 724 height 31
paste input "**********"
type input "**********"
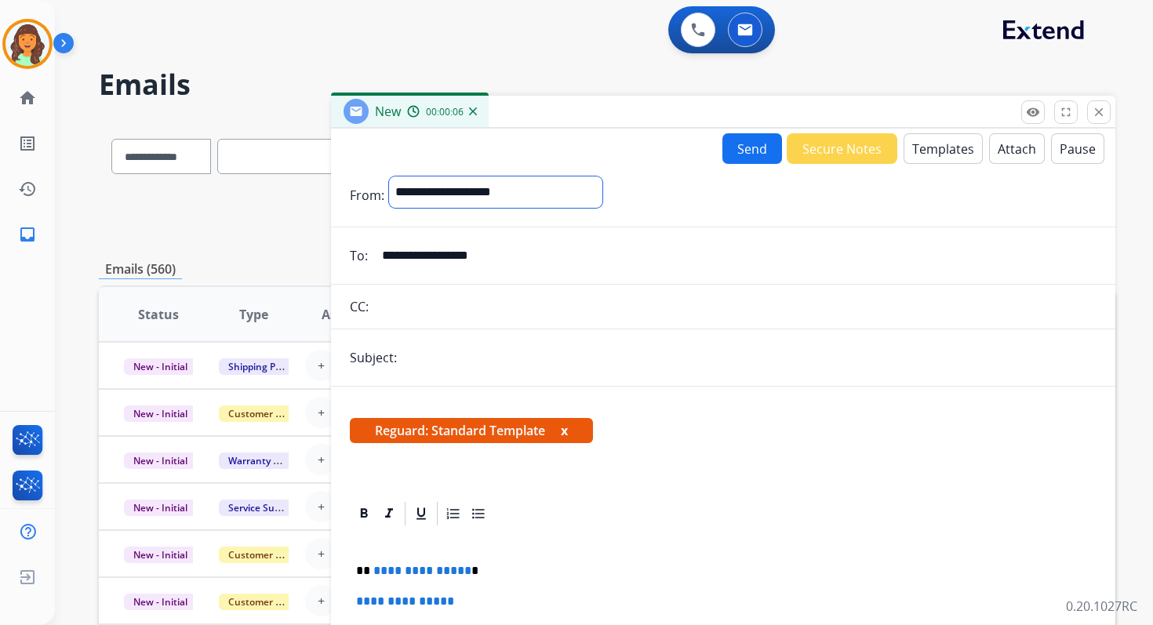
click at [447, 204] on select "**********" at bounding box center [495, 191] width 213 height 31
click at [389, 176] on select "**********" at bounding box center [495, 191] width 213 height 31
click at [442, 189] on select "**********" at bounding box center [495, 191] width 213 height 31
select select "**********"
click at [389, 176] on select "**********" at bounding box center [495, 191] width 213 height 31
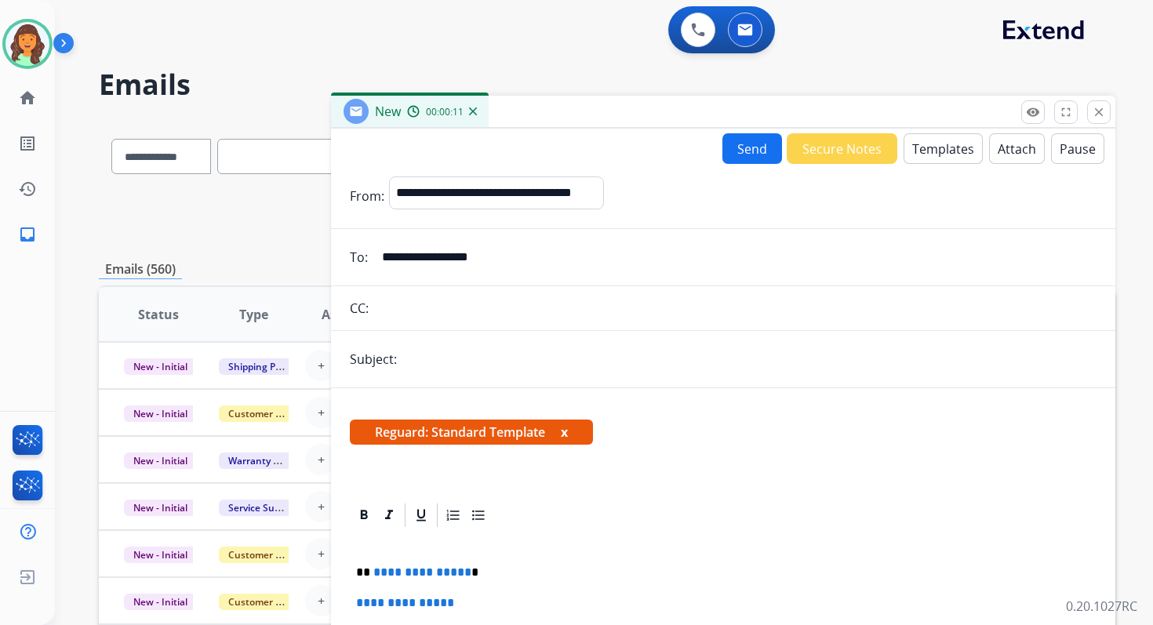
click at [466, 358] on input "text" at bounding box center [749, 358] width 695 height 31
type input "**********"
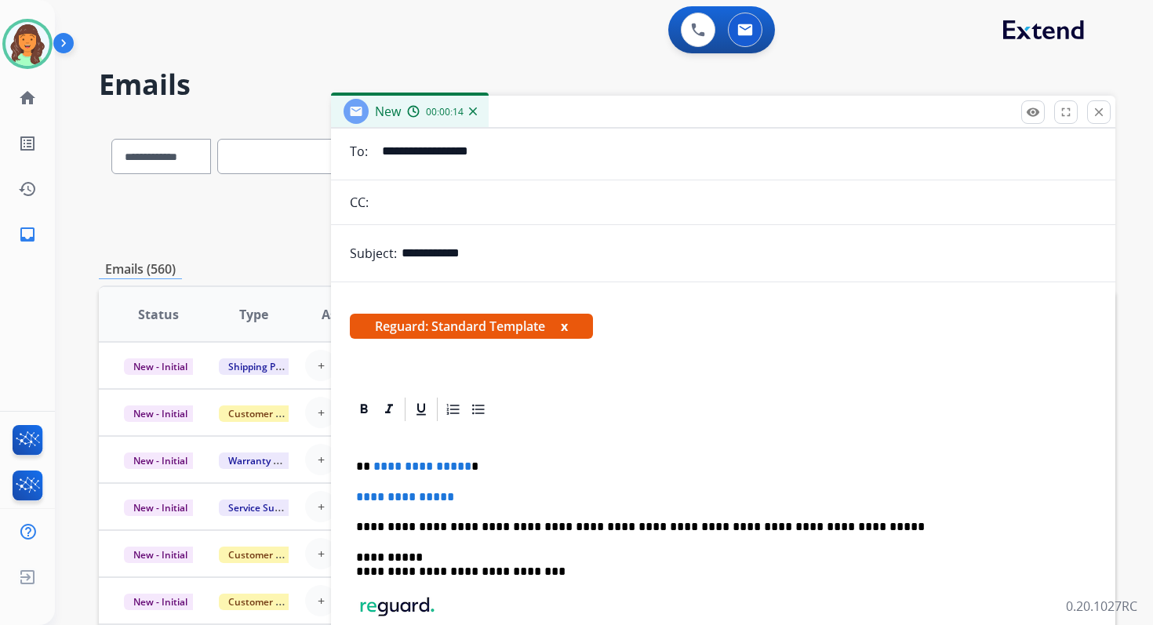
scroll to position [133, 0]
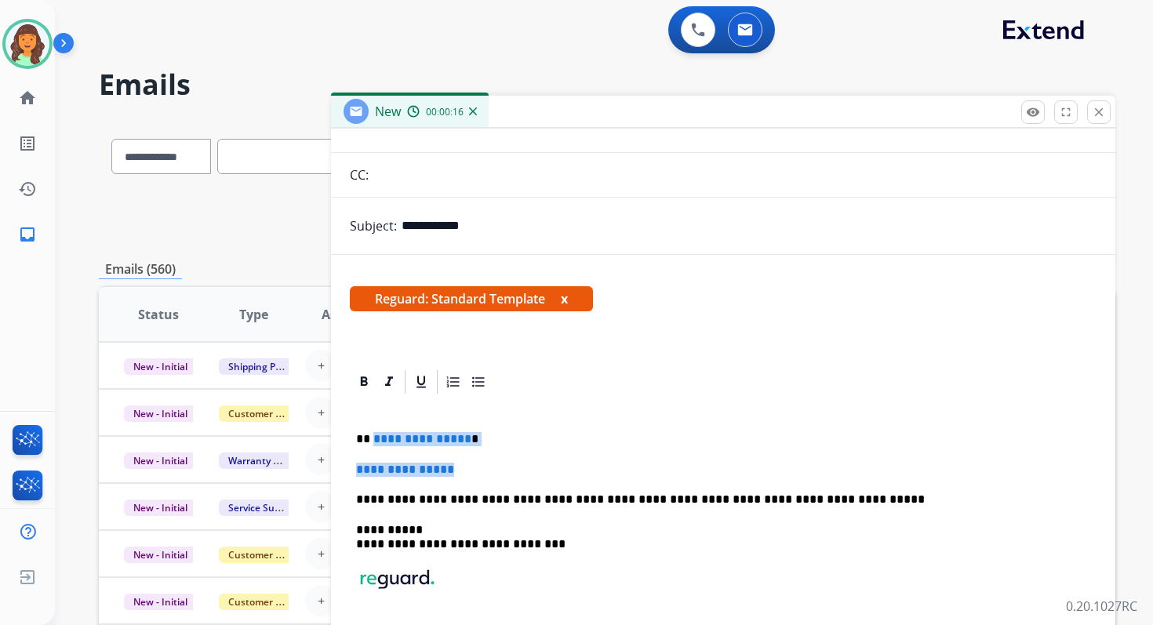
drag, startPoint x: 372, startPoint y: 440, endPoint x: 481, endPoint y: 471, distance: 113.4
click at [481, 471] on div "**********" at bounding box center [723, 551] width 747 height 310
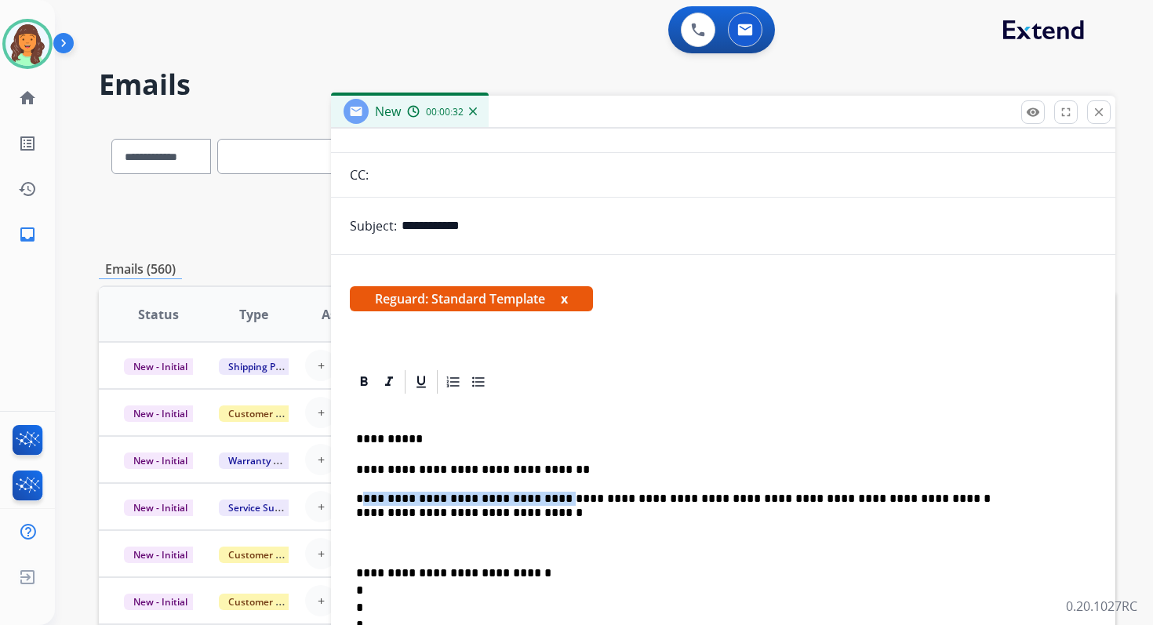
drag, startPoint x: 532, startPoint y: 500, endPoint x: 362, endPoint y: 499, distance: 170.2
click at [362, 499] on p "**********" at bounding box center [716, 506] width 721 height 86
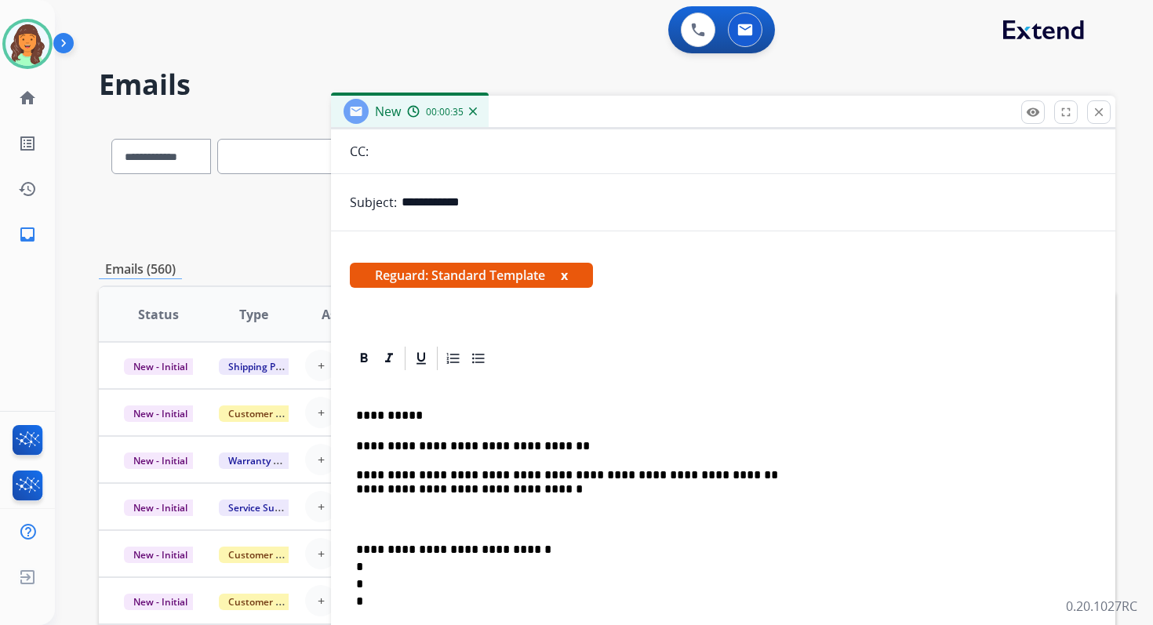
scroll to position [176, 0]
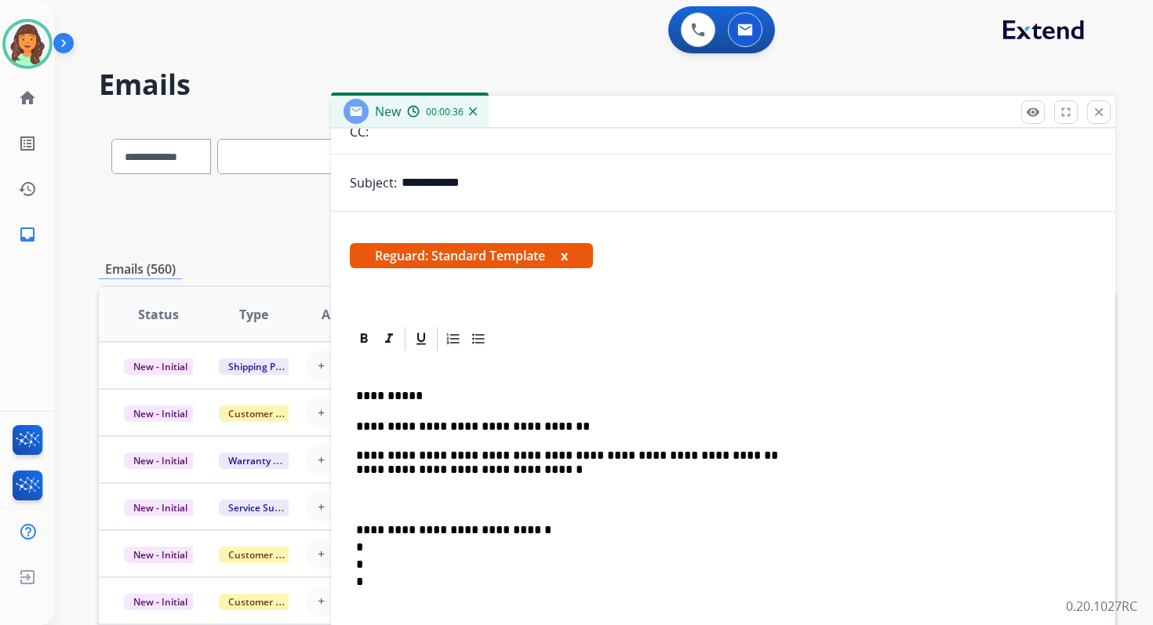
click at [356, 526] on p "**********" at bounding box center [716, 555] width 721 height 69
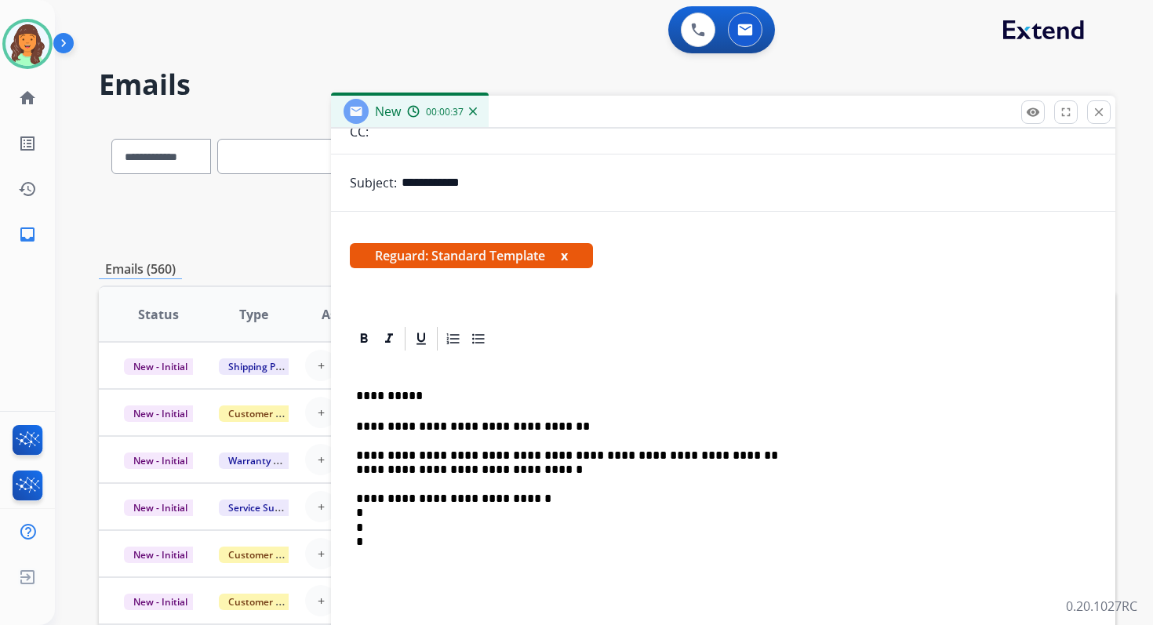
click at [385, 514] on p "**********" at bounding box center [716, 485] width 721 height 130
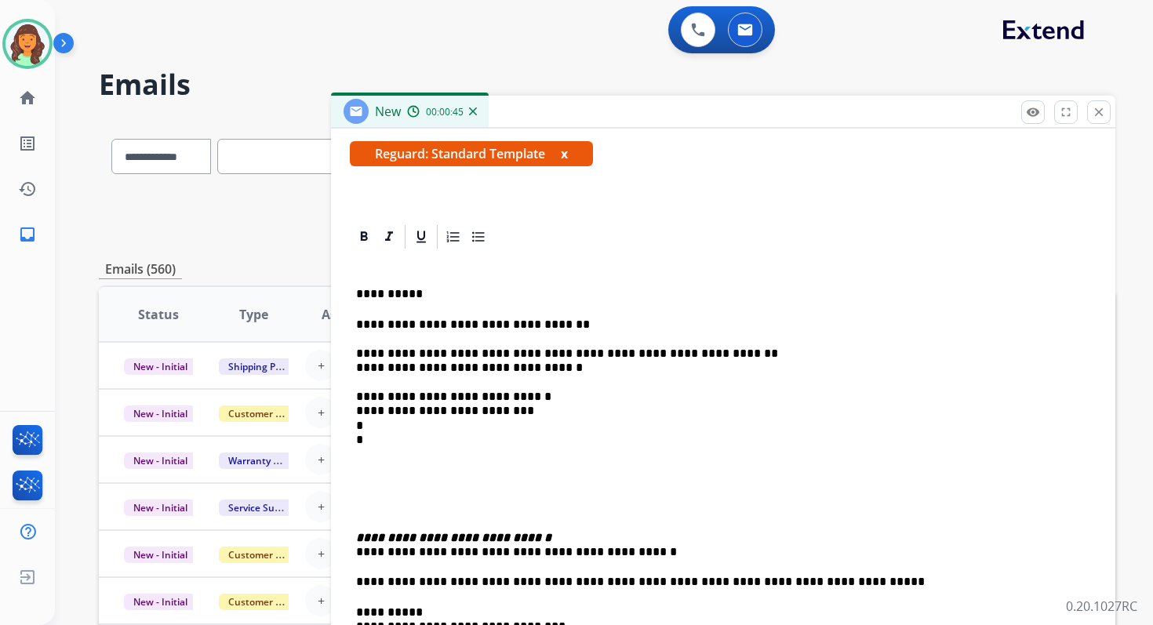
scroll to position [294, 0]
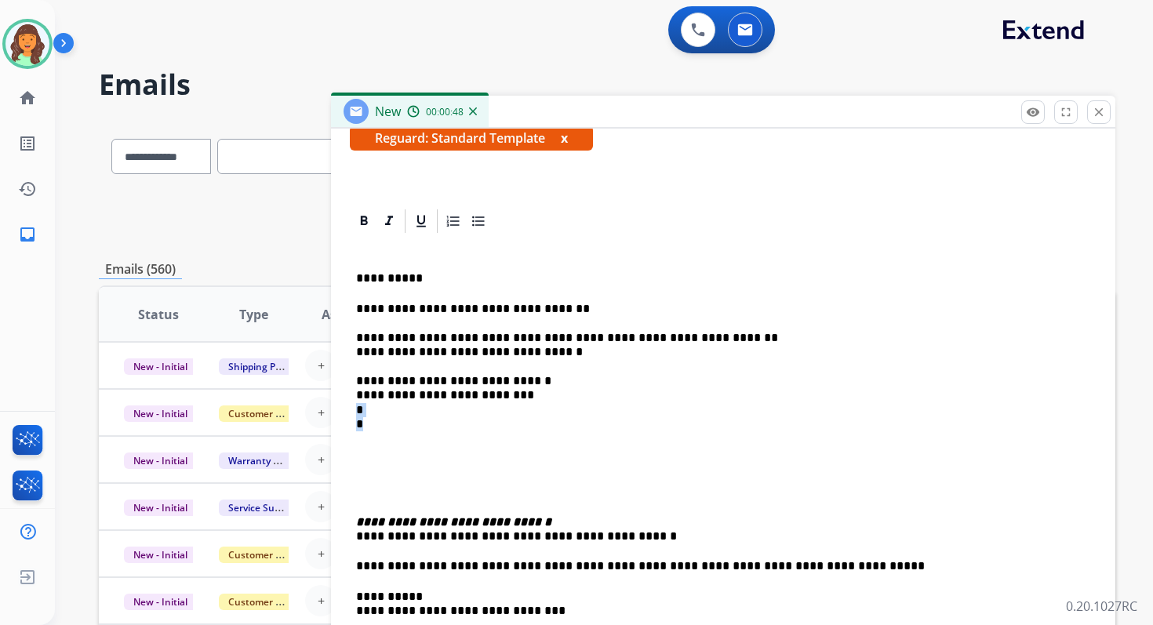
drag, startPoint x: 371, startPoint y: 423, endPoint x: 358, endPoint y: 410, distance: 18.3
click at [358, 410] on p "**********" at bounding box center [716, 367] width 721 height 130
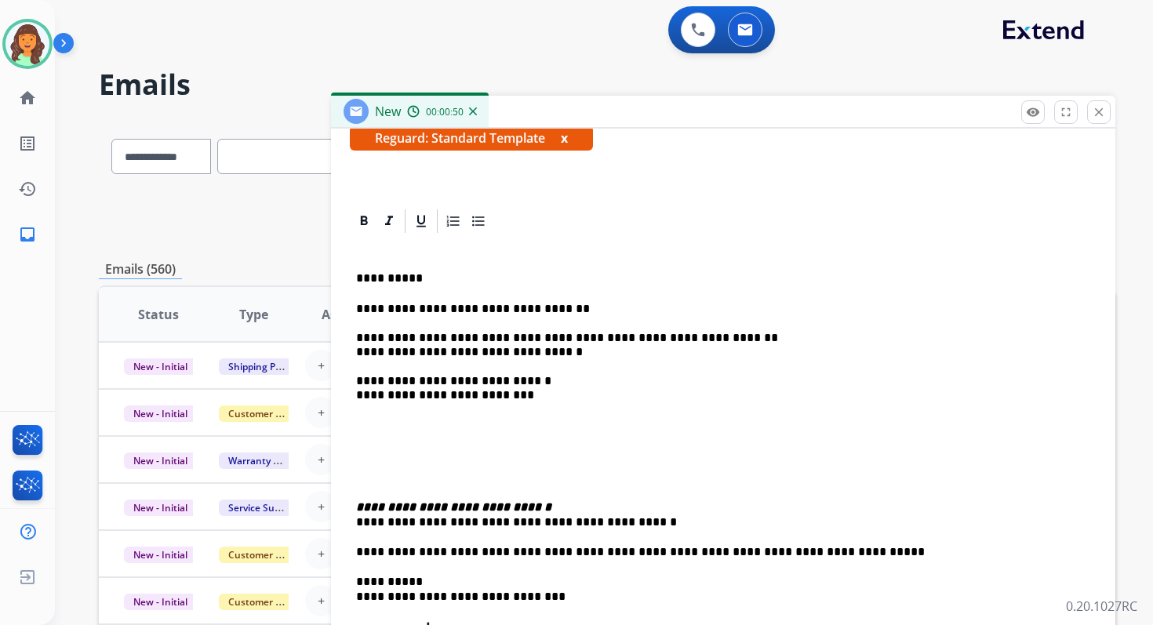
click at [412, 525] on p "**********" at bounding box center [716, 514] width 721 height 29
click at [355, 505] on div "**********" at bounding box center [723, 496] width 747 height 523
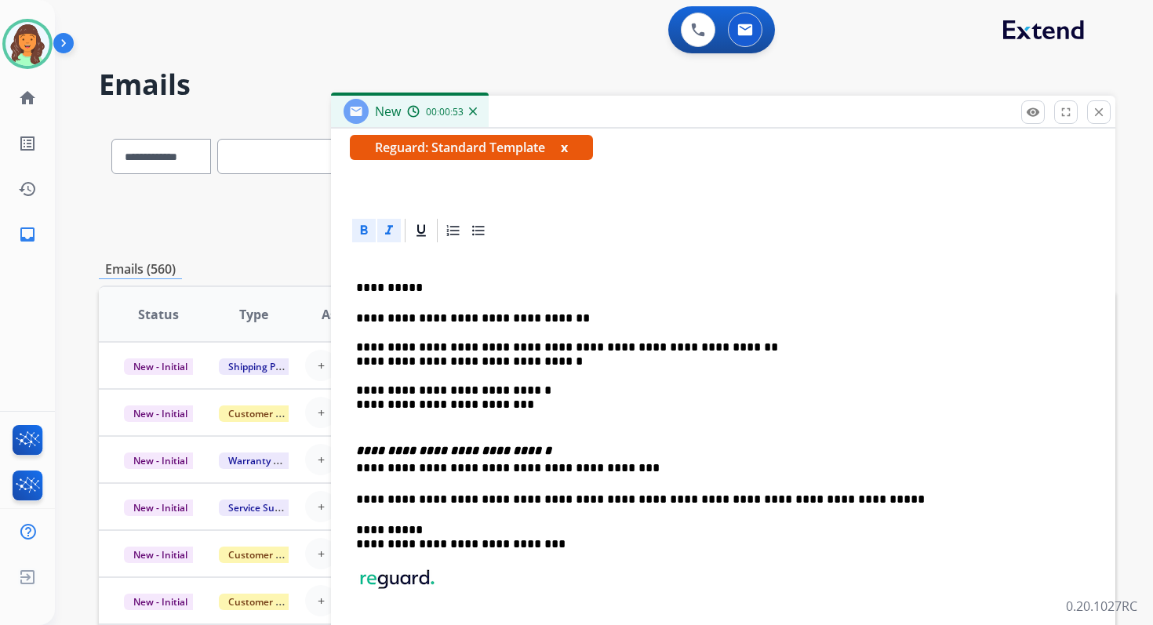
scroll to position [249, 0]
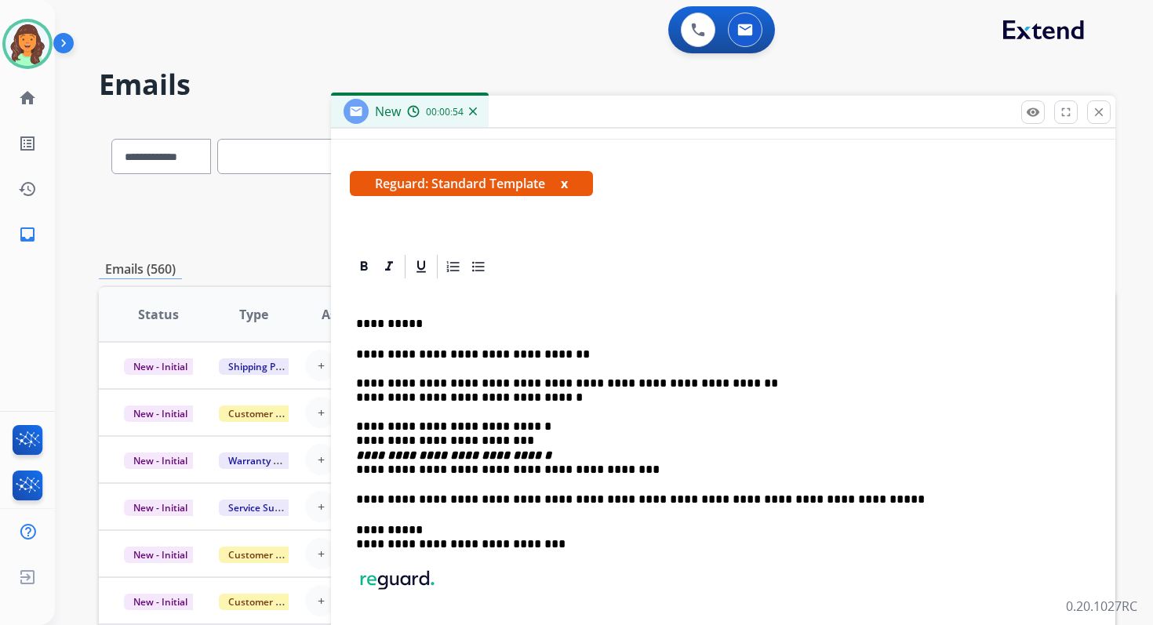
click at [530, 439] on p "**********" at bounding box center [716, 412] width 721 height 130
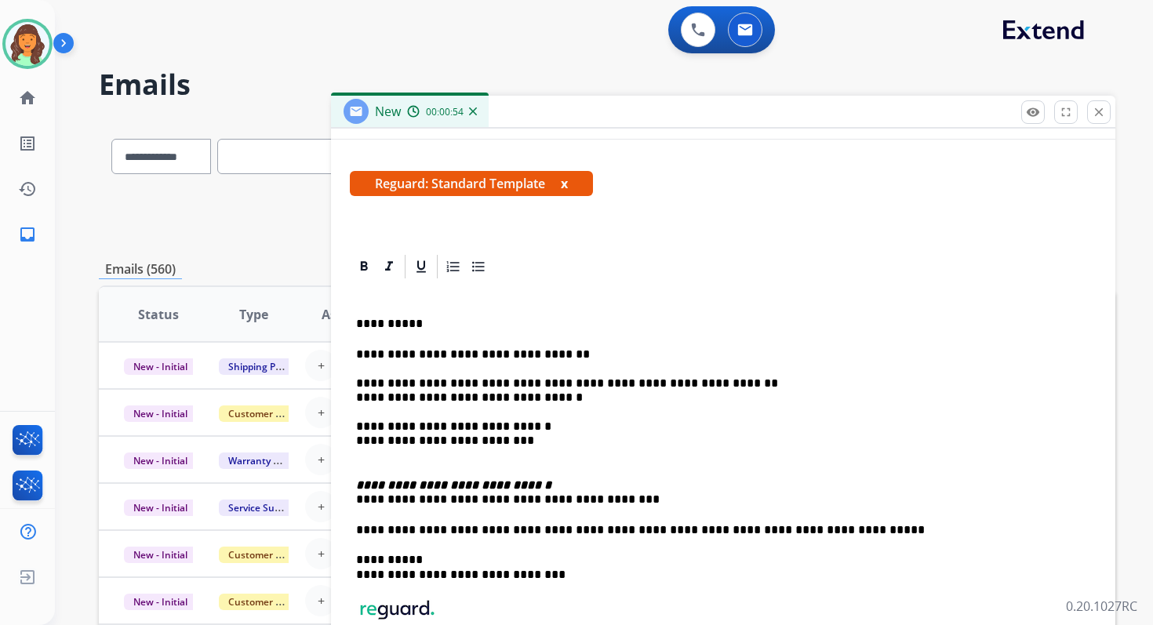
scroll to position [278, 0]
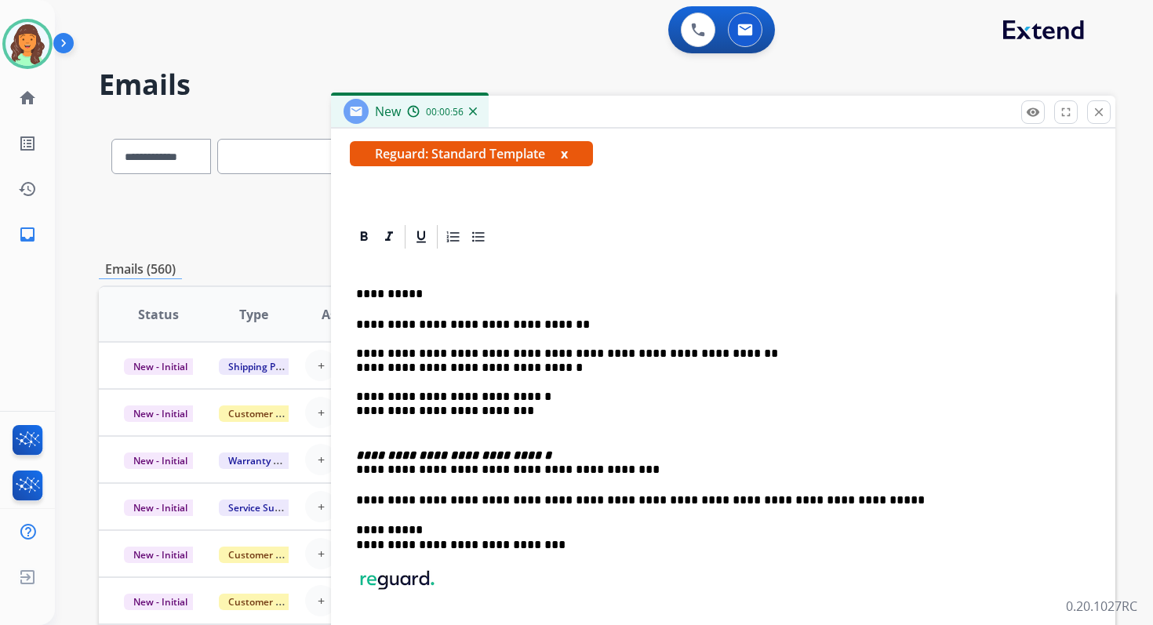
click at [356, 453] on strong "**********" at bounding box center [453, 455] width 195 height 12
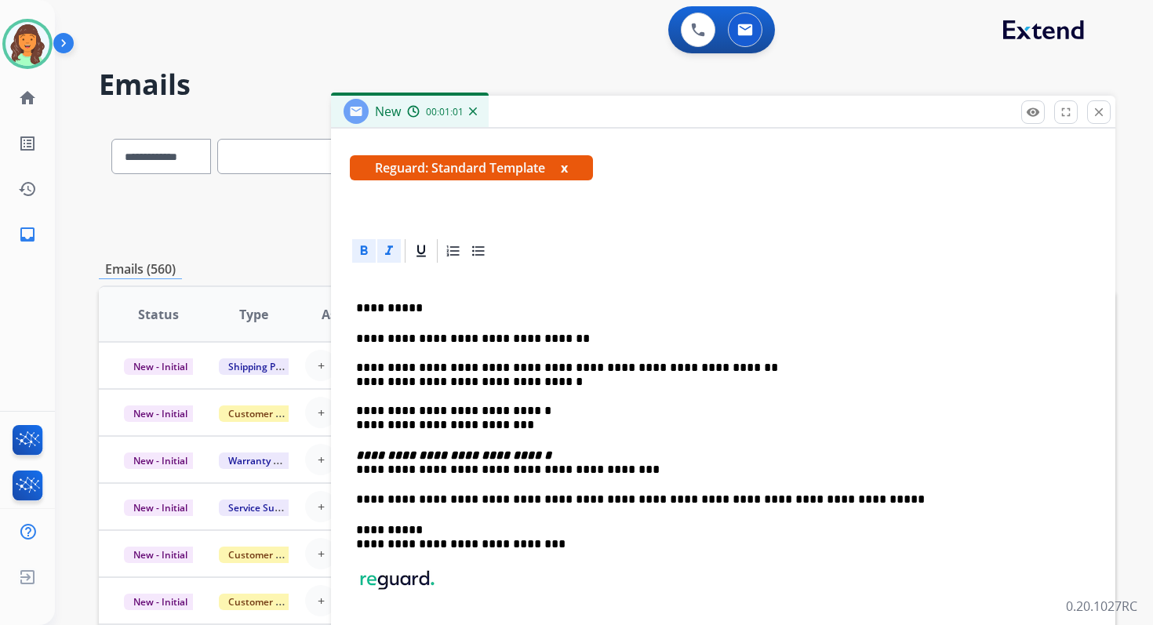
click at [561, 336] on p "**********" at bounding box center [716, 382] width 721 height 101
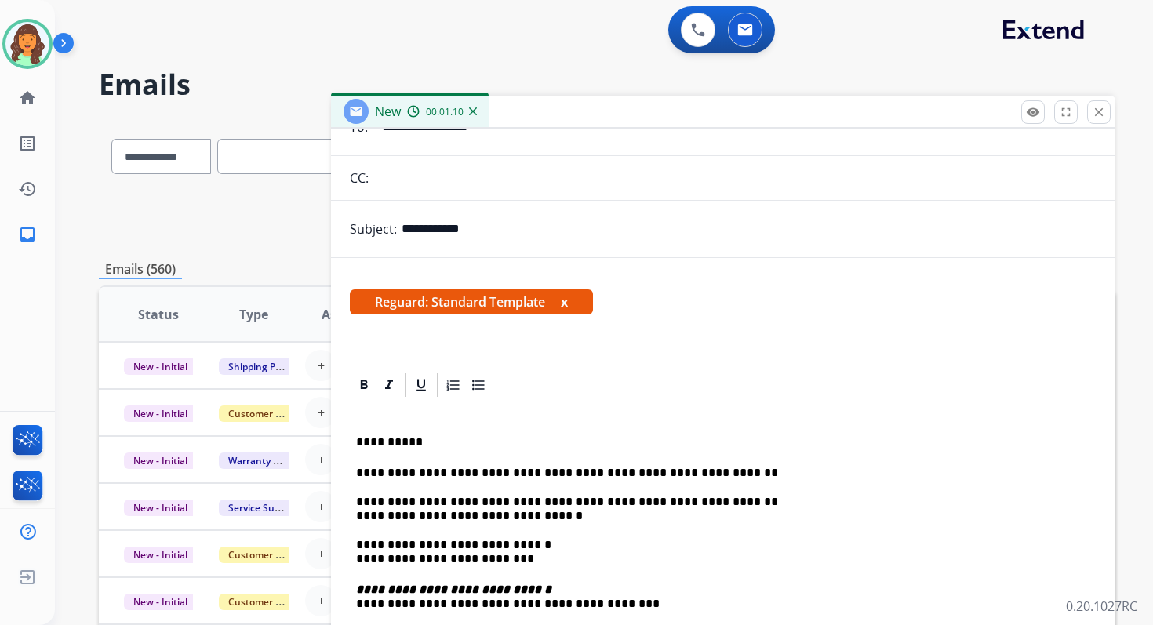
scroll to position [0, 0]
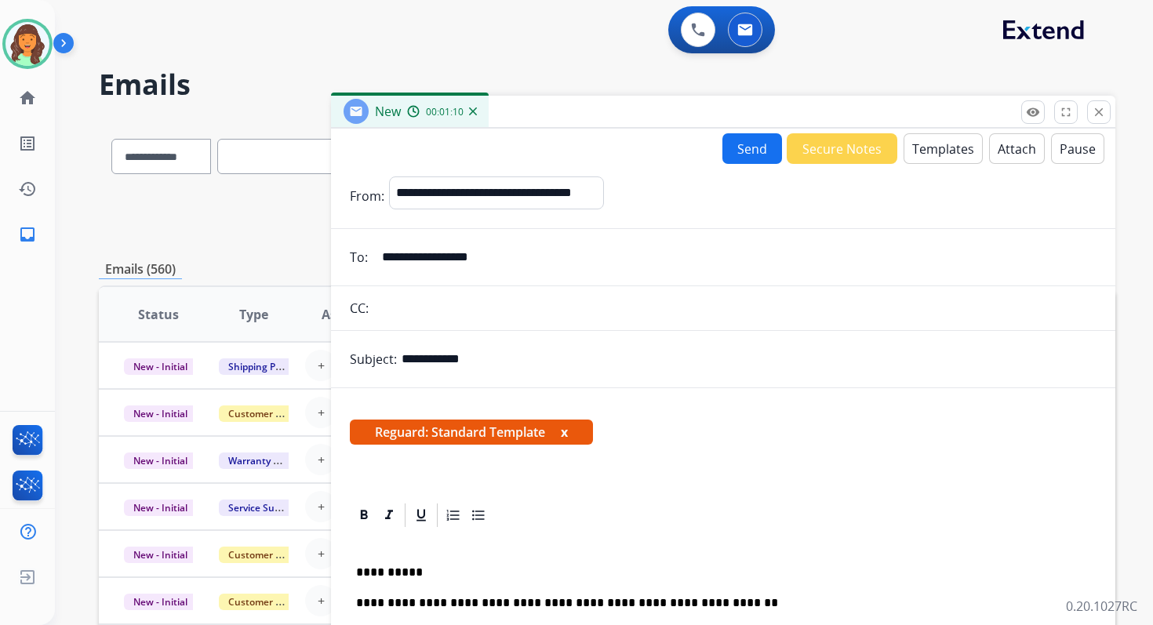
click at [732, 144] on button "Send" at bounding box center [752, 148] width 60 height 31
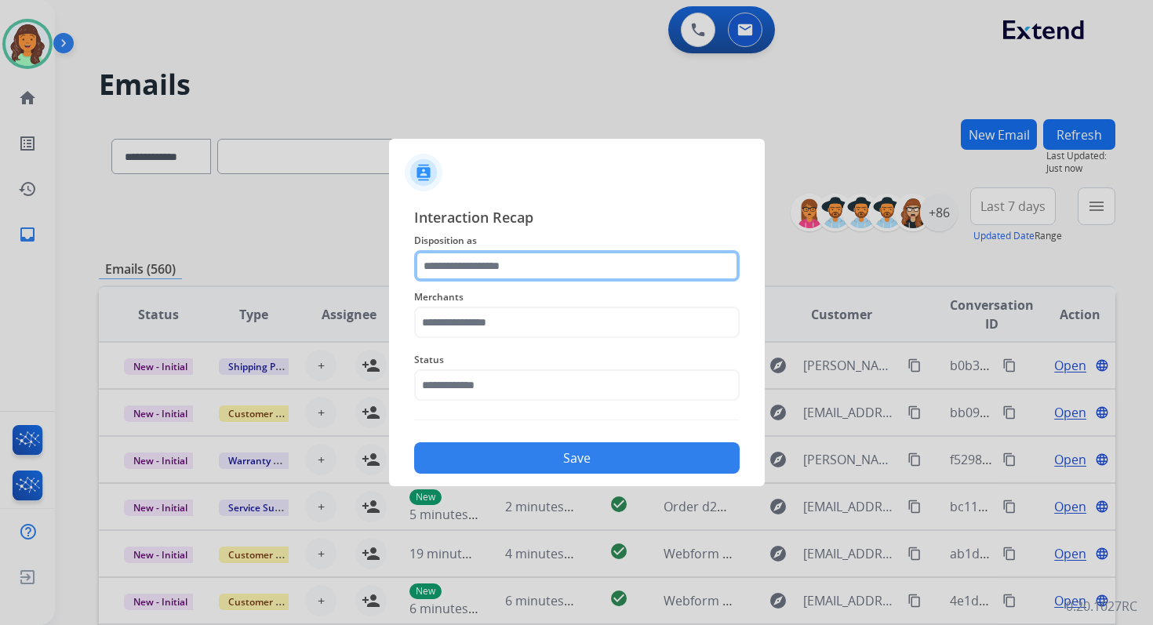
click at [554, 266] on input "text" at bounding box center [576, 265] width 325 height 31
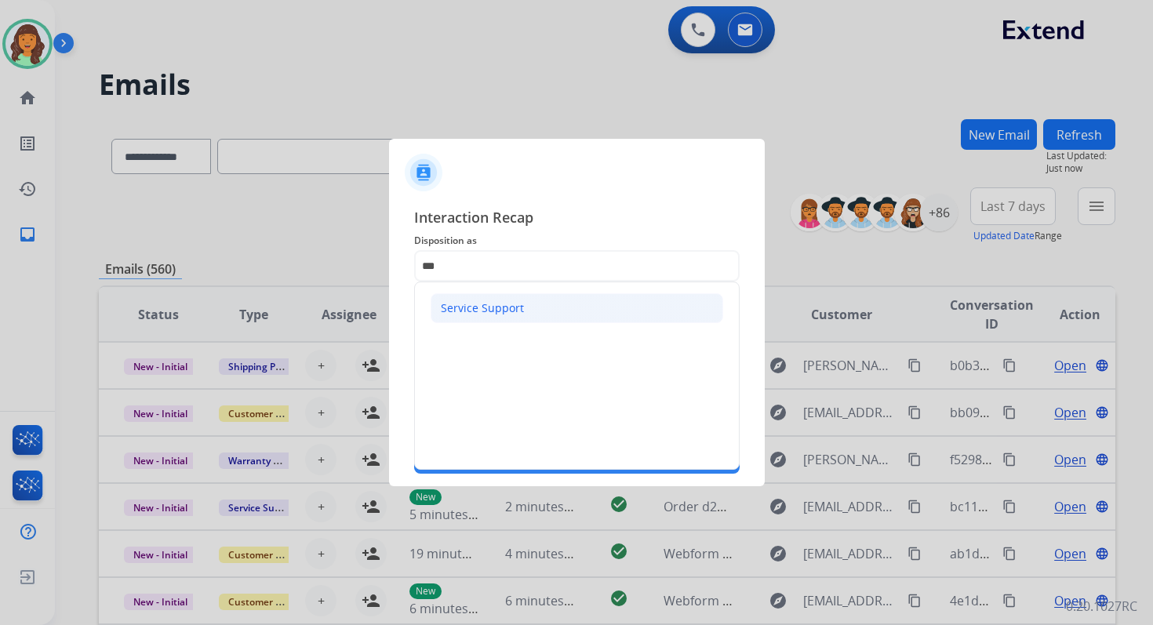
click at [504, 303] on div "Service Support" at bounding box center [482, 308] width 83 height 16
type input "**********"
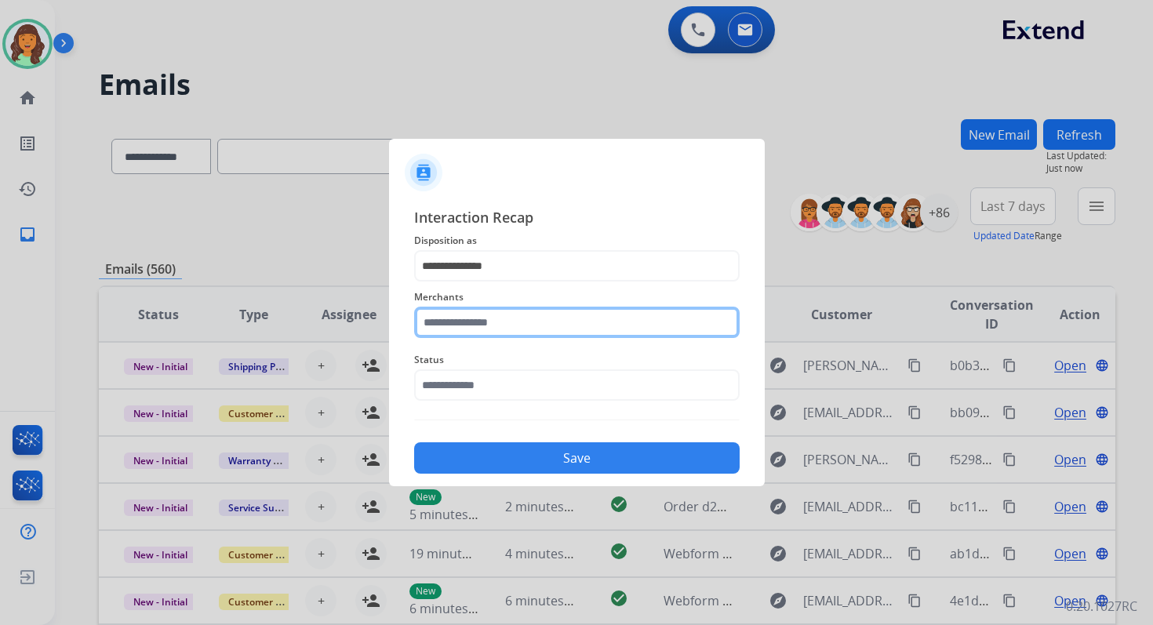
click at [504, 322] on input "text" at bounding box center [576, 322] width 325 height 31
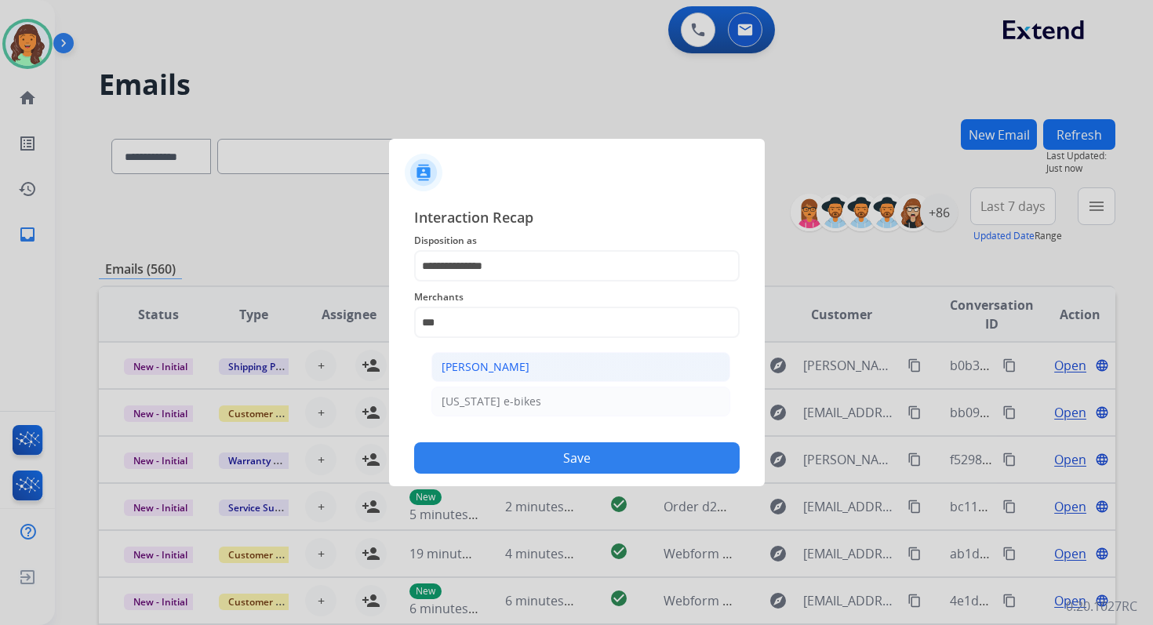
click at [524, 369] on div "[PERSON_NAME]" at bounding box center [485, 367] width 88 height 16
type input "**********"
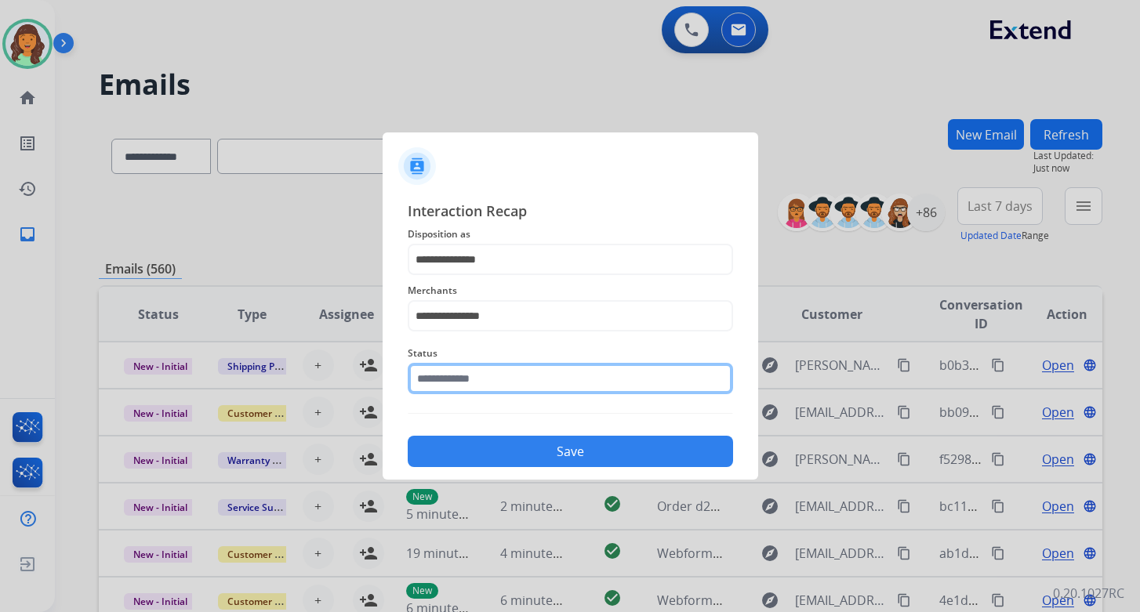
click at [524, 383] on input "text" at bounding box center [570, 378] width 325 height 31
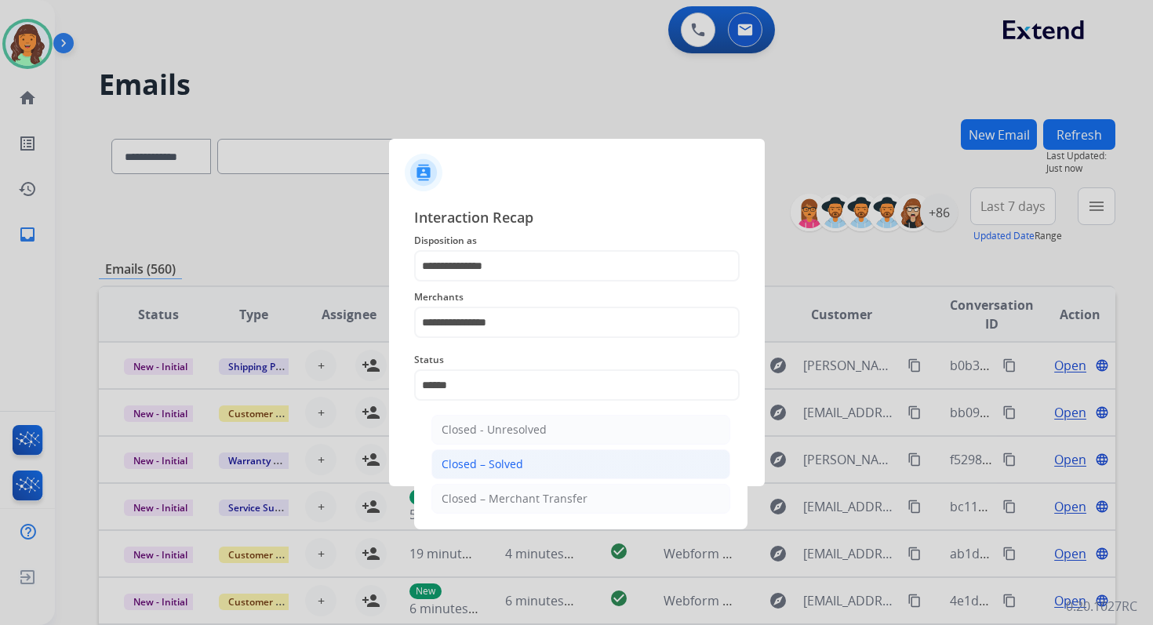
click at [538, 476] on li "Closed – Solved" at bounding box center [580, 464] width 299 height 30
type input "**********"
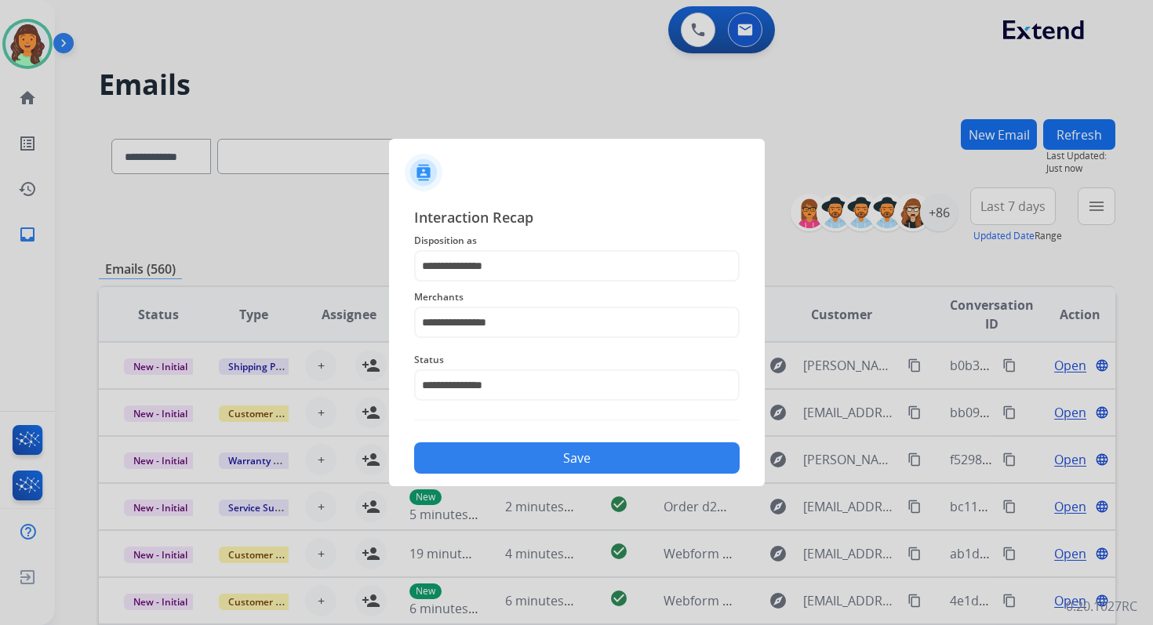
click at [565, 464] on button "Save" at bounding box center [576, 457] width 325 height 31
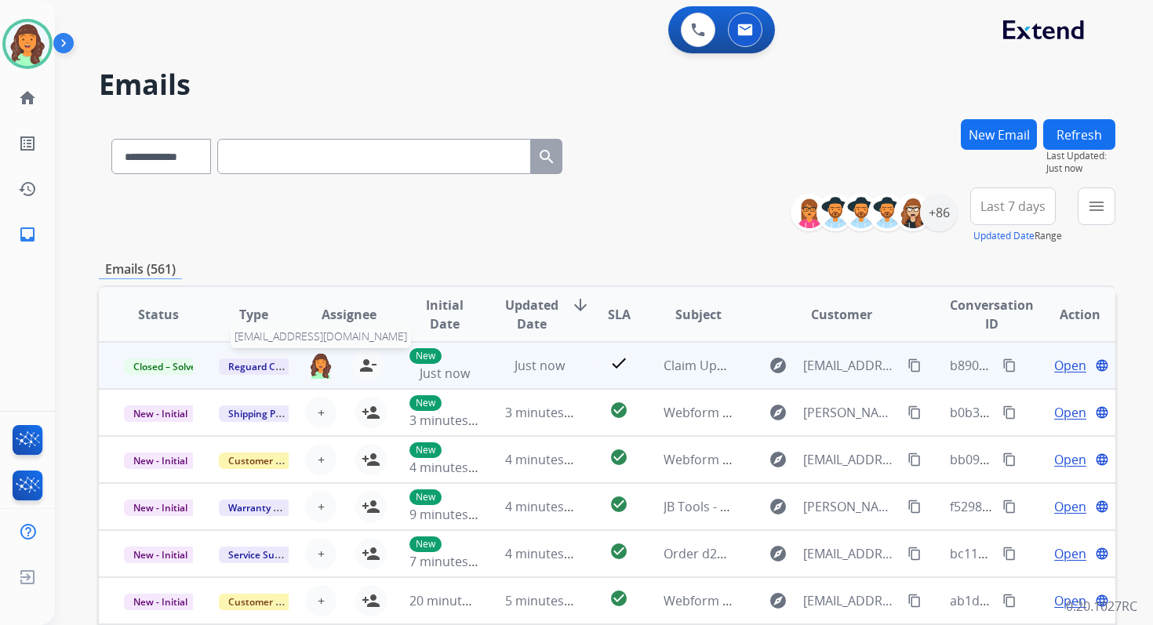
click at [319, 359] on img at bounding box center [320, 365] width 25 height 27
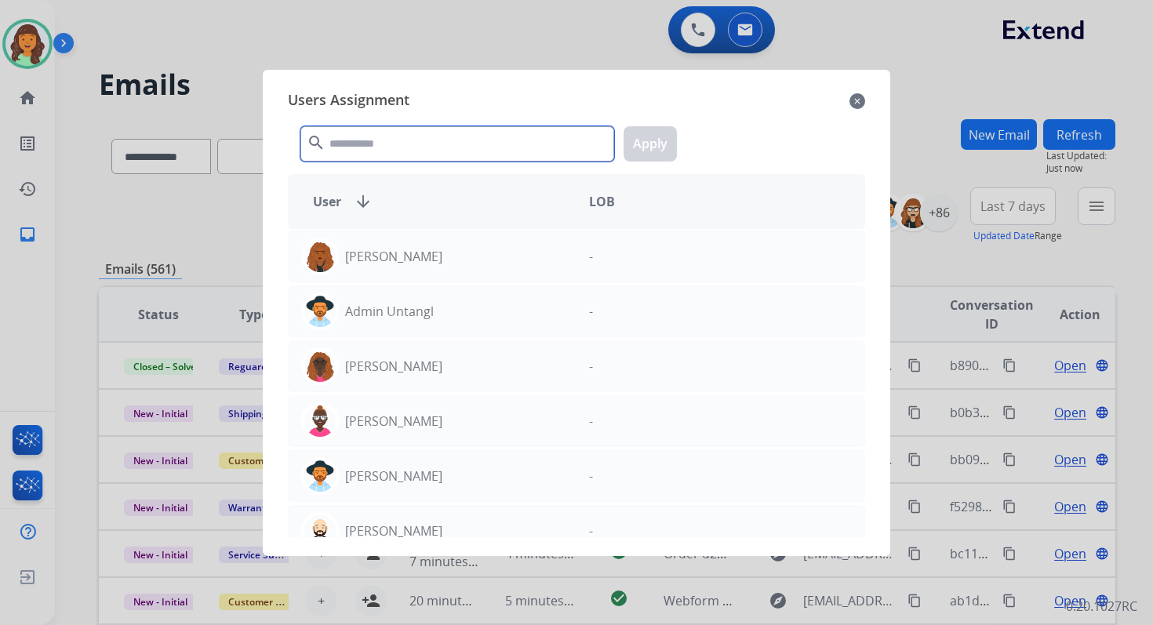
click at [415, 129] on input "text" at bounding box center [457, 143] width 314 height 35
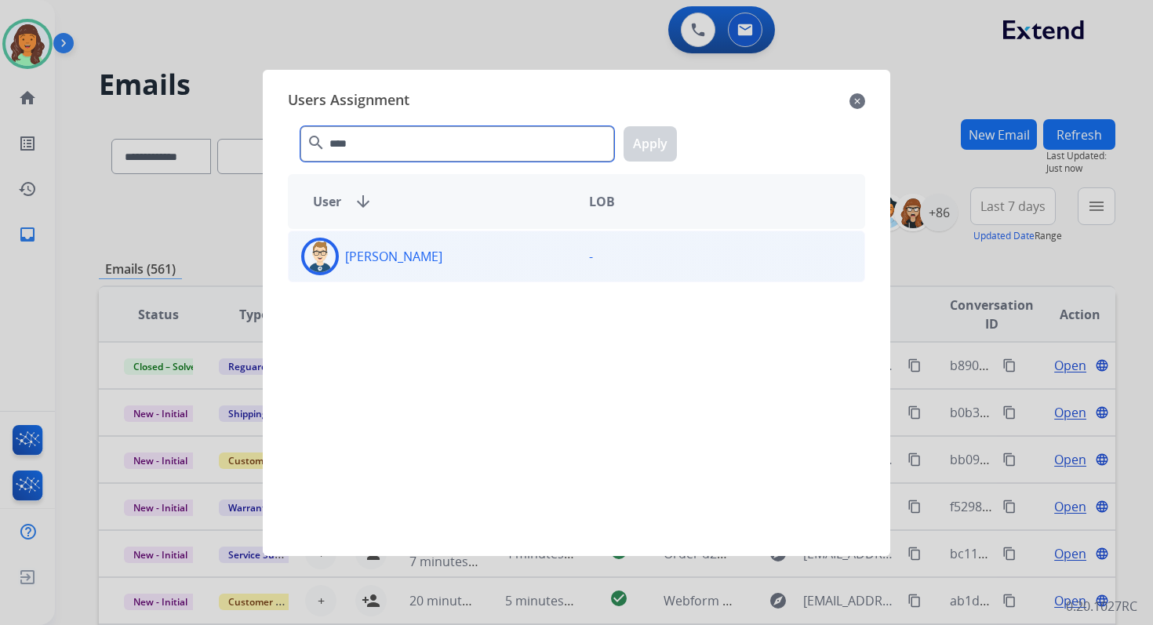
type input "****"
drag, startPoint x: 465, startPoint y: 256, endPoint x: 476, endPoint y: 254, distance: 11.1
click at [465, 256] on div "[PERSON_NAME]" at bounding box center [433, 257] width 288 height 38
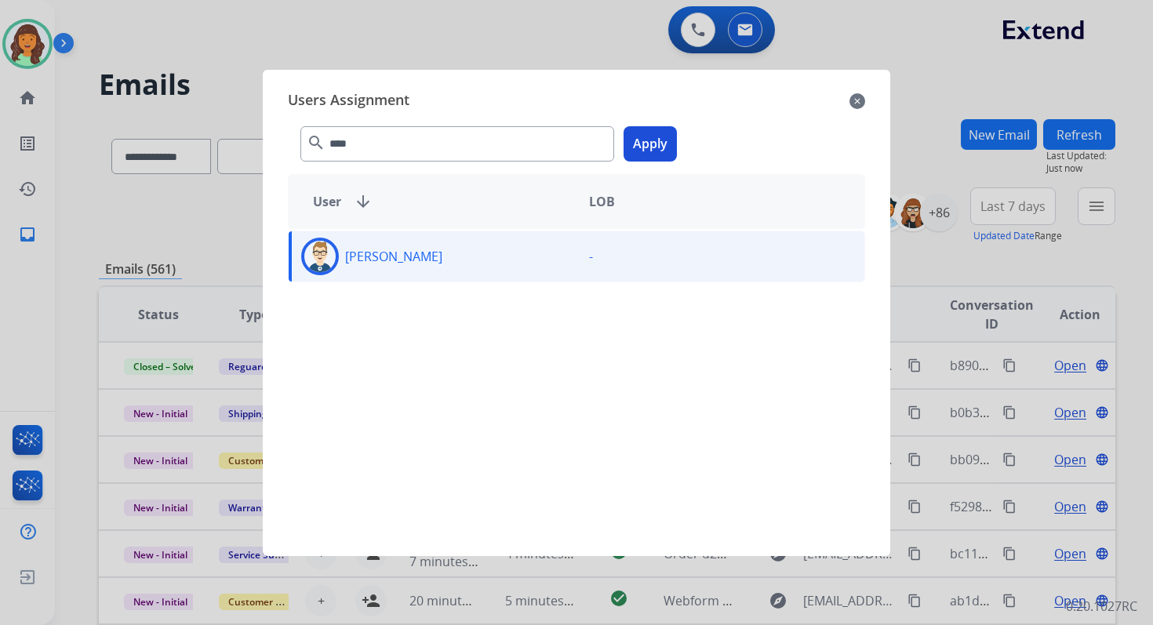
click at [646, 139] on button "Apply" at bounding box center [649, 143] width 53 height 35
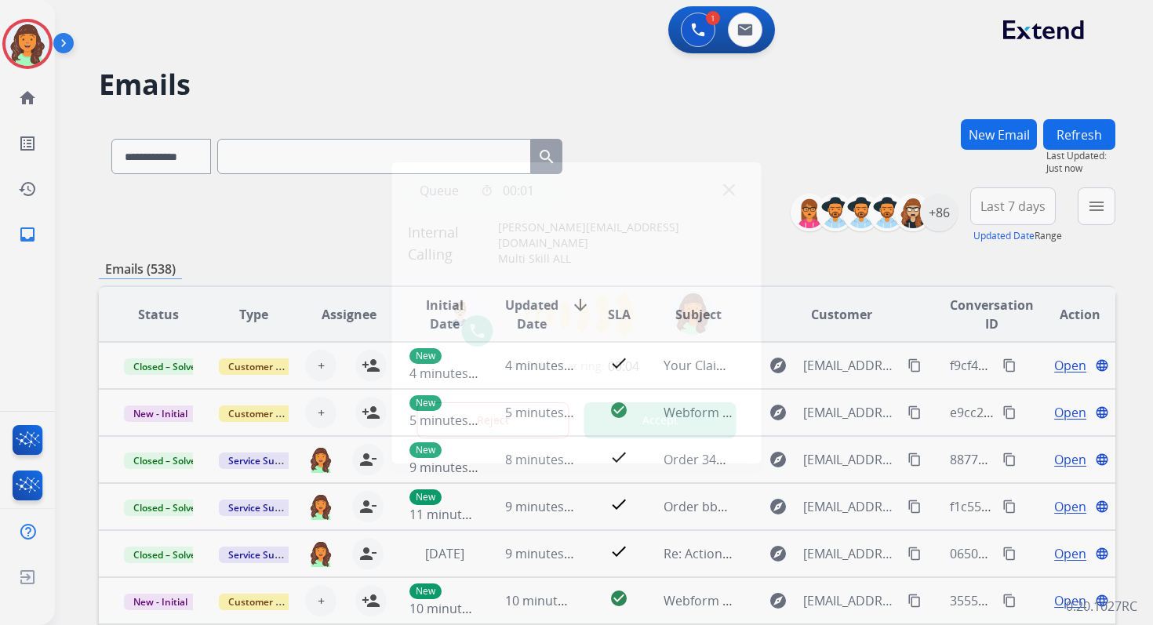
click at [655, 420] on button "Accept" at bounding box center [660, 420] width 152 height 36
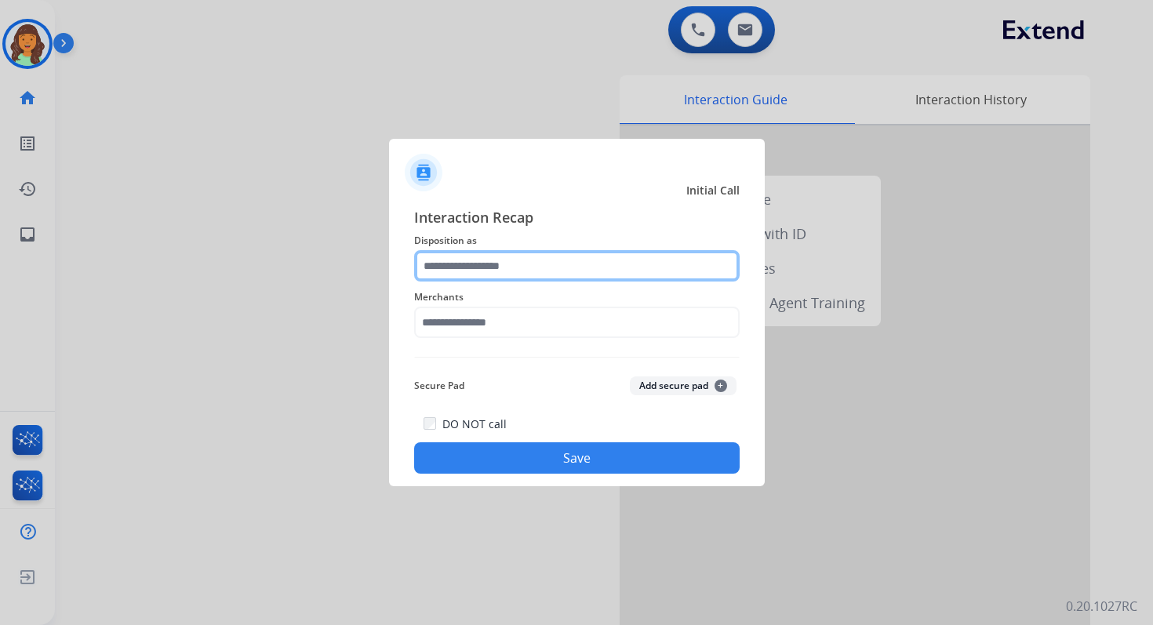
click at [547, 259] on input "text" at bounding box center [576, 265] width 325 height 31
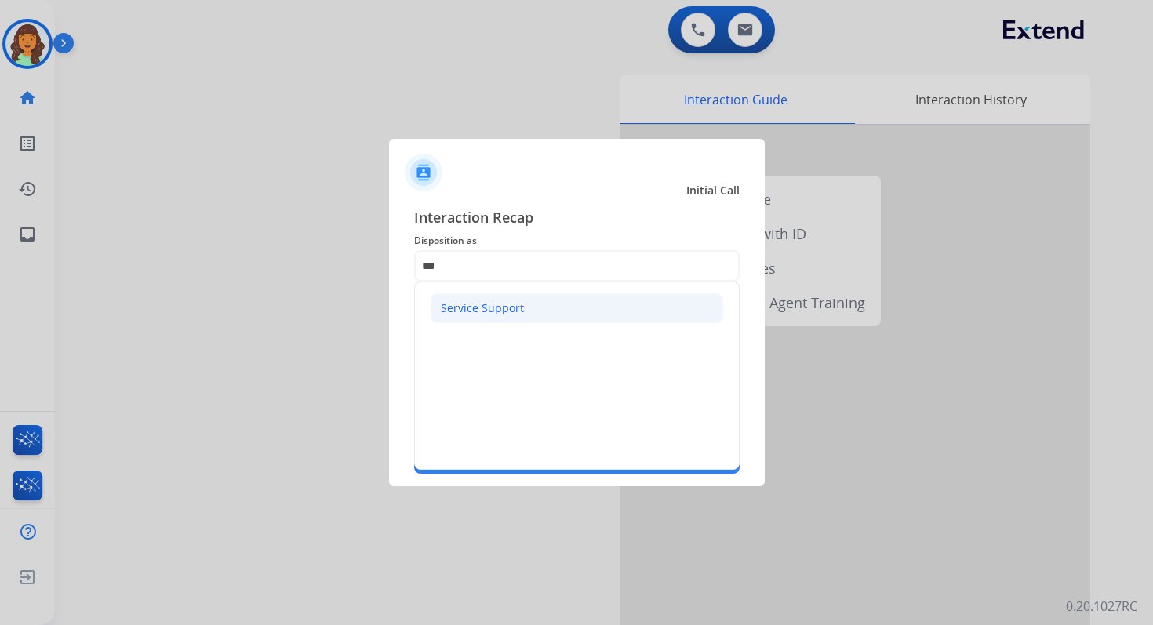
click at [508, 297] on li "Service Support" at bounding box center [577, 308] width 293 height 30
type input "**********"
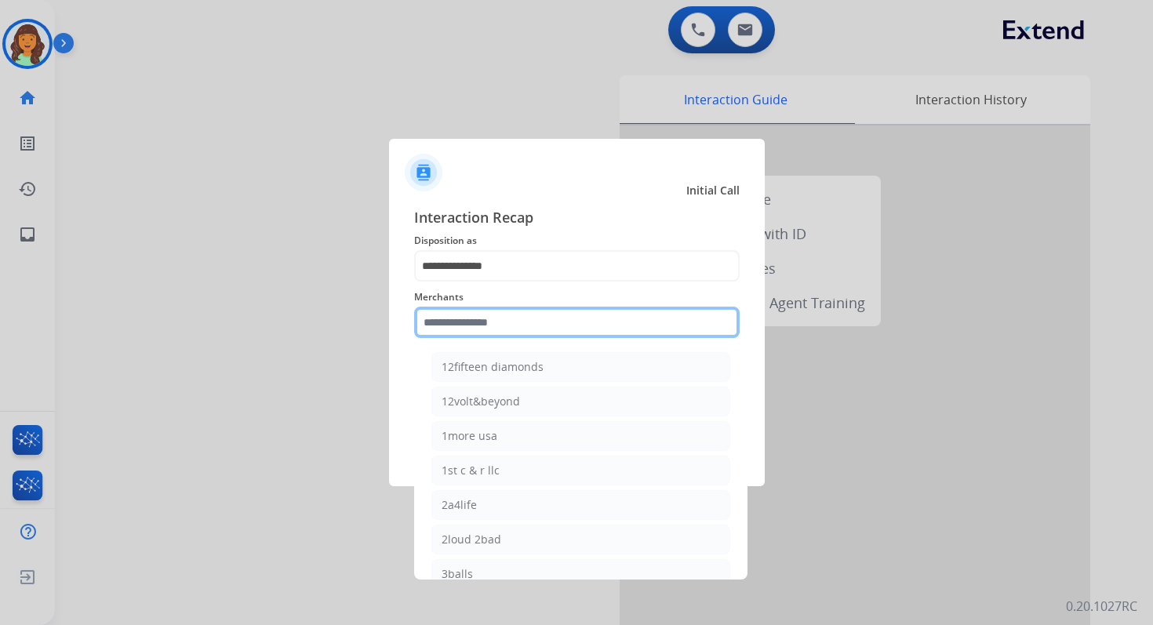
click at [508, 317] on input "text" at bounding box center [576, 322] width 325 height 31
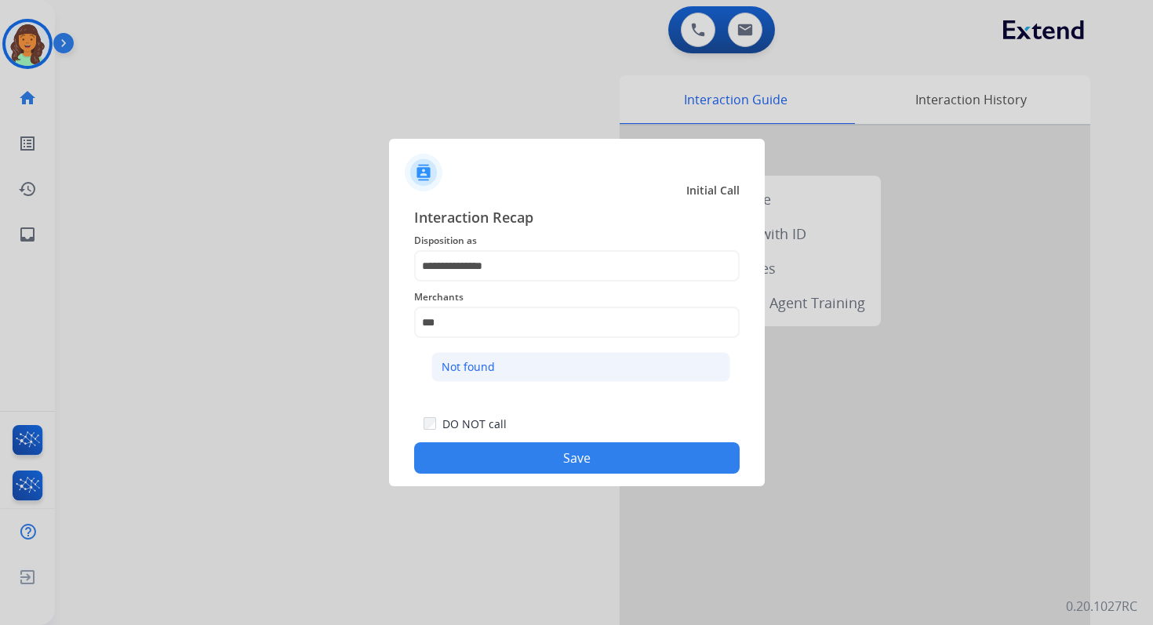
click at [498, 363] on li "Not found" at bounding box center [580, 367] width 299 height 30
type input "*********"
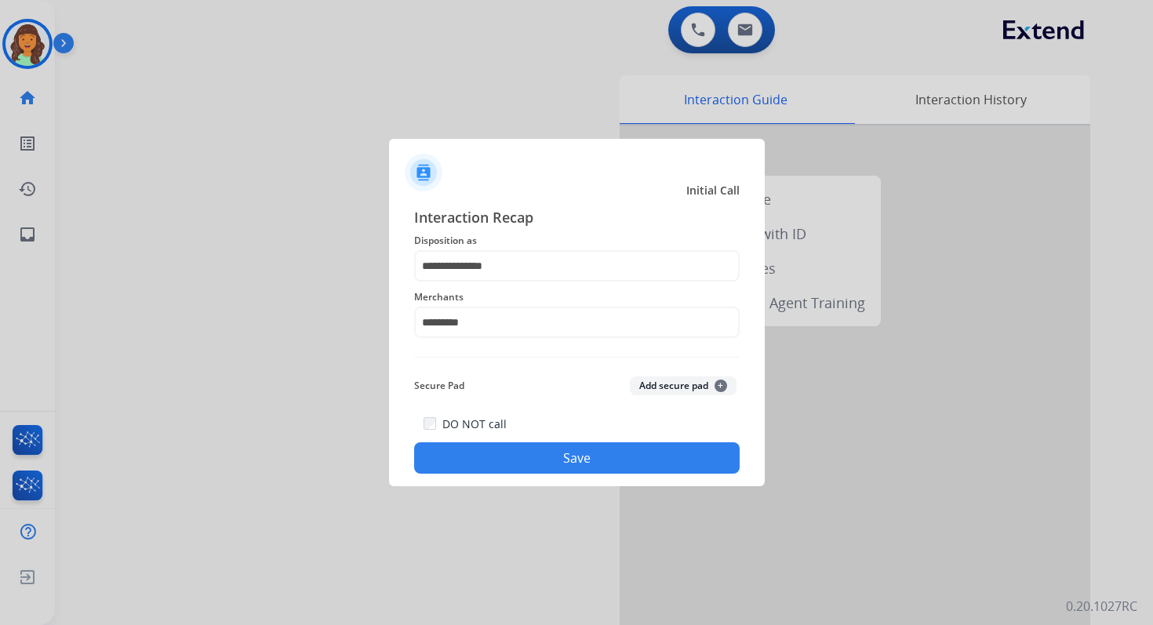
click at [548, 458] on button "Save" at bounding box center [576, 457] width 325 height 31
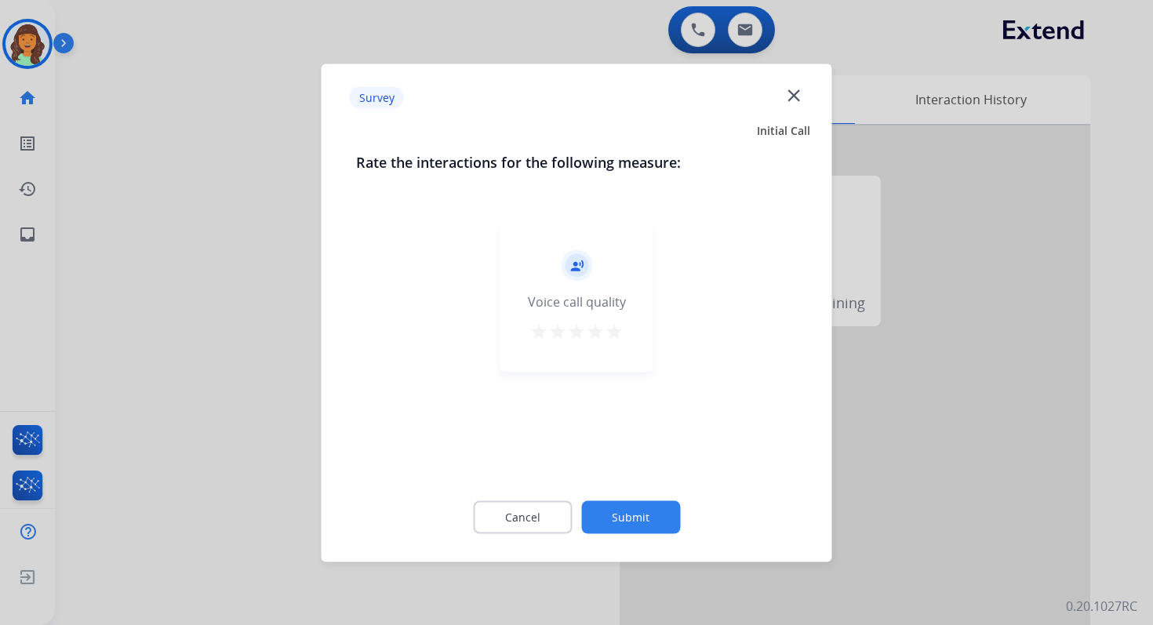
click at [633, 508] on button "Submit" at bounding box center [630, 516] width 99 height 33
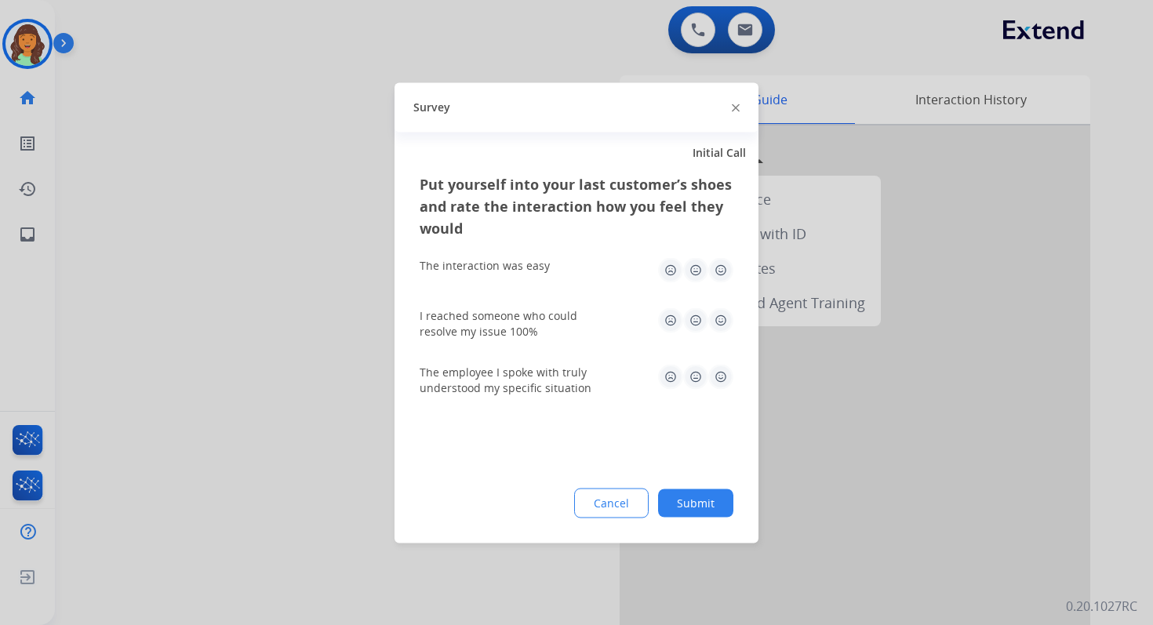
click at [737, 104] on img at bounding box center [736, 108] width 8 height 8
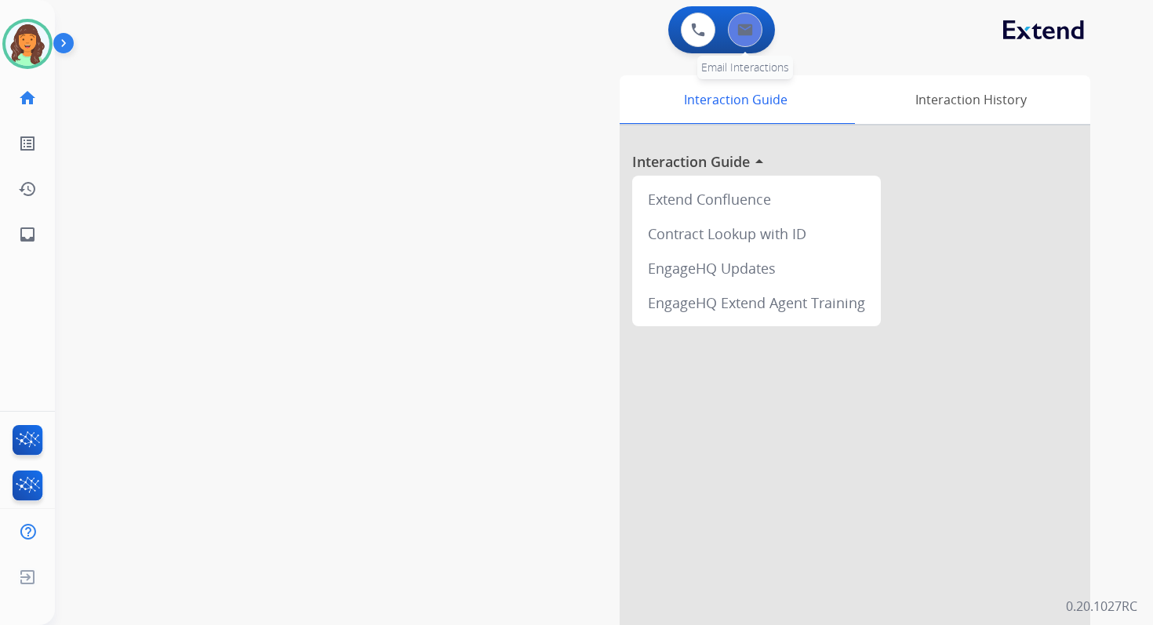
click at [741, 40] on button at bounding box center [745, 30] width 35 height 35
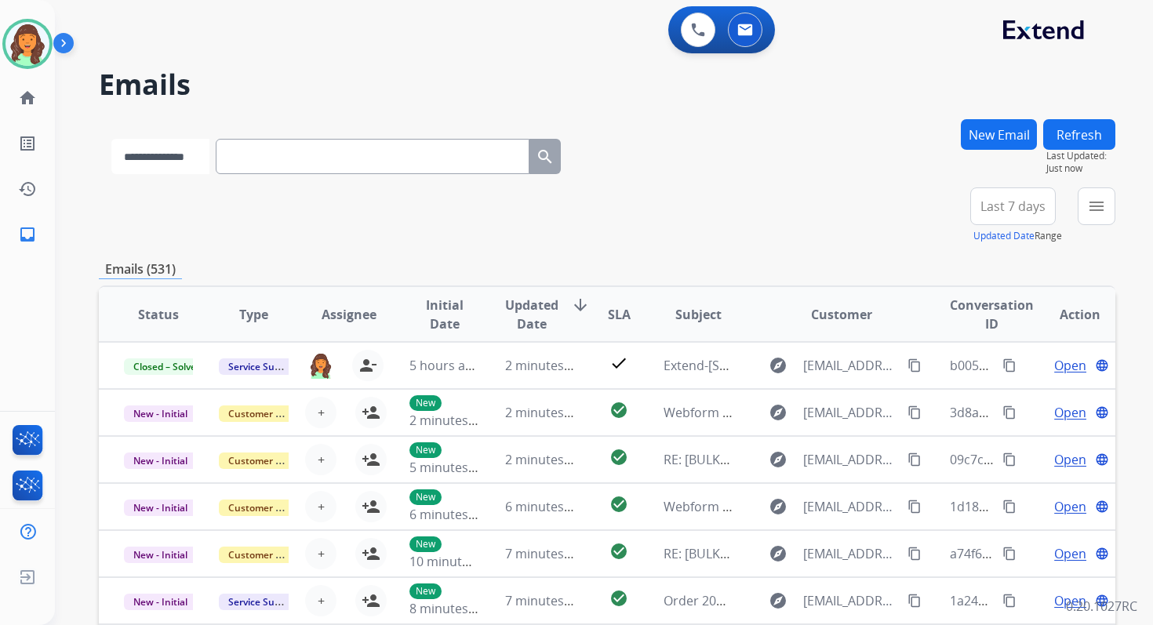
click at [144, 165] on select "**********" at bounding box center [160, 156] width 98 height 35
select select "**********"
click at [111, 139] on select "**********" at bounding box center [160, 156] width 98 height 35
click at [323, 158] on input "text" at bounding box center [374, 156] width 314 height 35
paste input "**********"
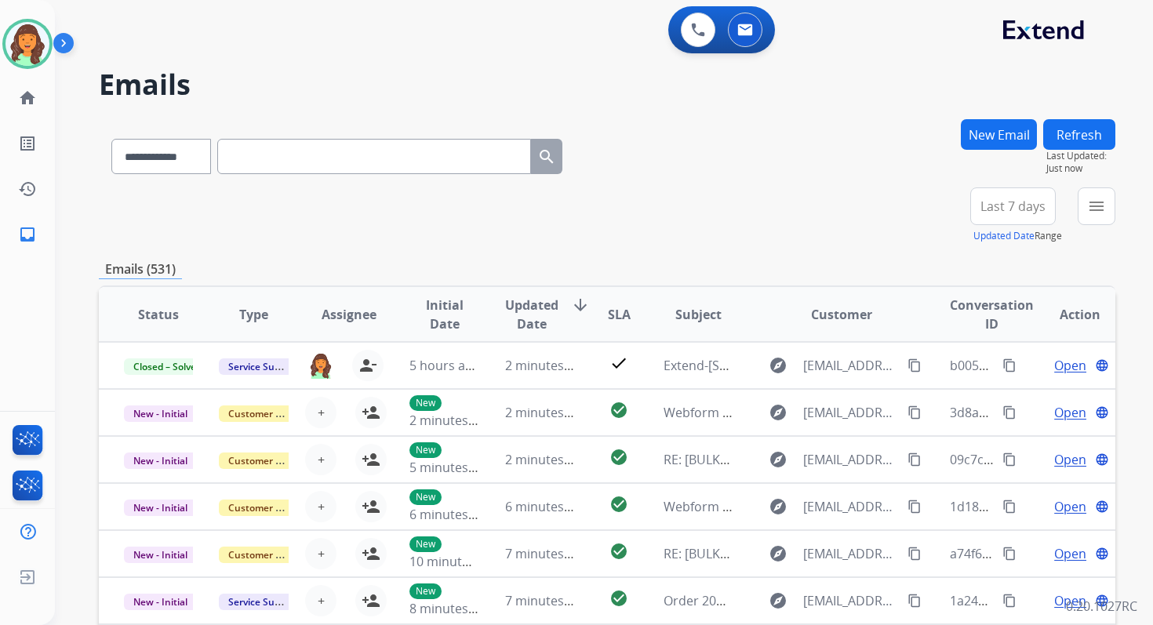
type input "**********"
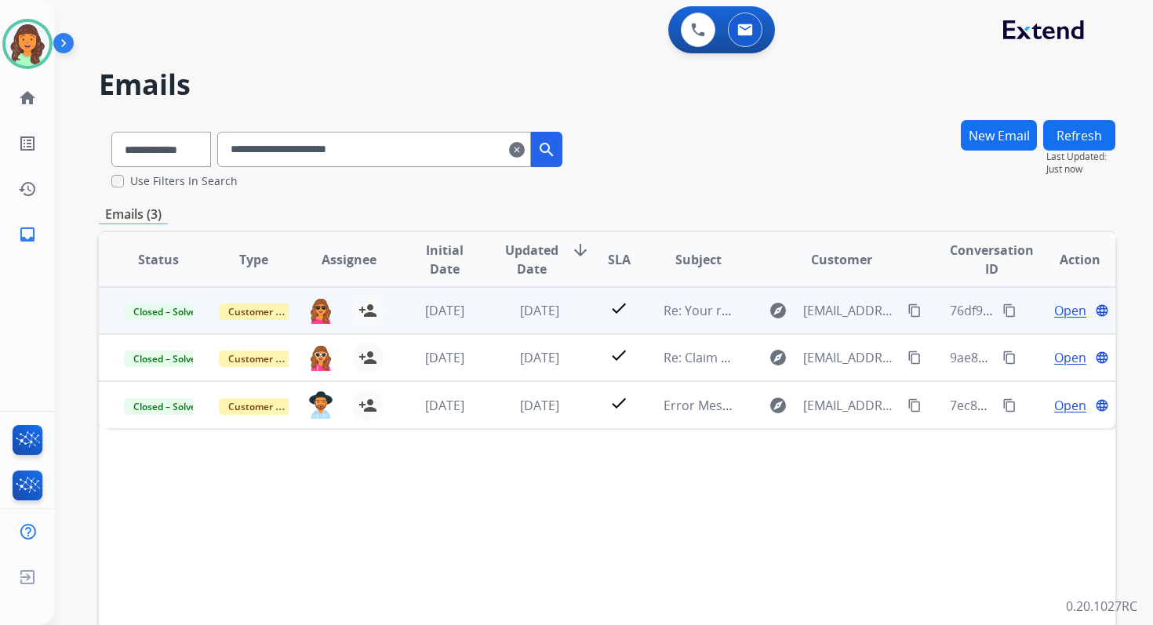
click at [1063, 308] on span "Open" at bounding box center [1070, 310] width 32 height 19
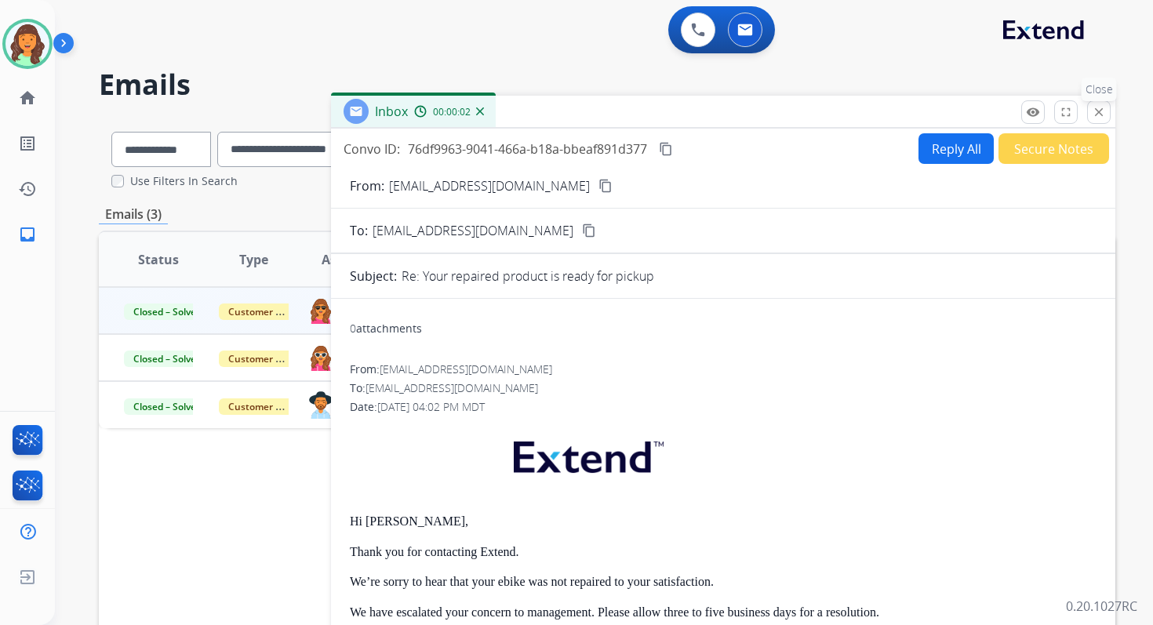
click at [1100, 107] on mat-icon "close" at bounding box center [1099, 112] width 14 height 14
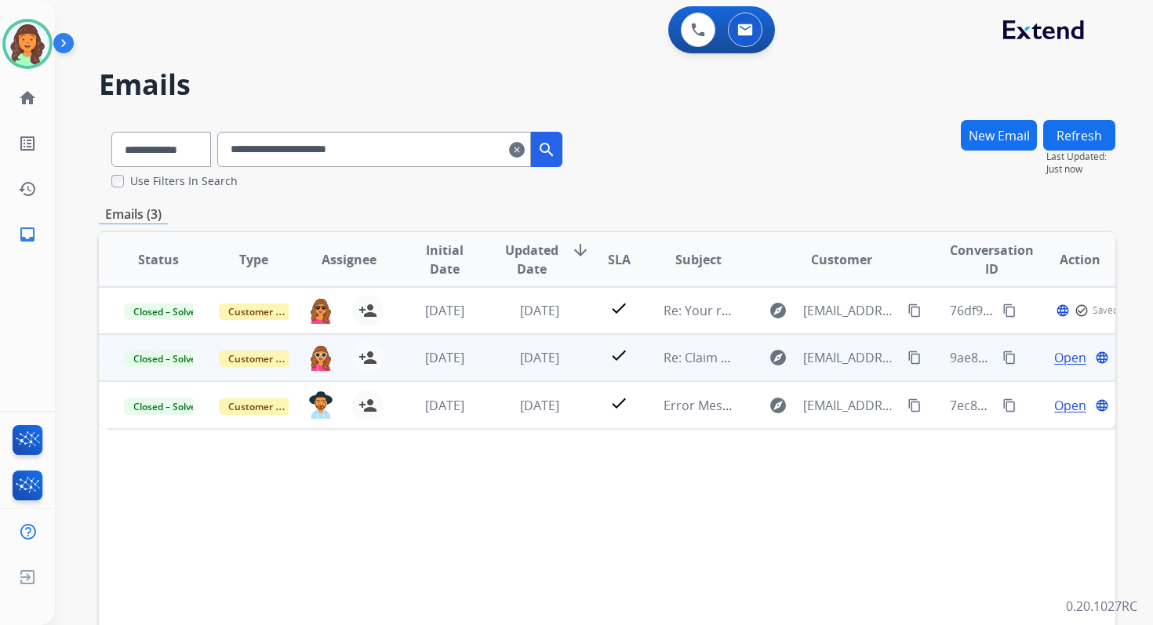
click at [1061, 358] on span "Open" at bounding box center [1070, 357] width 32 height 19
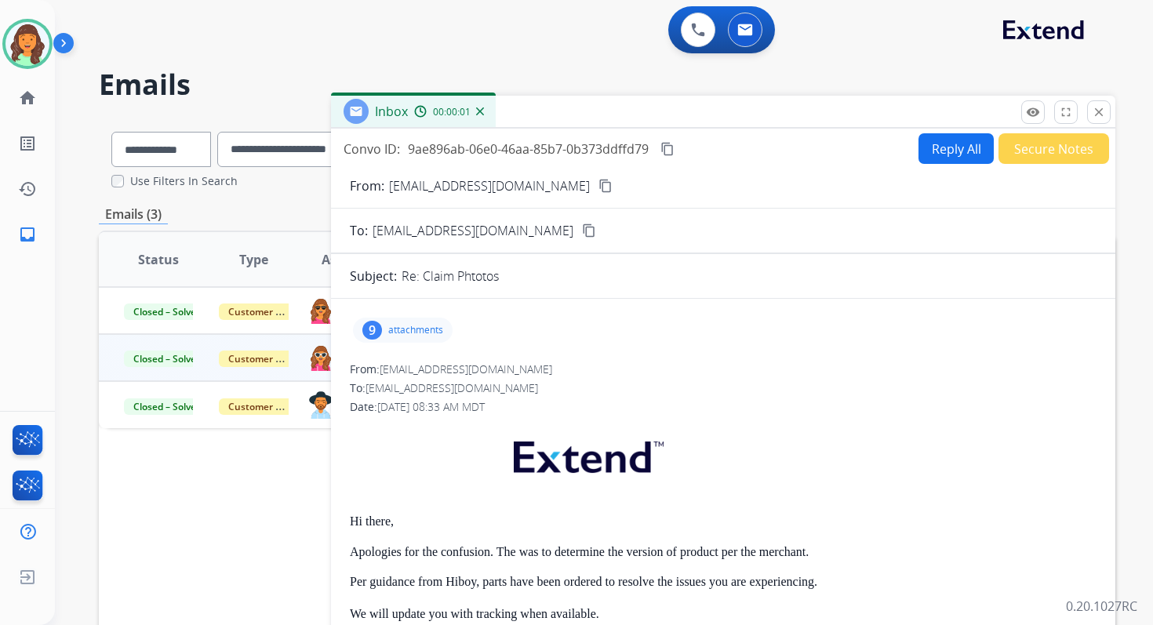
click at [402, 330] on p "attachments" at bounding box center [415, 330] width 55 height 13
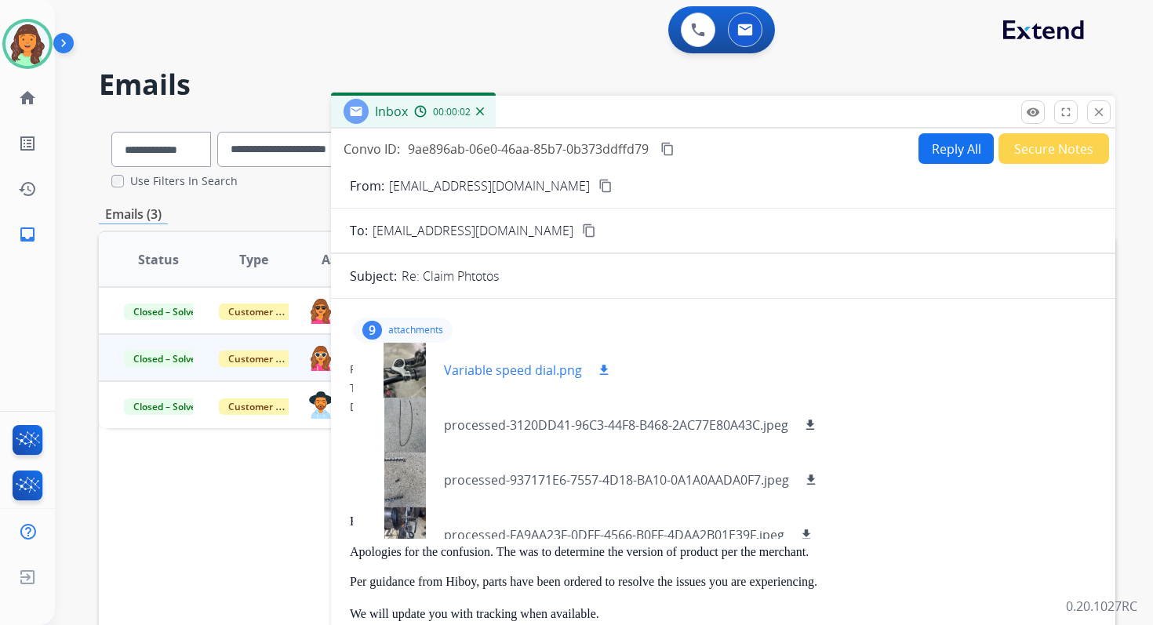
click at [413, 372] on div at bounding box center [404, 370] width 78 height 55
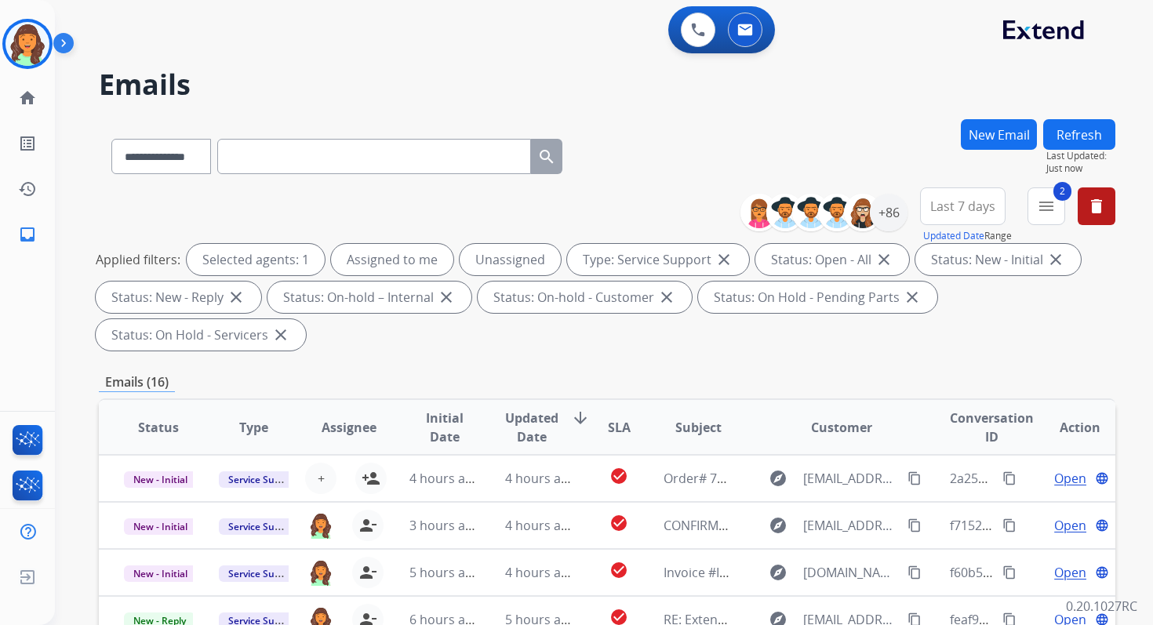
select select "**********"
select select "*"
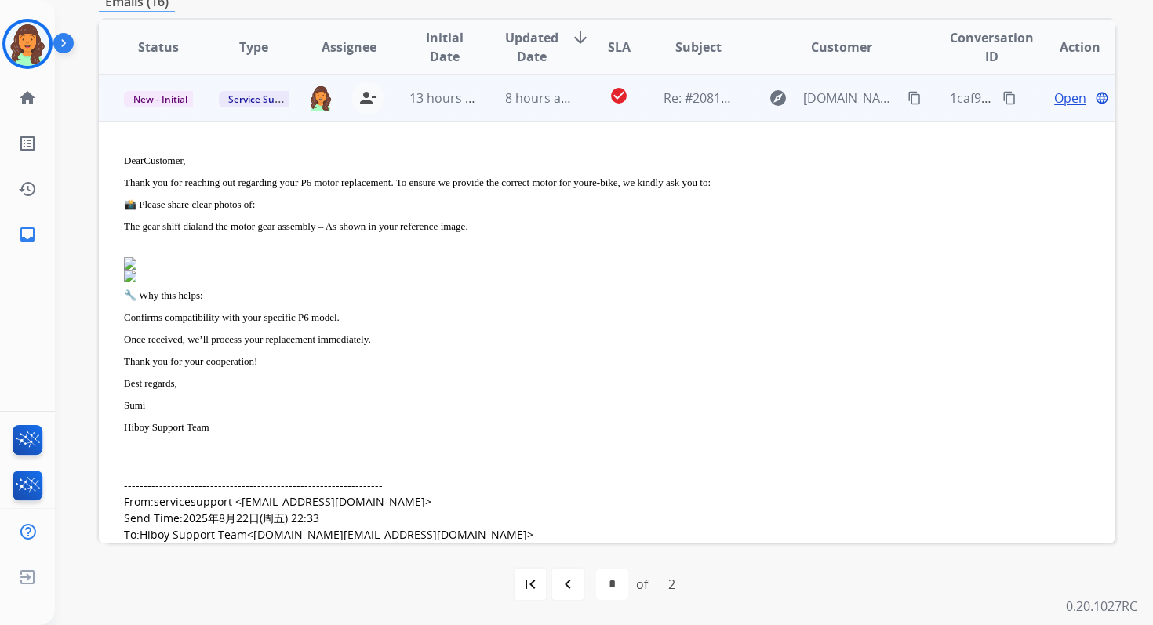
click at [1057, 99] on span "Open" at bounding box center [1070, 98] width 32 height 19
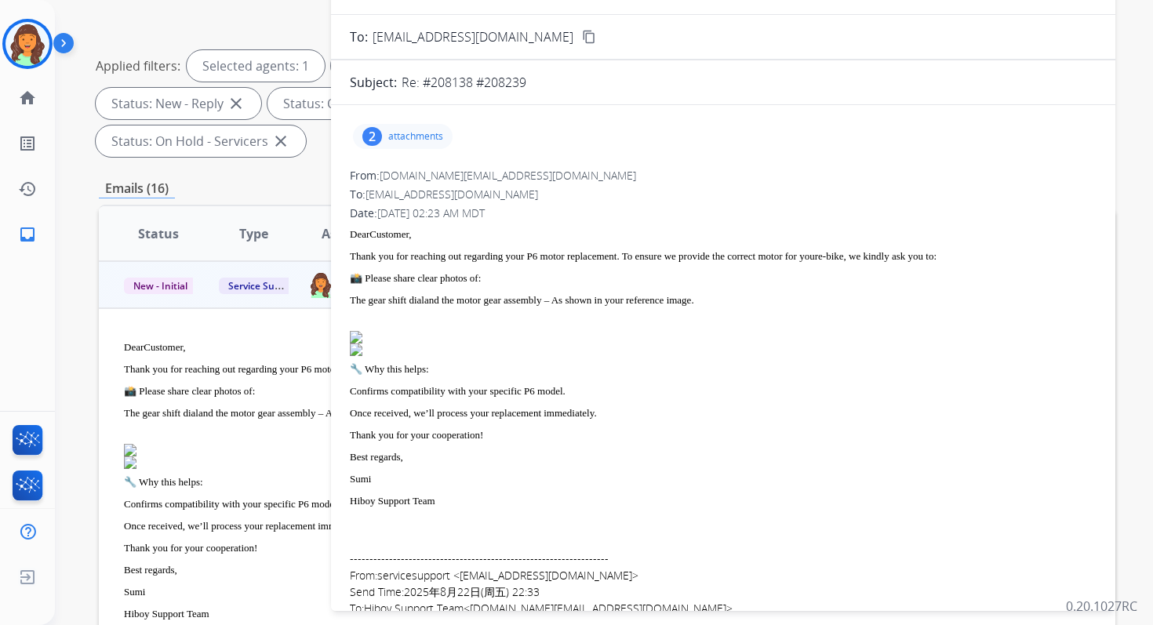
scroll to position [80, 0]
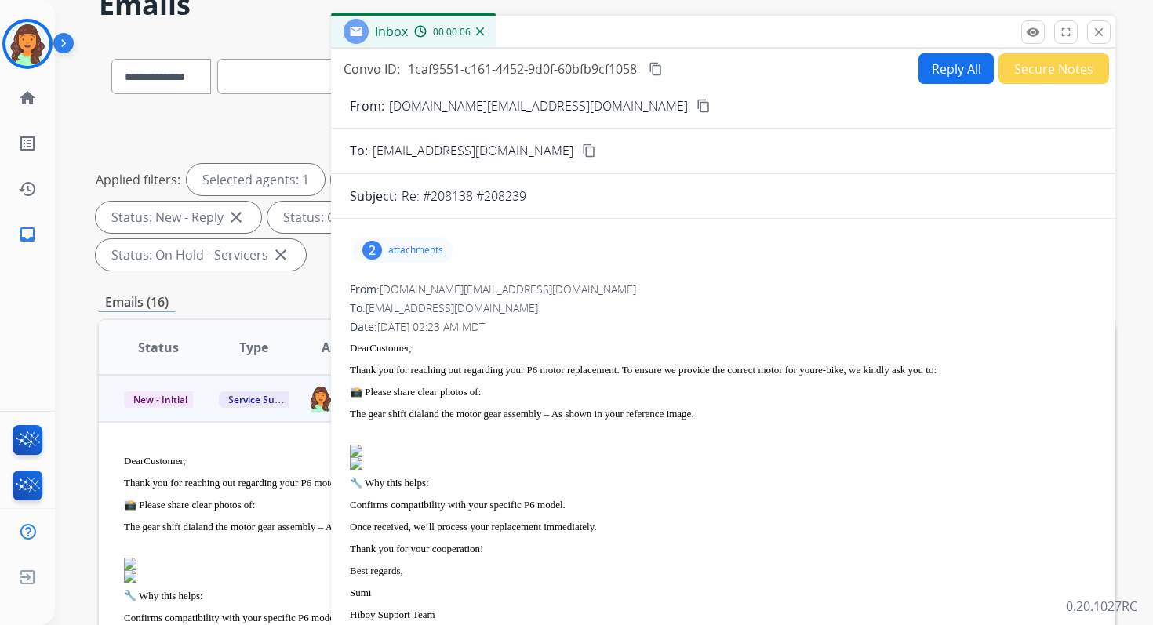
click at [420, 250] on p "attachments" at bounding box center [415, 250] width 55 height 13
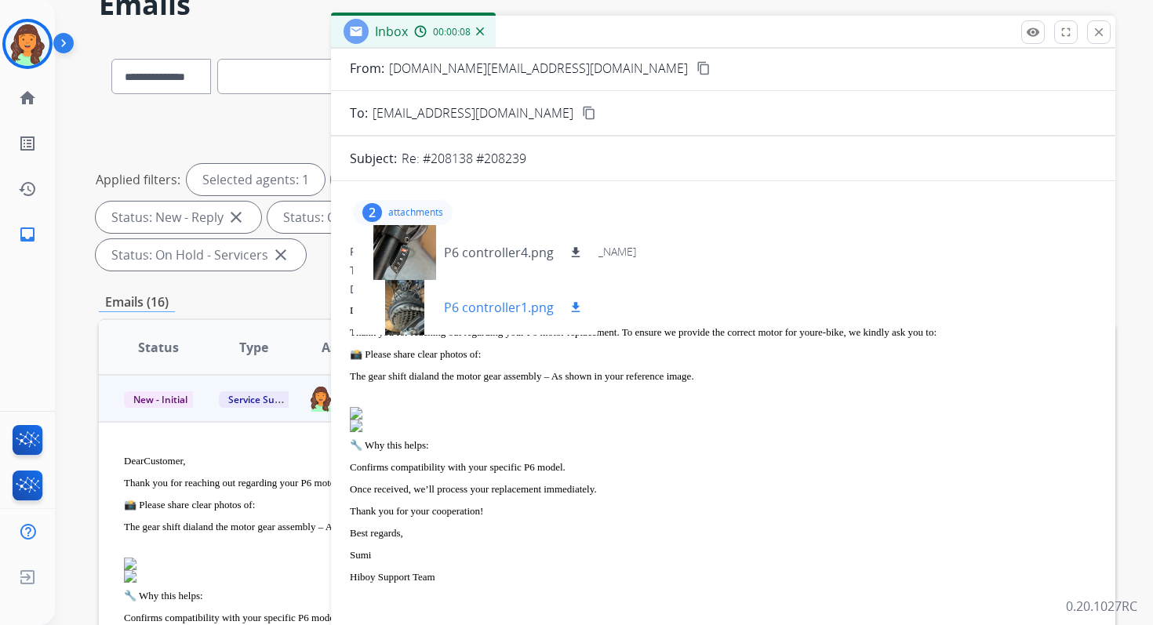
scroll to position [32, 0]
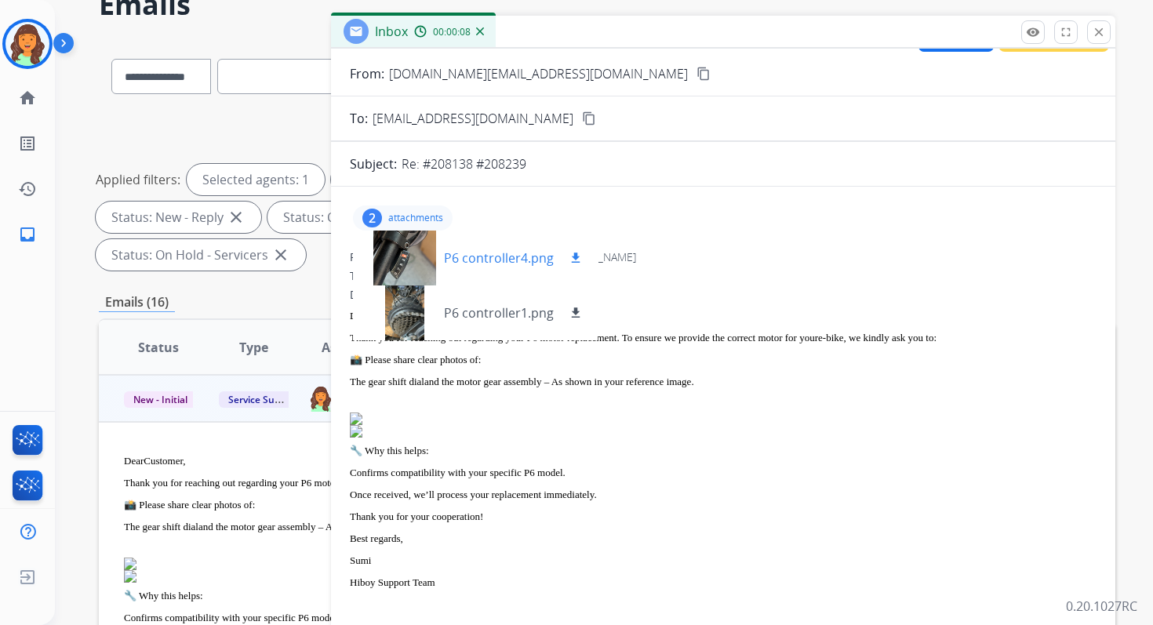
click at [413, 256] on div at bounding box center [404, 258] width 78 height 55
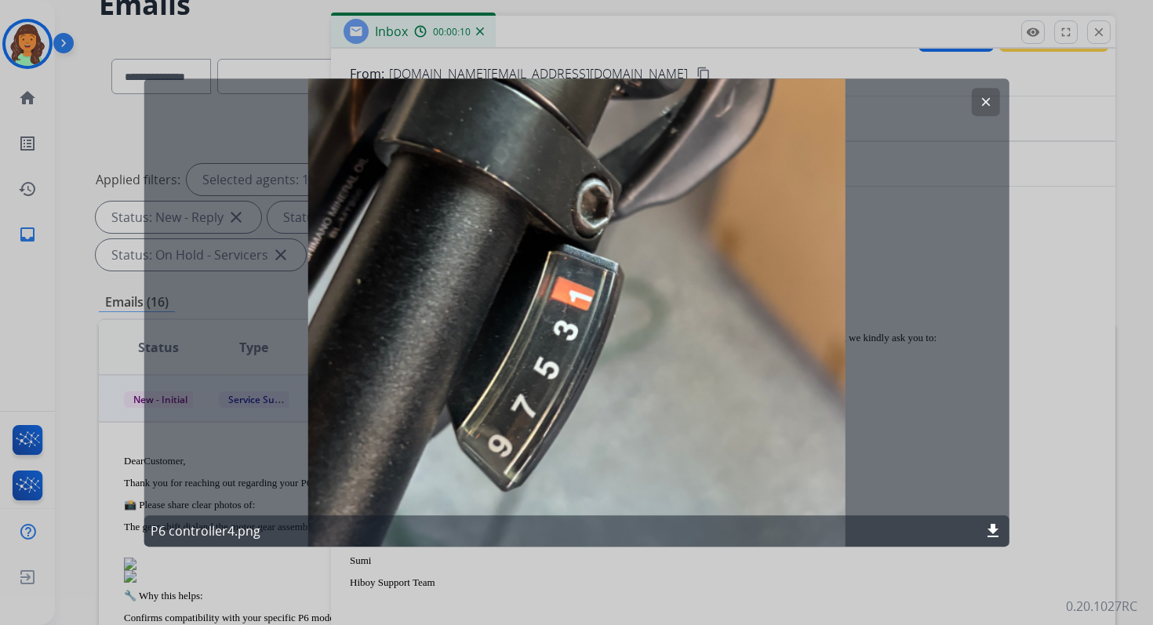
click at [989, 100] on mat-icon "clear" at bounding box center [985, 102] width 14 height 14
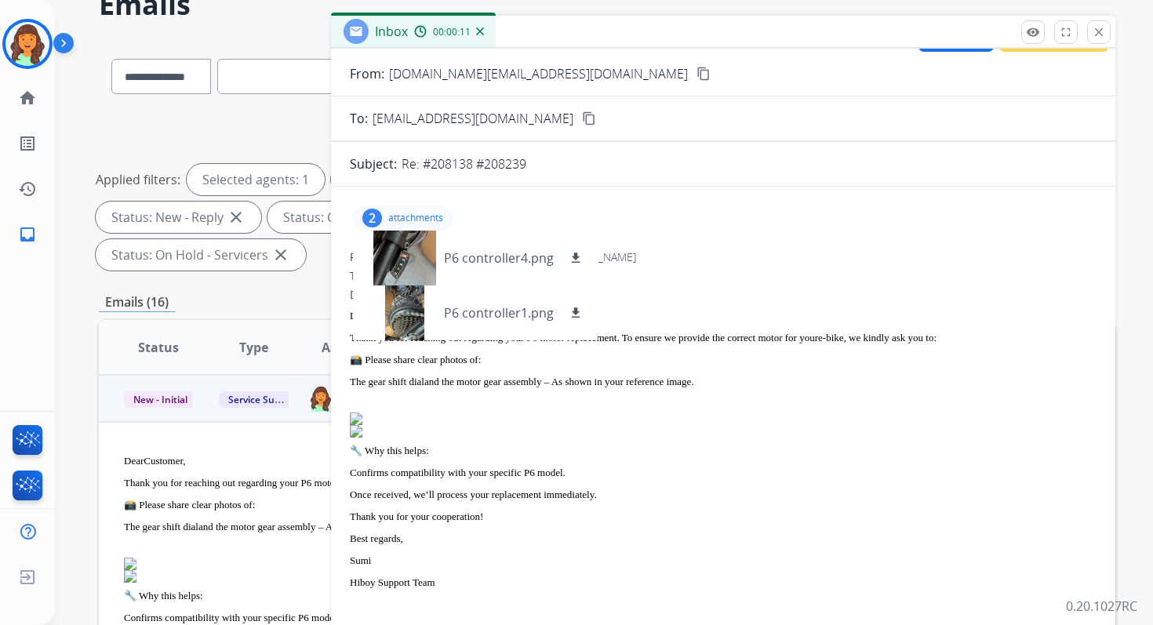
click at [404, 213] on p "attachments" at bounding box center [415, 218] width 55 height 13
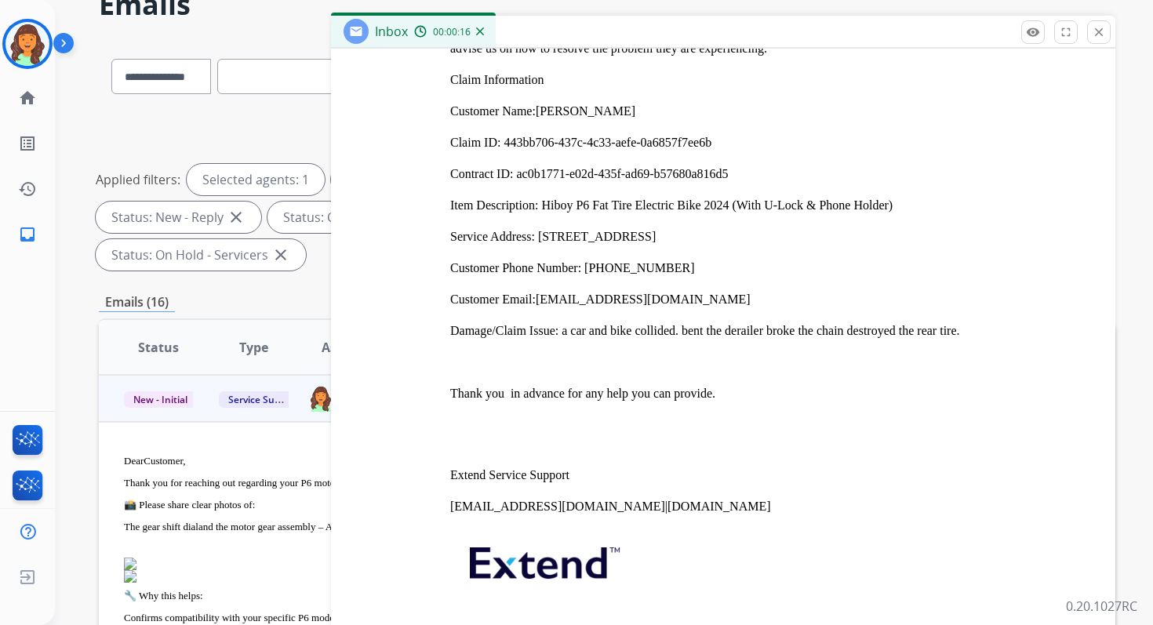
scroll to position [5310, 0]
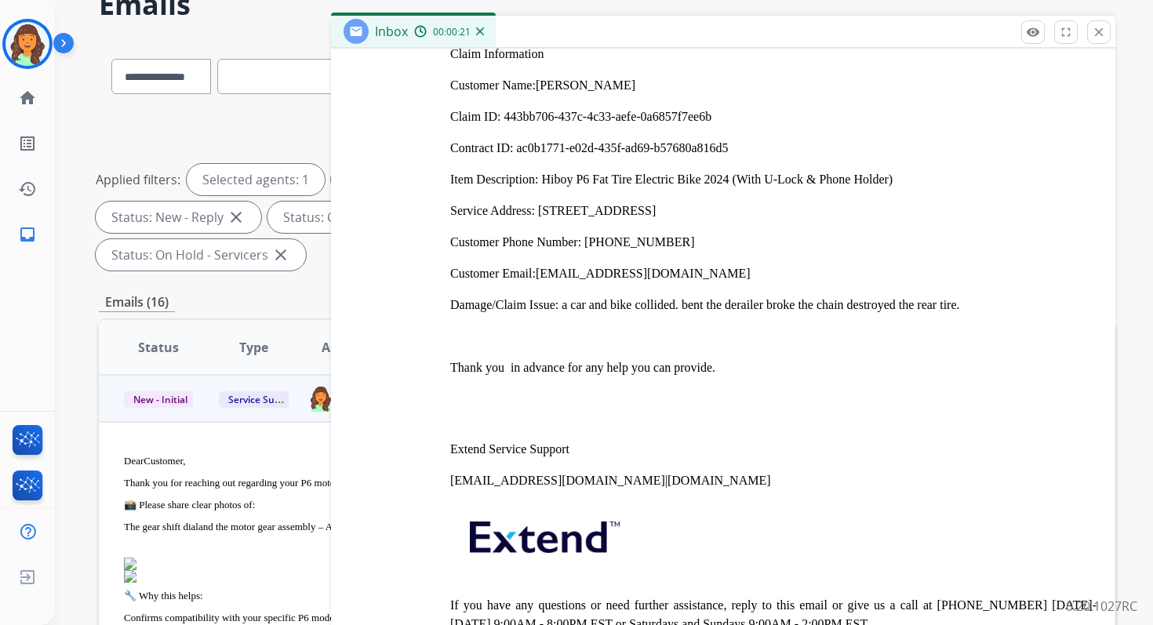
drag, startPoint x: 539, startPoint y: 318, endPoint x: 721, endPoint y: 318, distance: 181.9
drag, startPoint x: 727, startPoint y: 322, endPoint x: 539, endPoint y: 322, distance: 188.2
click at [539, 283] on p "Customer Email: oltmanns2005@hotmail.com" at bounding box center [773, 273] width 646 height 19
copy link "[EMAIL_ADDRESS][DOMAIN_NAME]"
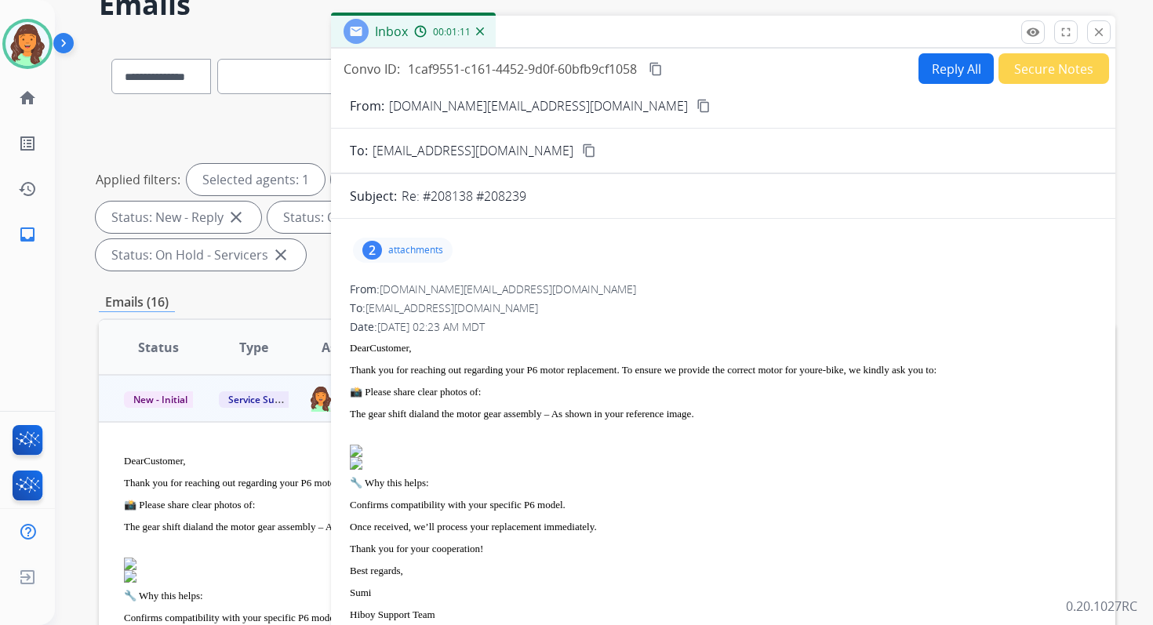
scroll to position [0, 0]
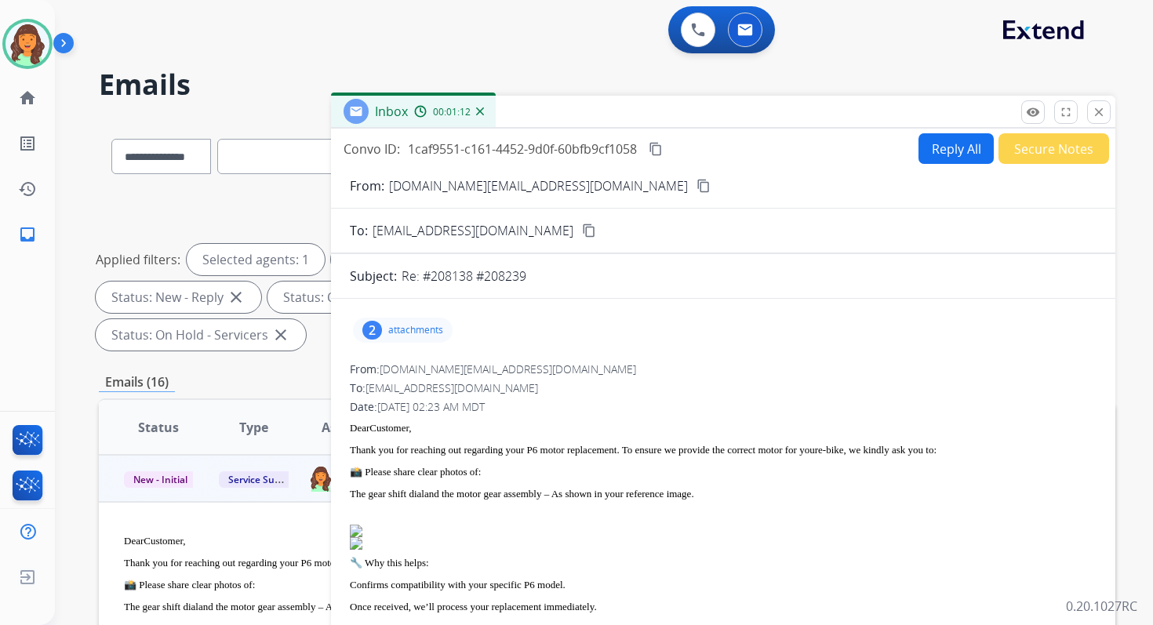
click at [933, 141] on button "Reply All" at bounding box center [955, 148] width 75 height 31
select select "**********"
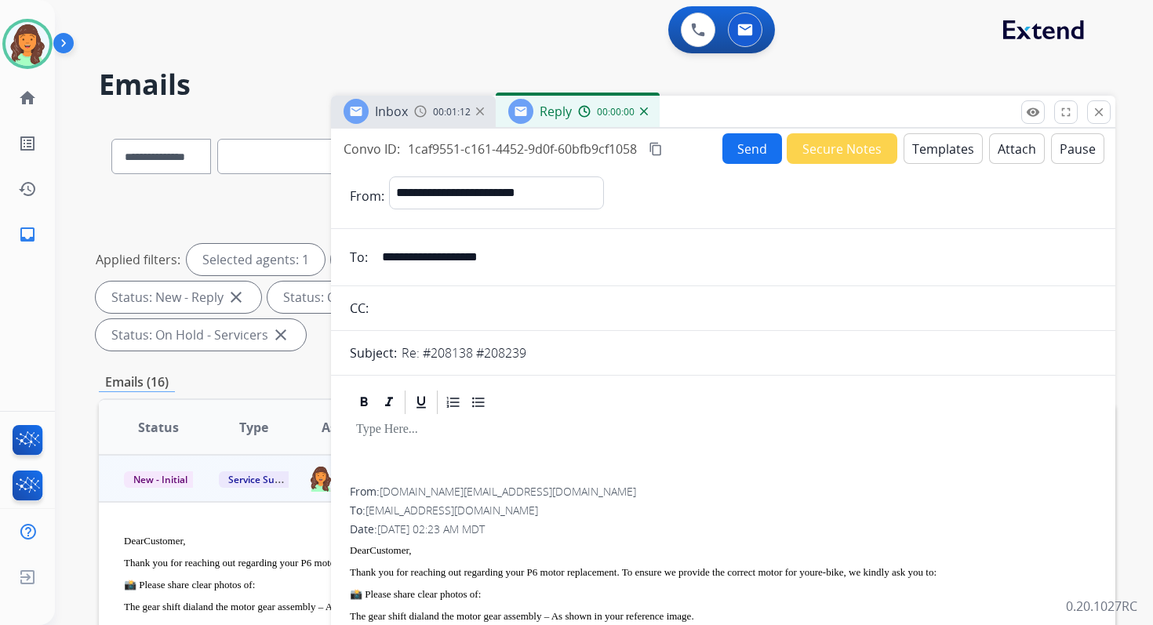
click at [936, 147] on button "Templates" at bounding box center [942, 148] width 79 height 31
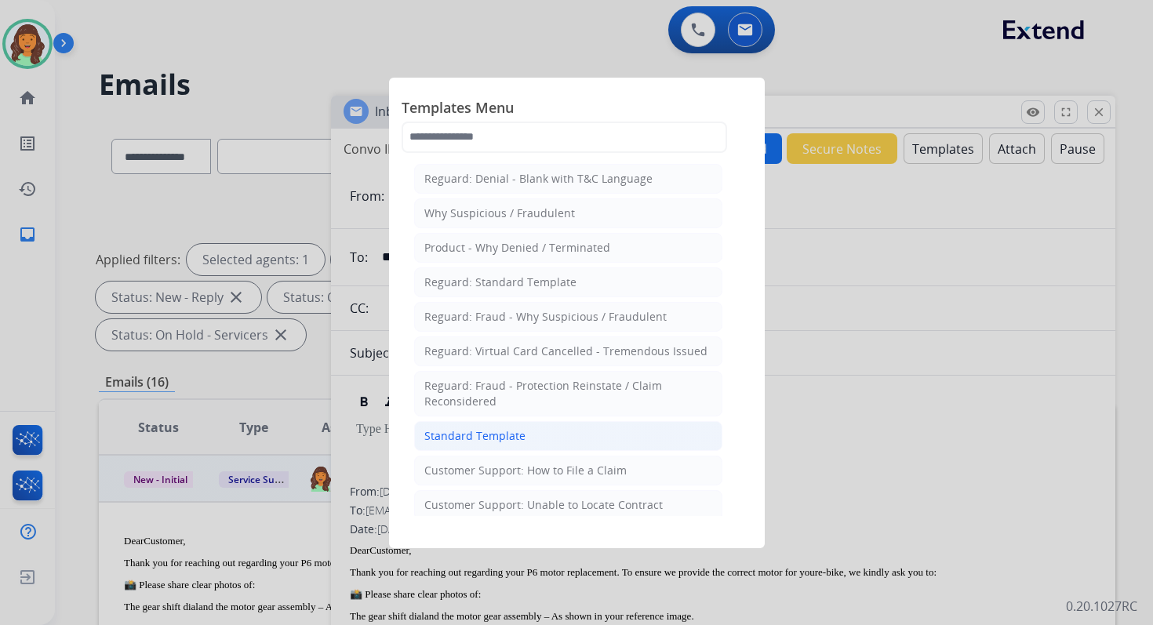
click at [534, 431] on li "Standard Template" at bounding box center [568, 436] width 308 height 30
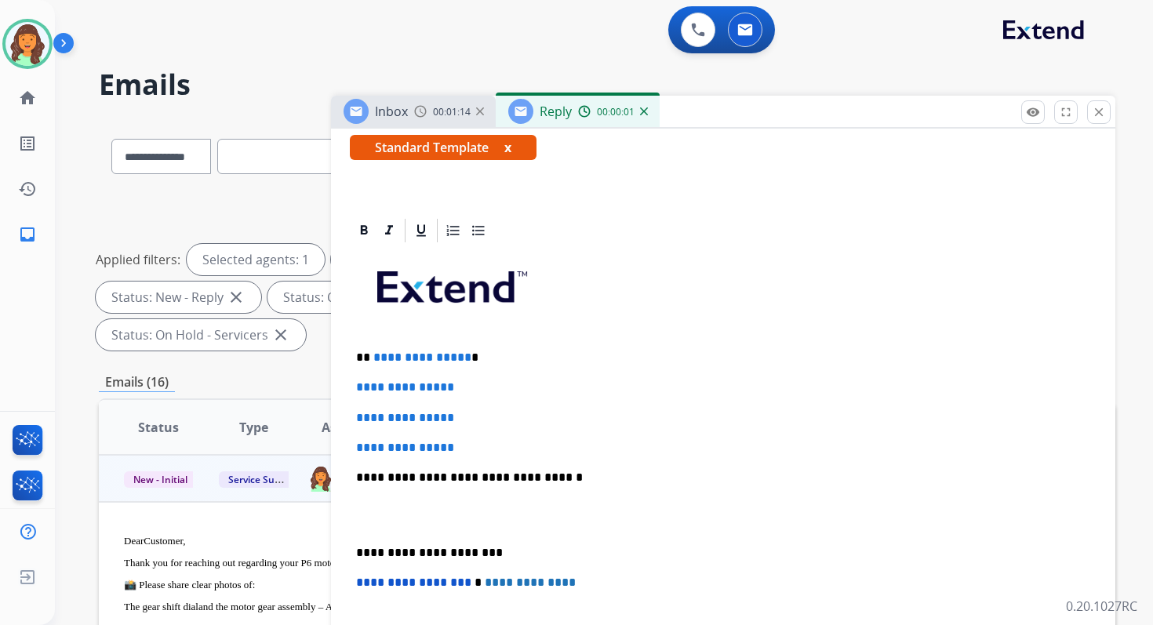
scroll to position [318, 0]
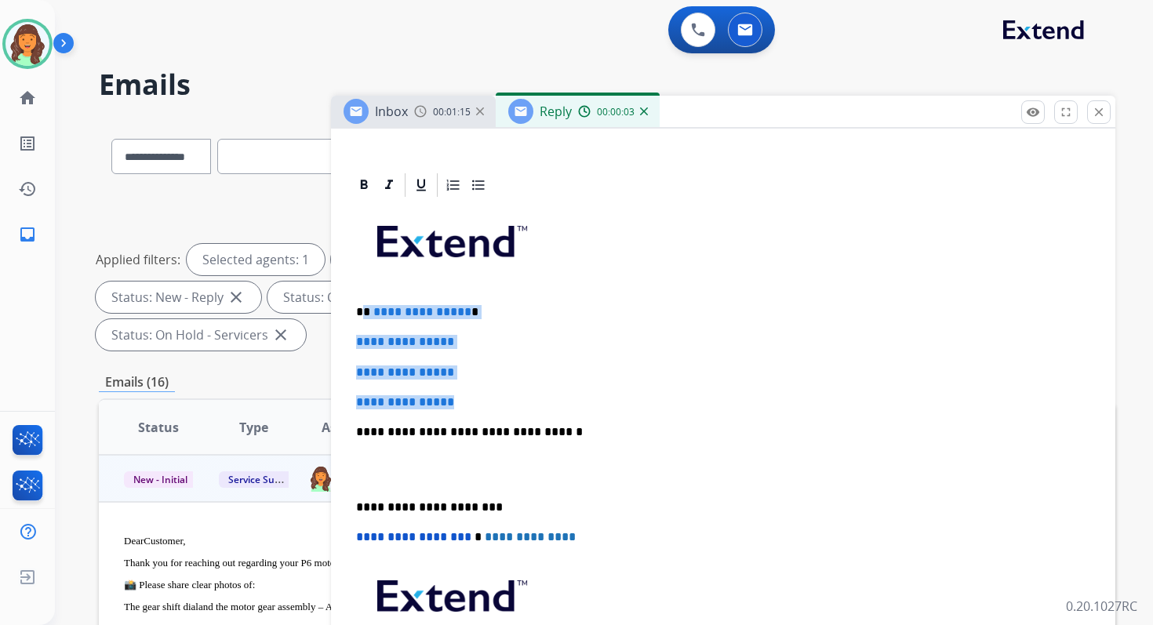
drag, startPoint x: 366, startPoint y: 310, endPoint x: 469, endPoint y: 406, distance: 140.9
click at [469, 406] on div "**********" at bounding box center [723, 469] width 747 height 540
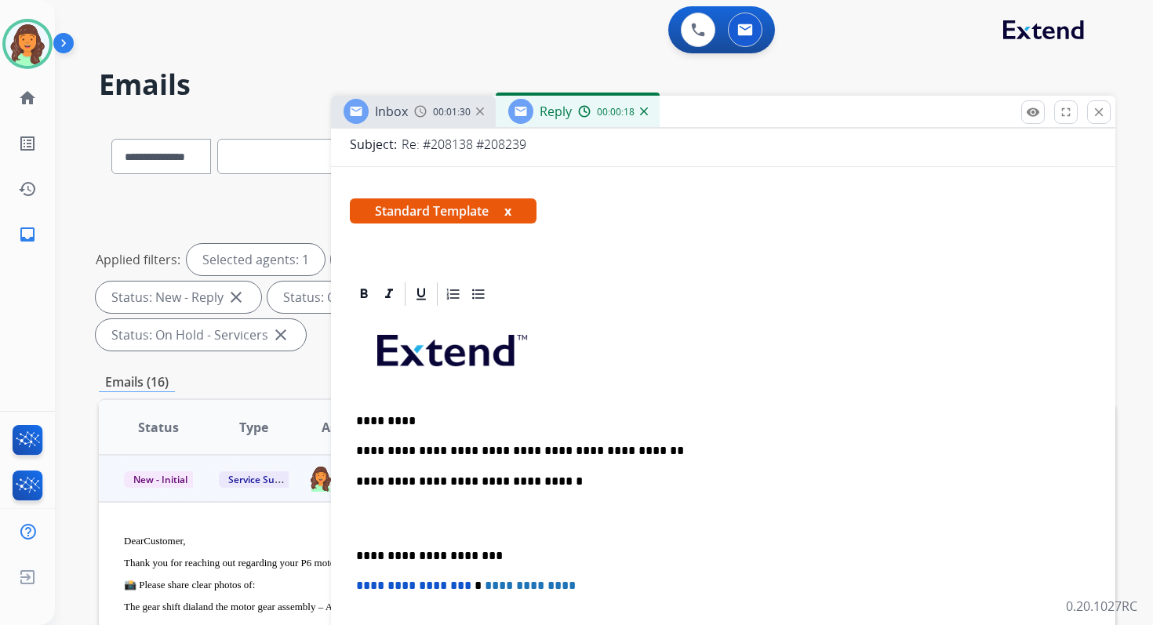
scroll to position [0, 0]
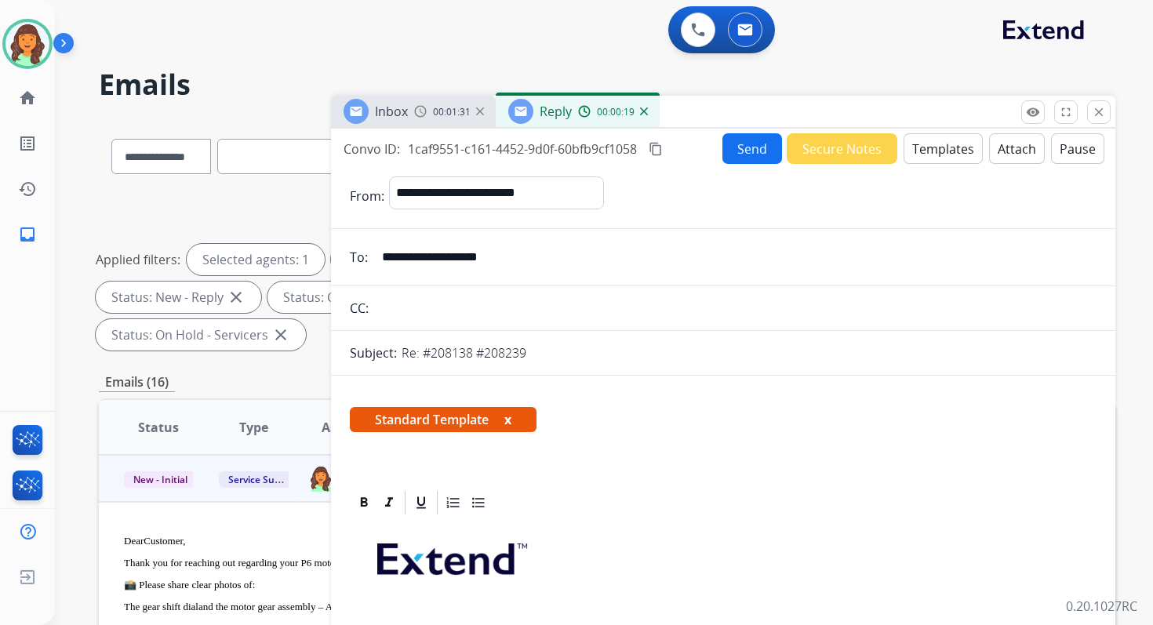
click at [996, 151] on button "Attach" at bounding box center [1017, 148] width 56 height 31
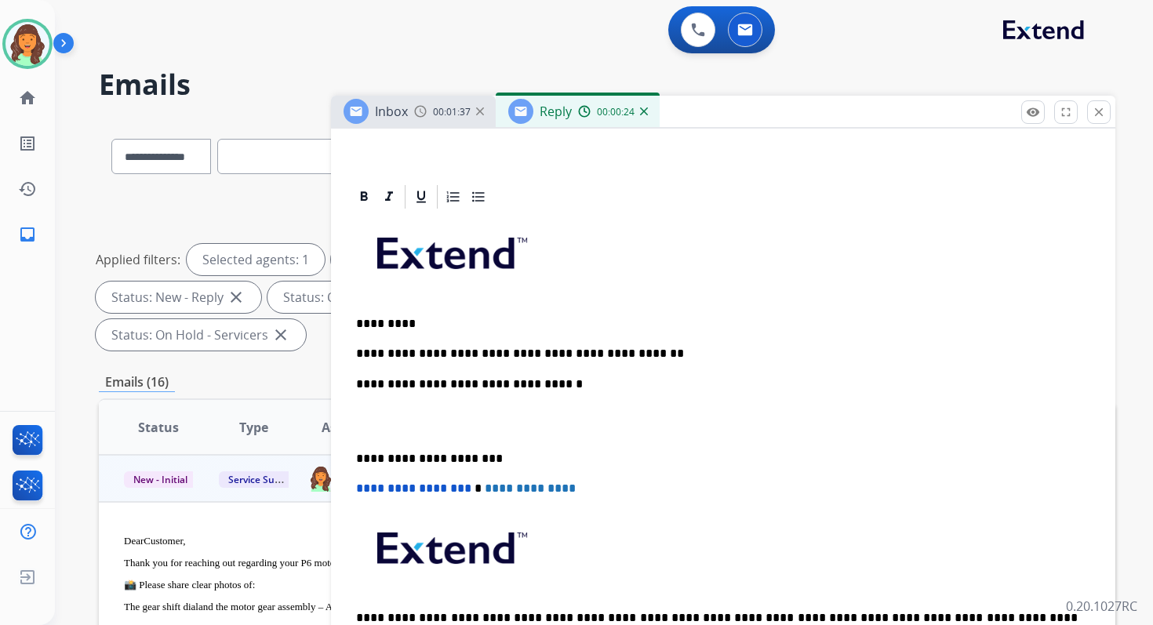
scroll to position [345, 0]
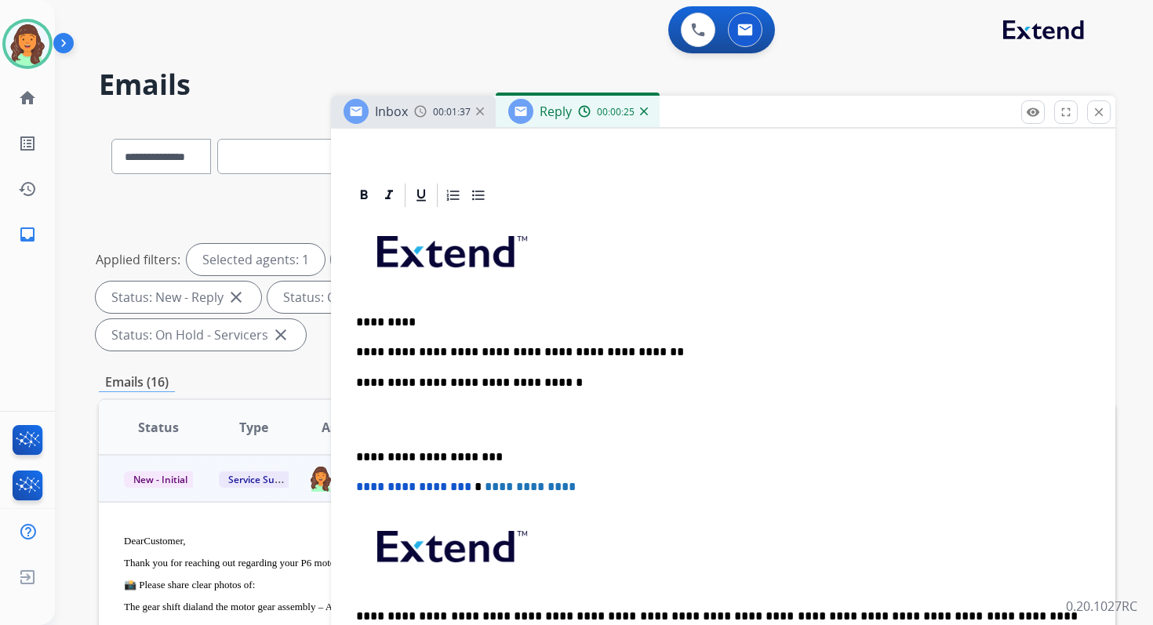
click at [517, 381] on p "**********" at bounding box center [716, 383] width 721 height 14
click at [412, 453] on p "**********" at bounding box center [716, 457] width 721 height 14
click at [362, 489] on span "**********" at bounding box center [413, 487] width 115 height 12
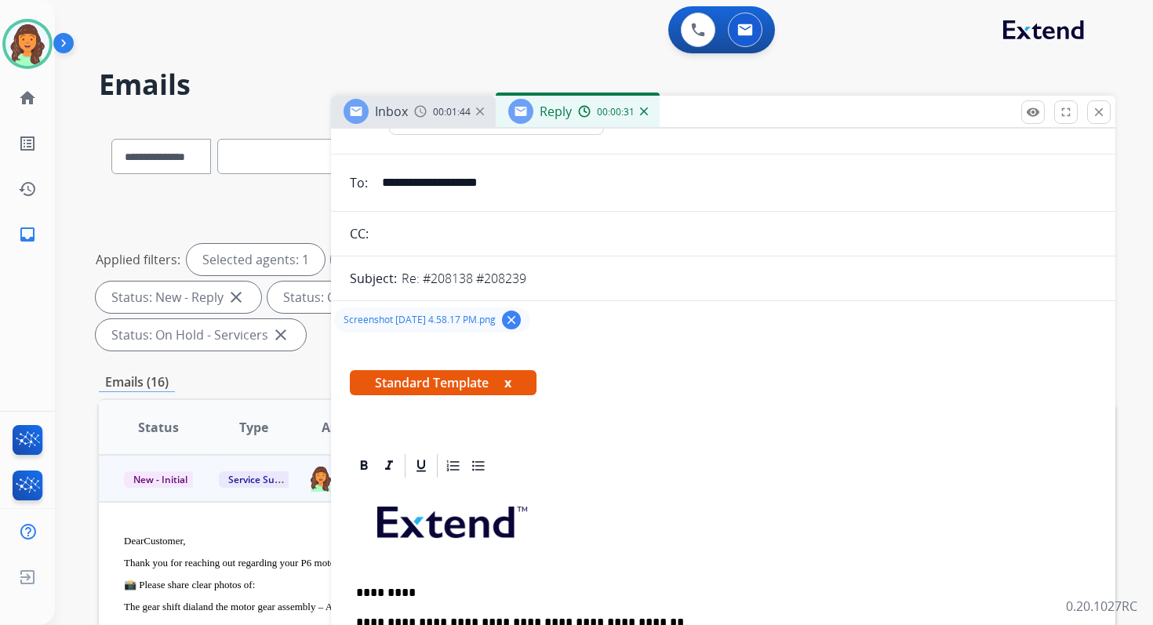
scroll to position [0, 0]
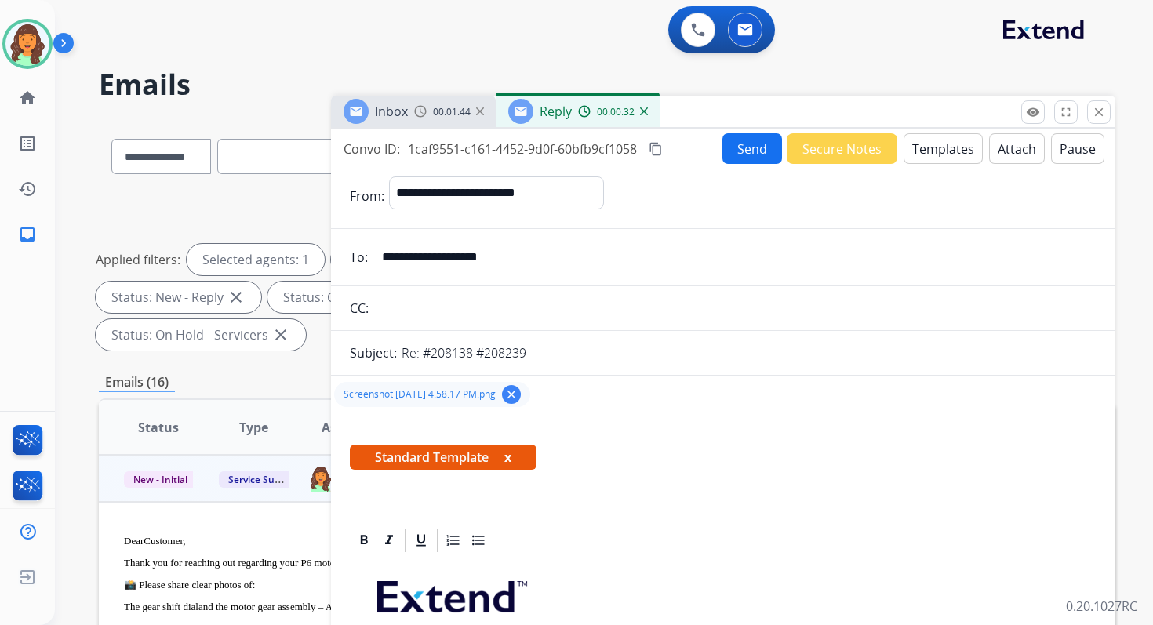
click at [747, 139] on button "Send" at bounding box center [752, 148] width 60 height 31
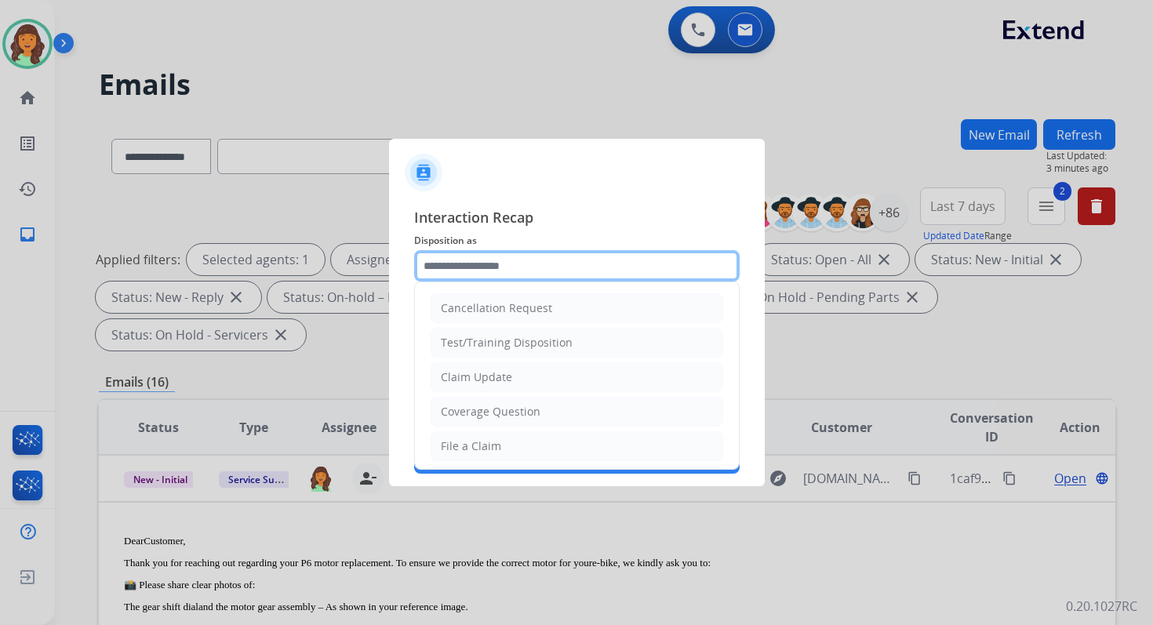
click at [488, 267] on input "text" at bounding box center [576, 265] width 325 height 31
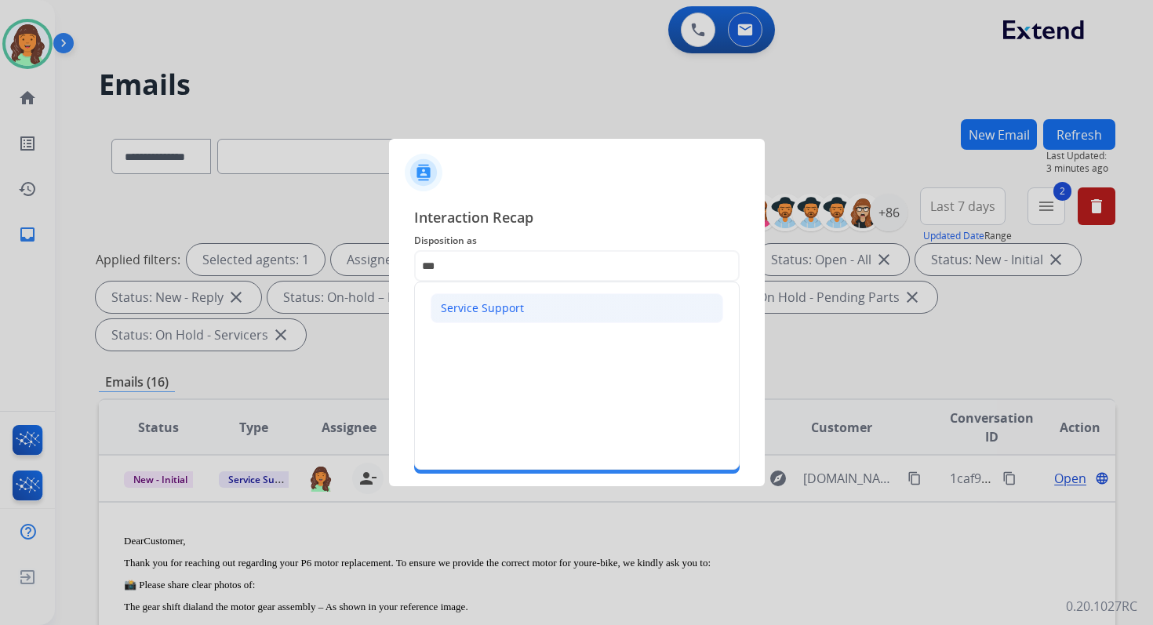
click at [486, 302] on div "Service Support" at bounding box center [482, 308] width 83 height 16
type input "**********"
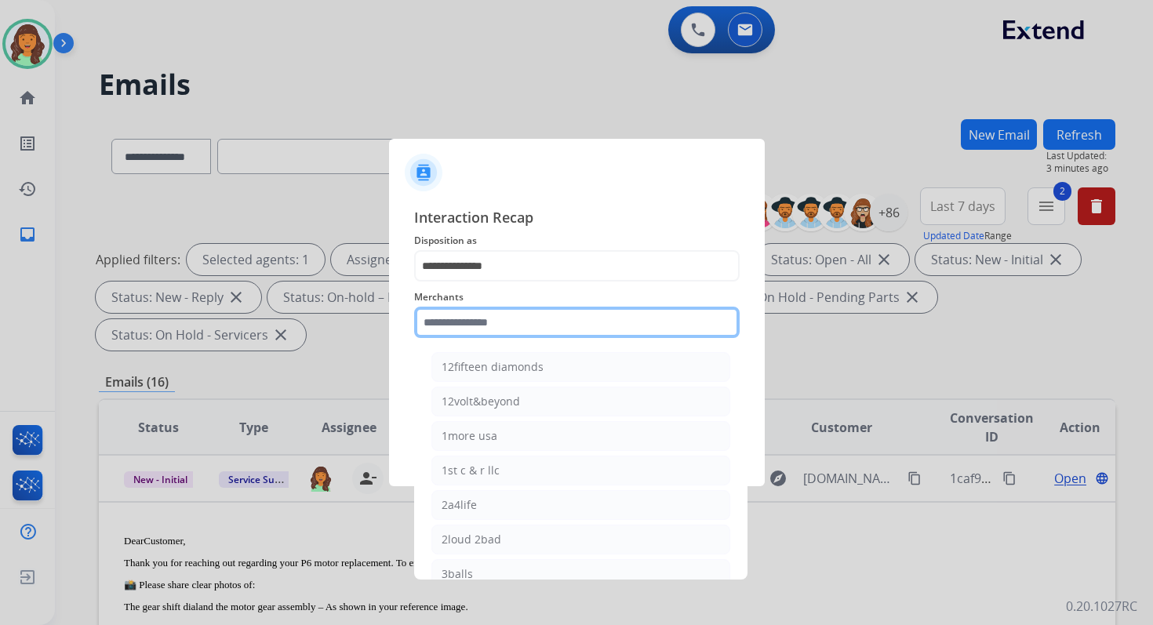
click at [486, 313] on input "text" at bounding box center [576, 322] width 325 height 31
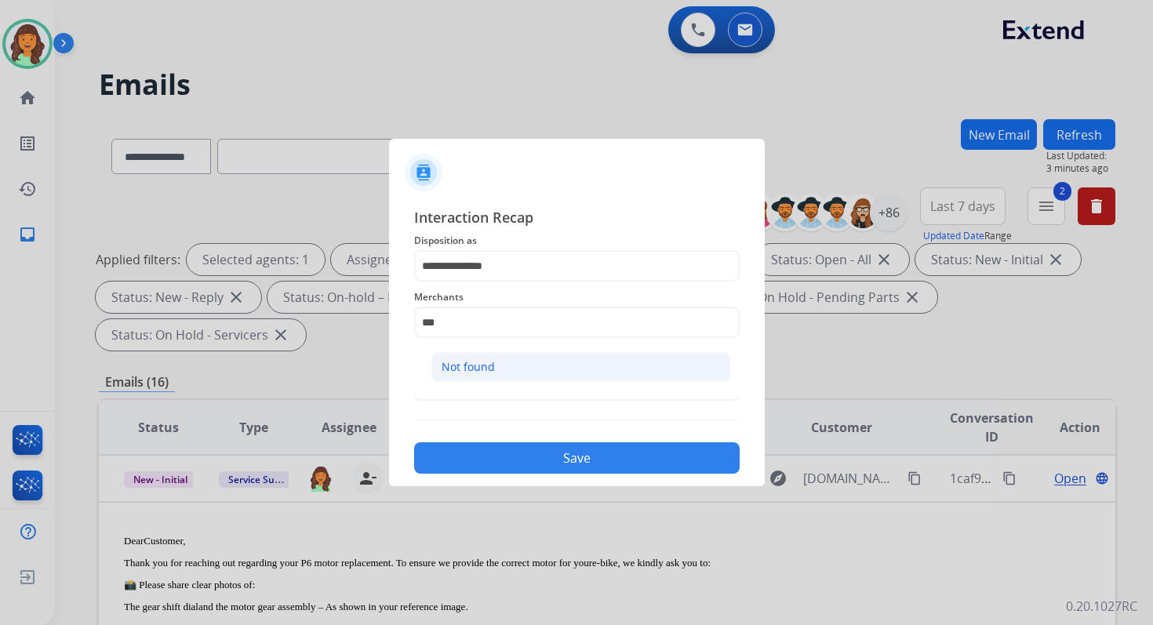
click at [495, 365] on li "Not found" at bounding box center [580, 367] width 299 height 30
type input "*********"
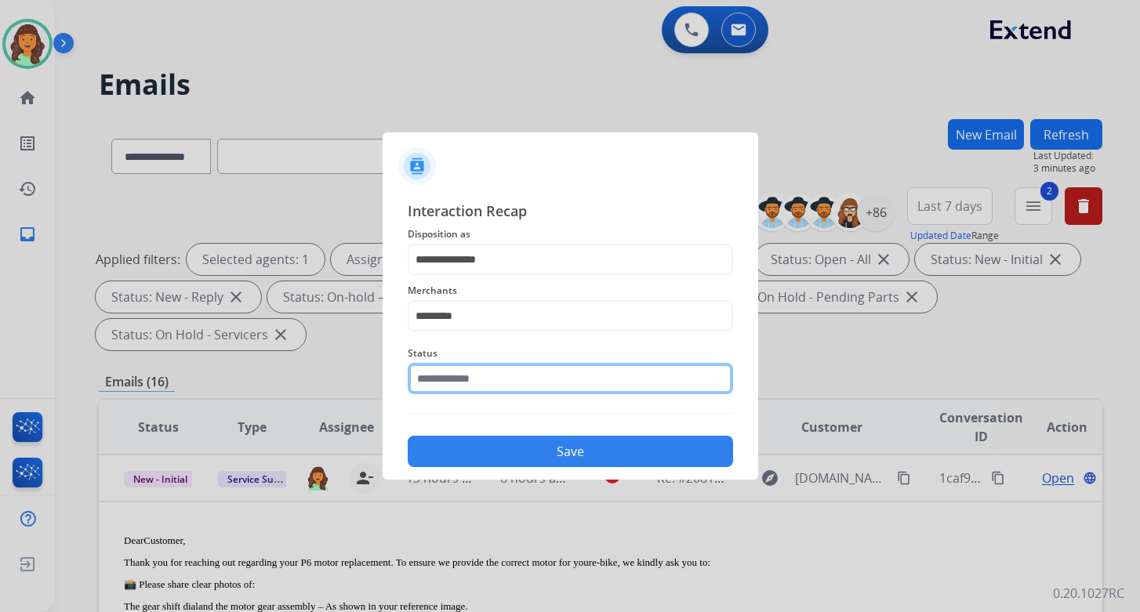
click at [495, 375] on input "text" at bounding box center [570, 378] width 325 height 31
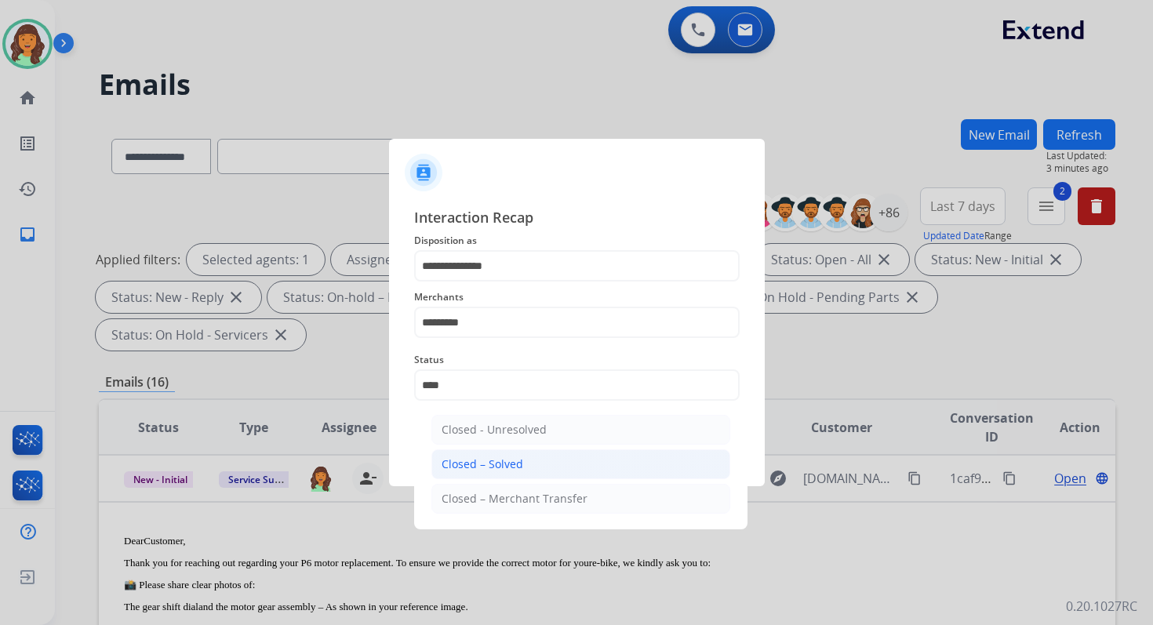
click at [520, 460] on div "Closed – Solved" at bounding box center [482, 464] width 82 height 16
type input "**********"
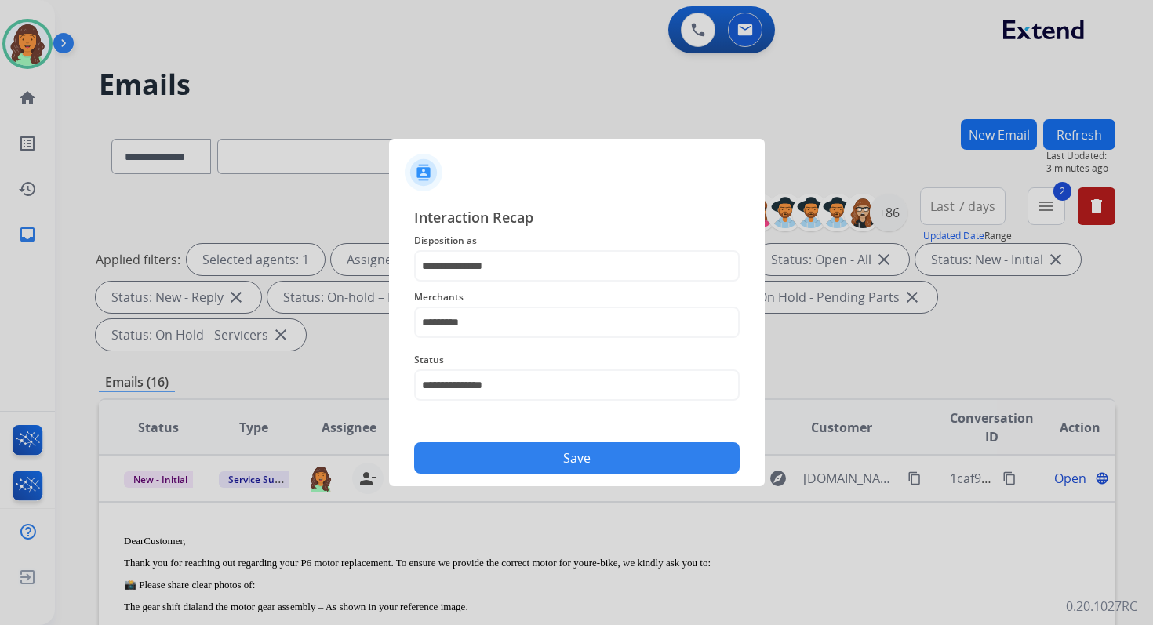
click at [520, 460] on button "Save" at bounding box center [576, 457] width 325 height 31
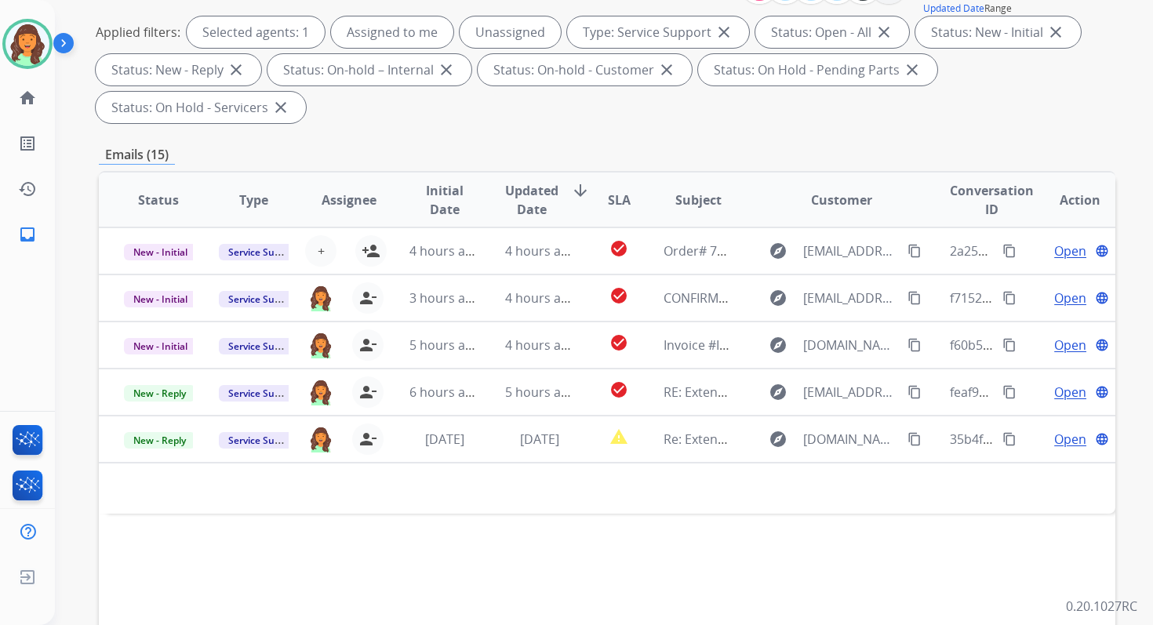
scroll to position [380, 0]
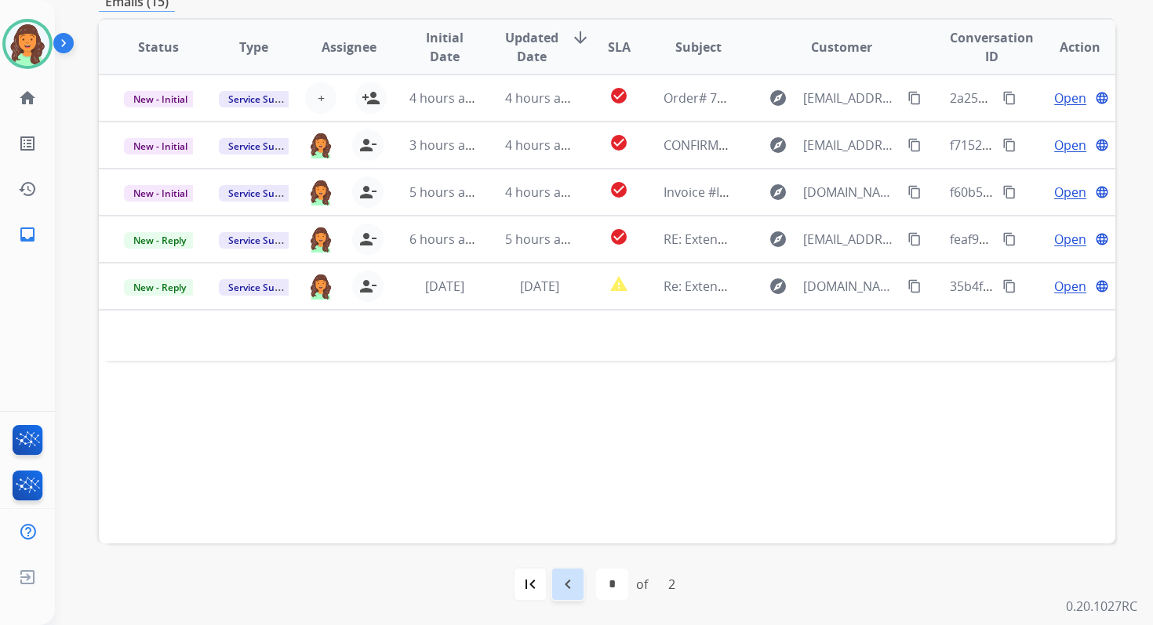
click at [562, 580] on mat-icon "navigate_before" at bounding box center [567, 584] width 19 height 19
select select "*"
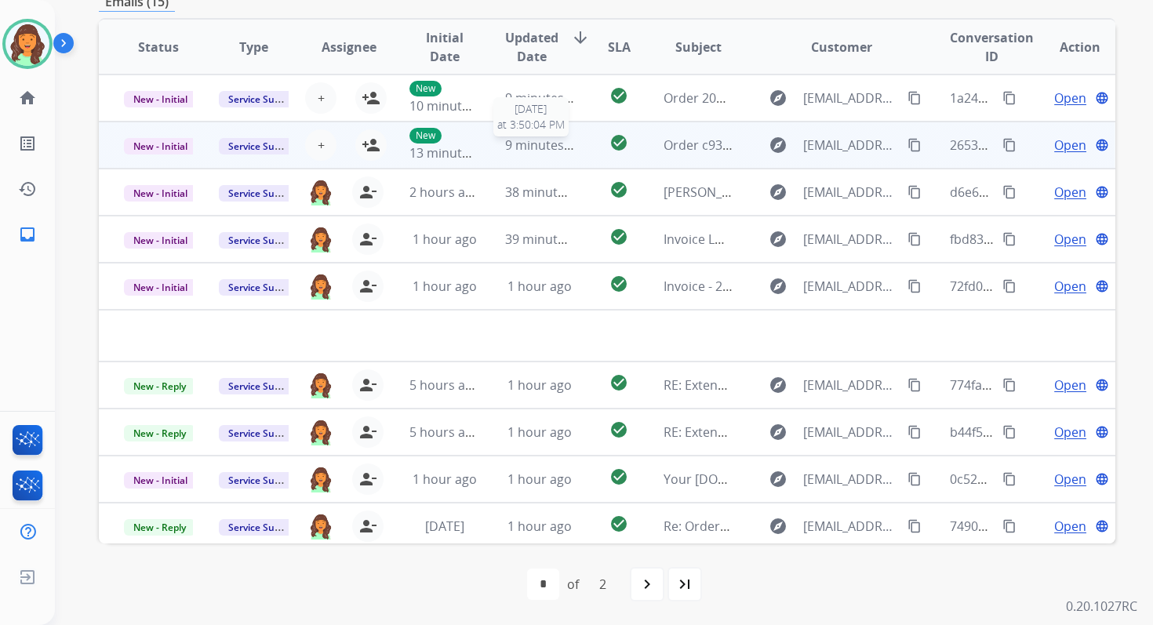
click at [524, 150] on span "9 minutes ago" at bounding box center [547, 144] width 84 height 17
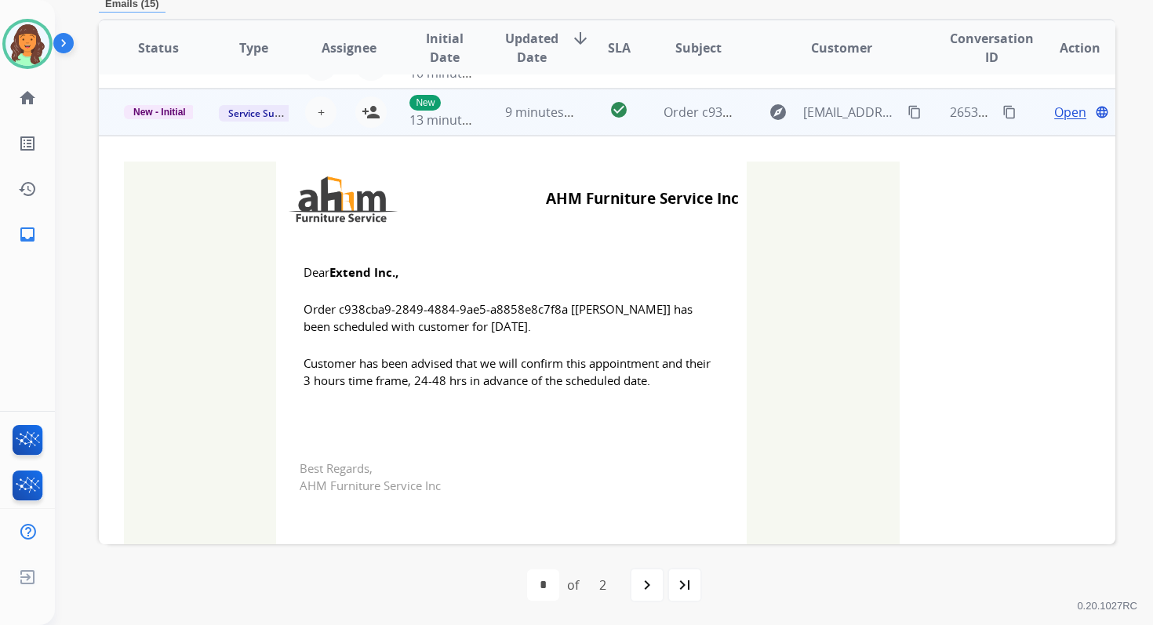
scroll to position [47, 0]
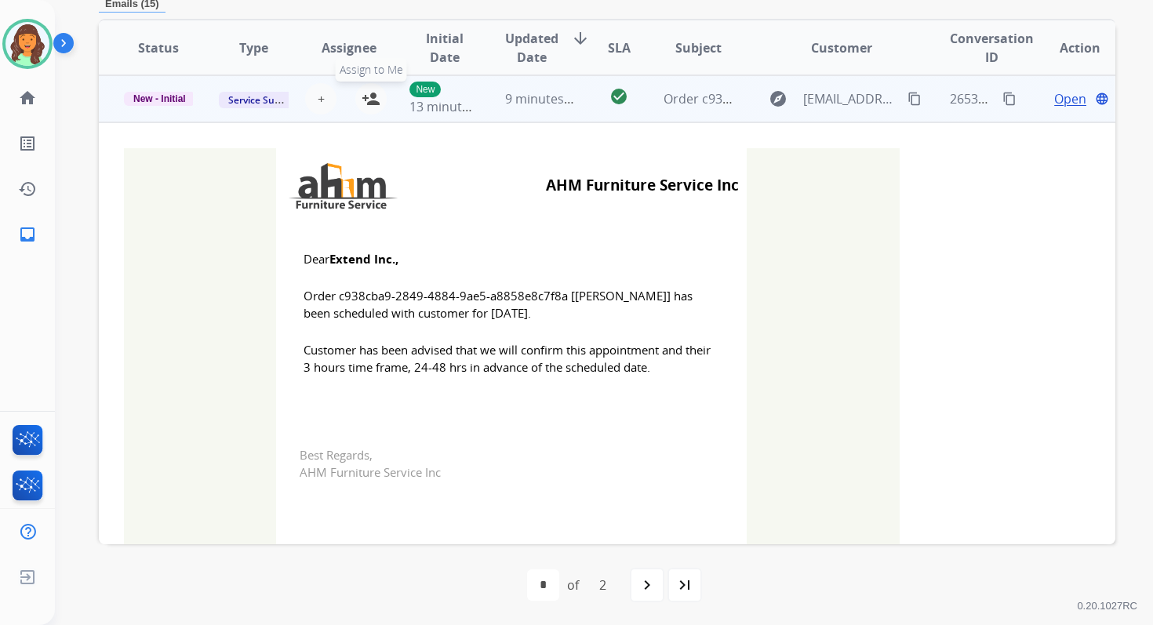
click at [377, 103] on button "person_add Assign to Me" at bounding box center [370, 98] width 31 height 31
click at [182, 100] on span "New - Initial" at bounding box center [159, 99] width 71 height 14
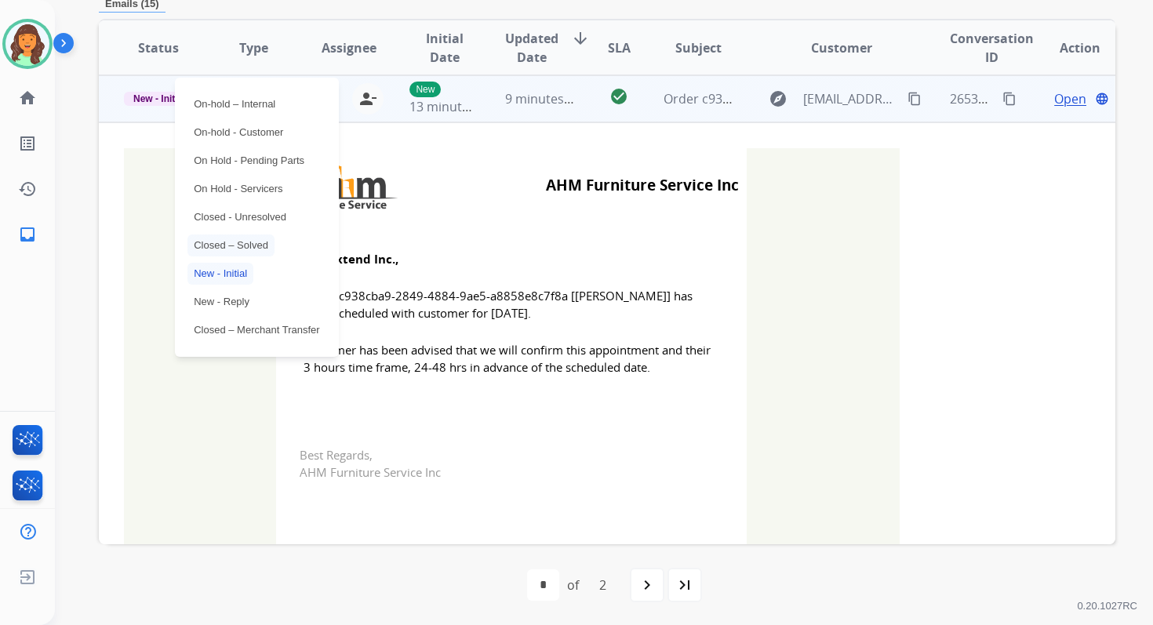
click at [234, 246] on p "Closed – Solved" at bounding box center [230, 245] width 87 height 22
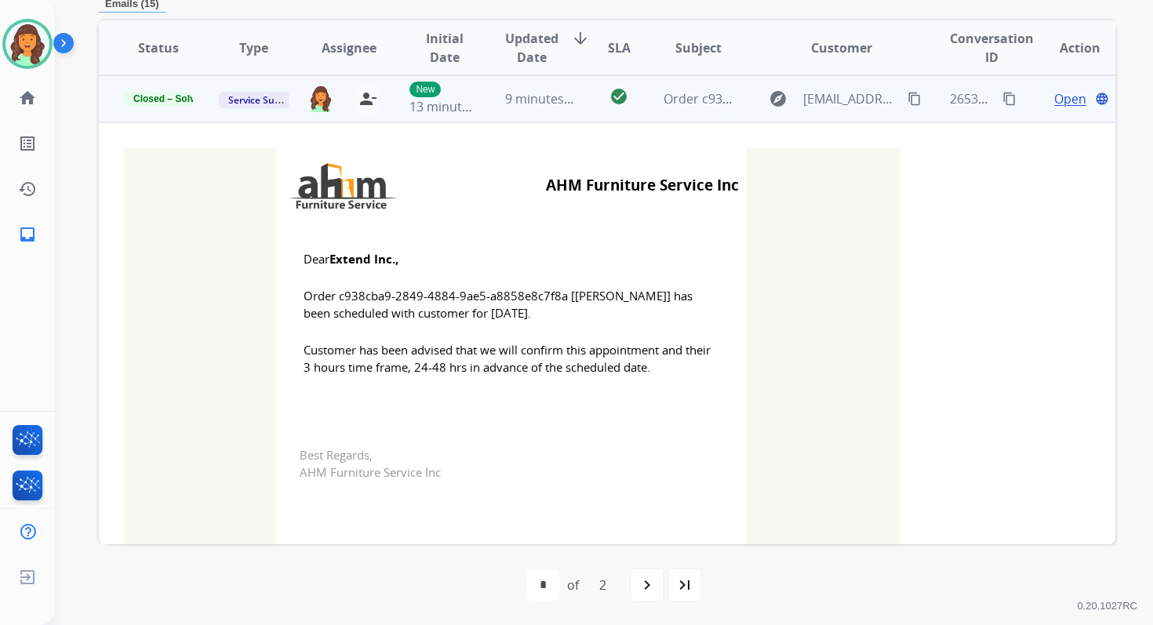
scroll to position [0, 0]
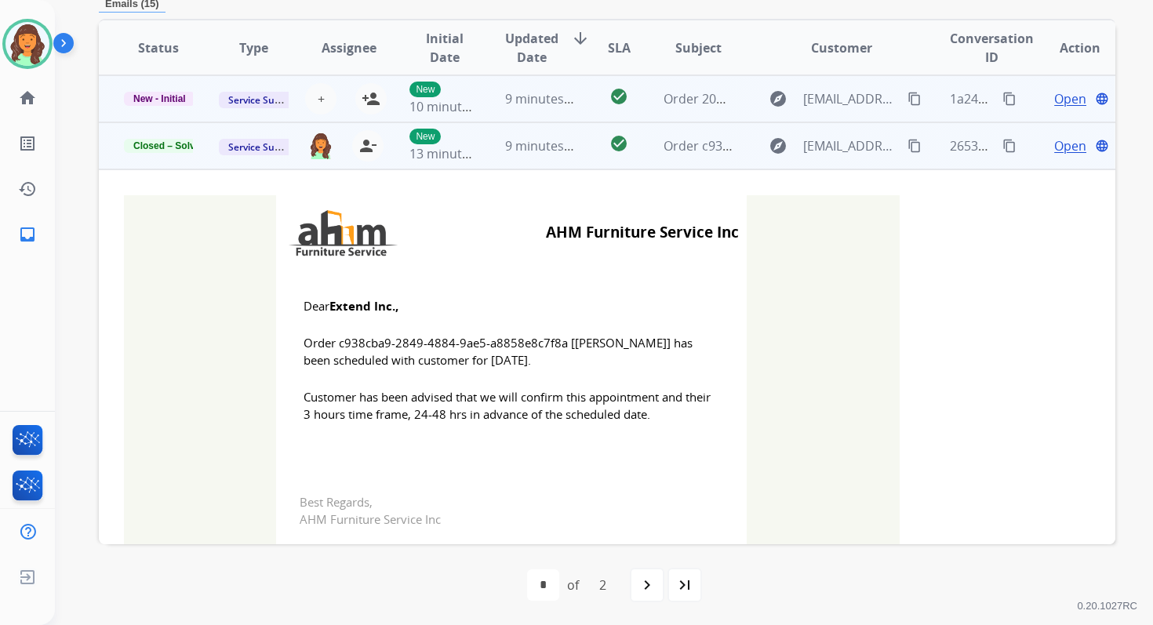
click at [544, 105] on span "9 minutes ago" at bounding box center [547, 98] width 84 height 17
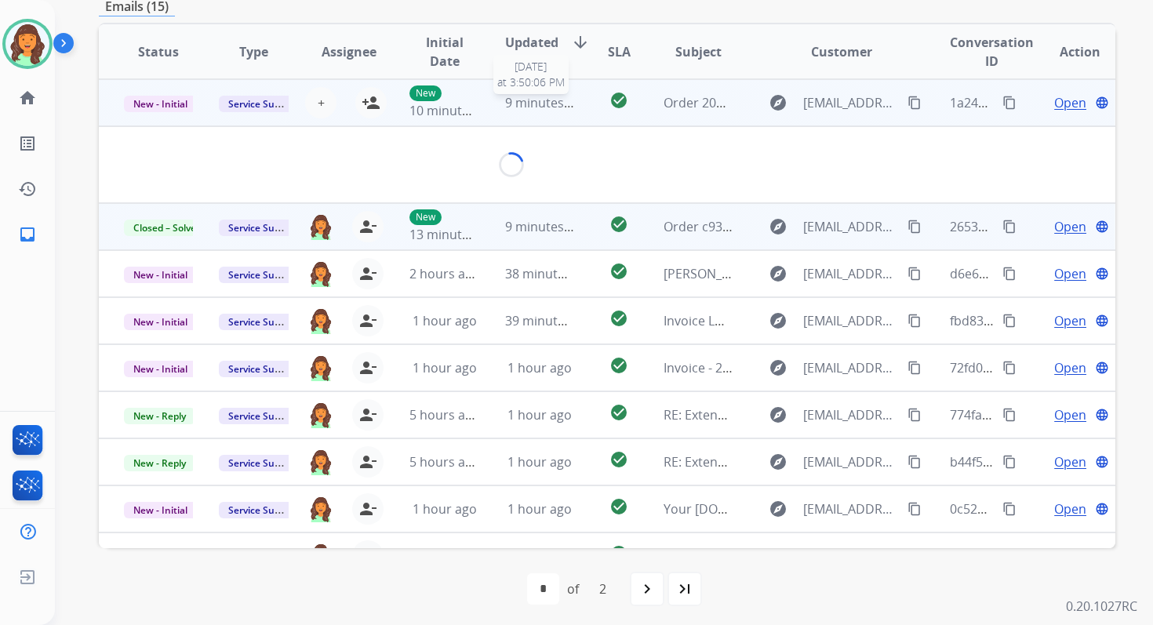
scroll to position [376, 0]
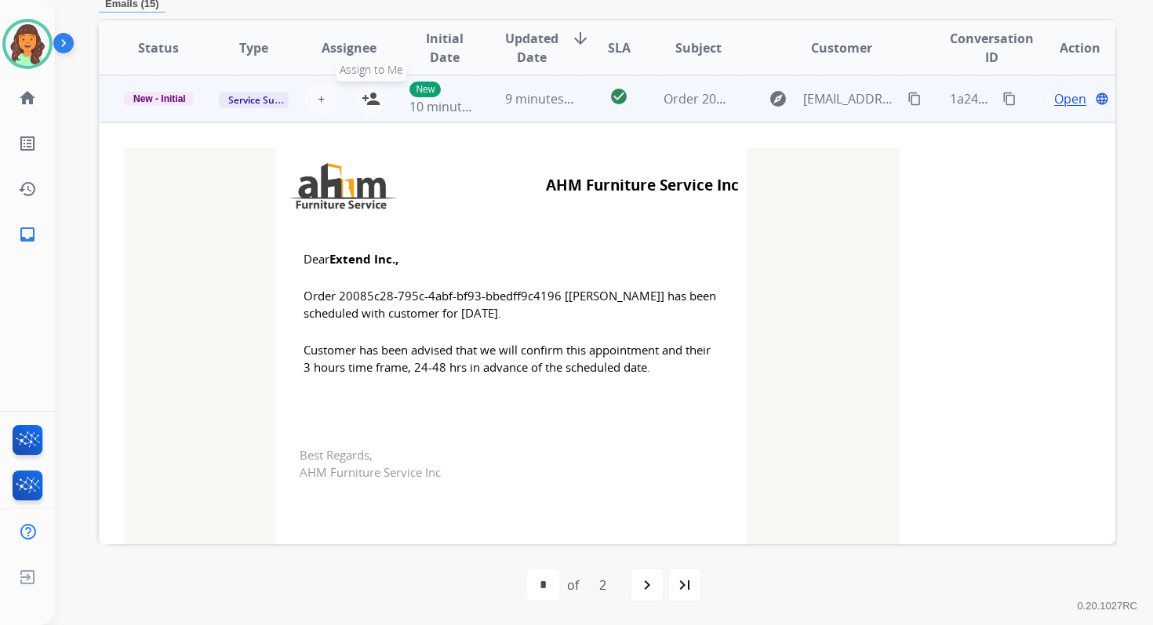
click at [369, 99] on mat-icon "person_add" at bounding box center [371, 98] width 19 height 19
click at [167, 100] on span "New - Initial" at bounding box center [159, 99] width 71 height 14
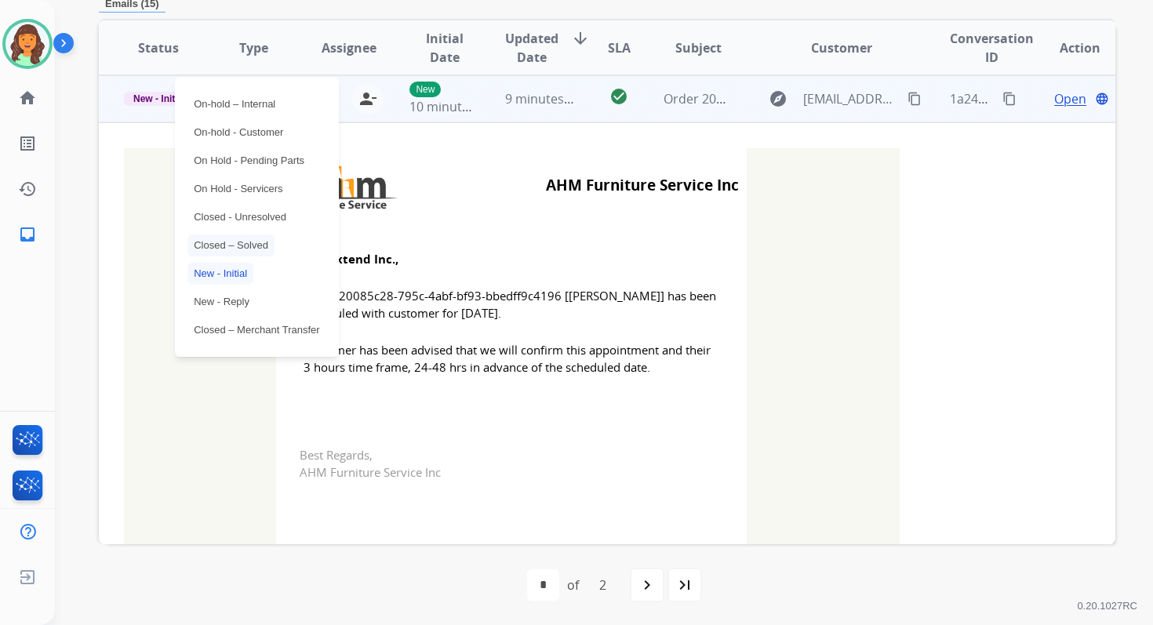
click at [231, 248] on p "Closed – Solved" at bounding box center [230, 245] width 87 height 22
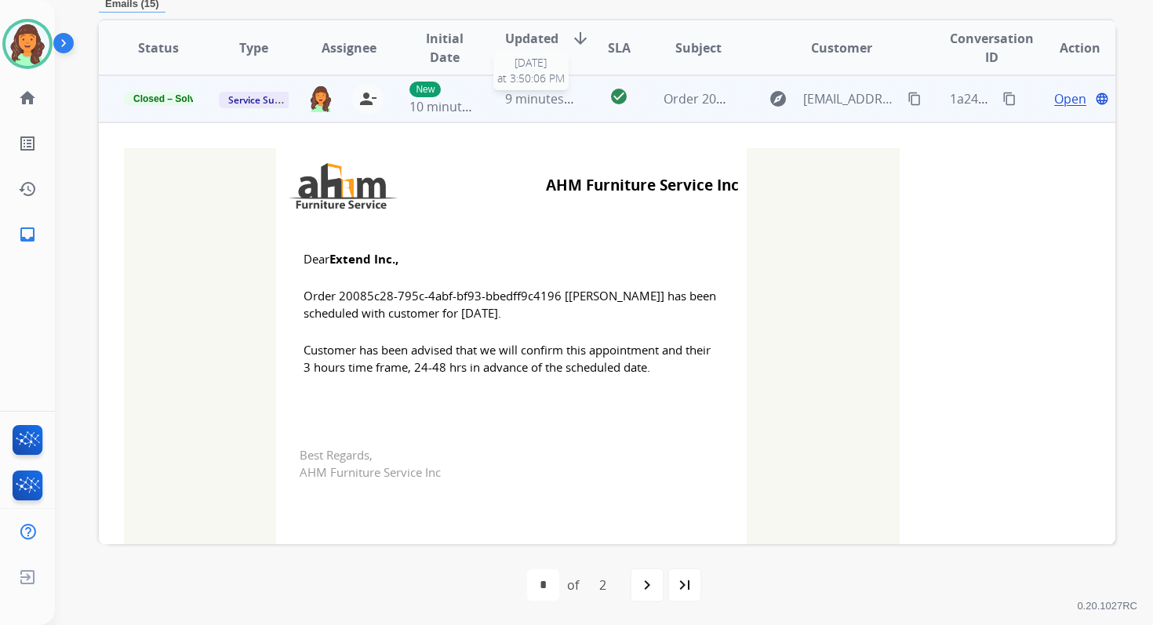
click at [515, 106] on div "9 minutes ago" at bounding box center [539, 98] width 69 height 19
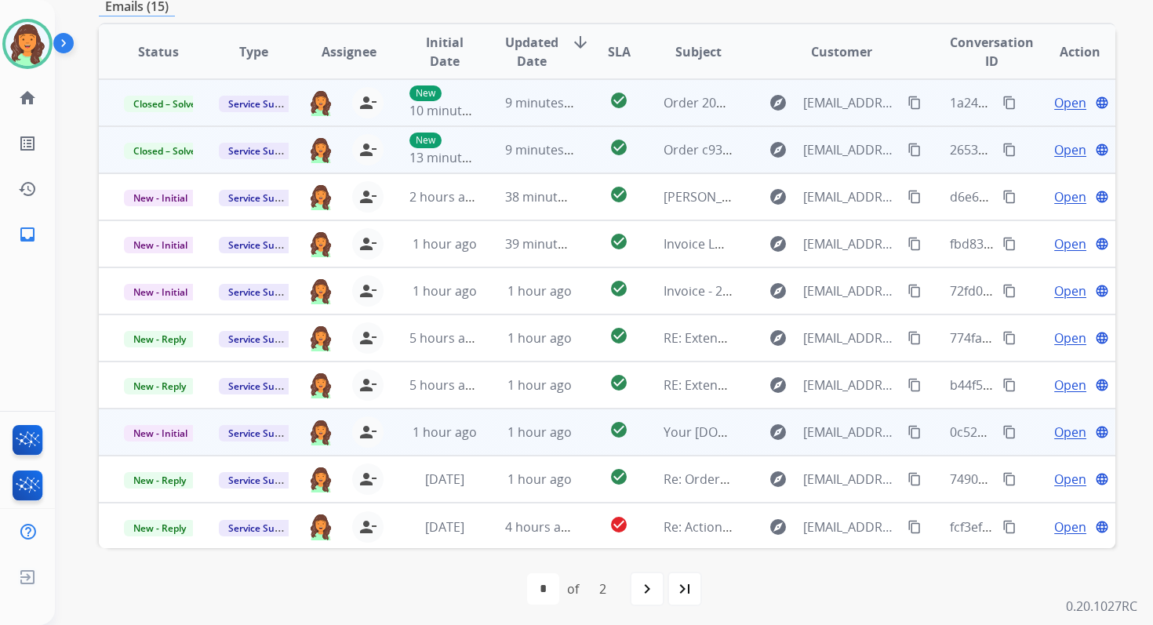
scroll to position [0, 0]
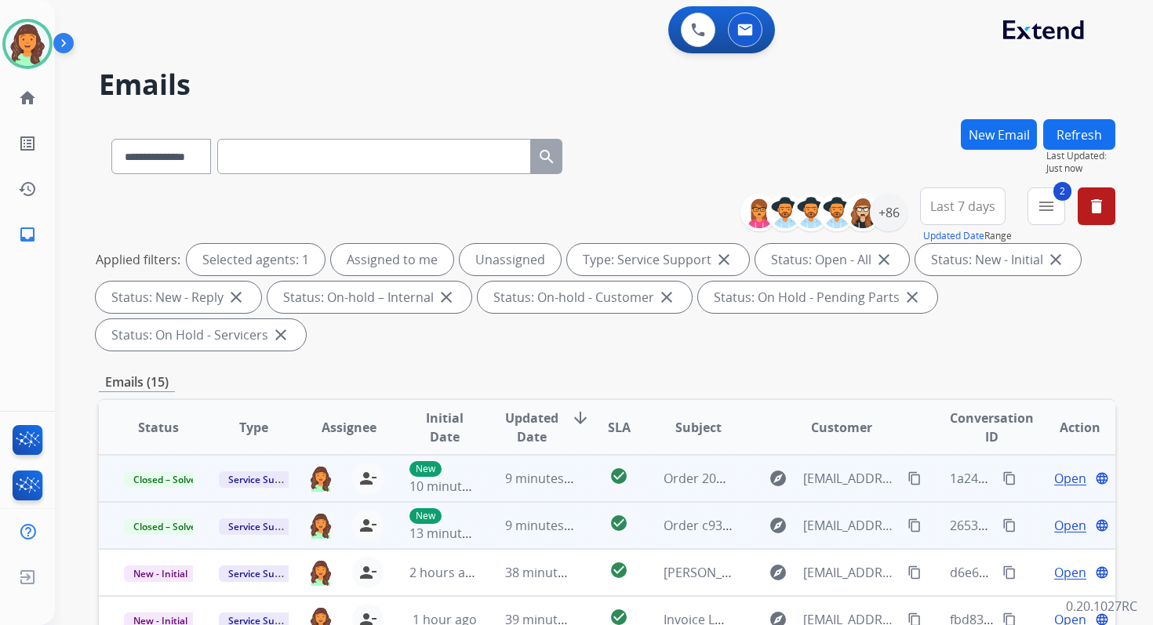
click at [1100, 127] on button "Refresh" at bounding box center [1079, 134] width 72 height 31
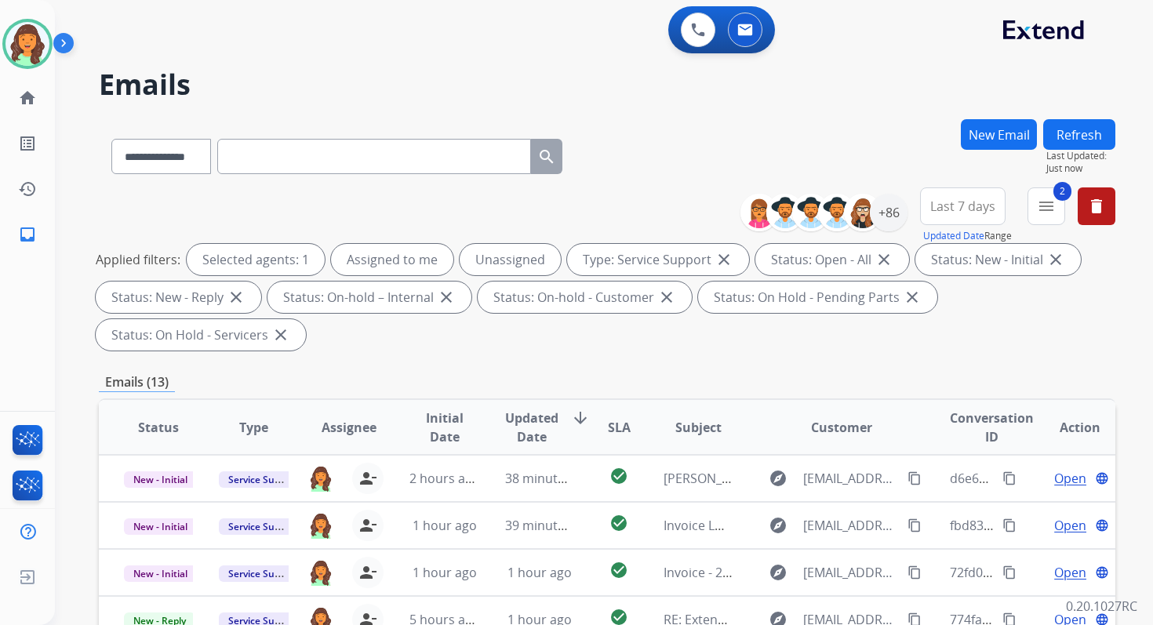
scroll to position [380, 0]
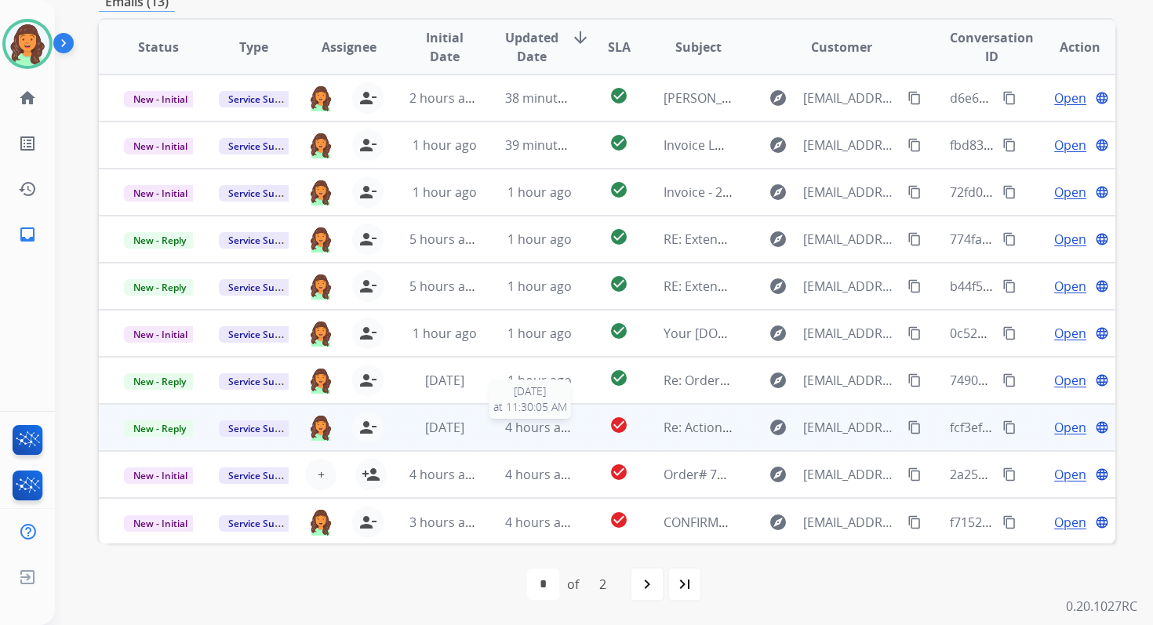
click at [543, 423] on span "4 hours ago" at bounding box center [540, 427] width 71 height 17
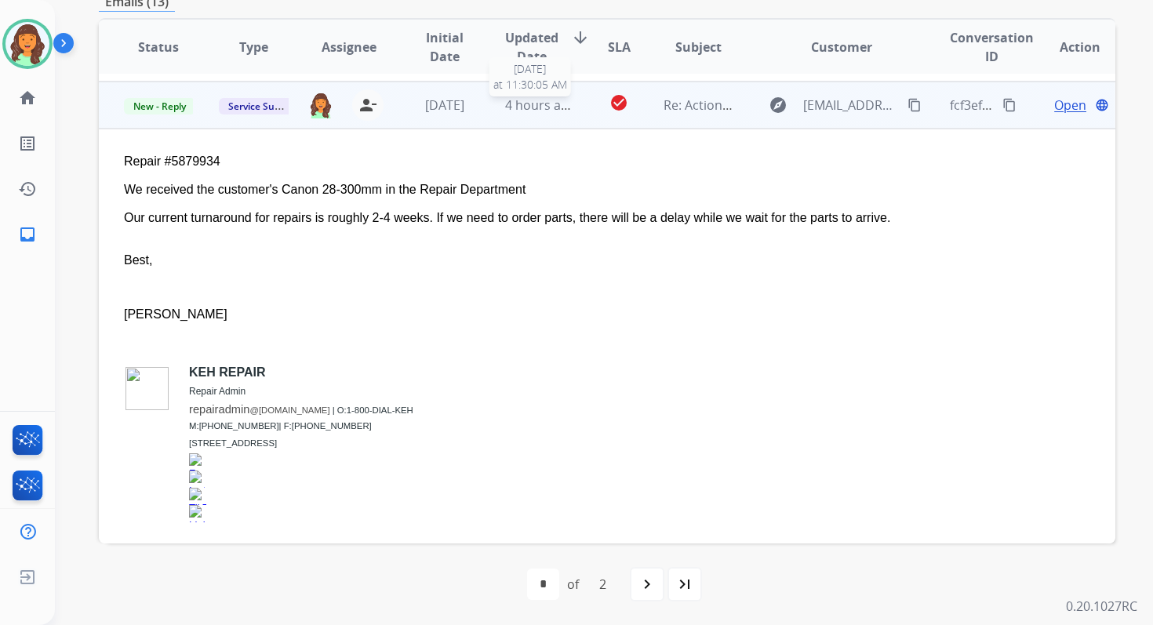
scroll to position [329, 0]
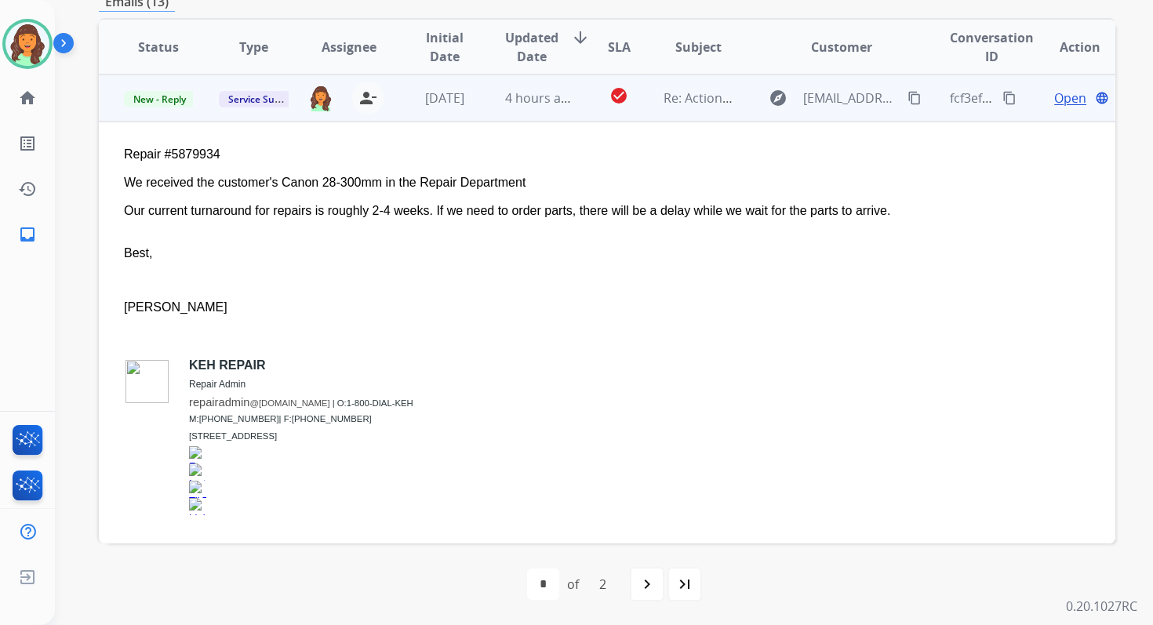
click at [1054, 97] on span "Open" at bounding box center [1070, 98] width 32 height 19
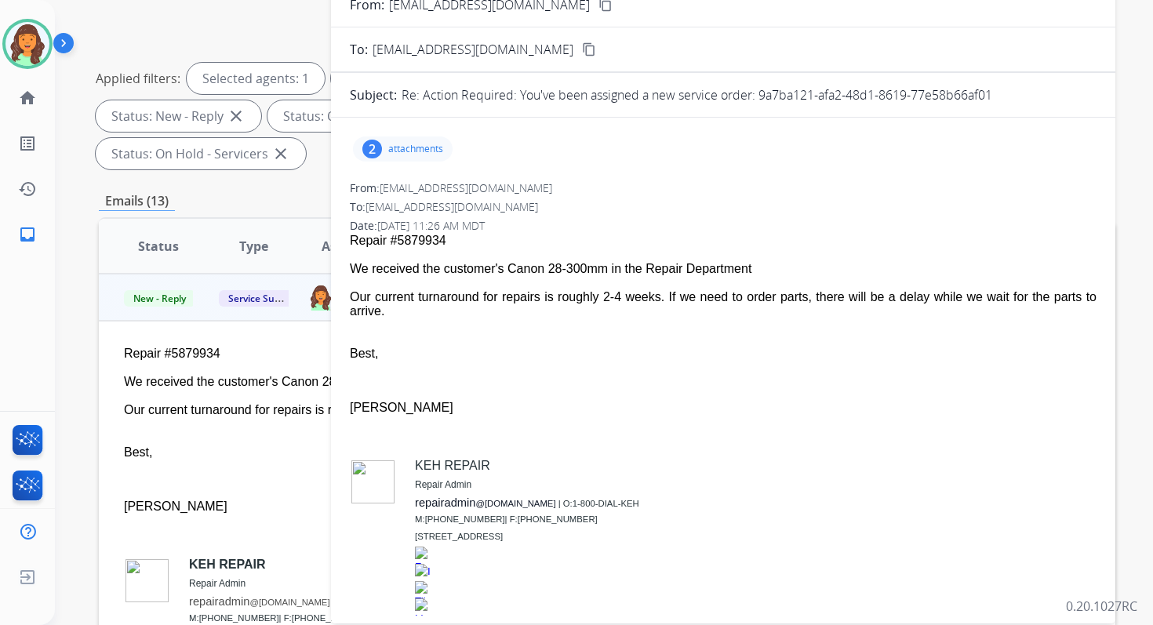
scroll to position [164, 0]
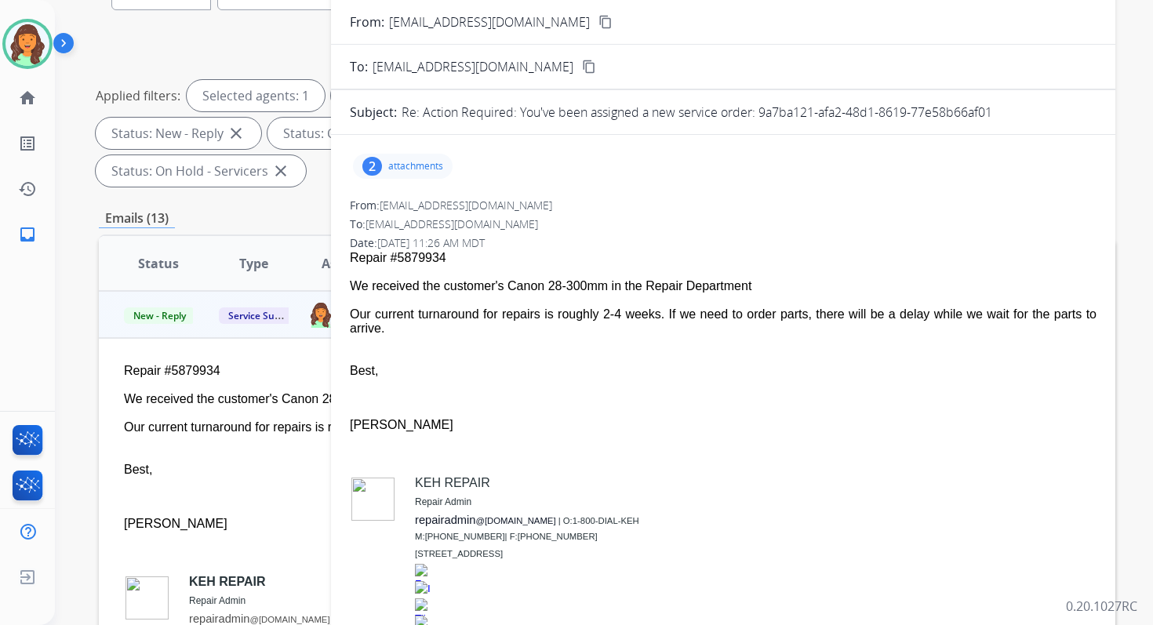
drag, startPoint x: 758, startPoint y: 109, endPoint x: 1038, endPoint y: 112, distance: 280.8
click at [1037, 113] on div "Re: Action Required: You've been assigned a new service order: 9a7ba121-afa2-48…" at bounding box center [749, 112] width 695 height 19
copy p "9a7ba121-afa2-48d1-8619-77e58b66af01"
click at [543, 321] on div "Our current turnaround for repairs is roughly 2-4 weeks. If we need to order pa…" at bounding box center [723, 321] width 747 height 28
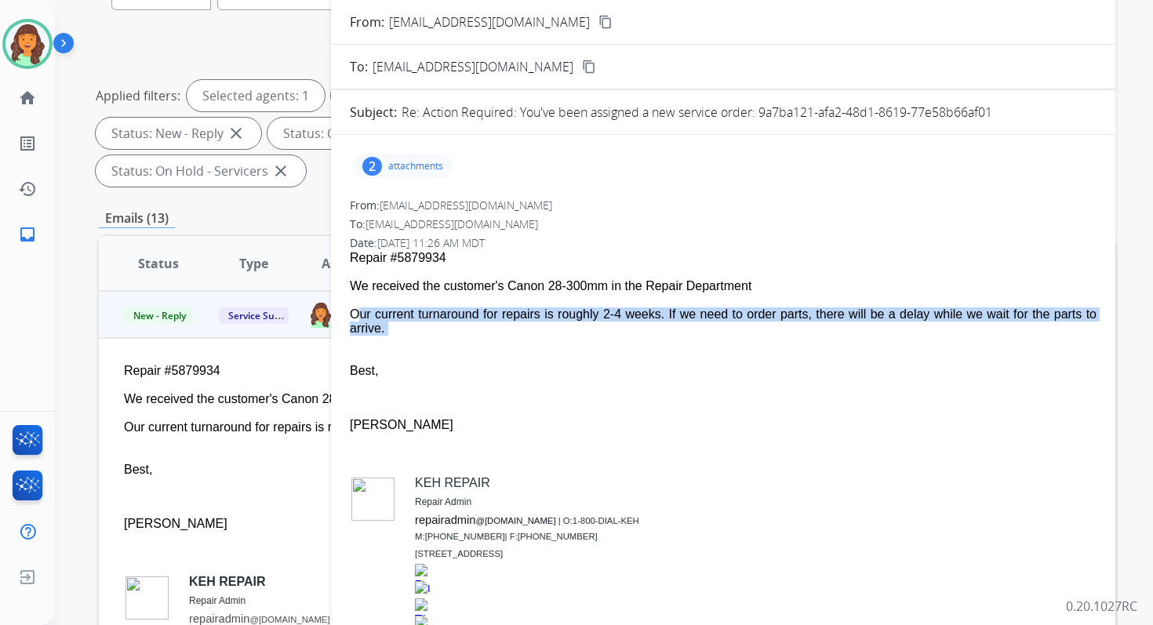
click at [543, 321] on div "Our current turnaround for repairs is roughly 2-4 weeks. If we need to order pa…" at bounding box center [723, 321] width 747 height 28
copy span "Our current turnaround for repairs is roughly 2-4 weeks. If we need to order pa…"
drag, startPoint x: 351, startPoint y: 283, endPoint x: 403, endPoint y: 336, distance: 74.9
click at [403, 336] on span "Repair #5879934 We received the customer's Canon 28-300mm in the Repair Departm…" at bounding box center [723, 452] width 747 height 402
copy span "We received the customer's Canon 28-300mm in the Repair Department Our current …"
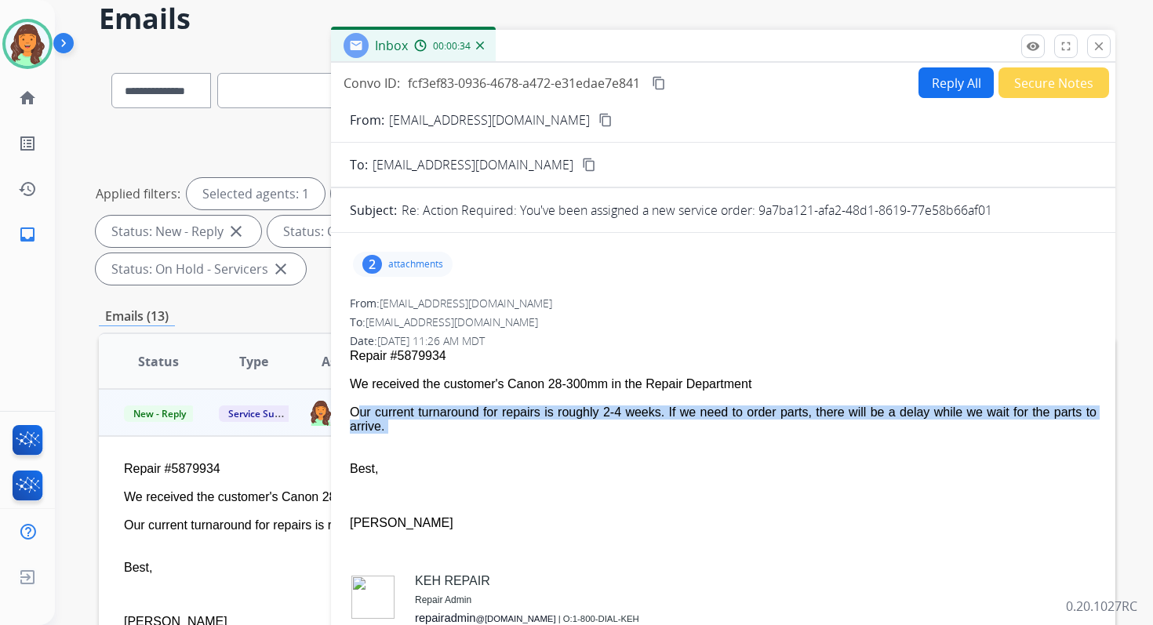
scroll to position [51, 0]
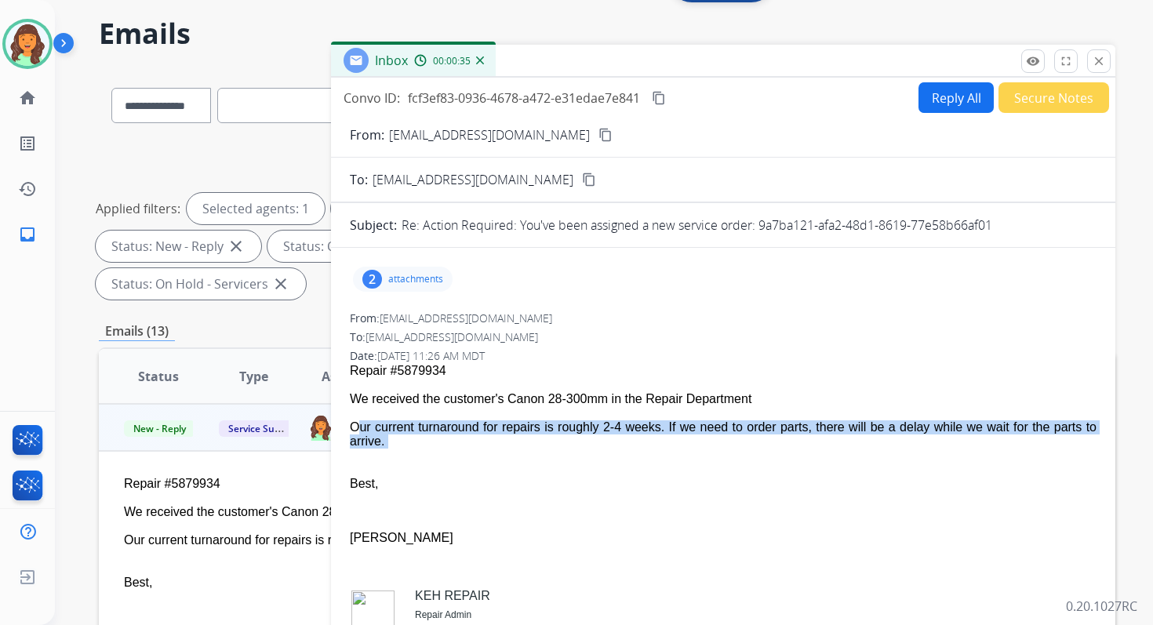
click at [653, 93] on button "content_copy" at bounding box center [658, 98] width 19 height 19
click at [1099, 66] on mat-icon "close" at bounding box center [1099, 61] width 14 height 14
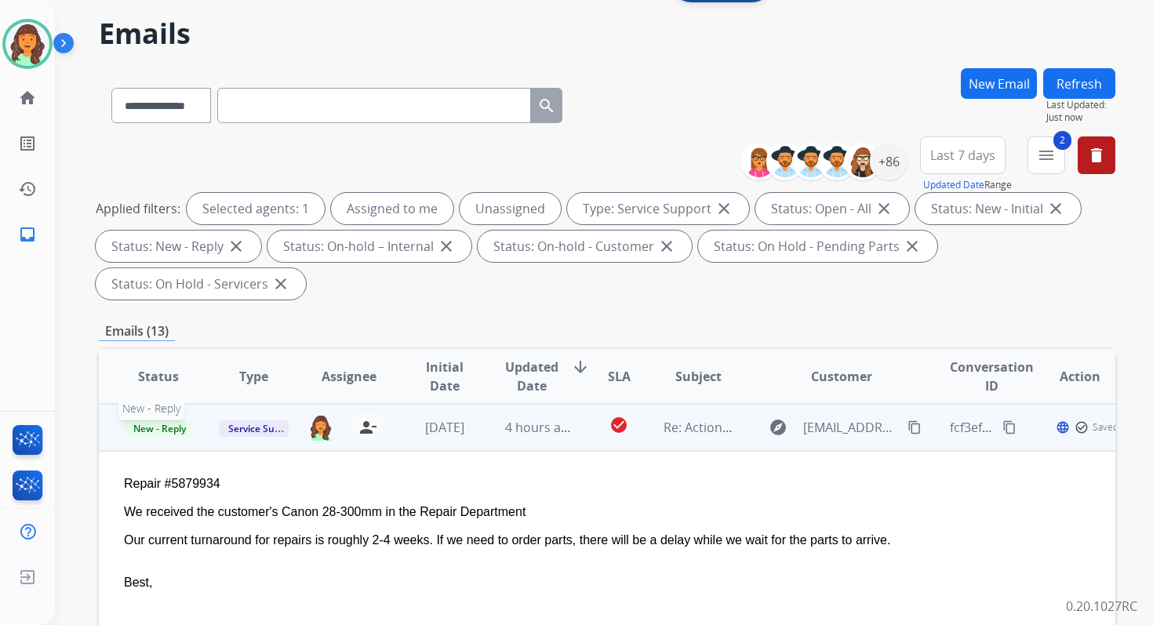
click at [169, 421] on span "New - Reply" at bounding box center [159, 428] width 71 height 16
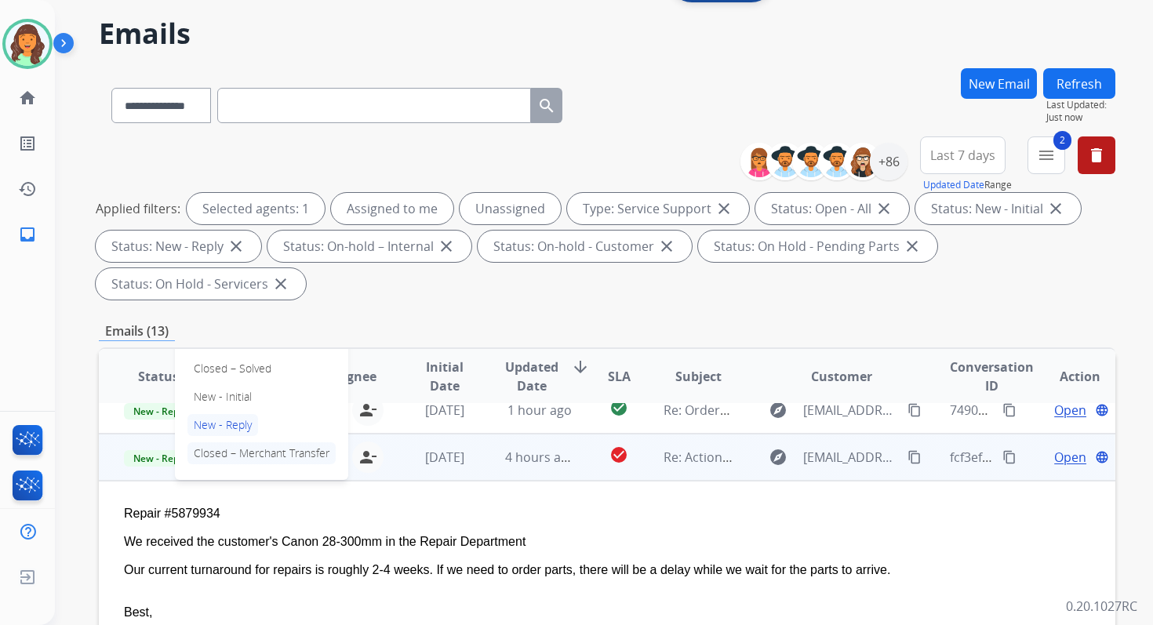
scroll to position [289, 0]
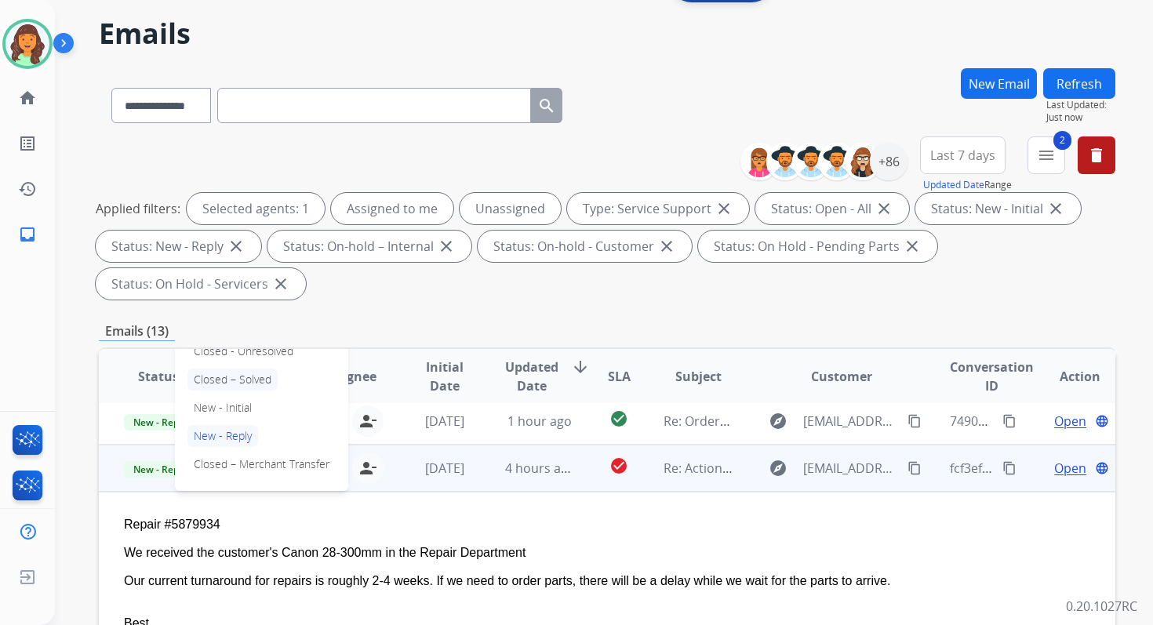
click at [232, 375] on p "Closed – Solved" at bounding box center [232, 380] width 90 height 22
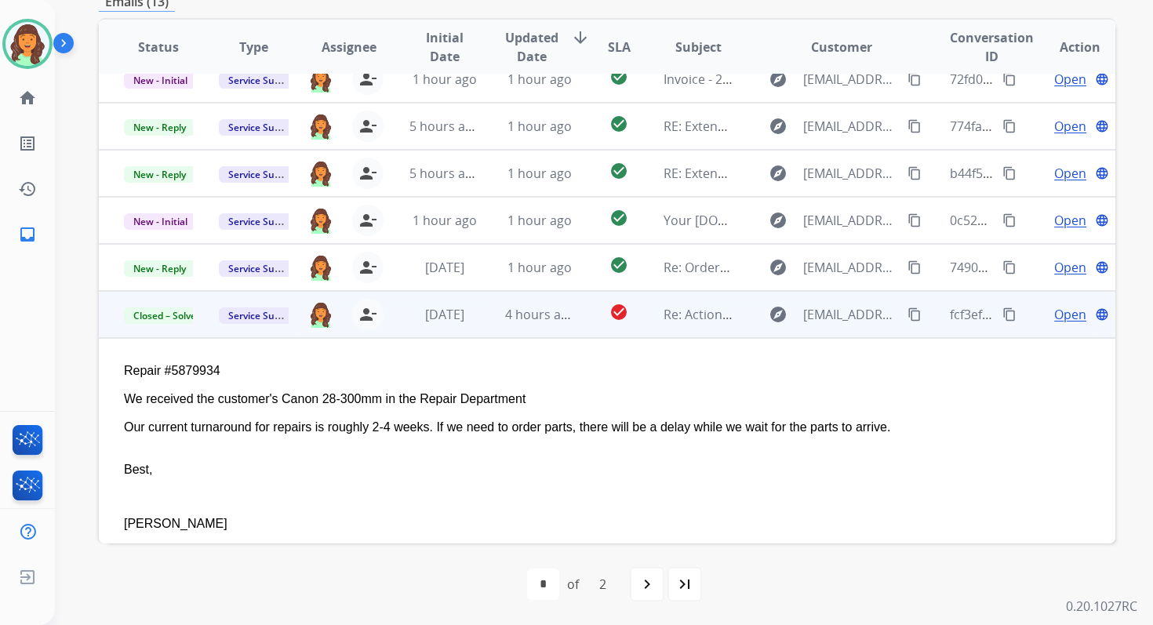
scroll to position [0, 0]
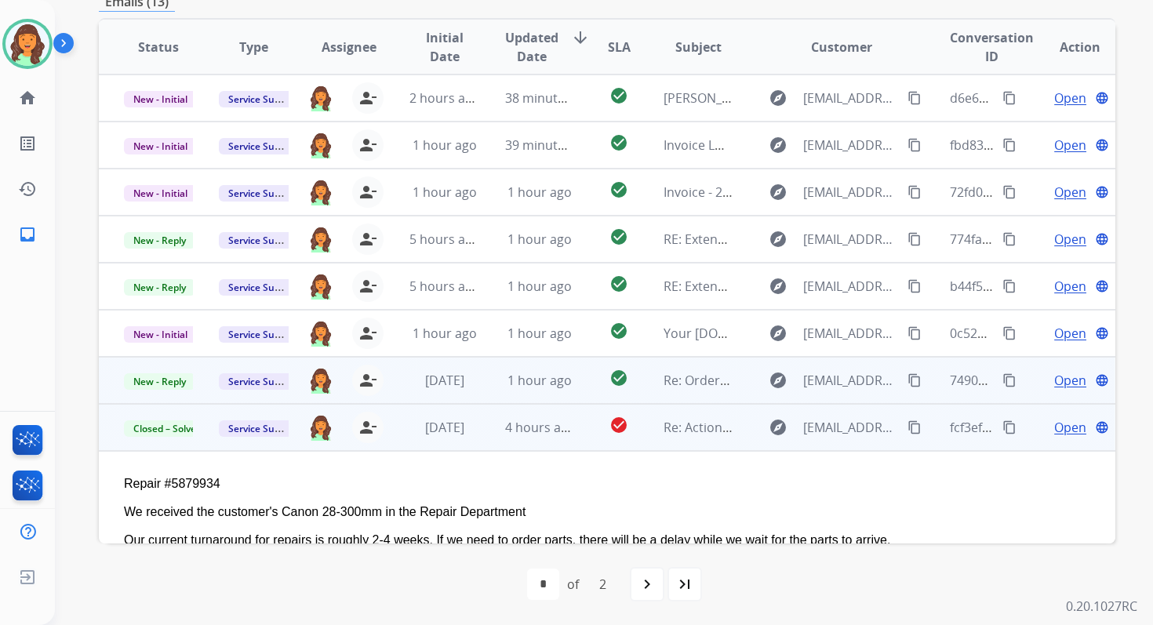
click at [551, 365] on td "1 hour ago" at bounding box center [527, 380] width 95 height 47
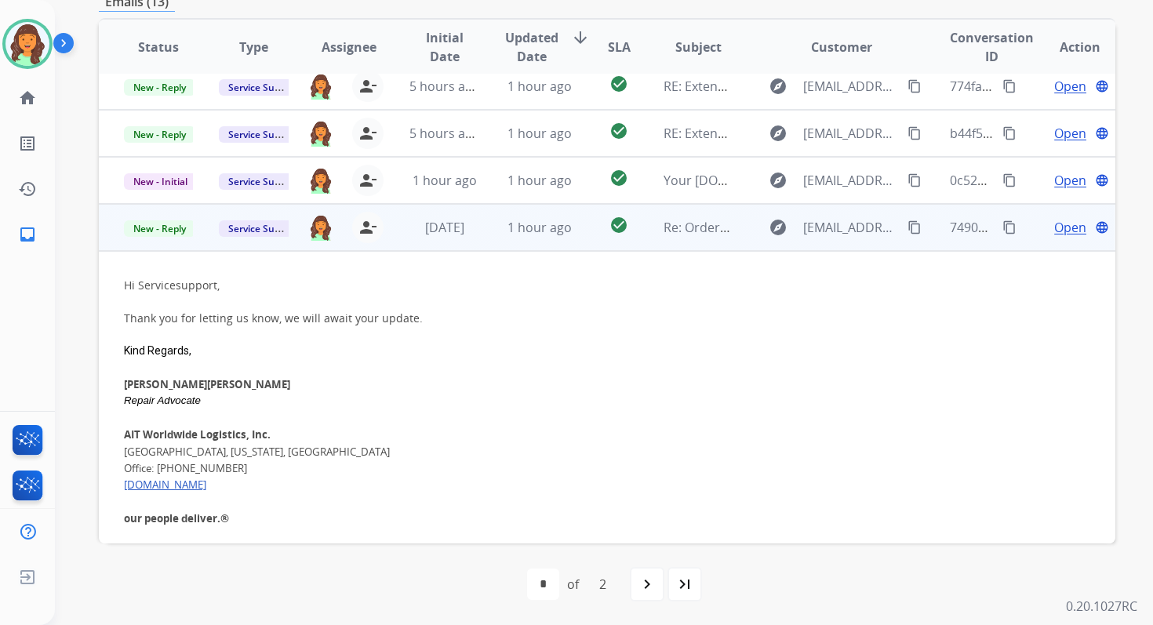
scroll to position [282, 0]
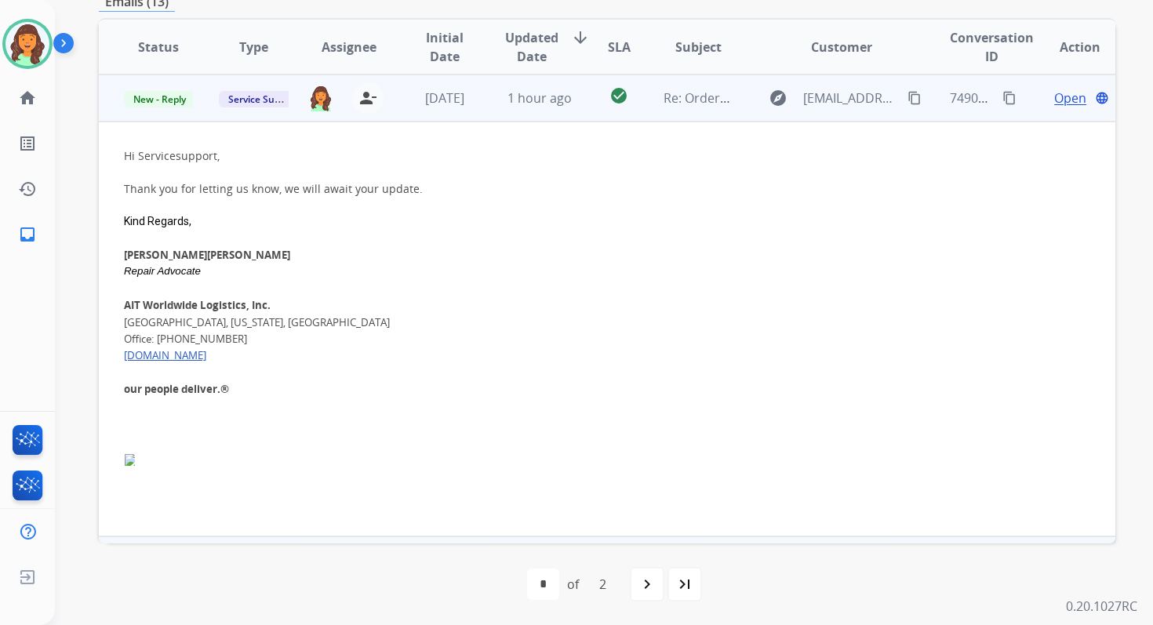
click at [1062, 97] on span "Open" at bounding box center [1070, 98] width 32 height 19
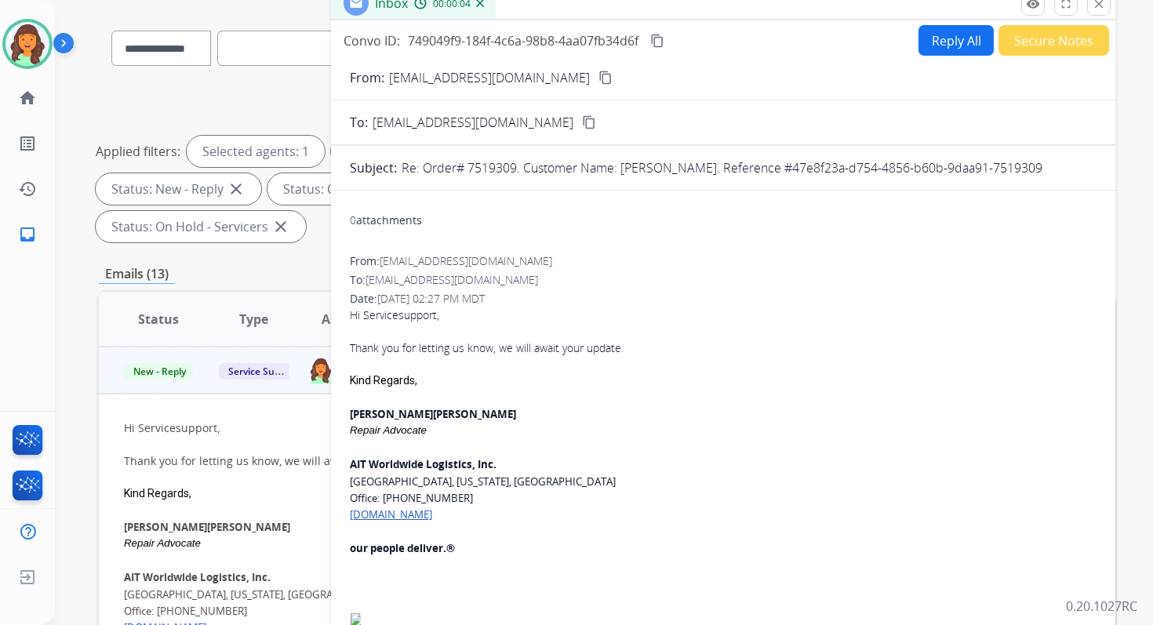
scroll to position [102, 0]
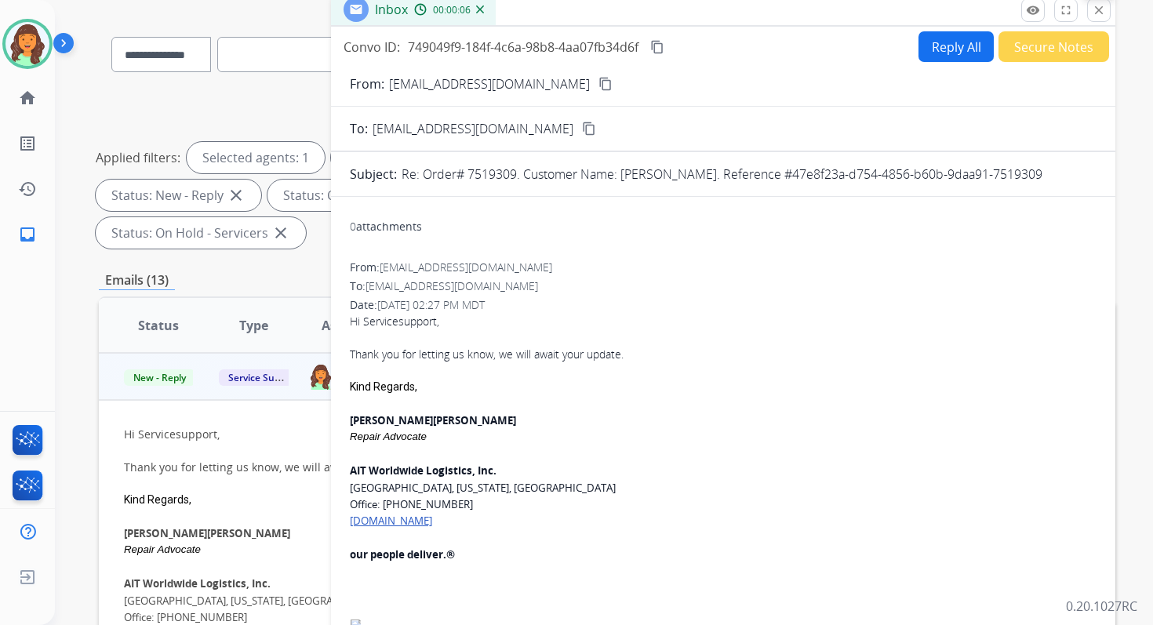
click at [1098, 7] on mat-icon "close" at bounding box center [1099, 10] width 14 height 14
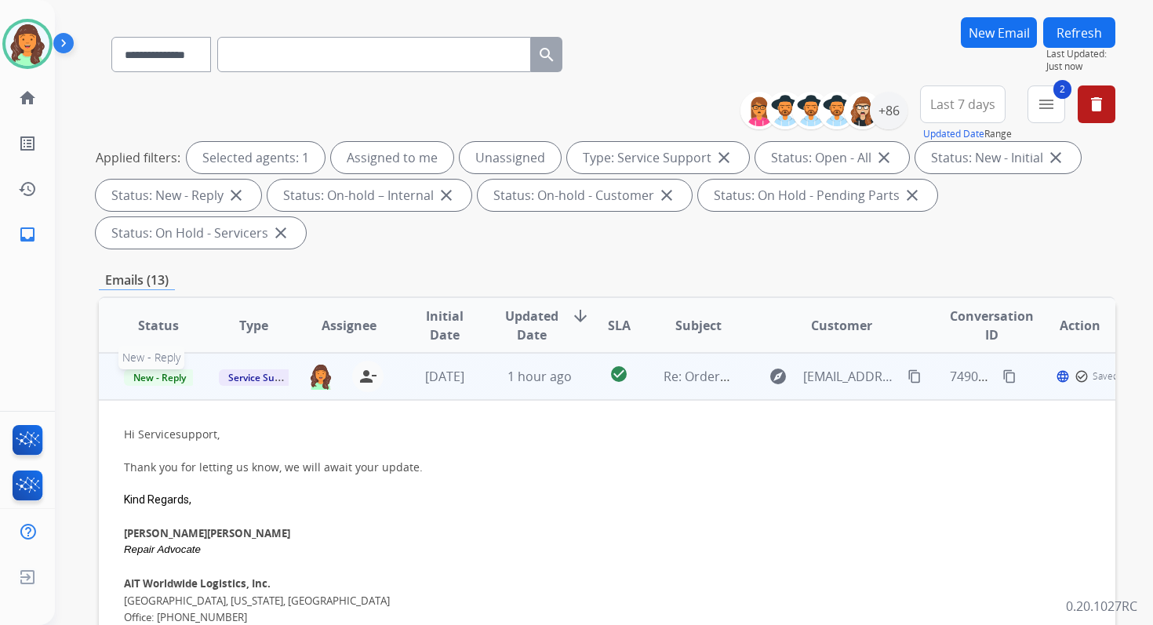
click at [172, 376] on span "New - Reply" at bounding box center [159, 377] width 71 height 16
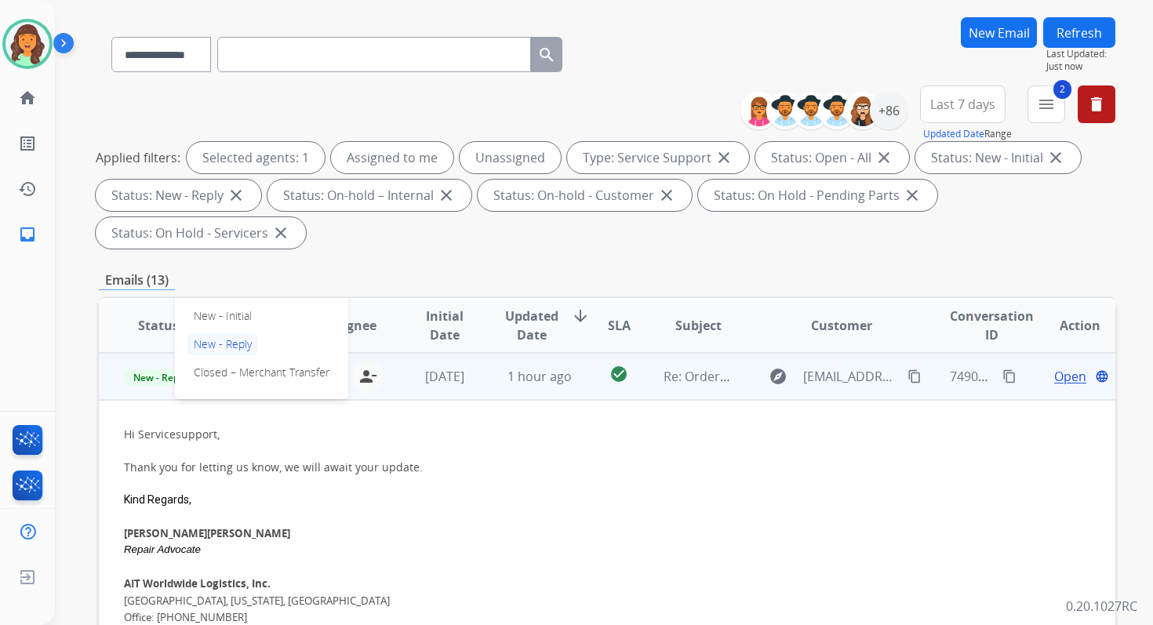
click at [1057, 378] on span "Open" at bounding box center [1070, 376] width 32 height 19
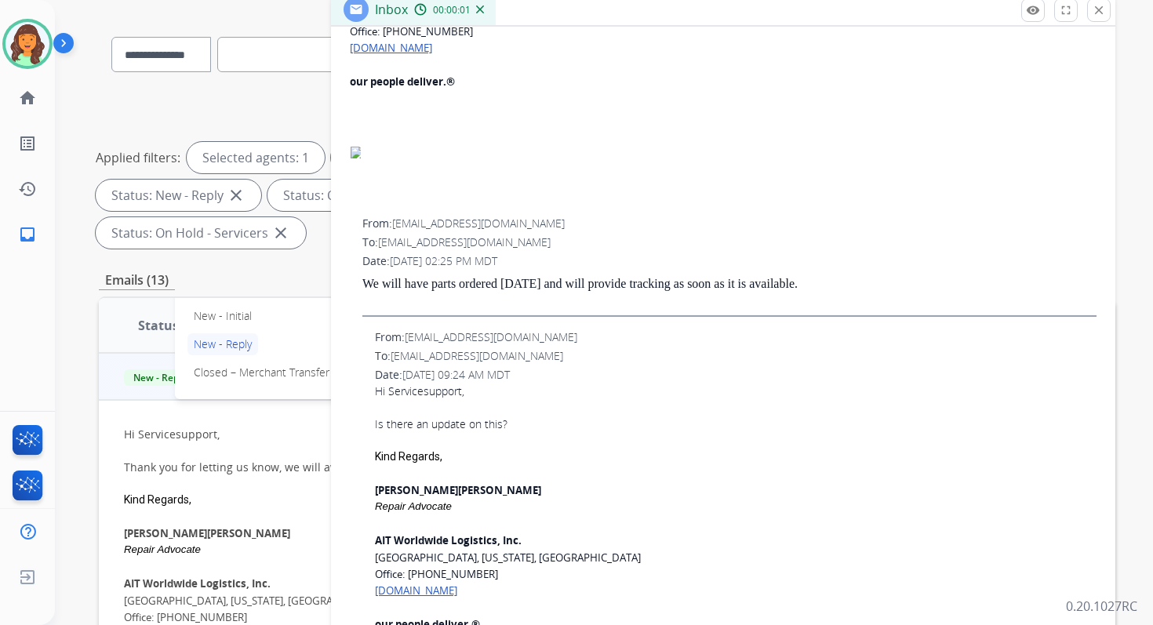
scroll to position [488, 0]
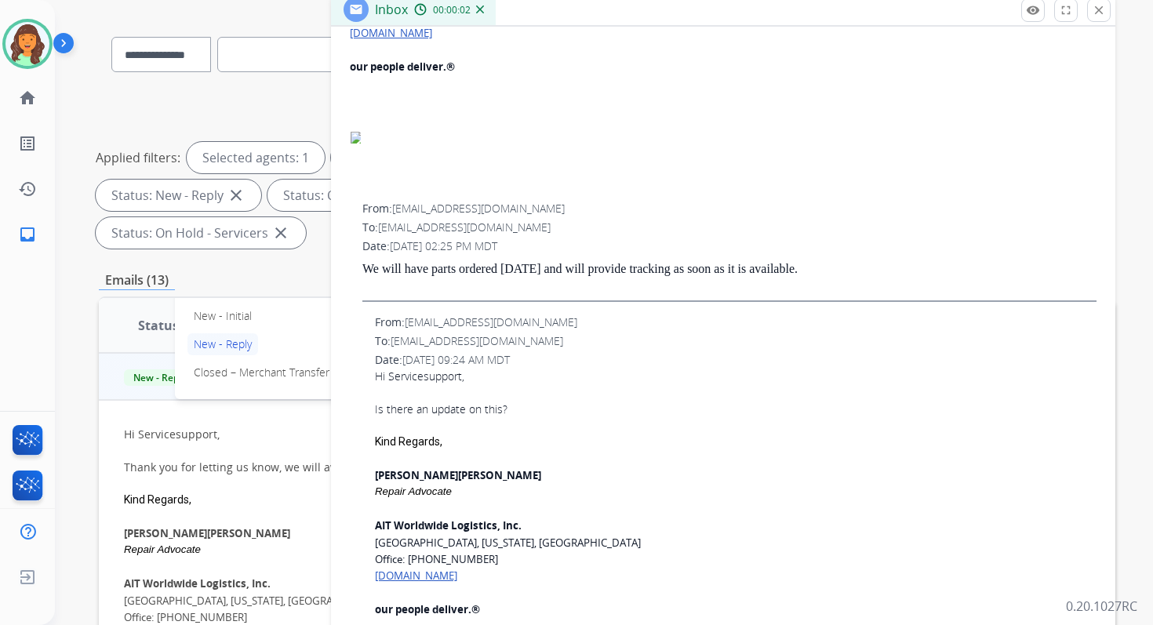
click at [539, 267] on p "We will have parts ordered today and will provide tracking as soon as it is ava…" at bounding box center [729, 269] width 734 height 14
copy div "We will have parts ordered today and will provide tracking as soon as it is ava…"
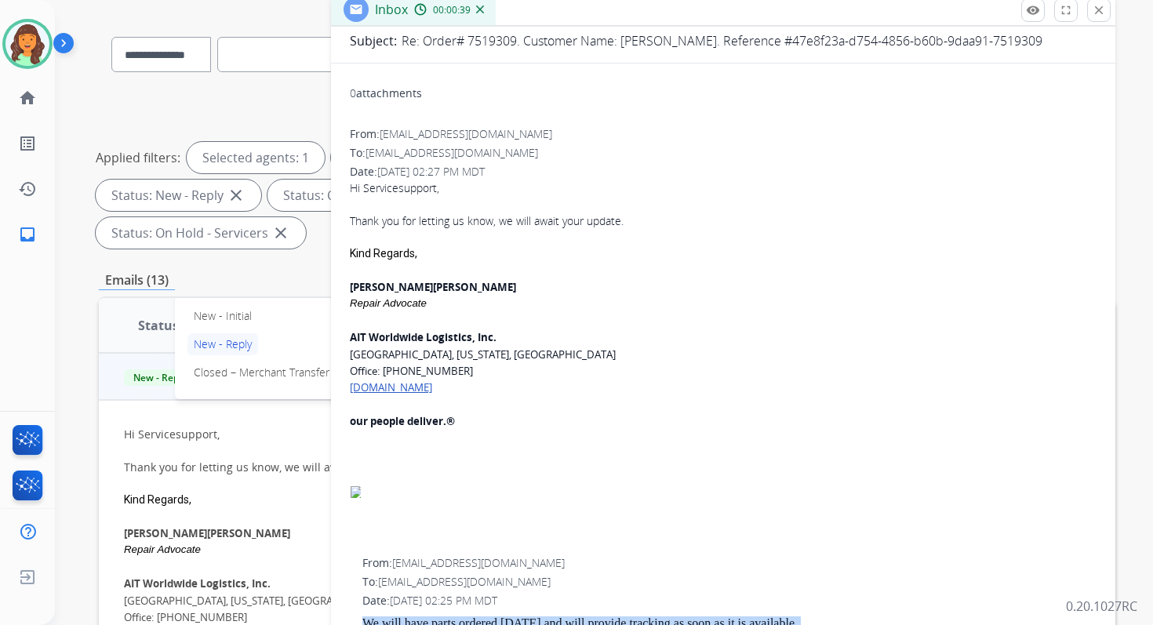
scroll to position [87, 0]
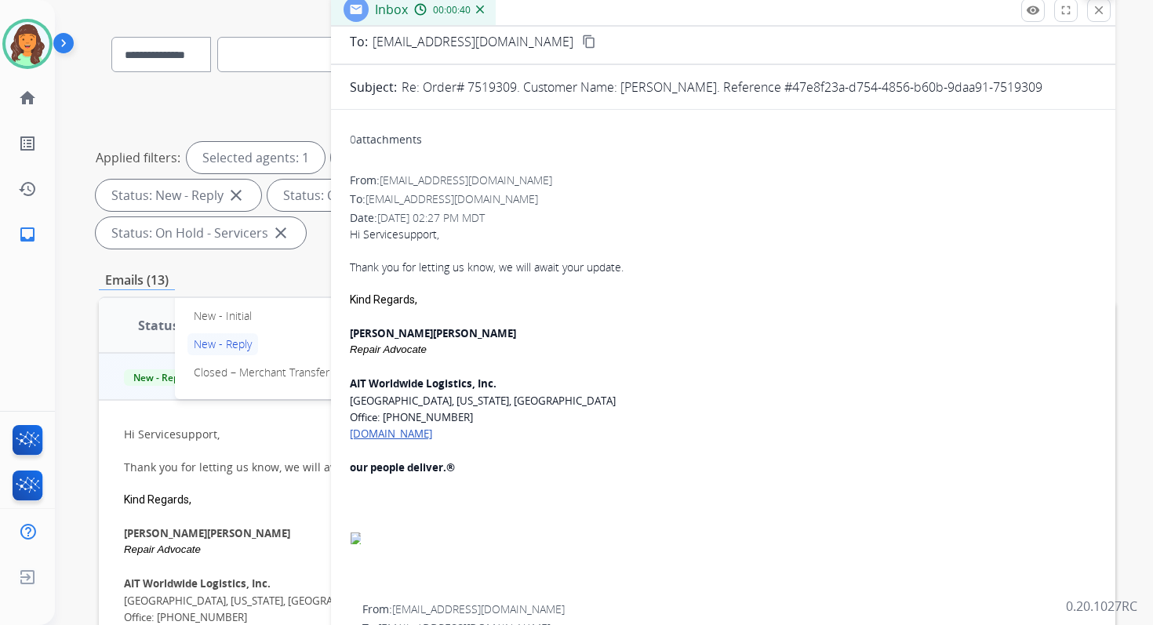
click at [1102, 7] on mat-icon "close" at bounding box center [1099, 10] width 14 height 14
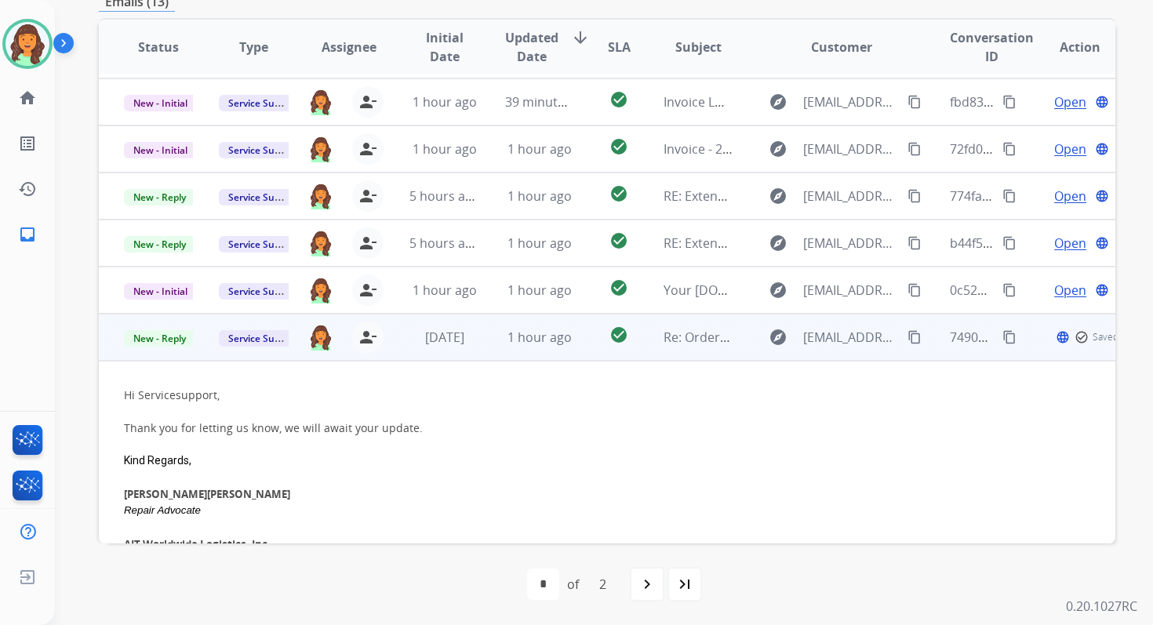
scroll to position [24, 0]
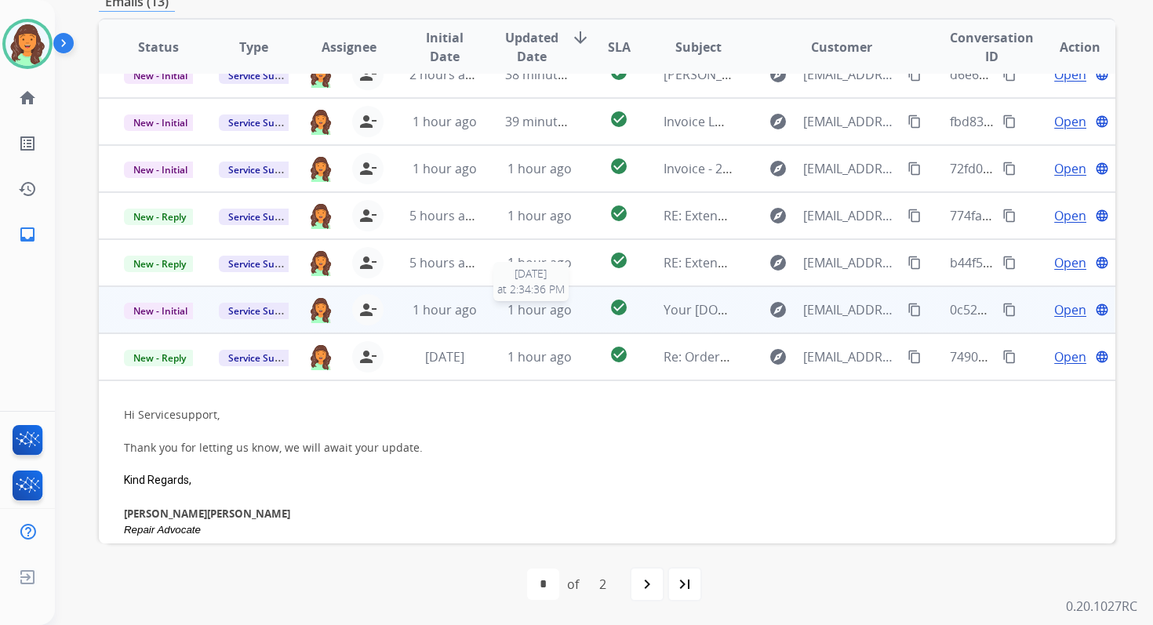
click at [533, 315] on span "1 hour ago" at bounding box center [539, 309] width 64 height 17
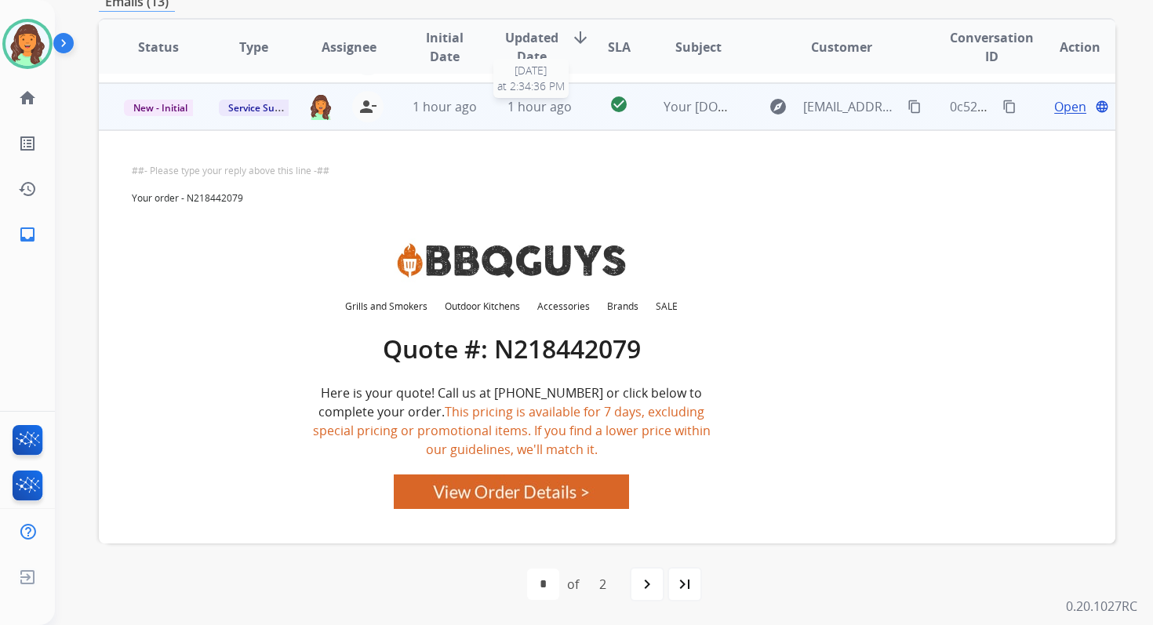
scroll to position [235, 0]
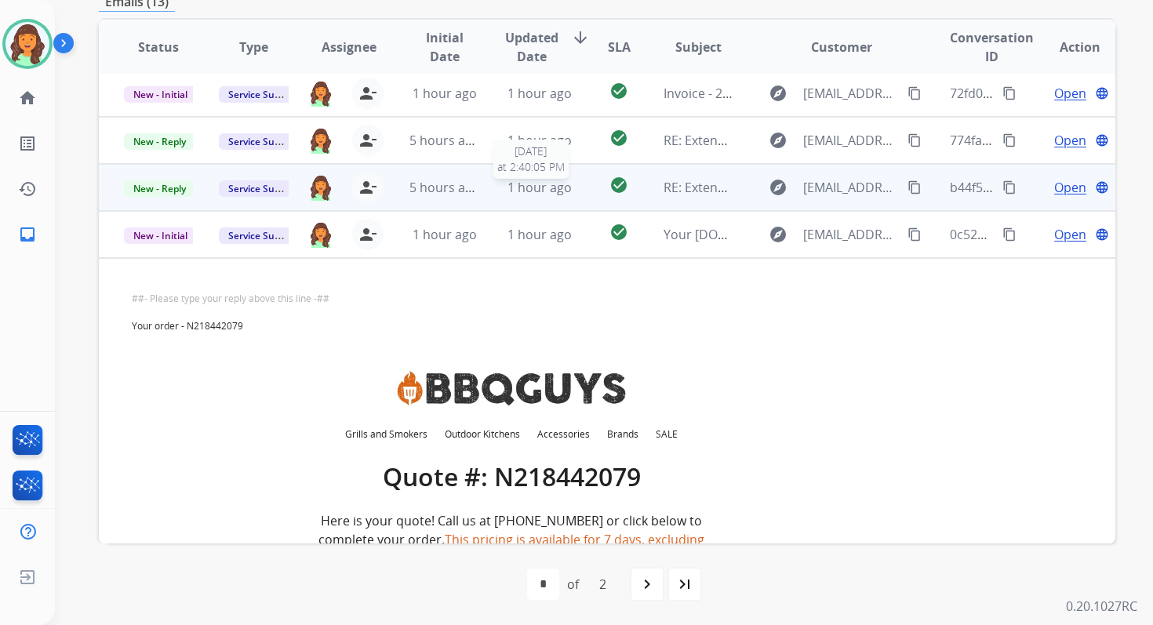
click at [544, 184] on span "1 hour ago" at bounding box center [539, 187] width 64 height 17
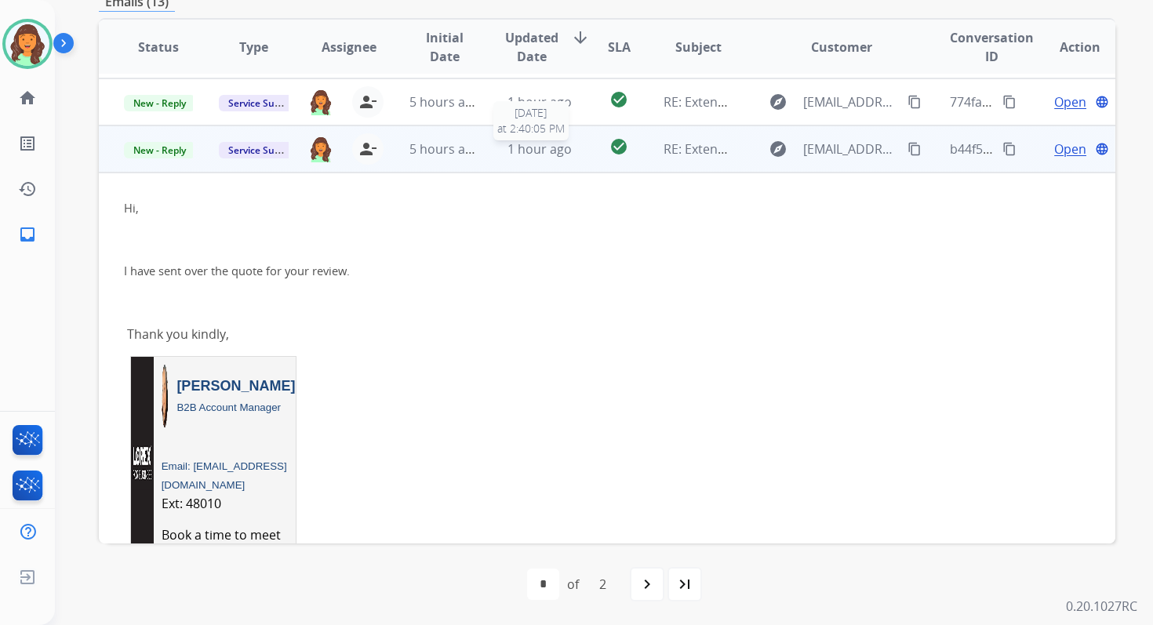
scroll to position [188, 0]
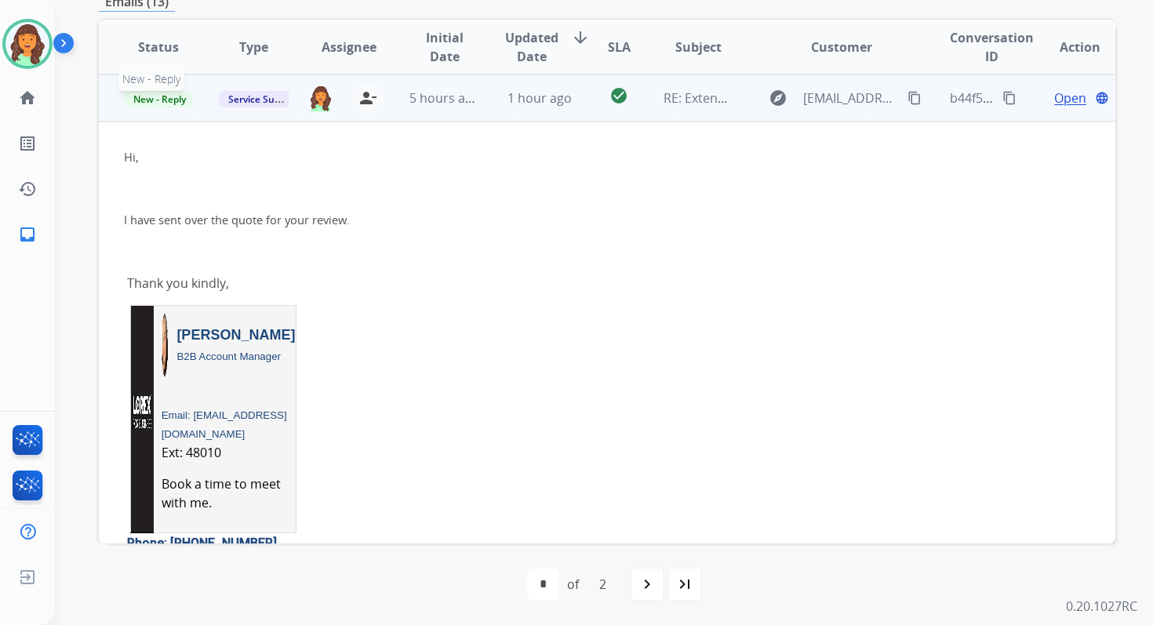
click at [150, 99] on span "New - Reply" at bounding box center [159, 99] width 71 height 16
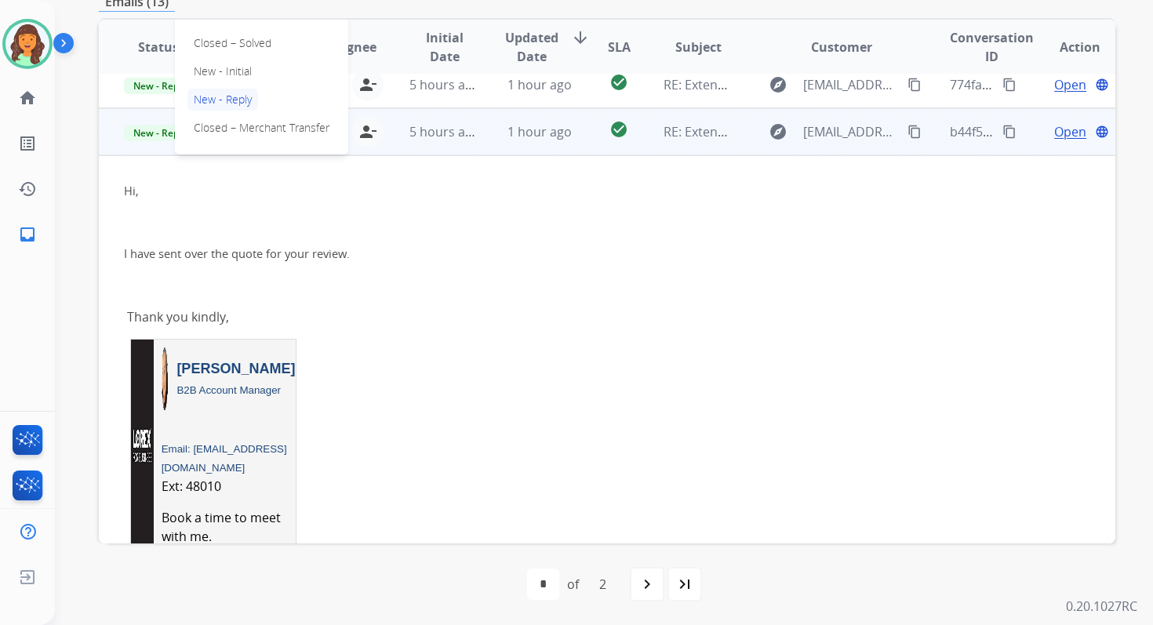
scroll to position [151, 0]
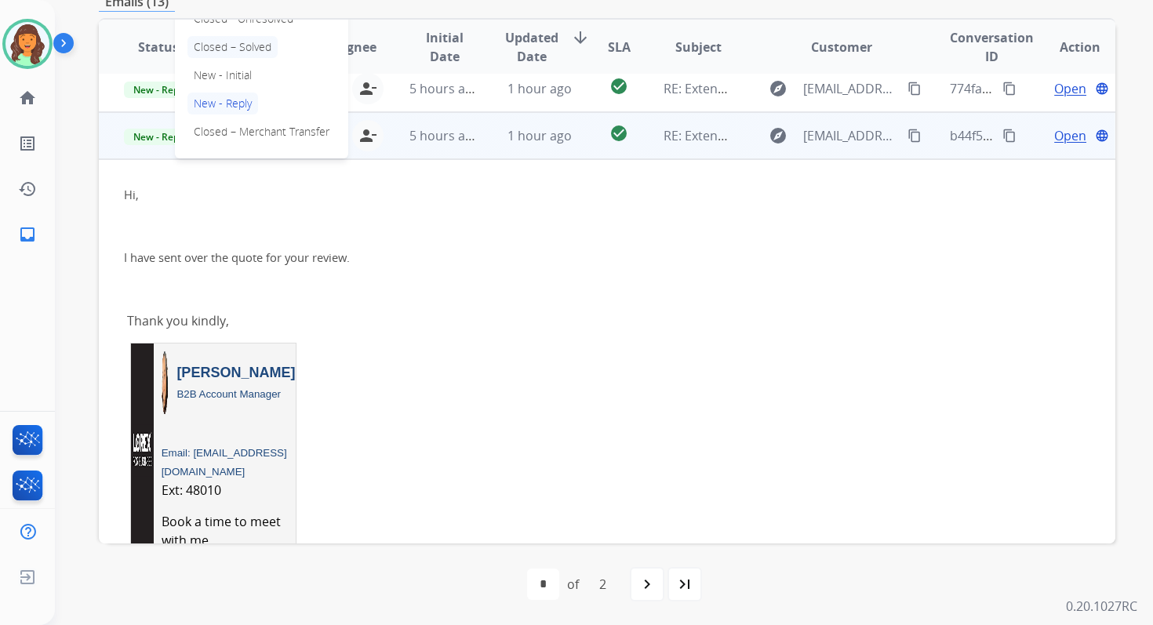
click at [234, 49] on p "Closed – Solved" at bounding box center [232, 47] width 90 height 22
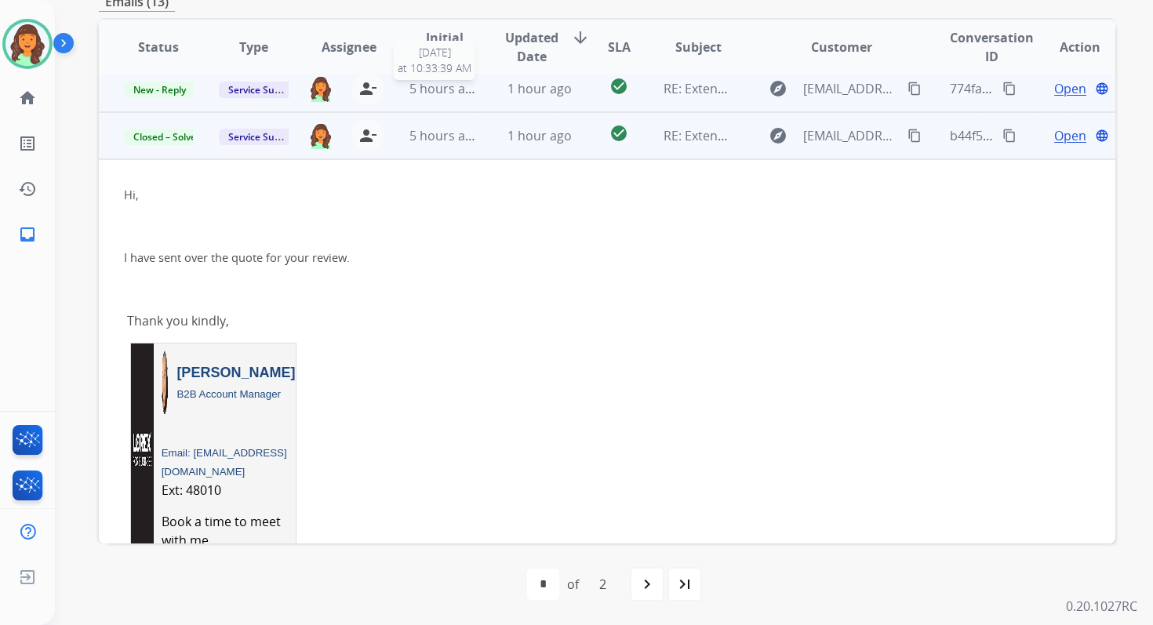
click at [460, 90] on span "5 hours ago" at bounding box center [444, 88] width 71 height 17
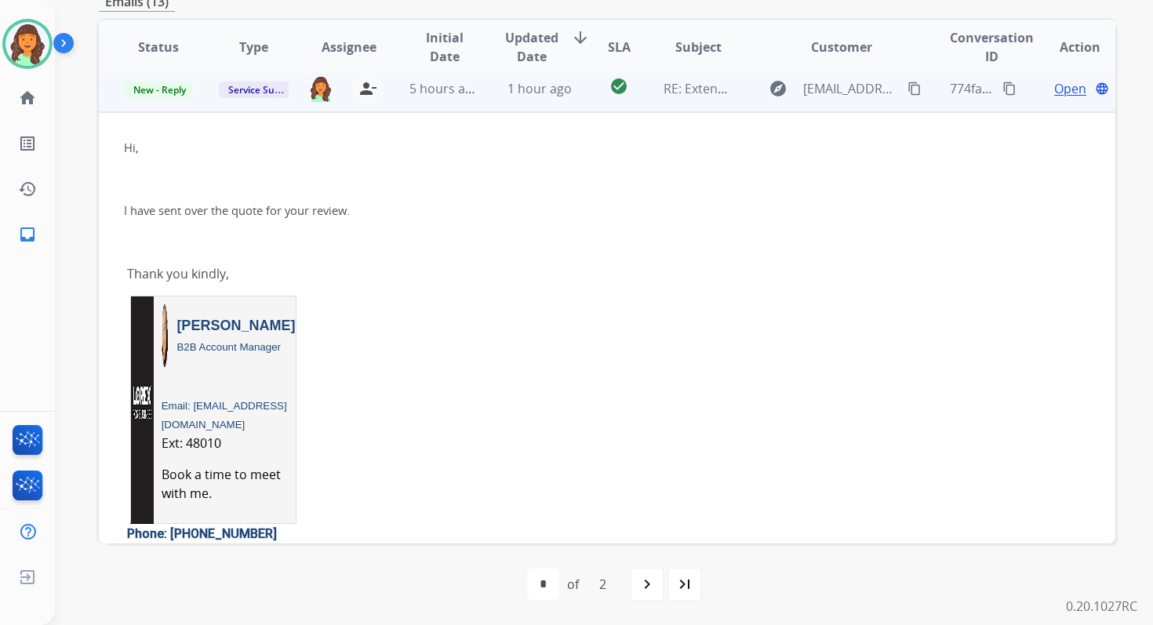
scroll to position [141, 0]
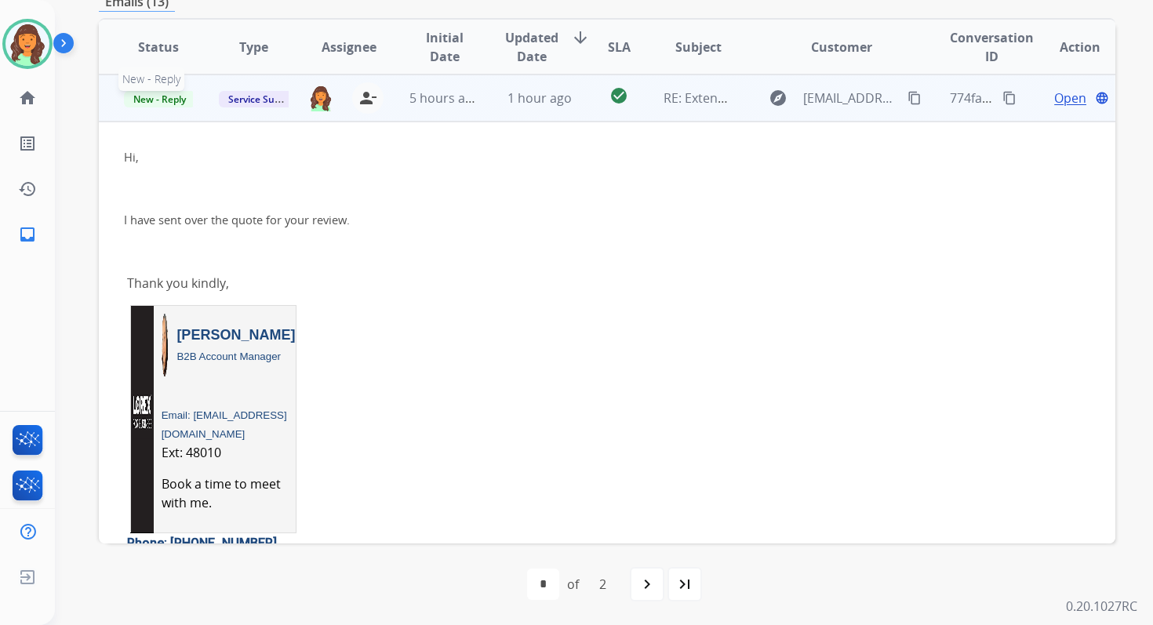
click at [169, 100] on span "New - Reply" at bounding box center [159, 99] width 71 height 16
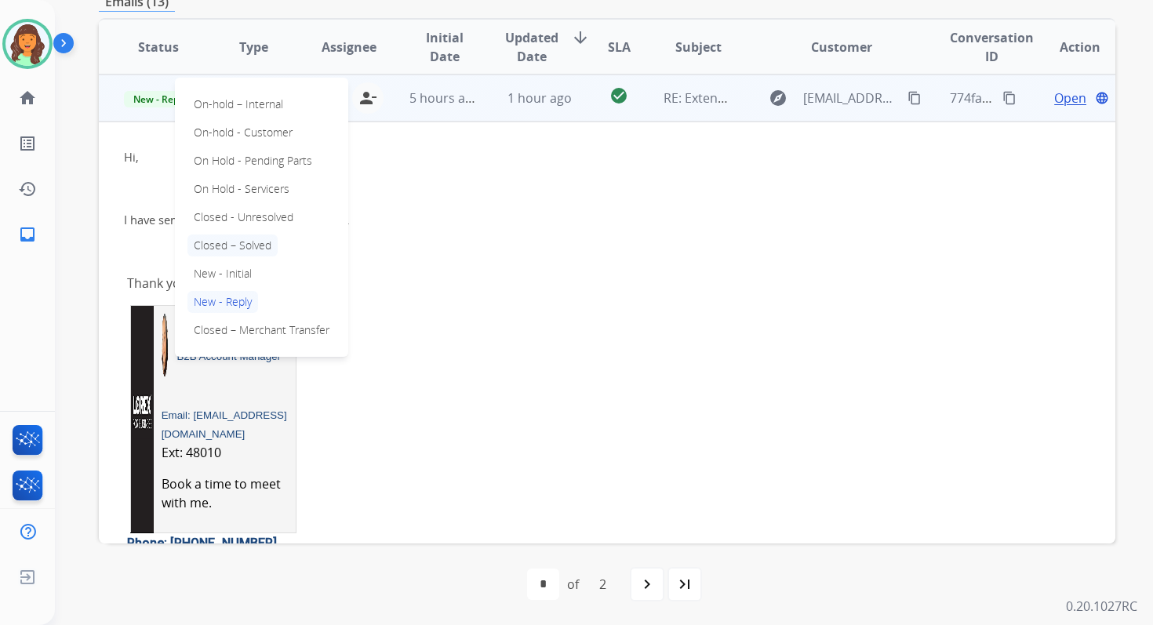
click at [251, 242] on p "Closed – Solved" at bounding box center [232, 245] width 90 height 22
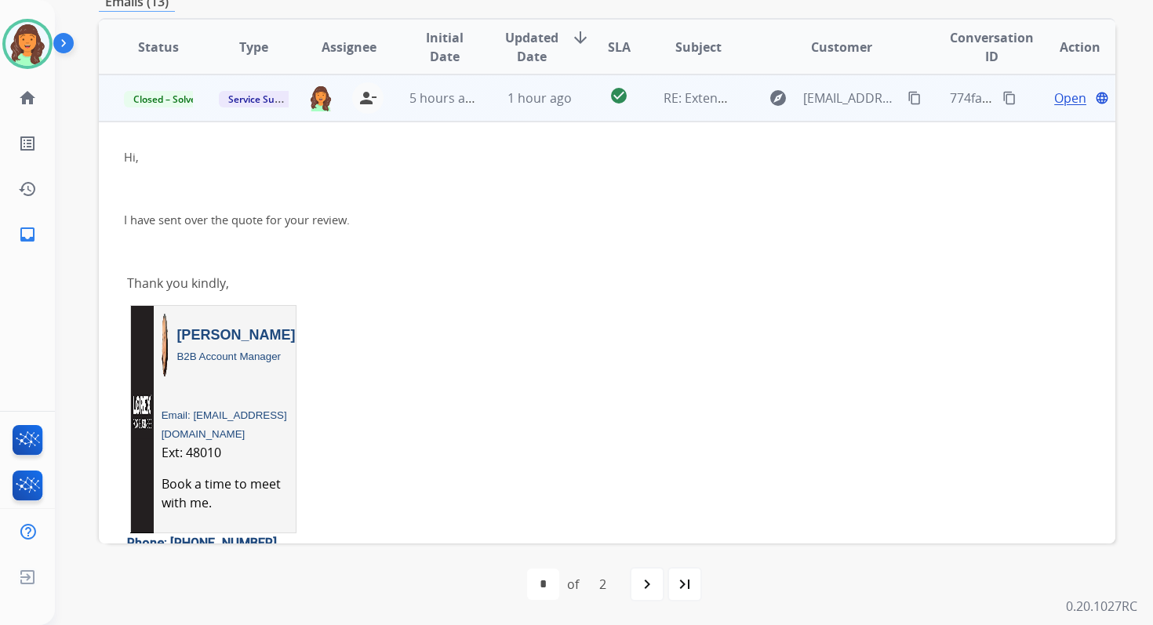
scroll to position [0, 0]
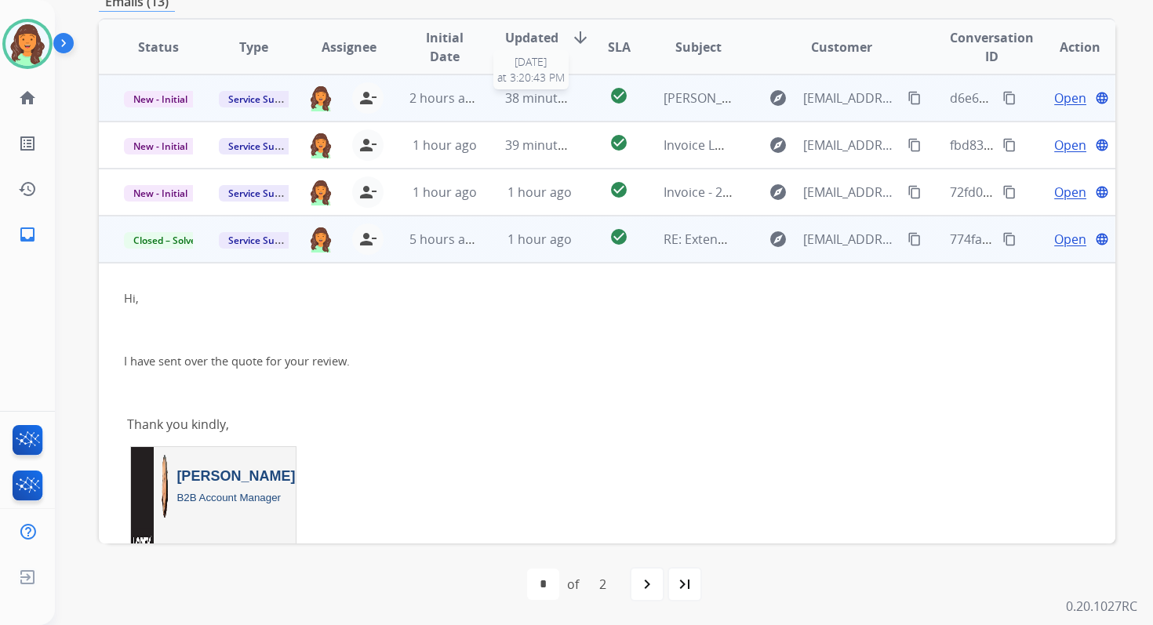
click at [531, 103] on span "38 minutes ago" at bounding box center [550, 97] width 91 height 17
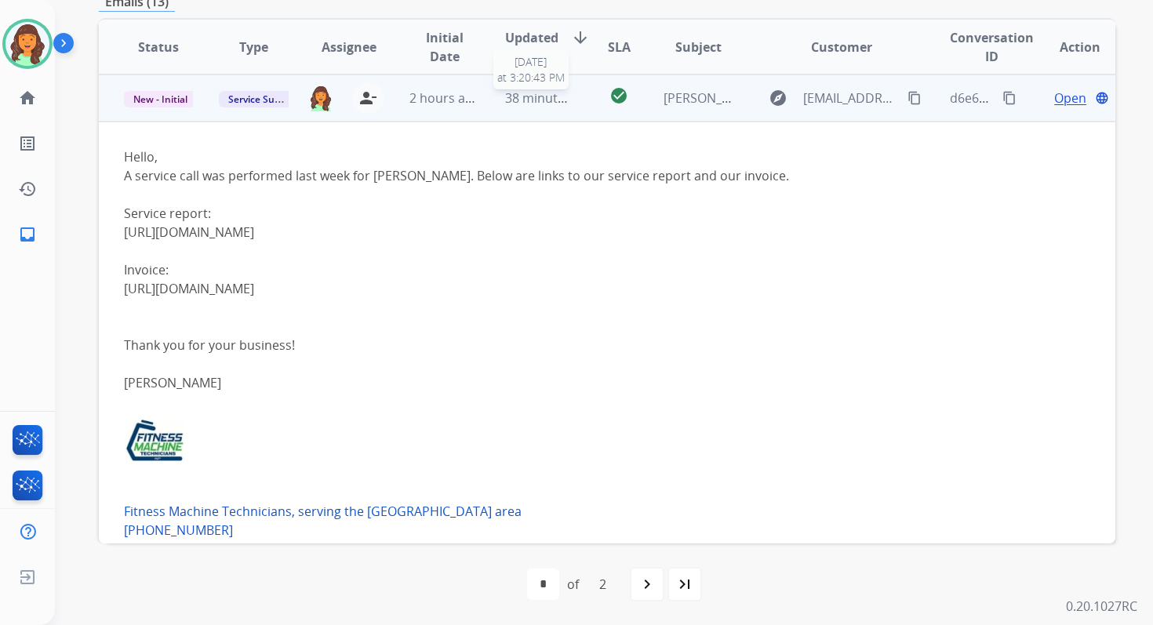
click at [536, 103] on span "38 minutes ago" at bounding box center [550, 97] width 91 height 17
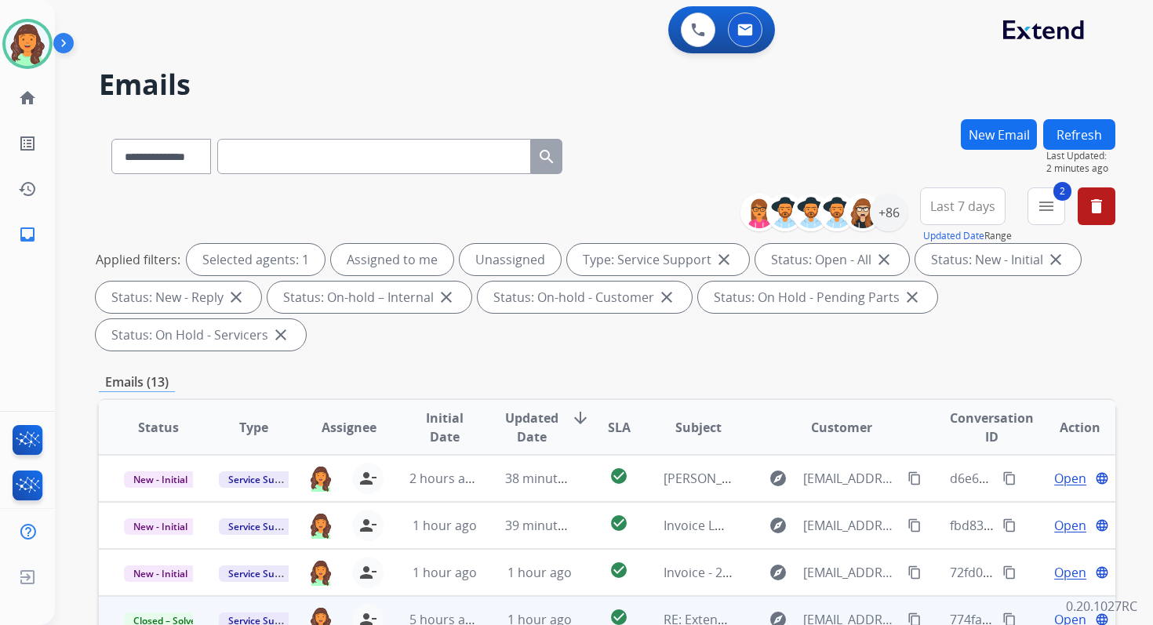
click at [1081, 129] on button "Refresh" at bounding box center [1079, 134] width 72 height 31
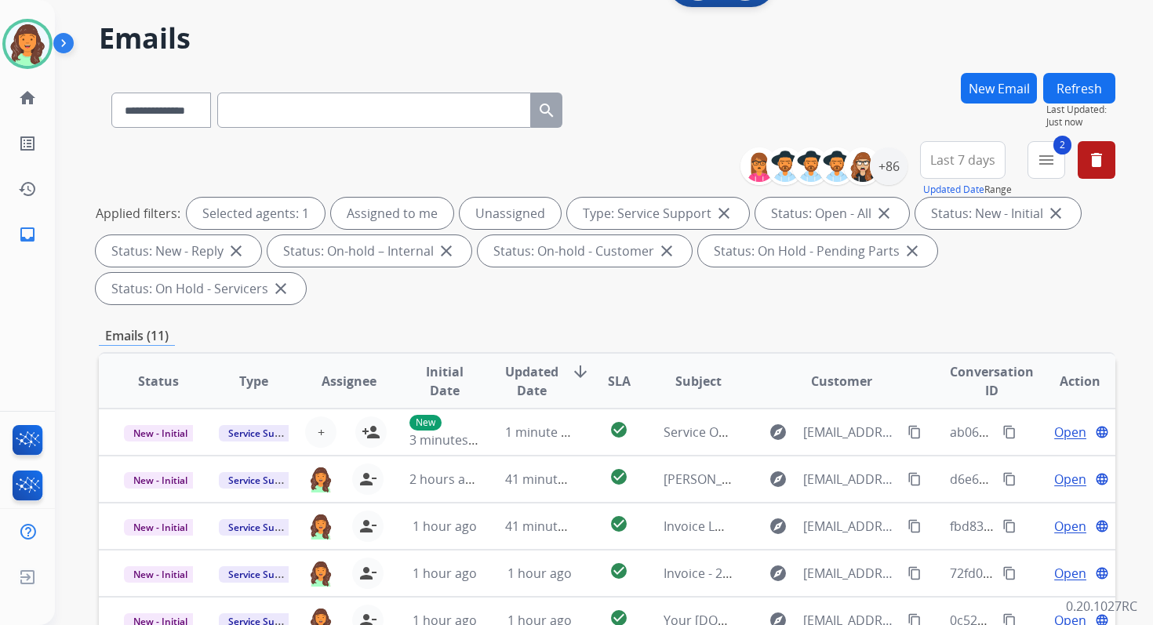
scroll to position [380, 0]
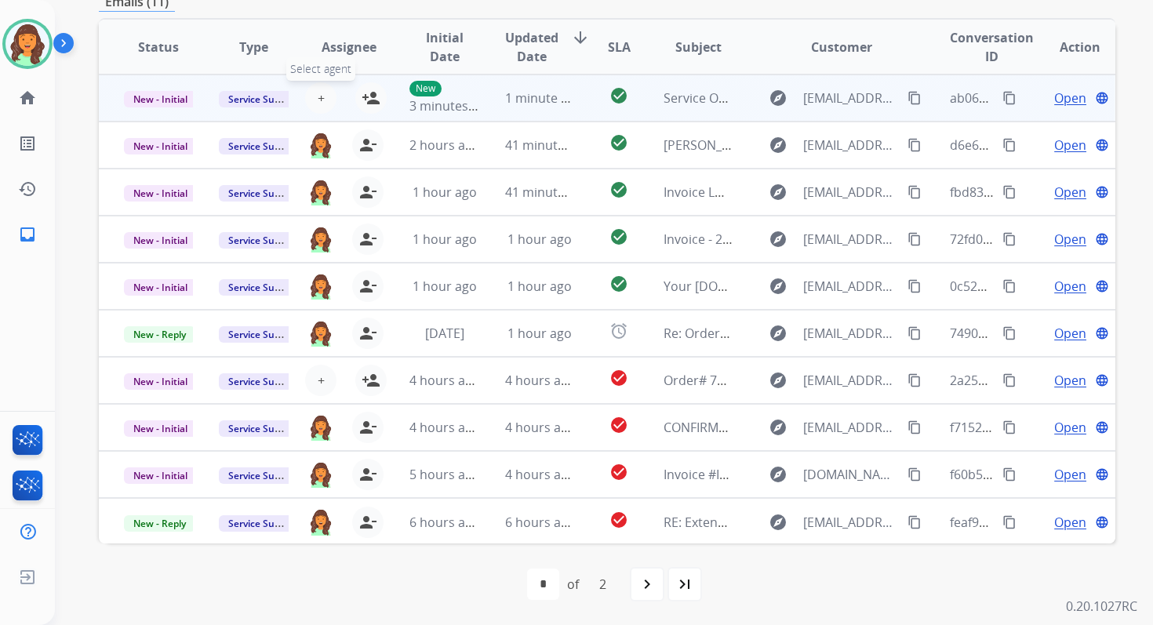
click at [320, 97] on span "+" at bounding box center [321, 98] width 7 height 19
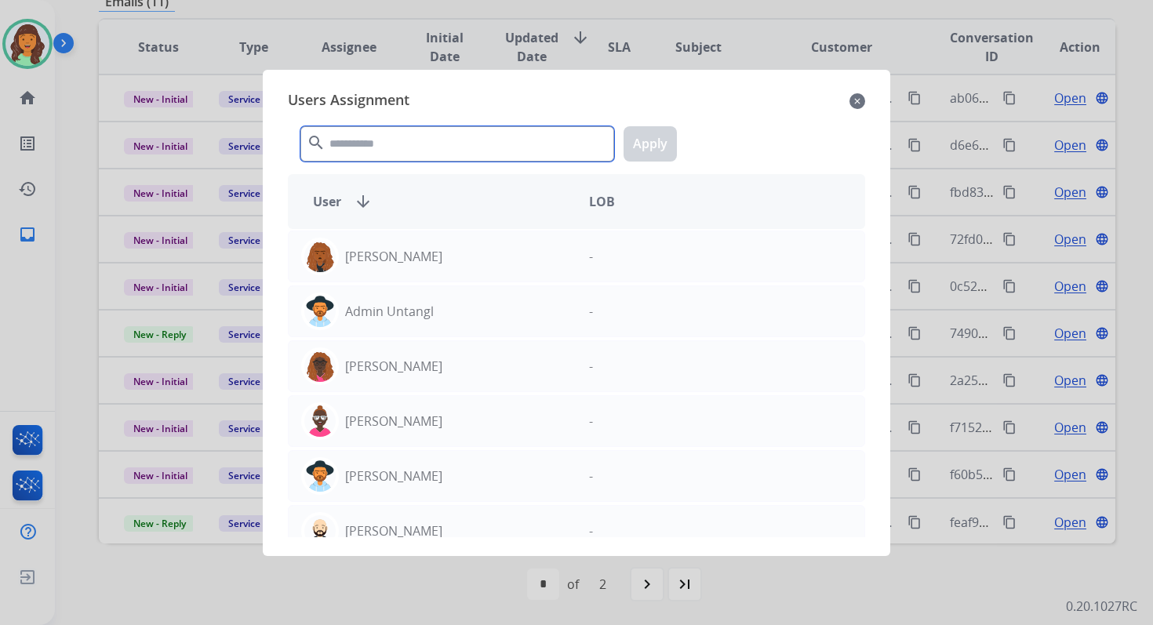
click at [408, 140] on input "text" at bounding box center [457, 143] width 314 height 35
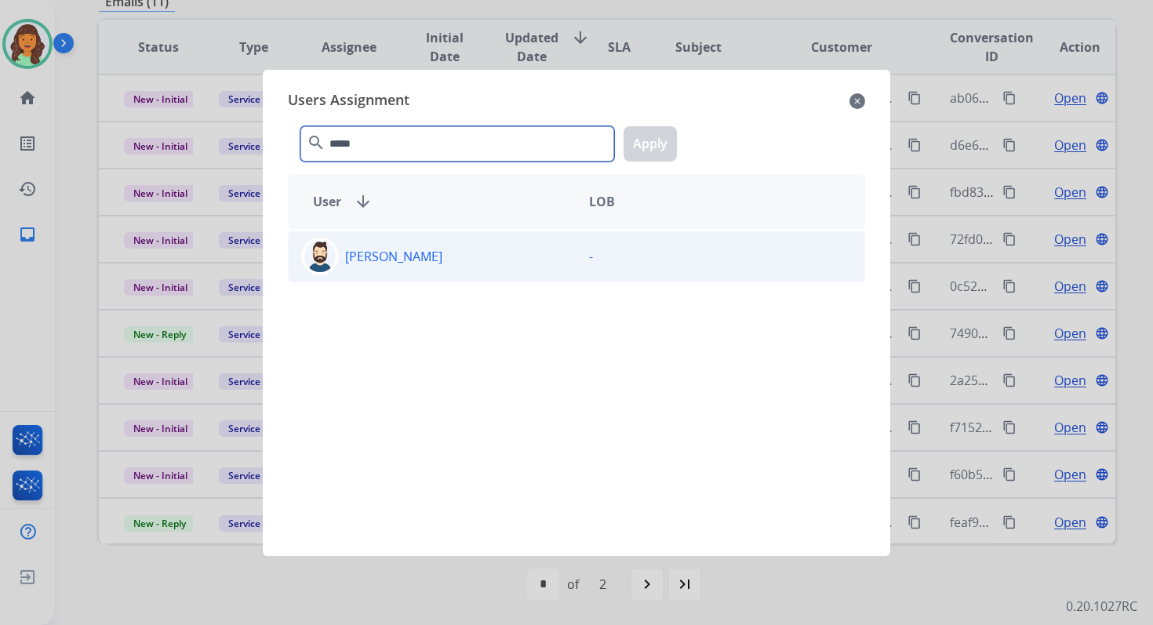
type input "*****"
click at [427, 260] on div "[PERSON_NAME]" at bounding box center [433, 257] width 288 height 38
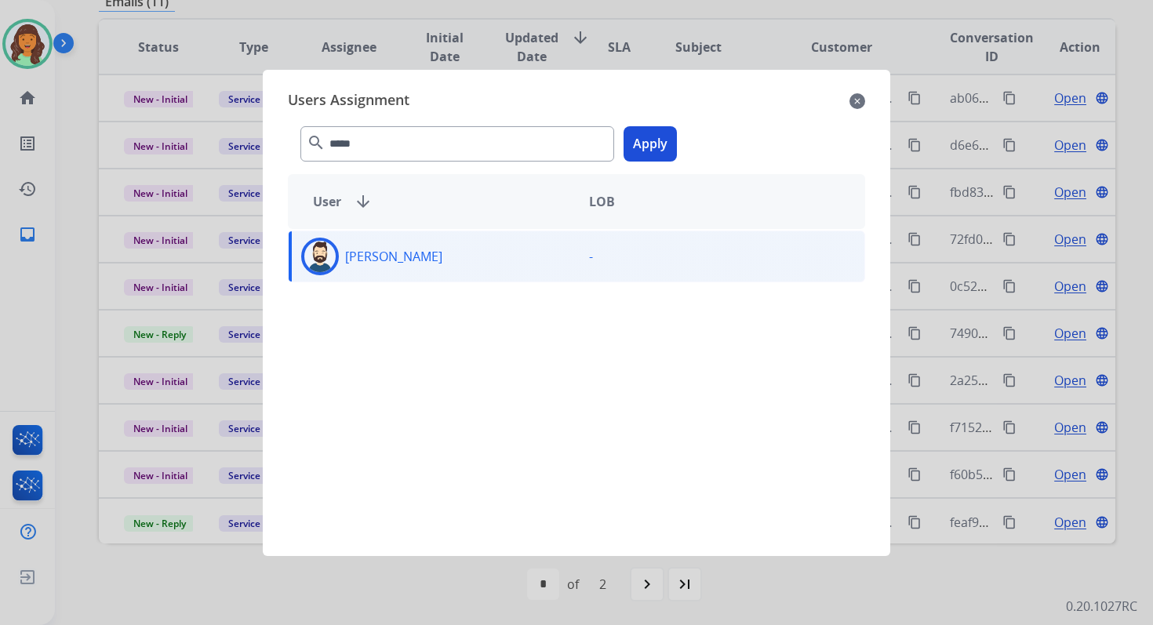
click at [638, 144] on button "Apply" at bounding box center [649, 143] width 53 height 35
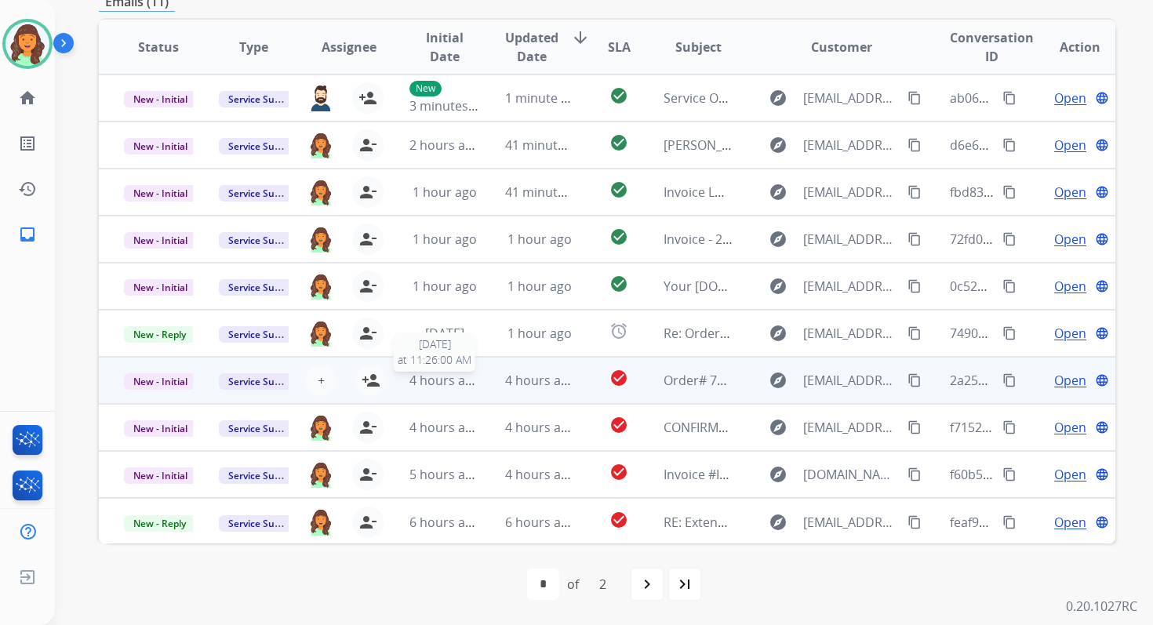
click at [486, 377] on td "4 hours ago" at bounding box center [527, 380] width 95 height 47
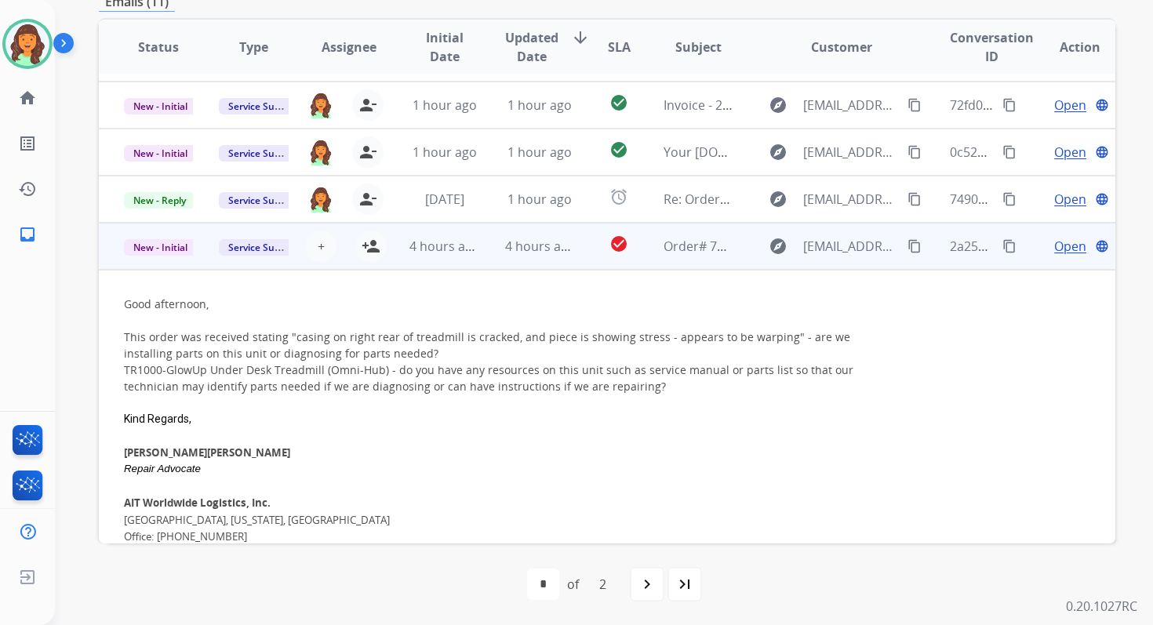
scroll to position [282, 0]
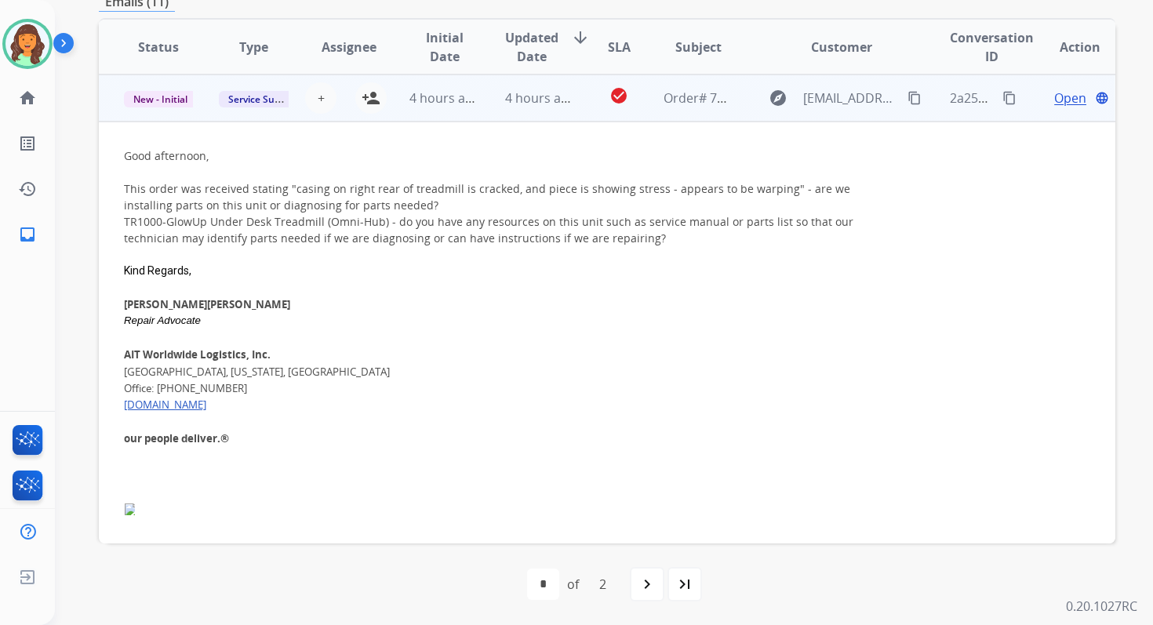
click at [518, 105] on span "4 hours ago" at bounding box center [540, 97] width 71 height 17
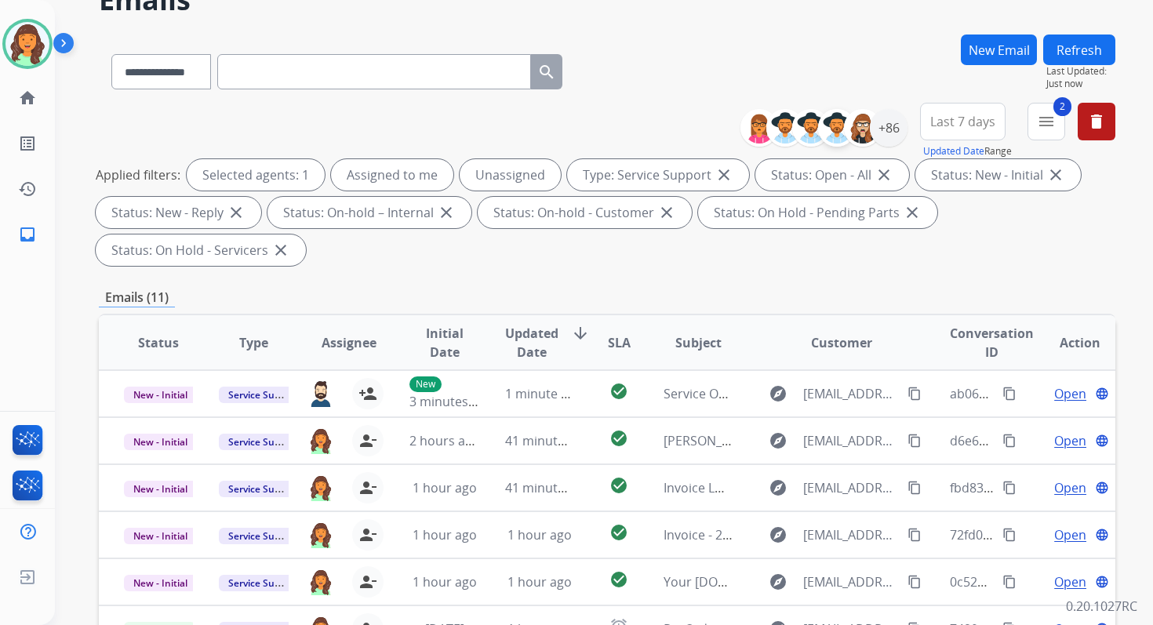
scroll to position [52, 0]
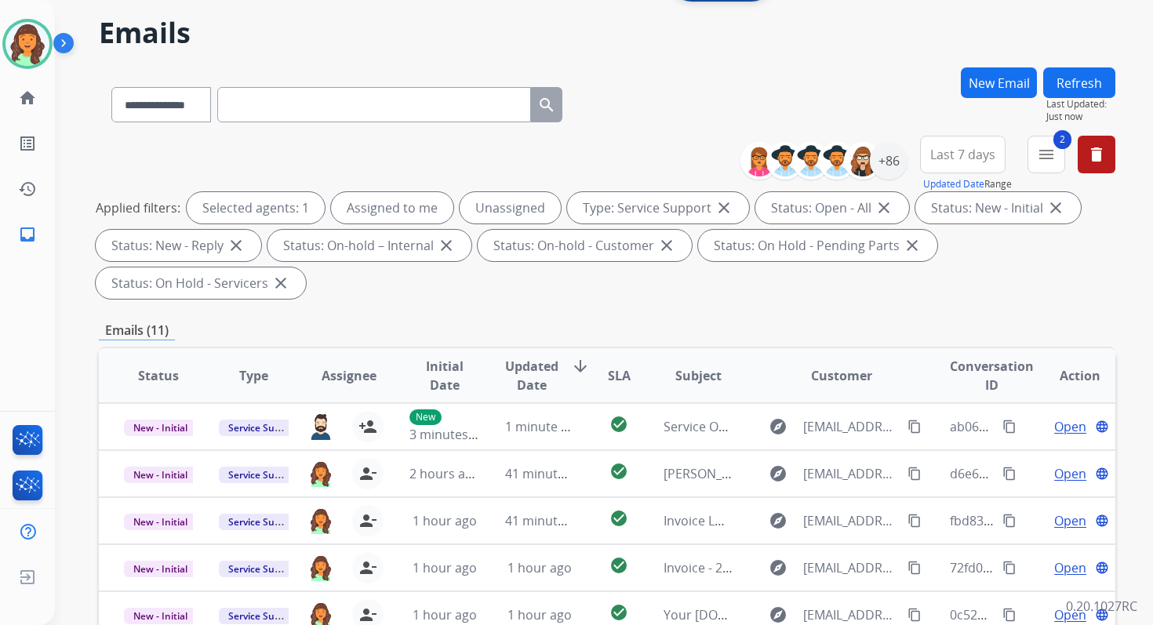
click at [1081, 78] on button "Refresh" at bounding box center [1079, 82] width 72 height 31
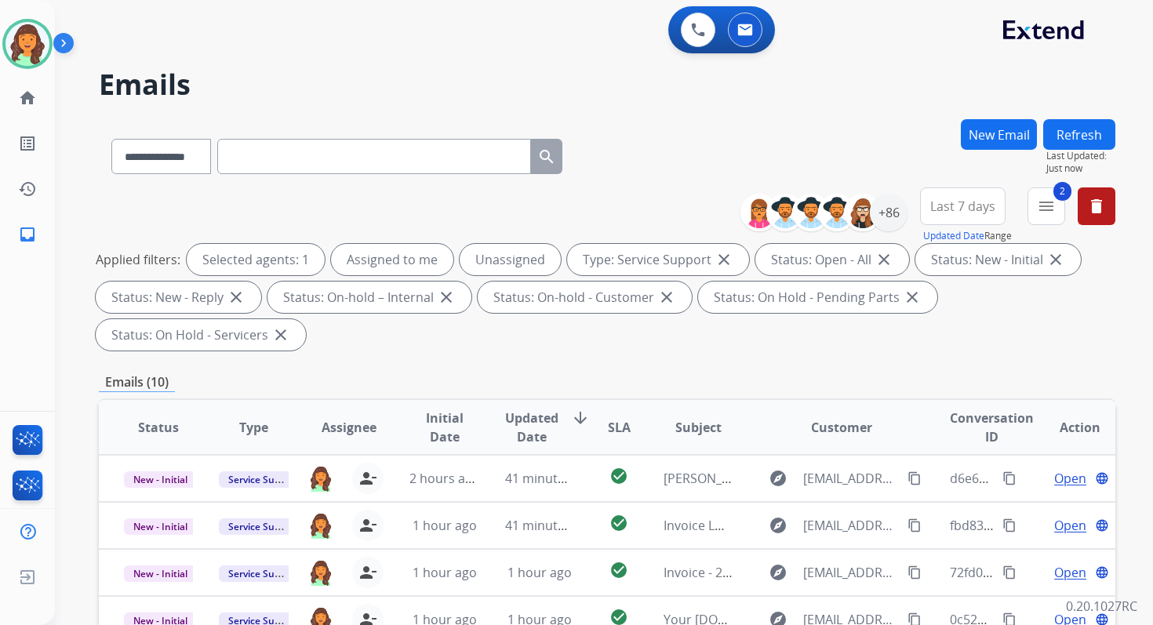
scroll to position [380, 0]
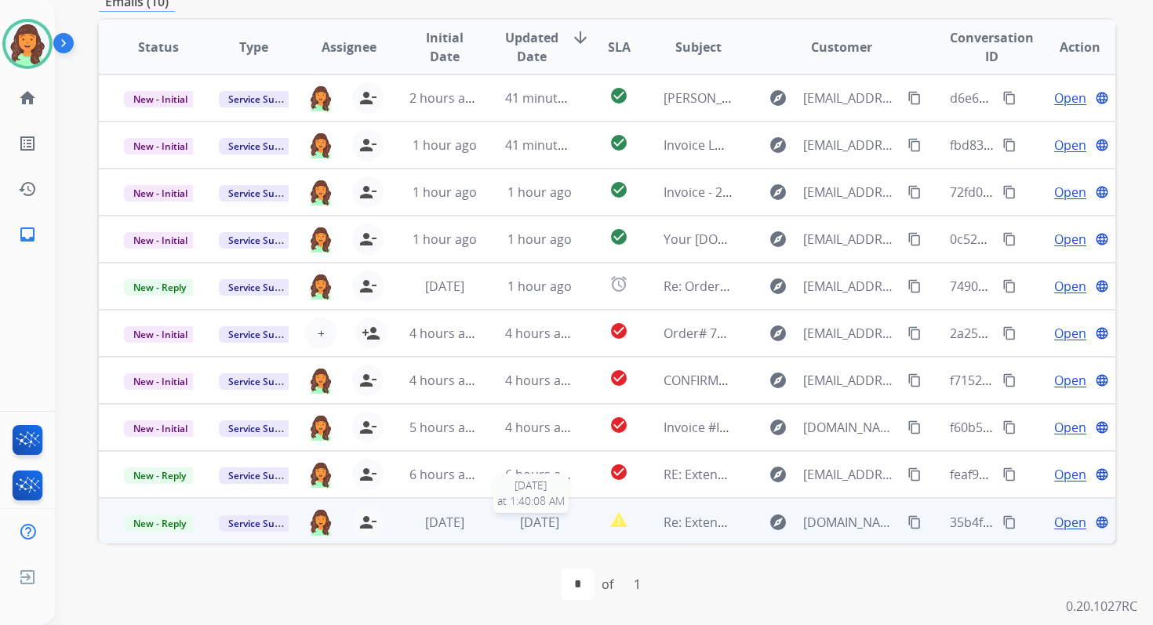
click at [557, 522] on span "[DATE]" at bounding box center [539, 522] width 39 height 17
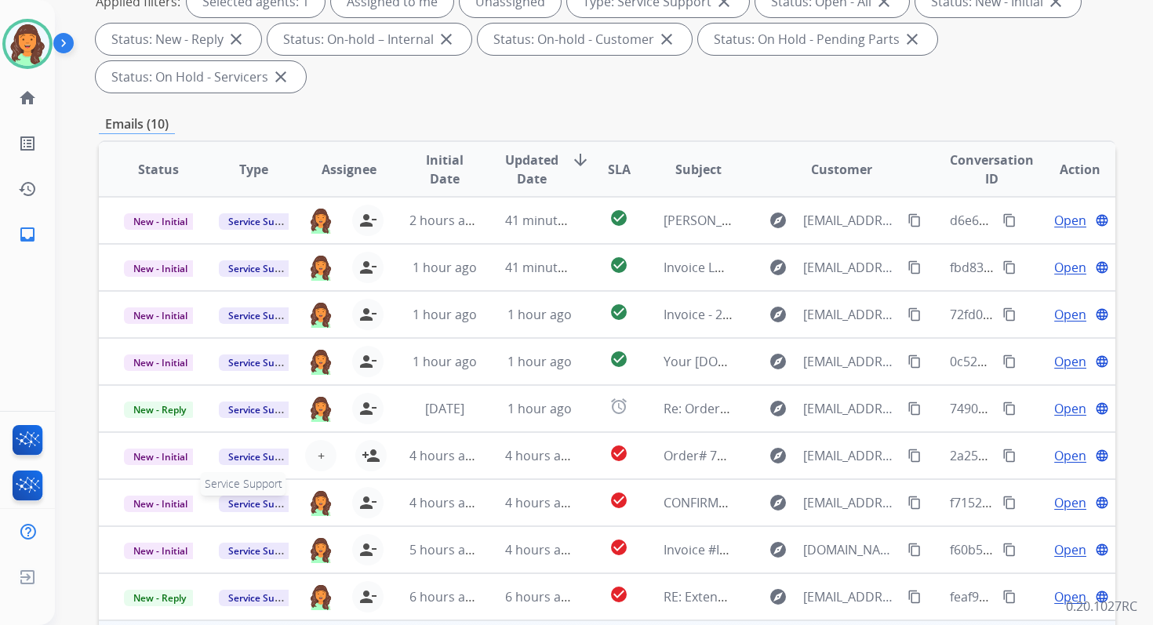
scroll to position [0, 0]
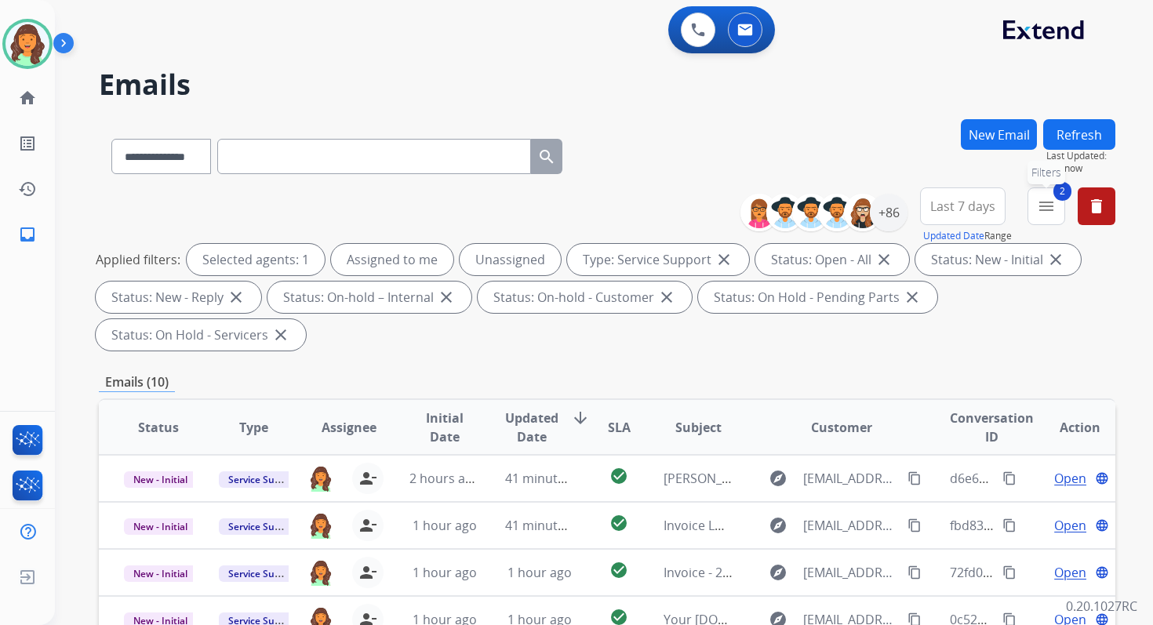
click at [1046, 200] on mat-icon "menu" at bounding box center [1046, 206] width 19 height 19
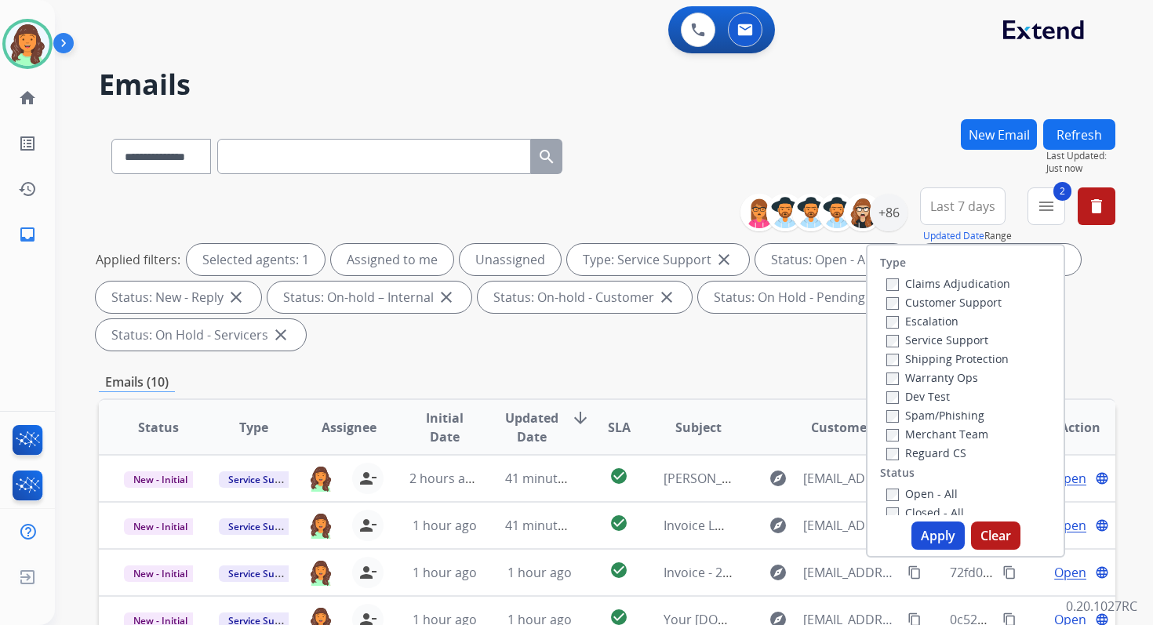
click at [886, 505] on label "Closed - All" at bounding box center [925, 512] width 78 height 15
click at [943, 532] on button "Apply" at bounding box center [937, 535] width 53 height 28
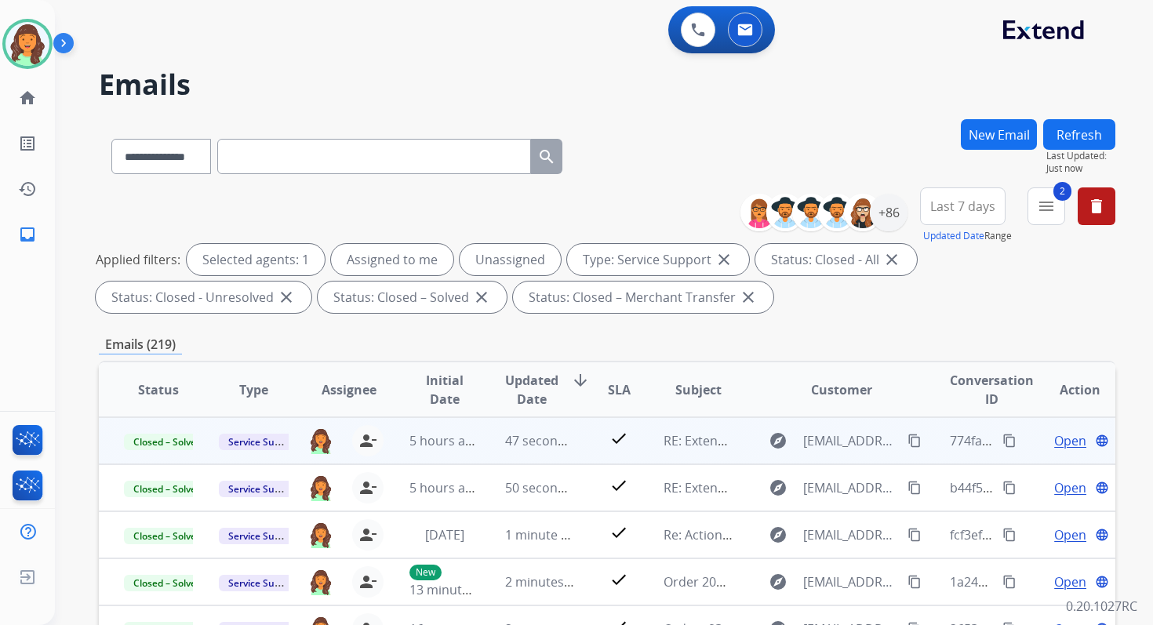
scroll to position [343, 0]
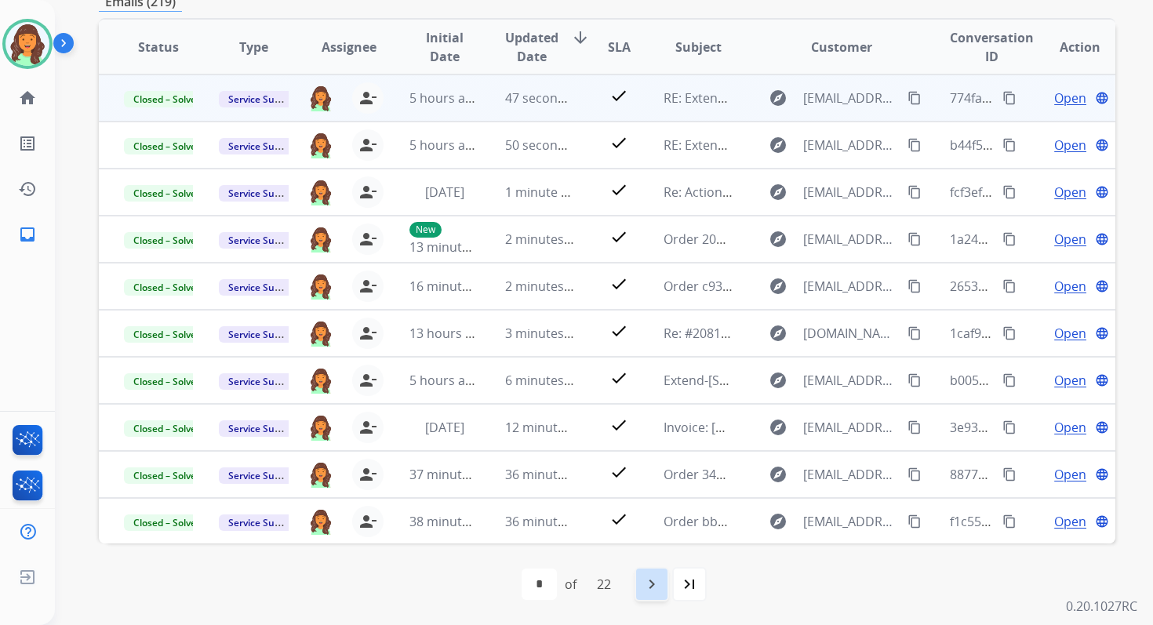
click at [658, 587] on mat-icon "navigate_next" at bounding box center [651, 584] width 19 height 19
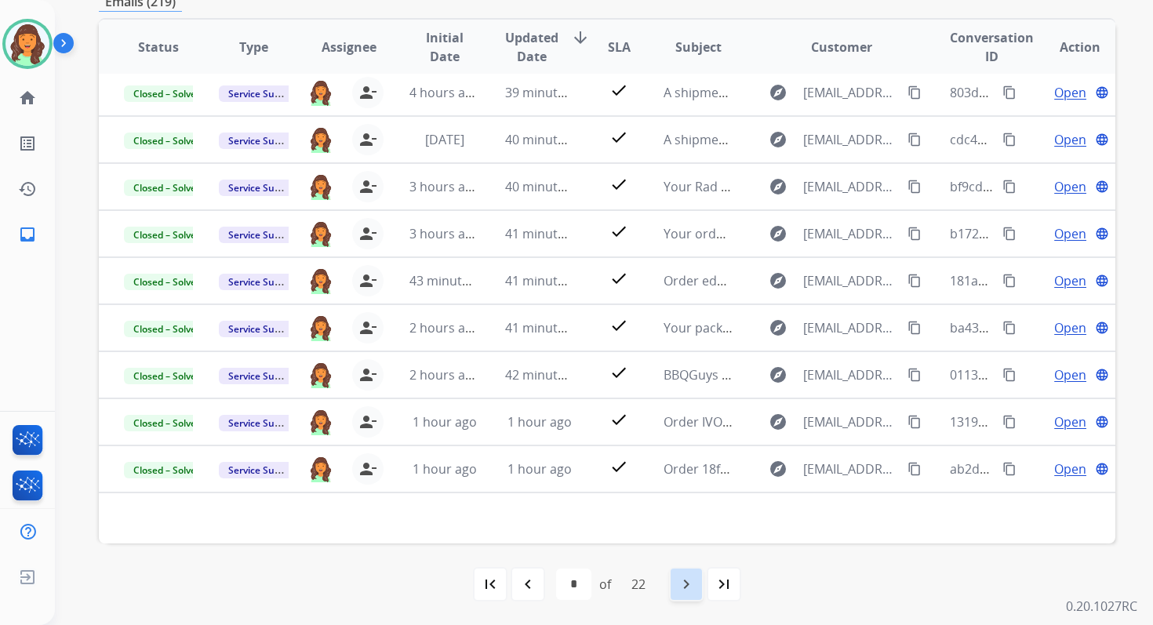
click at [658, 587] on div "22" at bounding box center [638, 584] width 39 height 31
click at [682, 584] on mat-icon "navigate_next" at bounding box center [686, 584] width 19 height 19
click at [684, 576] on mat-icon "navigate_next" at bounding box center [686, 584] width 19 height 19
click at [691, 587] on mat-icon "navigate_next" at bounding box center [686, 584] width 19 height 19
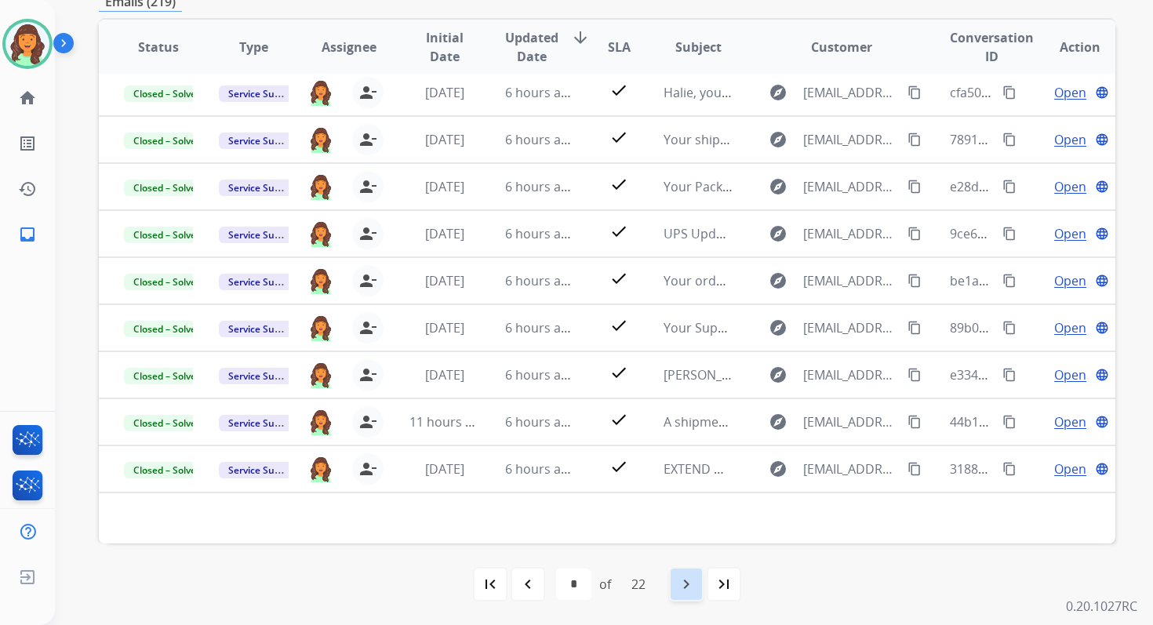
click at [691, 587] on mat-icon "navigate_next" at bounding box center [686, 584] width 19 height 19
click at [529, 578] on mat-icon "navigate_before" at bounding box center [527, 584] width 19 height 19
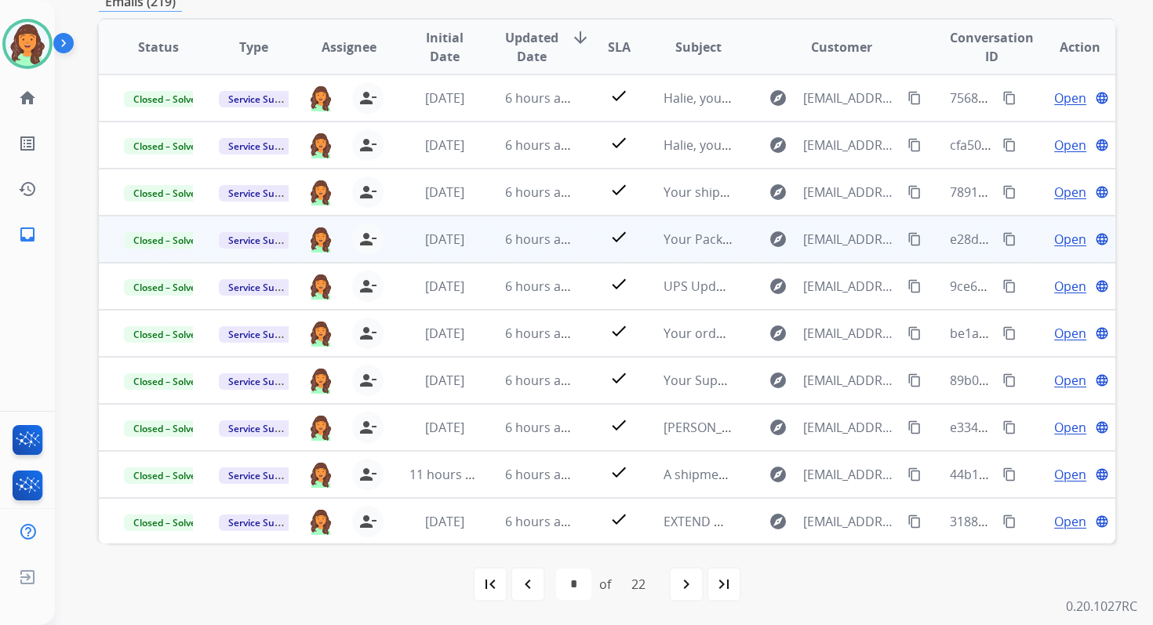
scroll to position [0, 0]
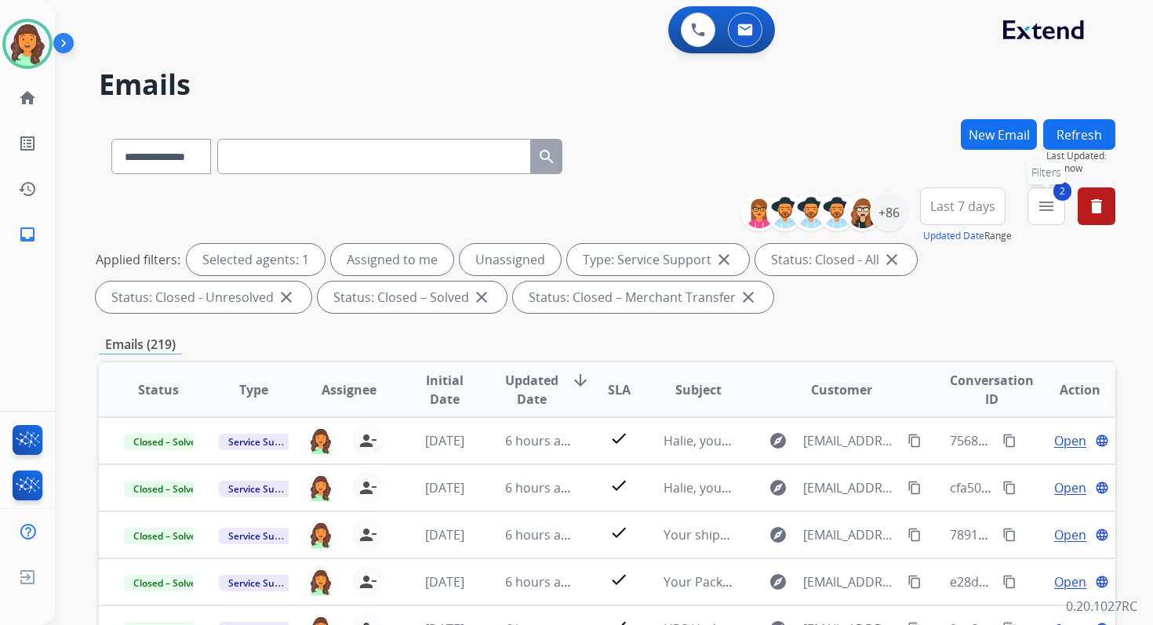
click at [1040, 201] on mat-icon "menu" at bounding box center [1046, 206] width 19 height 19
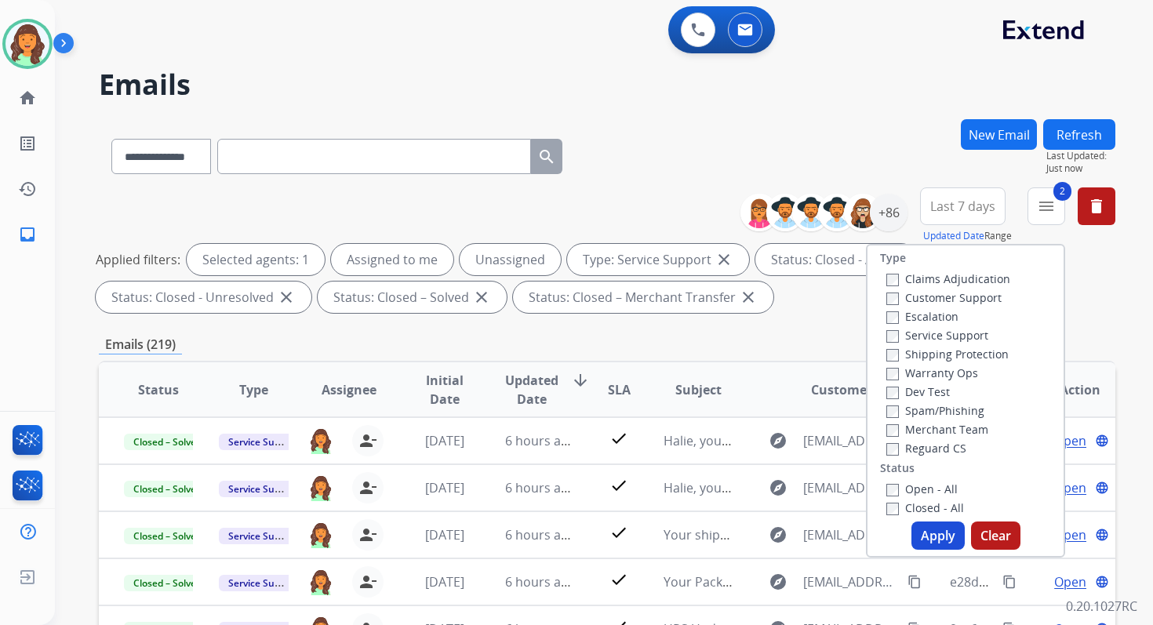
click at [933, 529] on button "Apply" at bounding box center [937, 535] width 53 height 28
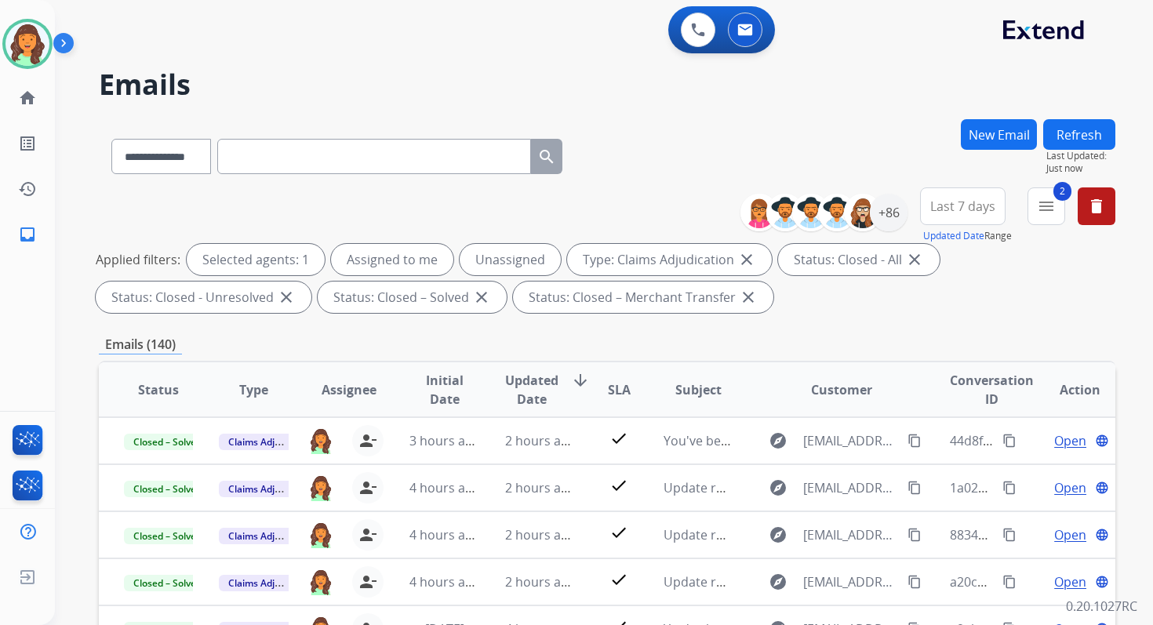
scroll to position [343, 0]
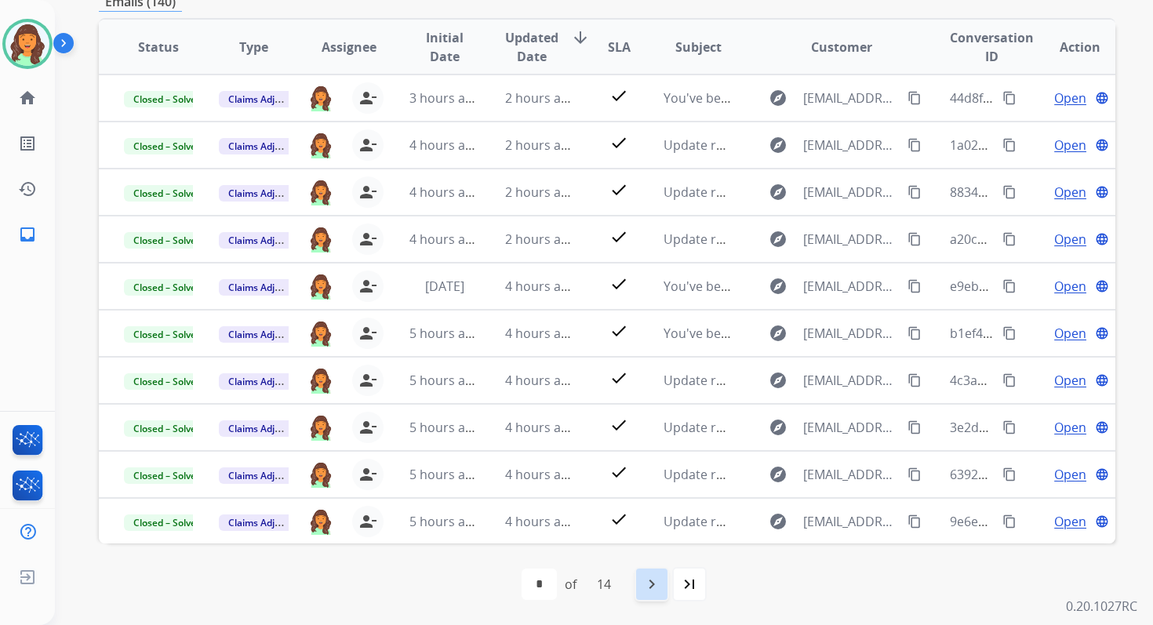
click at [661, 580] on mat-icon "navigate_next" at bounding box center [651, 584] width 19 height 19
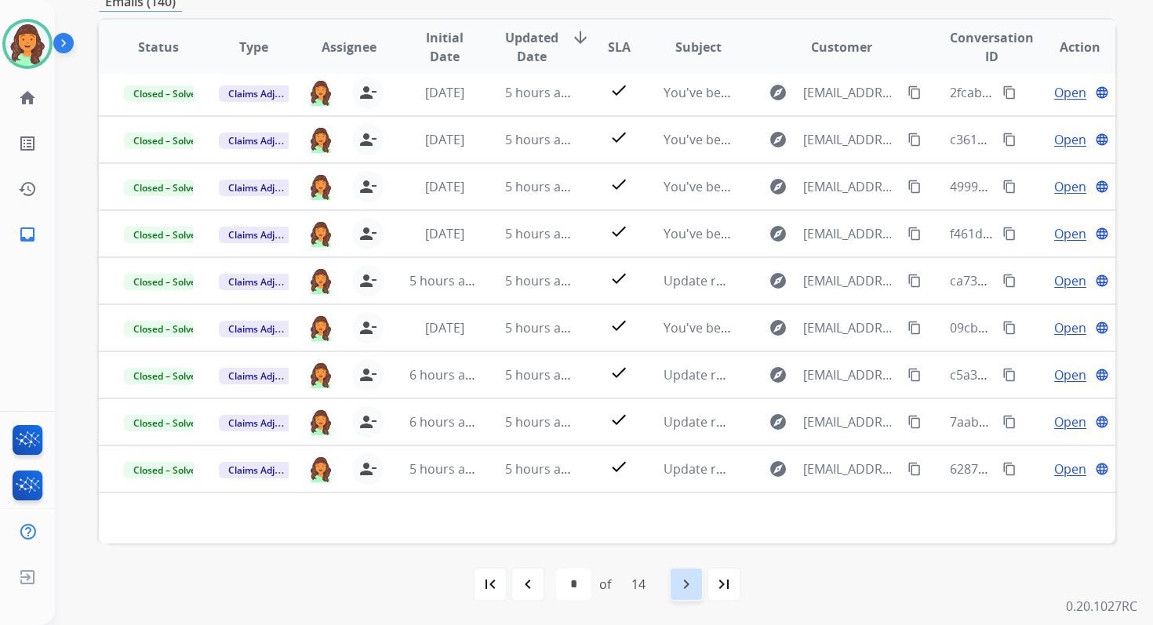
click at [681, 580] on mat-icon "navigate_next" at bounding box center [686, 584] width 19 height 19
click at [694, 587] on mat-icon "navigate_next" at bounding box center [686, 584] width 19 height 19
click at [532, 589] on mat-icon "navigate_before" at bounding box center [527, 584] width 19 height 19
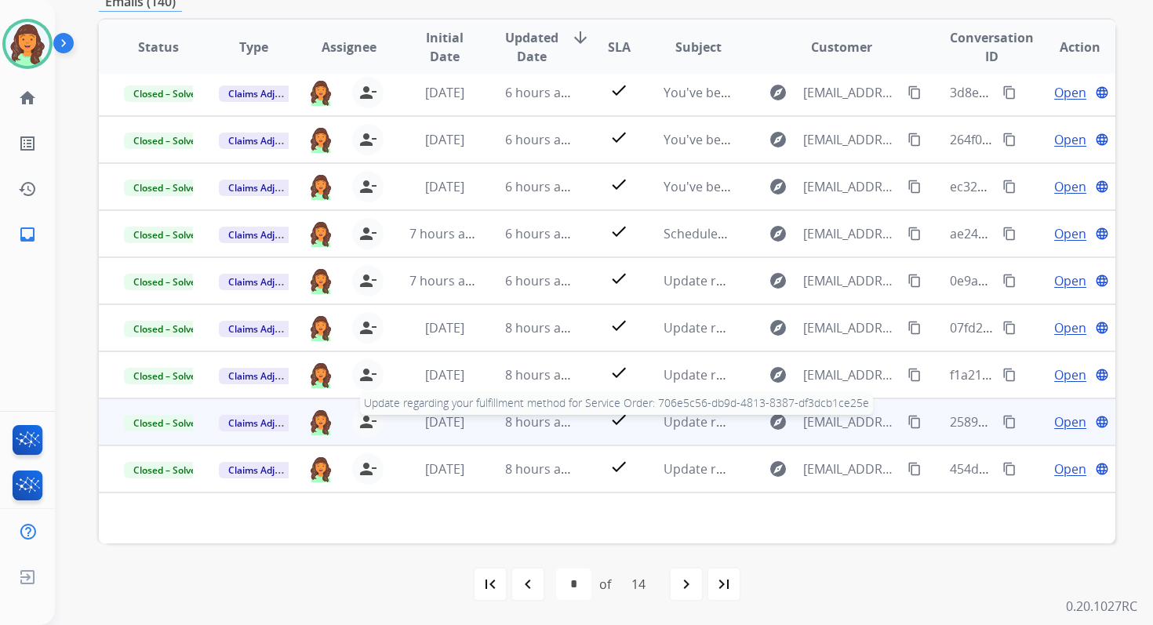
scroll to position [0, 0]
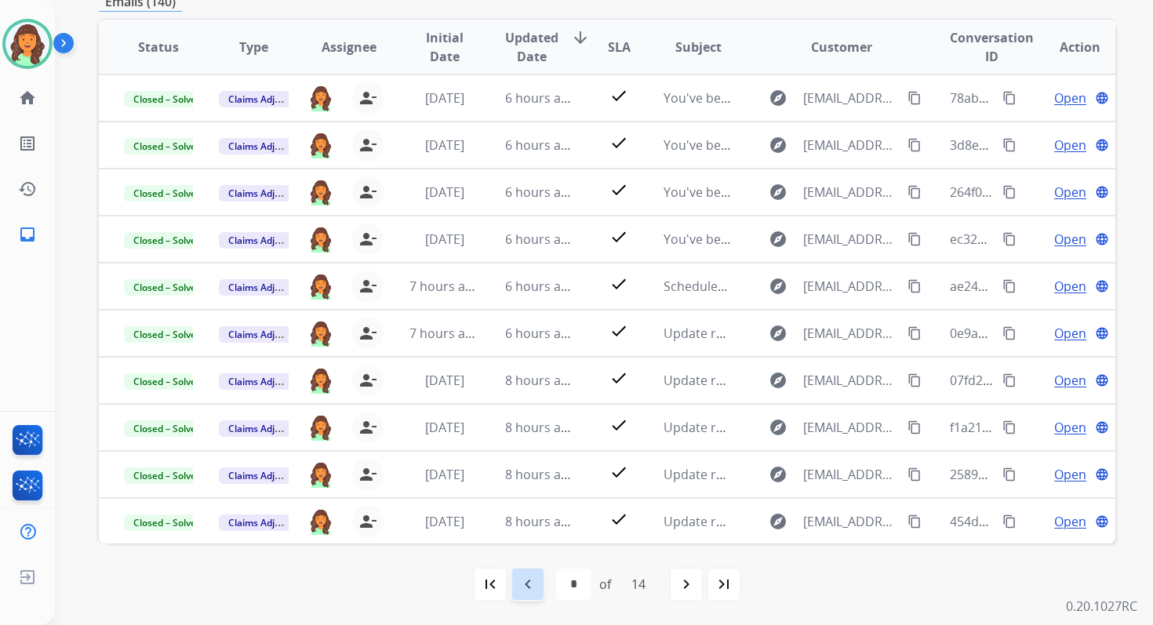
click at [529, 584] on mat-icon "navigate_before" at bounding box center [527, 584] width 19 height 19
click at [527, 583] on mat-icon "navigate_before" at bounding box center [527, 584] width 19 height 19
click at [532, 583] on mat-icon "navigate_before" at bounding box center [527, 584] width 19 height 19
click at [527, 593] on mat-icon "navigate_before" at bounding box center [527, 584] width 19 height 19
select select "*"
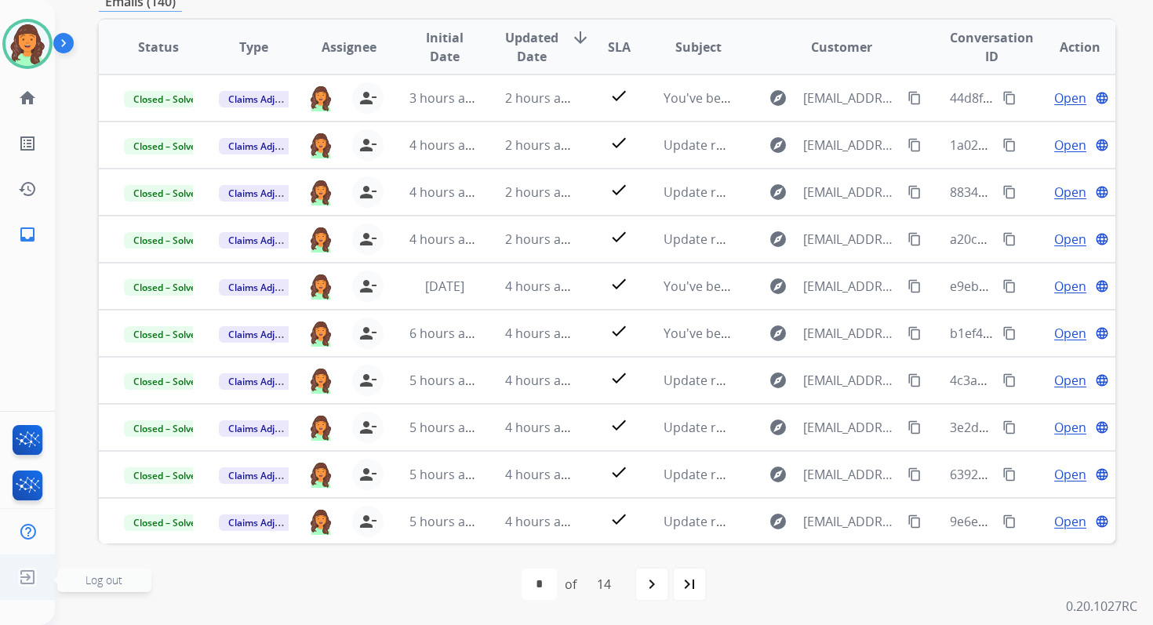
click at [93, 583] on span "Log out" at bounding box center [103, 579] width 37 height 15
